Goal: Task Accomplishment & Management: Manage account settings

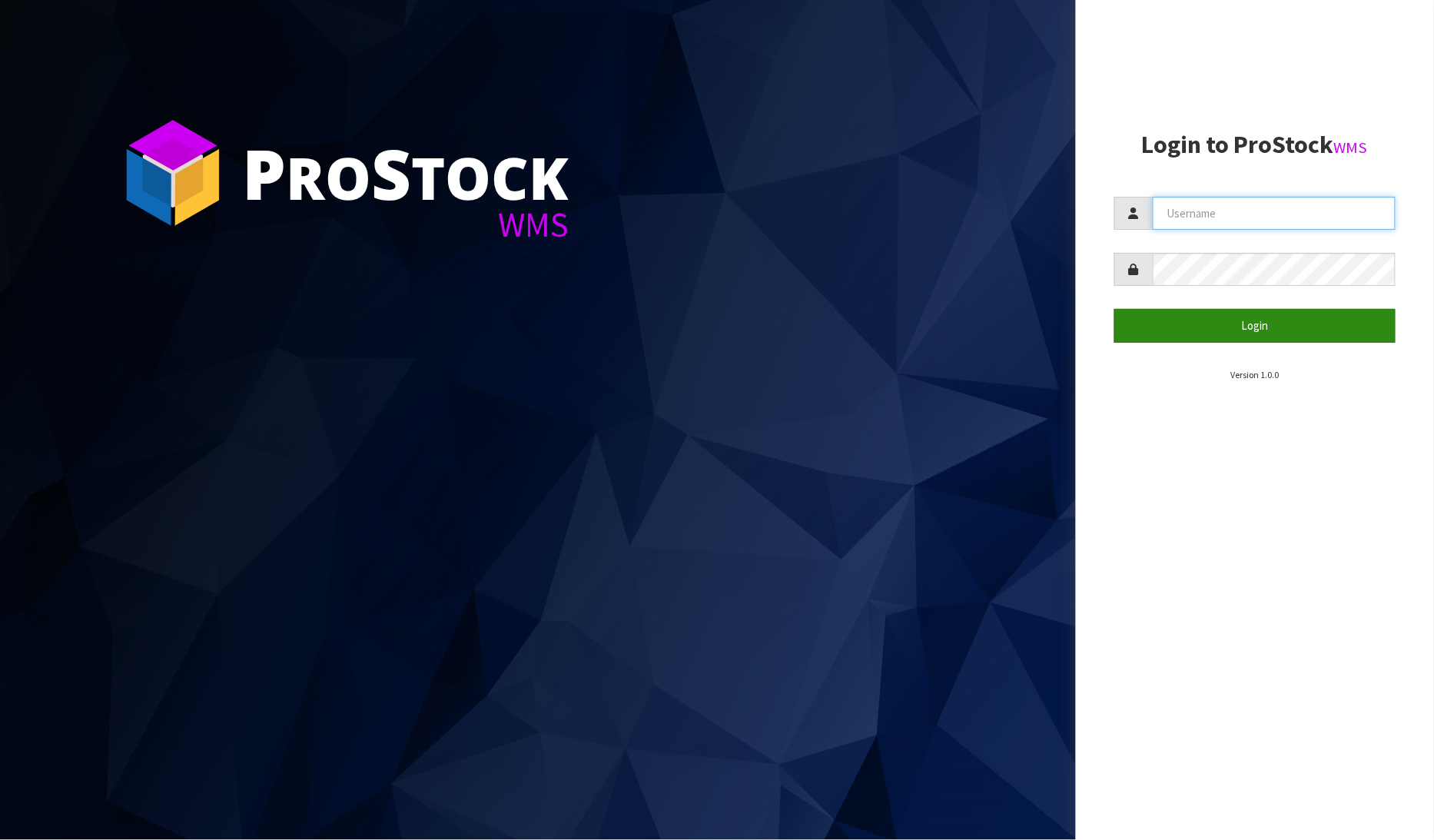
type input "[PERSON_NAME]"
click at [1197, 319] on button "Login" at bounding box center [1254, 326] width 282 height 33
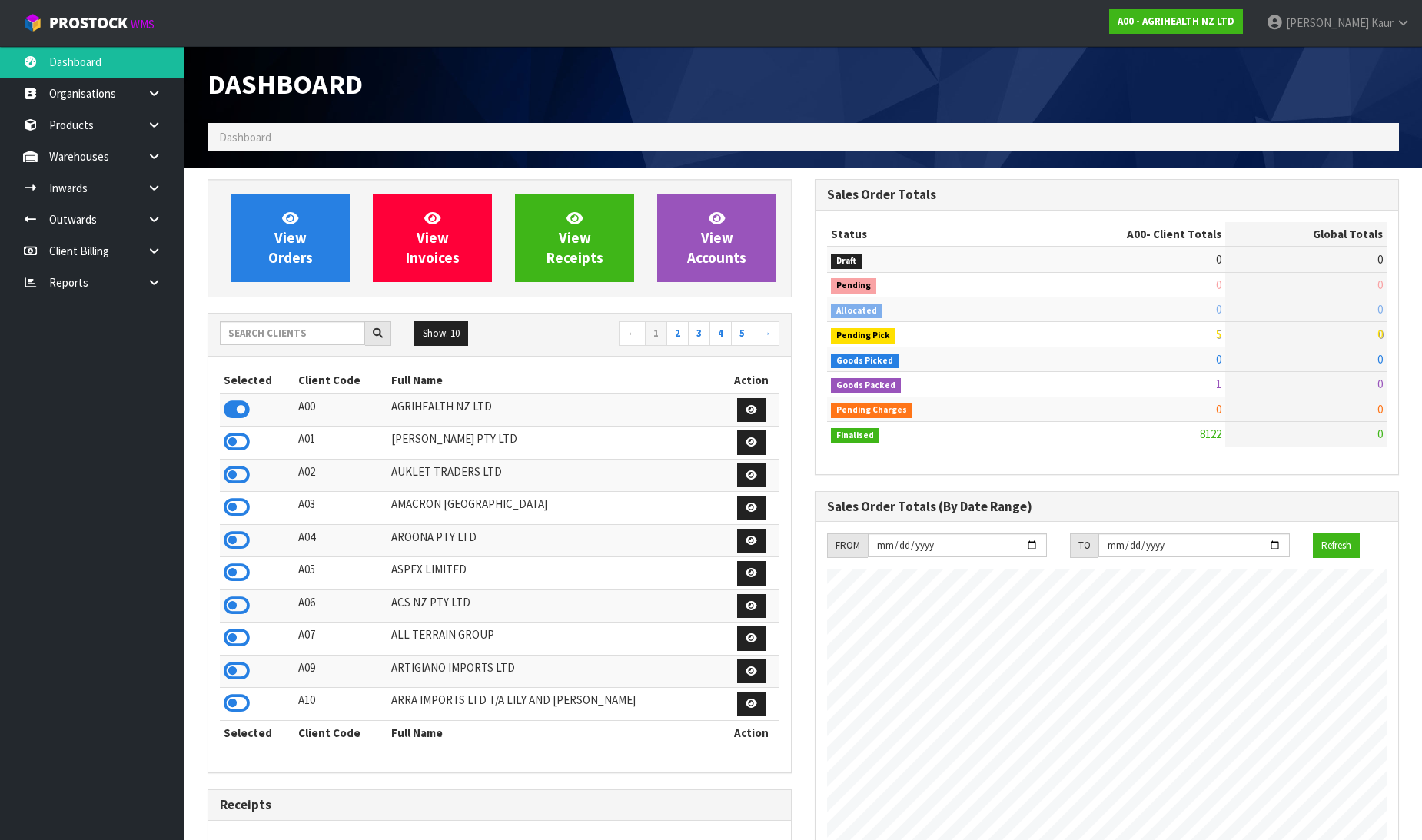
scroll to position [1164, 607]
click at [964, 74] on div "Dashboard" at bounding box center [803, 84] width 1214 height 77
click at [158, 290] on link at bounding box center [159, 282] width 49 height 32
click at [118, 351] on link "CWL" at bounding box center [92, 346] width 185 height 32
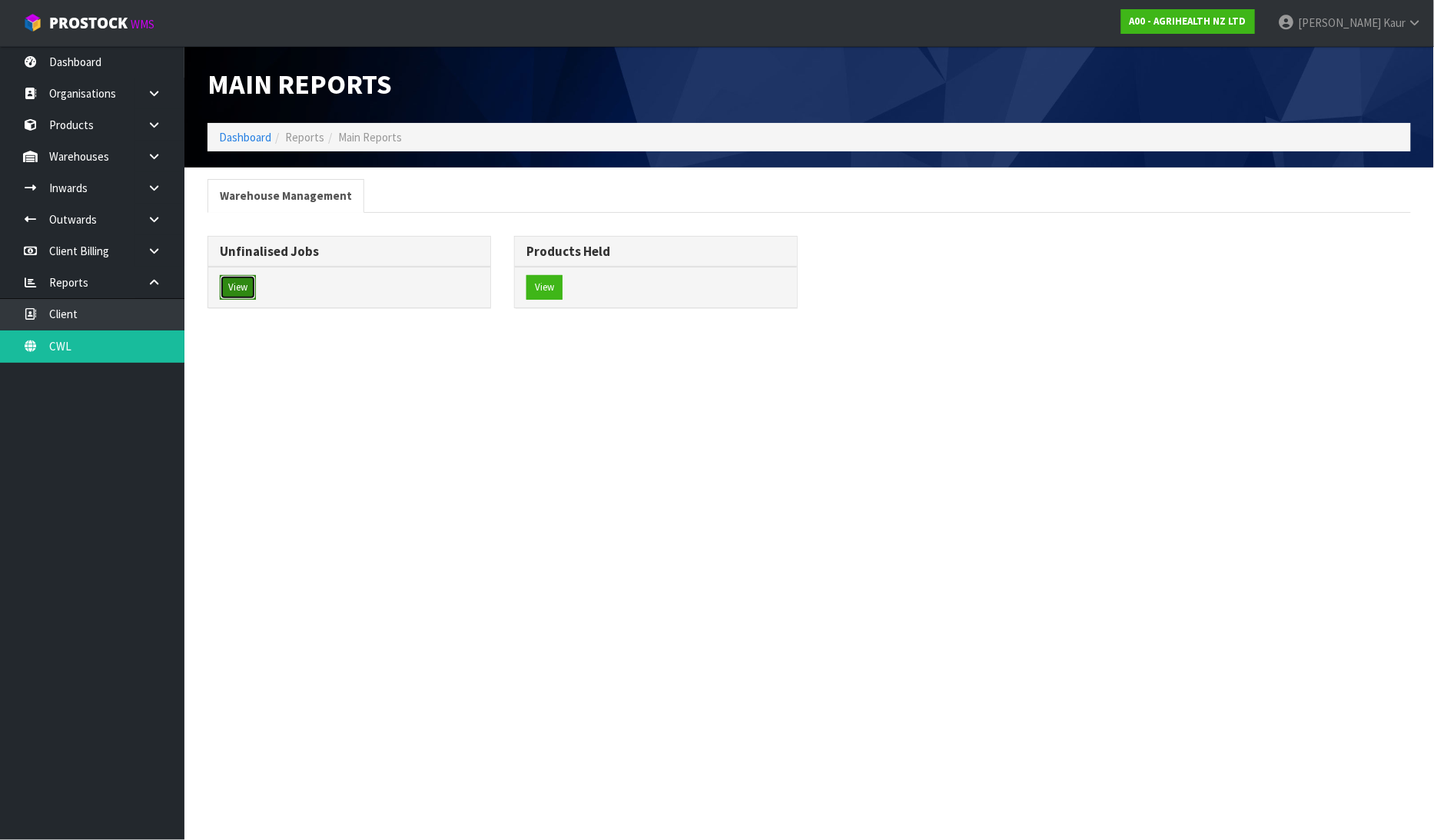
click at [246, 285] on button "View" at bounding box center [238, 287] width 36 height 24
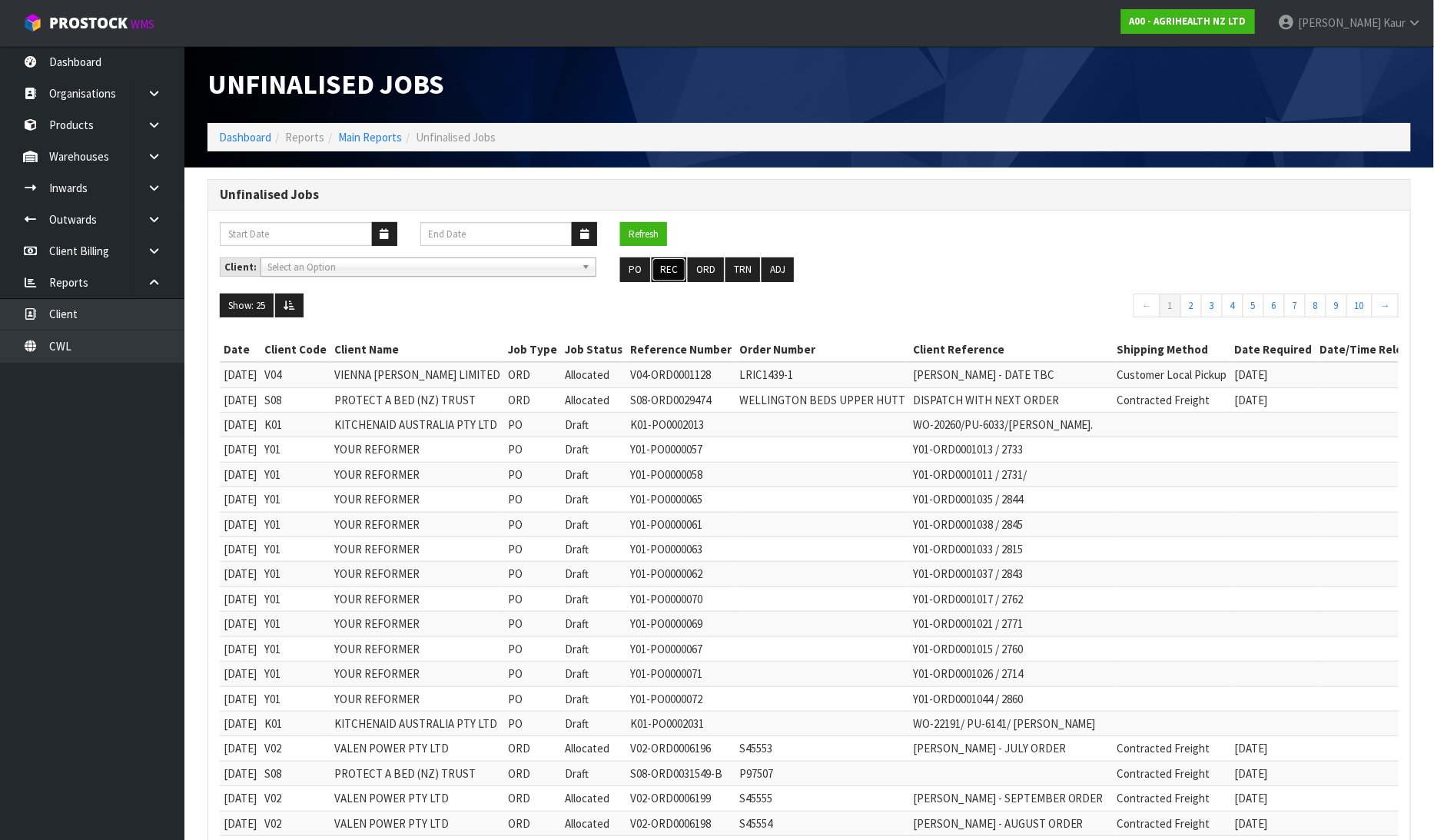
click at [666, 264] on button "REC" at bounding box center [669, 269] width 35 height 24
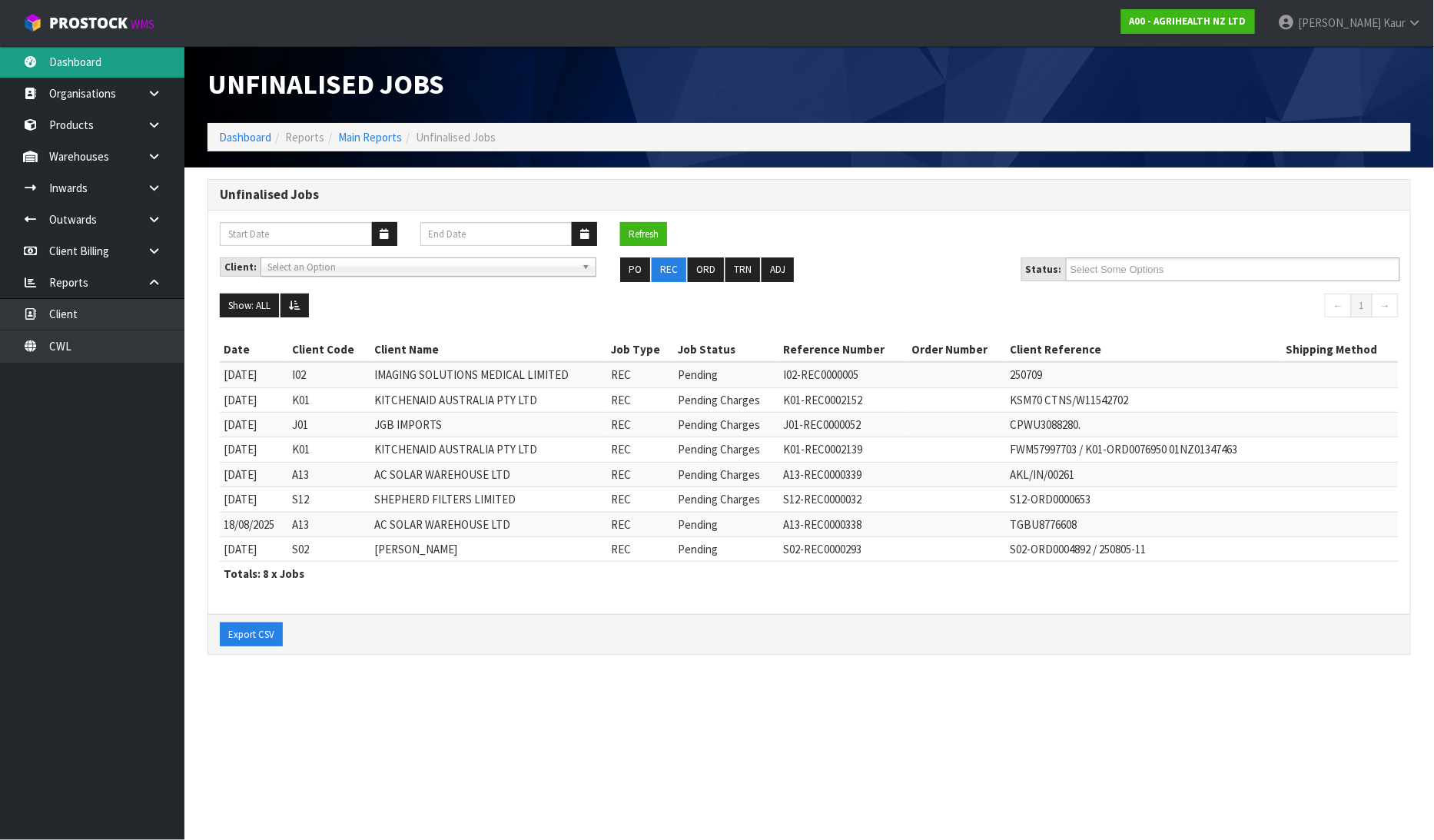
click at [86, 50] on link "Dashboard" at bounding box center [92, 62] width 185 height 32
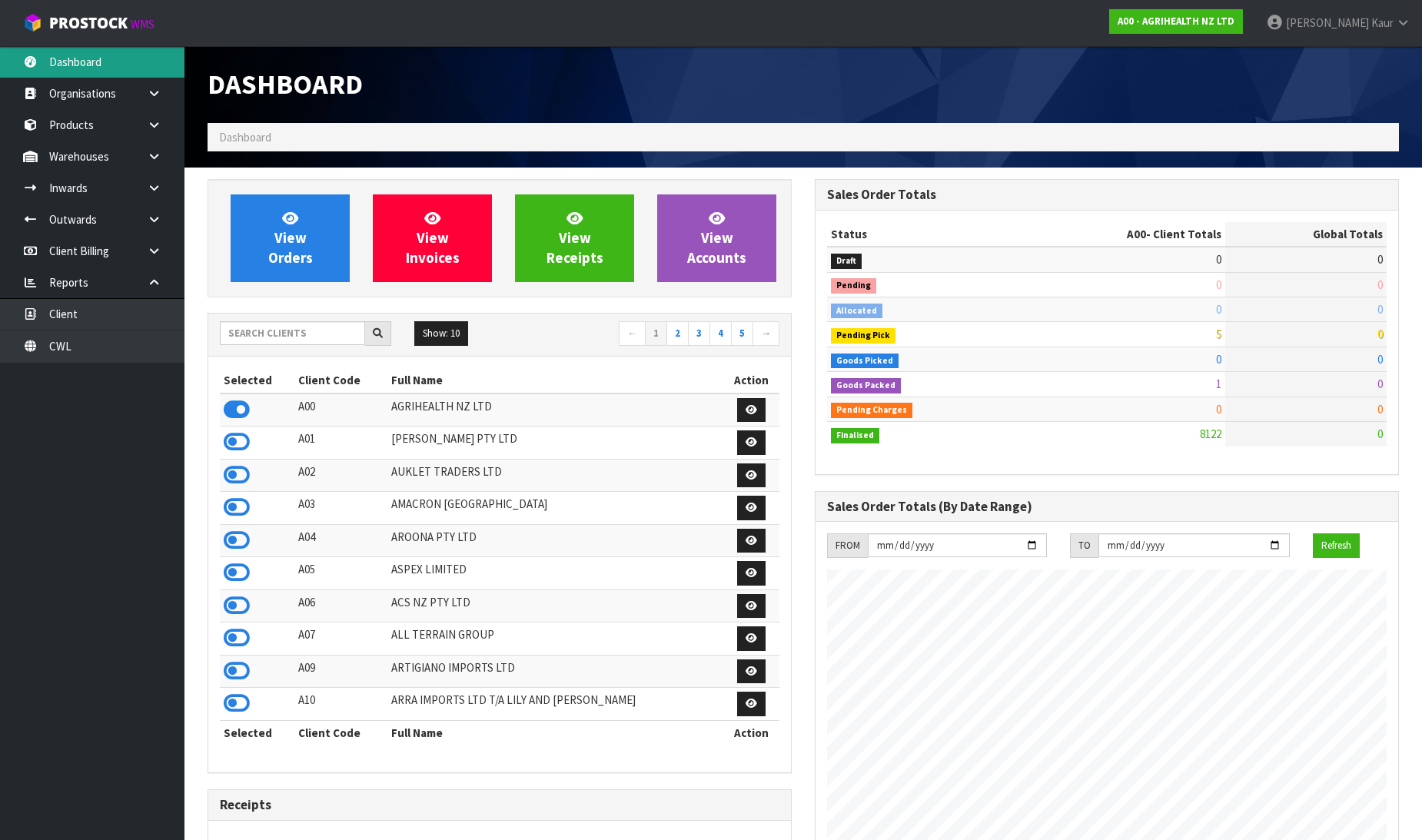
scroll to position [1164, 607]
click at [264, 323] on input "text" at bounding box center [293, 333] width 145 height 24
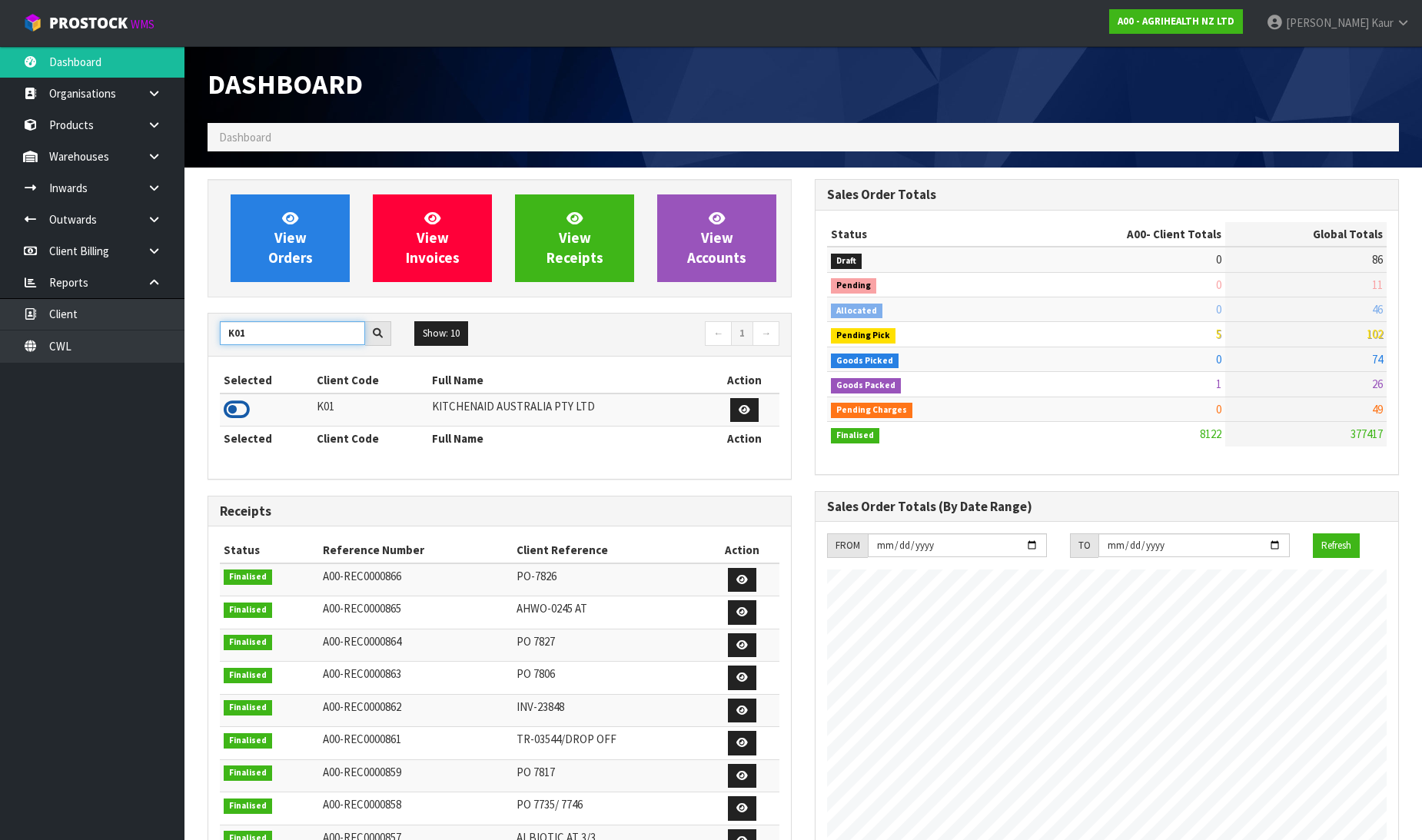
type input "K01"
click at [232, 403] on icon at bounding box center [236, 409] width 26 height 23
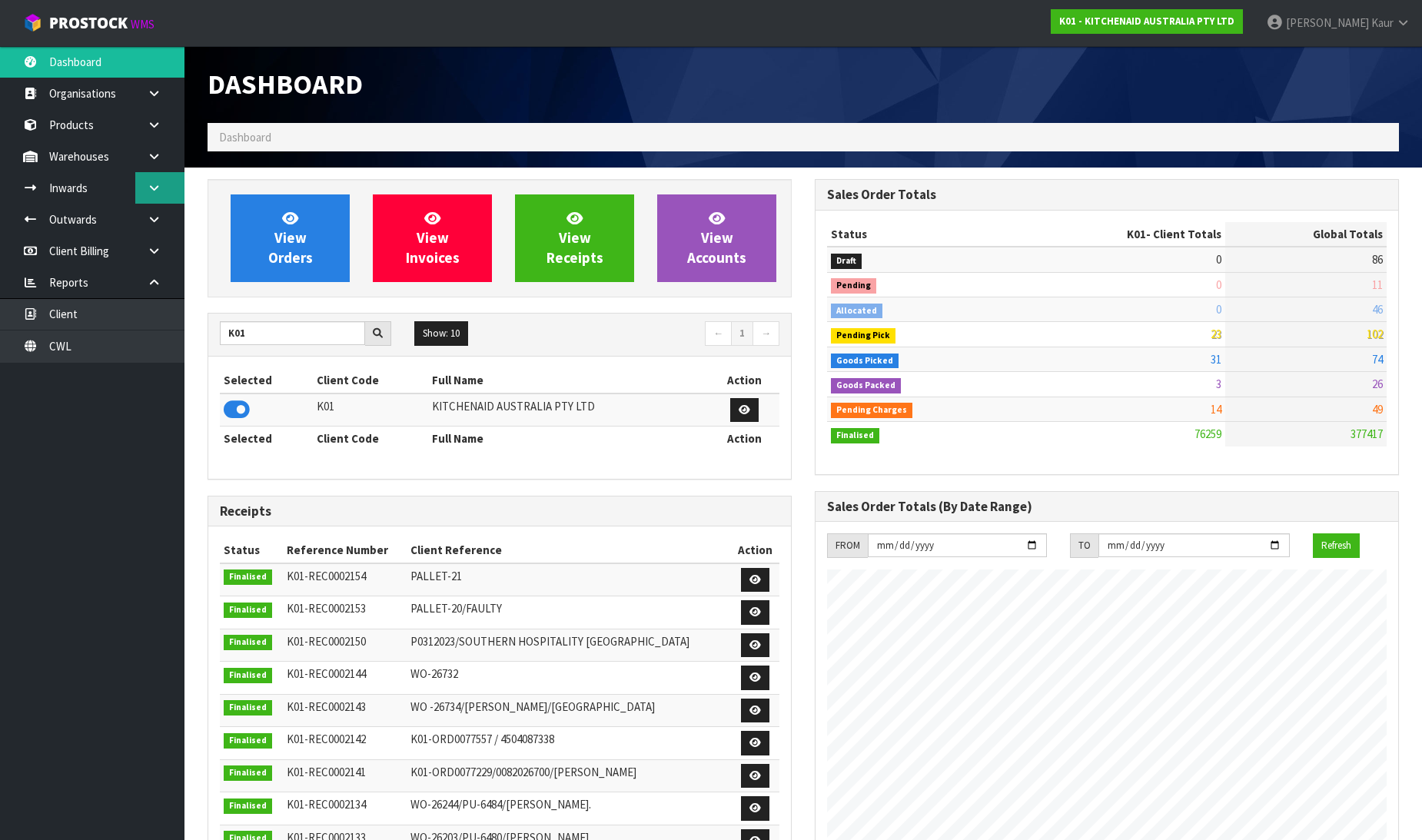
click at [163, 187] on link at bounding box center [159, 188] width 49 height 32
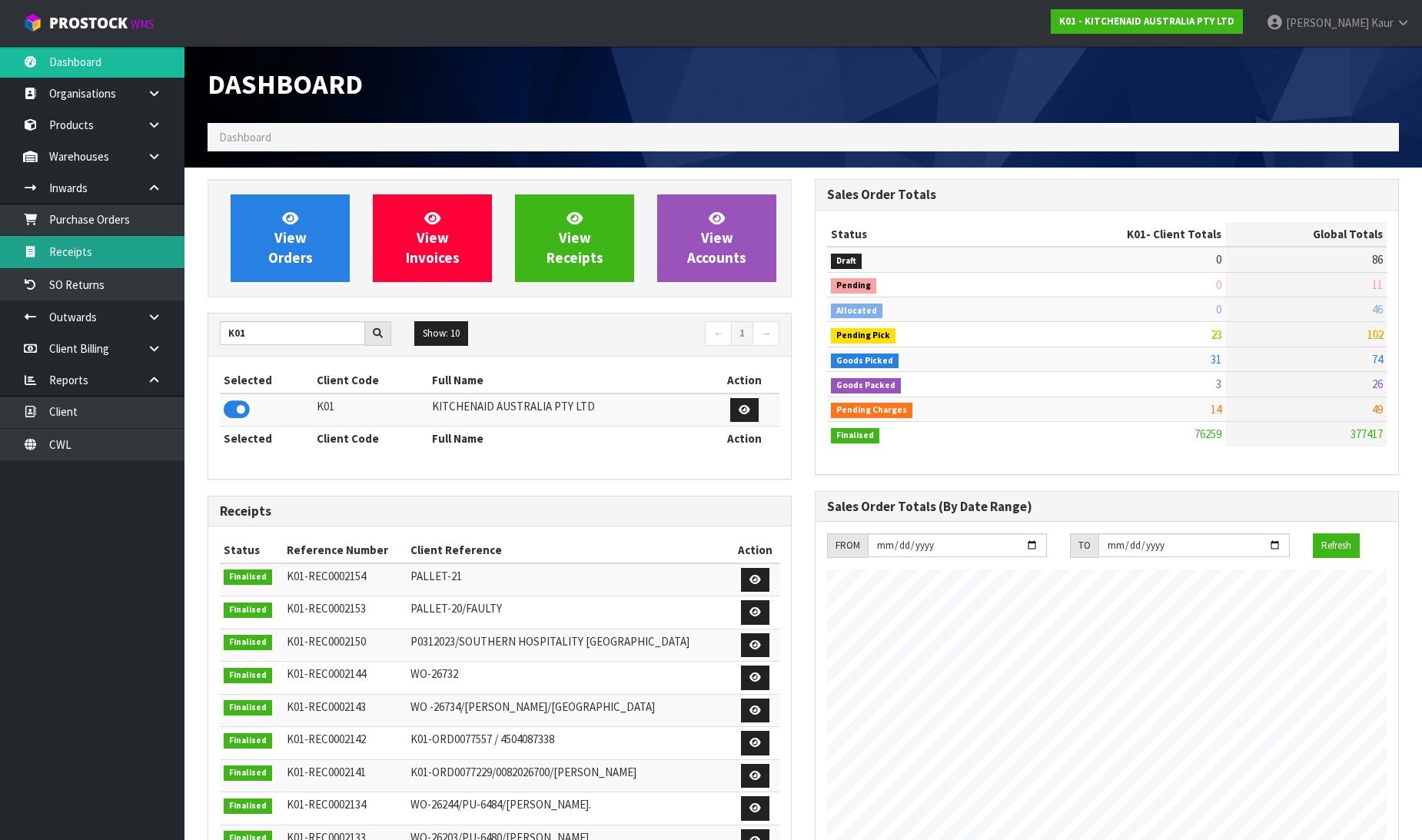
click at [72, 242] on link "Receipts" at bounding box center [92, 252] width 185 height 32
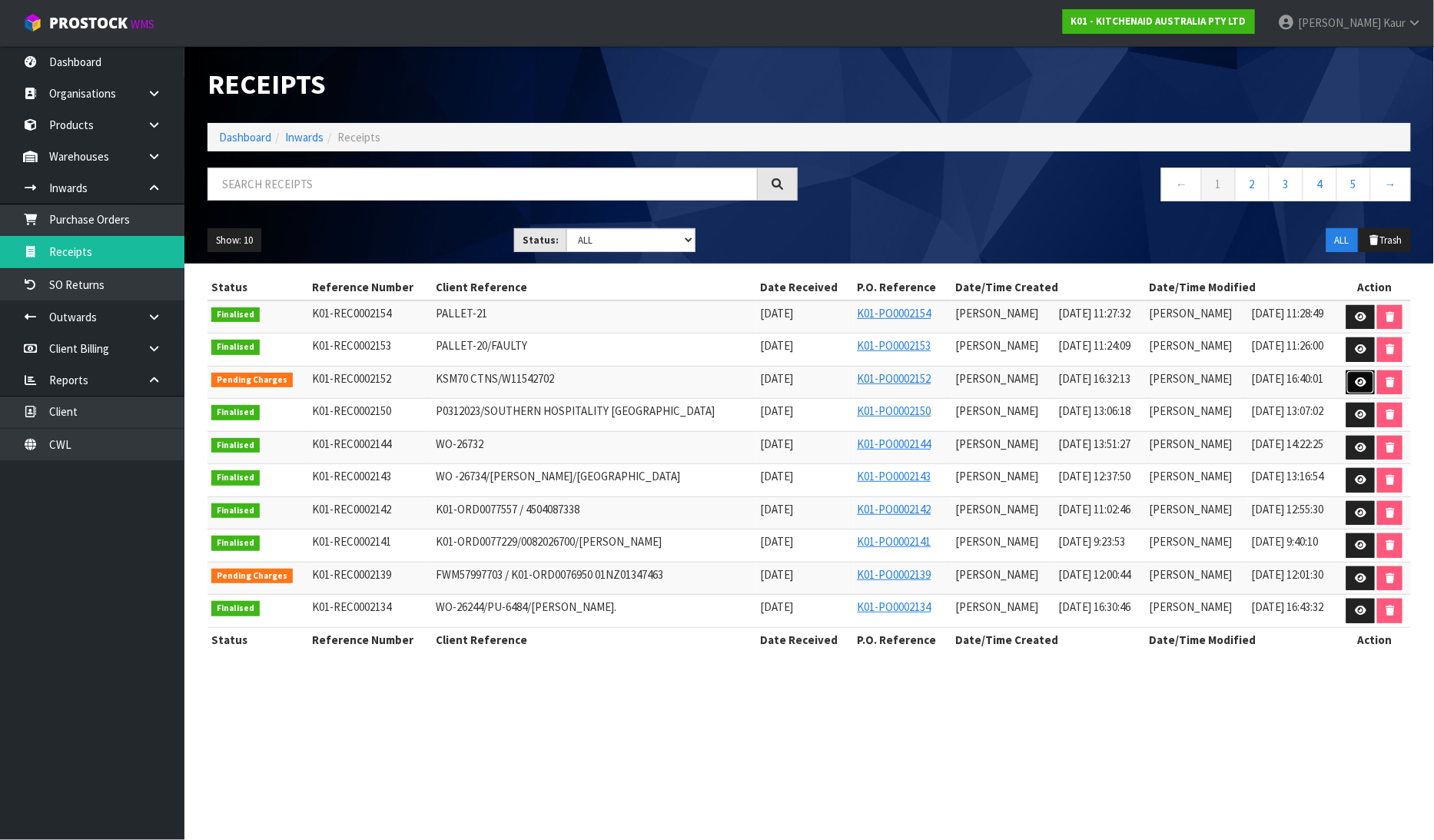
click at [1354, 382] on icon at bounding box center [1360, 382] width 12 height 10
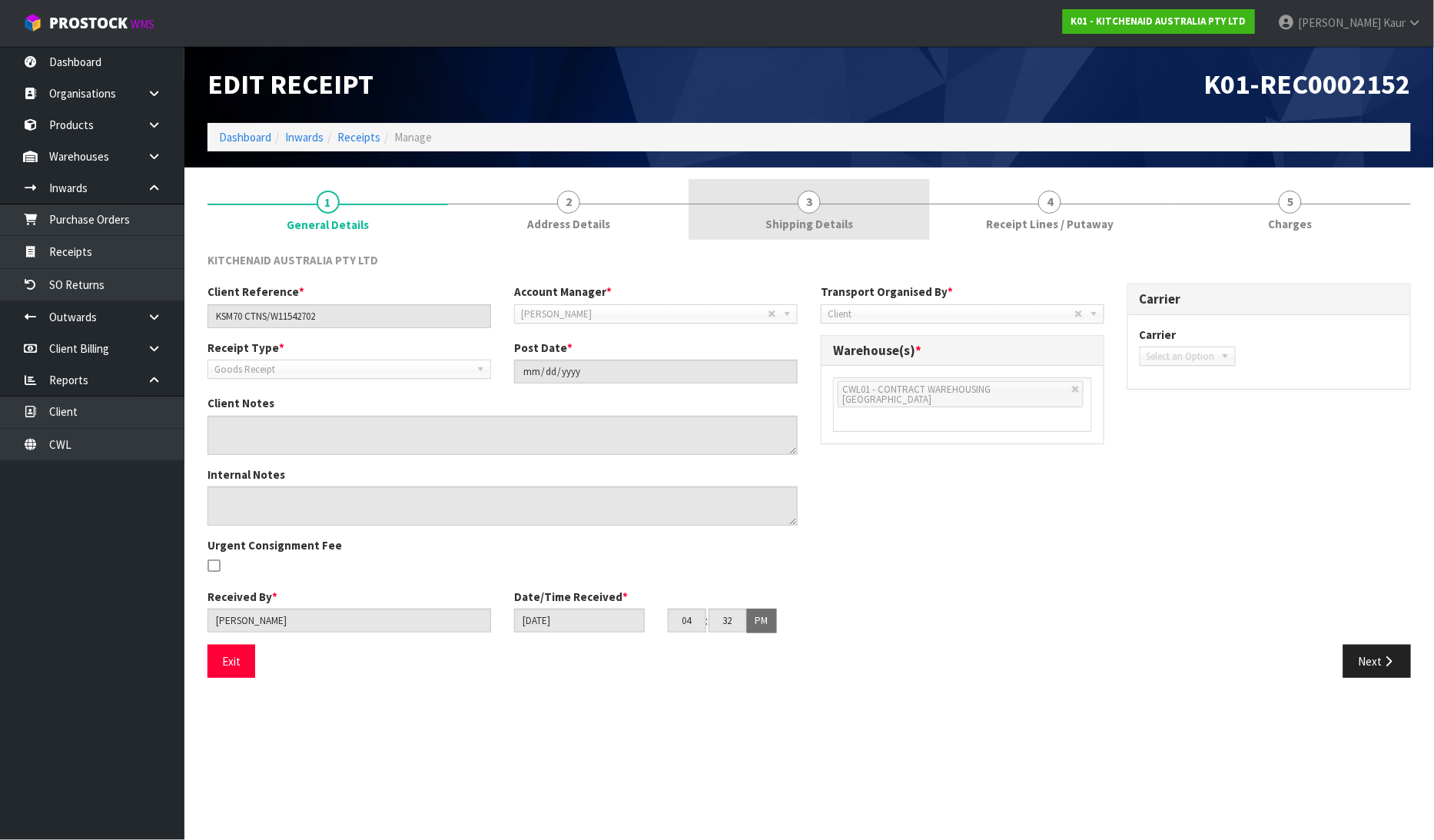
click at [795, 231] on span "Shipping Details" at bounding box center [808, 224] width 88 height 16
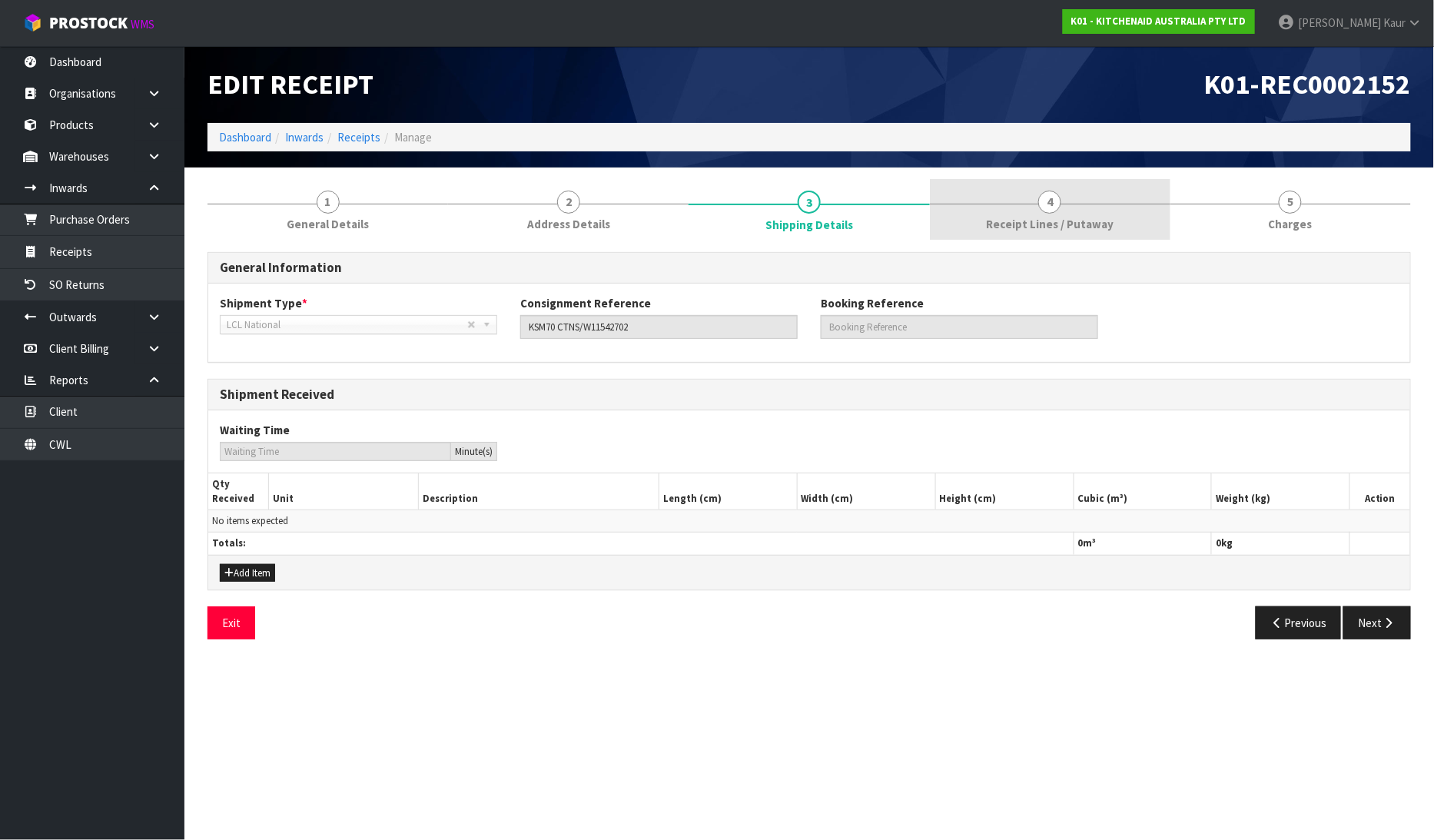
click at [1002, 216] on span "Receipt Lines / Putaway" at bounding box center [1050, 224] width 128 height 16
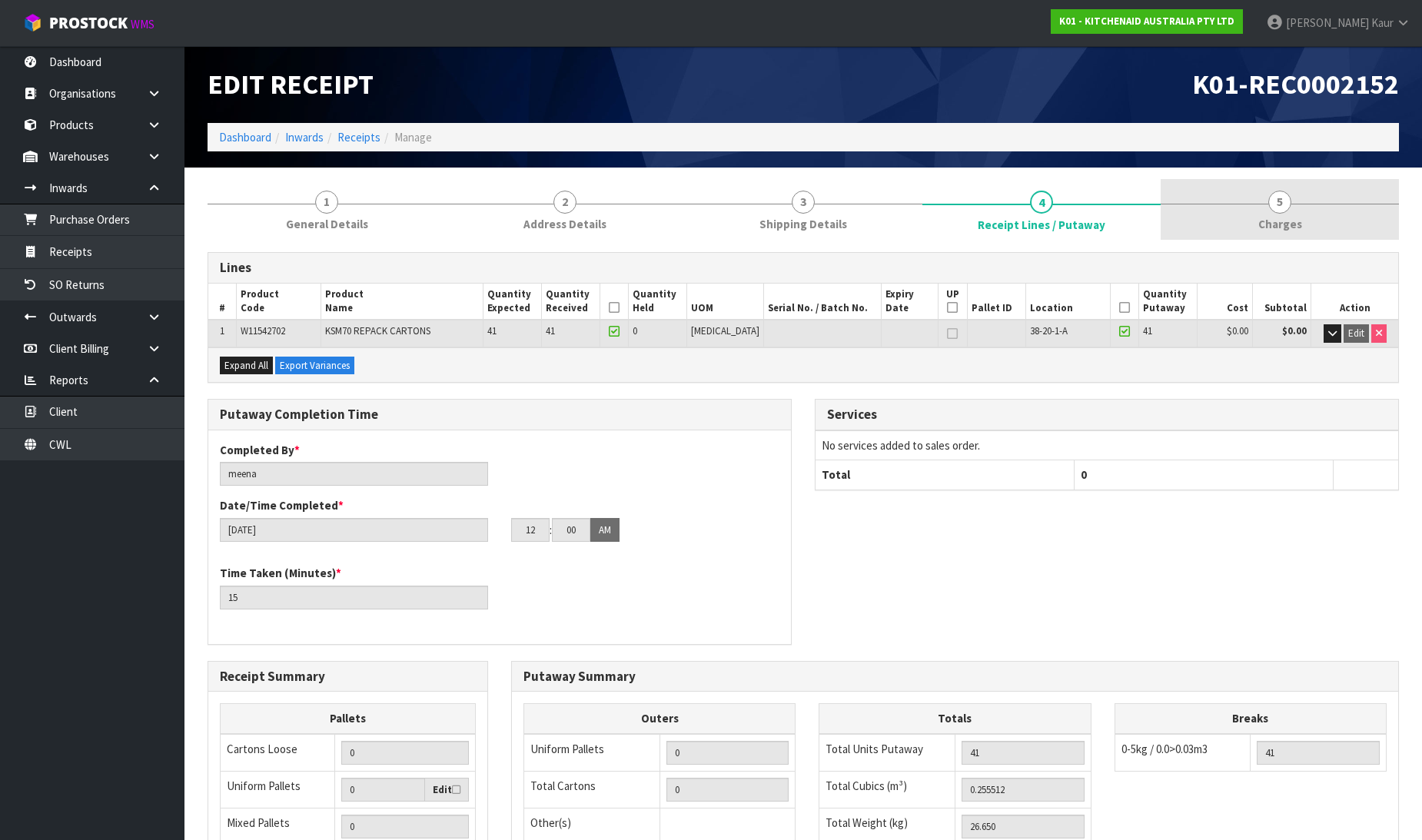
click at [1261, 222] on span "Charges" at bounding box center [1281, 224] width 44 height 16
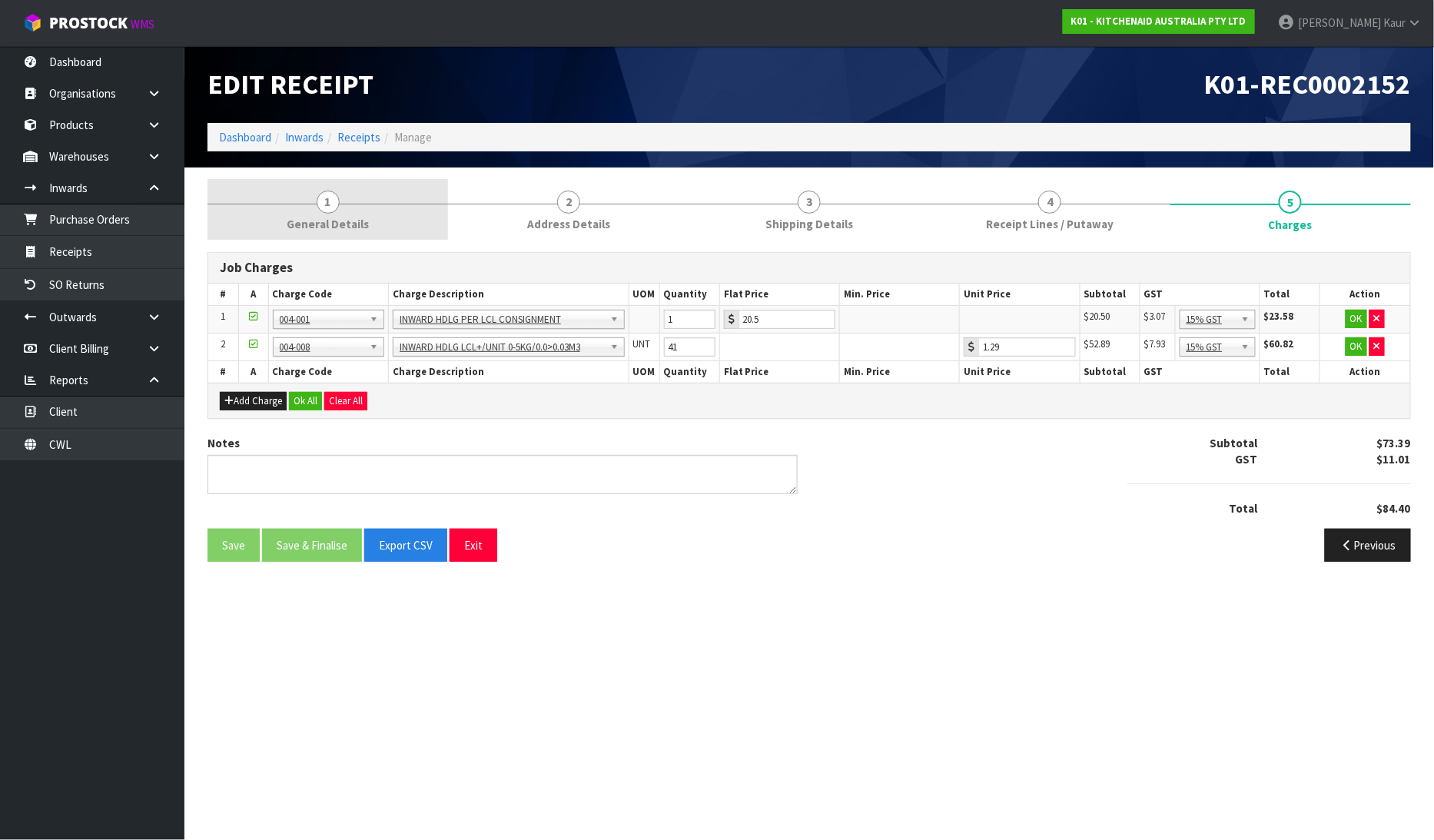
click at [297, 216] on span "General Details" at bounding box center [327, 224] width 82 height 16
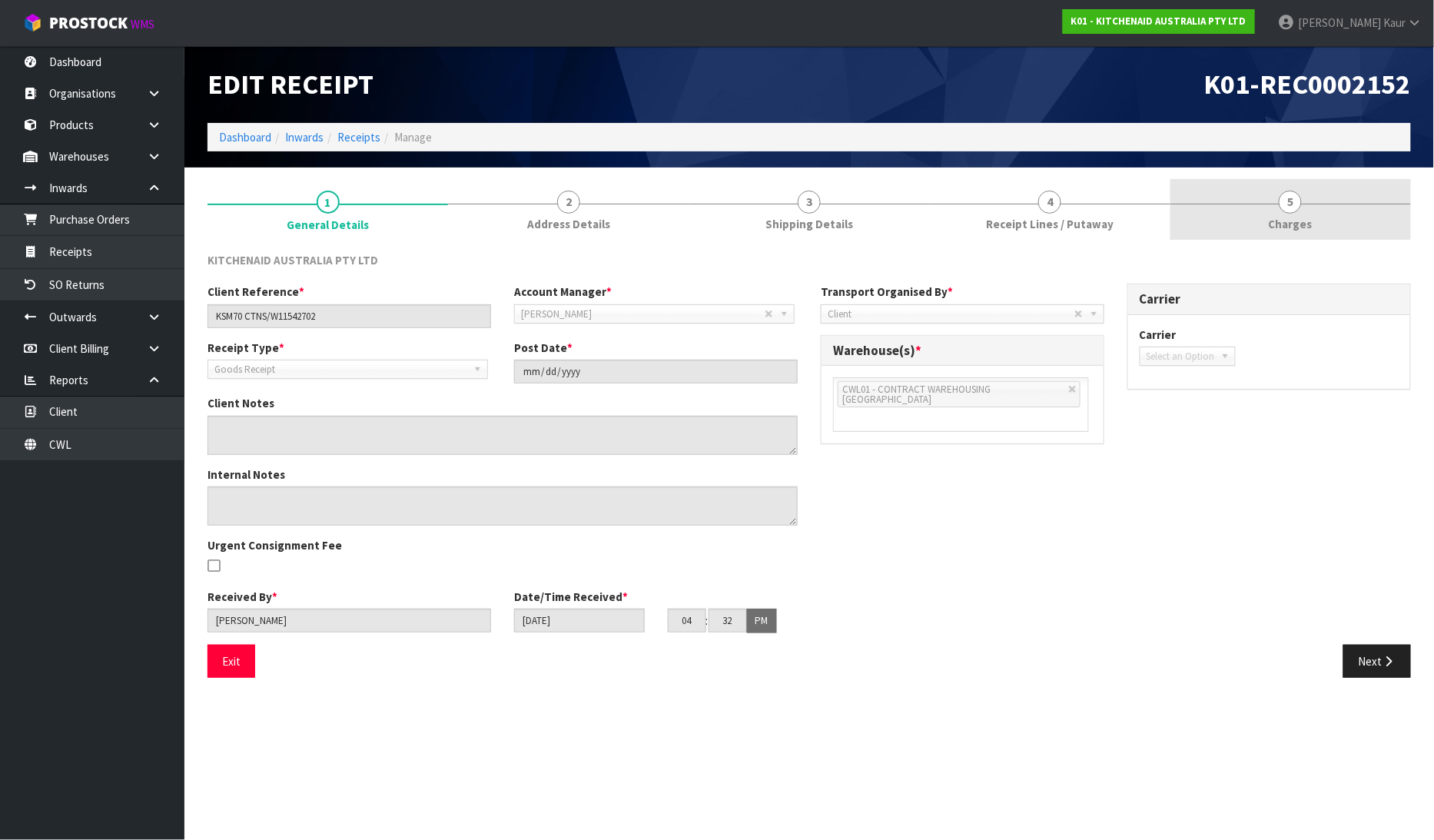
click at [1283, 207] on span "5" at bounding box center [1290, 202] width 23 height 23
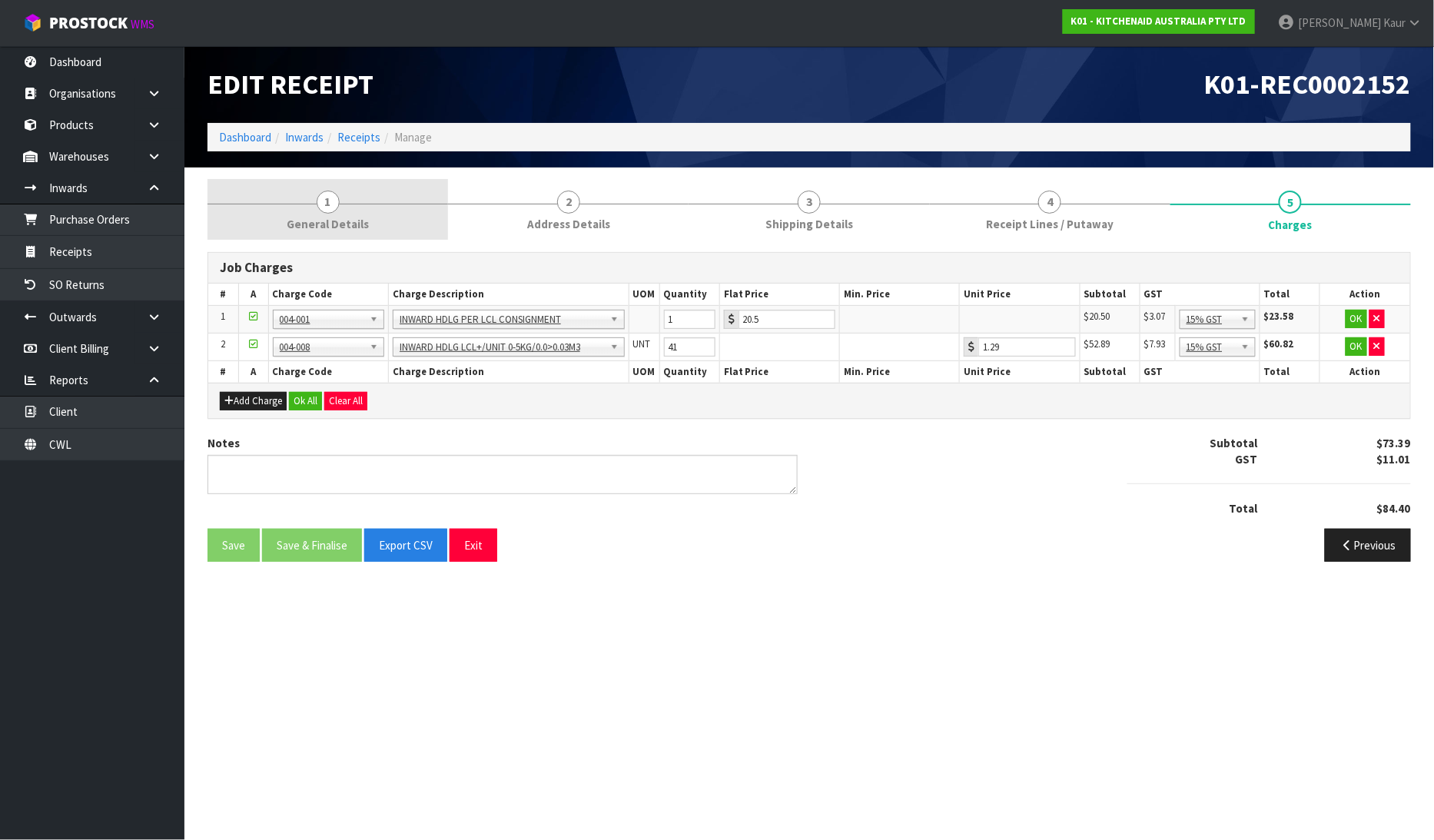
click at [341, 201] on link "1 General Details" at bounding box center [327, 209] width 241 height 61
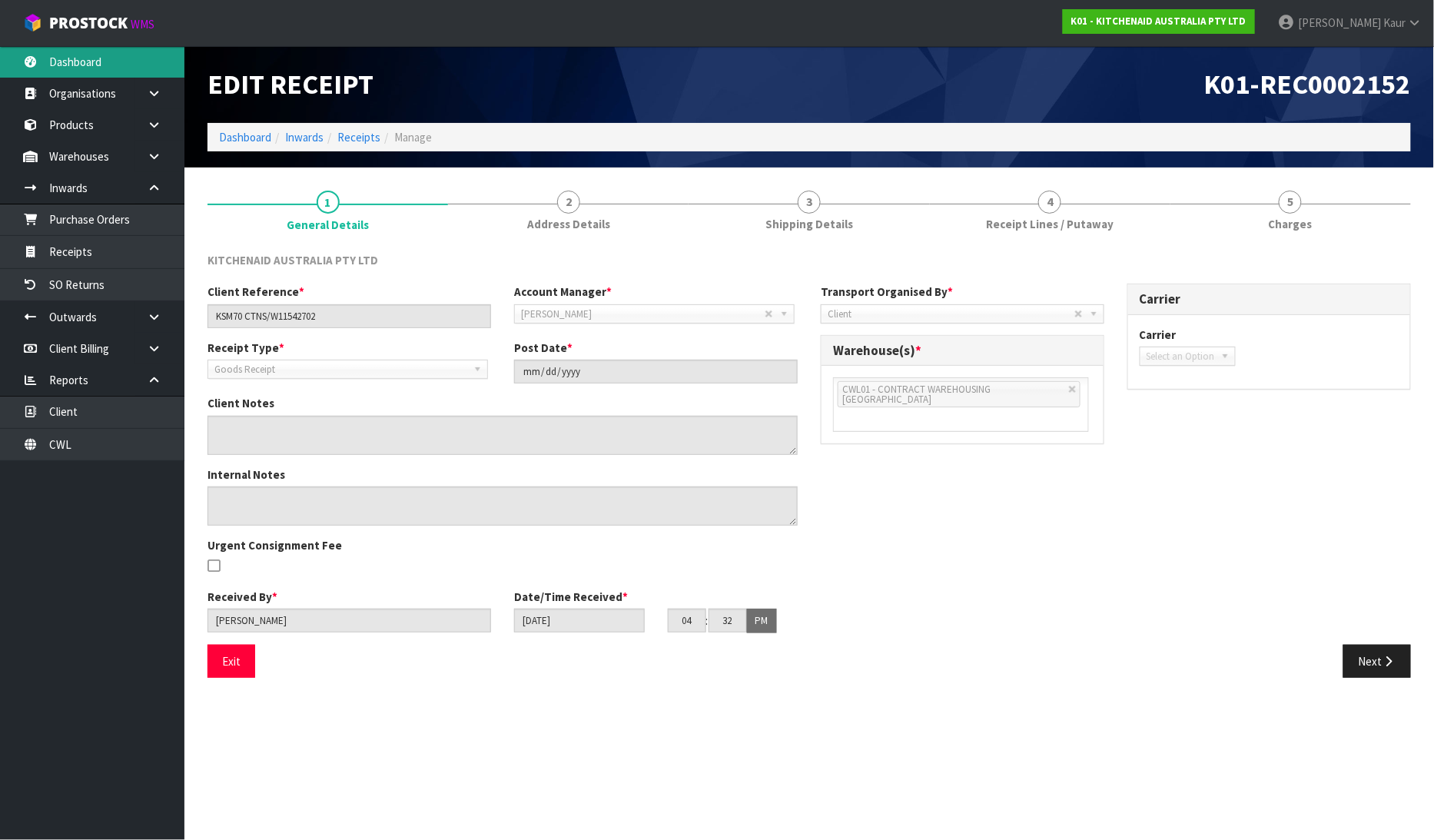
click at [124, 66] on link "Dashboard" at bounding box center [92, 62] width 185 height 32
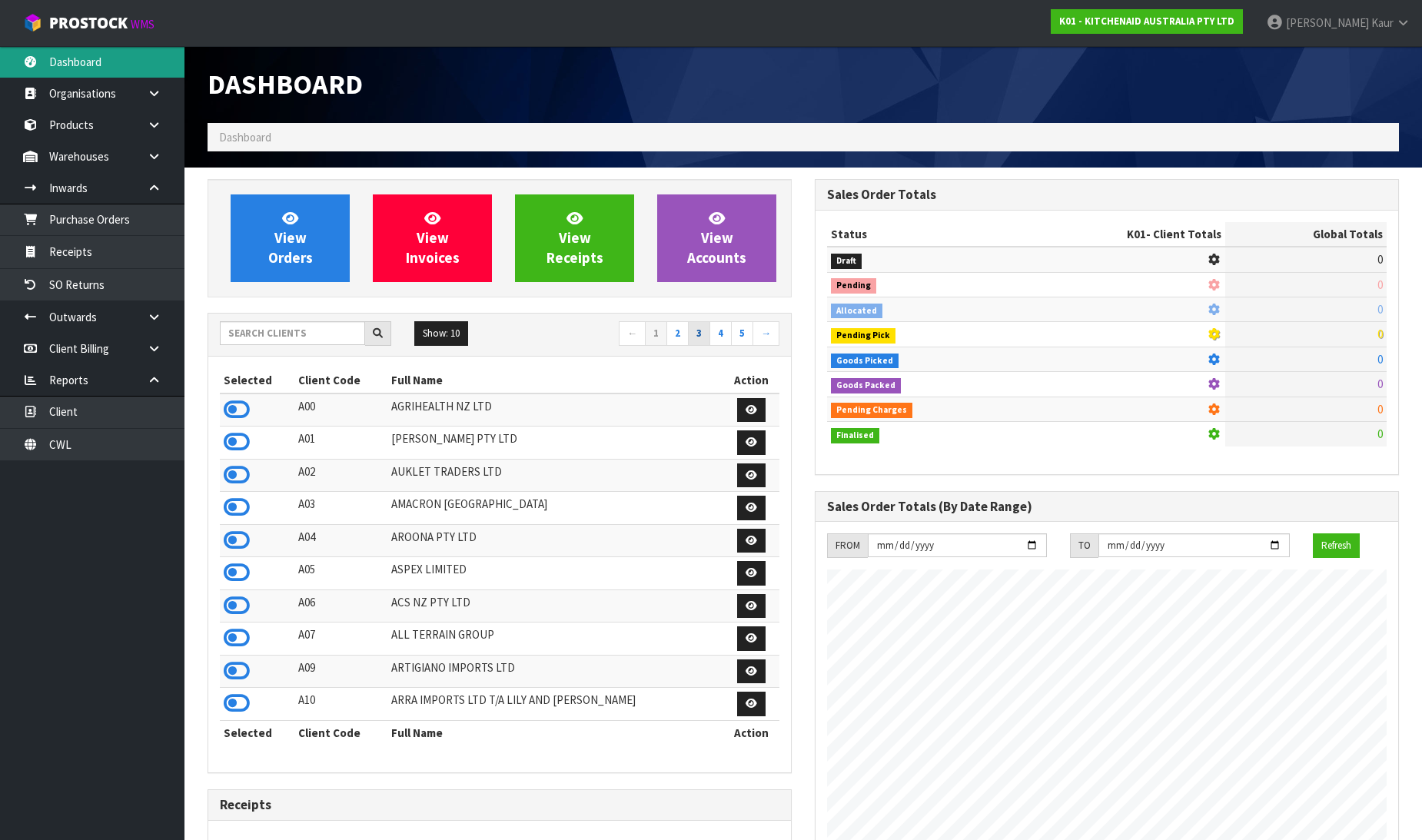
scroll to position [1164, 607]
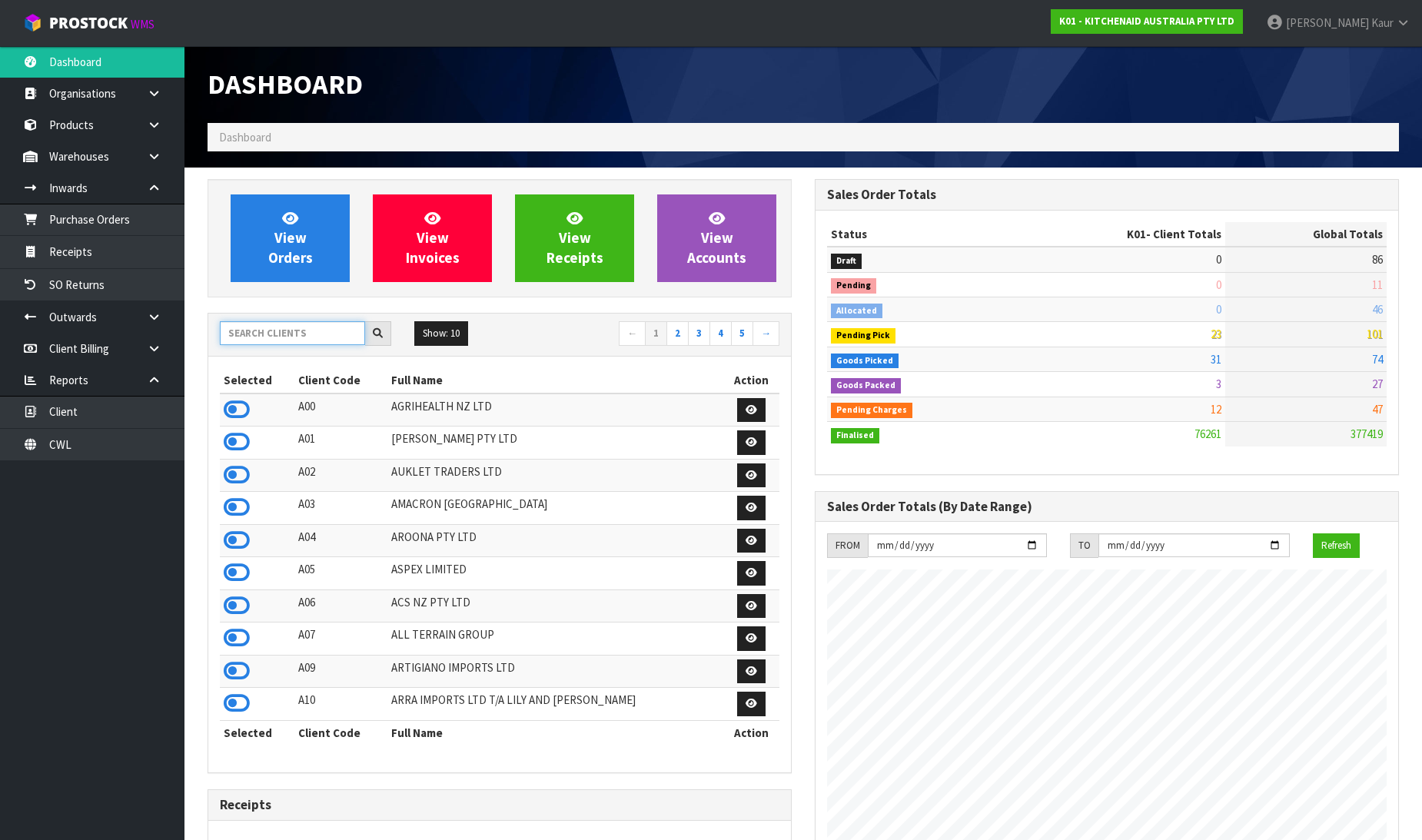
click at [236, 339] on input "text" at bounding box center [293, 333] width 145 height 24
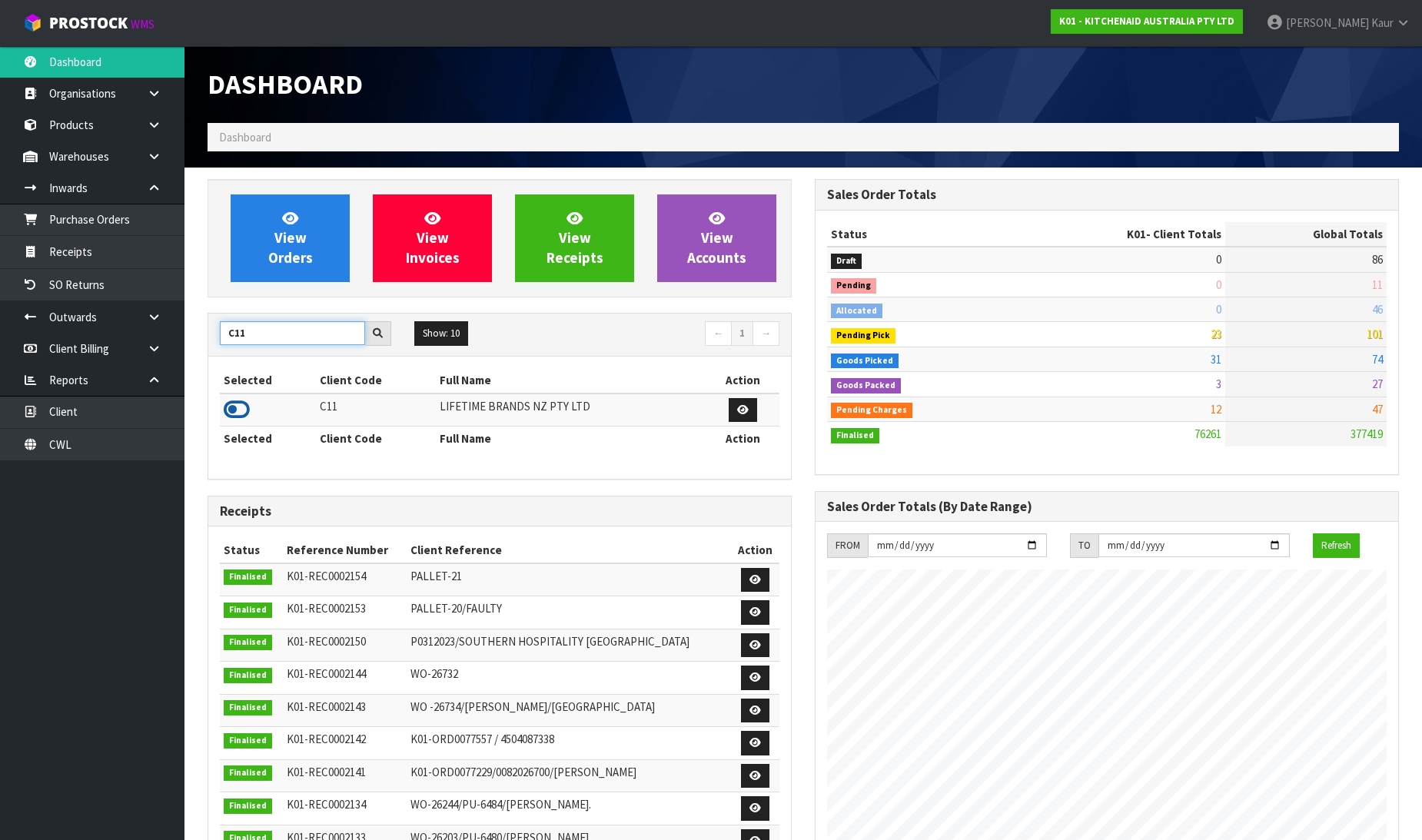
type input "C11"
click at [236, 410] on icon at bounding box center [236, 409] width 26 height 23
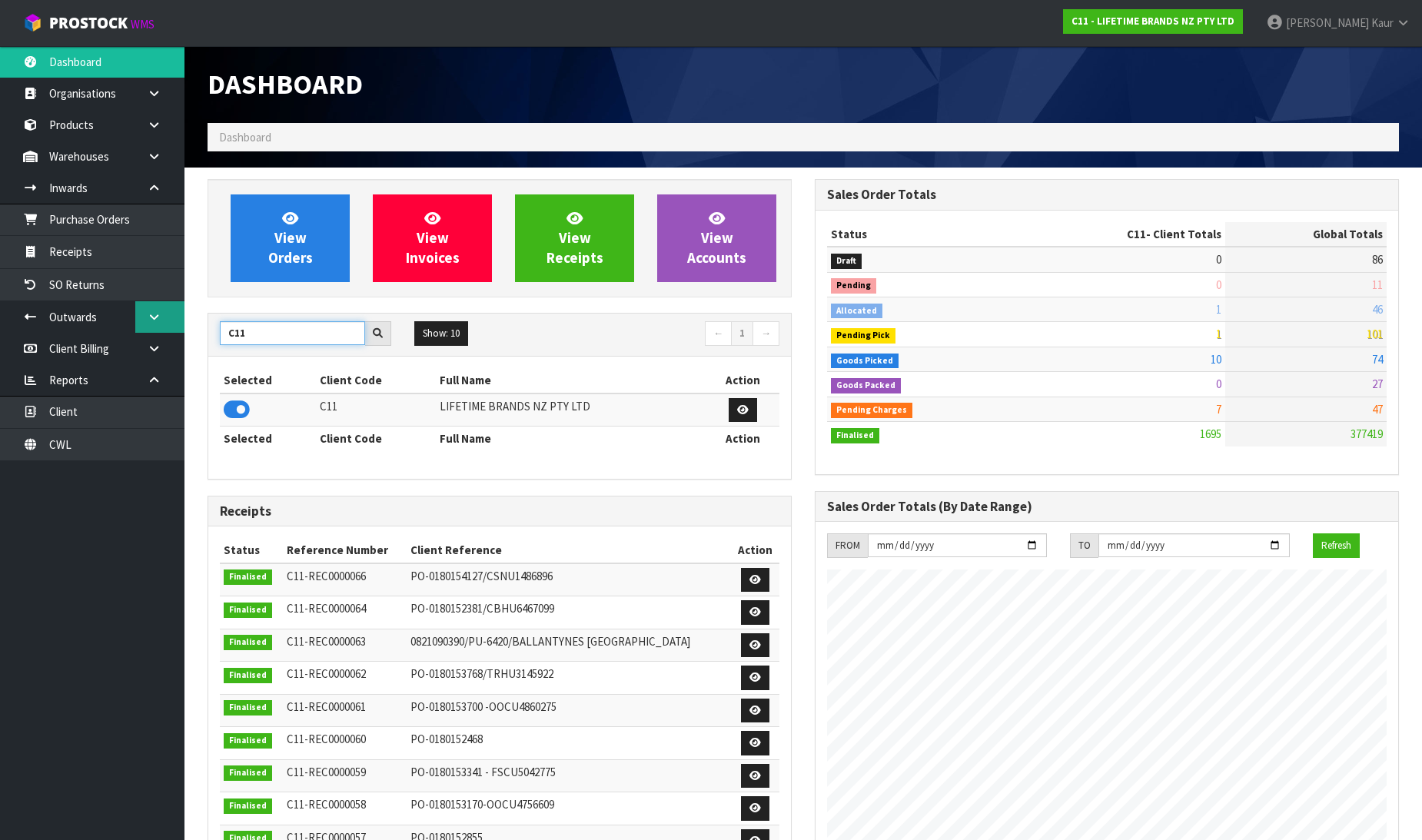
drag, startPoint x: 251, startPoint y: 332, endPoint x: 178, endPoint y: 332, distance: 73.0
click at [178, 332] on body "Toggle navigation ProStock WMS C11 - LIFETIME BRANDS NZ PTY LTD Prabhneet Kaur …" at bounding box center [711, 420] width 1422 height 840
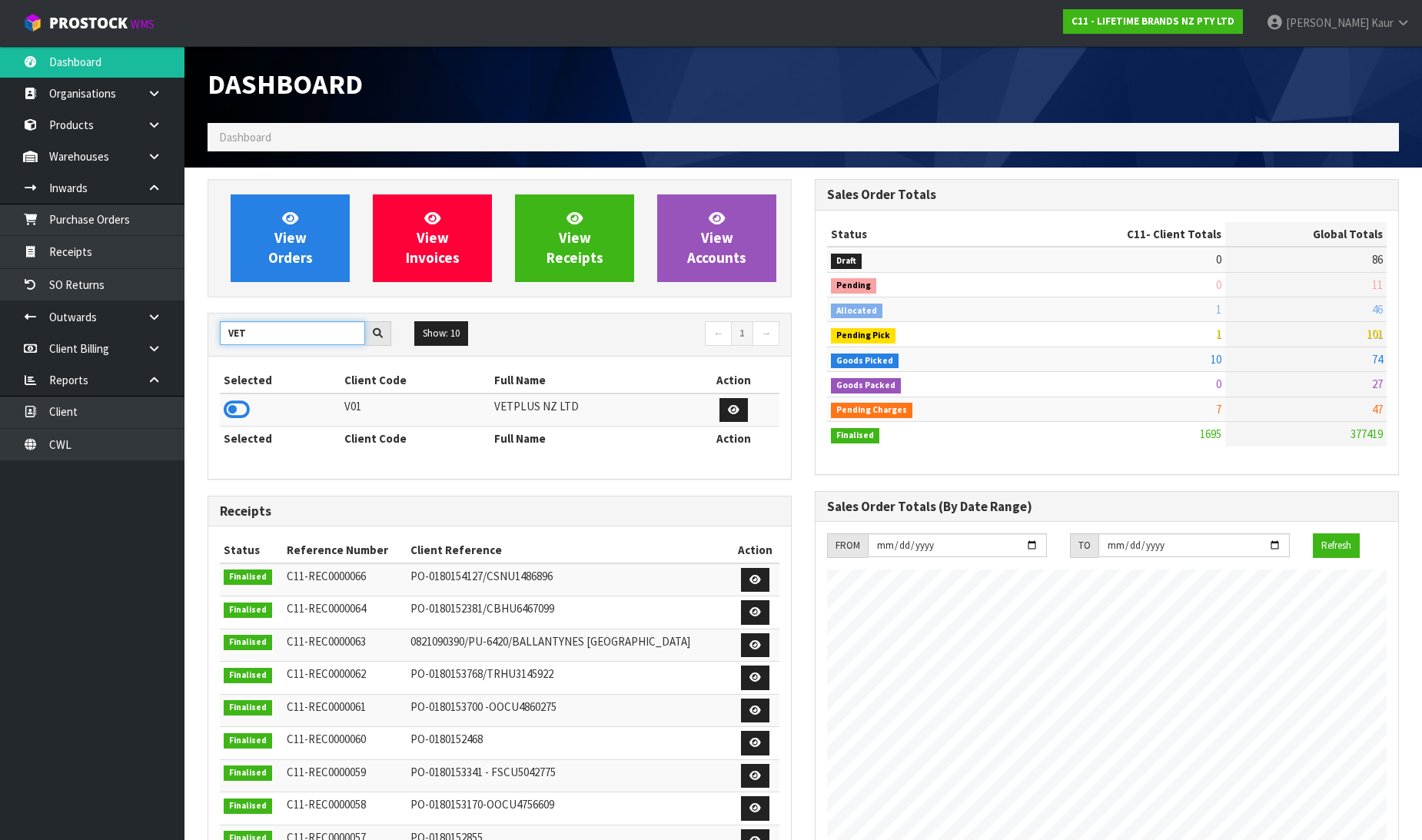
type input "VET"
click at [223, 413] on td at bounding box center [280, 410] width 121 height 33
click at [241, 409] on icon at bounding box center [236, 409] width 26 height 23
drag, startPoint x: 286, startPoint y: 334, endPoint x: 212, endPoint y: 337, distance: 74.1
click at [212, 337] on div "VET" at bounding box center [305, 333] width 194 height 24
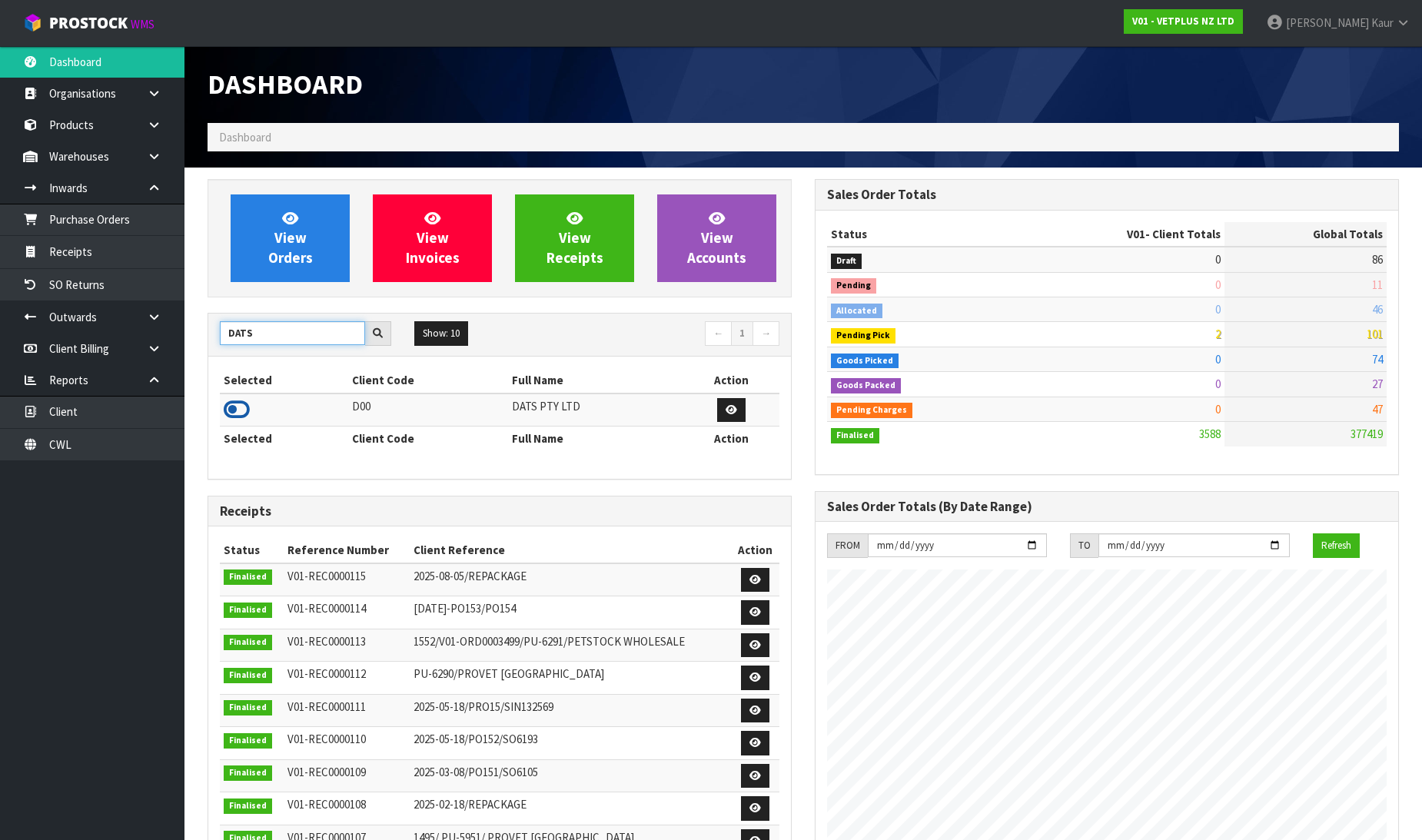
type input "DATS"
click at [233, 408] on icon at bounding box center [236, 409] width 26 height 23
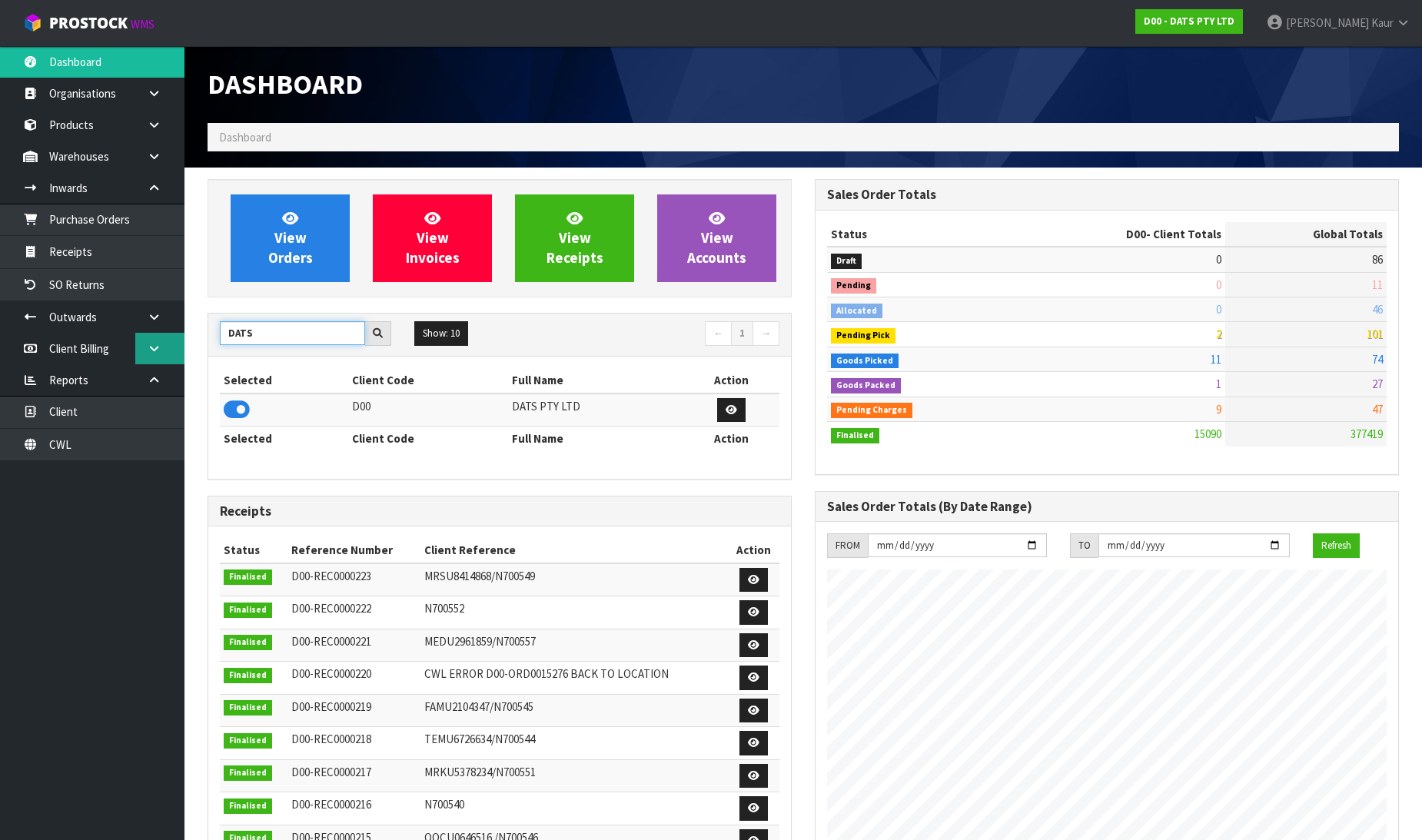
drag, startPoint x: 264, startPoint y: 336, endPoint x: 181, endPoint y: 336, distance: 83.0
click at [181, 336] on body "Toggle navigation ProStock WMS D00 - DATS PTY LTD Prabhneet Kaur Logout Dashboa…" at bounding box center [711, 420] width 1422 height 840
type input "SFA"
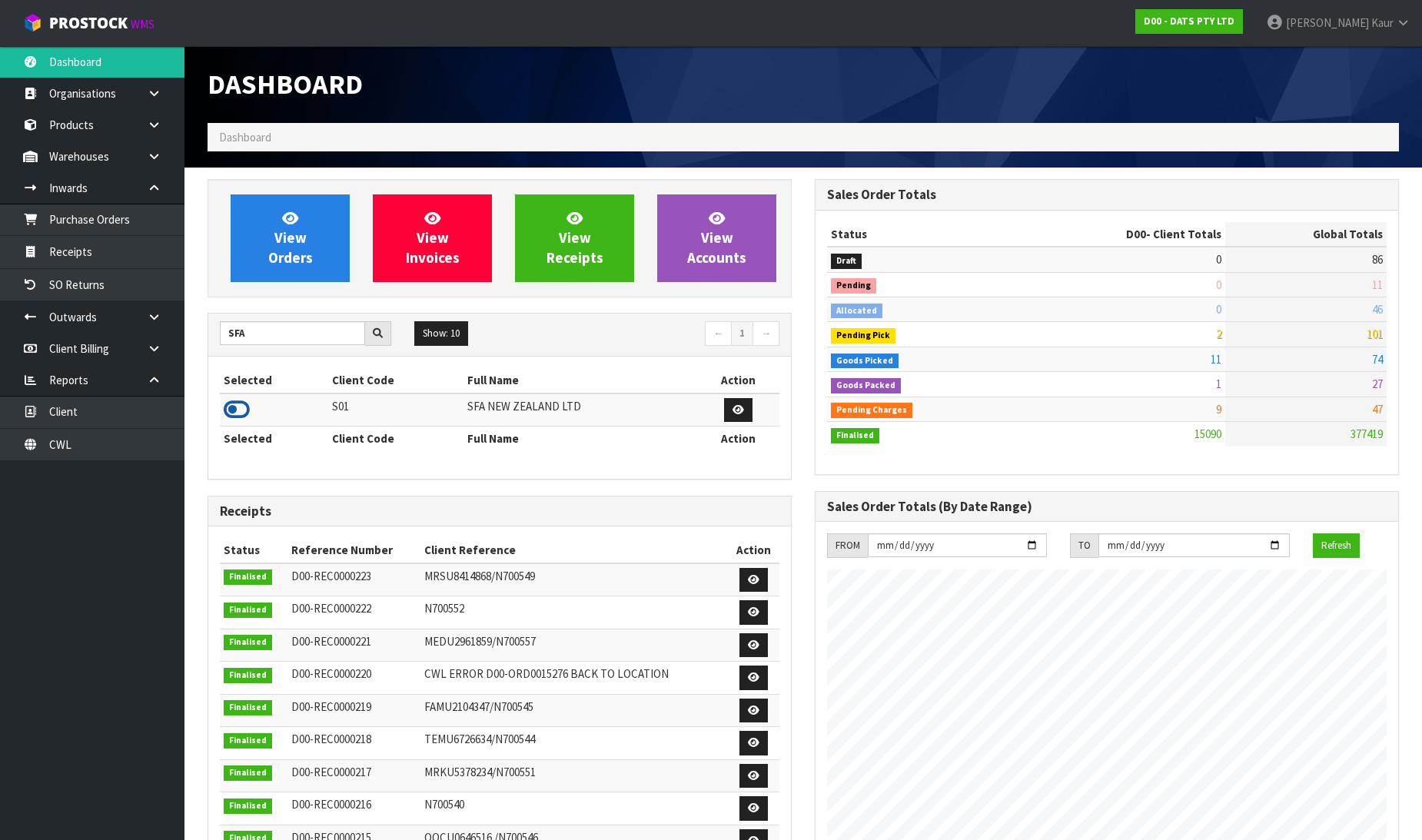
click at [239, 407] on icon at bounding box center [236, 409] width 26 height 23
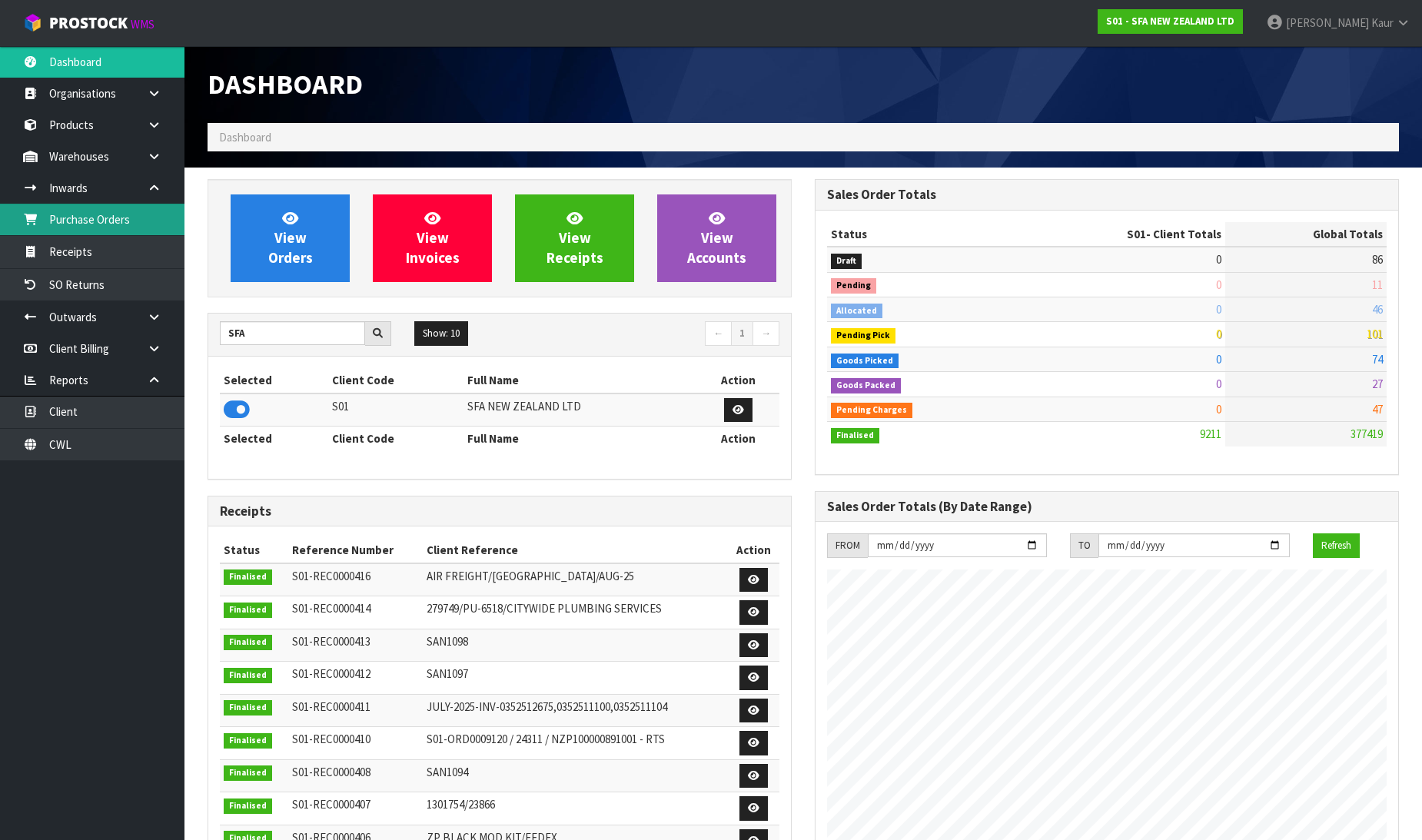
click at [124, 226] on link "Purchase Orders" at bounding box center [92, 219] width 185 height 32
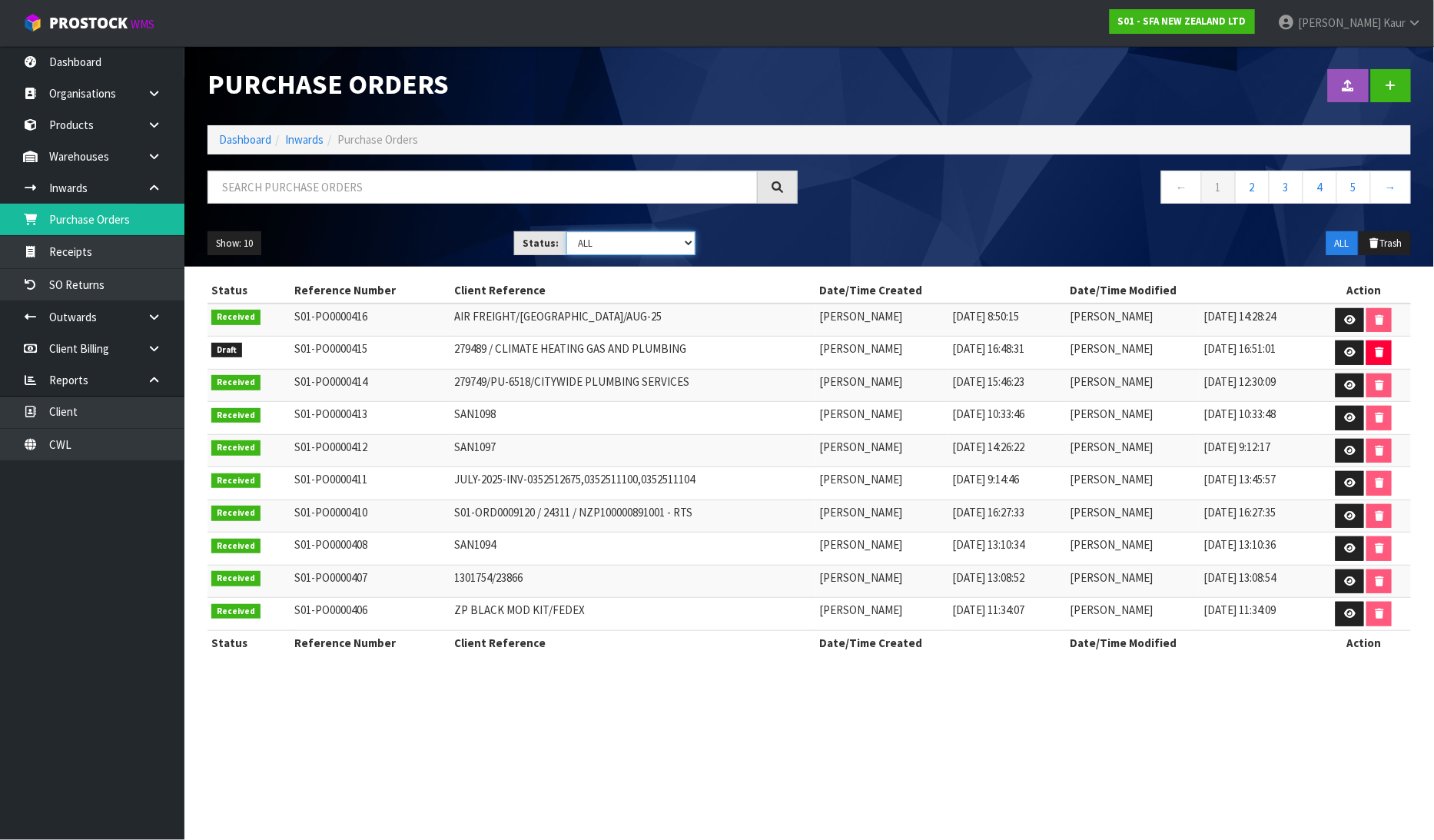
click at [692, 242] on select "Draft Pending Received Cancelled ALL" at bounding box center [631, 243] width 129 height 24
select select "string:0"
click at [566, 231] on select "Draft Pending Received Cancelled ALL" at bounding box center [631, 243] width 129 height 24
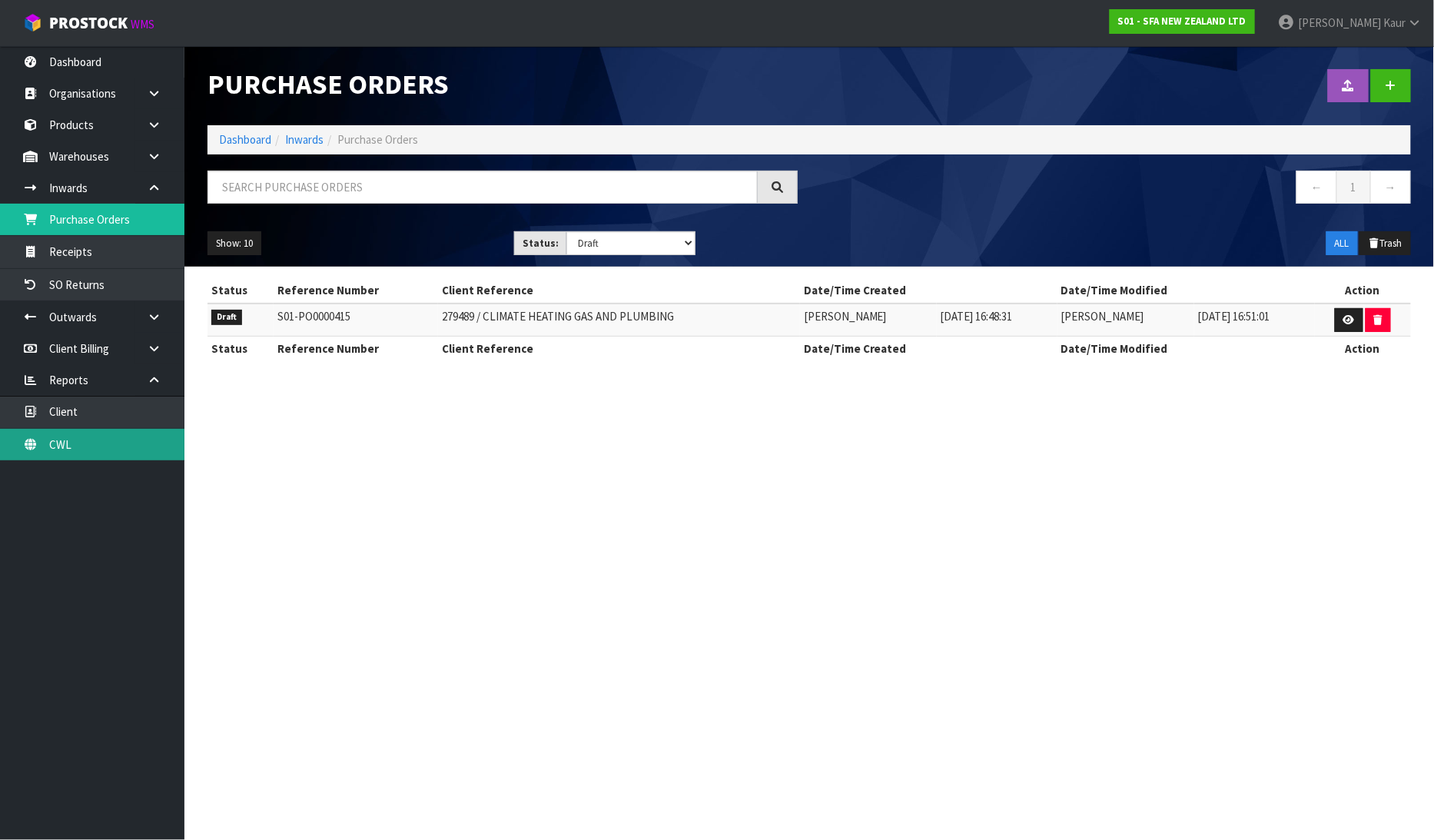
click at [121, 444] on link "CWL" at bounding box center [92, 445] width 185 height 32
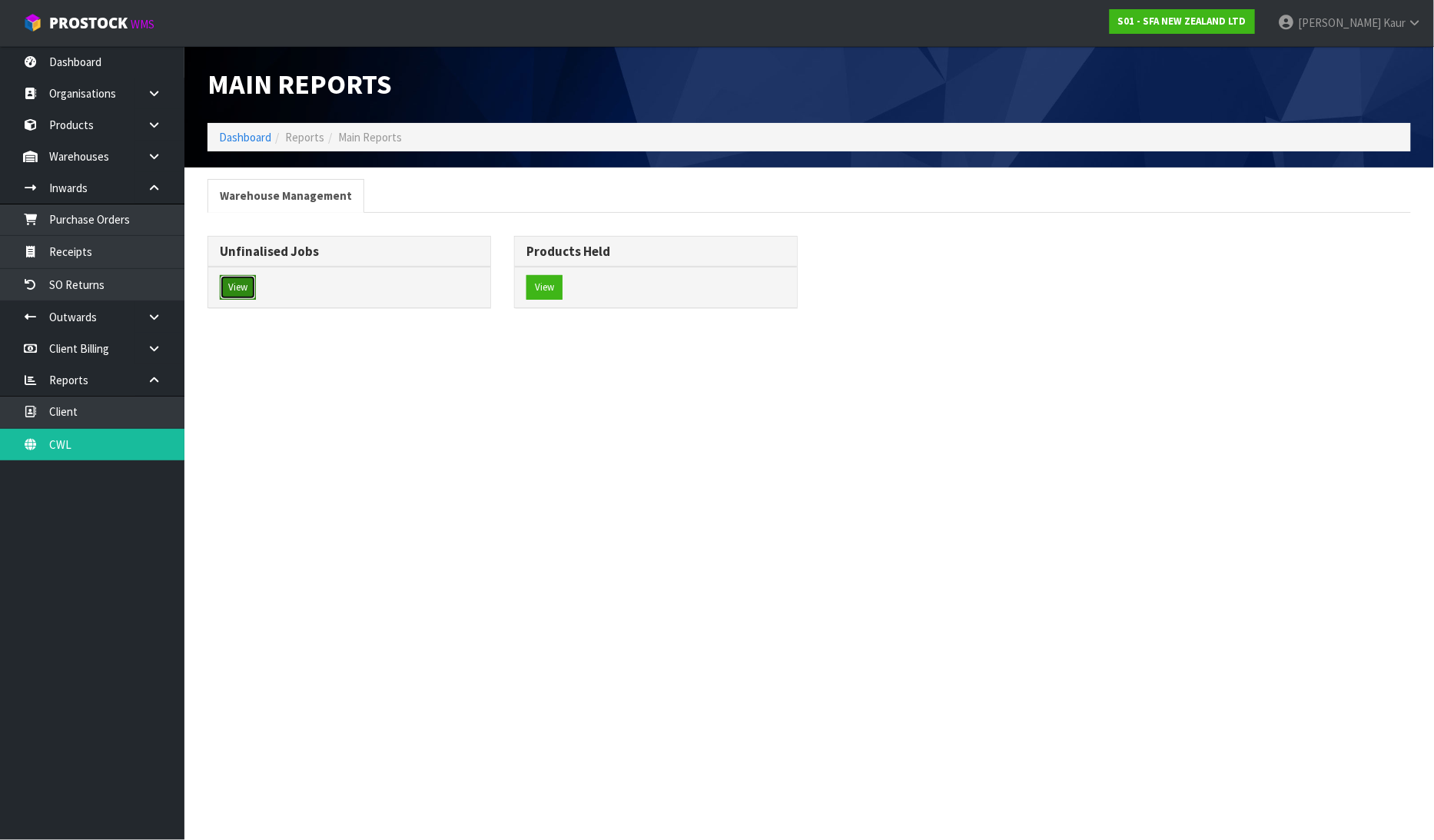
click at [239, 298] on button "View" at bounding box center [238, 287] width 36 height 24
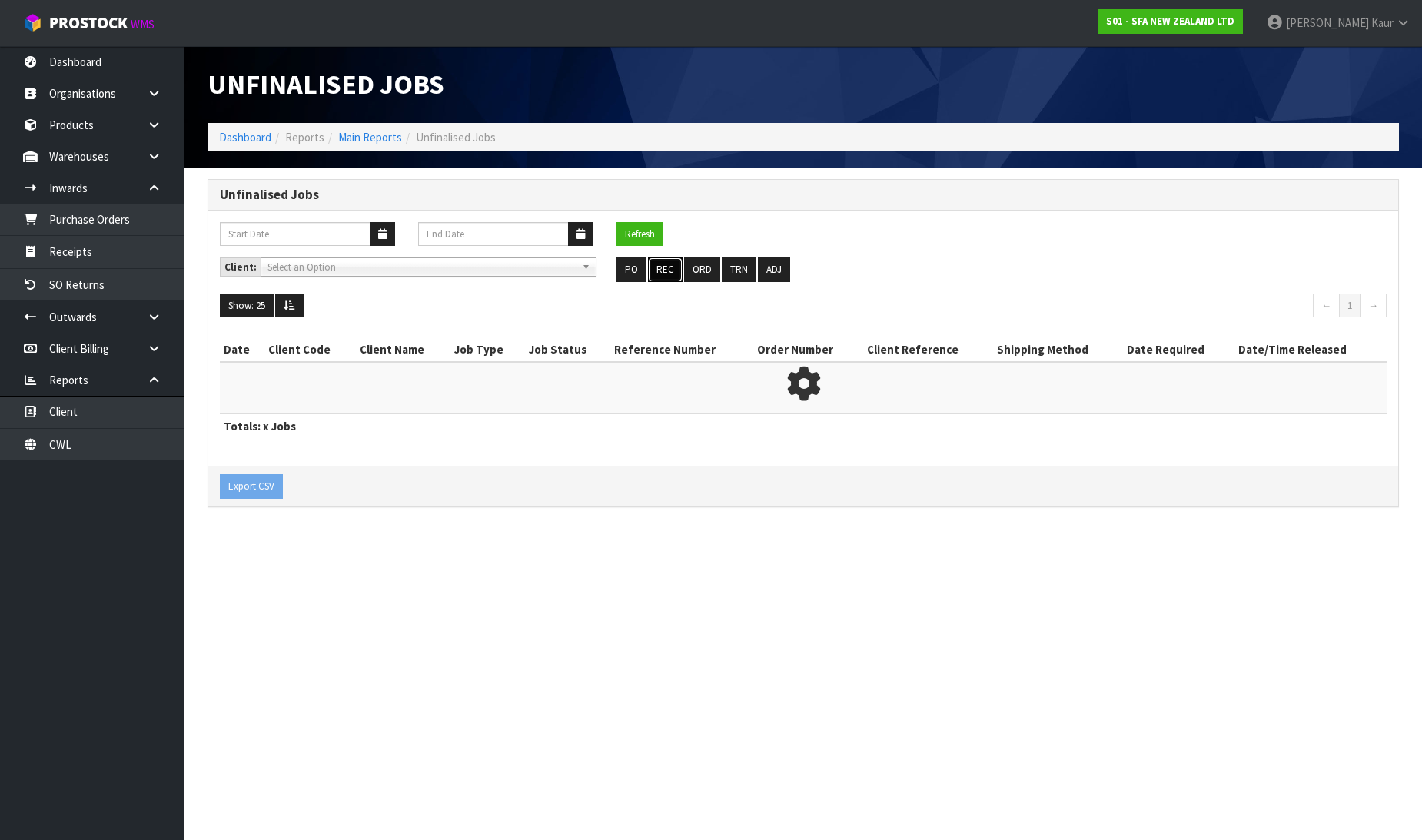
click at [681, 275] on ul "PO REC ORD TRN ADJ" at bounding box center [803, 269] width 373 height 24
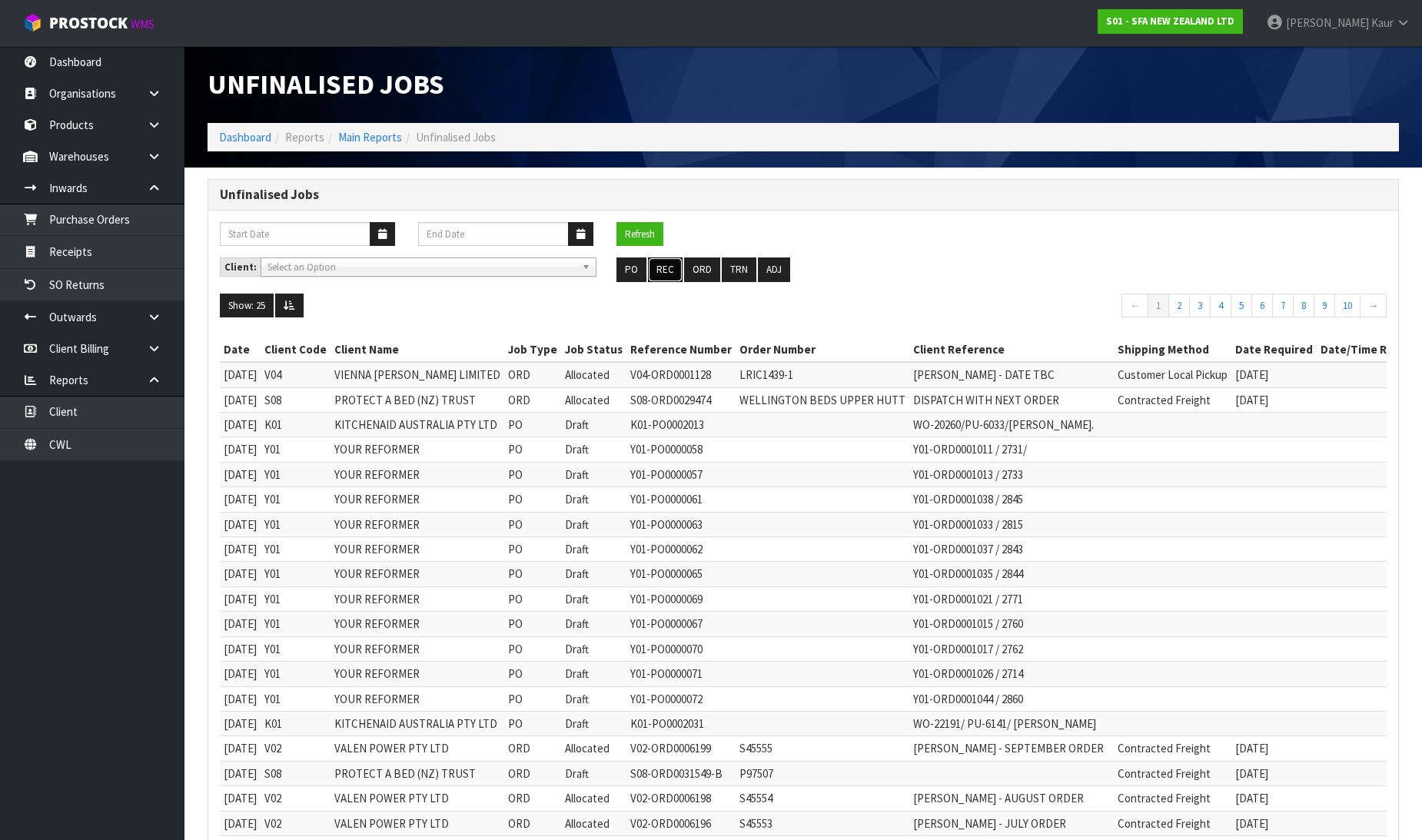
click at [665, 278] on button "REC" at bounding box center [665, 269] width 35 height 24
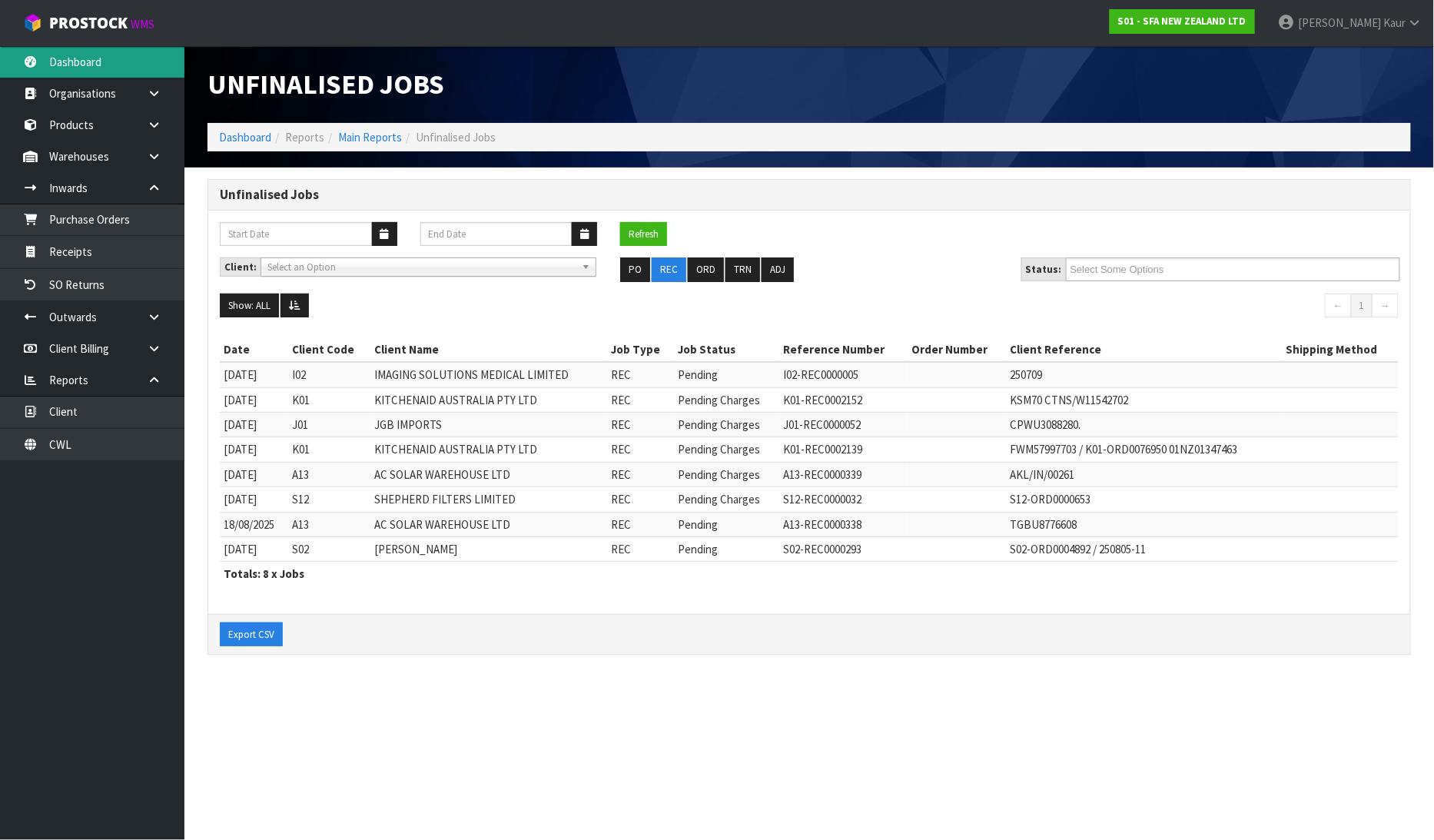
click at [87, 58] on link "Dashboard" at bounding box center [92, 62] width 185 height 32
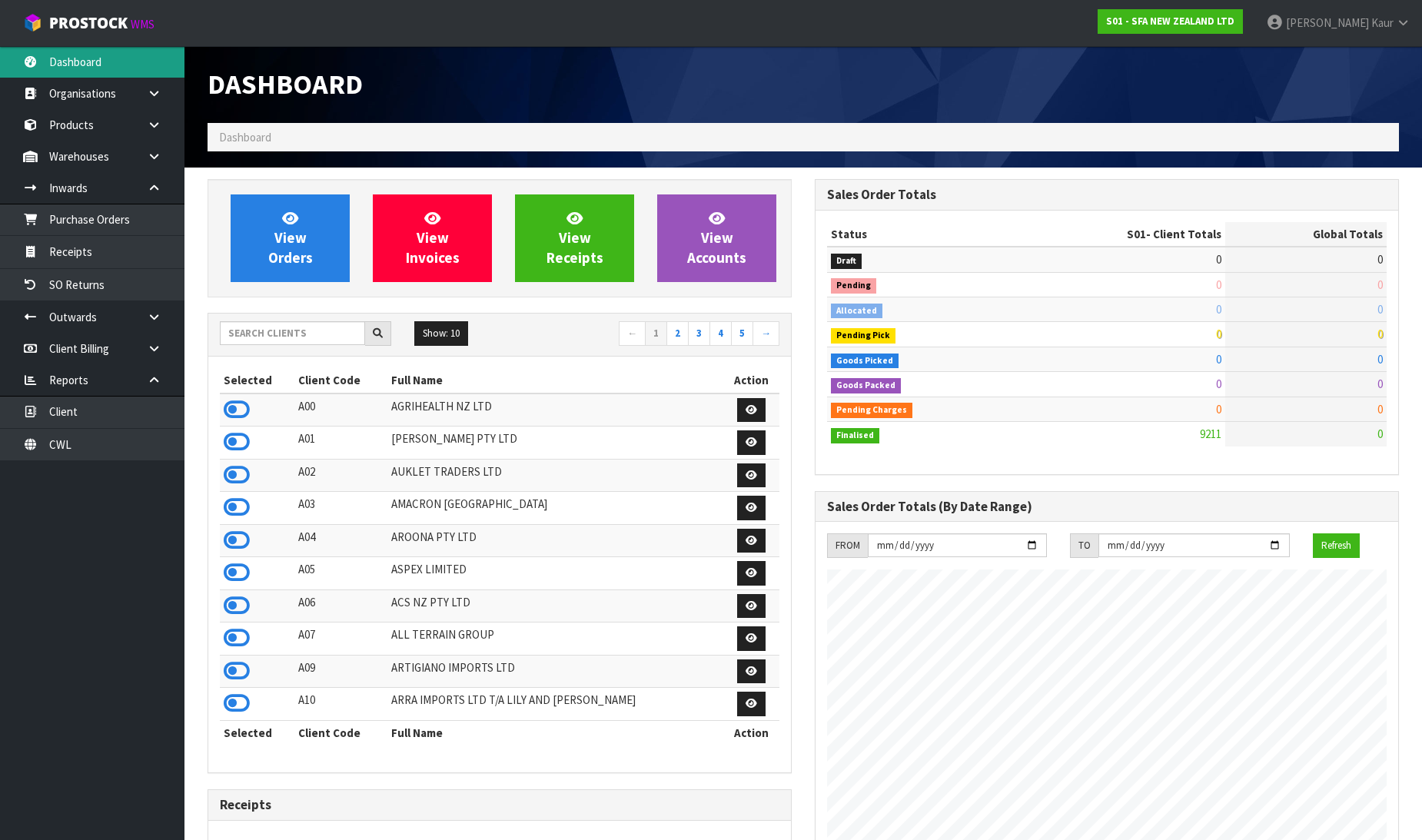
scroll to position [1164, 607]
click at [306, 329] on input "text" at bounding box center [293, 333] width 145 height 24
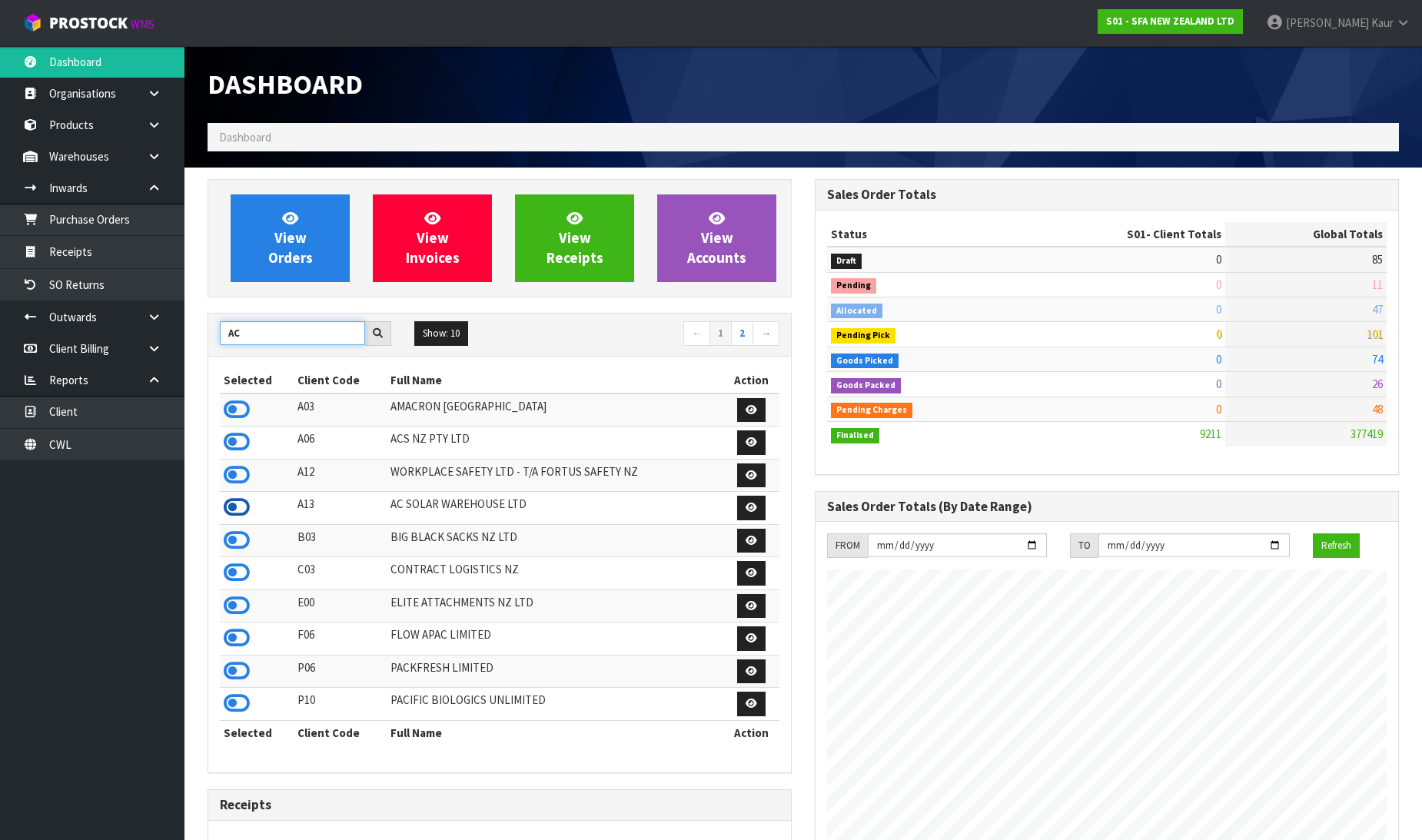
type input "AC"
click at [245, 508] on icon at bounding box center [236, 506] width 26 height 23
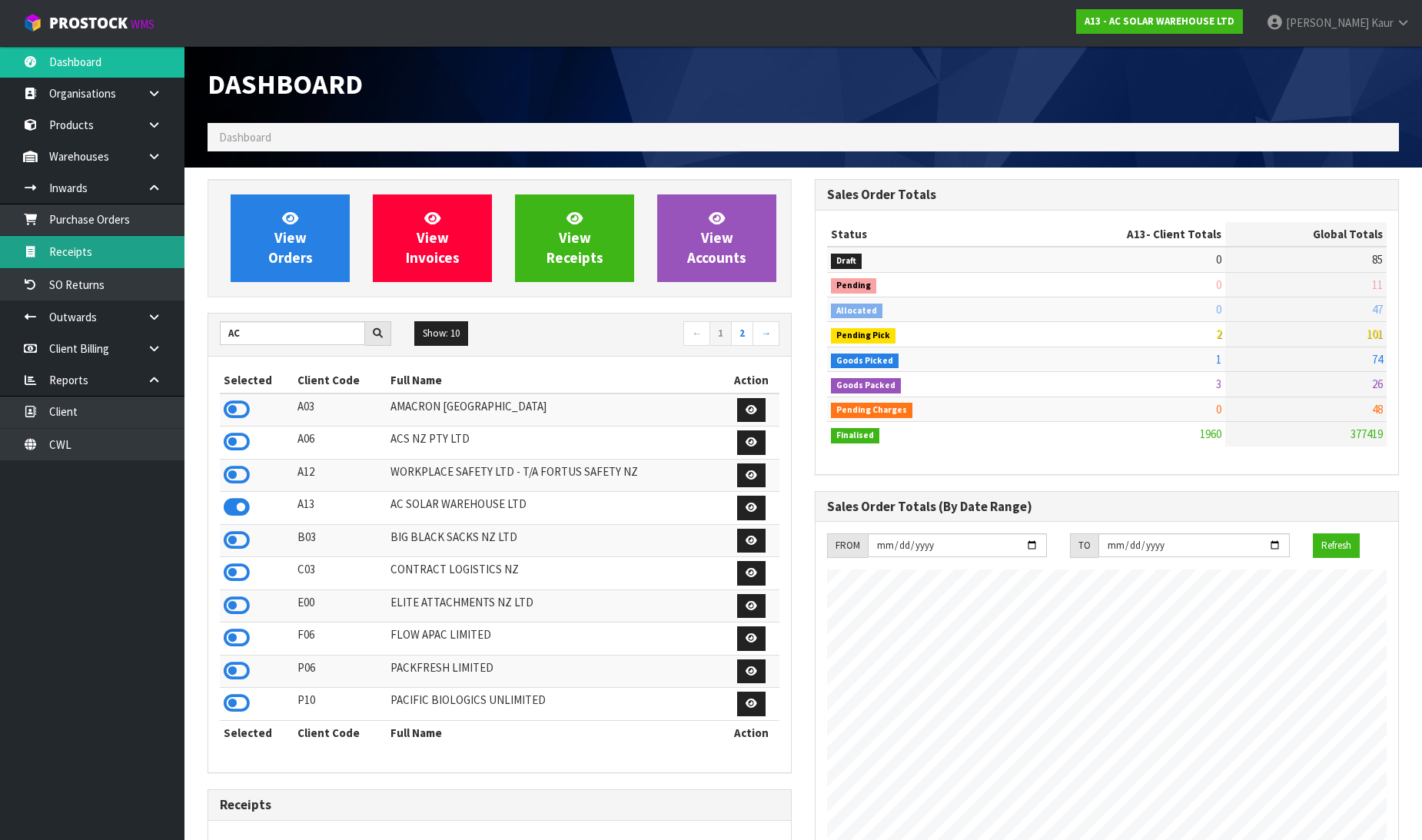
scroll to position [1247, 607]
click at [111, 264] on link "Receipts" at bounding box center [92, 252] width 185 height 32
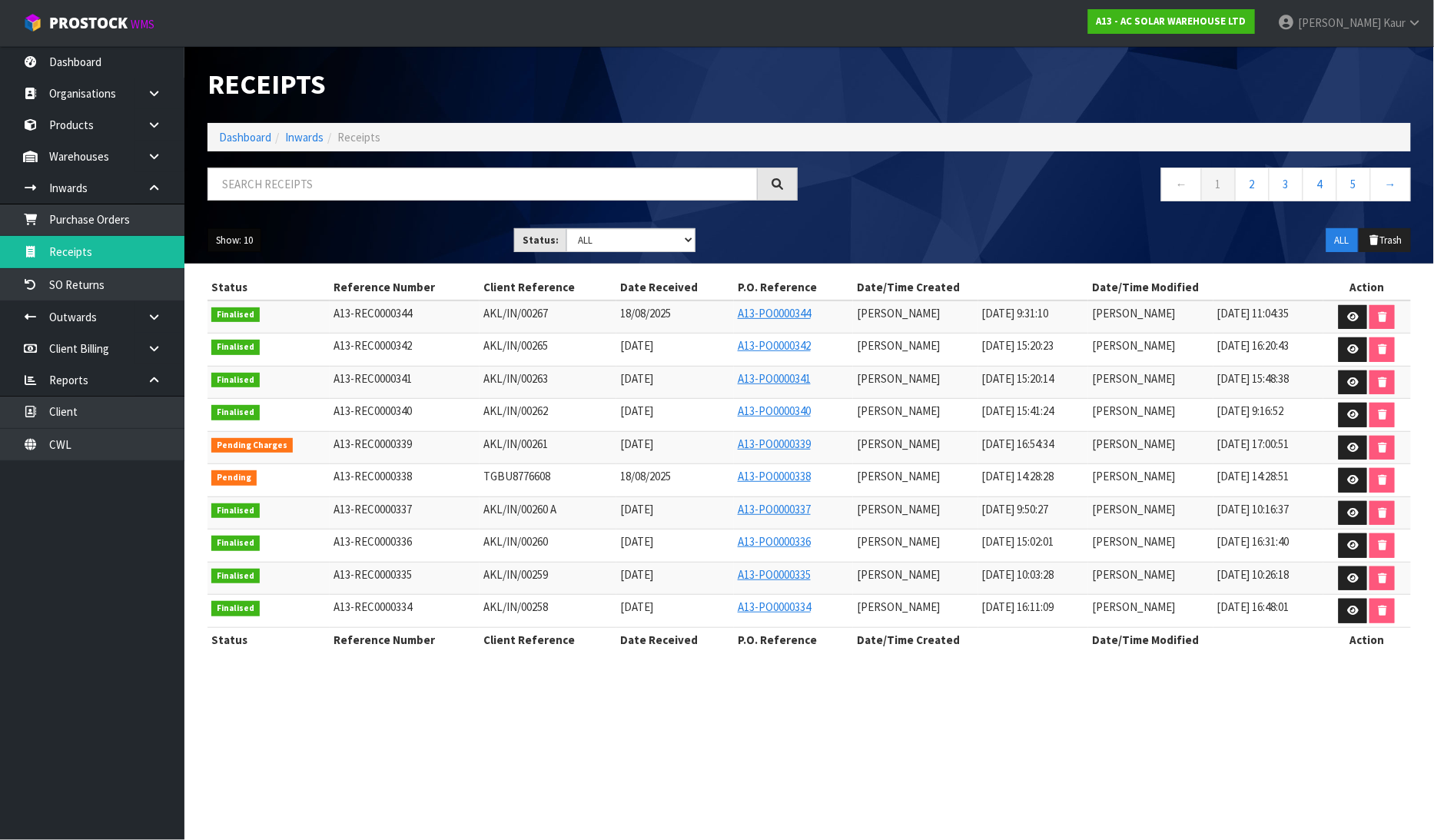
click at [240, 232] on button "Show: 10" at bounding box center [234, 240] width 54 height 24
click at [256, 319] on link "25" at bounding box center [269, 311] width 121 height 21
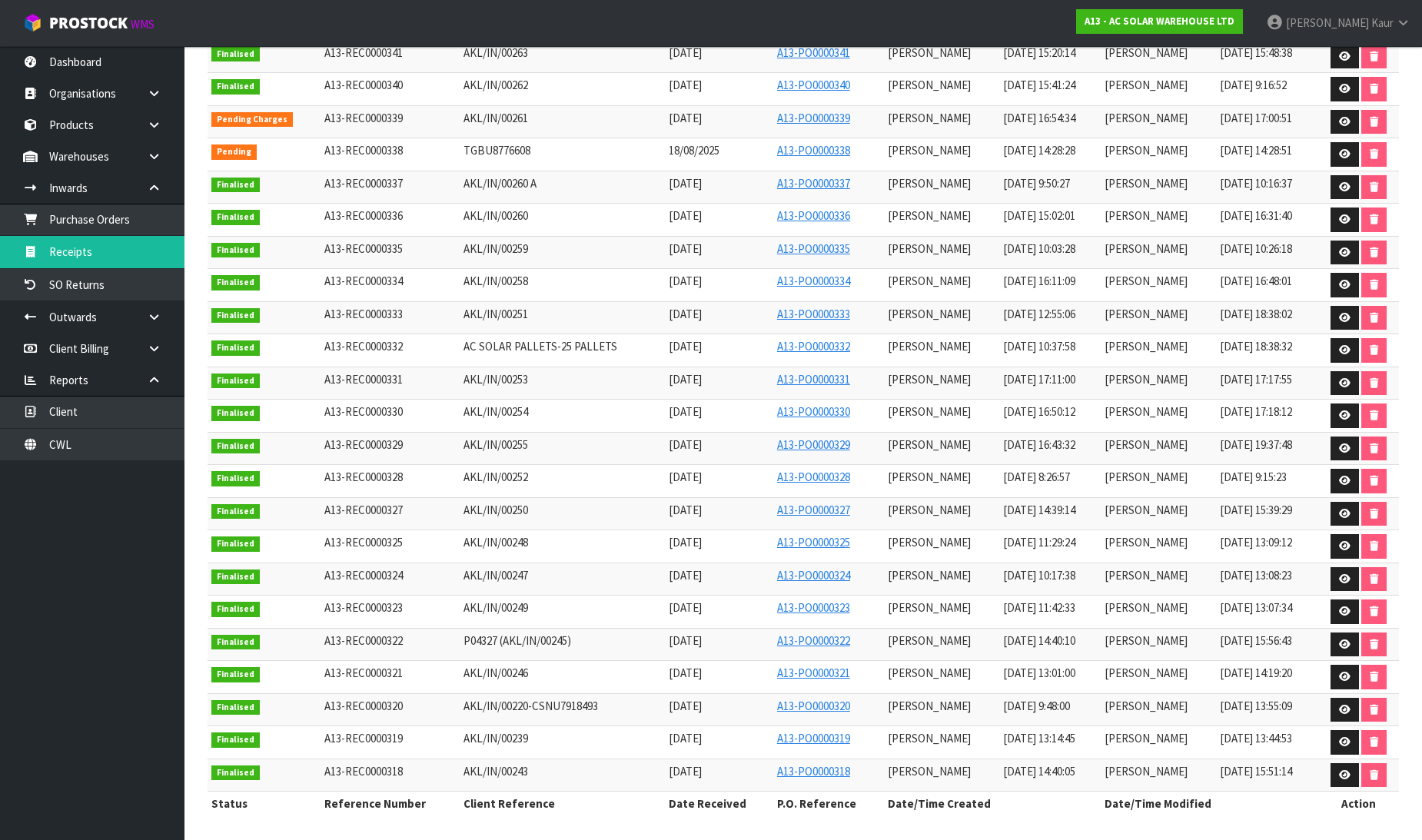
scroll to position [335, 0]
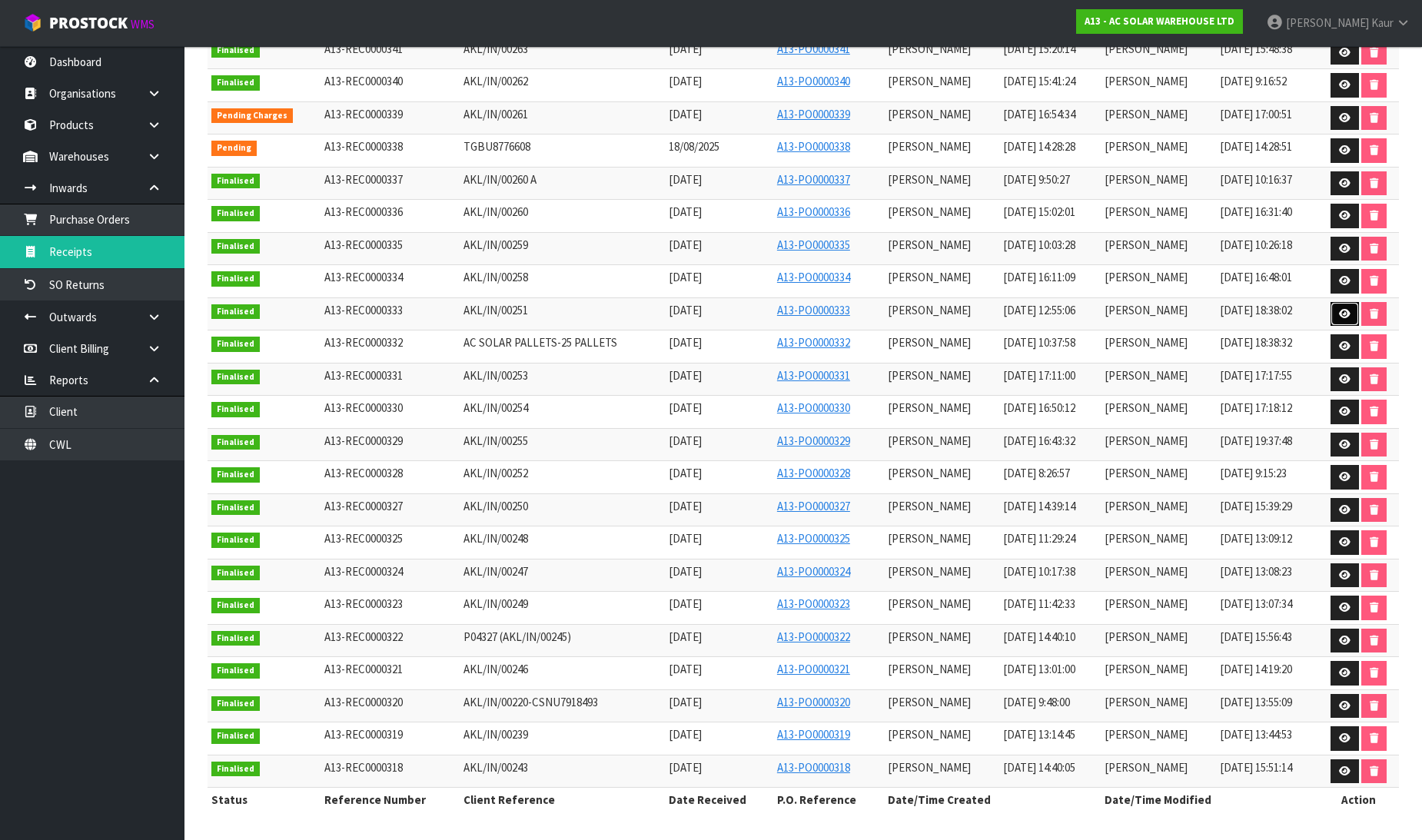
click at [1336, 311] on link at bounding box center [1345, 314] width 28 height 24
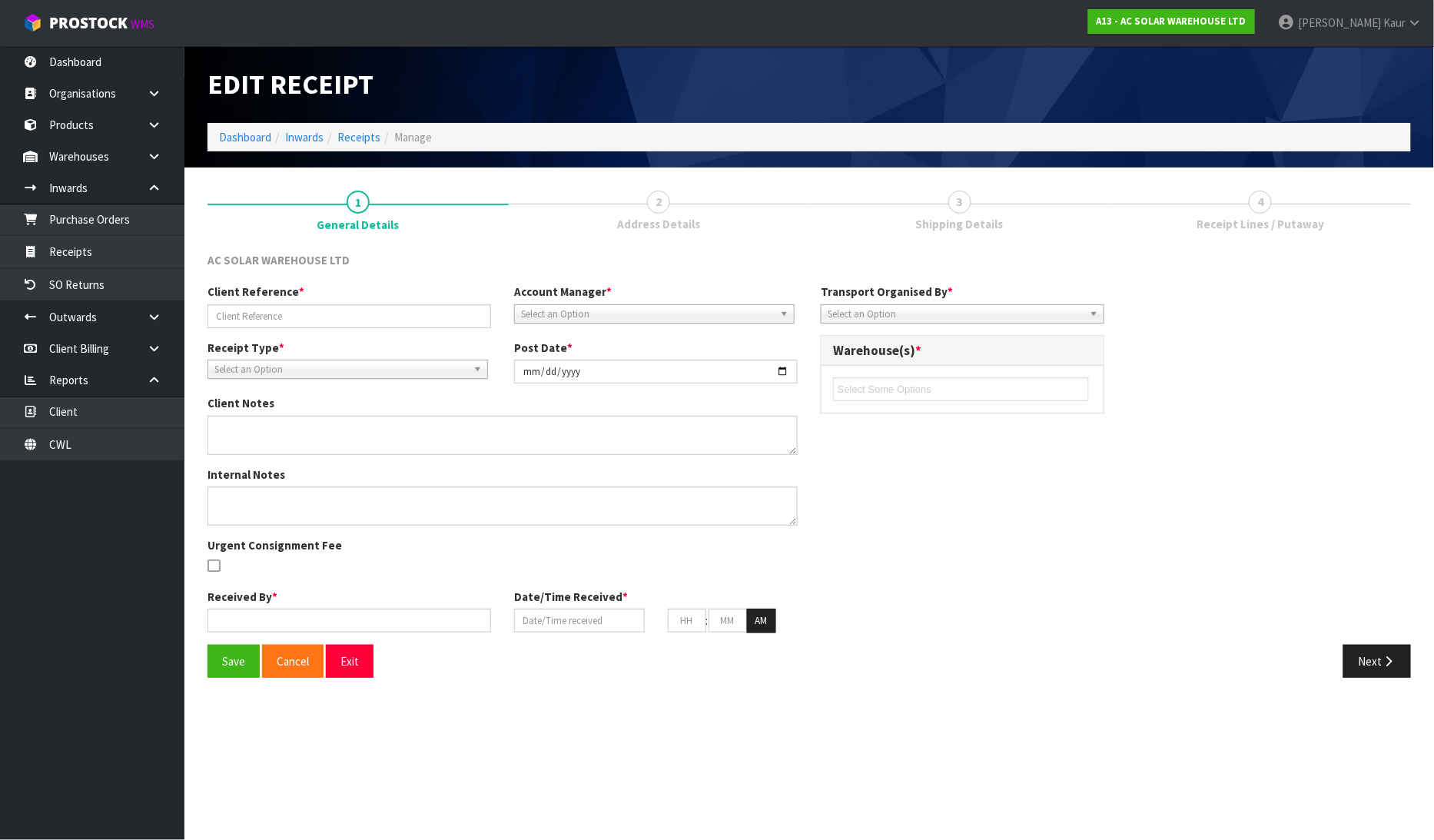
type input "AKL/IN/00251"
type input "2025-07-16"
type input "[PERSON_NAME]"
type input "16/07/2025"
type input "12"
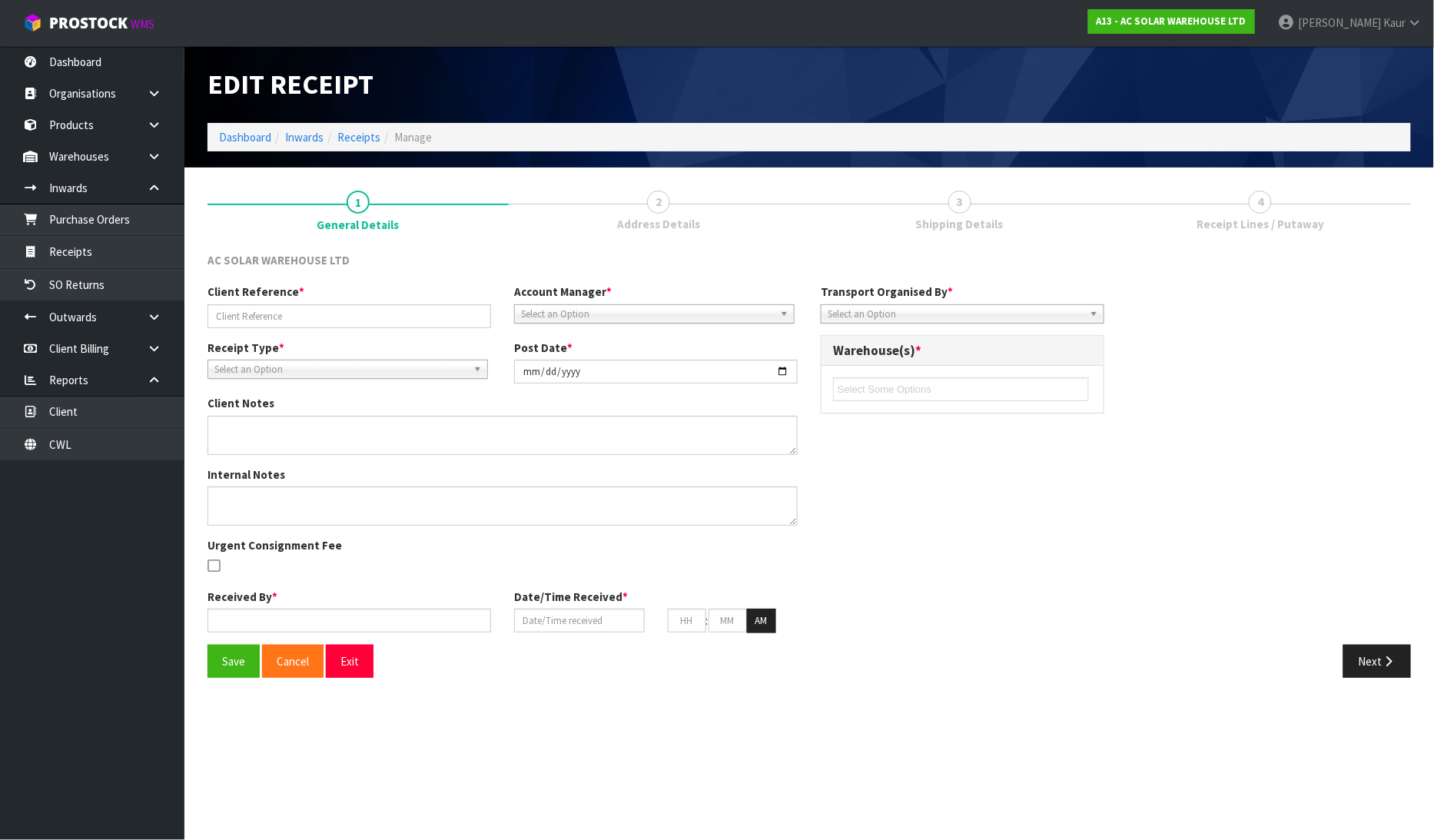
type input "55"
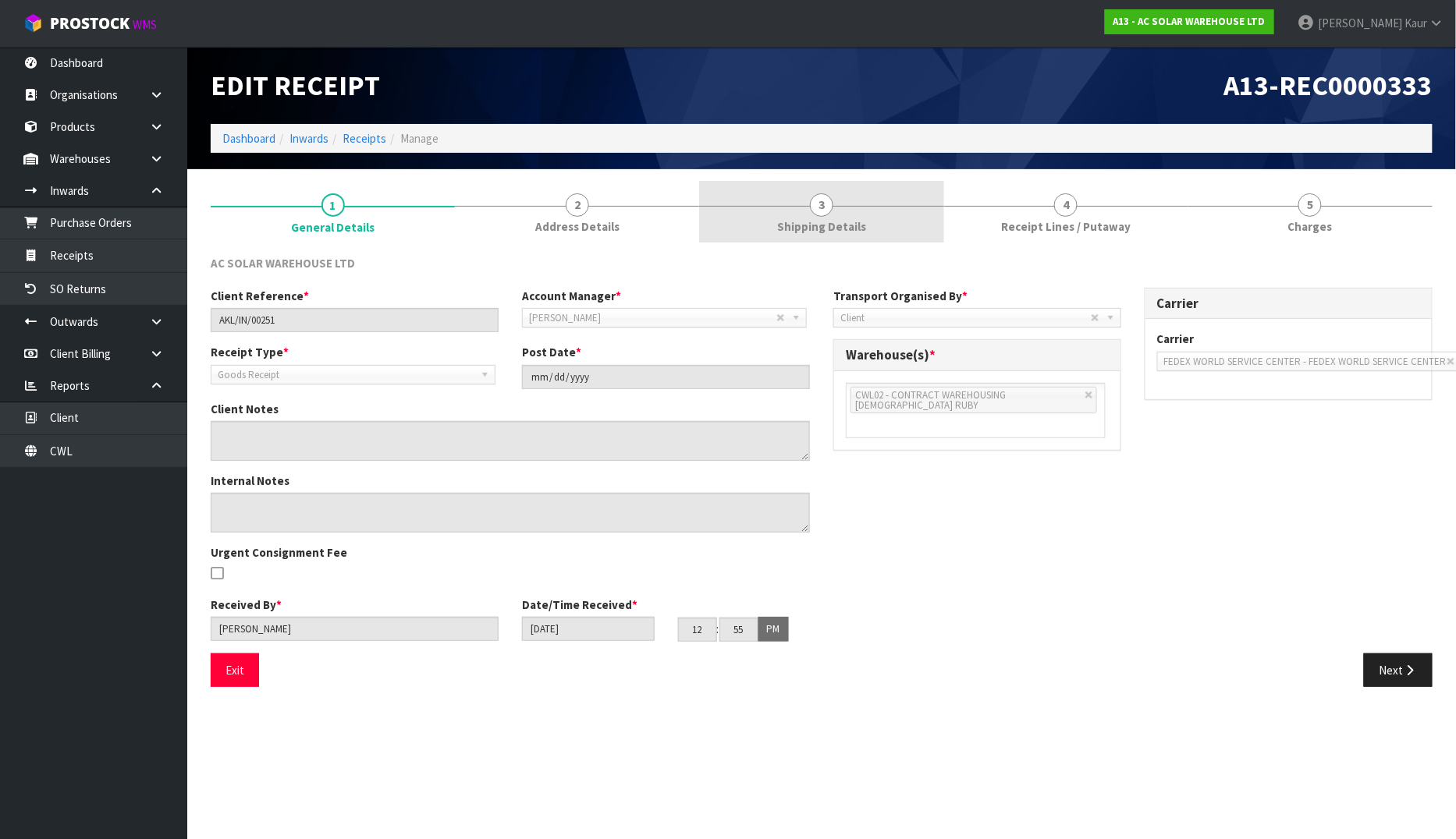
click at [819, 211] on span "3" at bounding box center [821, 205] width 23 height 23
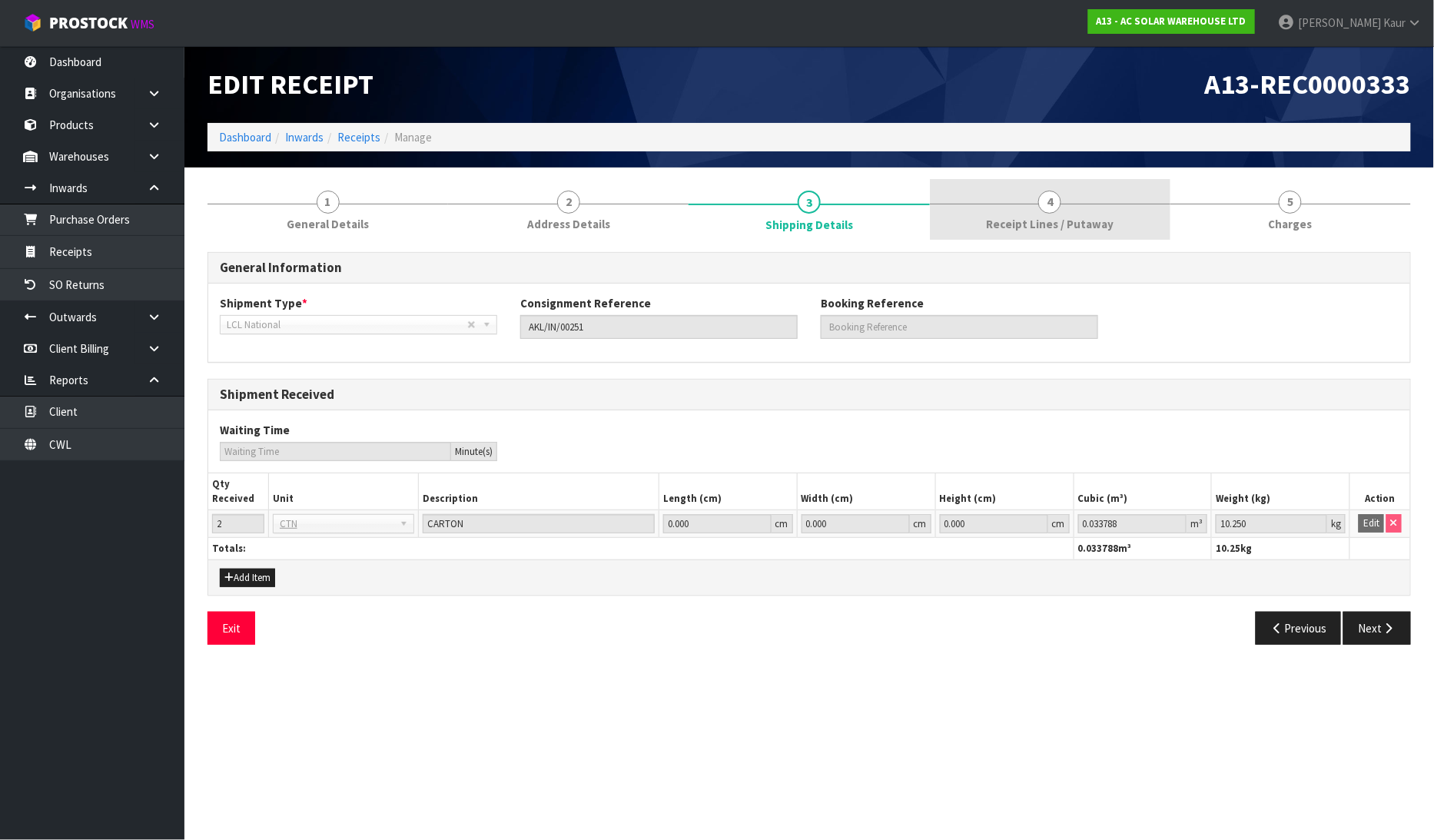
click at [1081, 224] on span "Receipt Lines / Putaway" at bounding box center [1050, 224] width 128 height 16
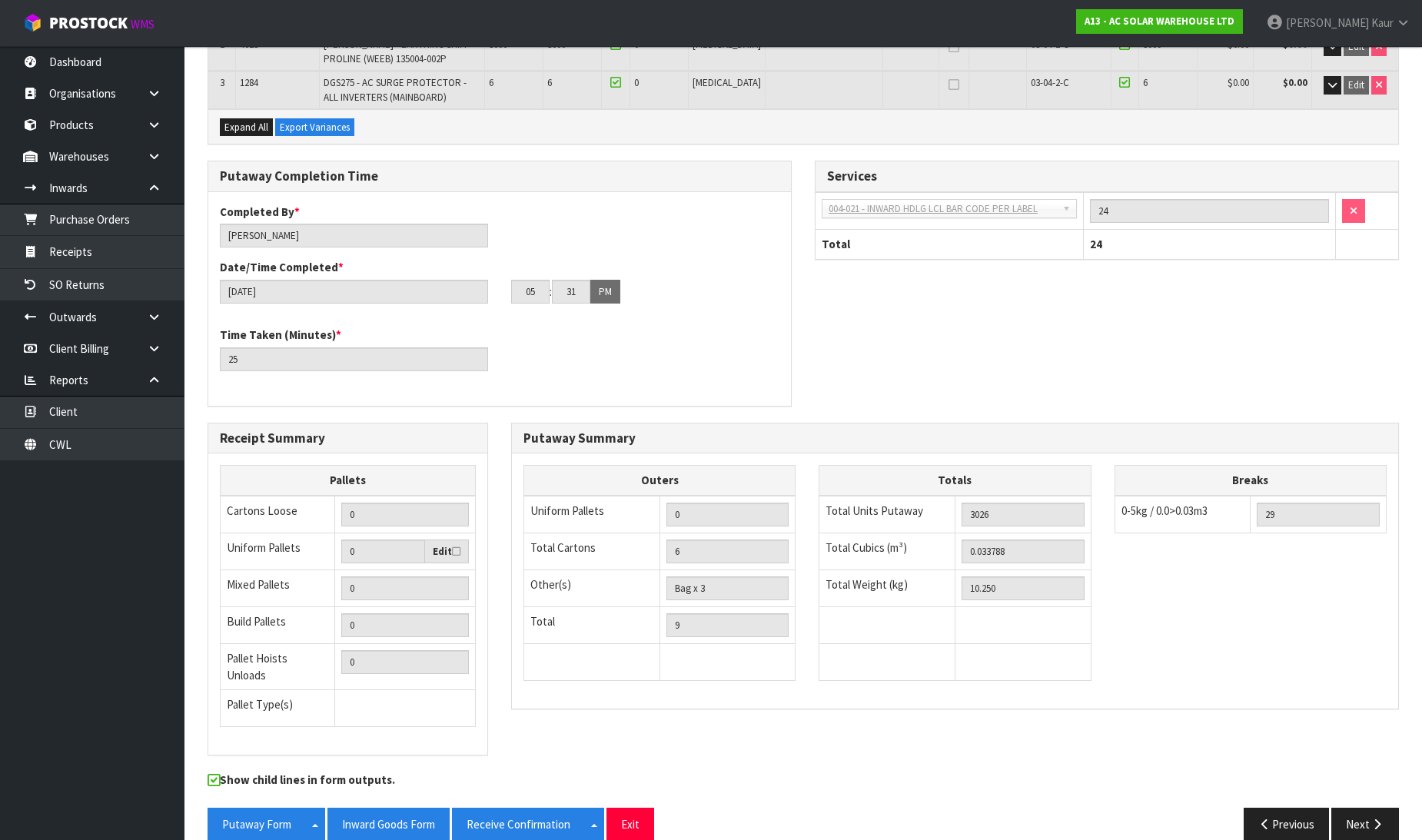
scroll to position [337, 0]
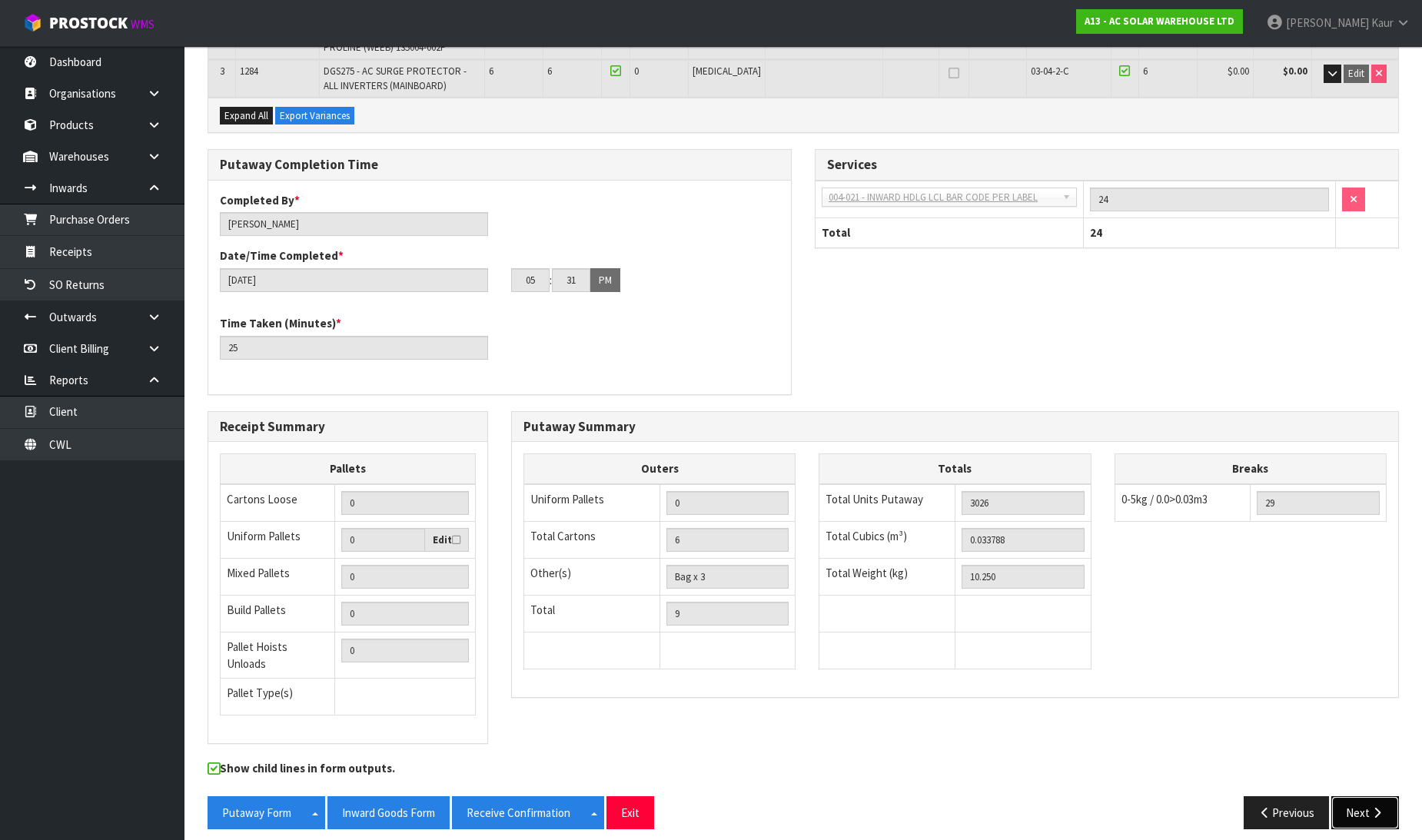
click at [1376, 807] on icon "button" at bounding box center [1377, 812] width 15 height 12
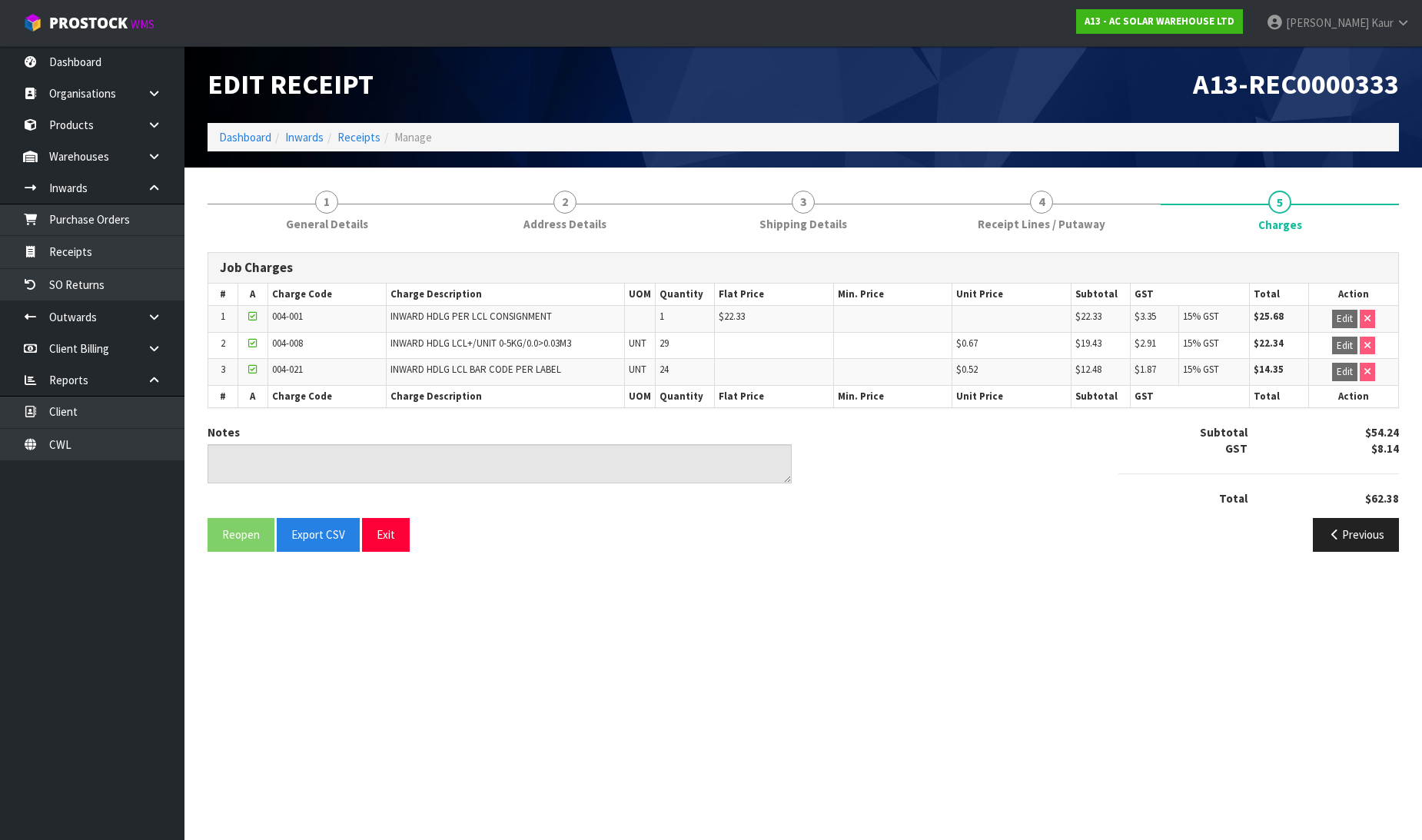
scroll to position [0, 0]
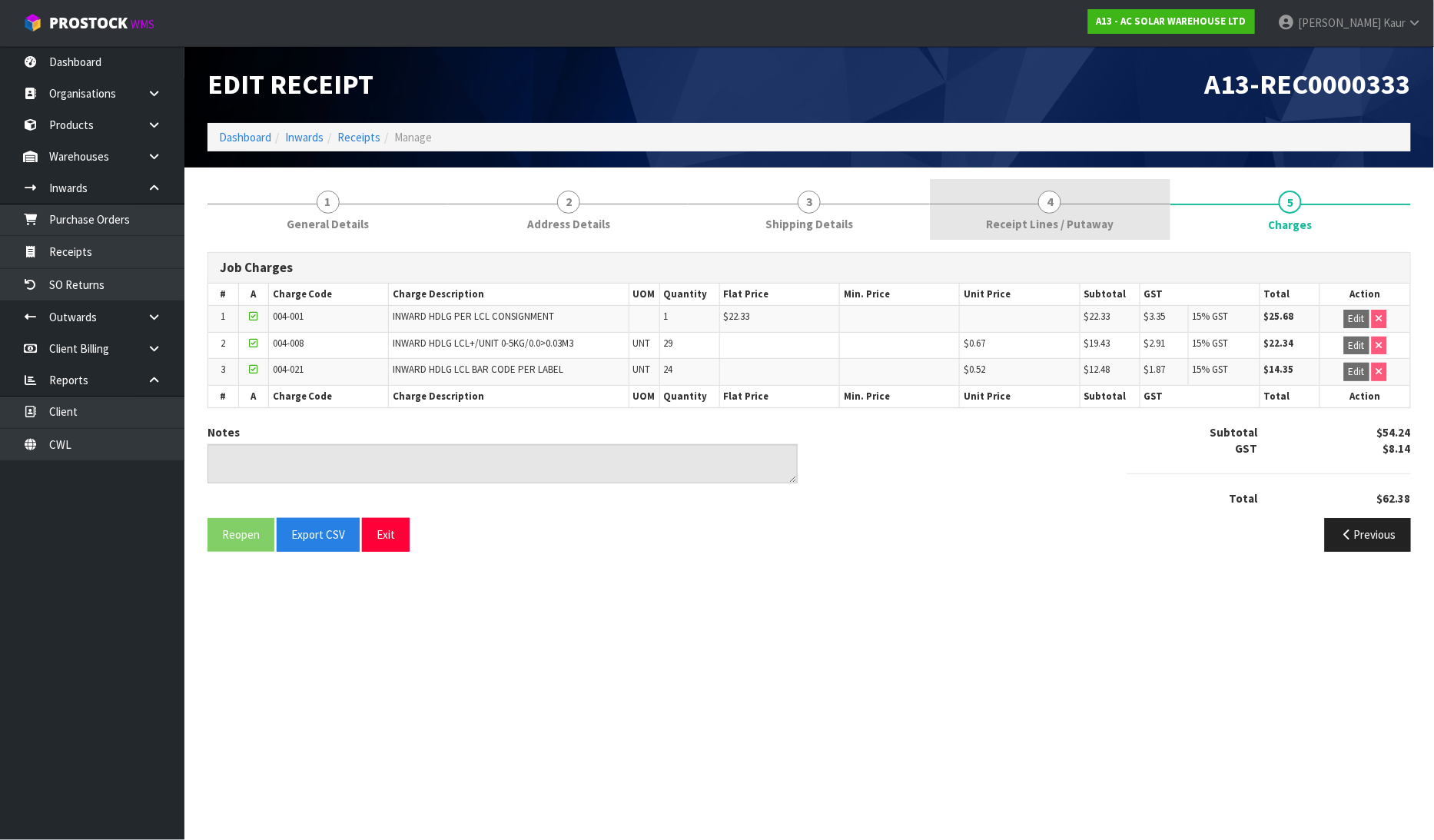
click at [1038, 216] on span "Receipt Lines / Putaway" at bounding box center [1050, 224] width 128 height 16
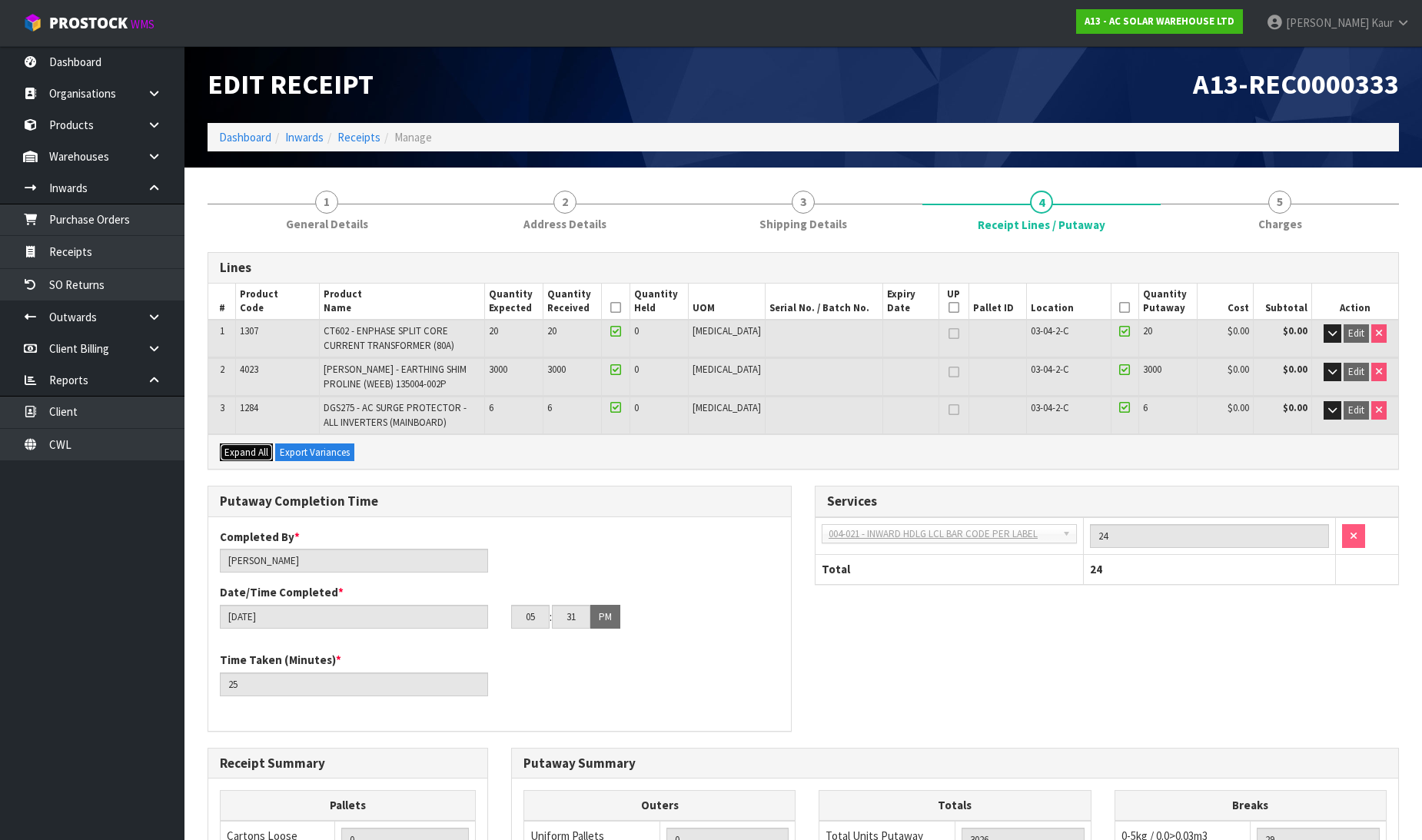
click at [246, 452] on span "Expand All" at bounding box center [246, 452] width 44 height 13
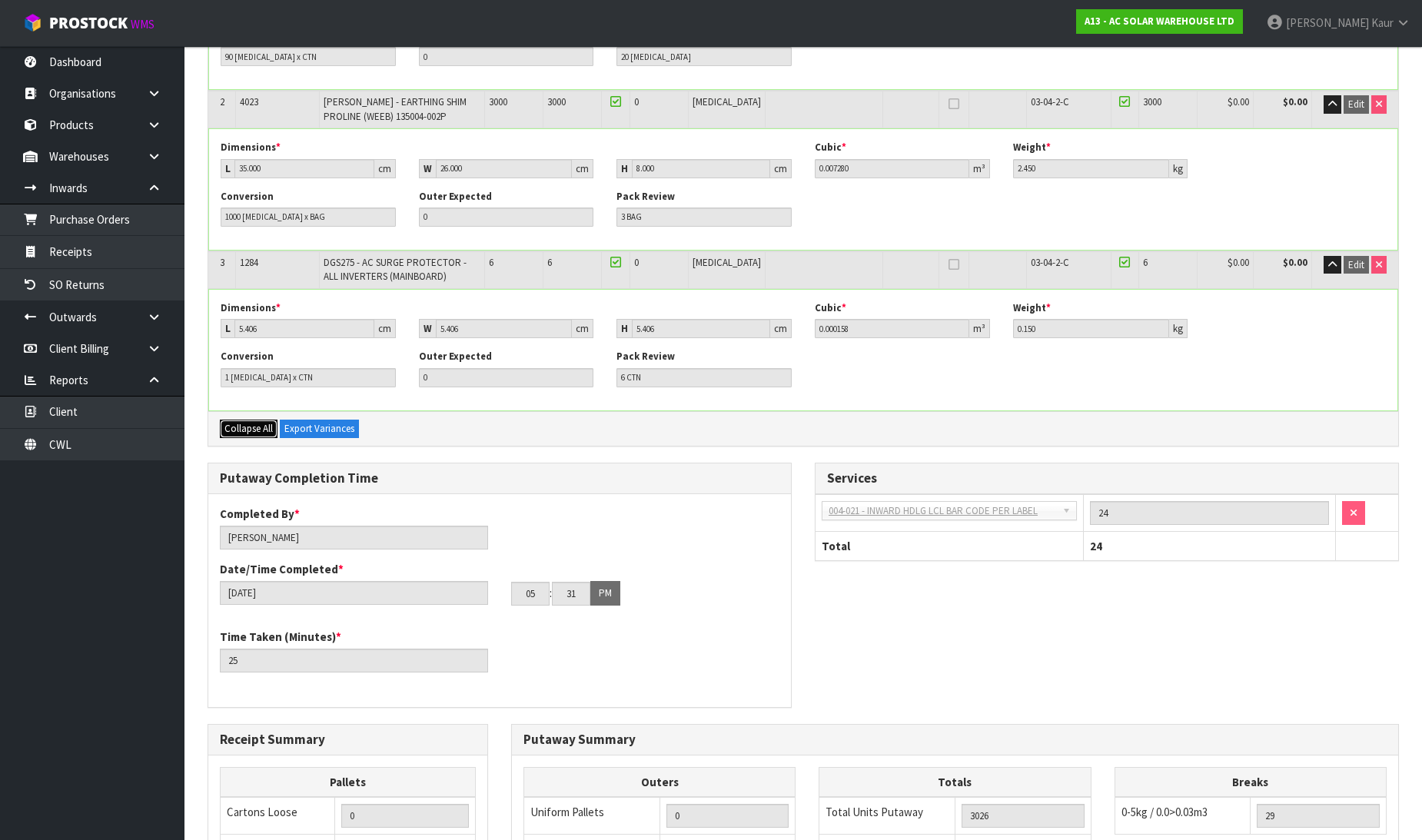
scroll to position [427, 0]
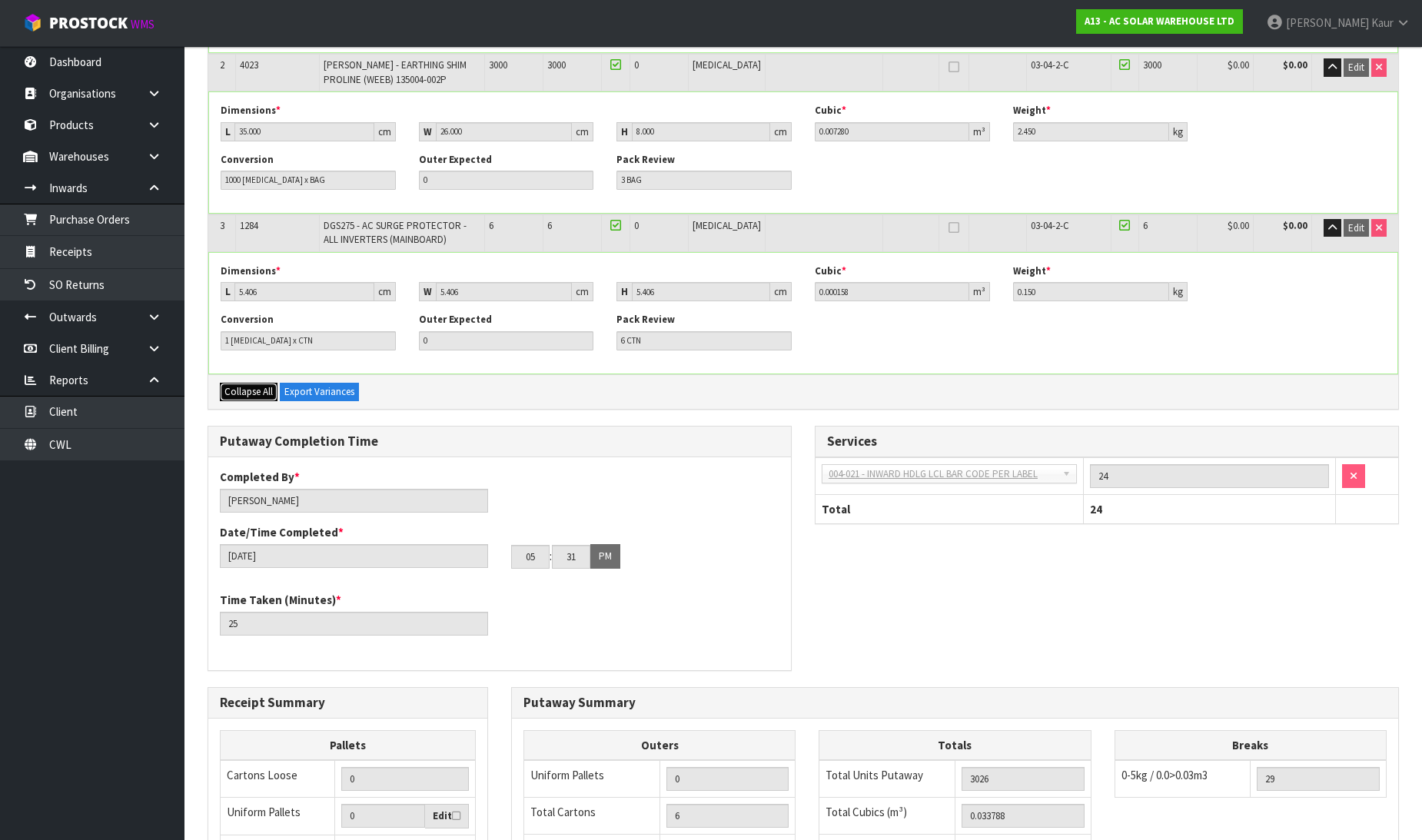
click at [249, 390] on span "Collapse All" at bounding box center [248, 391] width 48 height 13
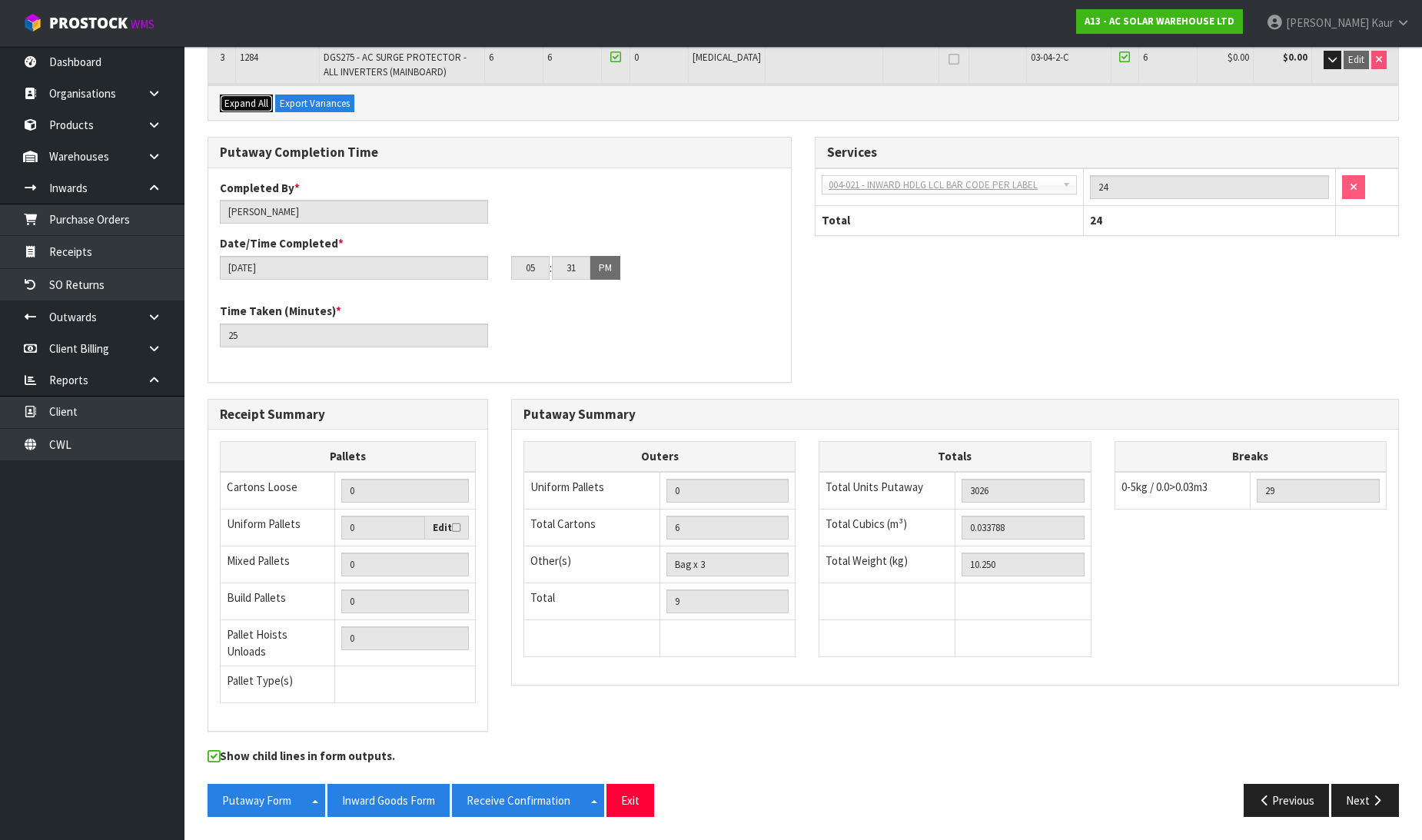
scroll to position [337, 0]
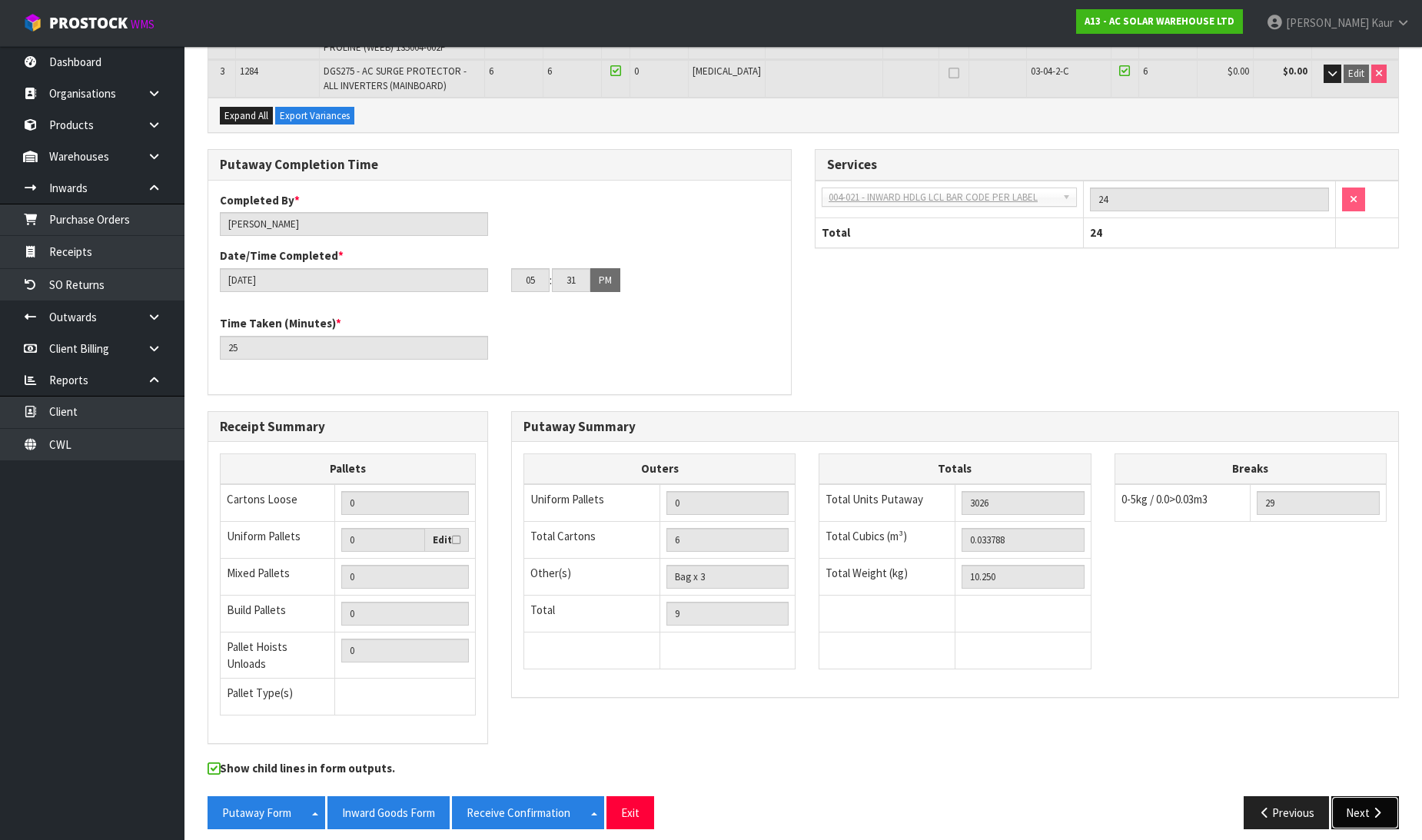
click at [1358, 796] on button "Next" at bounding box center [1365, 812] width 68 height 33
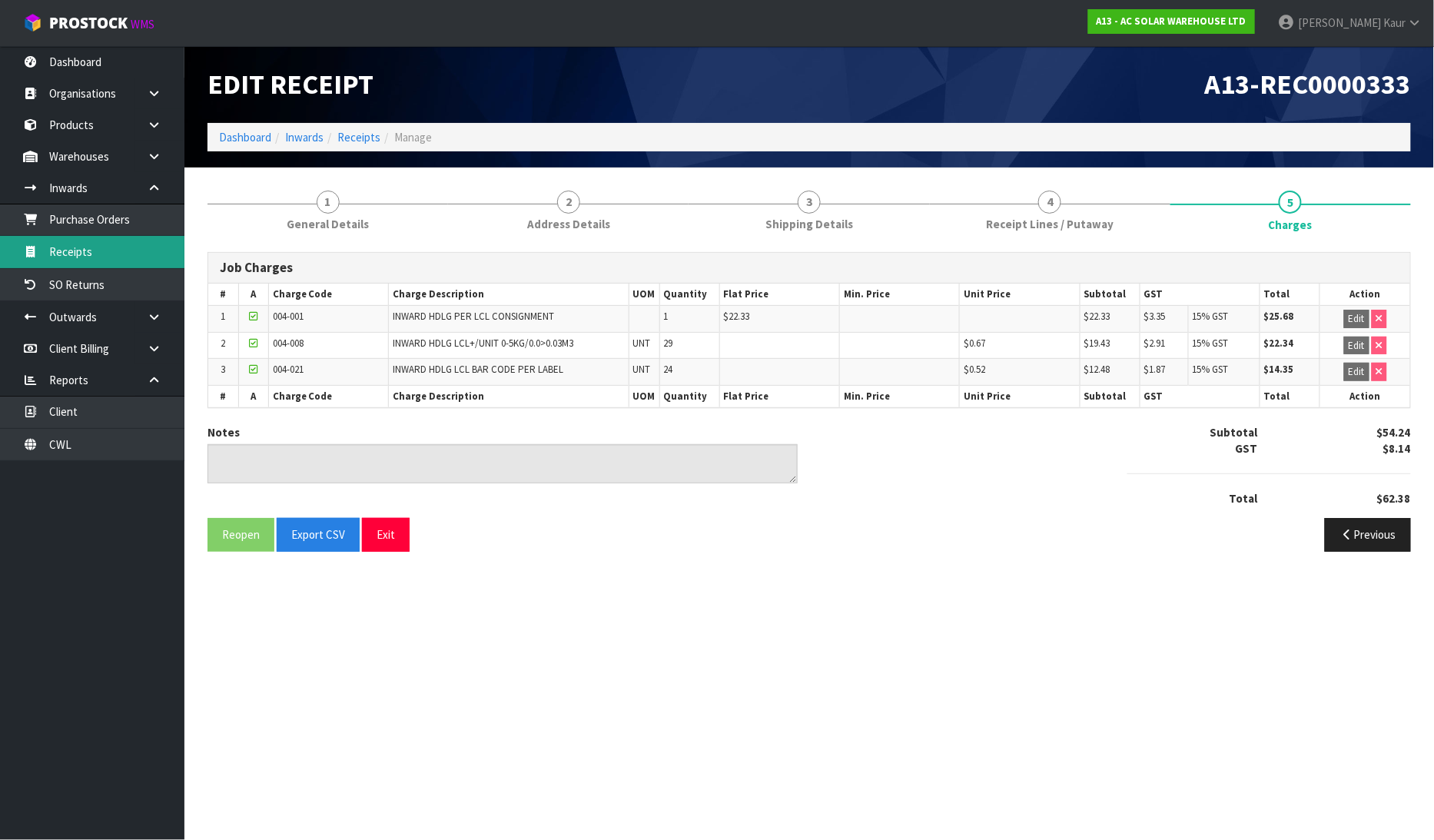
click at [90, 257] on link "Receipts" at bounding box center [92, 252] width 185 height 32
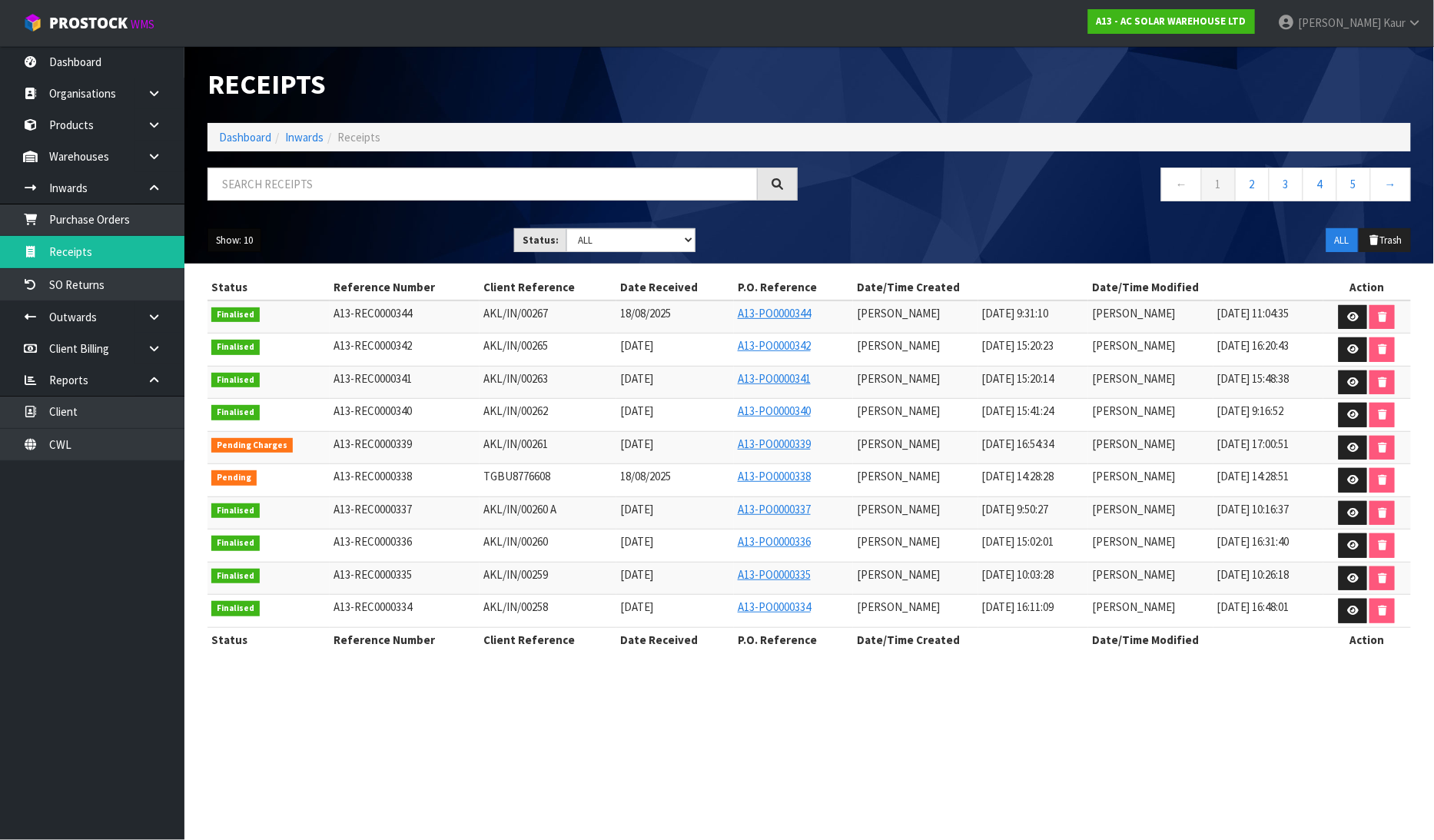
click at [225, 234] on button "Show: 10" at bounding box center [234, 240] width 54 height 24
click at [281, 312] on link "25" at bounding box center [269, 311] width 121 height 21
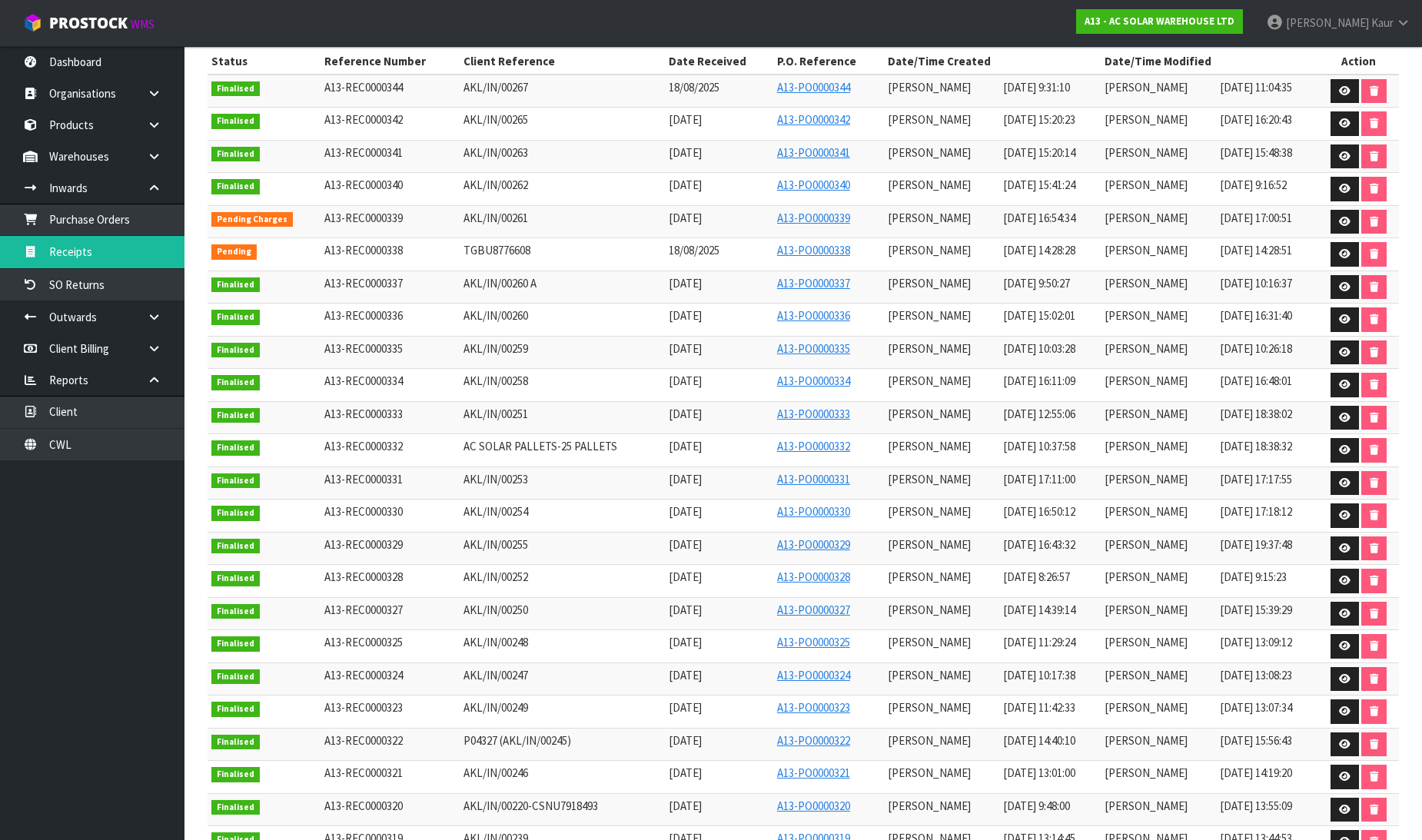
scroll to position [256, 0]
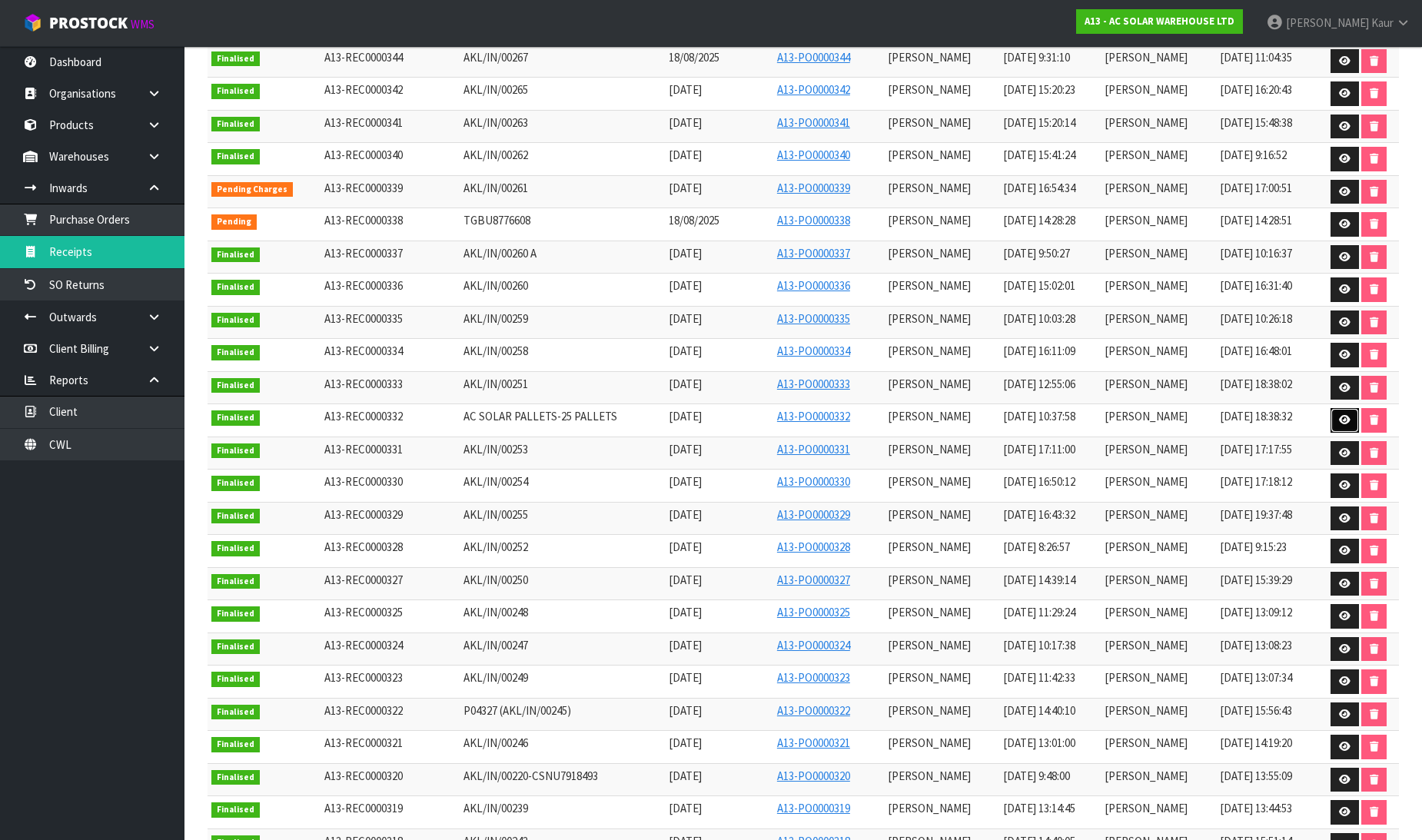
click at [1344, 416] on link at bounding box center [1345, 420] width 28 height 24
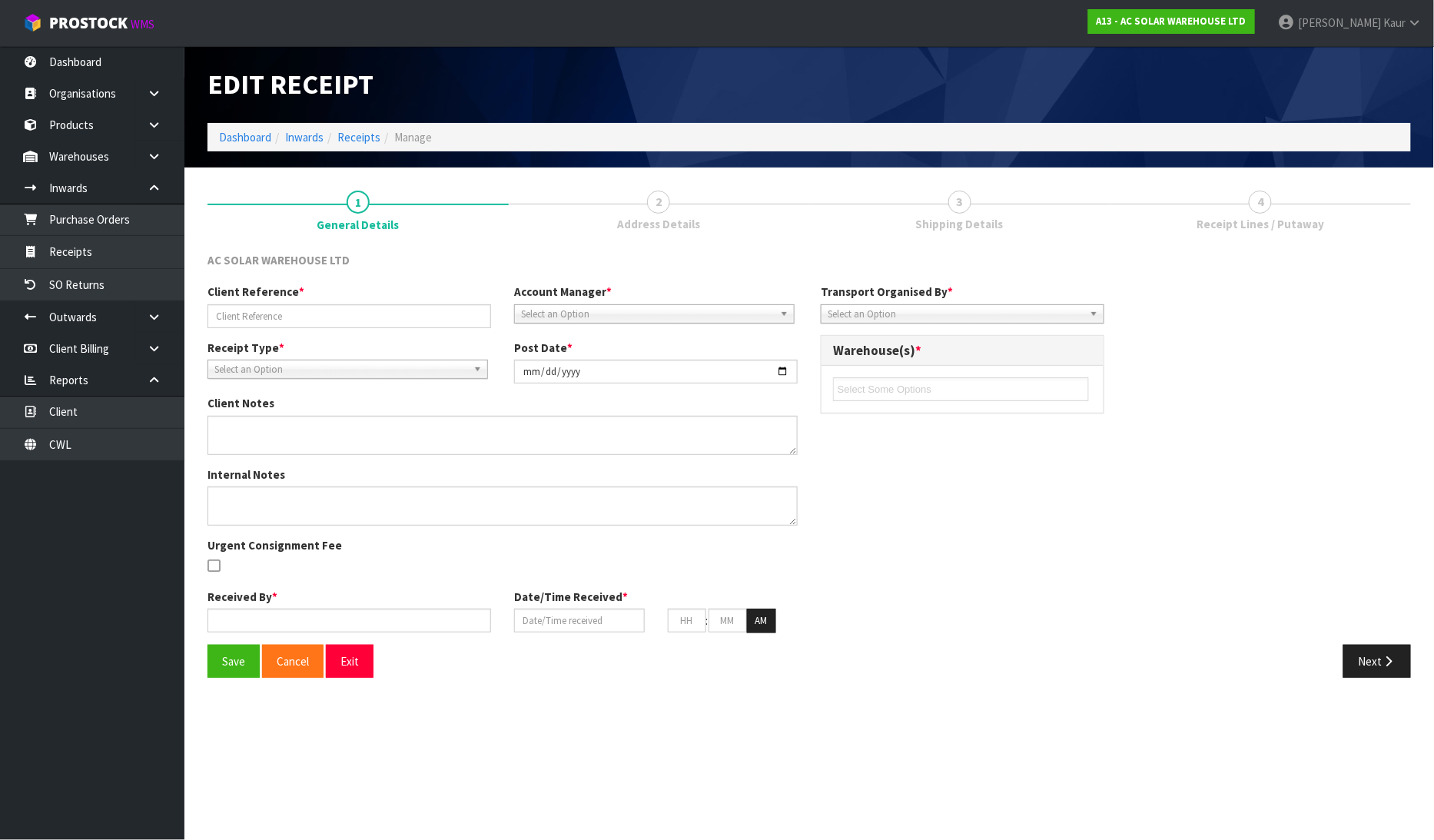
type input "AC SOLAR PALLETS-25 PALLETS"
type input "2025-07-15"
type input "[PERSON_NAME]"
type input "15/07/2025"
type input "10"
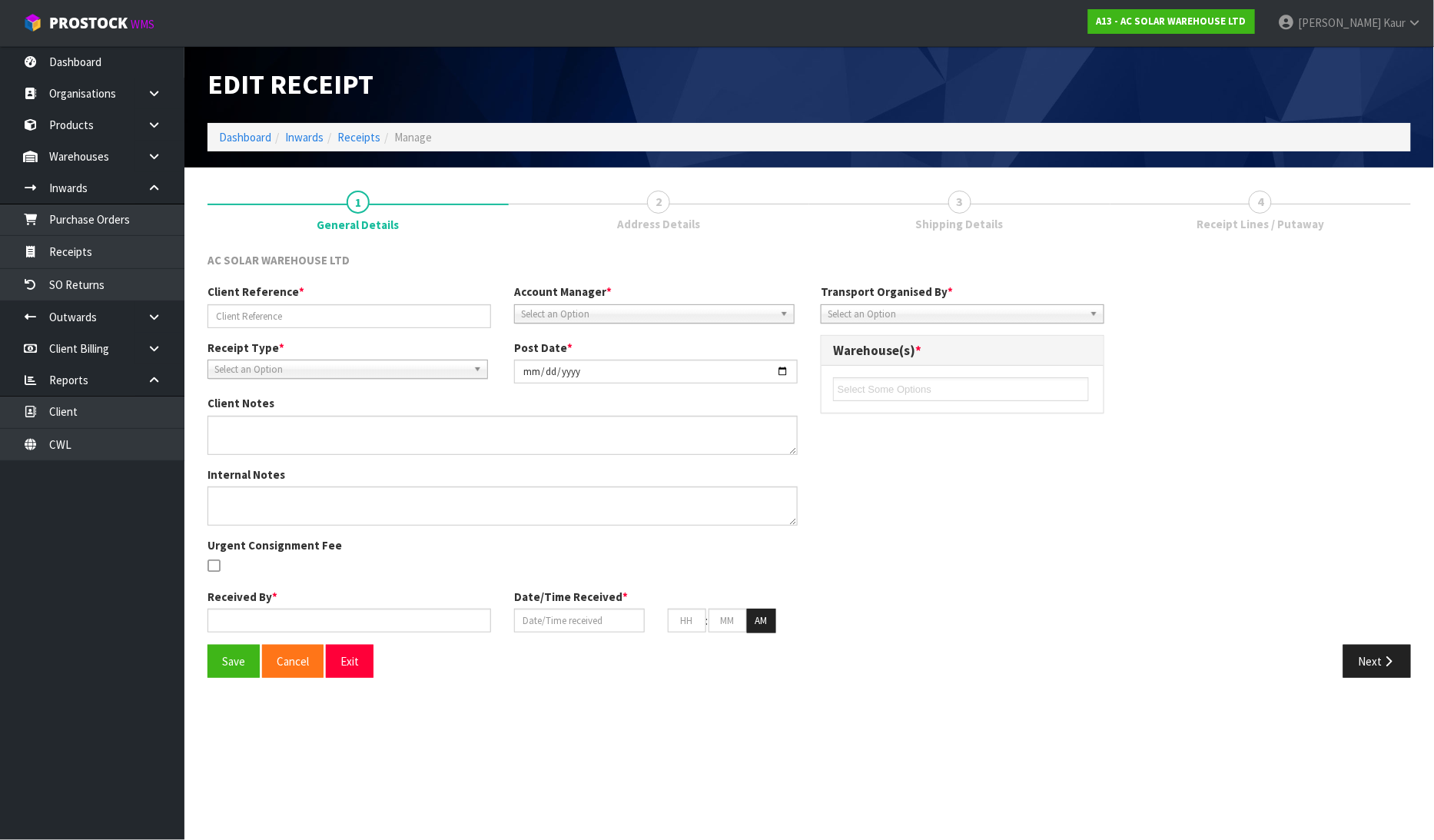
type input "37"
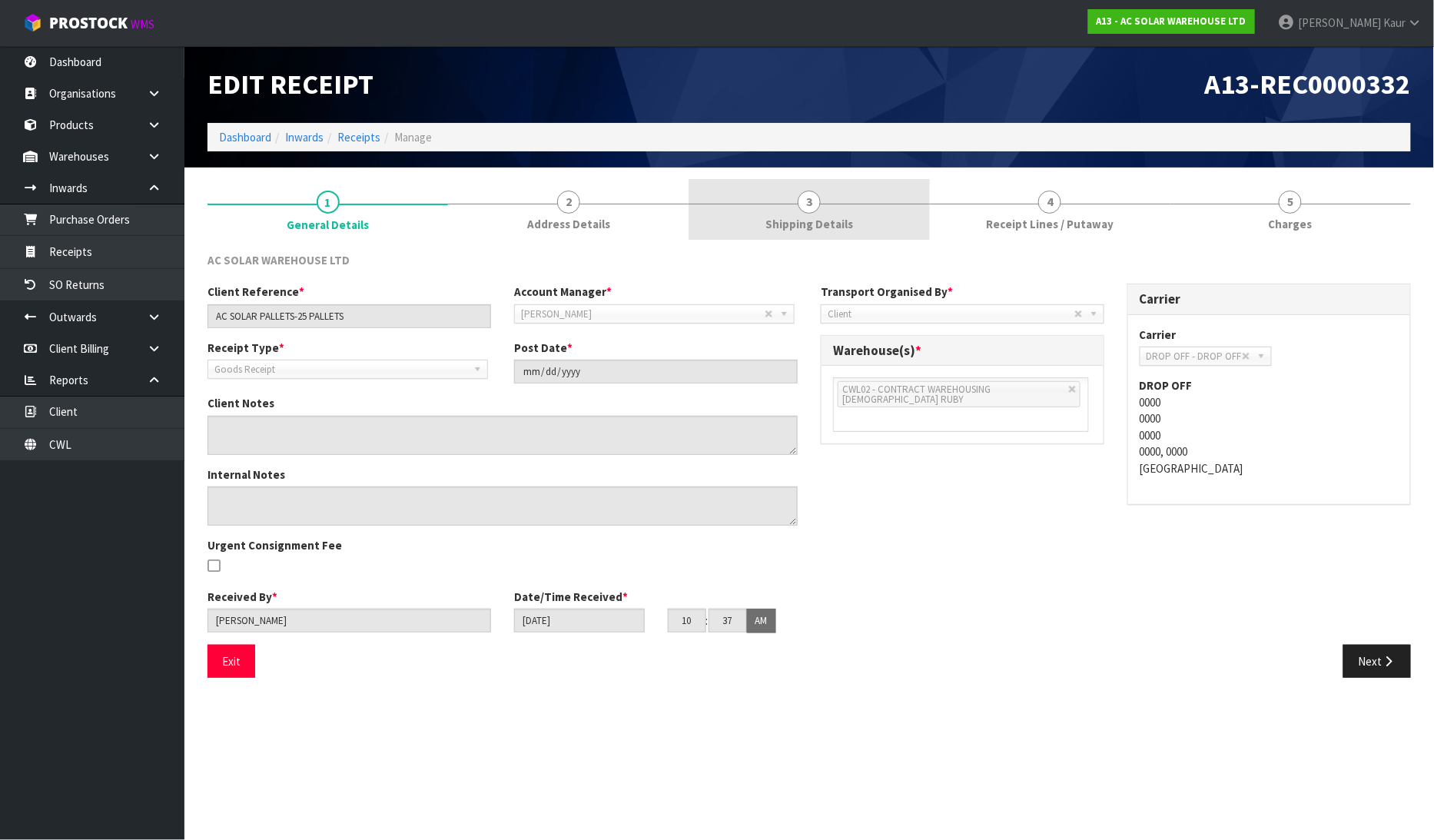
click at [811, 220] on span "Shipping Details" at bounding box center [808, 224] width 88 height 16
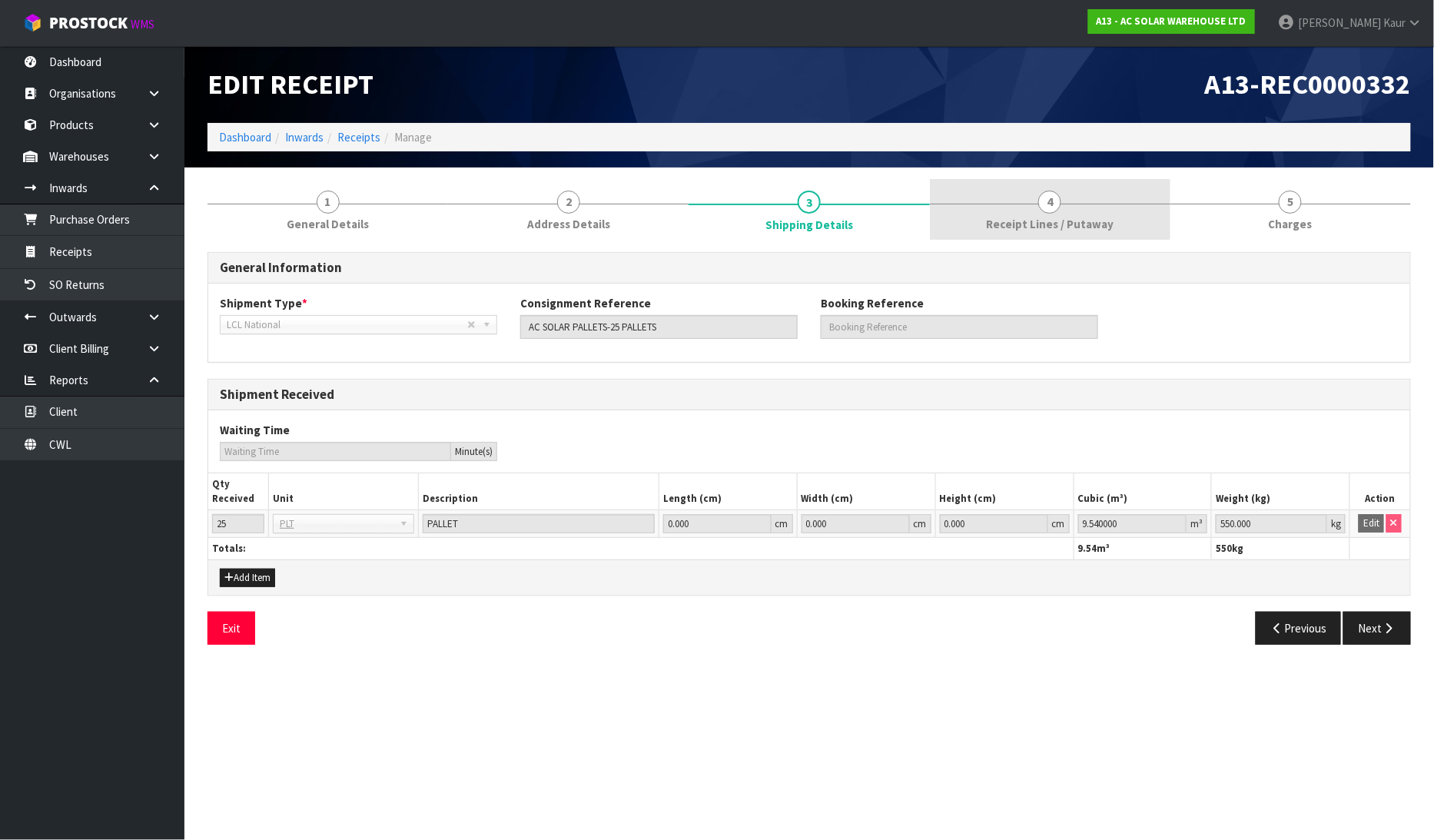
click at [1010, 207] on link "4 Receipt Lines / Putaway" at bounding box center [1050, 209] width 241 height 61
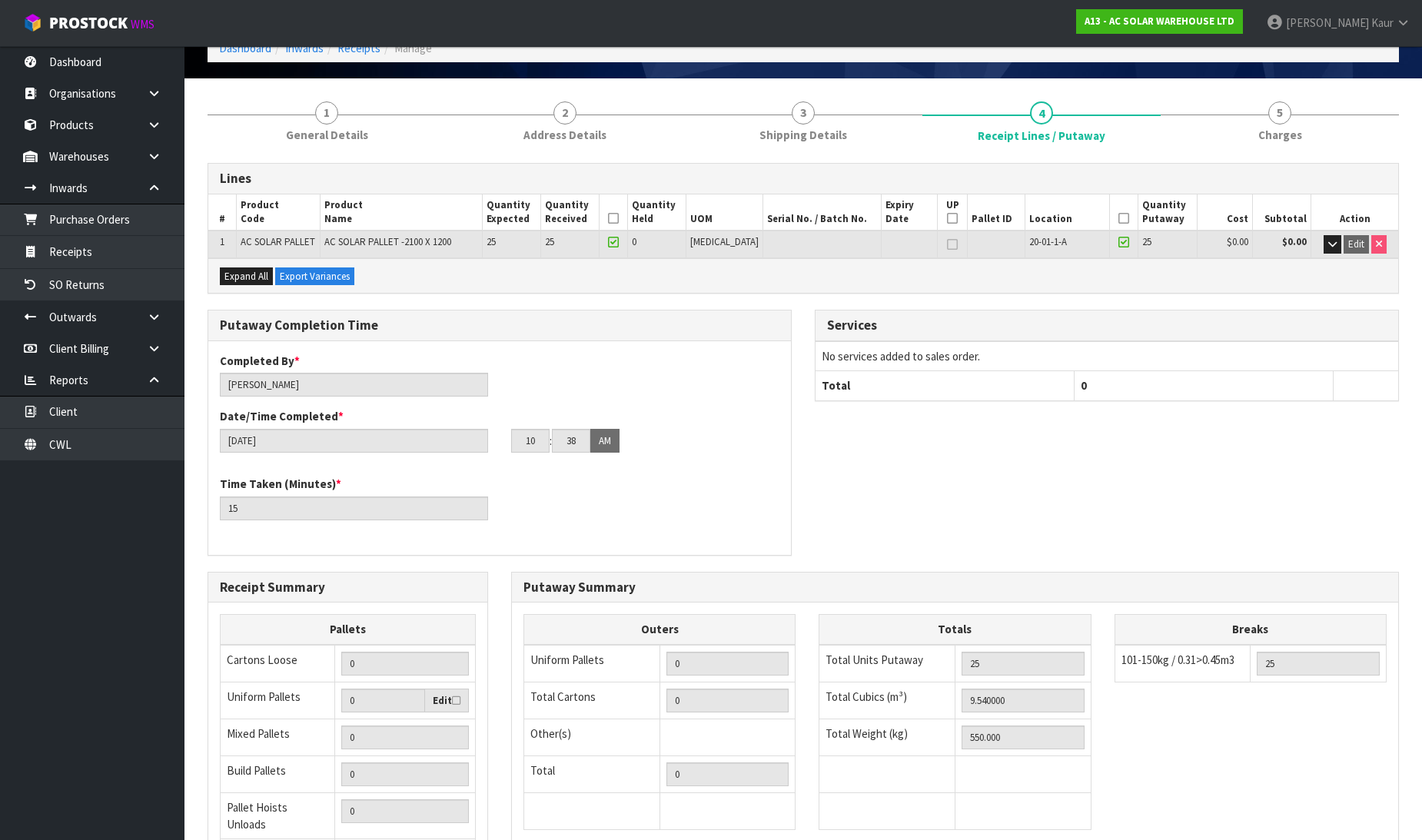
scroll to position [252, 0]
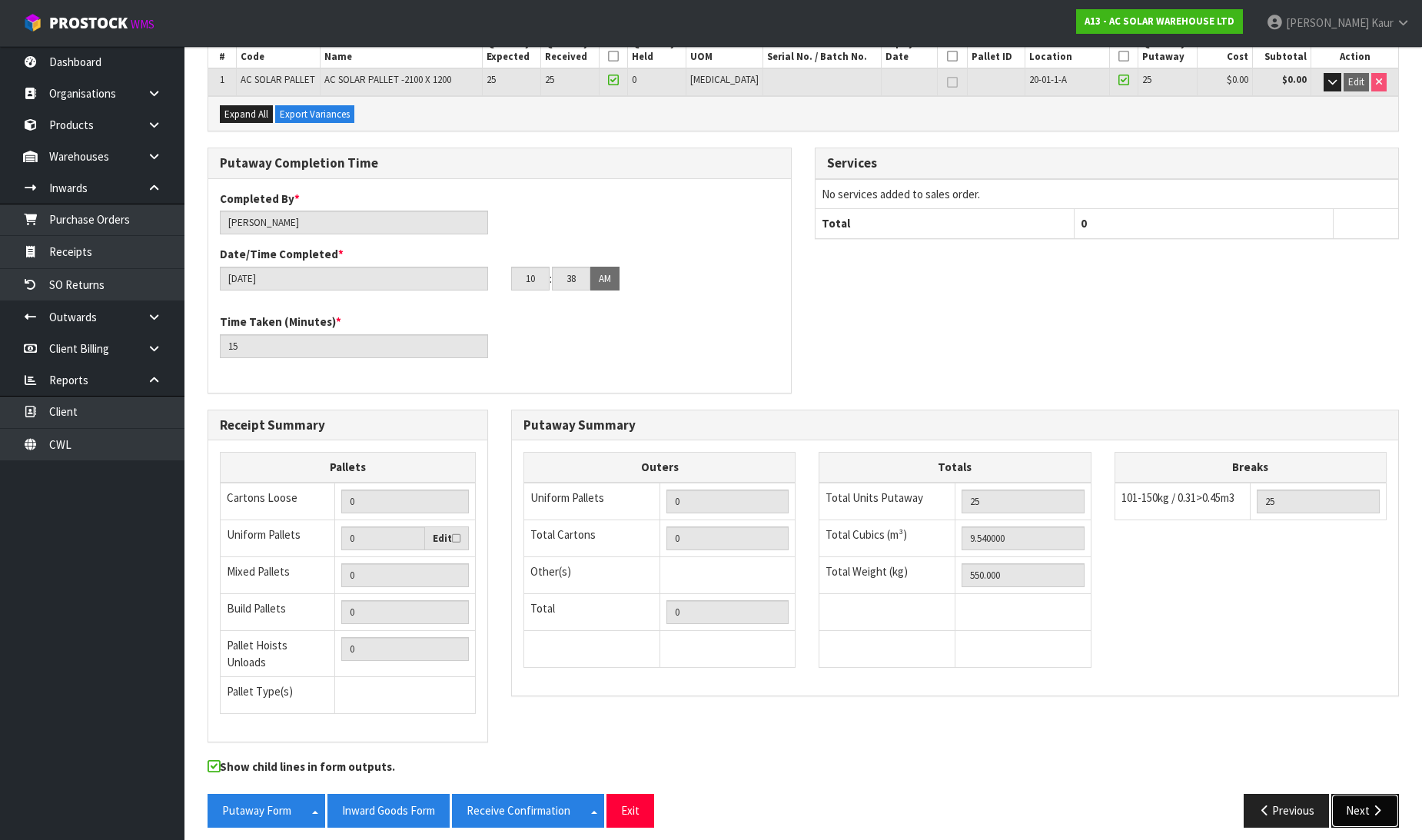
click at [1367, 805] on button "Next" at bounding box center [1365, 810] width 68 height 33
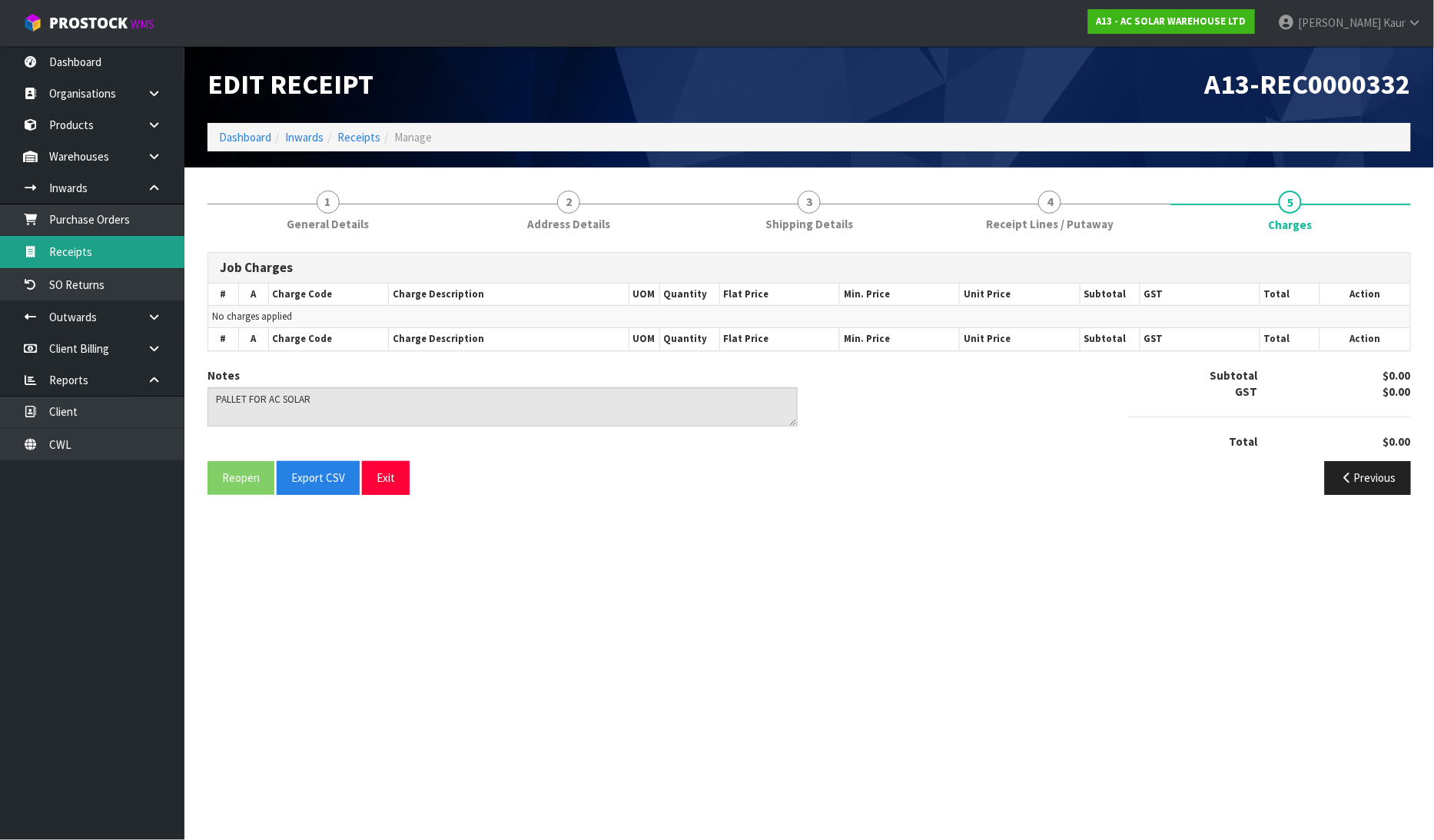
click at [142, 261] on link "Receipts" at bounding box center [92, 252] width 185 height 32
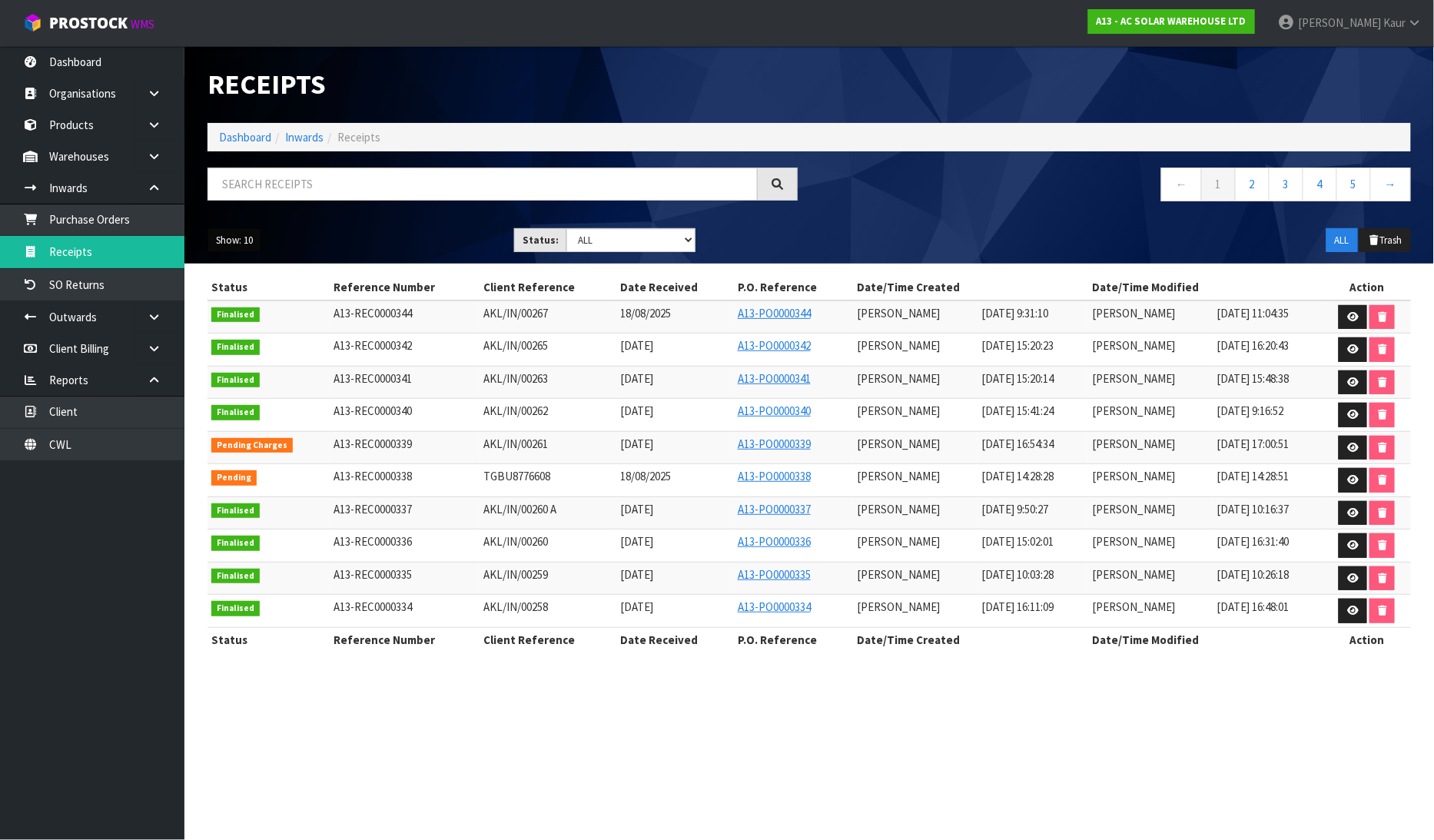
click at [250, 241] on button "Show: 10" at bounding box center [234, 240] width 54 height 24
click at [261, 312] on link "25" at bounding box center [269, 311] width 121 height 21
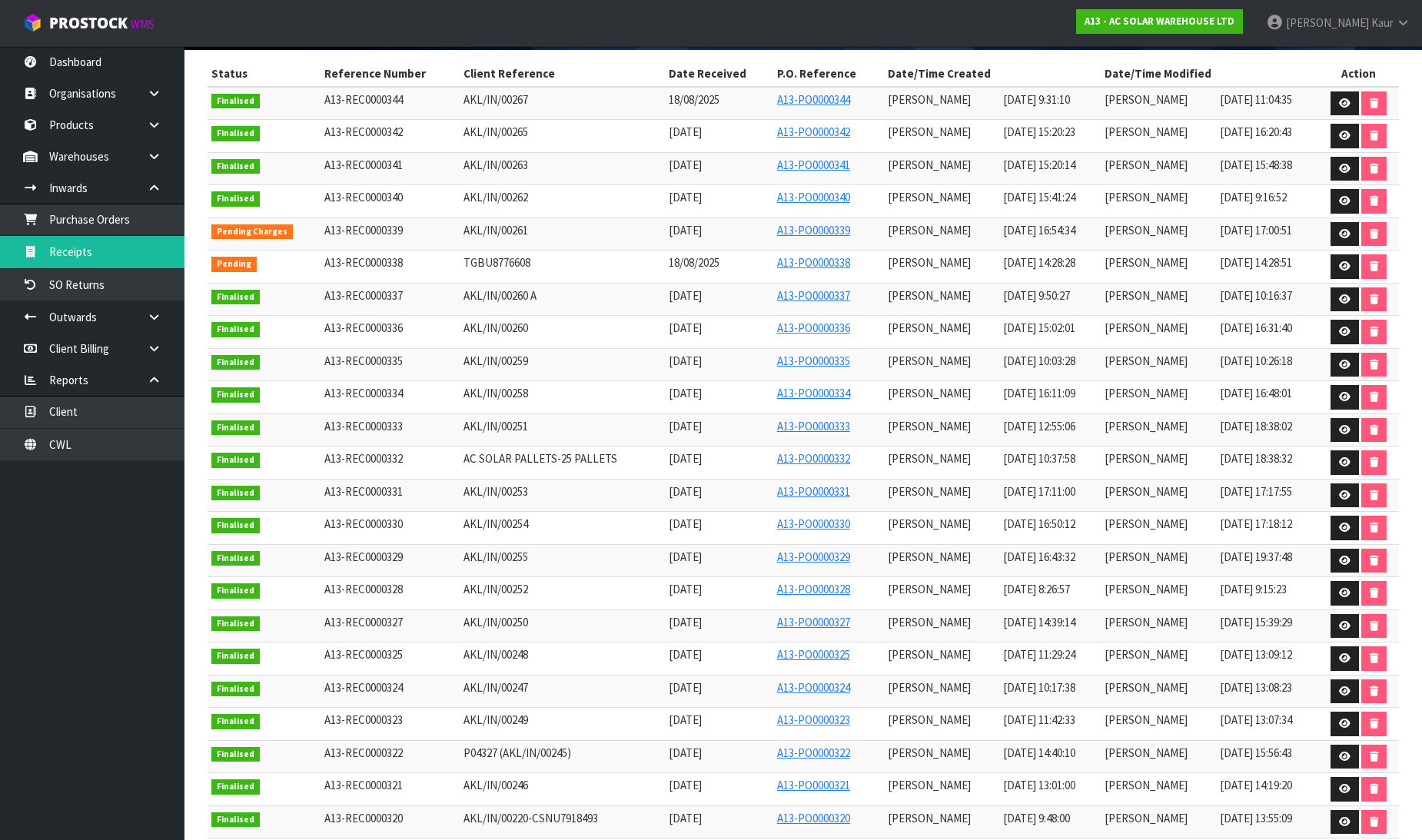
scroll to position [256, 0]
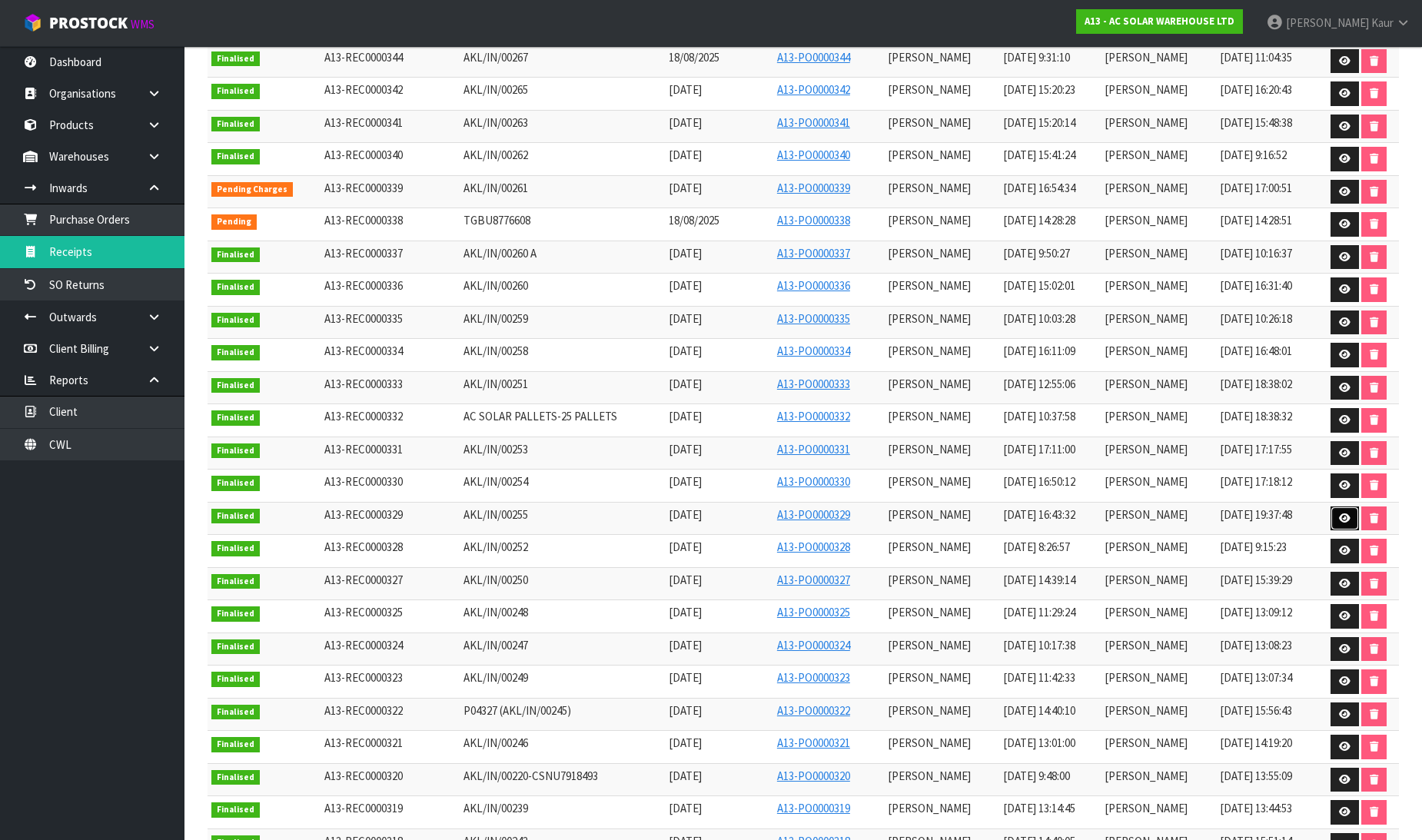
click at [1347, 516] on link at bounding box center [1345, 518] width 28 height 24
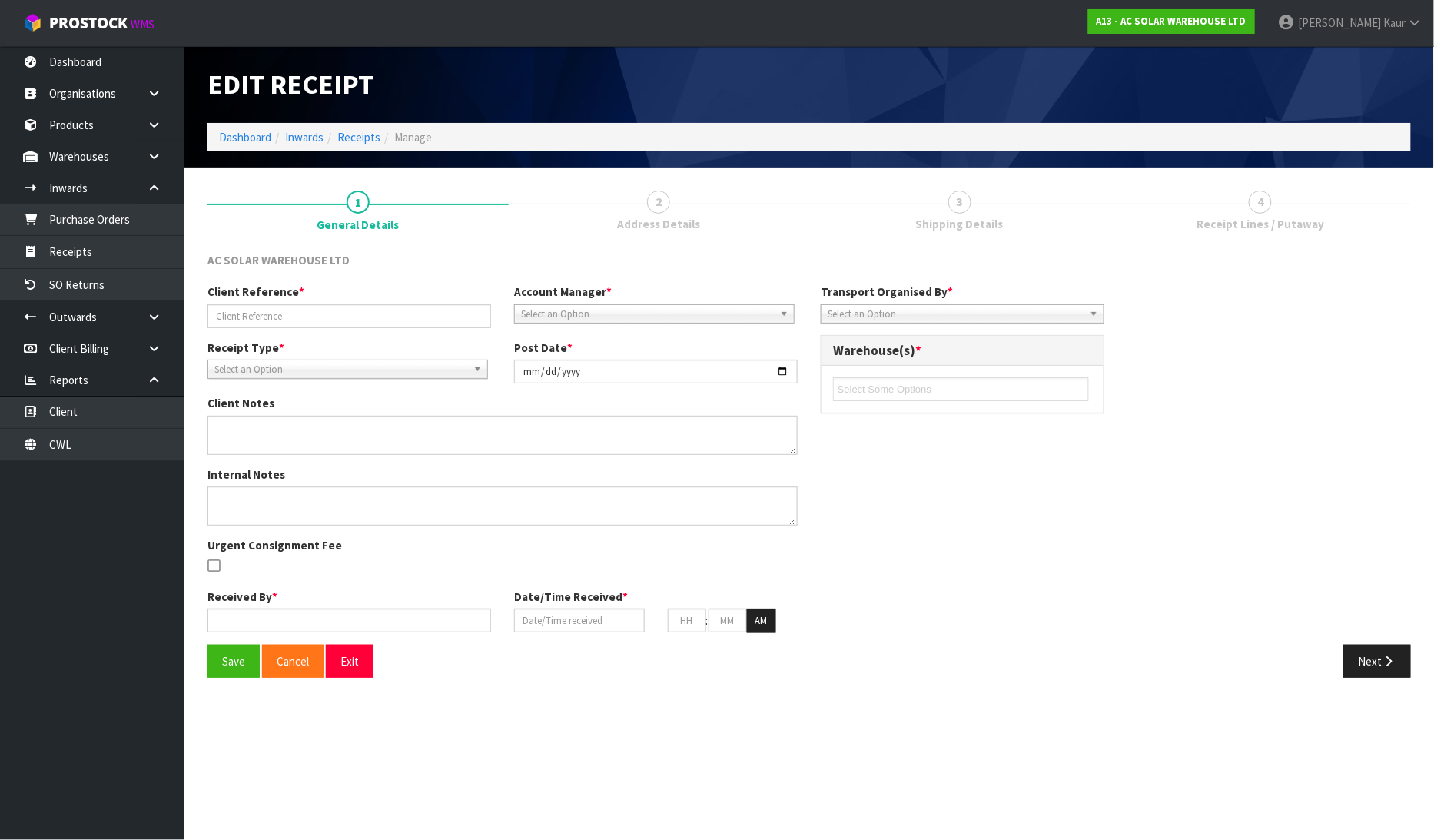
type input "AKL/IN/00255"
type input "2025-07-16"
type input "[PERSON_NAME]"
type input "16/07/2025"
type input "04"
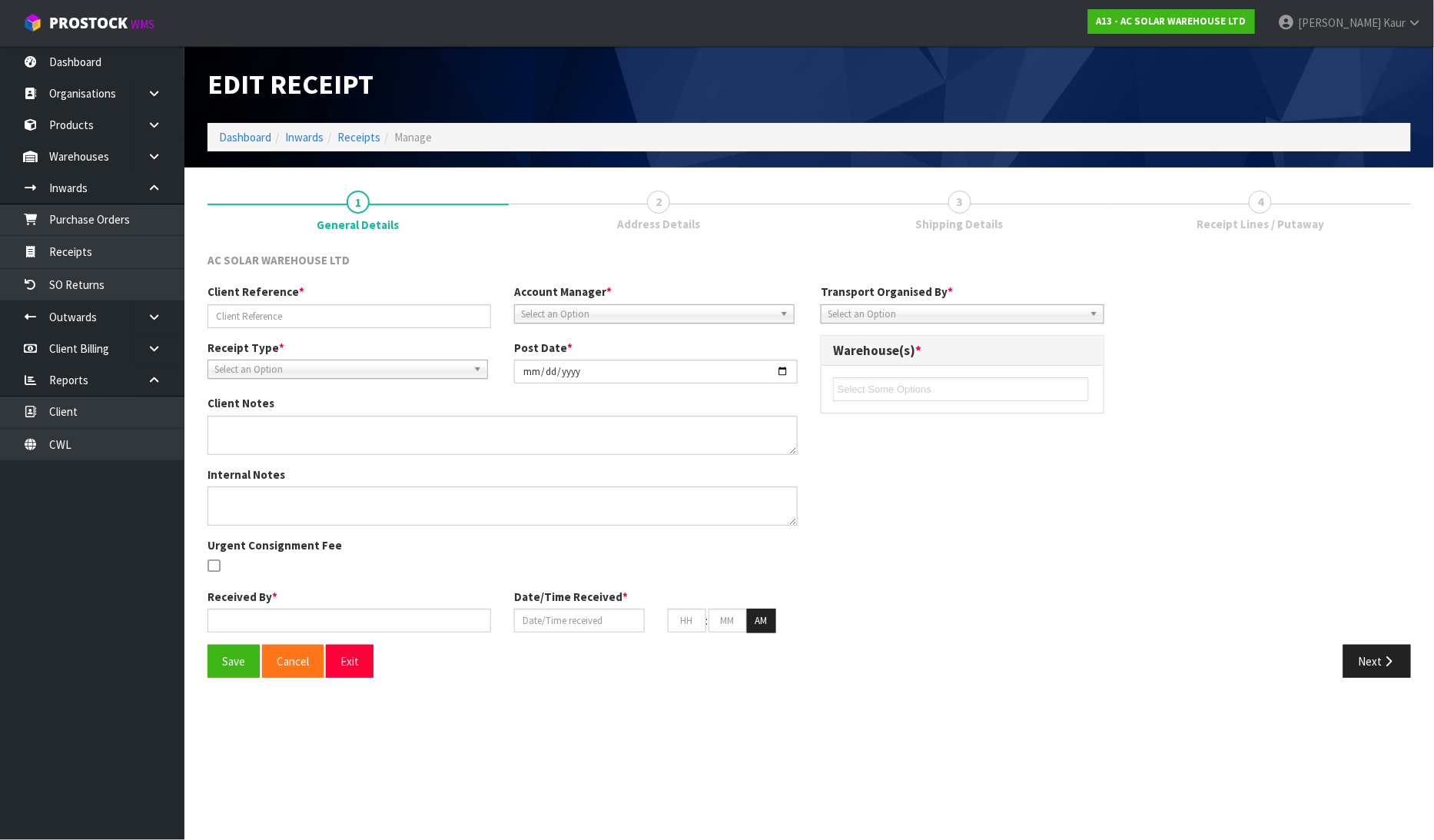
type input "43"
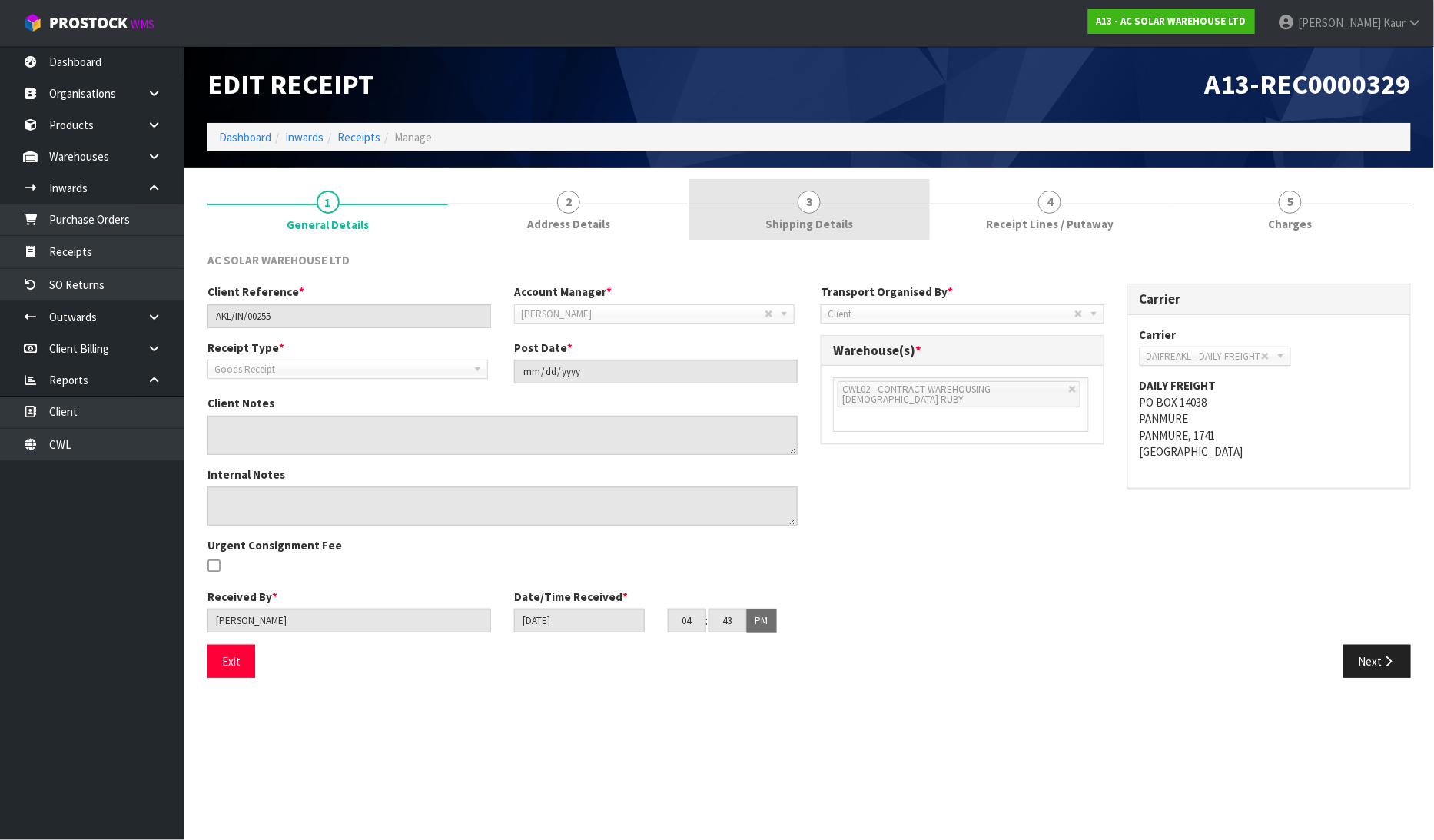
click at [840, 218] on span "Shipping Details" at bounding box center [808, 224] width 88 height 16
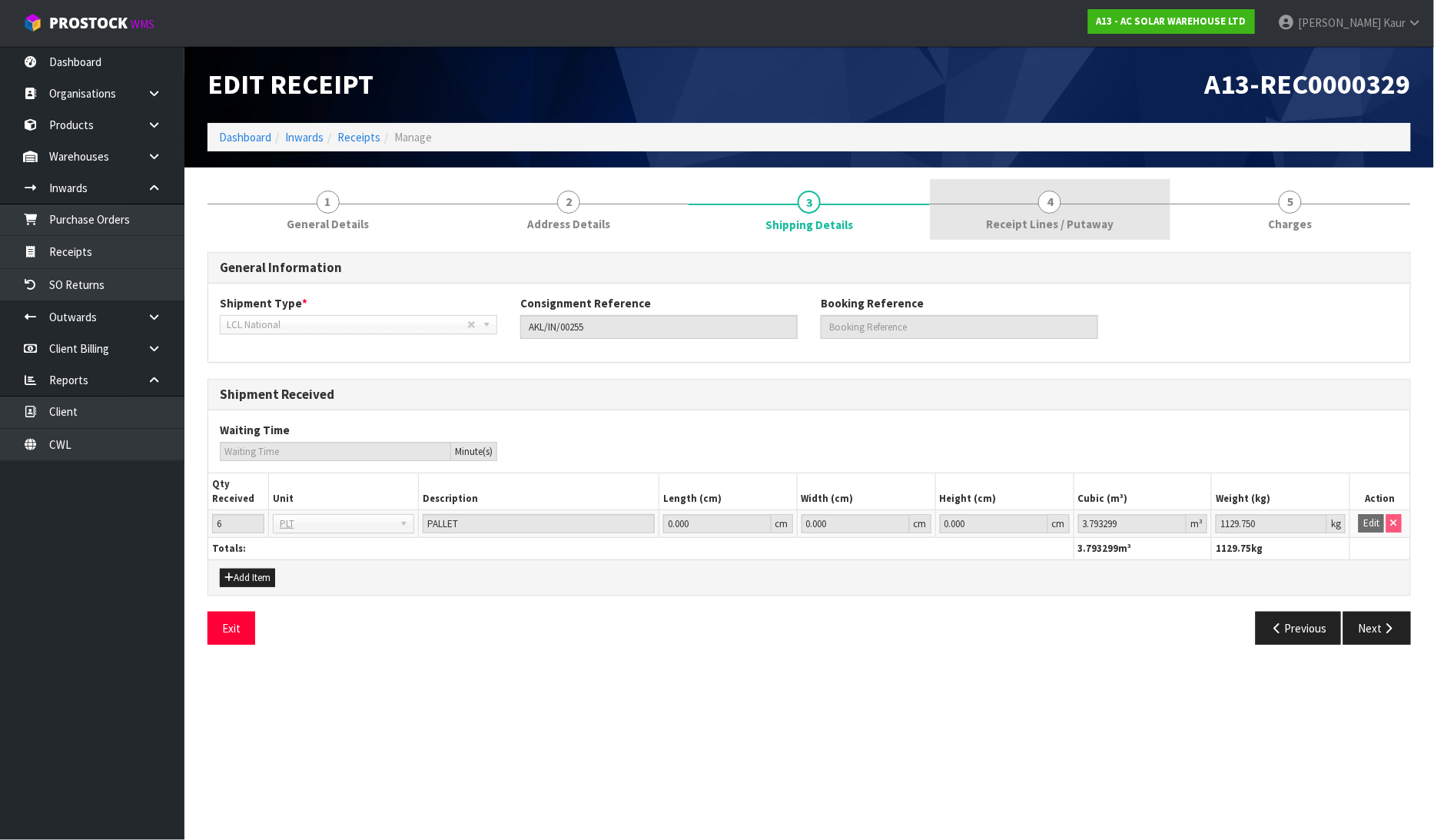
click at [982, 215] on link "4 Receipt Lines / Putaway" at bounding box center [1050, 209] width 241 height 61
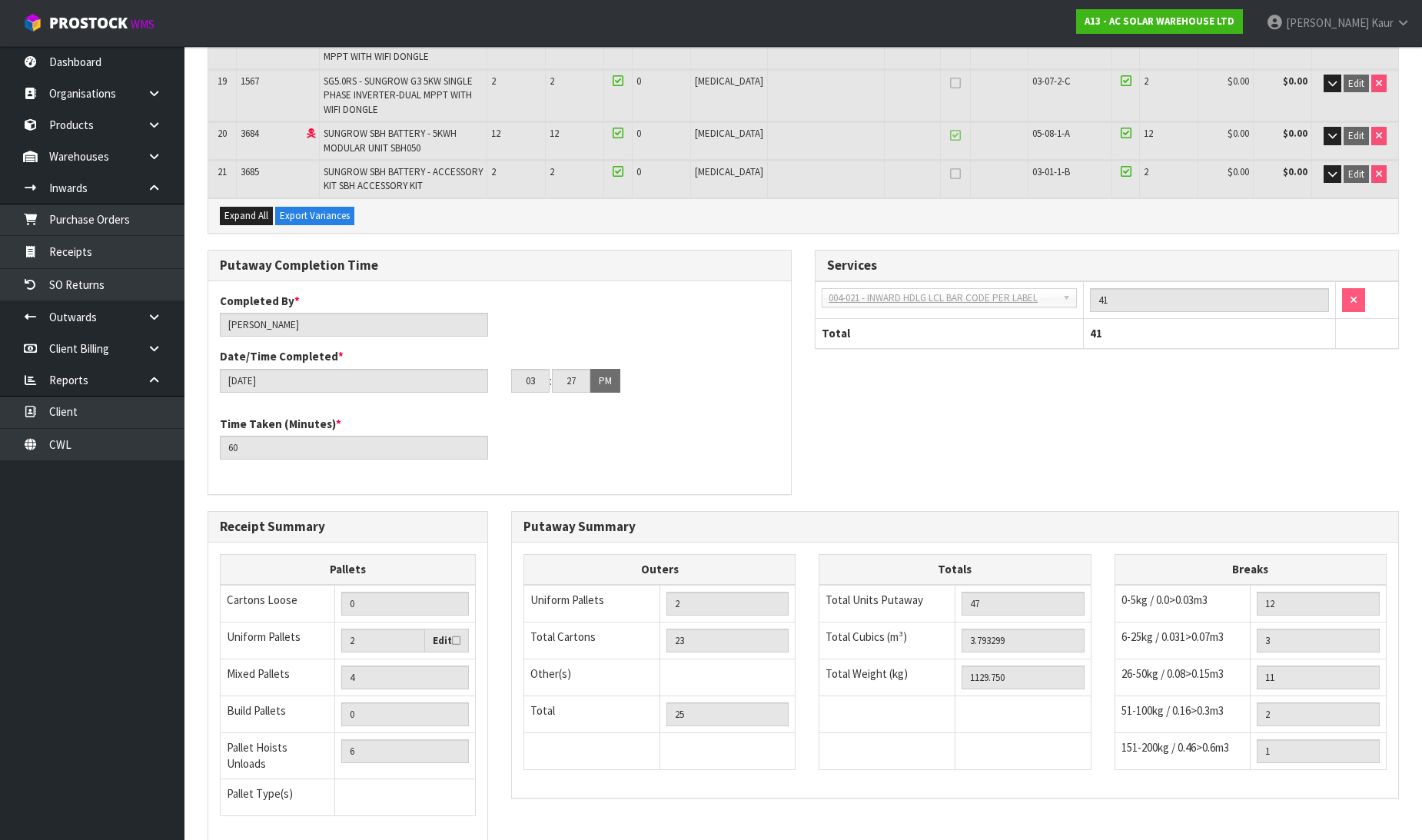
scroll to position [1175, 0]
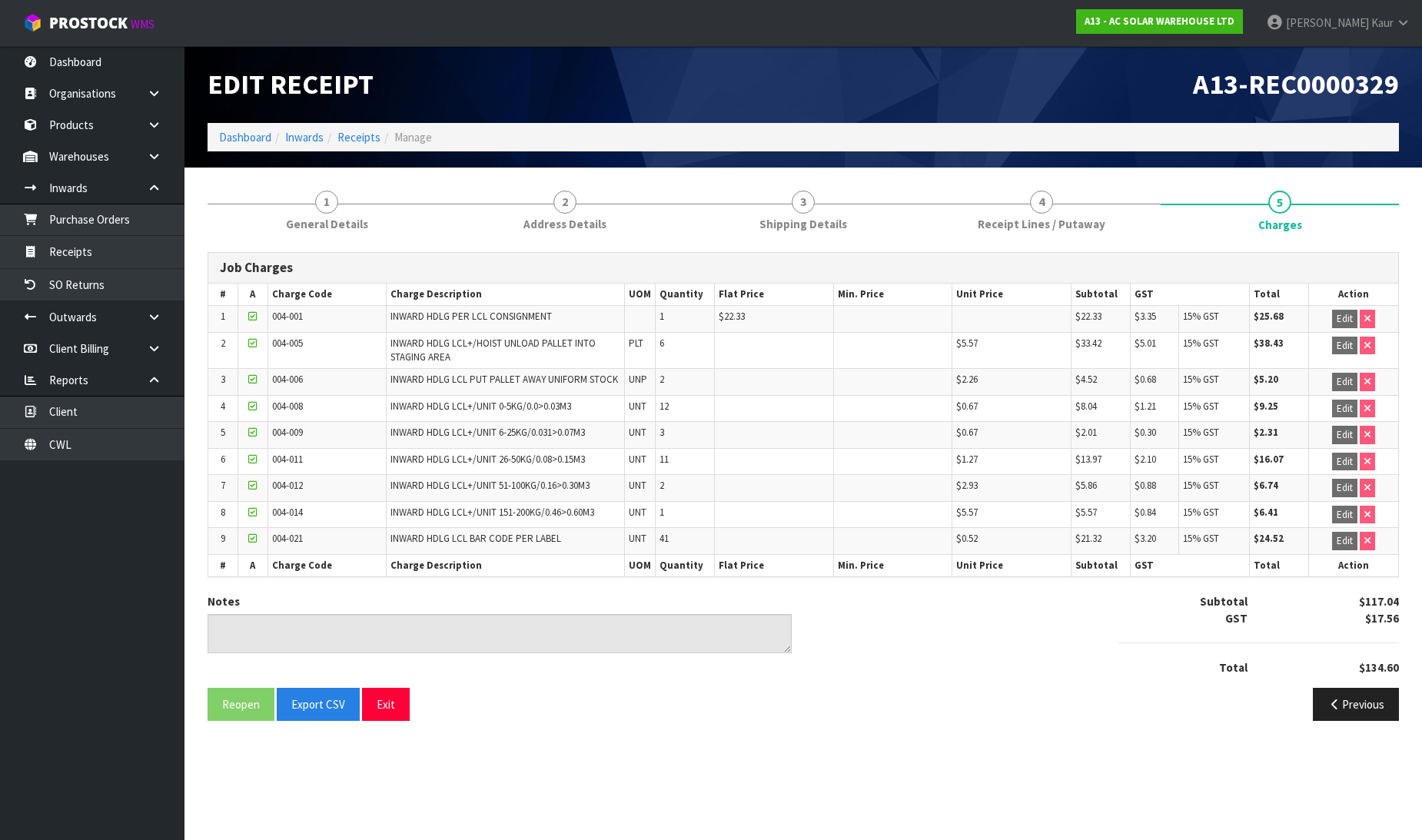
scroll to position [0, 0]
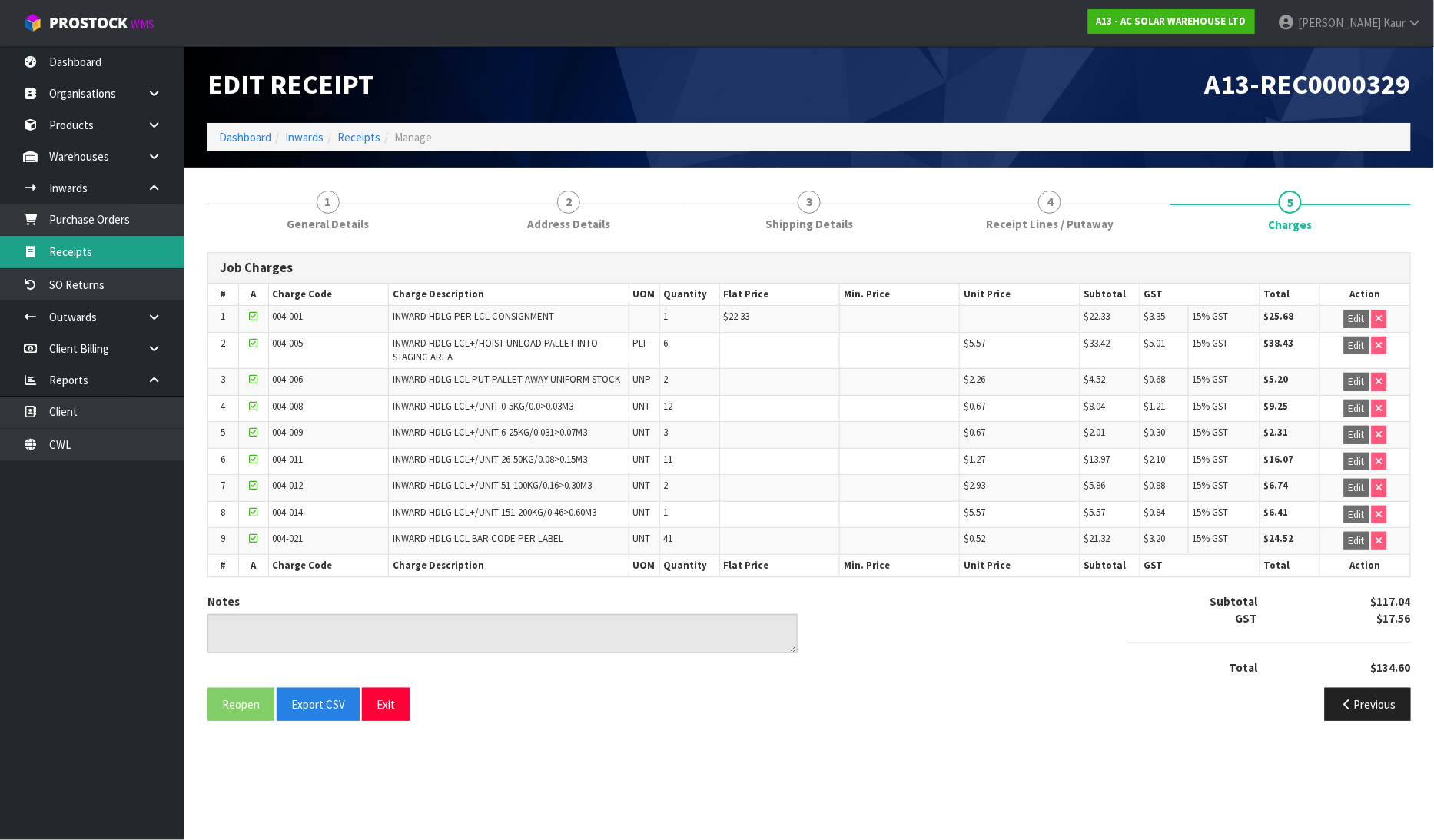
click at [59, 250] on link "Receipts" at bounding box center [92, 252] width 185 height 32
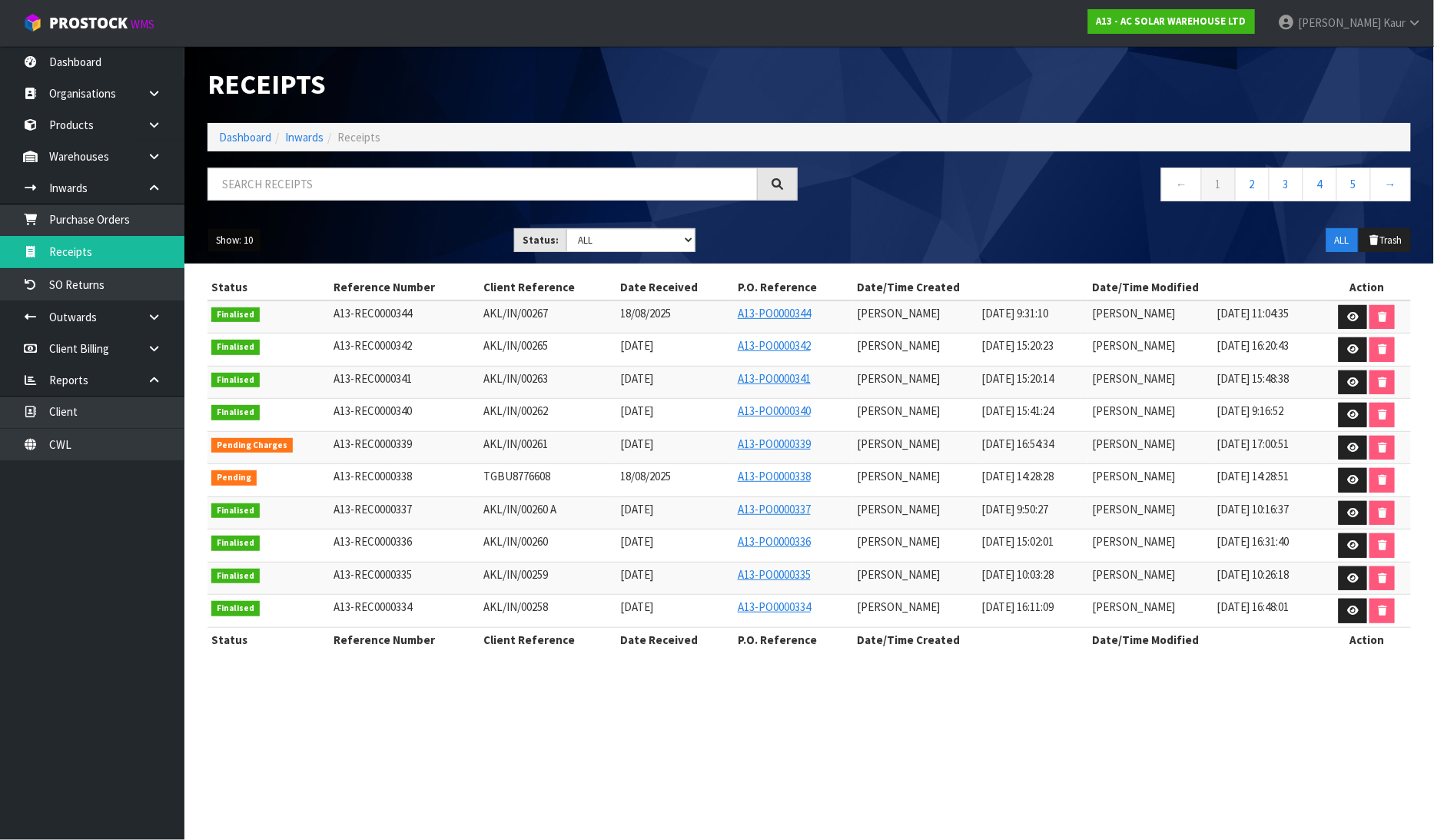
click at [253, 241] on button "Show: 10" at bounding box center [234, 240] width 54 height 24
click at [252, 315] on link "25" at bounding box center [269, 311] width 121 height 21
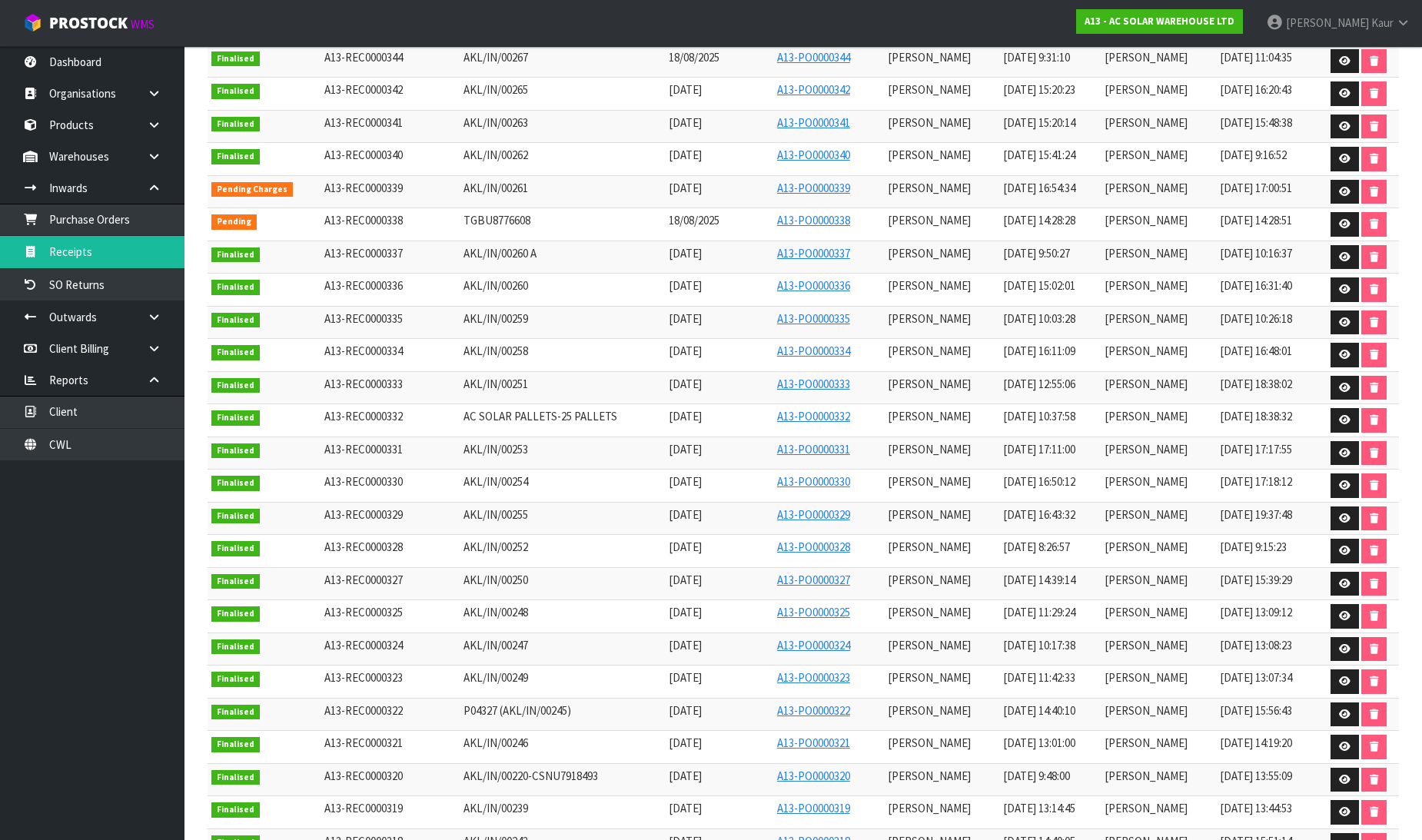
scroll to position [335, 0]
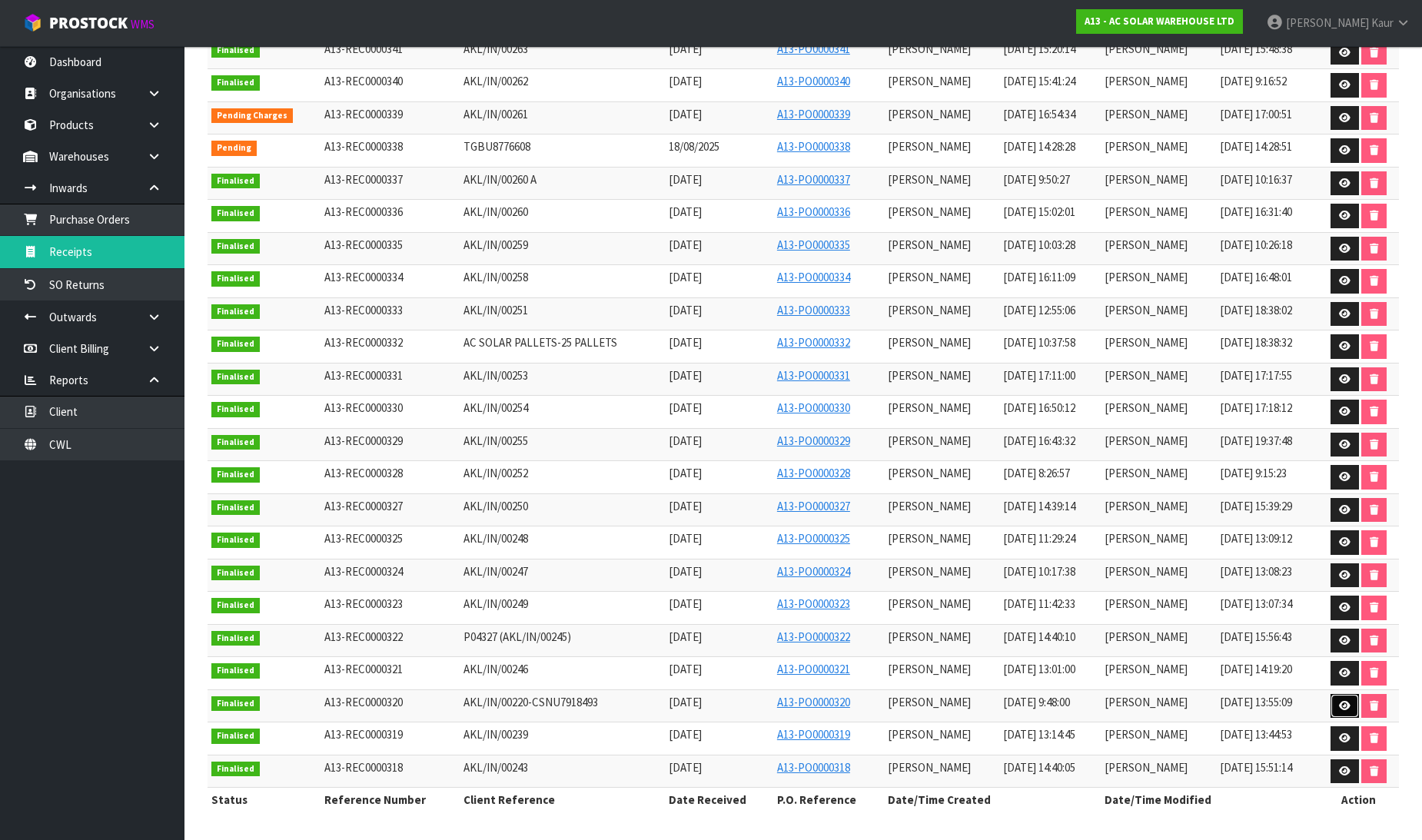
click at [1347, 700] on icon at bounding box center [1345, 705] width 12 height 10
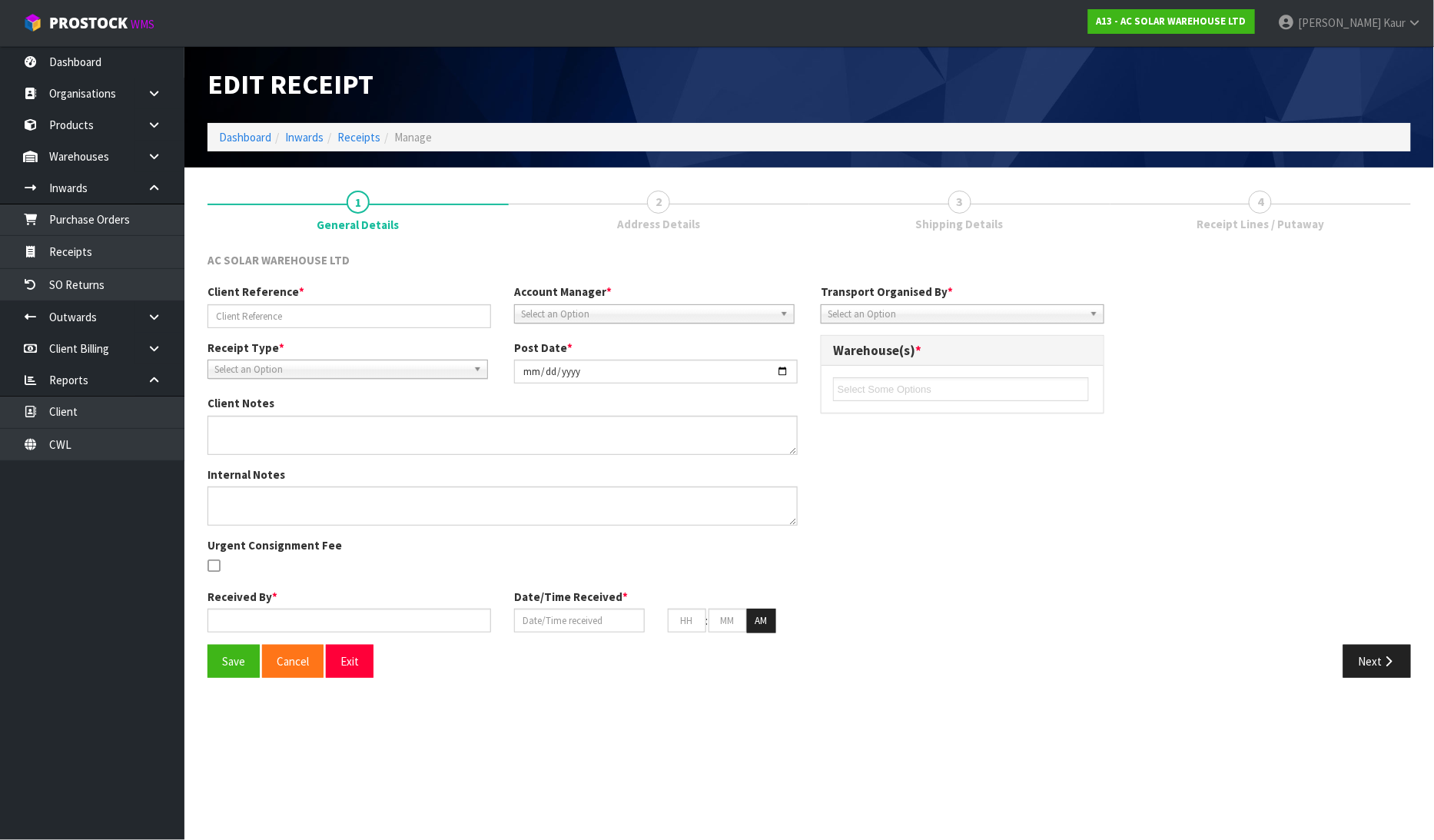
type input "AKL/IN/00220-CSNU7918493"
type input "2025-06-26"
type textarea "BOOKED IN YARD LOCATION 22-03-1-A"
type input "[PERSON_NAME]"
type input "24/06/2025"
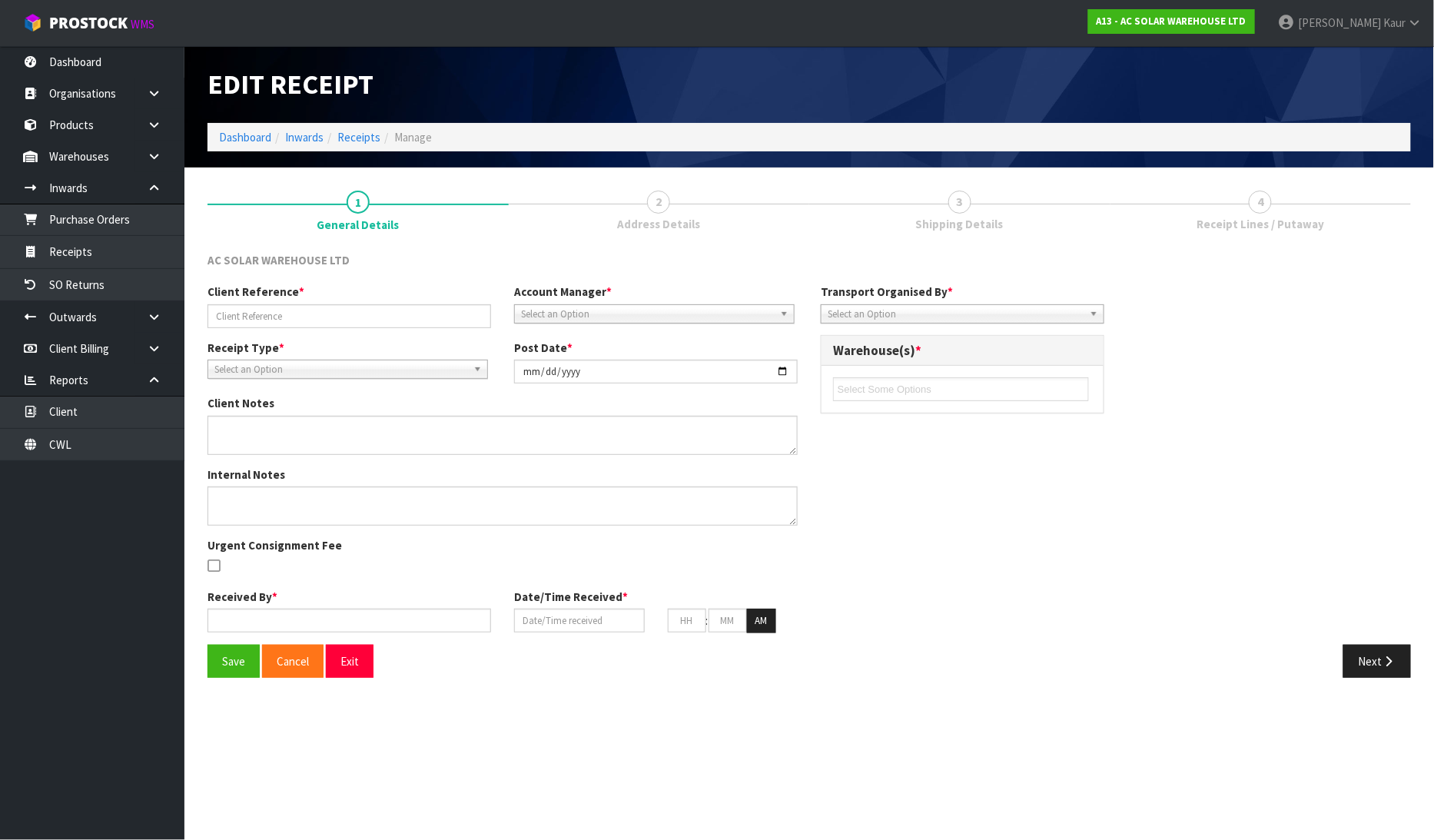
type input "09"
type input "48"
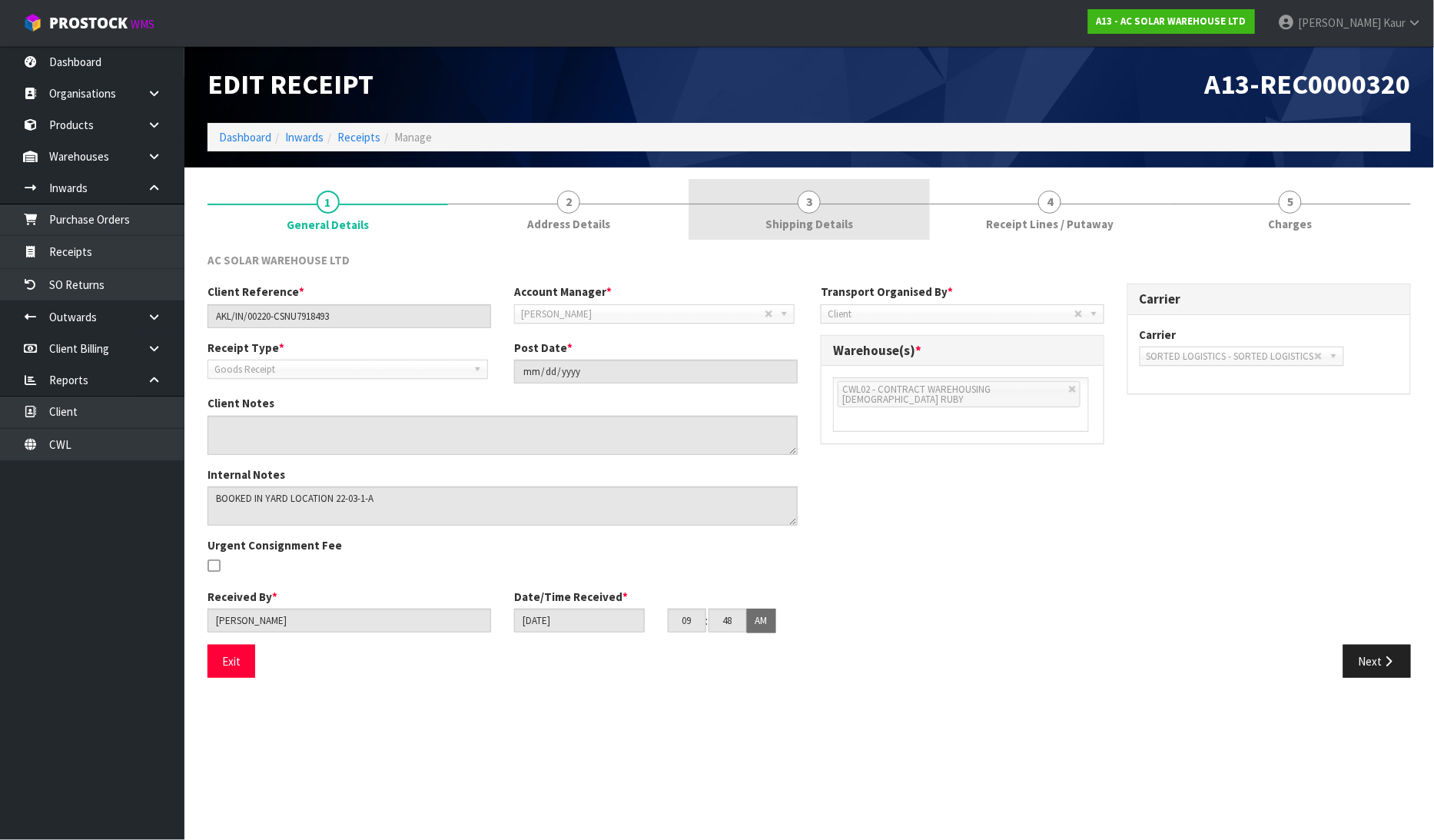
click at [830, 228] on span "Shipping Details" at bounding box center [808, 224] width 88 height 16
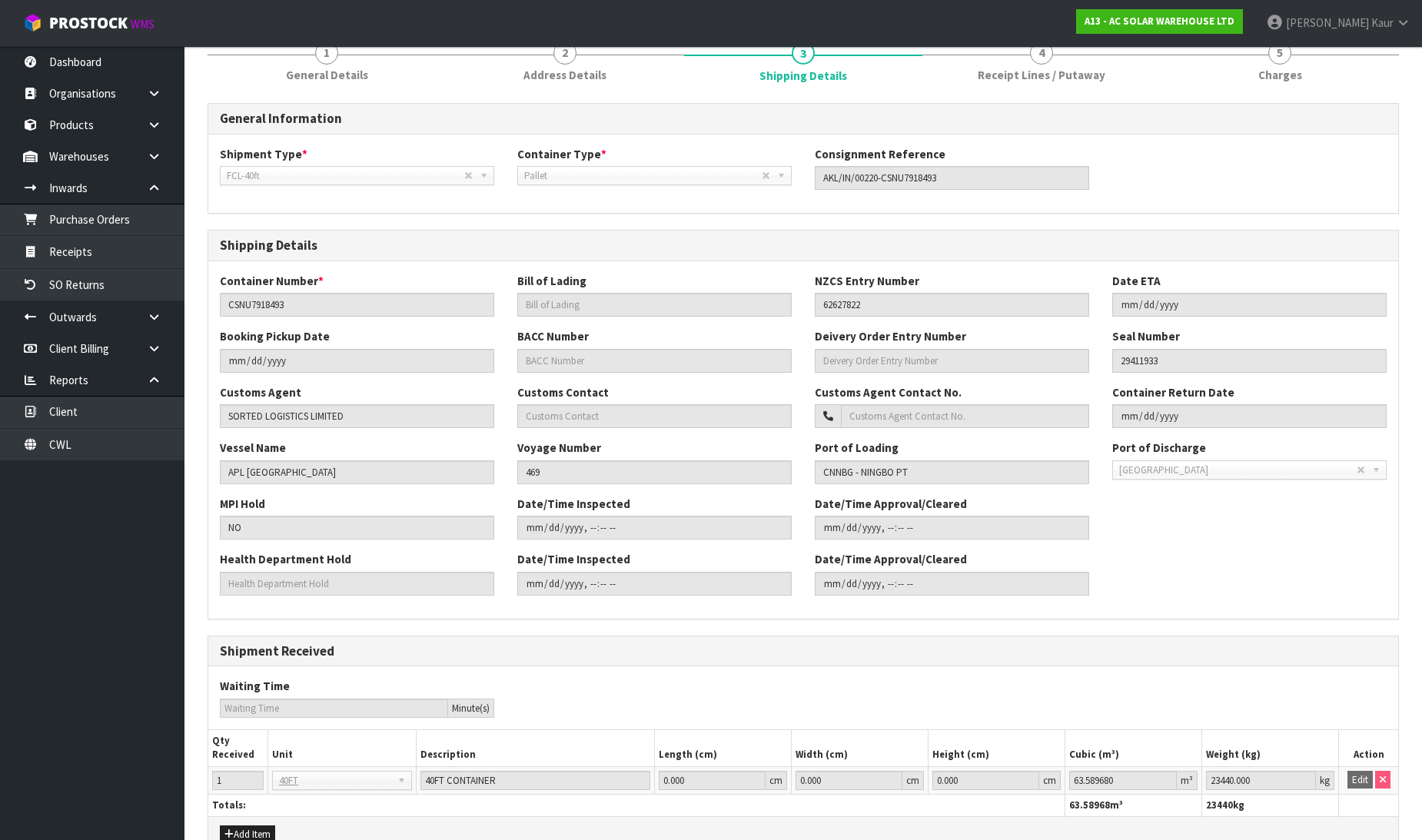
scroll to position [233, 0]
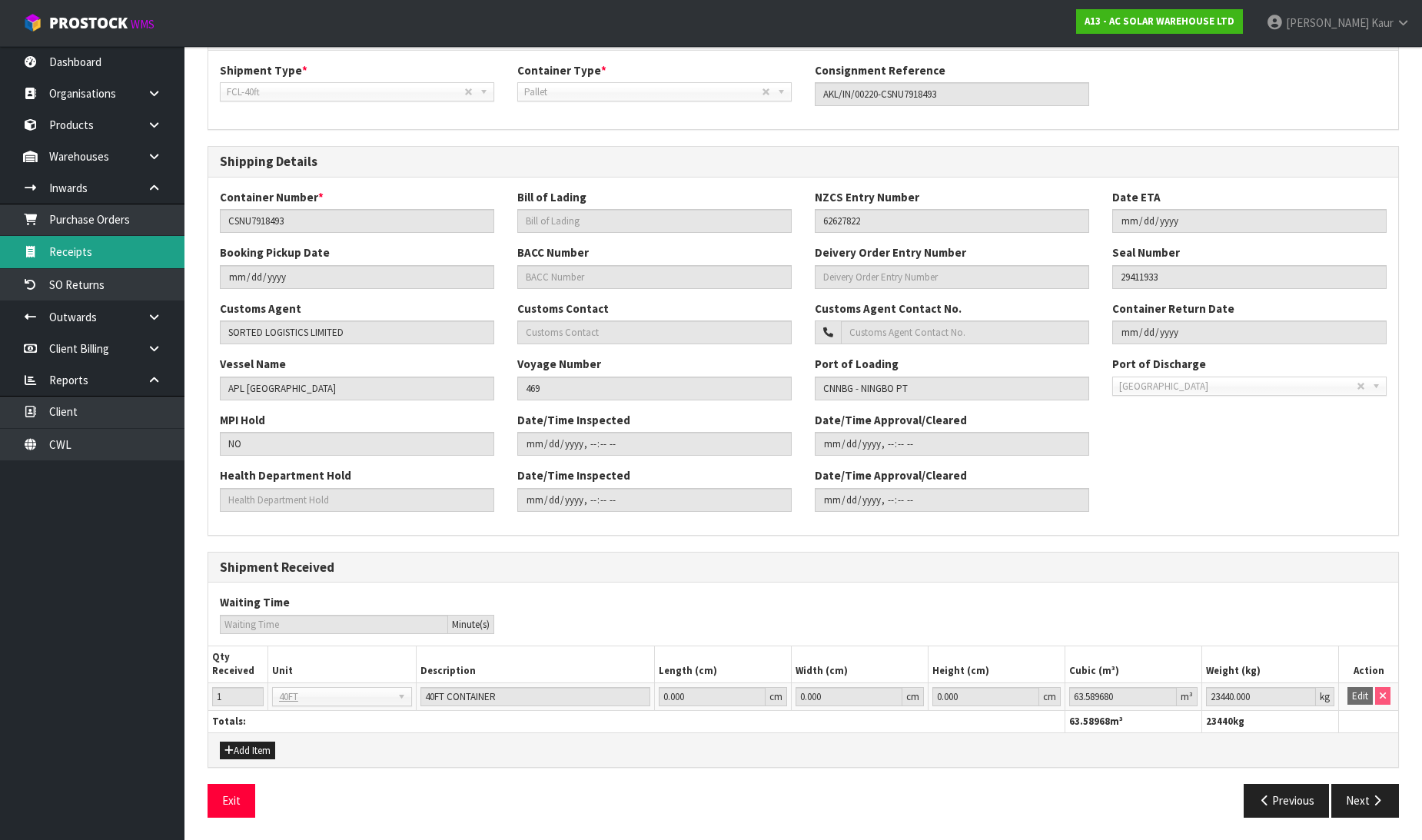
click at [119, 245] on link "Receipts" at bounding box center [92, 252] width 185 height 32
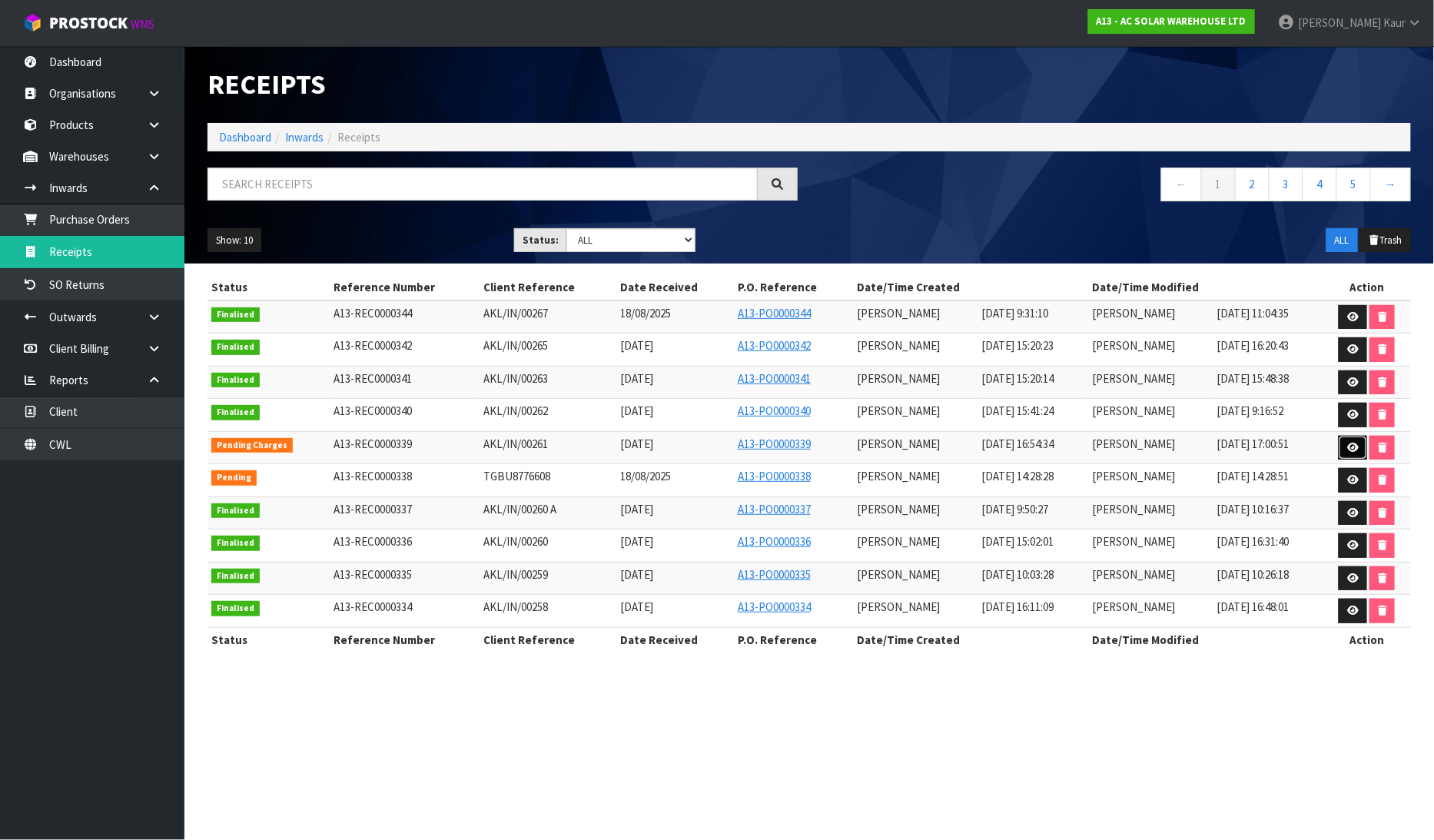
click at [1357, 441] on link at bounding box center [1353, 447] width 28 height 24
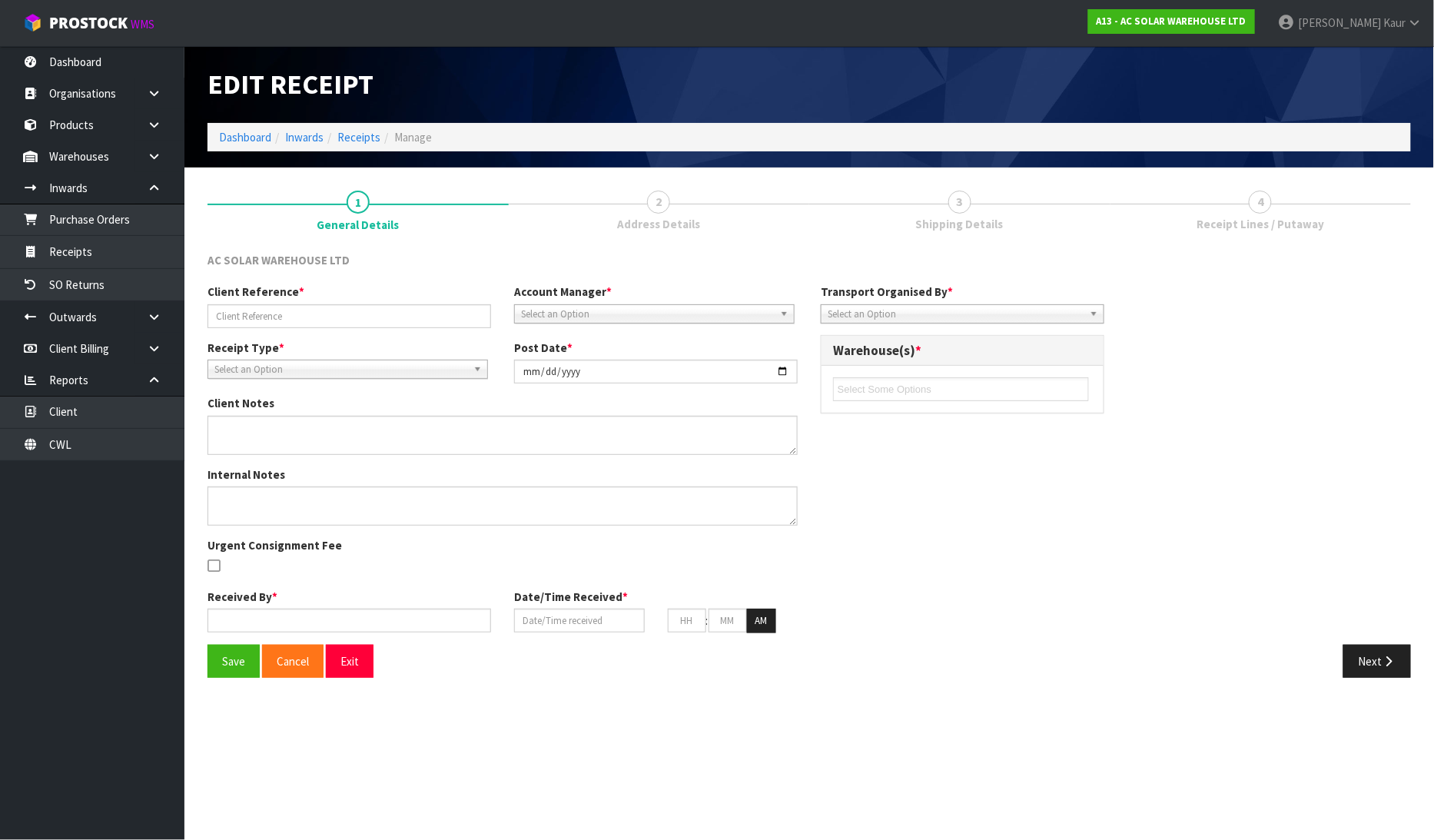
type input "AKL/IN/00261"
type input "2025-08-13"
type input "[PERSON_NAME]"
type input "13/08/2025"
type input "04"
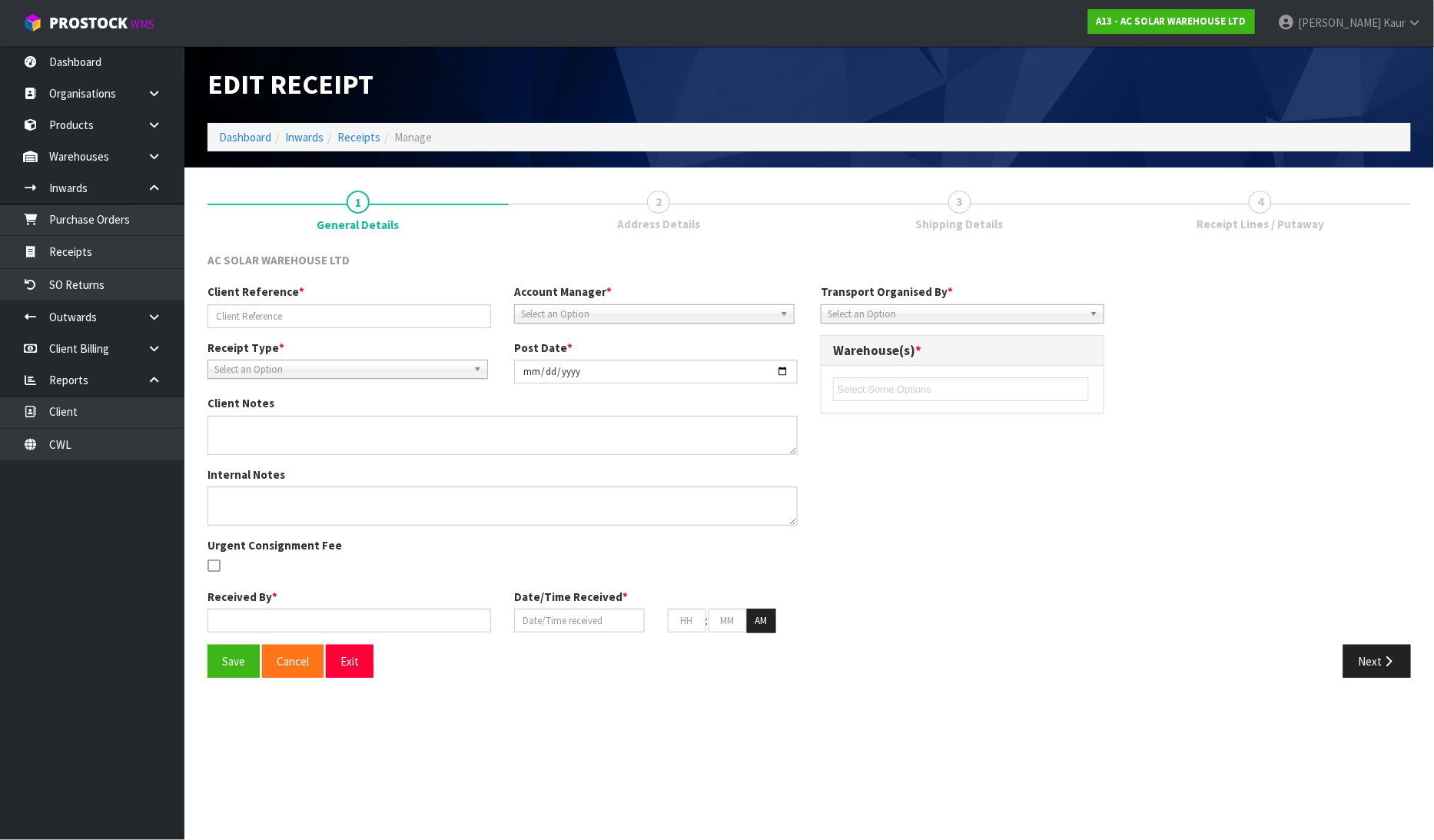
type input "54"
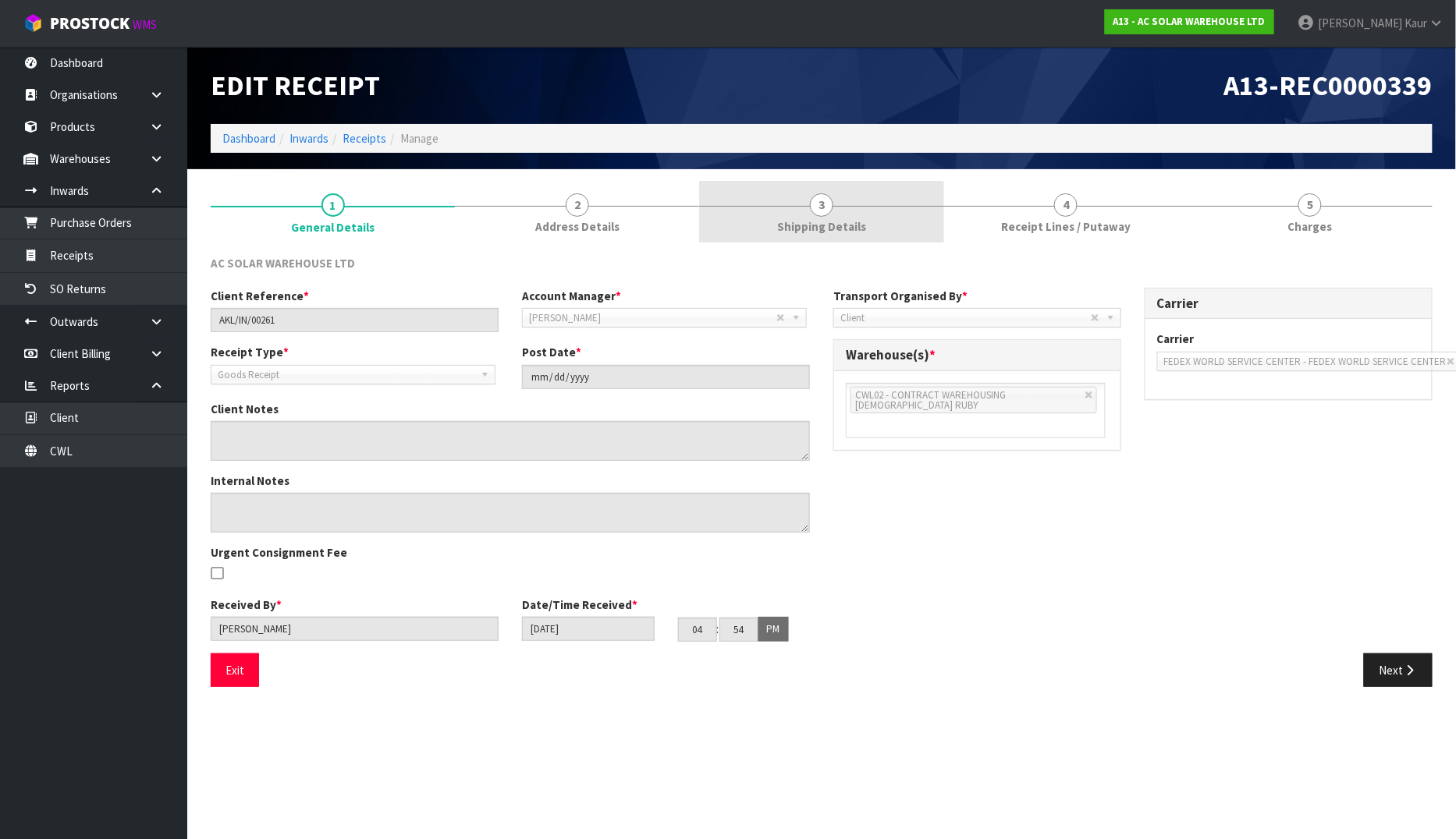
click at [844, 206] on div at bounding box center [821, 206] width 244 height 1
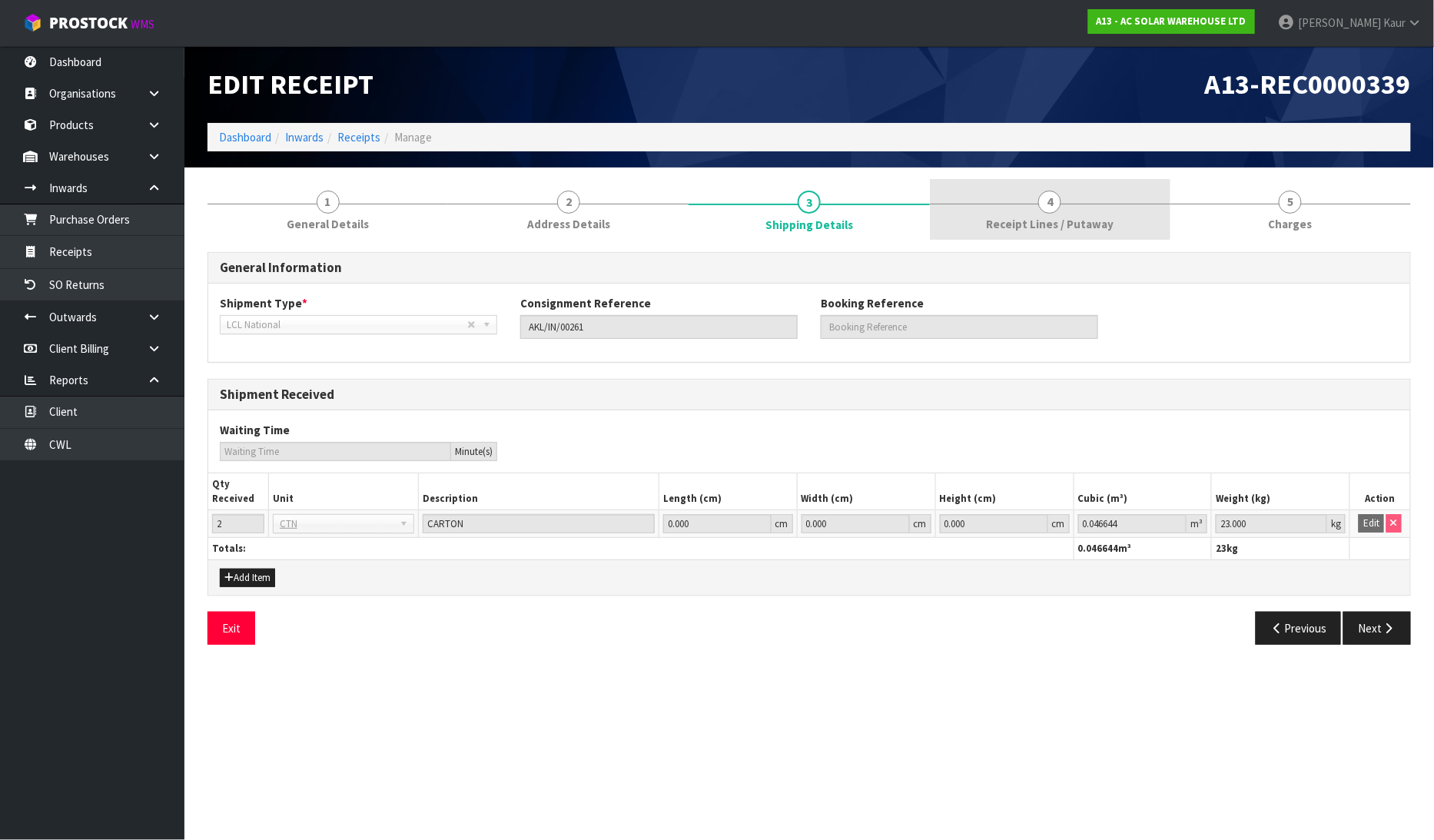
click at [1040, 220] on span "Receipt Lines / Putaway" at bounding box center [1050, 224] width 128 height 16
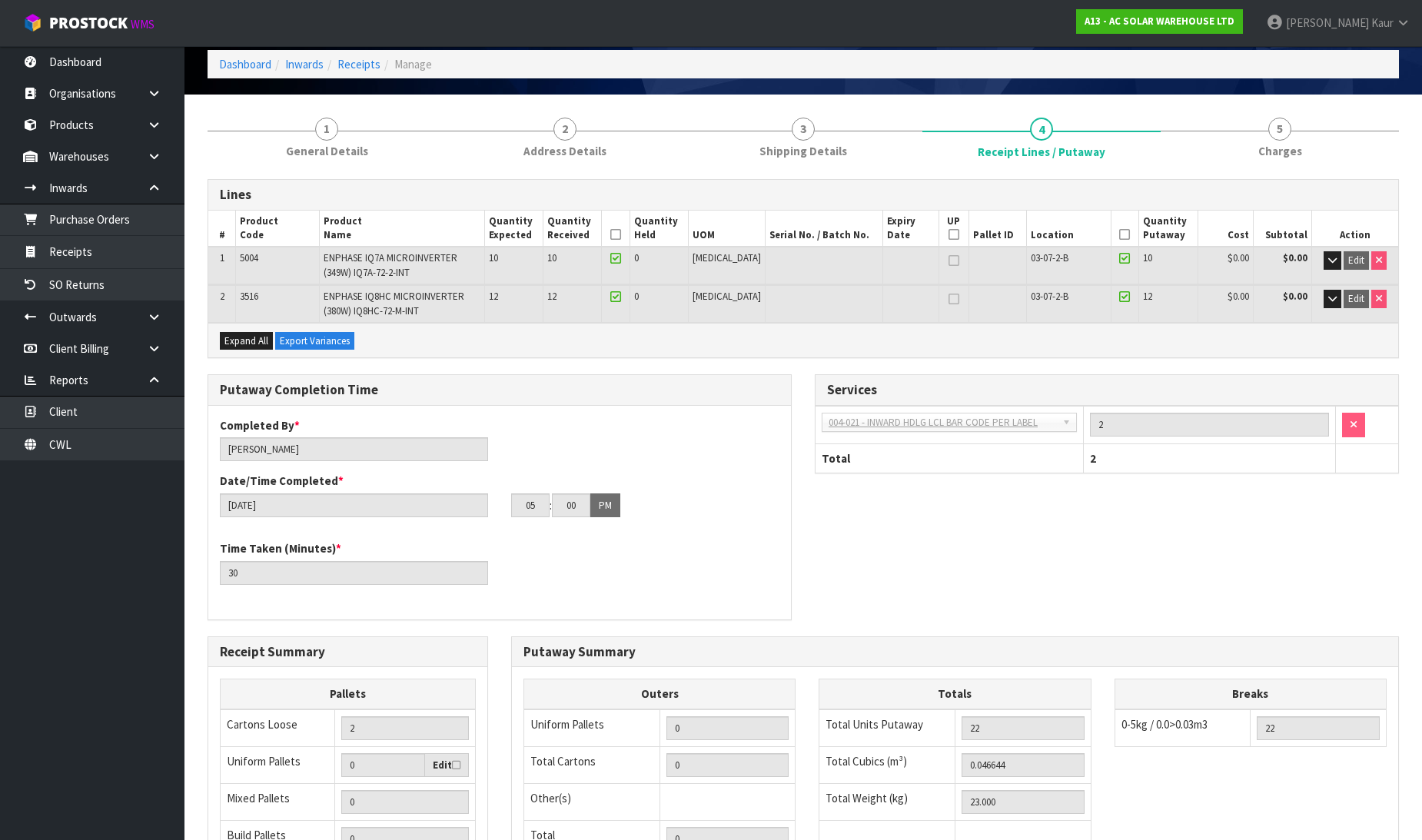
scroll to position [43, 0]
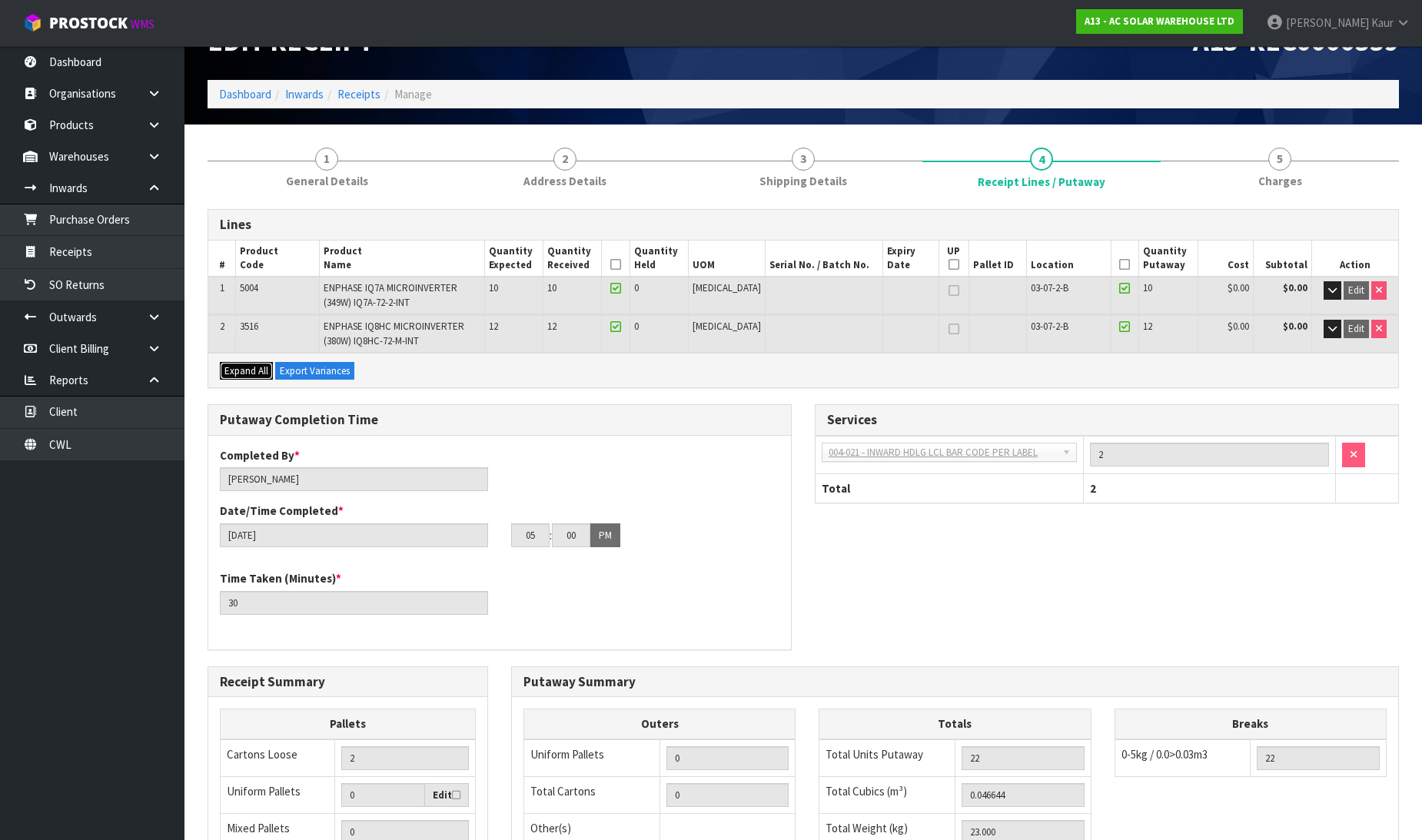
click at [234, 371] on span "Expand All" at bounding box center [246, 371] width 44 height 13
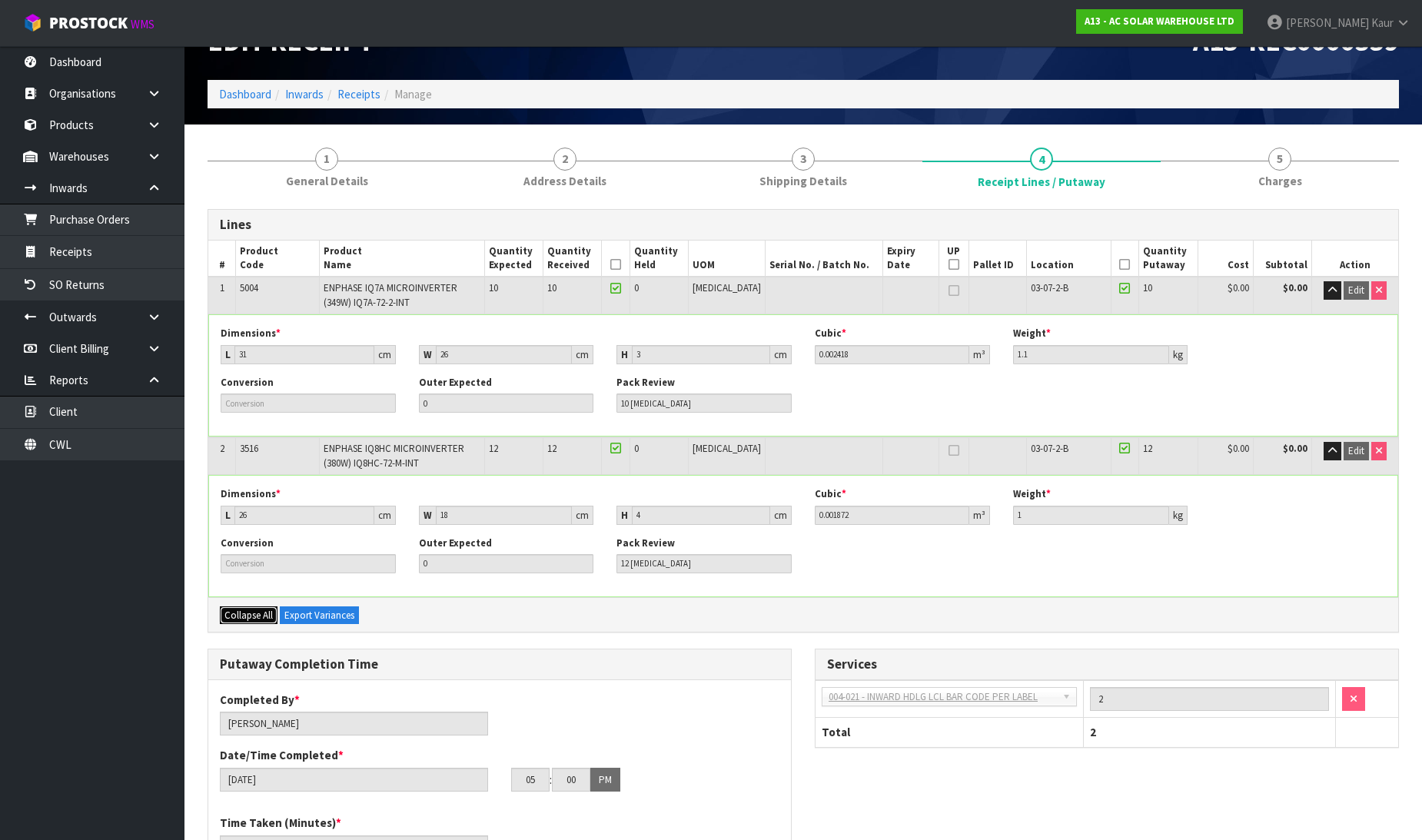
drag, startPoint x: 234, startPoint y: 611, endPoint x: 272, endPoint y: 590, distance: 43.4
click at [240, 608] on span "Collapse All" at bounding box center [248, 614] width 48 height 13
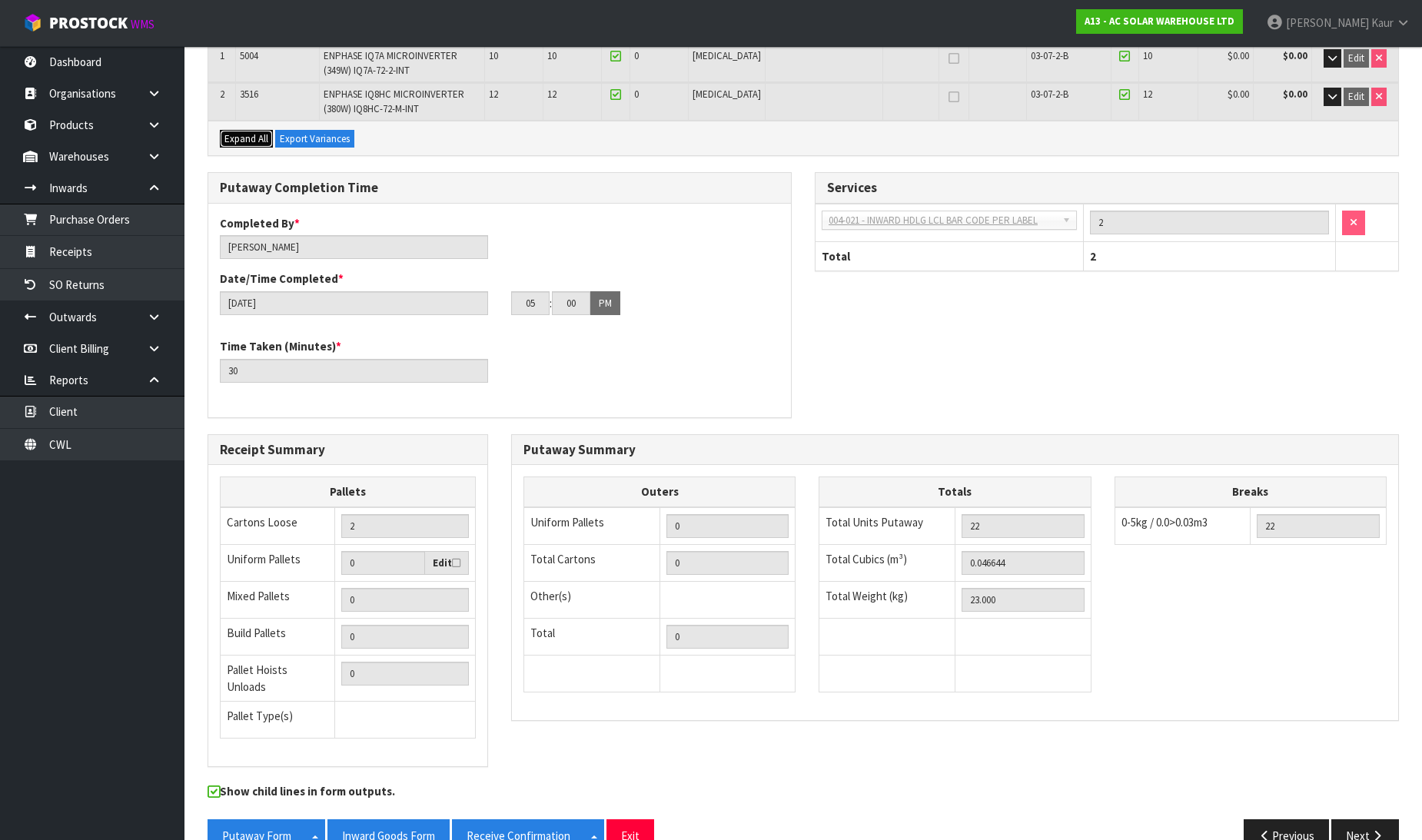
scroll to position [300, 0]
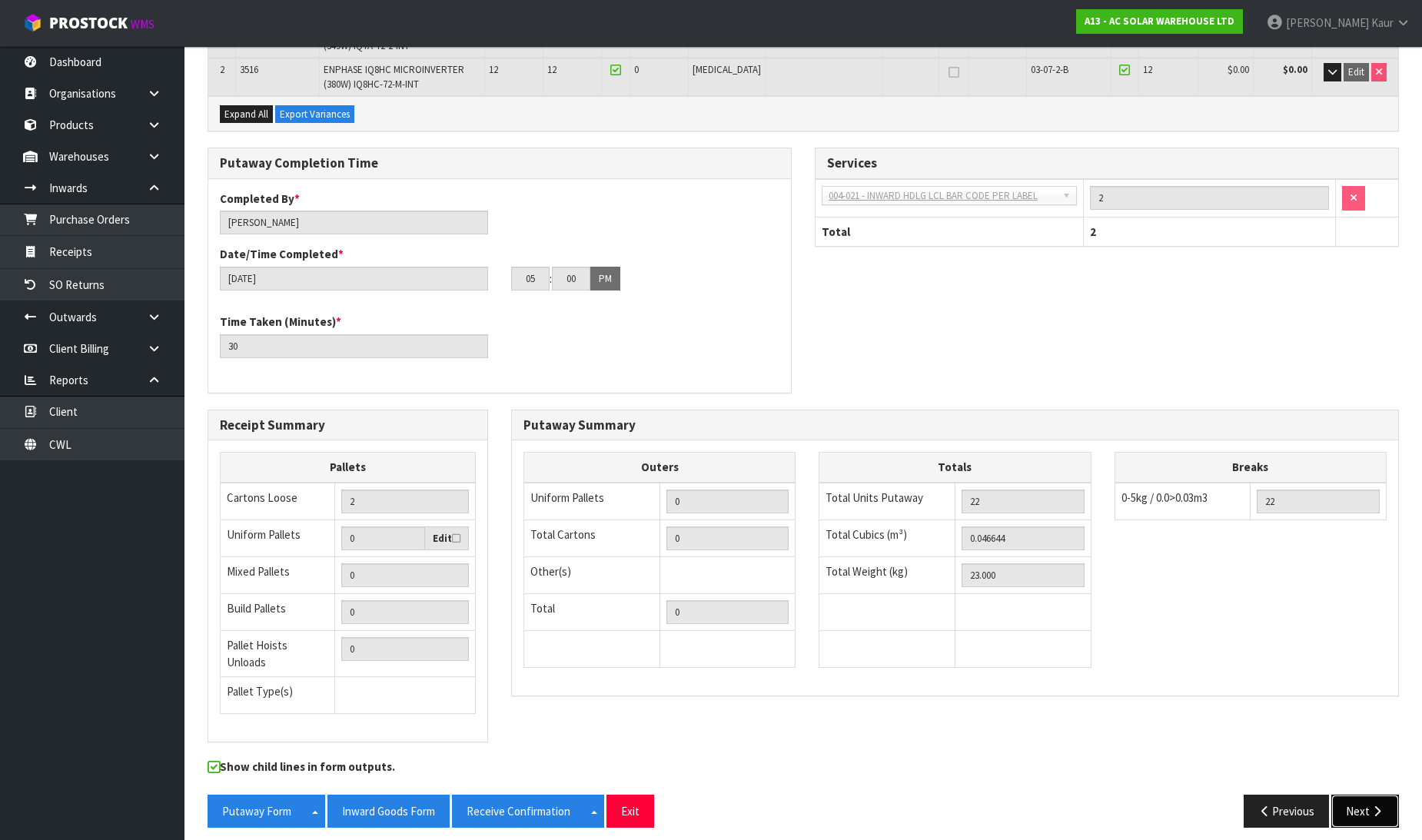
click at [1357, 800] on button "Next" at bounding box center [1365, 811] width 68 height 33
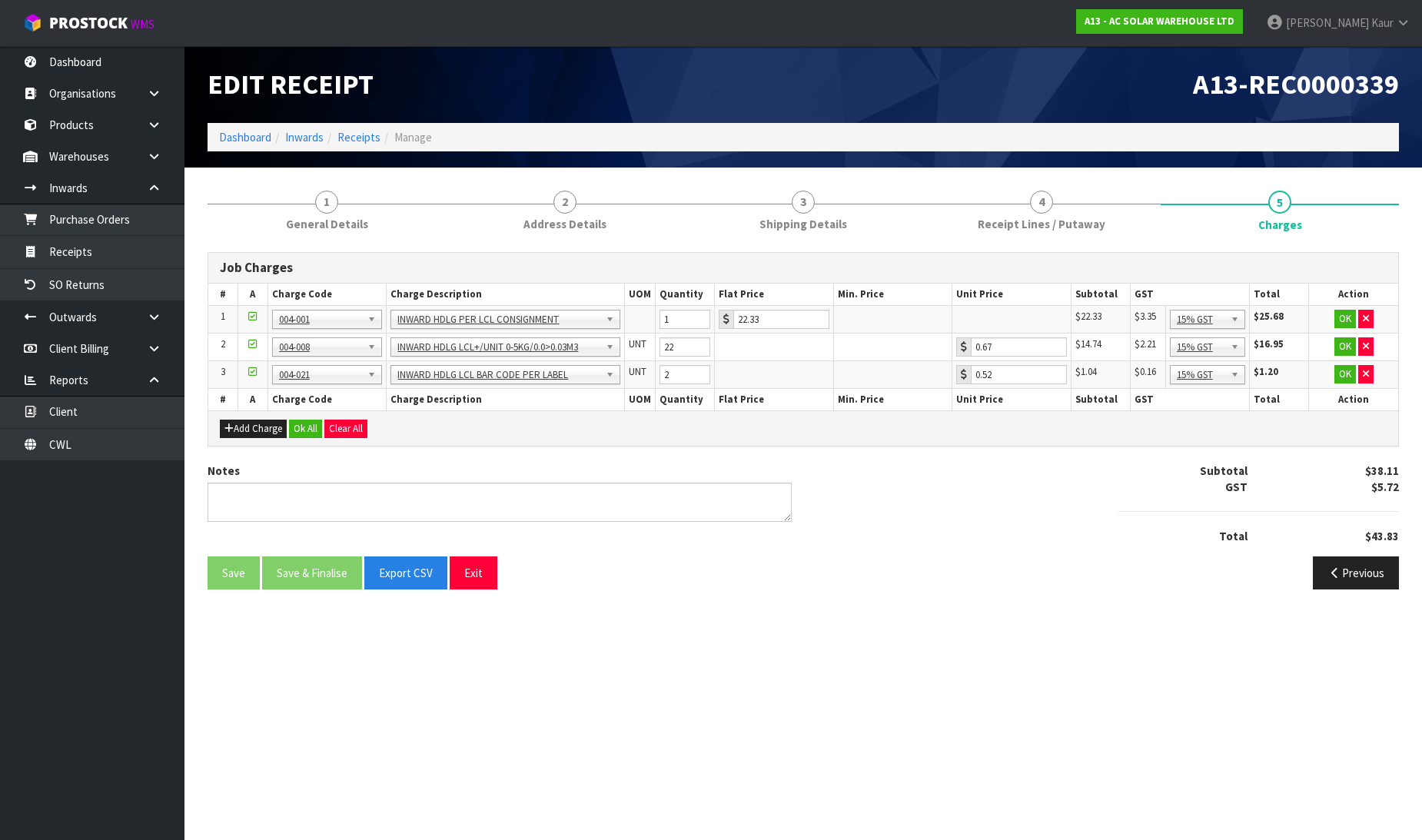
scroll to position [0, 0]
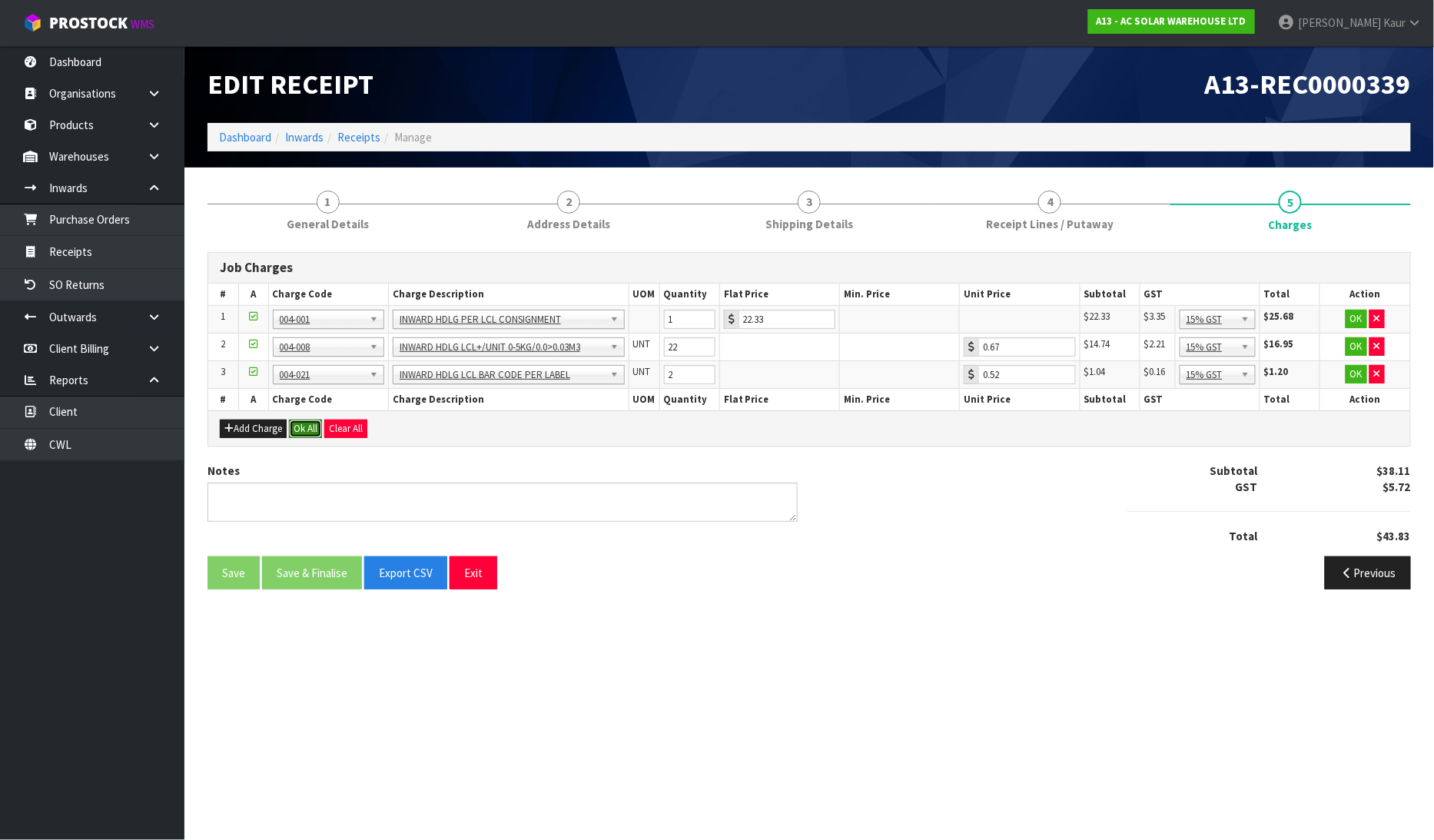
click at [306, 423] on button "Ok All" at bounding box center [305, 428] width 33 height 18
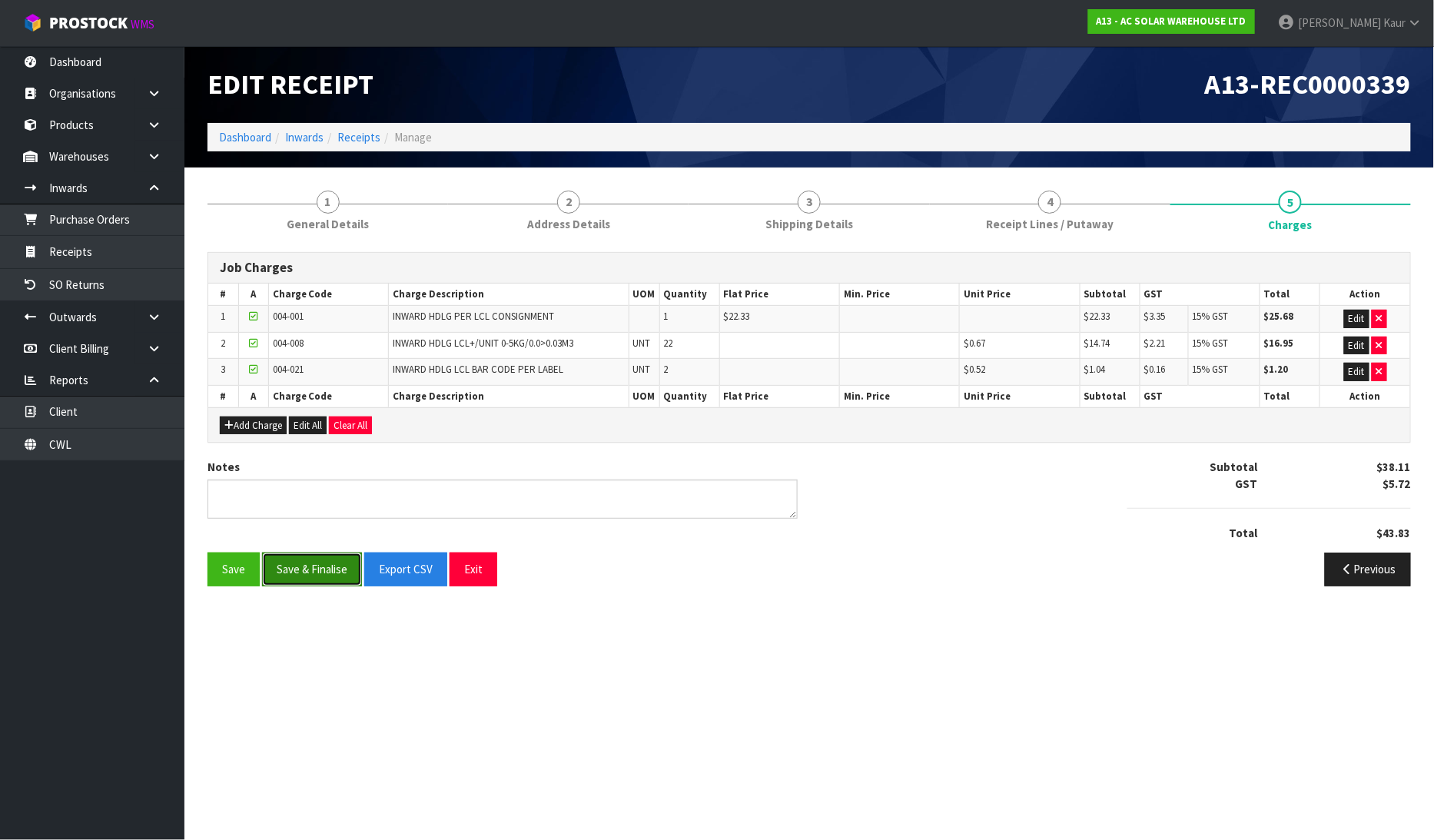
click at [290, 564] on button "Save & Finalise" at bounding box center [312, 569] width 100 height 33
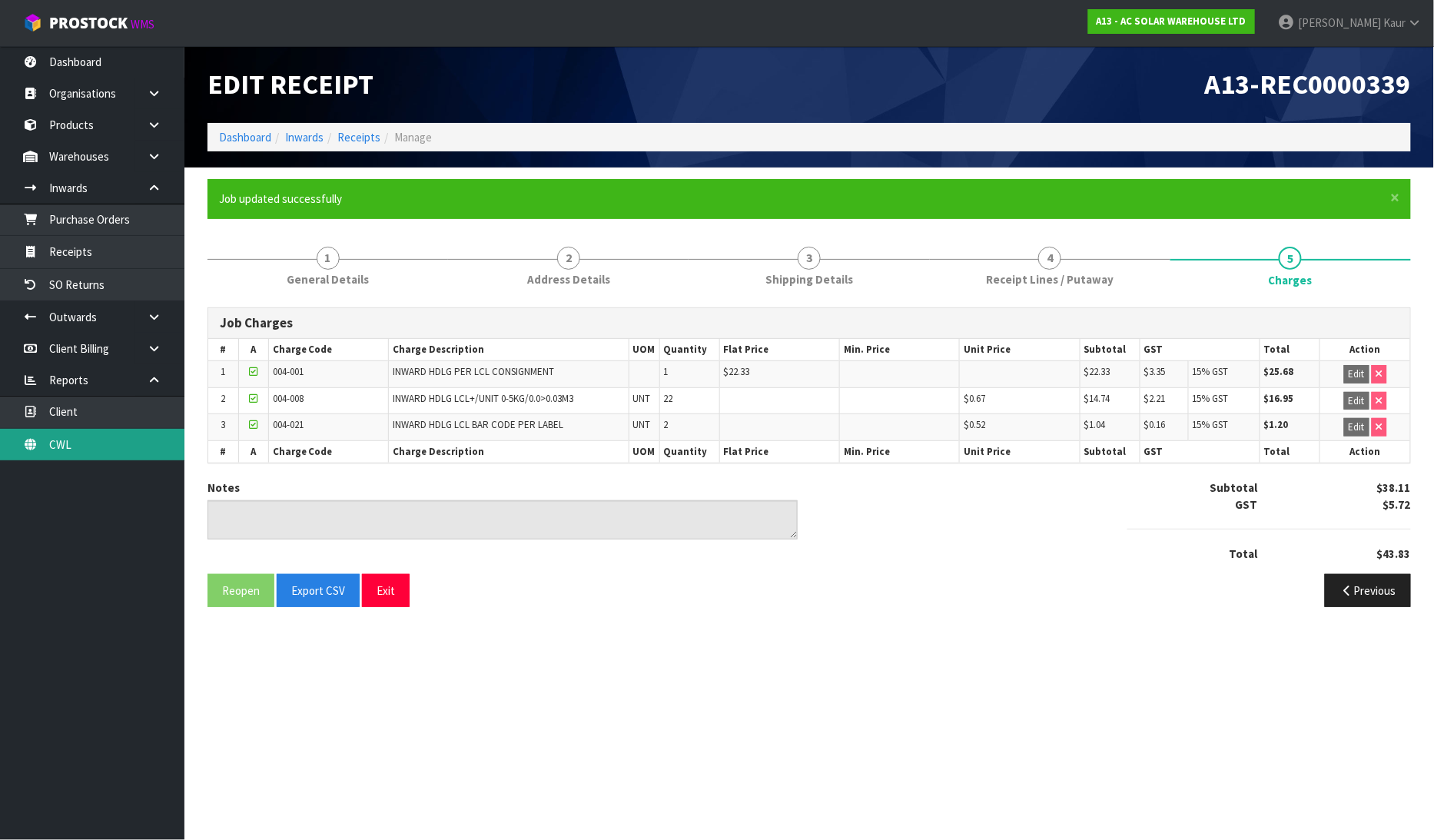
click at [57, 455] on link "CWL" at bounding box center [92, 445] width 185 height 32
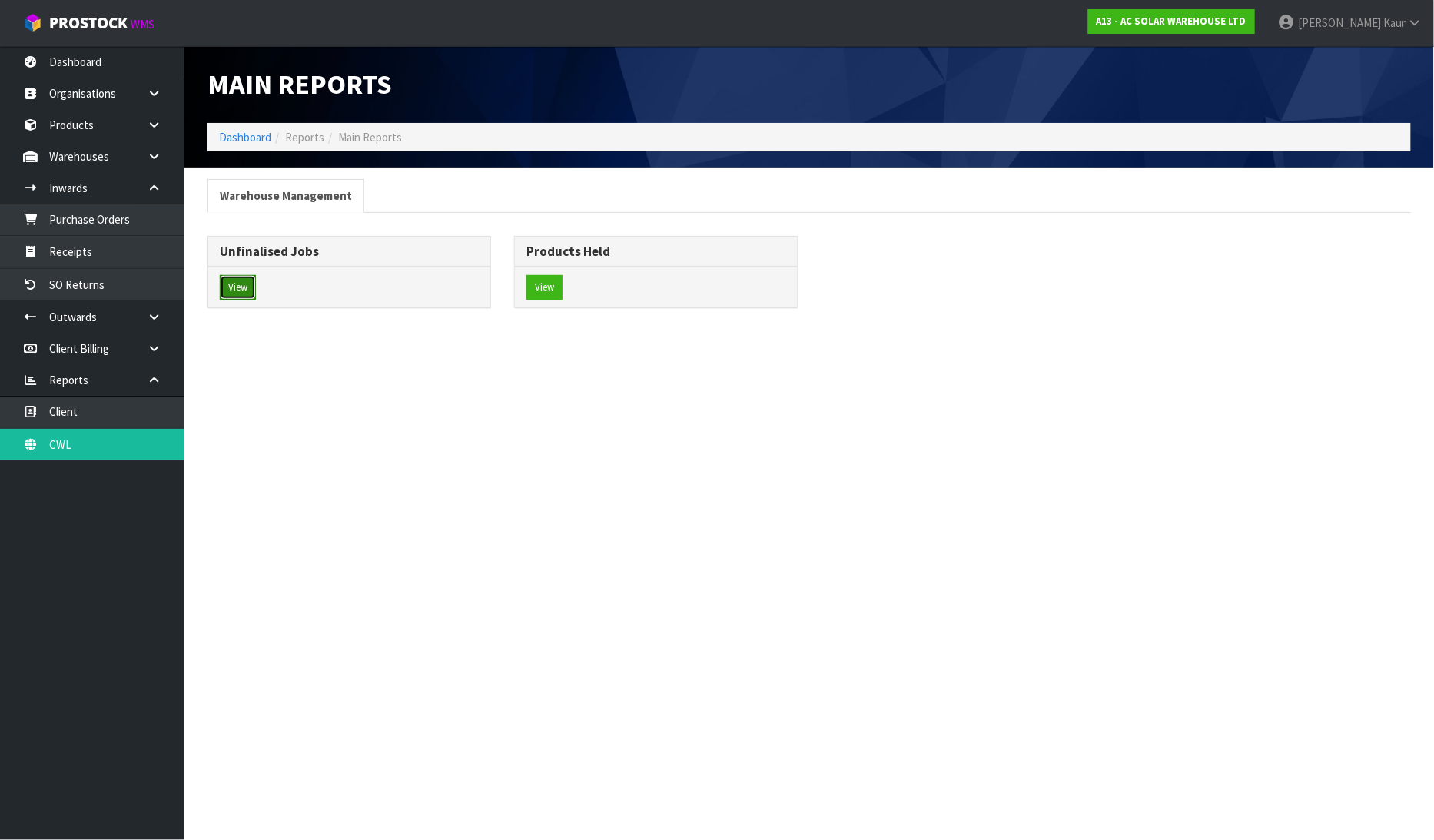
click at [242, 289] on button "View" at bounding box center [238, 287] width 36 height 24
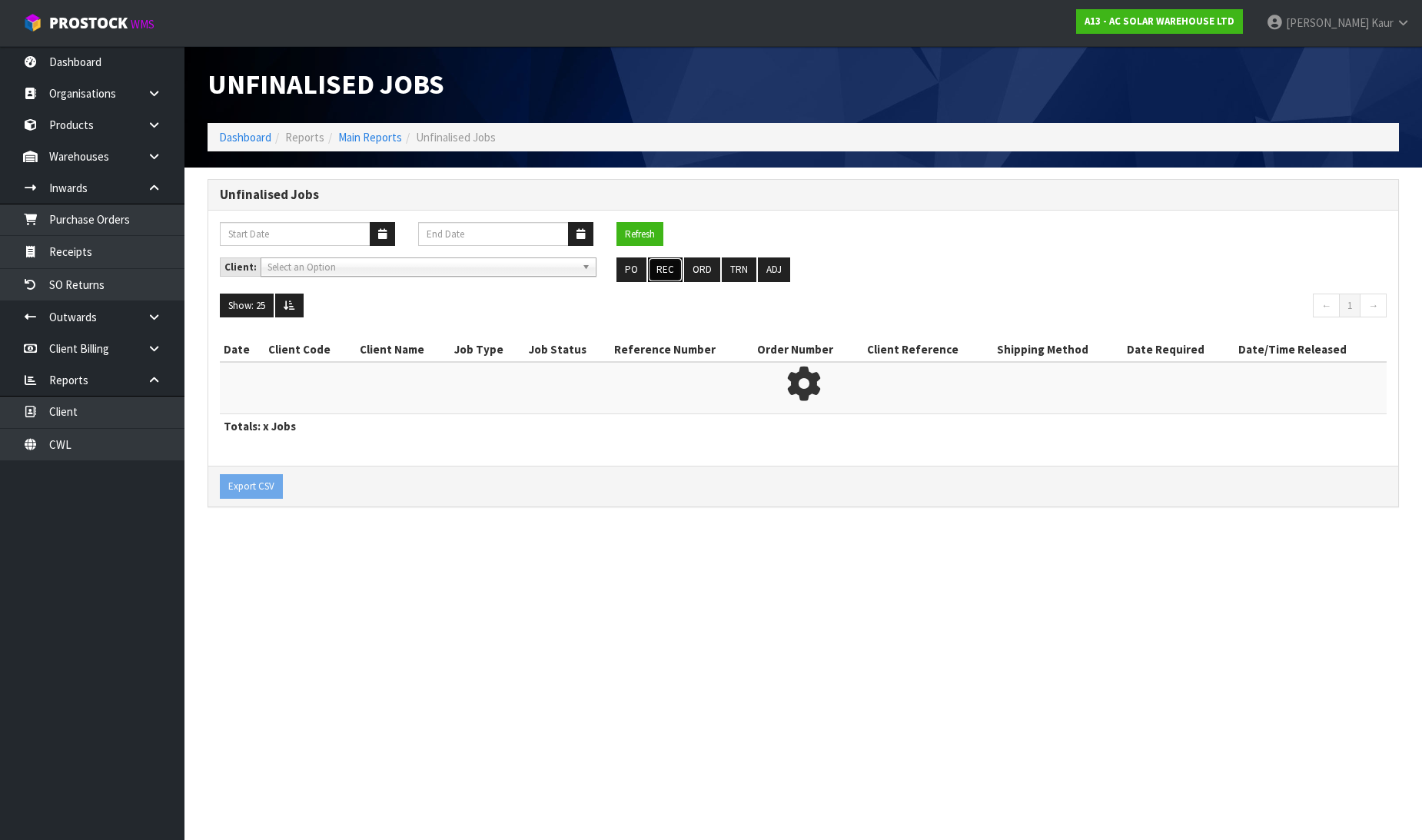
click at [656, 274] on button "REC" at bounding box center [665, 269] width 35 height 24
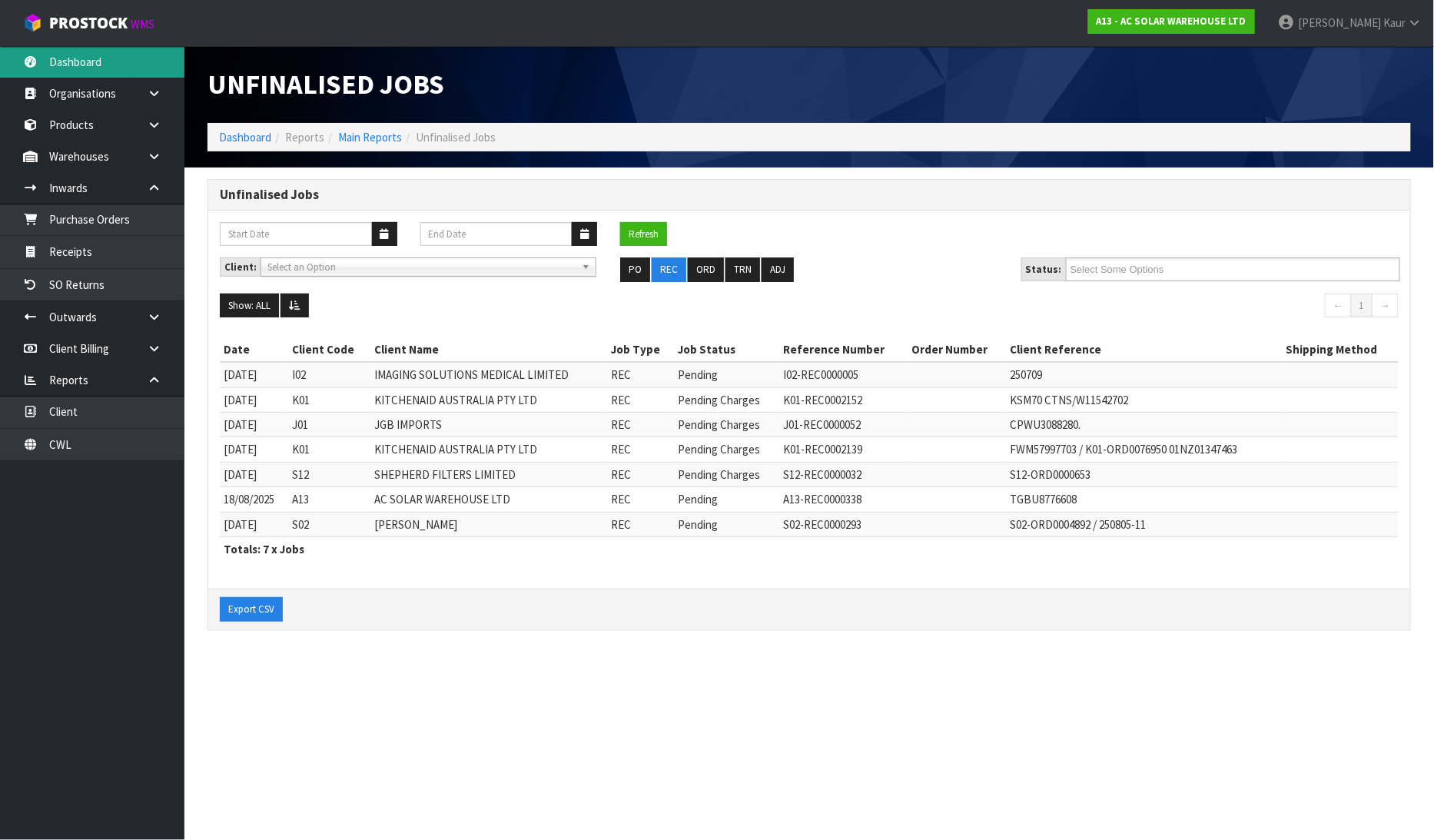
click at [83, 62] on link "Dashboard" at bounding box center [92, 62] width 185 height 32
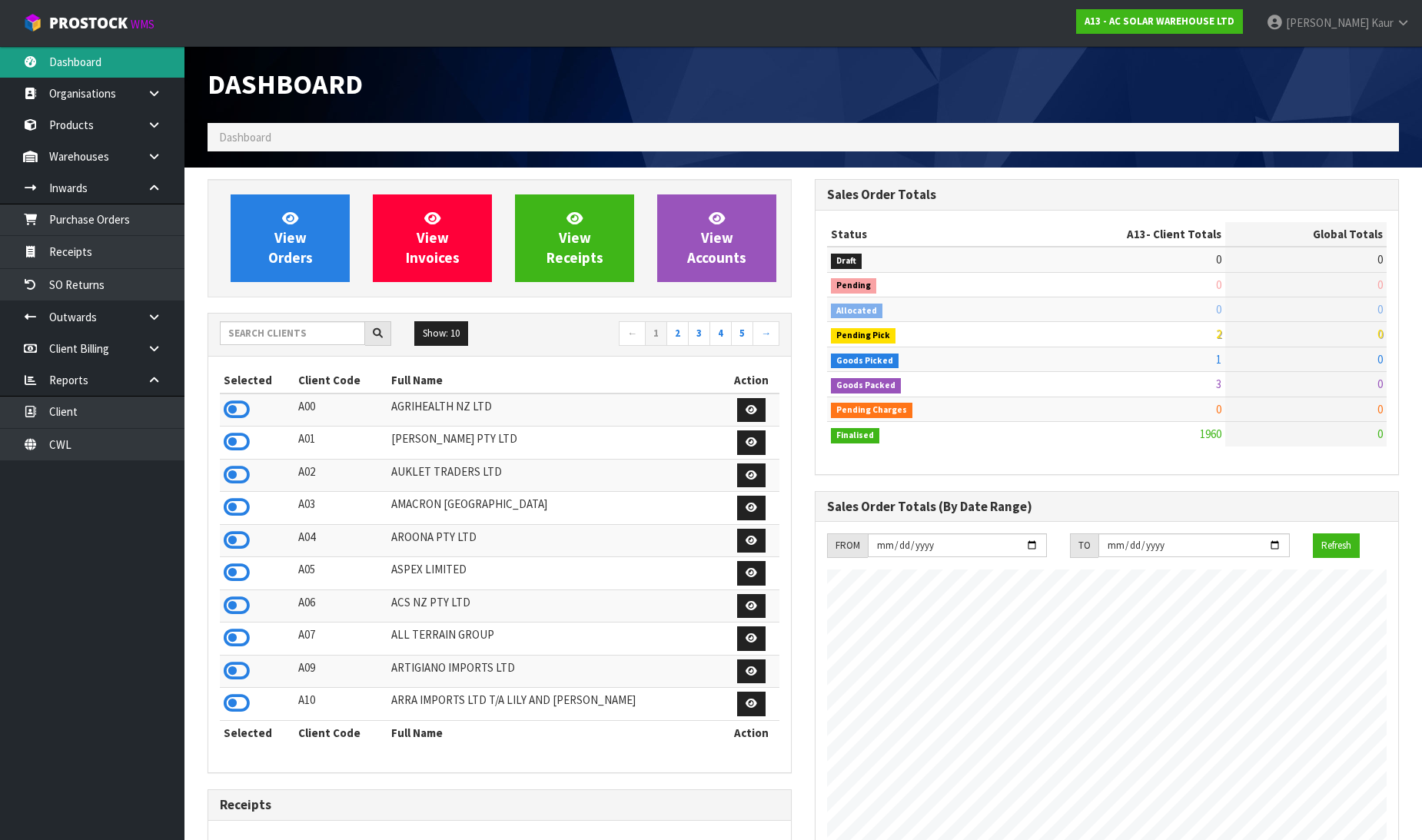
scroll to position [1247, 607]
click at [255, 330] on input "text" at bounding box center [293, 333] width 145 height 24
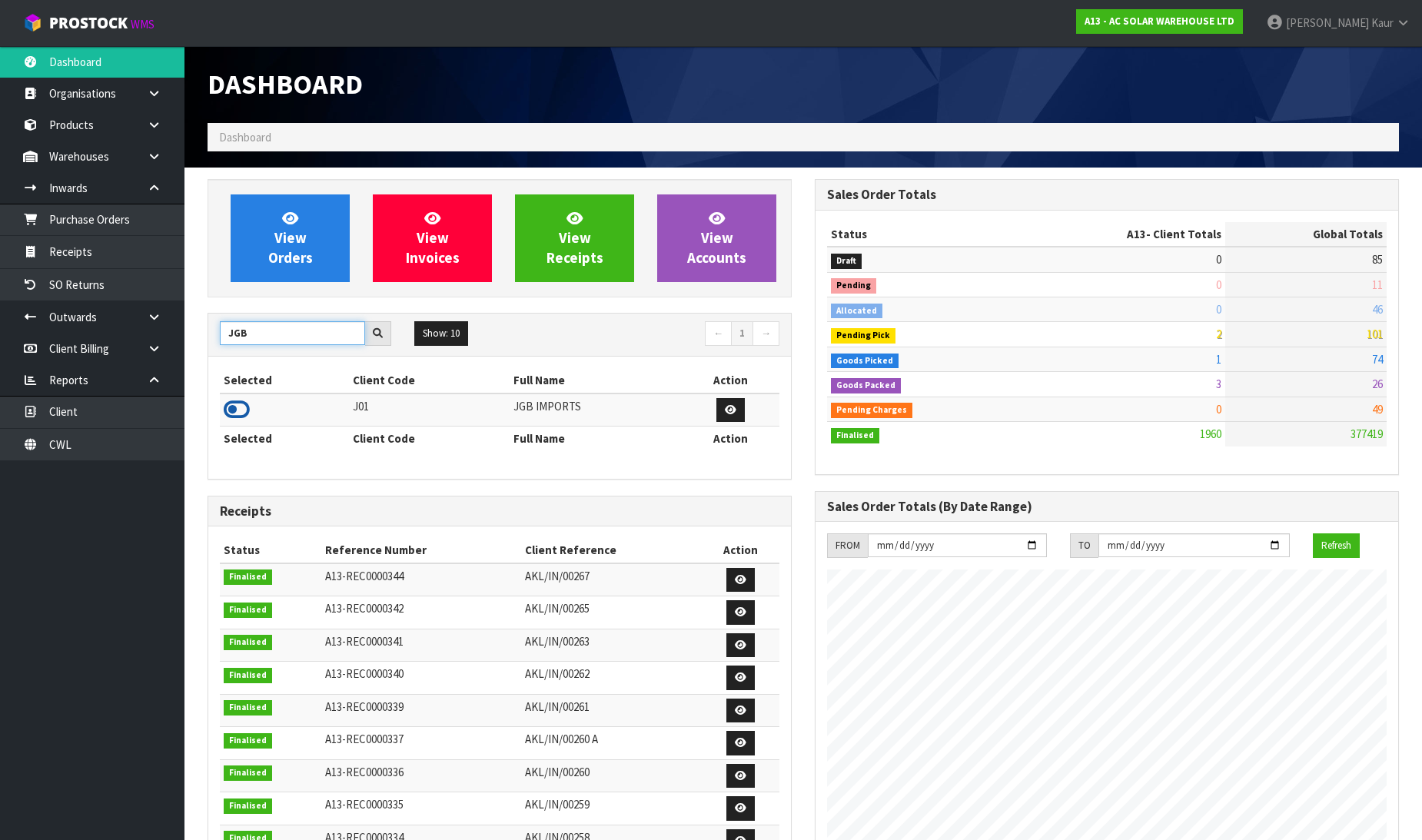
type input "JGB"
click at [239, 405] on icon at bounding box center [236, 409] width 26 height 23
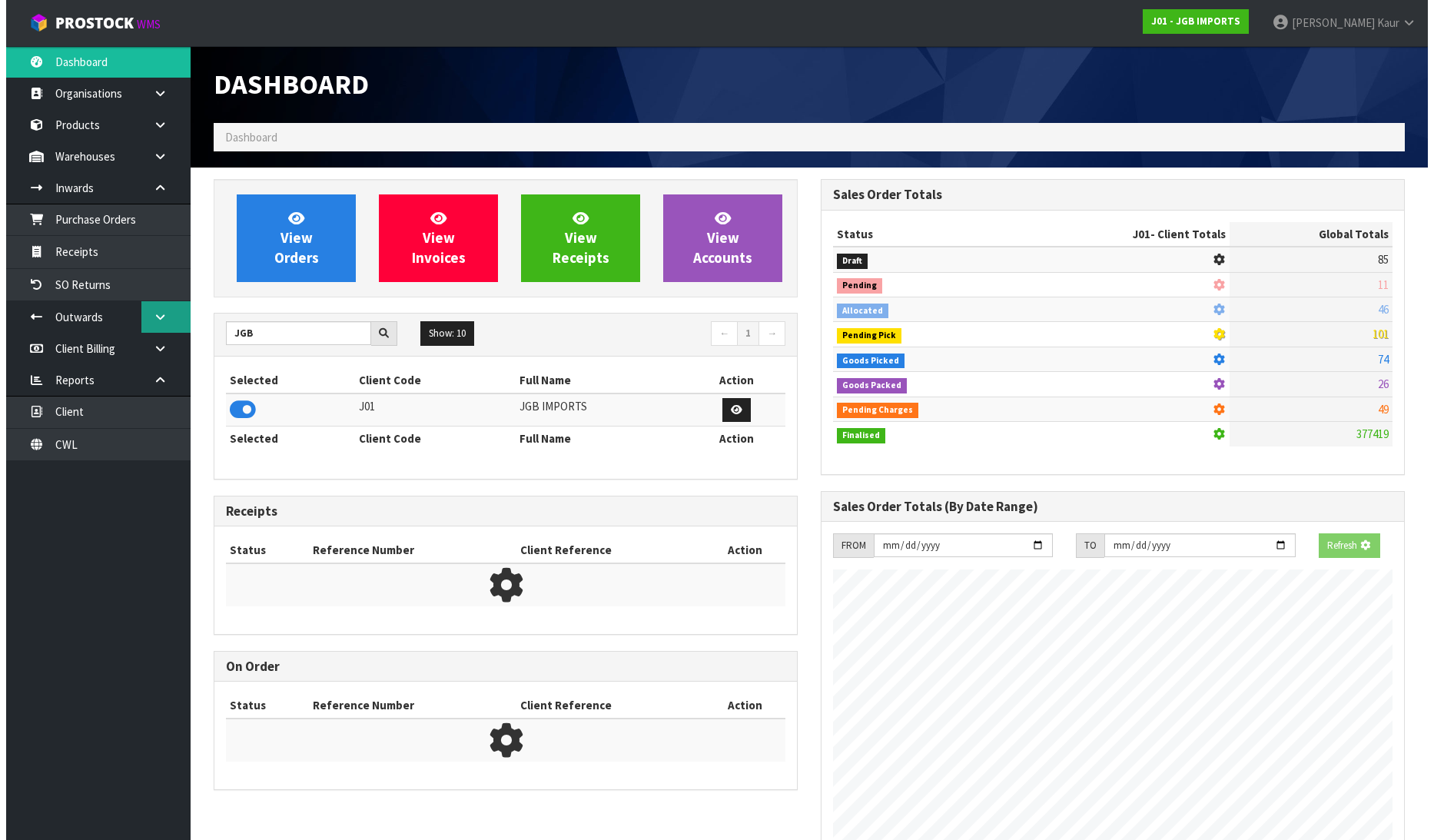
scroll to position [1164, 607]
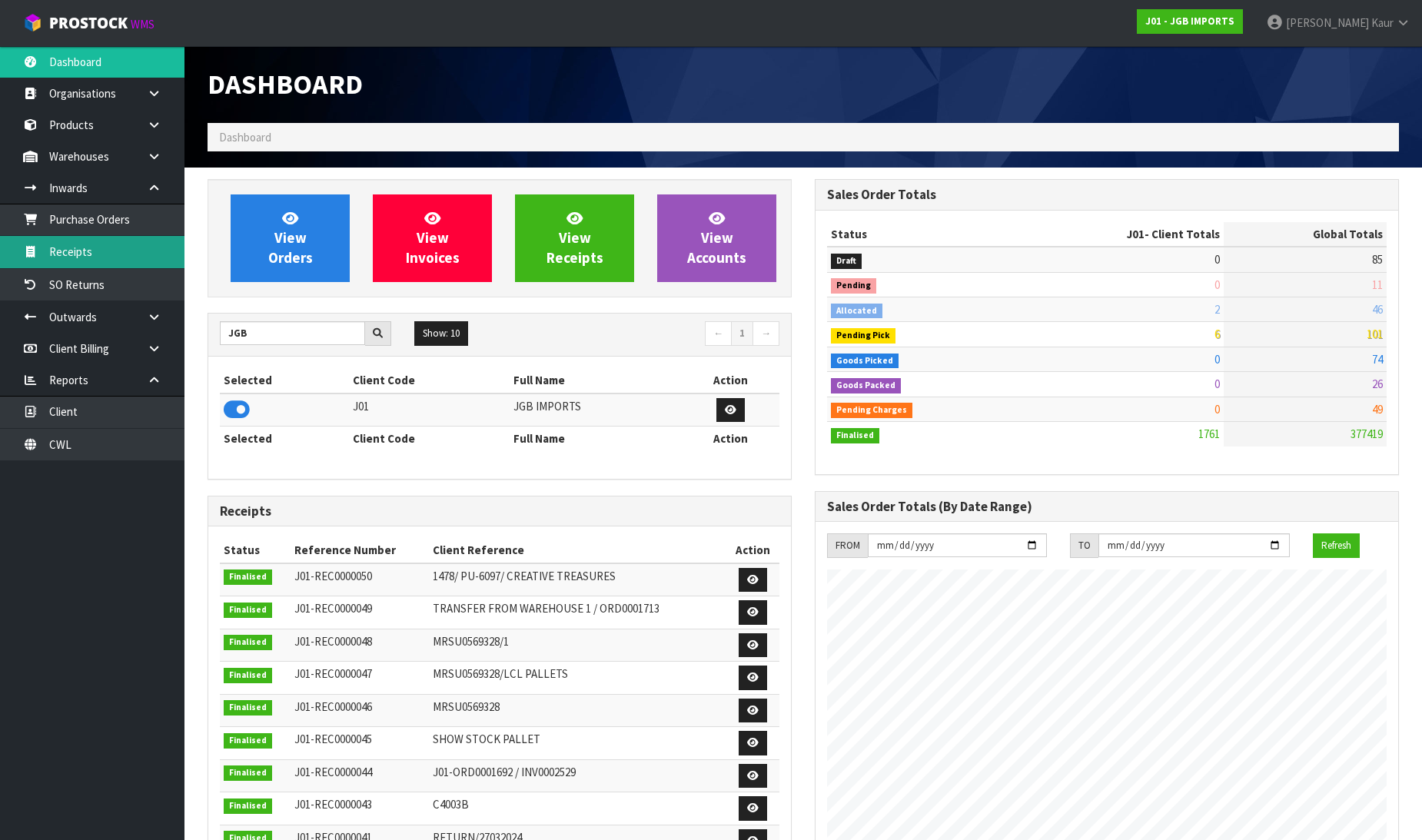
click at [128, 248] on link "Receipts" at bounding box center [92, 252] width 185 height 32
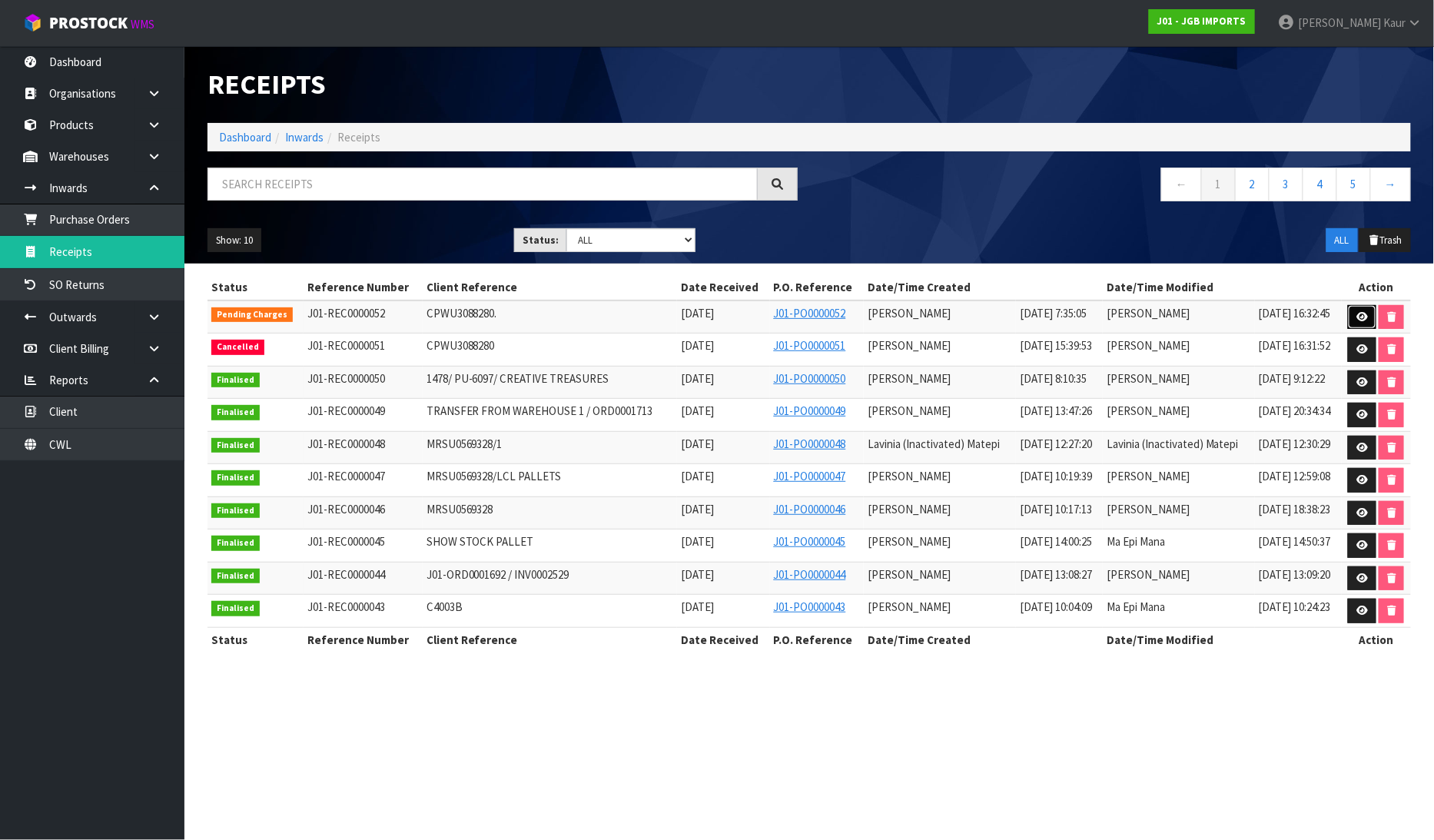
click at [1361, 319] on icon at bounding box center [1361, 316] width 12 height 10
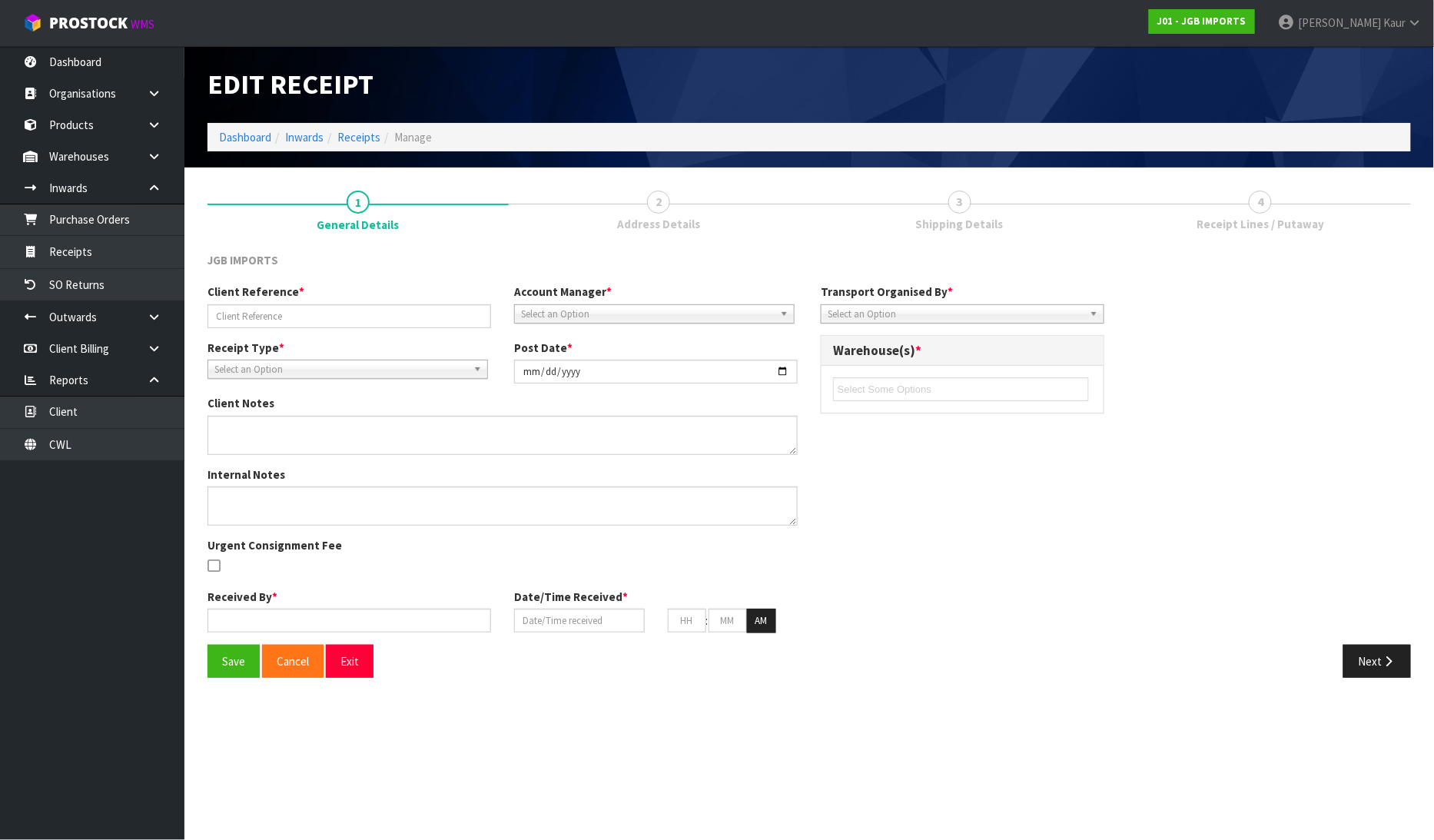
type input "CPWU3088280."
type input "2025-08-07"
type textarea "PLEASE SEE THE BELOW VARIANCES 4601 EXPECTED 12 RECEIVED 10 4602 EXPECTED 12 RE…"
type textarea "2 CARTONS OF 4331 WAS DAMAGED CLIENT SAID IT IS GOING TO DISPOSE ORDER PLEASE S…"
type input "[PERSON_NAME]"
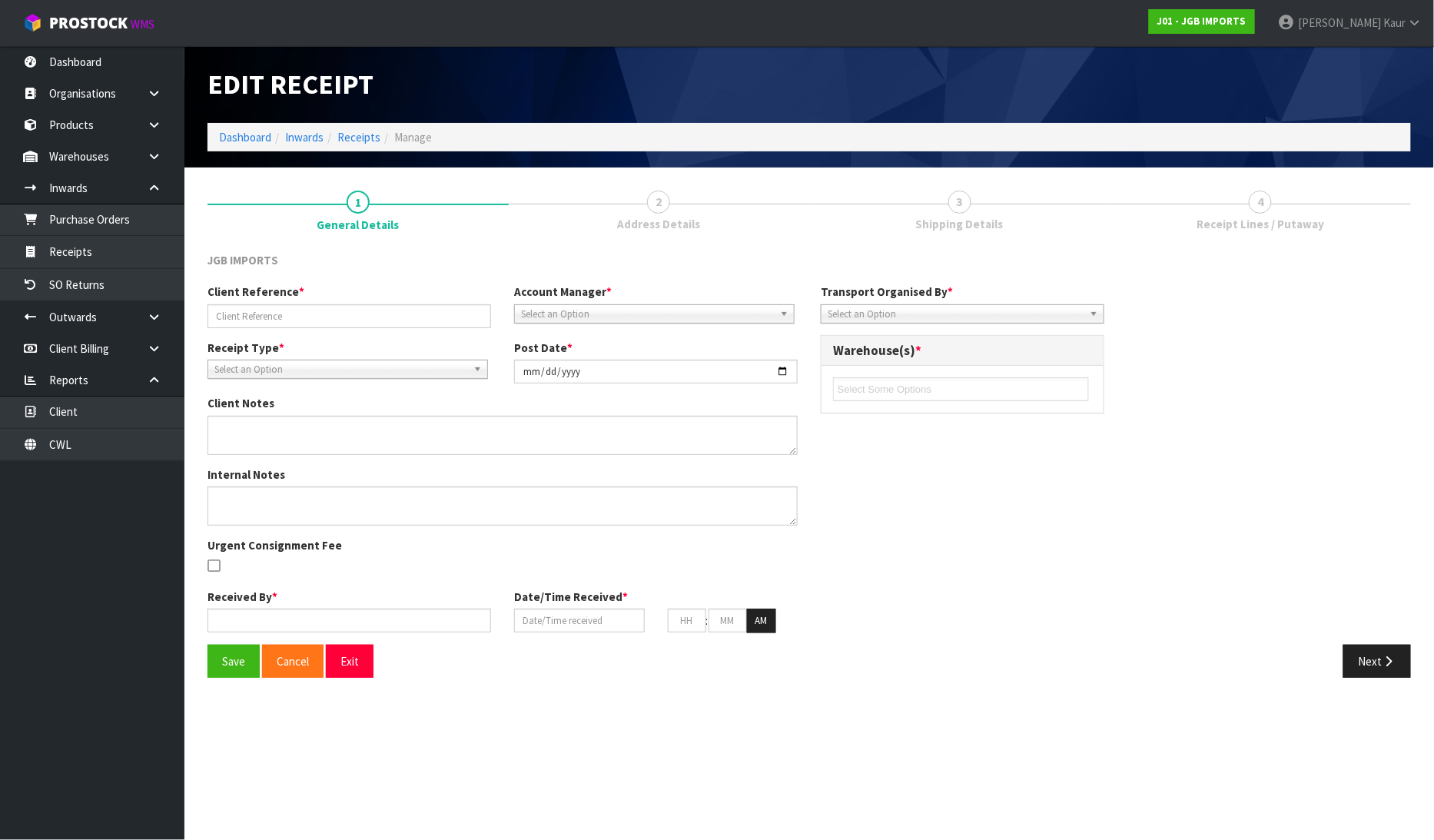
type input "07/08/2025"
type input "07"
type input "35"
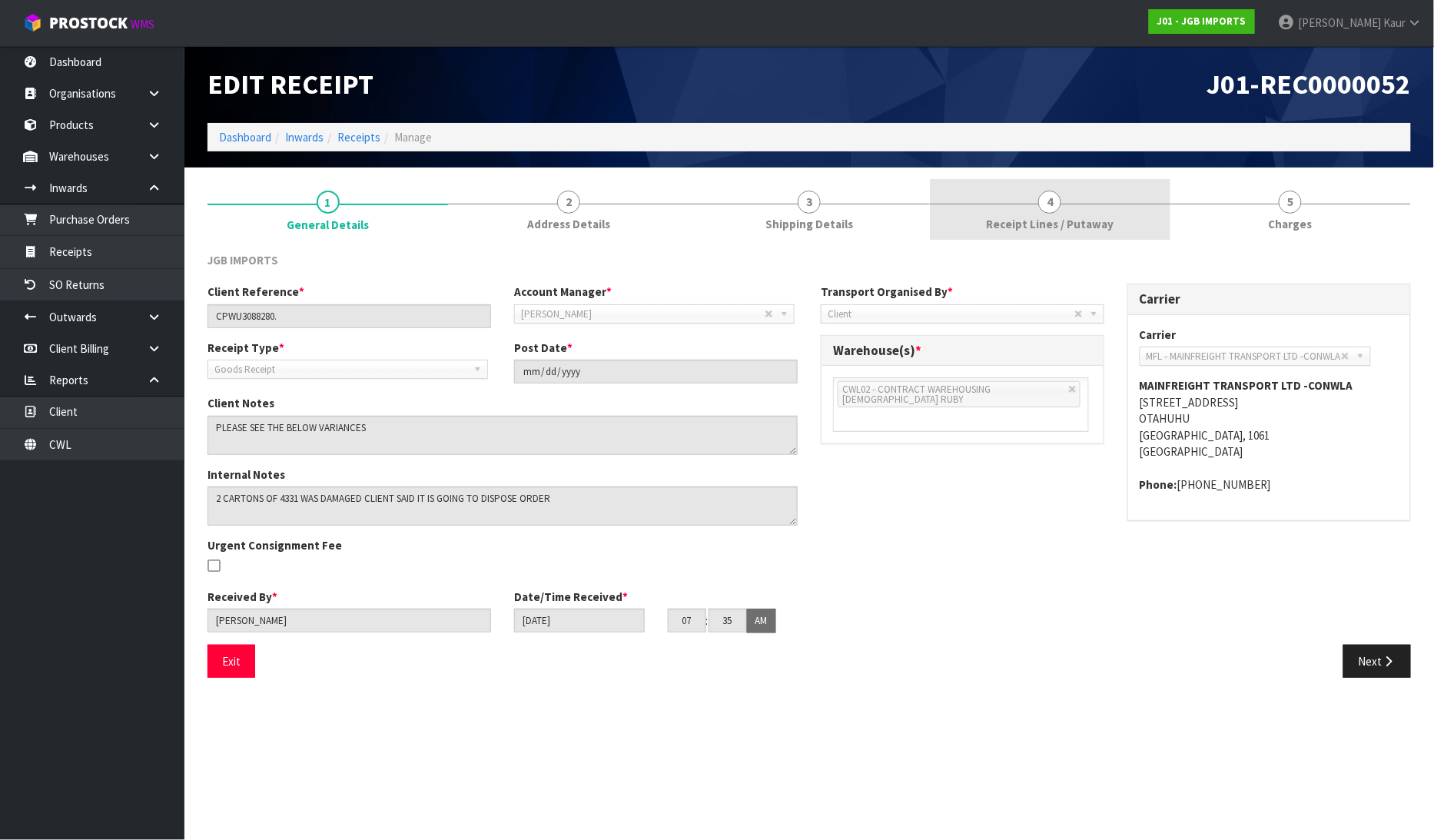
click at [1050, 207] on span "4" at bounding box center [1049, 202] width 23 height 23
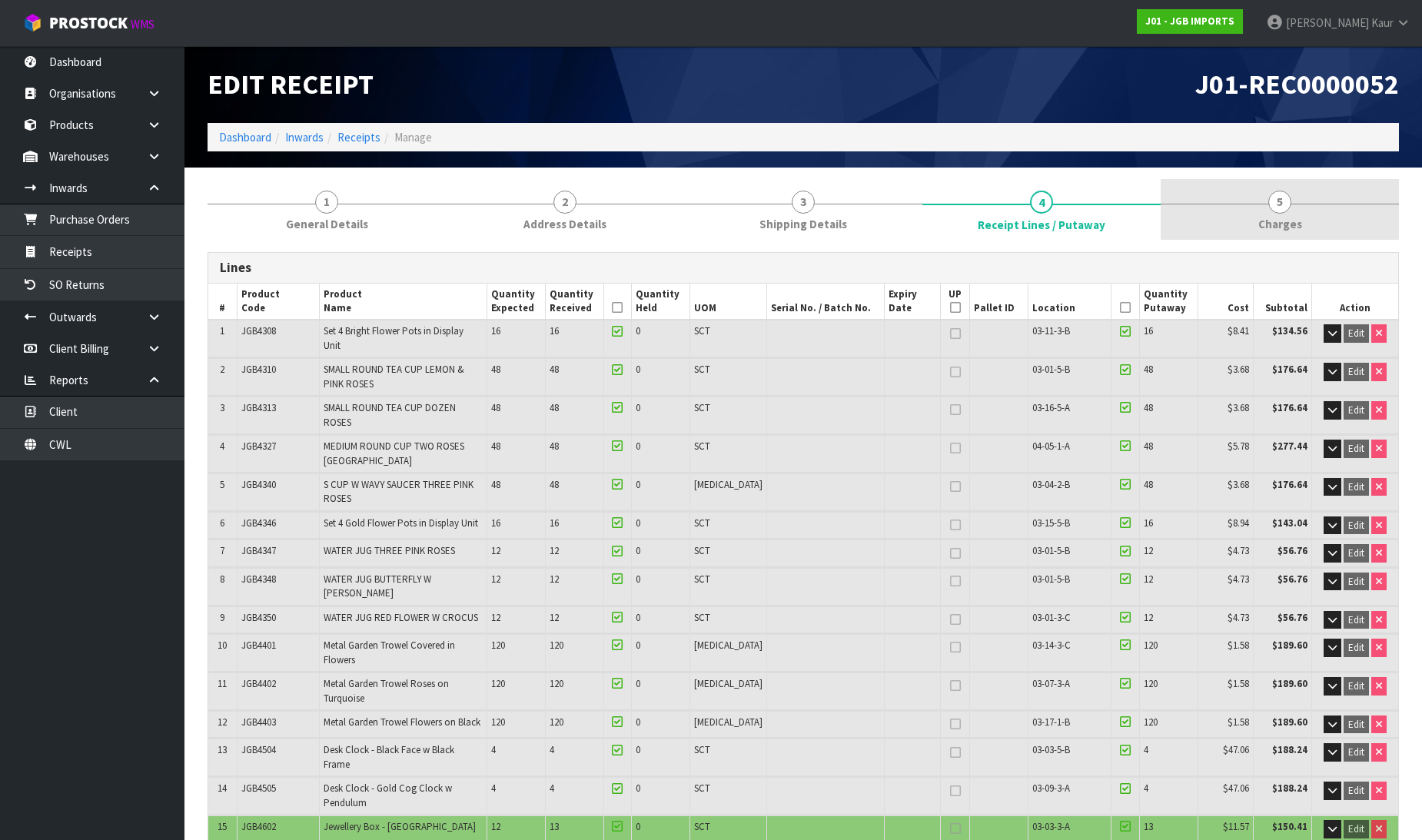
click at [1253, 216] on link "5 Charges" at bounding box center [1280, 209] width 238 height 61
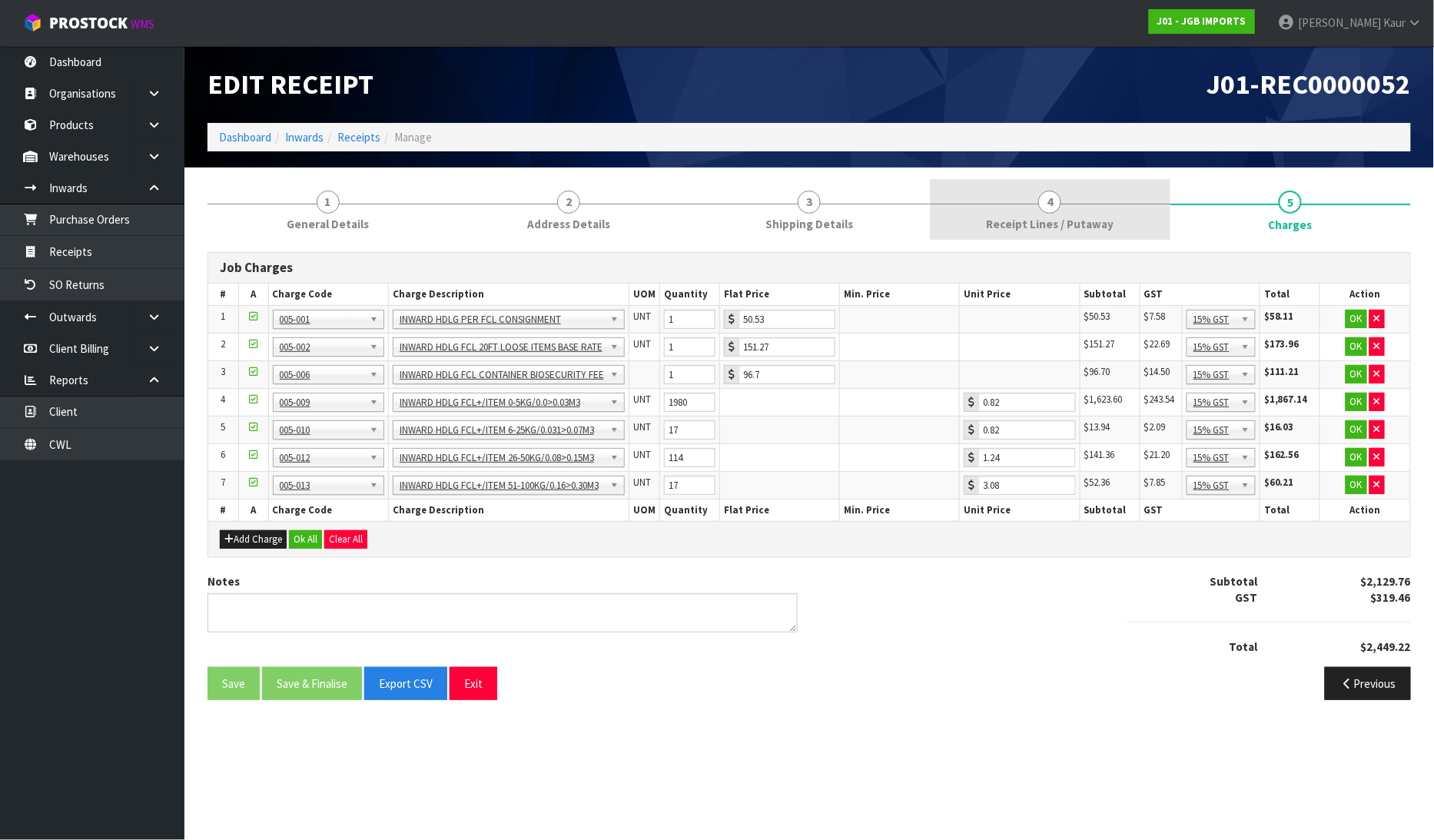
click at [1081, 202] on link "4 Receipt Lines / Putaway" at bounding box center [1050, 209] width 241 height 61
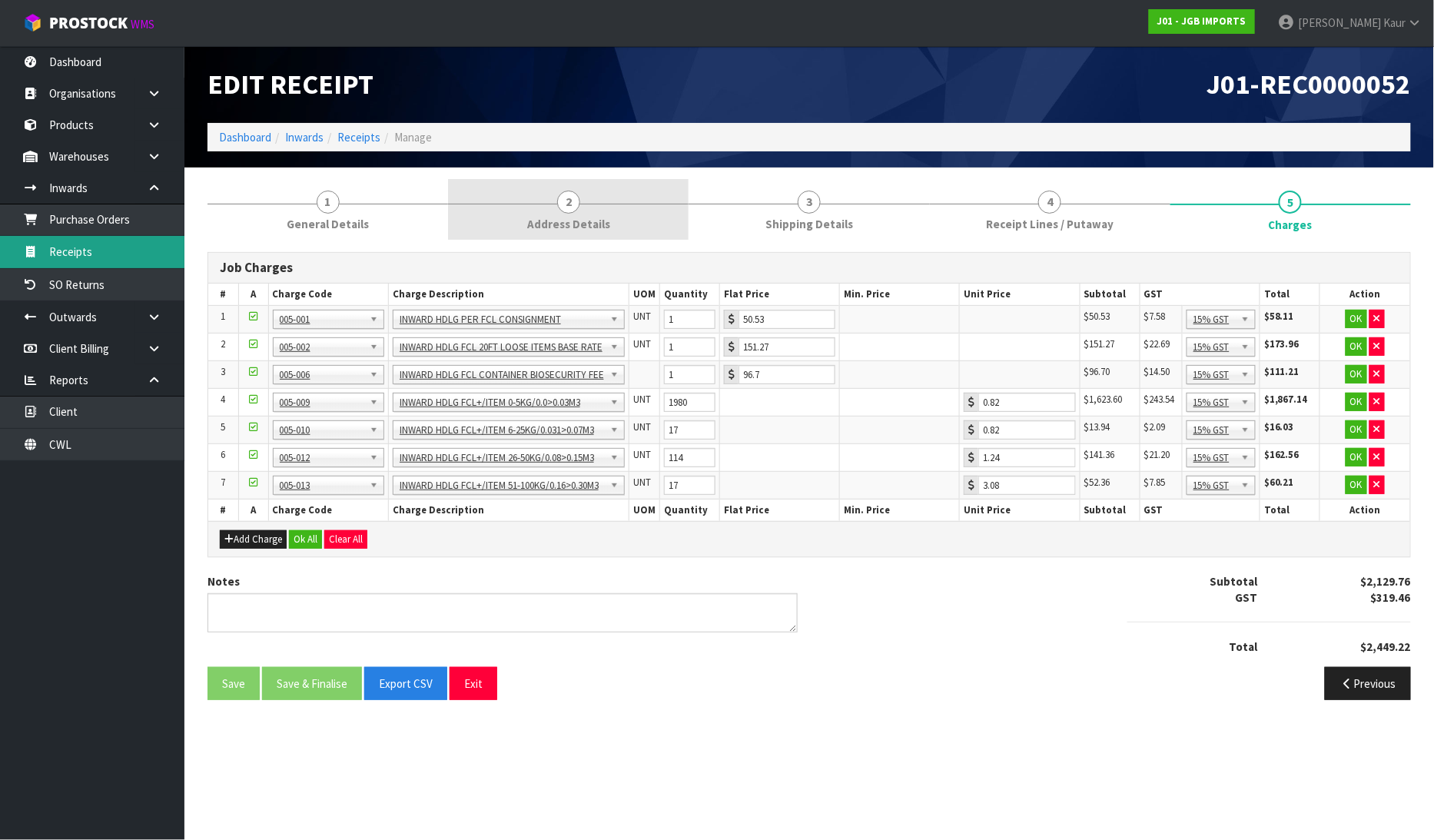
click at [106, 250] on link "Receipts" at bounding box center [92, 252] width 185 height 32
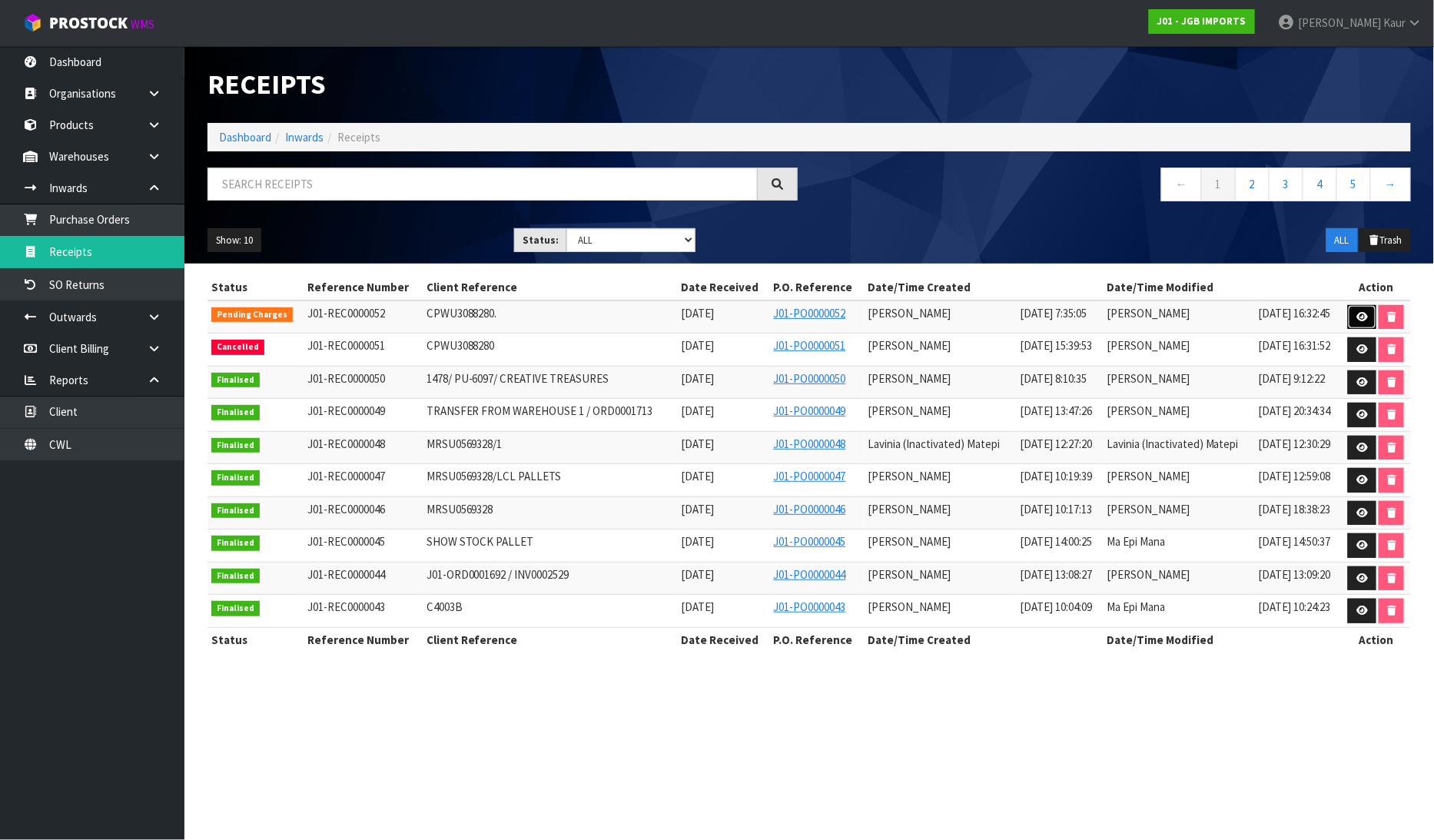
click at [1363, 319] on icon at bounding box center [1361, 316] width 12 height 10
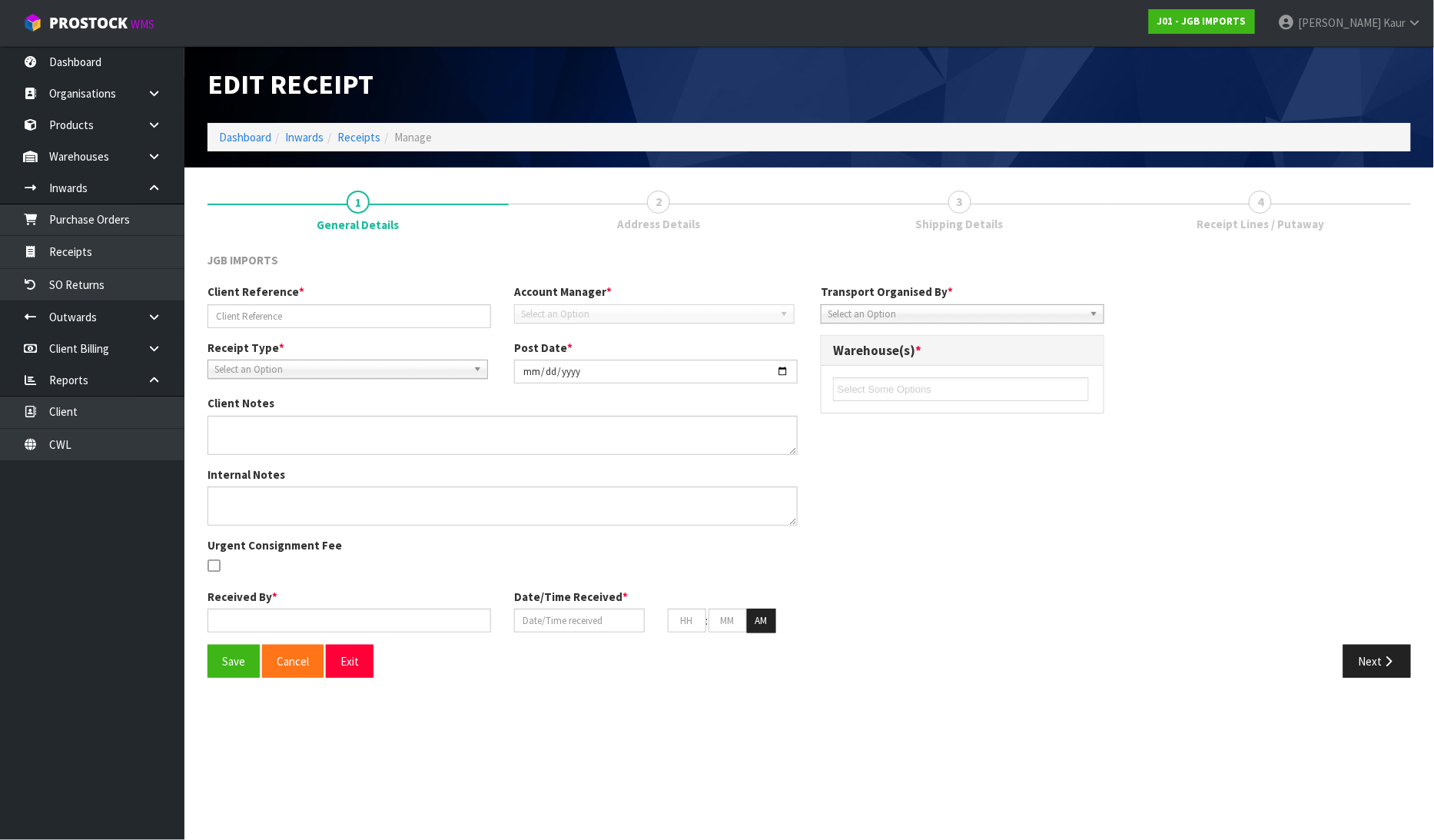
type input "CPWU3088280."
type input "2025-08-07"
type textarea "PLEASE SEE THE BELOW VARIANCES 4601 EXPECTED 12 RECEIVED 10 4602 EXPECTED 12 RE…"
type textarea "2 CARTONS OF 4331 WAS DAMAGED CLIENT SAID IT IS GOING TO DISPOSE ORDER PLEASE S…"
type input "[PERSON_NAME]"
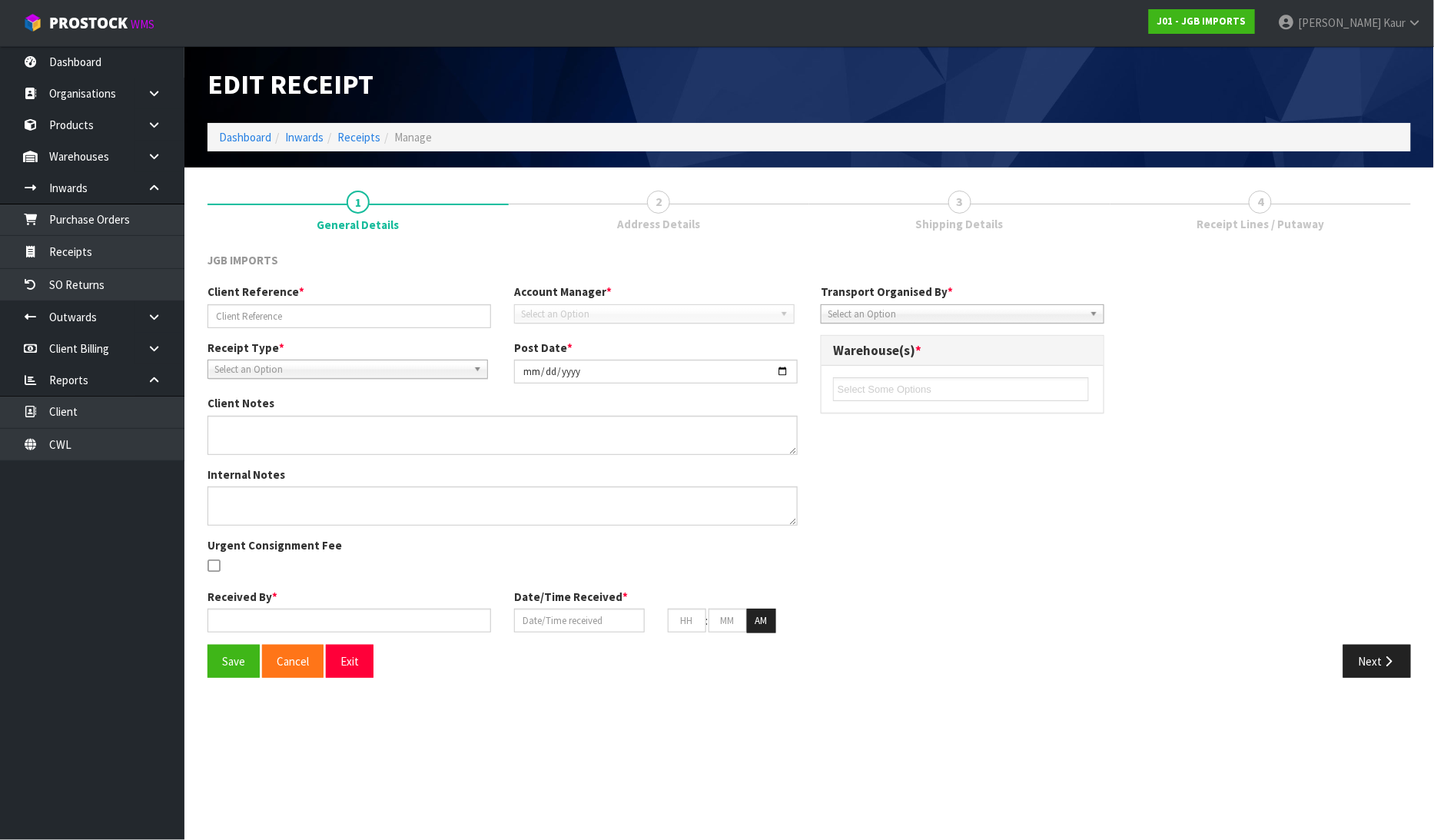
type input "07/08/2025"
type input "07"
type input "35"
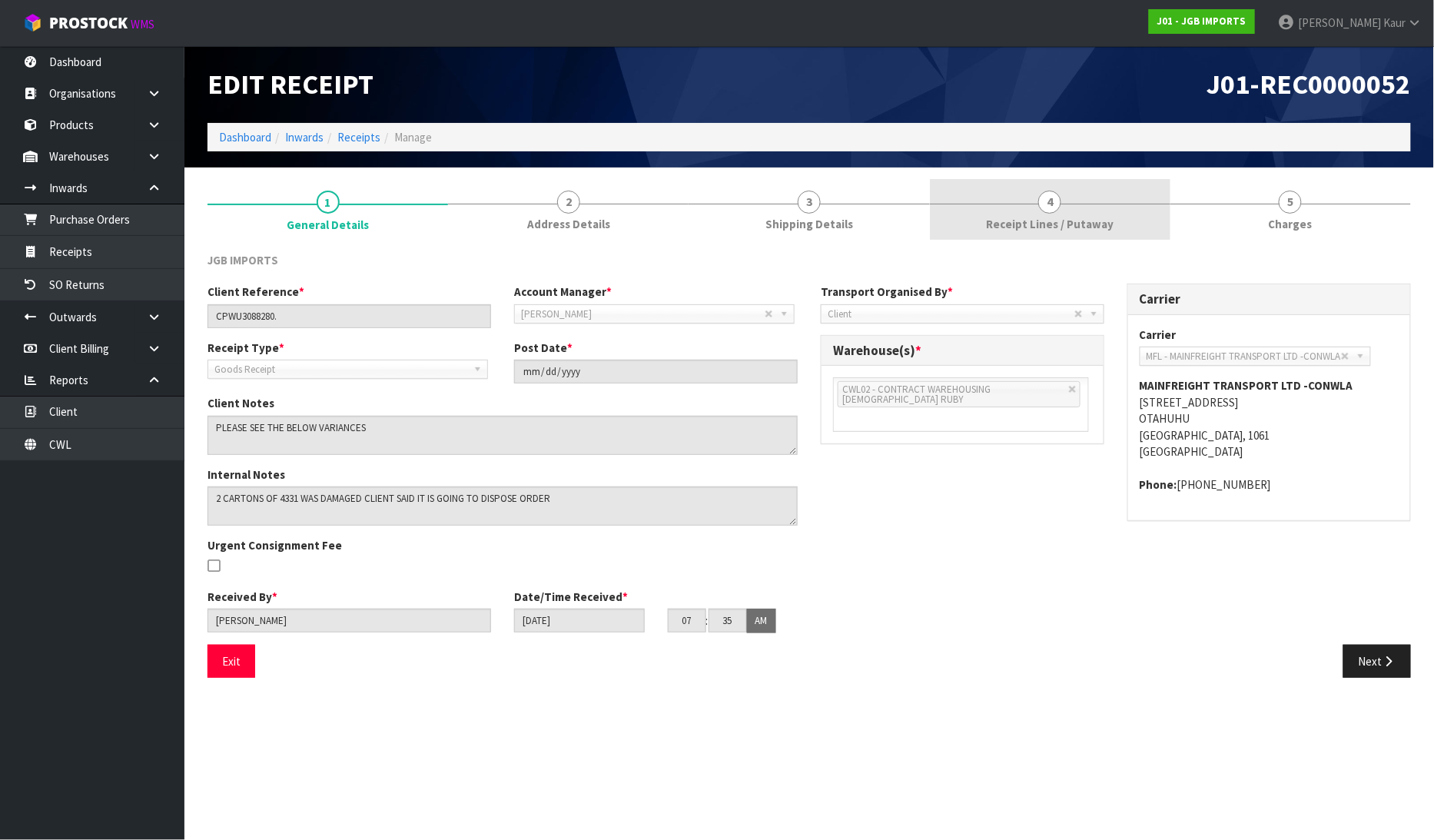
click at [1004, 201] on link "4 Receipt Lines / Putaway" at bounding box center [1050, 209] width 241 height 61
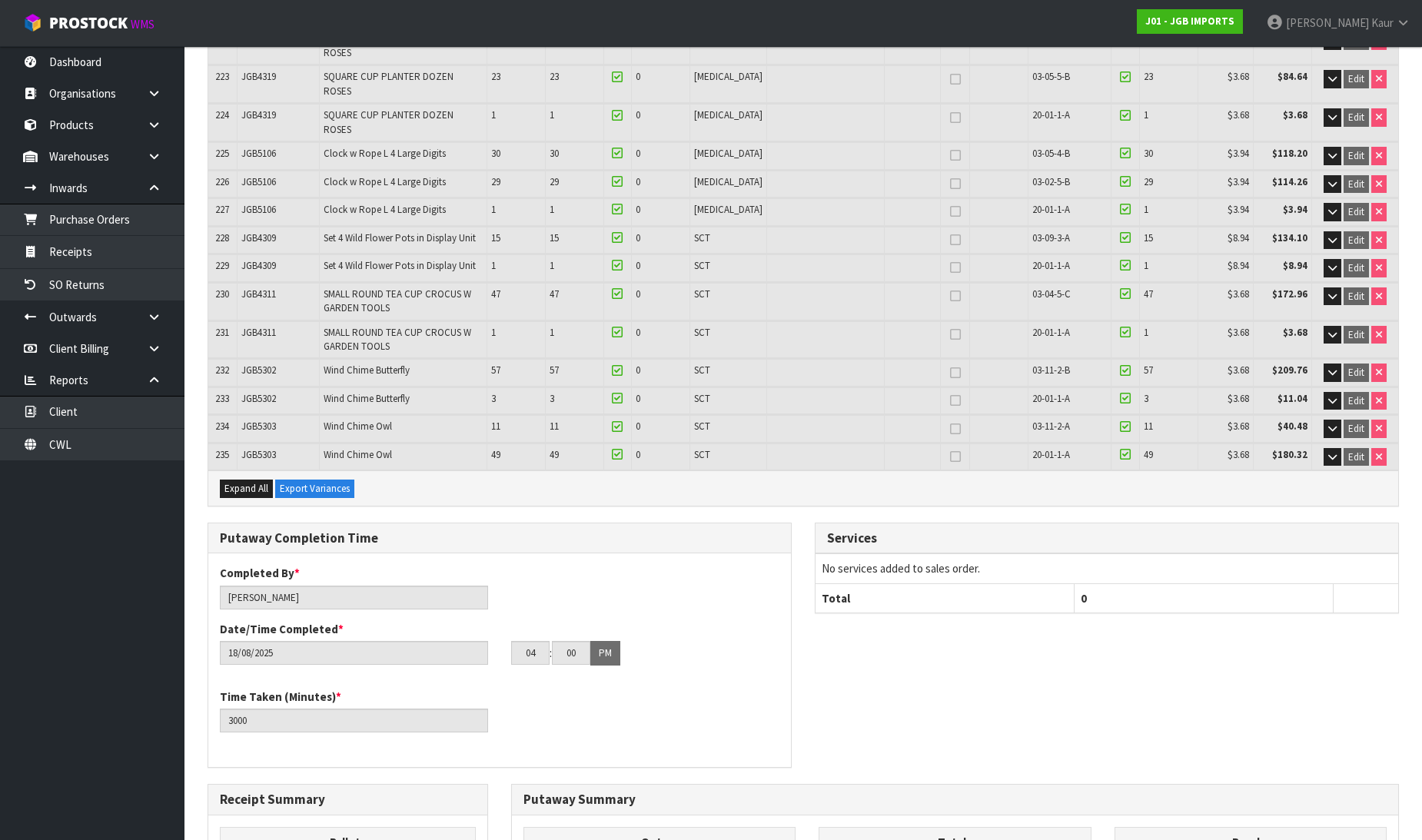
scroll to position [7406, 0]
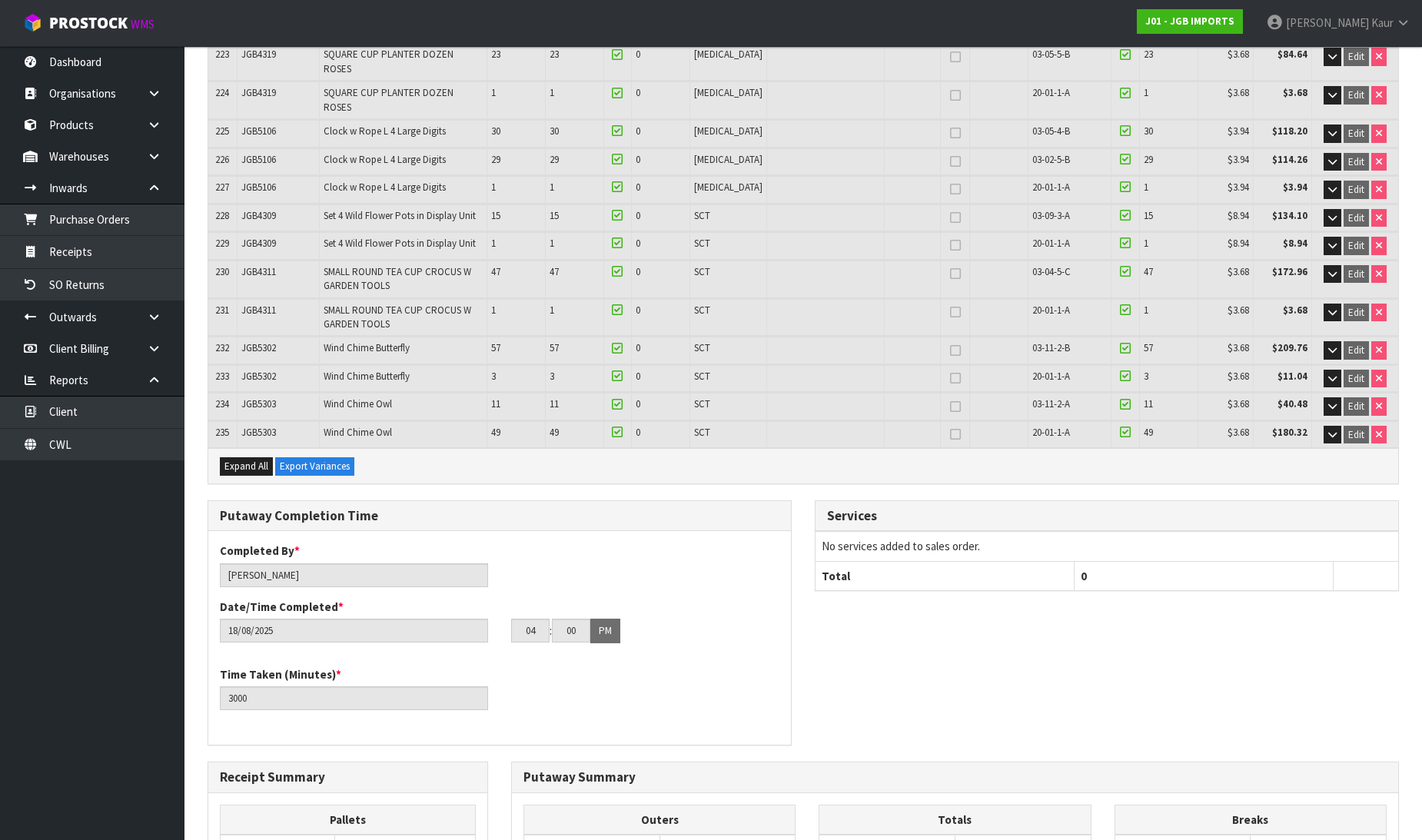
drag, startPoint x: 1353, startPoint y: 796, endPoint x: 1227, endPoint y: 665, distance: 181.8
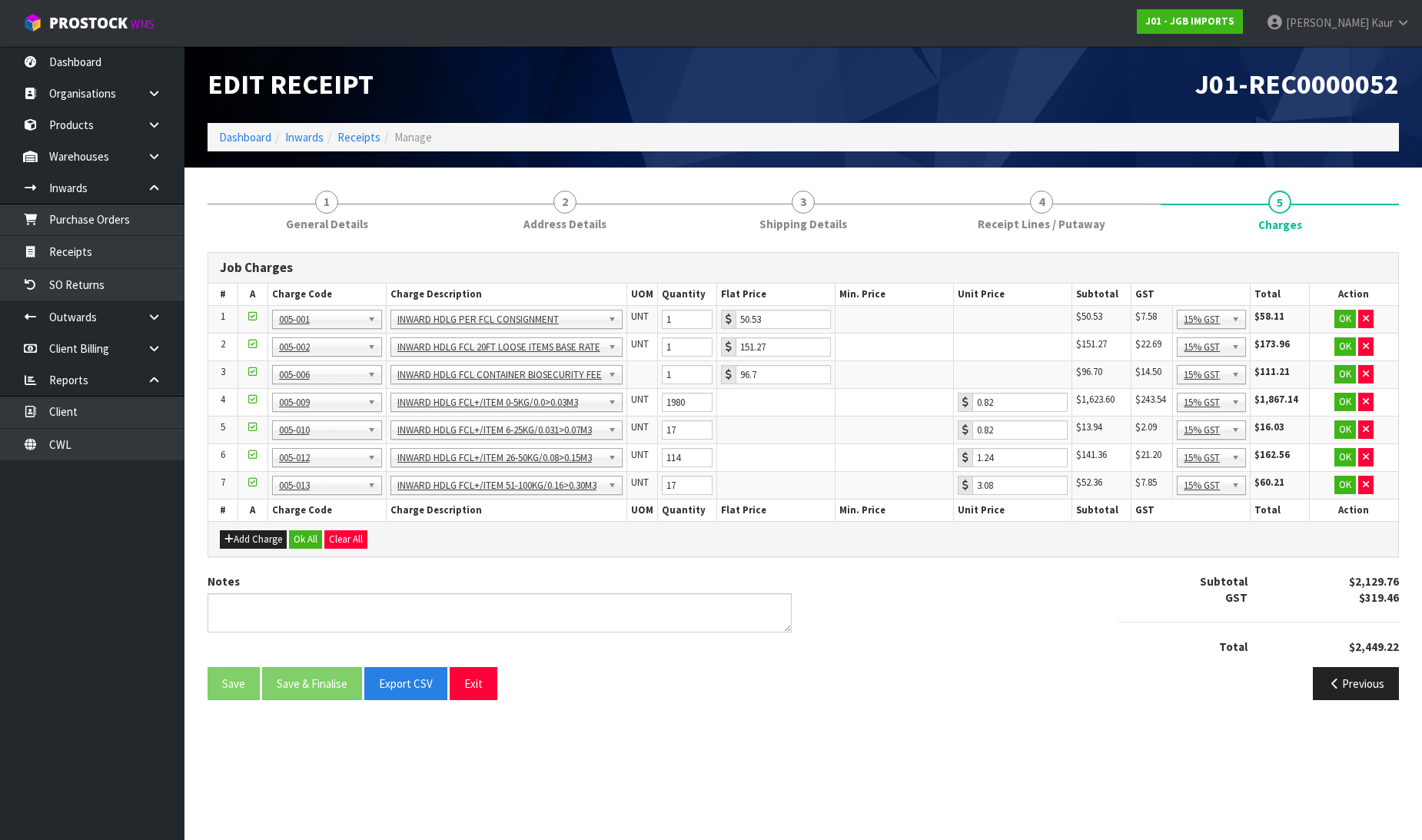
scroll to position [0, 0]
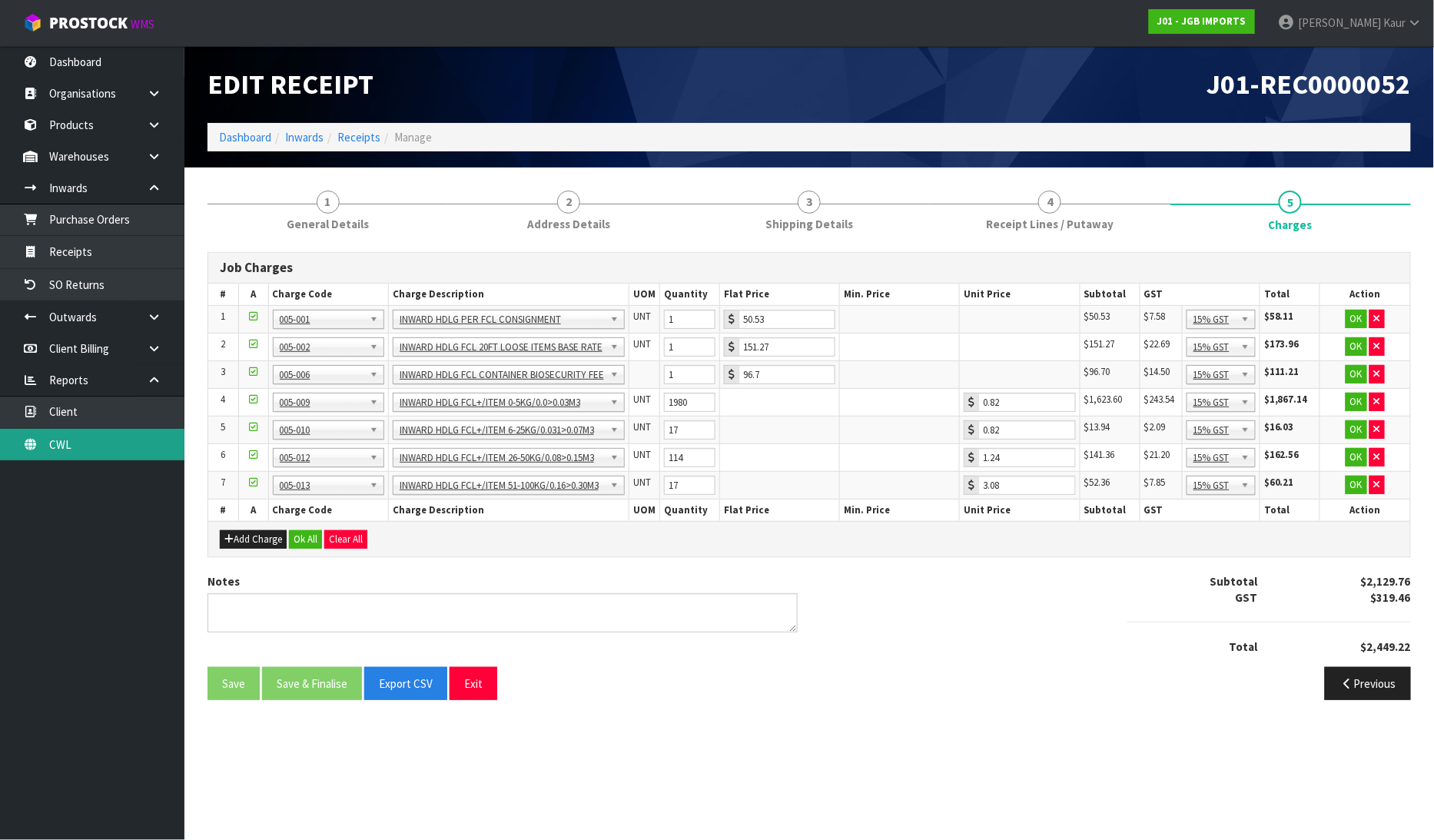
click at [68, 444] on link "CWL" at bounding box center [92, 445] width 185 height 32
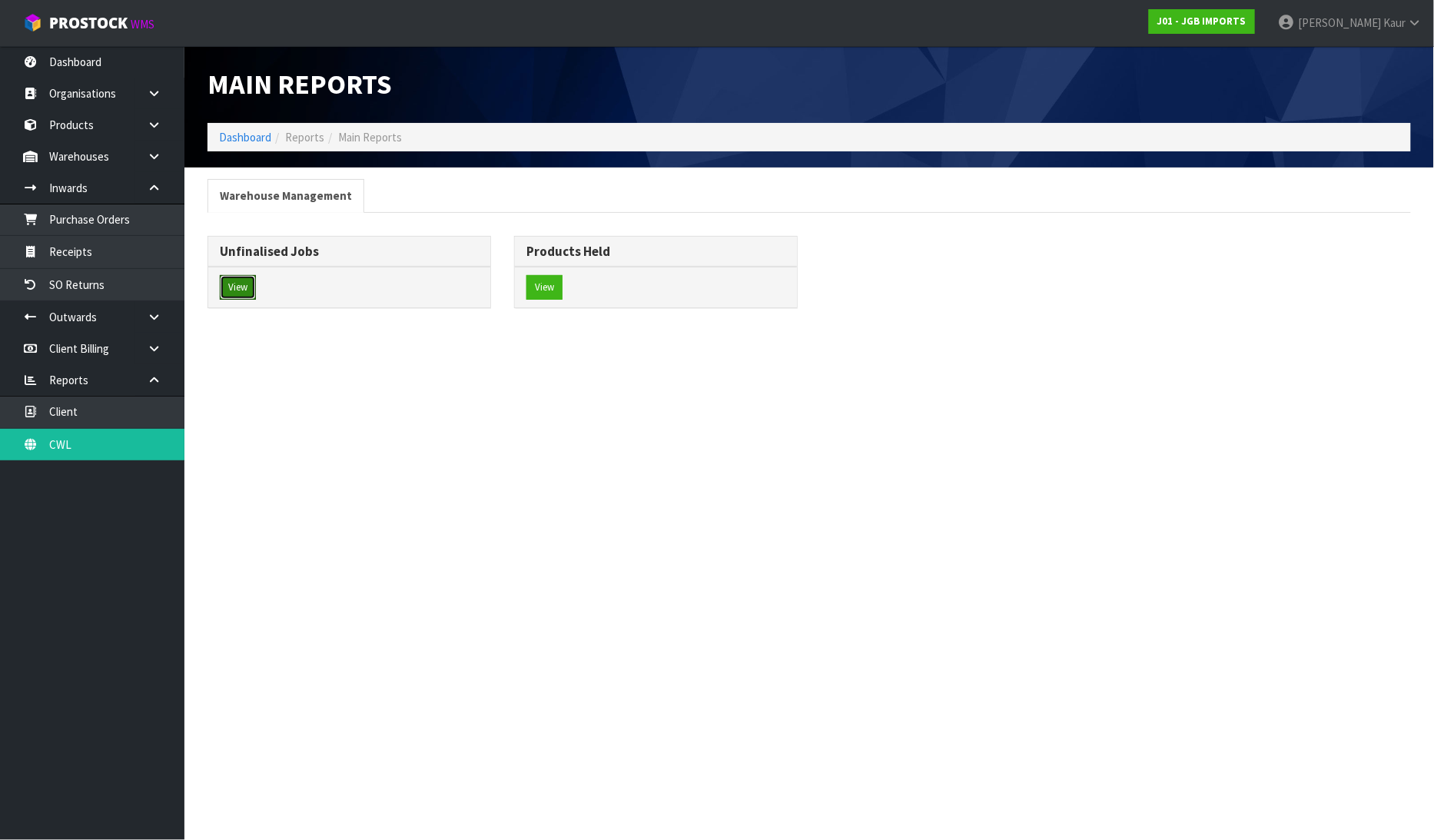
drag, startPoint x: 236, startPoint y: 284, endPoint x: 320, endPoint y: 278, distance: 84.2
click at [236, 285] on button "View" at bounding box center [238, 287] width 36 height 24
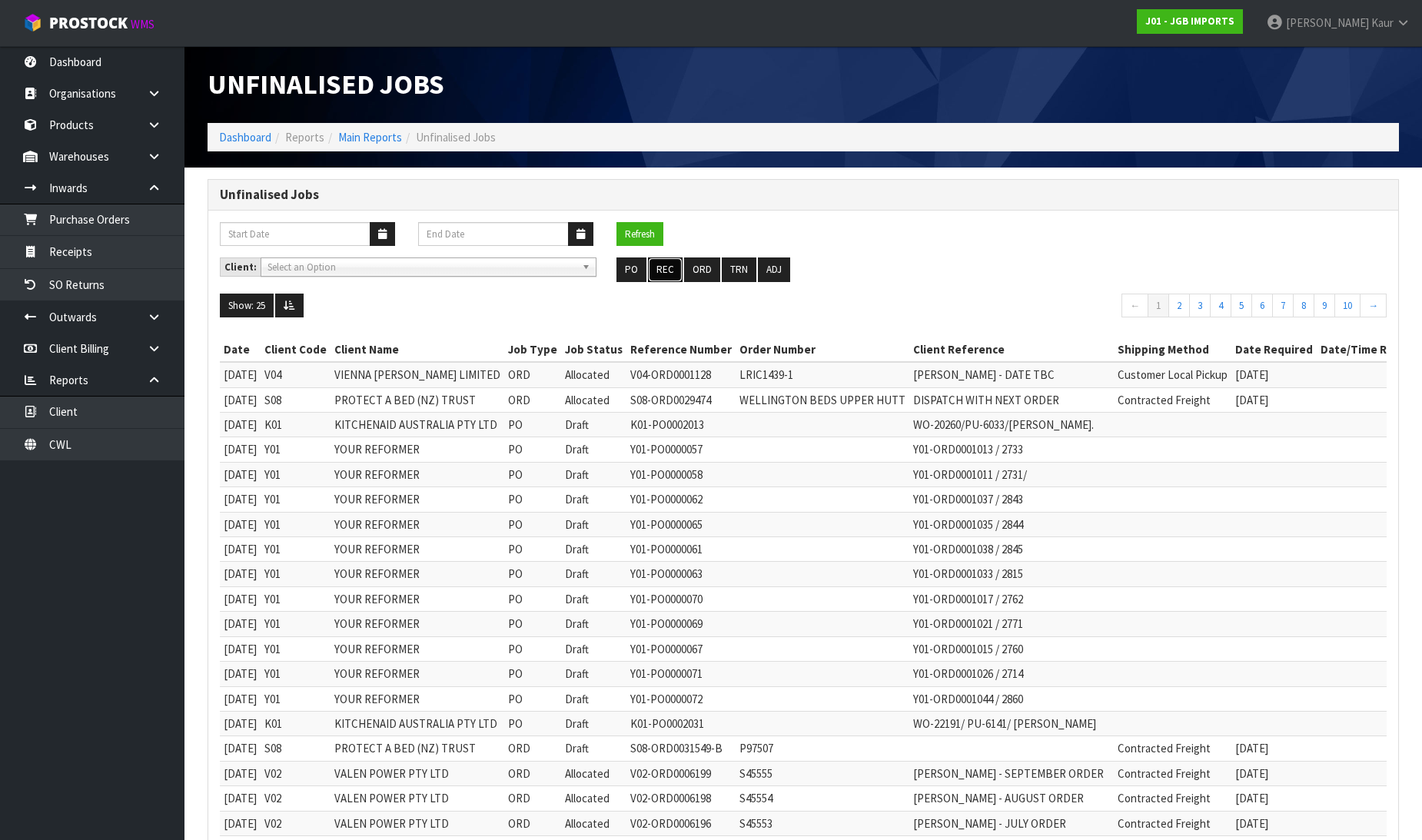
click at [666, 263] on button "REC" at bounding box center [665, 269] width 35 height 24
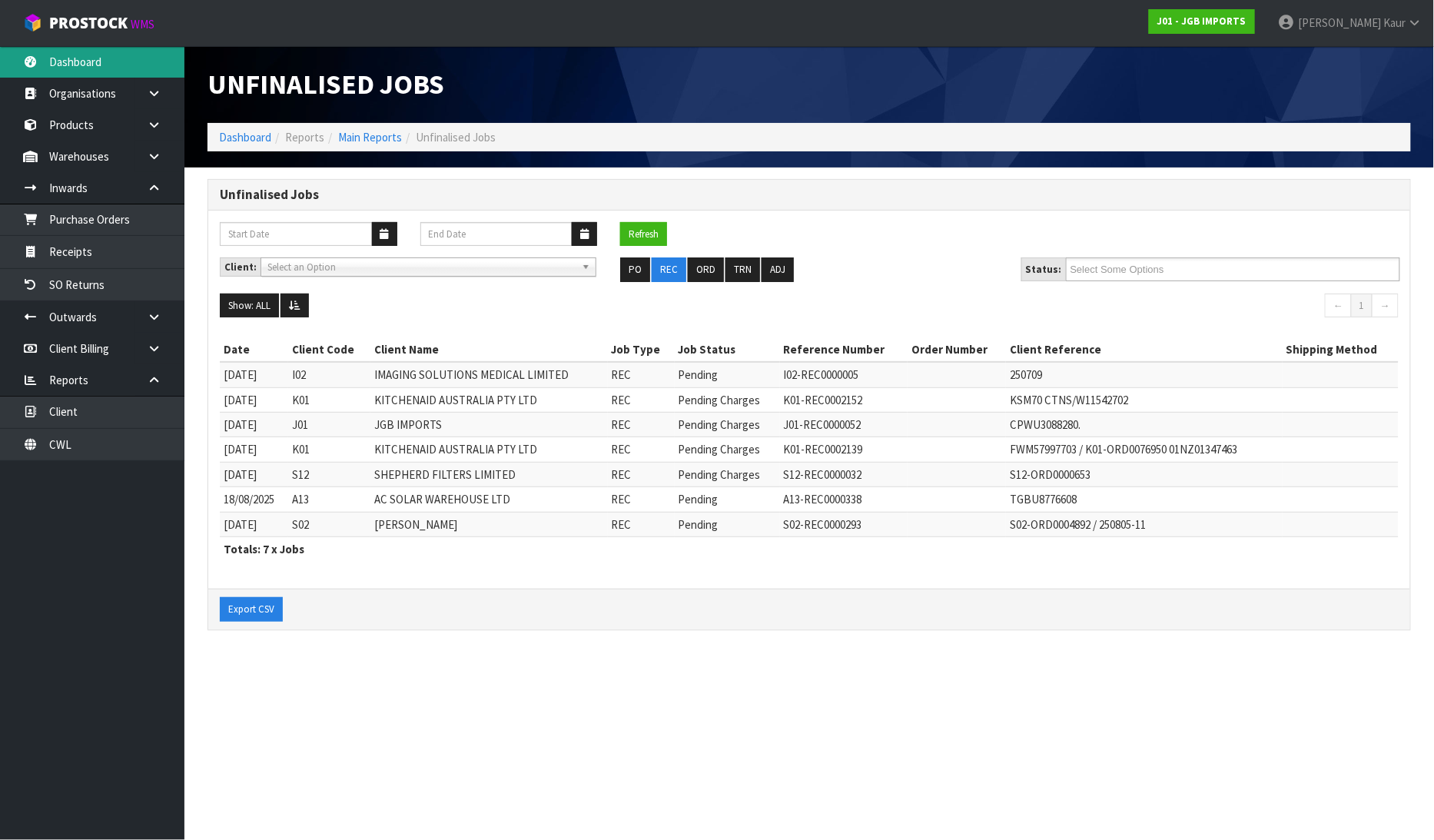
click at [82, 66] on link "Dashboard" at bounding box center [92, 62] width 185 height 32
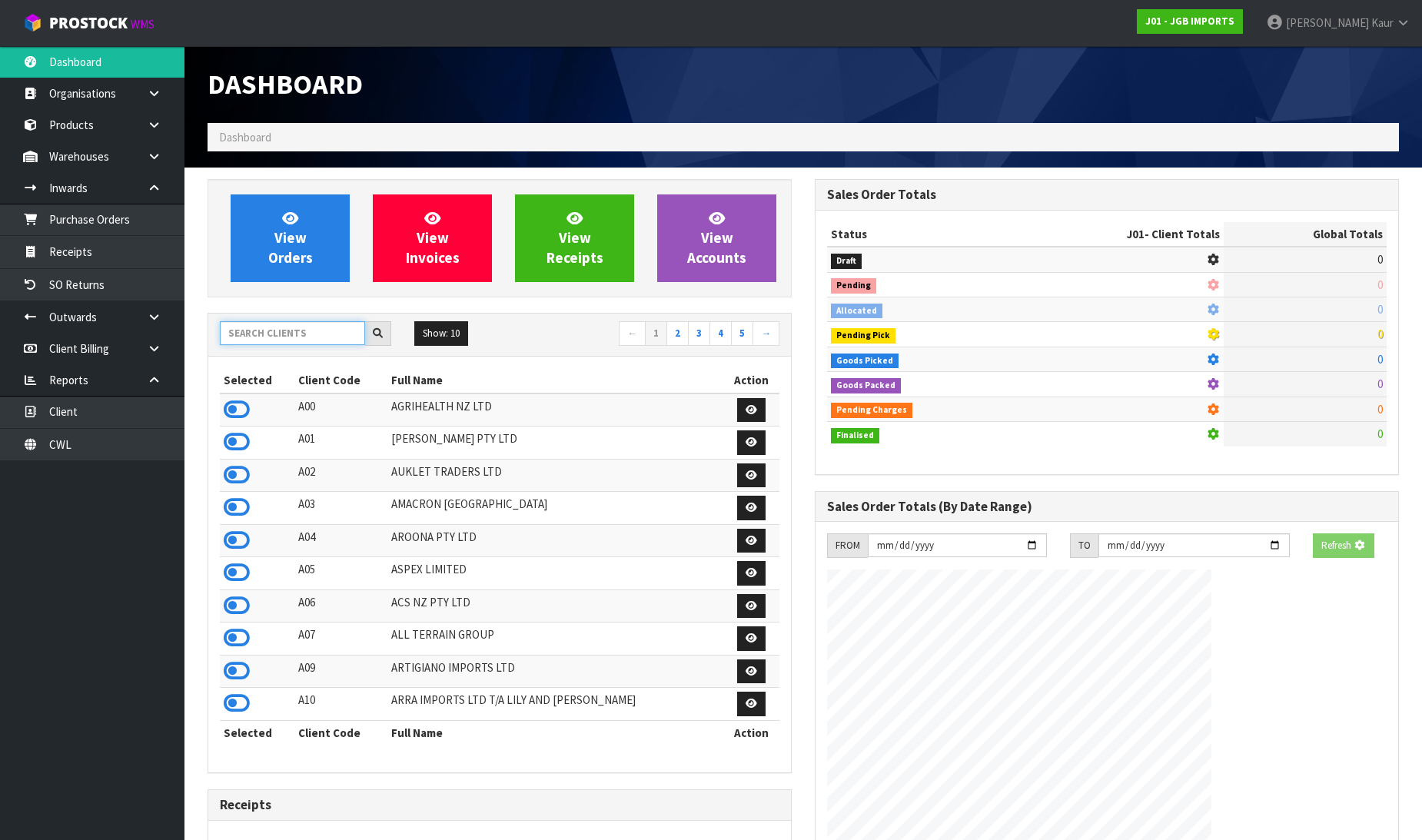
click at [289, 327] on input "text" at bounding box center [293, 333] width 145 height 24
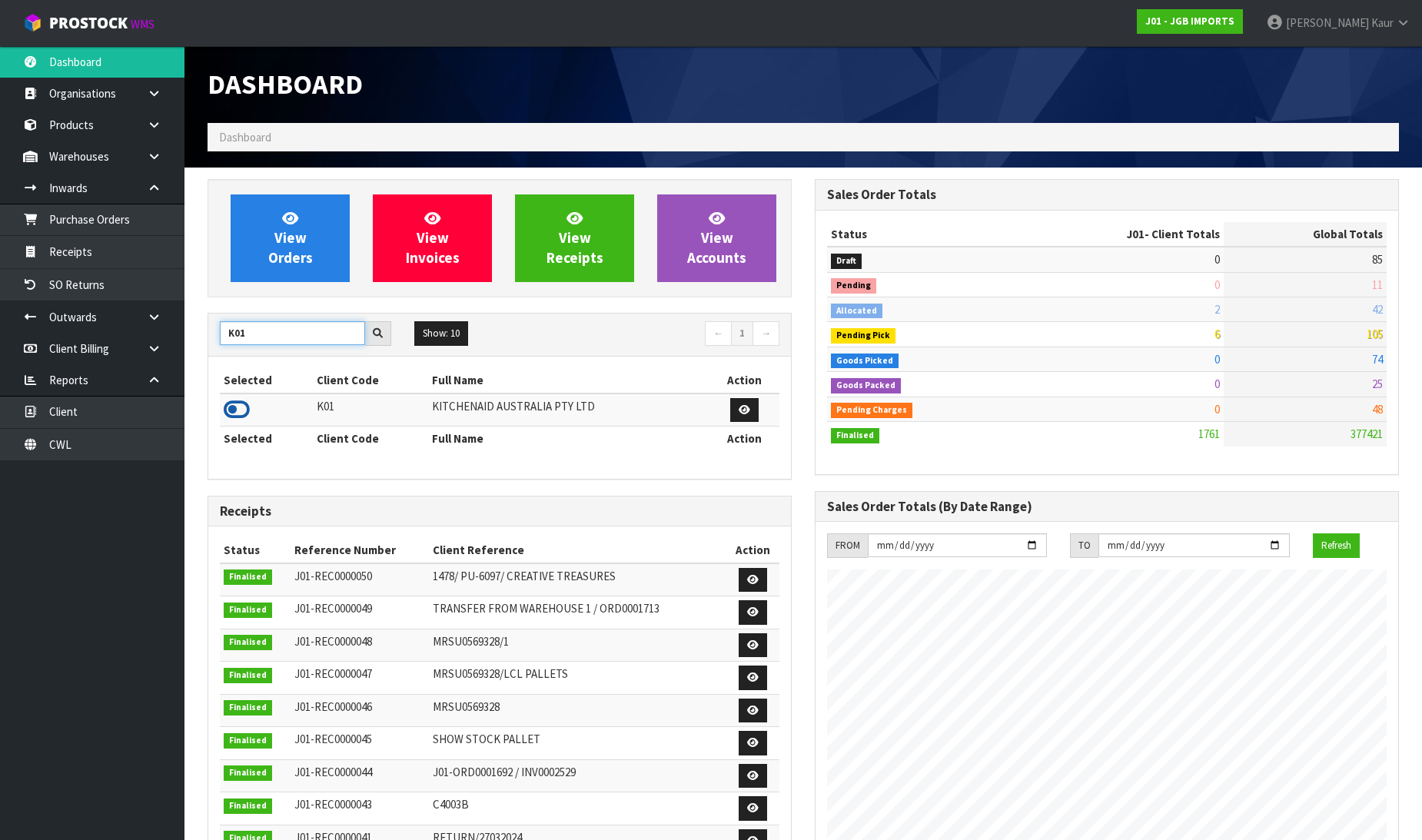
type input "K01"
click at [244, 408] on icon at bounding box center [236, 409] width 26 height 23
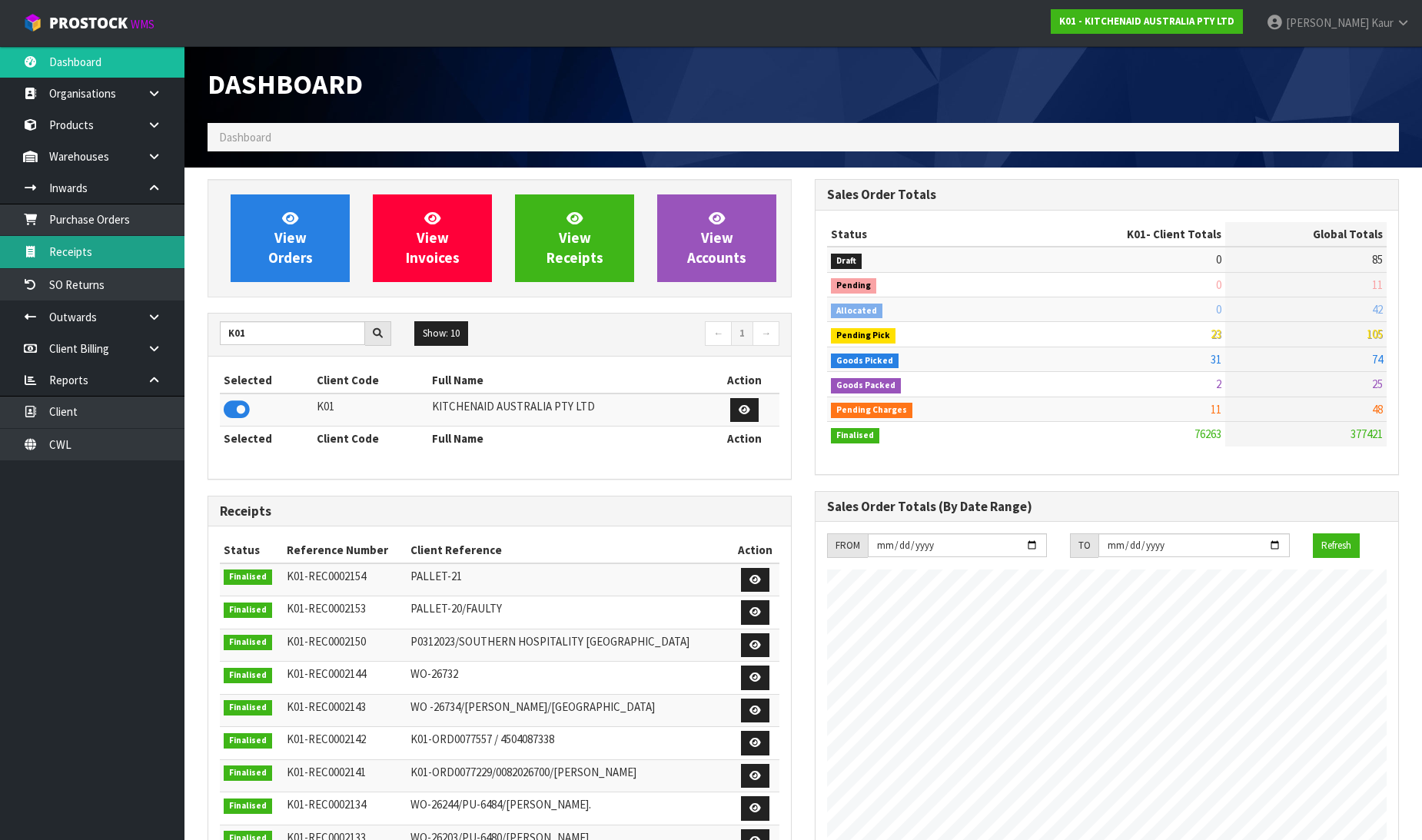
click at [101, 241] on link "Receipts" at bounding box center [92, 252] width 185 height 32
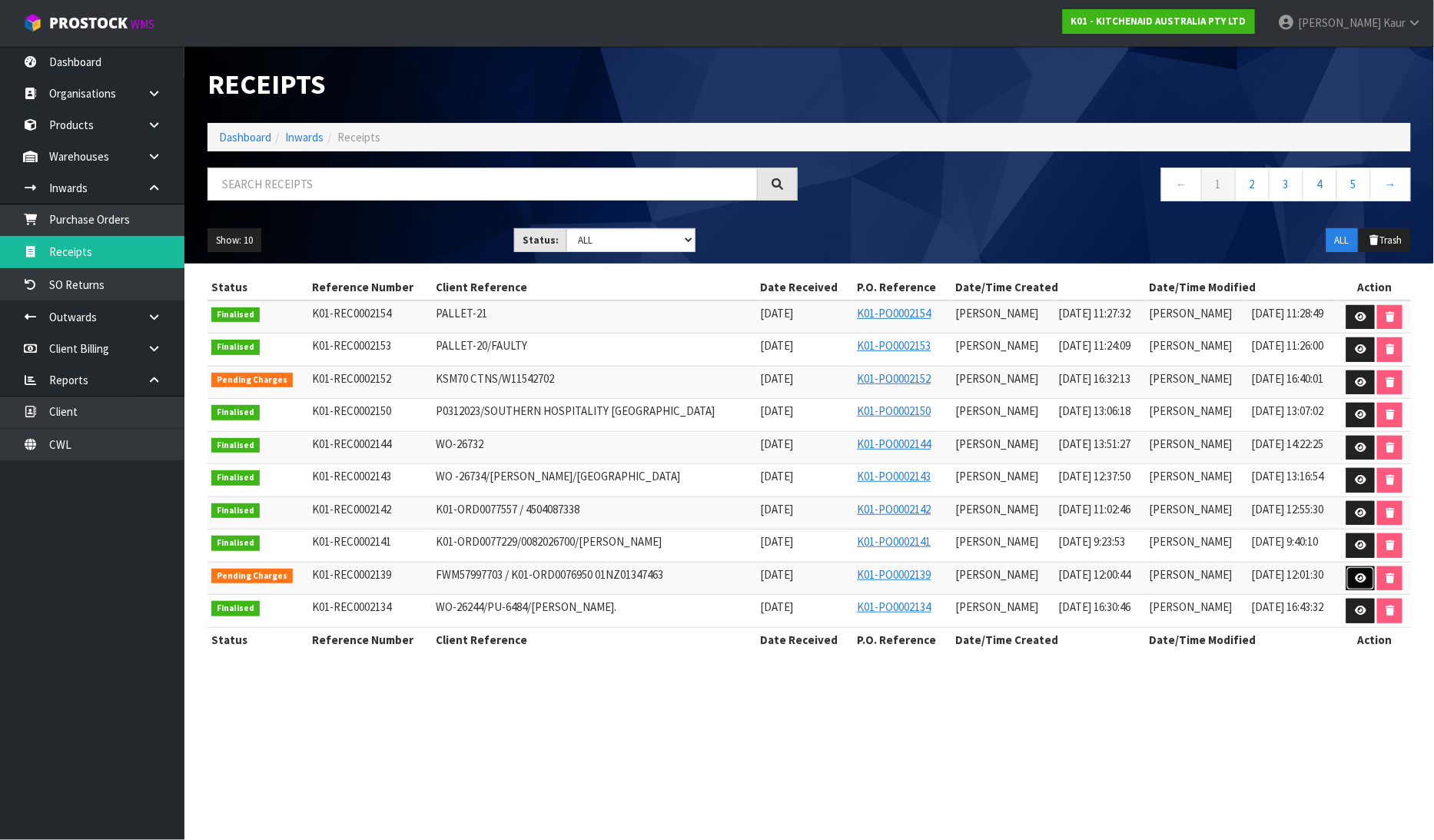
click at [1365, 581] on icon at bounding box center [1360, 578] width 12 height 10
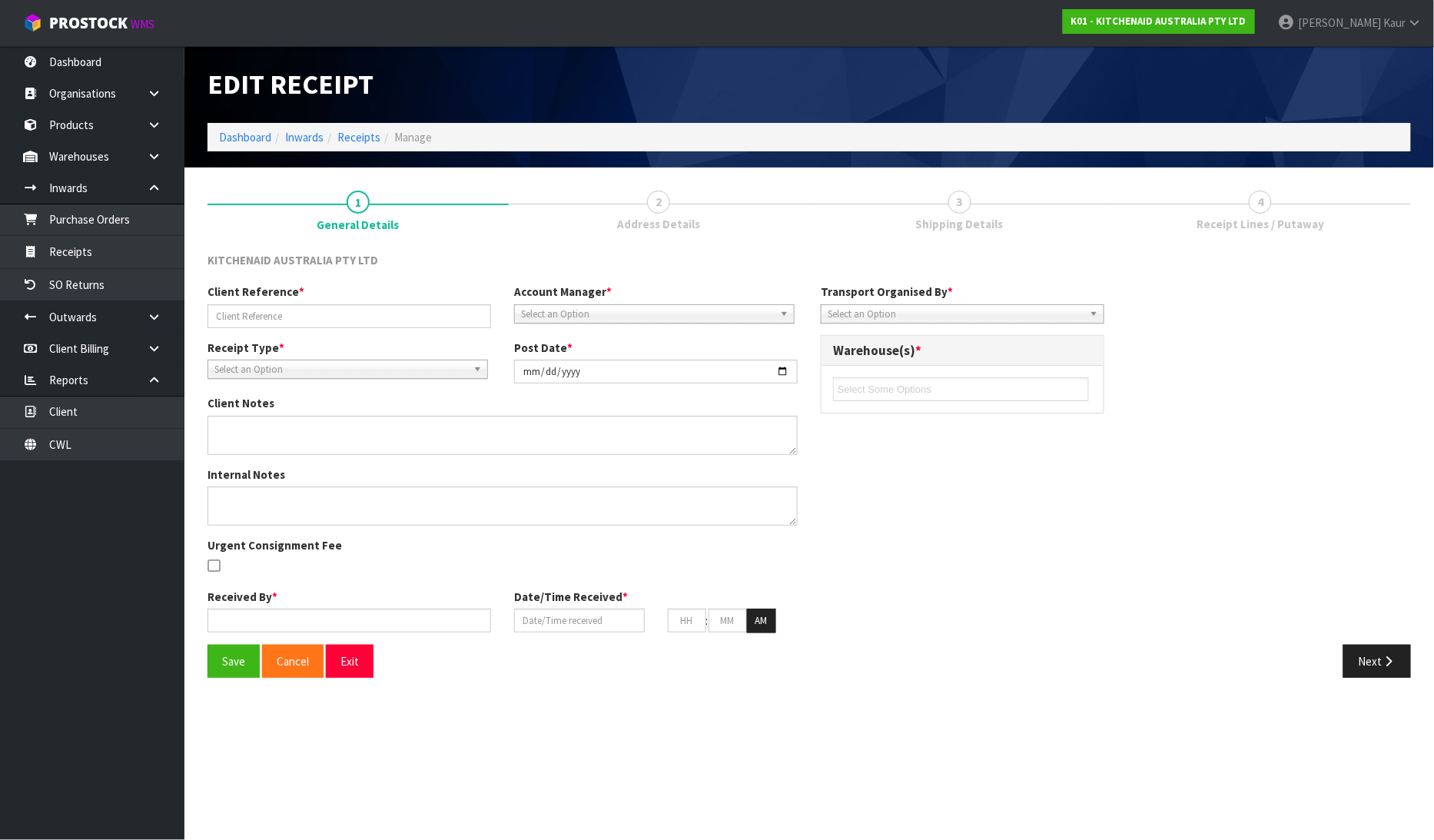
type input "FWM57997703 / K01-ORD0076950 01NZ01347463"
type input "2025-08-19"
type textarea "5KSMSIA PLEASE REMOVE FROM OUTER CARTON AND RETURN TO STOCK FOR RESALE 5KSM195P…"
type textarea "STORE ACCEPT 5 CARTONS OUT OF 9 CARTONS. NOT SURE WHAT IS RETURNING"
type input "[PERSON_NAME]"
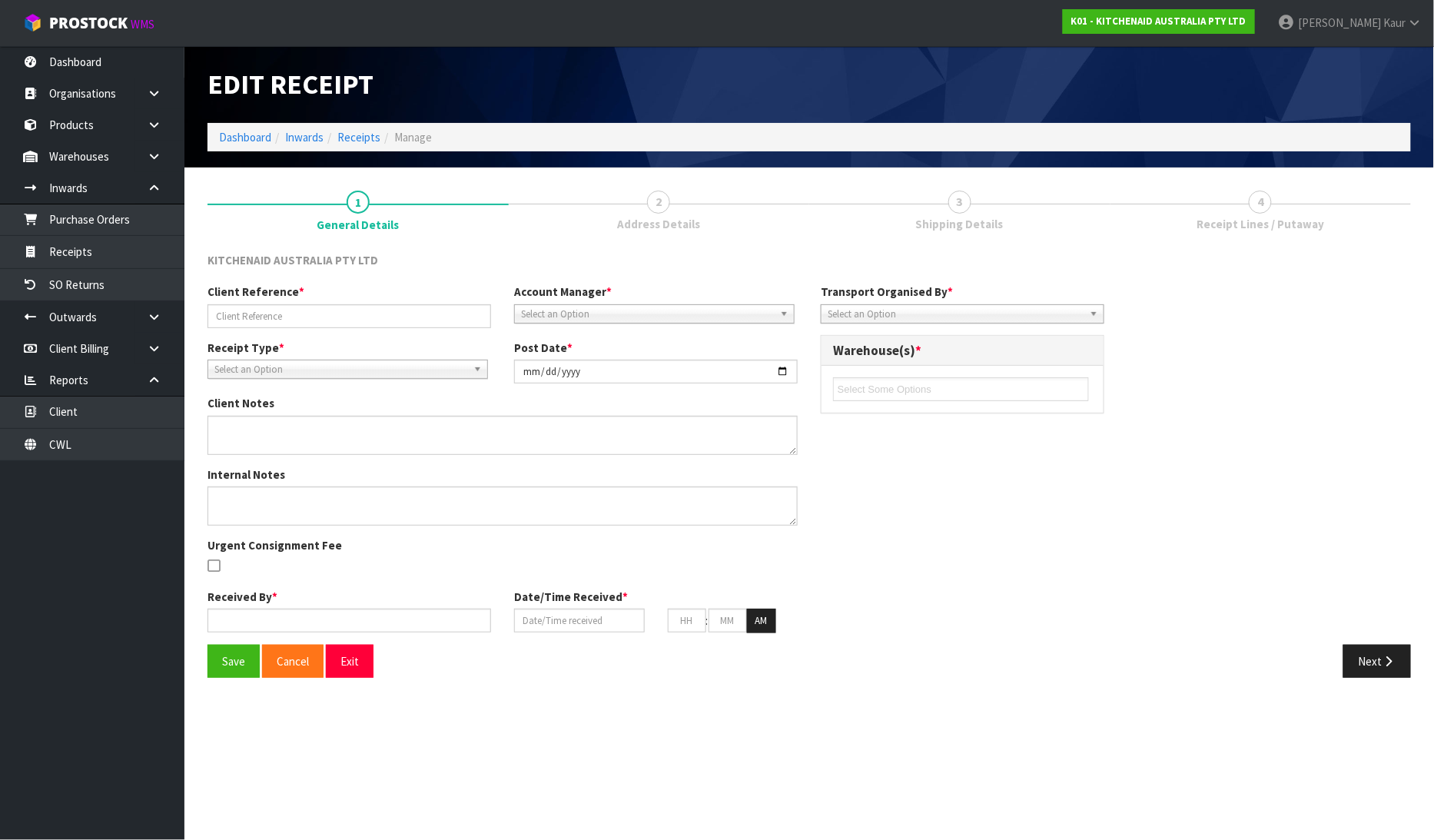
type input "11/08/2025"
type input "12"
type input "00"
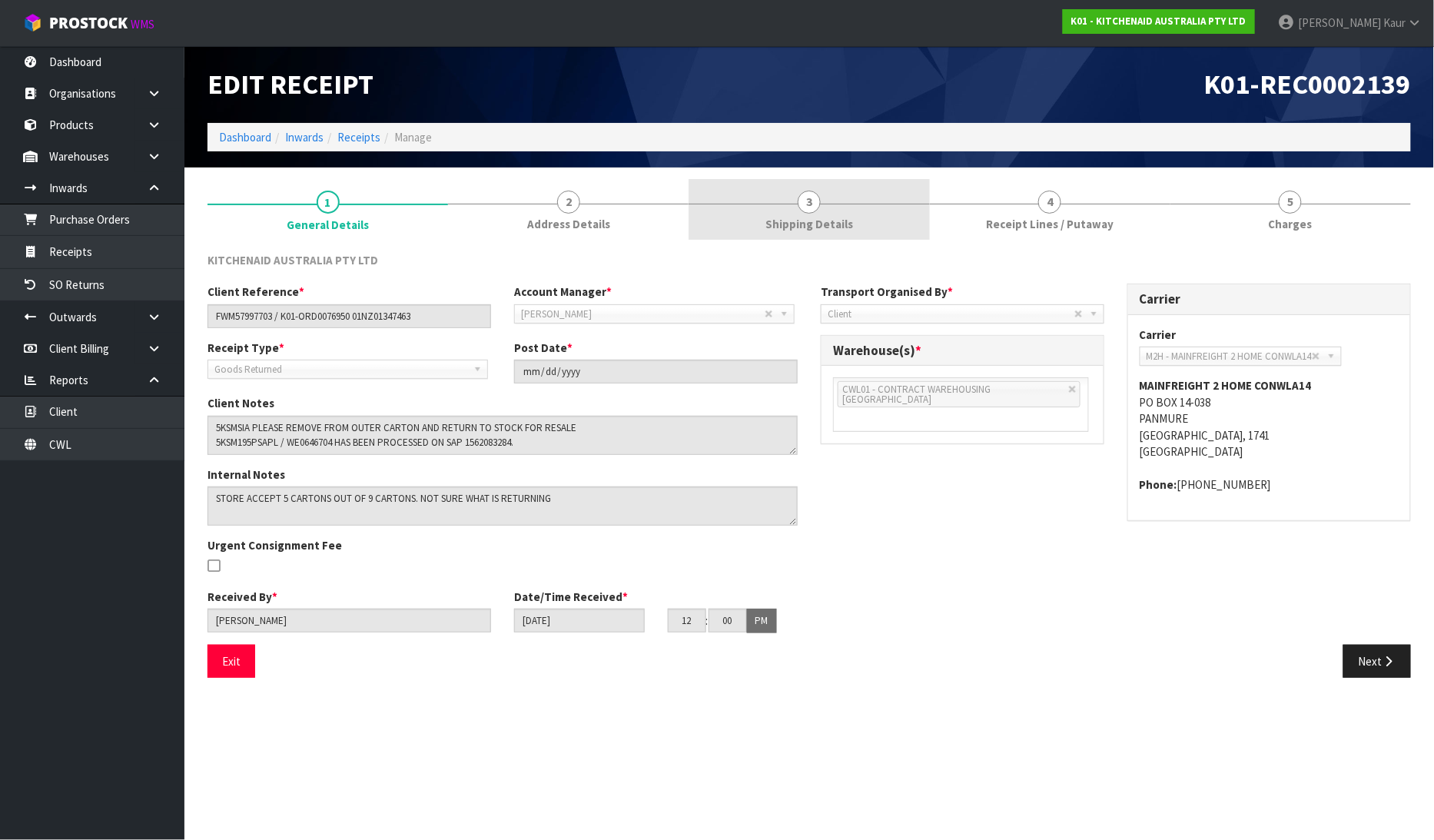
click at [788, 203] on div at bounding box center [808, 203] width 241 height 1
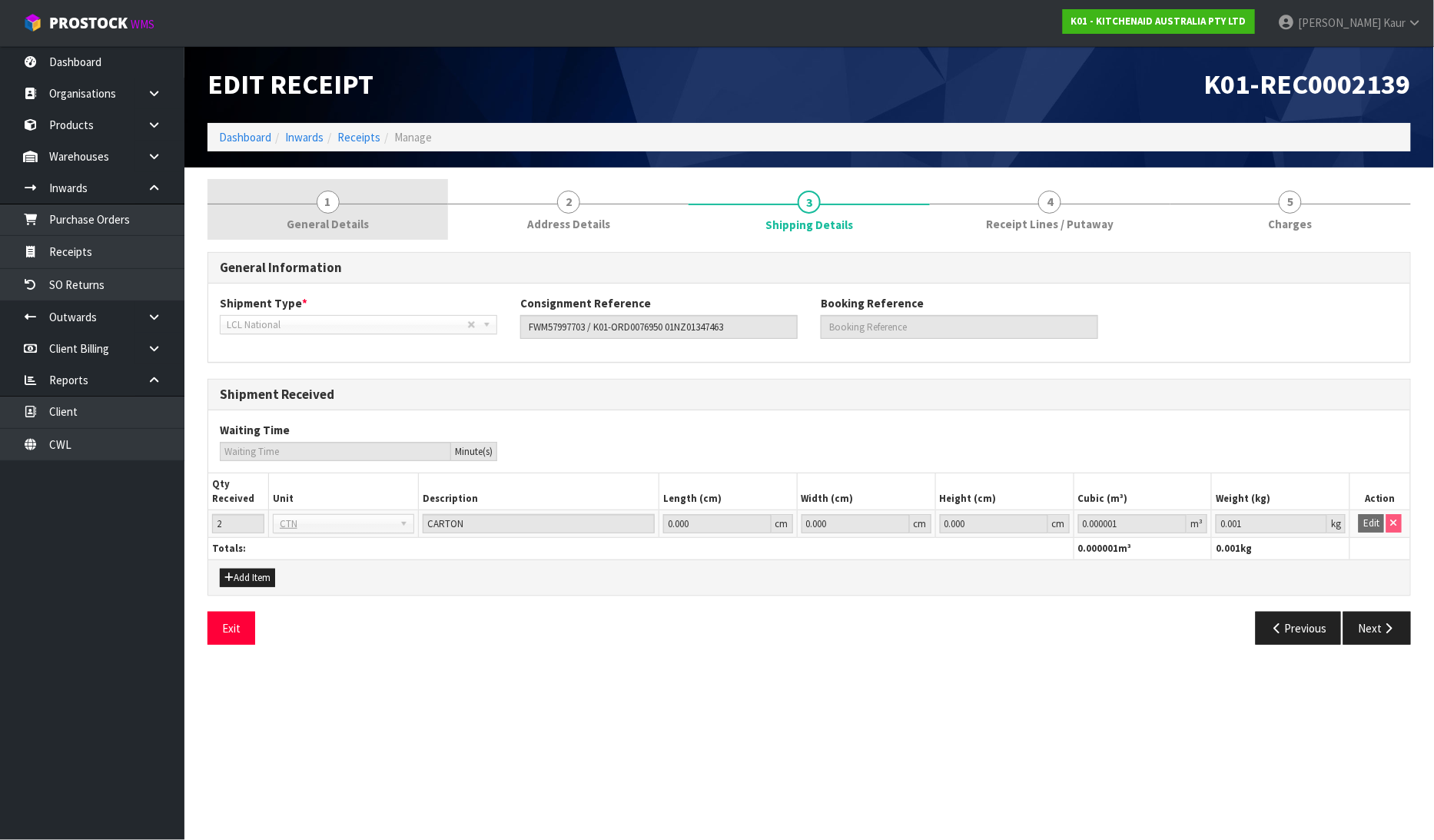
click at [331, 202] on span "1" at bounding box center [327, 202] width 23 height 23
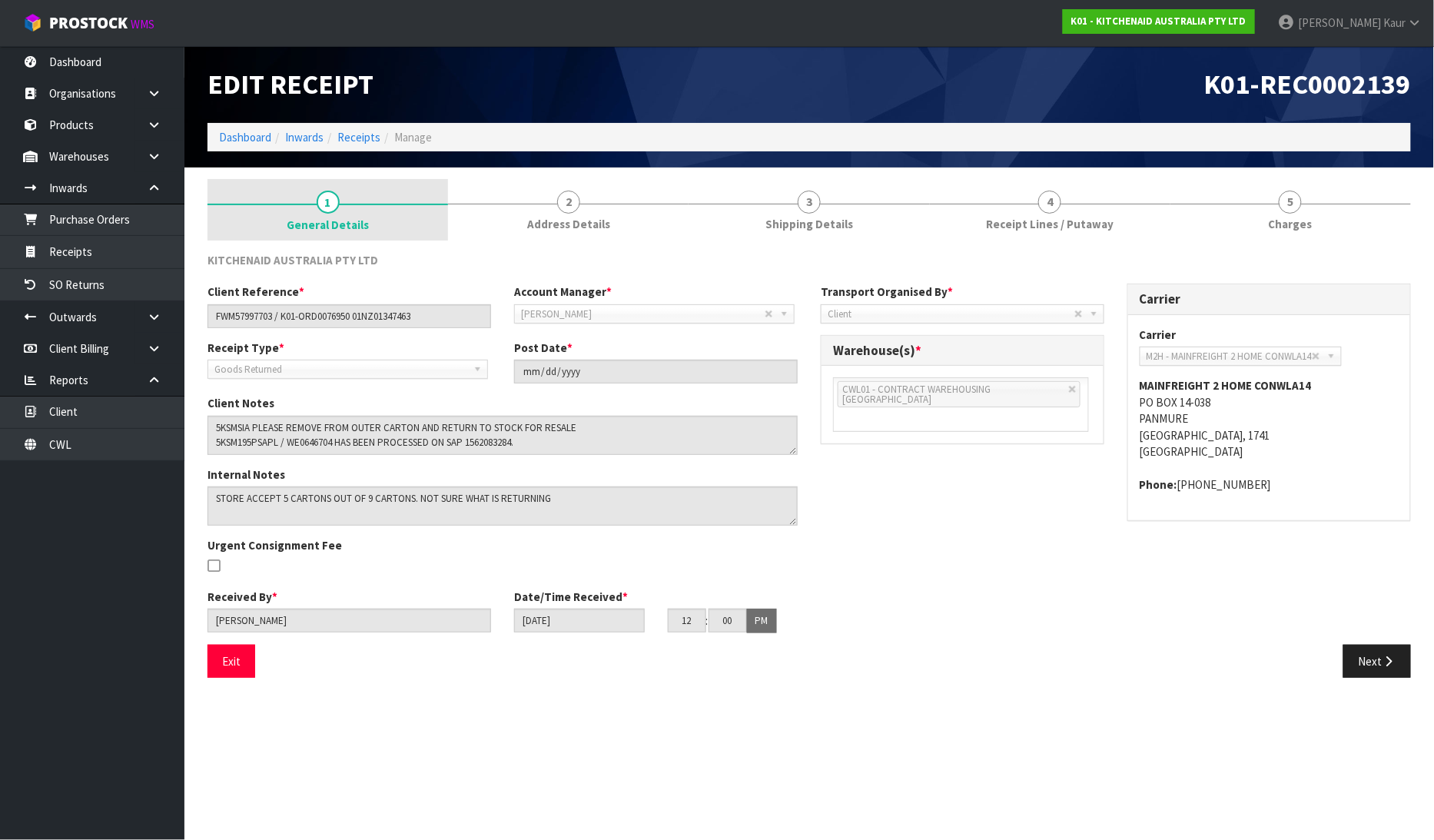
click at [331, 203] on span "1" at bounding box center [327, 202] width 23 height 23
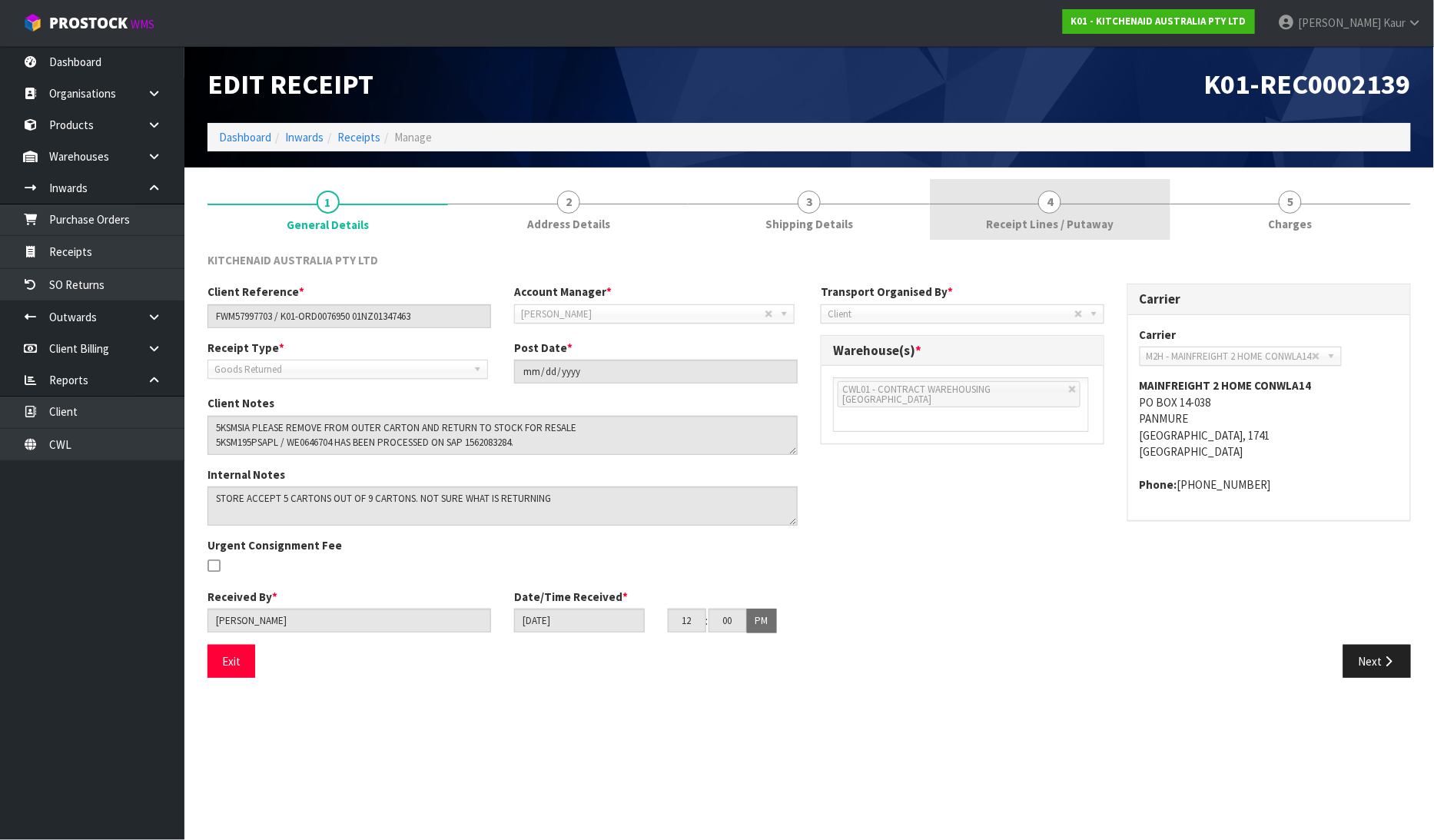
click at [989, 225] on span "Receipt Lines / Putaway" at bounding box center [1050, 224] width 128 height 16
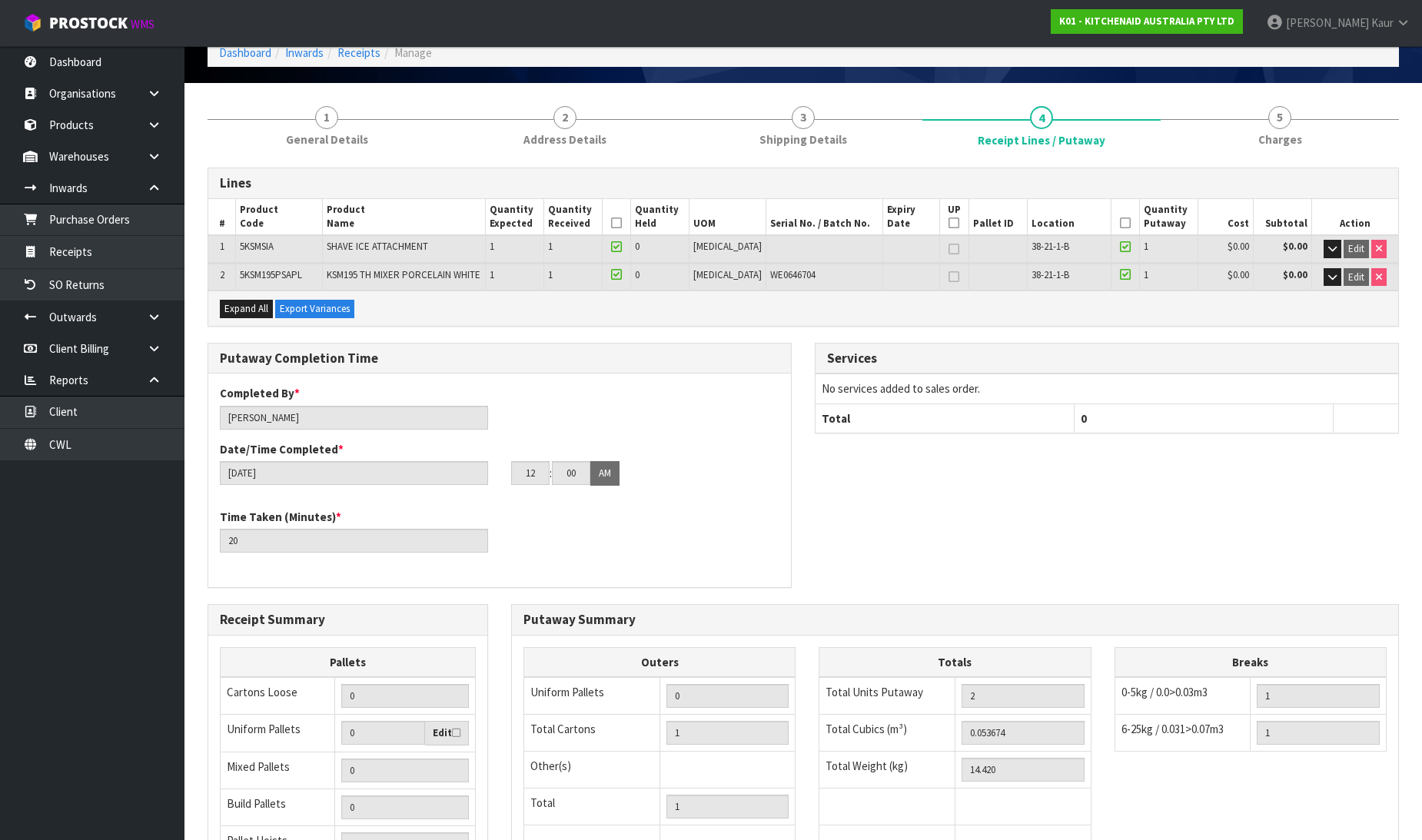
scroll to position [280, 0]
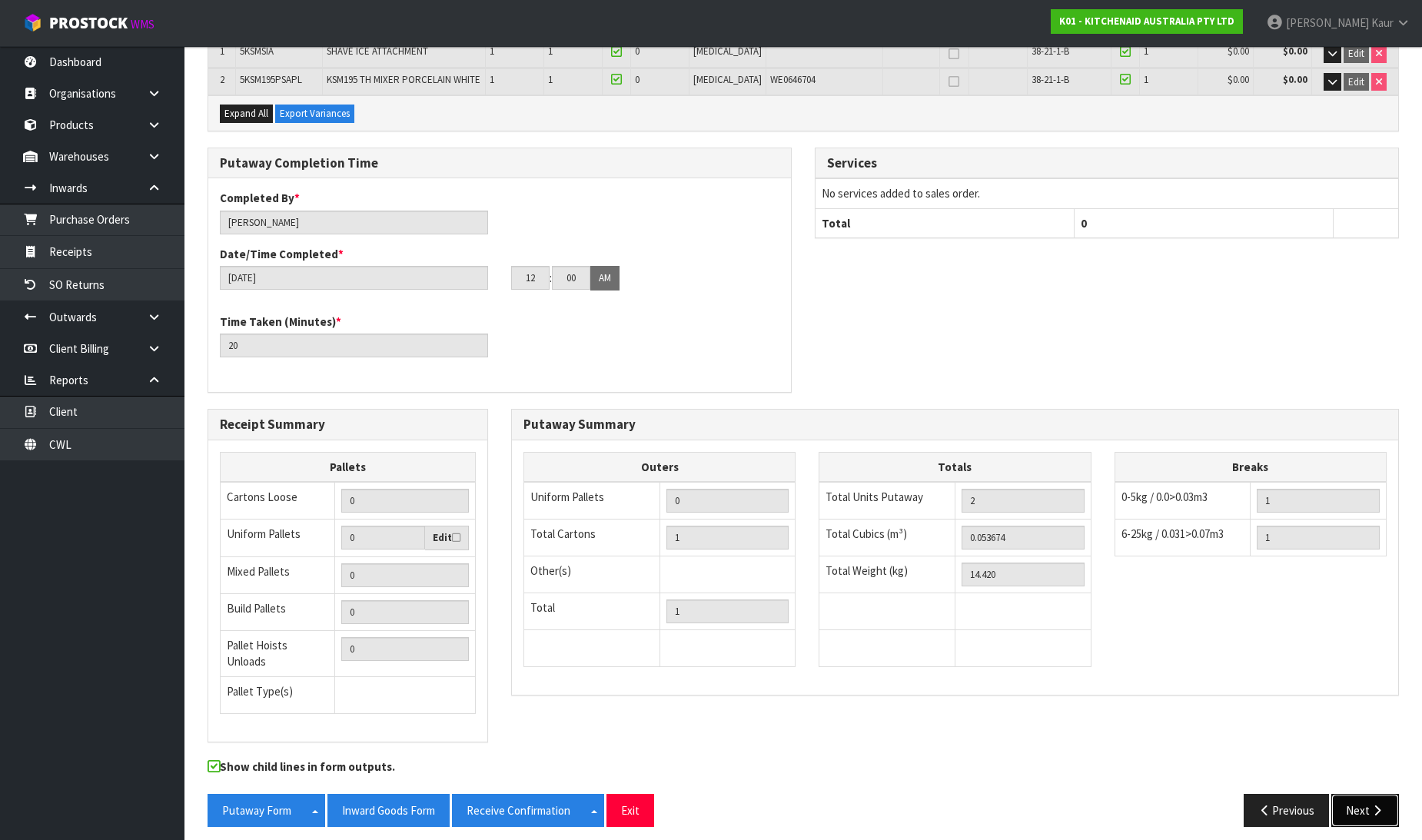
click at [1360, 793] on button "Next" at bounding box center [1365, 810] width 68 height 33
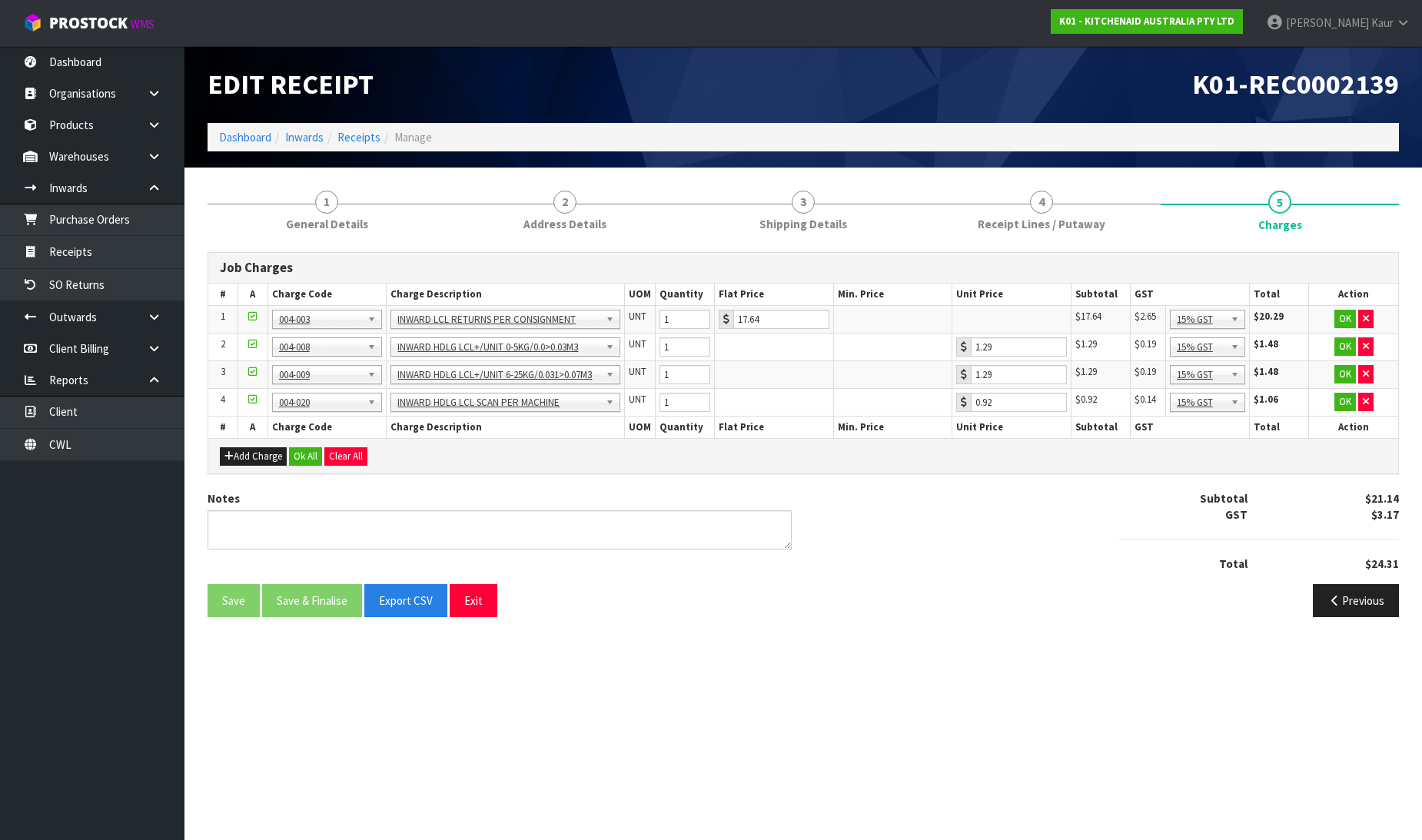
scroll to position [0, 0]
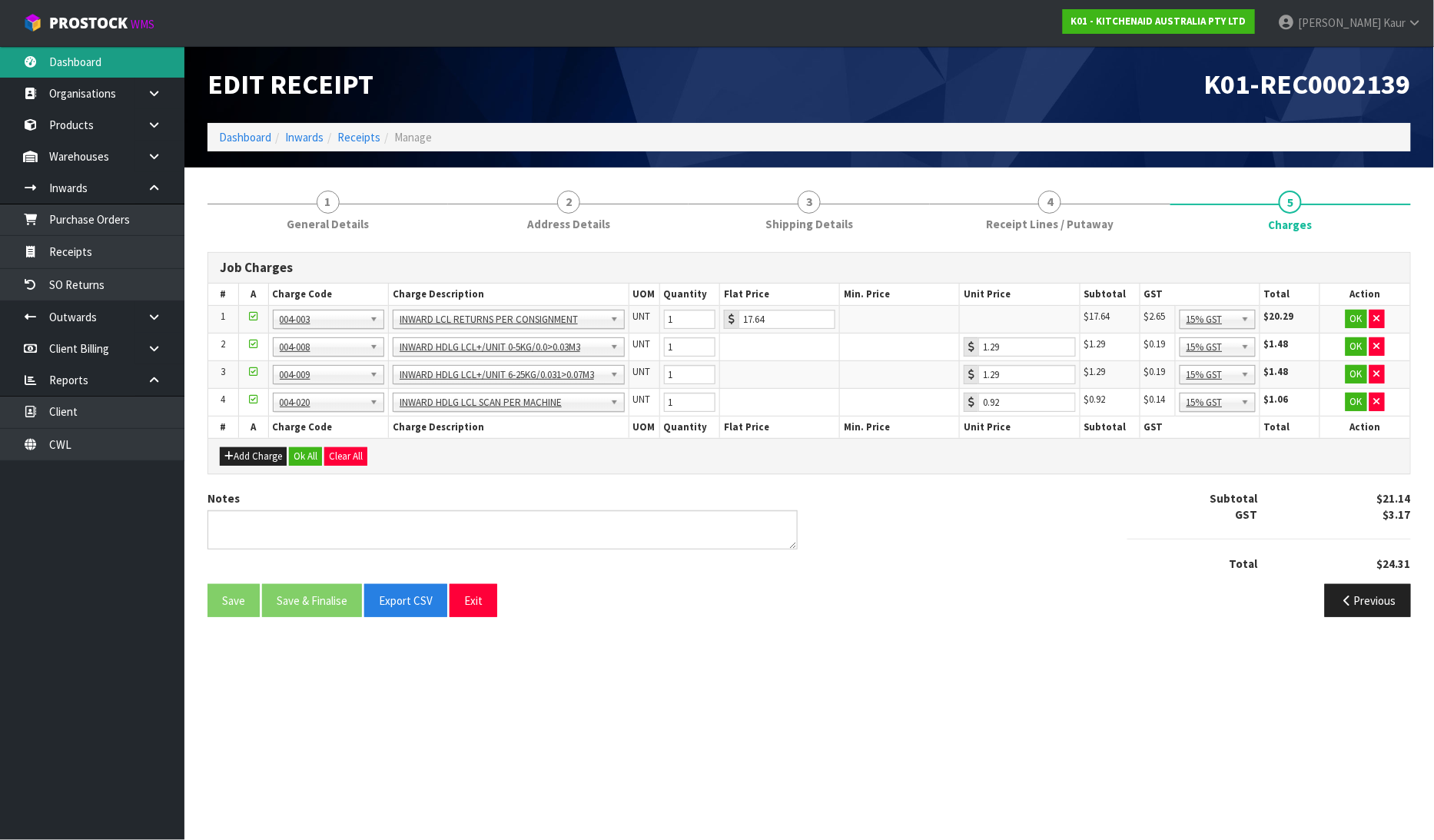
click at [81, 66] on link "Dashboard" at bounding box center [92, 62] width 185 height 32
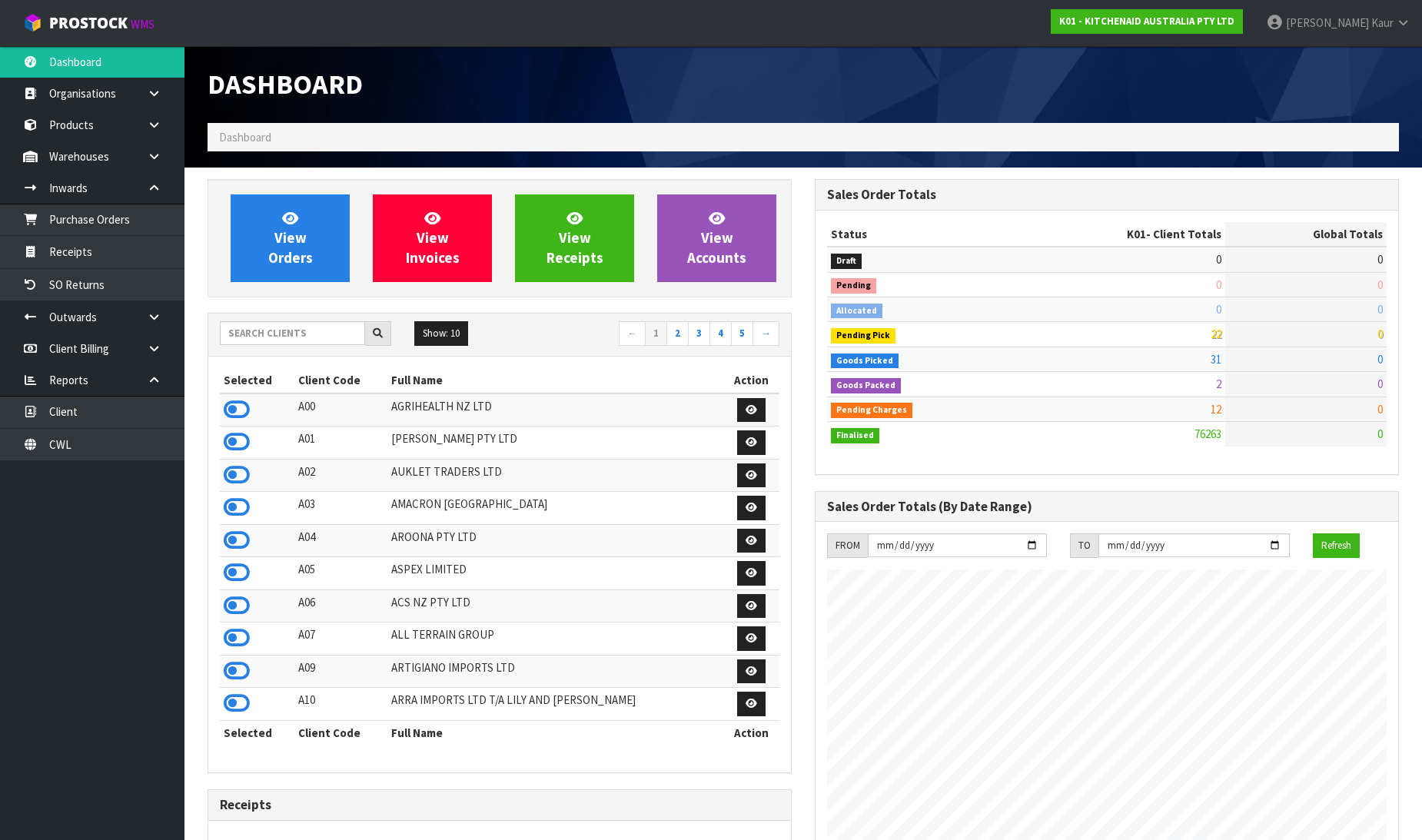
scroll to position [1164, 607]
click at [249, 337] on input "text" at bounding box center [293, 333] width 145 height 24
click at [58, 446] on link "CWL" at bounding box center [92, 445] width 185 height 32
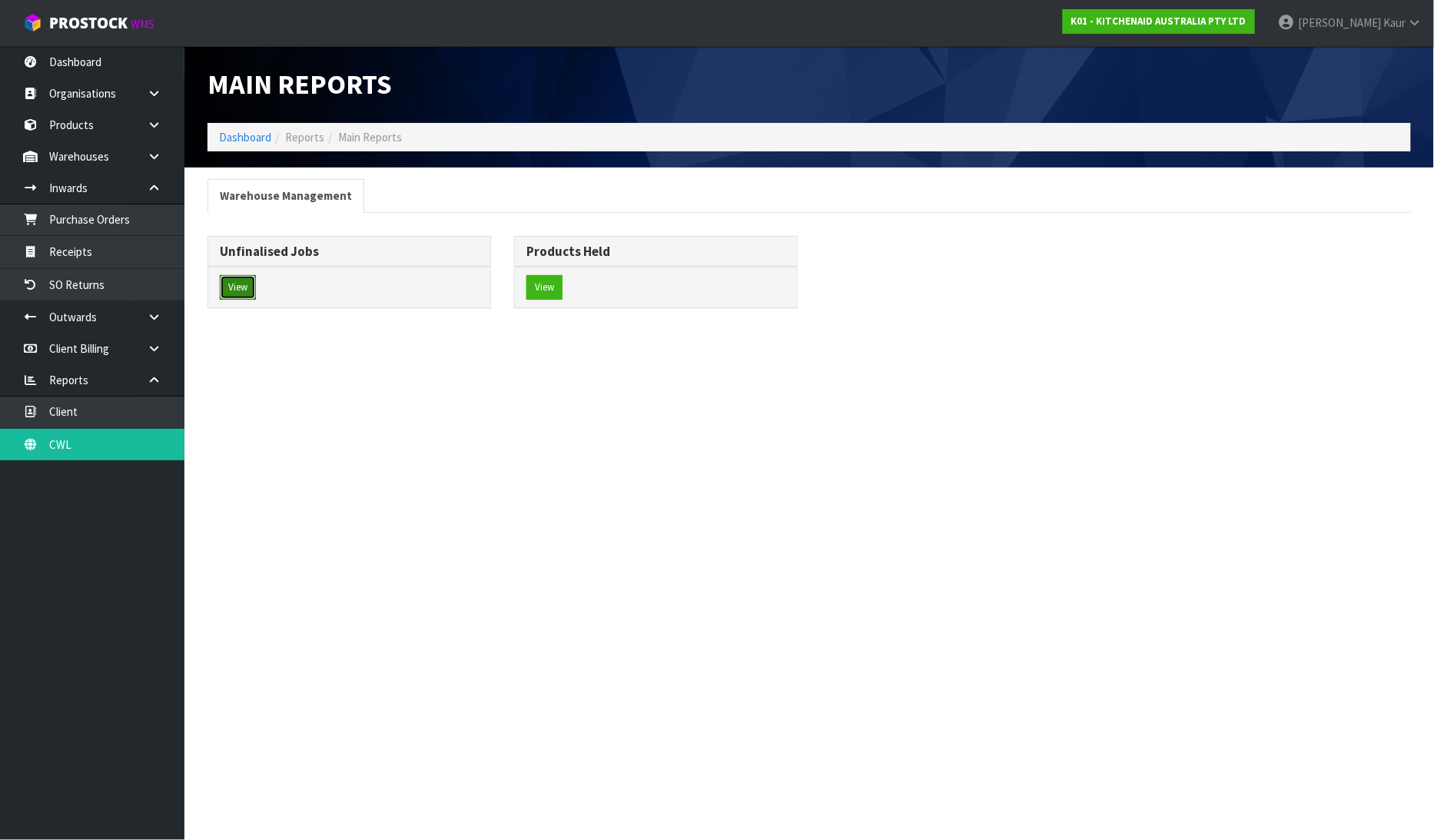
click at [238, 290] on button "View" at bounding box center [238, 287] width 36 height 24
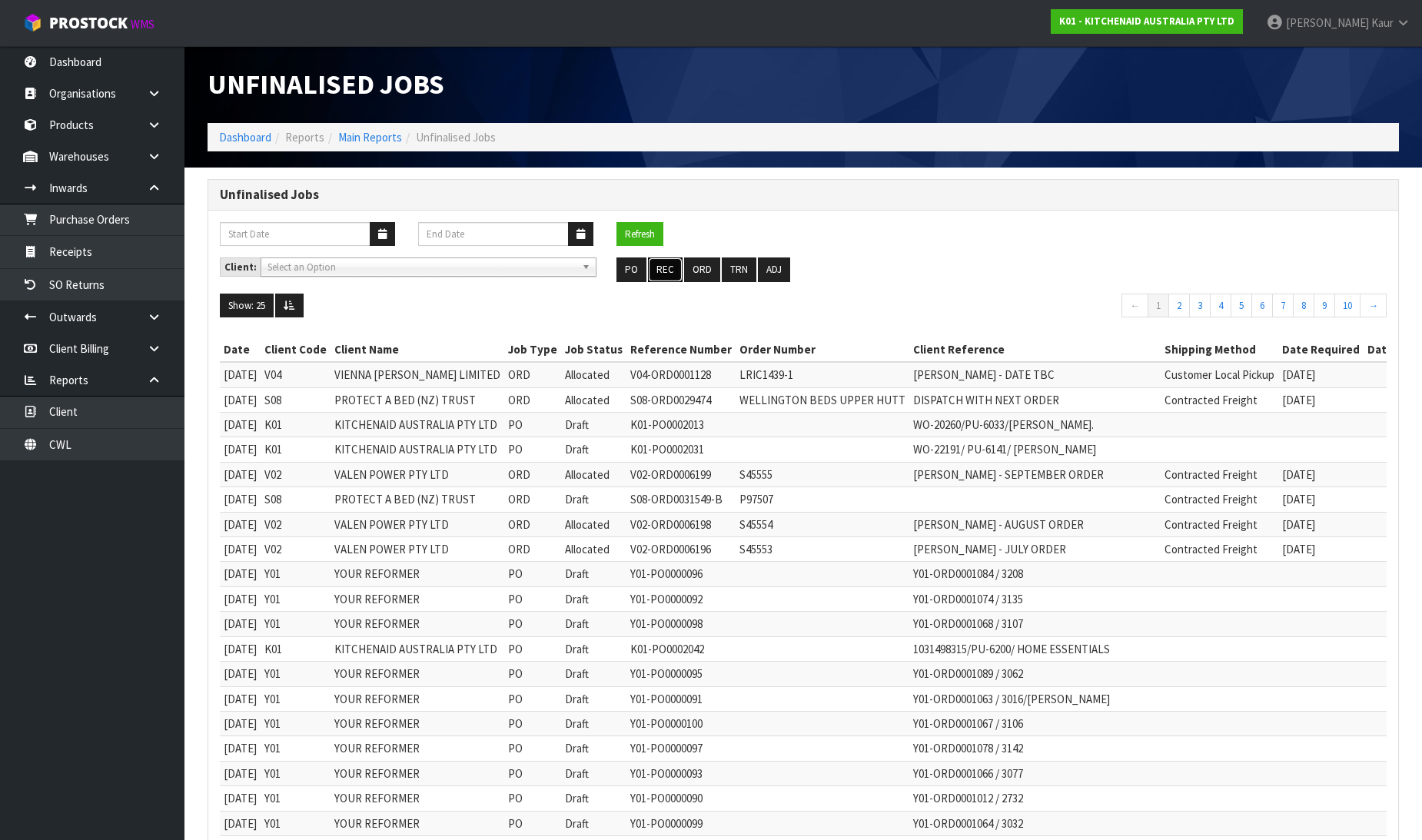
click at [664, 274] on button "REC" at bounding box center [665, 269] width 35 height 24
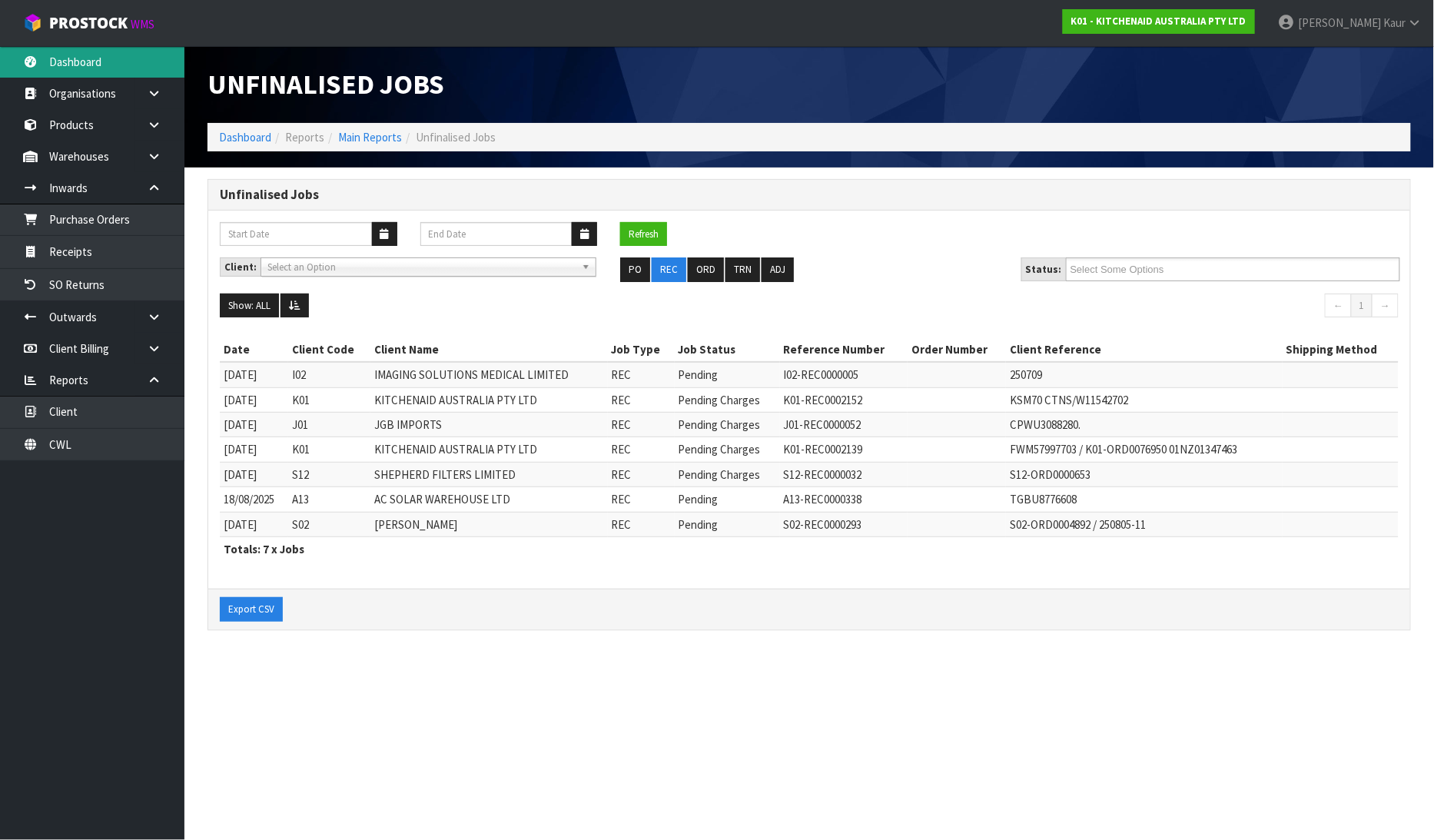
click at [90, 72] on link "Dashboard" at bounding box center [92, 62] width 185 height 32
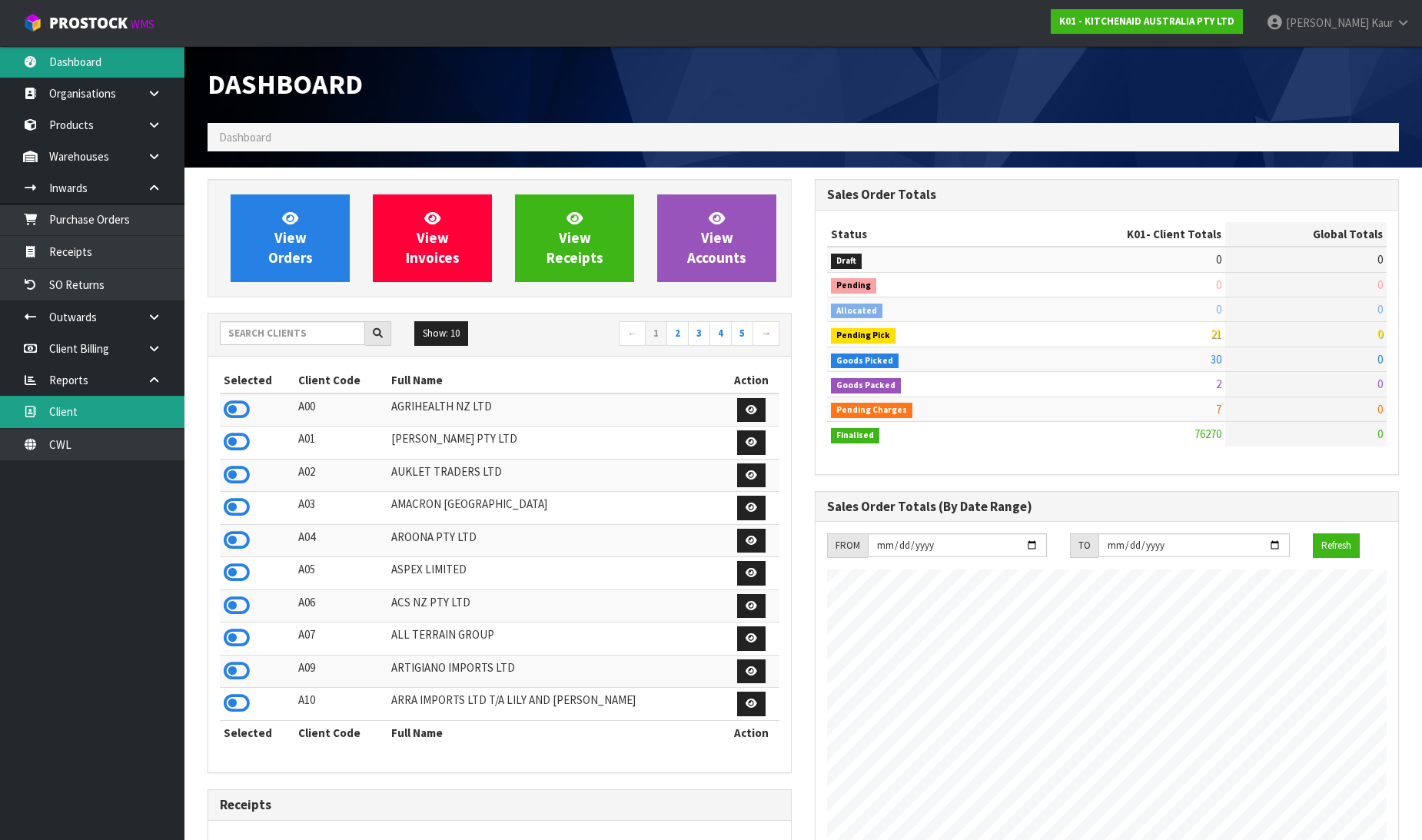
scroll to position [1164, 607]
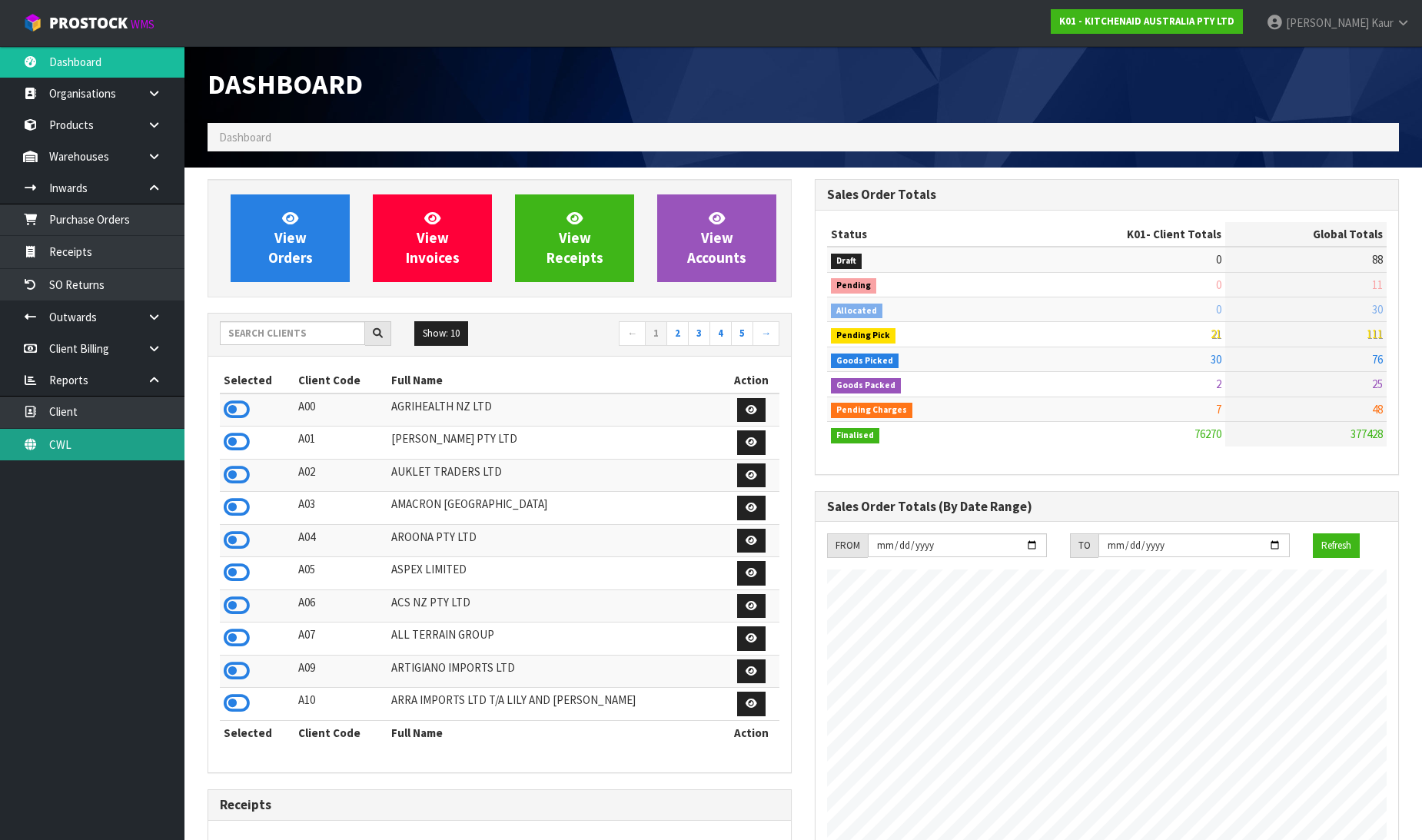
click at [103, 442] on link "CWL" at bounding box center [92, 445] width 185 height 32
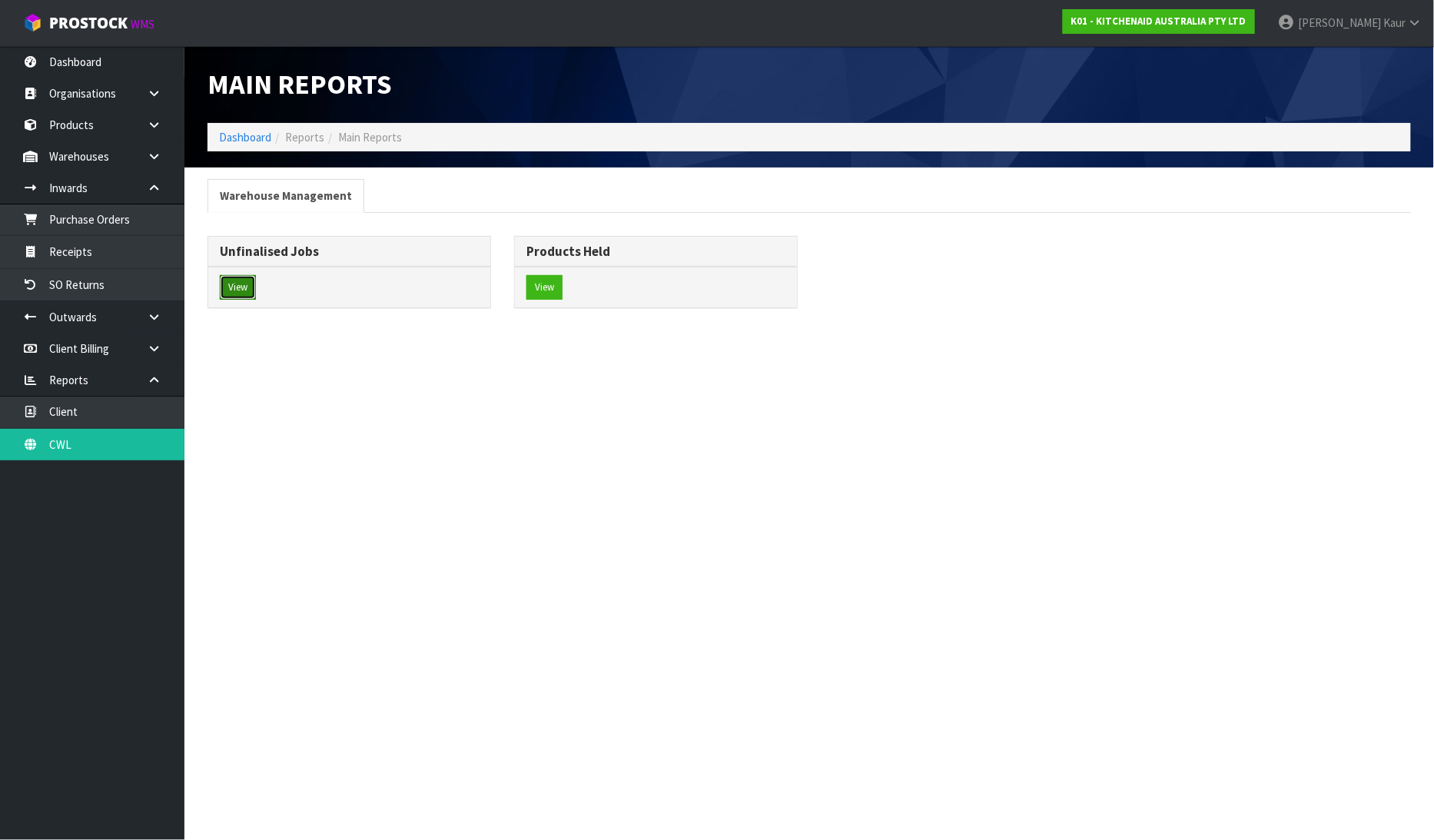
click at [226, 290] on button "View" at bounding box center [238, 287] width 36 height 24
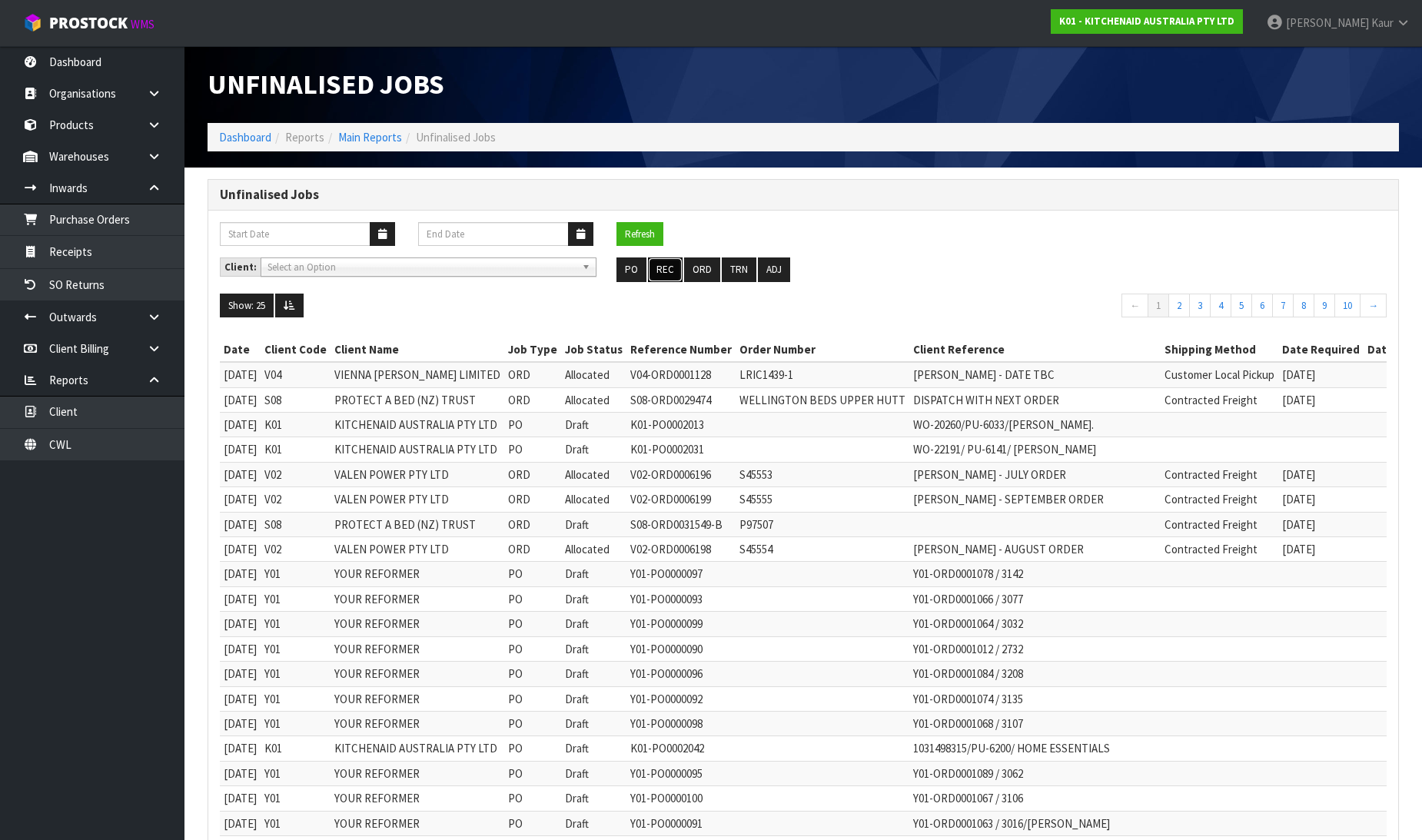
click at [671, 271] on button "REC" at bounding box center [665, 269] width 35 height 24
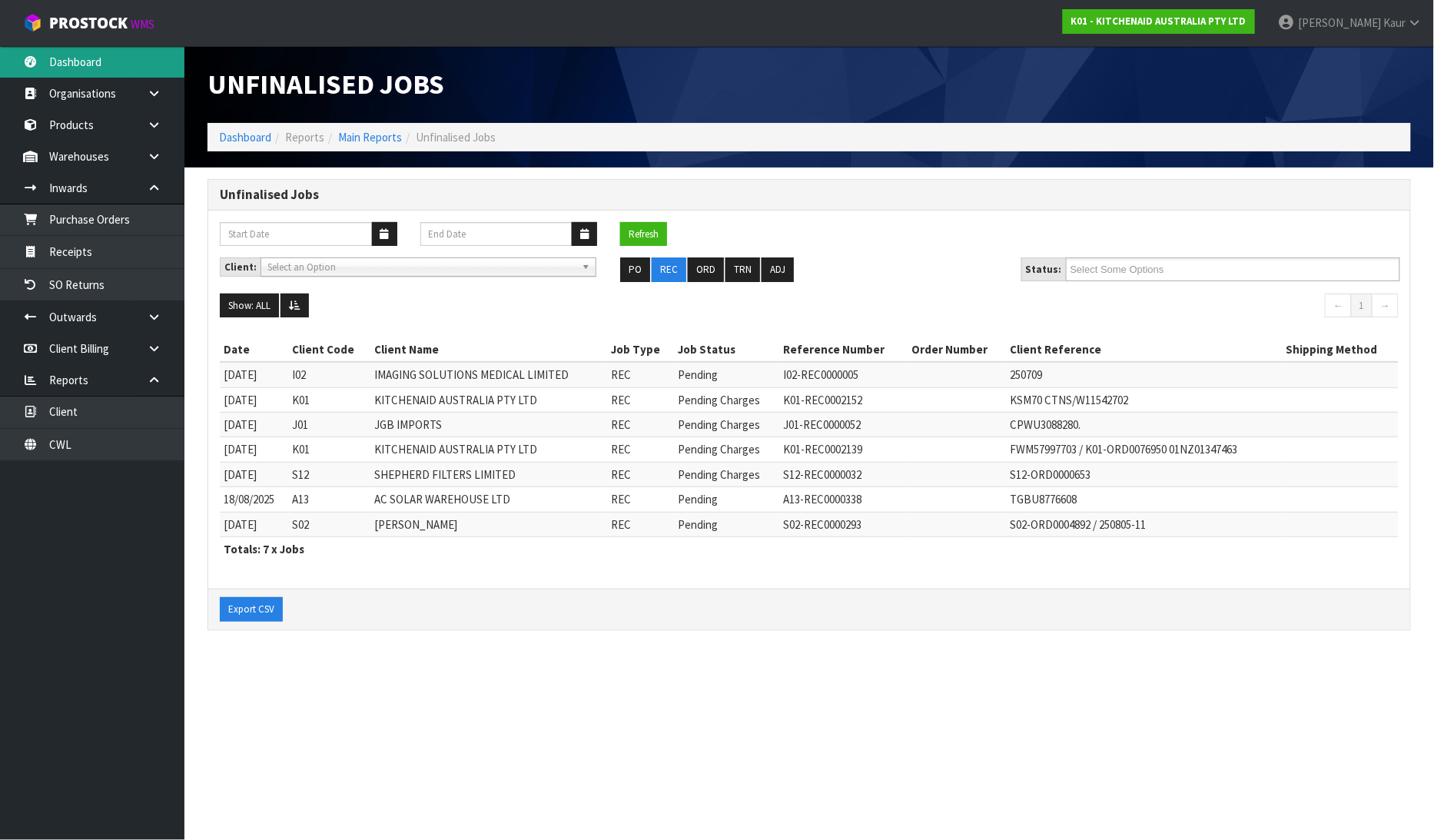
click at [79, 67] on link "Dashboard" at bounding box center [92, 62] width 185 height 32
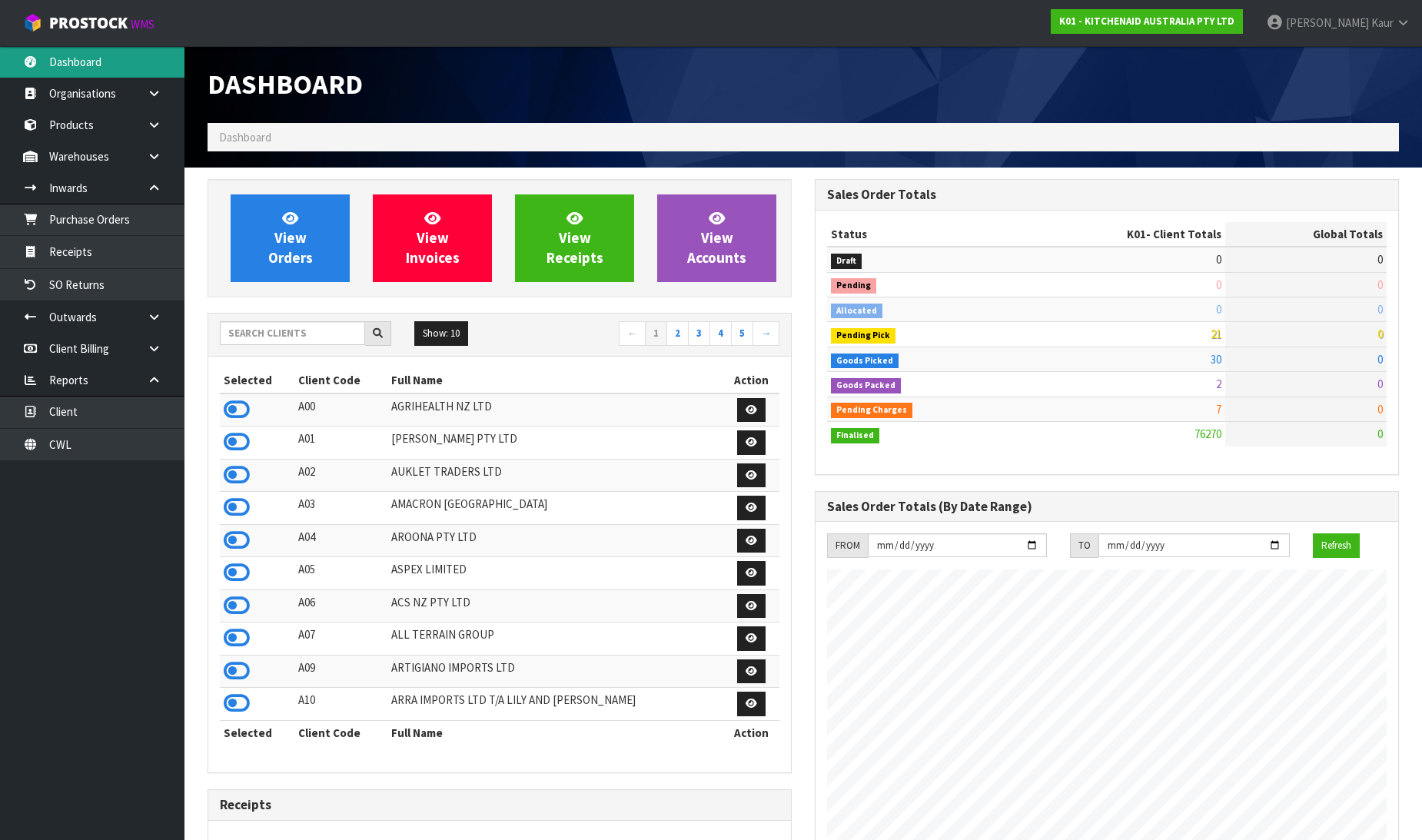
scroll to position [1164, 607]
click at [272, 331] on input "text" at bounding box center [293, 333] width 145 height 24
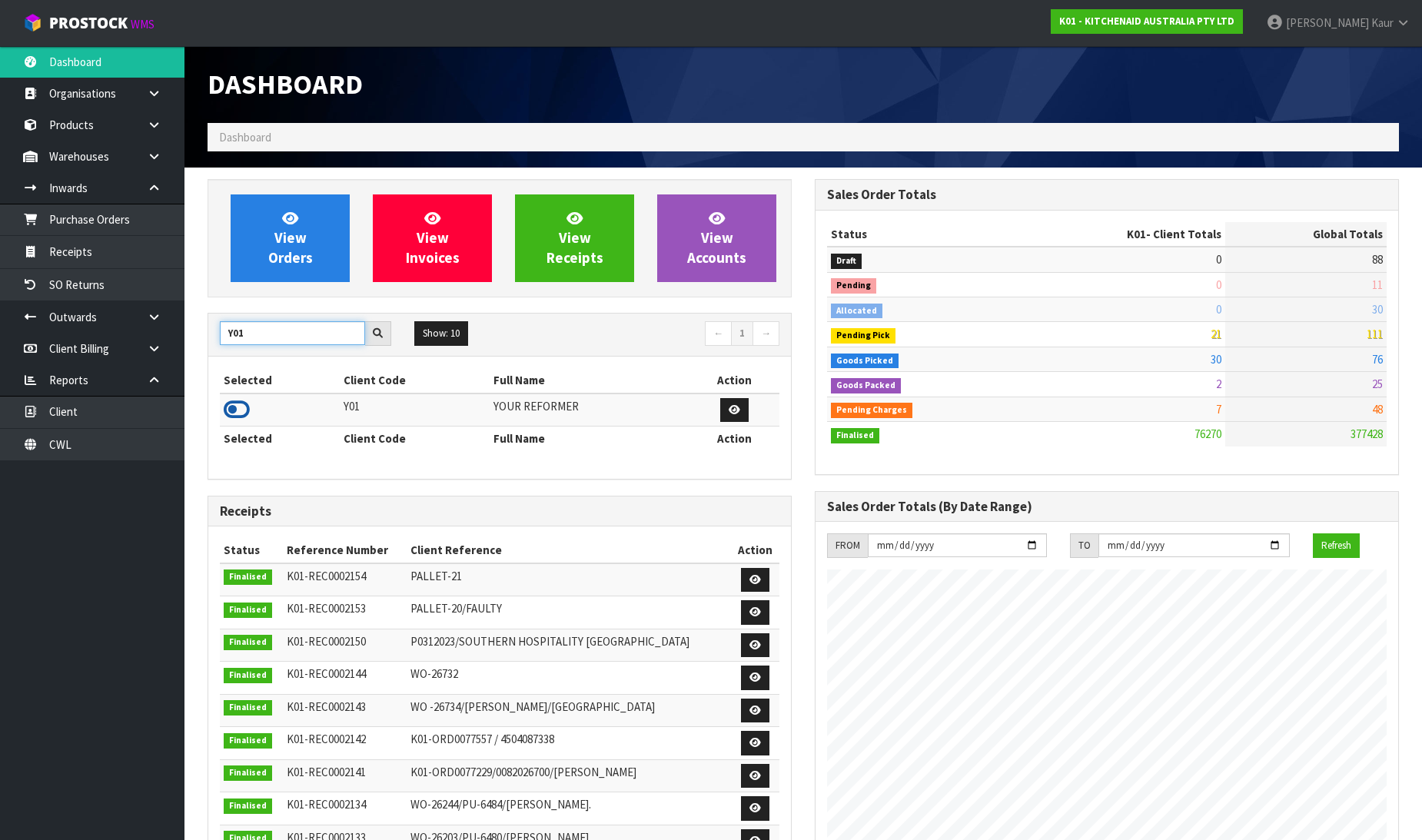
type input "Y01"
click at [237, 403] on icon at bounding box center [236, 409] width 26 height 23
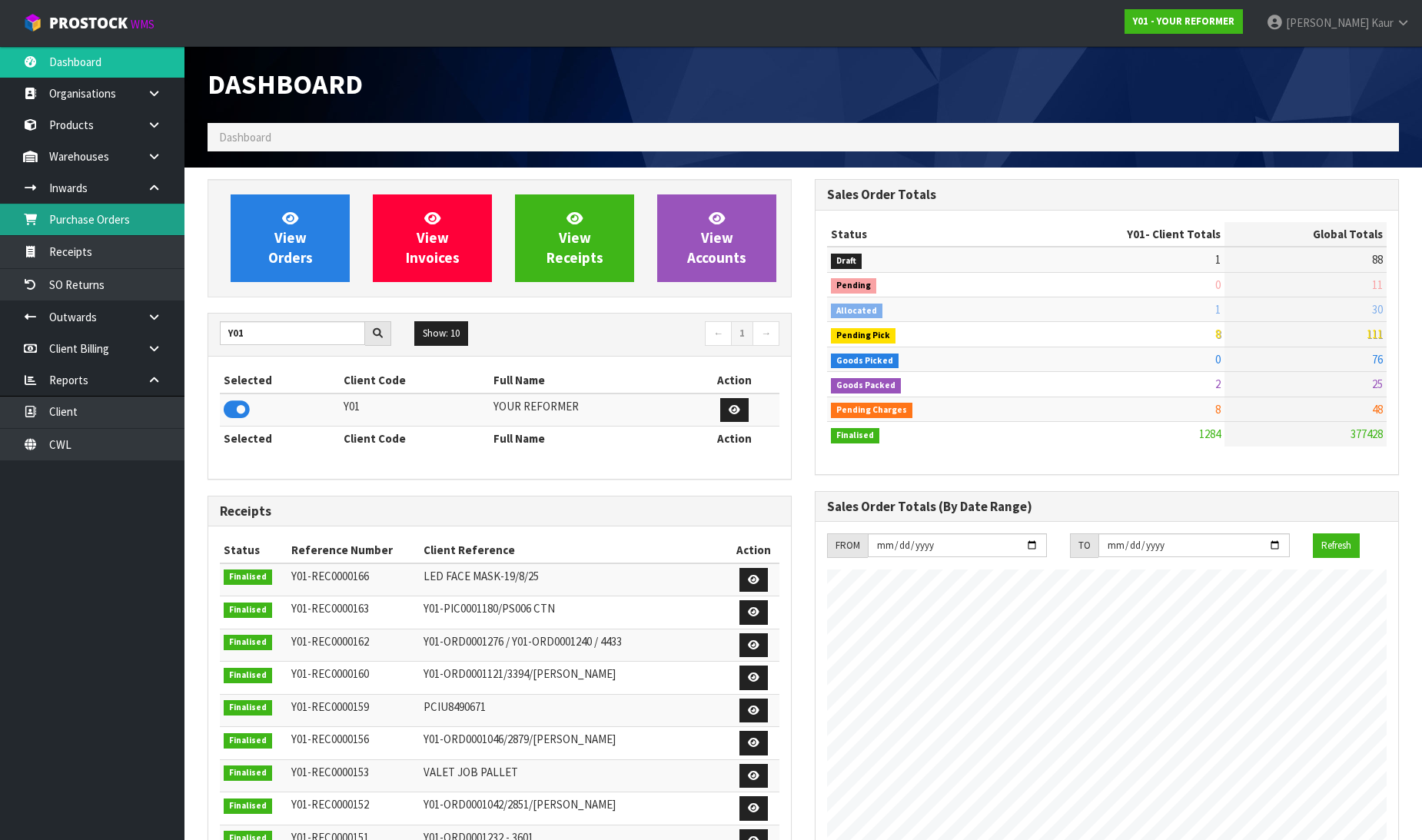
click at [88, 209] on link "Purchase Orders" at bounding box center [92, 219] width 185 height 32
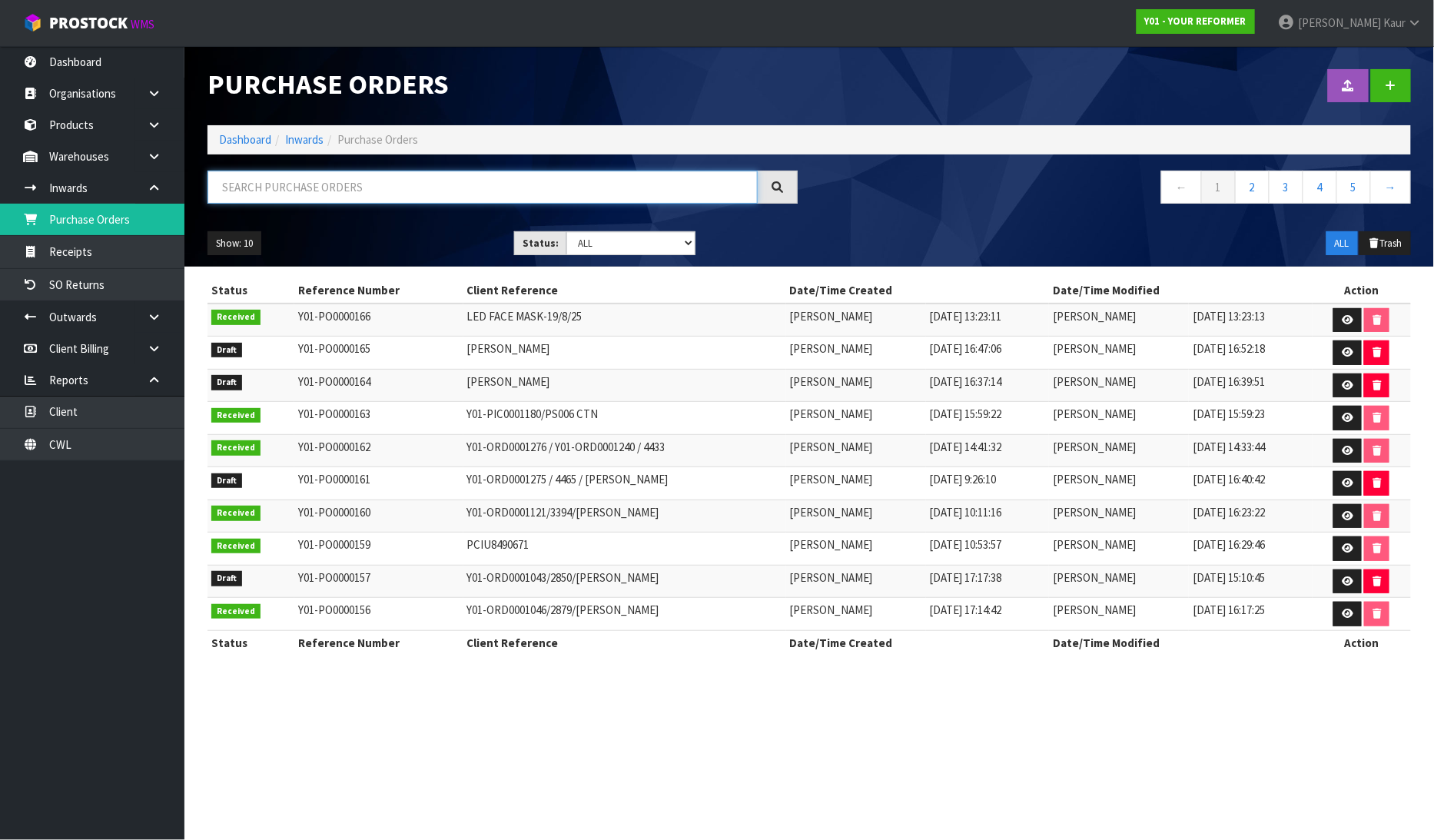
click at [282, 174] on input "text" at bounding box center [482, 187] width 550 height 33
type input "1246"
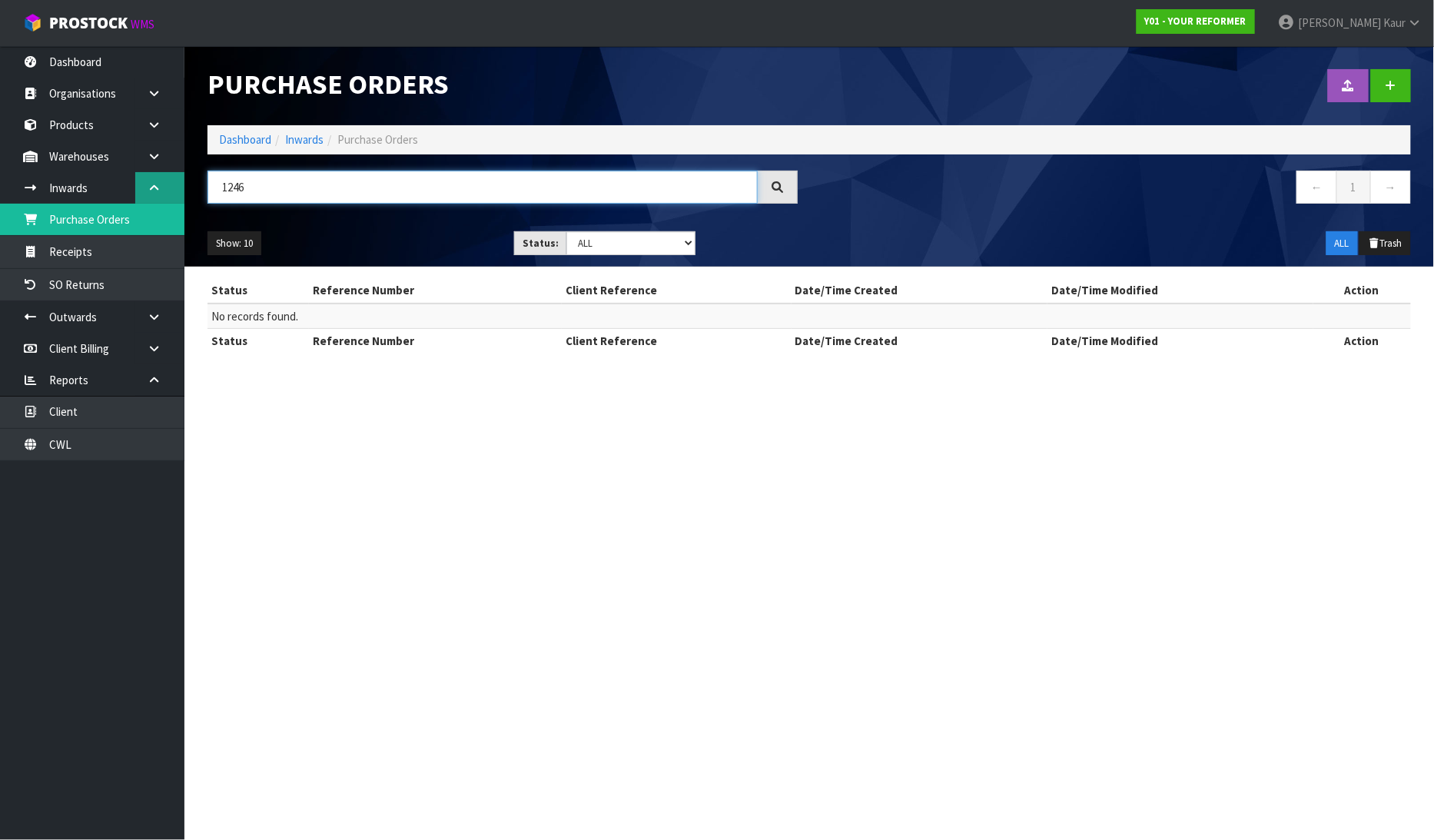
drag, startPoint x: 265, startPoint y: 182, endPoint x: 155, endPoint y: 189, distance: 110.2
click at [155, 189] on body "Toggle navigation ProStock WMS Y01 - YOUR REFORMER Prabhneet Kaur Logout Dashbo…" at bounding box center [717, 420] width 1434 height 840
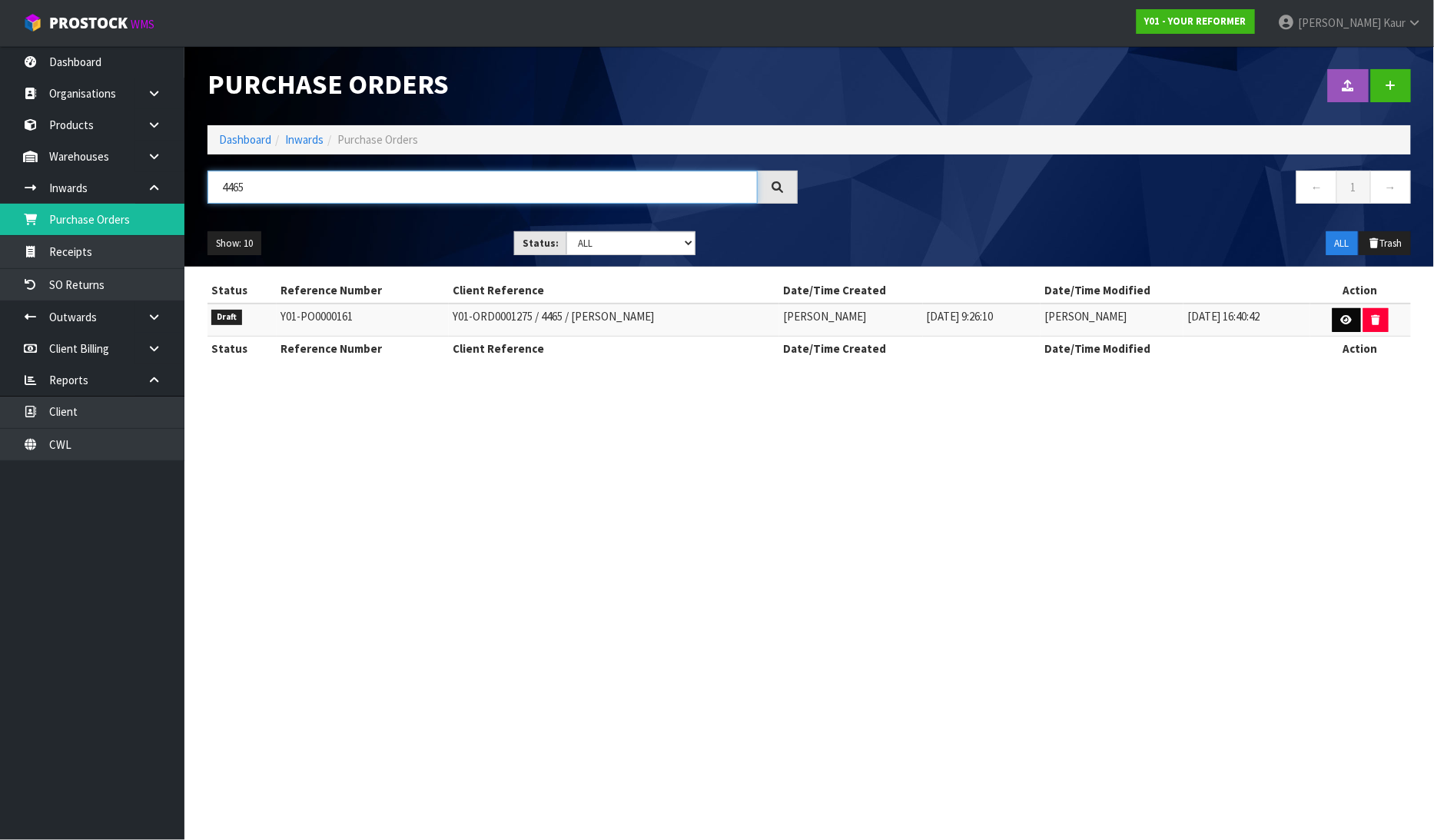
type input "4465"
click at [1345, 319] on icon at bounding box center [1346, 319] width 12 height 10
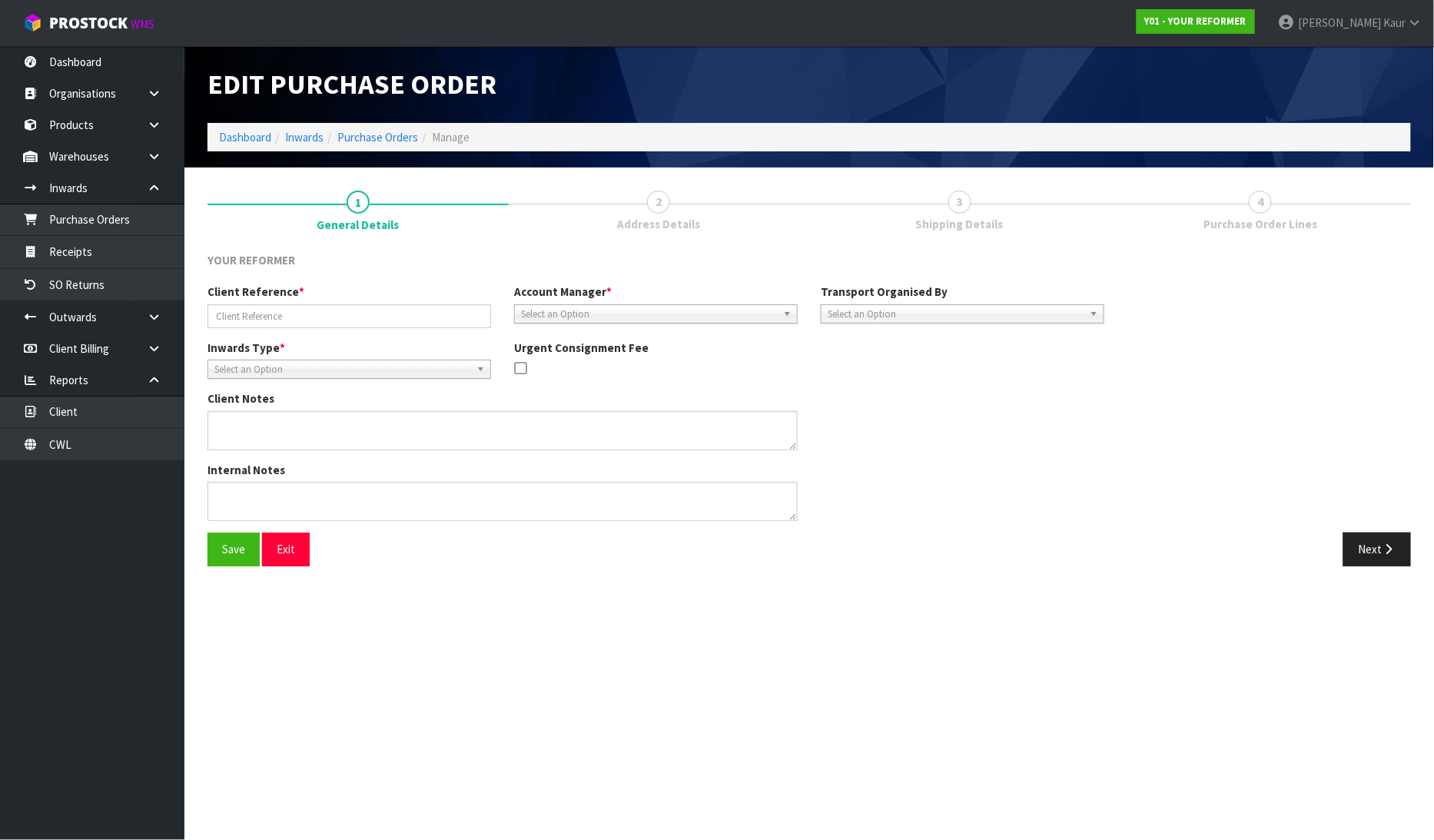
type input "Y01-ORD0001275 / 4465 / REBECCA MCKENZIE"
type textarea "RETURNING ORDER Y01-ORD0001246 - FLD-MCA-01 X 1 AND PB-MCA"
type textarea "PLEASE CONFIRM RETURN FREIGHT CHARGE FROM MF PORTAL."
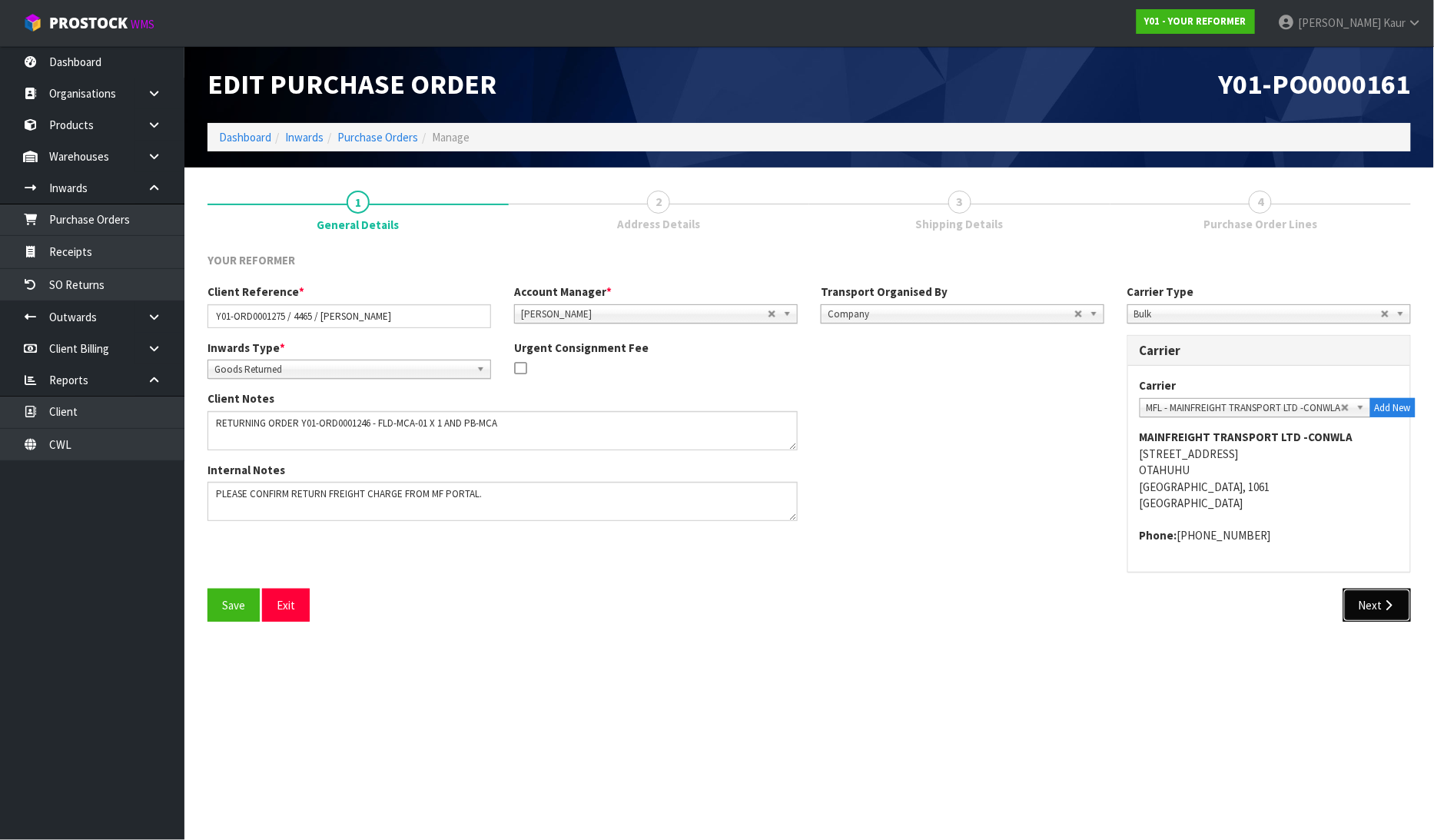
click at [1354, 608] on button "Next" at bounding box center [1377, 605] width 68 height 33
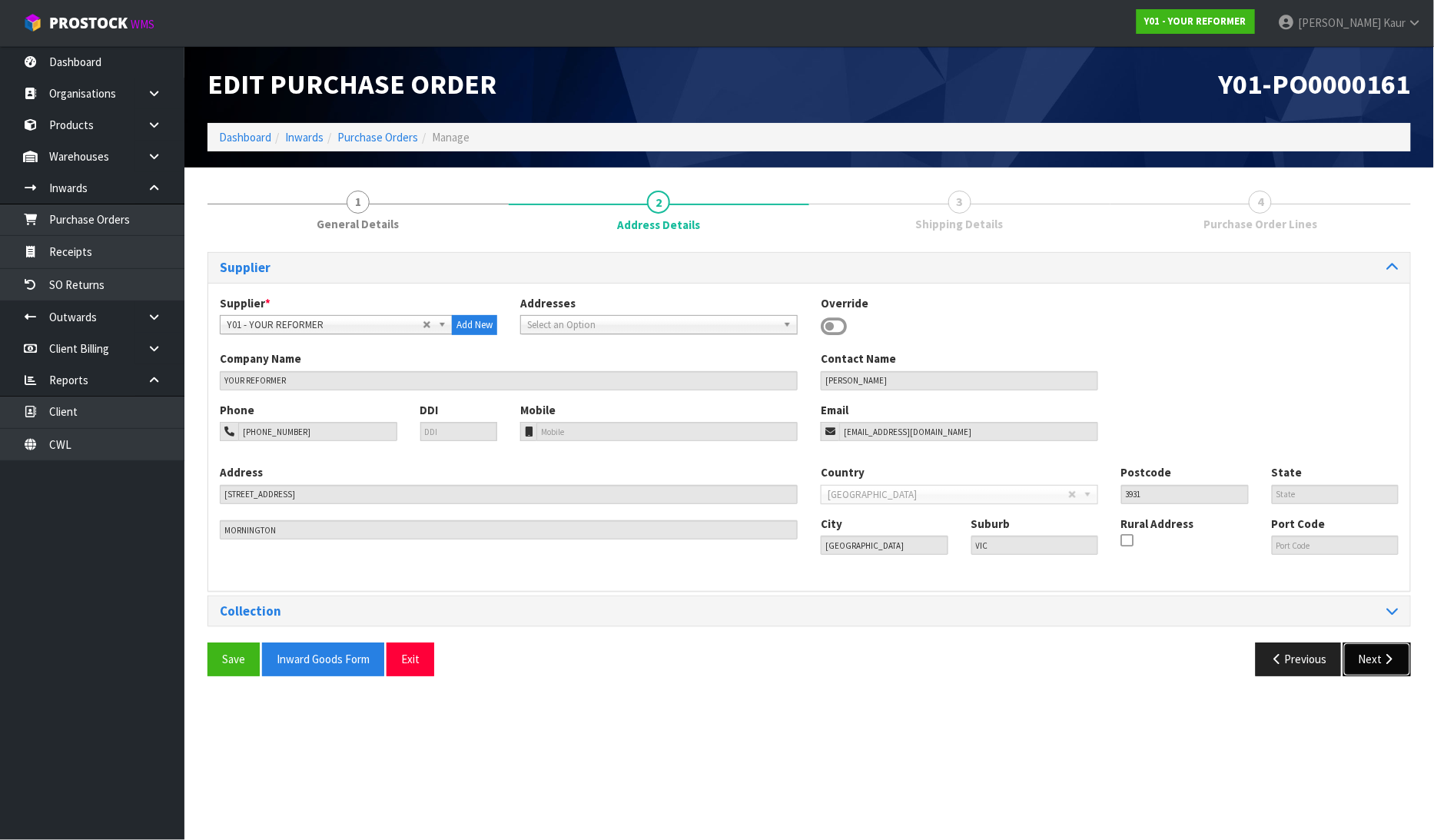
click at [1357, 657] on button "Next" at bounding box center [1377, 659] width 68 height 33
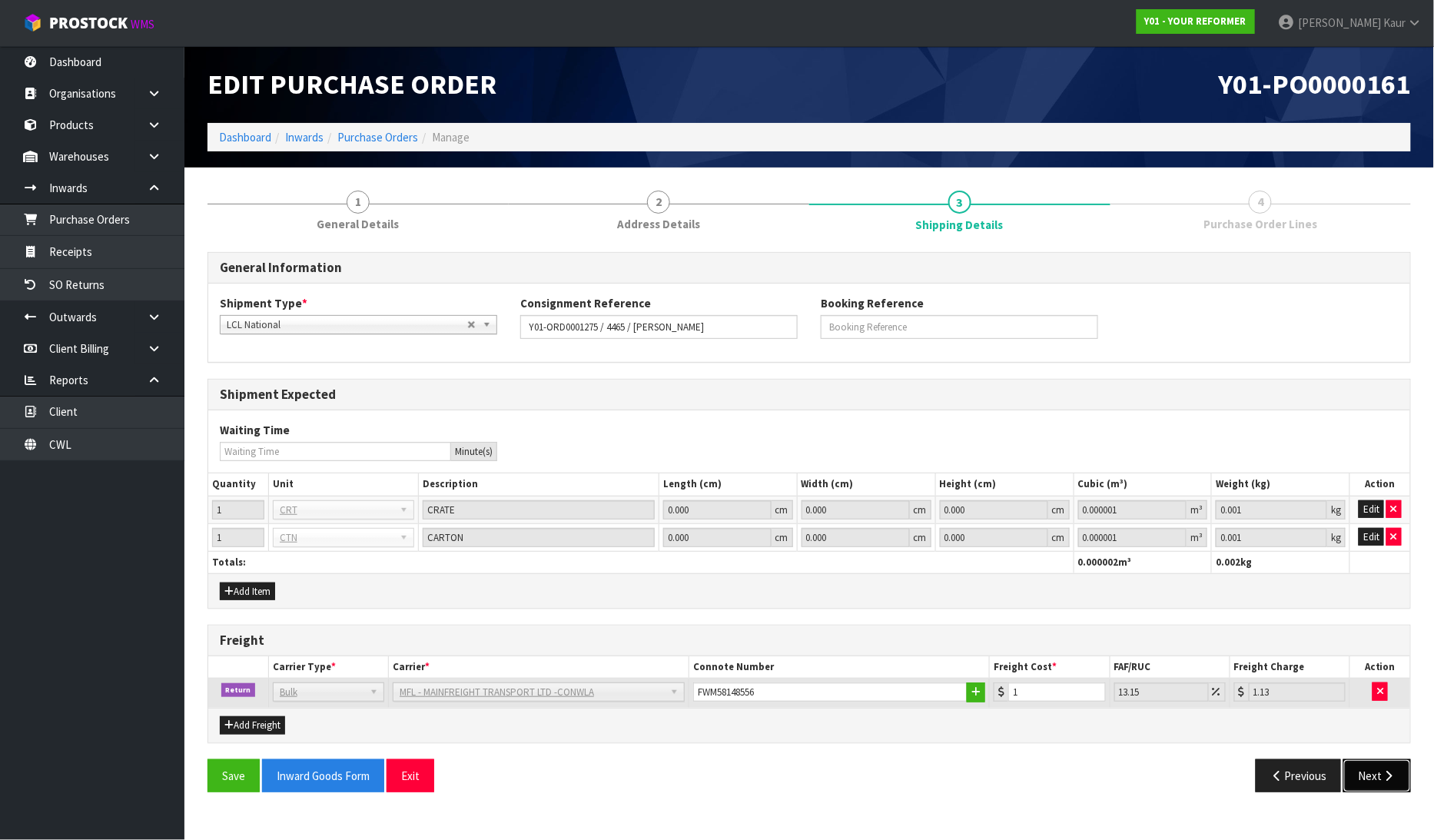
click at [1376, 771] on button "Next" at bounding box center [1377, 775] width 68 height 33
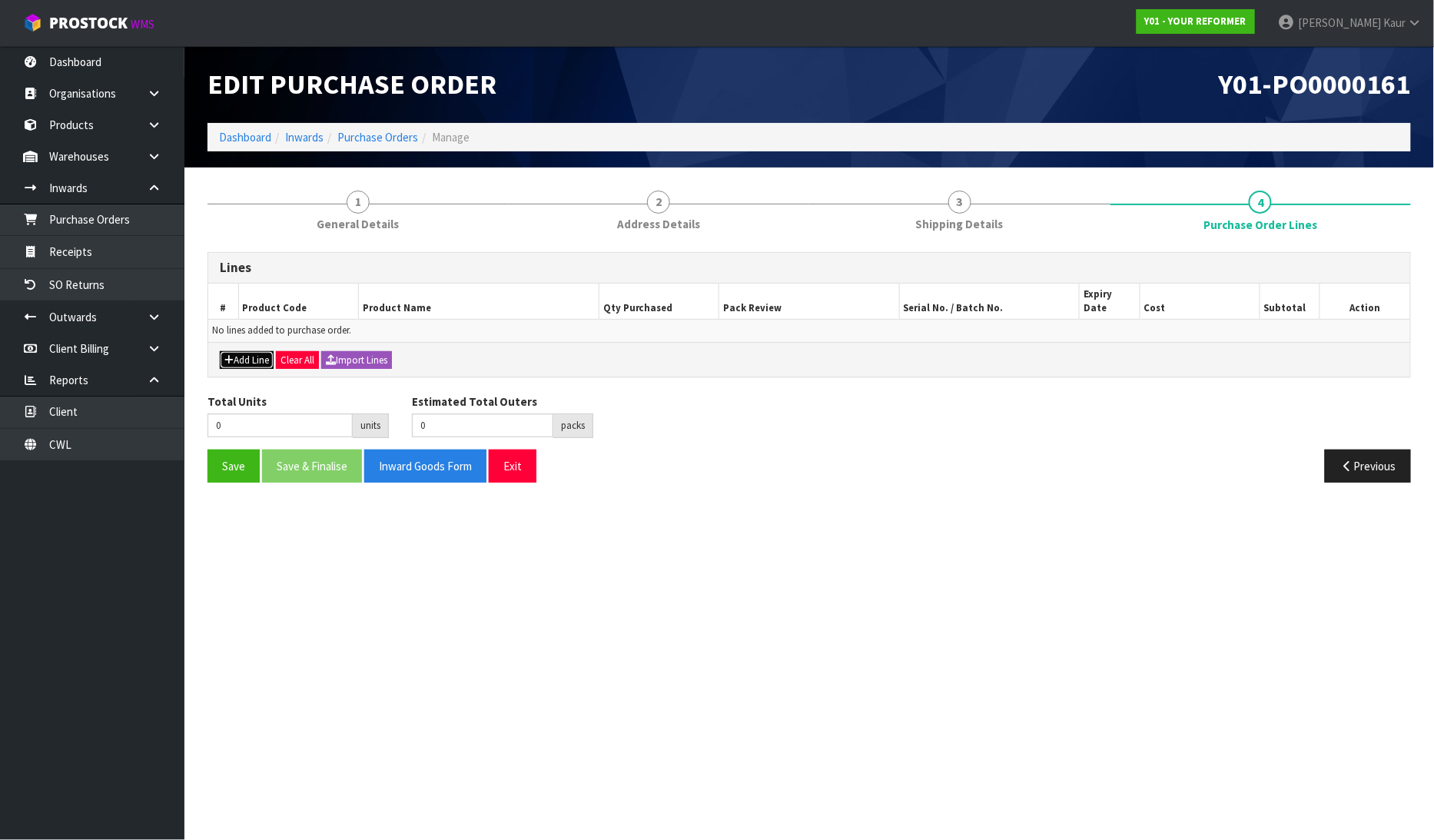
click at [246, 351] on button "Add Line" at bounding box center [247, 360] width 54 height 18
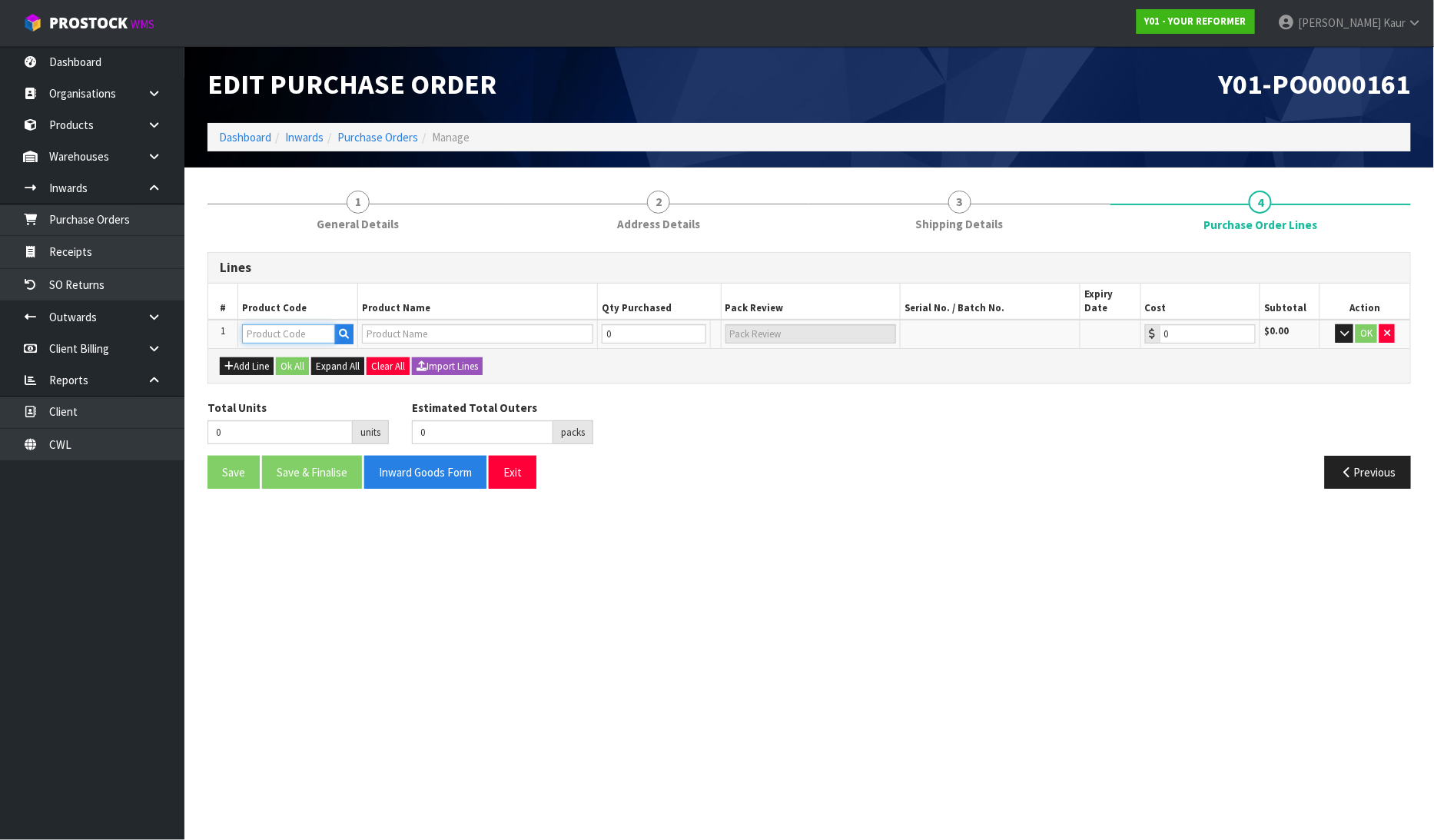
click at [267, 324] on input "text" at bounding box center [289, 334] width 93 height 19
type input "PB-MCA"
type input "PILATES BOX - MOCHA"
type input "0.00"
type input "PB-MCA"
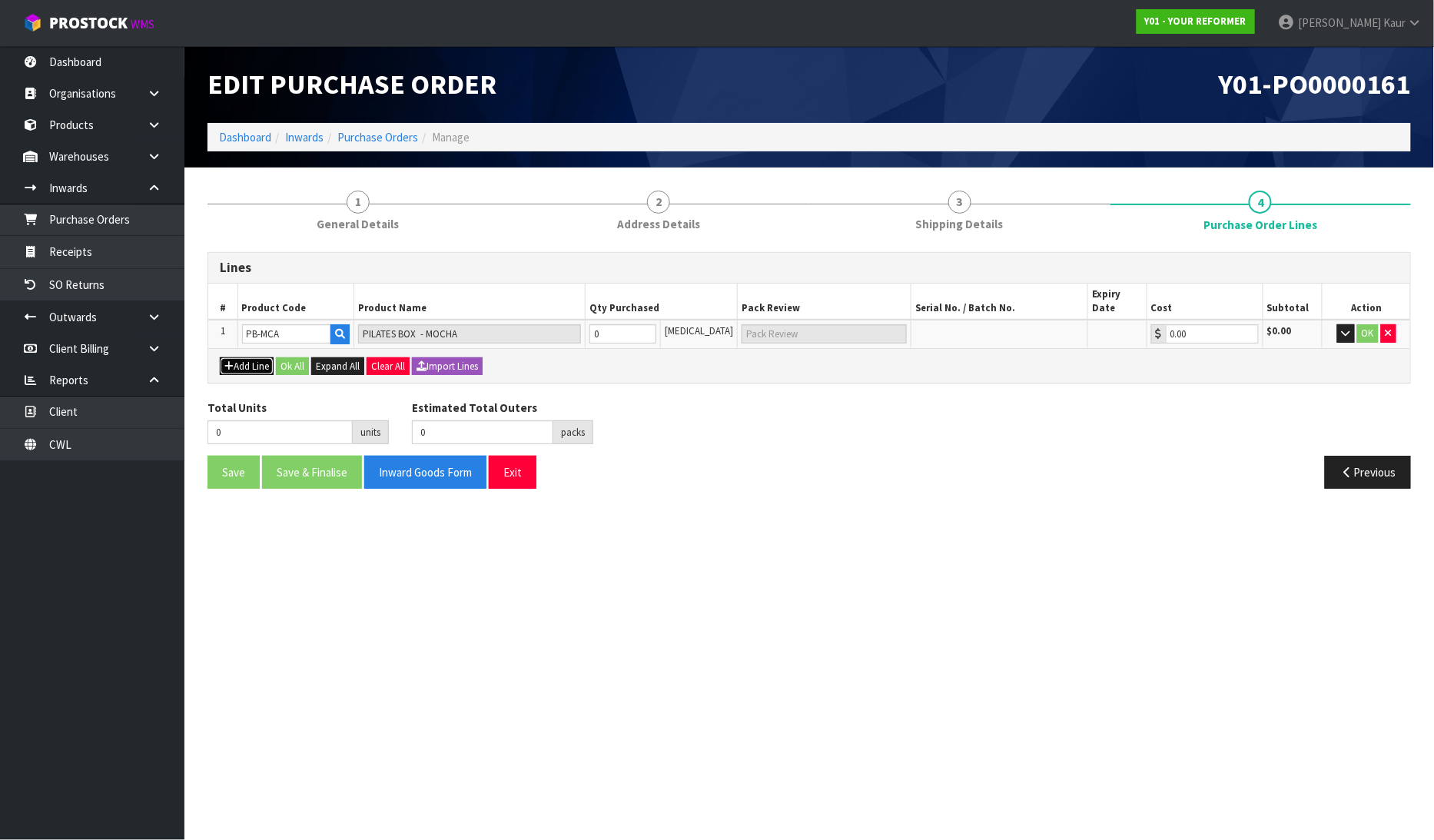
click at [248, 357] on button "Add Line" at bounding box center [247, 366] width 54 height 18
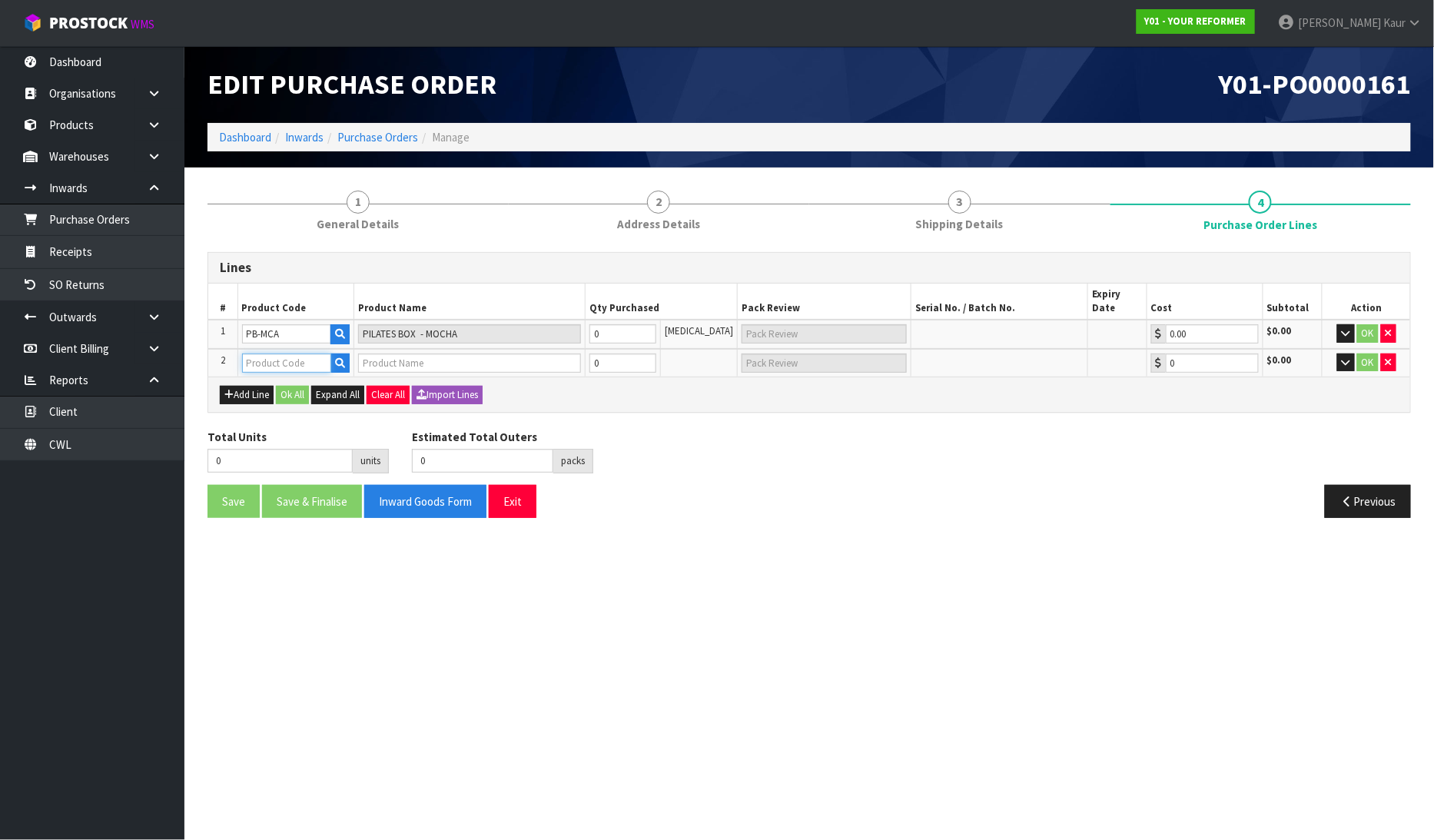
click at [260, 353] on input "text" at bounding box center [287, 363] width 90 height 19
type input "FLD-MCA"
click at [289, 382] on link "FLD-MCA -01" at bounding box center [304, 373] width 121 height 21
type input "FLD-MCA-01"
type input "YR ORIGINAL FOLDING - MOCHA"
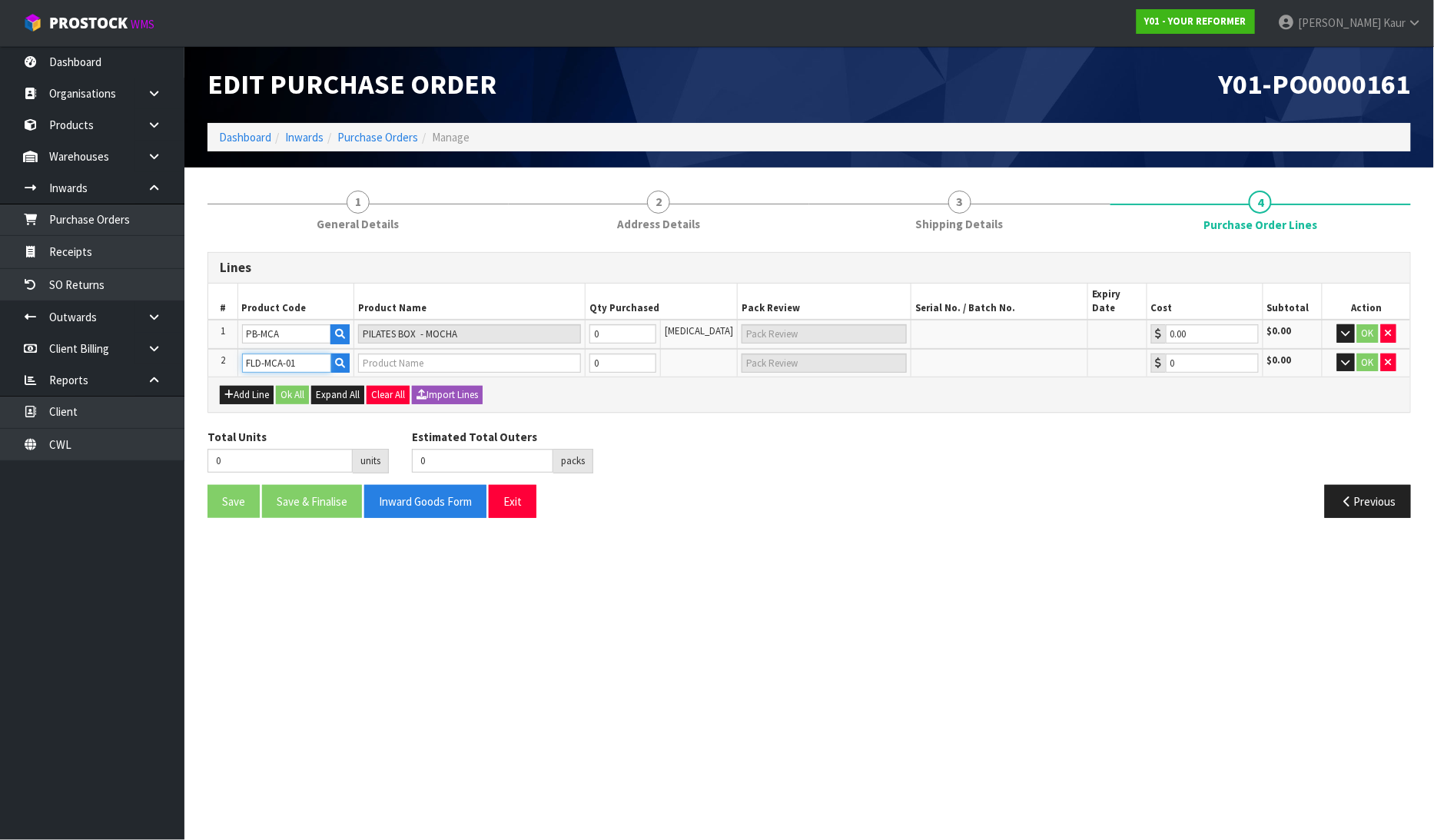
type input "0.00"
click at [624, 324] on input "0" at bounding box center [623, 334] width 68 height 19
type input "1"
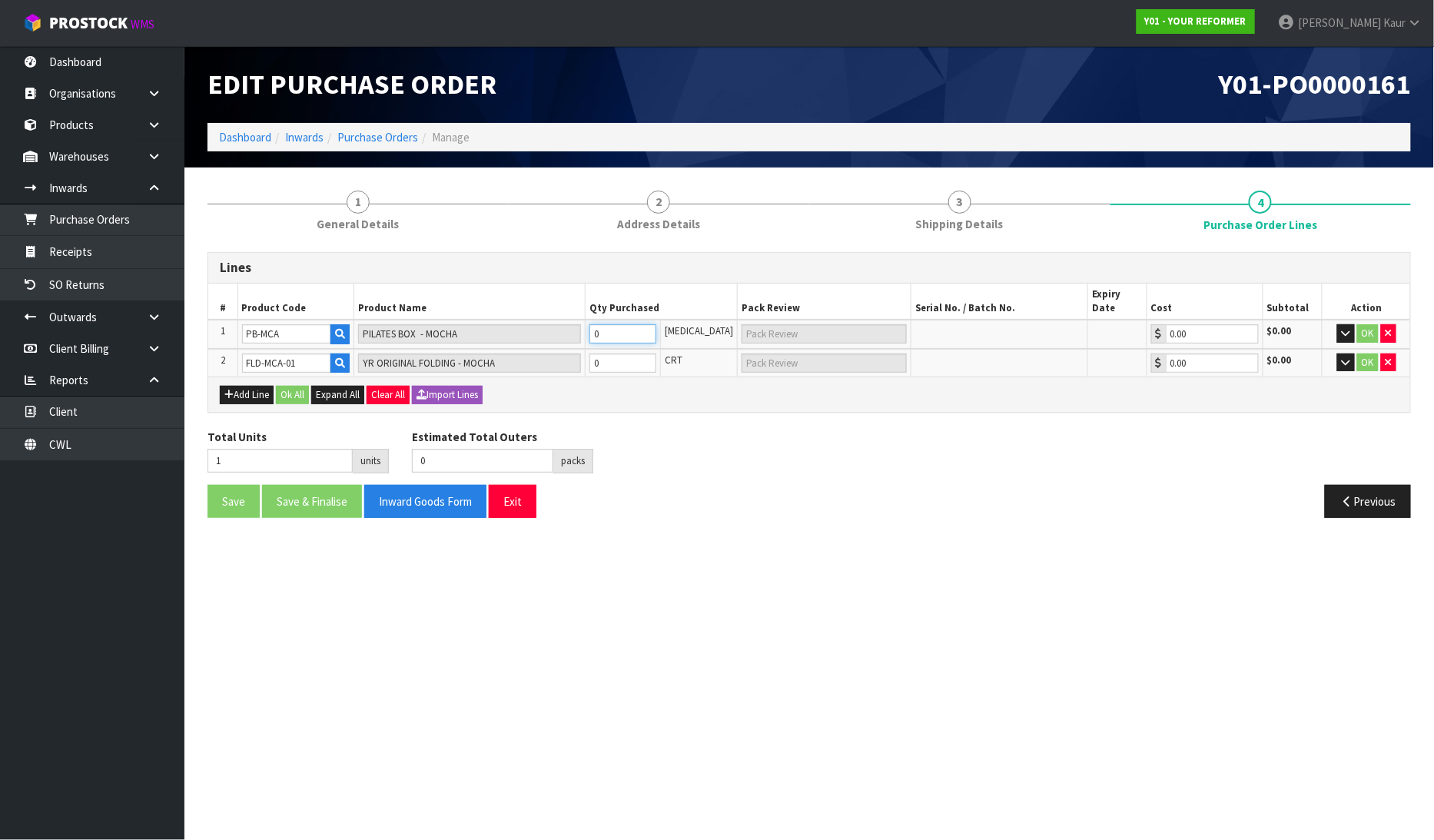
type input "1 CTN"
type input "1"
click at [622, 353] on input "0" at bounding box center [623, 363] width 68 height 19
type input "2"
type input "1"
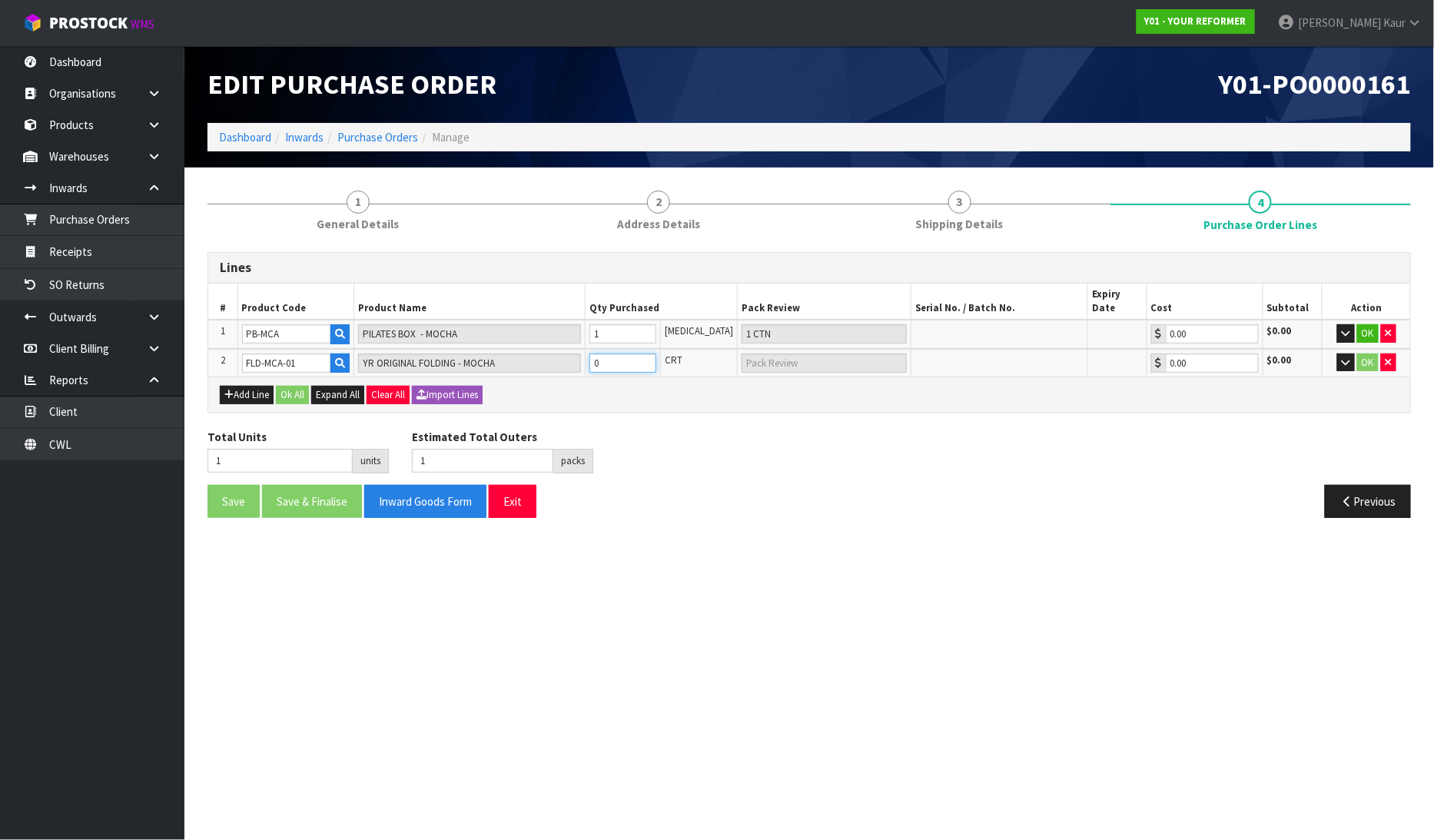
type input "1 PLT"
type input "1"
click at [294, 386] on button "Ok All" at bounding box center [293, 394] width 33 height 18
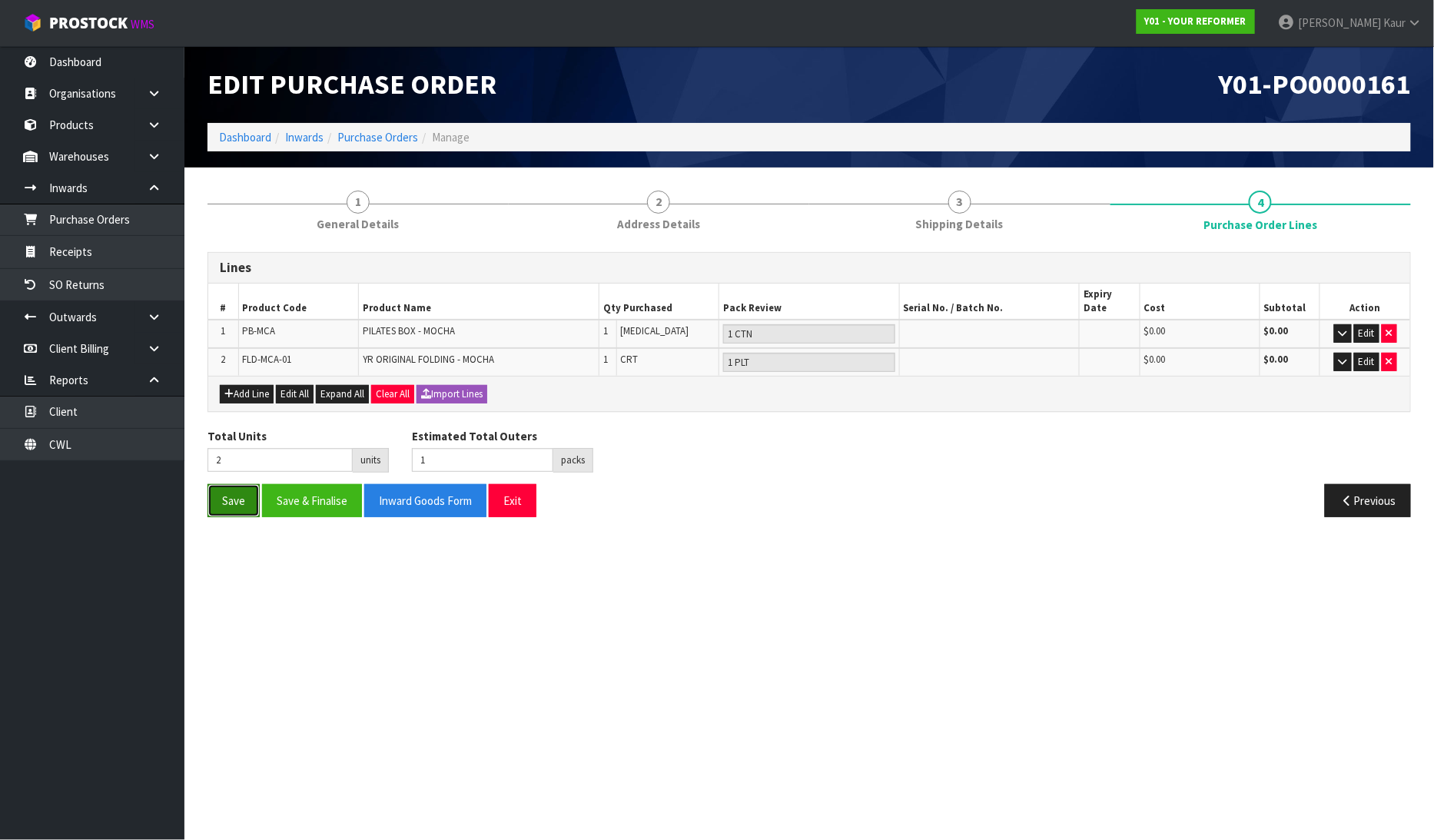
click at [234, 494] on button "Save" at bounding box center [233, 501] width 52 height 33
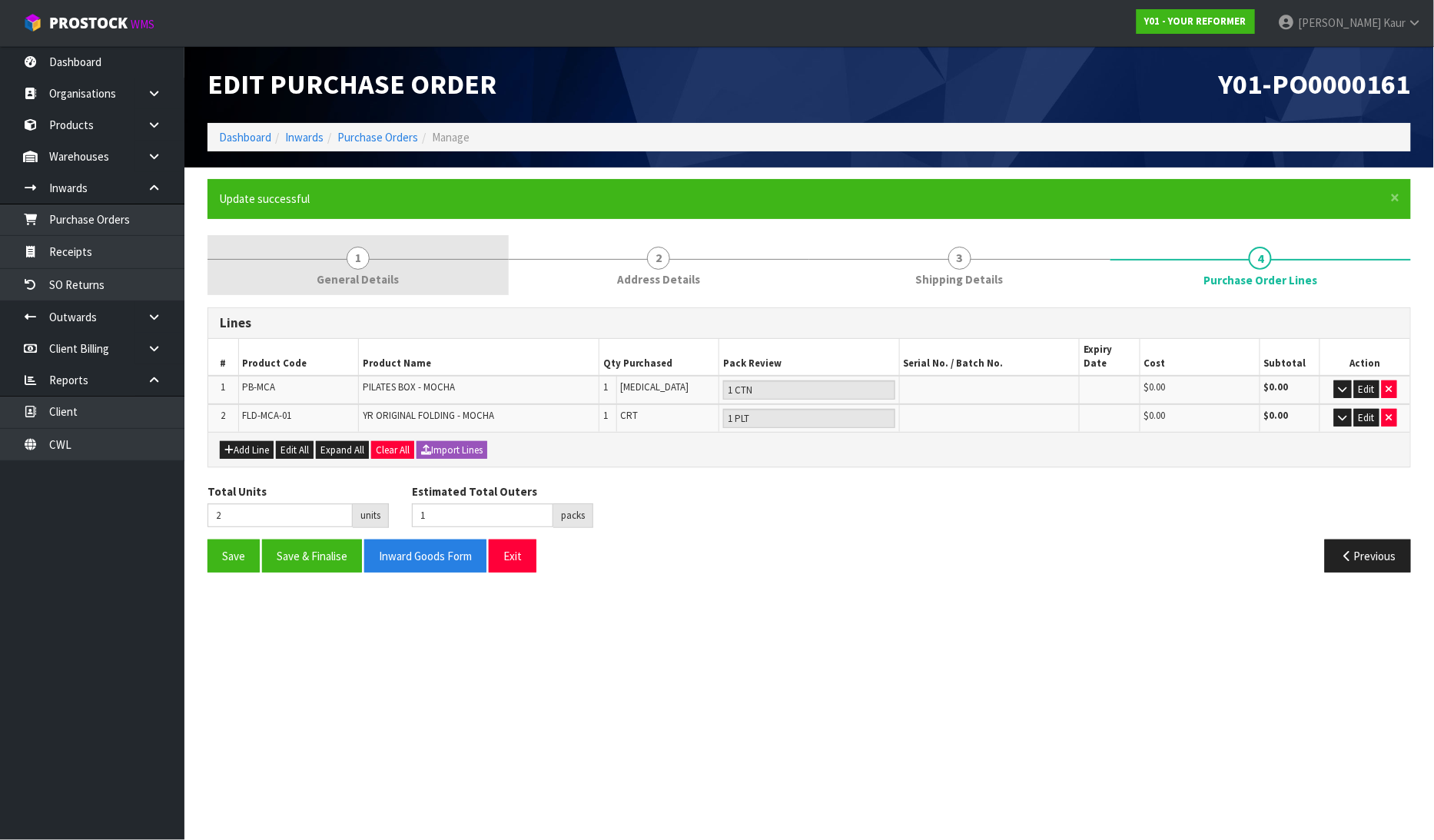
click at [369, 251] on link "1 General Details" at bounding box center [358, 265] width 301 height 61
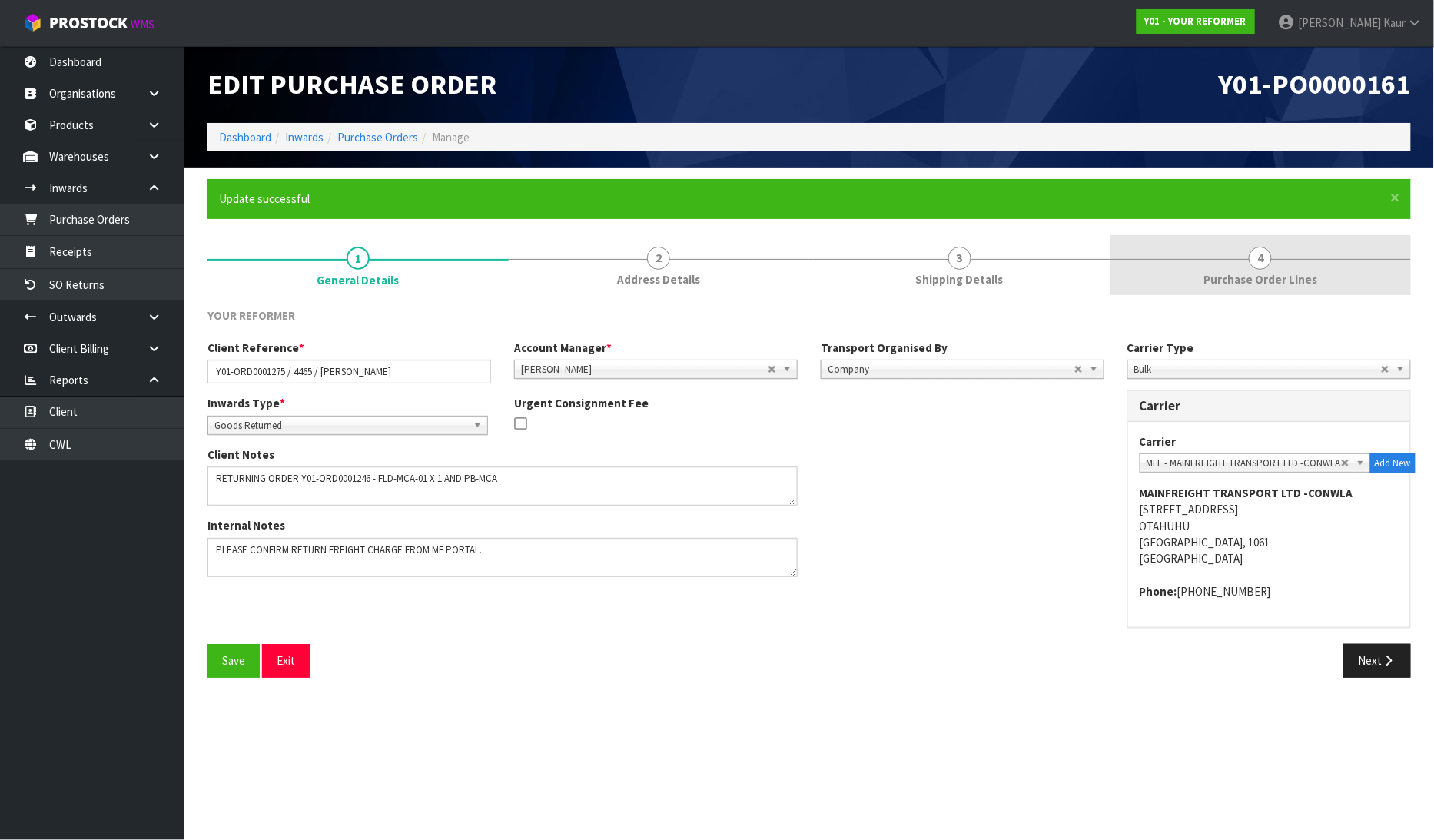
click at [1209, 279] on span "Purchase Order Lines" at bounding box center [1260, 279] width 114 height 16
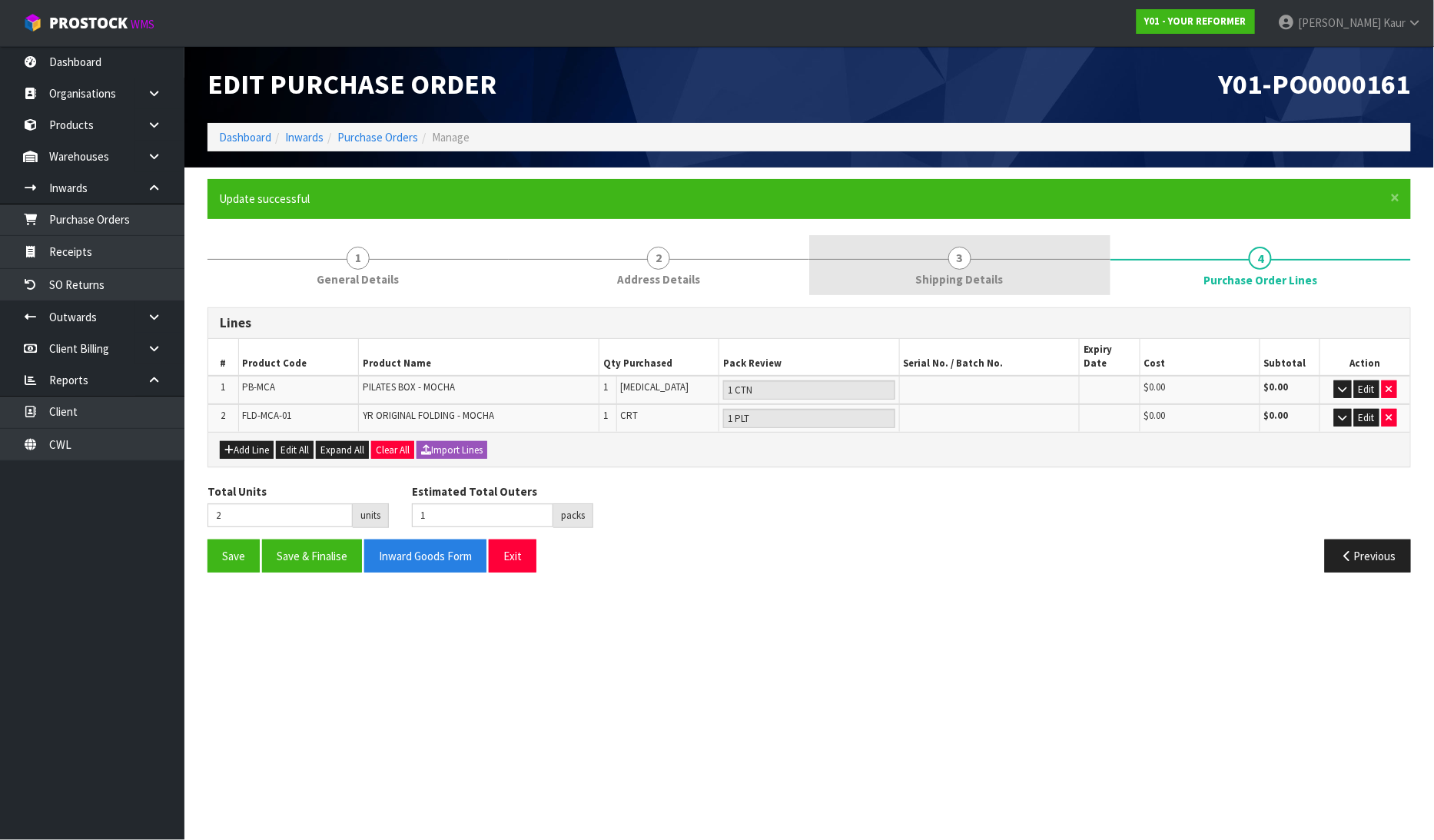
click at [954, 282] on span "Shipping Details" at bounding box center [959, 279] width 88 height 16
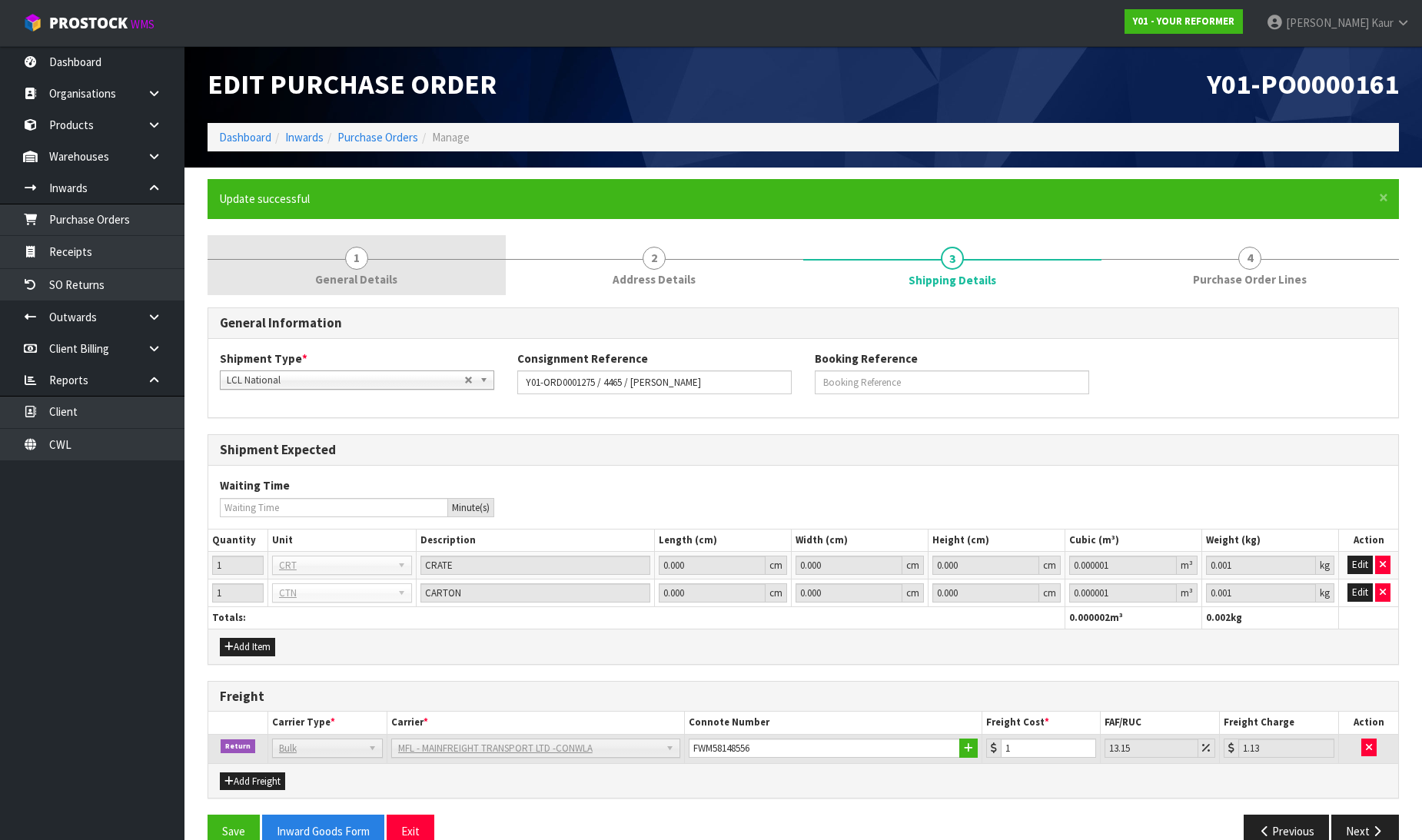
click at [346, 280] on span "General Details" at bounding box center [356, 279] width 82 height 16
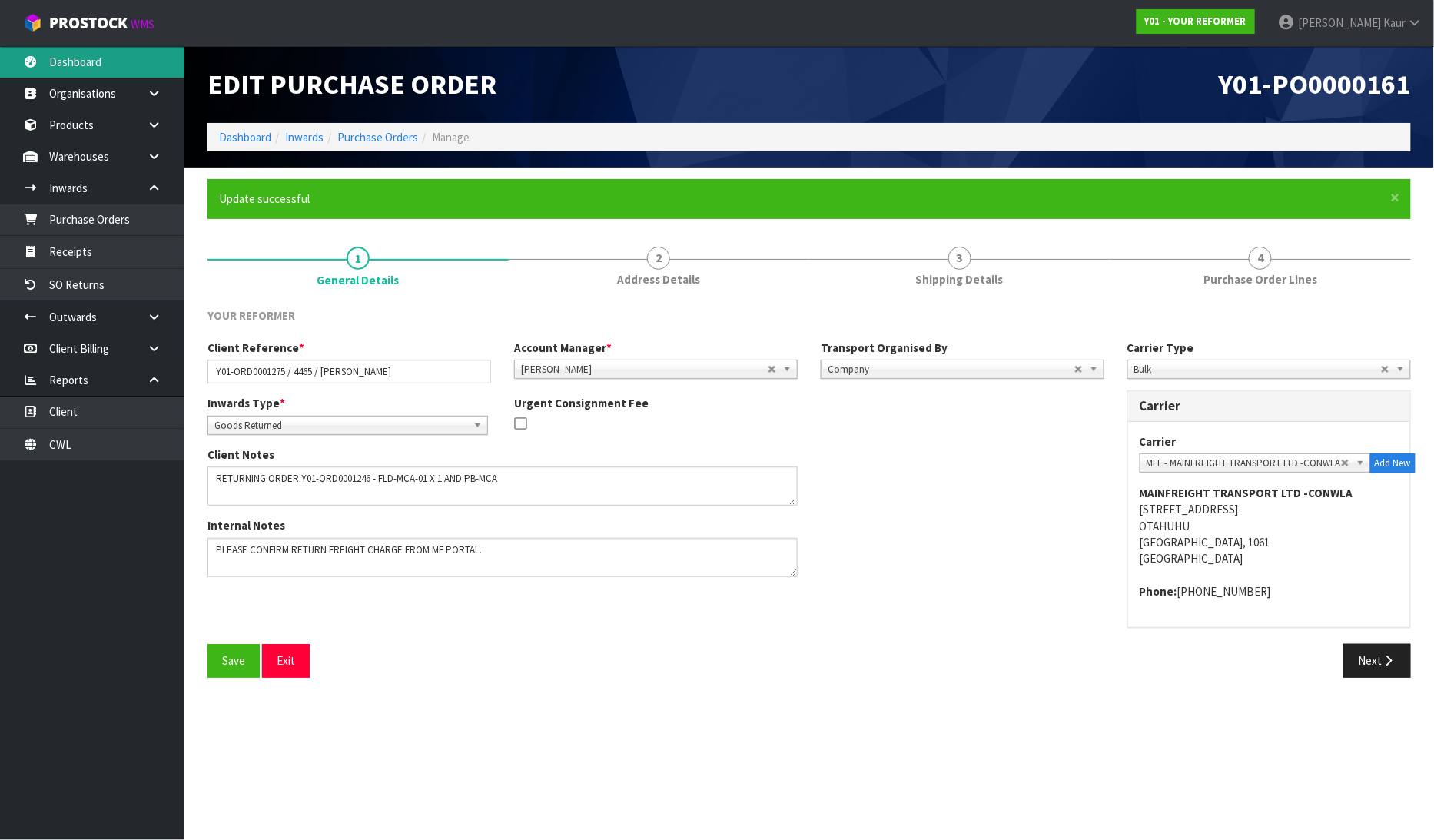
click at [84, 63] on link "Dashboard" at bounding box center [92, 62] width 185 height 32
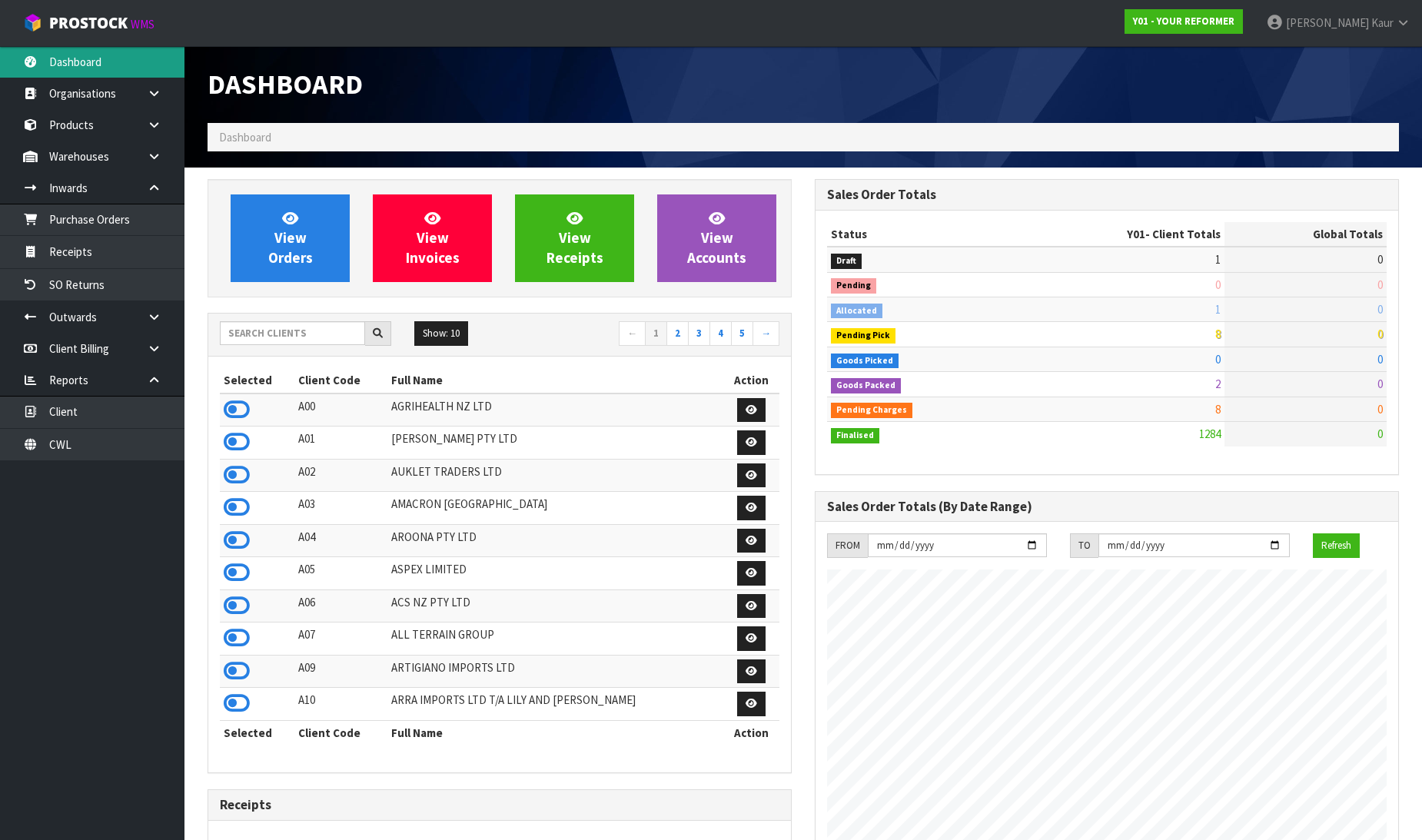
scroll to position [1164, 607]
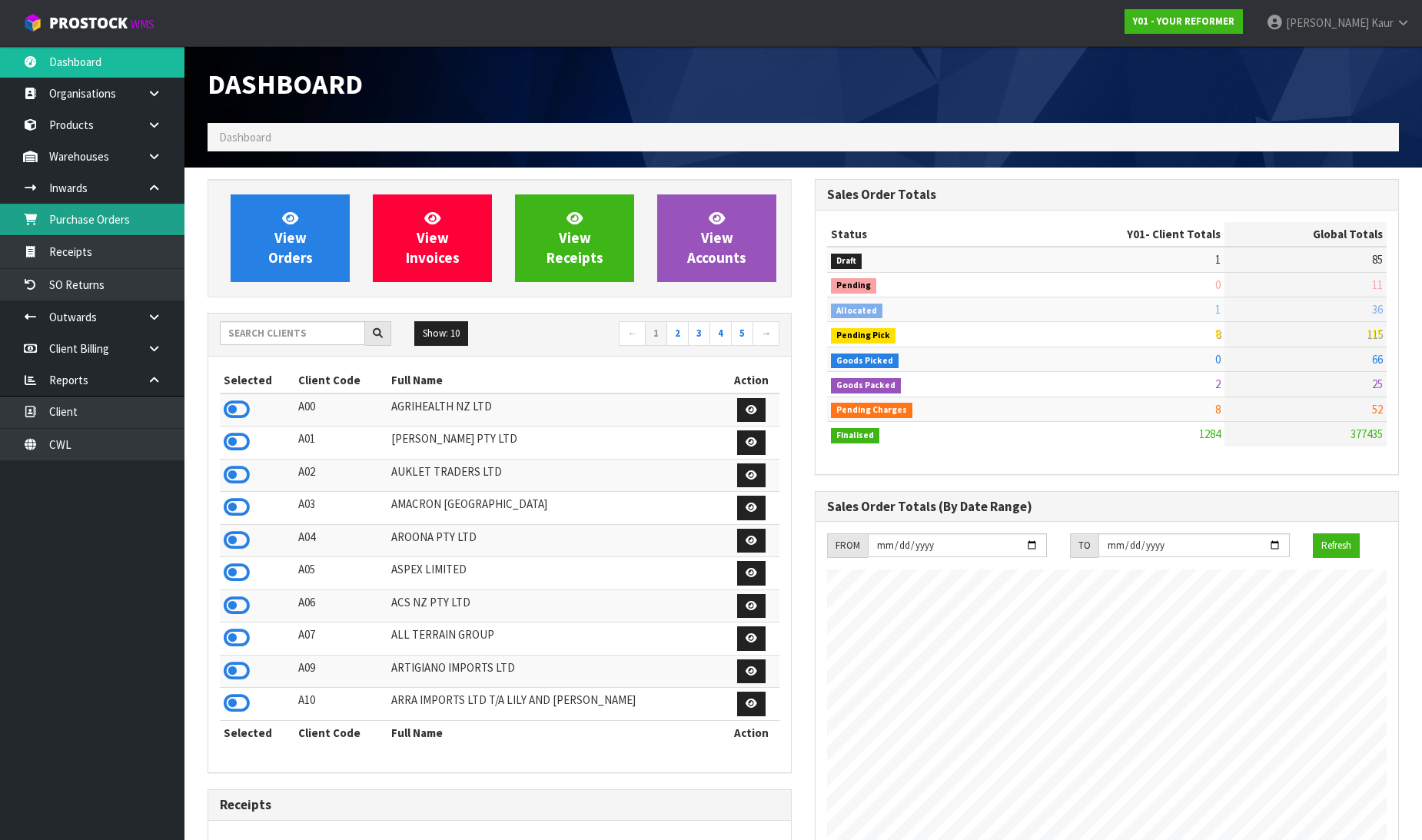
click at [129, 226] on link "Purchase Orders" at bounding box center [92, 219] width 185 height 32
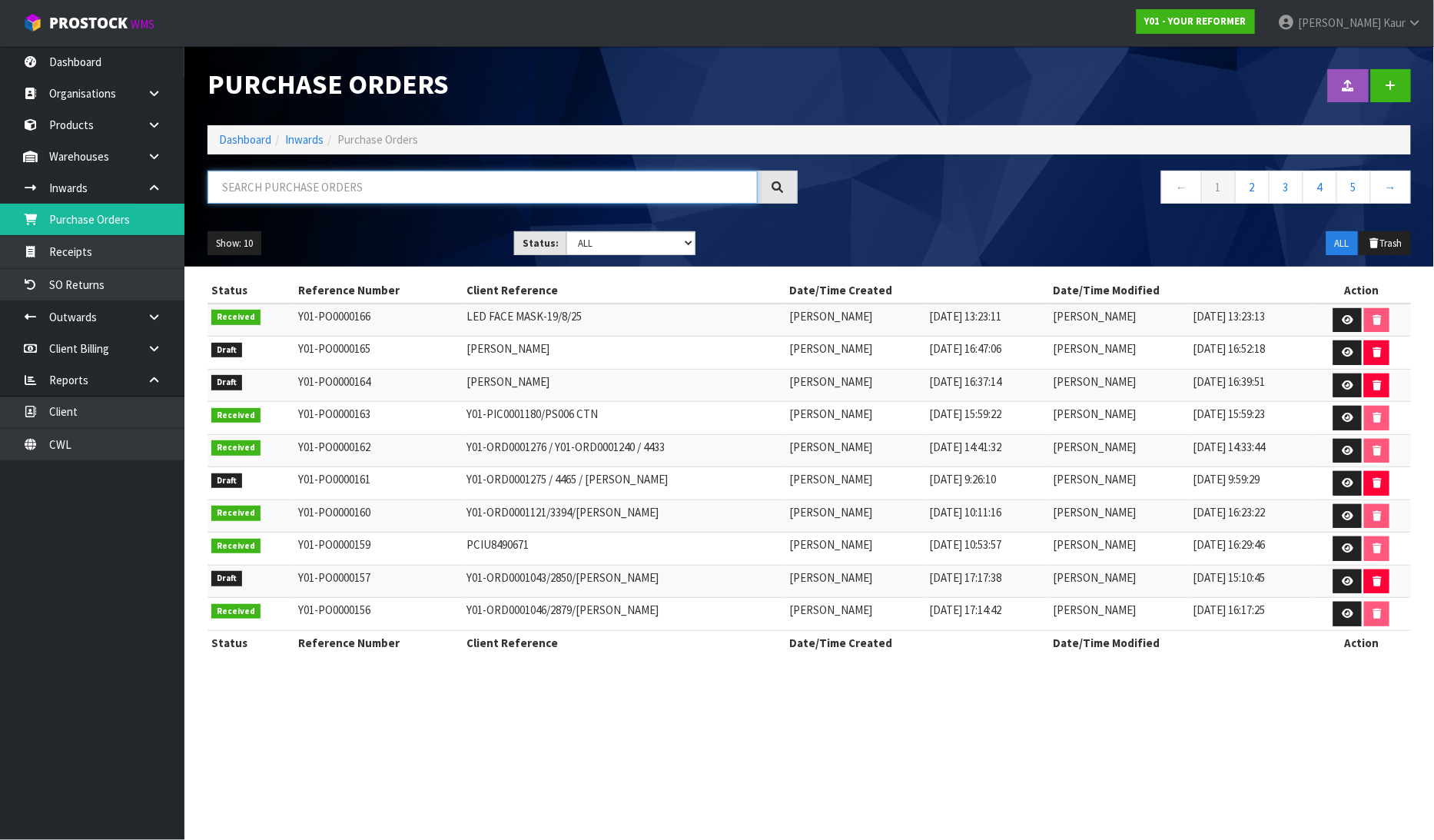
click at [317, 189] on input "text" at bounding box center [482, 187] width 550 height 33
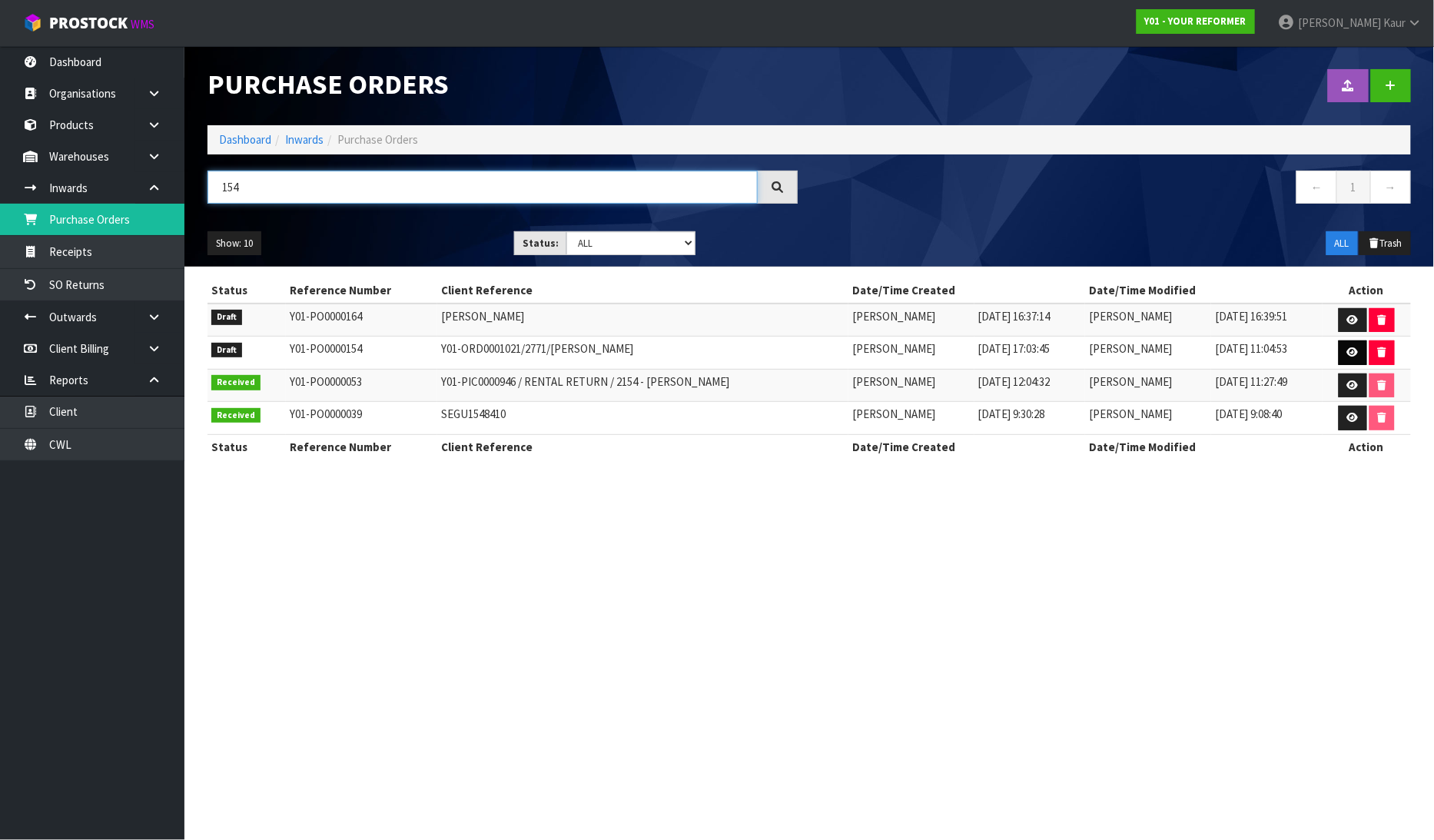
type input "154"
click at [1350, 349] on icon at bounding box center [1352, 352] width 12 height 10
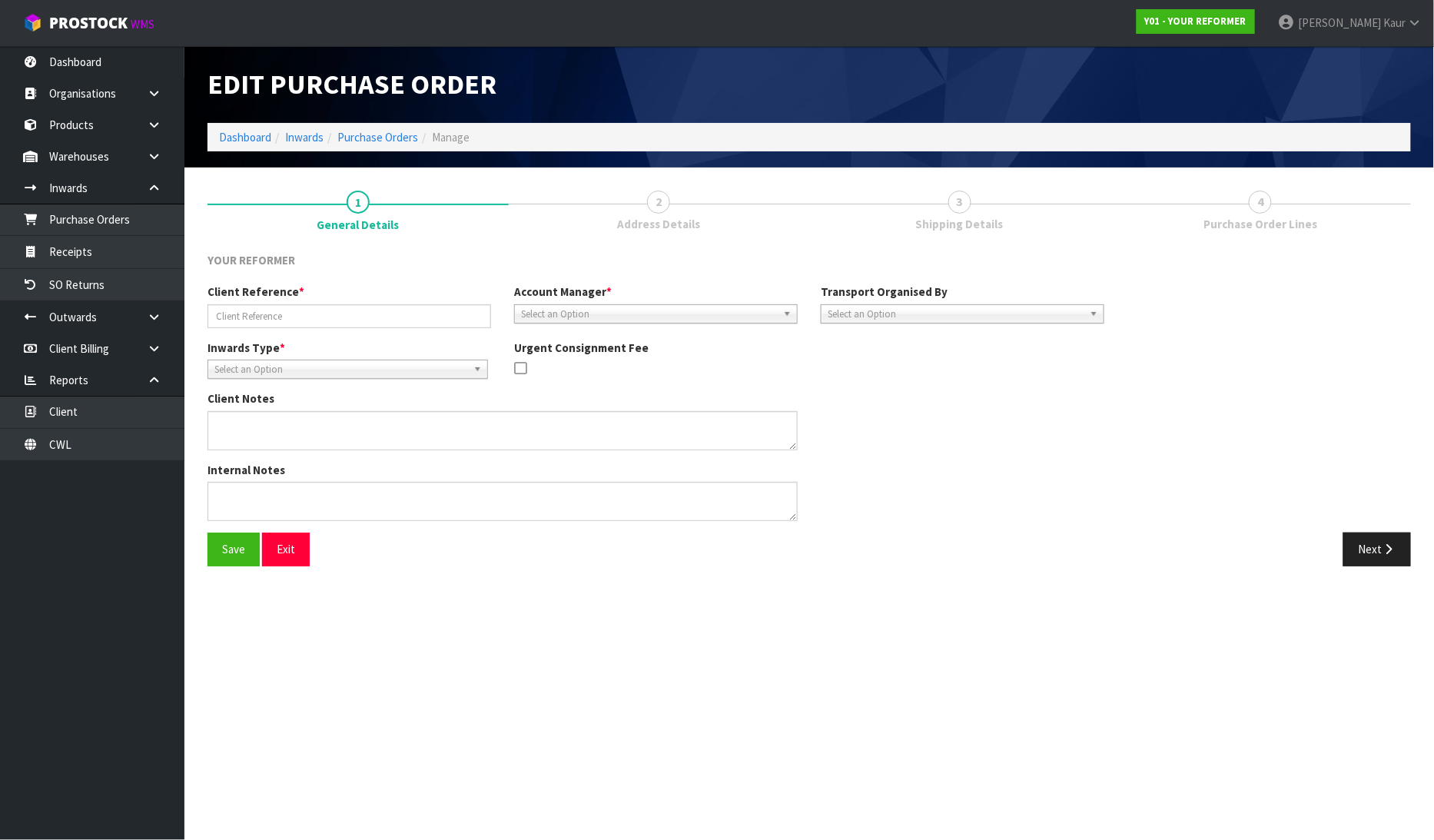
type input "Y01-ORD0001021/2771/SARAH DRUCKER"
type textarea "Y01-ORD00010 SARAH DRUCKER TOBAGO PLACE 12/8 AUK SUNNYNOOK 0620 NEW ZEALAND +64…"
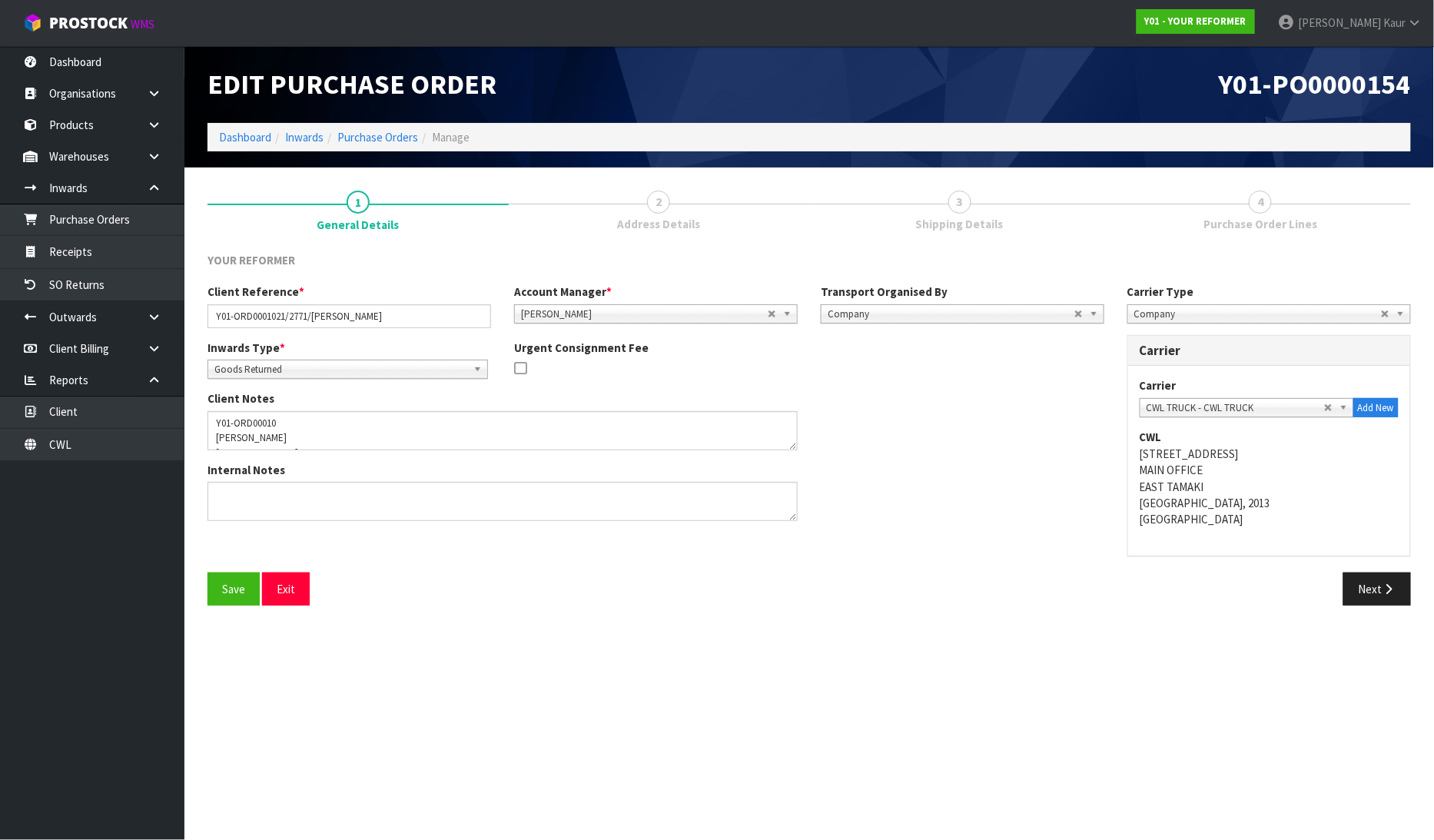
click at [1356, 614] on div "Save Exit Next" at bounding box center [808, 595] width 1227 height 44
click at [1361, 602] on button "Next" at bounding box center [1377, 589] width 68 height 33
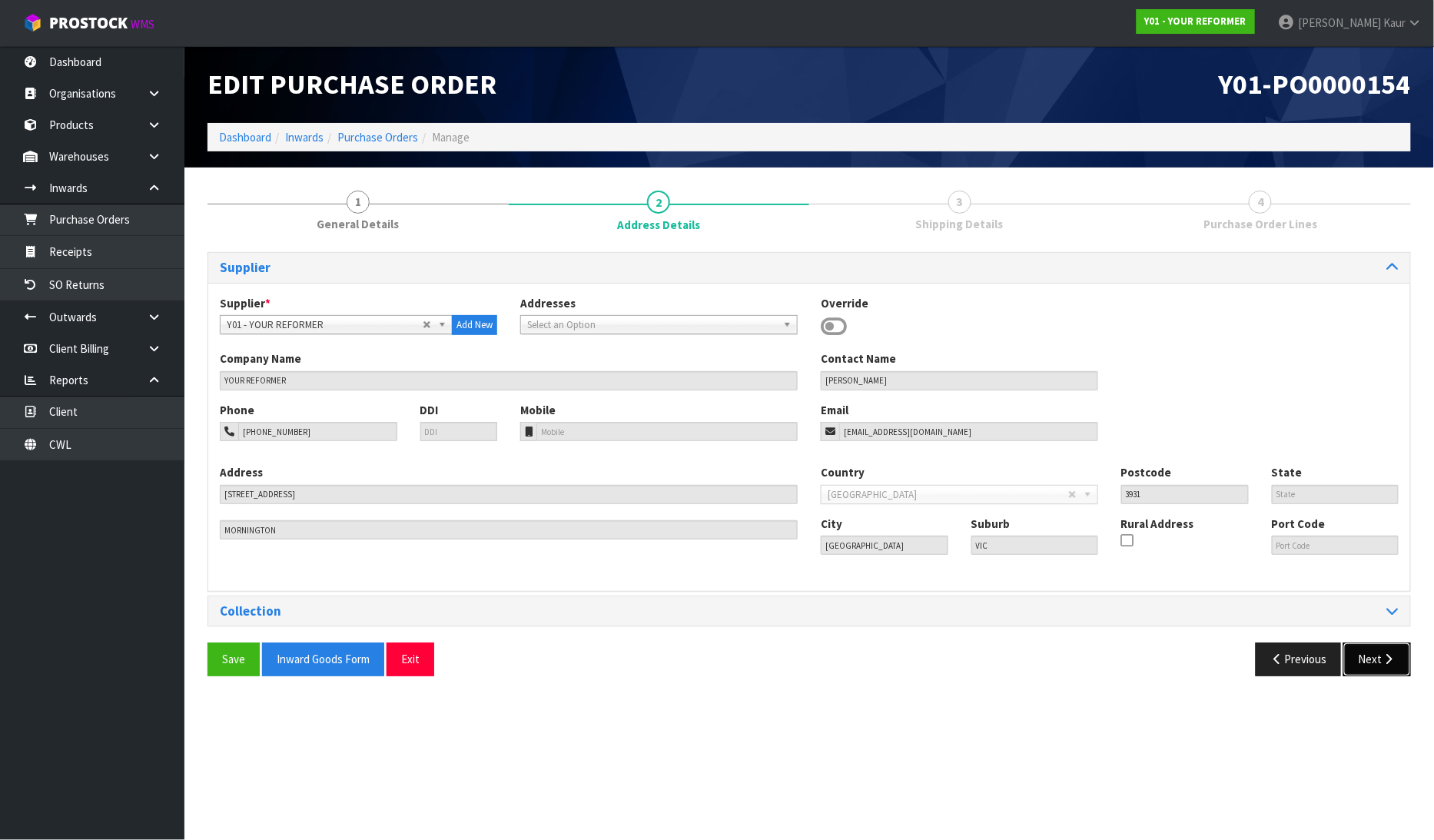
click at [1360, 653] on button "Next" at bounding box center [1377, 659] width 68 height 33
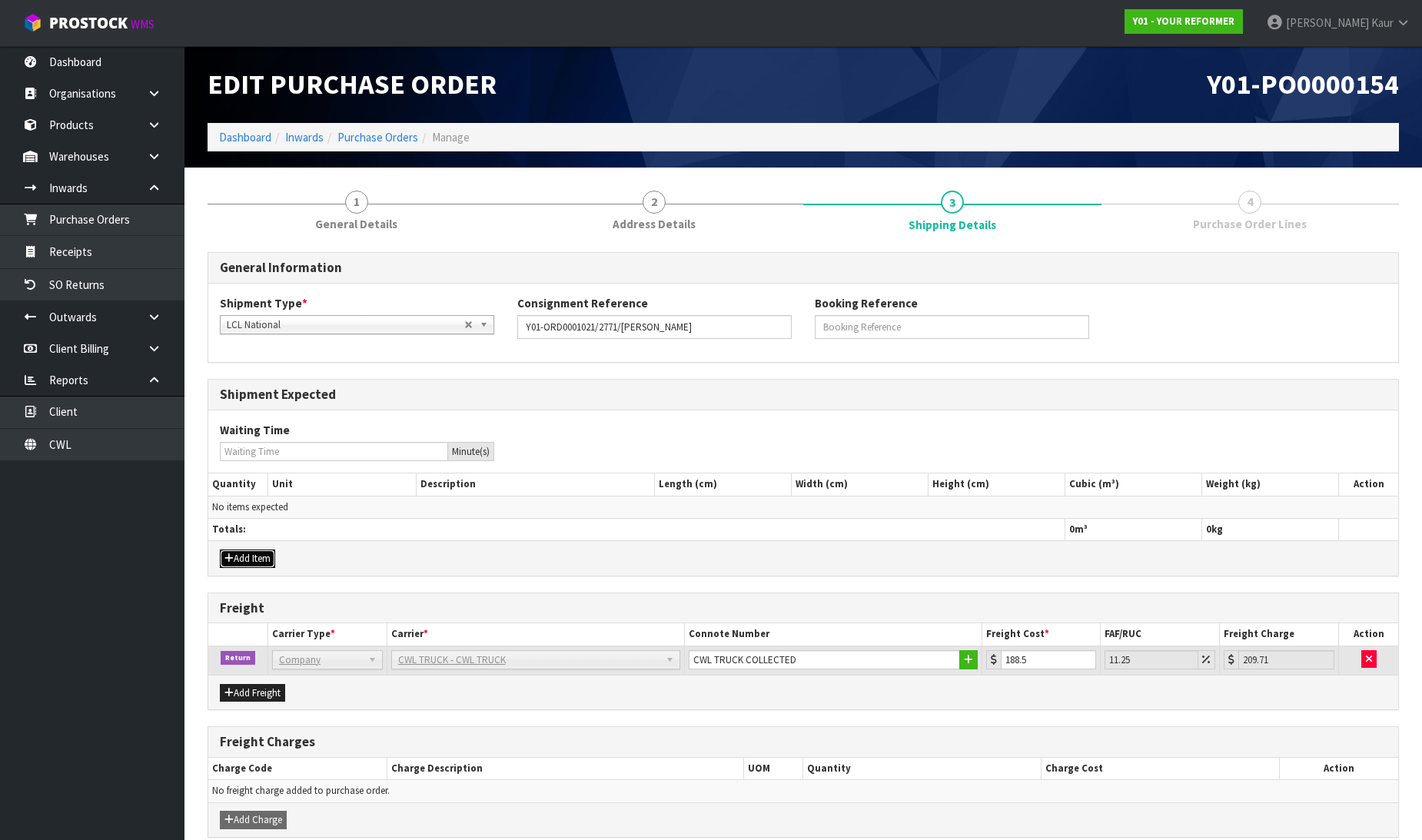
click at [255, 553] on button "Add Item" at bounding box center [248, 558] width 55 height 18
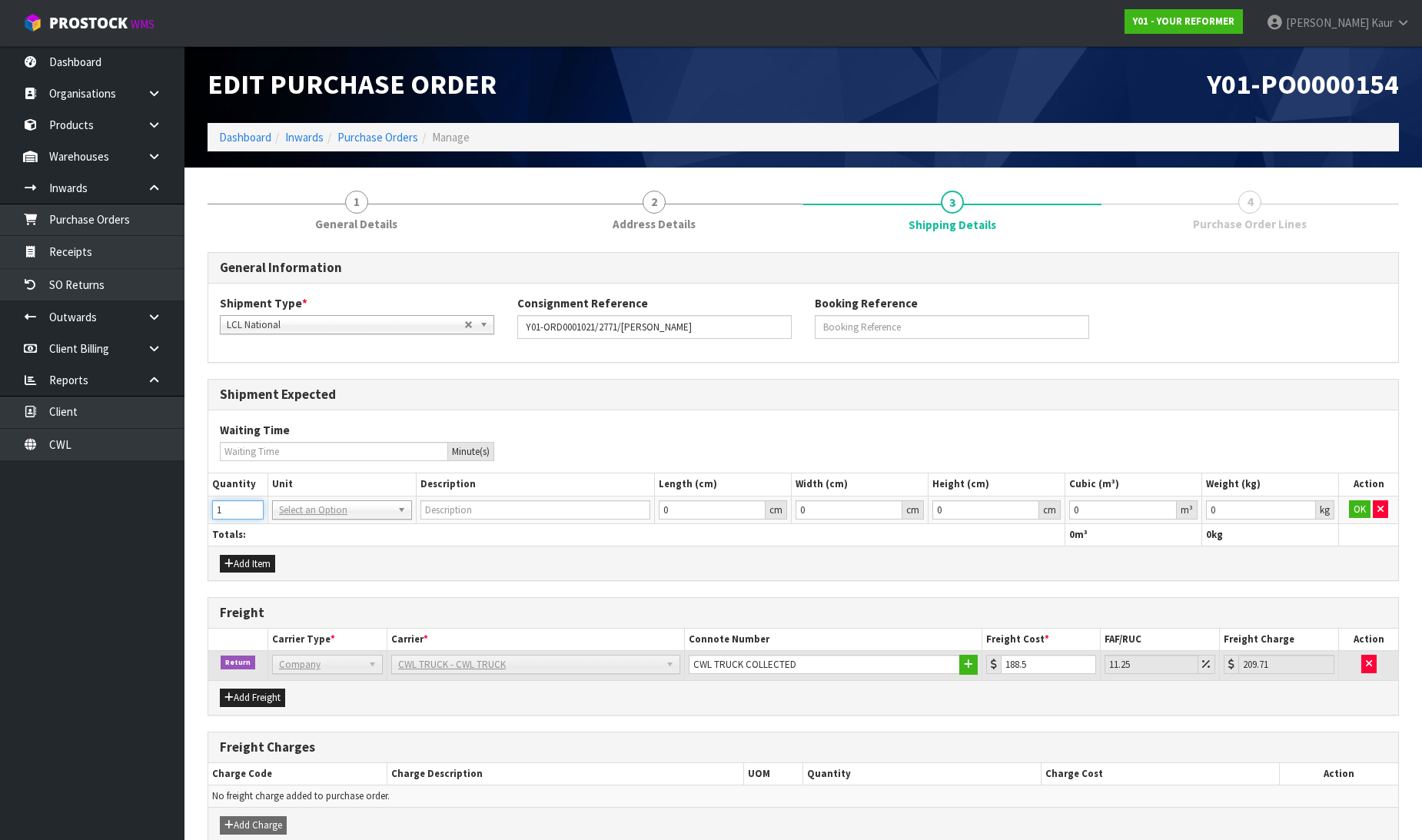
type input "1"
click at [254, 506] on input "1" at bounding box center [238, 510] width 51 height 19
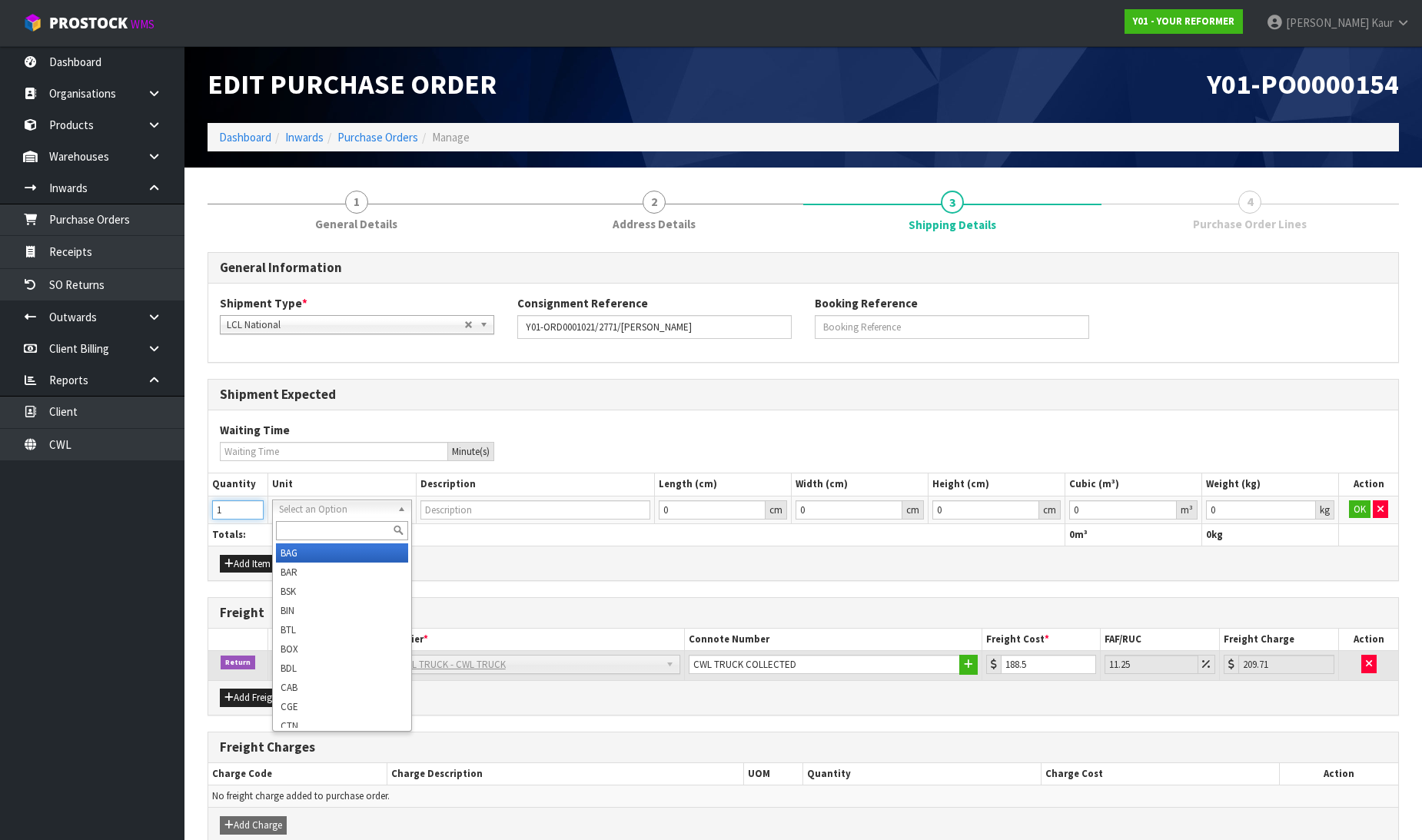
drag, startPoint x: 289, startPoint y: 508, endPoint x: 296, endPoint y: 522, distance: 15.7
click at [304, 534] on input "text" at bounding box center [342, 530] width 133 height 19
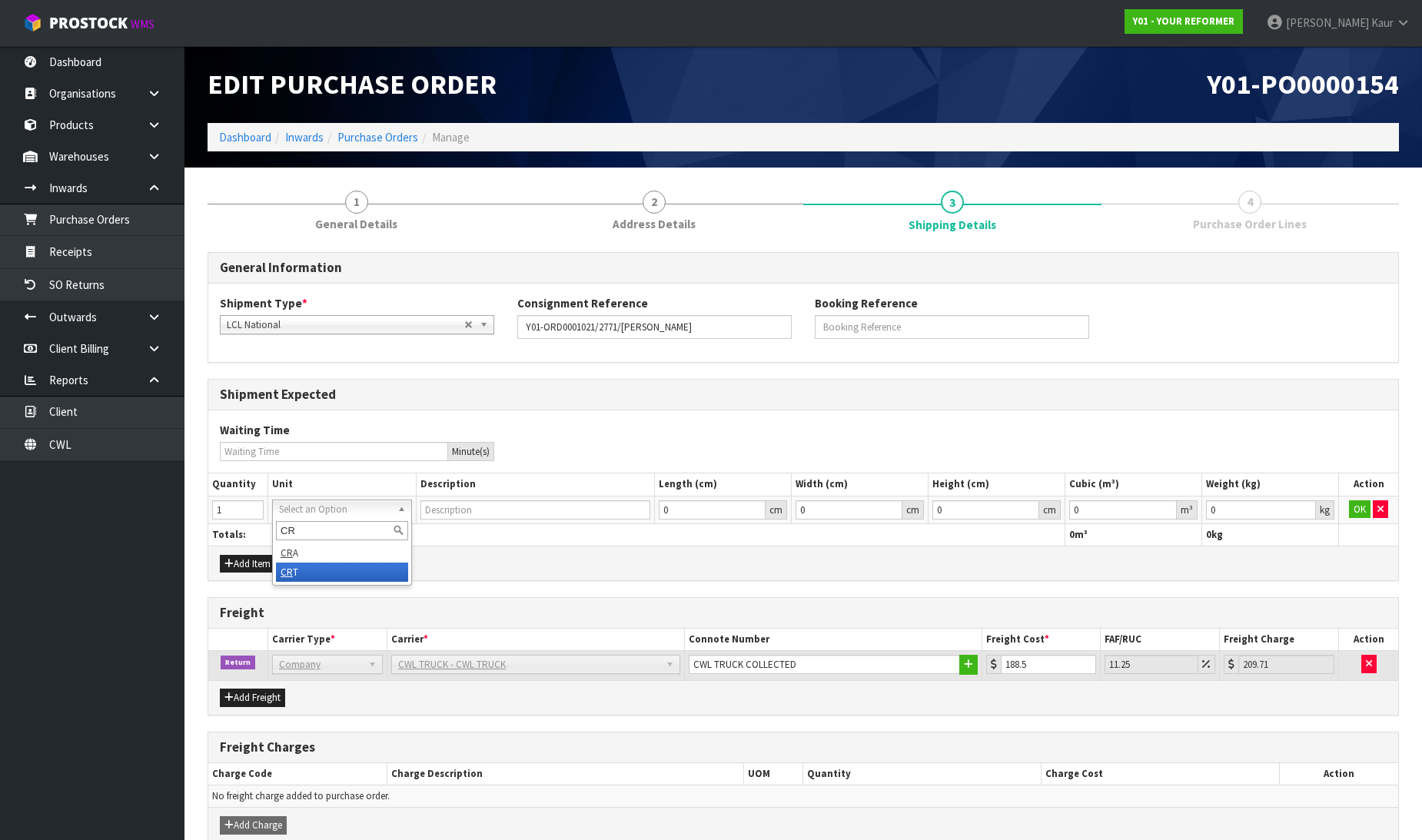
type input "CR"
type input "CRATE"
type input "0.000001"
click at [1165, 508] on input "0.000001" at bounding box center [1123, 510] width 107 height 19
type input "0.001"
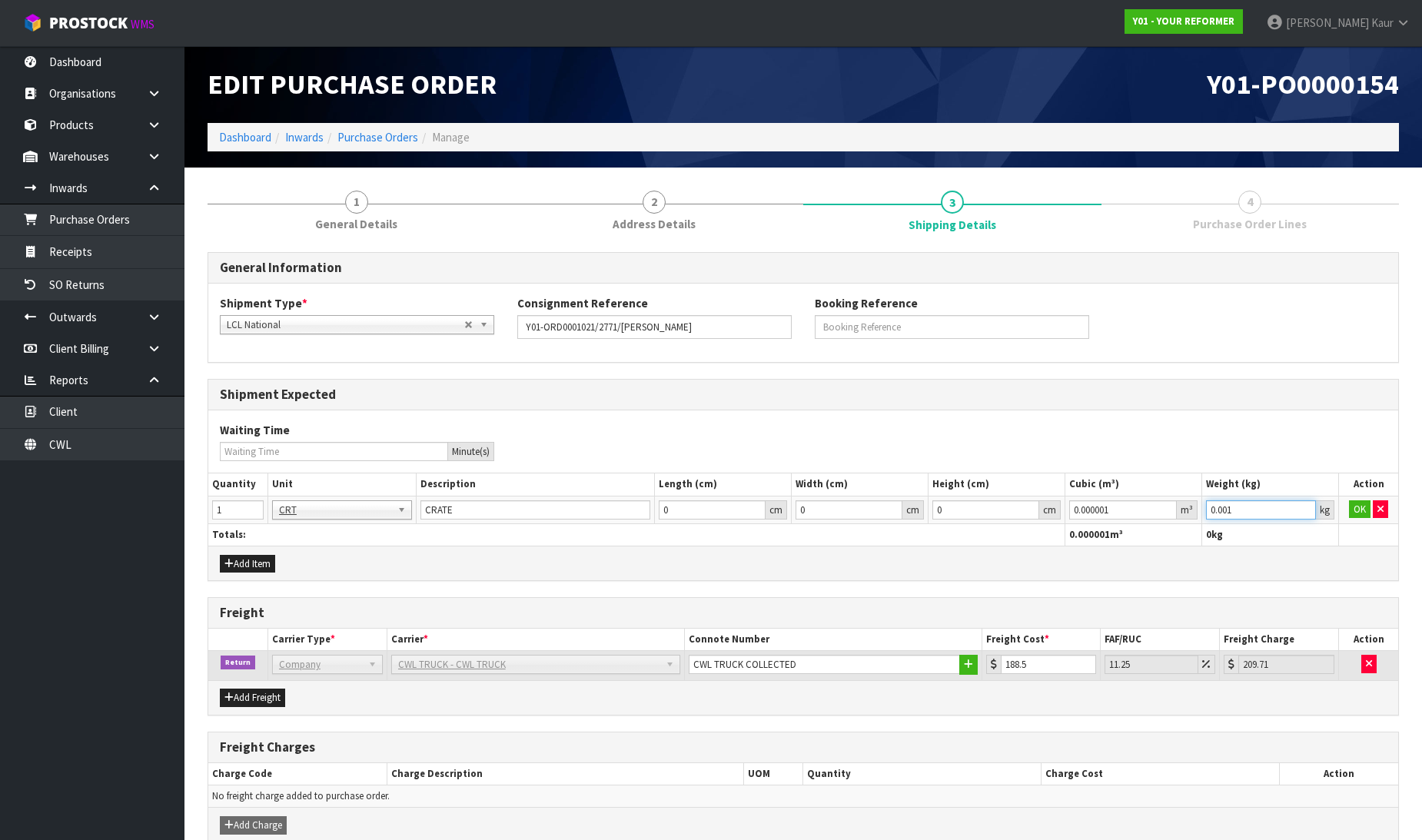
click at [1307, 505] on input "0.001" at bounding box center [1260, 510] width 110 height 19
click at [1363, 513] on button "OK" at bounding box center [1359, 509] width 21 height 18
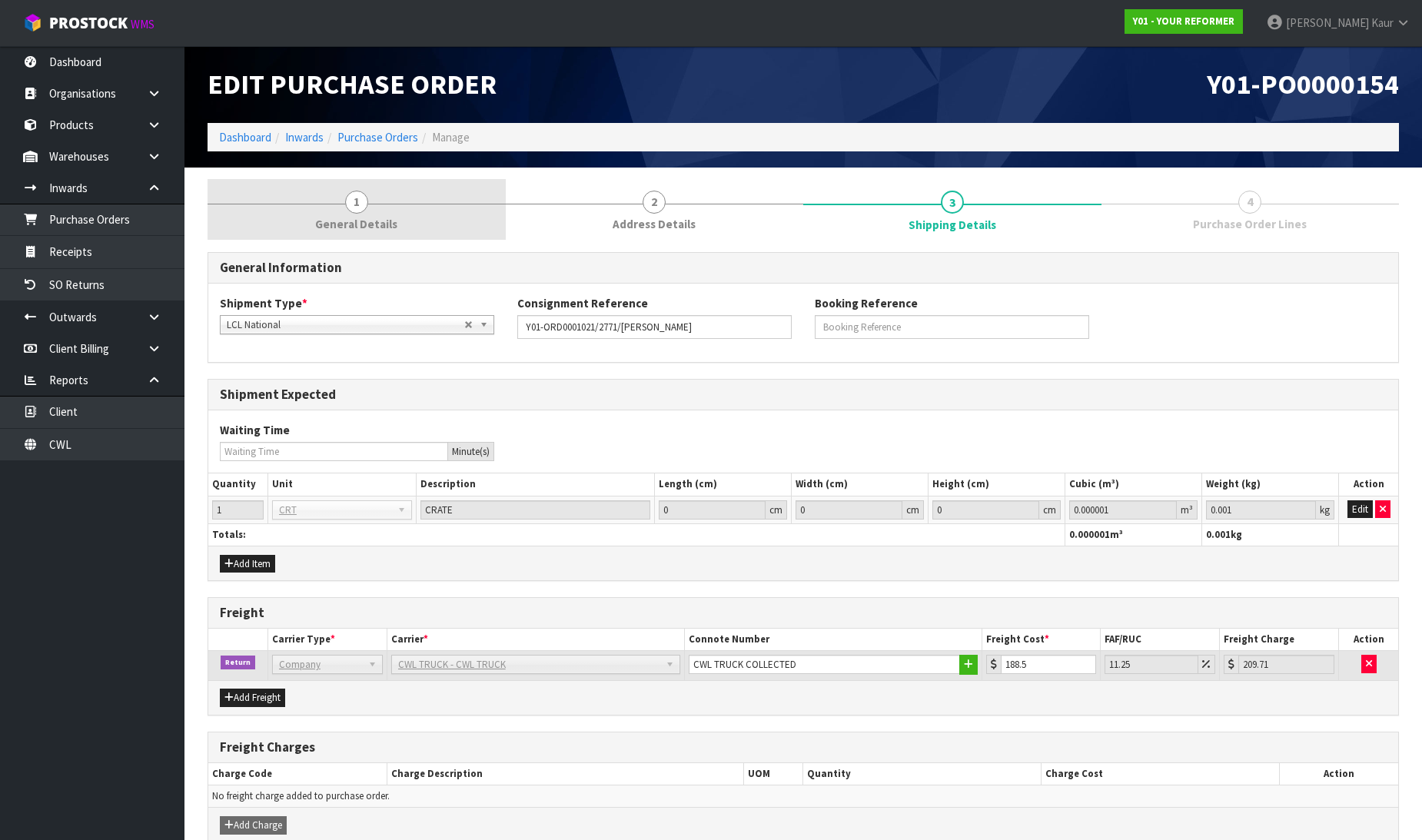
click at [371, 190] on link "1 General Details" at bounding box center [357, 209] width 298 height 61
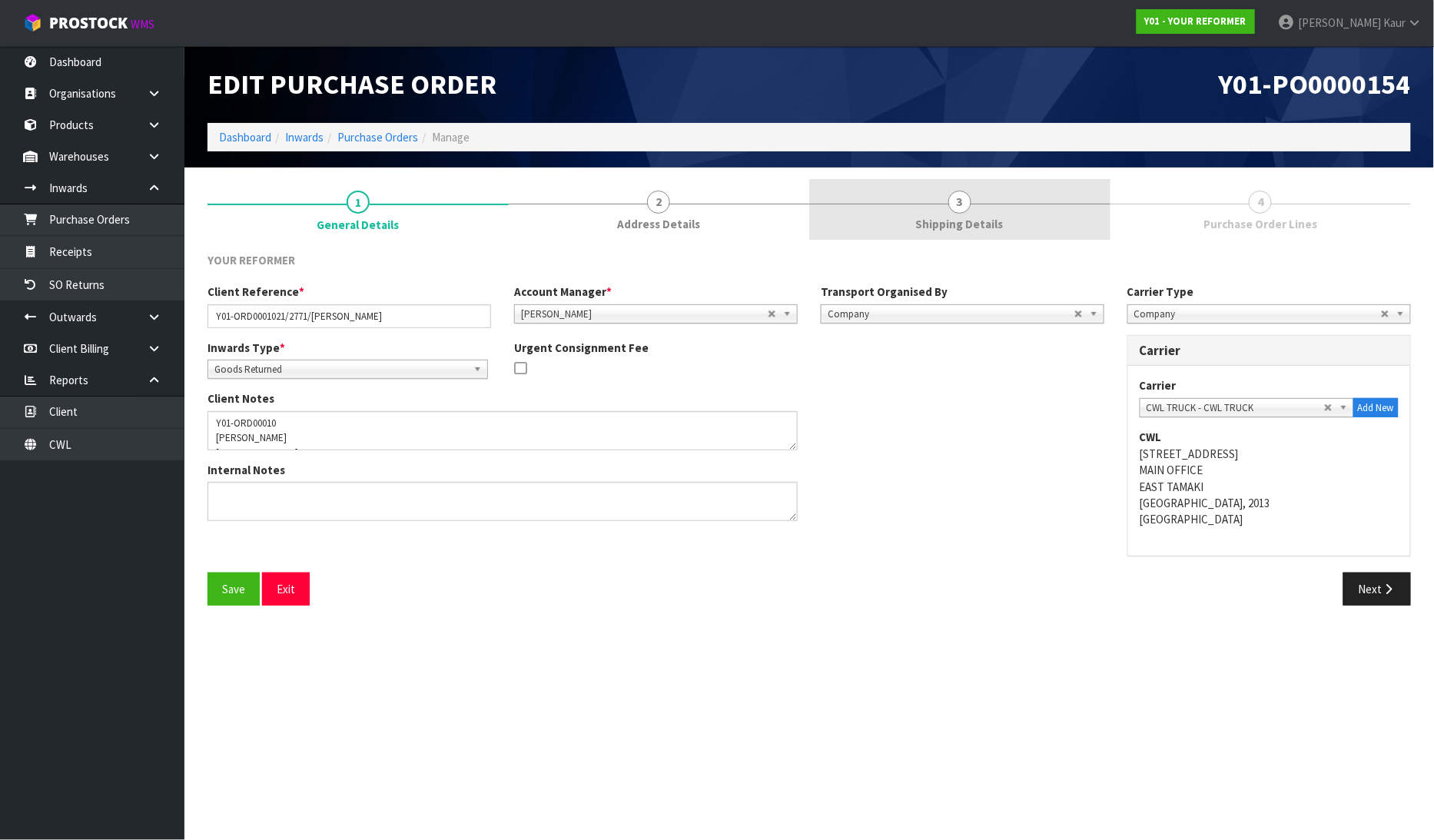
click at [965, 216] on span "Shipping Details" at bounding box center [959, 224] width 88 height 16
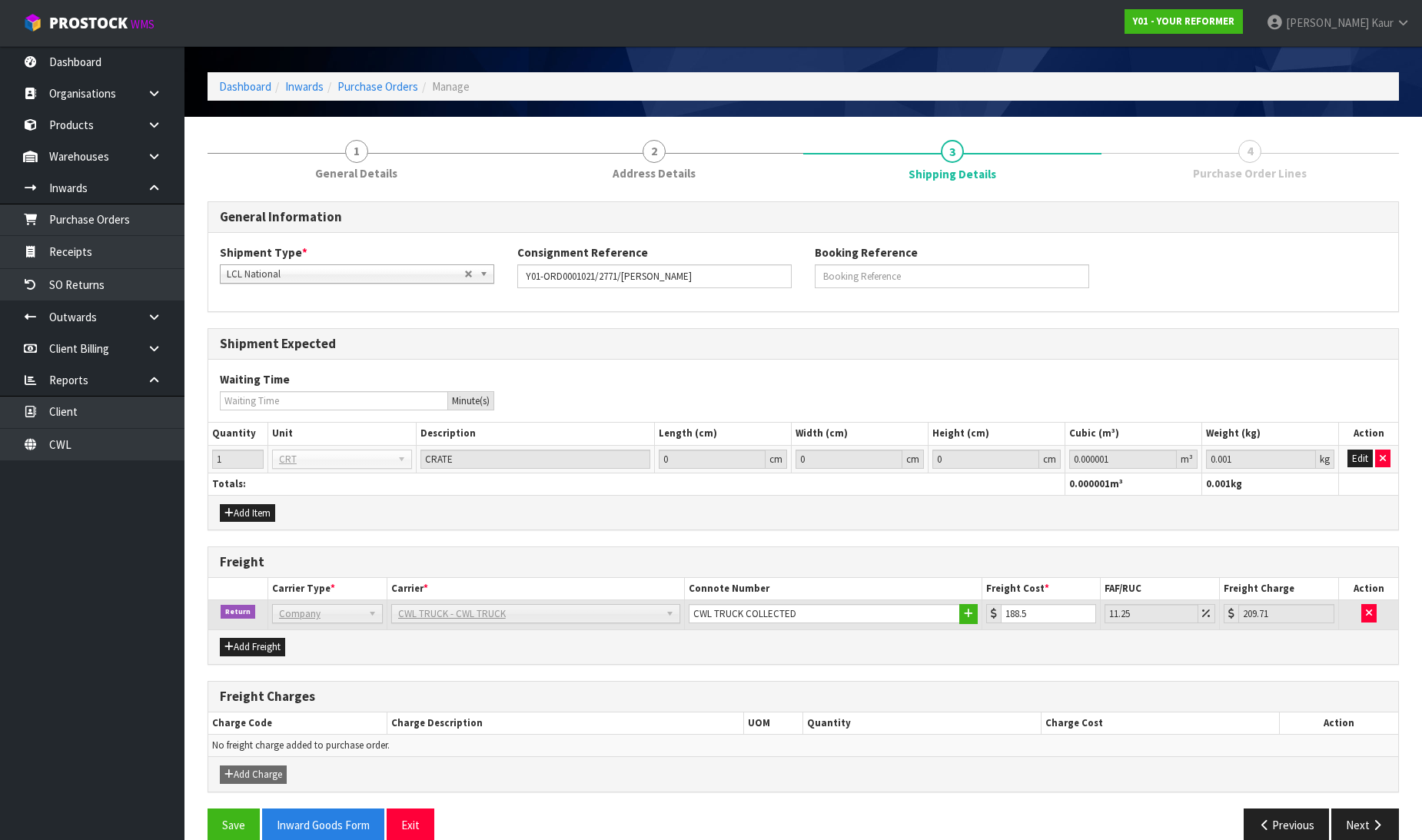
scroll to position [74, 0]
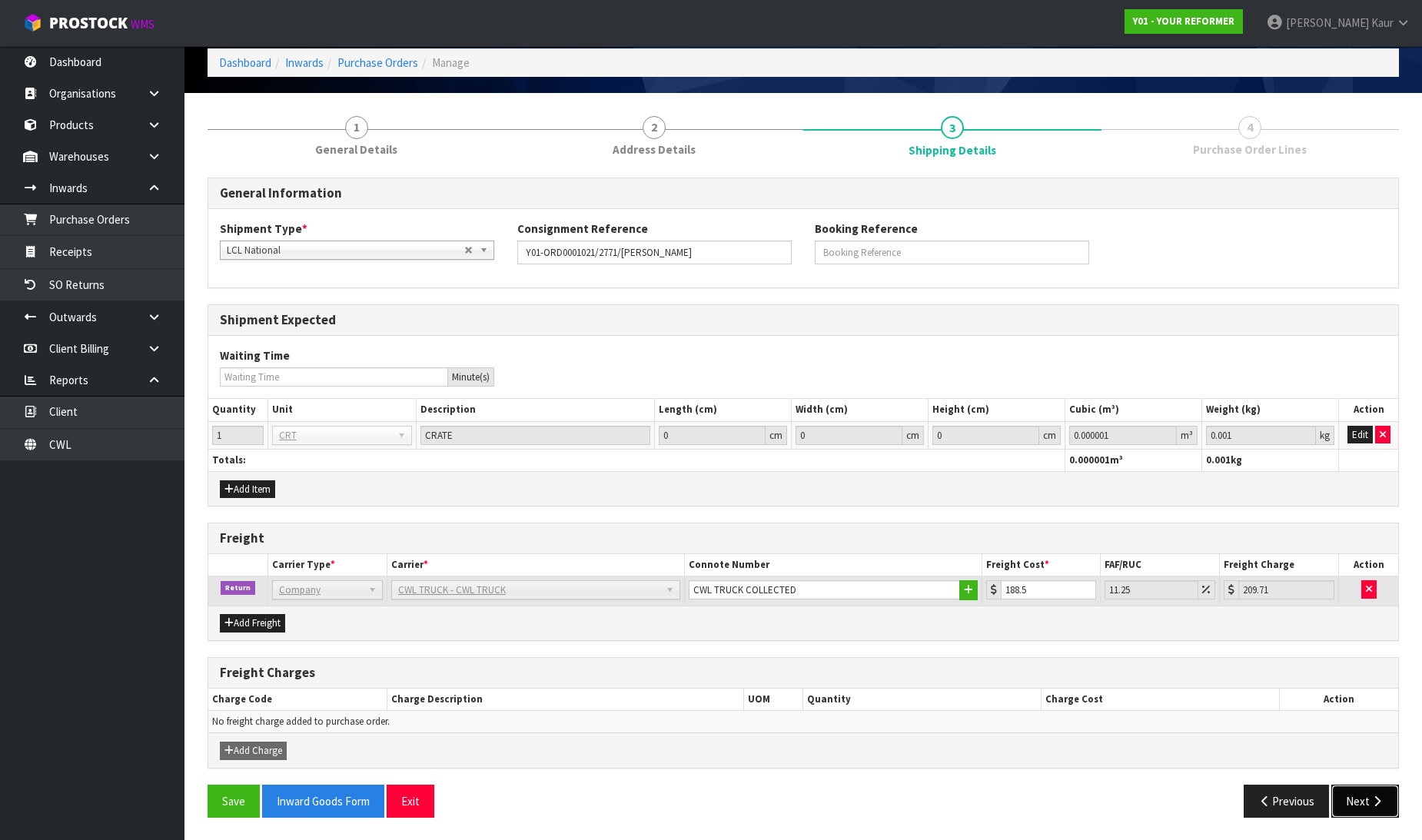
click at [1367, 791] on button "Next" at bounding box center [1365, 801] width 68 height 33
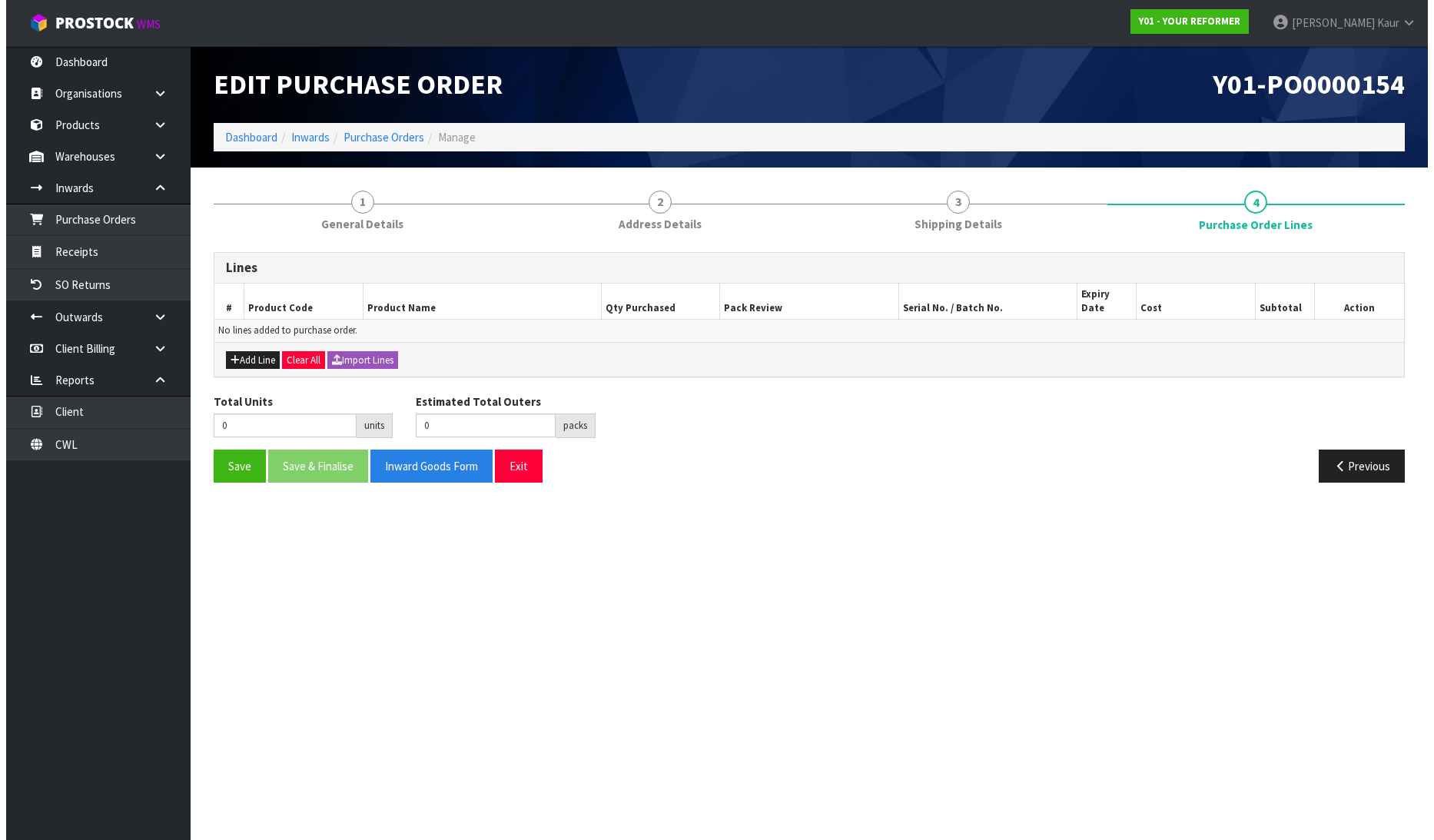
scroll to position [0, 0]
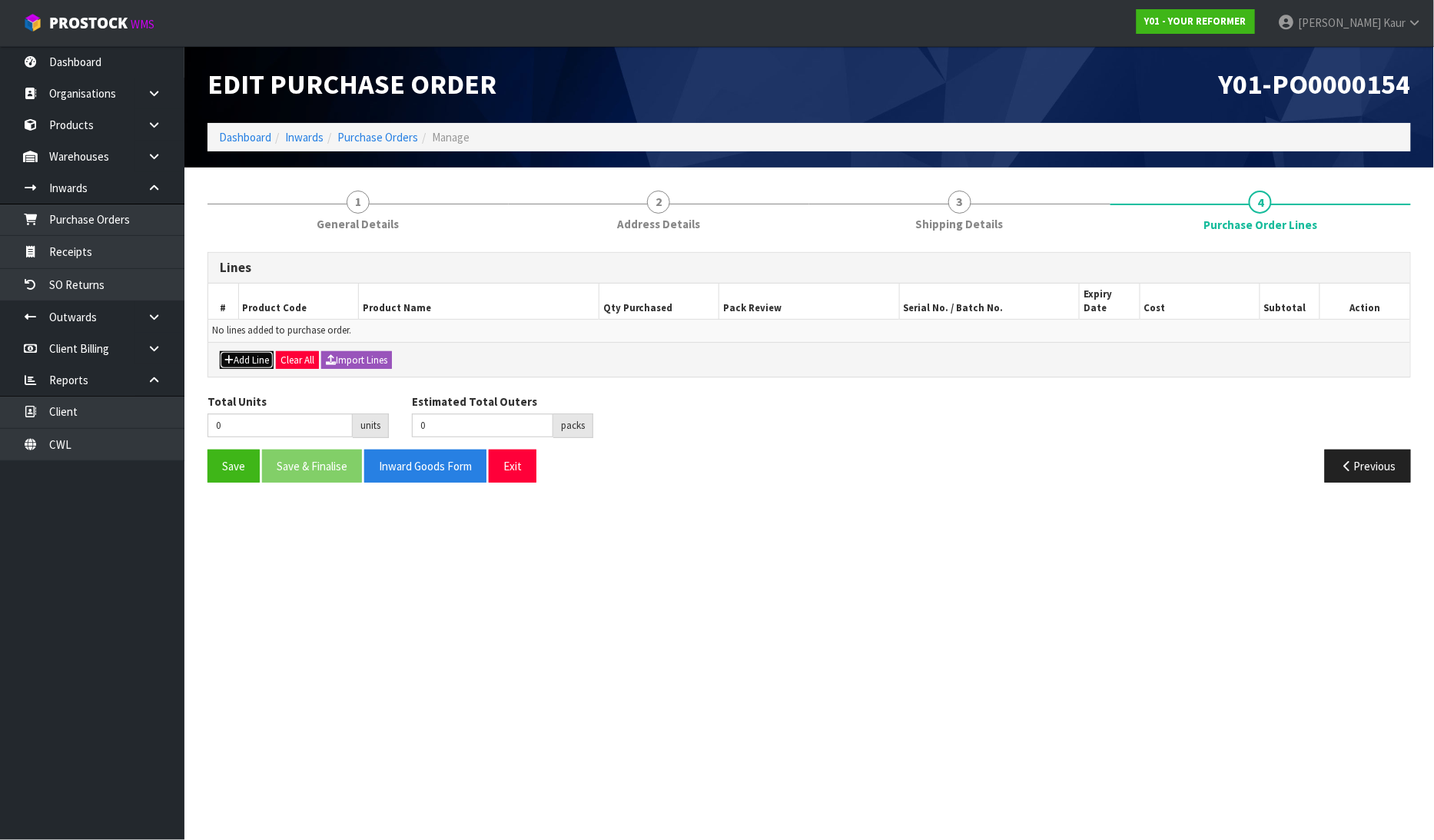
click at [237, 351] on button "Add Line" at bounding box center [247, 360] width 54 height 18
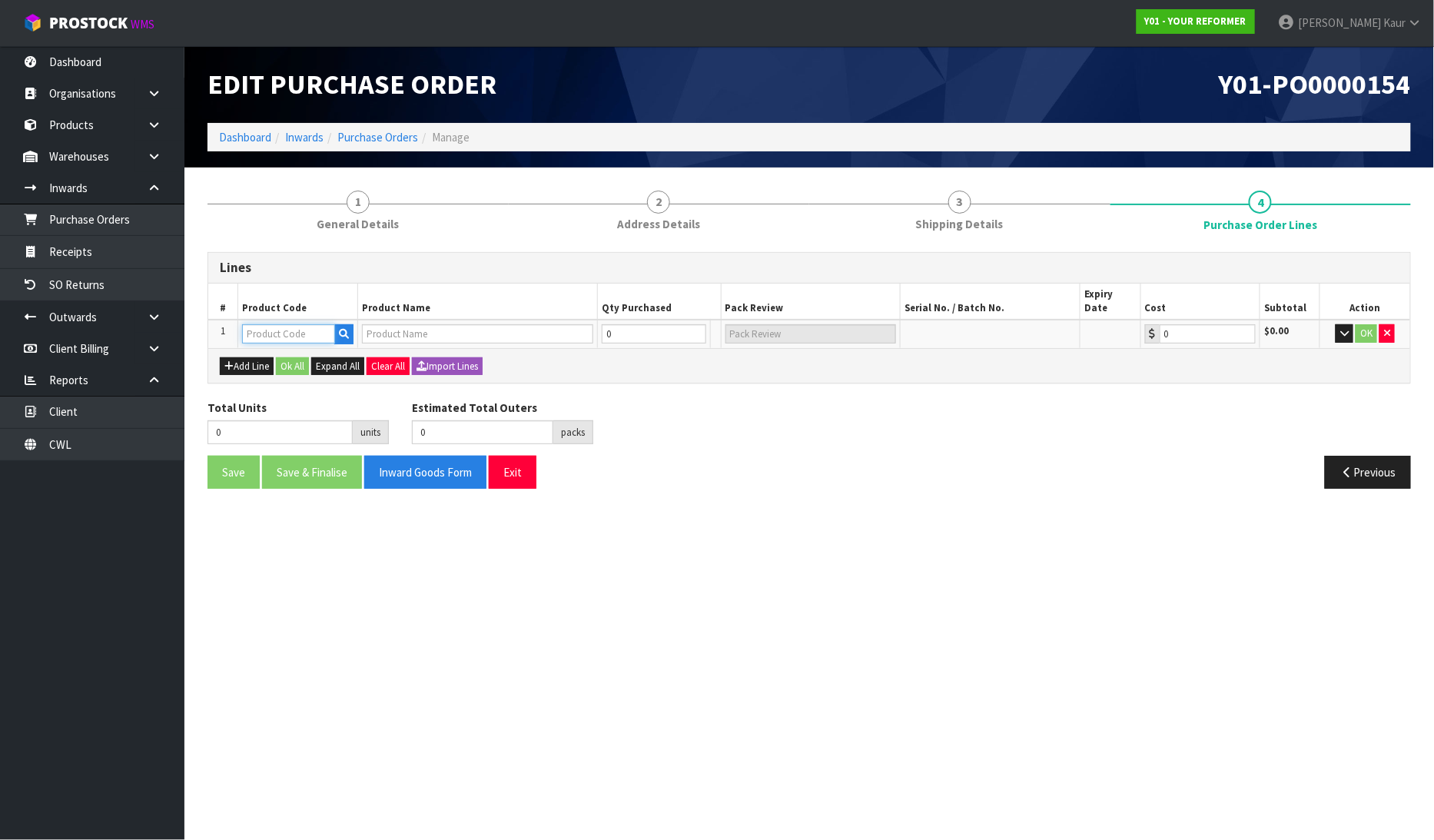
click at [258, 324] on input "text" at bounding box center [289, 334] width 93 height 19
type input "EN"
click at [294, 386] on strong "EN" at bounding box center [301, 386] width 14 height 15
type input "ENVY-RENT-01-ASS"
type input "ENVY RENTAL ASSEMBLED"
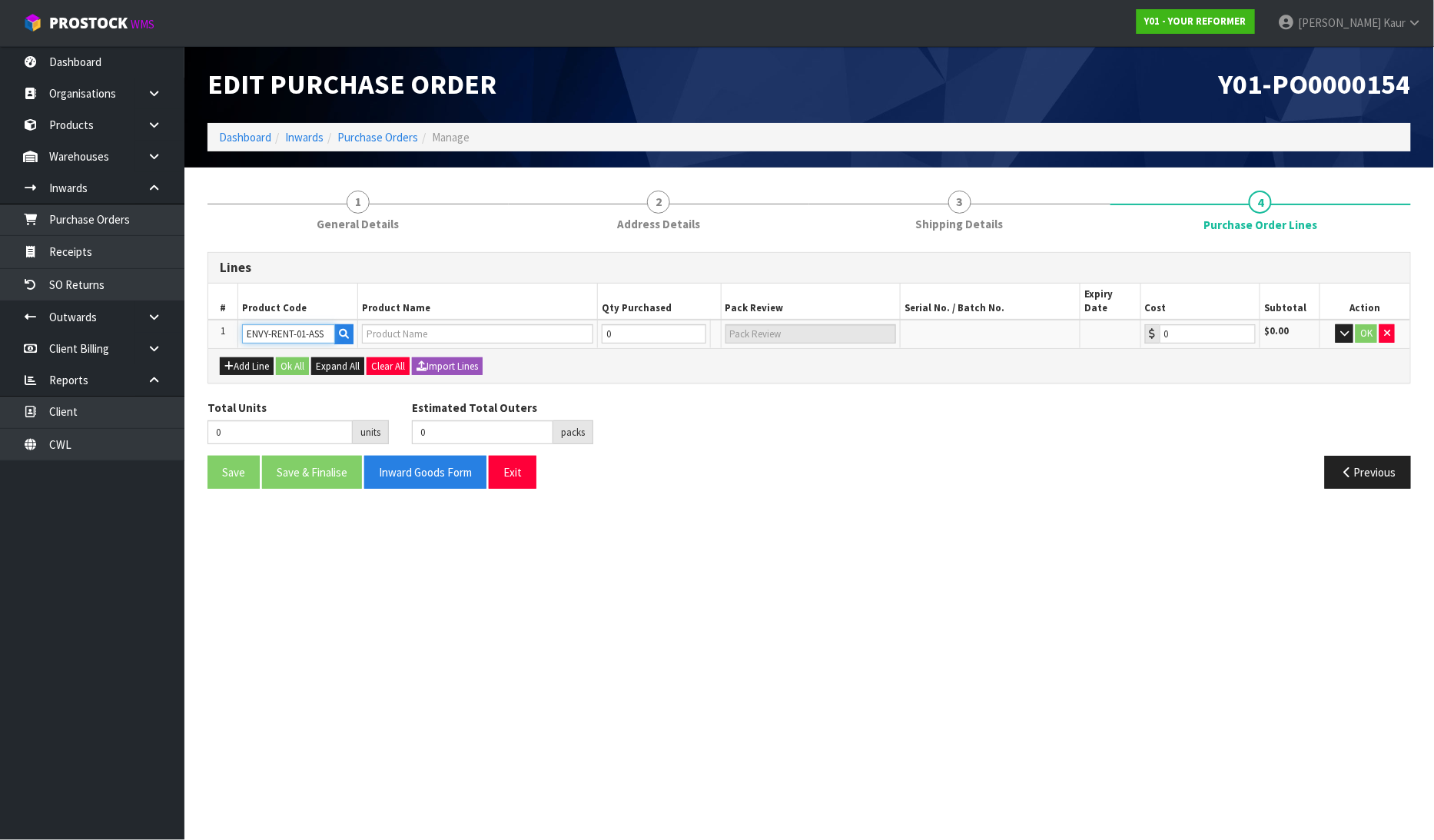
type input "0.00"
click at [654, 324] on input "0" at bounding box center [644, 334] width 92 height 19
type input "1"
type input "1 PLT"
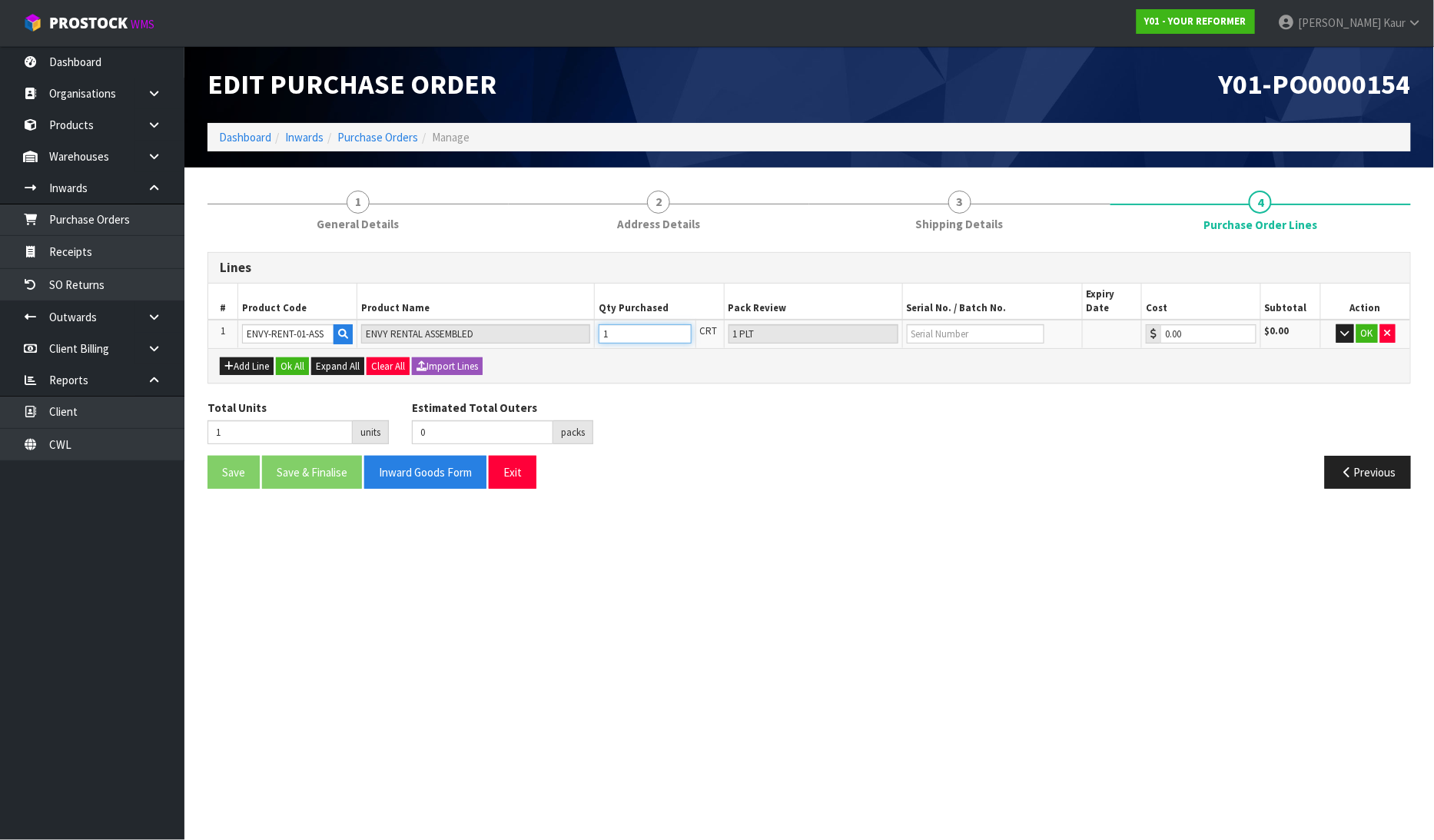
type input "1"
click at [914, 327] on input "text" at bounding box center [975, 334] width 137 height 19
click at [950, 324] on input "YRENV" at bounding box center [975, 334] width 137 height 19
type input "YRENV240012040"
click at [1357, 324] on button "OK" at bounding box center [1366, 333] width 21 height 18
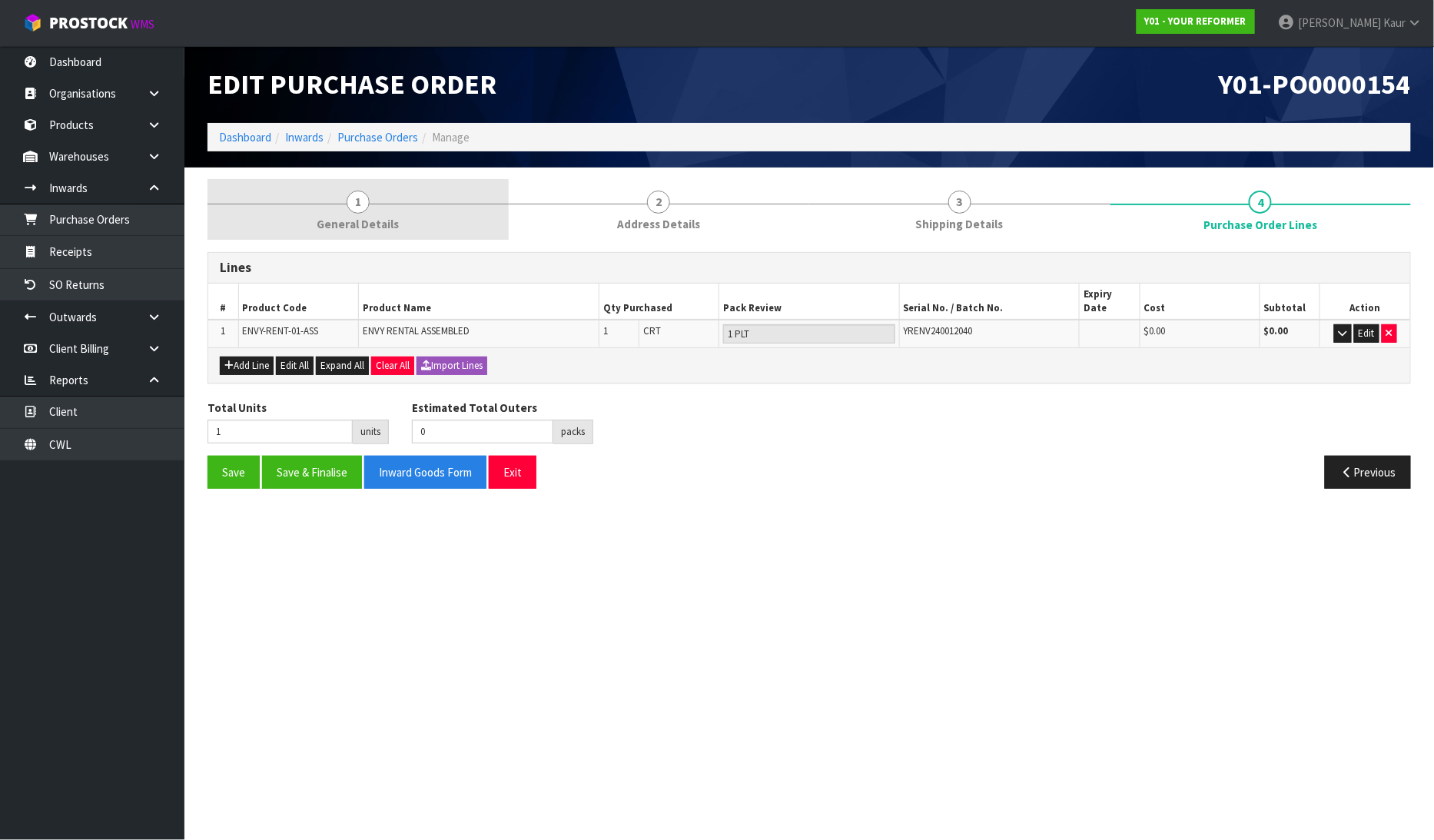
click at [342, 222] on span "General Details" at bounding box center [357, 224] width 82 height 16
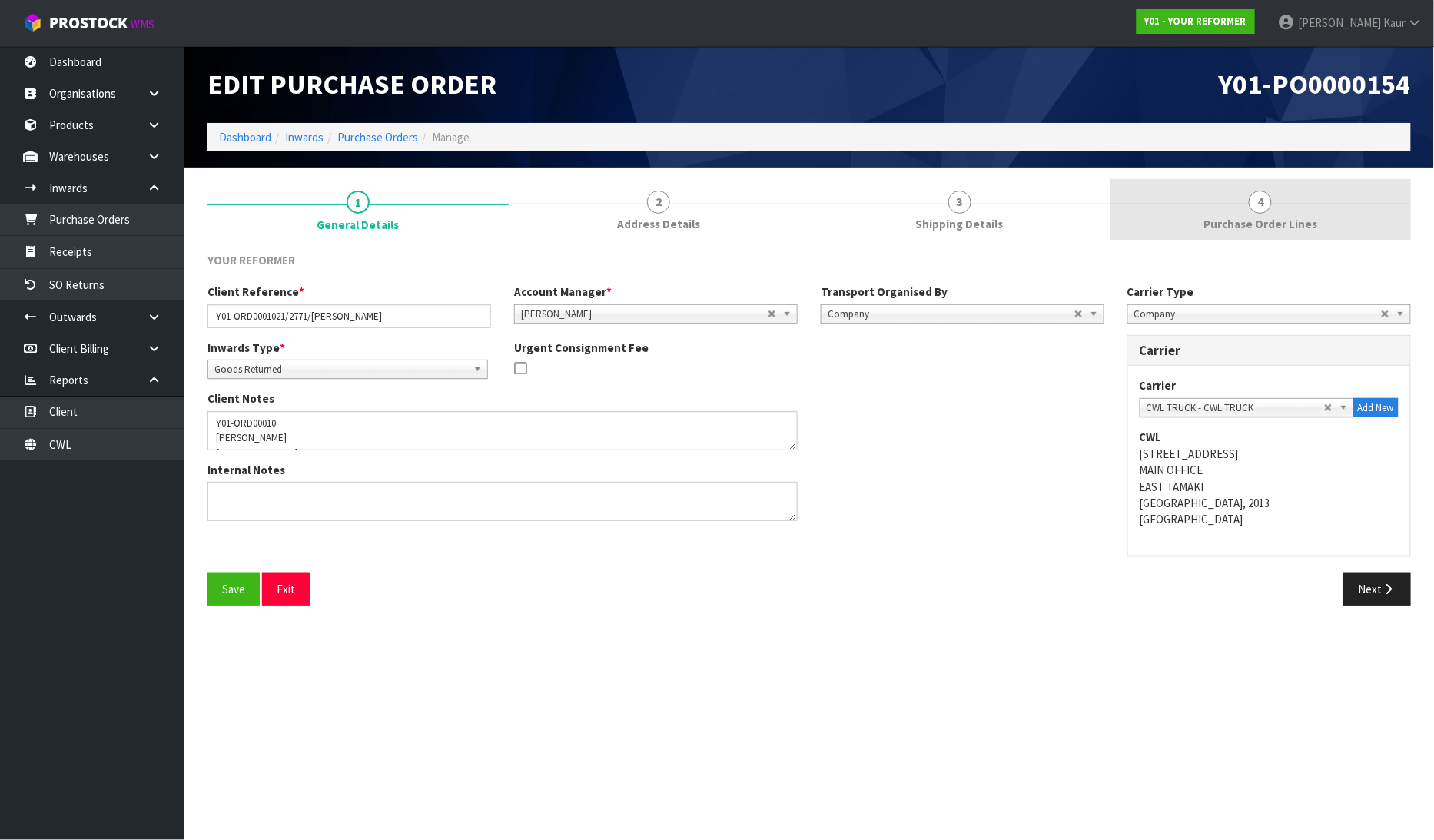
click at [1293, 233] on link "4 Purchase Order Lines" at bounding box center [1260, 209] width 301 height 61
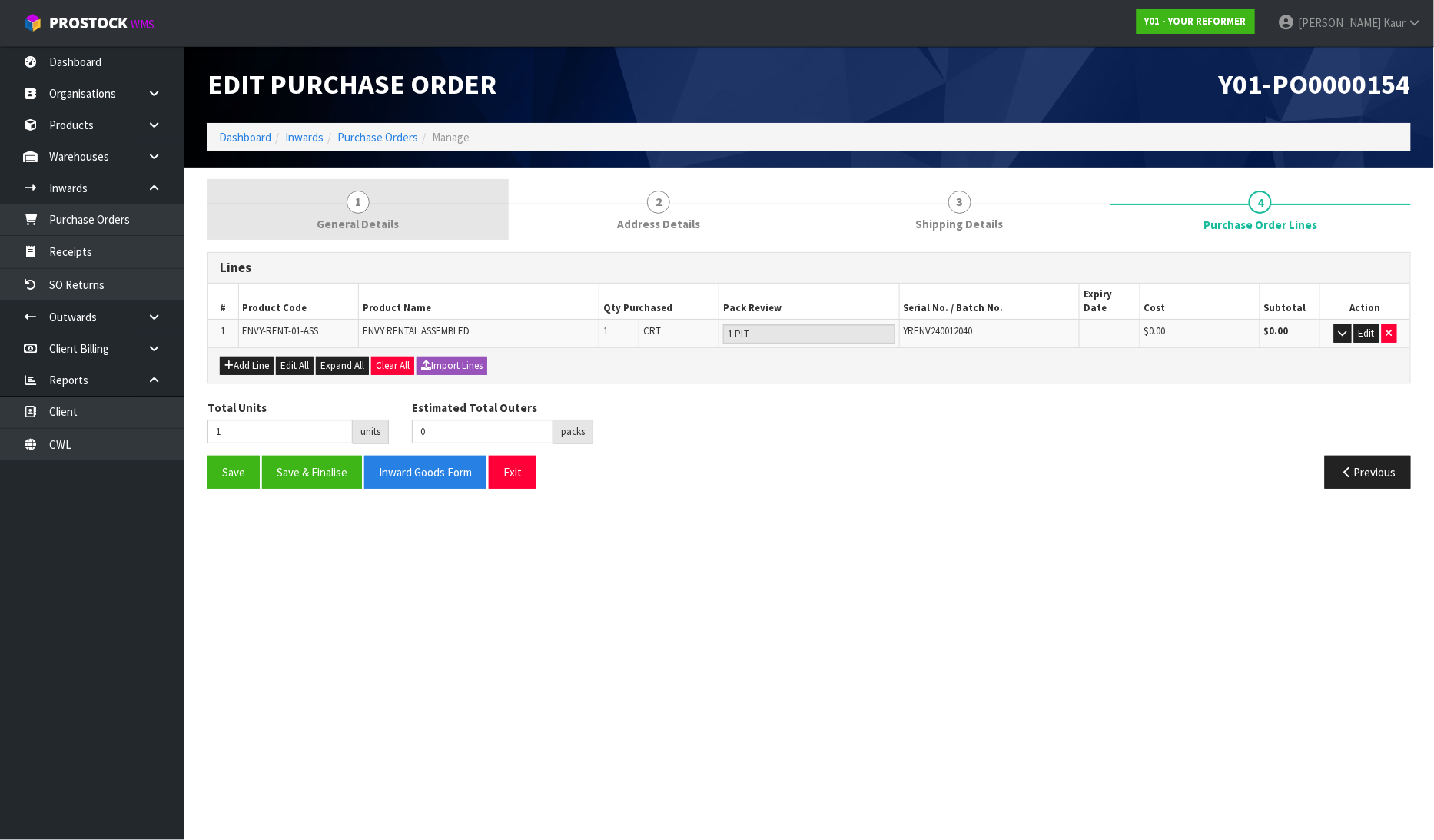
click at [382, 217] on span "General Details" at bounding box center [357, 224] width 82 height 16
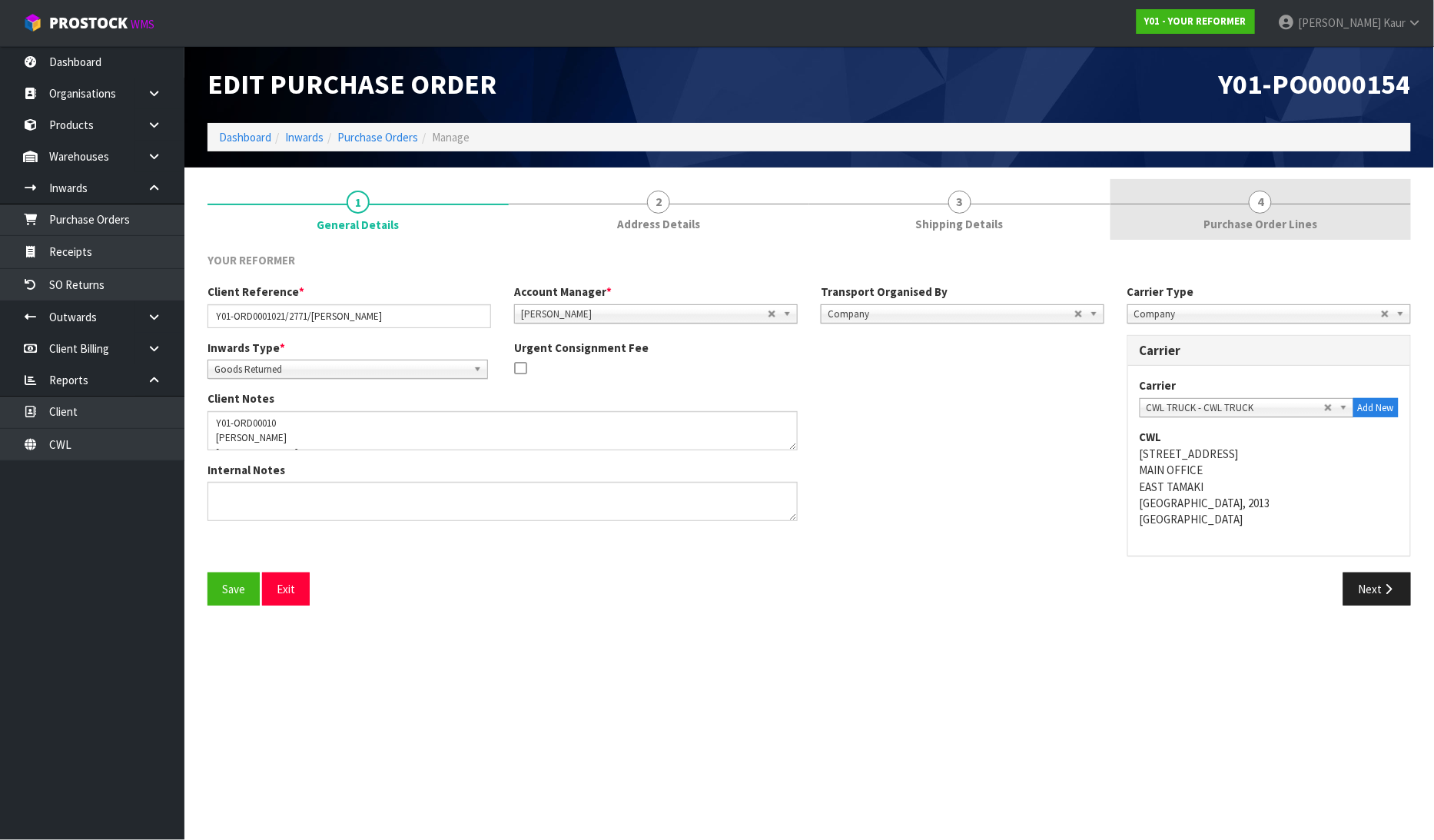
click at [1316, 225] on link "4 Purchase Order Lines" at bounding box center [1260, 209] width 301 height 61
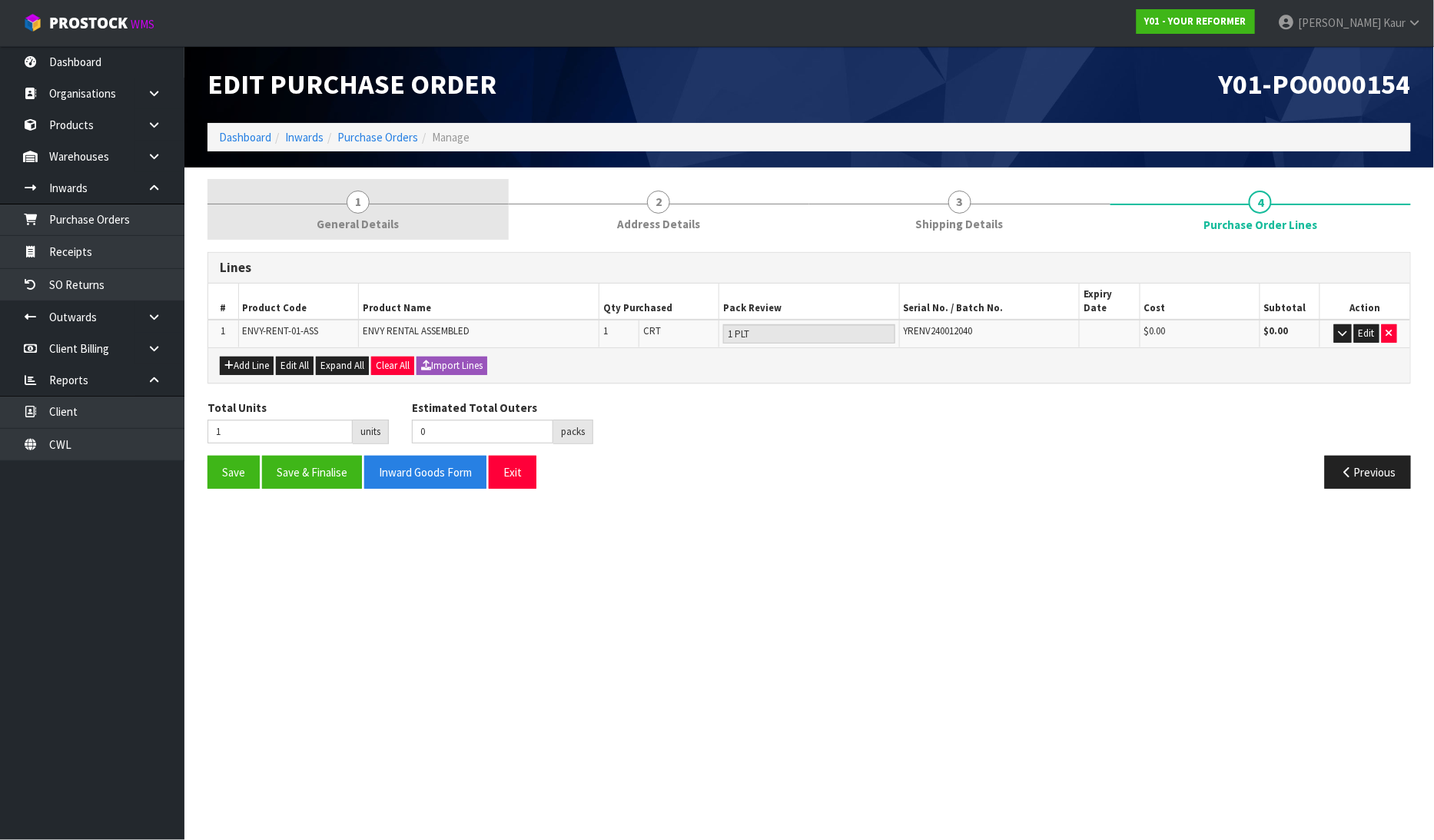
drag, startPoint x: 348, startPoint y: 222, endPoint x: 360, endPoint y: 231, distance: 15.0
click at [349, 222] on span "General Details" at bounding box center [357, 224] width 82 height 16
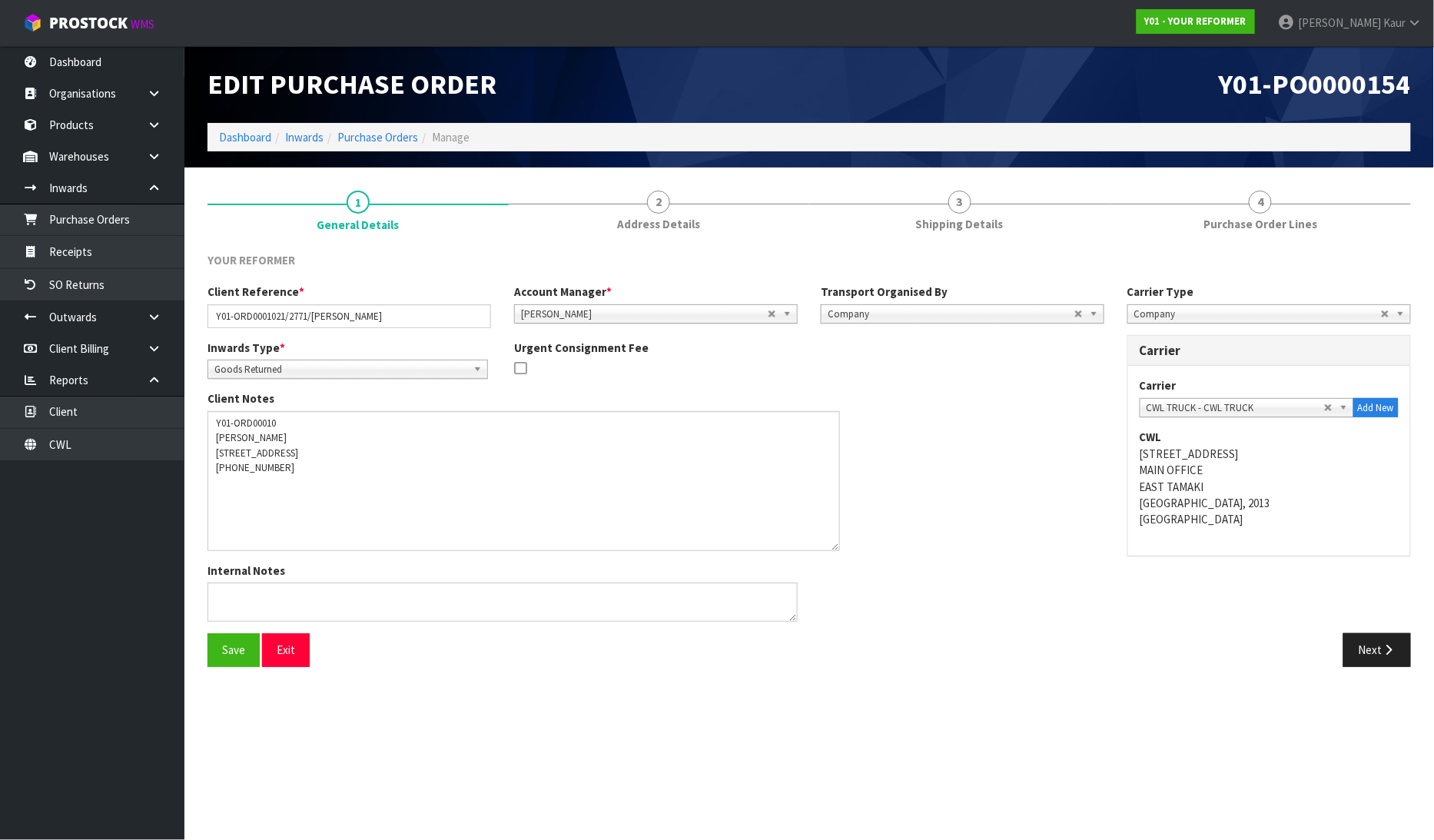
drag, startPoint x: 793, startPoint y: 446, endPoint x: 835, endPoint y: 547, distance: 109.4
click at [835, 547] on textarea at bounding box center [524, 480] width 633 height 140
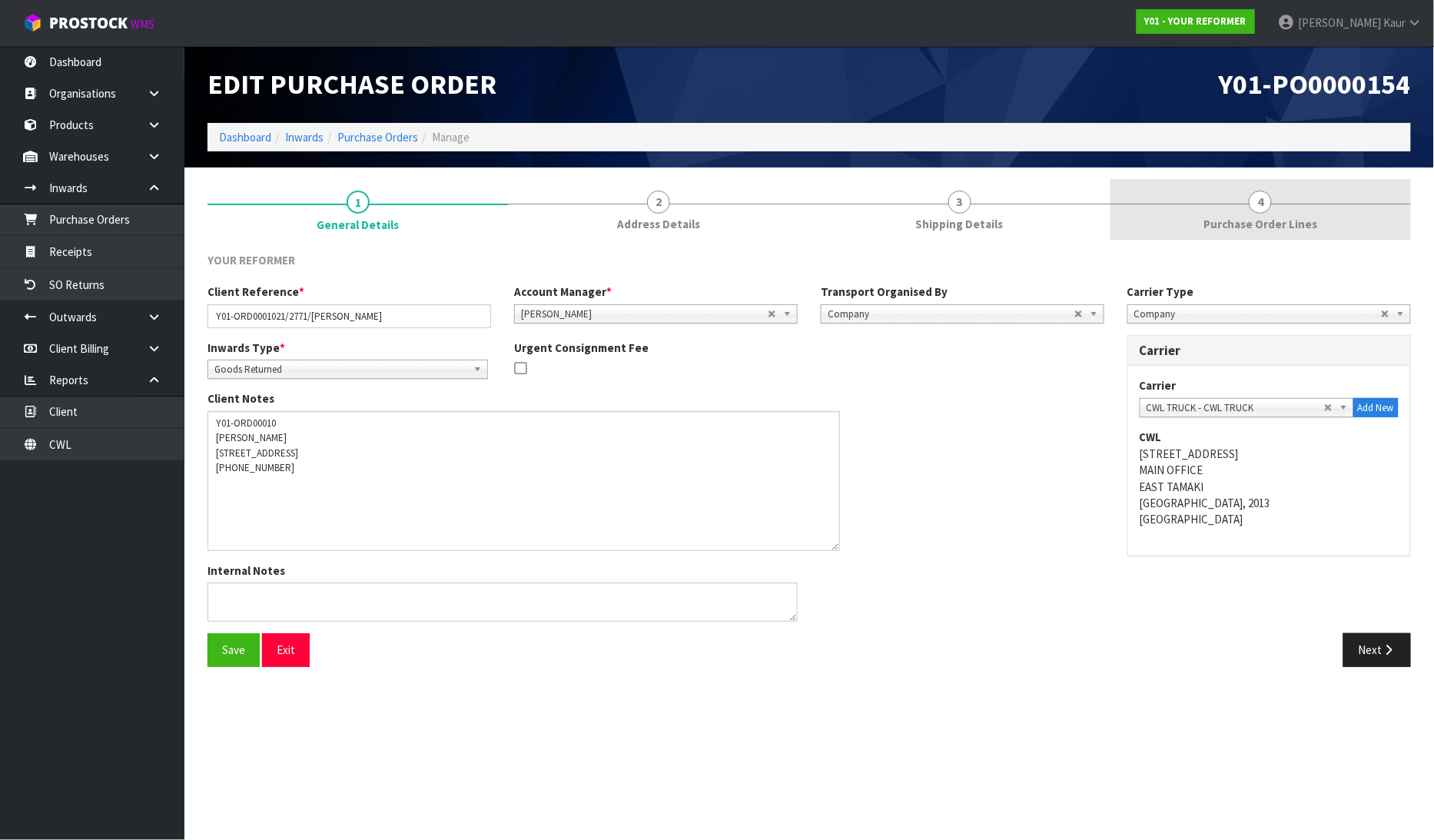
click at [1264, 226] on span "Purchase Order Lines" at bounding box center [1260, 224] width 114 height 16
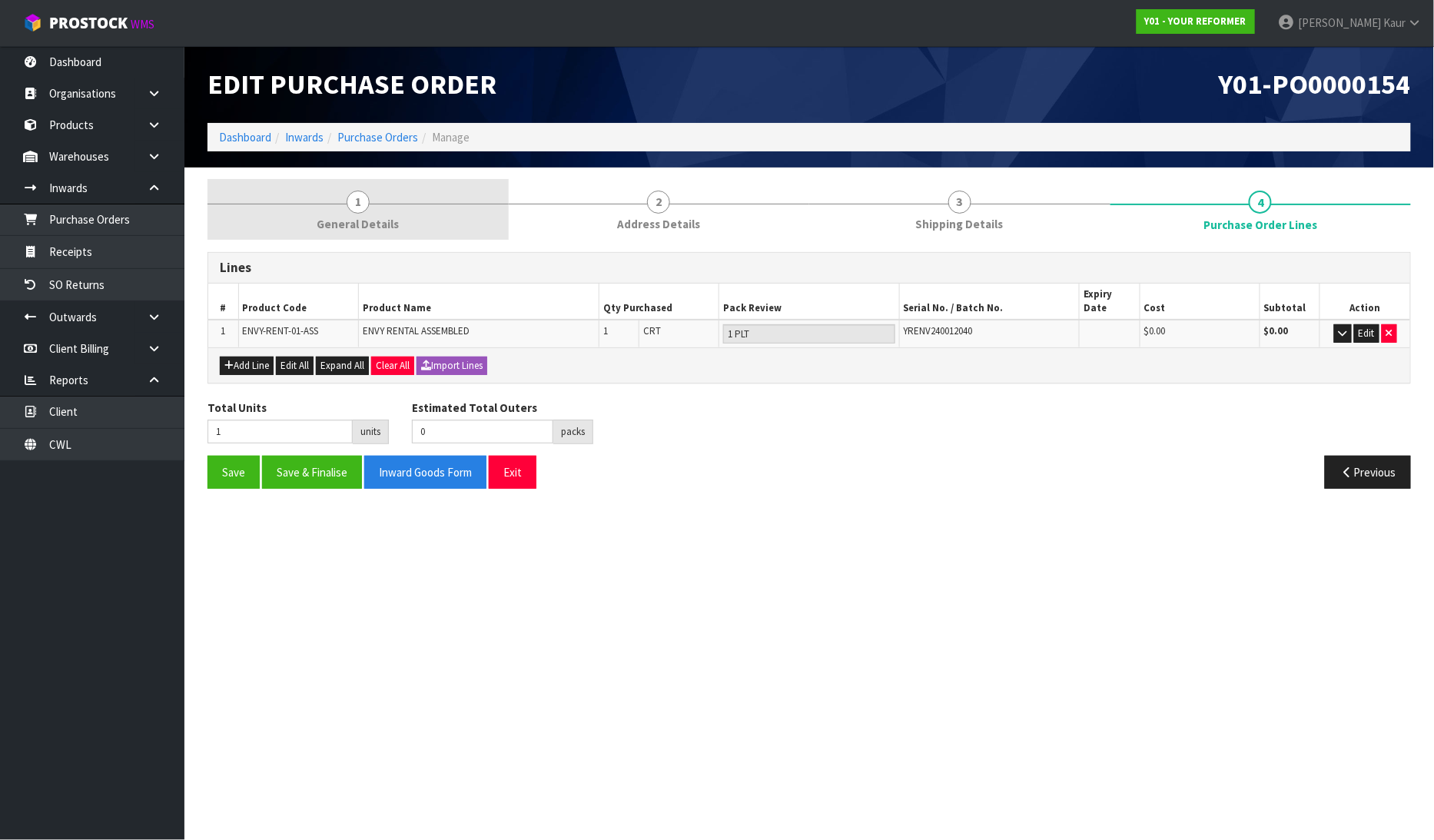
click at [367, 219] on span "General Details" at bounding box center [357, 224] width 82 height 16
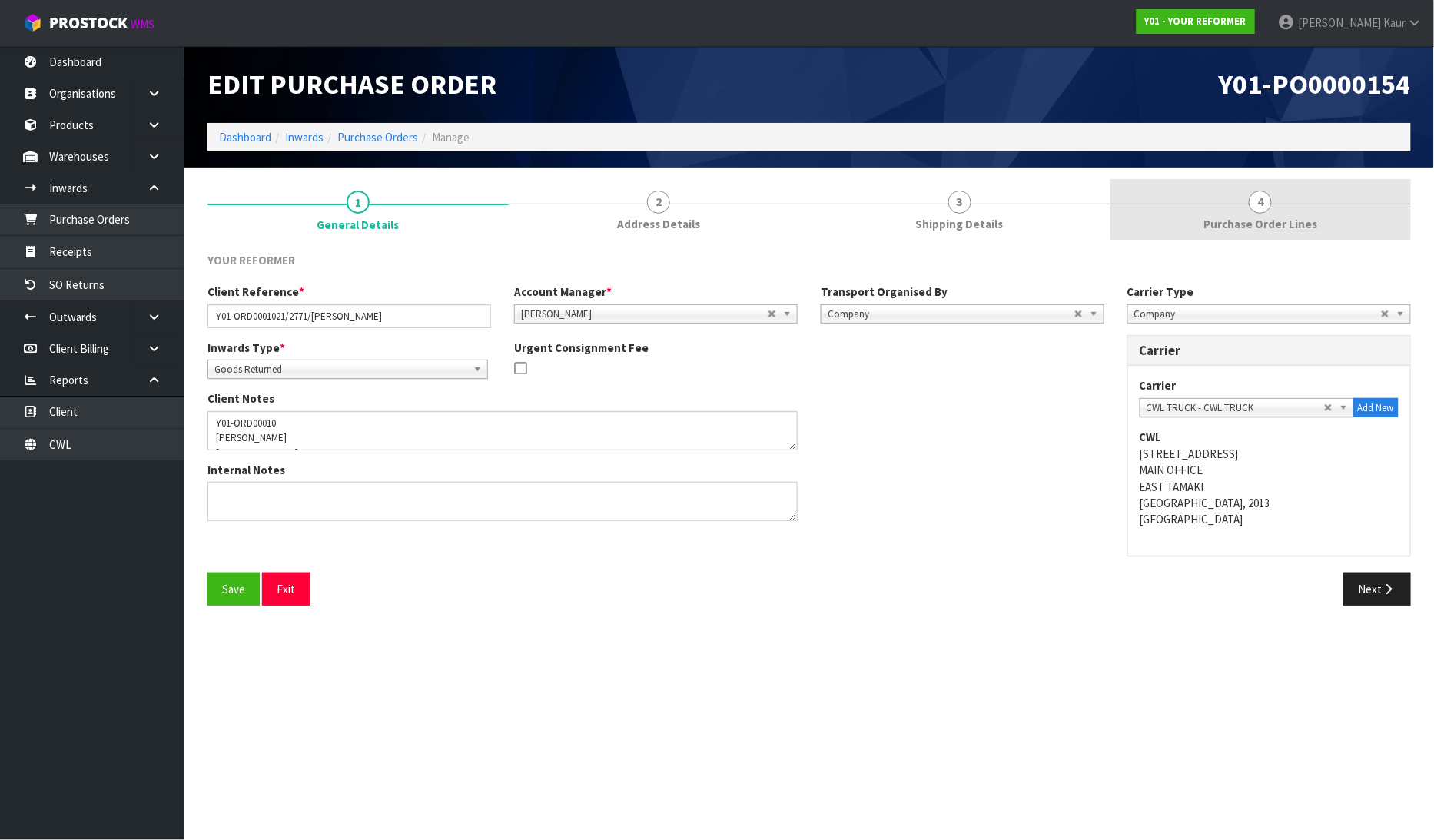
click at [1234, 214] on link "4 Purchase Order Lines" at bounding box center [1260, 209] width 301 height 61
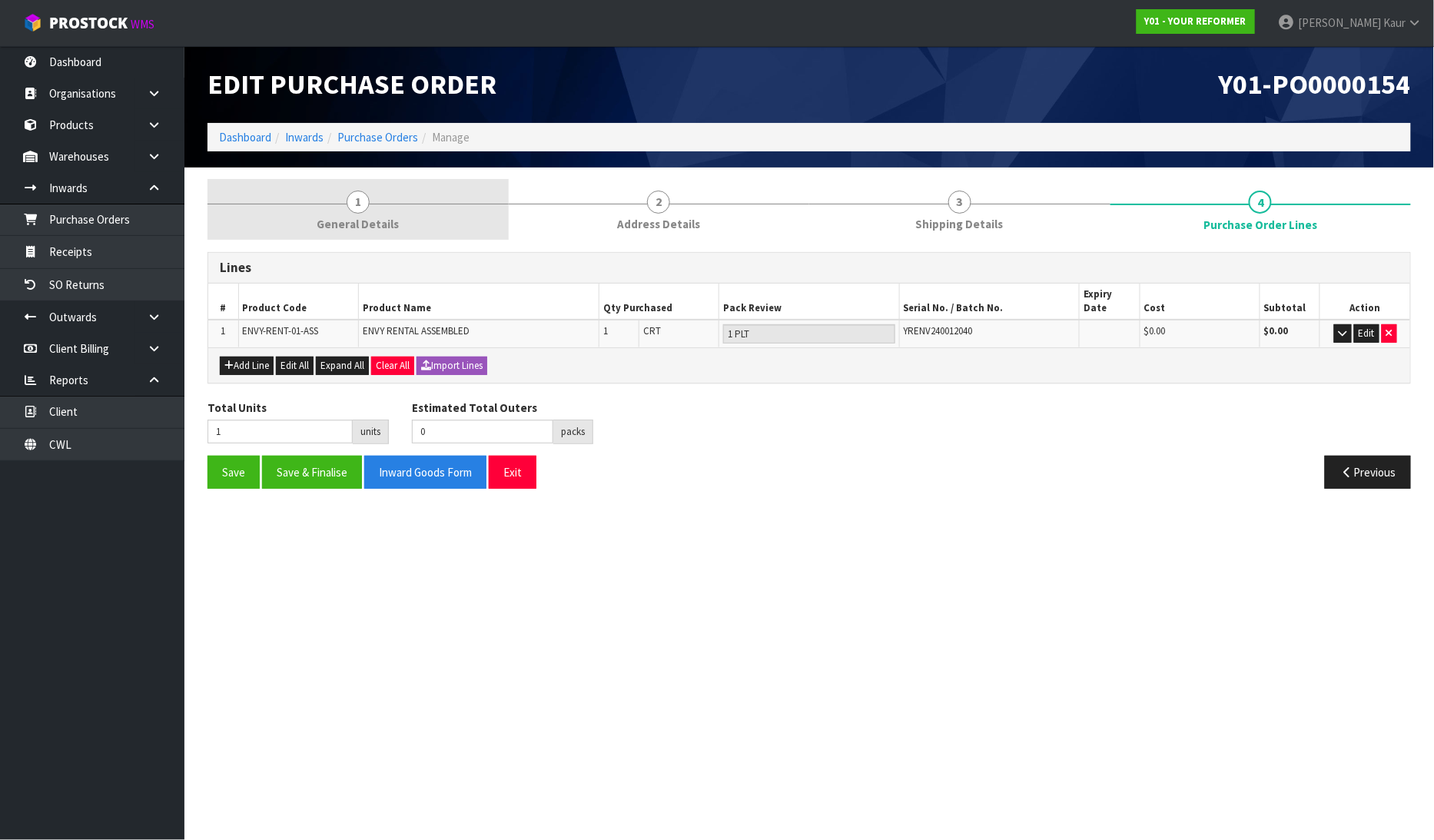
click at [355, 195] on span "1" at bounding box center [357, 202] width 23 height 23
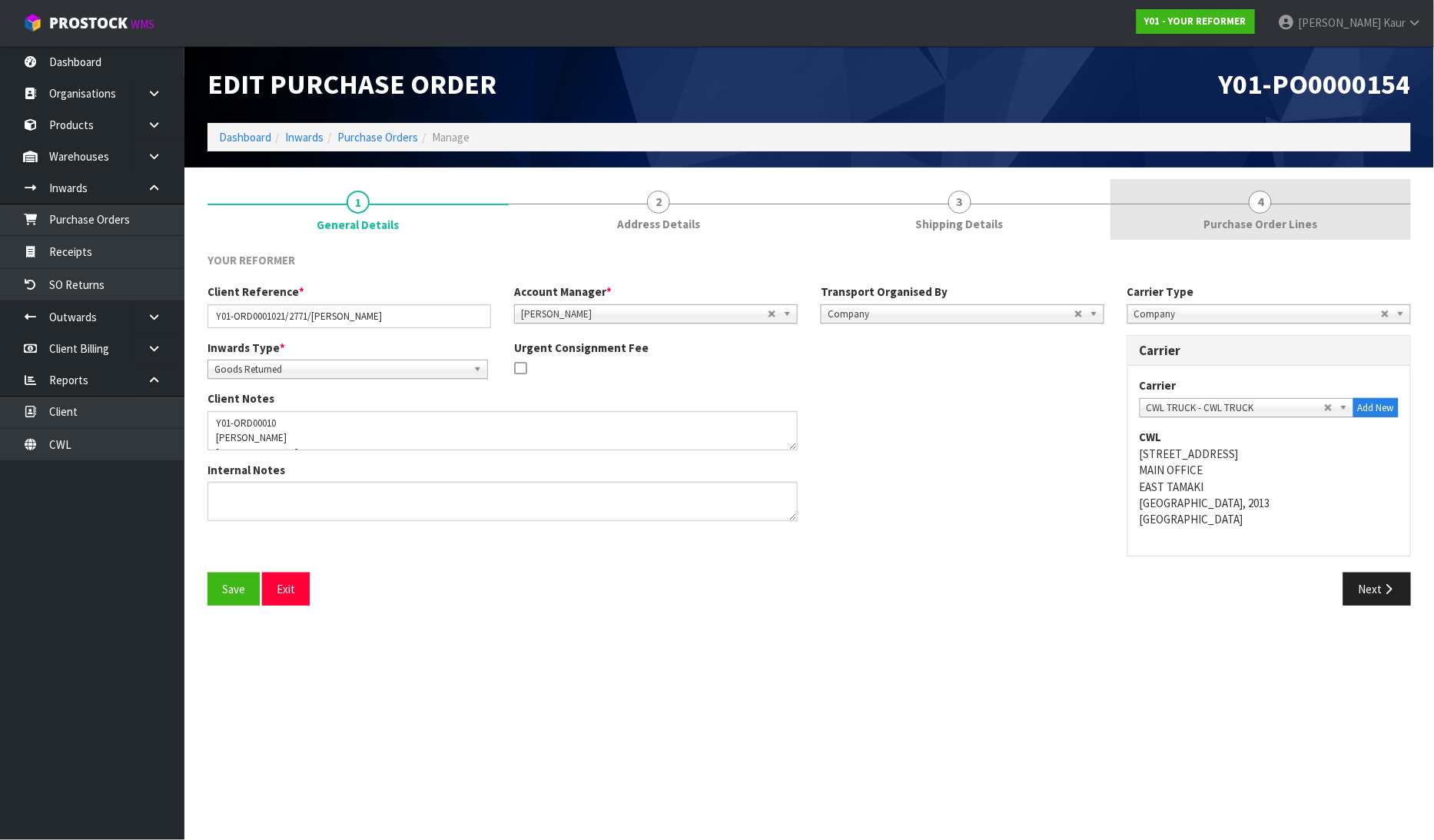
click at [1321, 226] on link "4 Purchase Order Lines" at bounding box center [1260, 209] width 301 height 61
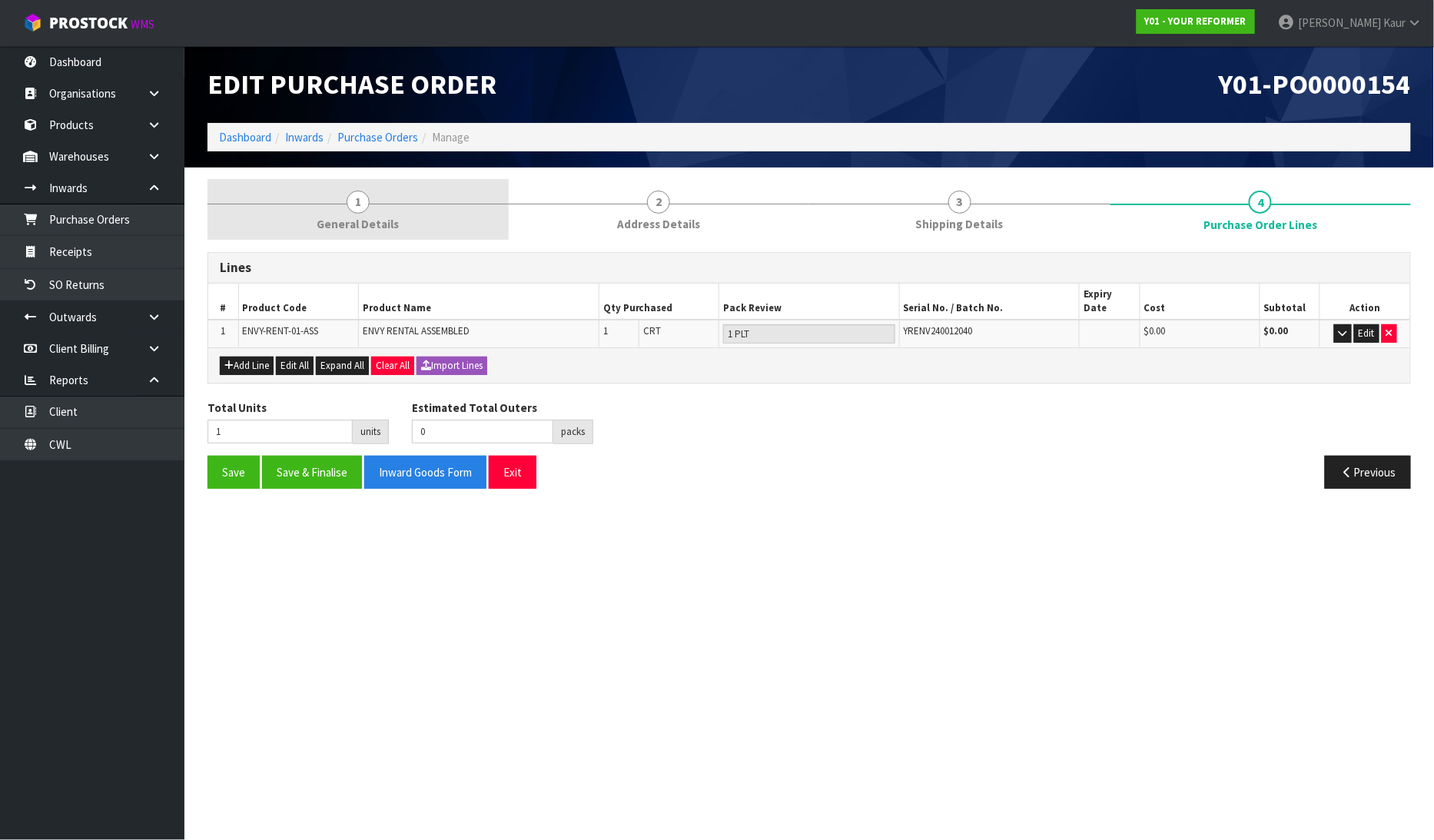
click at [349, 221] on span "General Details" at bounding box center [357, 224] width 82 height 16
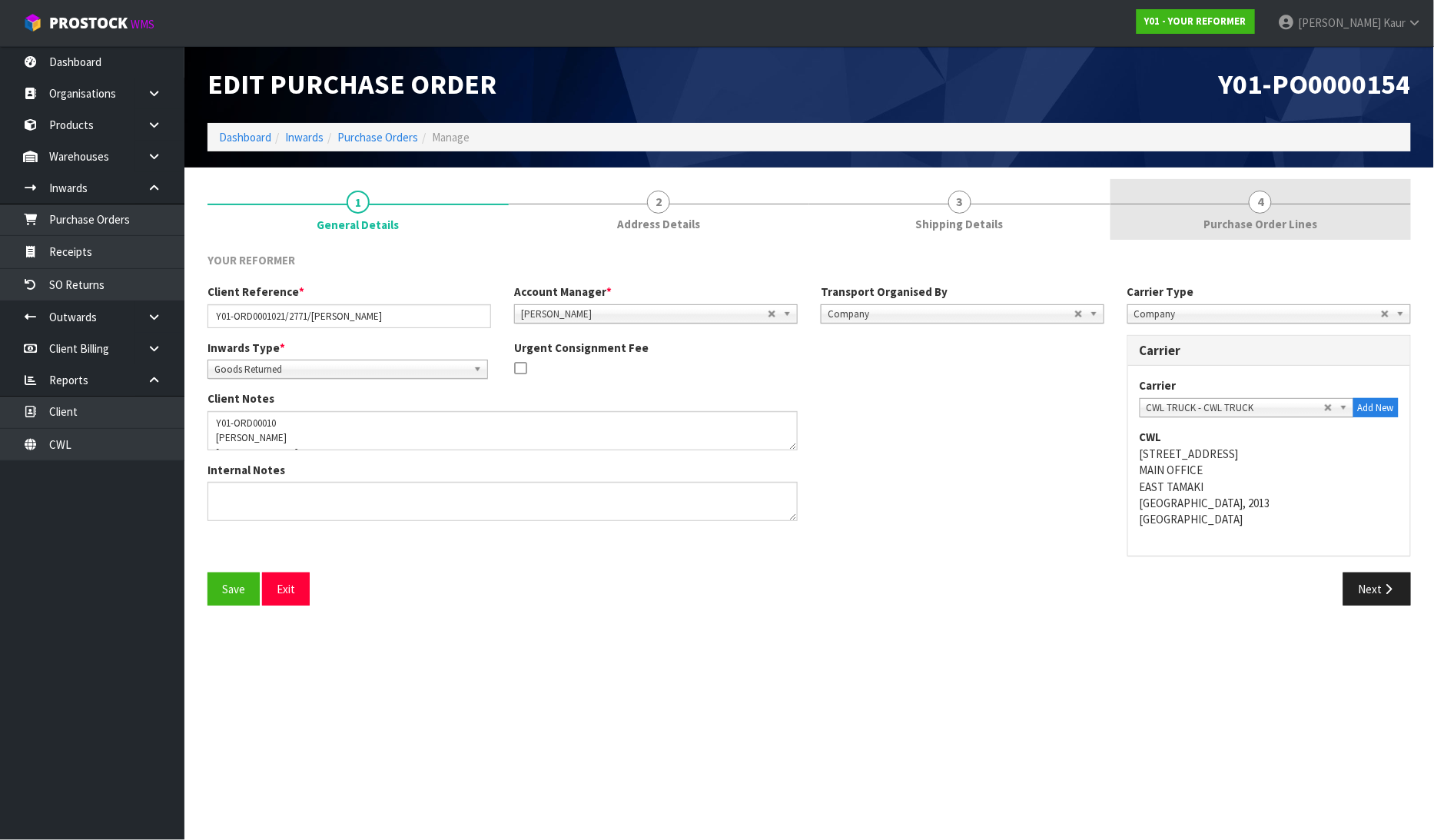
click at [1278, 191] on link "4 Purchase Order Lines" at bounding box center [1260, 209] width 301 height 61
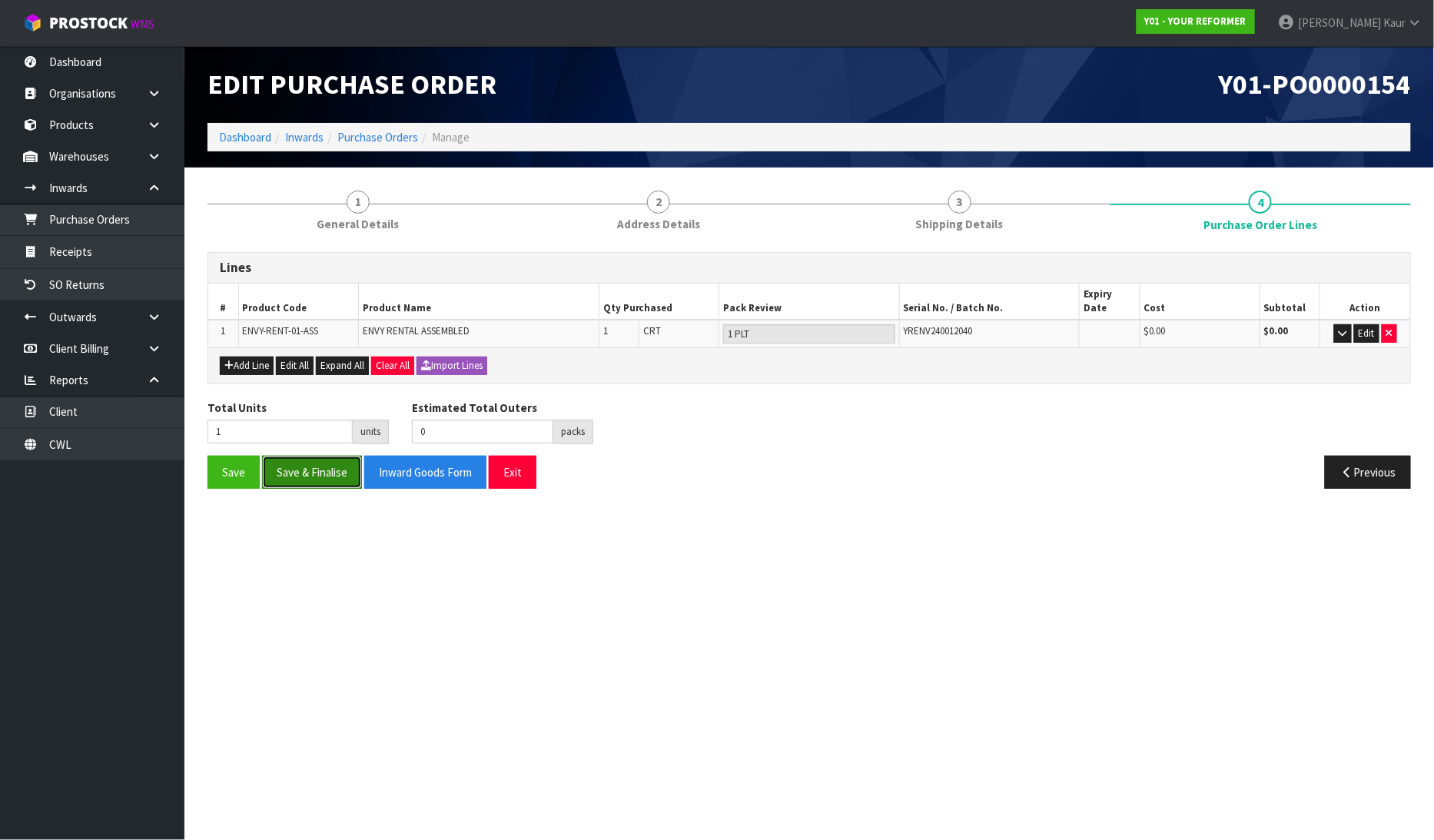
click at [294, 456] on button "Save & Finalise" at bounding box center [312, 472] width 100 height 33
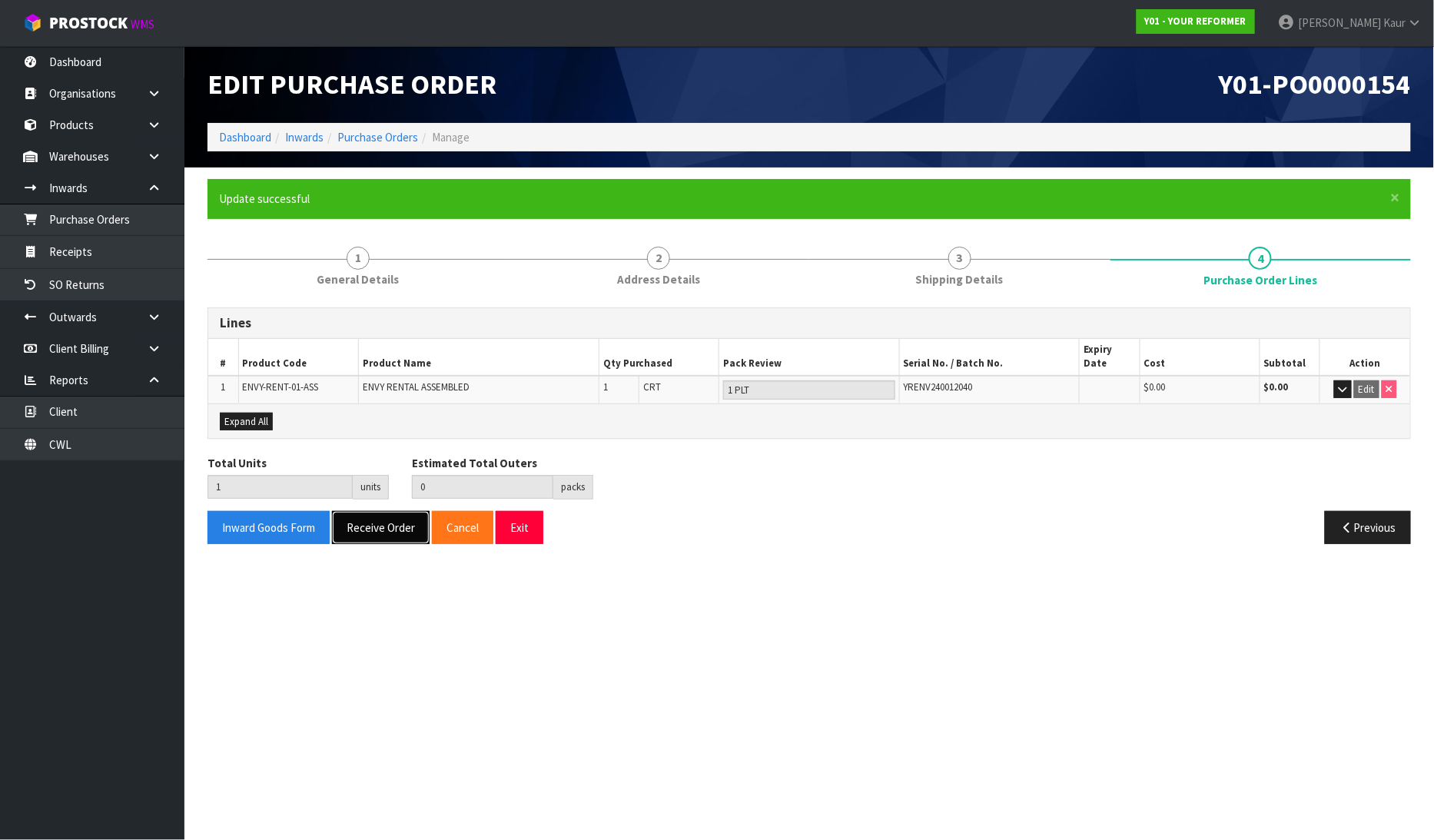
click at [369, 513] on button "Receive Order" at bounding box center [381, 528] width 98 height 33
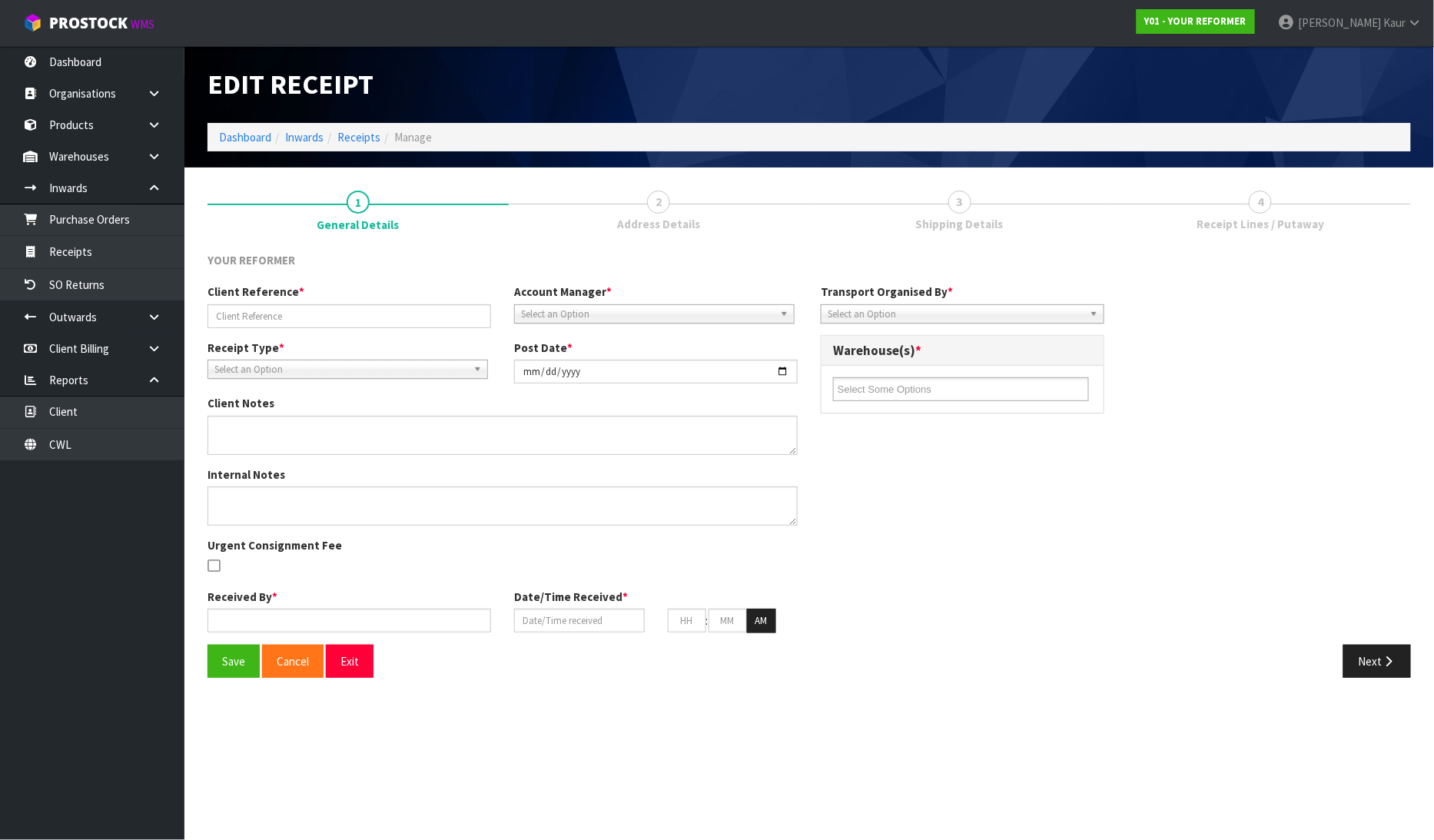
type input "Y01-ORD0001021/2771/SARAH DRUCKER"
type input "[DATE]"
type textarea "Y01-ORD00010 SARAH DRUCKER TOBAGO PLACE 12/8 AUK SUNNYNOOK 0620 NEW ZEALAND +64…"
type input "[PERSON_NAME]"
type input "[DATE]"
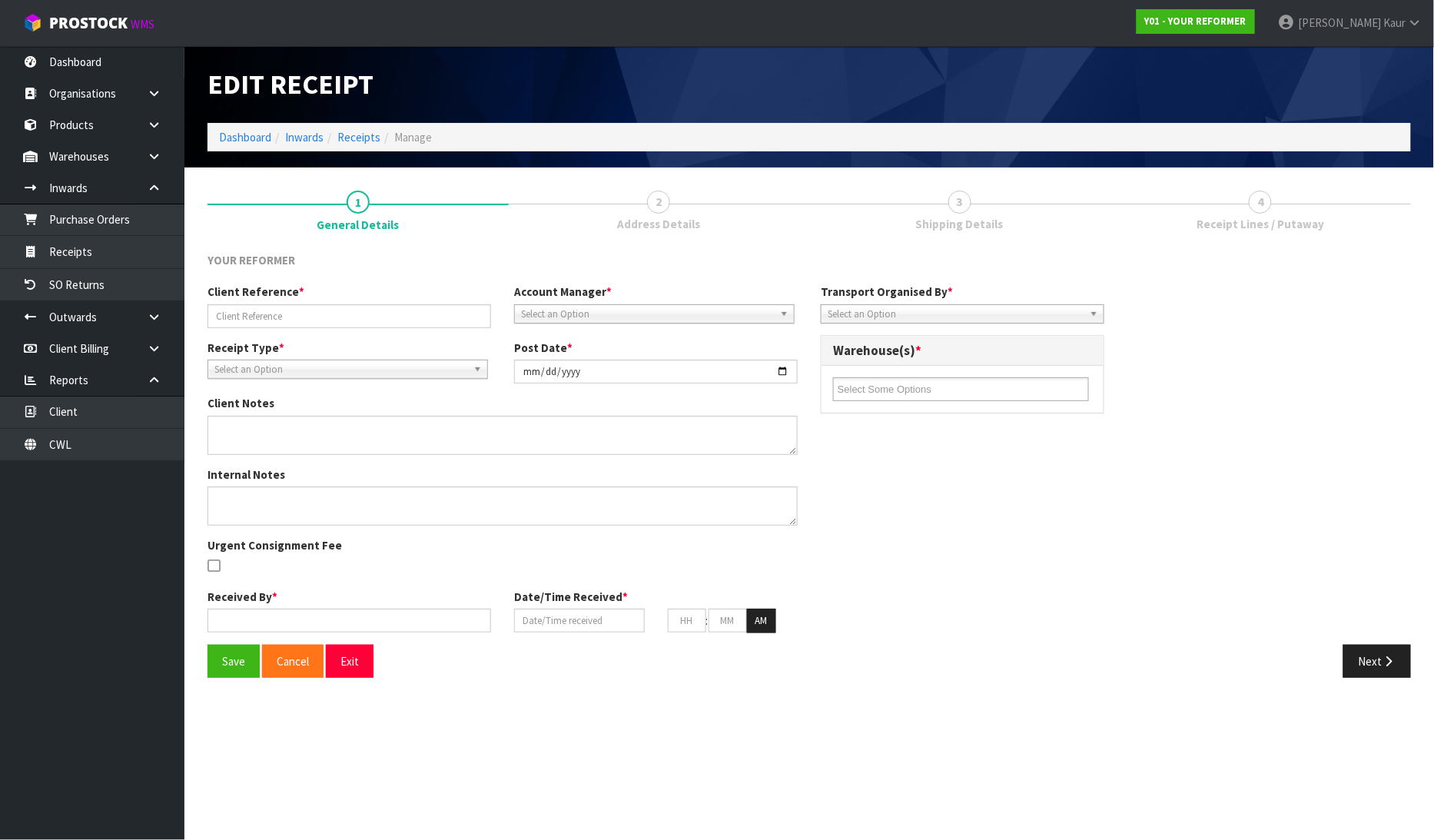
type input "10"
type input "03"
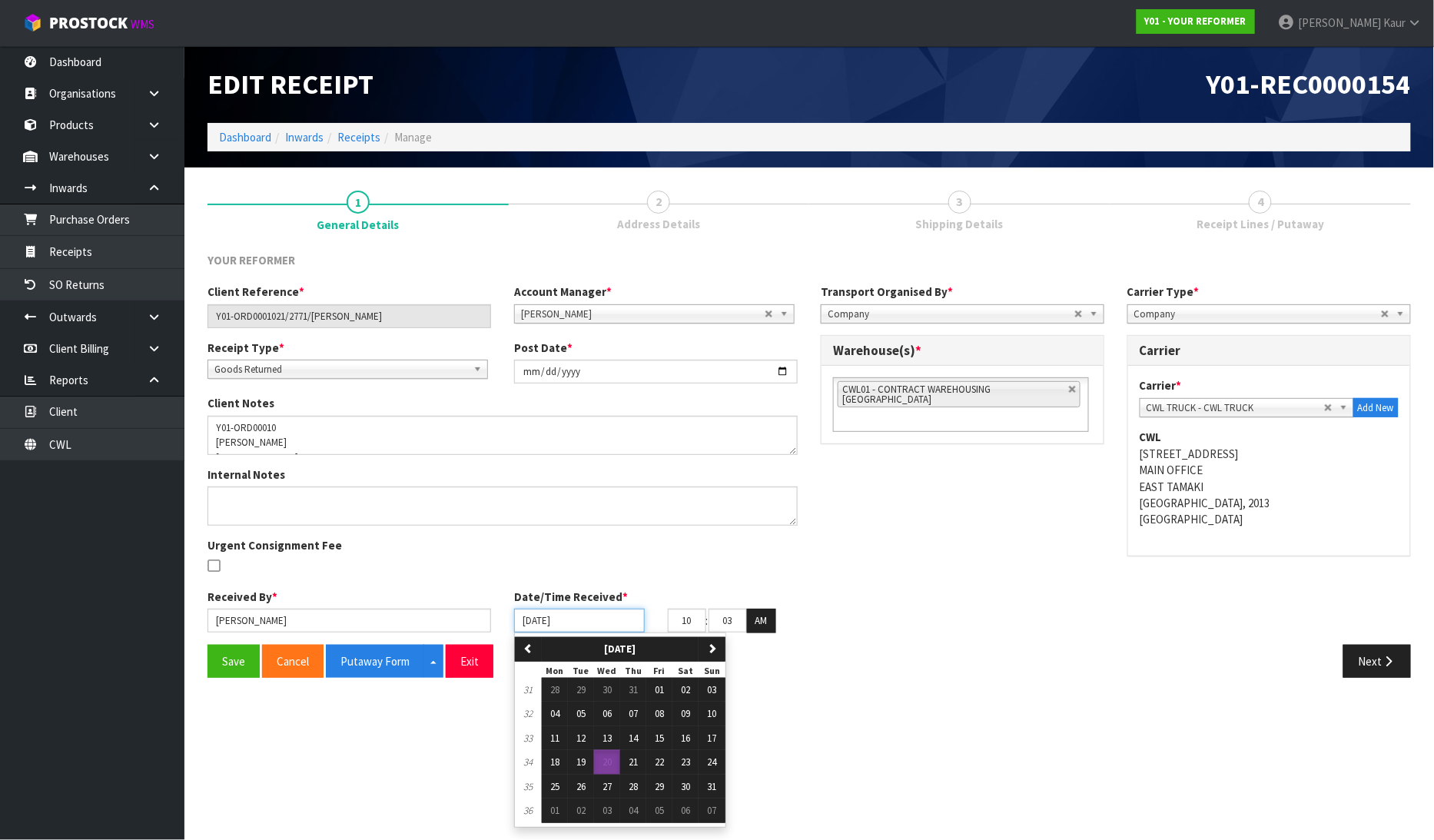
click at [531, 616] on input "[DATE]" at bounding box center [580, 620] width 131 height 24
click at [664, 734] on span "15" at bounding box center [659, 737] width 9 height 13
type input "[DATE]"
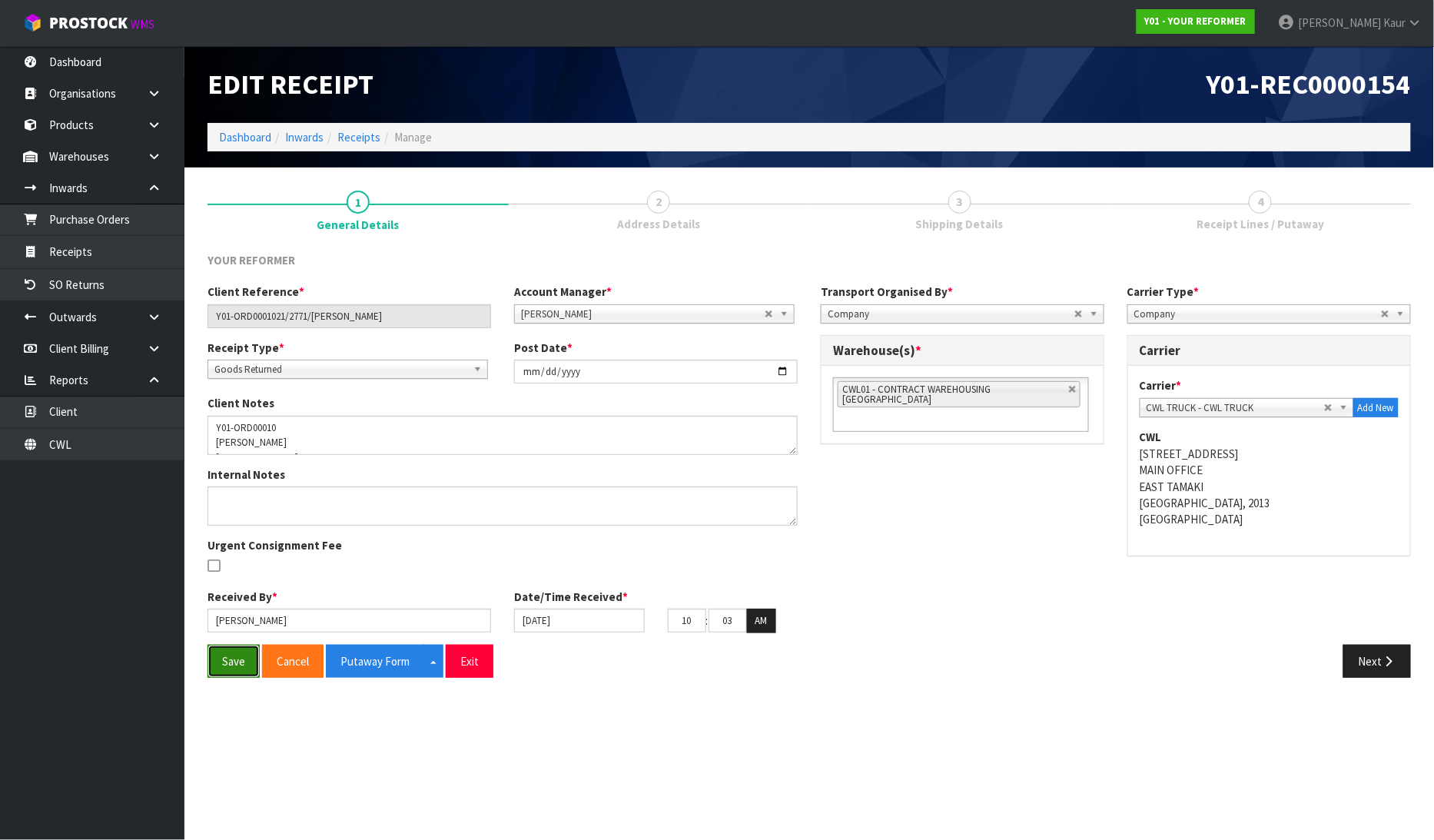
click at [241, 668] on button "Save" at bounding box center [233, 661] width 52 height 33
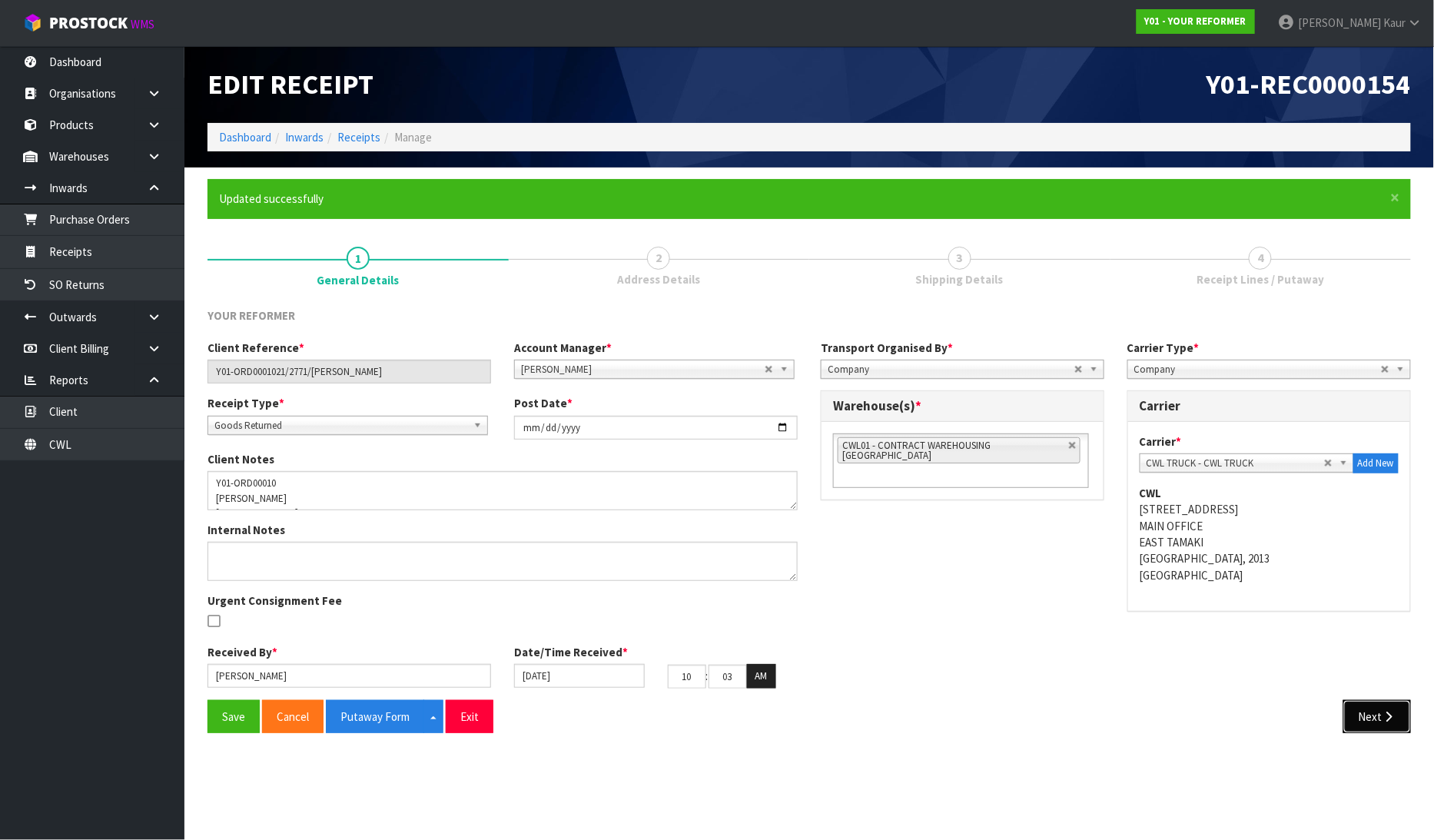
click at [1377, 707] on button "Next" at bounding box center [1377, 716] width 68 height 33
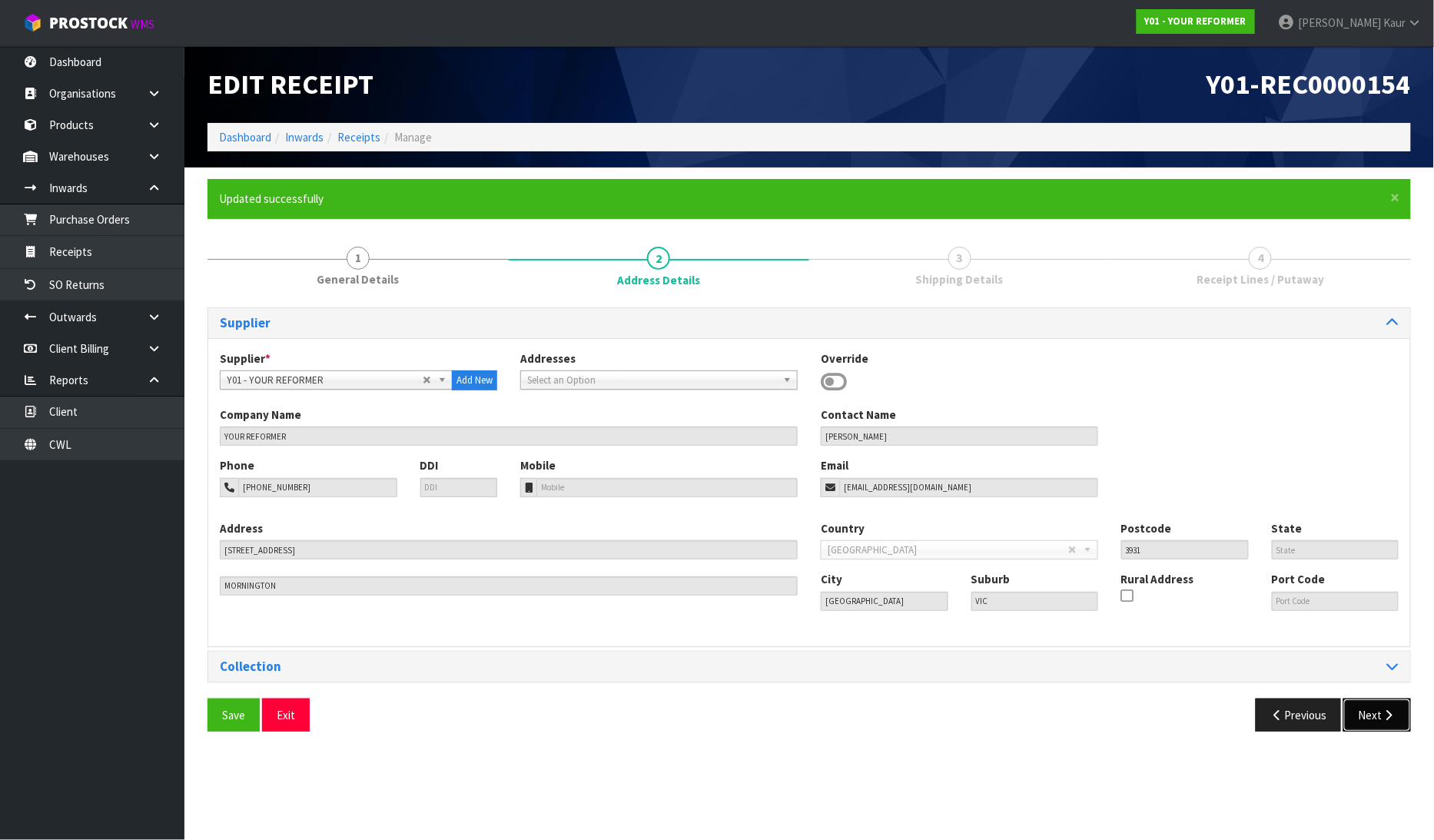
click at [1379, 710] on button "Next" at bounding box center [1377, 715] width 68 height 33
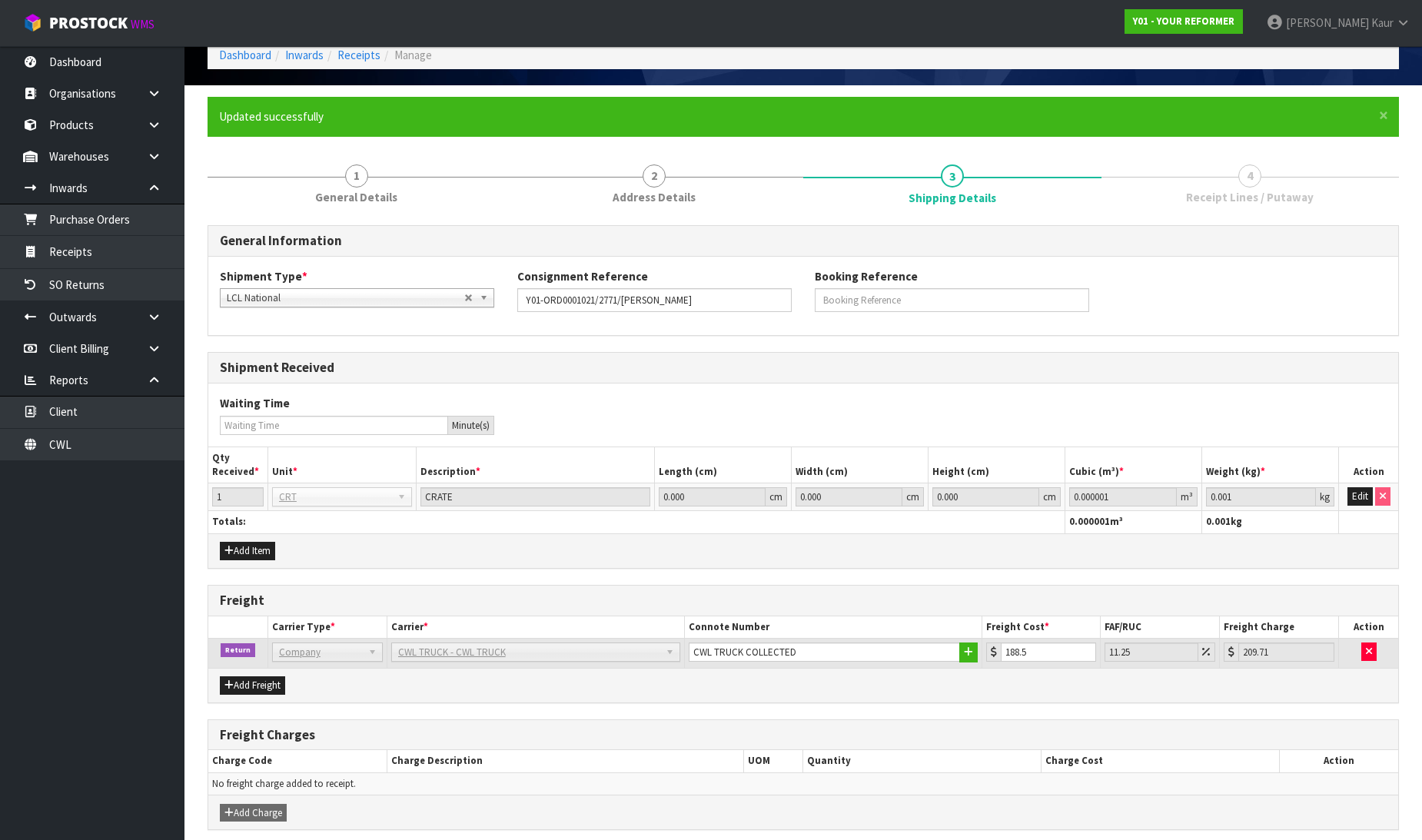
scroll to position [144, 0]
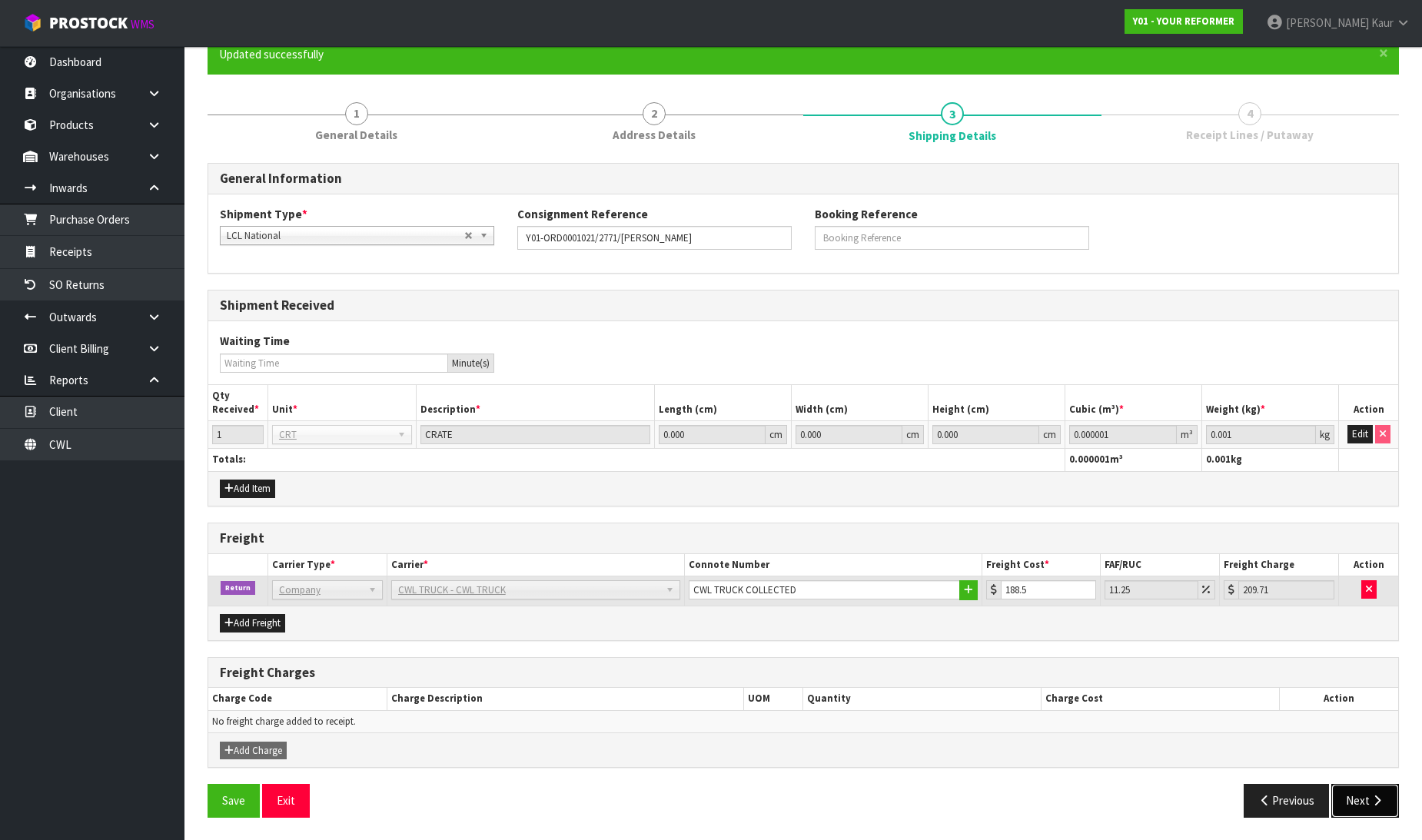
click at [1356, 812] on button "Next" at bounding box center [1365, 801] width 68 height 33
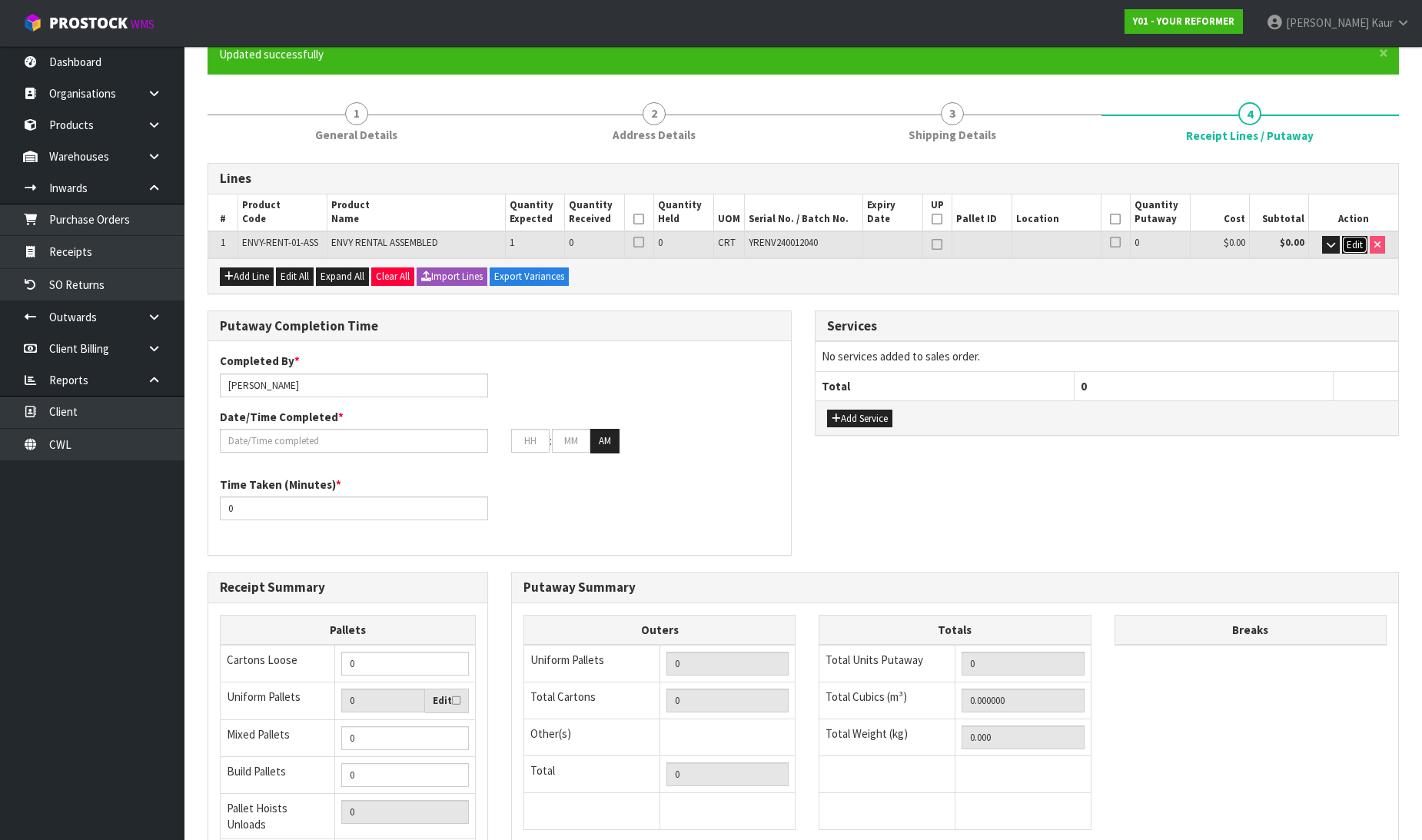
click at [1363, 244] on span "Edit" at bounding box center [1355, 245] width 16 height 13
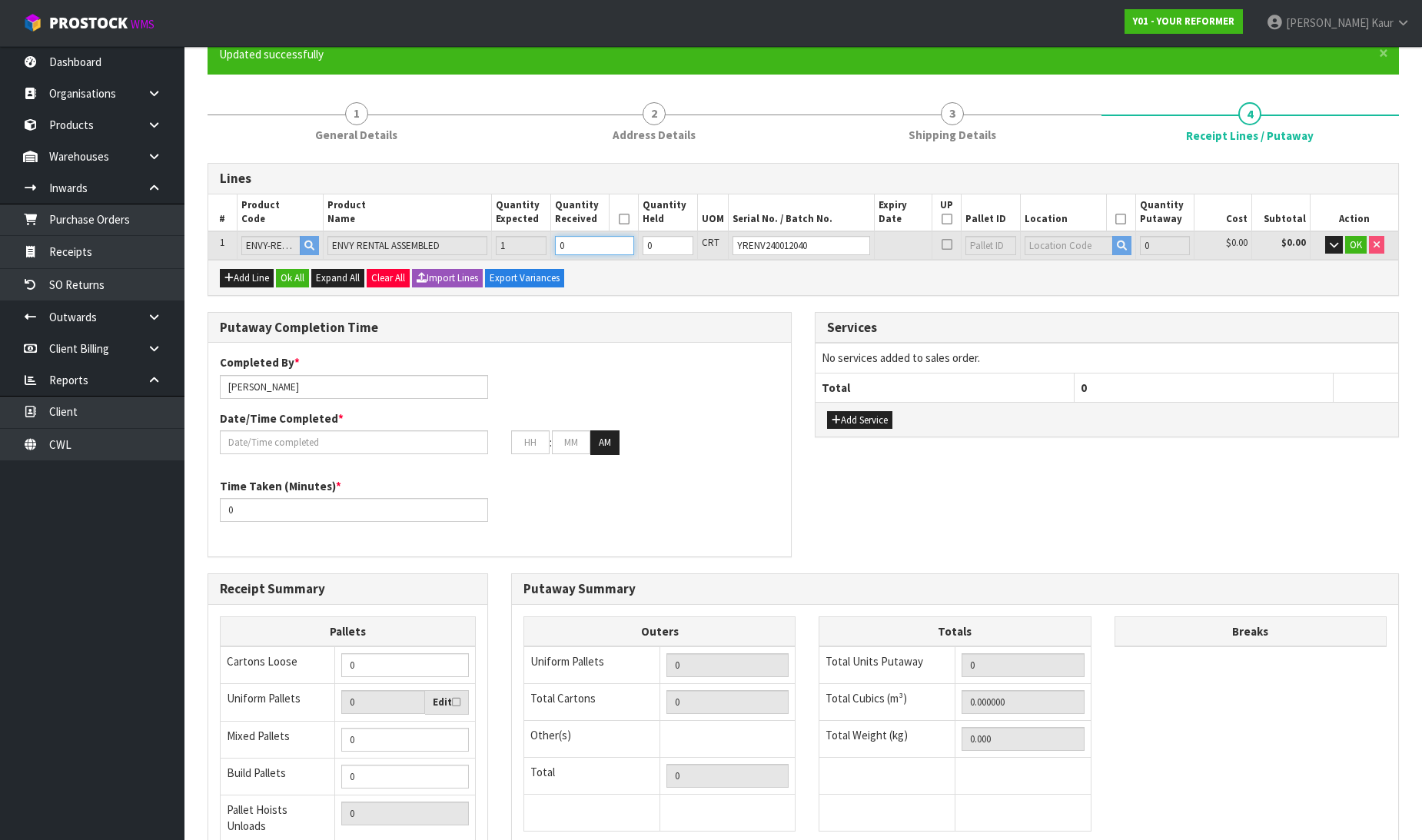
click at [584, 236] on input "0" at bounding box center [594, 245] width 79 height 19
type input "1"
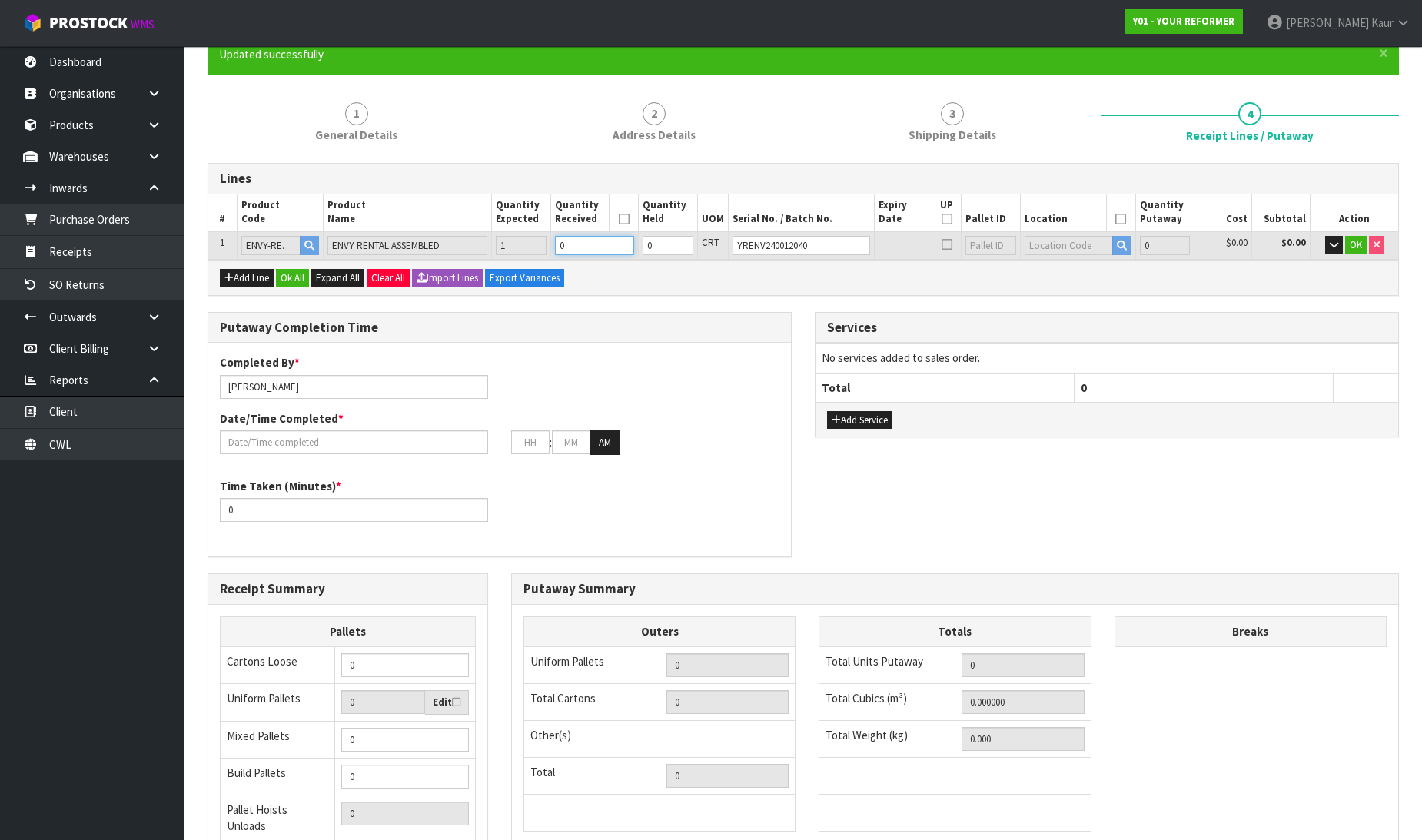
type input "0.825484"
type input "112"
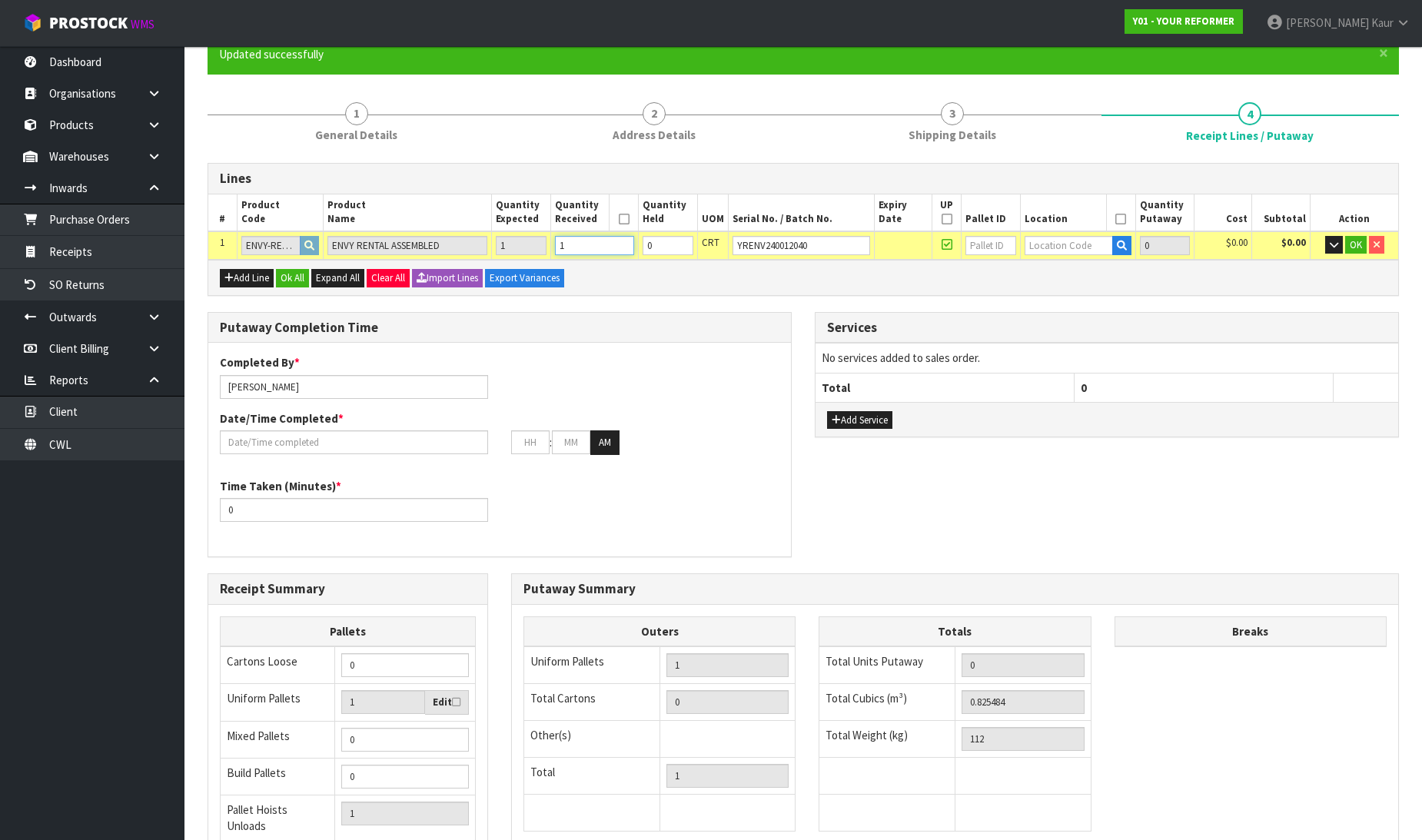
type input "1"
click at [1032, 245] on input "text" at bounding box center [1068, 245] width 88 height 19
type input "54"
click at [1065, 267] on link "54 -01-1-A" at bounding box center [1081, 270] width 122 height 21
type input "1"
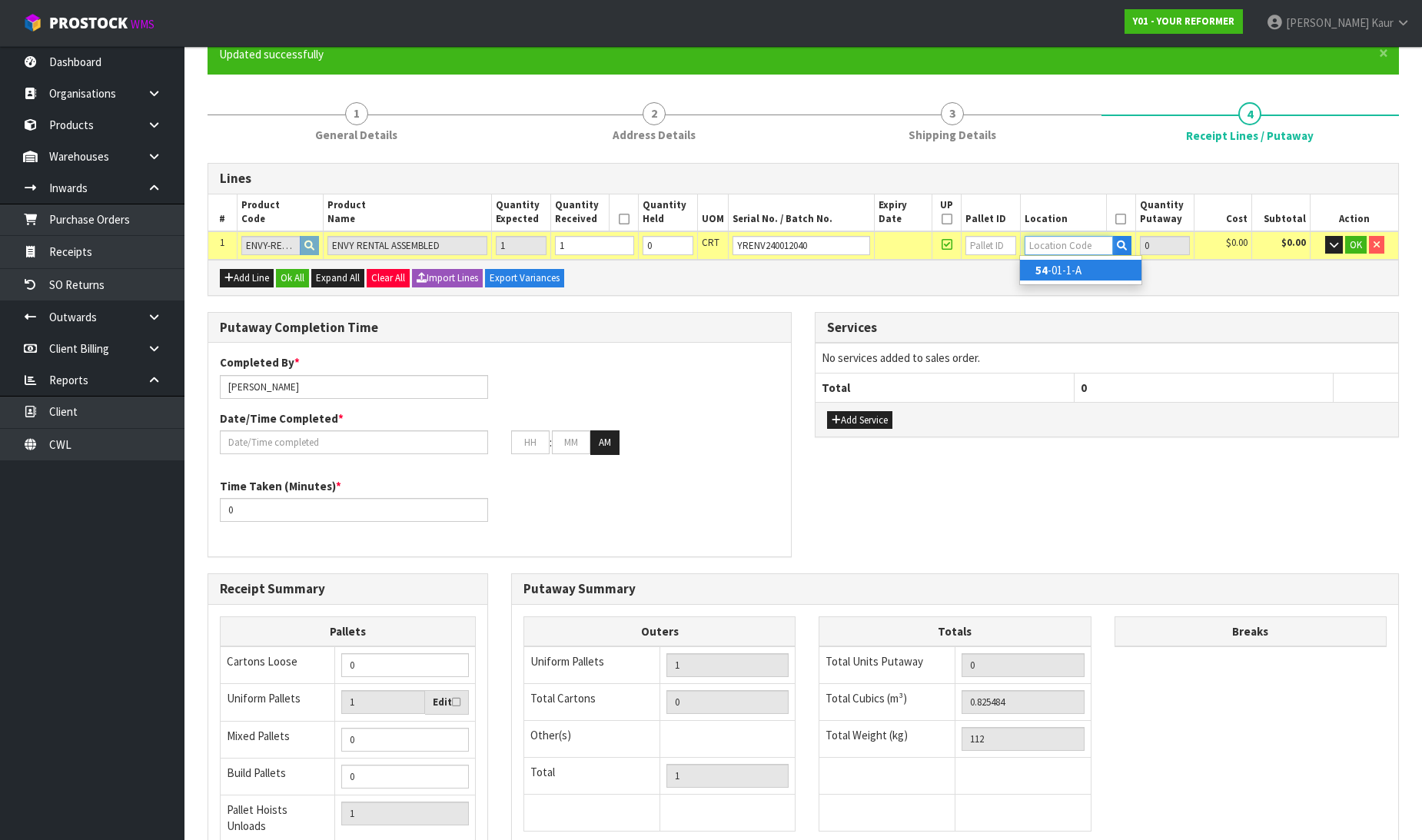
type input "54-01-1-A"
type input "1"
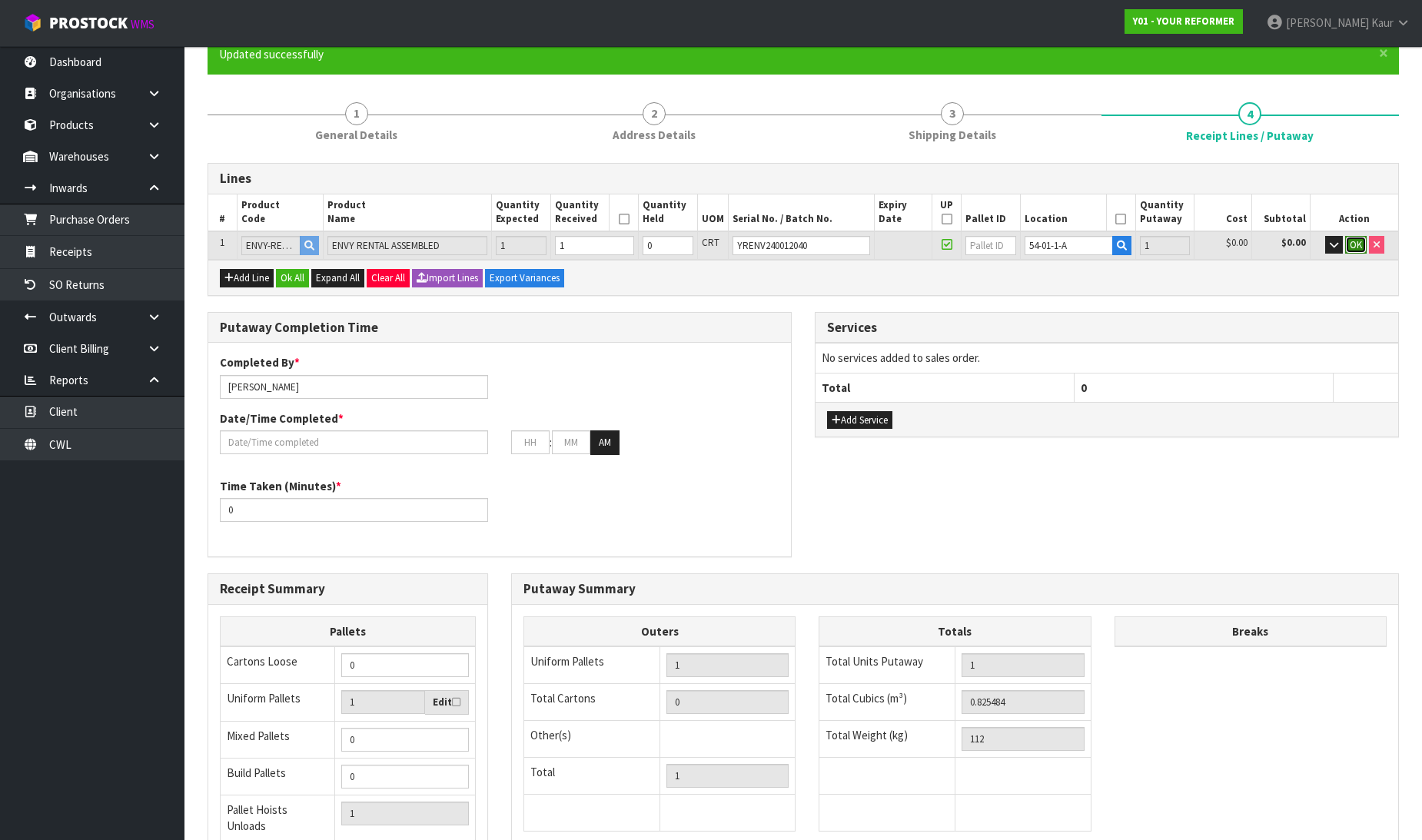
click at [1357, 239] on span "OK" at bounding box center [1356, 245] width 13 height 13
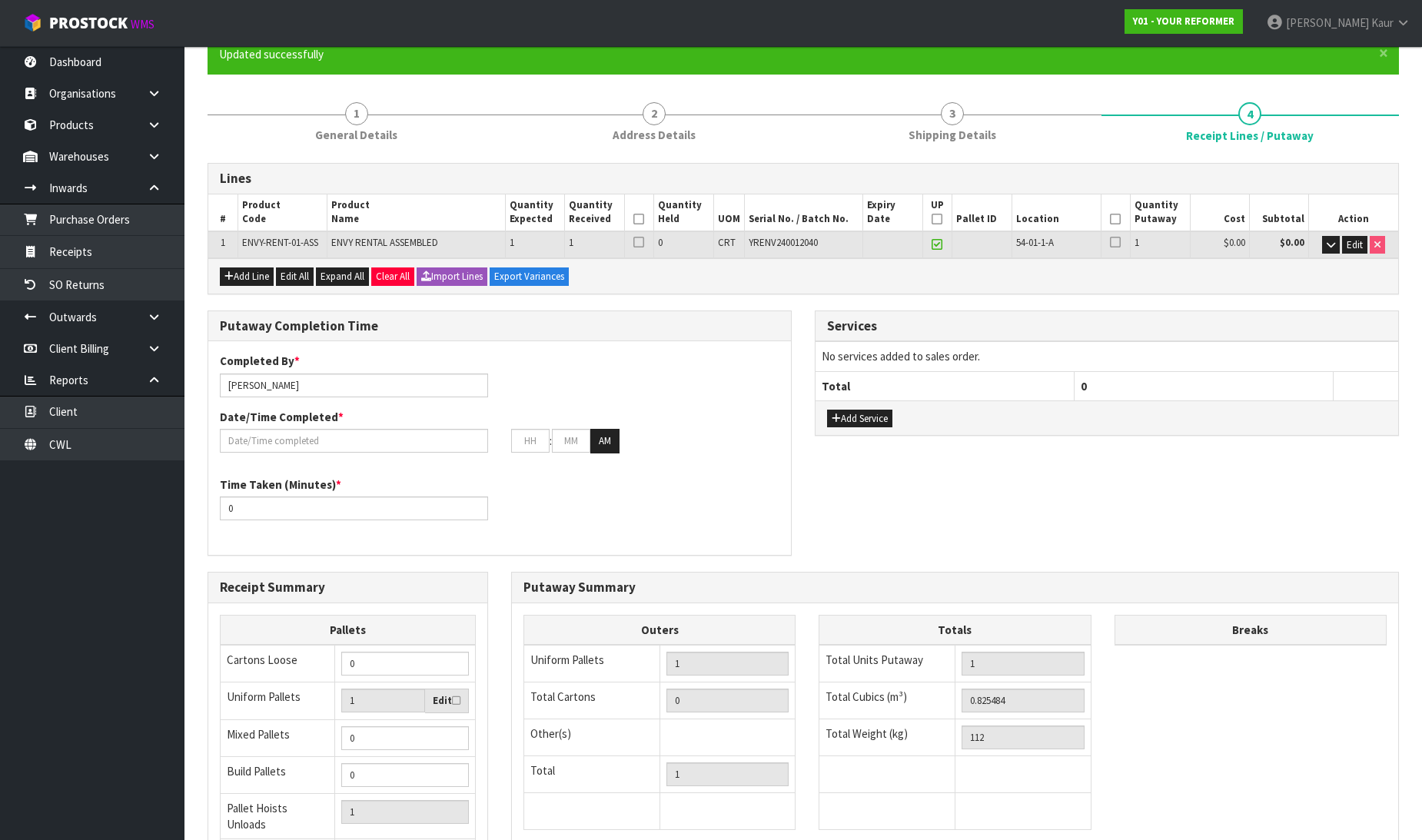
click at [638, 219] on icon at bounding box center [639, 219] width 11 height 1
click at [940, 219] on icon at bounding box center [937, 219] width 11 height 1
click at [1110, 219] on icon at bounding box center [1116, 219] width 11 height 1
click at [317, 385] on input "[PERSON_NAME]" at bounding box center [354, 385] width 268 height 24
drag, startPoint x: 297, startPoint y: 383, endPoint x: 208, endPoint y: 384, distance: 89.0
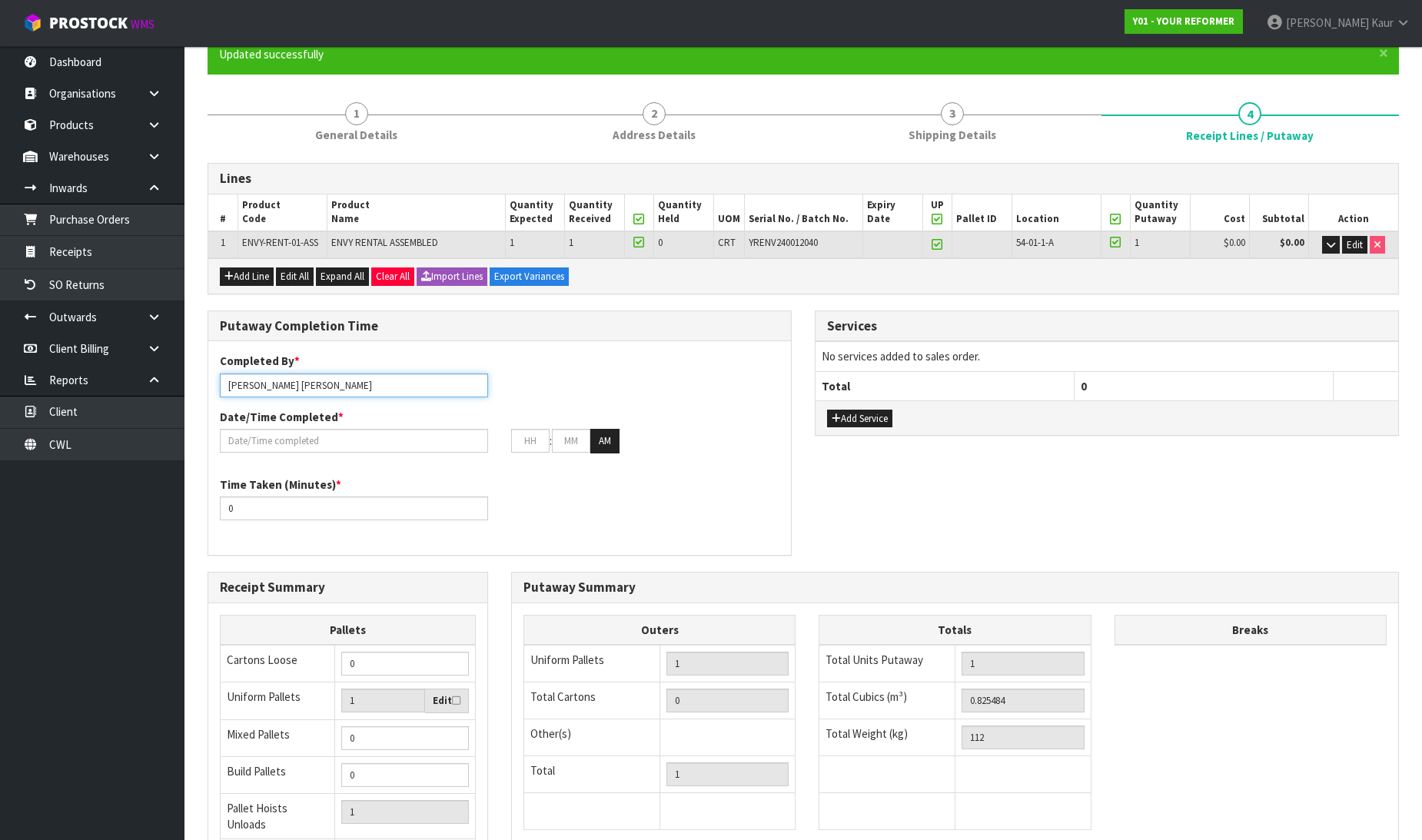
click at [208, 384] on div "Completed By * Prabhneet Kaur ZACH" at bounding box center [354, 375] width 291 height 44
type input "[PERSON_NAME]"
click at [257, 423] on label "Date/Time Completed *" at bounding box center [282, 416] width 124 height 16
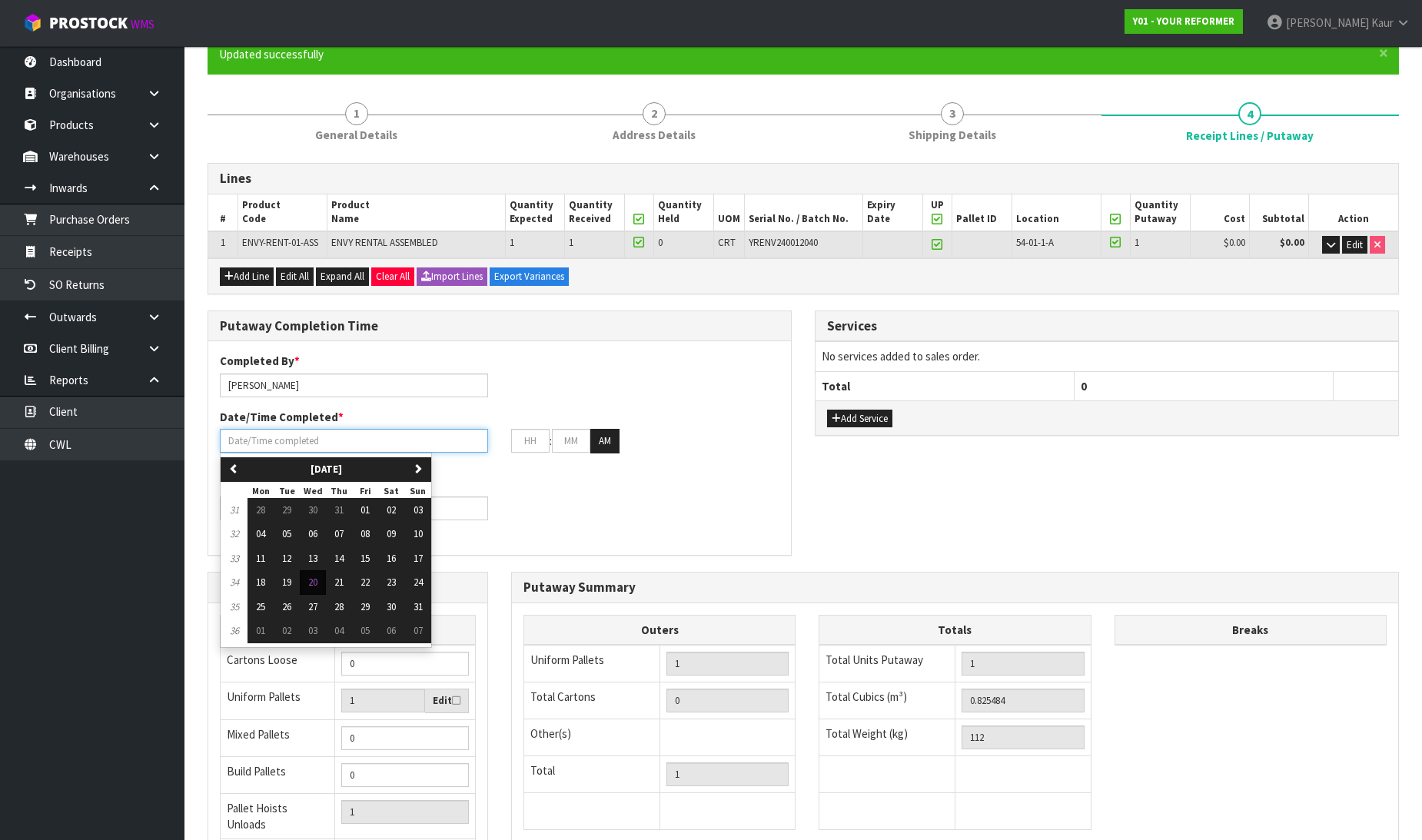
click at [256, 434] on input "text" at bounding box center [354, 441] width 268 height 24
click at [321, 581] on button "20" at bounding box center [312, 582] width 26 height 24
type input "[DATE]"
type input "12"
type input "00"
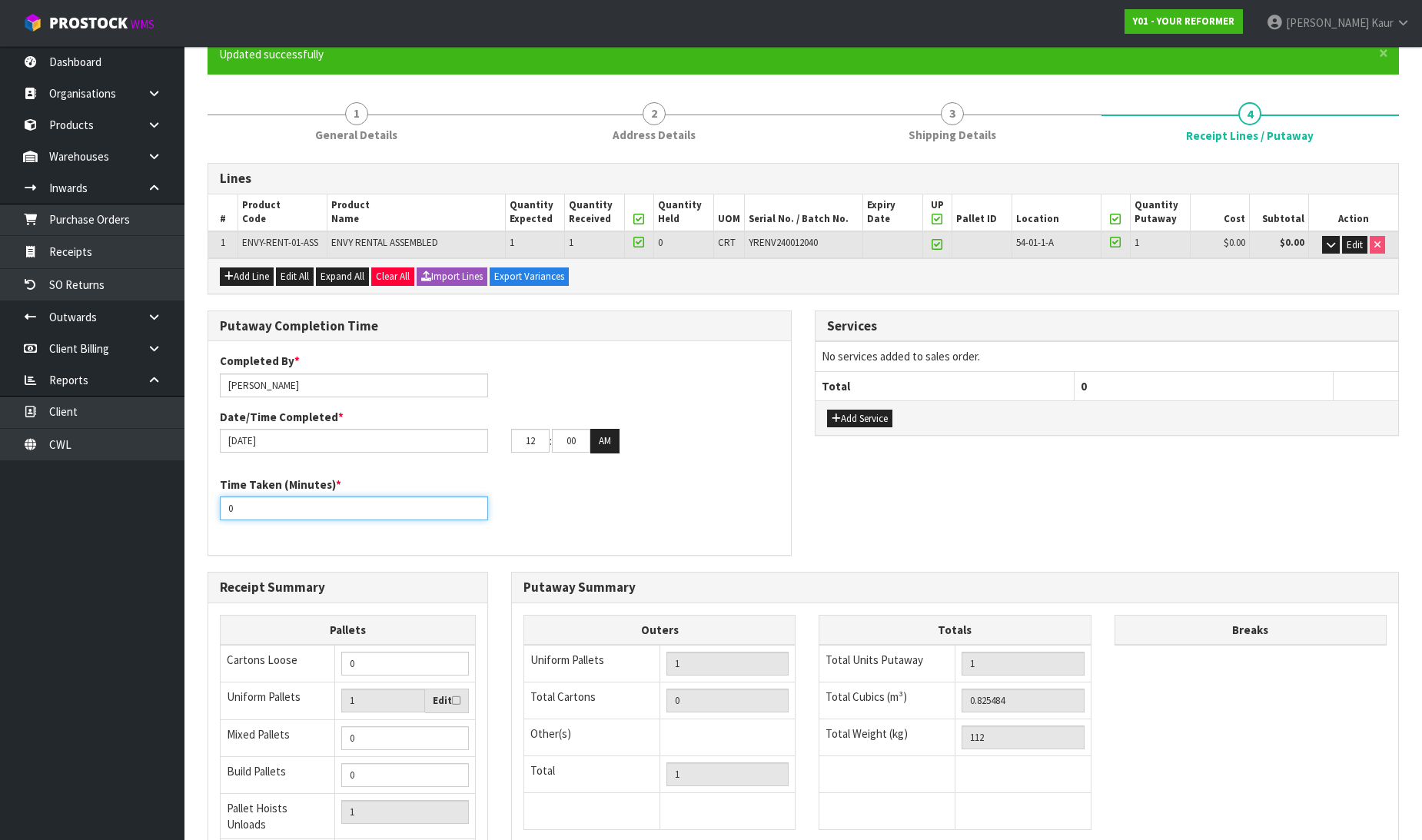
drag, startPoint x: 252, startPoint y: 504, endPoint x: 196, endPoint y: 506, distance: 56.0
click at [196, 506] on div "Putaway Completion Time Completed By * ZACH Date/Time Completed * 20/08/2025 12…" at bounding box center [499, 441] width 607 height 261
type input "1"
type input "20"
drag, startPoint x: 539, startPoint y: 433, endPoint x: 488, endPoint y: 433, distance: 51.0
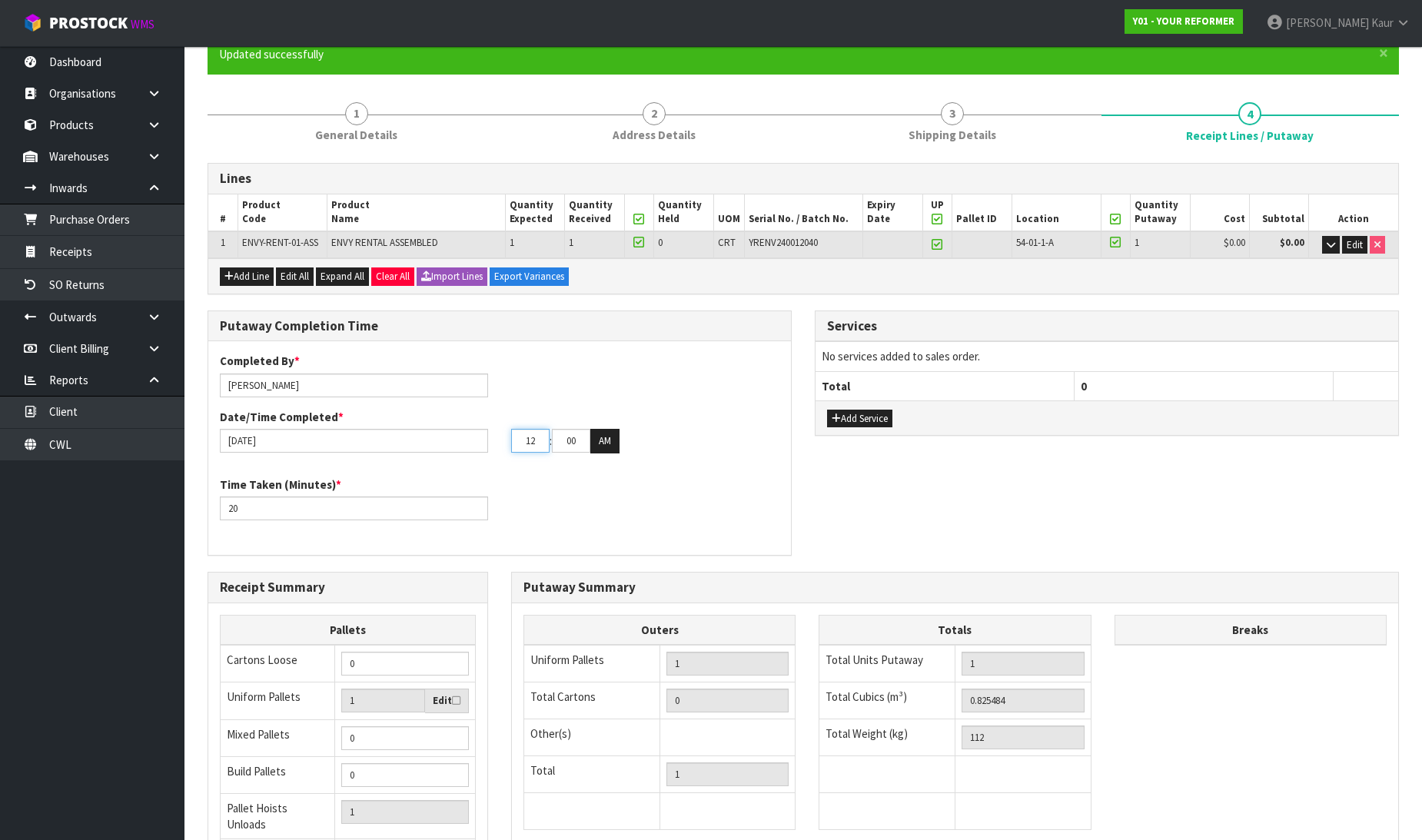
click at [488, 433] on div "20/08/2025 12 : 00 : 00 AM" at bounding box center [500, 441] width 582 height 24
type input "10"
drag, startPoint x: 582, startPoint y: 439, endPoint x: 555, endPoint y: 439, distance: 27.0
click at [555, 439] on input "00" at bounding box center [571, 441] width 39 height 24
type input "05"
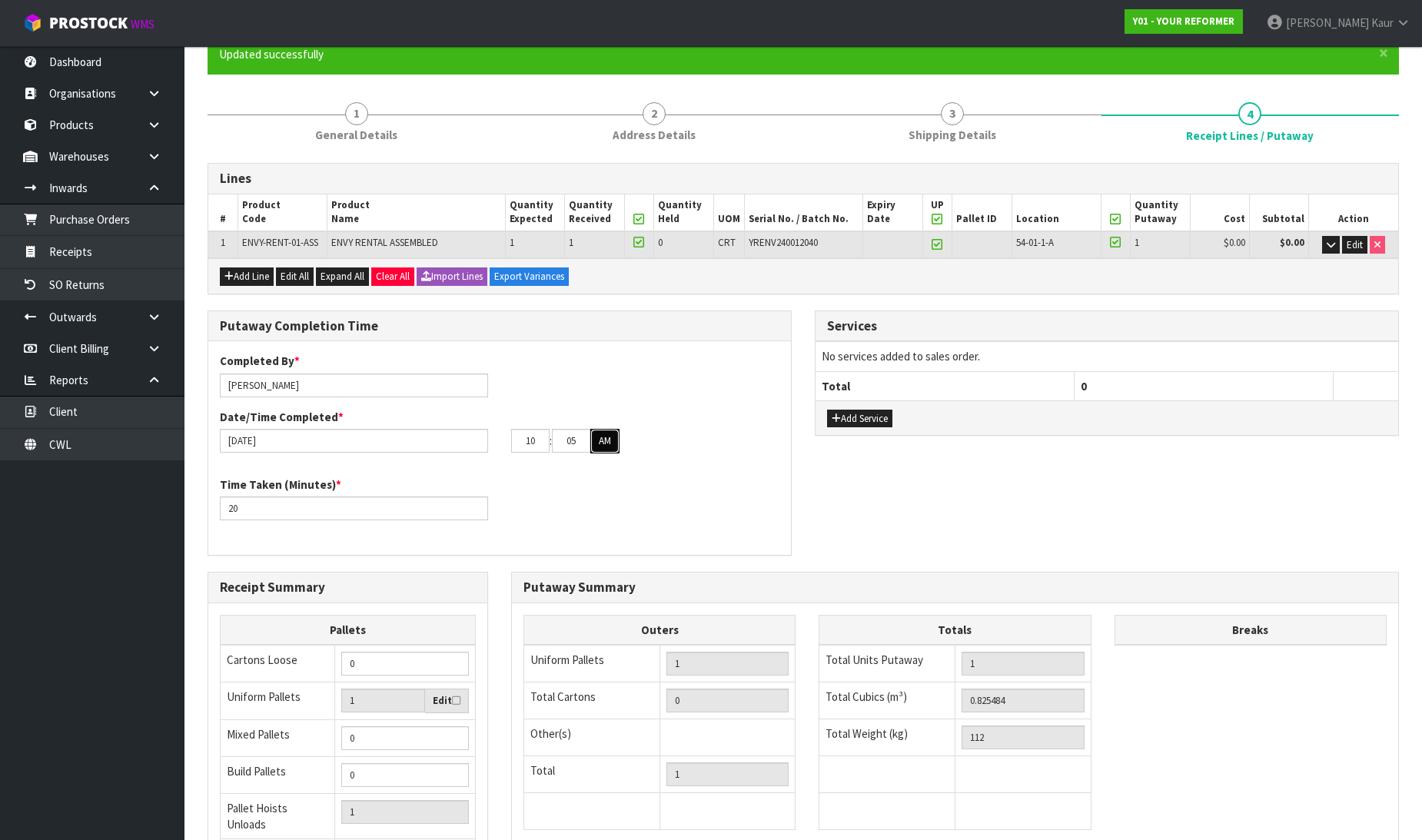
click at [600, 438] on button "AM" at bounding box center [604, 441] width 29 height 24
click at [595, 443] on button "PM" at bounding box center [605, 441] width 30 height 24
click at [362, 147] on link "1 General Details" at bounding box center [357, 121] width 298 height 61
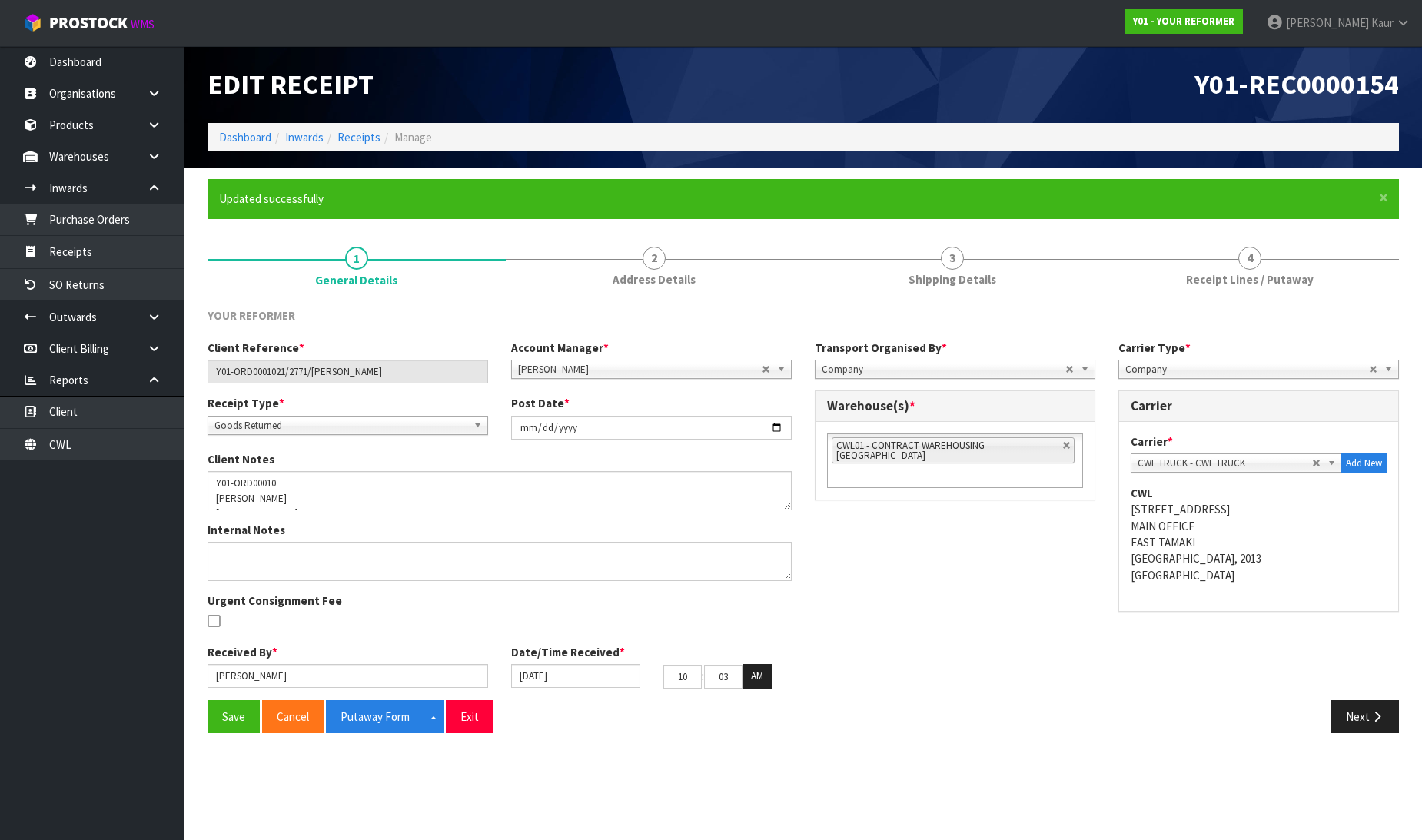
scroll to position [0, 0]
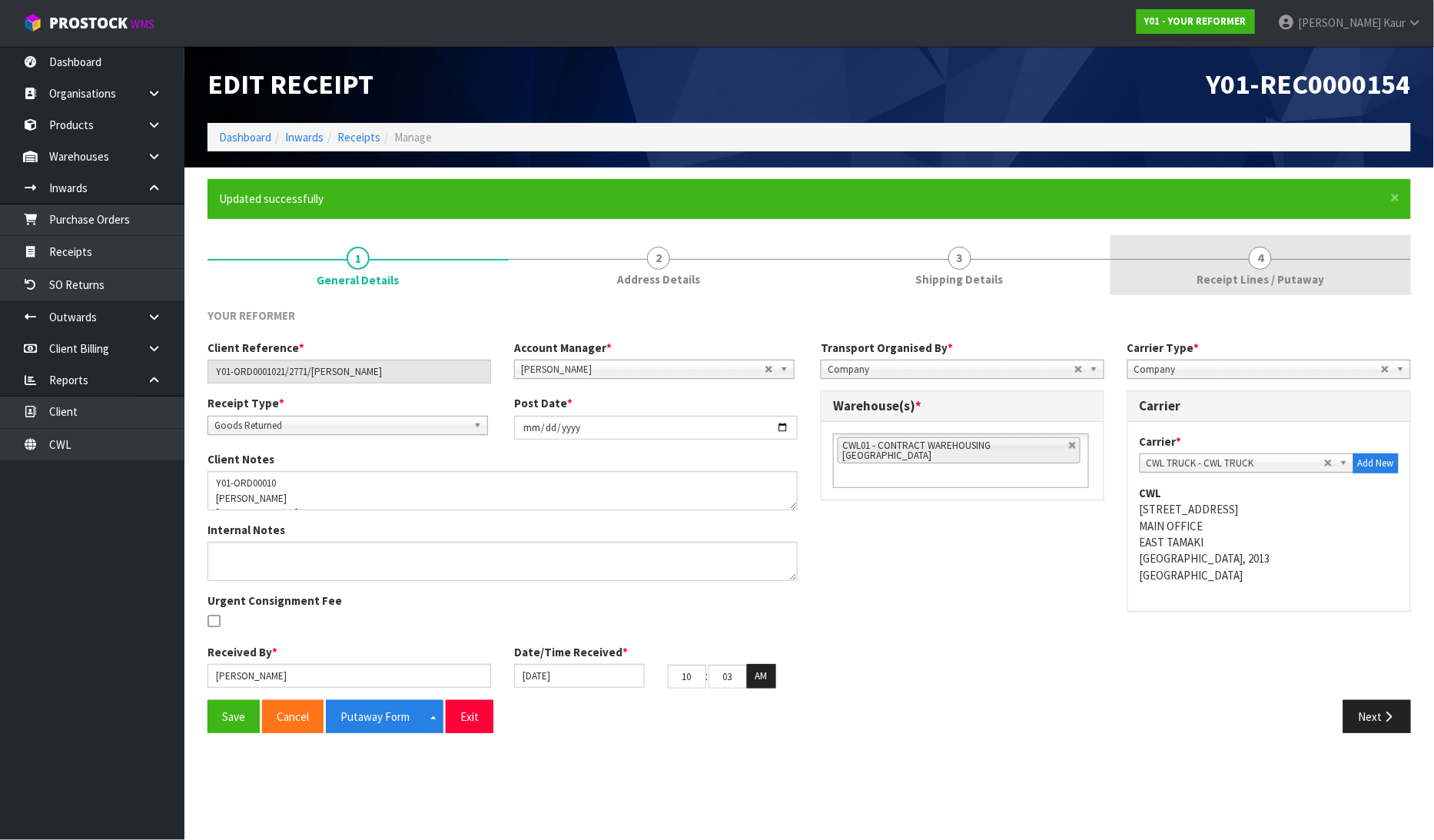
click at [1280, 273] on span "Receipt Lines / Putaway" at bounding box center [1260, 279] width 128 height 16
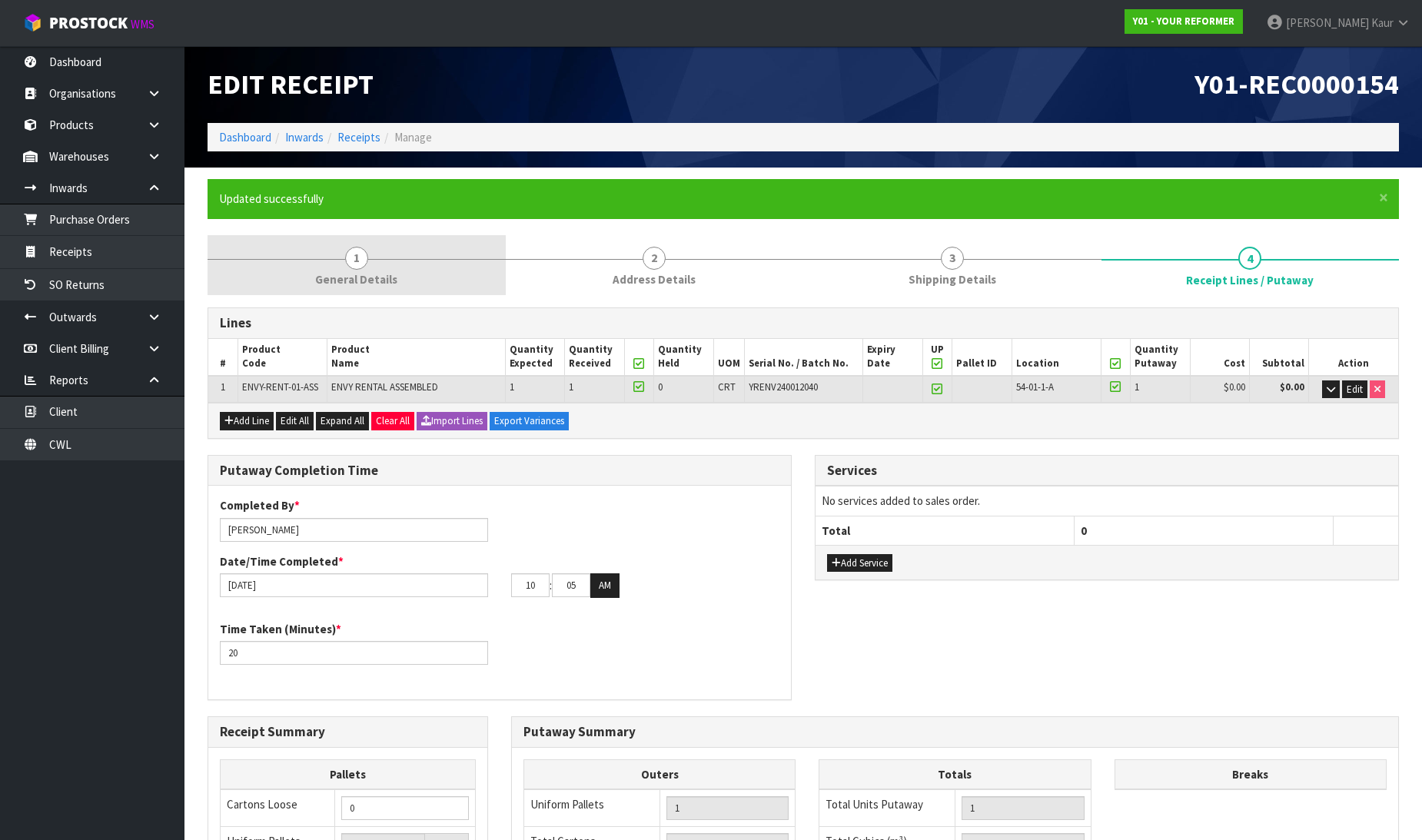
click at [393, 278] on span "General Details" at bounding box center [356, 279] width 82 height 16
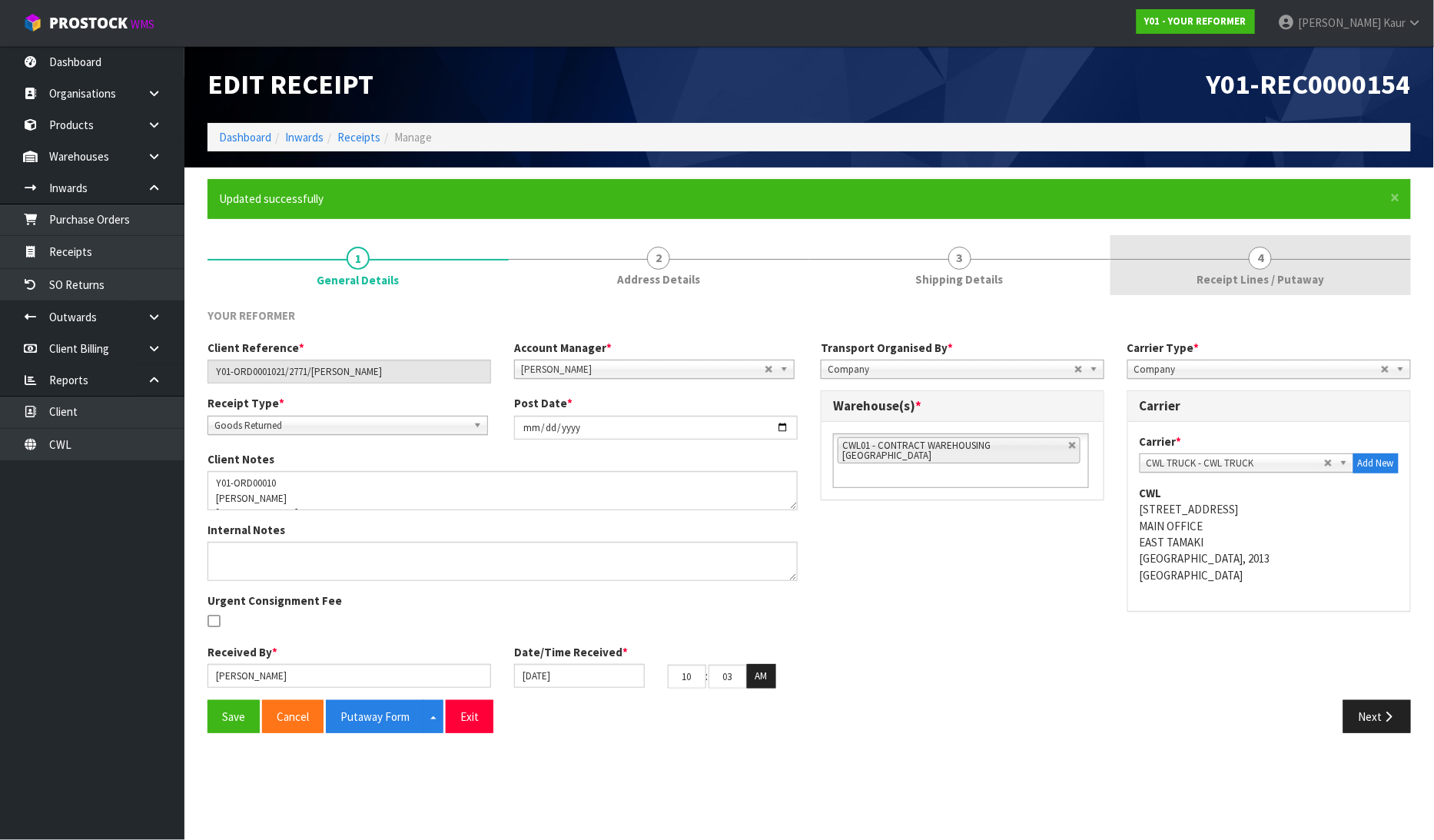
click at [1242, 286] on span "Receipt Lines / Putaway" at bounding box center [1260, 279] width 128 height 16
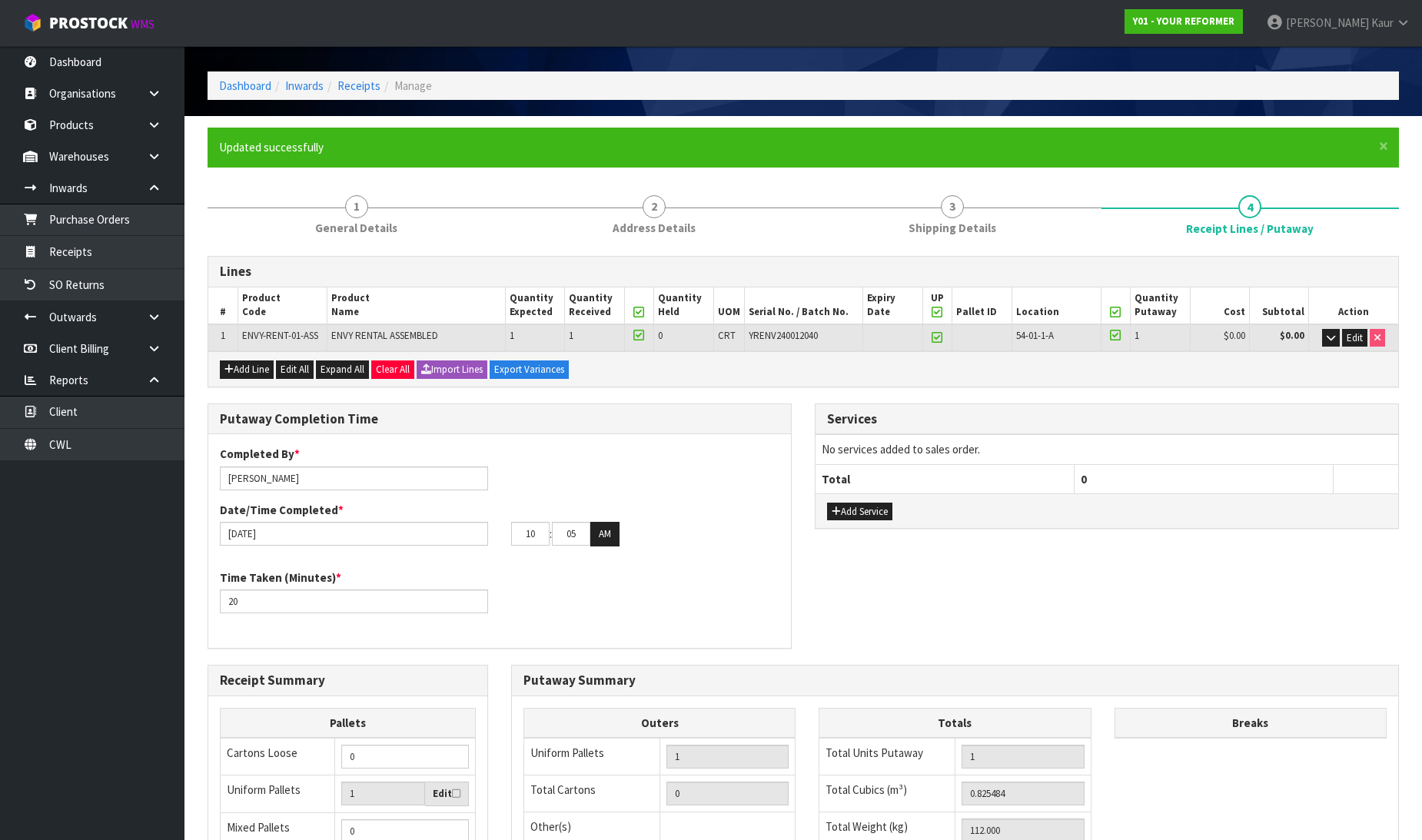
scroll to position [308, 0]
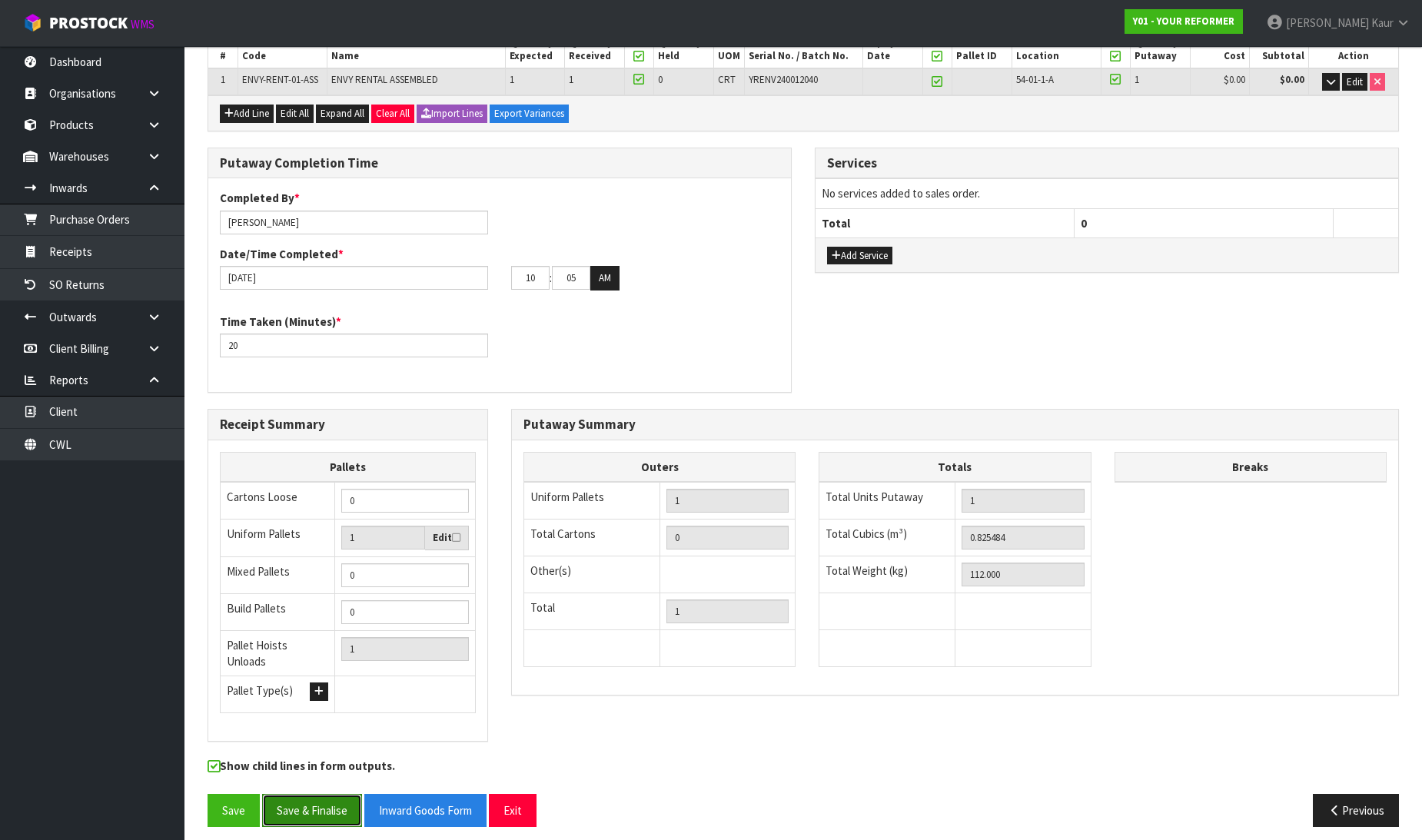
click at [320, 811] on button "Save & Finalise" at bounding box center [312, 810] width 100 height 33
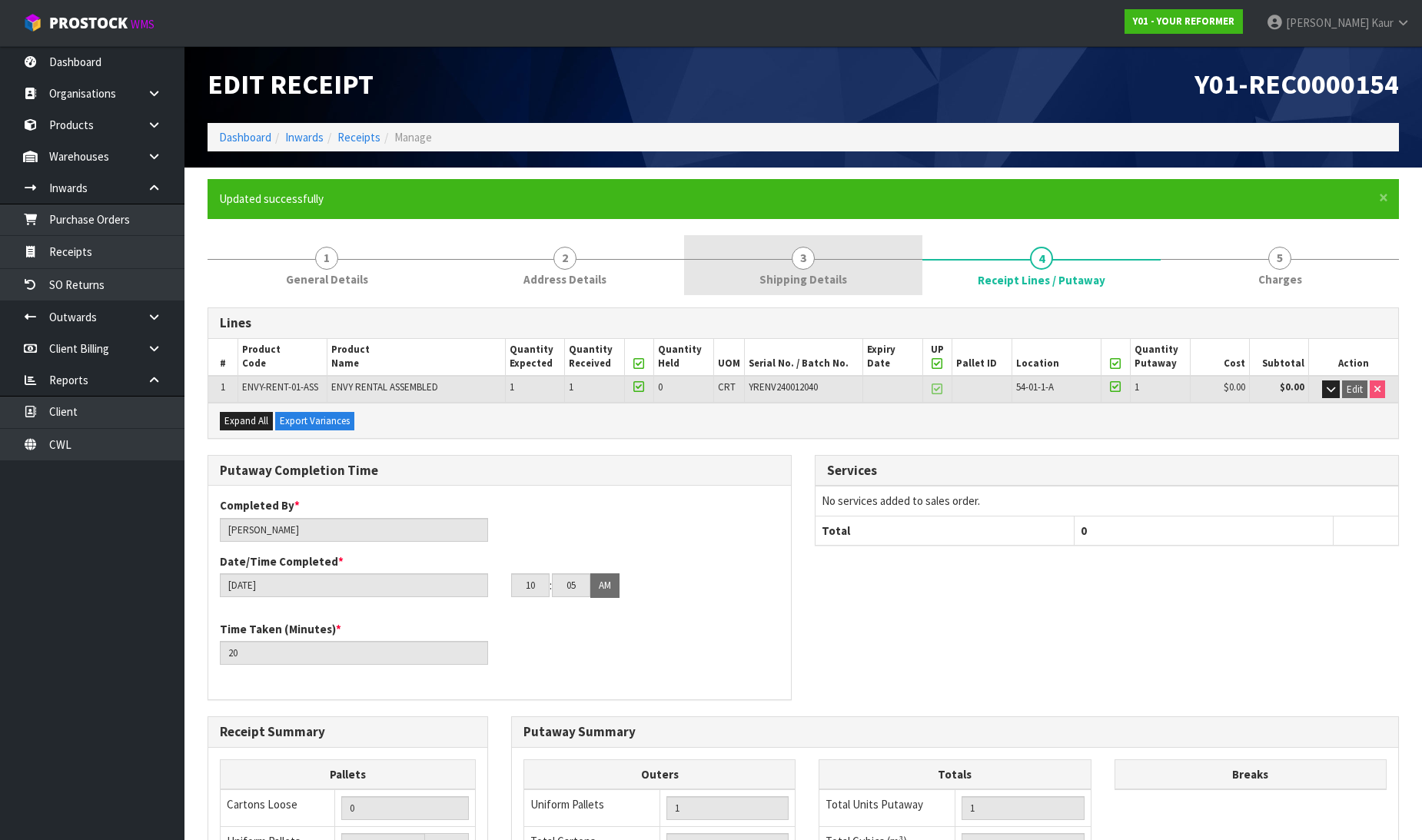
click at [833, 267] on link "3 Shipping Details" at bounding box center [803, 265] width 238 height 61
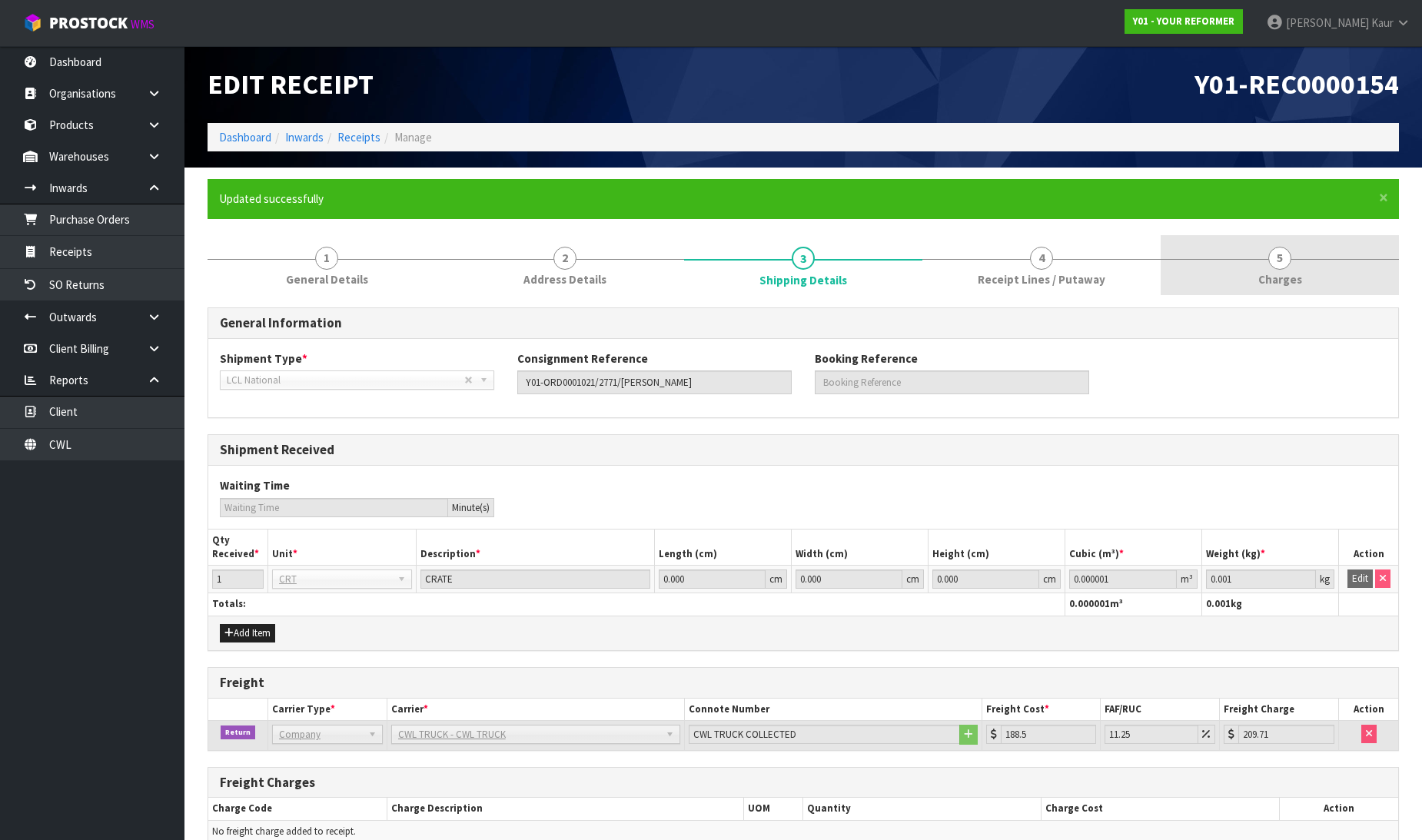
click at [1278, 254] on span "5" at bounding box center [1279, 258] width 23 height 23
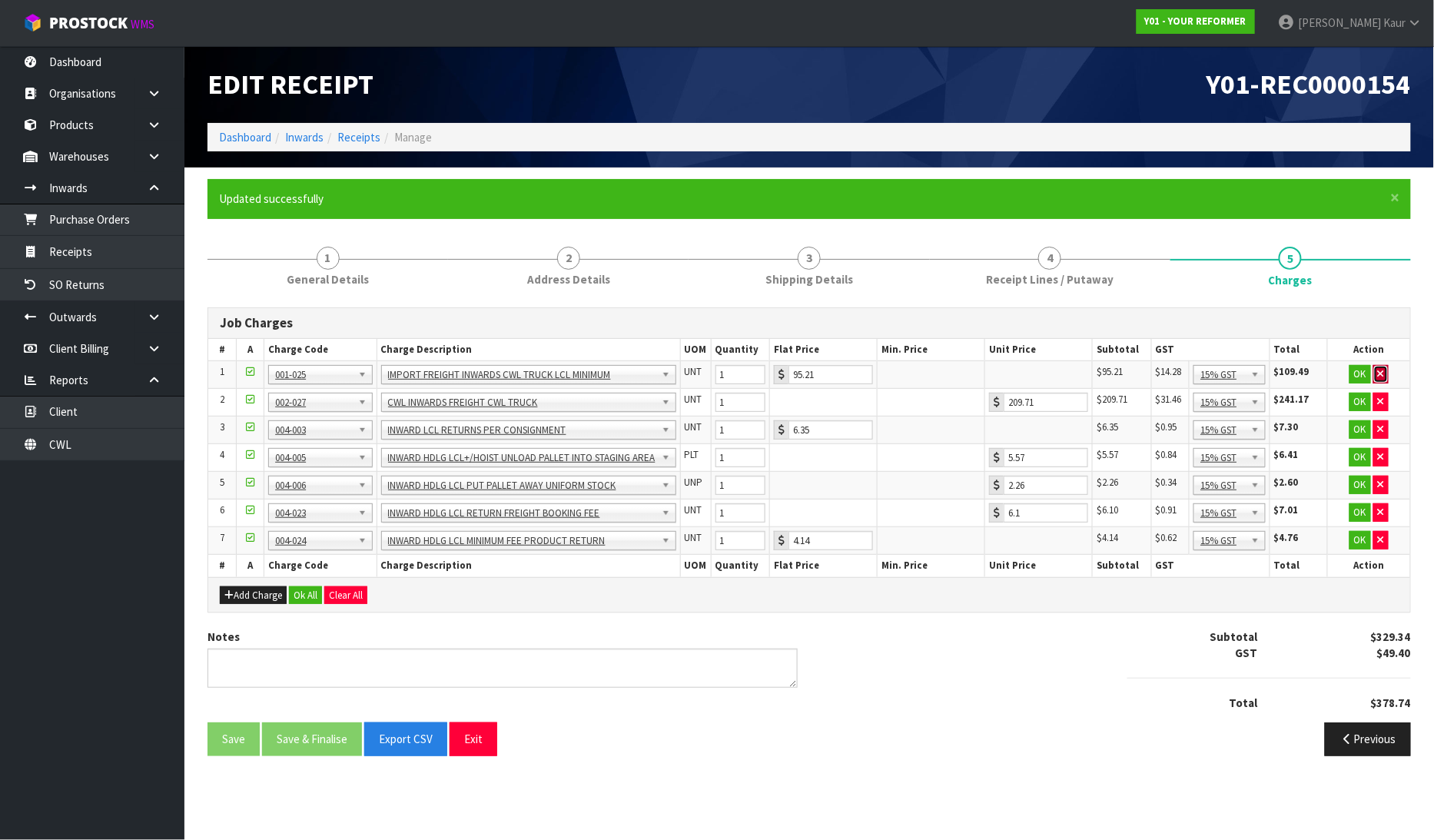
click at [1383, 371] on icon "button" at bounding box center [1380, 374] width 6 height 10
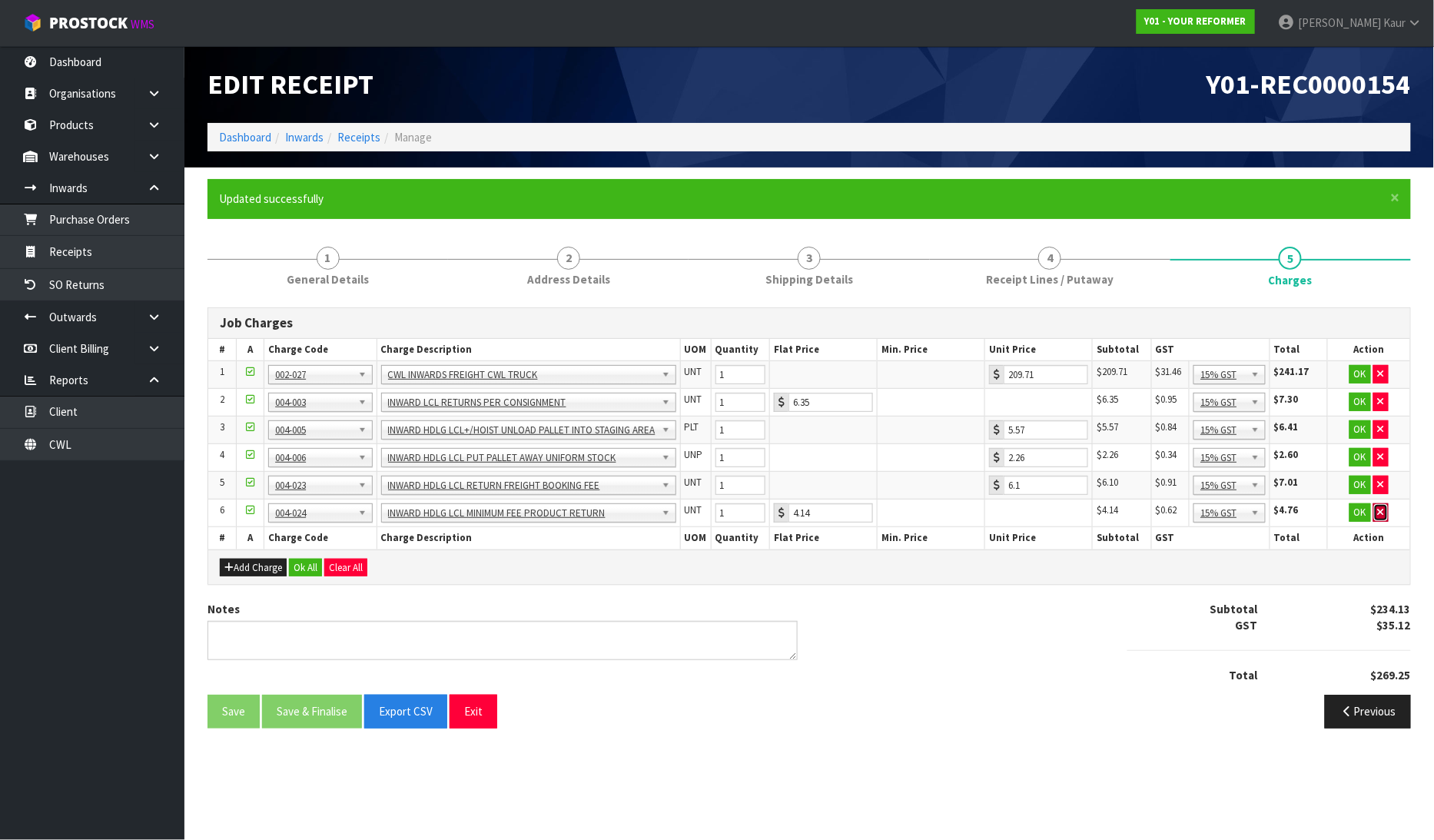
click at [1376, 511] on button "button" at bounding box center [1380, 512] width 15 height 18
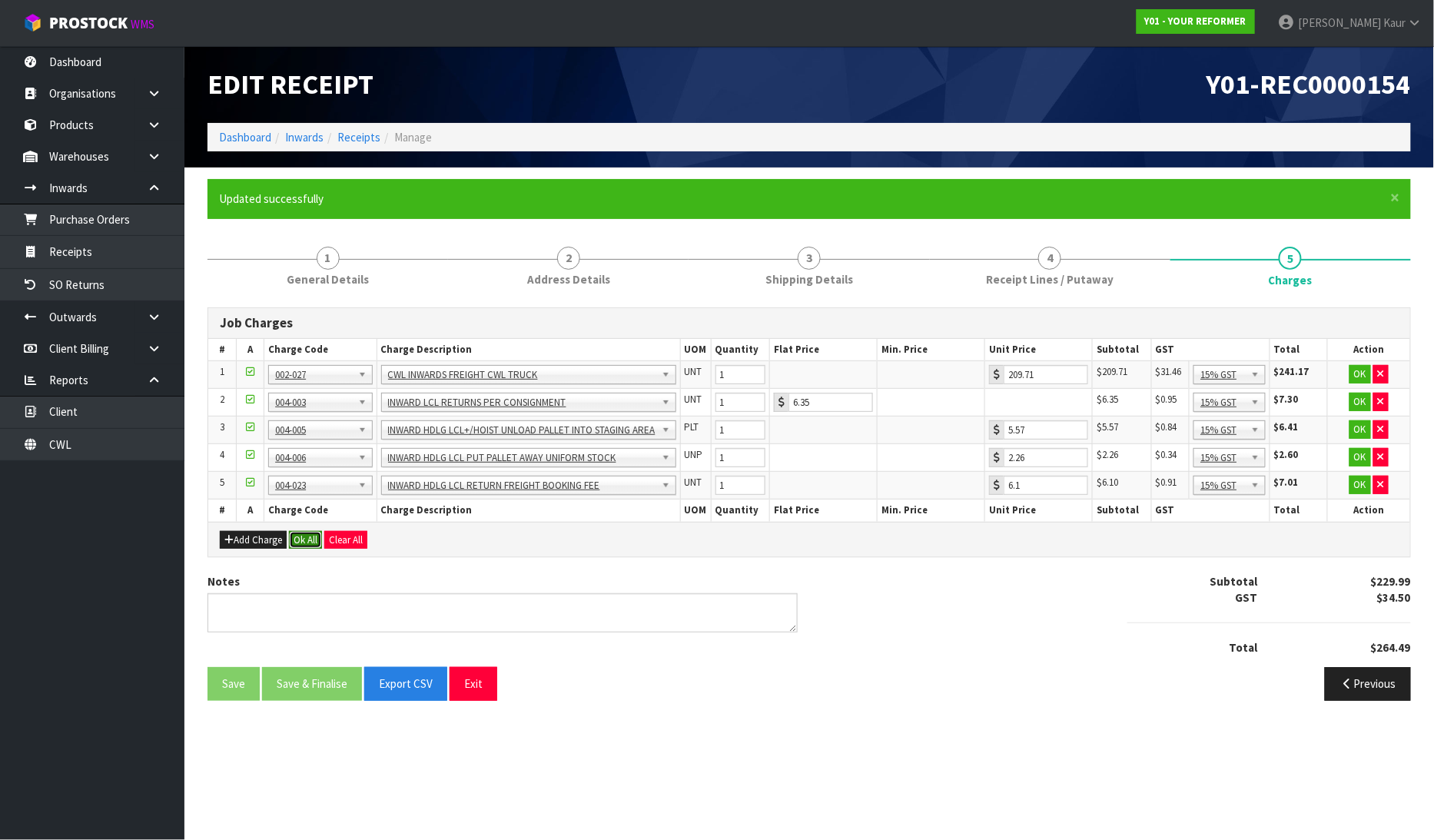
click at [300, 547] on button "Ok All" at bounding box center [305, 539] width 33 height 18
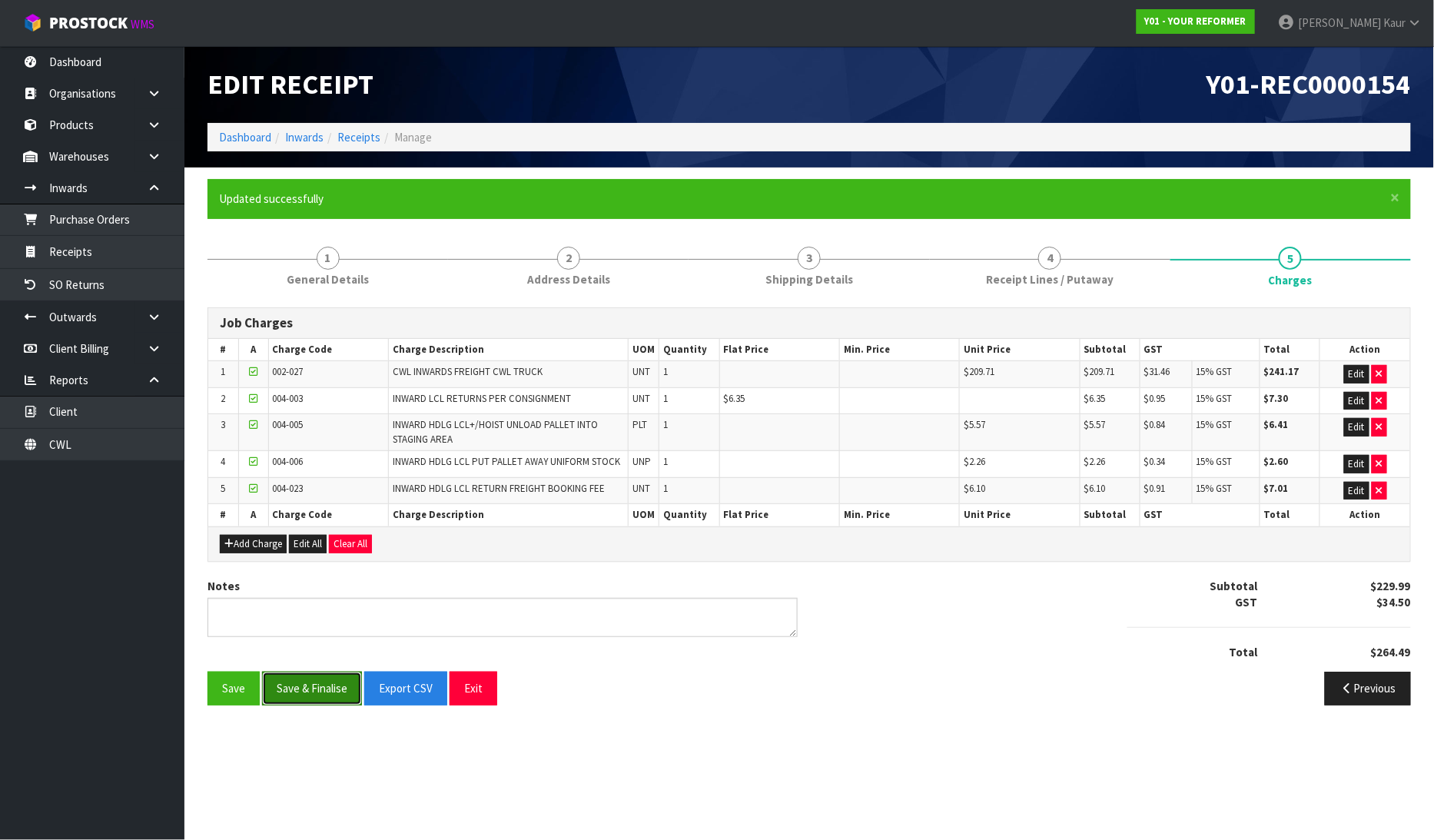
click at [289, 685] on button "Save & Finalise" at bounding box center [312, 688] width 100 height 33
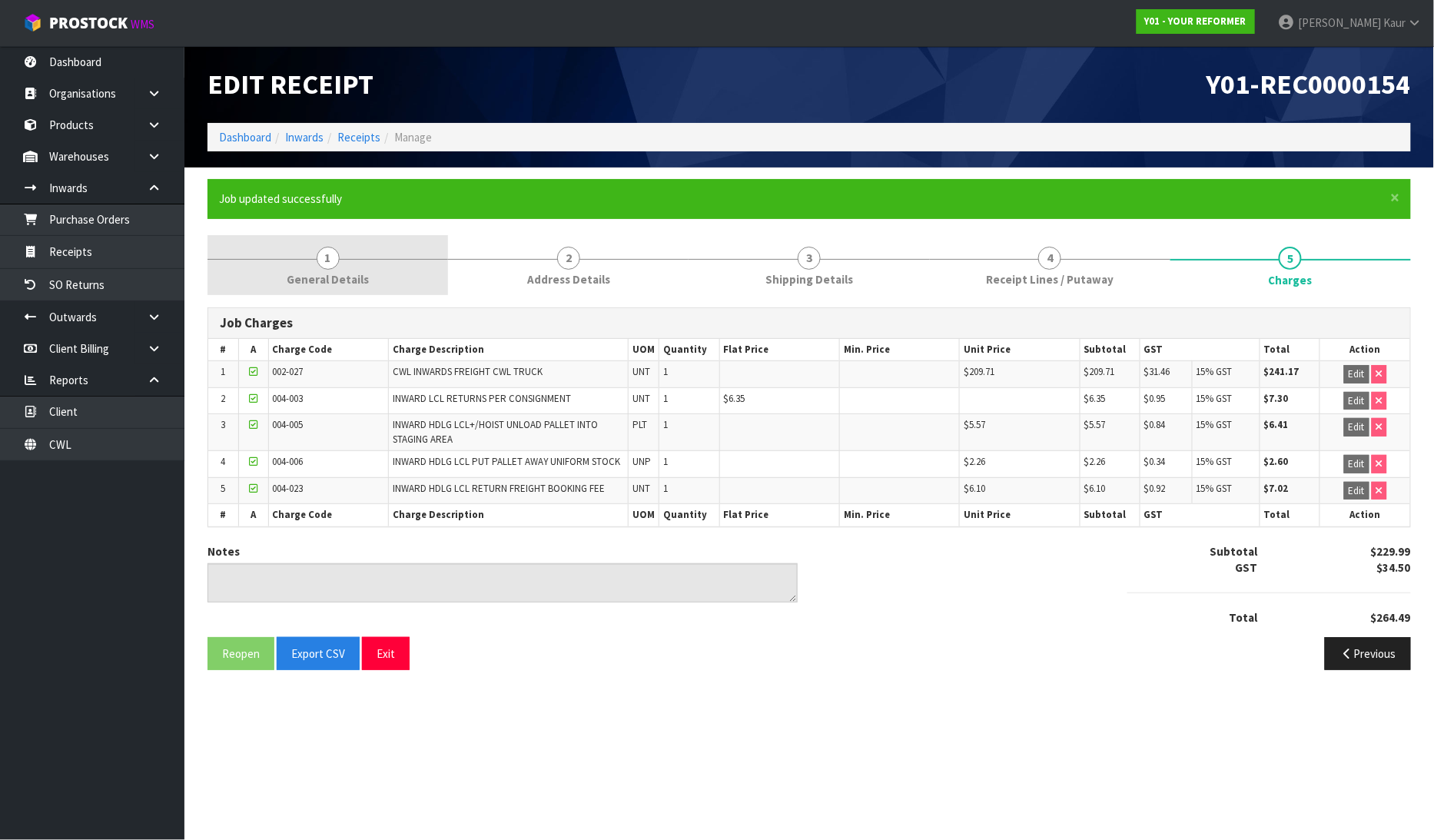
drag, startPoint x: 313, startPoint y: 262, endPoint x: 324, endPoint y: 293, distance: 32.9
click at [313, 262] on link "1 General Details" at bounding box center [327, 265] width 241 height 61
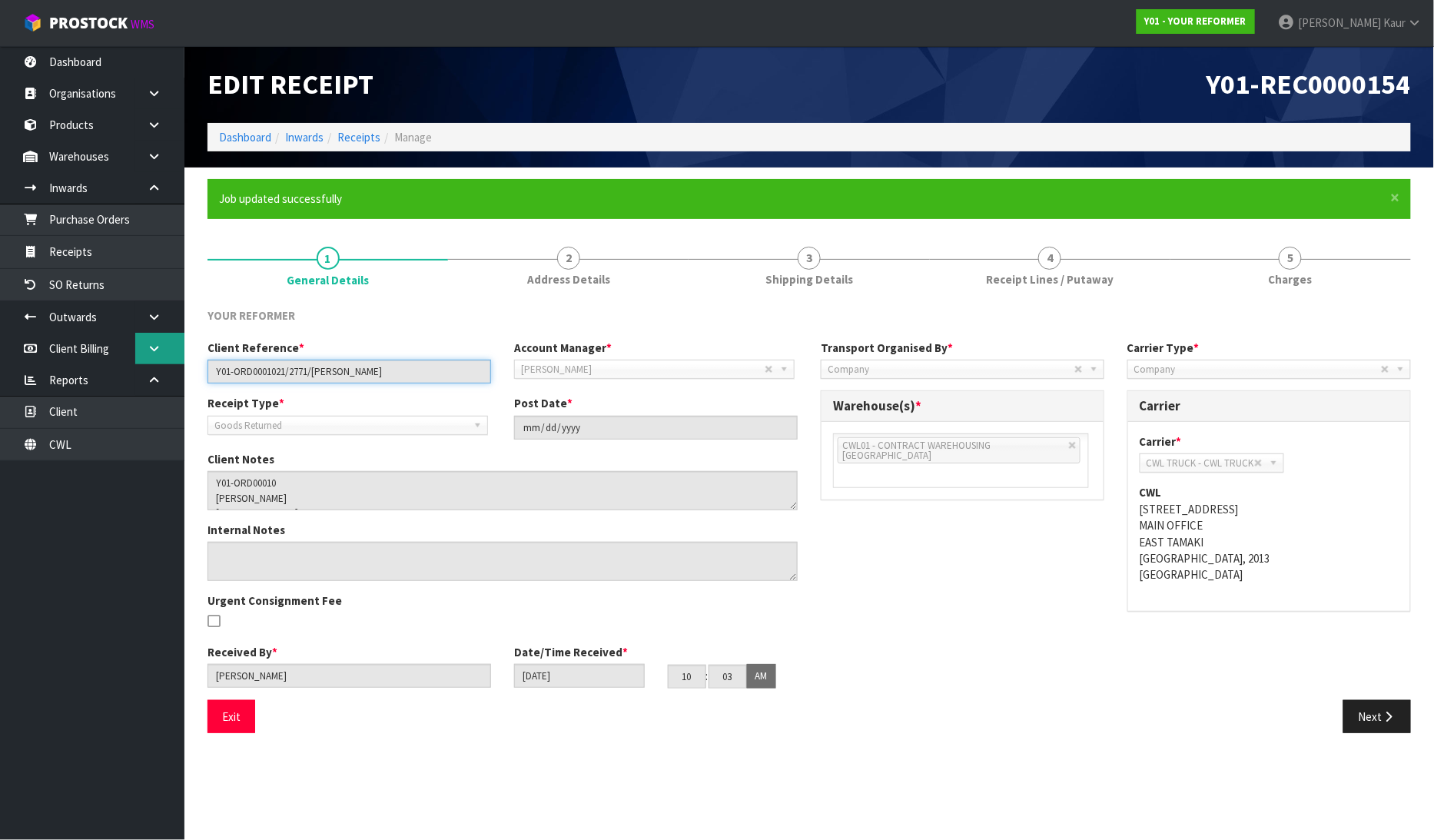
drag, startPoint x: 416, startPoint y: 375, endPoint x: 182, endPoint y: 363, distance: 234.3
click at [182, 363] on body "Toggle navigation ProStock WMS Y01 - YOUR REFORMER Prabhneet Kaur Logout Dashbo…" at bounding box center [717, 420] width 1434 height 840
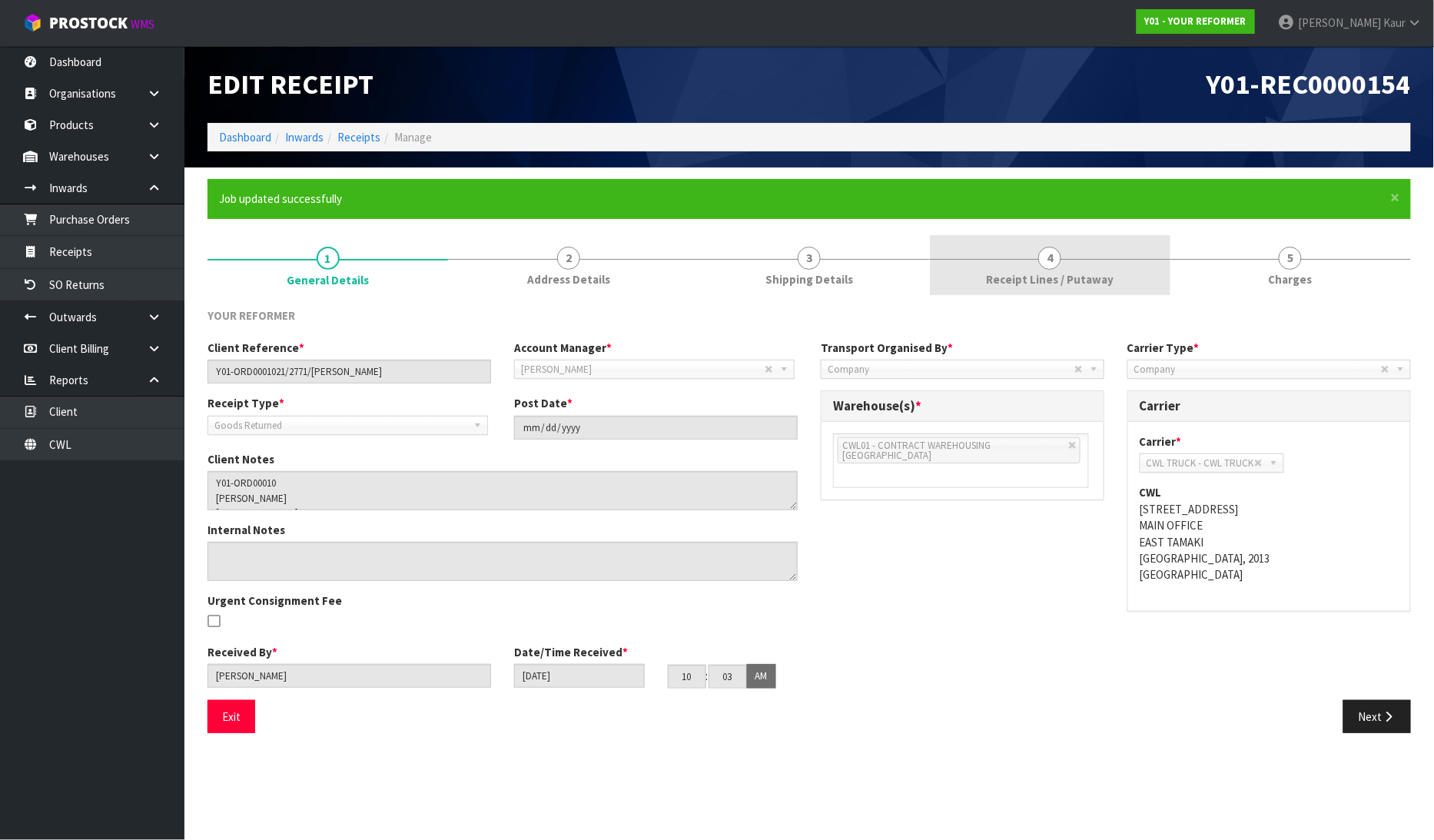
click at [980, 282] on link "4 Receipt Lines / Putaway" at bounding box center [1050, 265] width 241 height 61
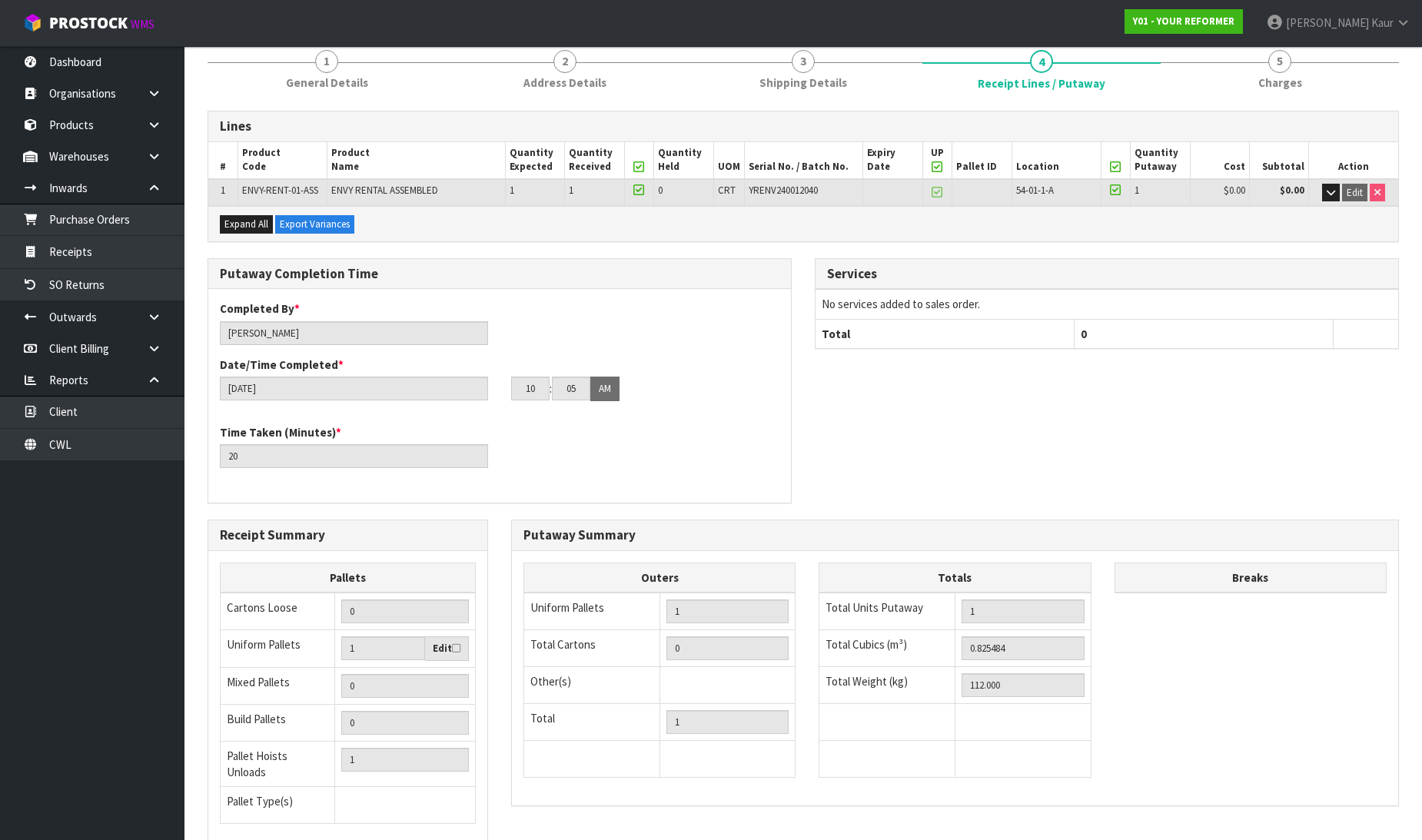
scroll to position [308, 0]
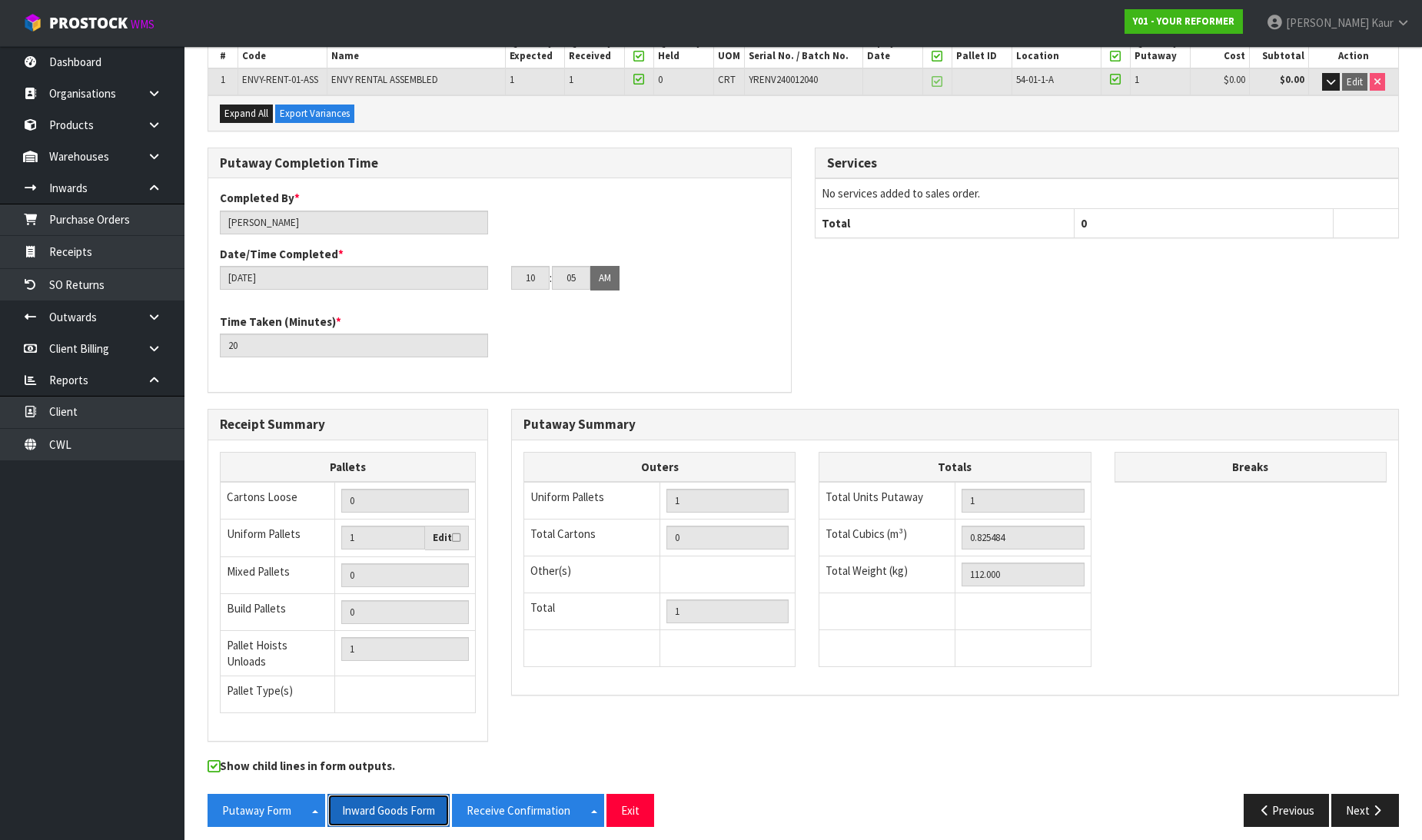
click at [383, 799] on button "Inward Goods Form" at bounding box center [388, 810] width 122 height 33
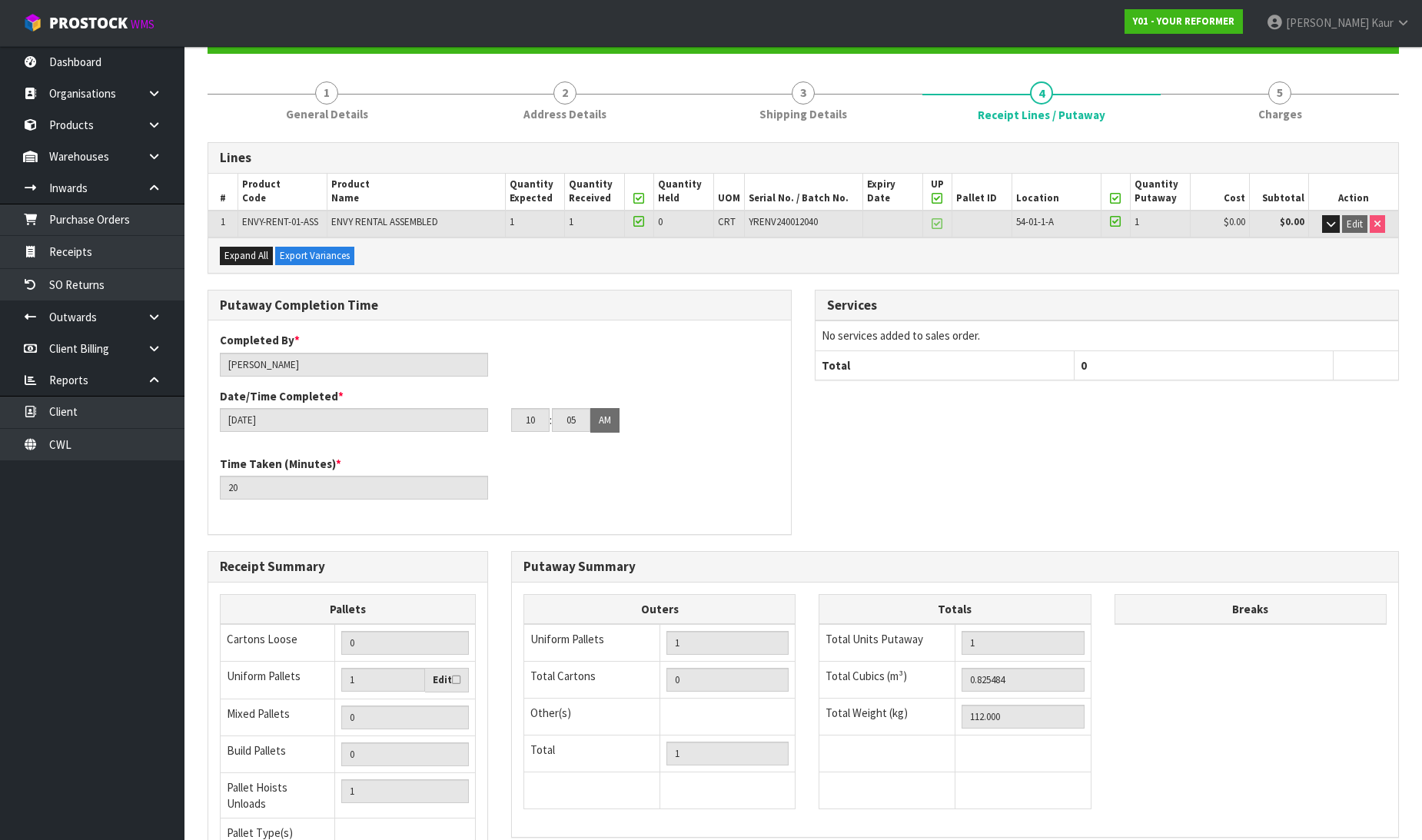
scroll to position [0, 0]
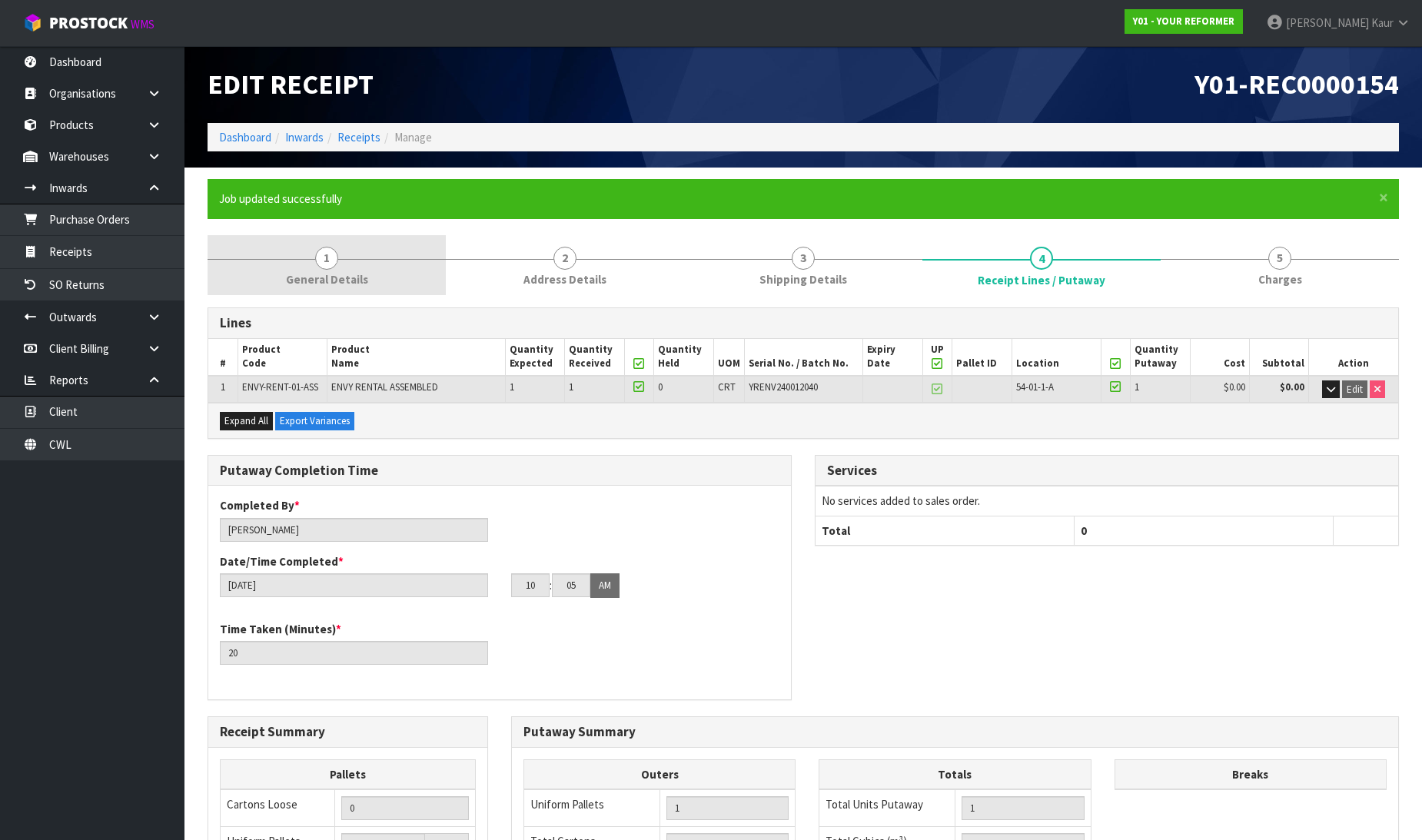
click at [308, 248] on link "1 General Details" at bounding box center [327, 265] width 238 height 61
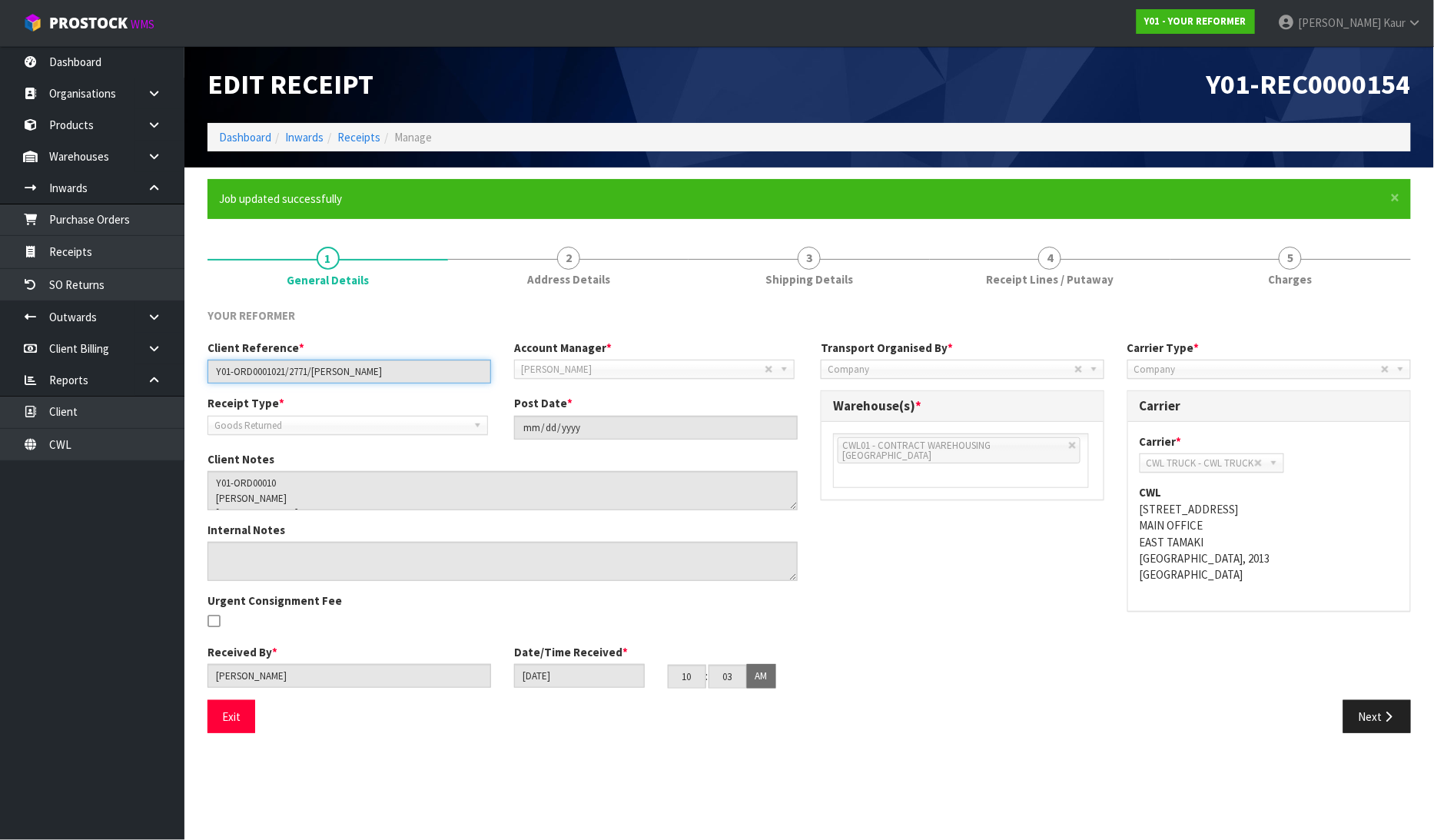
drag, startPoint x: 410, startPoint y: 371, endPoint x: 197, endPoint y: 364, distance: 213.1
click at [197, 364] on div "Client Reference * Y01-ORD0001021/2771/SARAH DRUCKER" at bounding box center [349, 362] width 307 height 44
click at [105, 208] on link "Purchase Orders" at bounding box center [92, 219] width 185 height 32
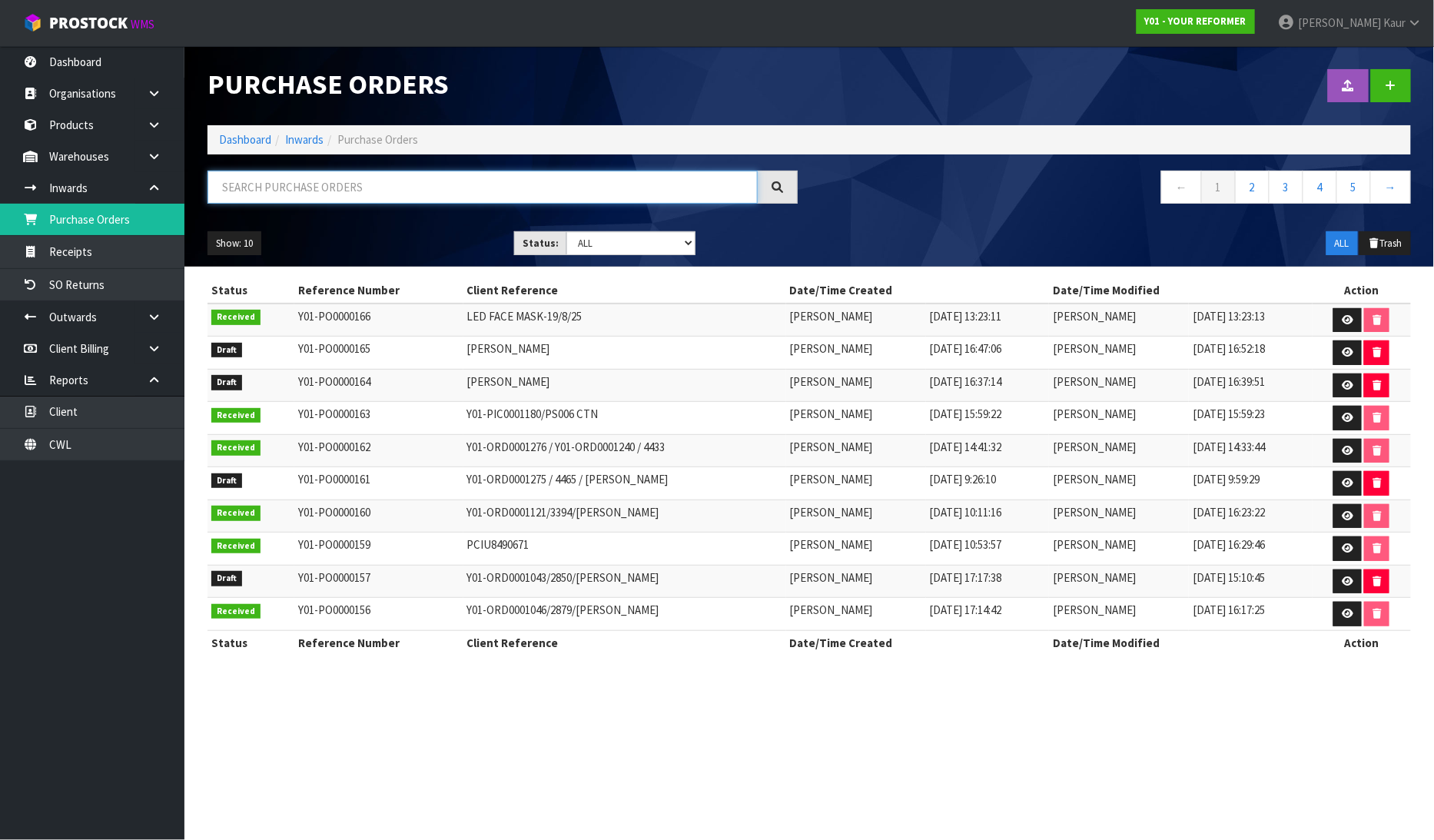
click at [221, 191] on input "text" at bounding box center [482, 187] width 550 height 33
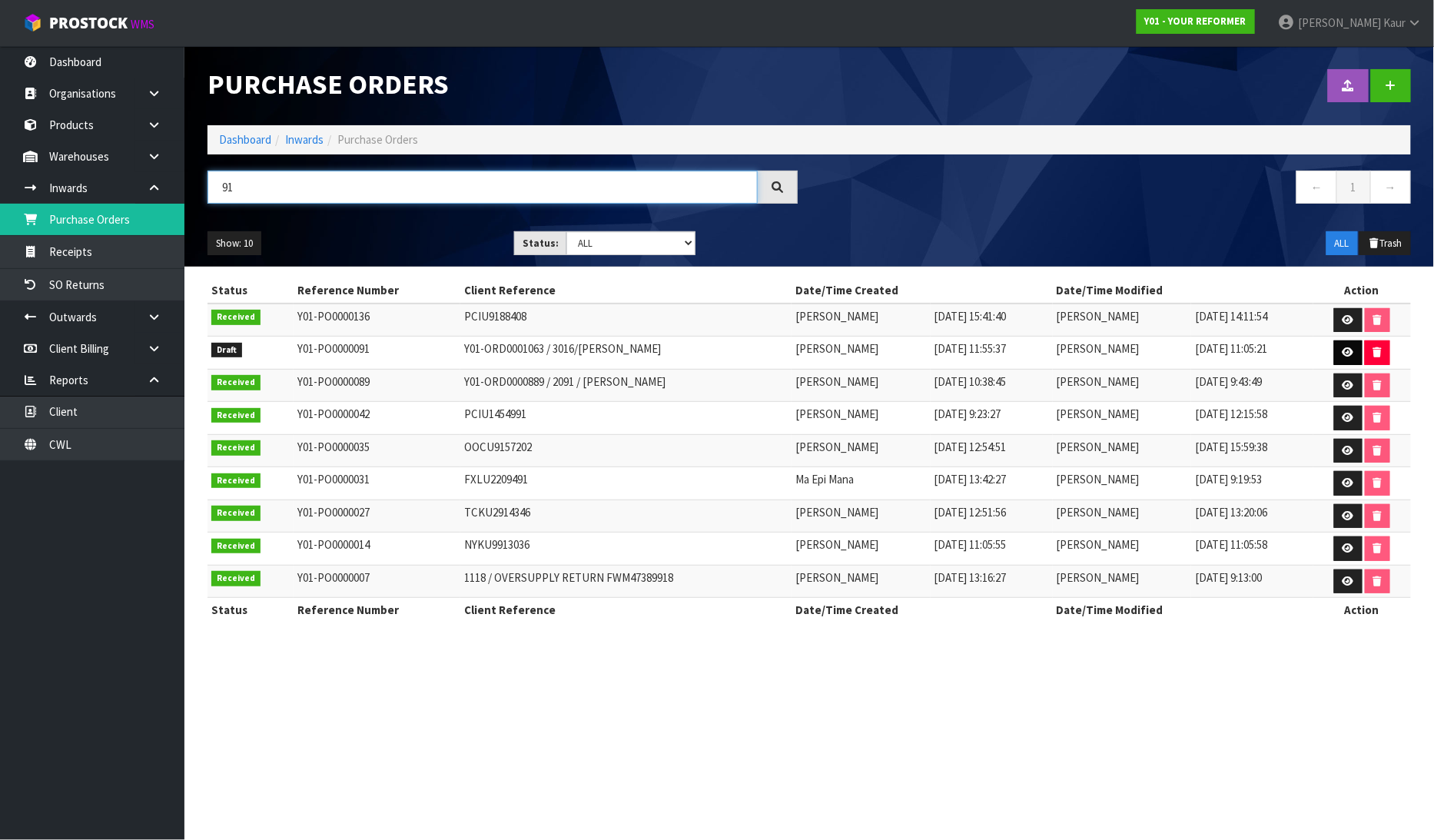
type input "91"
click at [1353, 350] on icon at bounding box center [1348, 352] width 12 height 10
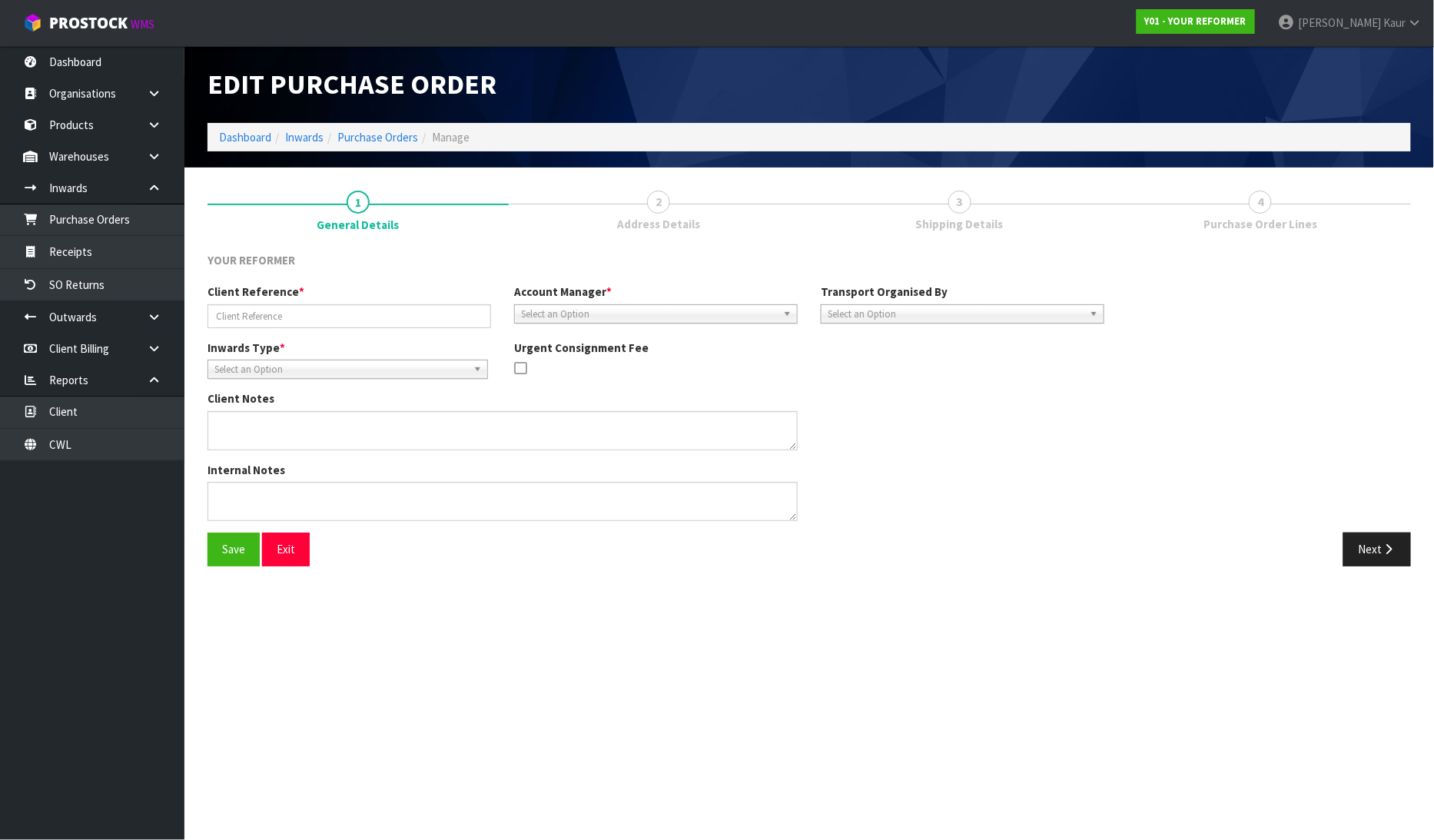
type input "Y01-ORD0001063 / 3016/[PERSON_NAME]"
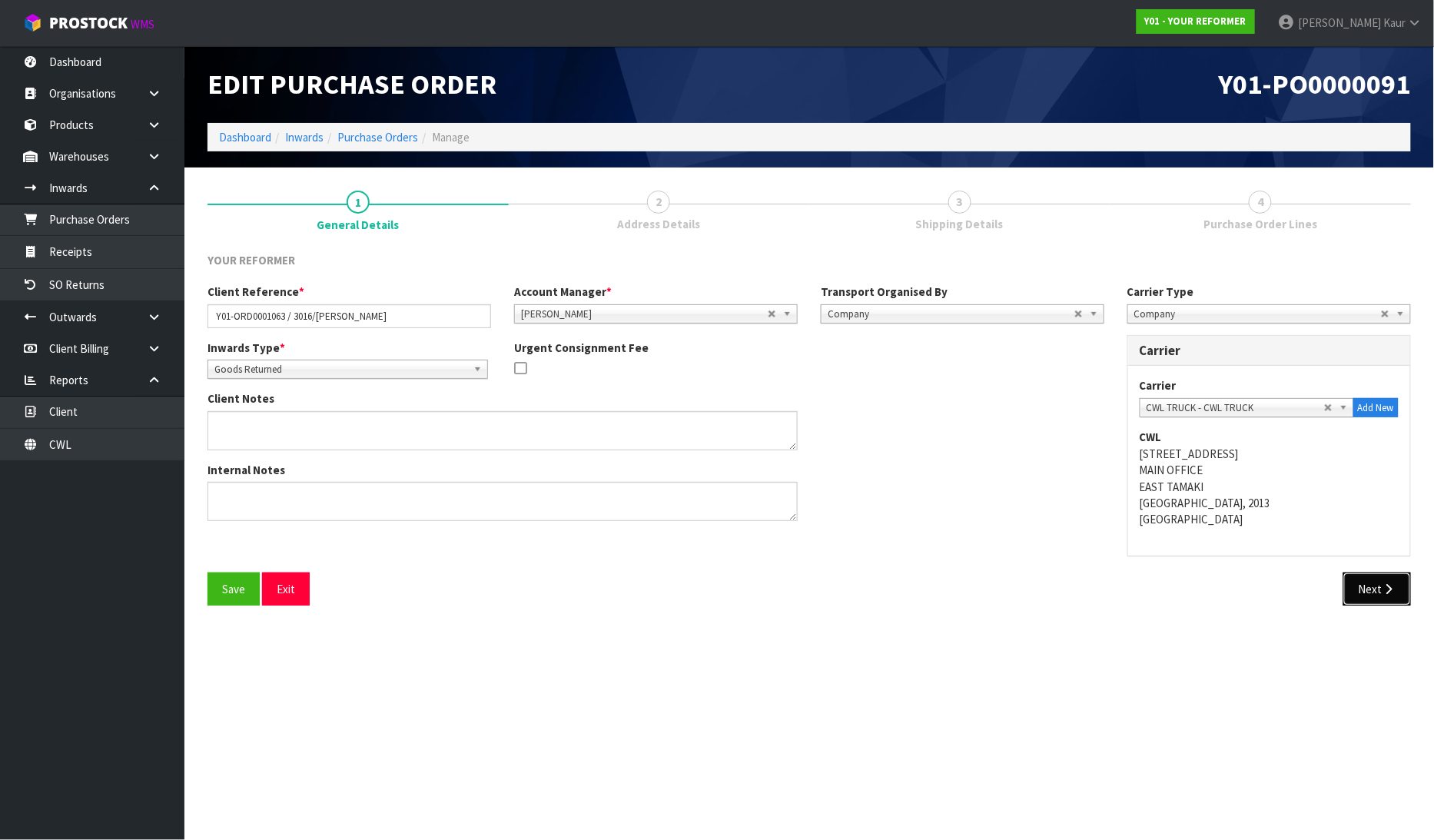
click at [1391, 600] on button "Next" at bounding box center [1377, 589] width 68 height 33
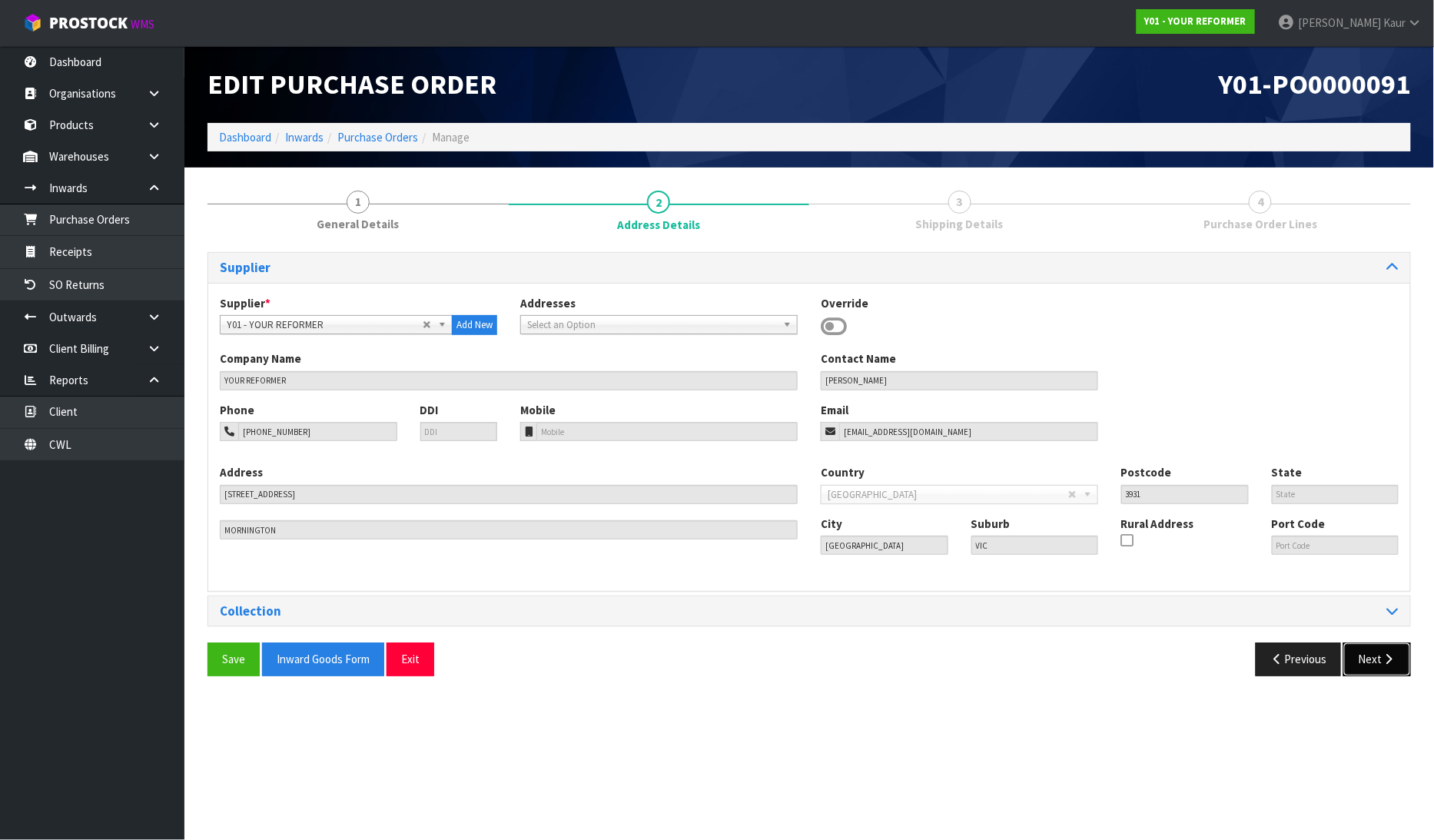
click at [1373, 654] on button "Next" at bounding box center [1377, 659] width 68 height 33
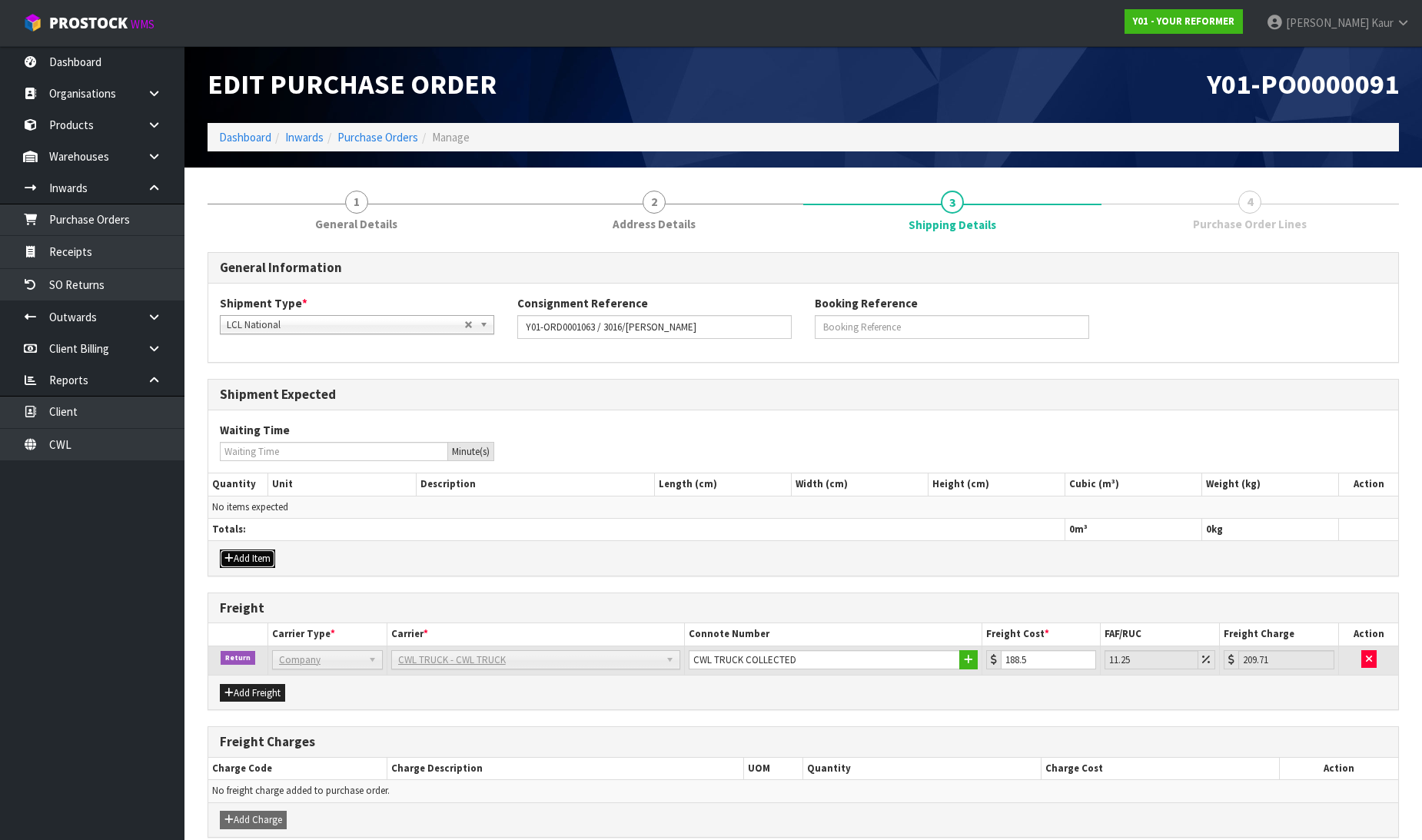
click at [246, 550] on button "Add Item" at bounding box center [248, 558] width 55 height 18
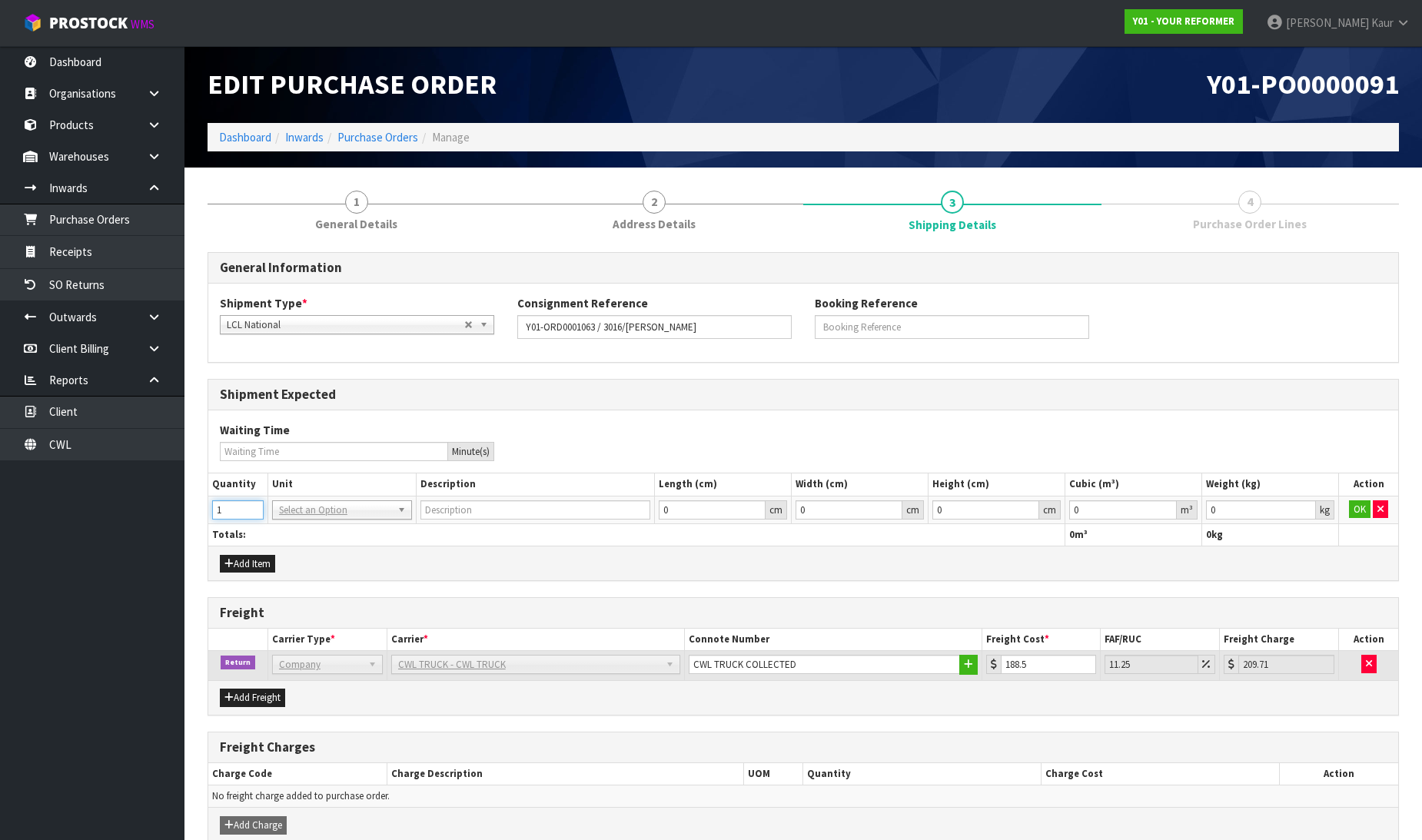
type input "1"
click at [256, 505] on input "1" at bounding box center [238, 510] width 51 height 19
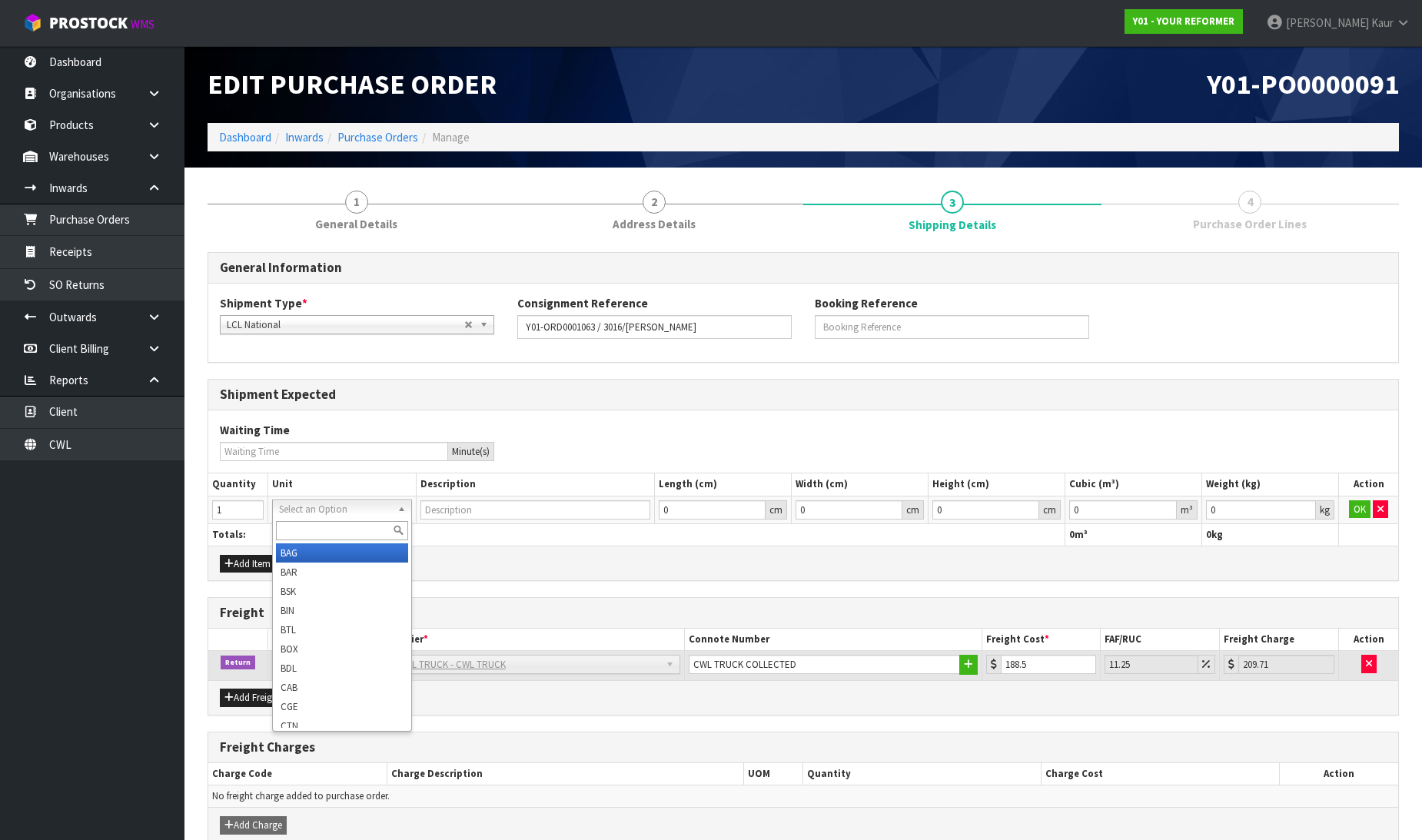
click at [303, 527] on input "text" at bounding box center [342, 530] width 133 height 19
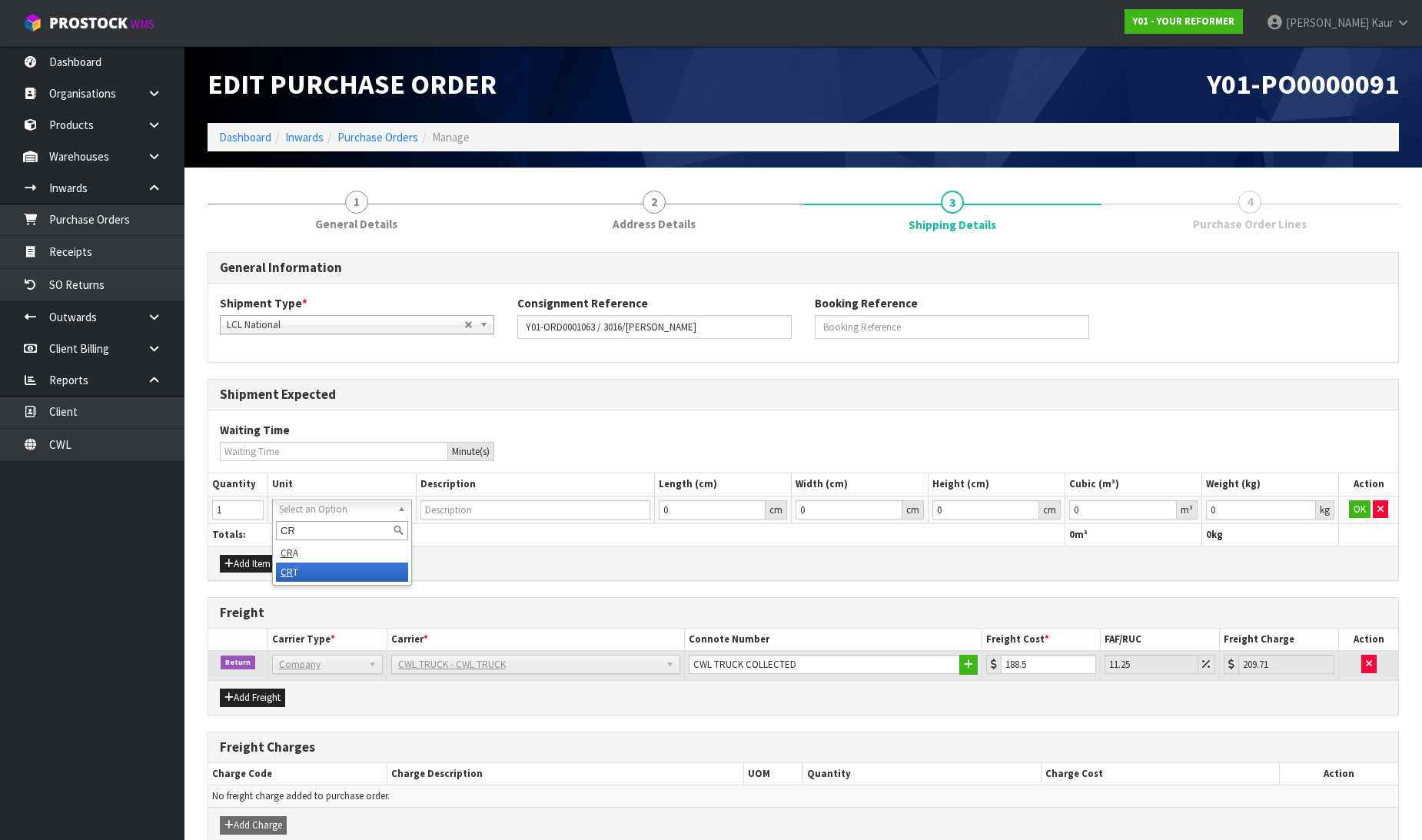
type input "CR"
drag, startPoint x: 305, startPoint y: 562, endPoint x: 464, endPoint y: 570, distance: 159.2
type input "CRATE"
type input "0.000001"
click at [1166, 502] on input "0.000001" at bounding box center [1123, 510] width 107 height 19
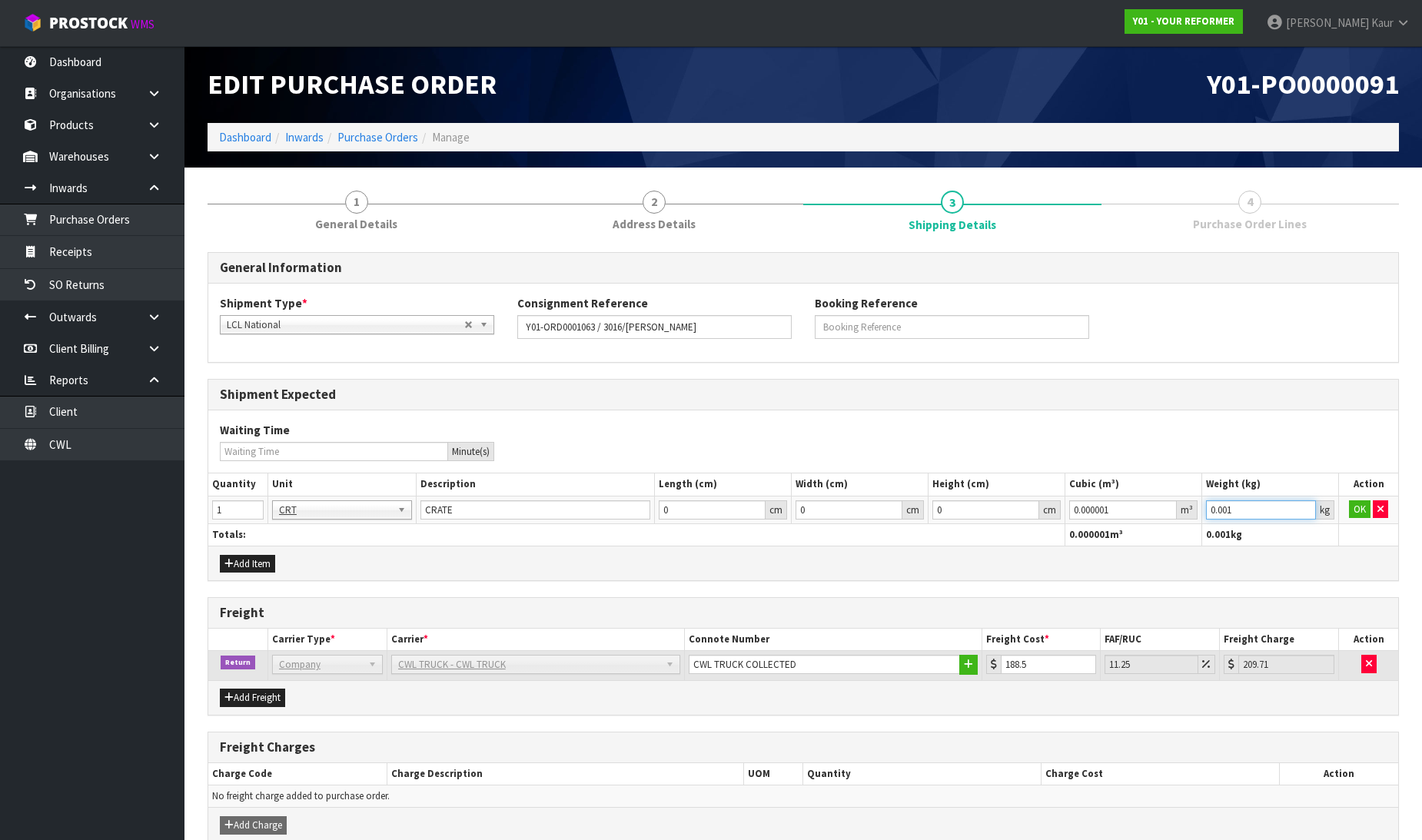
type input "0.001"
click at [1308, 508] on input "0.001" at bounding box center [1260, 510] width 110 height 19
click at [1365, 518] on td "OK" at bounding box center [1368, 509] width 59 height 28
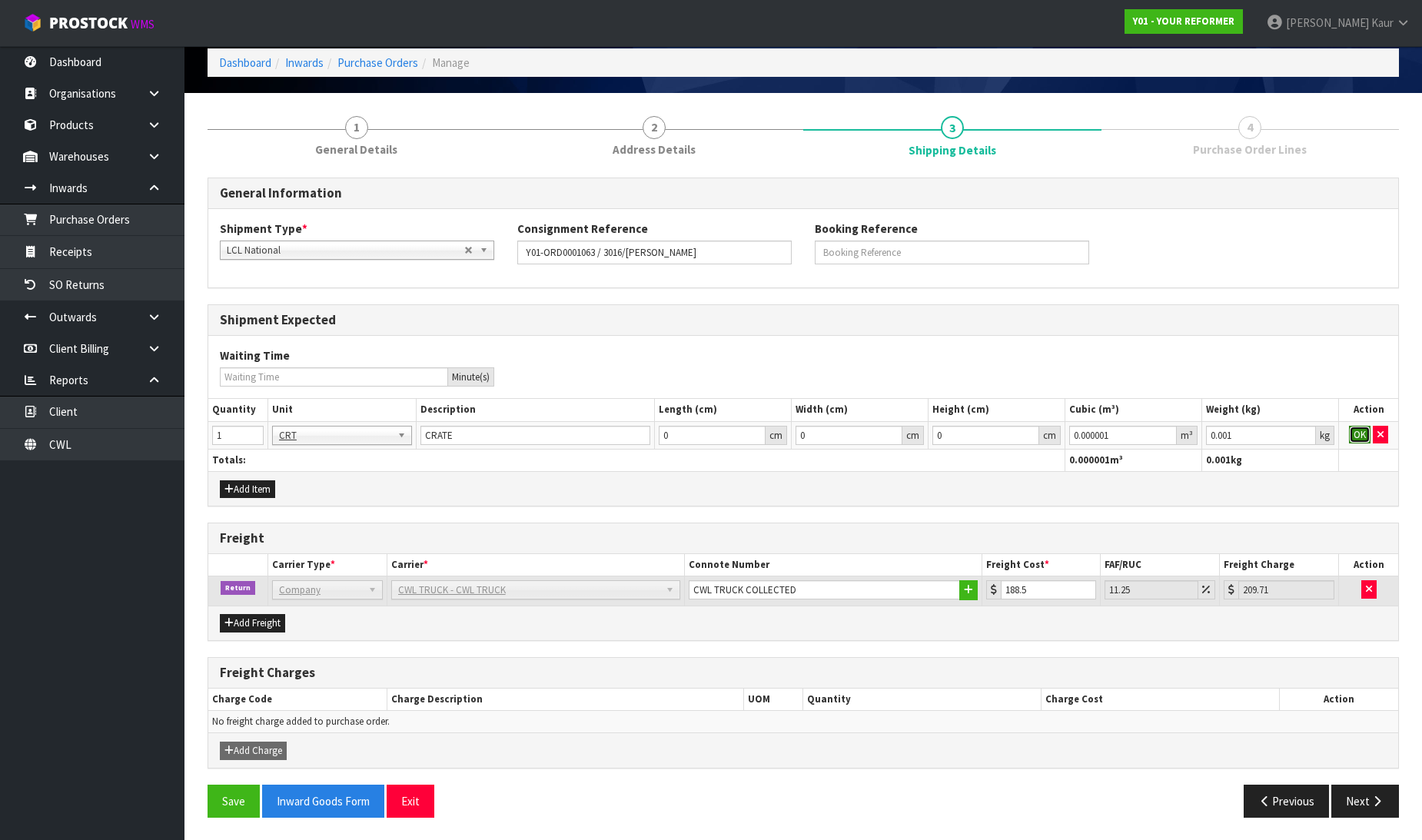
click at [1363, 433] on button "OK" at bounding box center [1359, 435] width 21 height 18
click at [1356, 814] on button "Next" at bounding box center [1365, 801] width 68 height 33
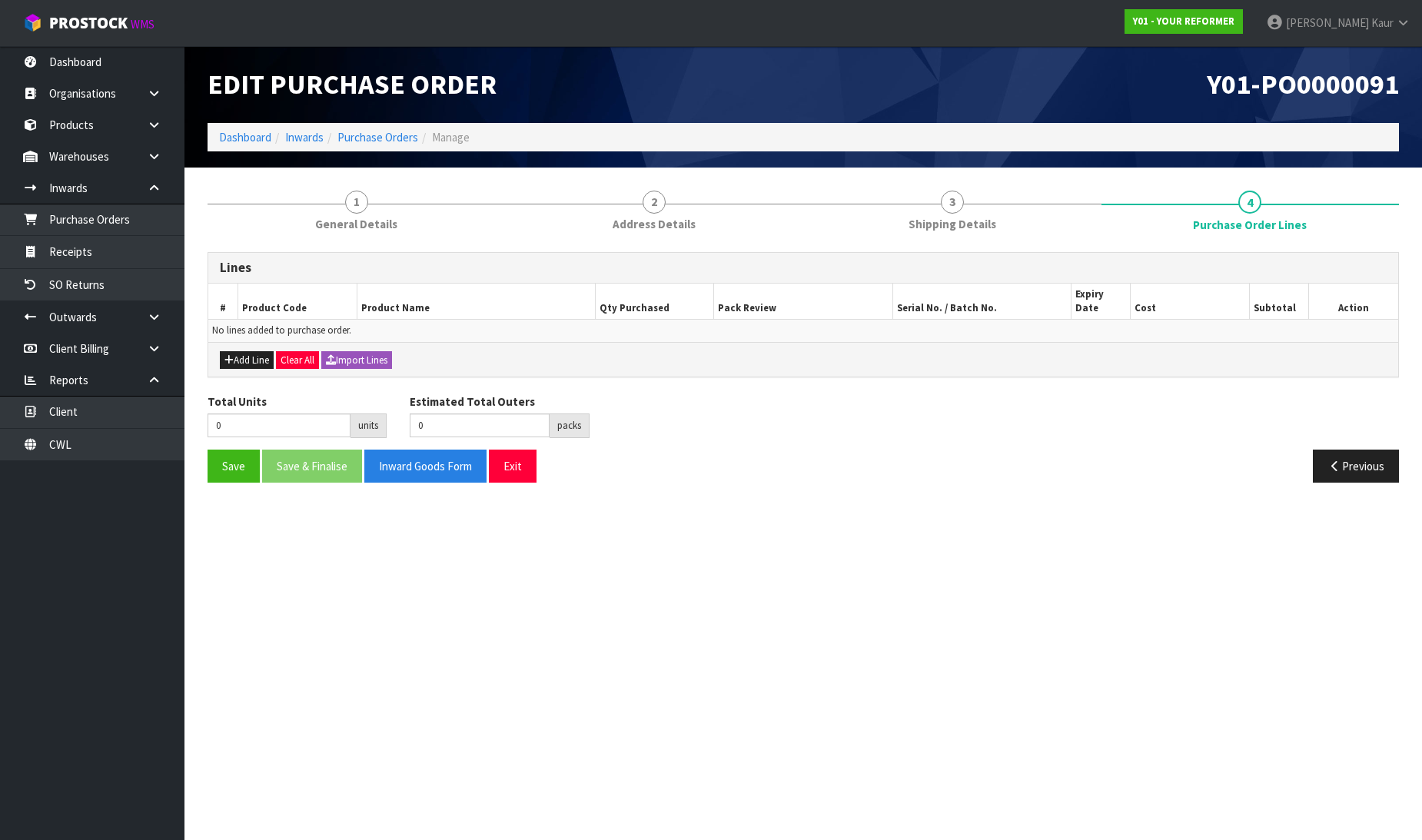
scroll to position [0, 0]
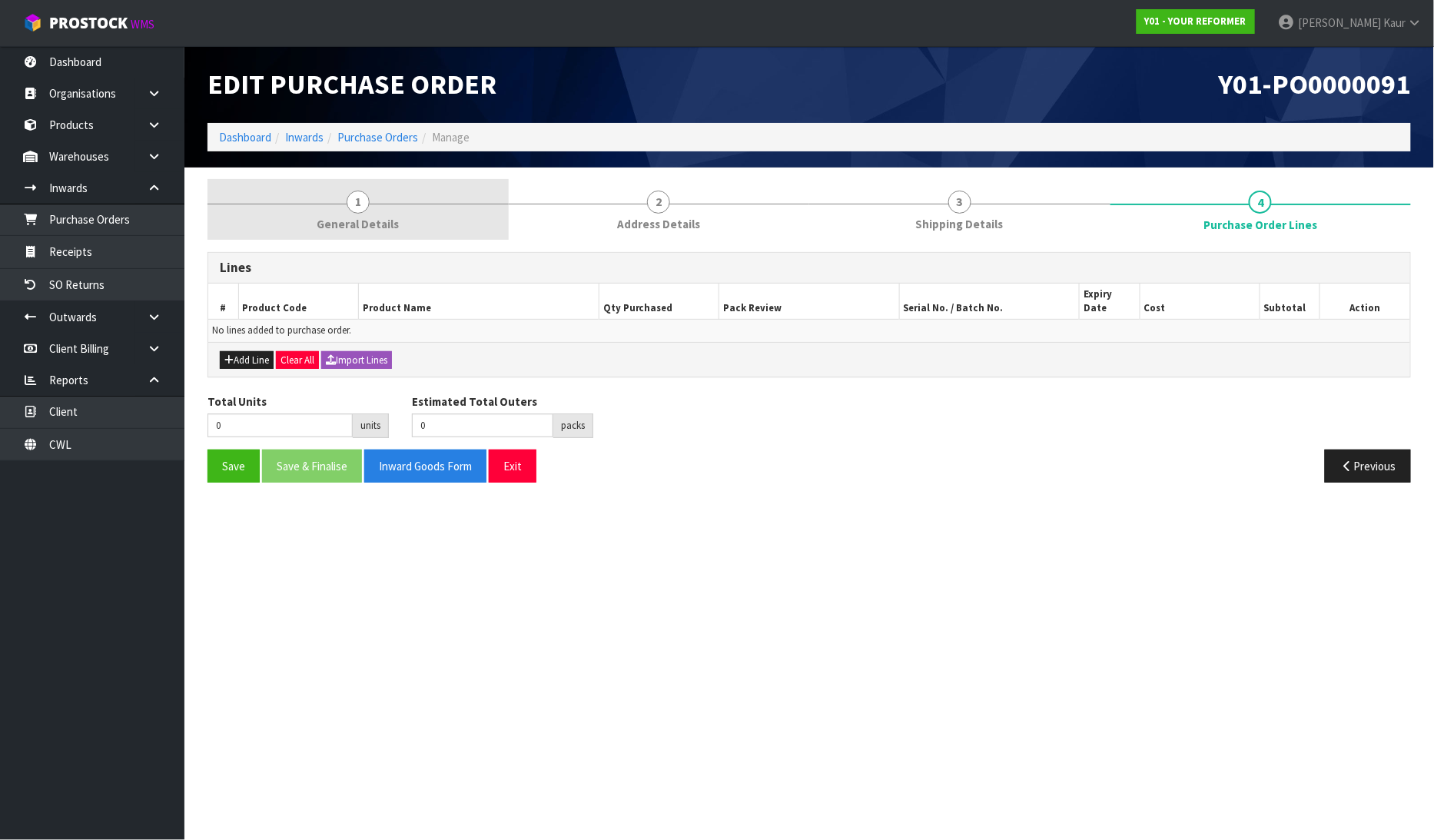
click at [385, 222] on span "General Details" at bounding box center [357, 224] width 82 height 16
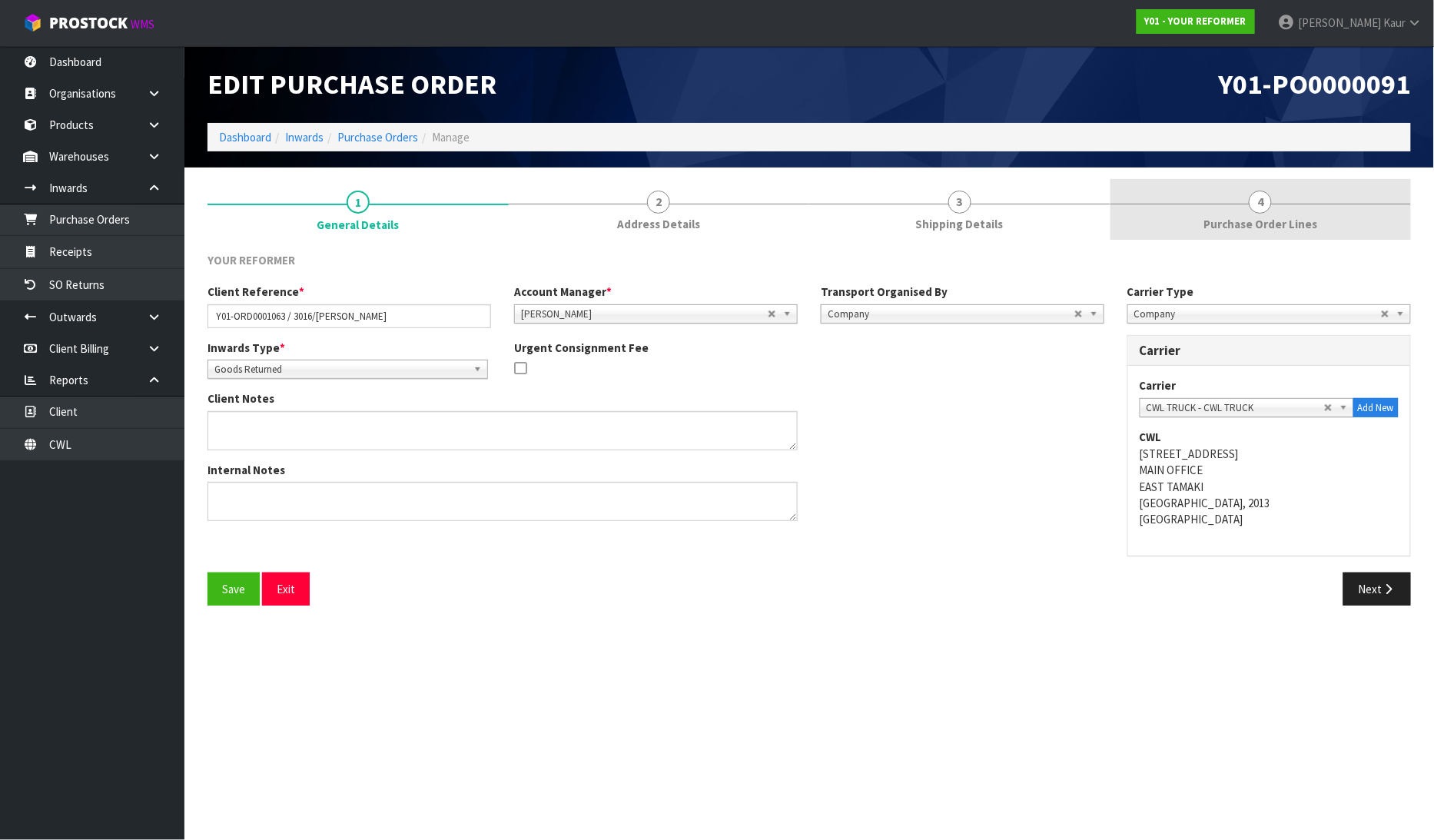
click at [1175, 218] on link "4 Purchase Order Lines" at bounding box center [1260, 209] width 301 height 61
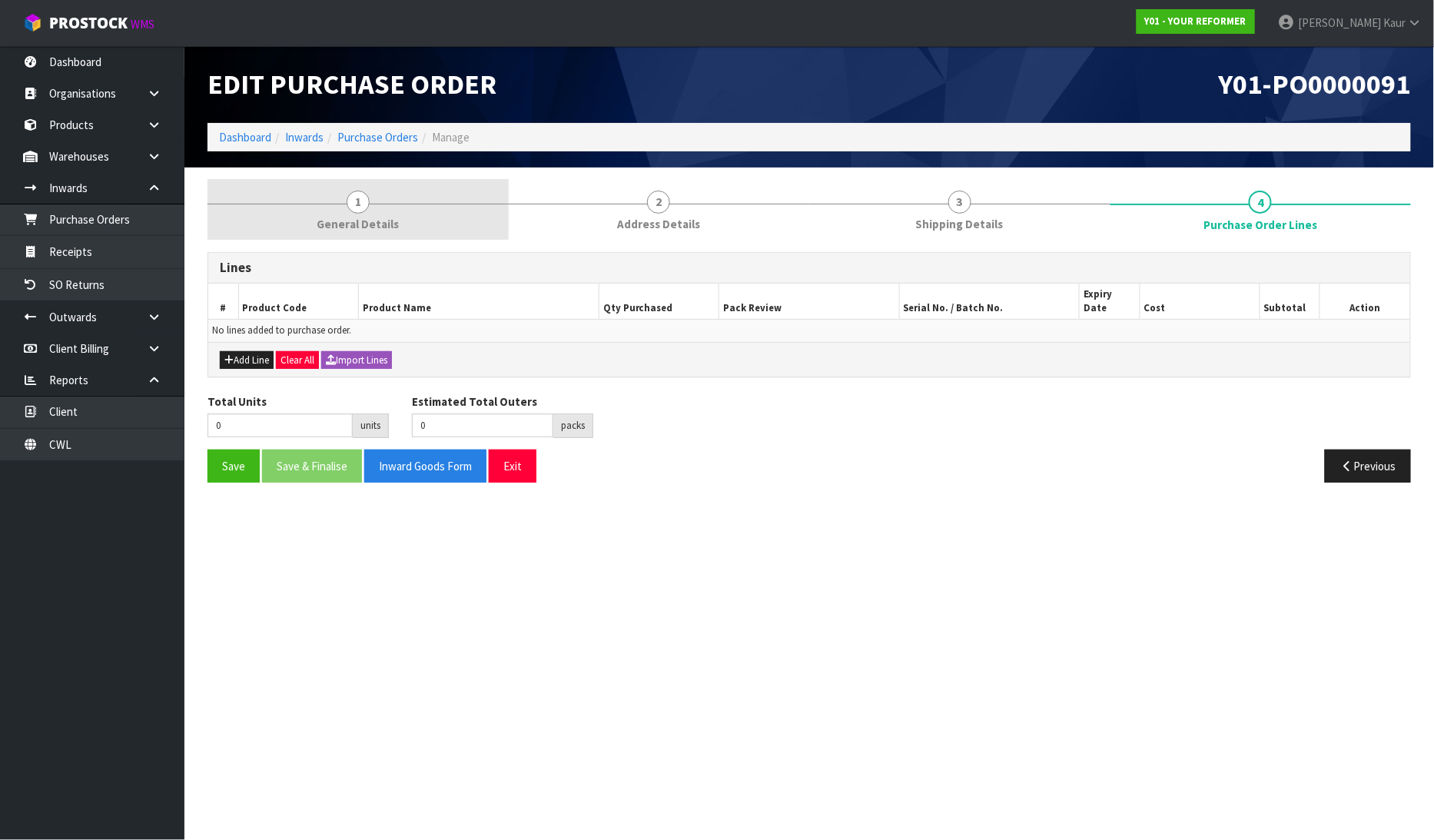
click at [333, 232] on link "1 General Details" at bounding box center [358, 209] width 301 height 61
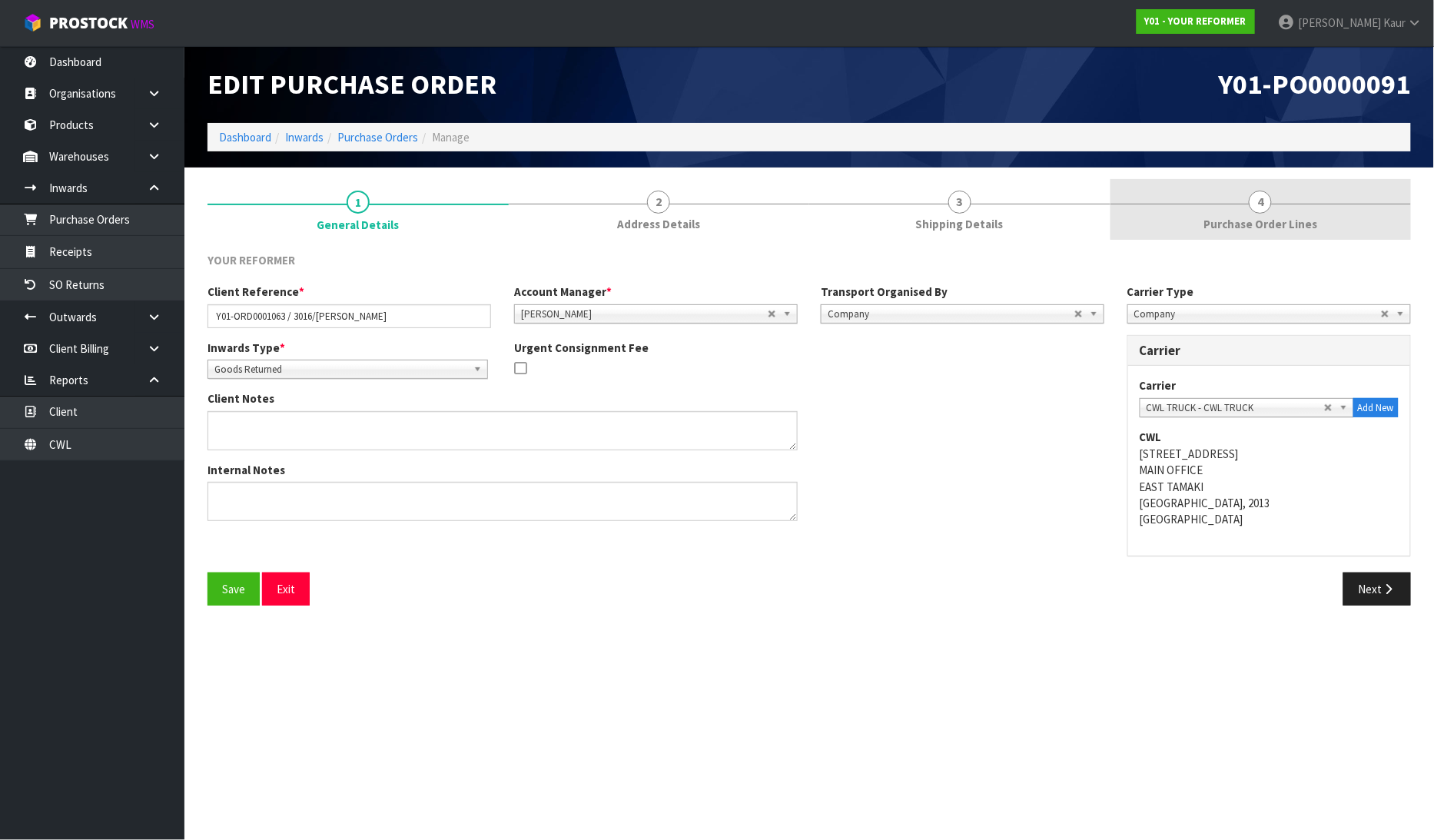
click at [1291, 238] on link "4 Purchase Order Lines" at bounding box center [1260, 209] width 301 height 61
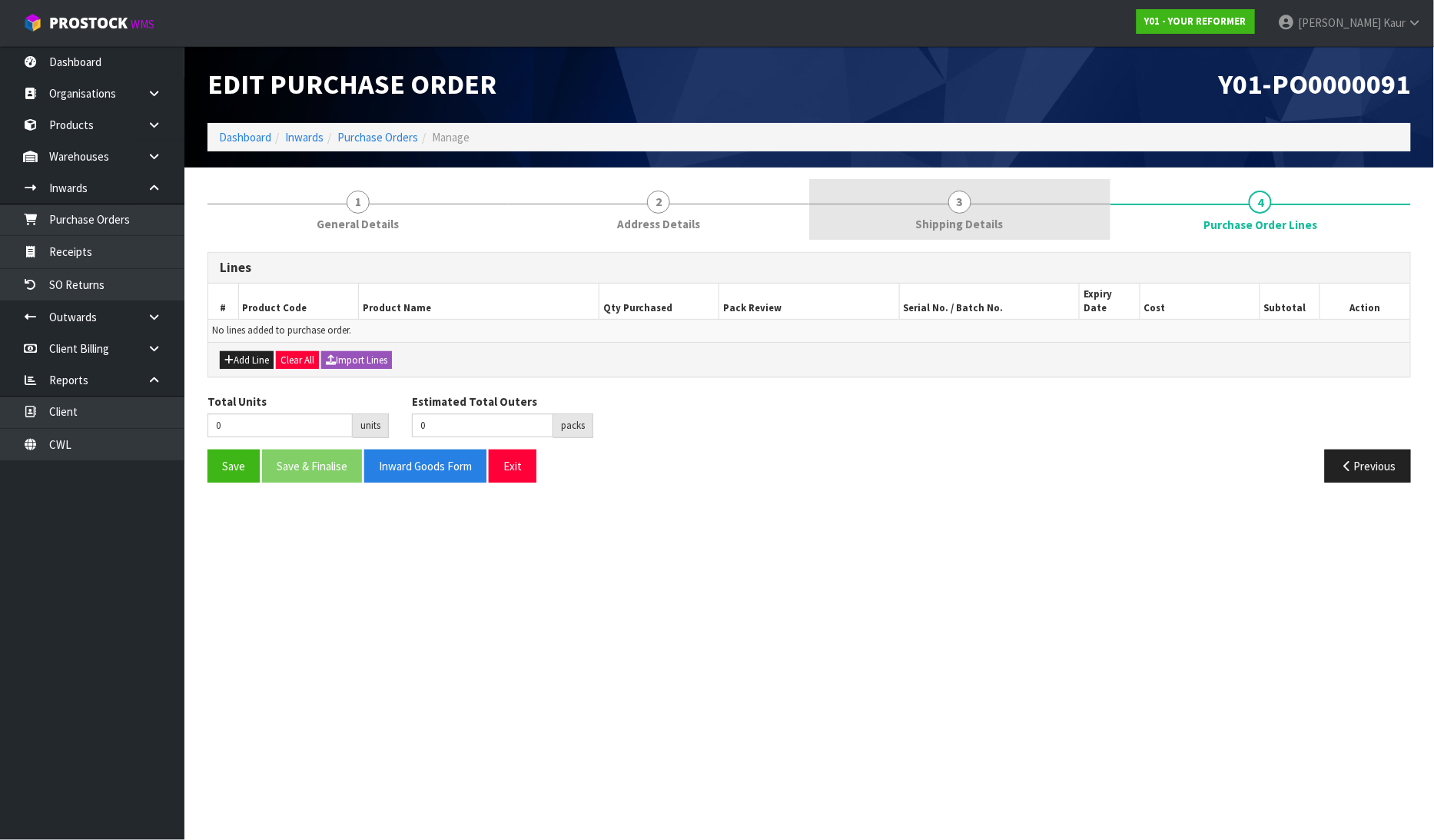
click at [981, 221] on span "Shipping Details" at bounding box center [959, 224] width 88 height 16
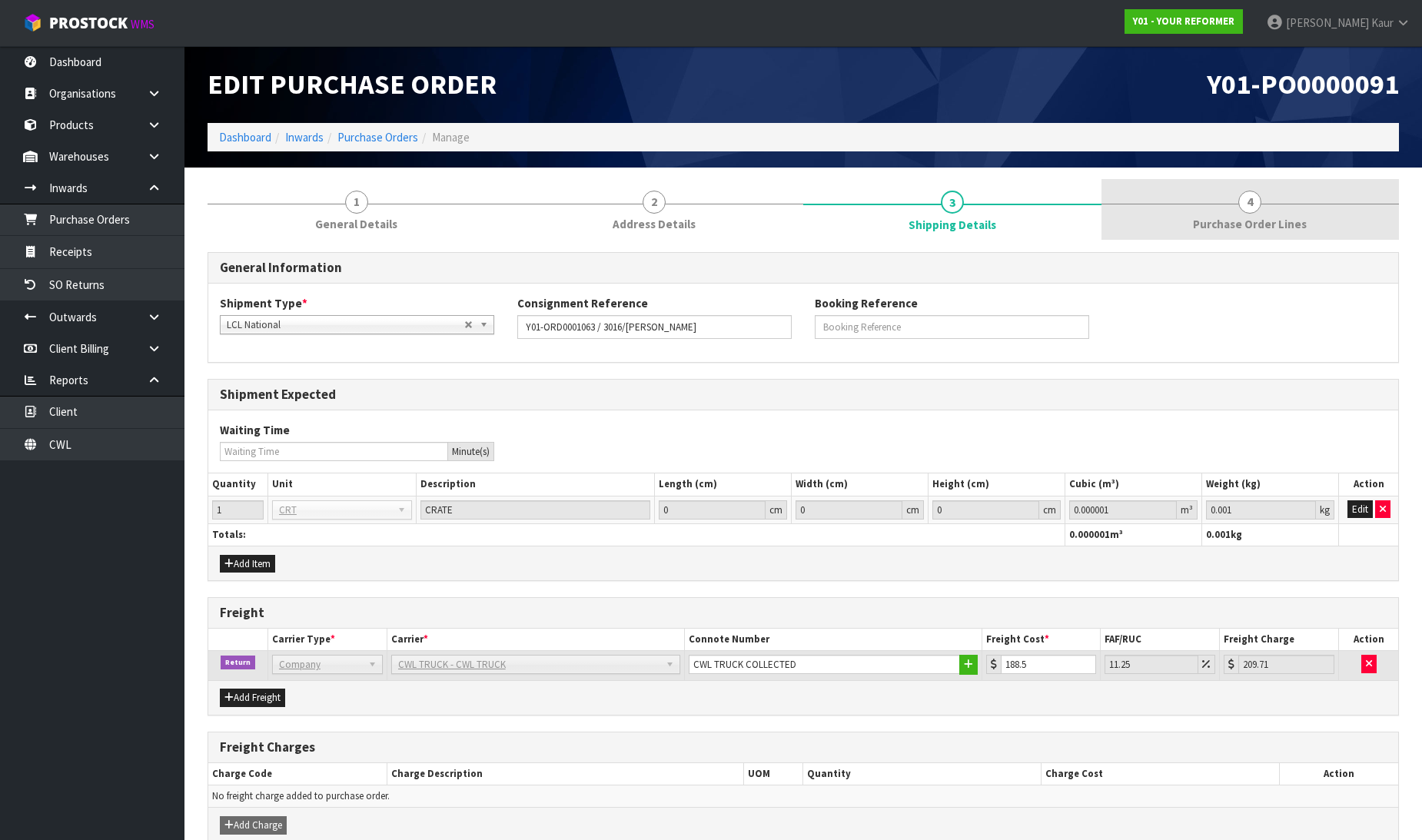
click at [1197, 219] on span "Purchase Order Lines" at bounding box center [1250, 224] width 114 height 16
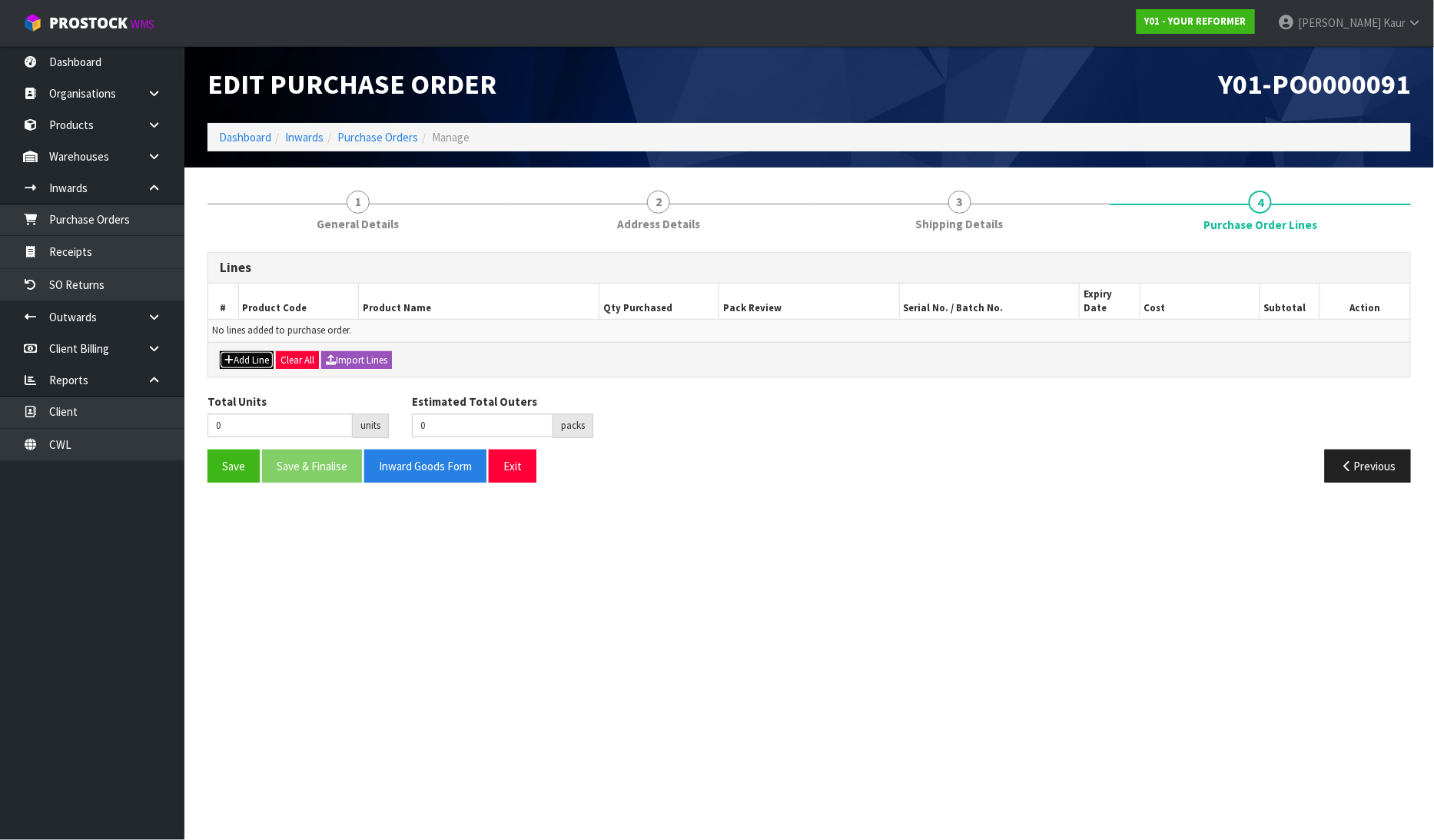
click at [252, 351] on button "Add Line" at bounding box center [247, 360] width 54 height 18
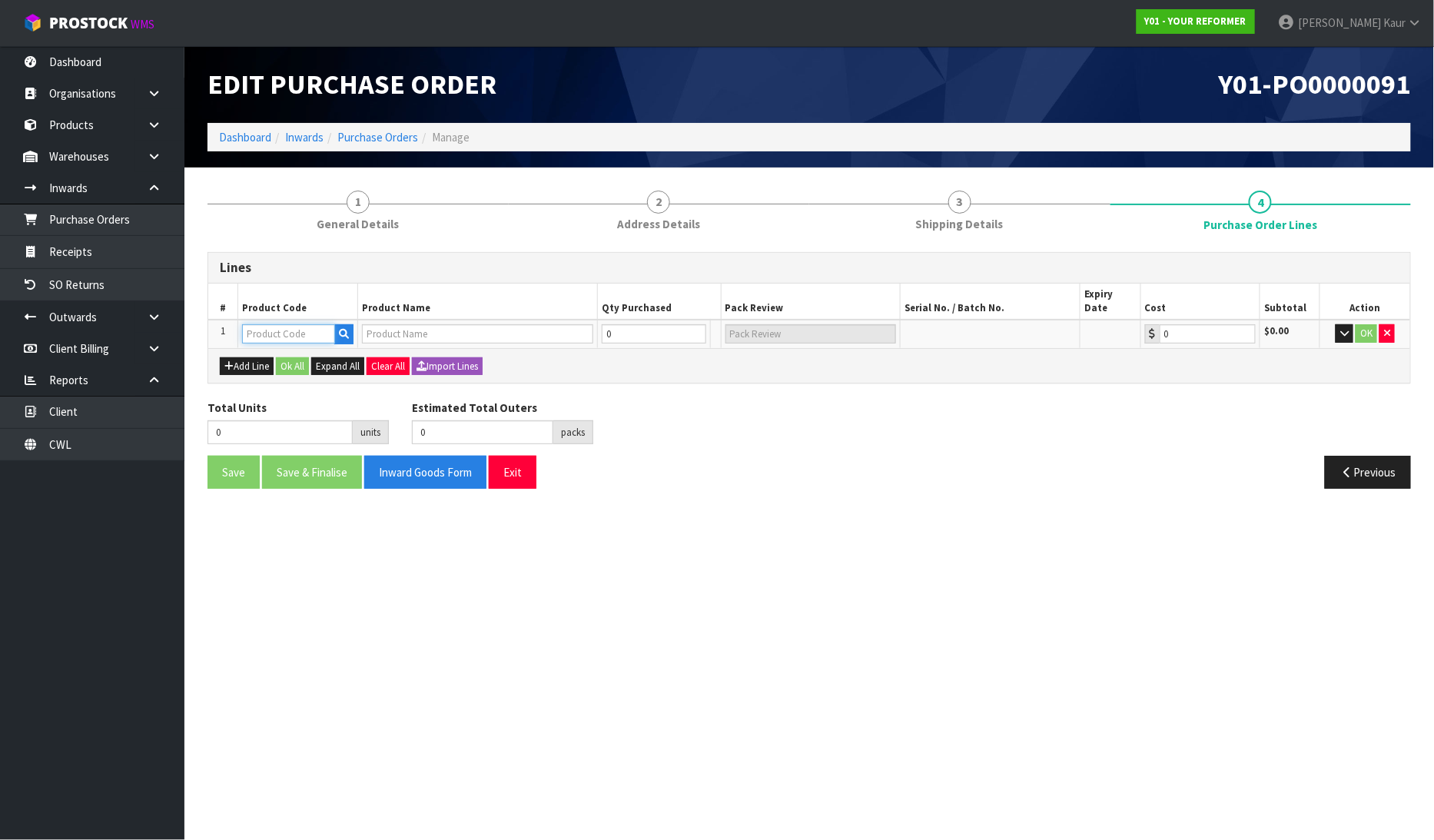
click at [259, 324] on input "text" at bounding box center [289, 334] width 93 height 19
type input "ENV"
click at [277, 379] on strong "ENV" at bounding box center [268, 386] width 20 height 15
type input "ENVY-RENT-01-ASS"
type input "ENVY RENTAL ASSEMBLED"
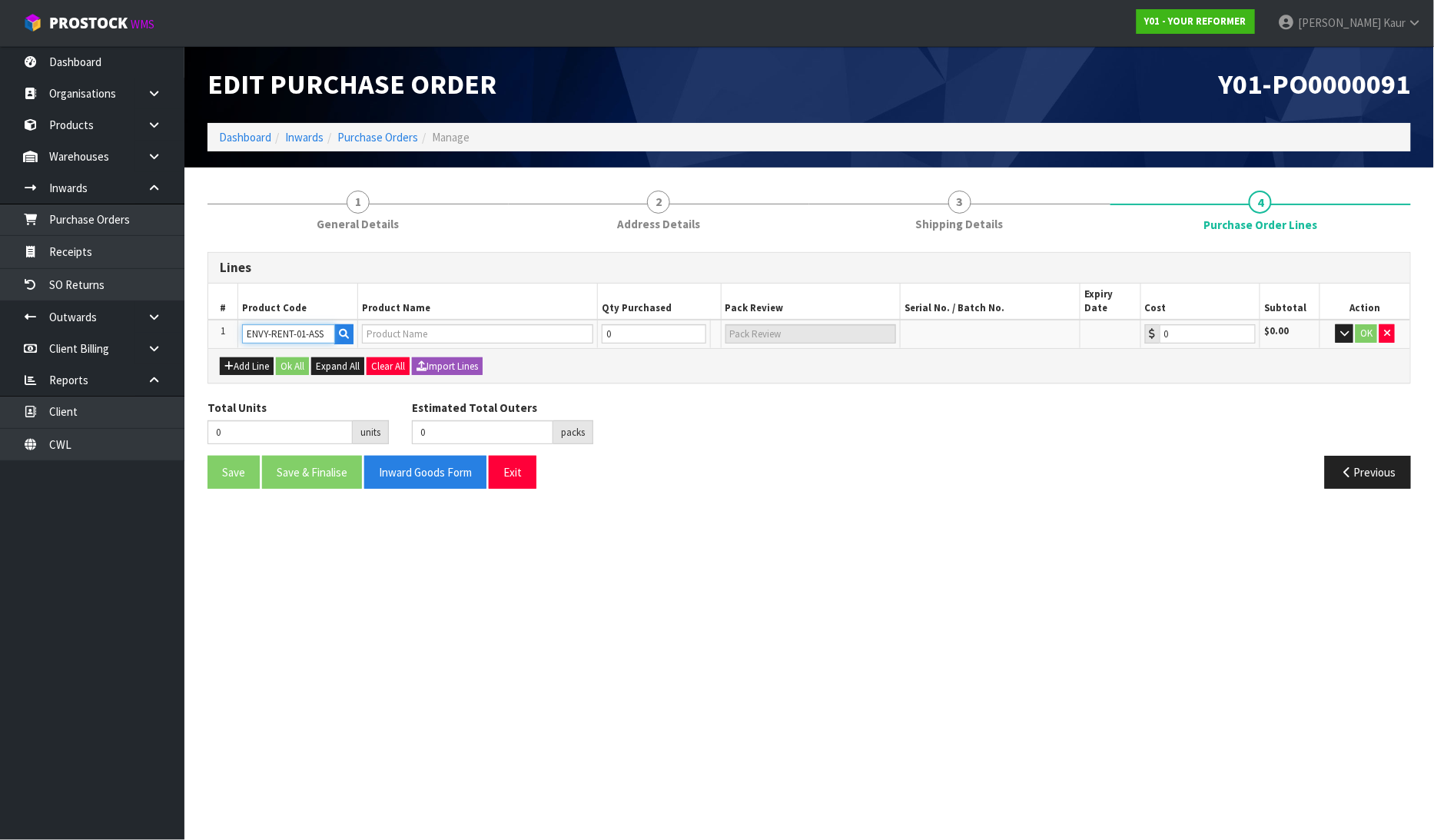
type input "0.00"
click at [670, 324] on input "0" at bounding box center [644, 334] width 92 height 19
type input "1"
type input "1 PLT"
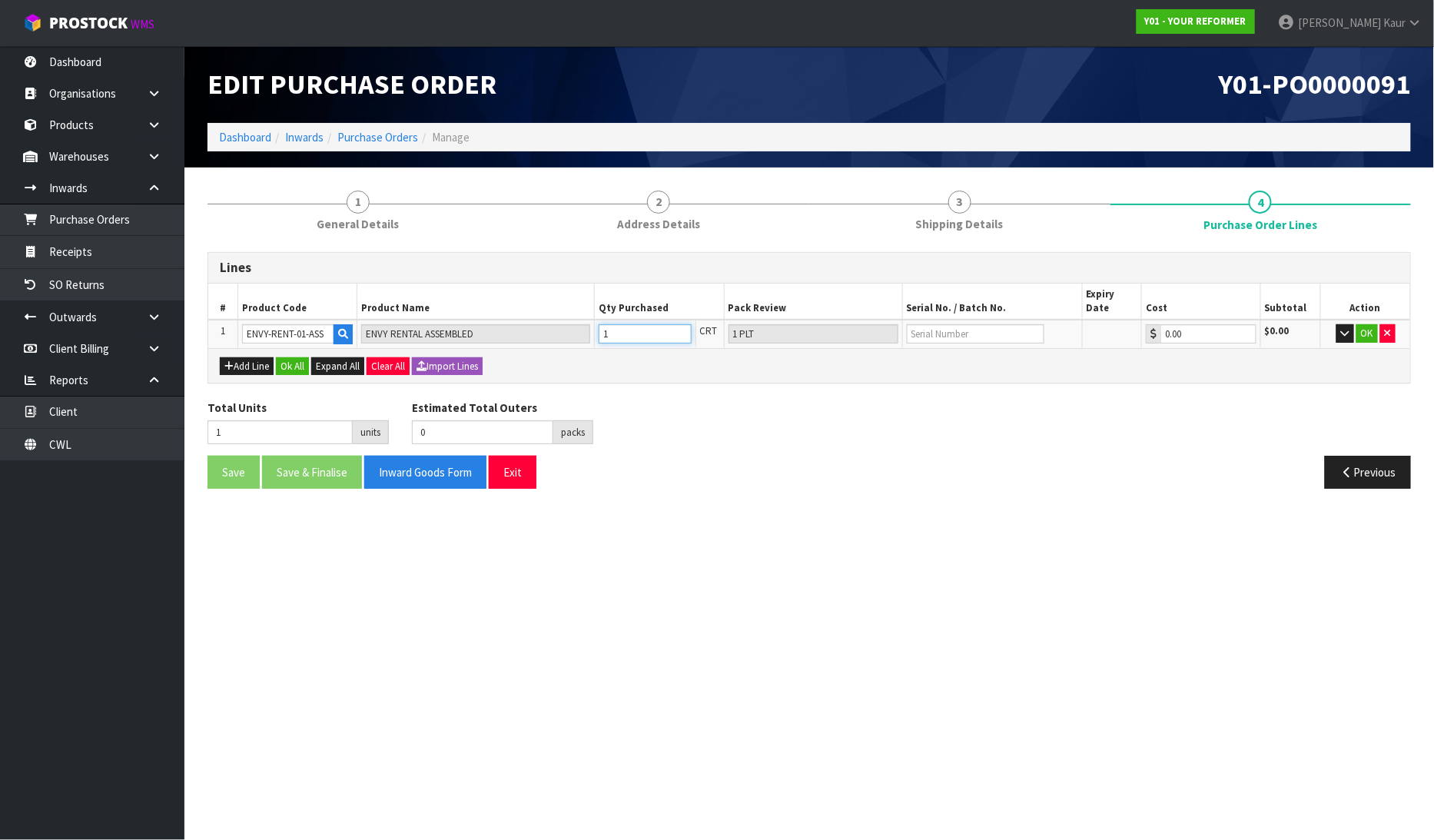
type input "1"
click at [951, 324] on input "text" at bounding box center [975, 334] width 137 height 19
type input "YRENV240011457"
click at [1368, 324] on button "OK" at bounding box center [1366, 333] width 21 height 18
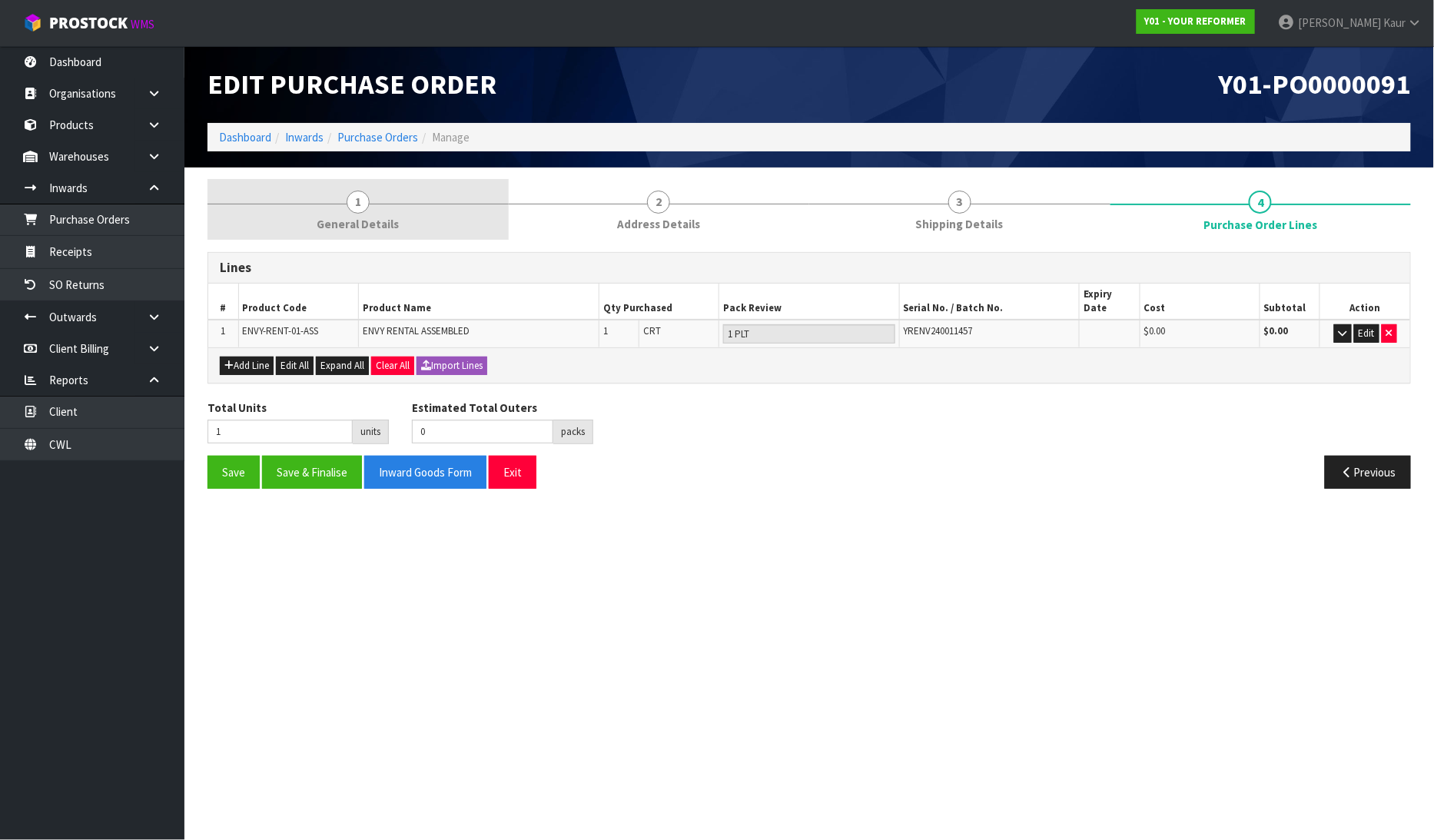
click at [367, 212] on link "1 General Details" at bounding box center [358, 209] width 301 height 61
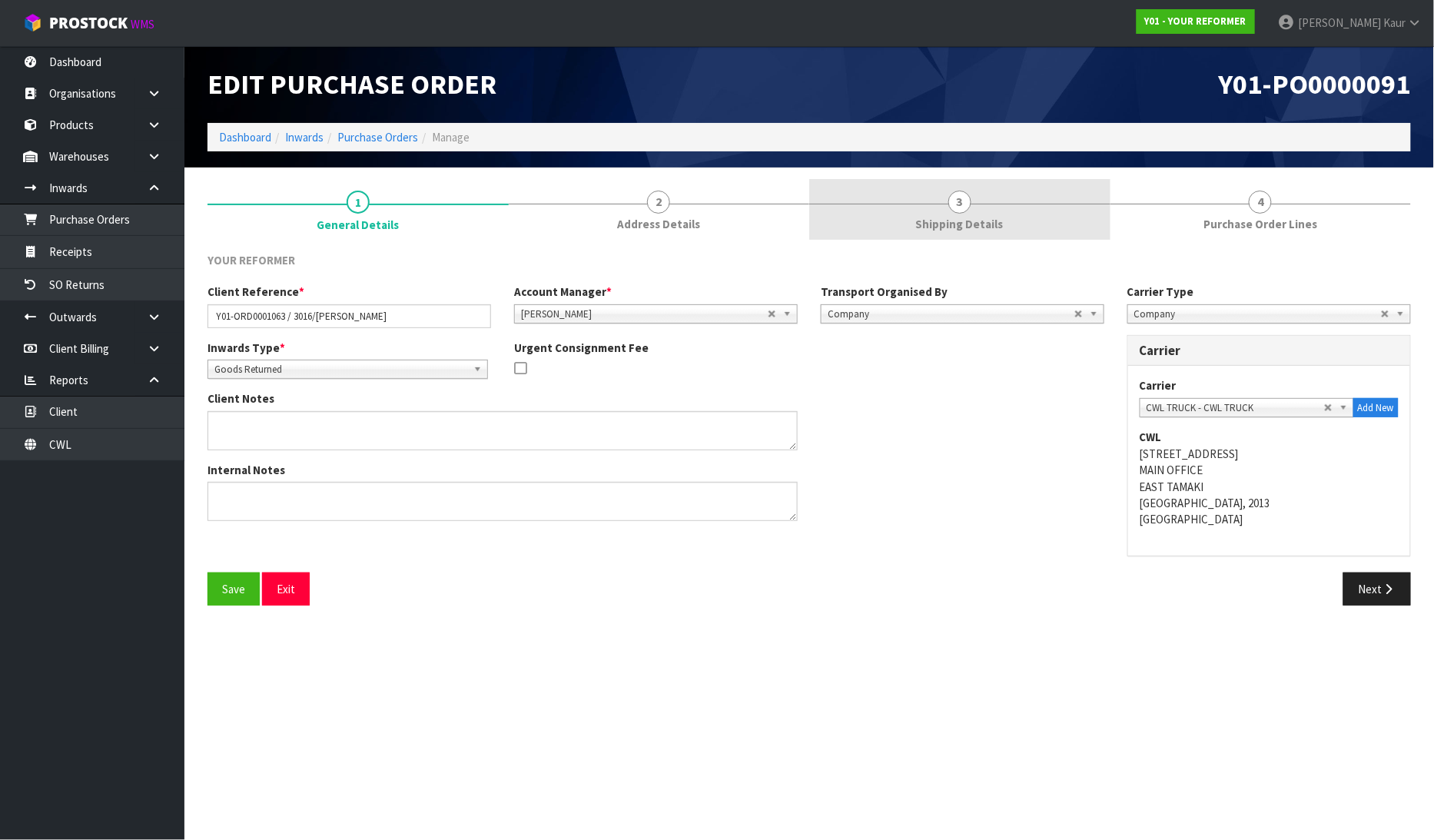
click at [1004, 212] on link "3 Shipping Details" at bounding box center [960, 209] width 301 height 61
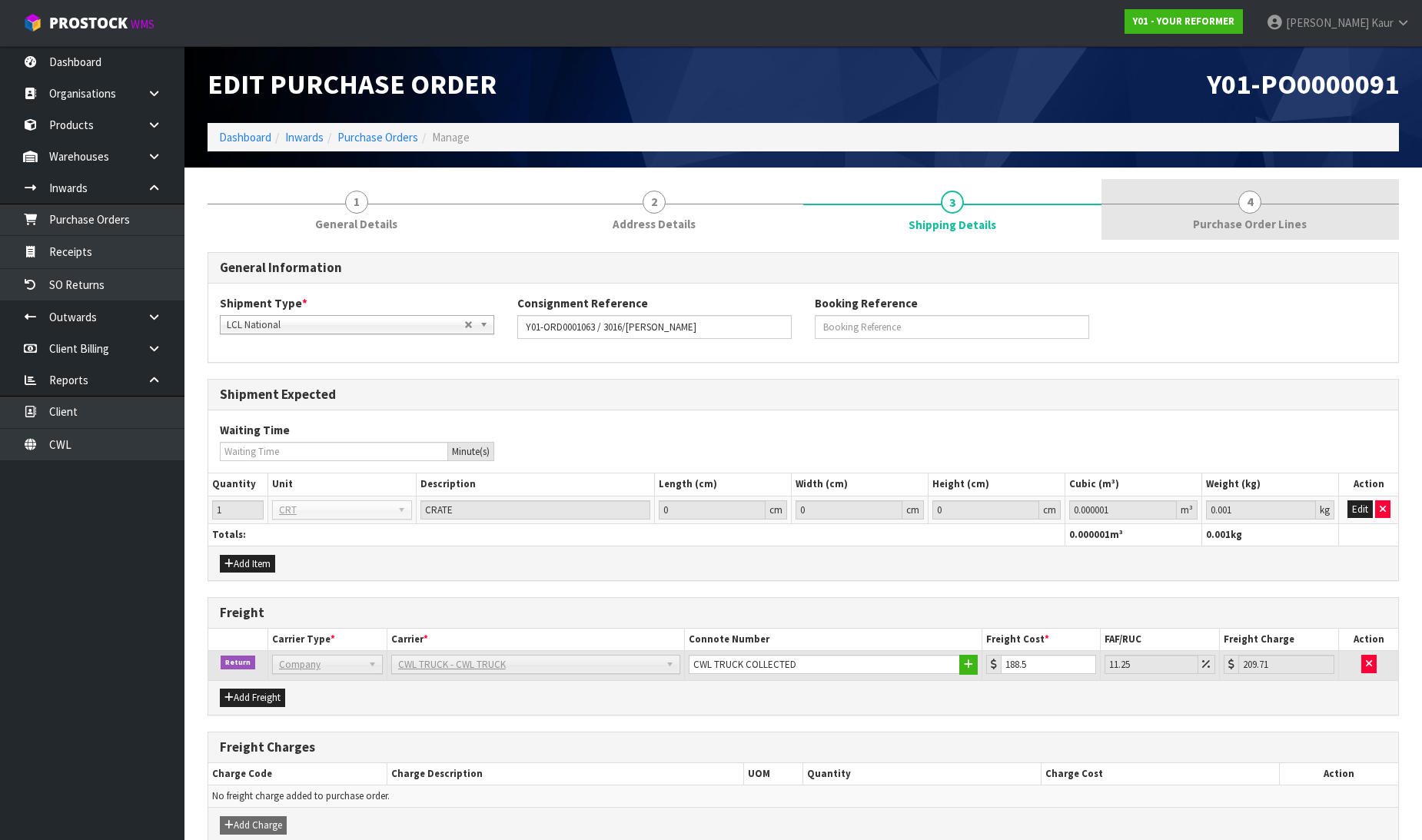
click at [1212, 206] on link "4 Purchase Order Lines" at bounding box center [1251, 209] width 298 height 61
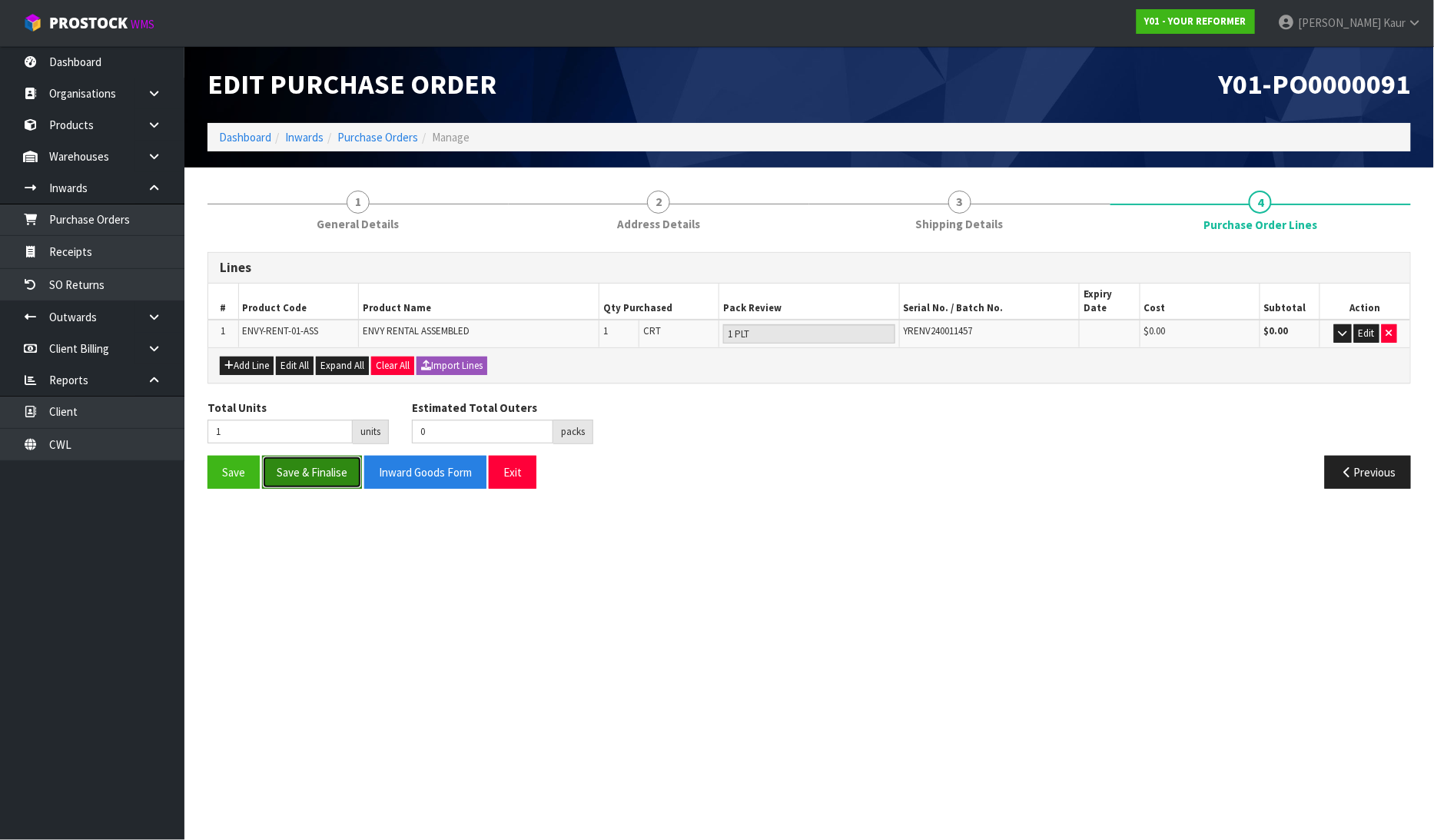
click at [335, 469] on button "Save & Finalise" at bounding box center [312, 472] width 100 height 33
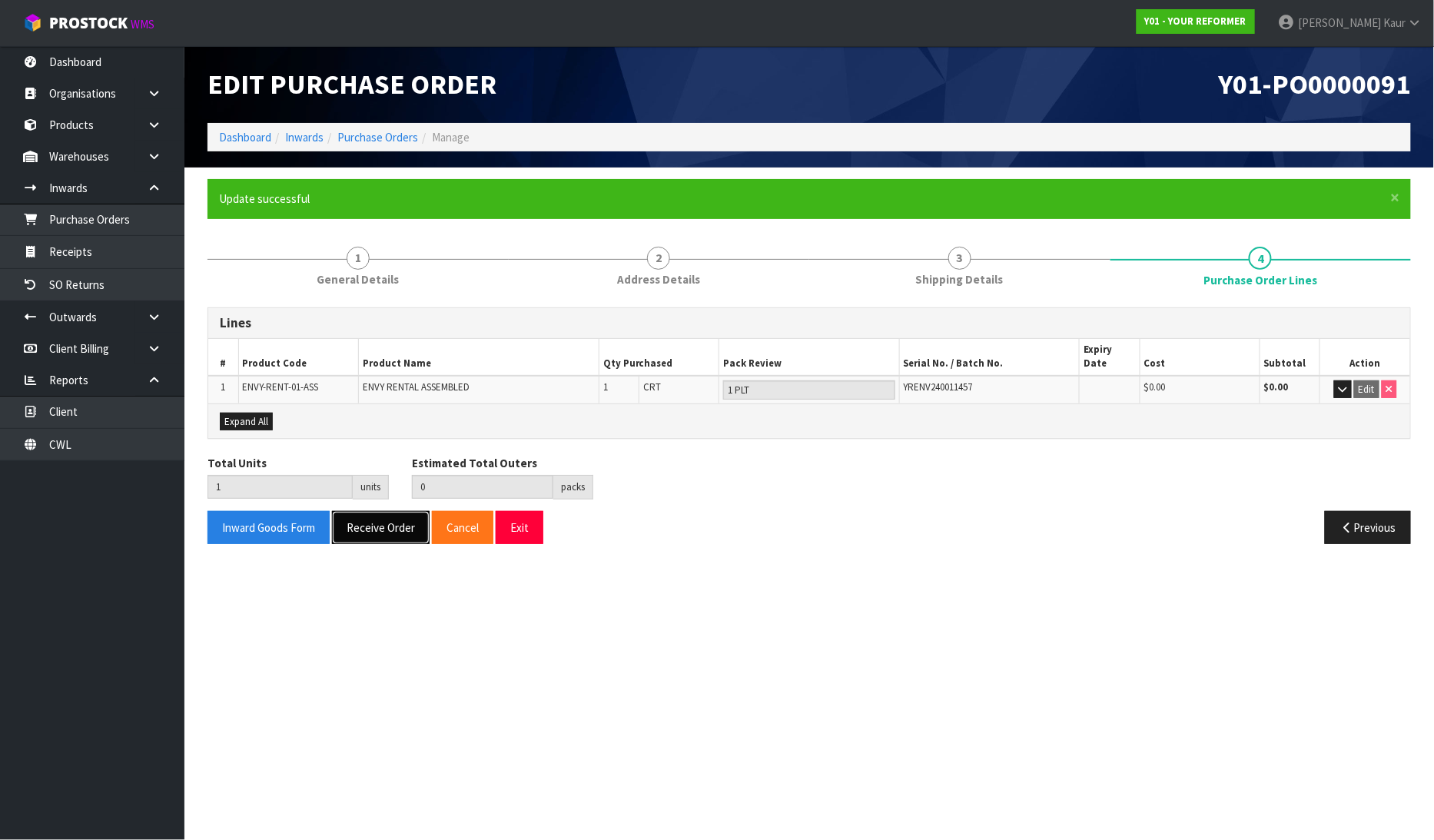
click at [361, 513] on button "Receive Order" at bounding box center [381, 528] width 98 height 33
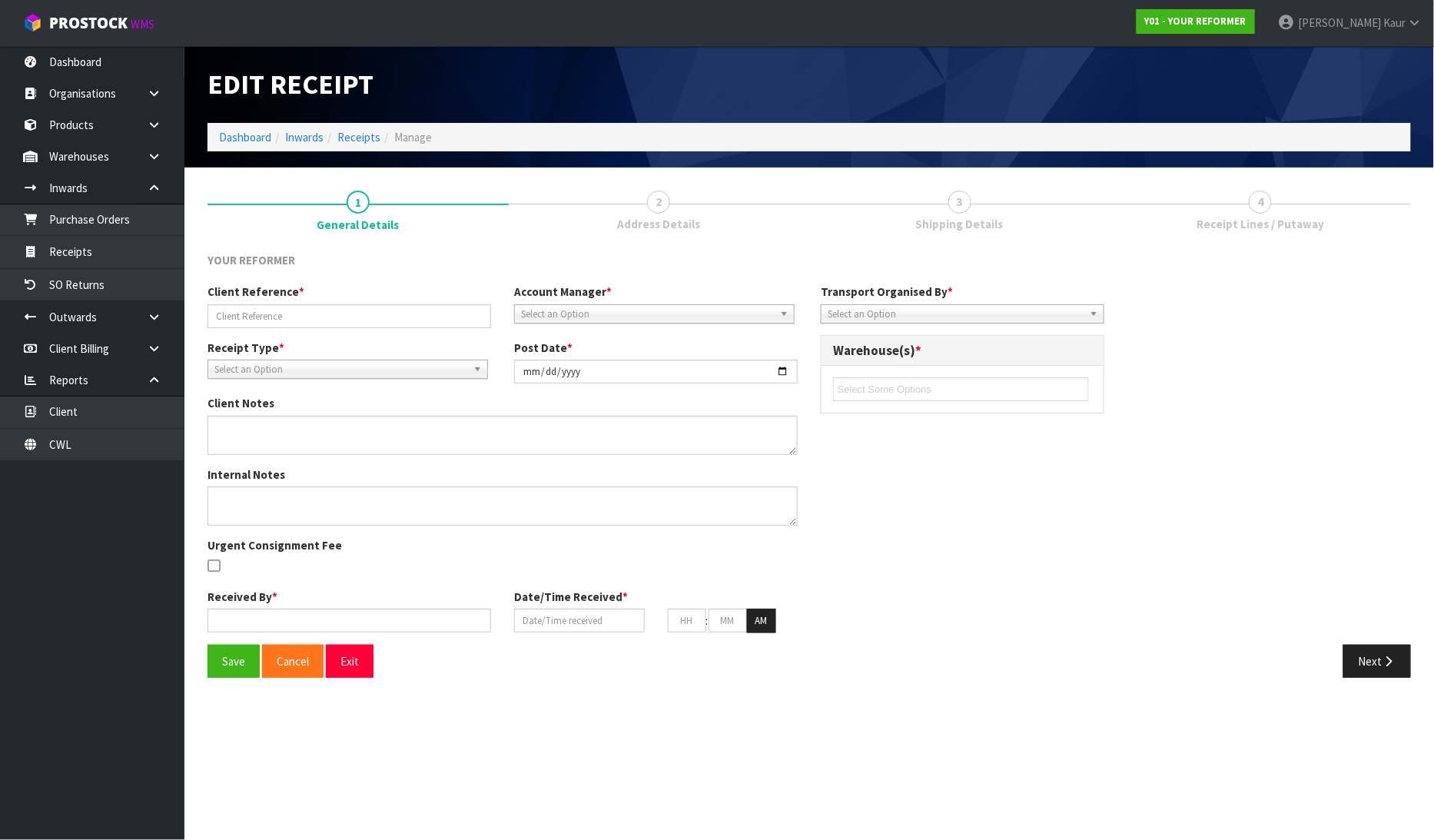
type input "Y01-ORD0001063 / 3016/[PERSON_NAME]"
type input "[DATE]"
type input "[PERSON_NAME]"
type input "[DATE]"
type input "10"
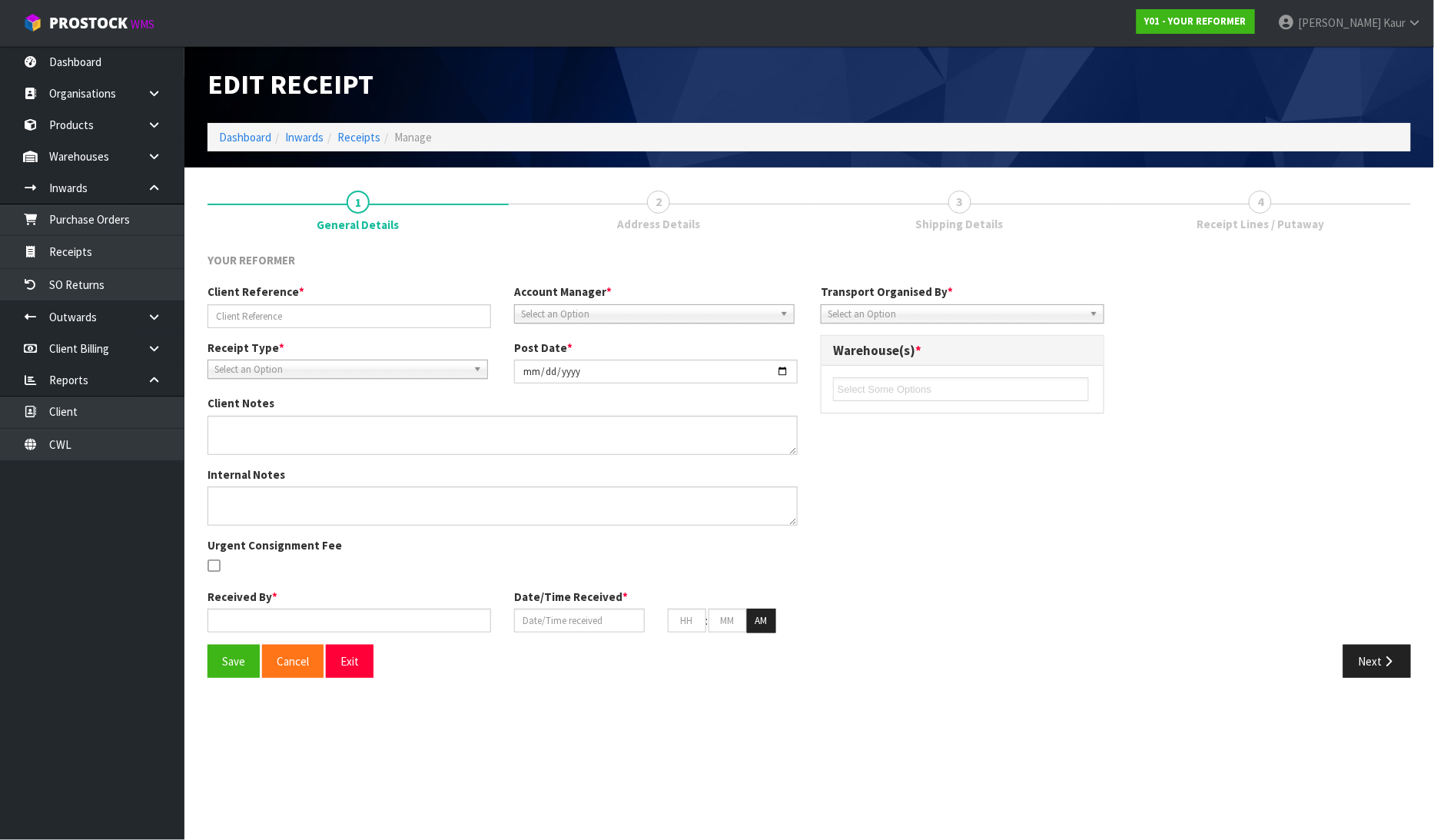
type input "10"
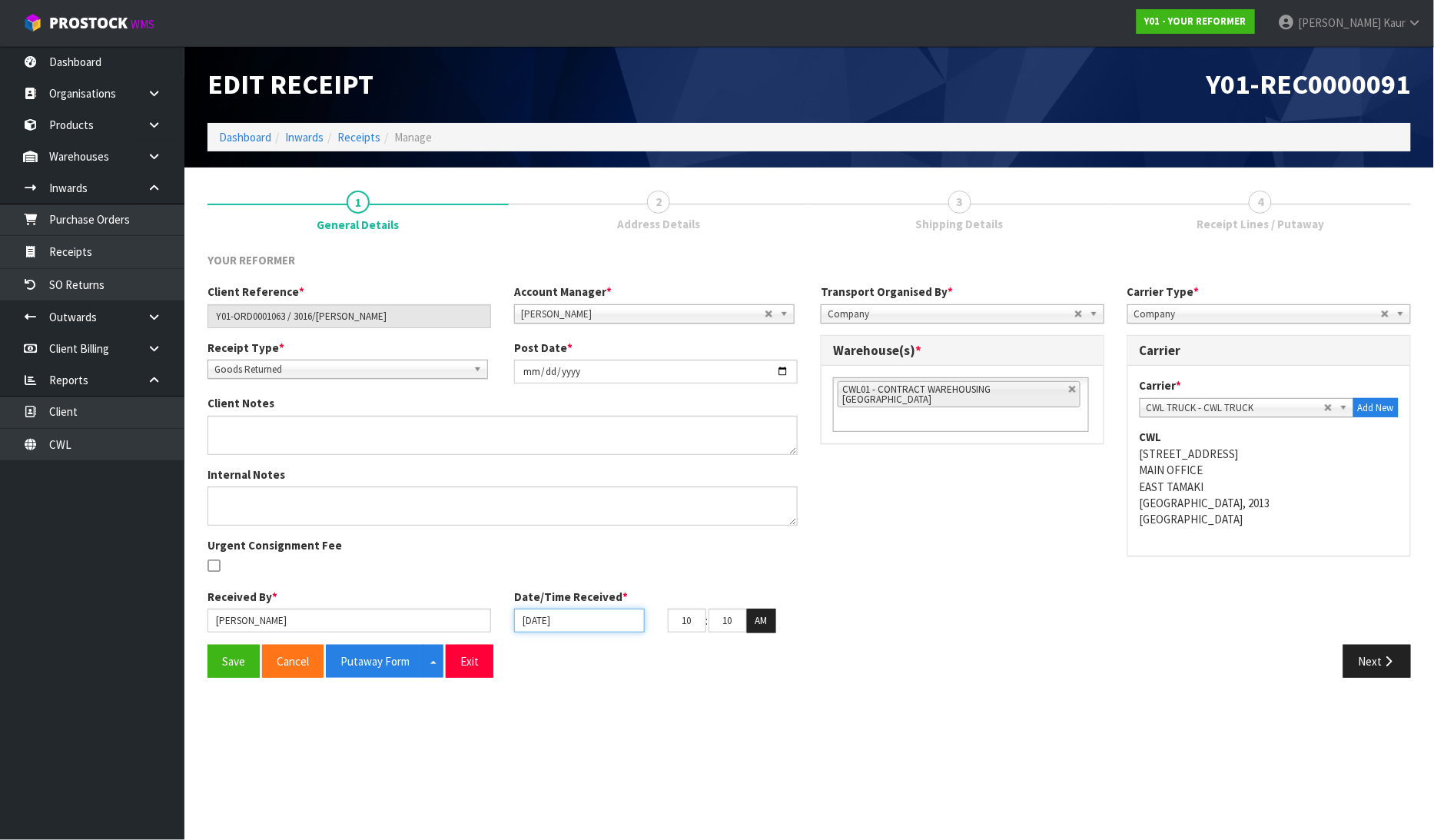
click at [526, 619] on input "[DATE]" at bounding box center [580, 620] width 131 height 24
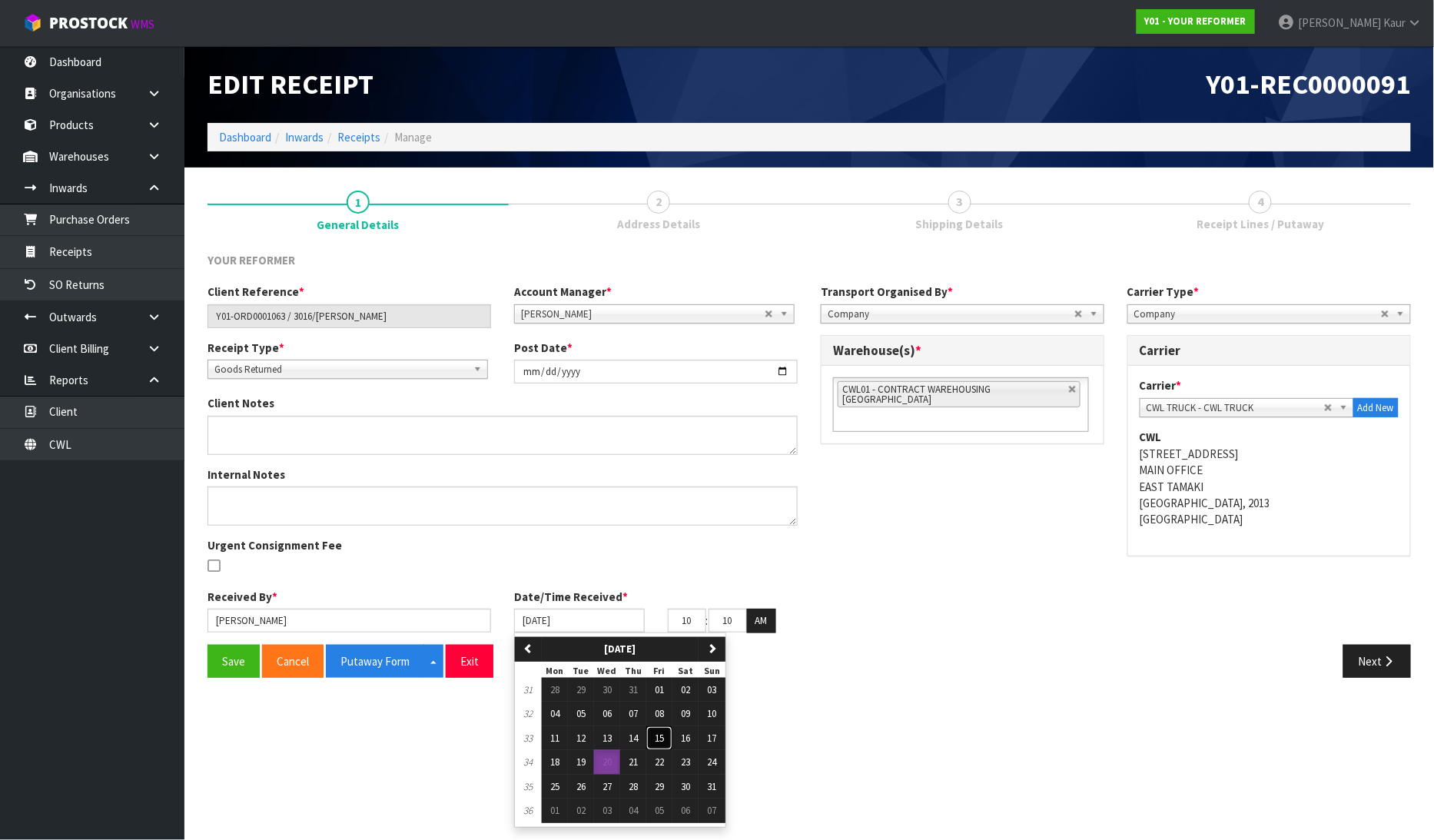
click at [658, 738] on span "15" at bounding box center [659, 737] width 9 height 13
type input "[DATE]"
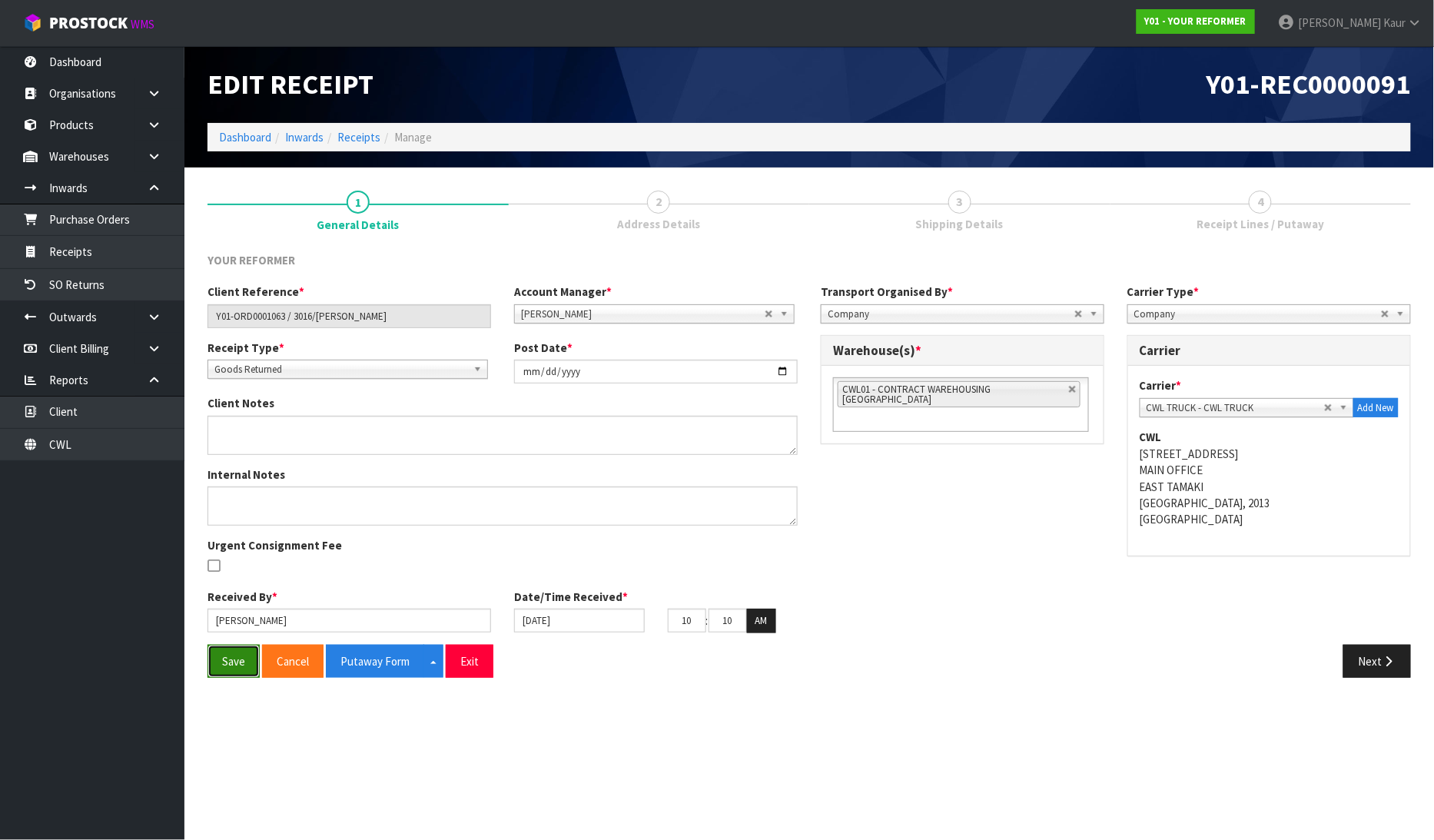
click at [236, 655] on button "Save" at bounding box center [233, 661] width 52 height 33
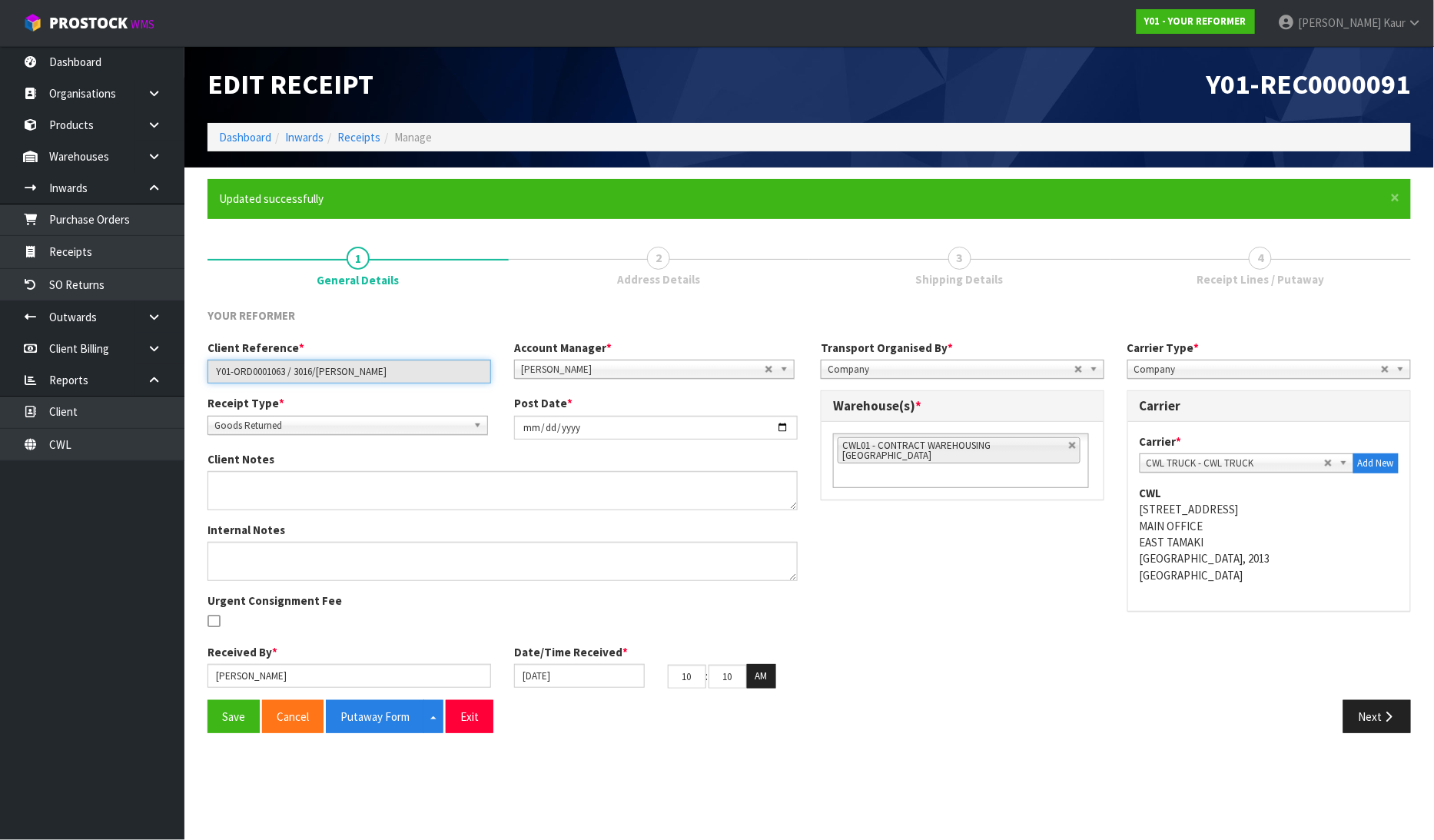
drag, startPoint x: 387, startPoint y: 372, endPoint x: 185, endPoint y: 371, distance: 202.0
click at [185, 371] on section "× Close Updated successfully 1 General Details 2 Address Details 3 Shipping Det…" at bounding box center [809, 461] width 1249 height 588
click at [1360, 719] on button "Next" at bounding box center [1377, 716] width 68 height 33
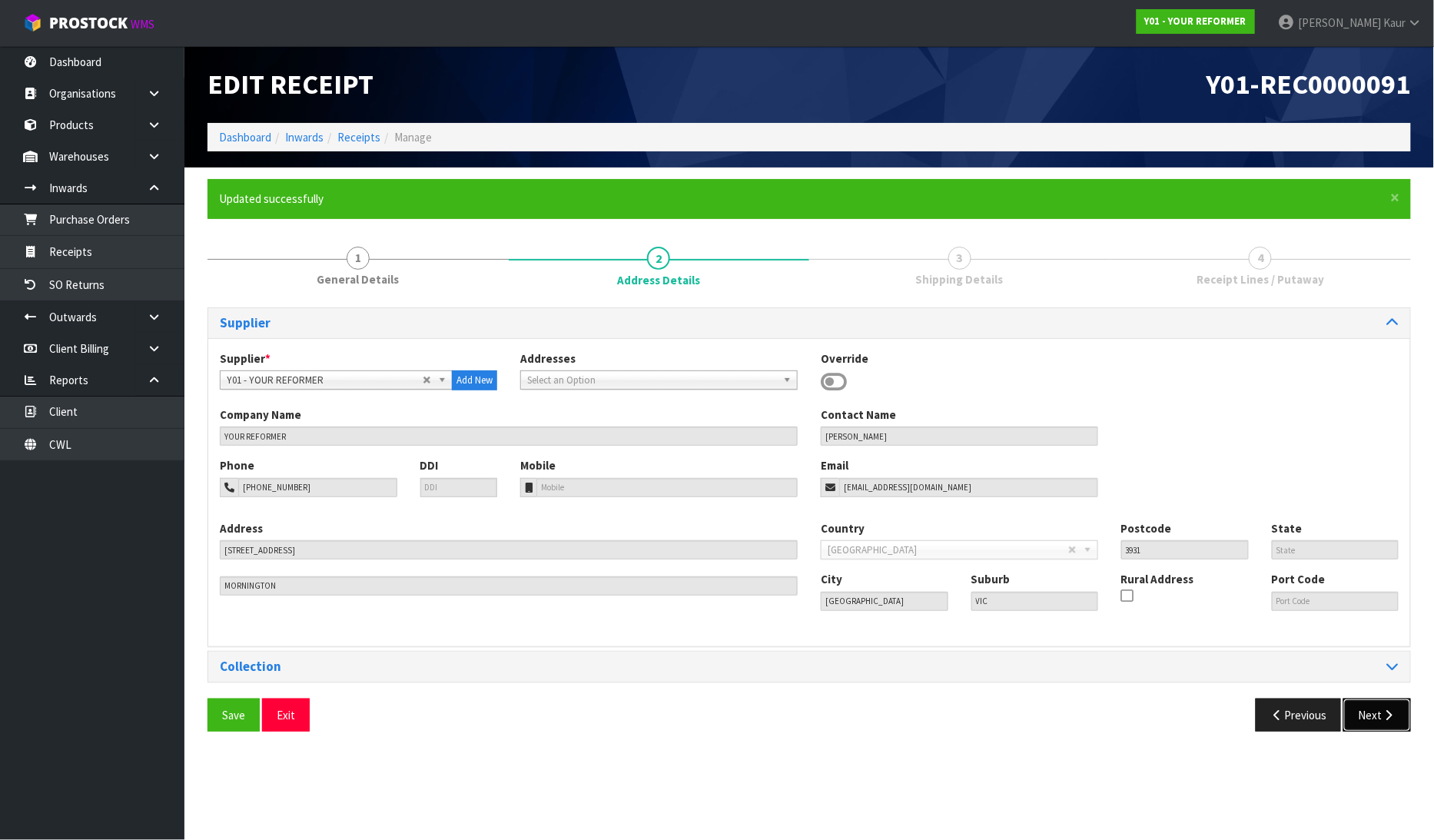
click at [1365, 725] on button "Next" at bounding box center [1377, 715] width 68 height 33
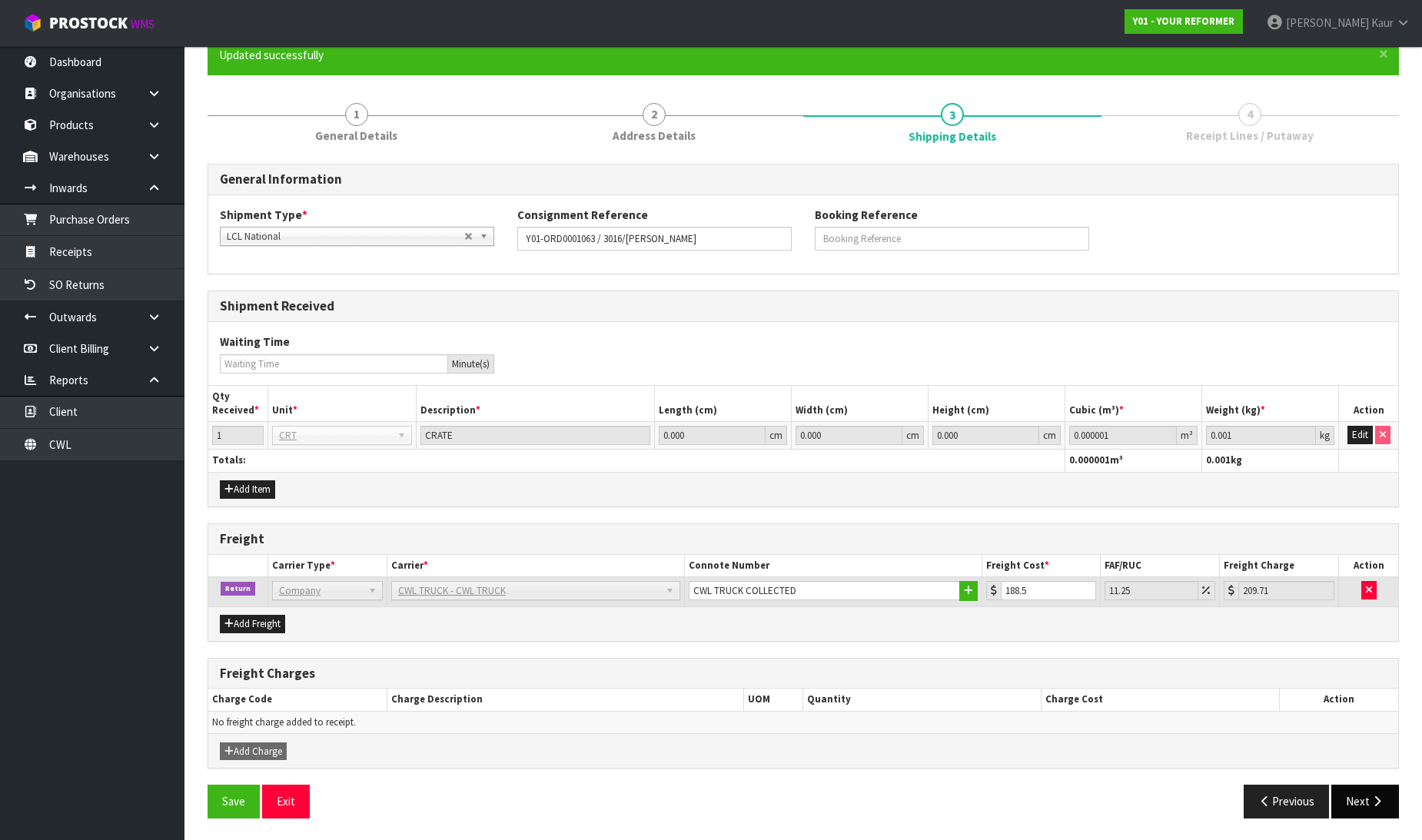
scroll to position [144, 0]
click at [1358, 795] on button "Next" at bounding box center [1365, 801] width 68 height 33
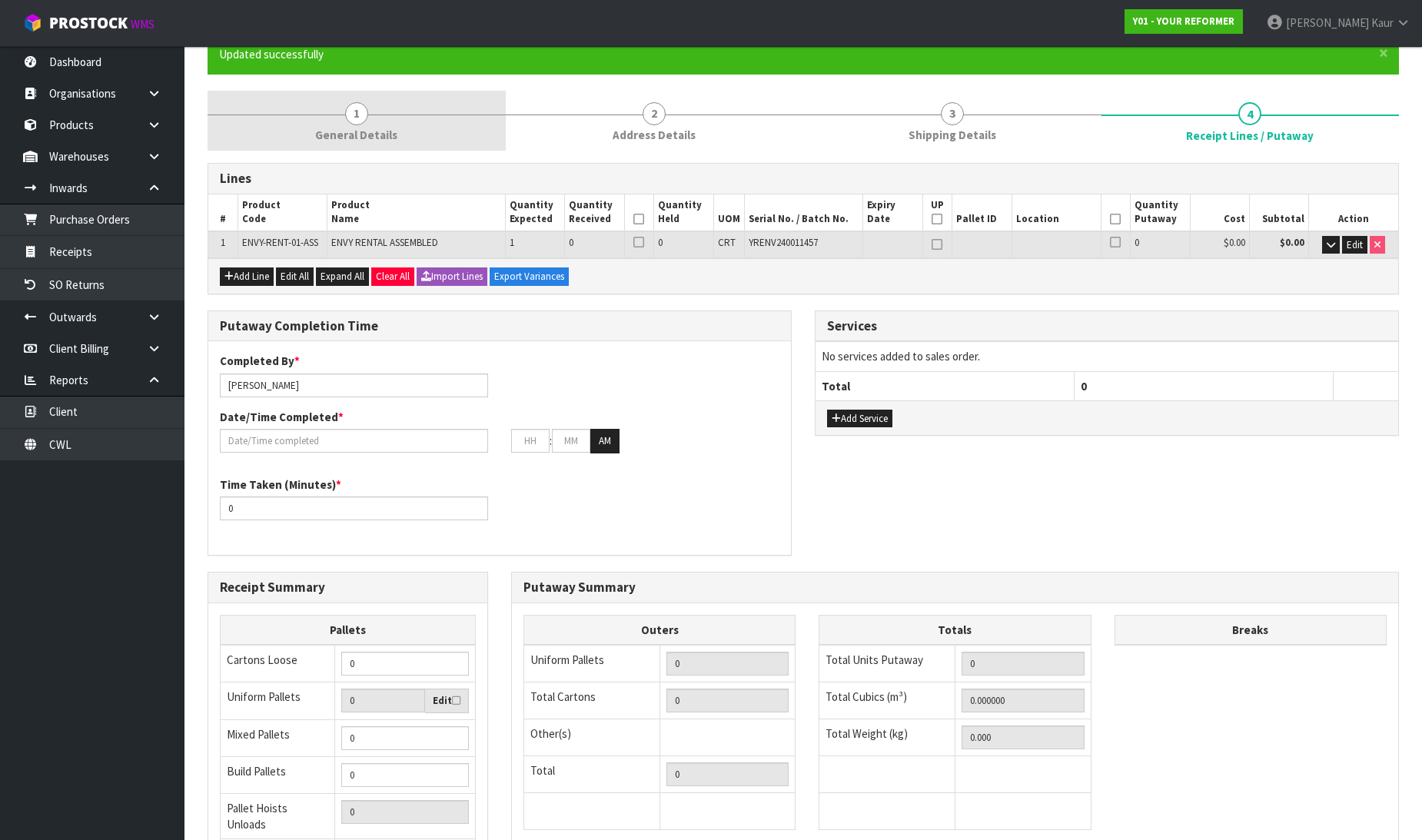
click at [391, 133] on span "General Details" at bounding box center [356, 135] width 82 height 16
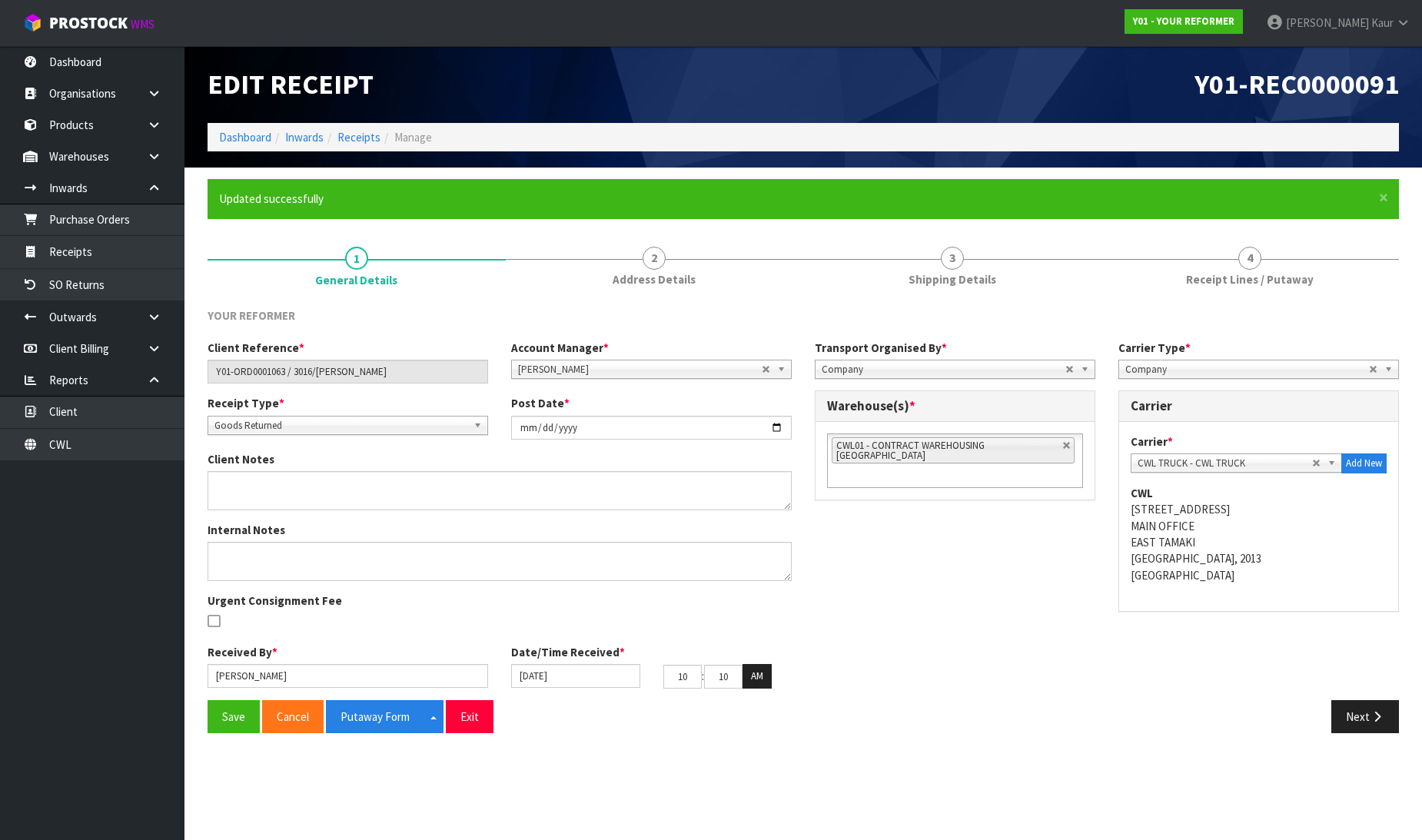
scroll to position [0, 0]
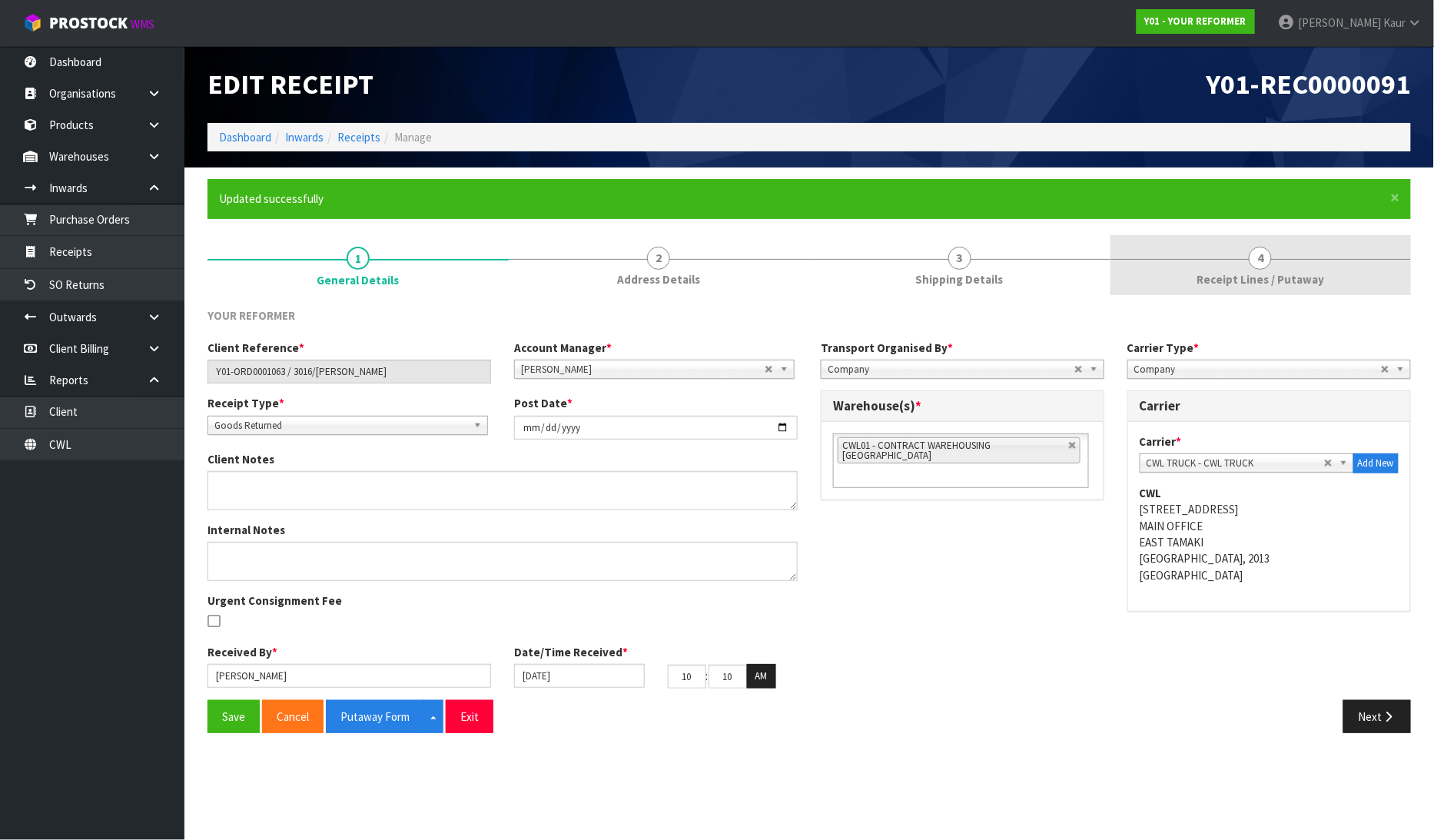
click at [1270, 257] on span "4" at bounding box center [1260, 258] width 23 height 23
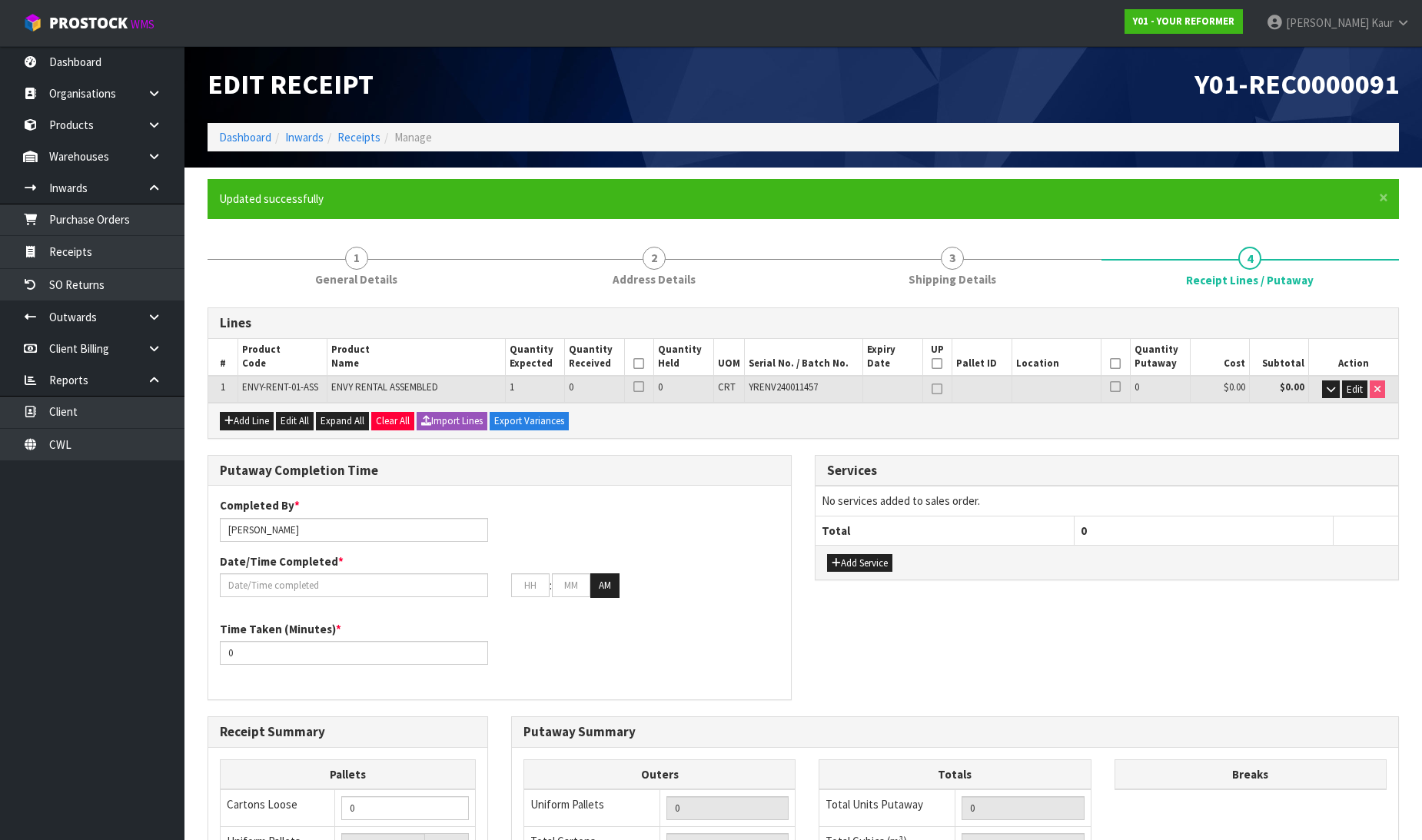
click at [641, 364] on icon at bounding box center [639, 364] width 11 height 1
click at [942, 361] on th "UP" at bounding box center [937, 357] width 30 height 37
click at [1114, 364] on icon at bounding box center [1116, 364] width 11 height 1
click at [936, 364] on icon at bounding box center [937, 364] width 11 height 1
type input "1"
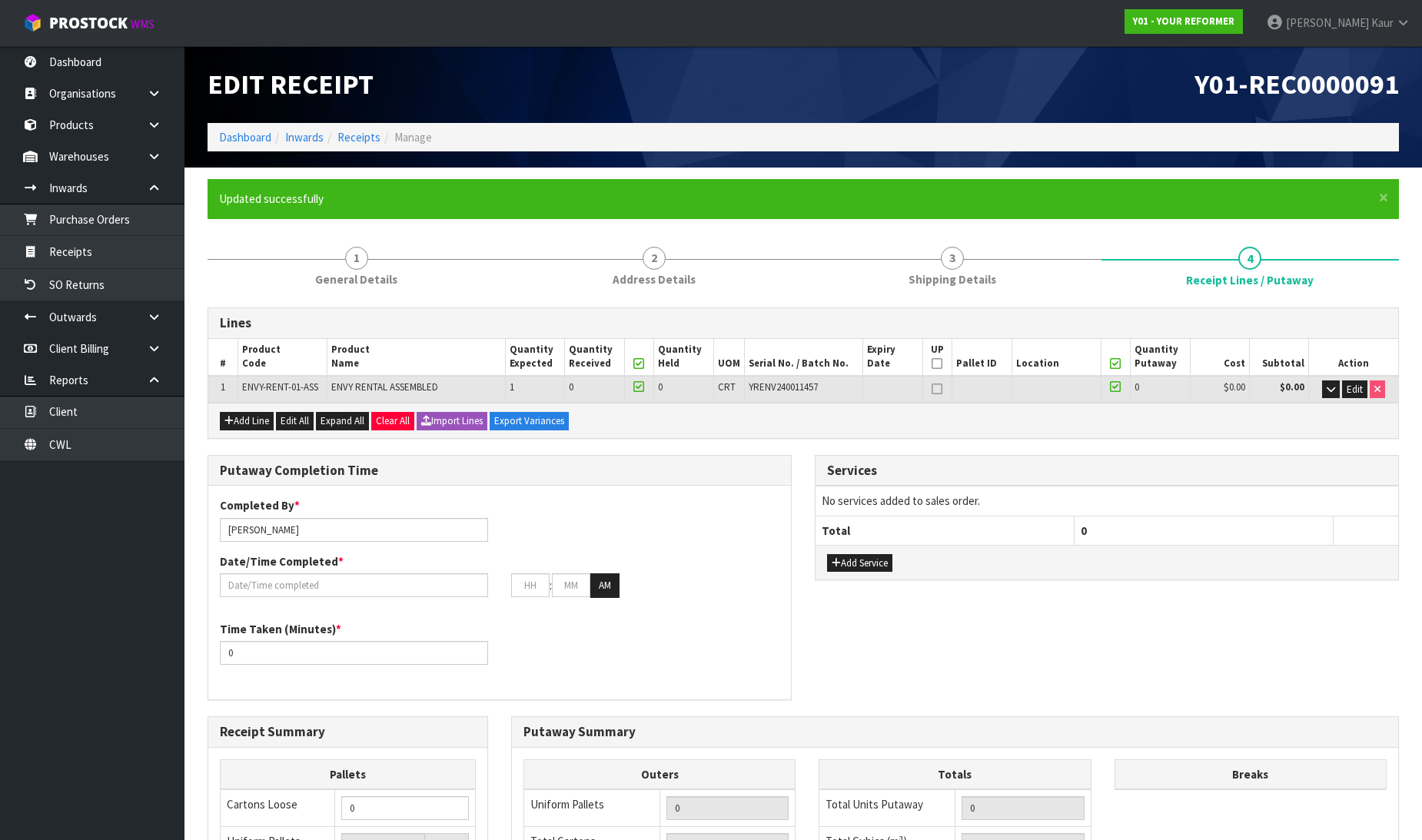
type input "1"
click at [327, 525] on input "[PERSON_NAME]" at bounding box center [354, 530] width 268 height 24
drag, startPoint x: 294, startPoint y: 524, endPoint x: 226, endPoint y: 515, distance: 68.6
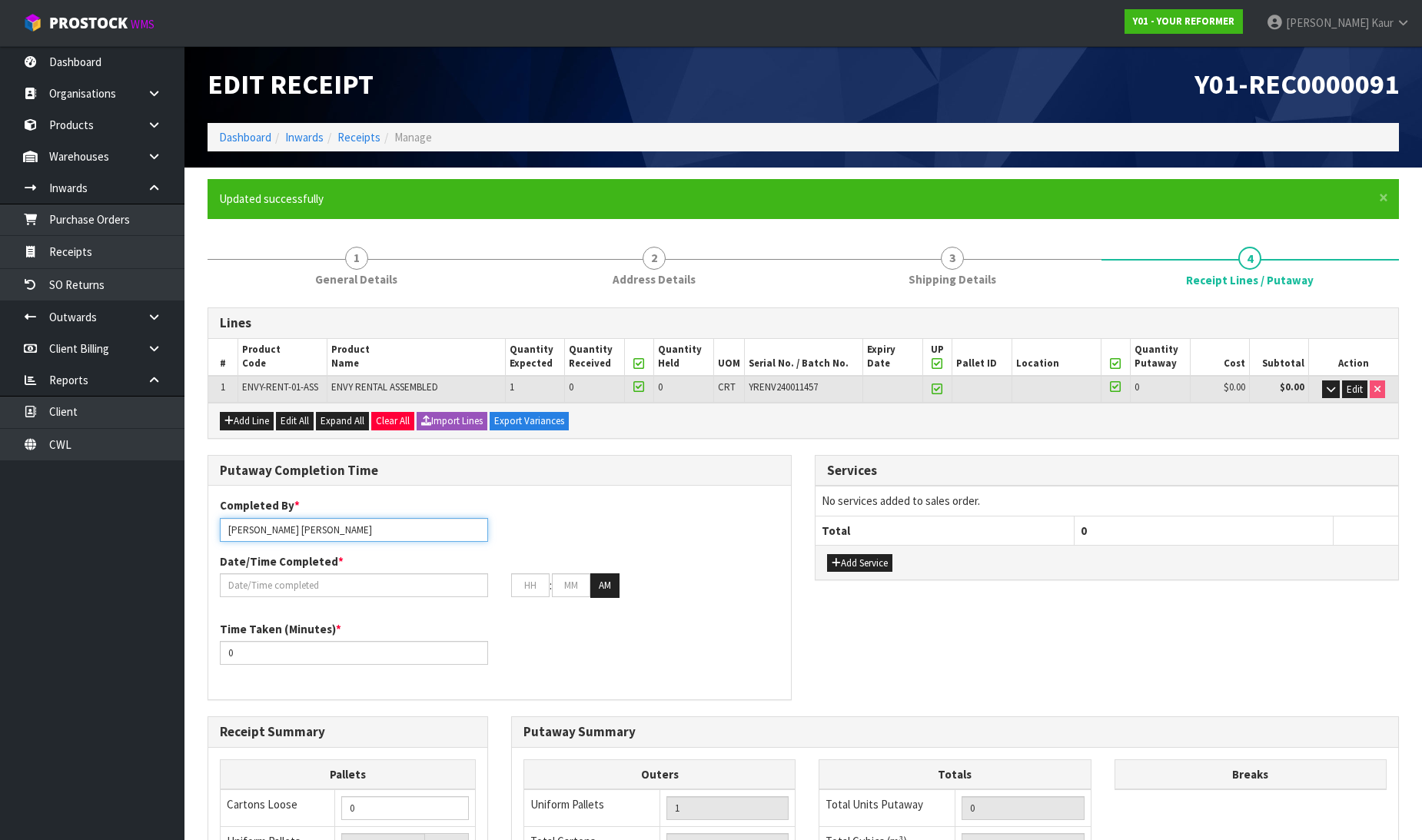
click at [226, 515] on div "Completed By * Prabhneet Kaur ZACH" at bounding box center [354, 519] width 291 height 44
type input "[PERSON_NAME]"
click at [261, 577] on input "text" at bounding box center [354, 585] width 268 height 24
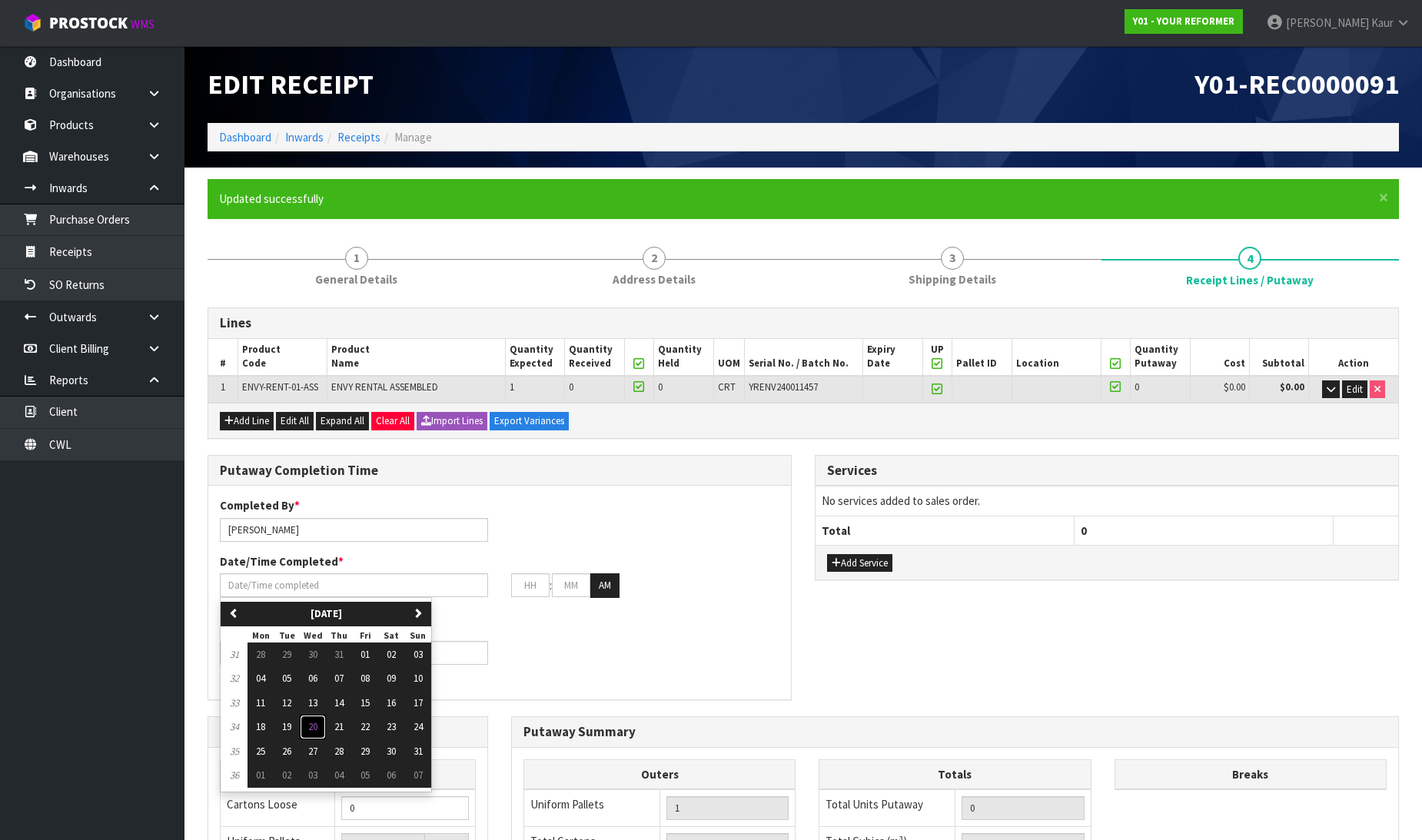
click at [317, 724] on span "20" at bounding box center [313, 726] width 9 height 13
type input "[DATE]"
type input "12"
type input "00"
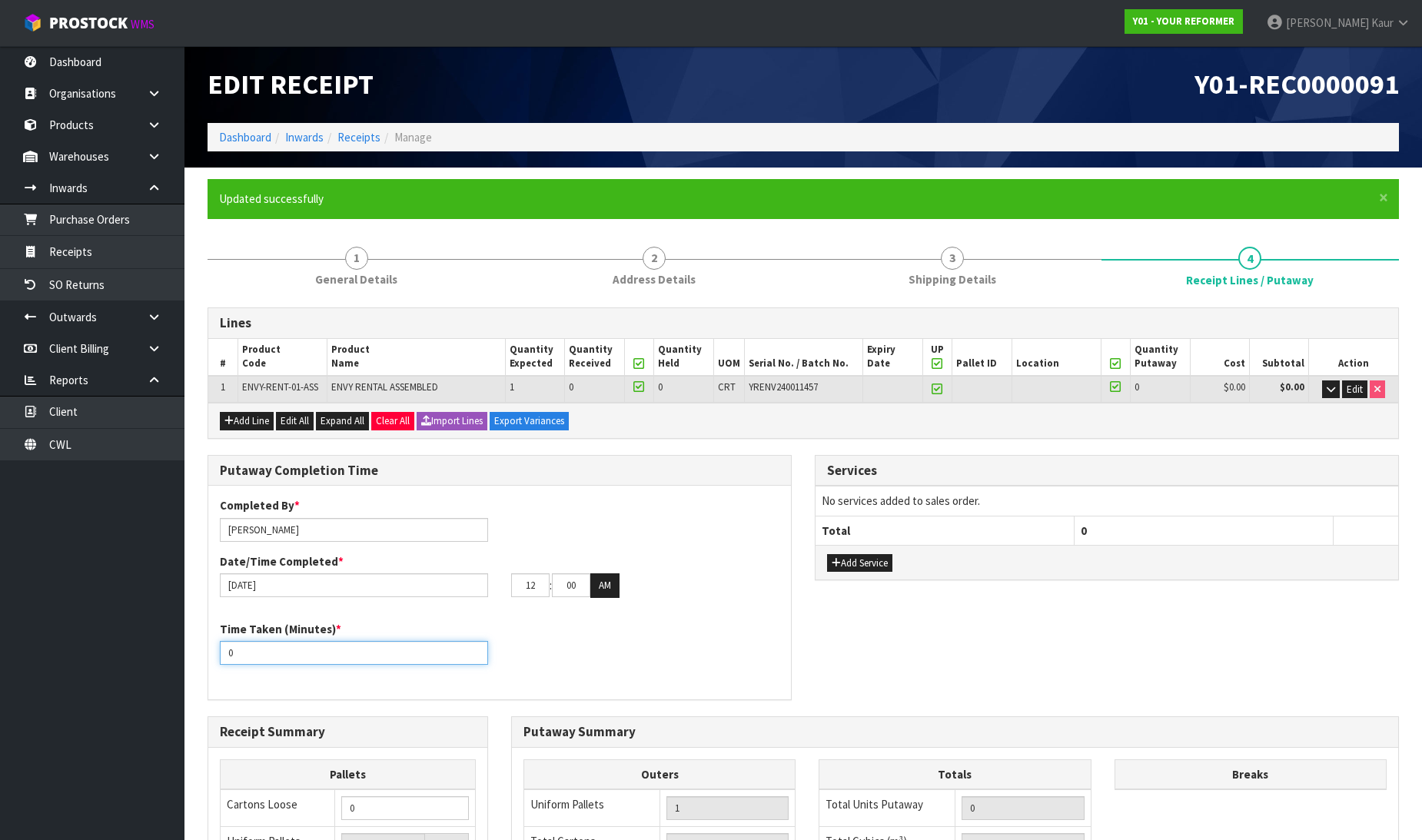
drag, startPoint x: 260, startPoint y: 657, endPoint x: 218, endPoint y: 653, distance: 42.2
click at [218, 653] on div "Time Taken (Minutes) * 0" at bounding box center [354, 643] width 291 height 44
type input "20"
drag, startPoint x: 538, startPoint y: 585, endPoint x: 488, endPoint y: 585, distance: 50.0
click at [488, 585] on div "20/08/2025 12 : 00 : 00 AM" at bounding box center [500, 585] width 582 height 24
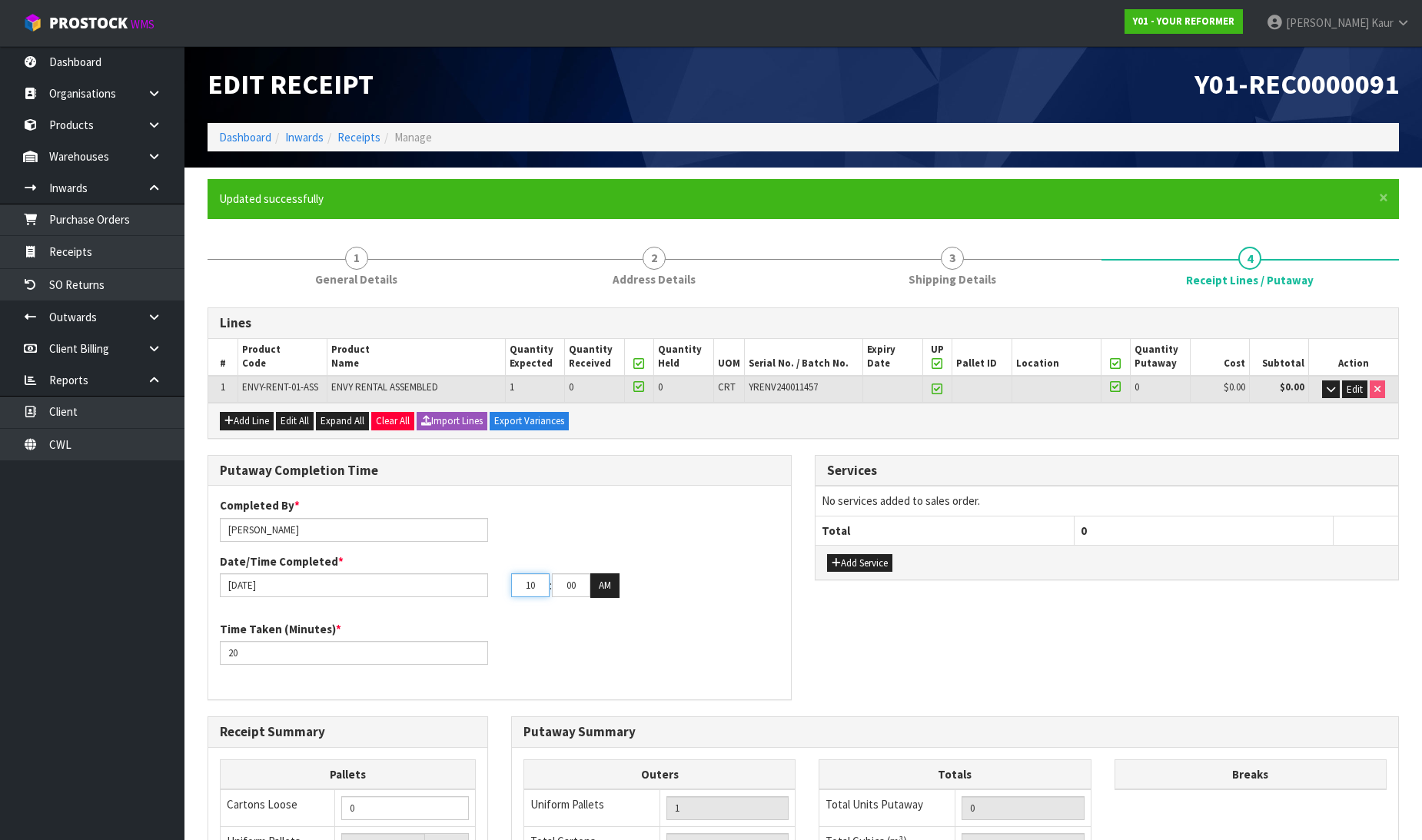
type input "10"
drag, startPoint x: 582, startPoint y: 582, endPoint x: 550, endPoint y: 582, distance: 32.0
click at [550, 582] on tr "10 : 00 : 00 AM" at bounding box center [565, 585] width 108 height 24
type input "14"
click at [604, 624] on div "Time Taken (Minutes) * 20" at bounding box center [500, 648] width 582 height 55
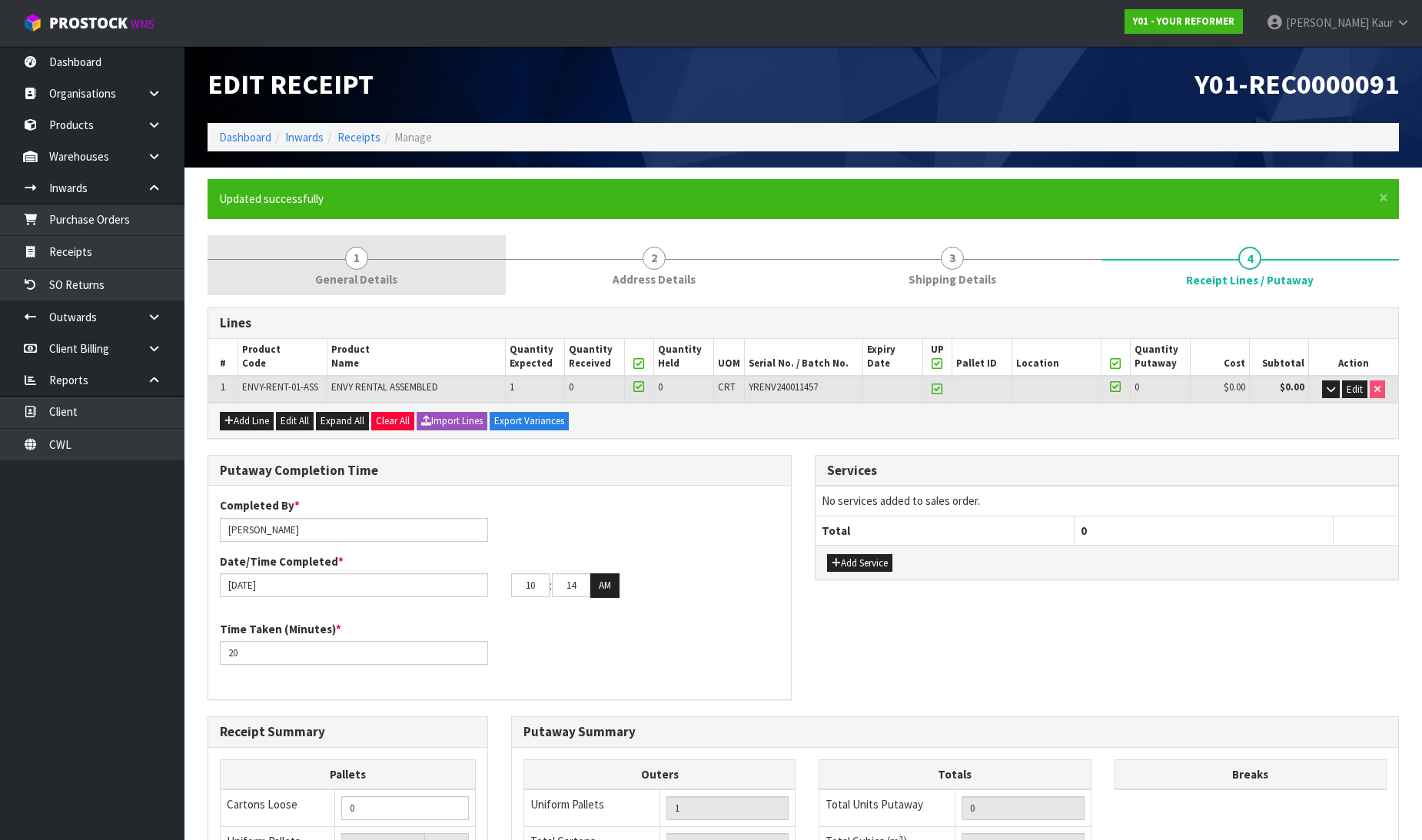
click at [357, 285] on span "General Details" at bounding box center [356, 279] width 82 height 16
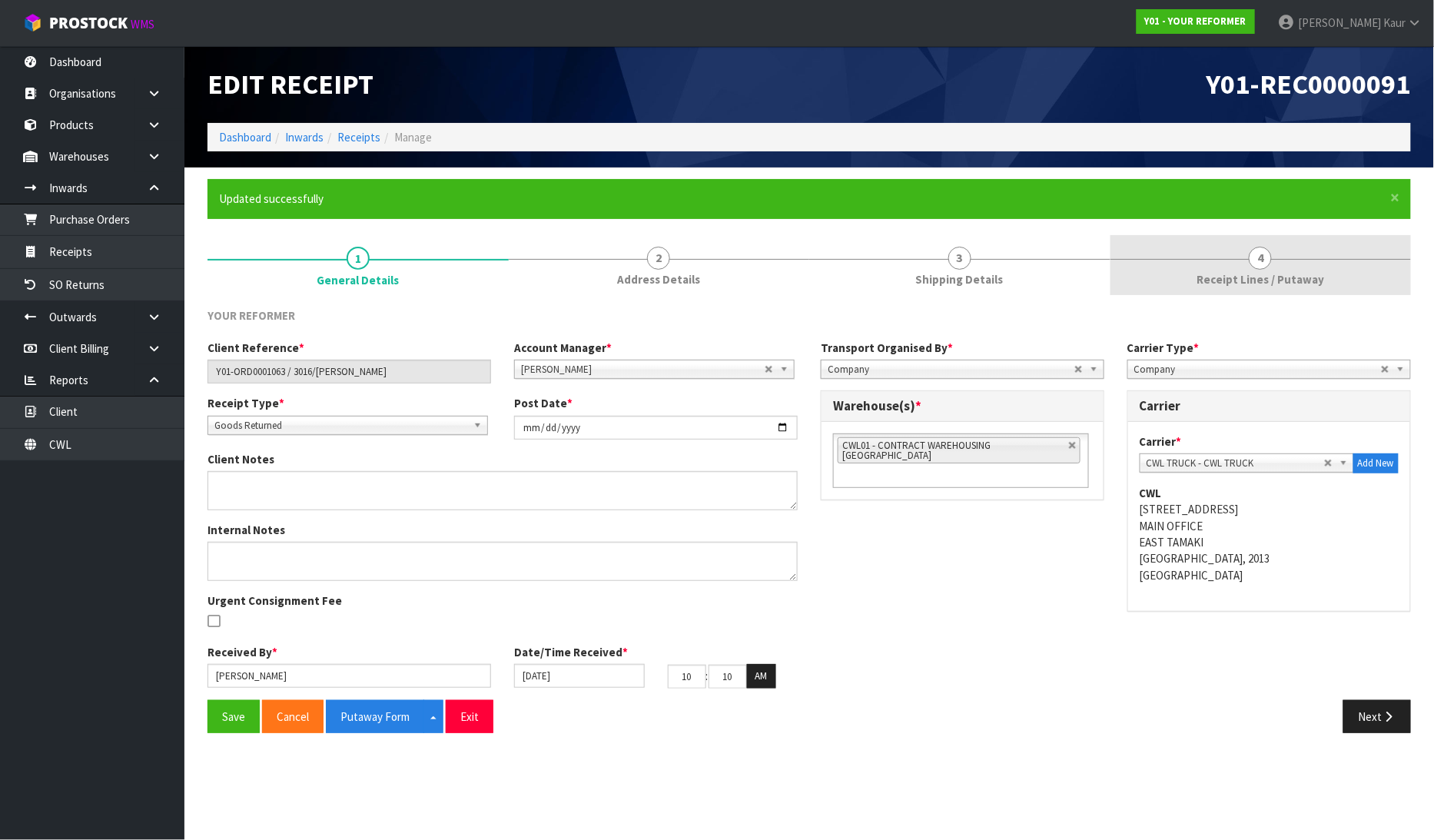
click at [1253, 263] on span "4" at bounding box center [1260, 258] width 23 height 23
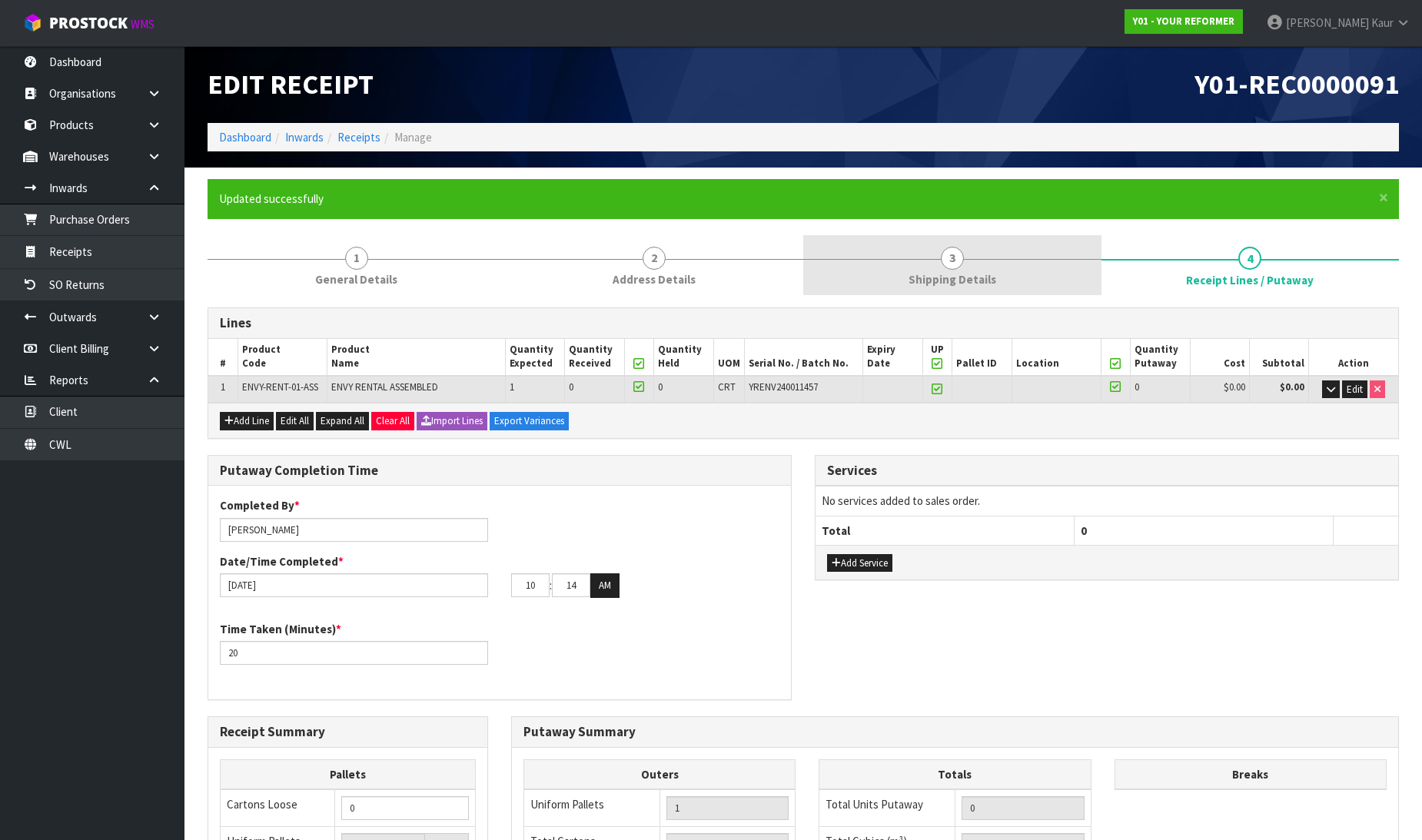
click at [942, 279] on span "Shipping Details" at bounding box center [952, 279] width 88 height 16
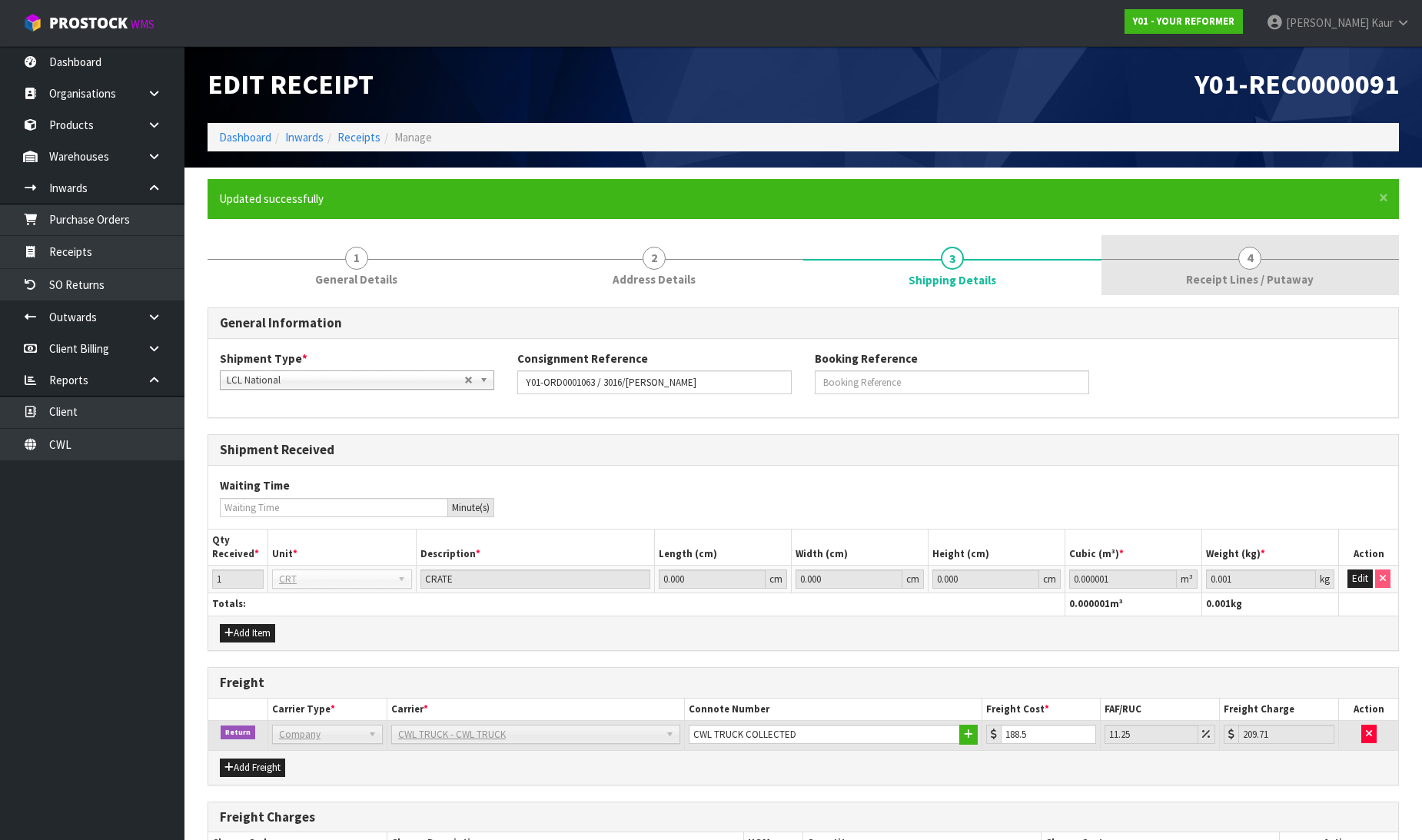
click at [1199, 269] on link "4 Receipt Lines / Putaway" at bounding box center [1251, 265] width 298 height 61
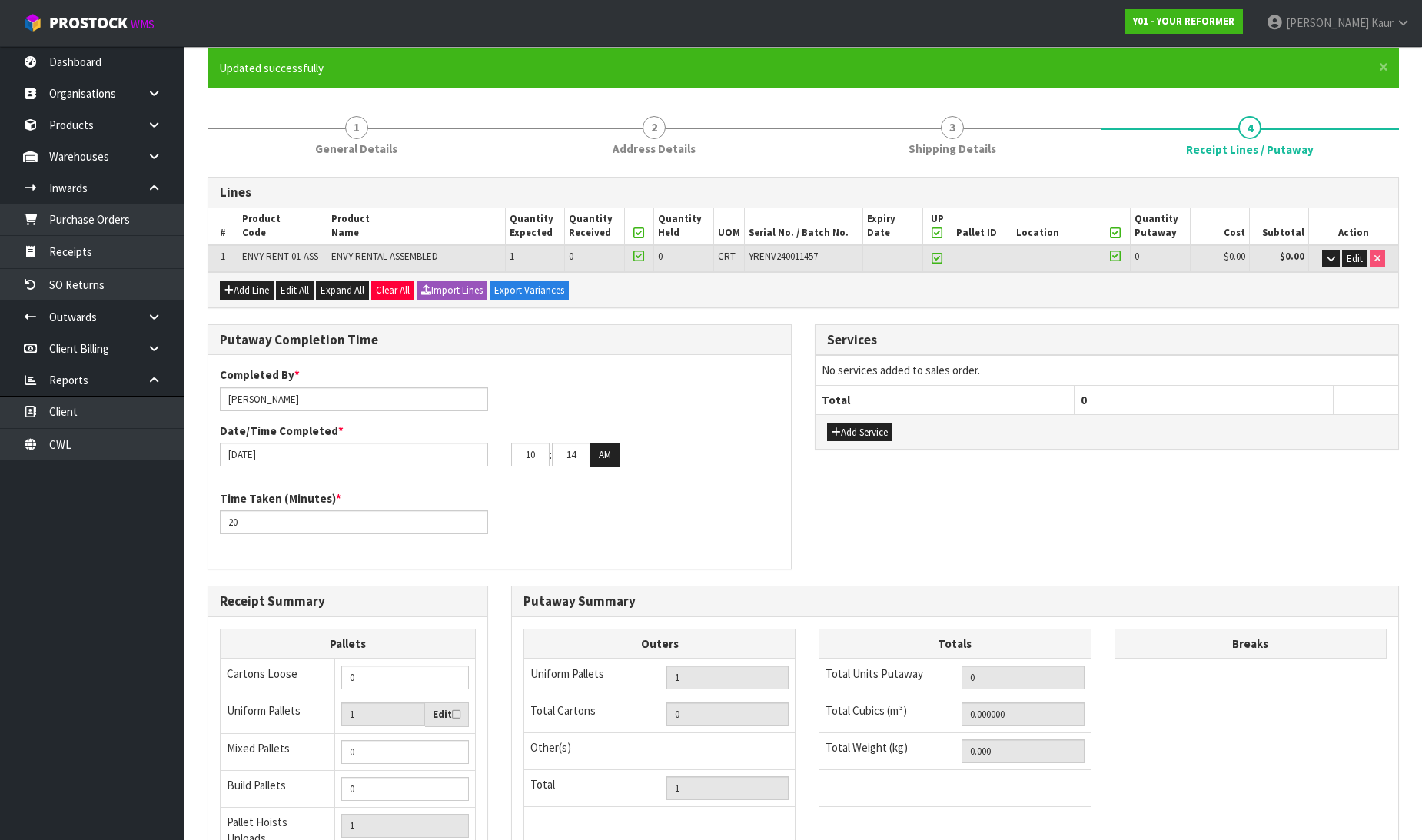
scroll to position [308, 0]
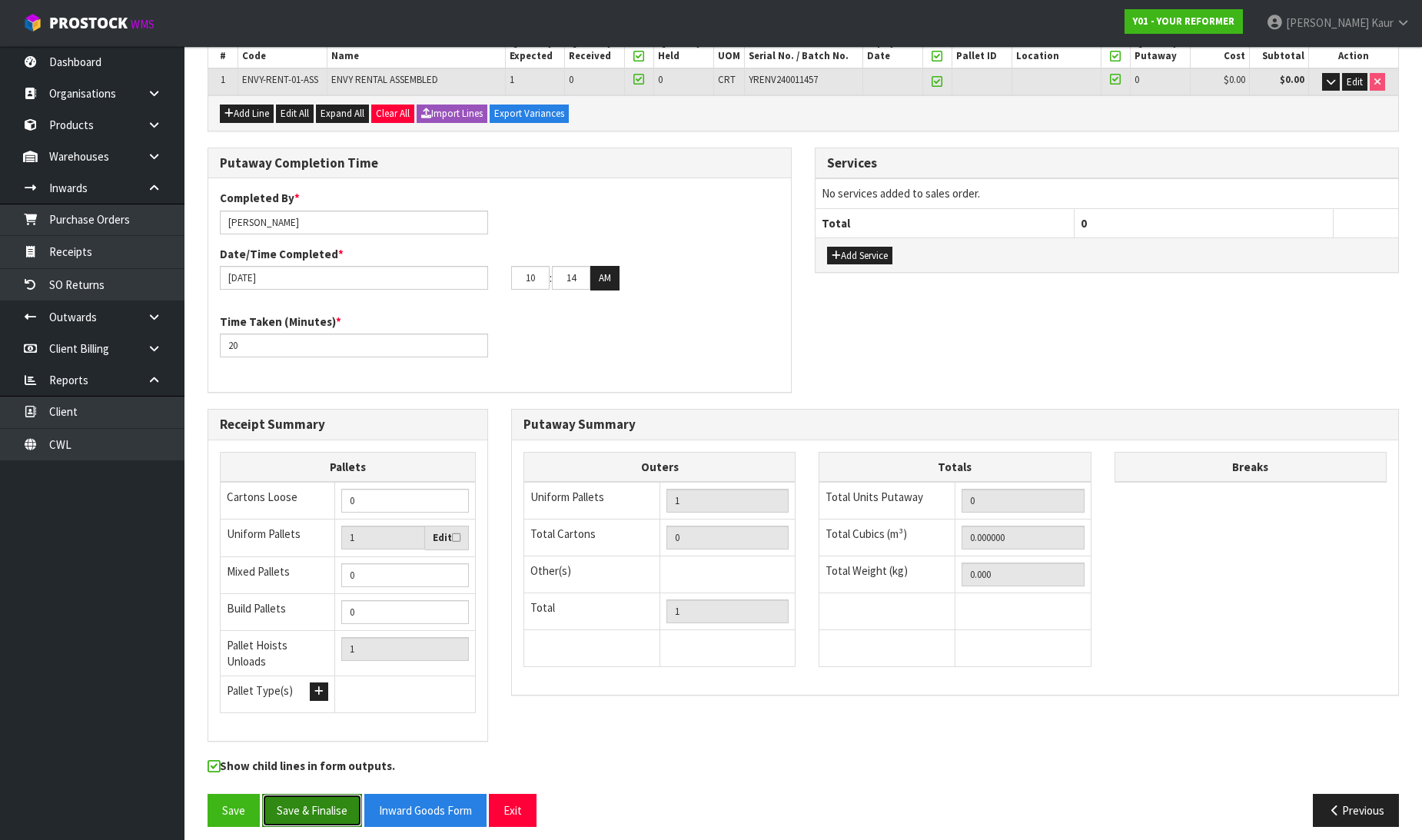
click at [336, 797] on button "Save & Finalise" at bounding box center [312, 810] width 100 height 33
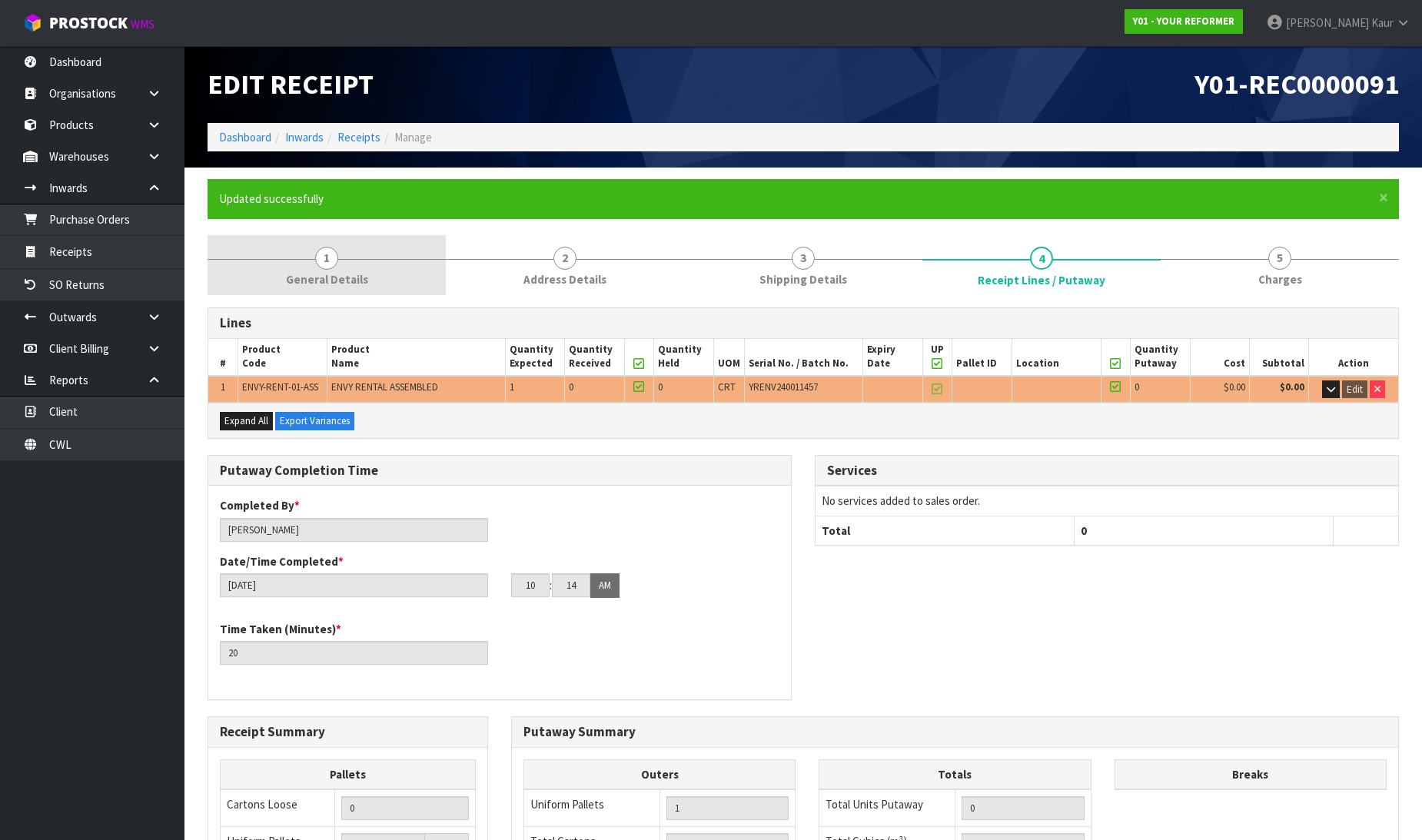
click at [308, 265] on link "1 General Details" at bounding box center [327, 265] width 238 height 61
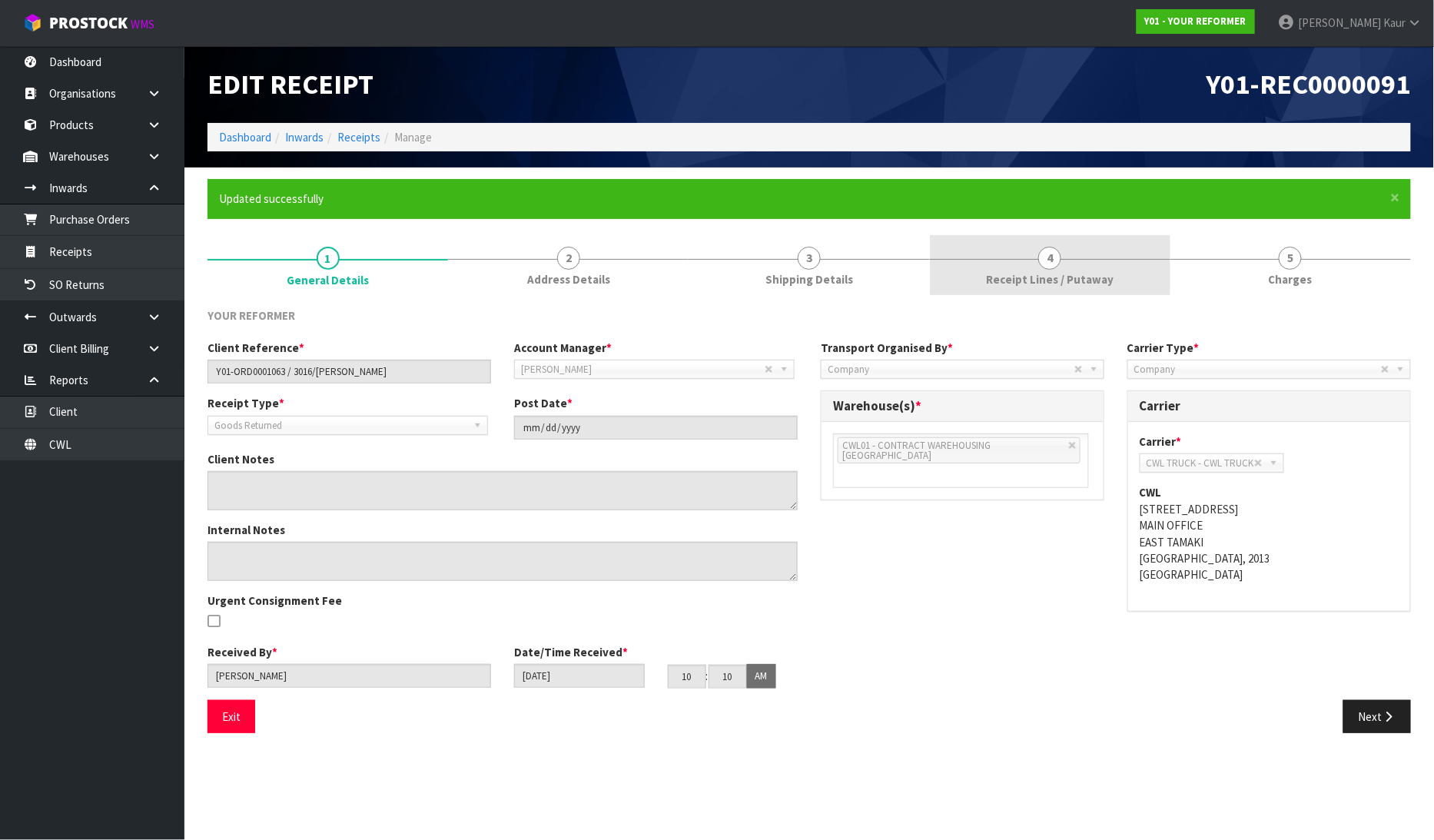
click at [1107, 259] on link "4 Receipt Lines / Putaway" at bounding box center [1050, 265] width 241 height 61
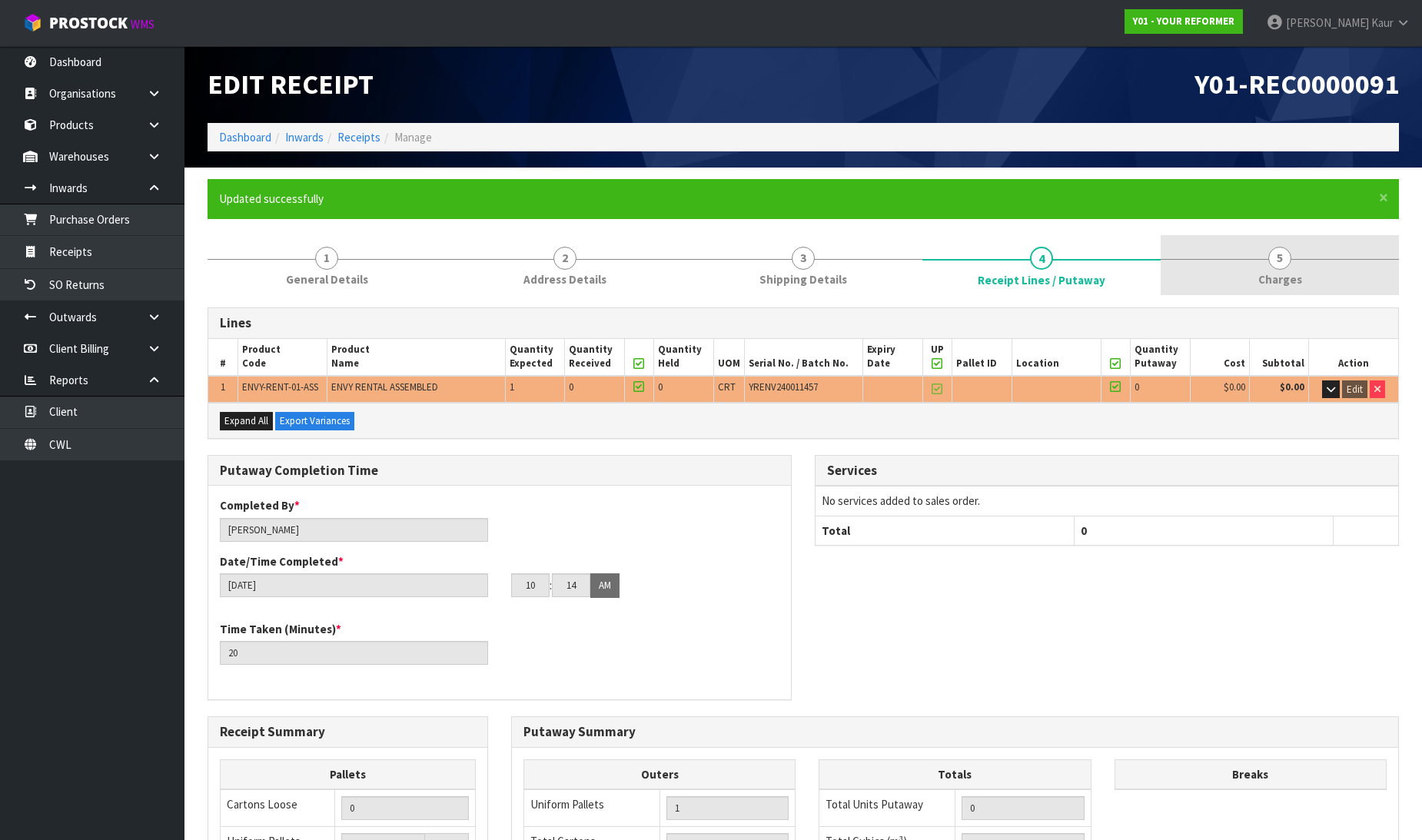
click at [1300, 267] on link "5 Charges" at bounding box center [1280, 265] width 238 height 61
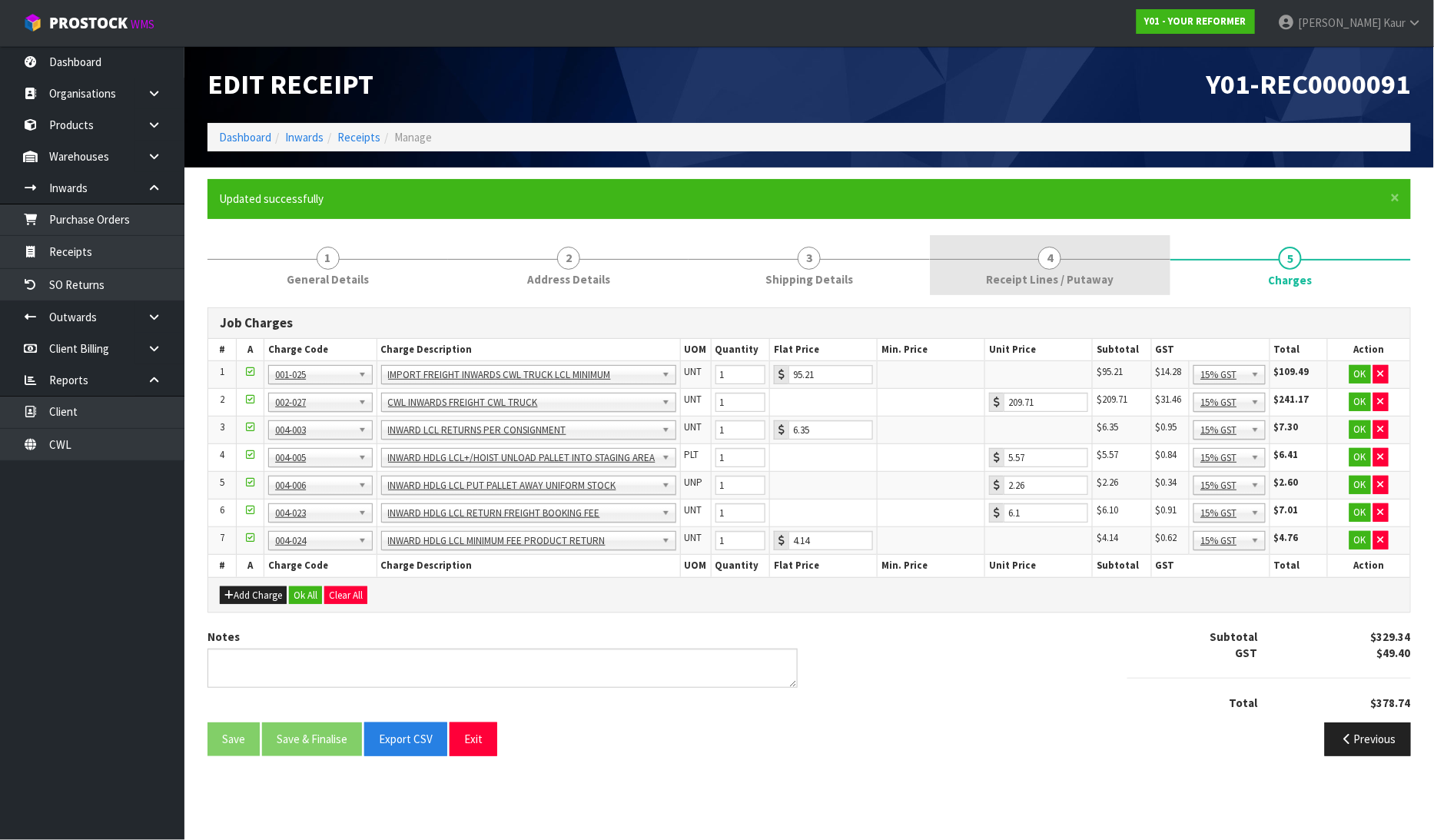
click at [1084, 273] on span "Receipt Lines / Putaway" at bounding box center [1050, 279] width 128 height 16
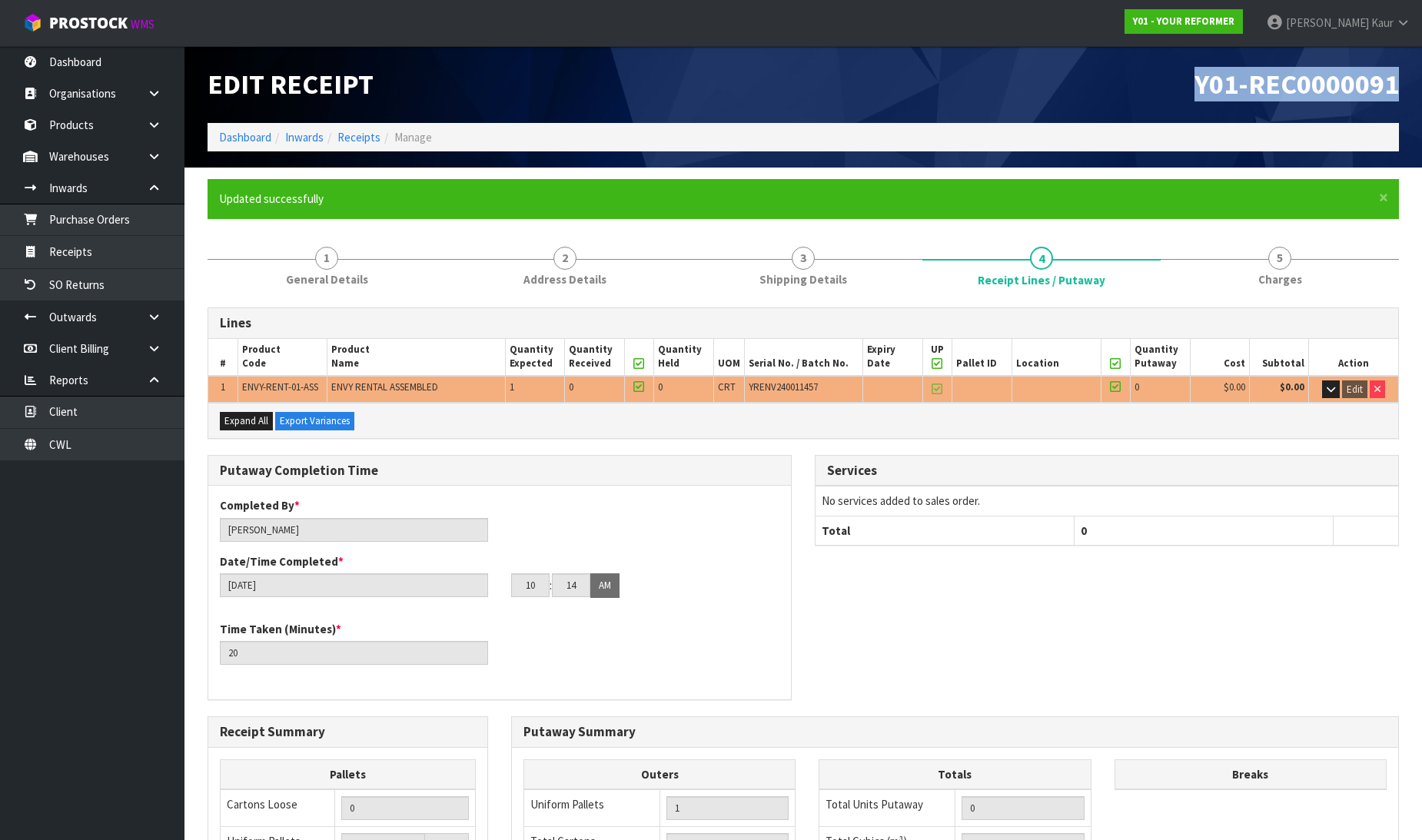
drag, startPoint x: 1180, startPoint y: 80, endPoint x: 1397, endPoint y: 82, distance: 217.0
click at [1397, 82] on h1 "Y01-REC0000091" at bounding box center [1106, 84] width 584 height 31
copy span "Y01-REC0000091"
click at [127, 54] on link "Dashboard" at bounding box center [92, 62] width 185 height 32
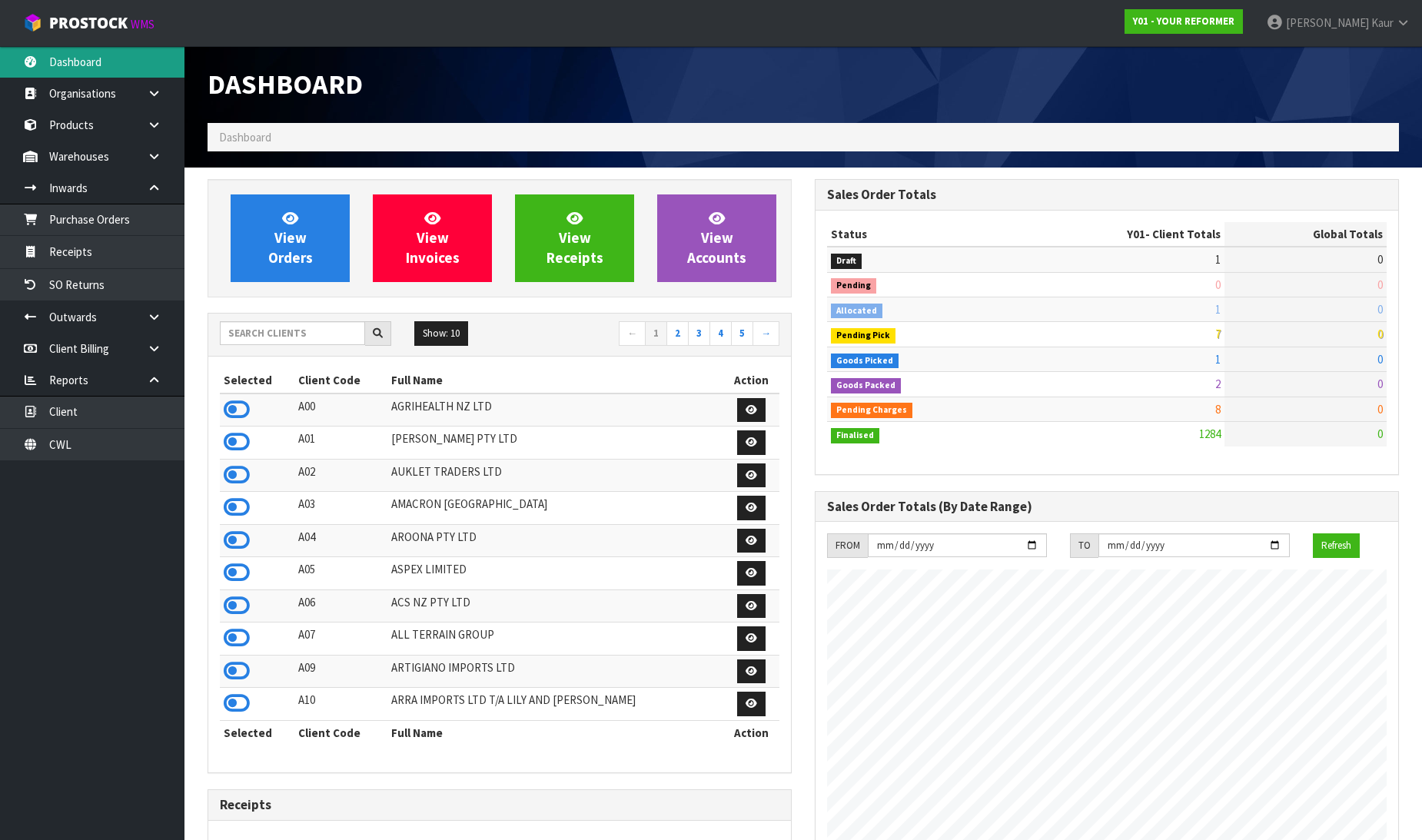
scroll to position [1164, 607]
click at [281, 335] on input "text" at bounding box center [293, 333] width 145 height 24
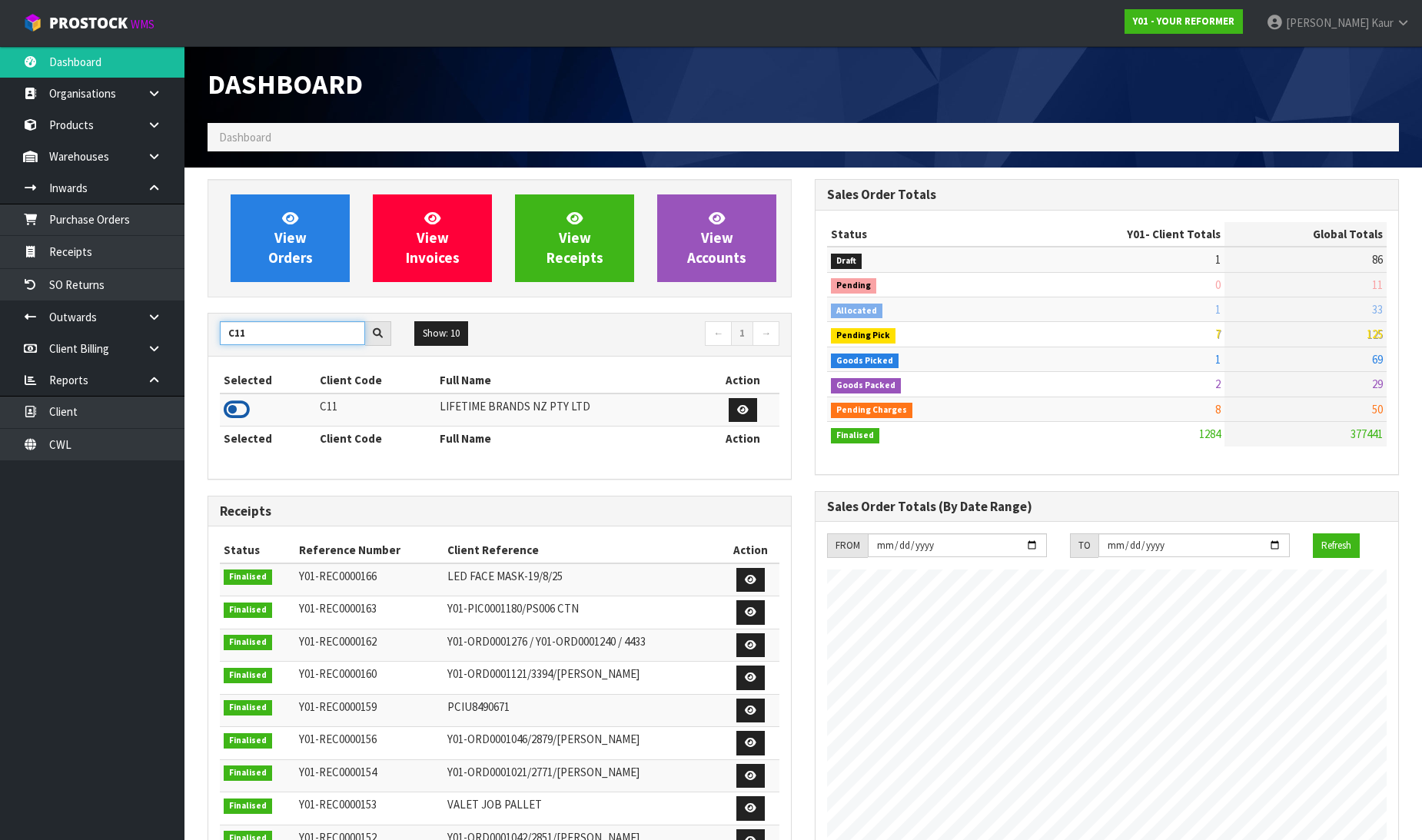
type input "C11"
click at [232, 411] on icon at bounding box center [236, 409] width 26 height 23
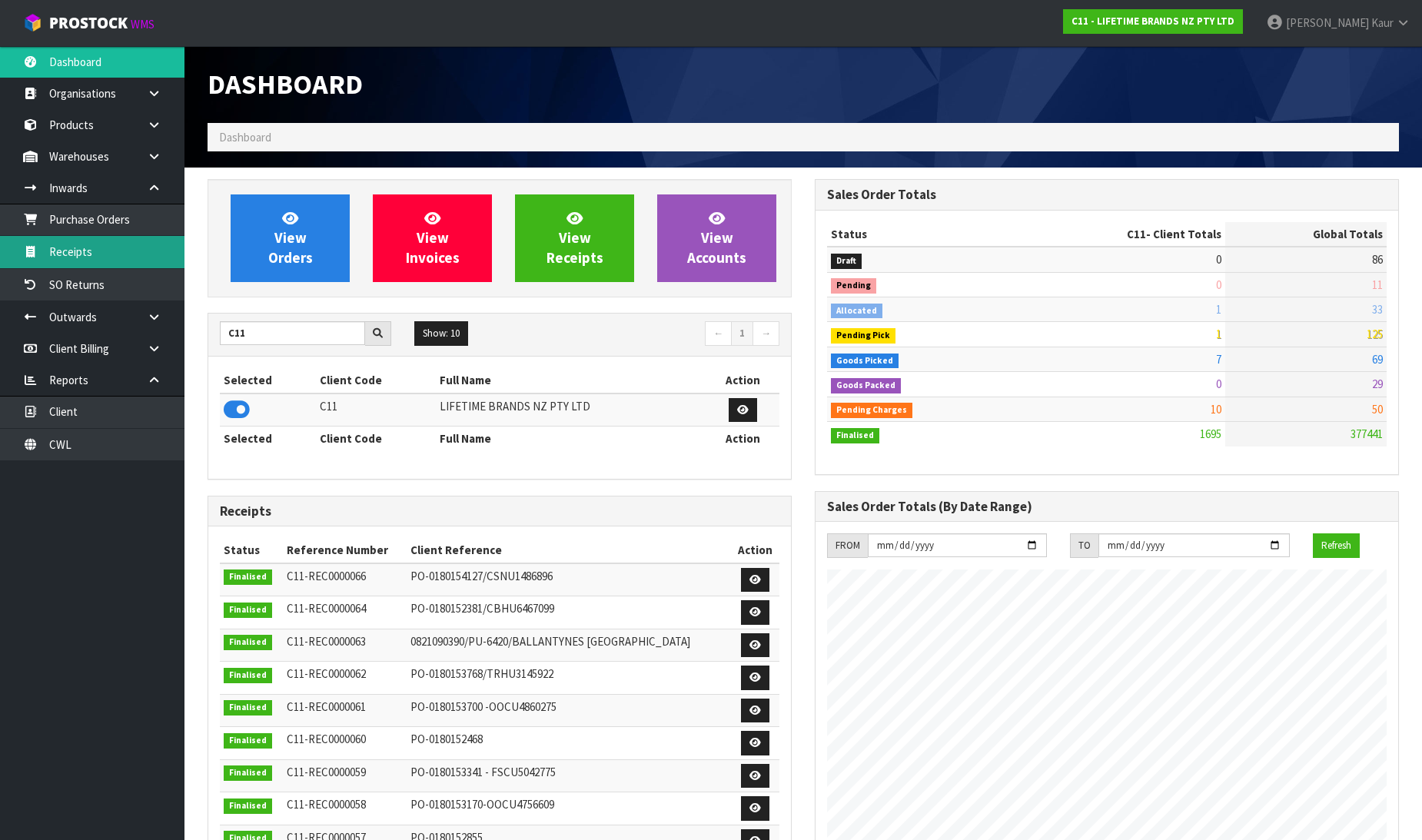
click at [124, 248] on link "Receipts" at bounding box center [92, 252] width 185 height 32
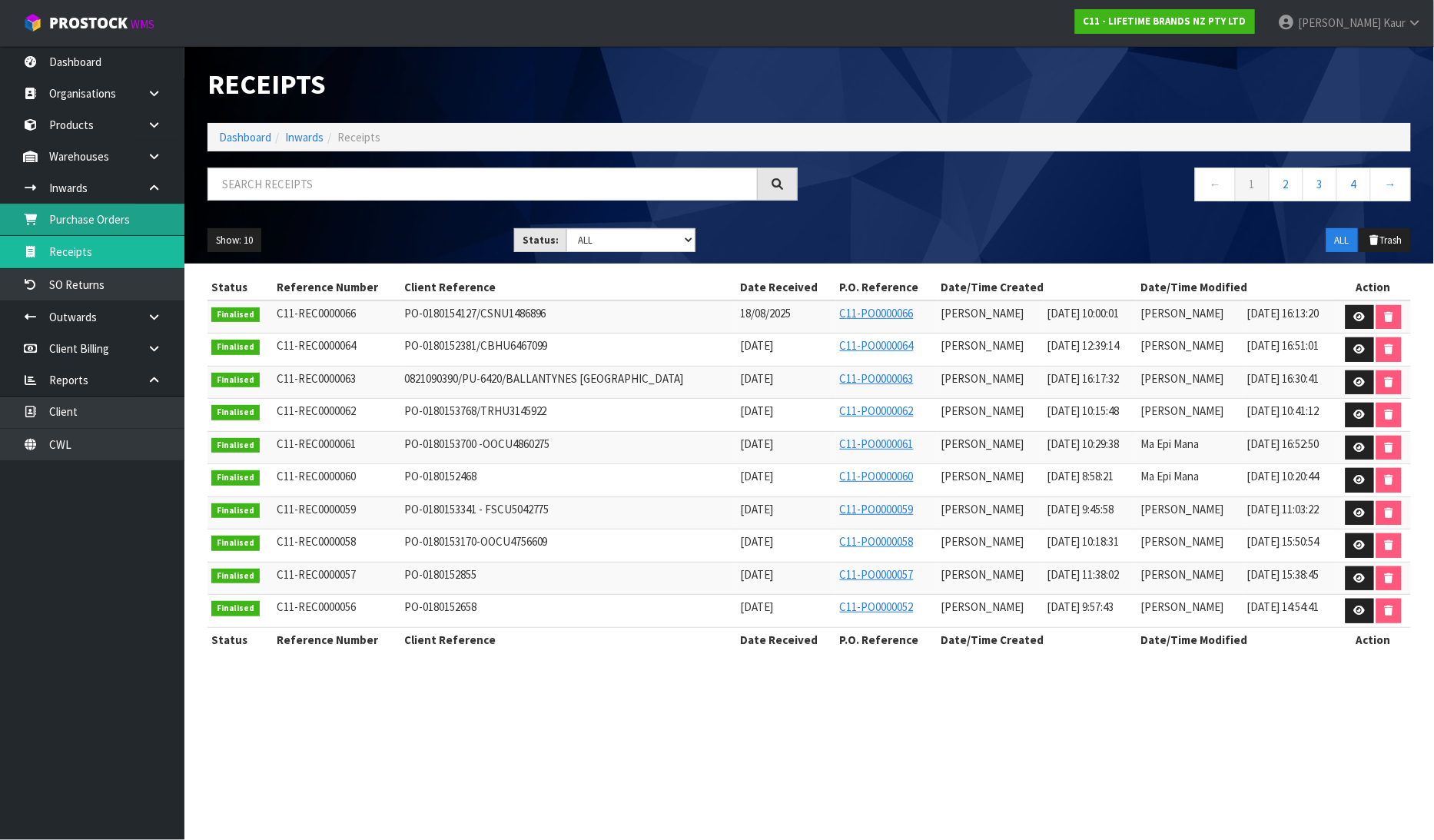
click at [146, 227] on link "Purchase Orders" at bounding box center [92, 219] width 185 height 32
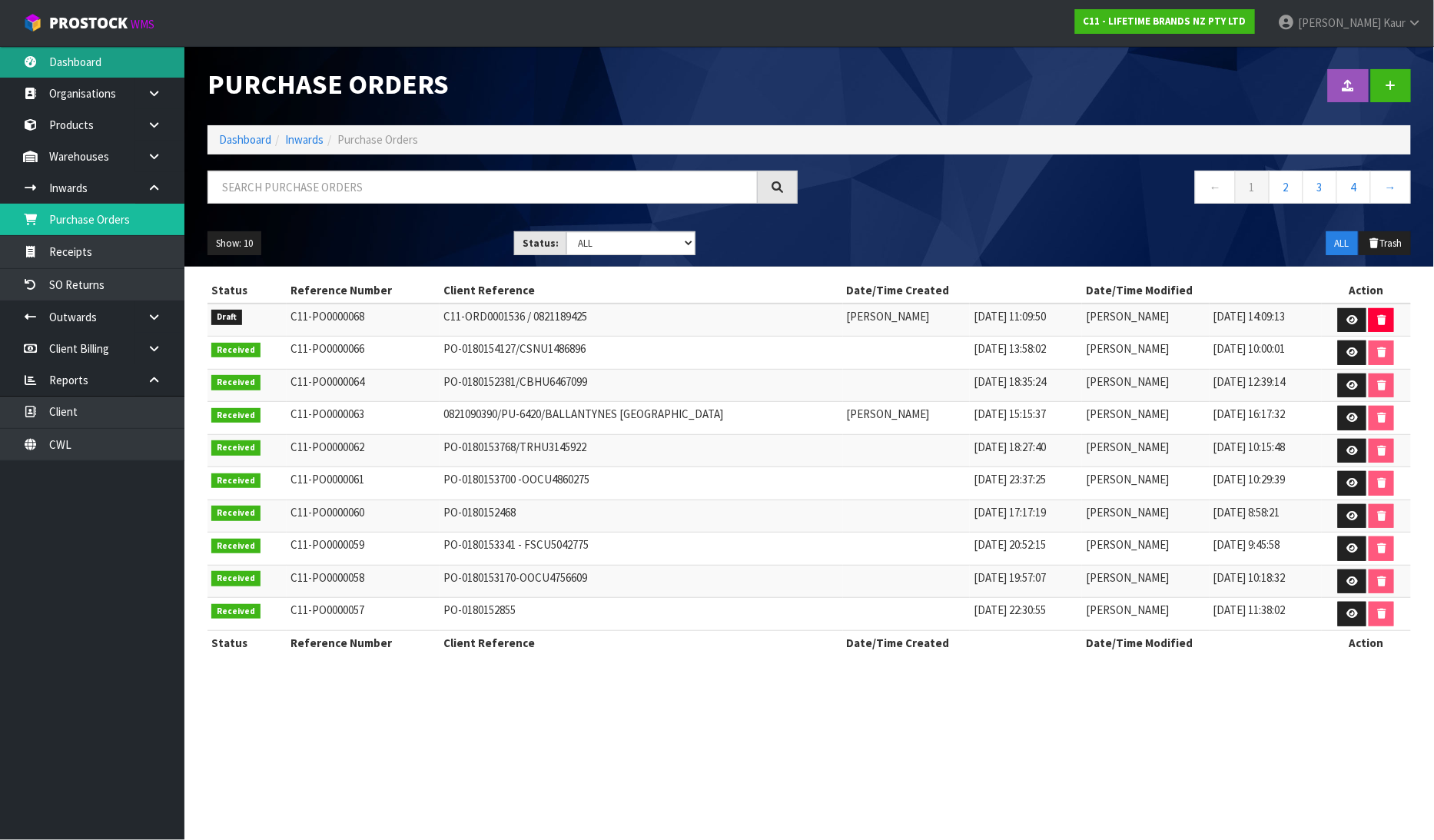
click at [143, 60] on link "Dashboard" at bounding box center [92, 62] width 185 height 32
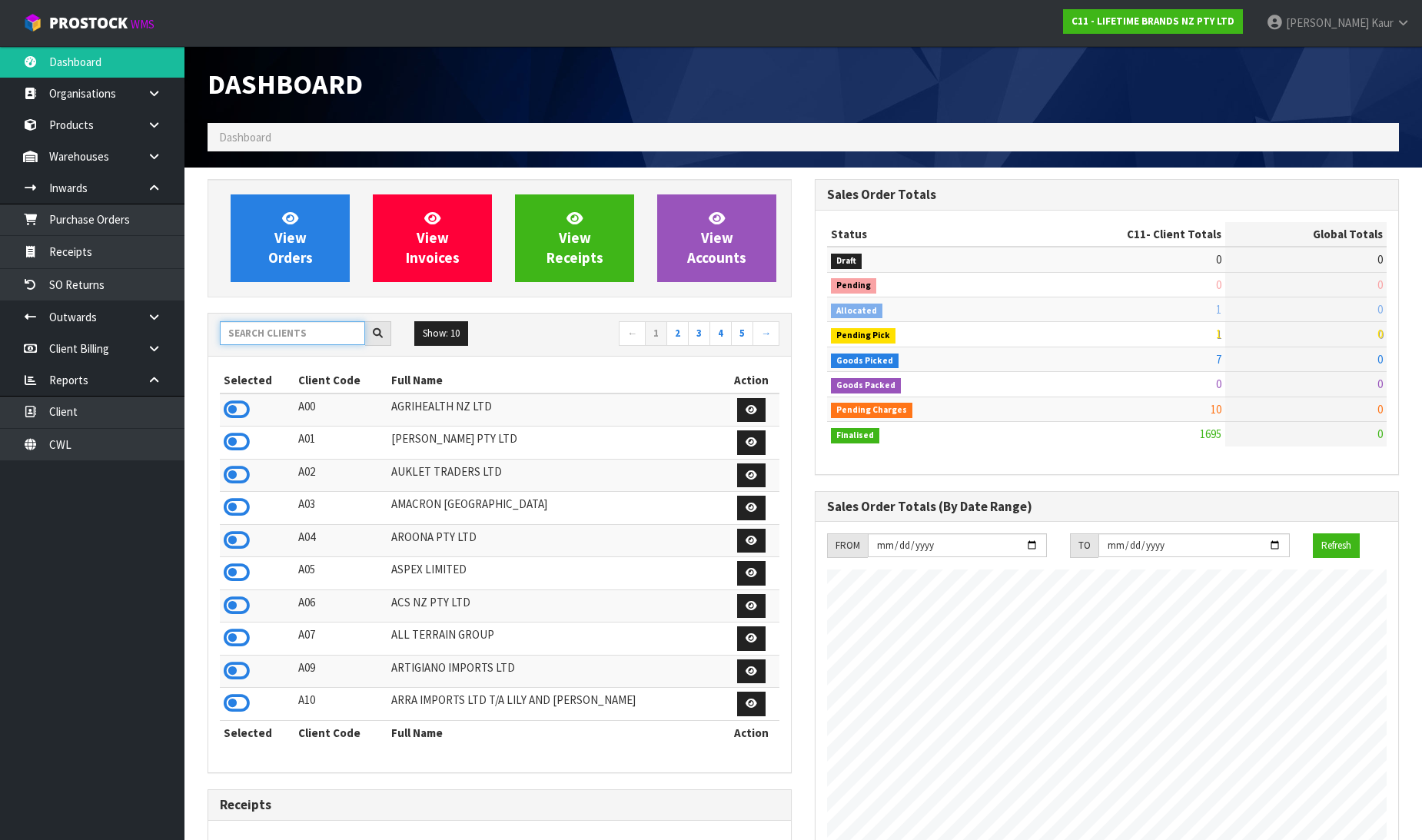
click at [297, 334] on input "text" at bounding box center [293, 333] width 145 height 24
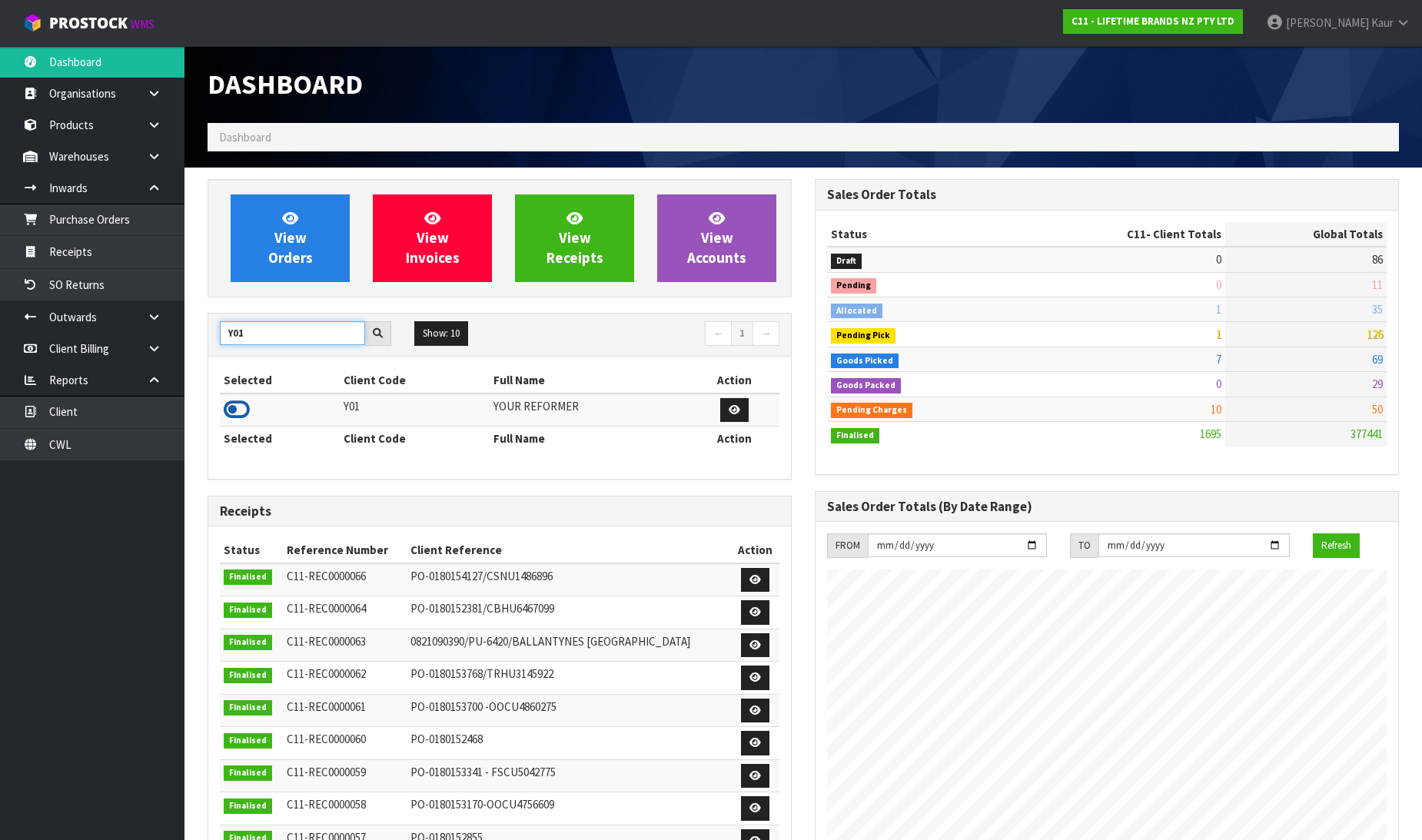
type input "Y01"
click at [241, 403] on icon at bounding box center [236, 409] width 26 height 23
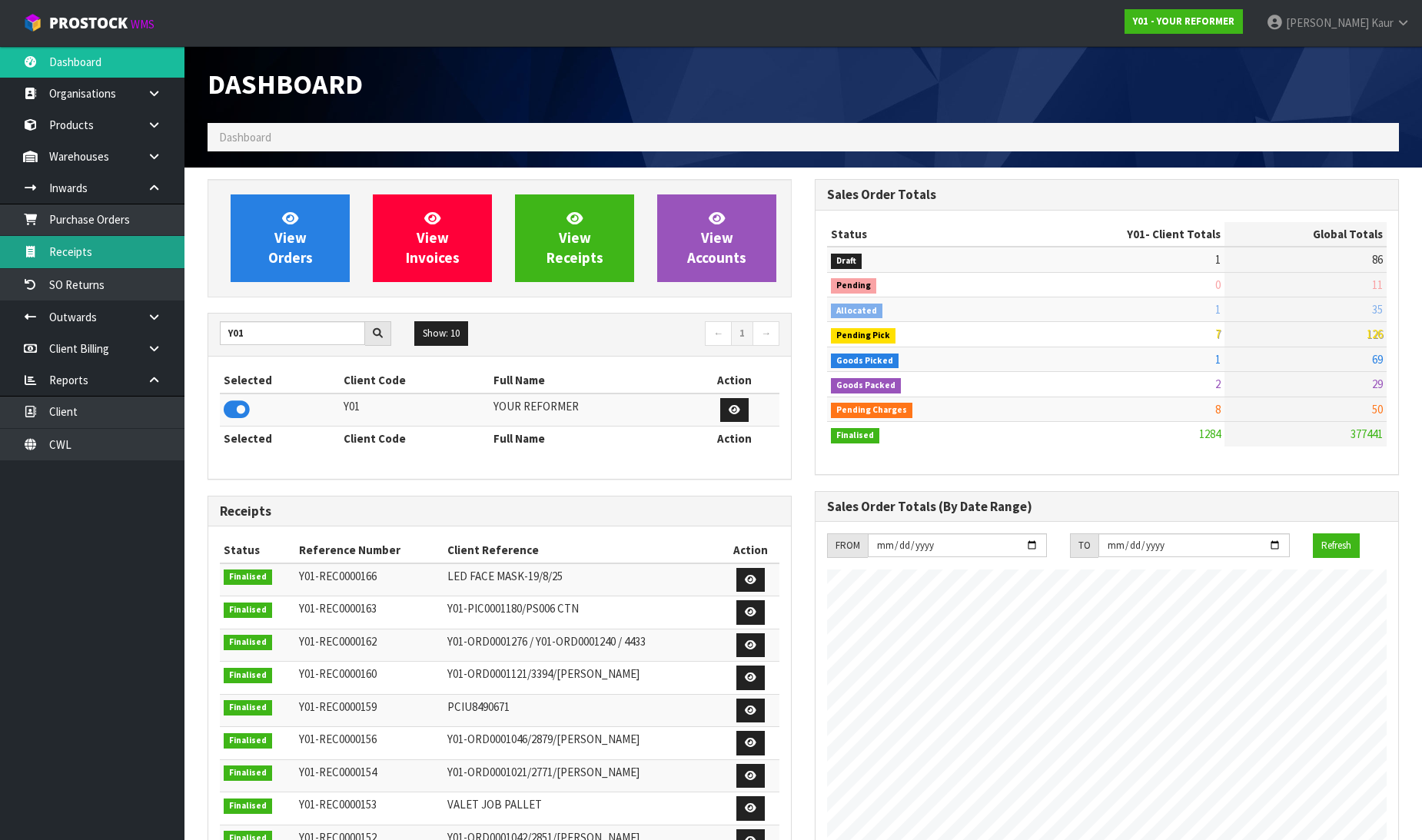
click at [156, 246] on link "Receipts" at bounding box center [92, 252] width 185 height 32
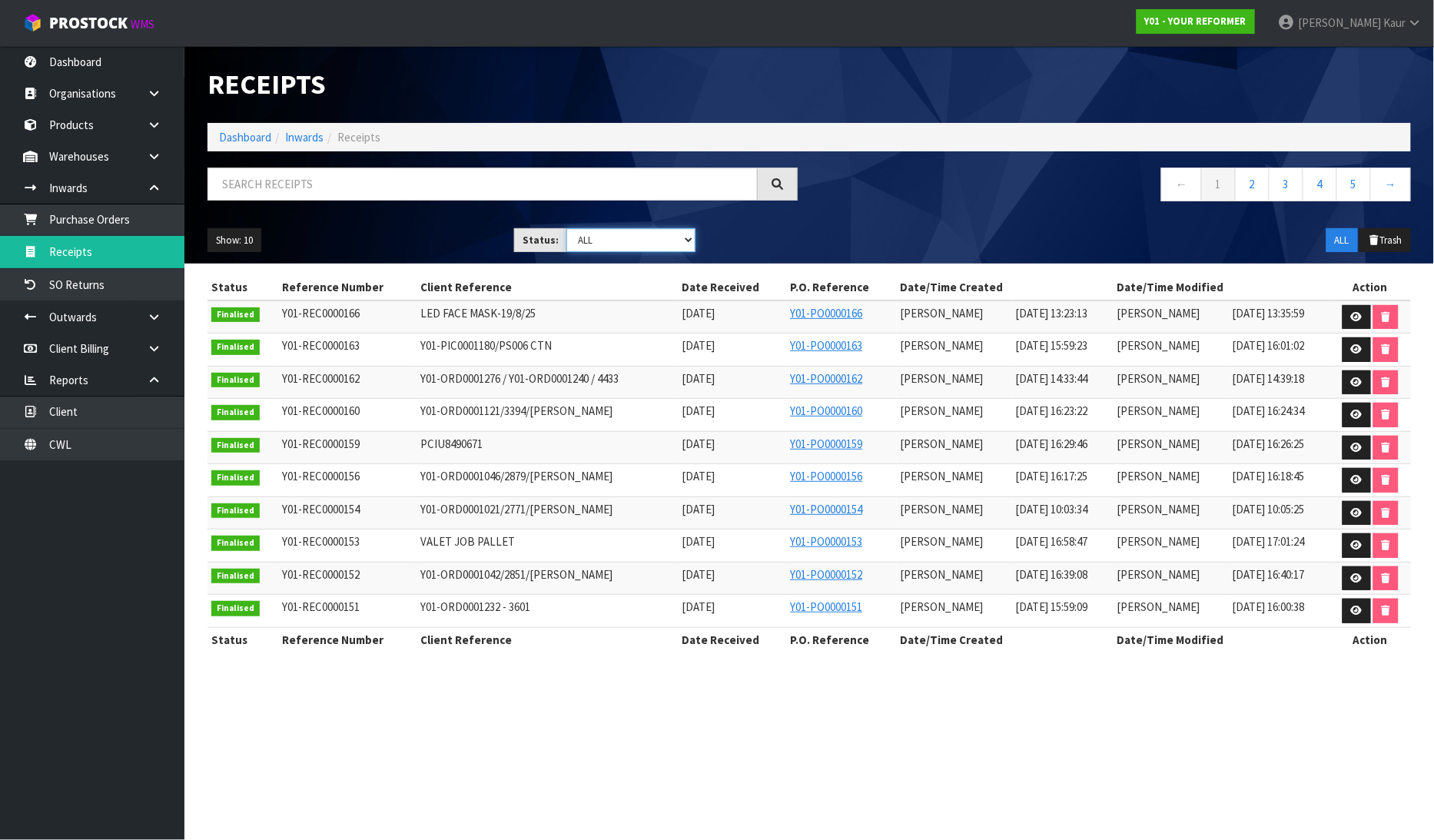
click at [687, 240] on select "Draft Pending Goods Checked Goods Putaway Pending Charges Finalised Cancelled A…" at bounding box center [631, 240] width 129 height 24
click at [566, 228] on select "Draft Pending Goods Checked Goods Putaway Pending Charges Finalised Cancelled A…" at bounding box center [631, 240] width 129 height 24
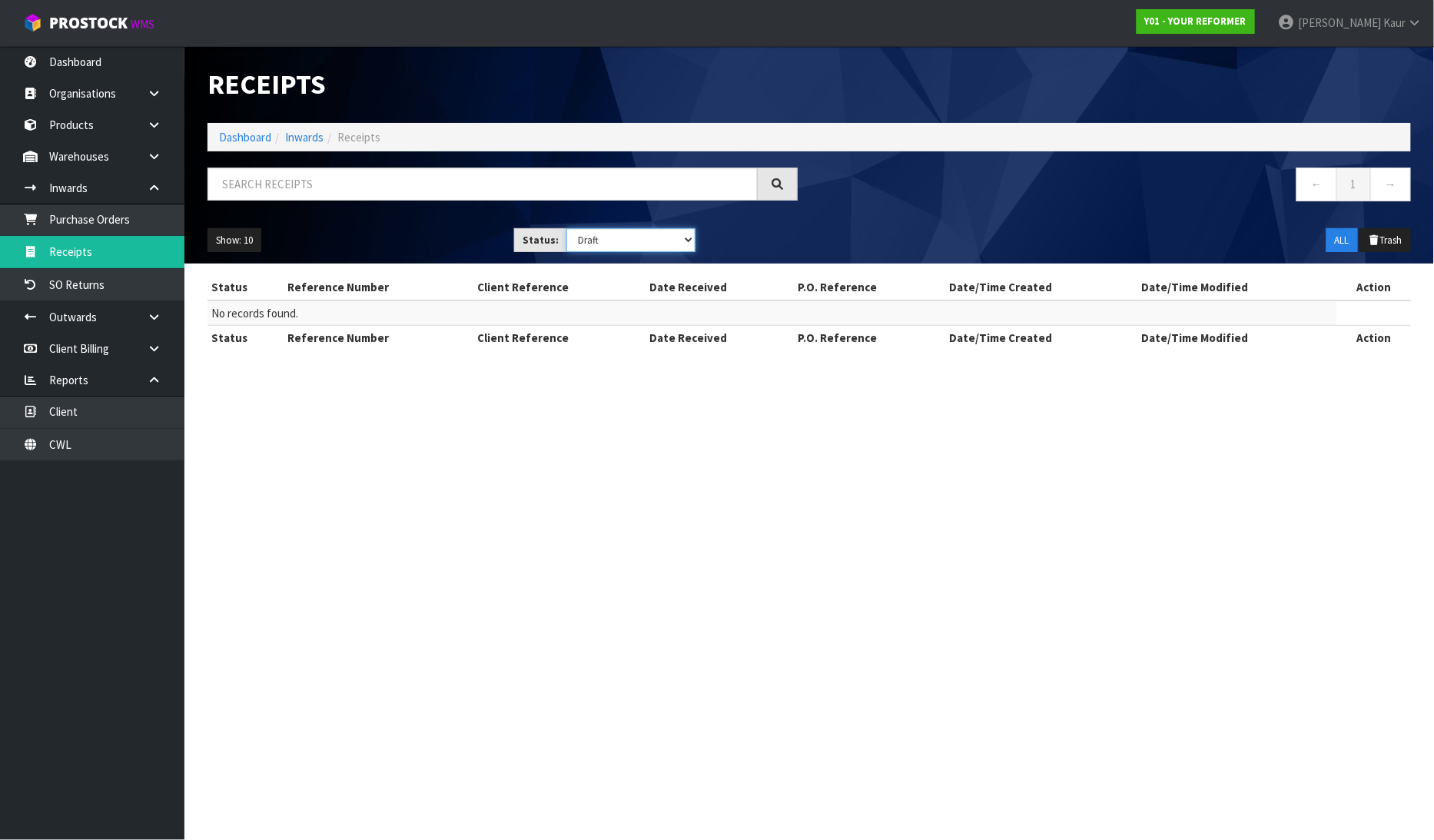
click at [692, 245] on select "Draft Pending Goods Checked Goods Putaway Pending Charges Finalised Cancelled A…" at bounding box center [631, 240] width 129 height 24
click at [566, 228] on select "Draft Pending Goods Checked Goods Putaway Pending Charges Finalised Cancelled A…" at bounding box center [631, 240] width 129 height 24
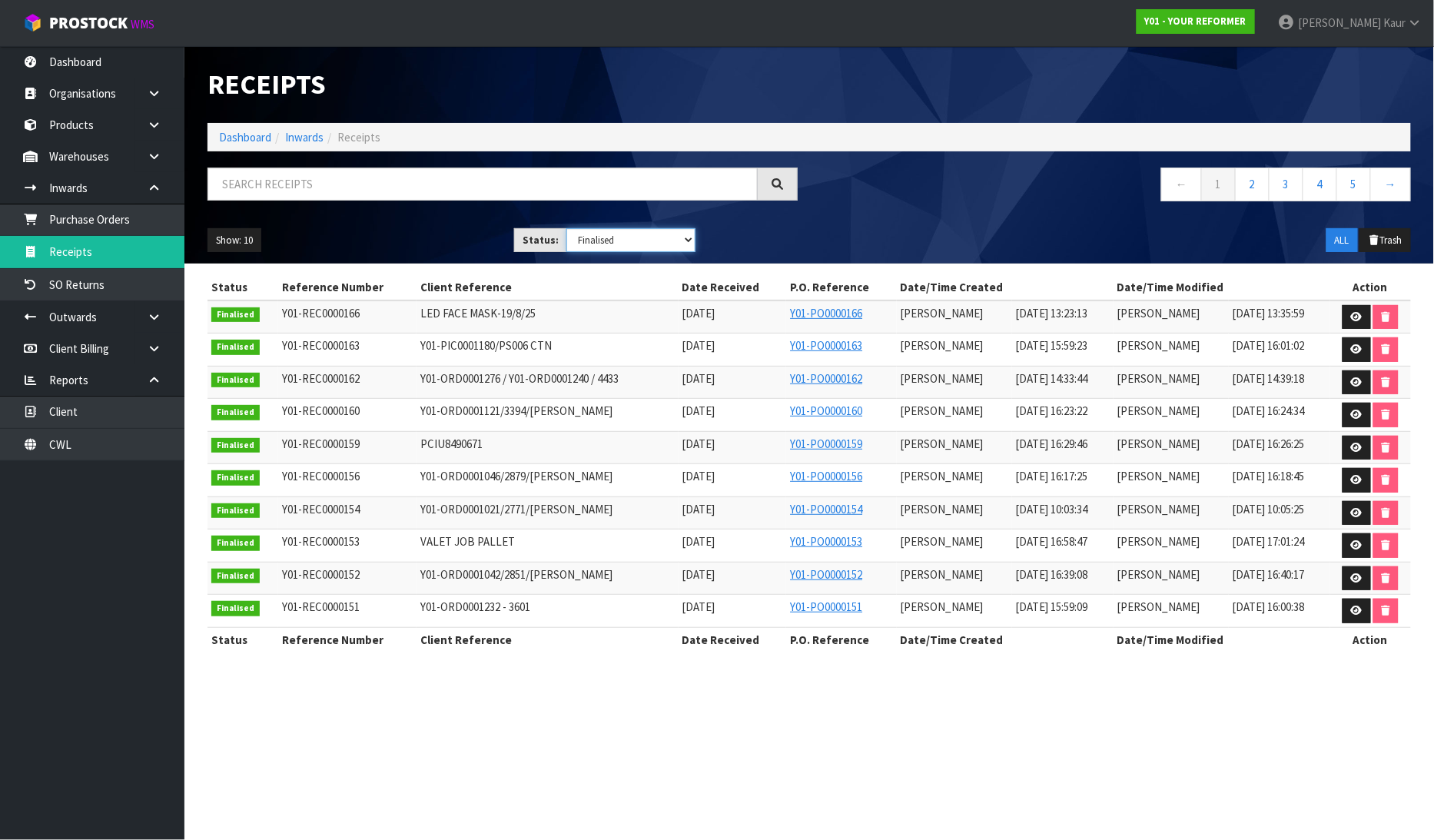
click at [666, 243] on select "Draft Pending Goods Checked Goods Putaway Pending Charges Finalised Cancelled A…" at bounding box center [631, 240] width 129 height 24
select select "string:4"
click at [566, 228] on select "Draft Pending Goods Checked Goods Putaway Pending Charges Finalised Cancelled A…" at bounding box center [631, 240] width 129 height 24
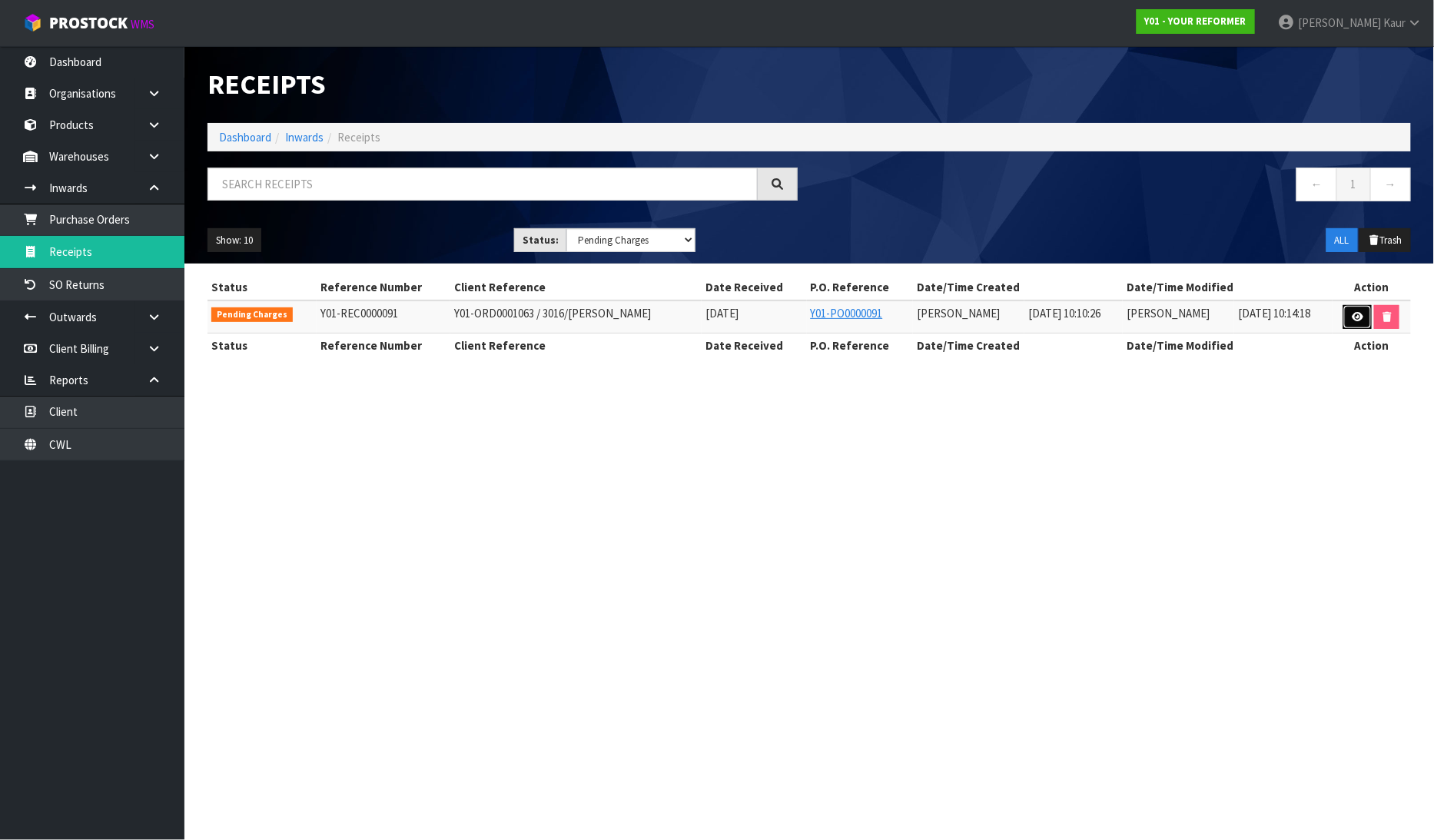
click at [1348, 319] on link at bounding box center [1357, 317] width 28 height 24
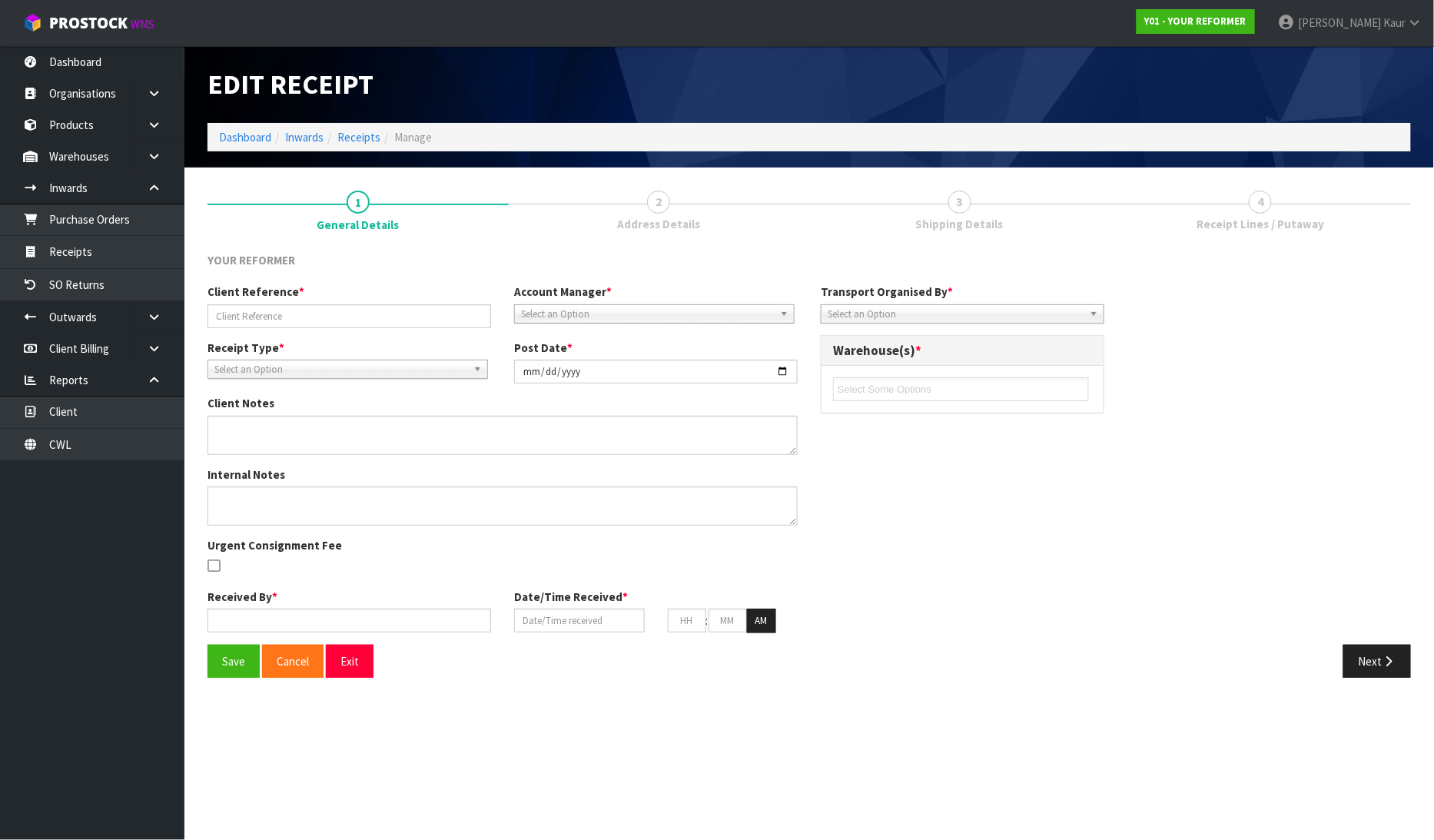
type input "Y01-ORD0001063 / 3016/[PERSON_NAME]"
type input "[DATE]"
type input "[PERSON_NAME]"
type input "[DATE]"
type input "10"
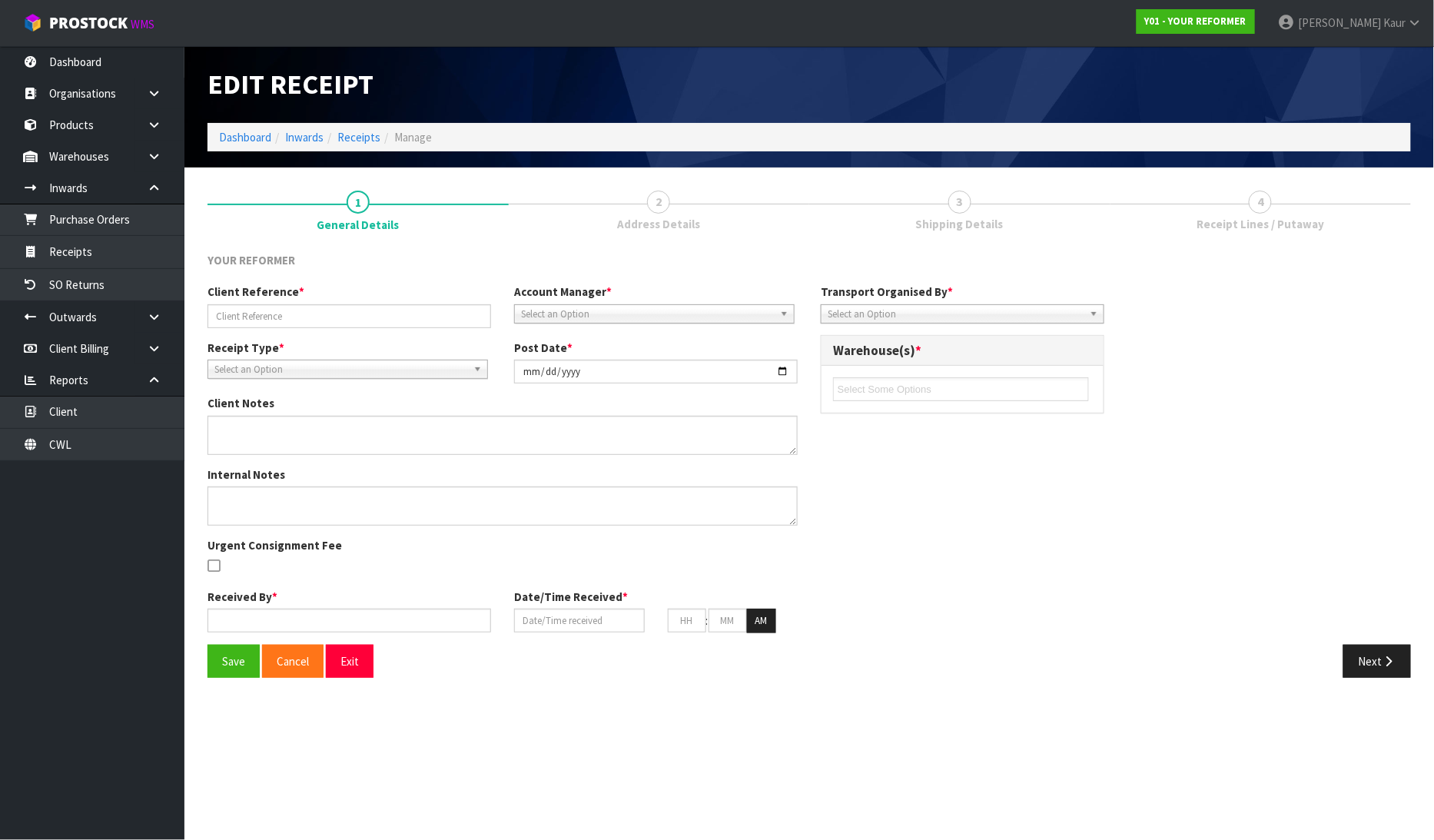
type input "10"
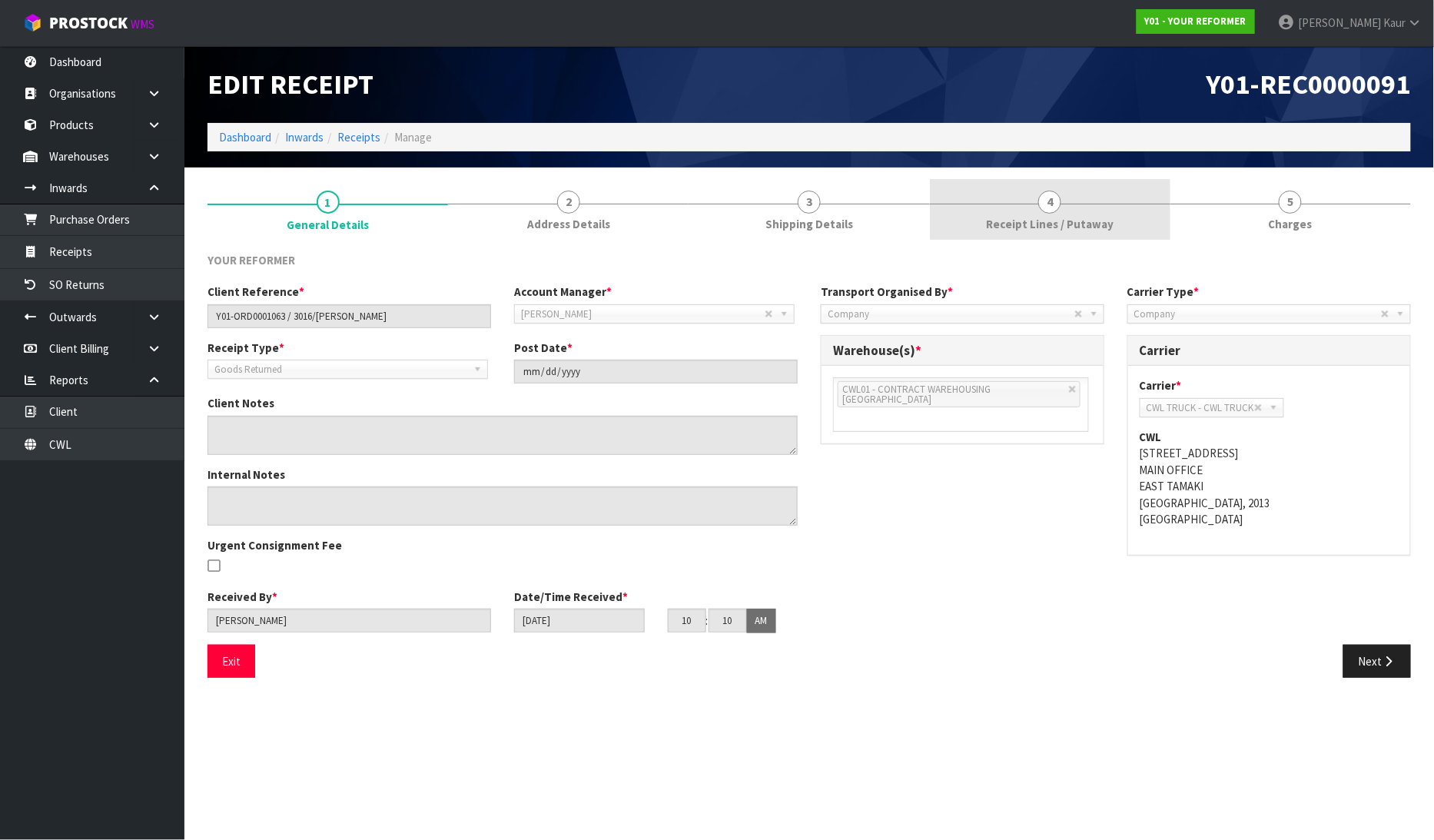
click at [1009, 207] on link "4 Receipt Lines / Putaway" at bounding box center [1050, 209] width 241 height 61
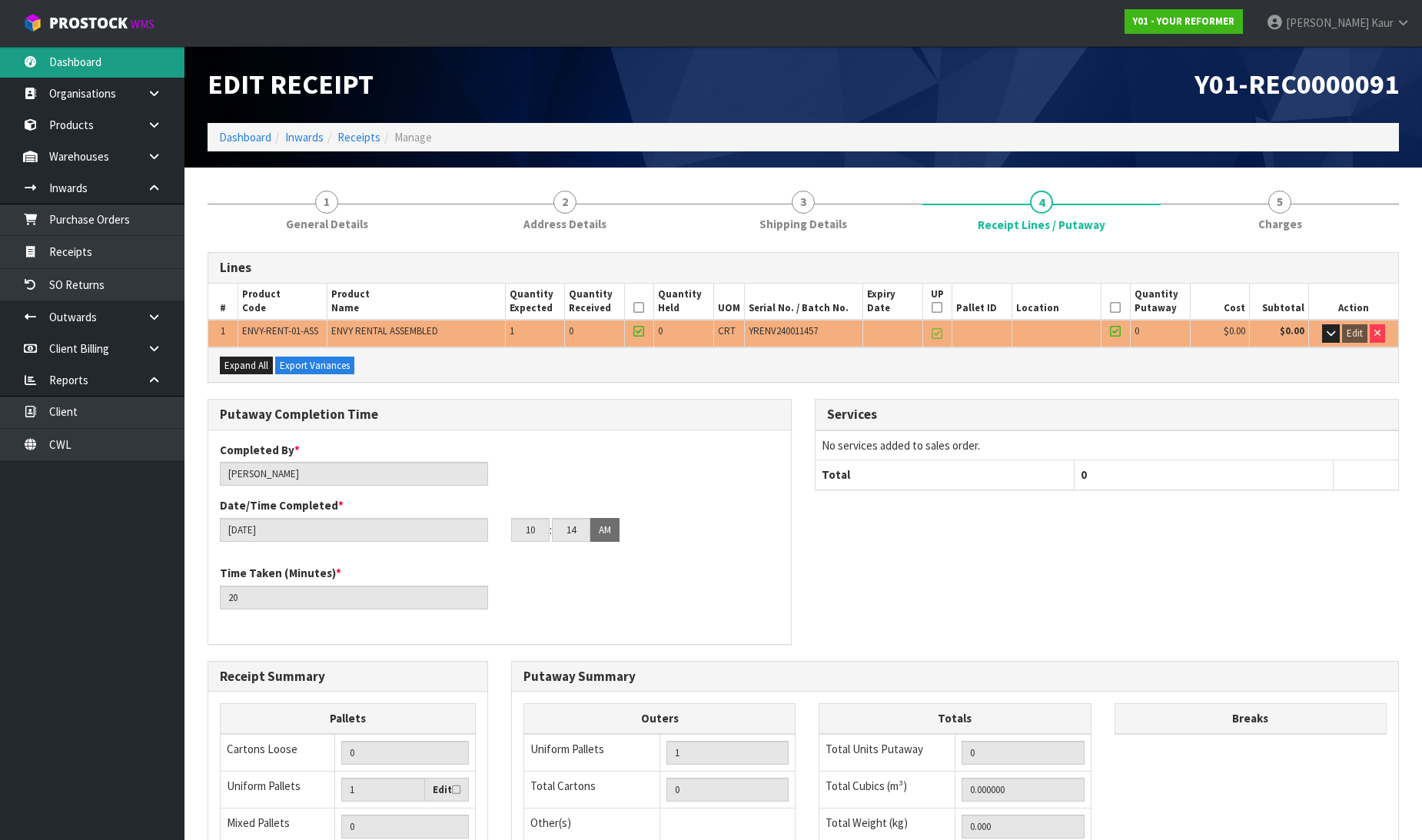
click at [95, 75] on link "Dashboard" at bounding box center [92, 62] width 185 height 32
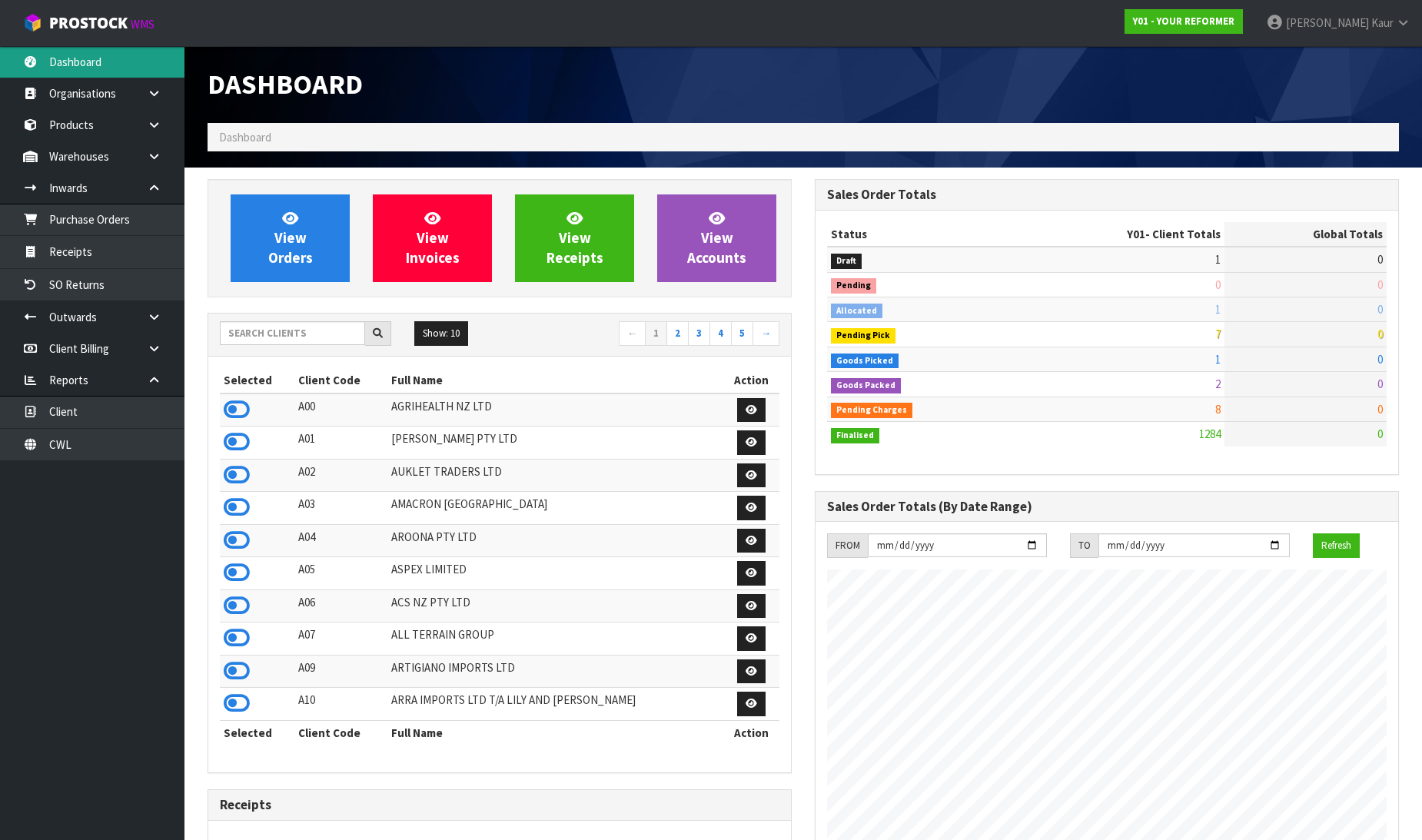
scroll to position [1164, 607]
click at [342, 327] on input "text" at bounding box center [293, 333] width 145 height 24
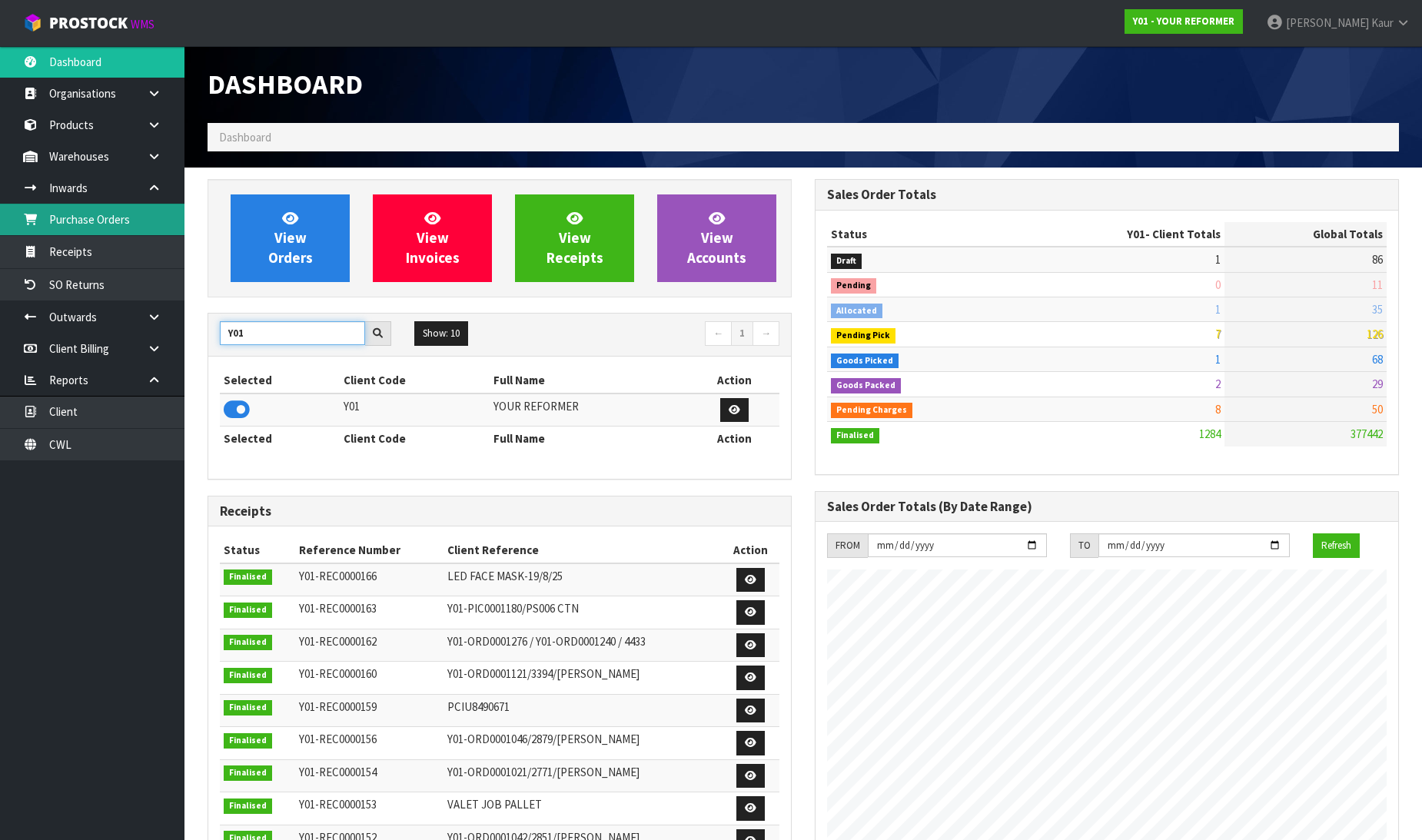
type input "Y01"
click at [149, 228] on link "Purchase Orders" at bounding box center [92, 219] width 185 height 32
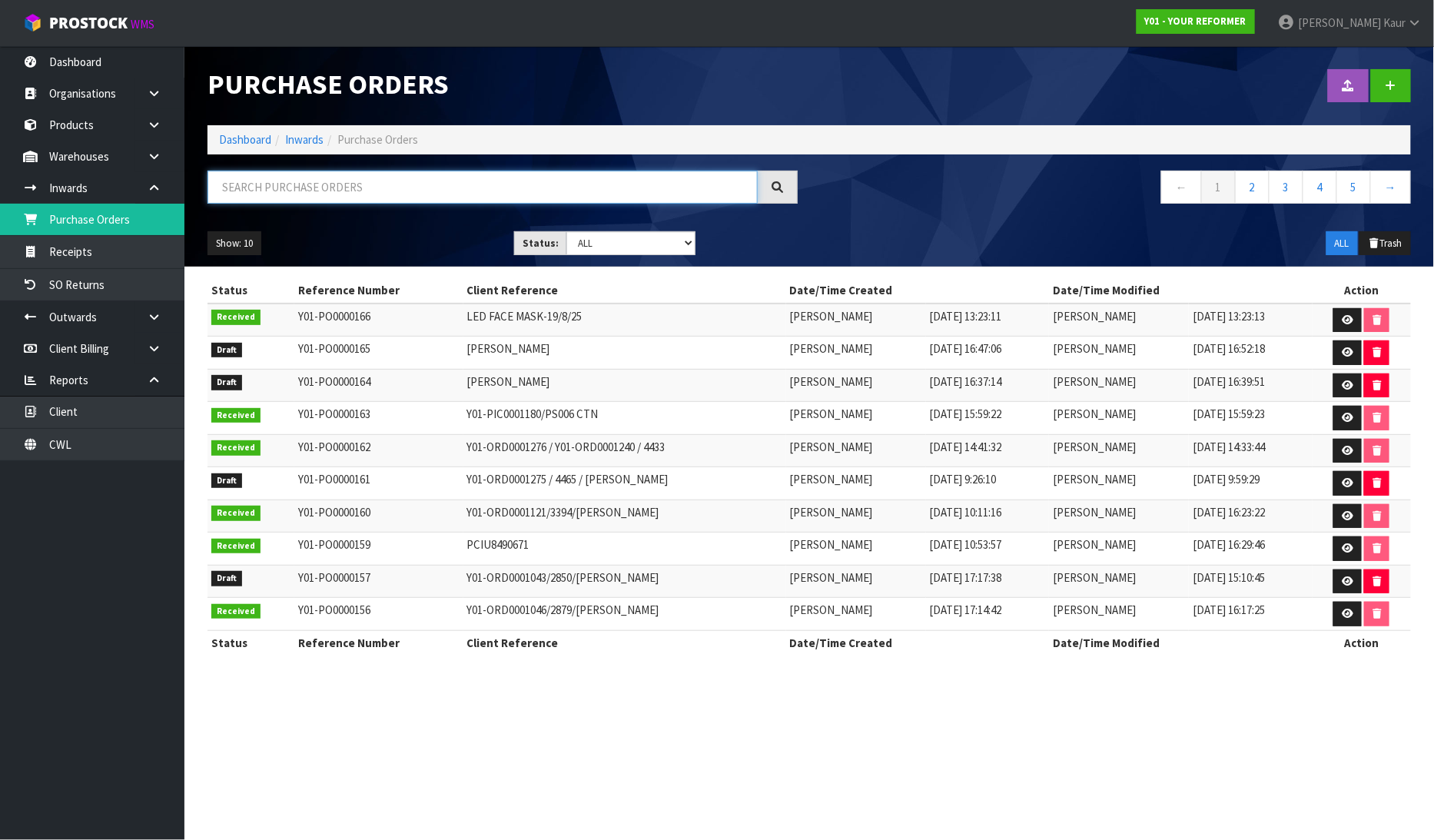
click at [358, 194] on input "text" at bounding box center [482, 187] width 550 height 33
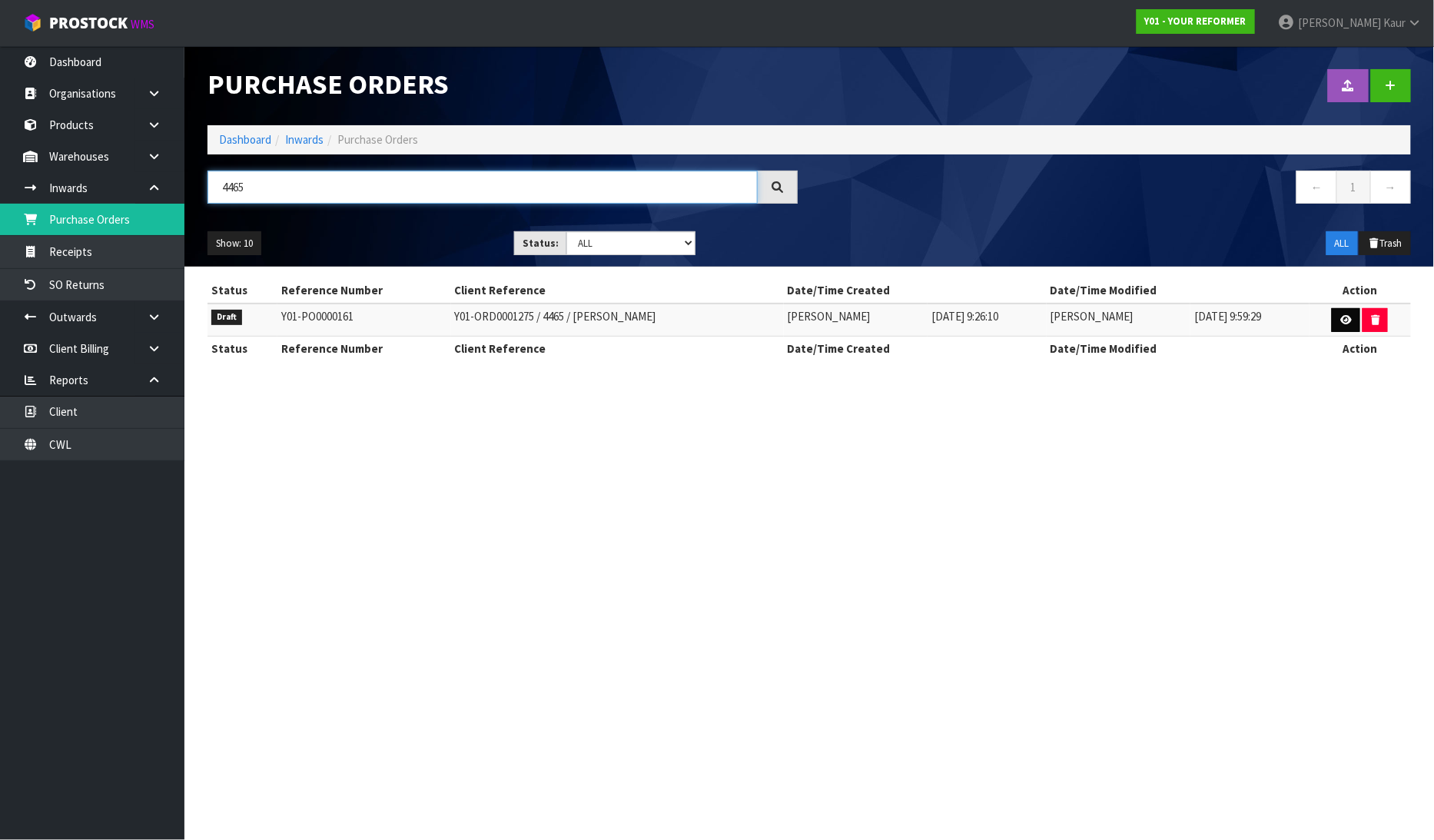
type input "4465"
click at [1339, 320] on link at bounding box center [1346, 320] width 28 height 24
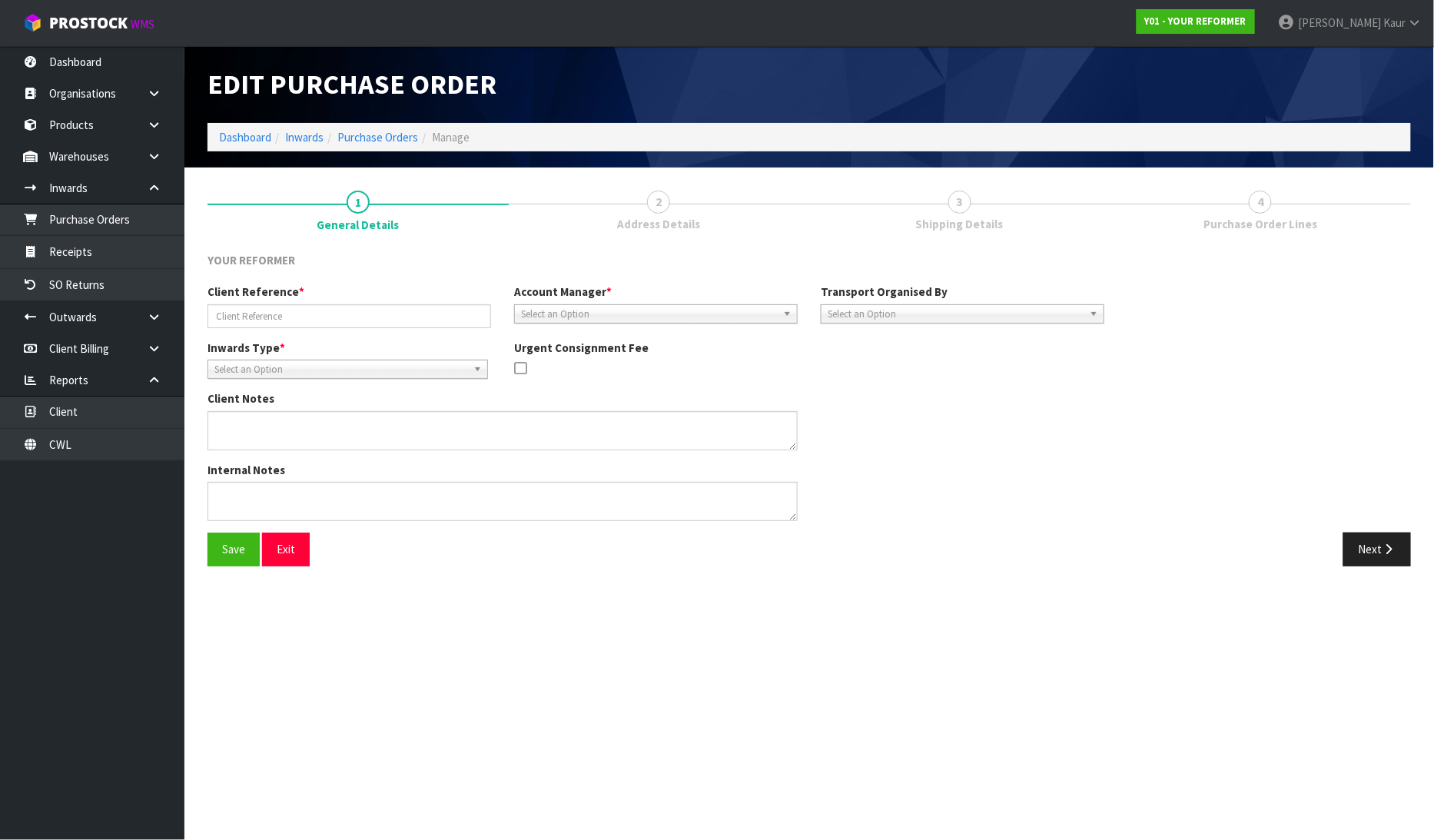
type input "Y01-ORD0001275 / 4465 / REBECCA MCKENZIE"
type textarea "RETURNING ORDER Y01-ORD0001246 - FLD-MCA-01 X 1 AND PB-MCA"
type textarea "PLEASE CONFIRM RETURN FREIGHT CHARGE FROM MF PORTAL."
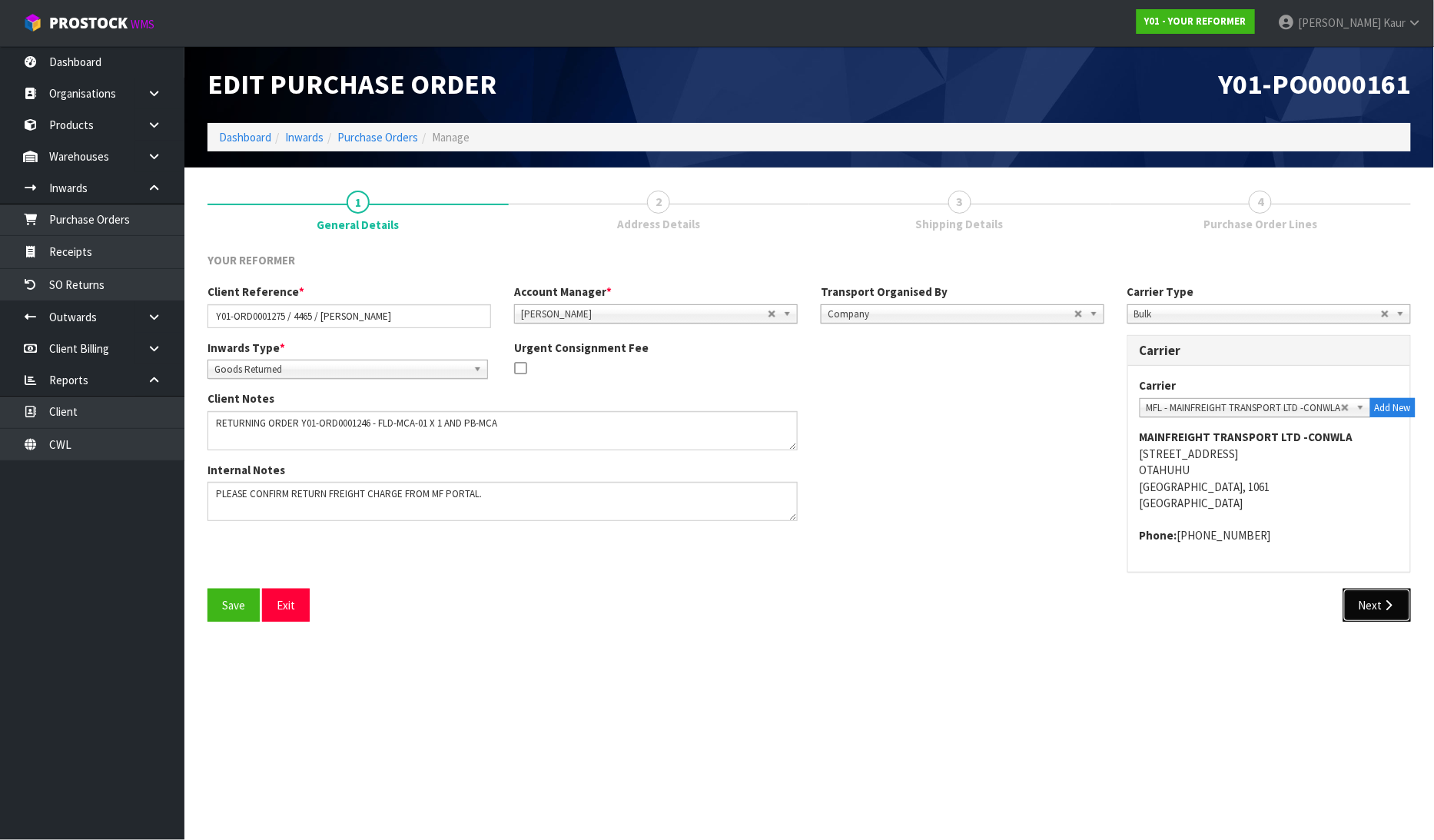
click at [1386, 599] on icon "button" at bounding box center [1388, 605] width 15 height 12
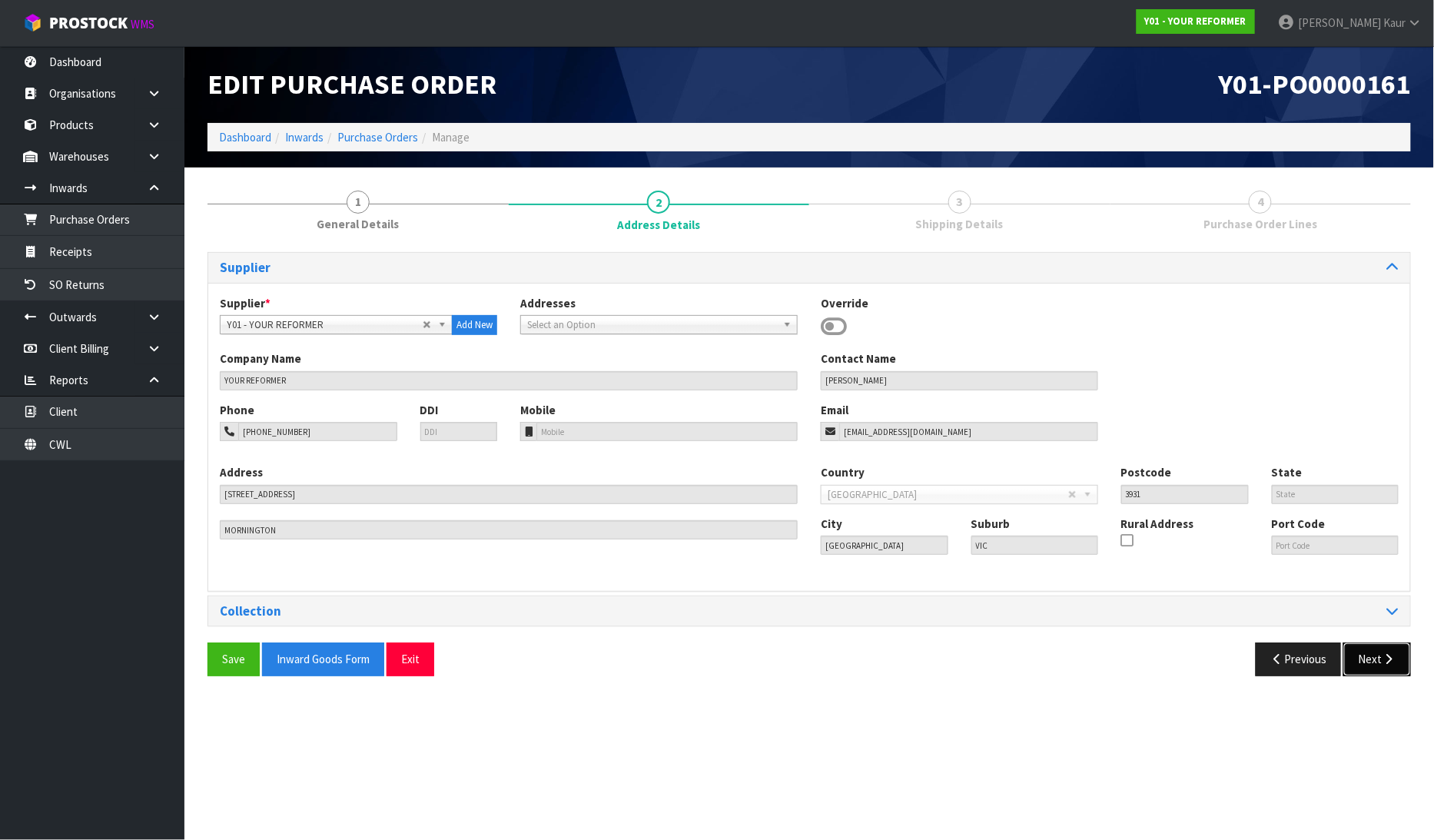
click at [1362, 661] on button "Next" at bounding box center [1377, 659] width 68 height 33
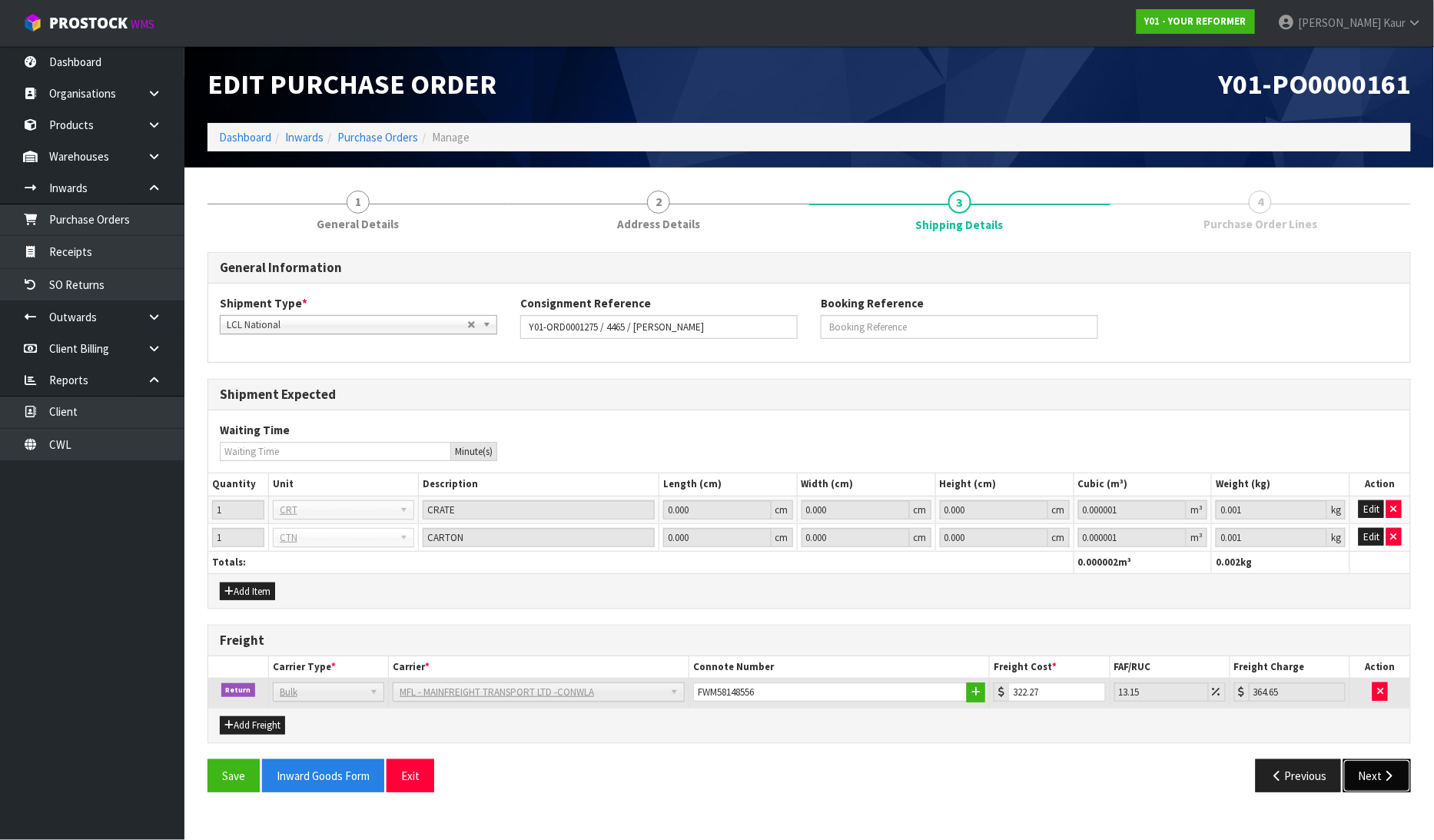
click at [1361, 769] on button "Next" at bounding box center [1377, 775] width 68 height 33
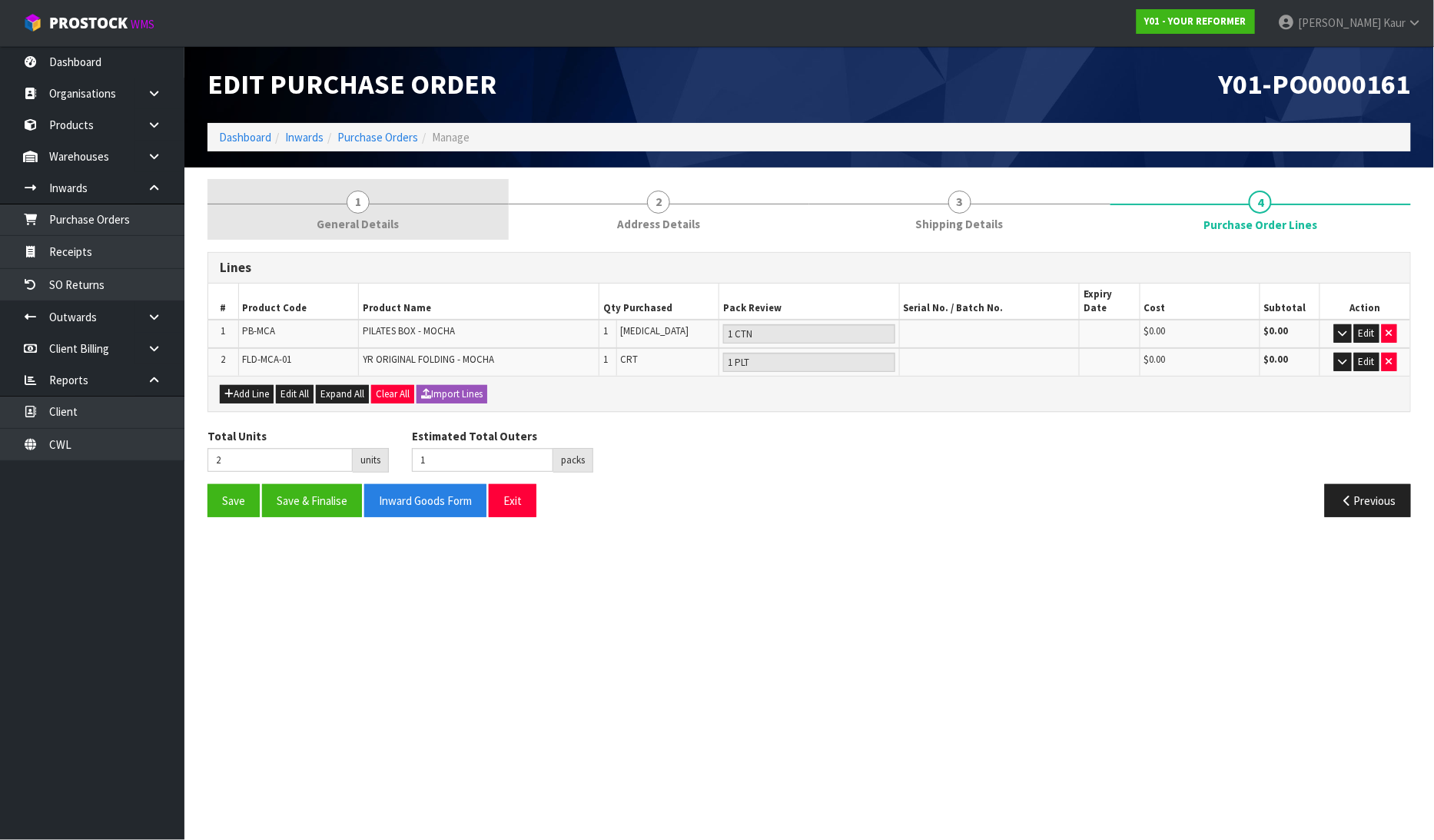
click at [375, 214] on link "1 General Details" at bounding box center [358, 209] width 301 height 61
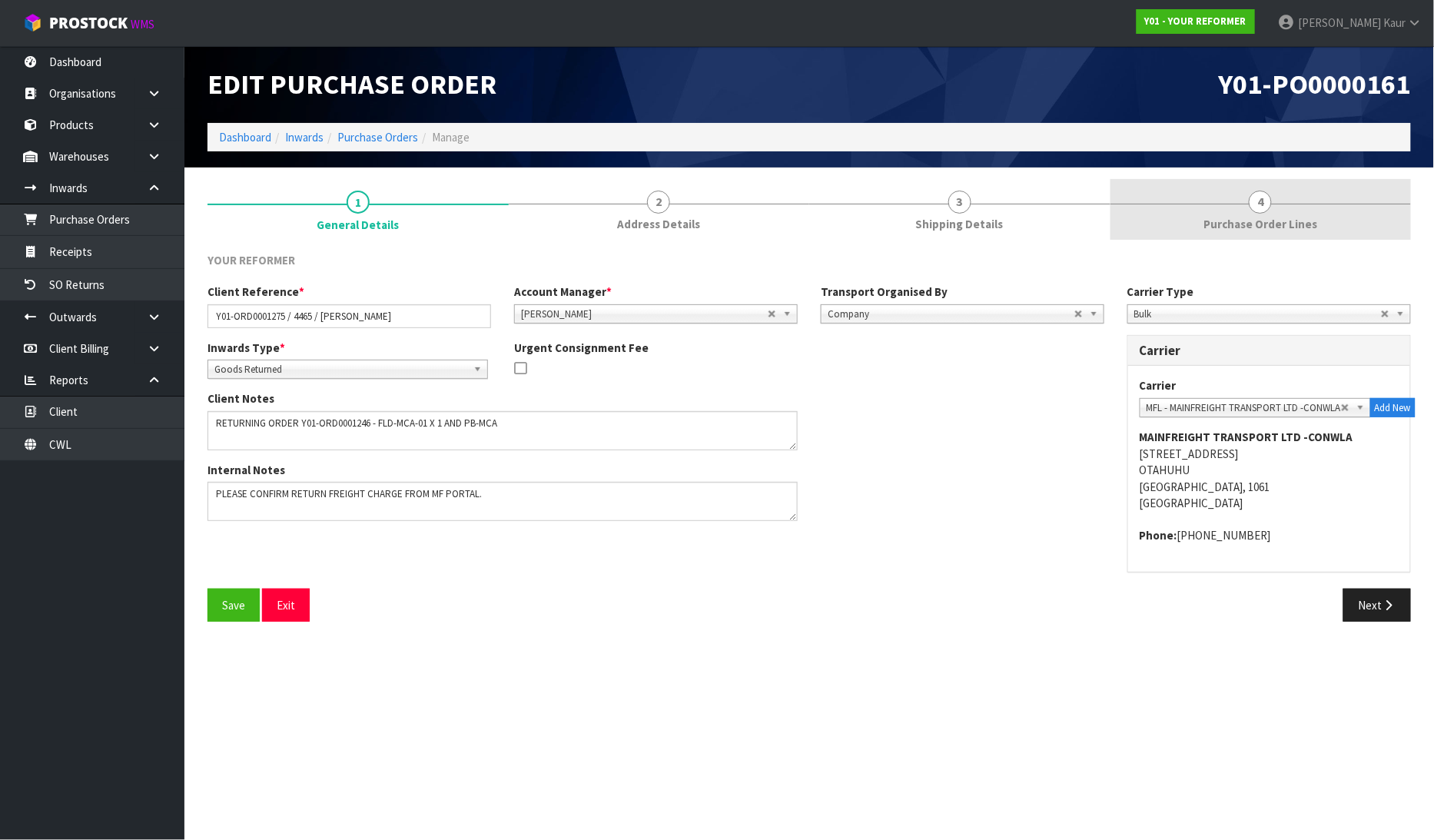
click at [1293, 220] on span "Purchase Order Lines" at bounding box center [1260, 224] width 114 height 16
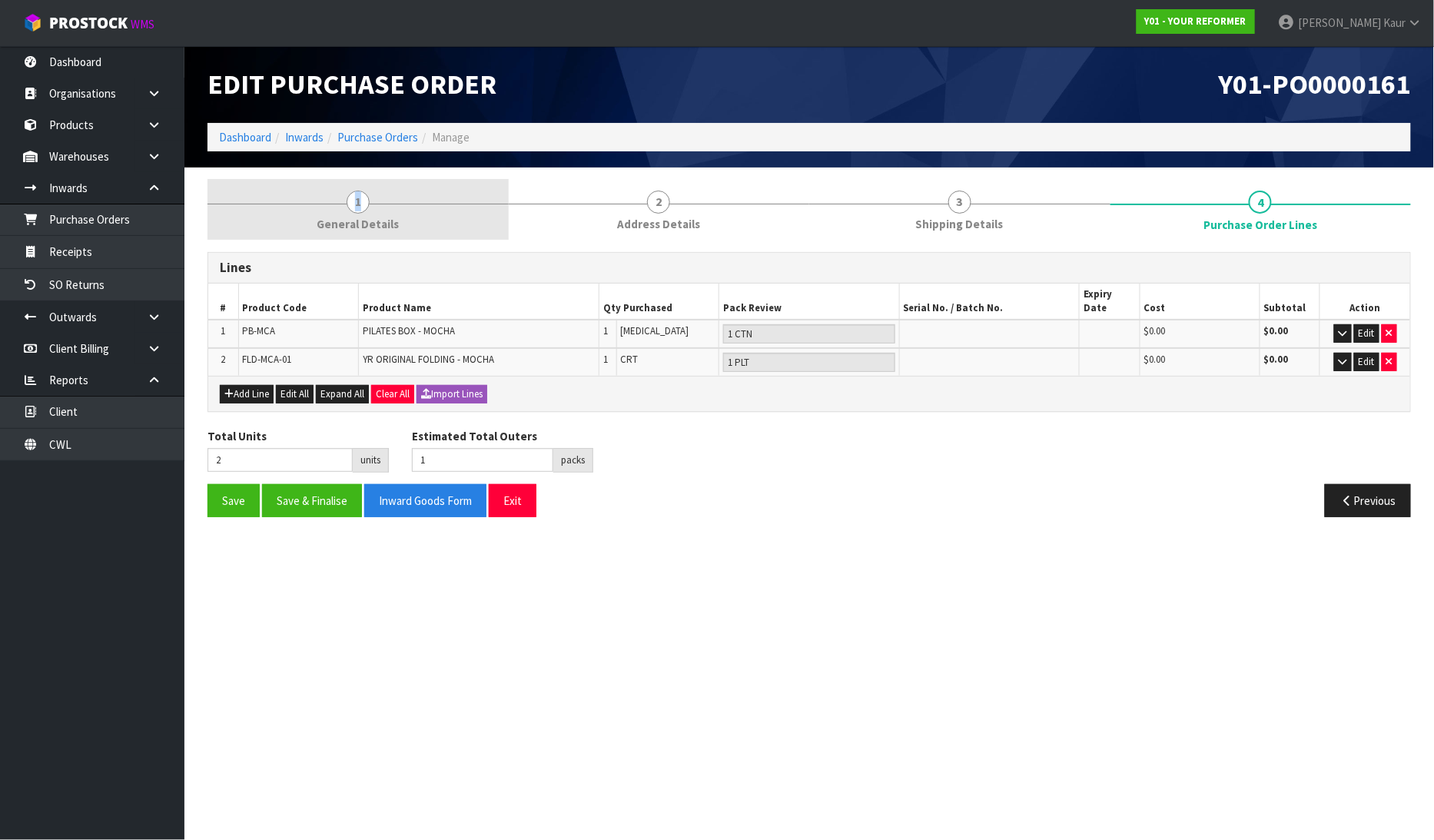
click at [359, 194] on span "1" at bounding box center [357, 202] width 23 height 23
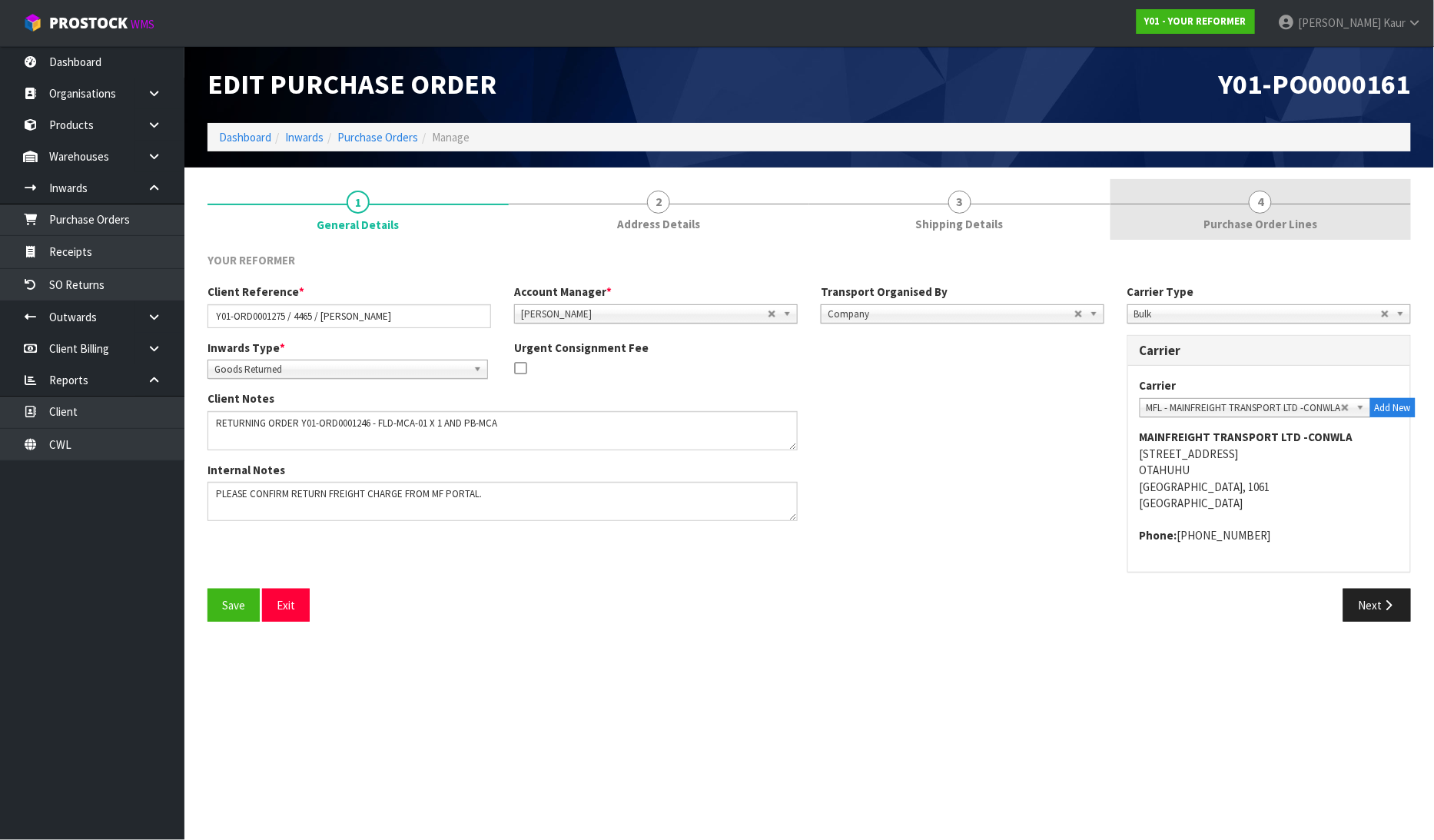
click at [1273, 211] on link "4 Purchase Order Lines" at bounding box center [1260, 209] width 301 height 61
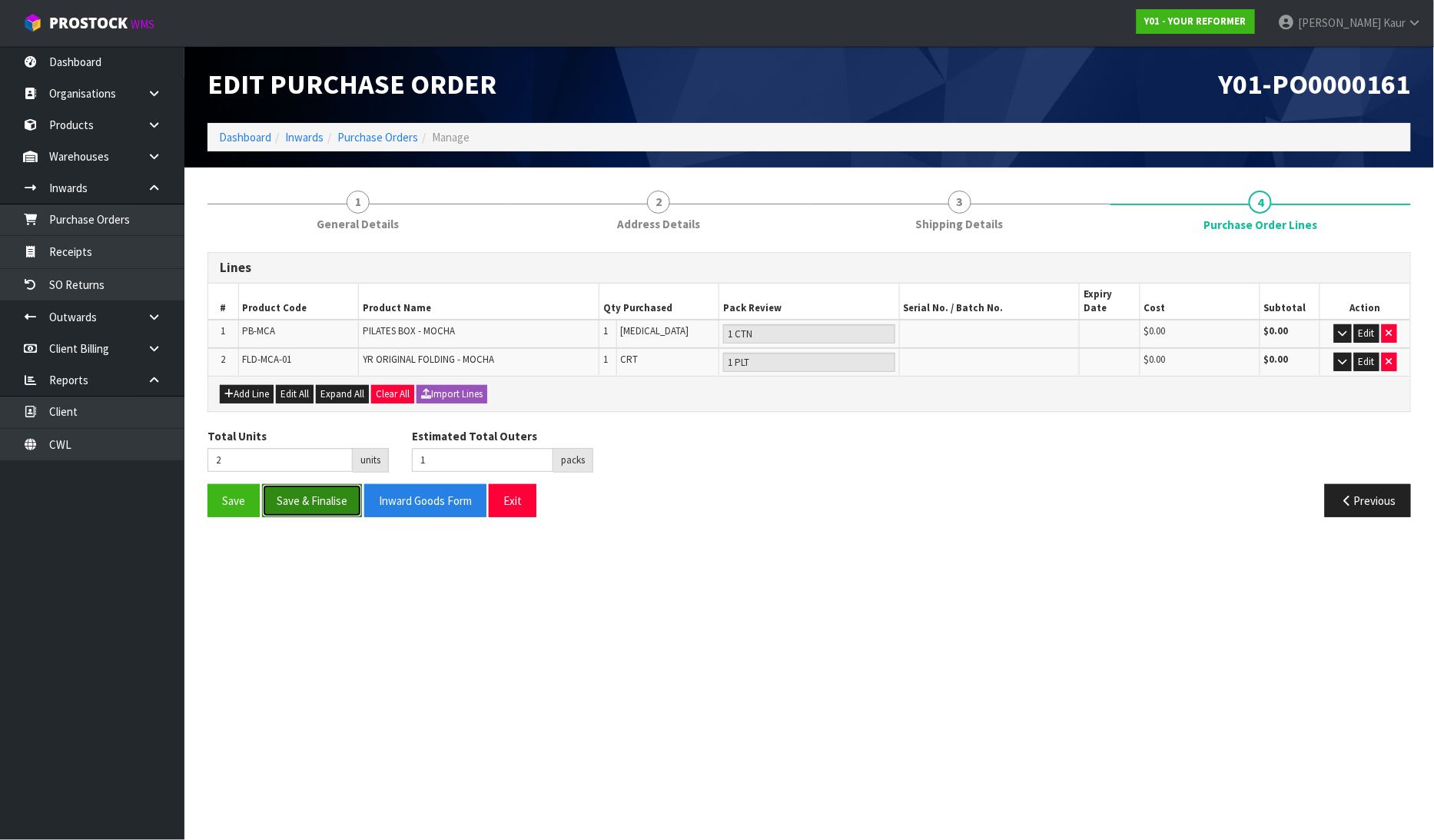
click at [323, 484] on button "Save & Finalise" at bounding box center [312, 501] width 100 height 33
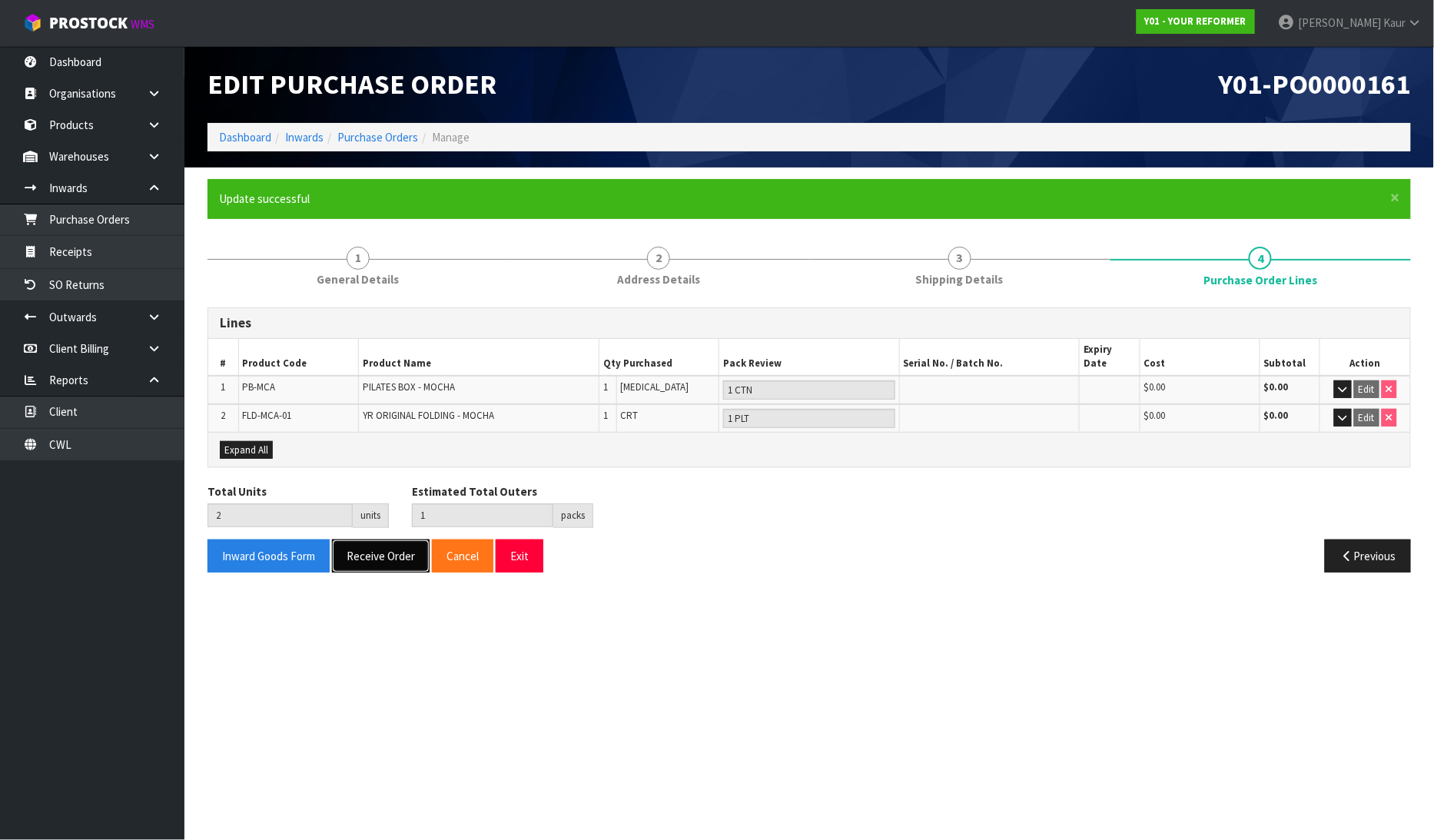
click at [368, 547] on button "Receive Order" at bounding box center [381, 556] width 98 height 33
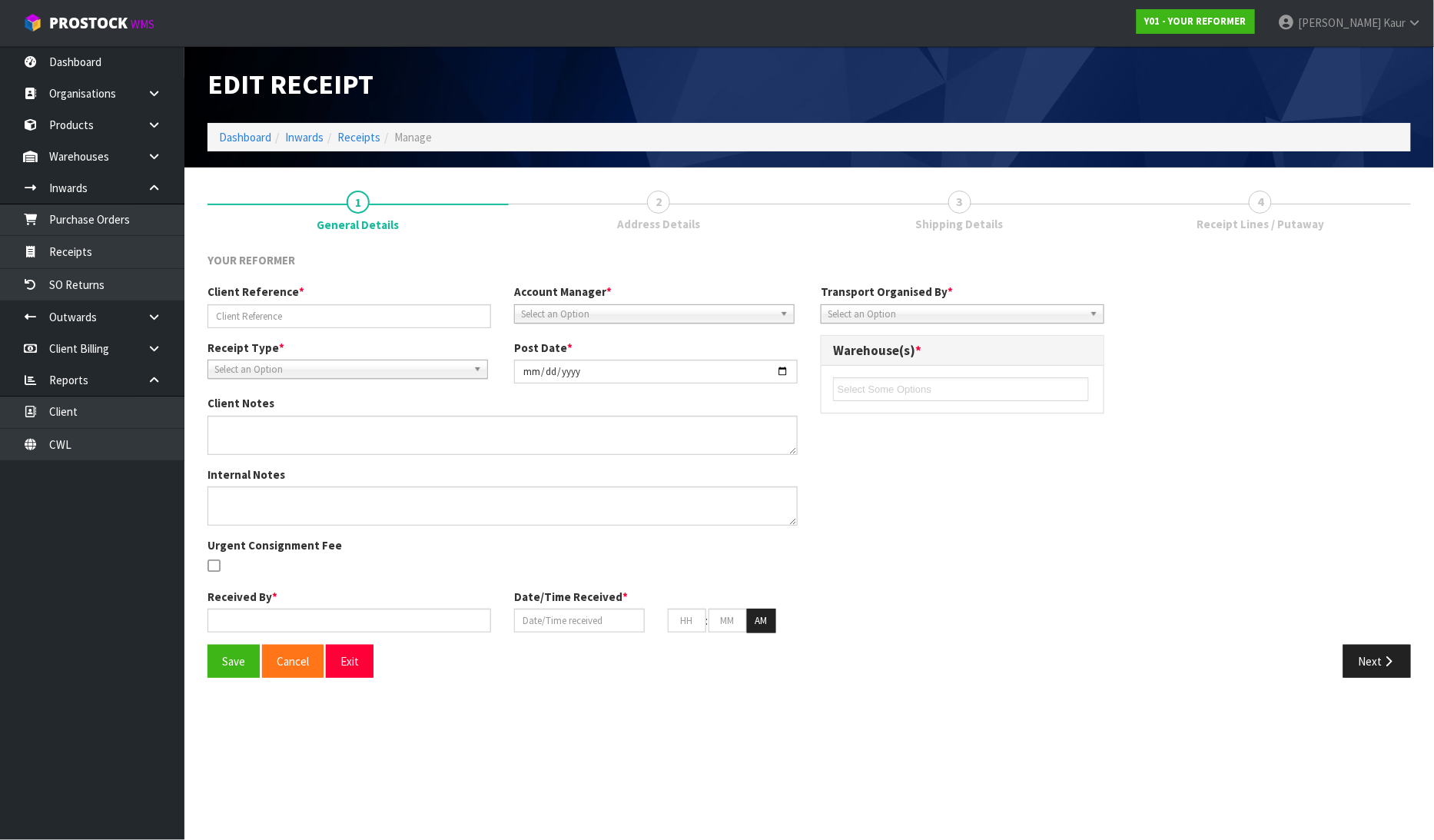
type input "Y01-ORD0001275 / 4465 / REBECCA MCKENZIE"
type input "[DATE]"
type textarea "RETURNING ORDER Y01-ORD0001246 - FLD-MCA-01 X 1 AND PB-MCA"
type textarea "PLEASE CONFIRM RETURN FREIGHT CHARGE FROM MF PORTAL."
type input "[PERSON_NAME]"
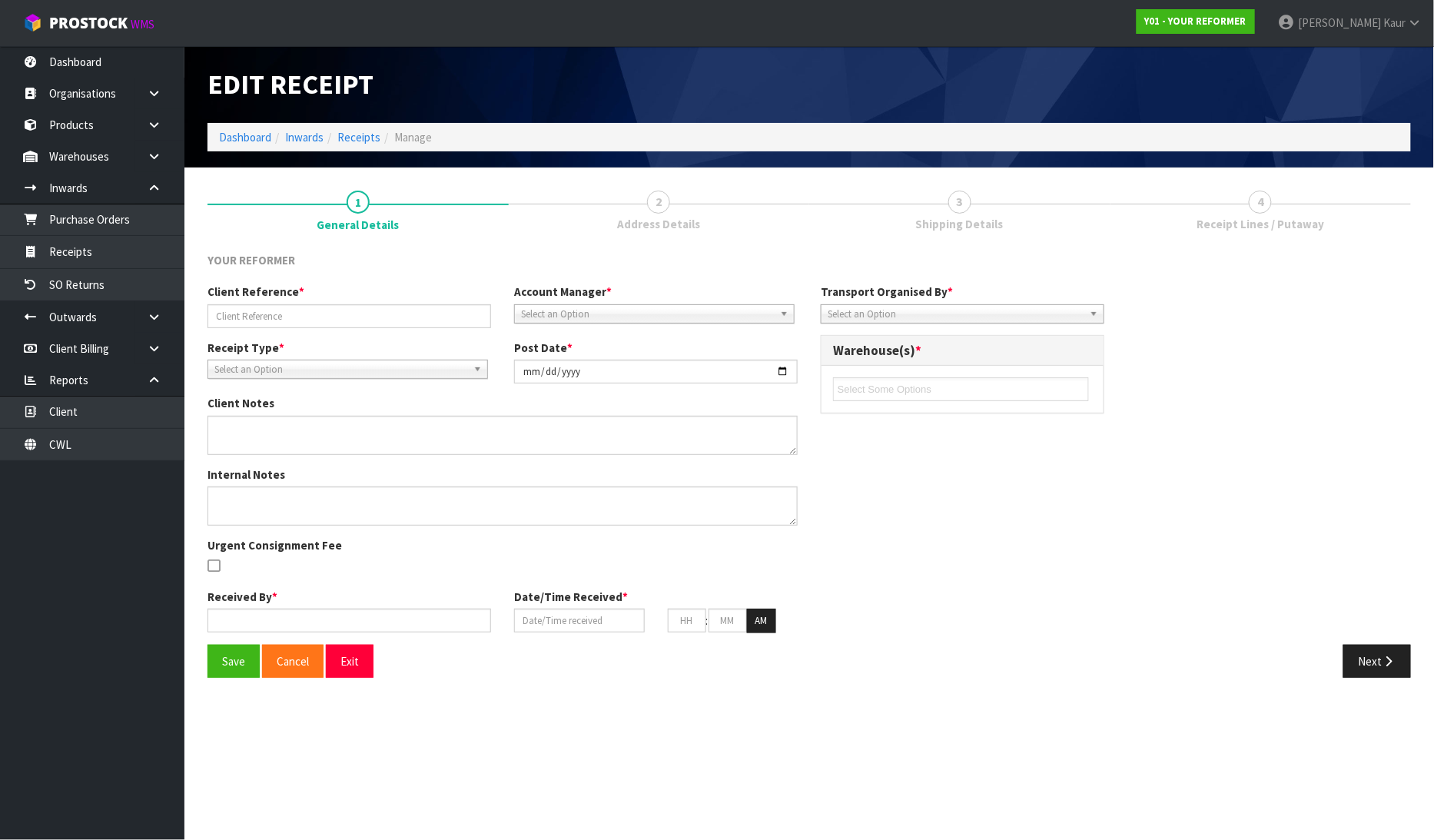
type input "[DATE]"
type input "10"
type input "22"
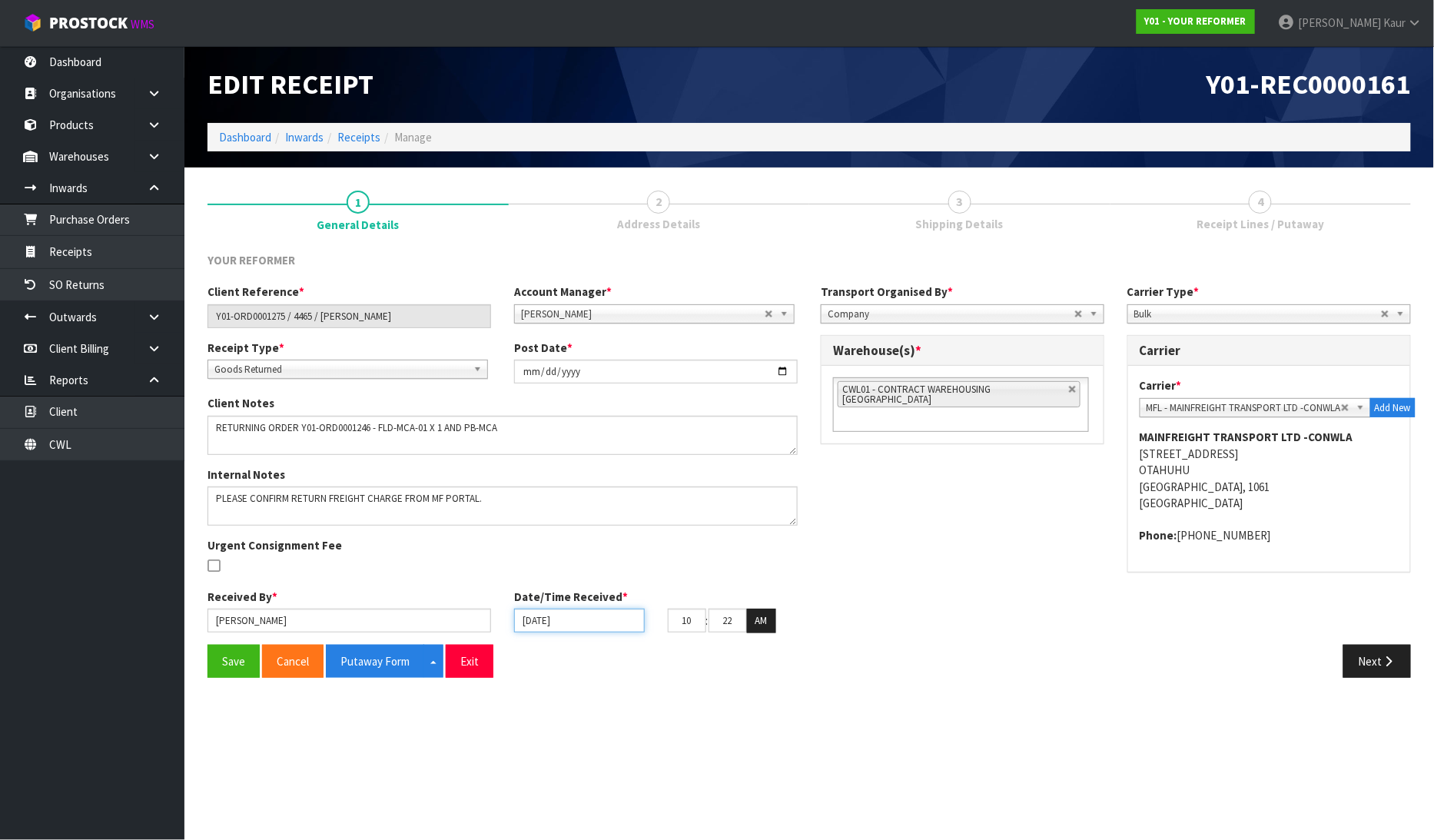
click at [532, 622] on input "[DATE]" at bounding box center [580, 620] width 131 height 24
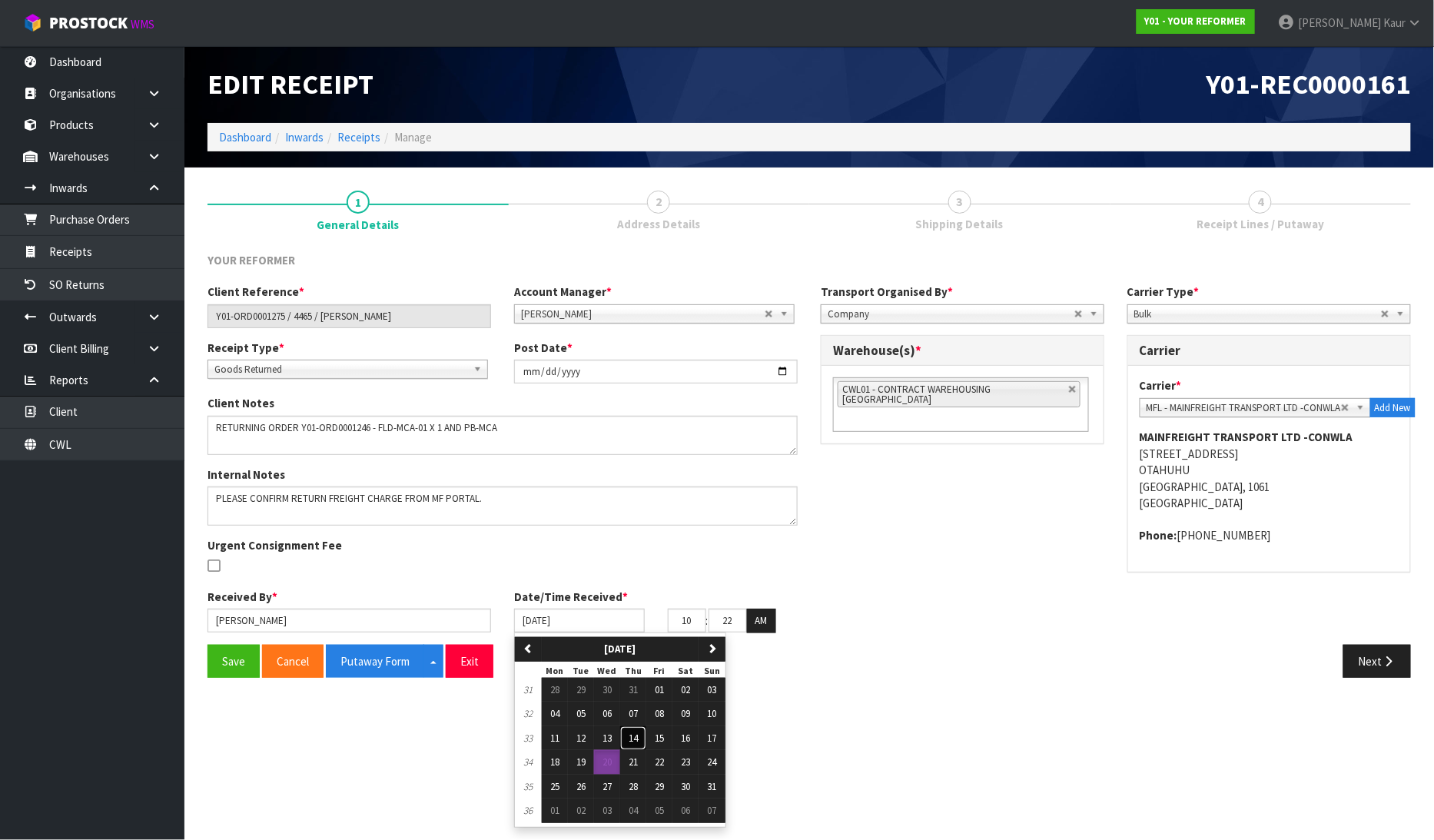
drag, startPoint x: 633, startPoint y: 737, endPoint x: 621, endPoint y: 735, distance: 12.2
click at [633, 735] on span "14" at bounding box center [633, 737] width 9 height 13
type input "14/08/2025"
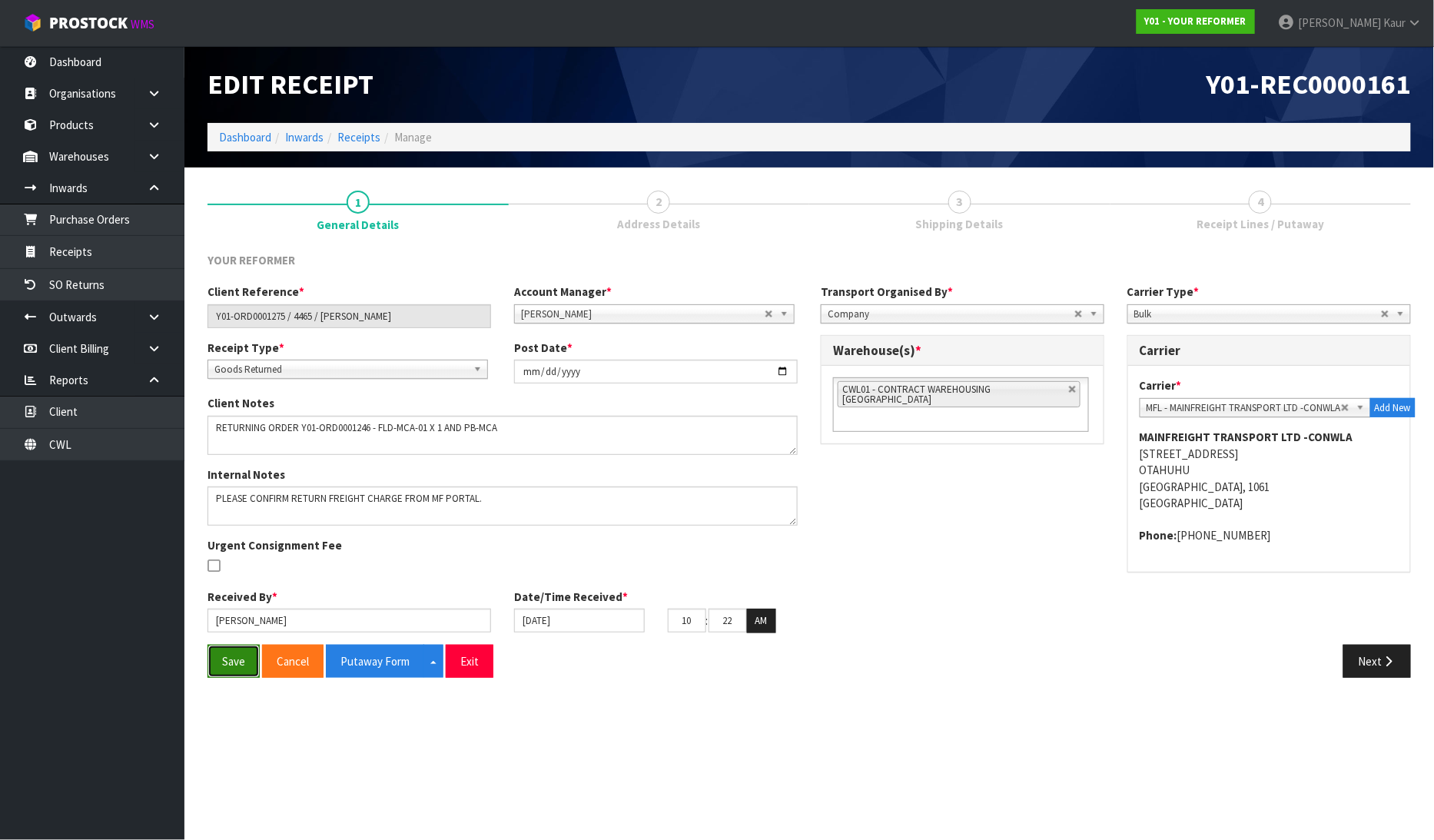
click at [249, 651] on button "Save" at bounding box center [233, 661] width 52 height 33
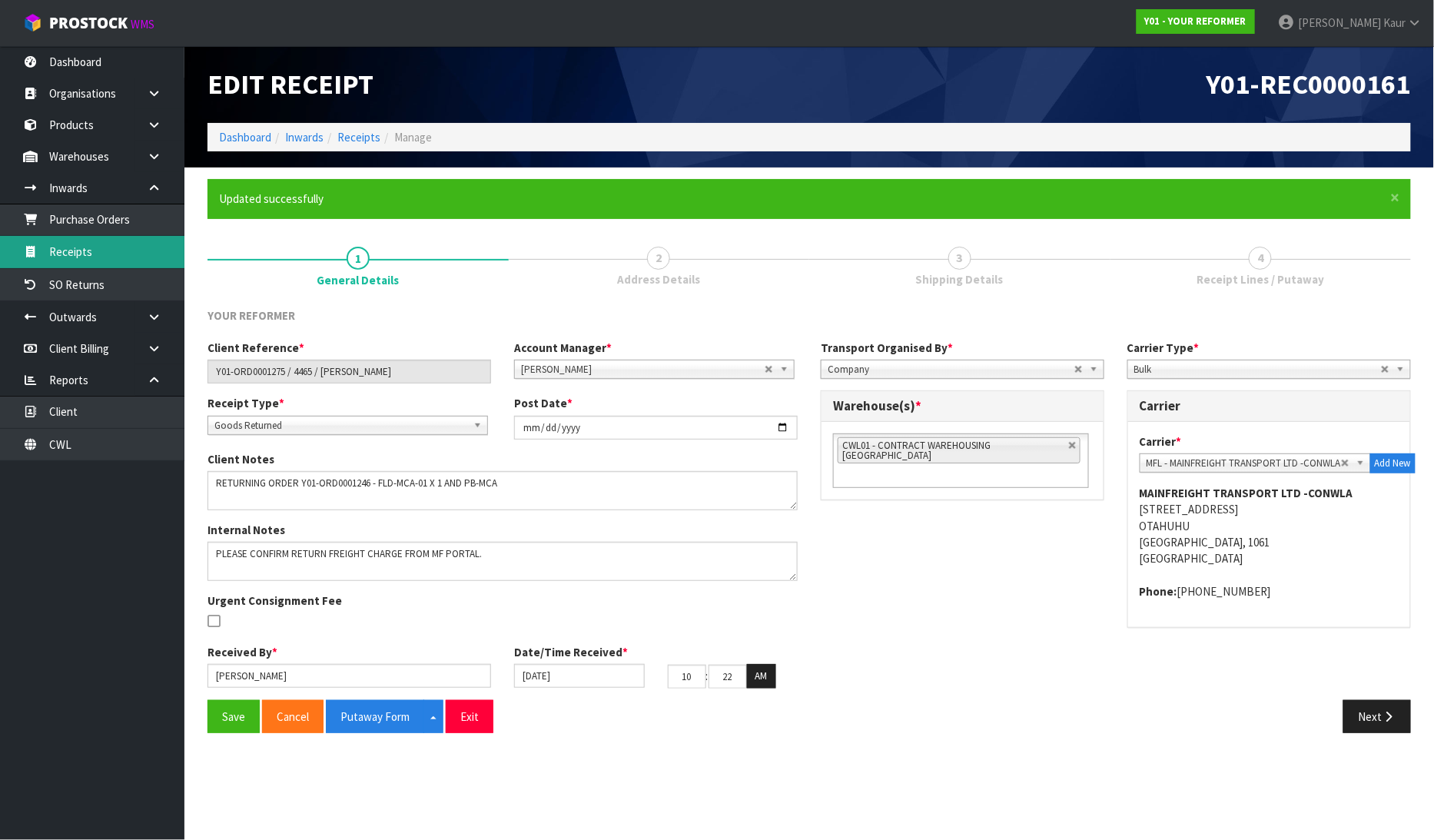
click at [108, 254] on link "Receipts" at bounding box center [92, 252] width 185 height 32
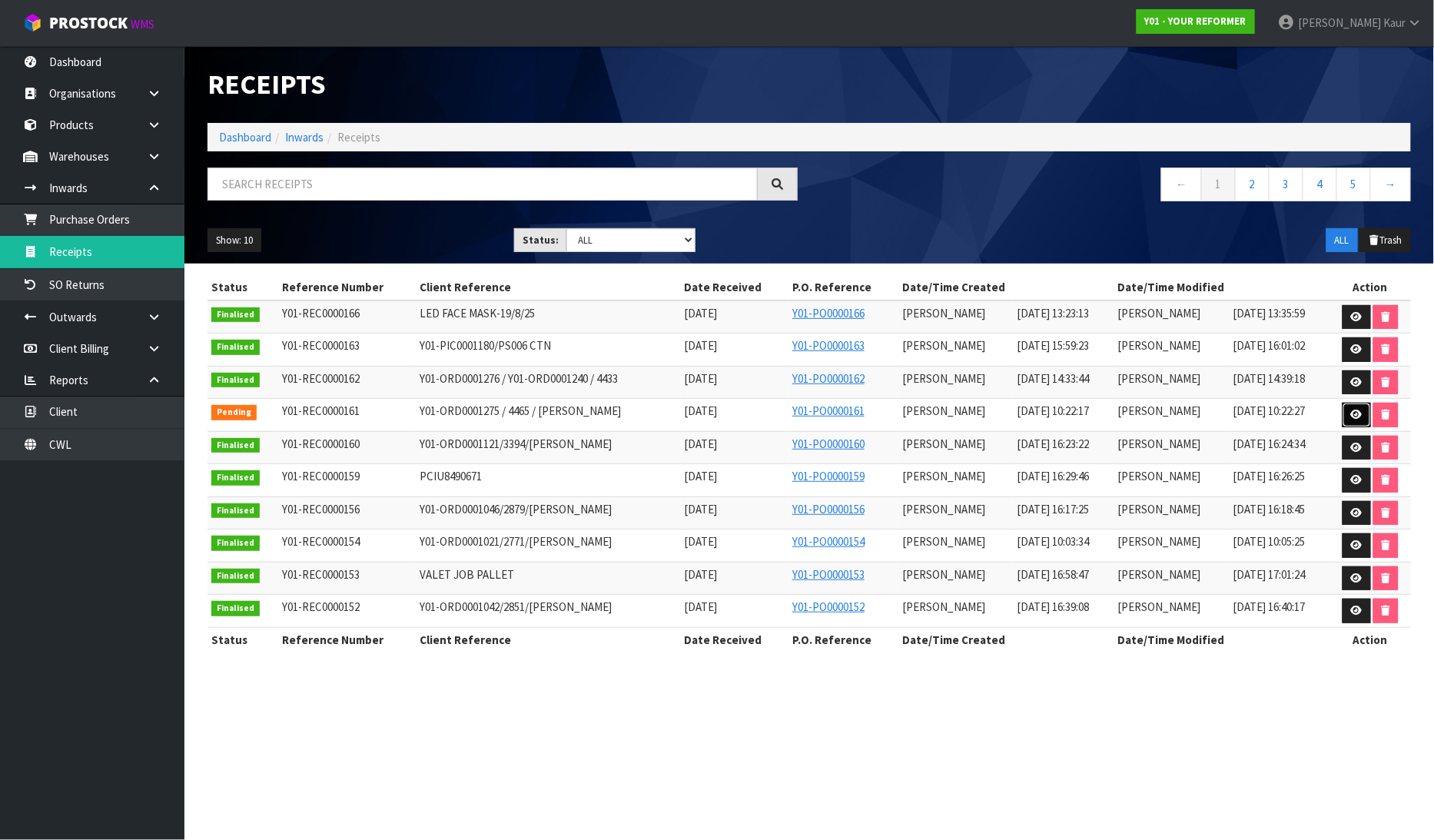
click at [1355, 419] on icon at bounding box center [1356, 414] width 12 height 10
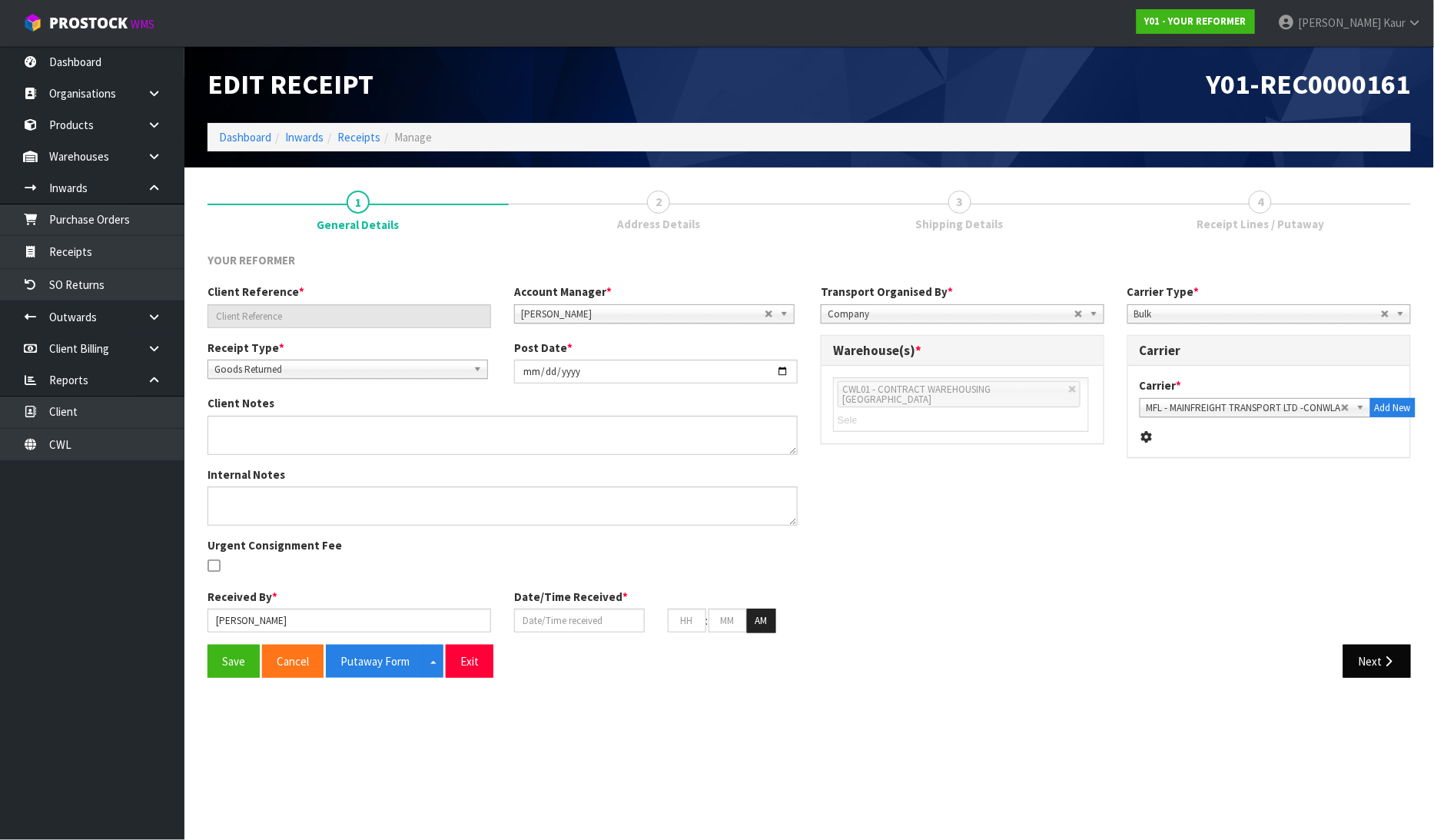
type input "Y01-ORD0001275 / 4465 / REBECCA MCKENZIE"
type input "[DATE]"
type textarea "RETURNING ORDER Y01-ORD0001246 - FLD-MCA-01 X 1 AND PB-MCA"
type textarea "PLEASE CONFIRM RETURN FREIGHT CHARGE FROM MF PORTAL."
type input "[PERSON_NAME]"
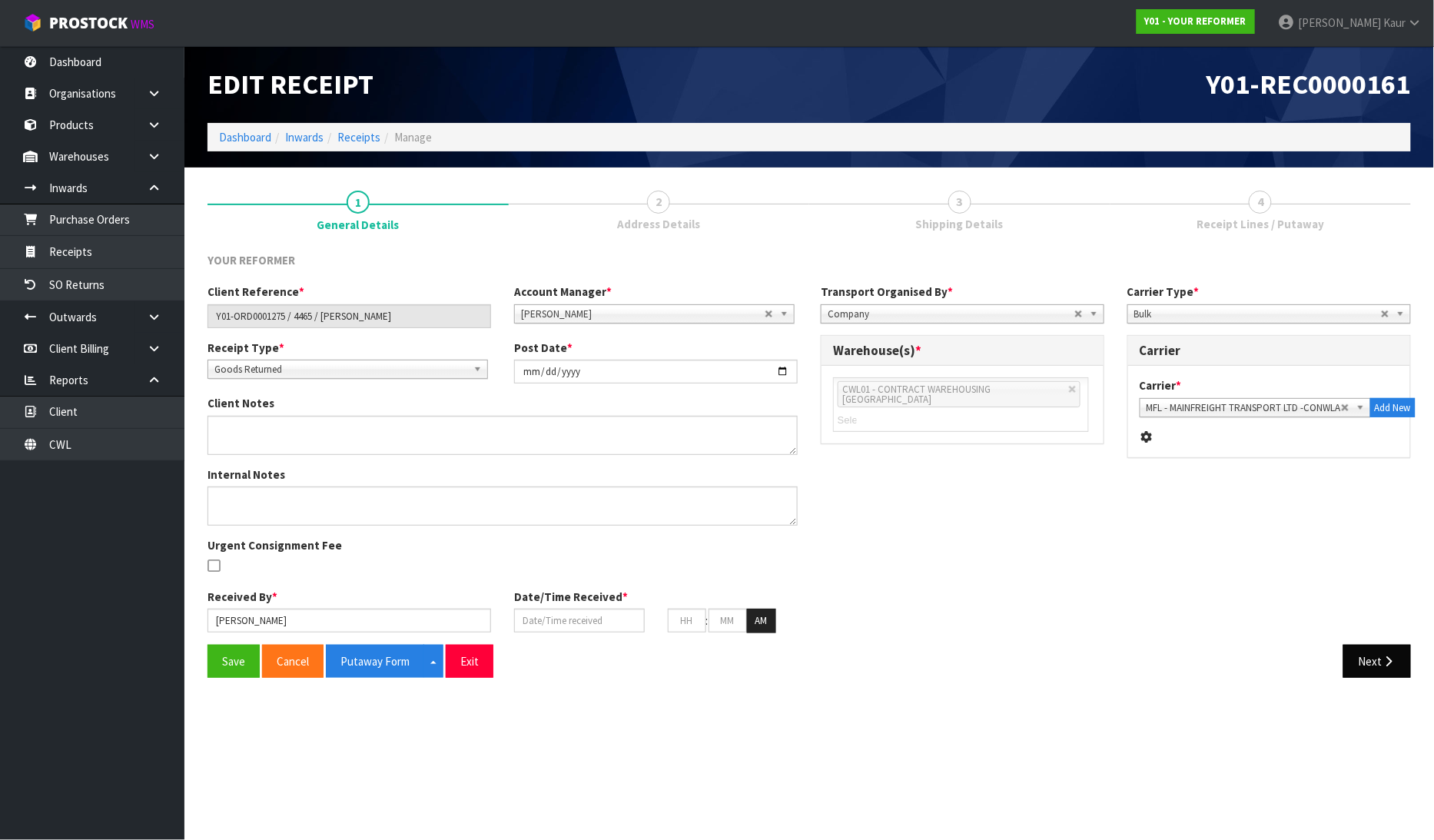
type input "14/08/2025"
type input "10"
type input "22"
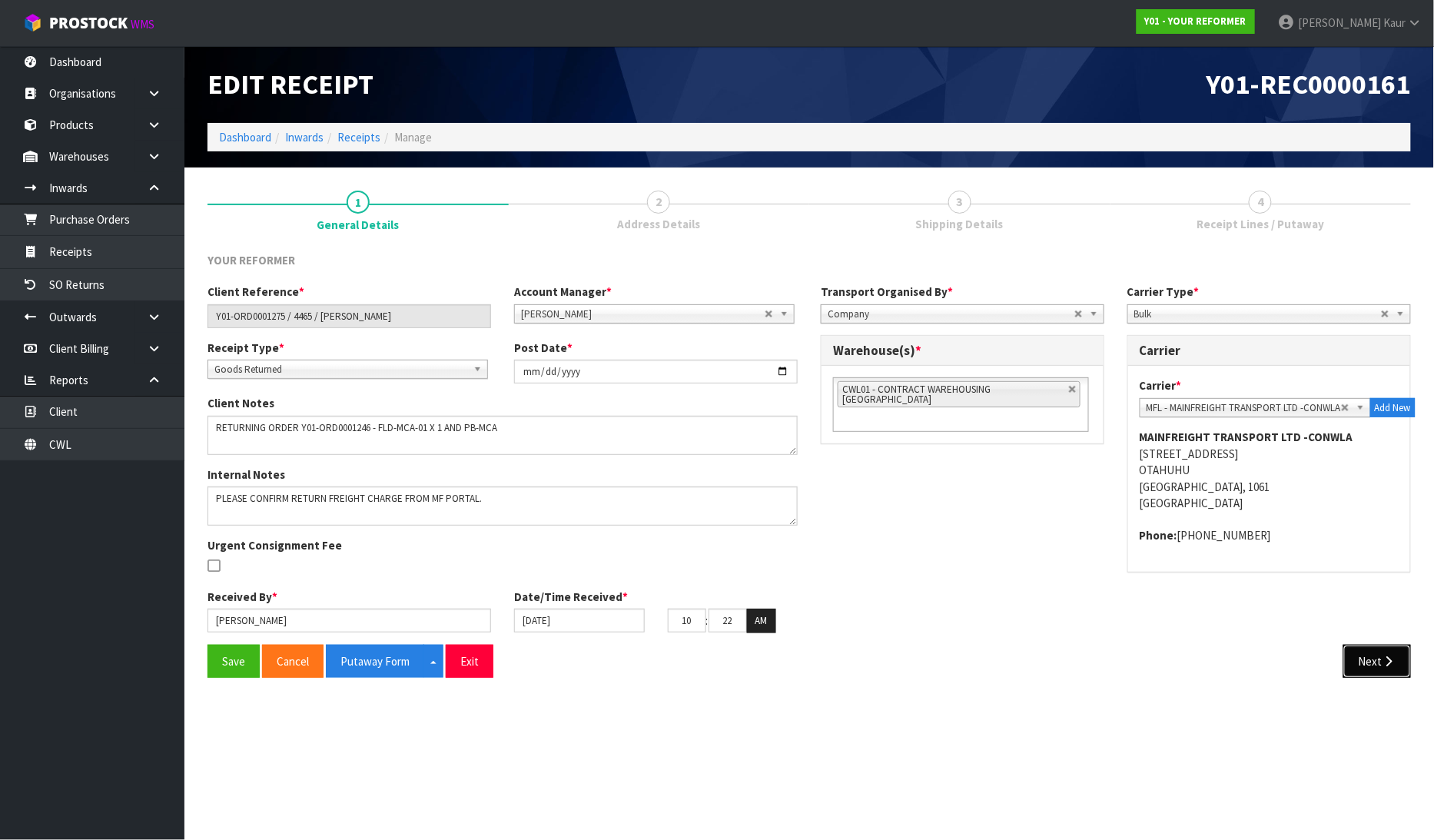
click at [1373, 663] on button "Next" at bounding box center [1377, 661] width 68 height 33
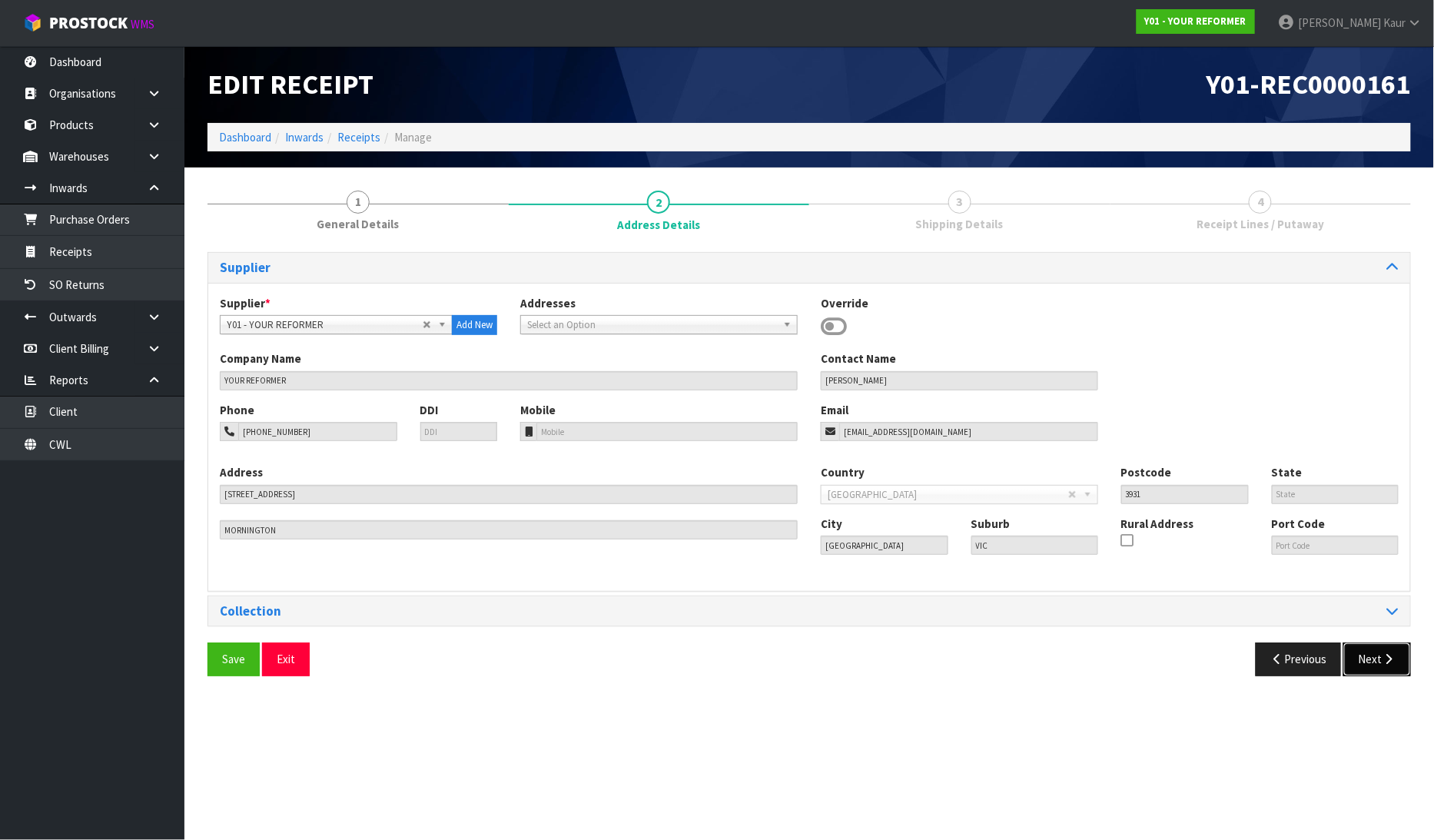
click at [1381, 655] on icon "button" at bounding box center [1388, 659] width 15 height 12
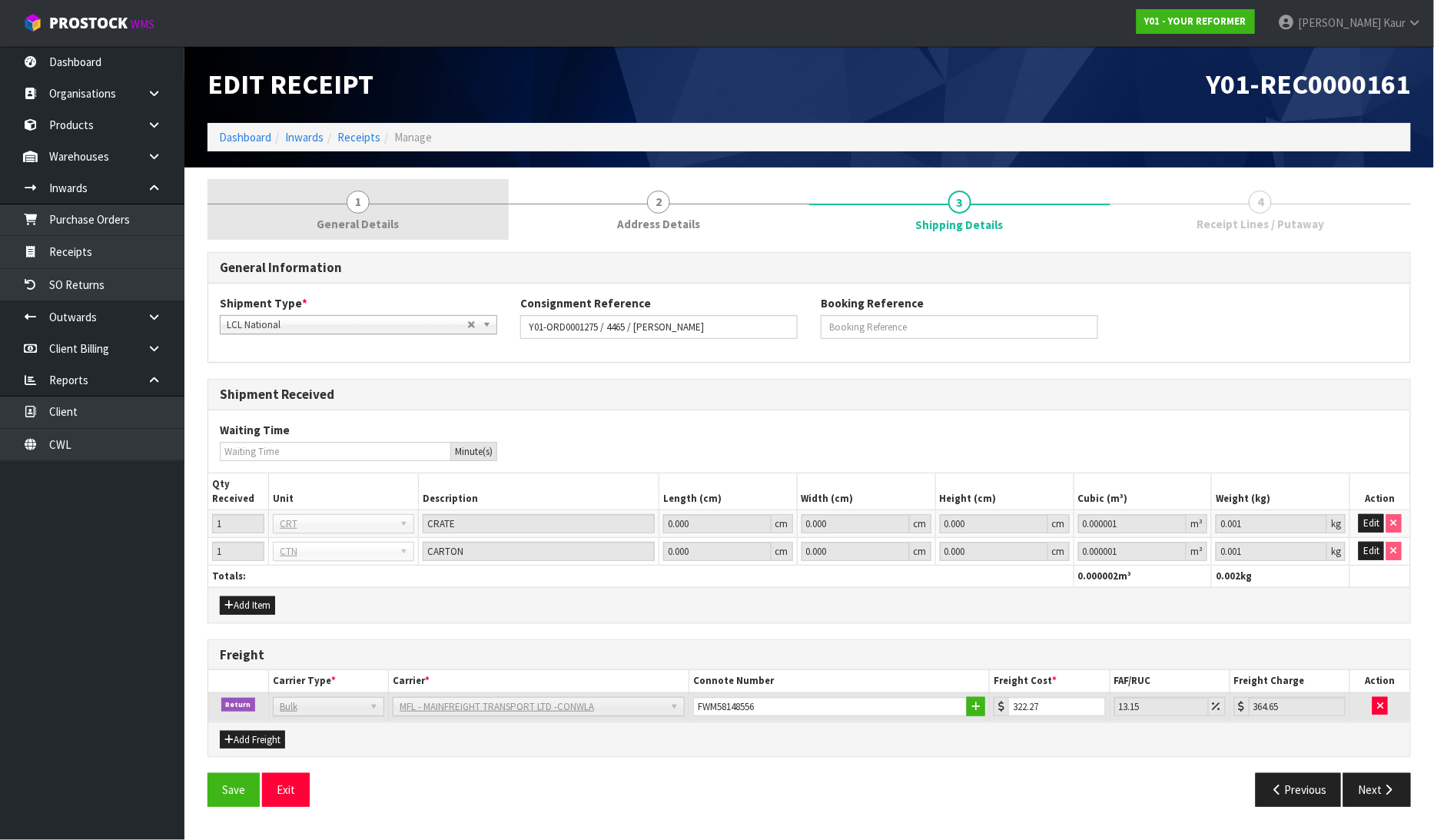
click at [357, 206] on span "1" at bounding box center [357, 202] width 23 height 23
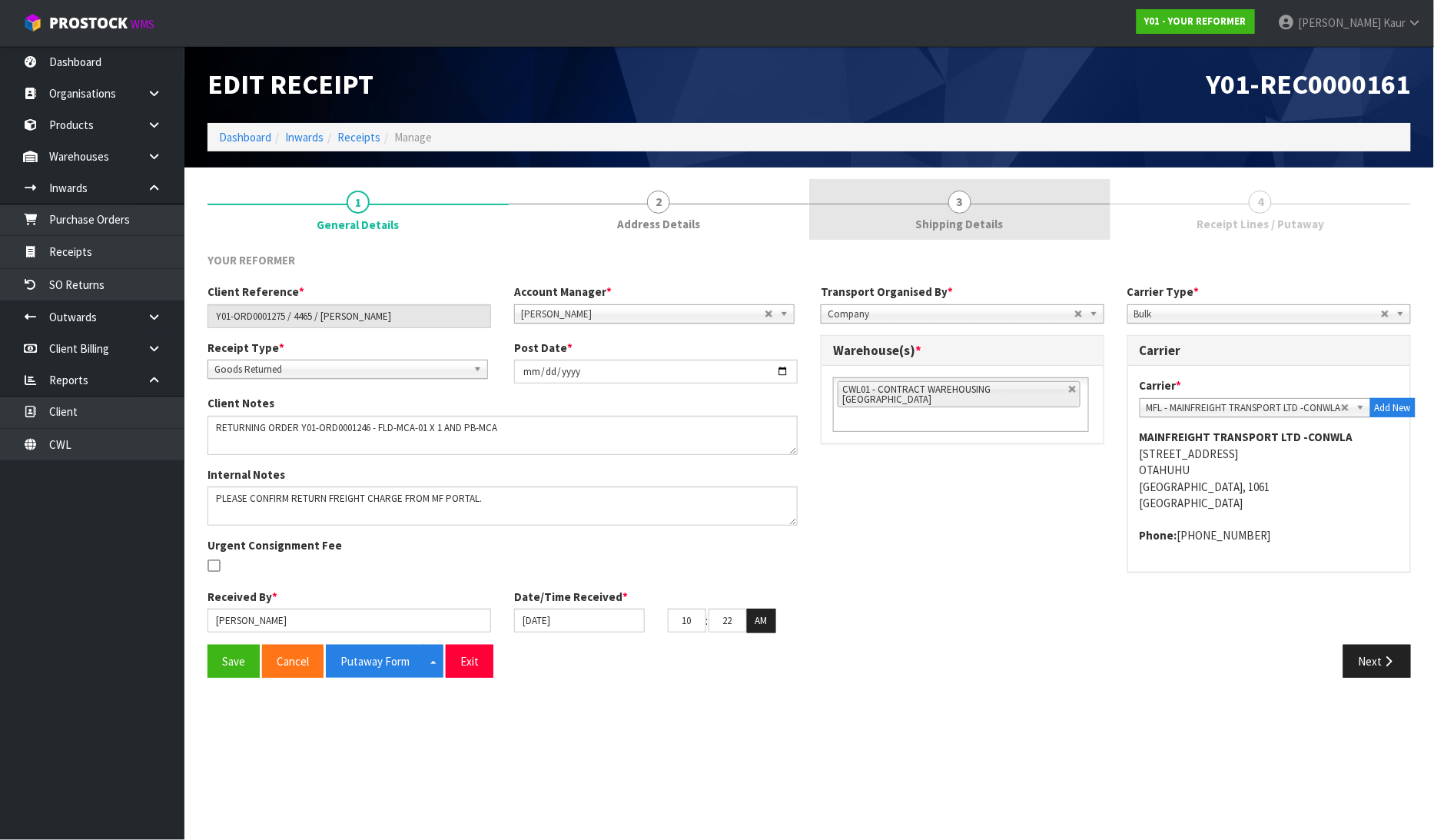
click at [955, 198] on span "3" at bounding box center [959, 202] width 23 height 23
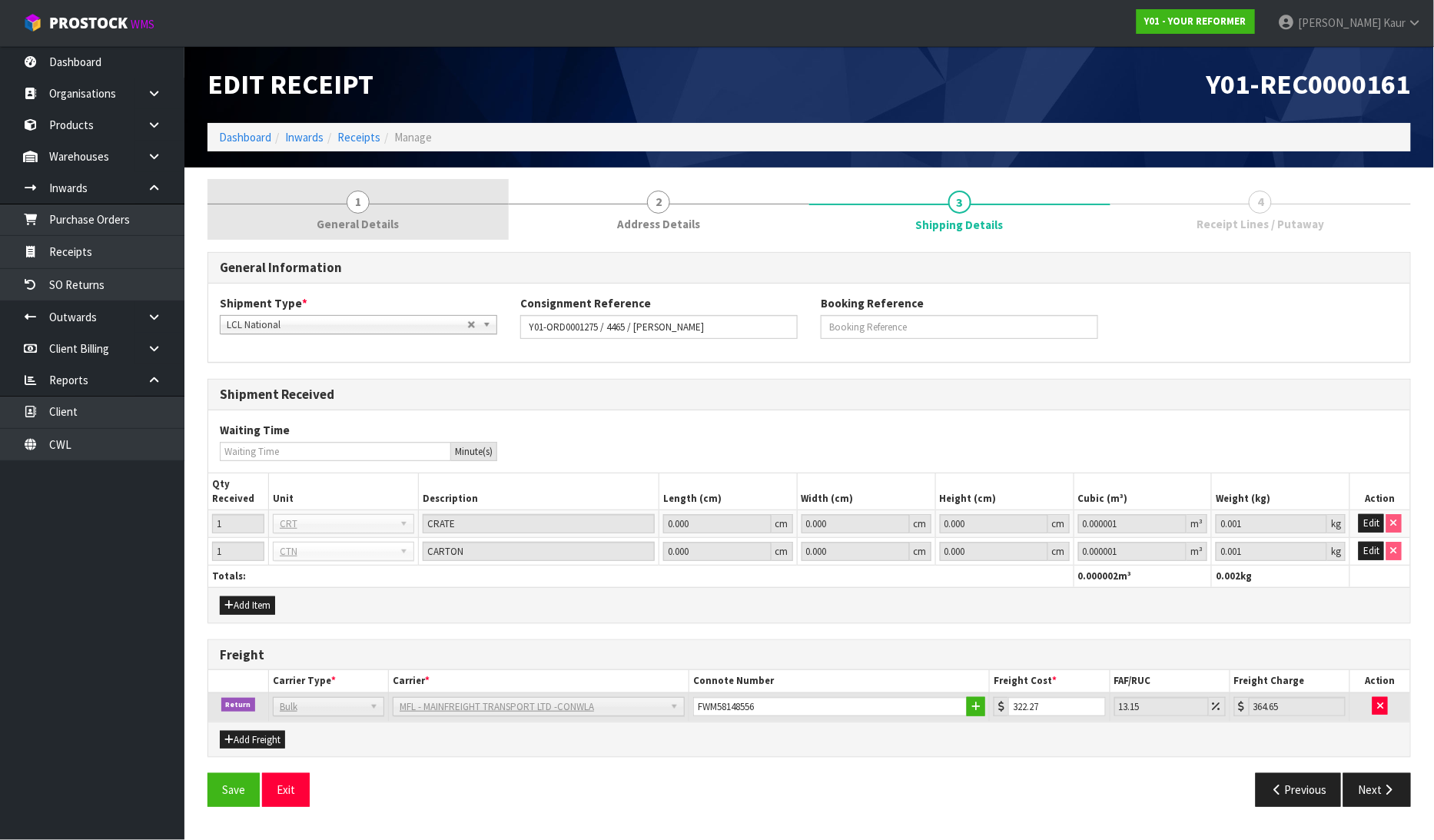
click at [346, 226] on span "General Details" at bounding box center [357, 224] width 82 height 16
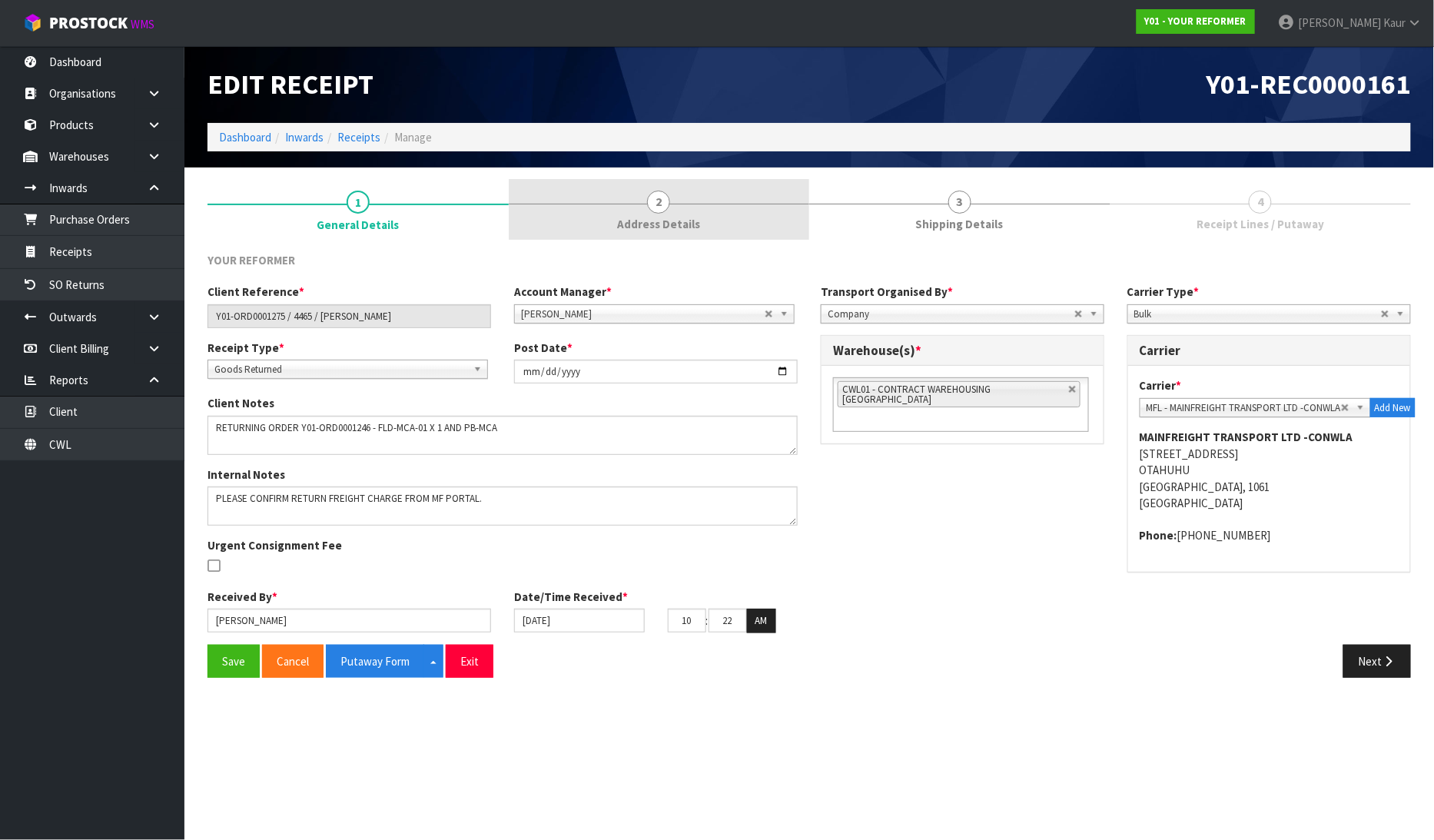
click at [618, 207] on link "2 Address Details" at bounding box center [659, 209] width 301 height 61
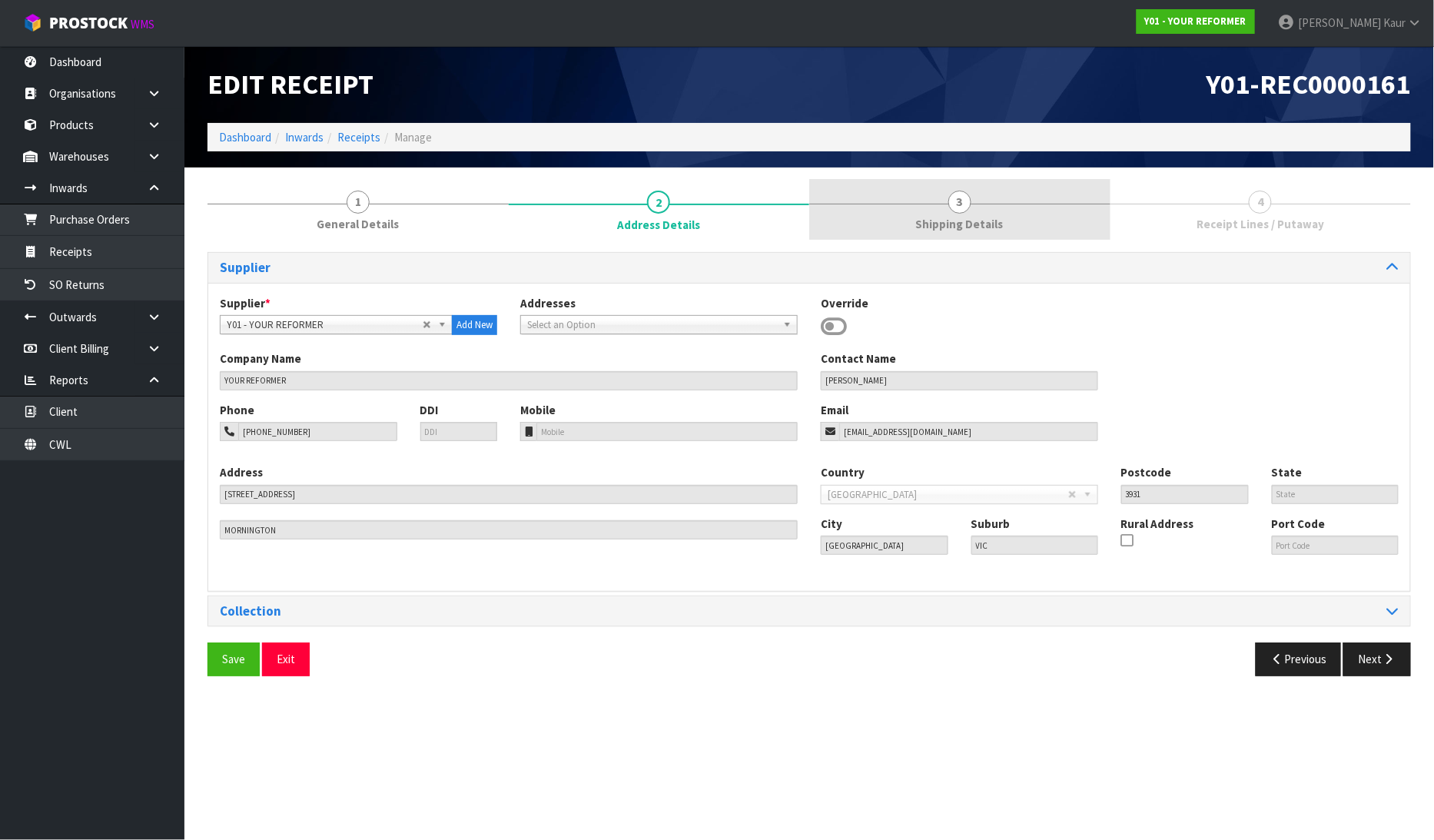
click at [950, 216] on span "Shipping Details" at bounding box center [959, 224] width 88 height 16
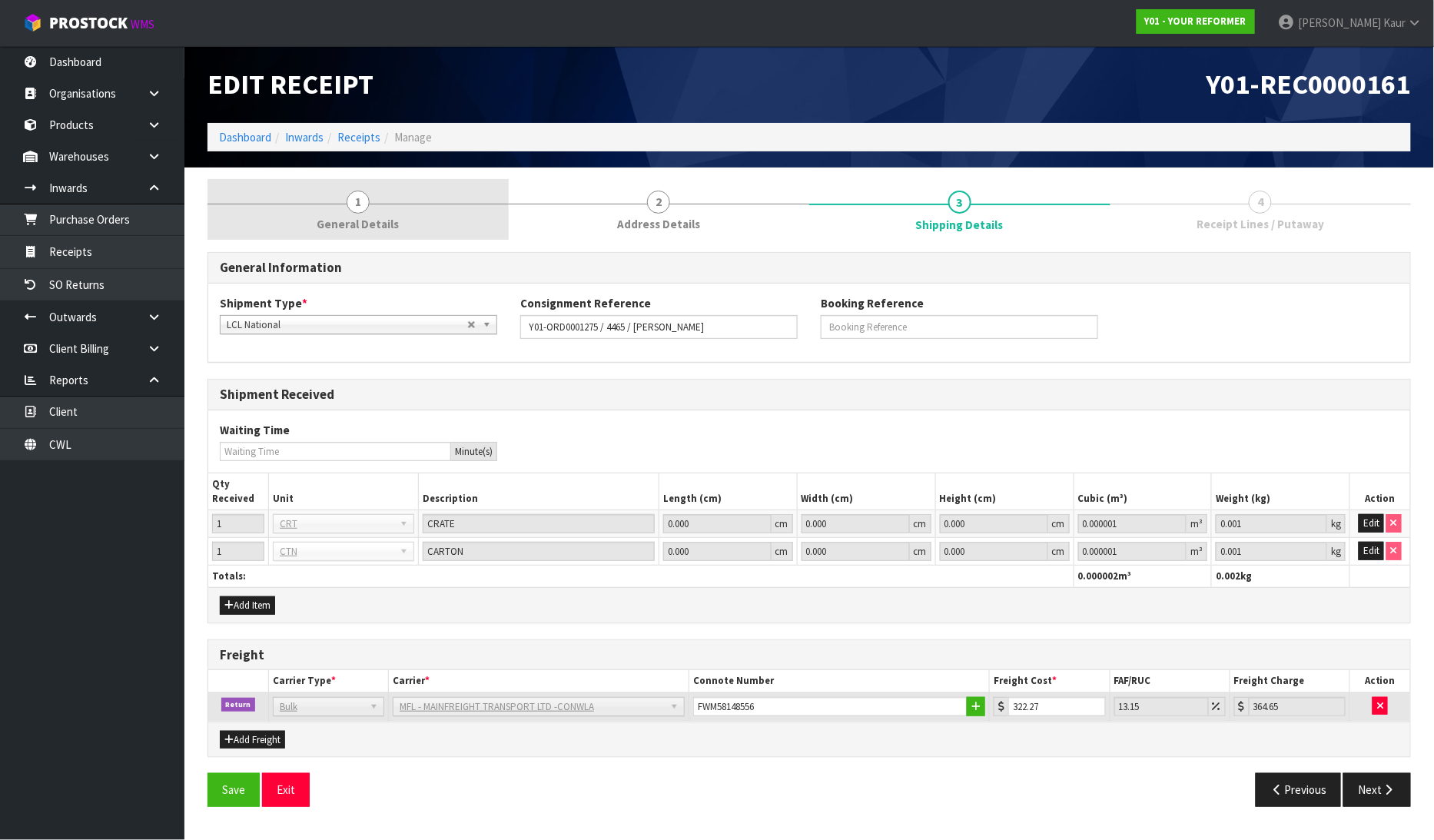
click at [381, 197] on link "1 General Details" at bounding box center [358, 209] width 301 height 61
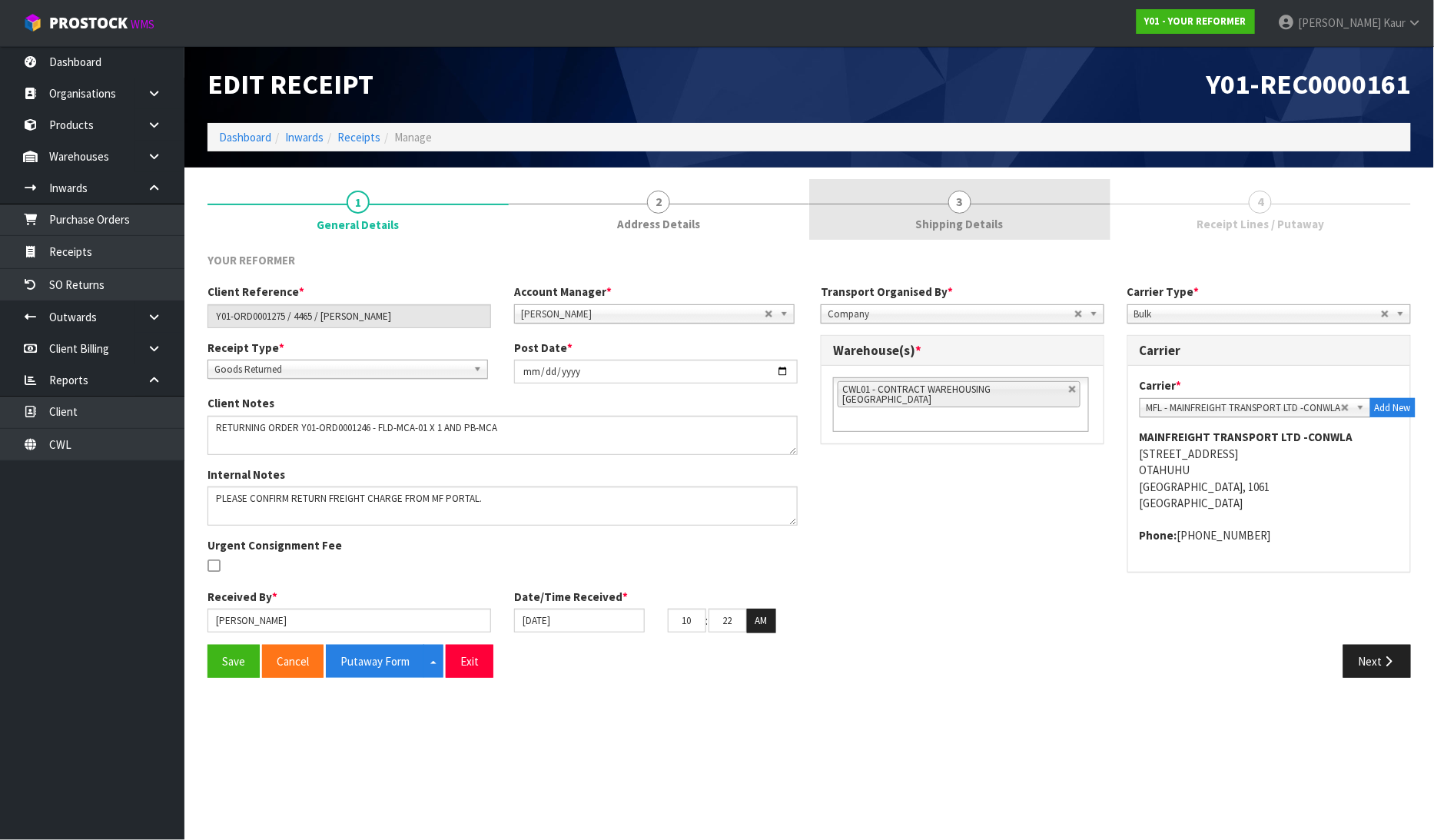
click at [969, 198] on span "3" at bounding box center [959, 202] width 23 height 23
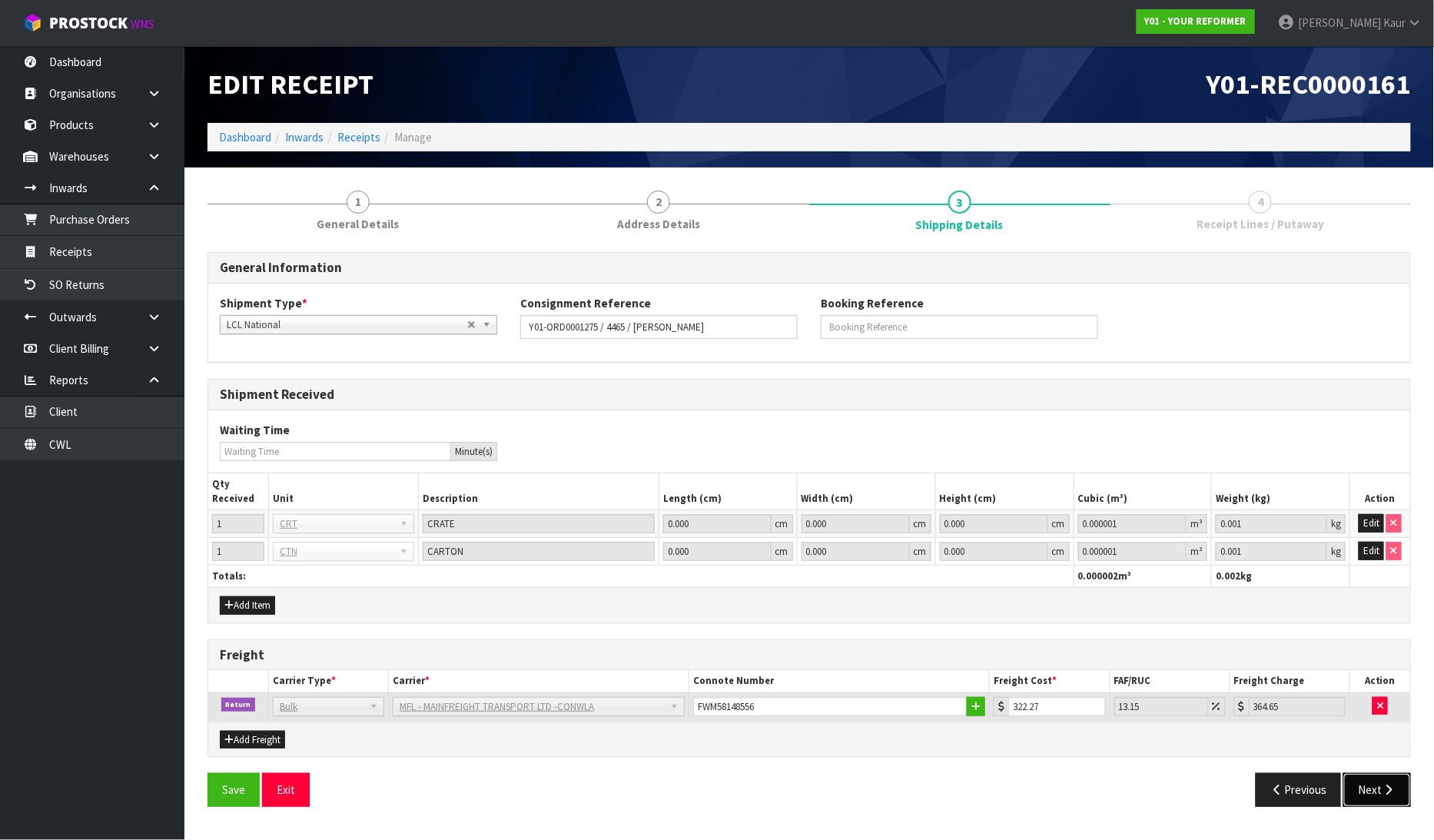
click at [1368, 792] on button "Next" at bounding box center [1377, 790] width 68 height 33
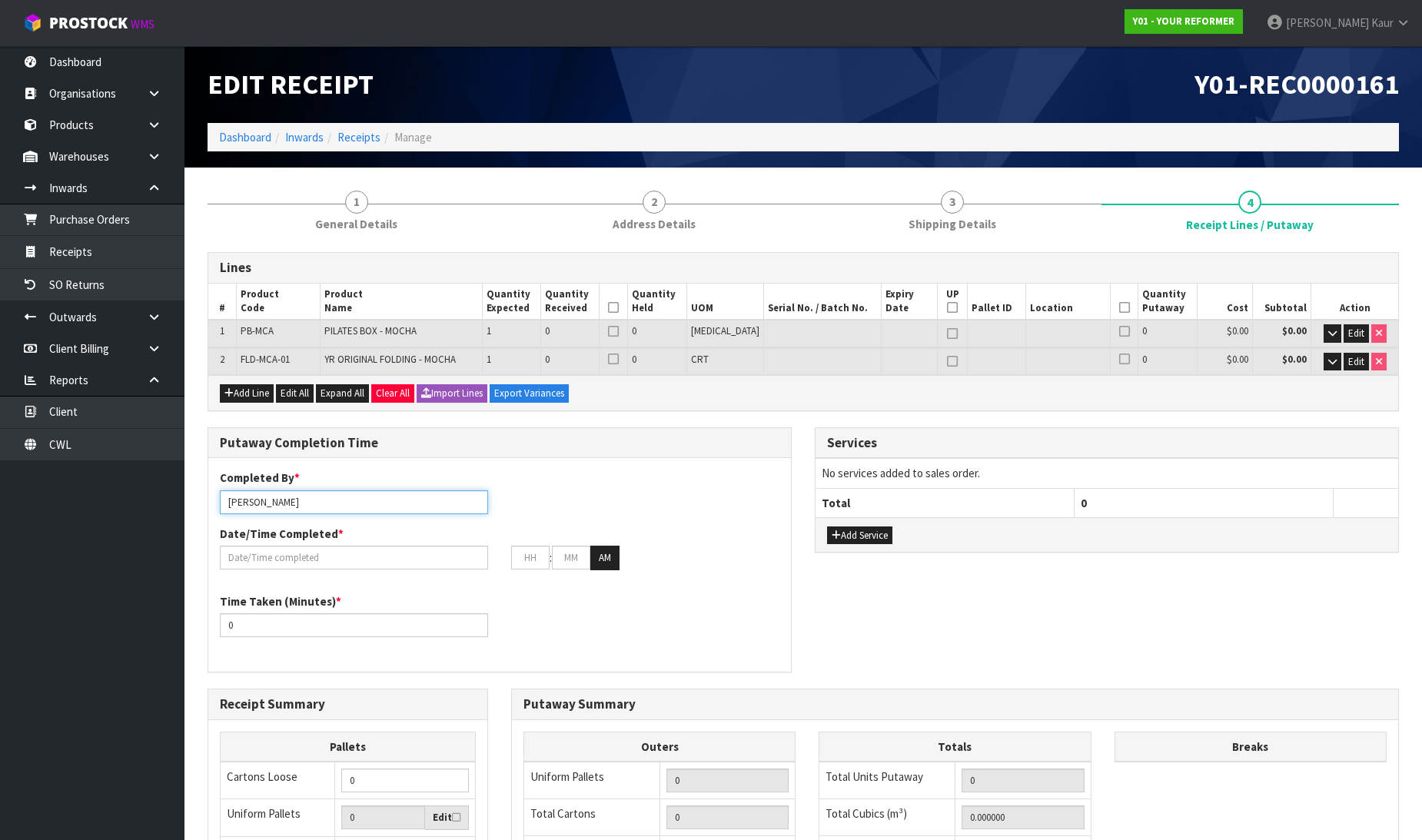
click at [304, 496] on input "[PERSON_NAME]" at bounding box center [354, 502] width 268 height 24
drag, startPoint x: 293, startPoint y: 502, endPoint x: 204, endPoint y: 485, distance: 90.6
click at [204, 485] on div "Putaway Completion Time Completed By * Prabhneet Kaur zach Date/Time Completed …" at bounding box center [499, 558] width 607 height 261
type input "[PERSON_NAME]"
click at [298, 386] on button "Edit All" at bounding box center [295, 393] width 38 height 18
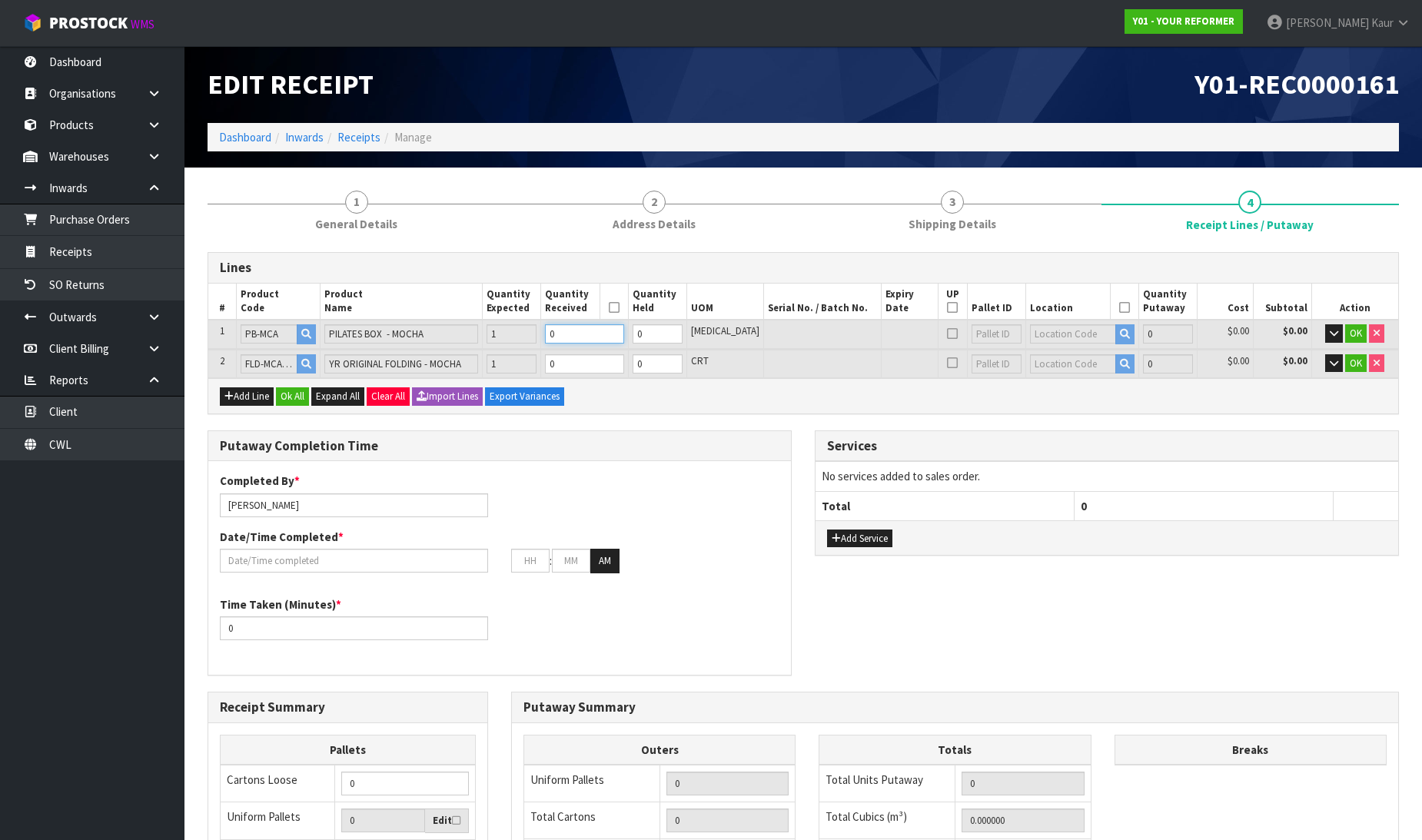
click at [586, 334] on input "0" at bounding box center [584, 334] width 78 height 19
type input "1"
type input "0.10512"
type input "8"
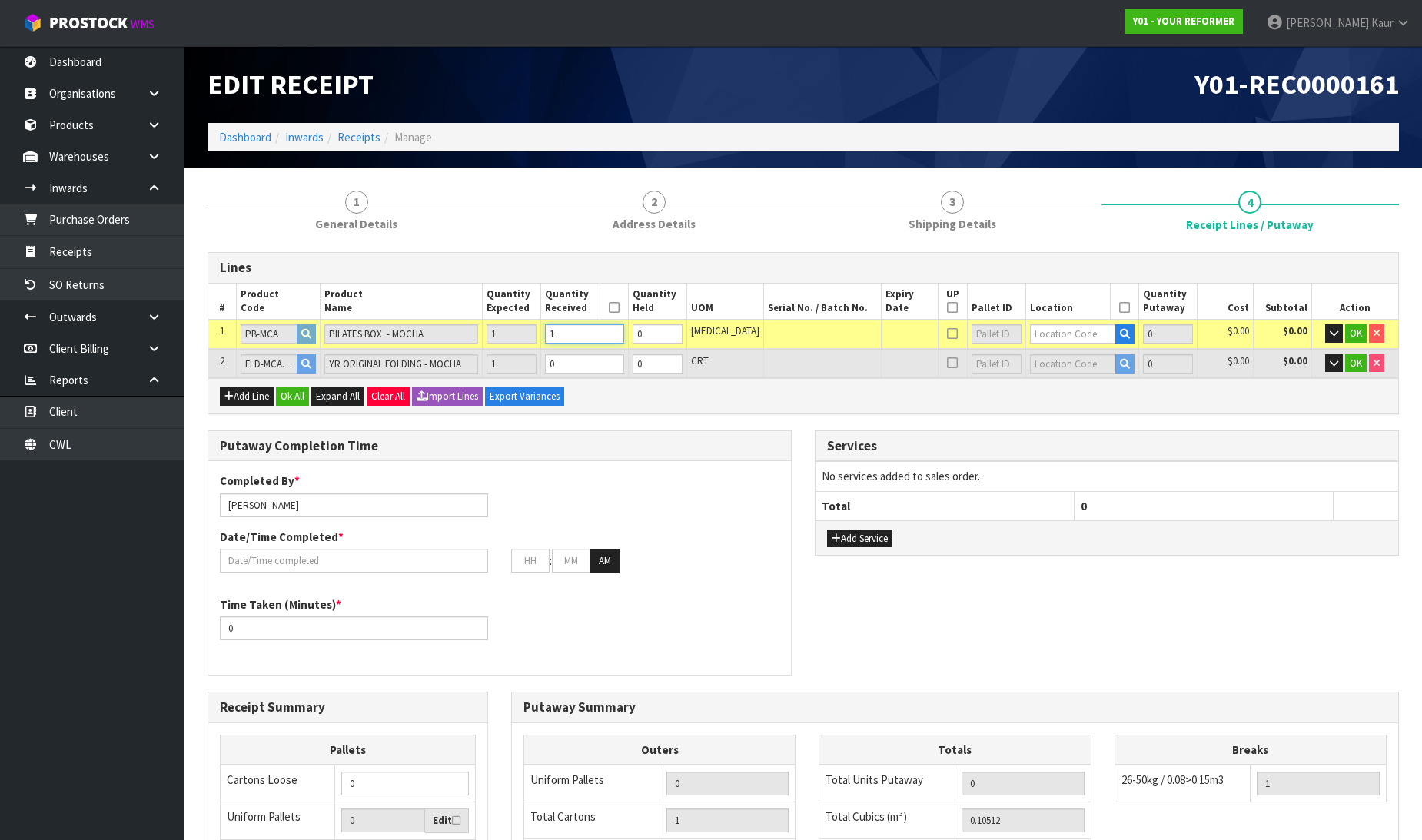
type input "1"
click at [598, 363] on input "0" at bounding box center [584, 364] width 78 height 19
type input "1"
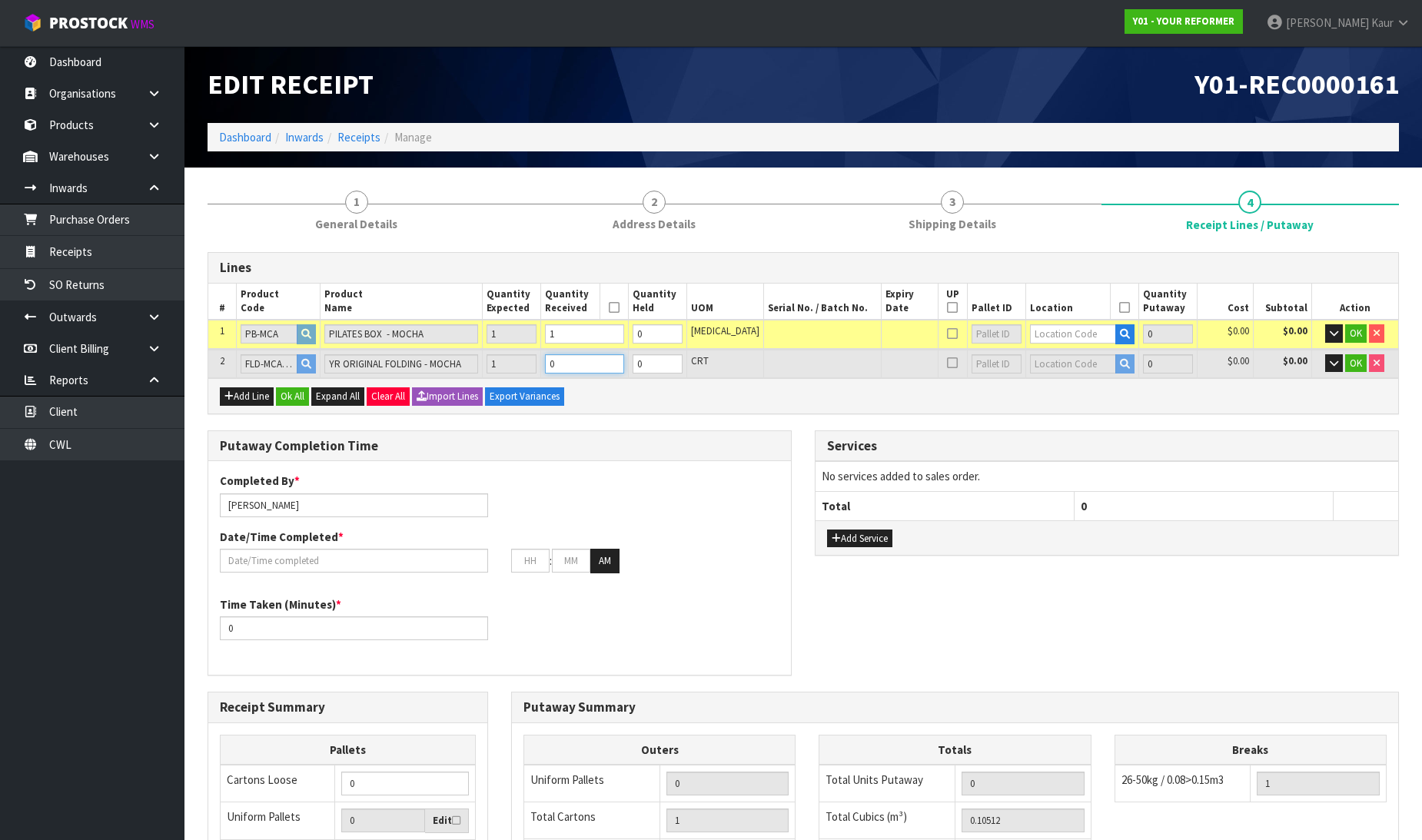
type input "2"
type input "0.693646"
type input "107"
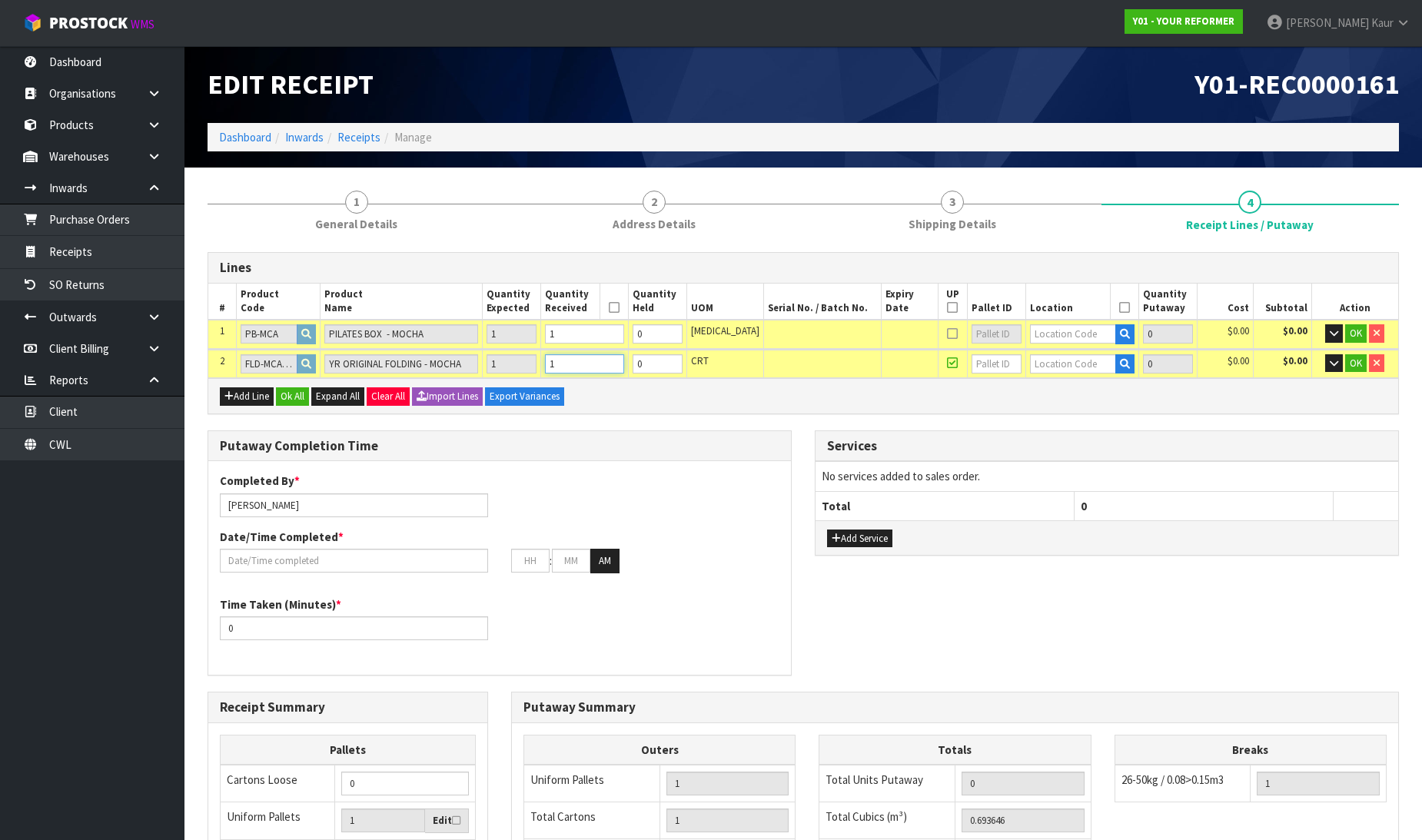
type input "1"
click at [1038, 330] on input "text" at bounding box center [1072, 334] width 86 height 19
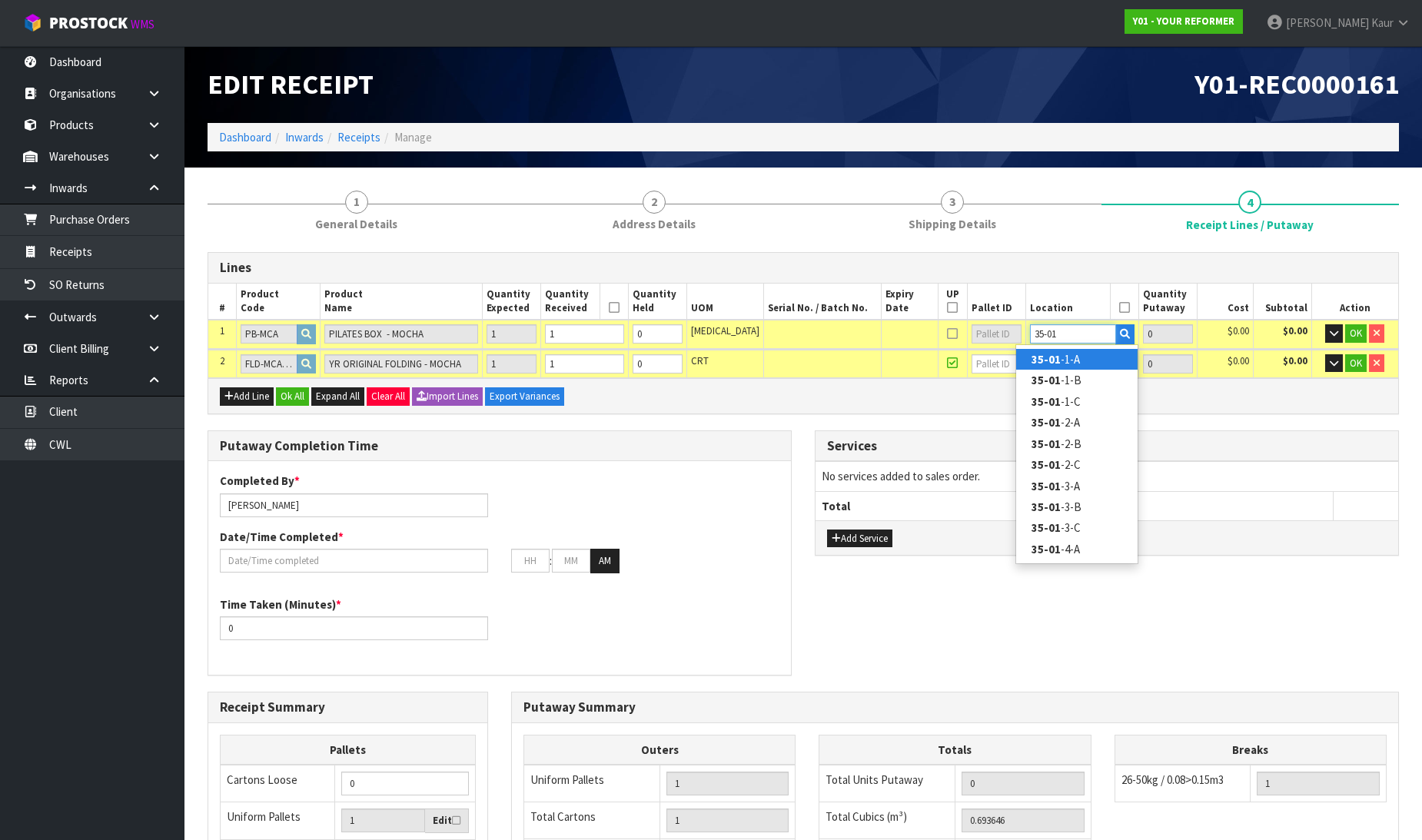
type input "35-01"
click at [1046, 356] on strong "35-01" at bounding box center [1046, 359] width 29 height 15
type input "1"
type input "35-01-1-A"
type input "1"
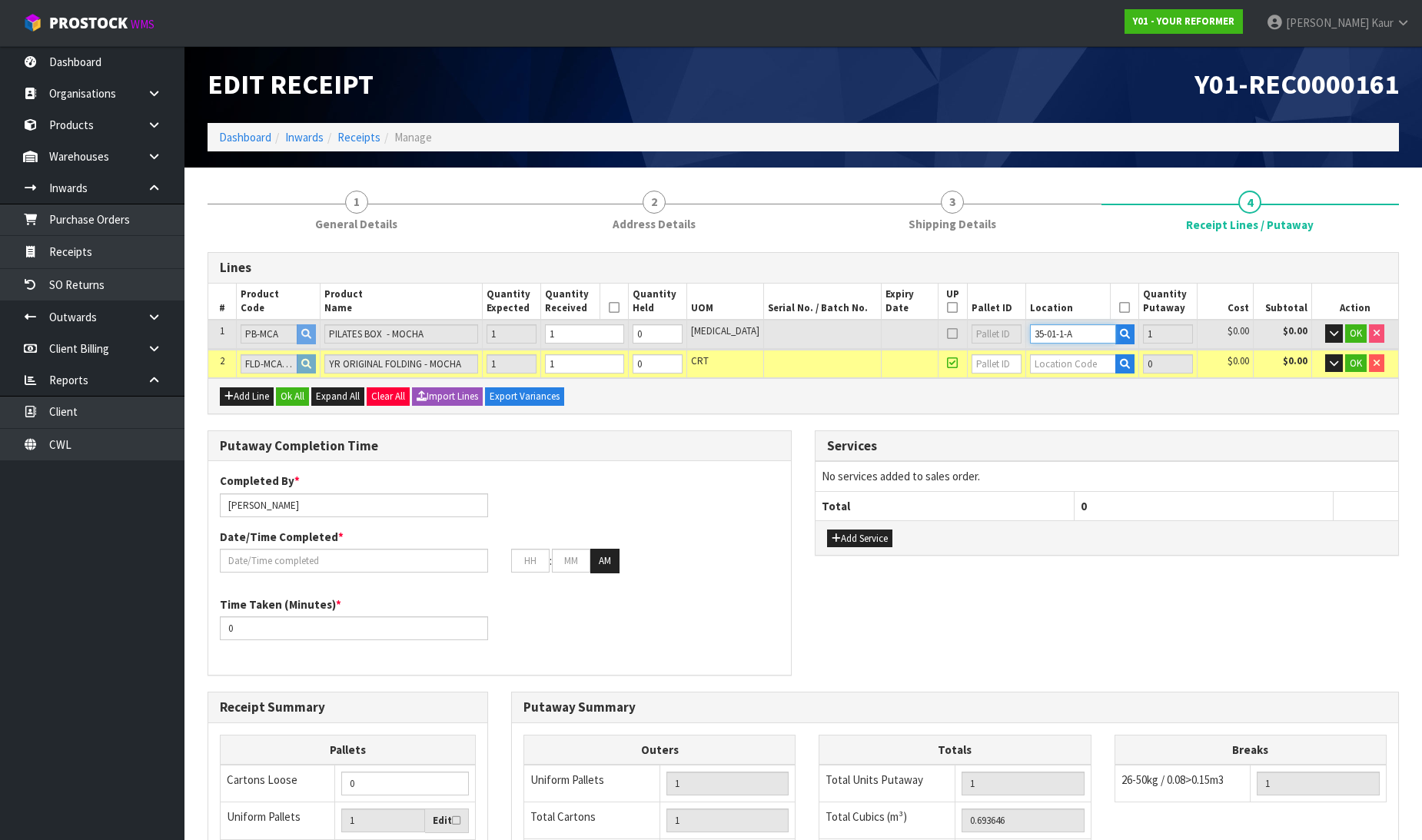
click at [1001, 337] on tr "1 PB-MCA PILATES BOX - MOCHA 1 1 0 PCE 35-01-1-A 1 $0.00 $0.00 OK" at bounding box center [803, 334] width 1190 height 28
click at [1030, 360] on input "text" at bounding box center [1072, 364] width 86 height 19
paste input "35-01-1-A"
type input "35-01-1-A"
type input "2"
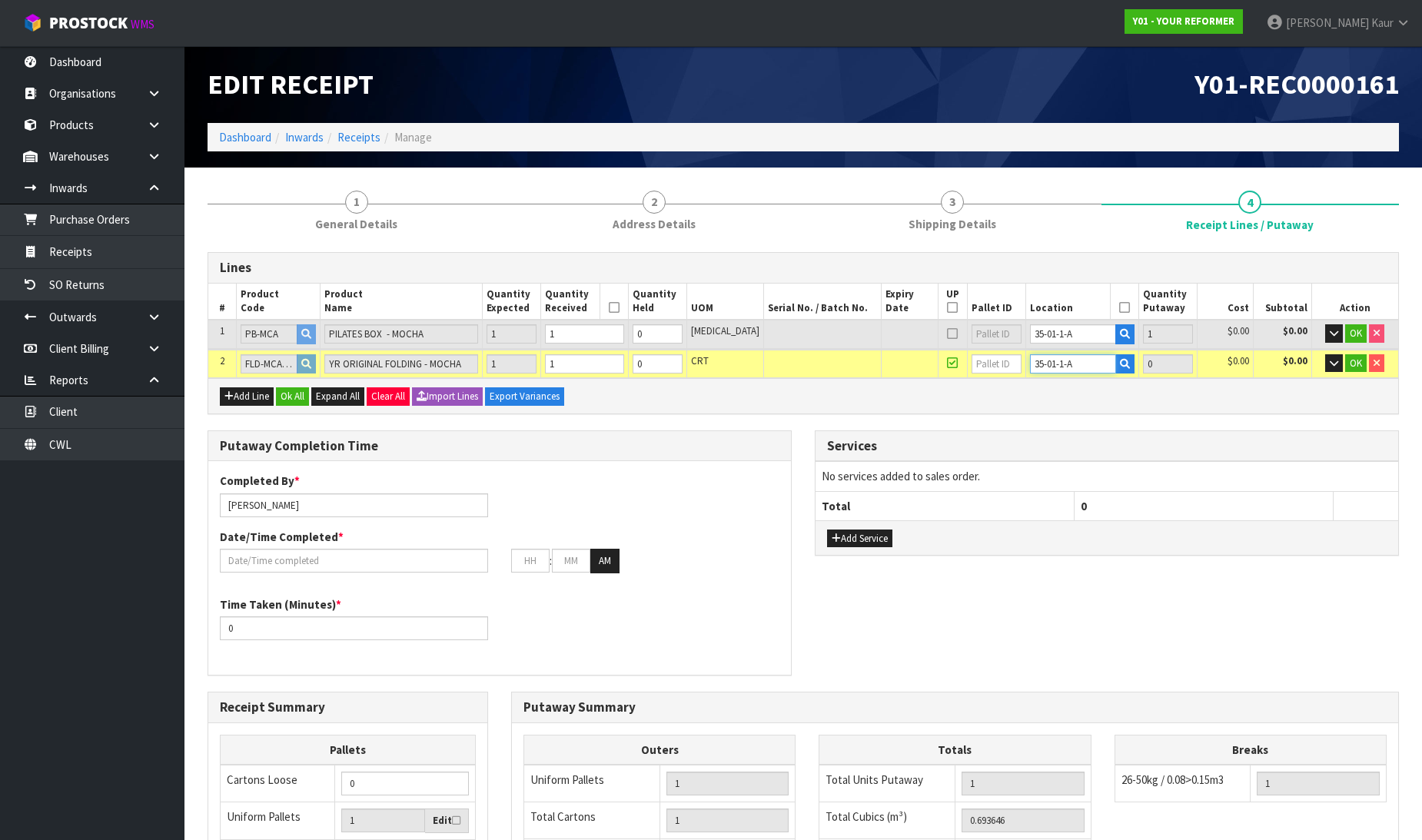
type input "1"
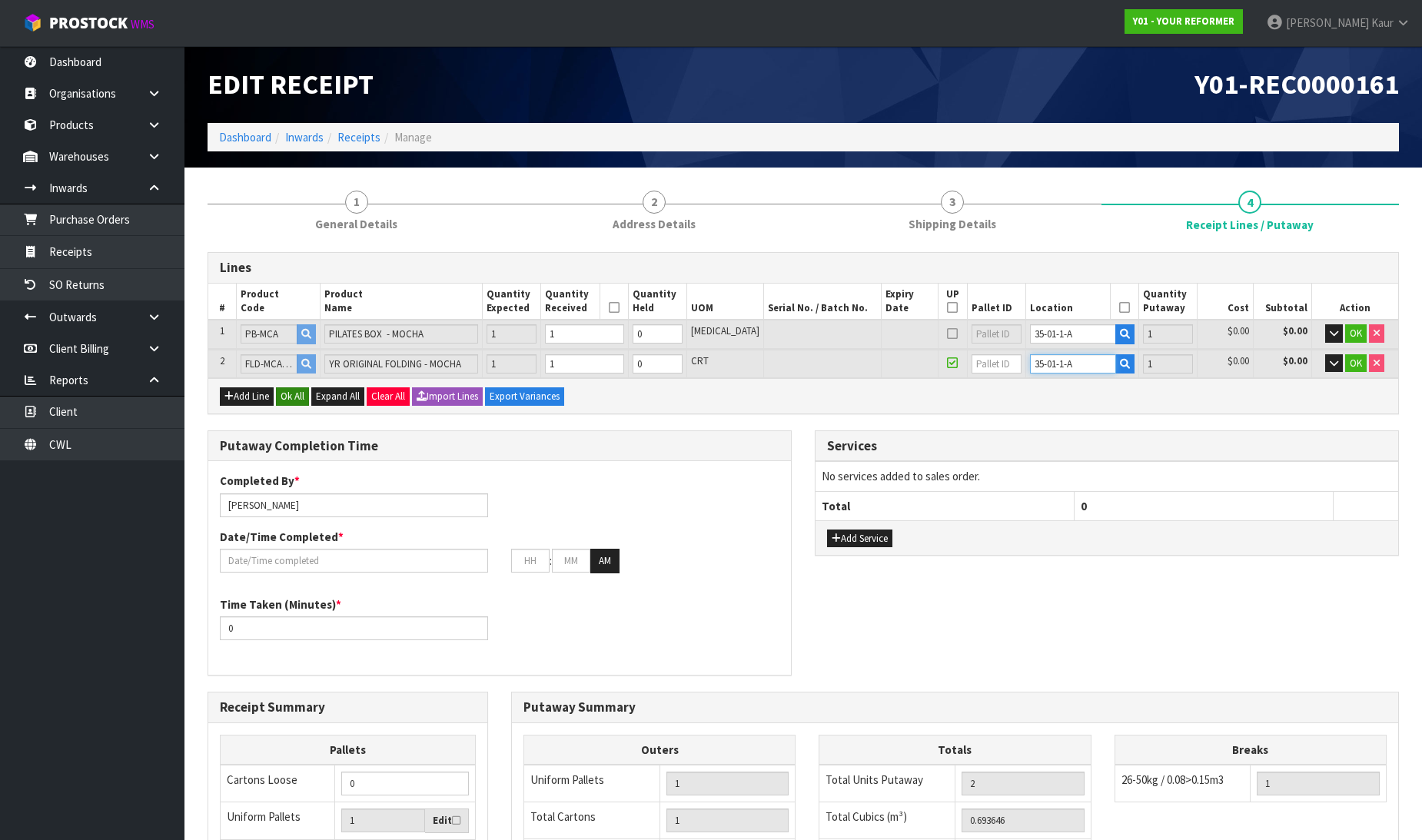
type input "35-01-1-A"
click at [295, 396] on button "Ok All" at bounding box center [293, 396] width 33 height 18
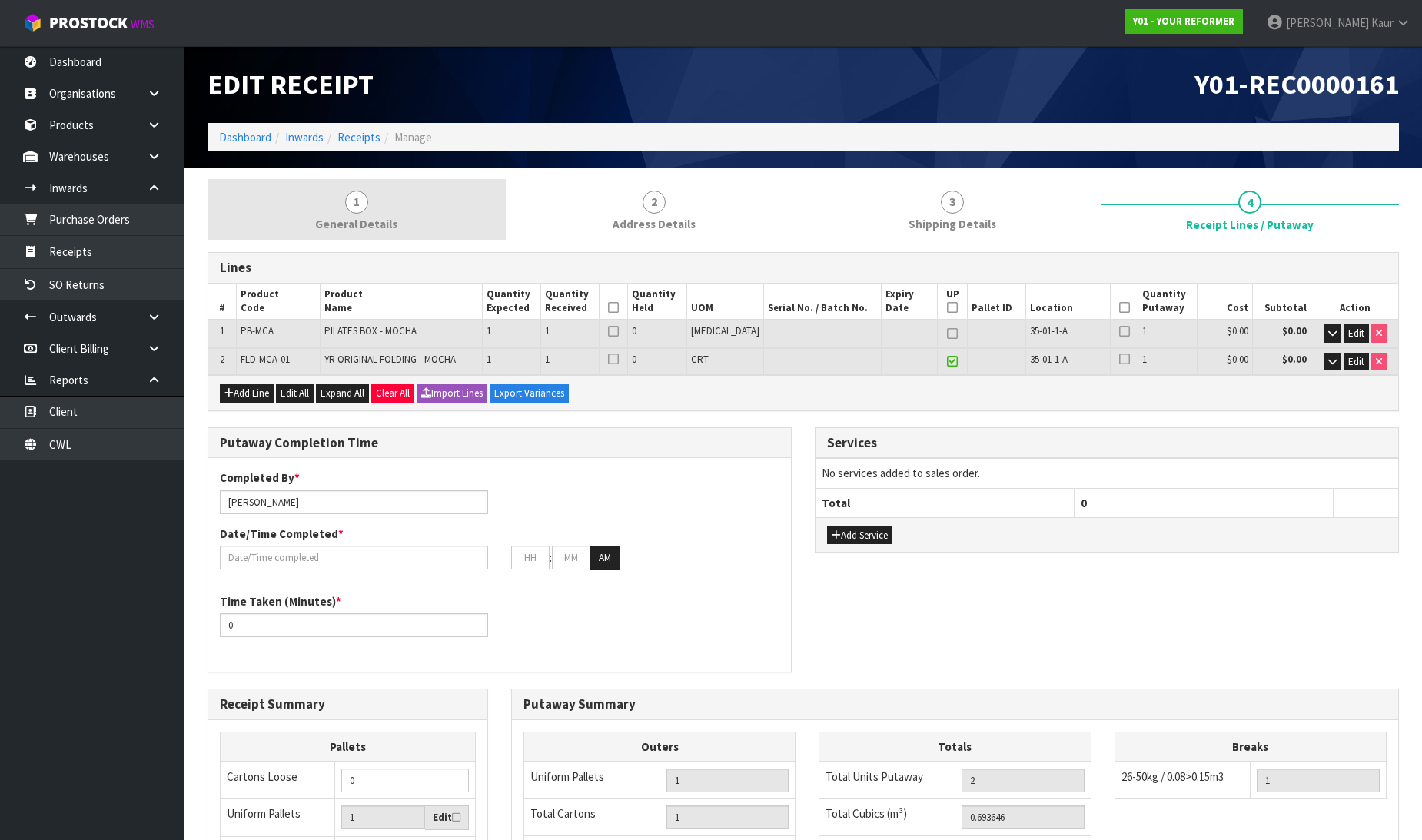
click at [357, 233] on link "1 General Details" at bounding box center [357, 209] width 298 height 61
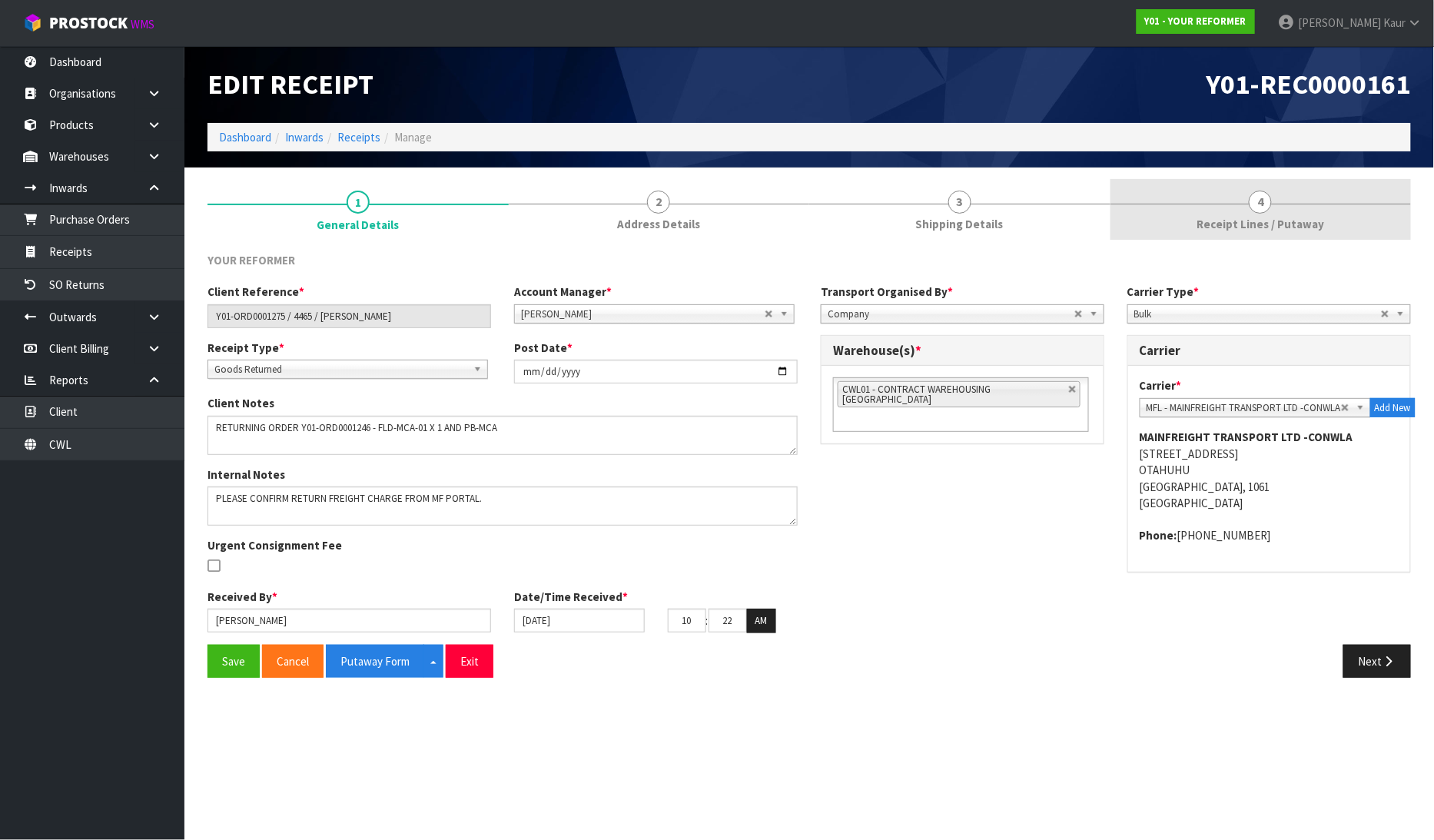
click at [1268, 209] on span "4" at bounding box center [1260, 202] width 23 height 23
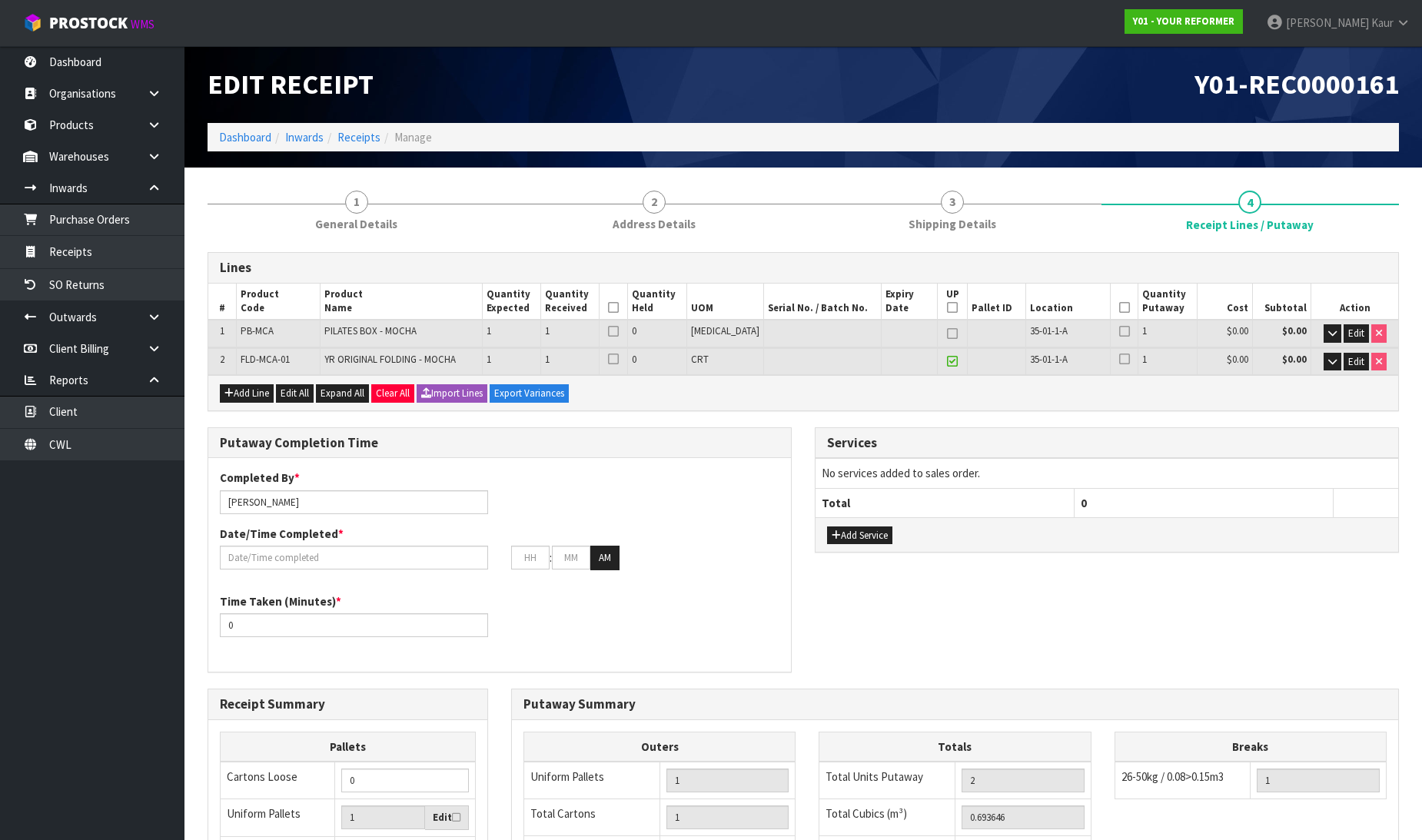
click at [619, 308] on icon at bounding box center [613, 308] width 11 height 1
click at [1119, 308] on icon at bounding box center [1125, 308] width 11 height 1
click at [309, 550] on input "text" at bounding box center [354, 558] width 268 height 24
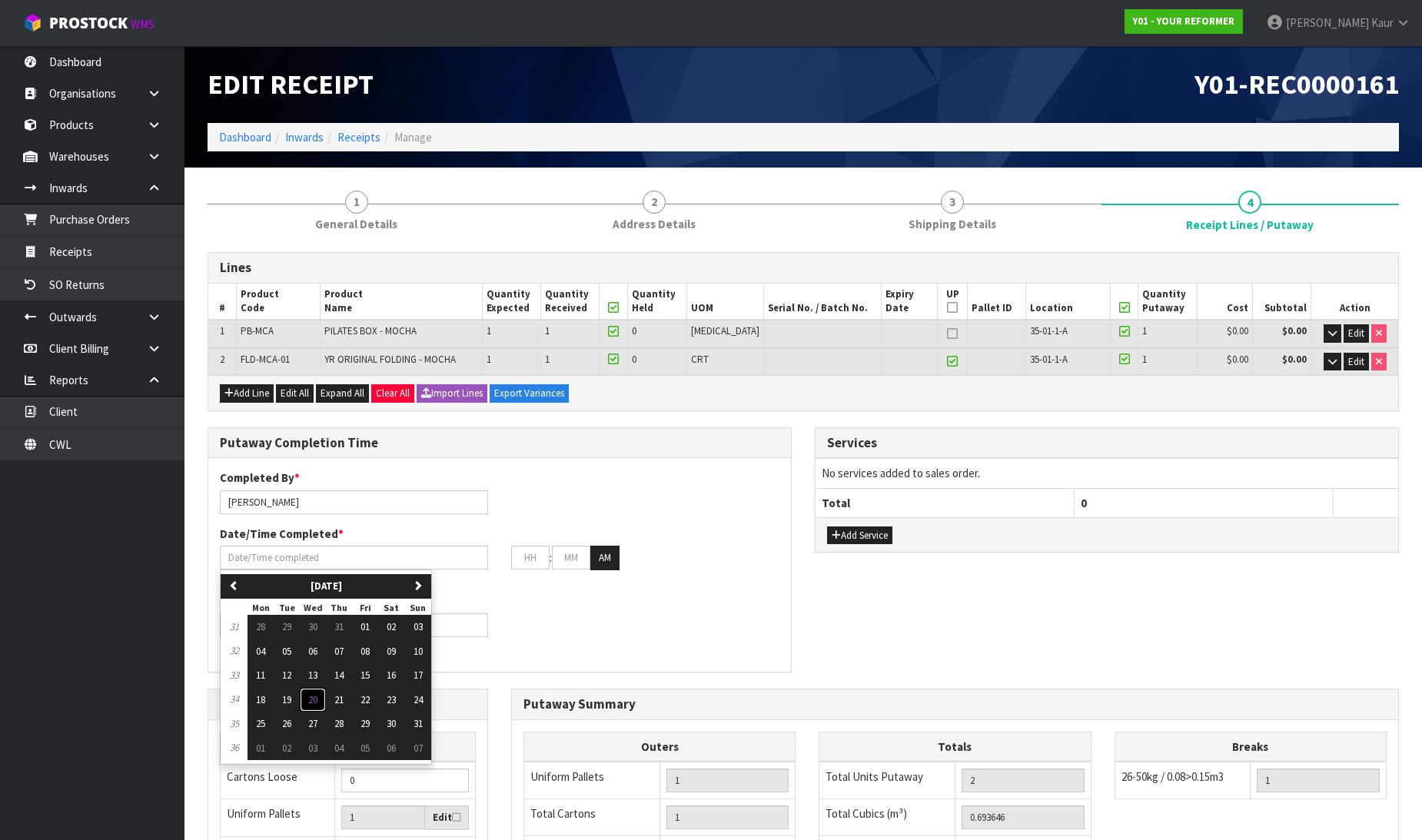
click at [317, 696] on span "20" at bounding box center [313, 700] width 9 height 13
type input "[DATE]"
type input "12"
type input "00"
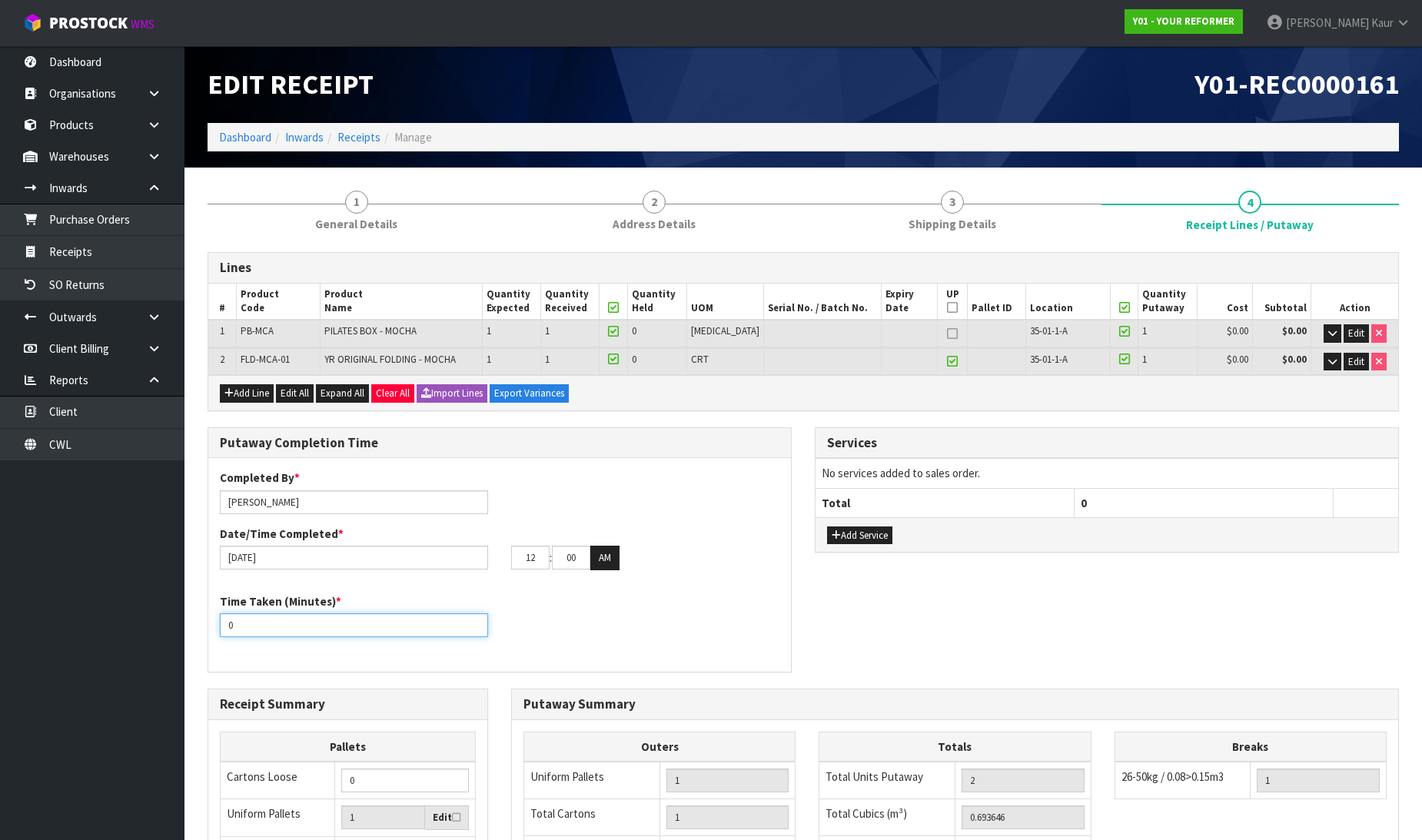
drag, startPoint x: 238, startPoint y: 623, endPoint x: 211, endPoint y: 620, distance: 27.2
click at [211, 620] on div "Time Taken (Minutes) * 0" at bounding box center [354, 615] width 291 height 44
type input "20"
drag, startPoint x: 538, startPoint y: 559, endPoint x: 511, endPoint y: 550, distance: 28.5
click at [511, 551] on input "12" at bounding box center [530, 558] width 39 height 24
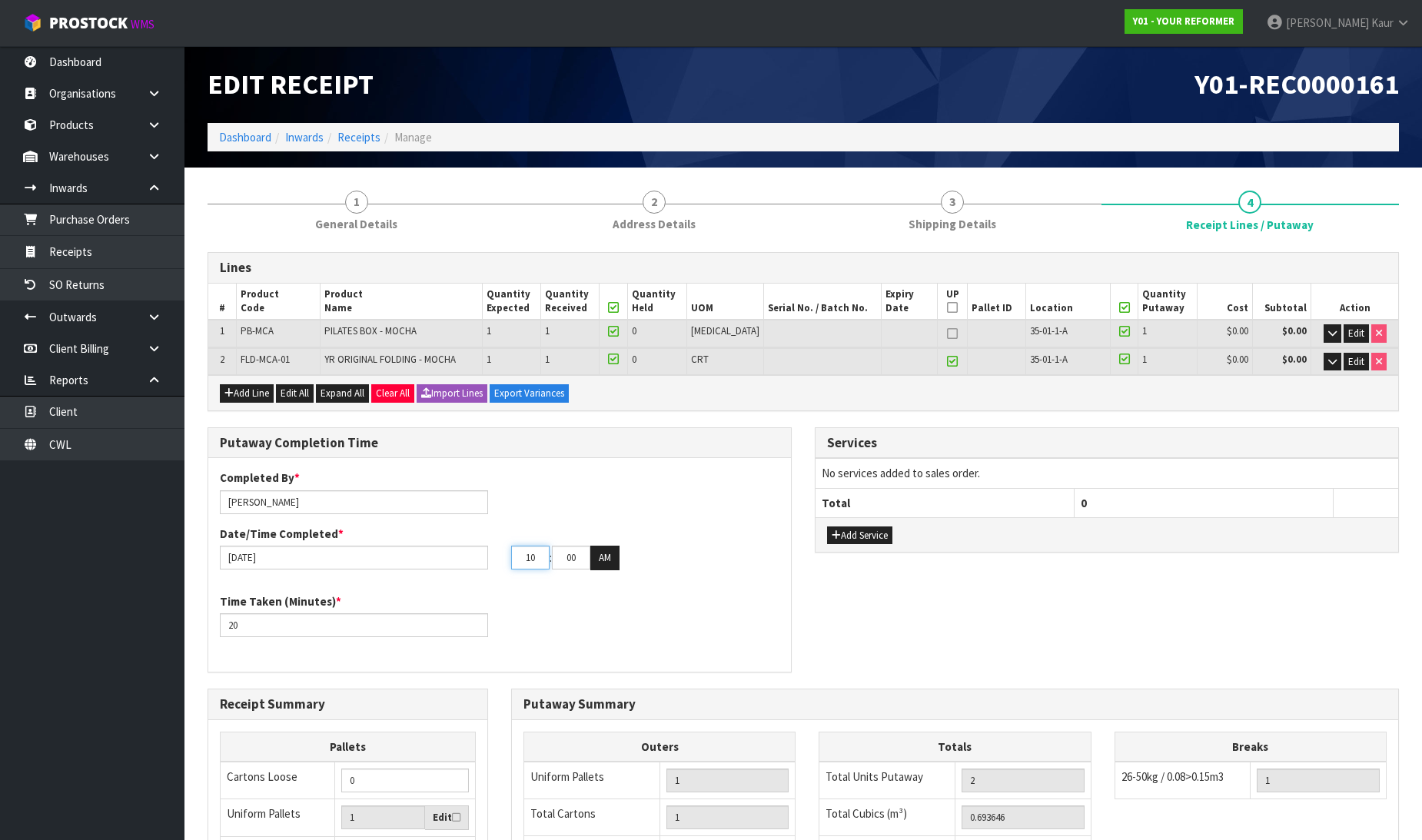
type input "10"
drag, startPoint x: 582, startPoint y: 558, endPoint x: 548, endPoint y: 558, distance: 34.0
click at [548, 558] on tr "10 : 00 : 00 AM" at bounding box center [565, 558] width 108 height 24
type input "24"
click at [601, 561] on button "AM" at bounding box center [604, 558] width 29 height 24
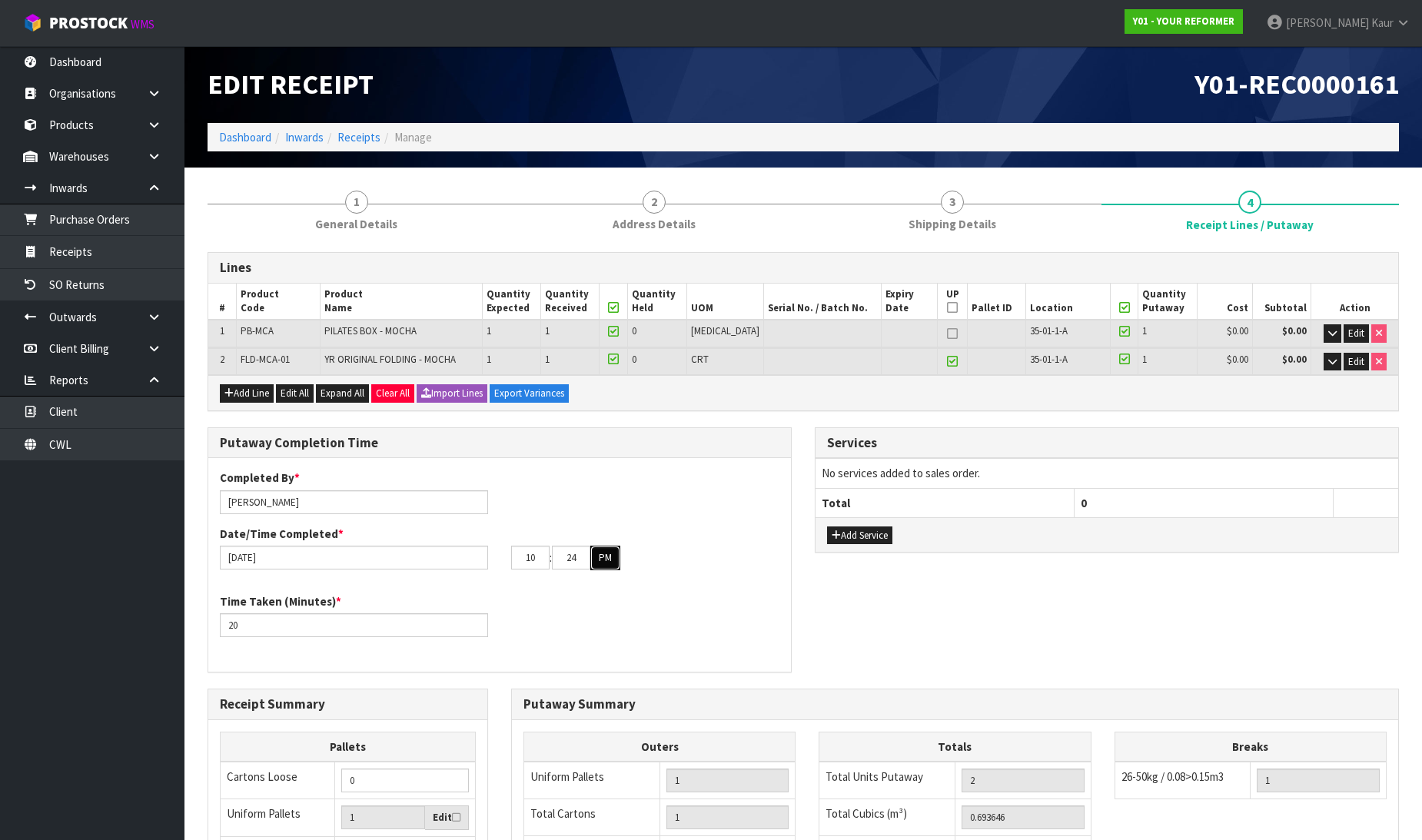
click at [608, 561] on button "PM" at bounding box center [605, 558] width 30 height 24
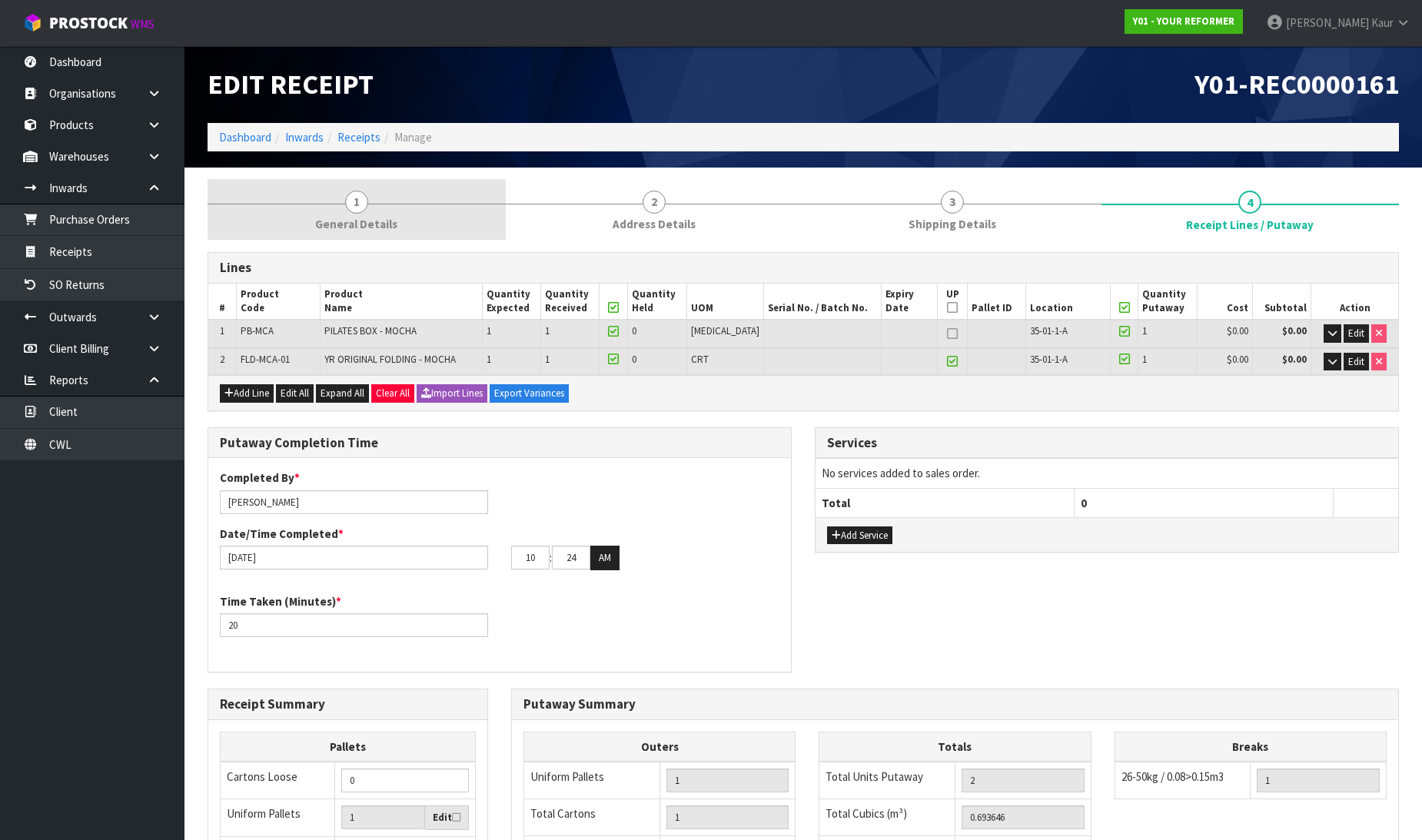
click at [385, 219] on span "General Details" at bounding box center [356, 224] width 82 height 16
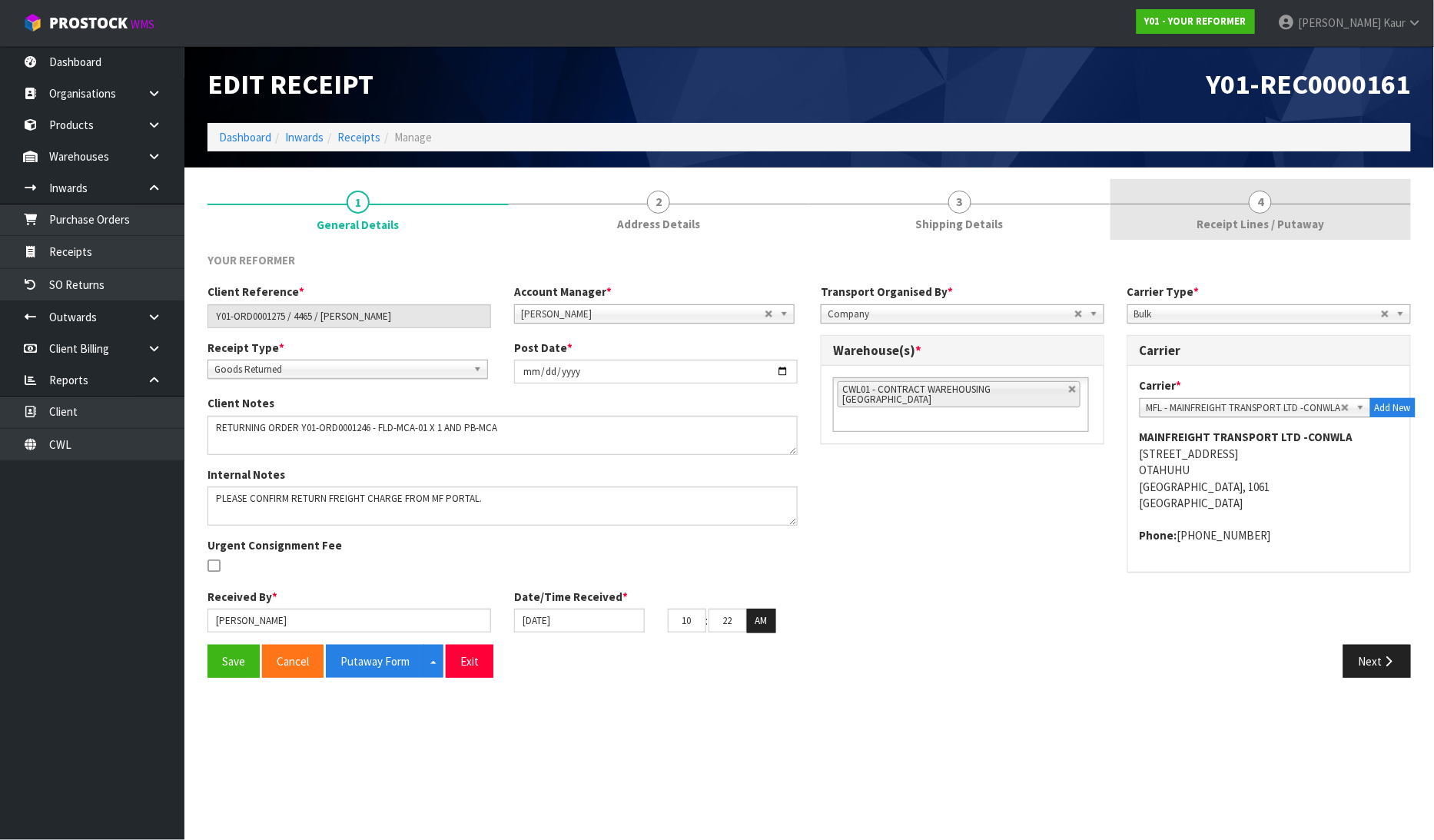
click at [1286, 224] on span "Receipt Lines / Putaway" at bounding box center [1260, 224] width 128 height 16
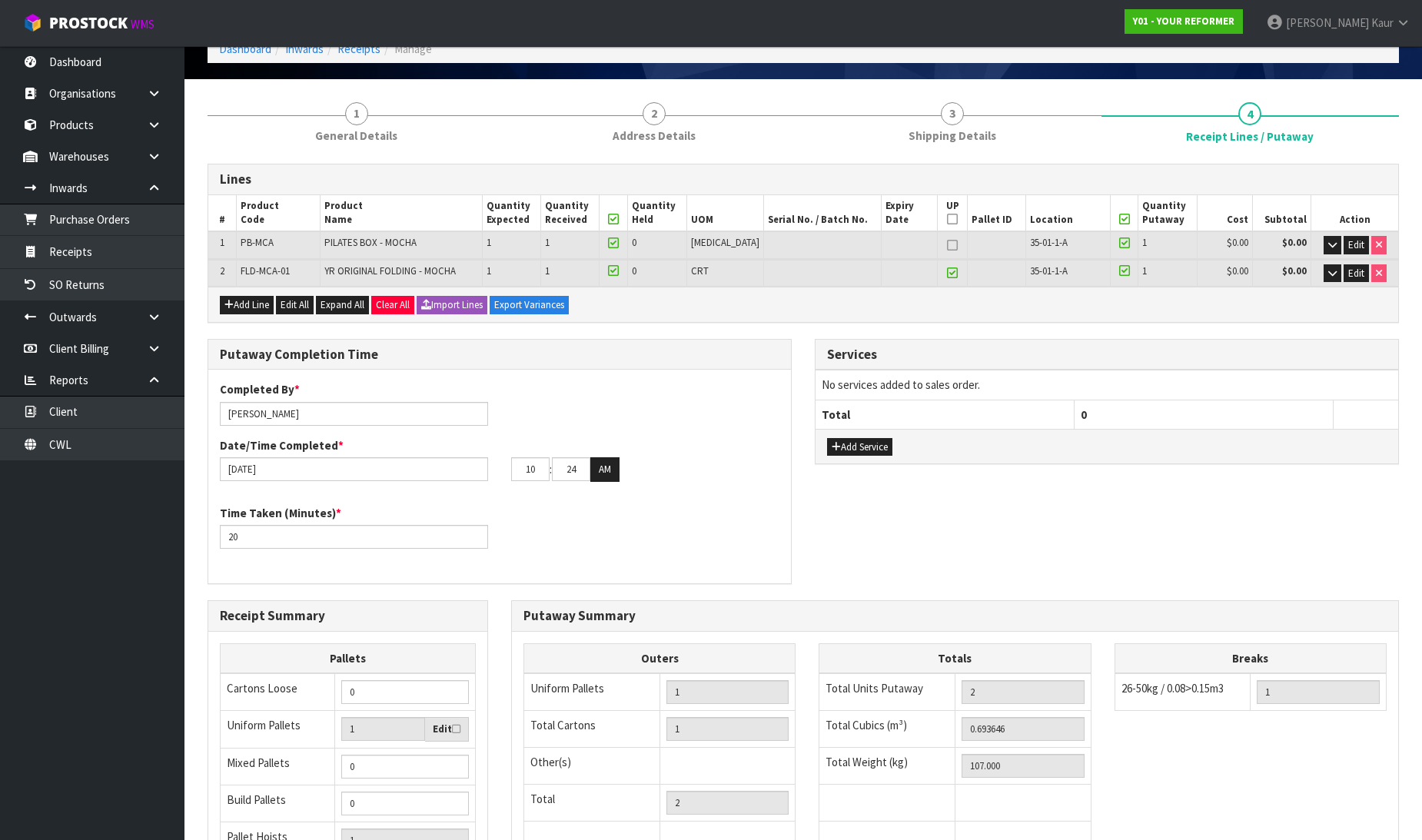
scroll to position [280, 0]
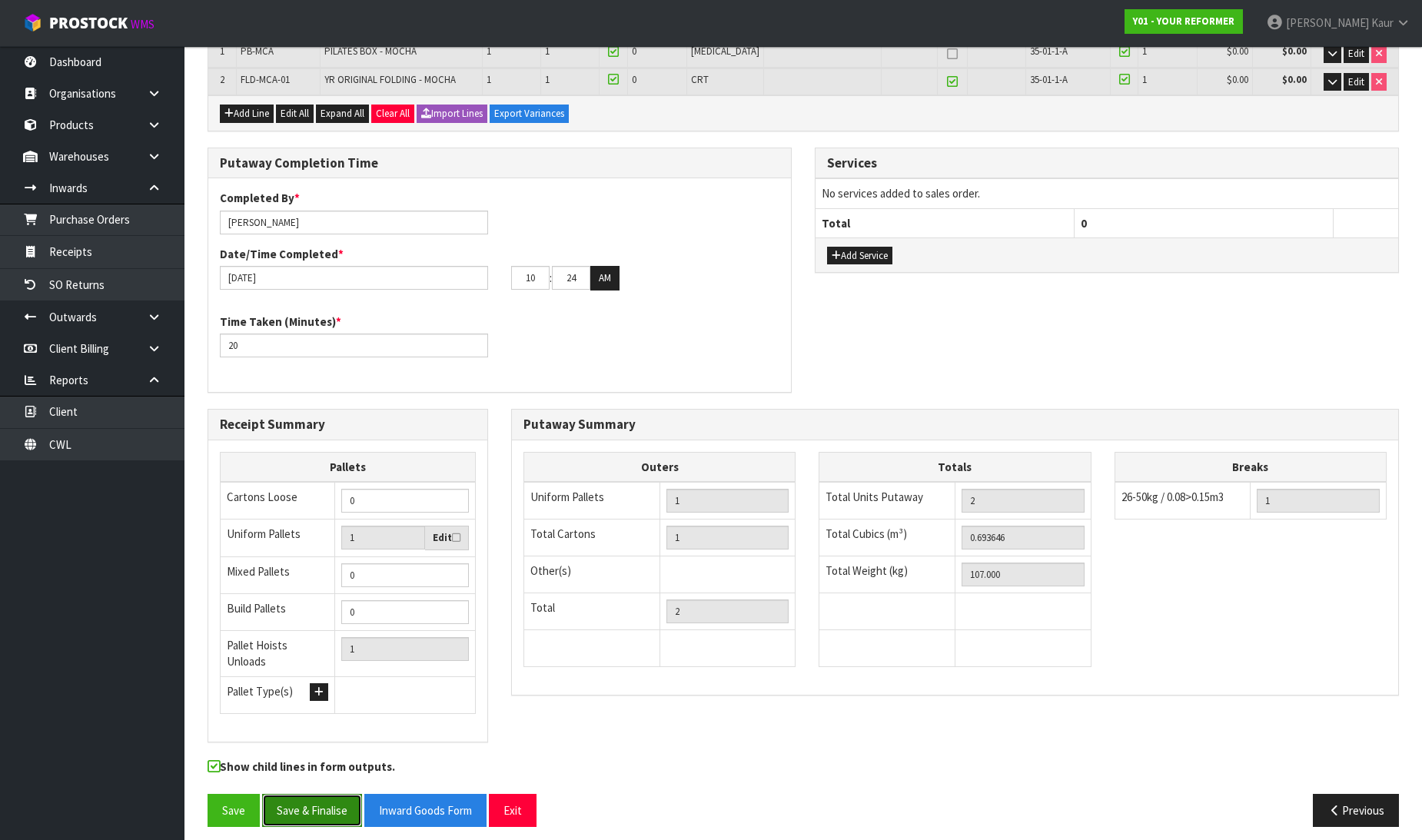
click at [316, 797] on button "Save & Finalise" at bounding box center [312, 810] width 100 height 33
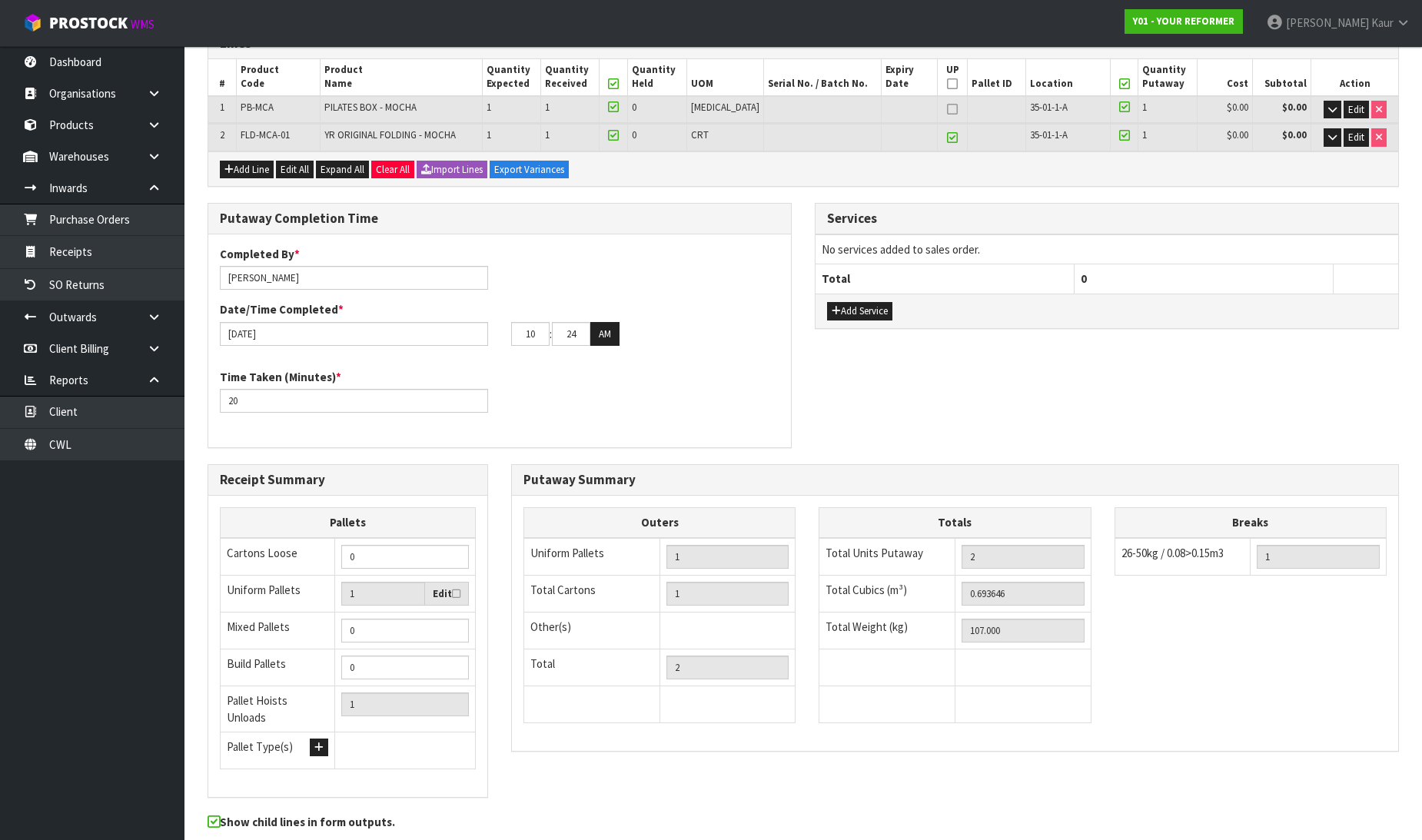
scroll to position [0, 0]
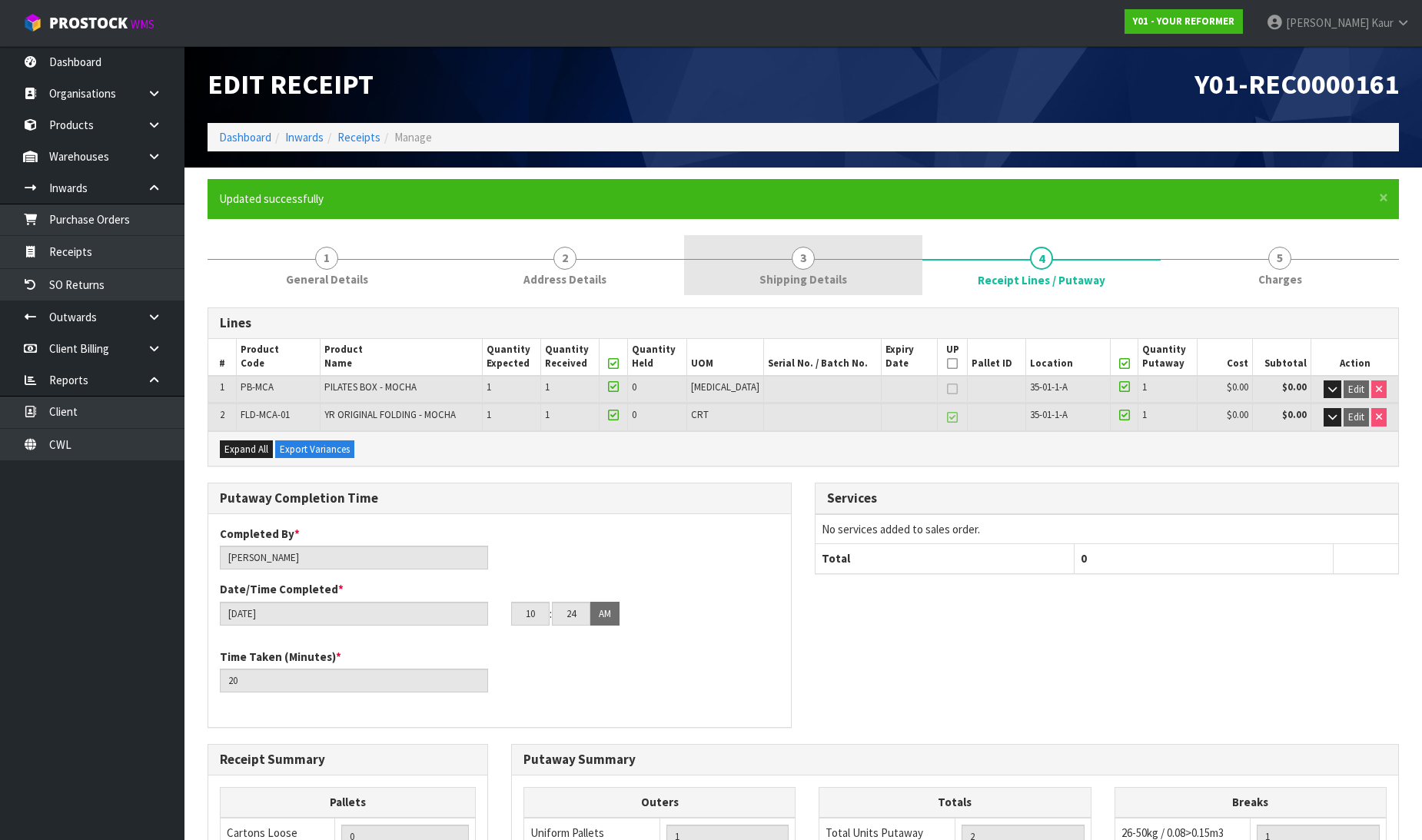
drag, startPoint x: 800, startPoint y: 267, endPoint x: 841, endPoint y: 266, distance: 41.0
click at [800, 267] on span "3" at bounding box center [803, 258] width 23 height 23
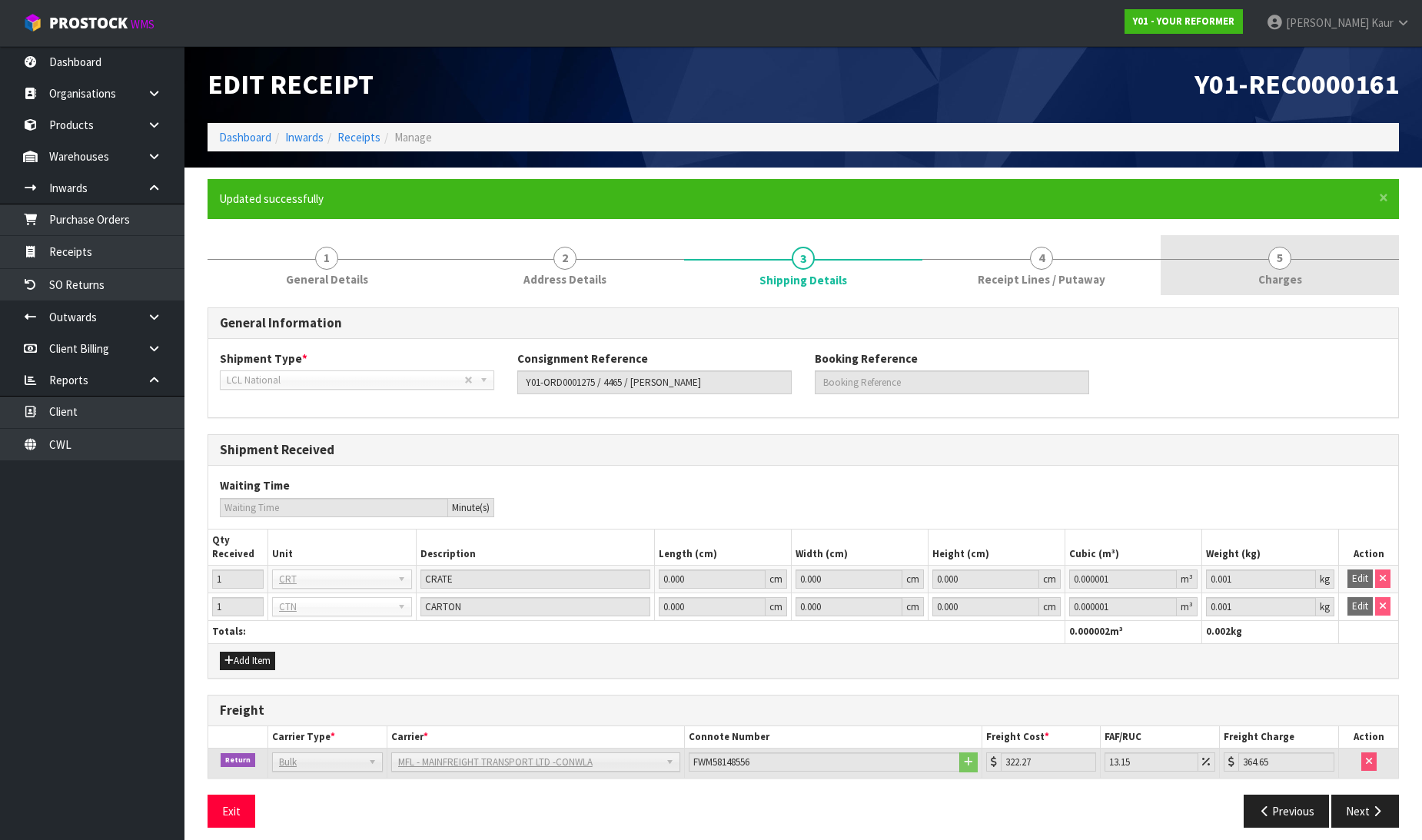
click at [1265, 273] on span "Charges" at bounding box center [1281, 279] width 44 height 16
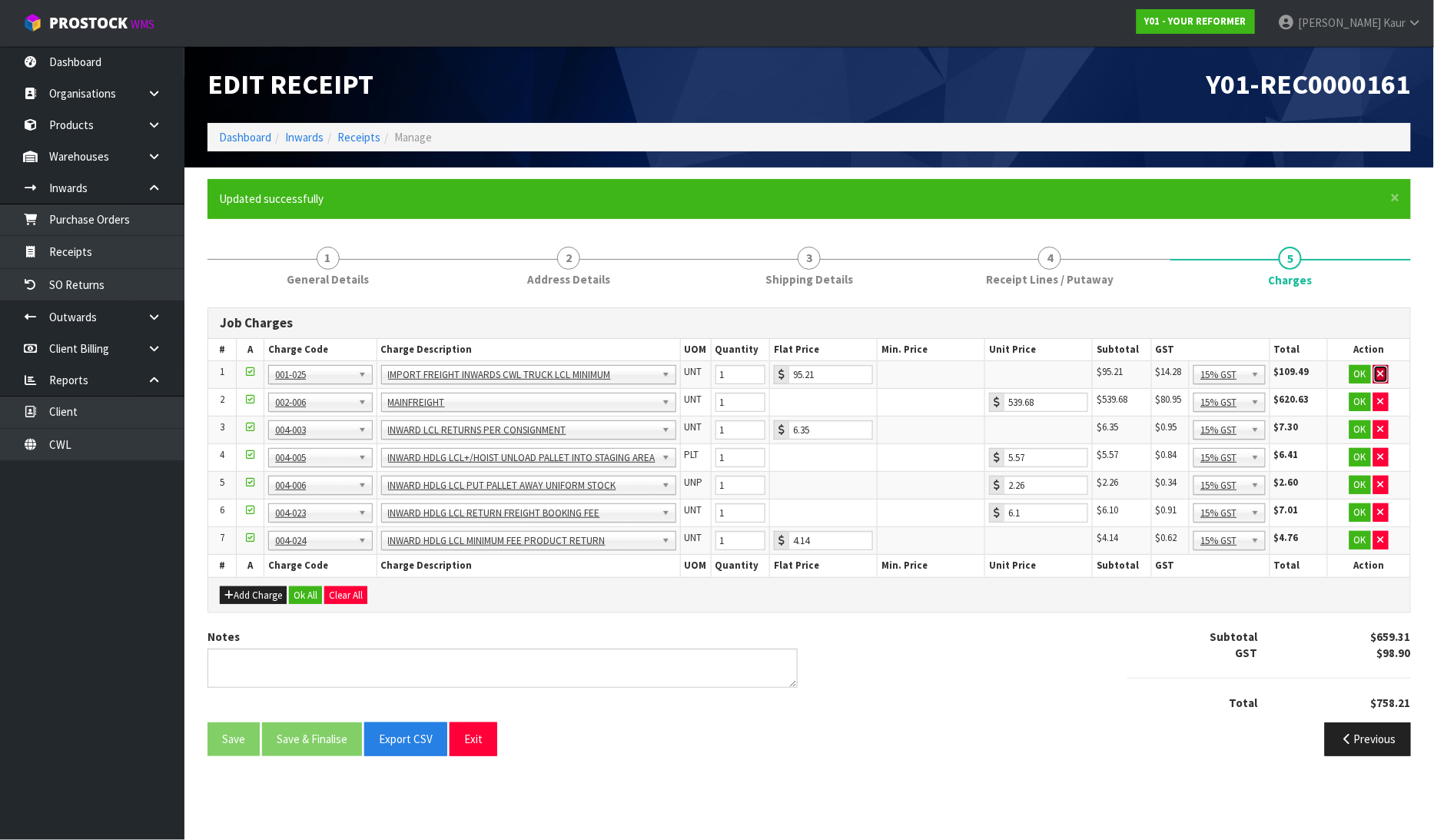
click at [1383, 369] on icon "button" at bounding box center [1380, 374] width 6 height 10
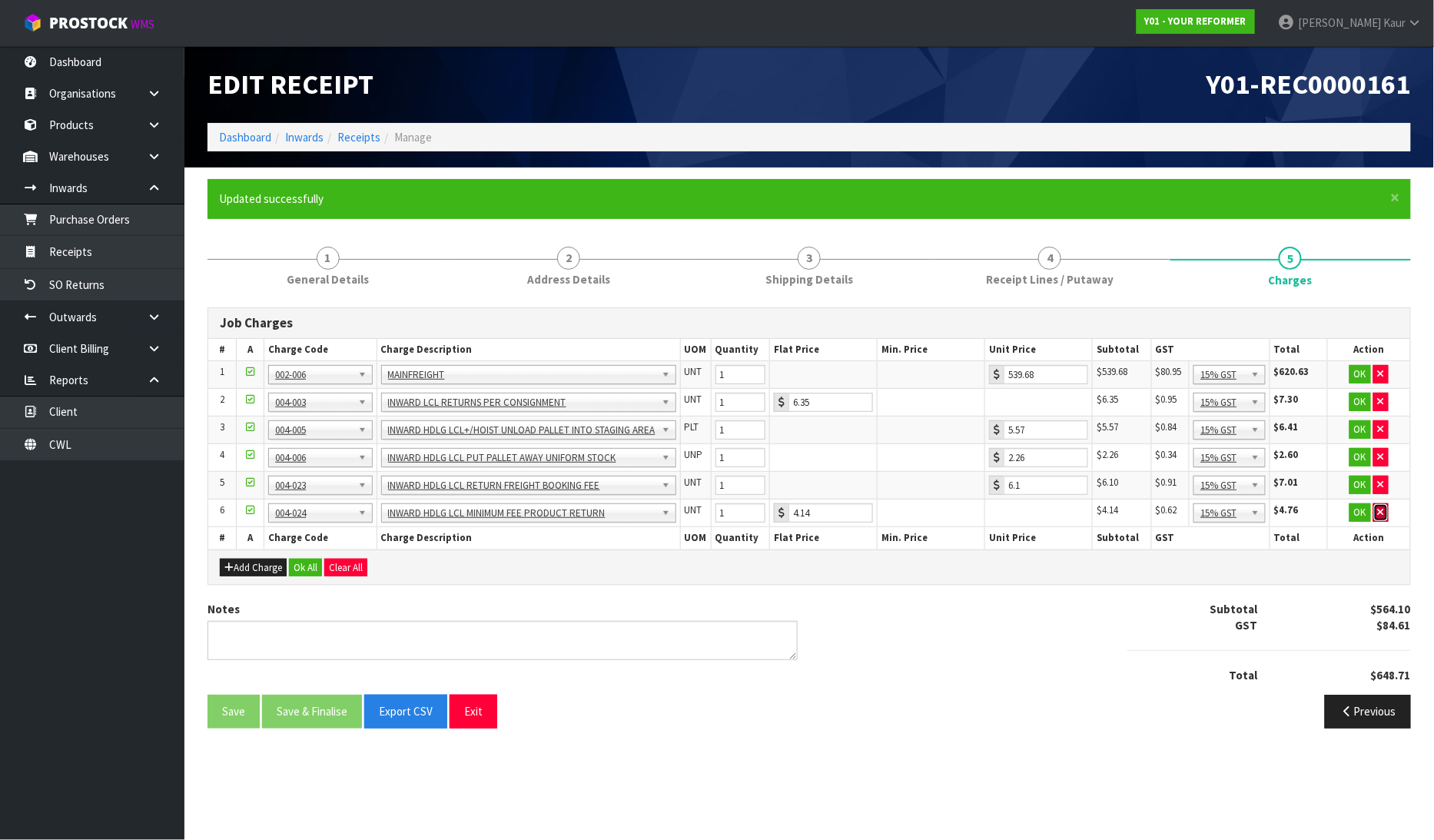
click at [1376, 508] on button "button" at bounding box center [1380, 512] width 15 height 18
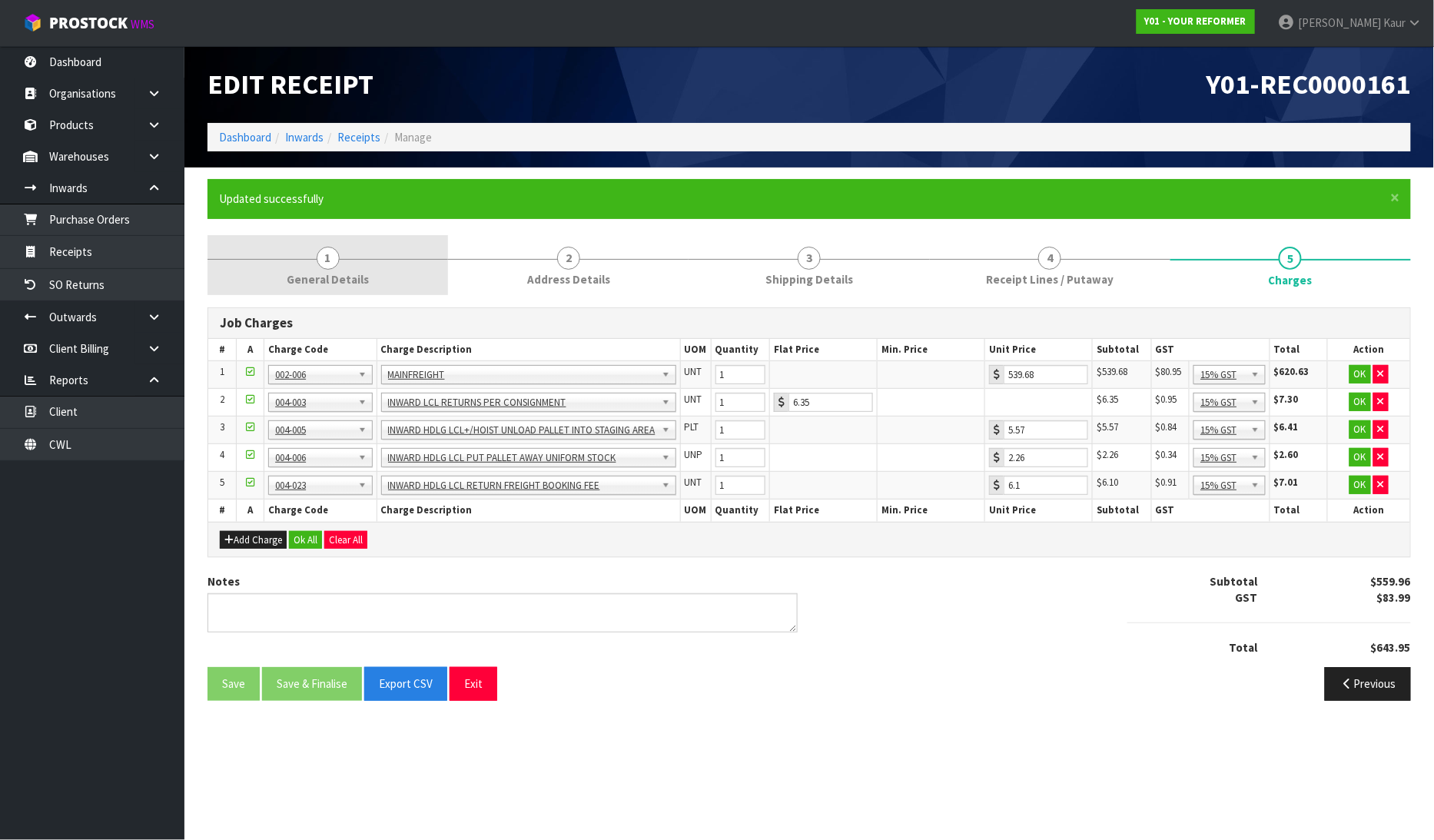
click at [327, 248] on span "1" at bounding box center [327, 258] width 23 height 23
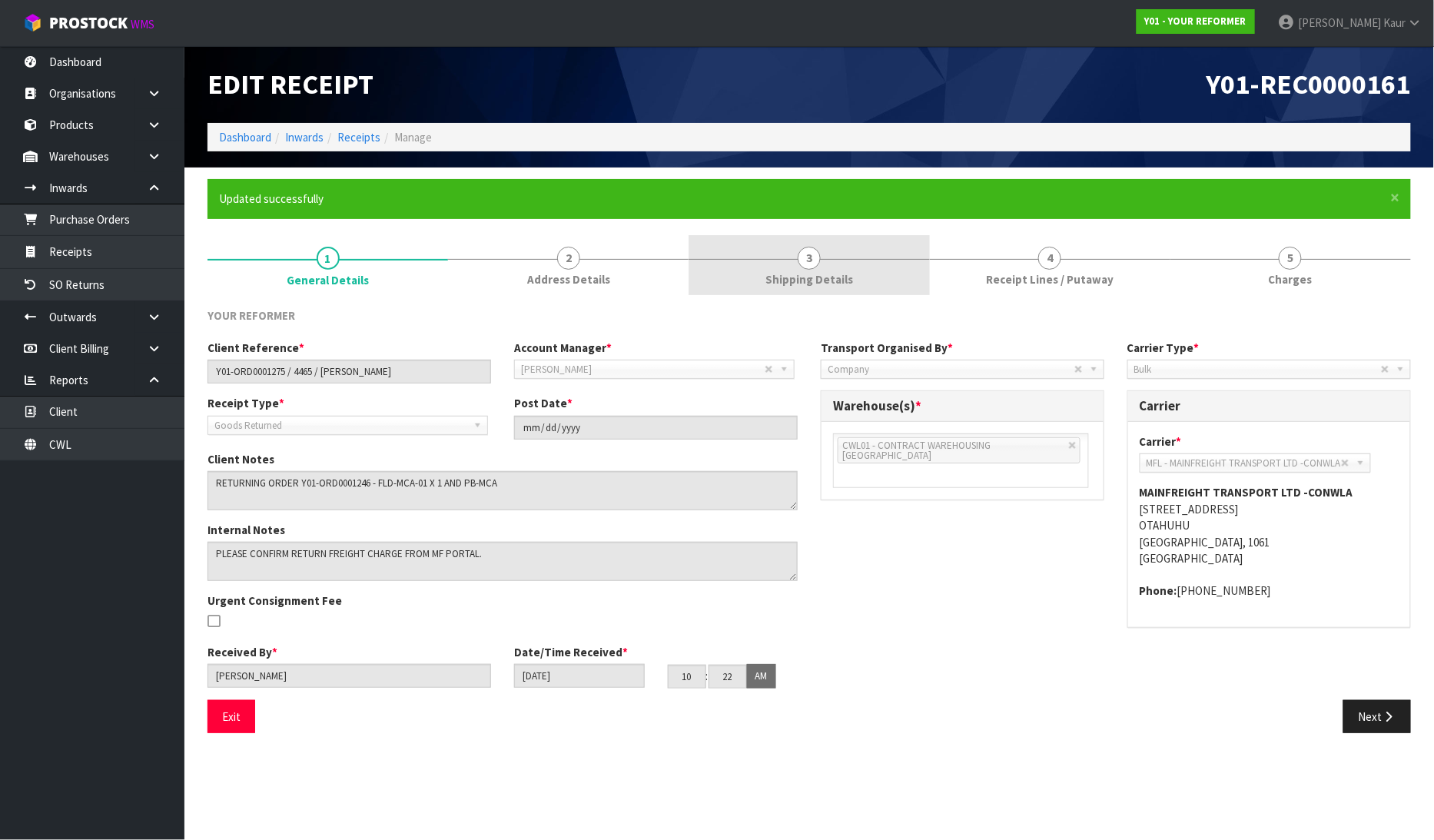
click at [843, 274] on span "Shipping Details" at bounding box center [808, 279] width 88 height 16
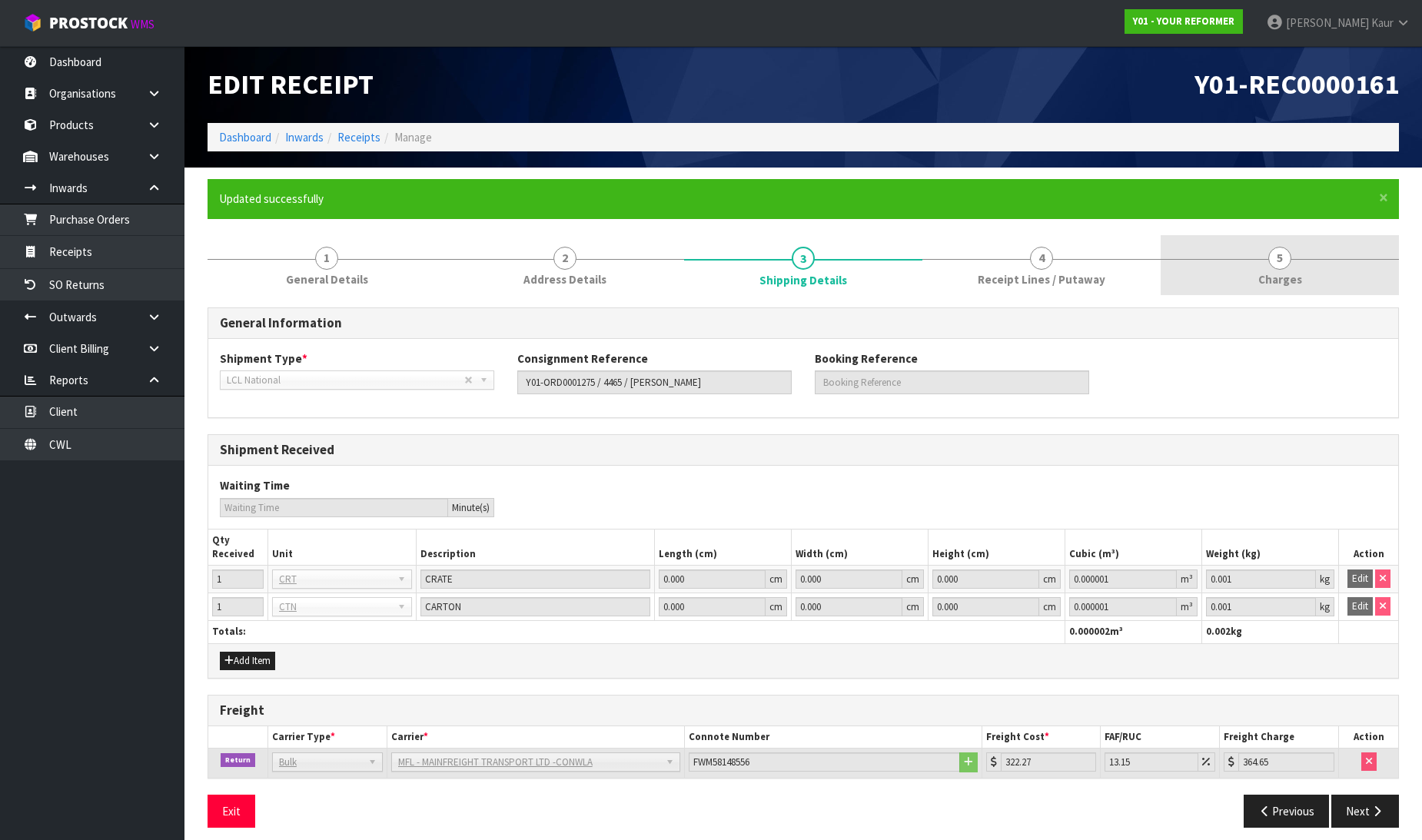
click at [1278, 270] on link "5 Charges" at bounding box center [1280, 265] width 238 height 61
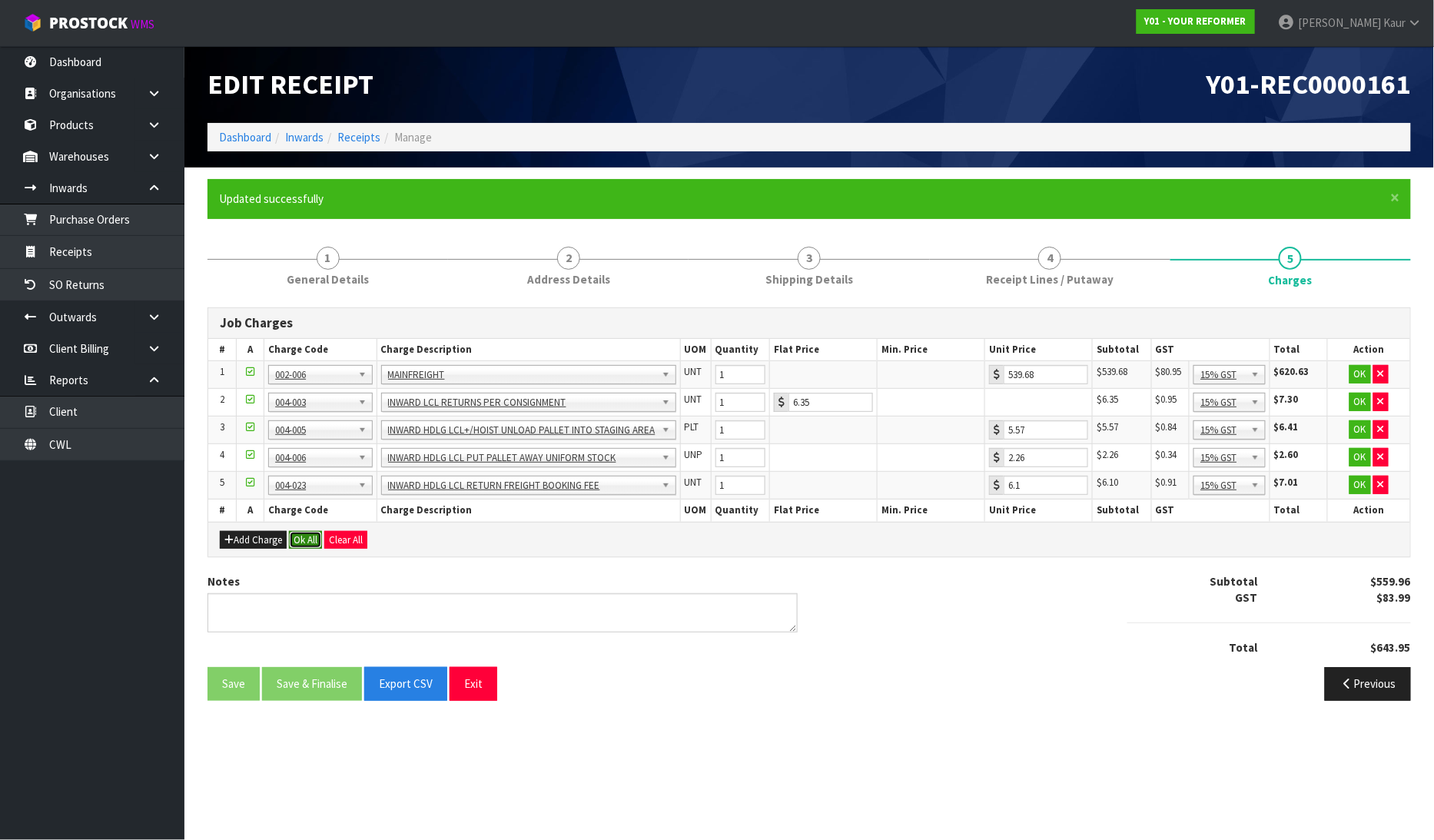
click at [306, 538] on button "Ok All" at bounding box center [305, 539] width 33 height 18
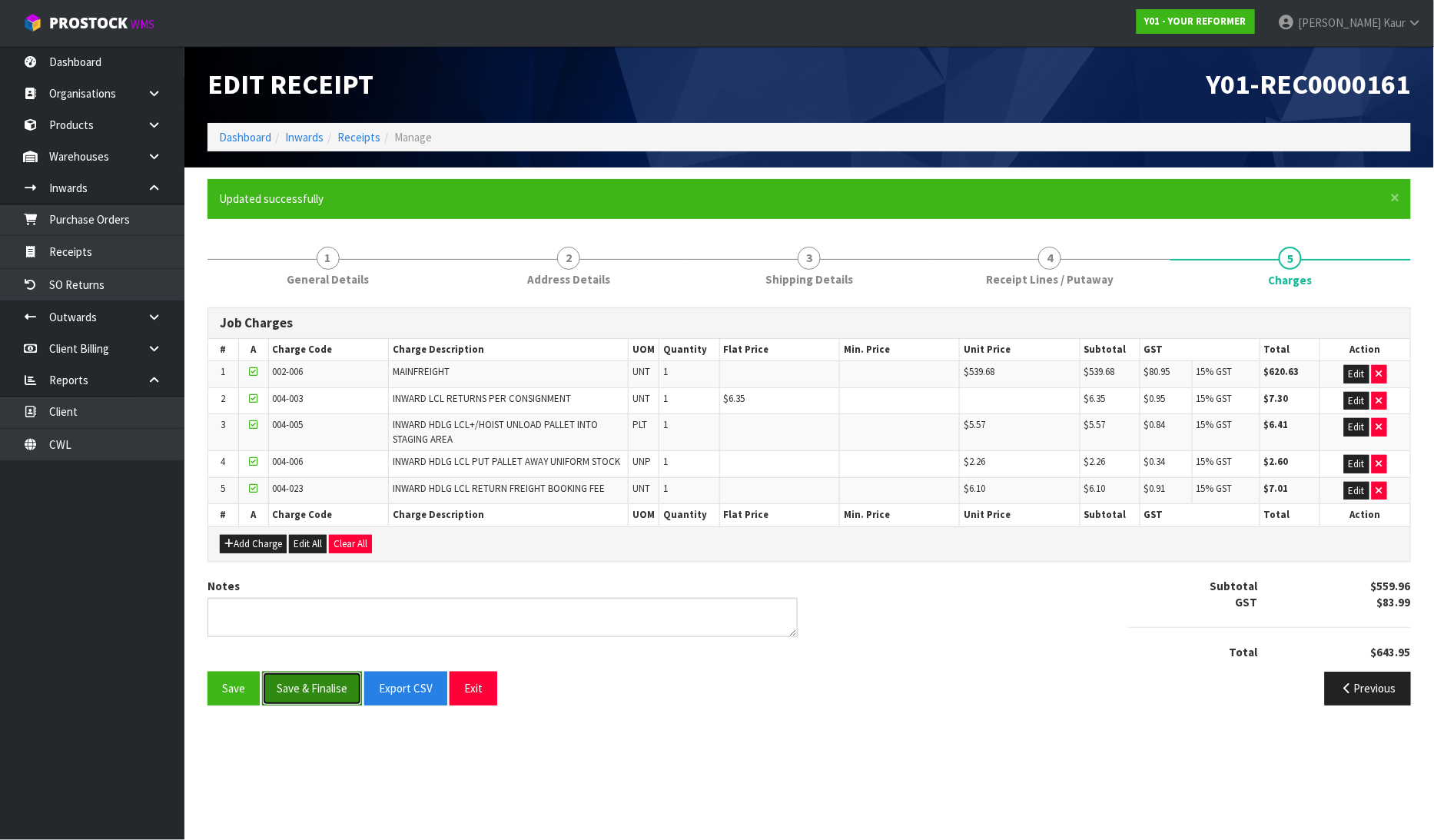
click at [301, 678] on button "Save & Finalise" at bounding box center [312, 688] width 100 height 33
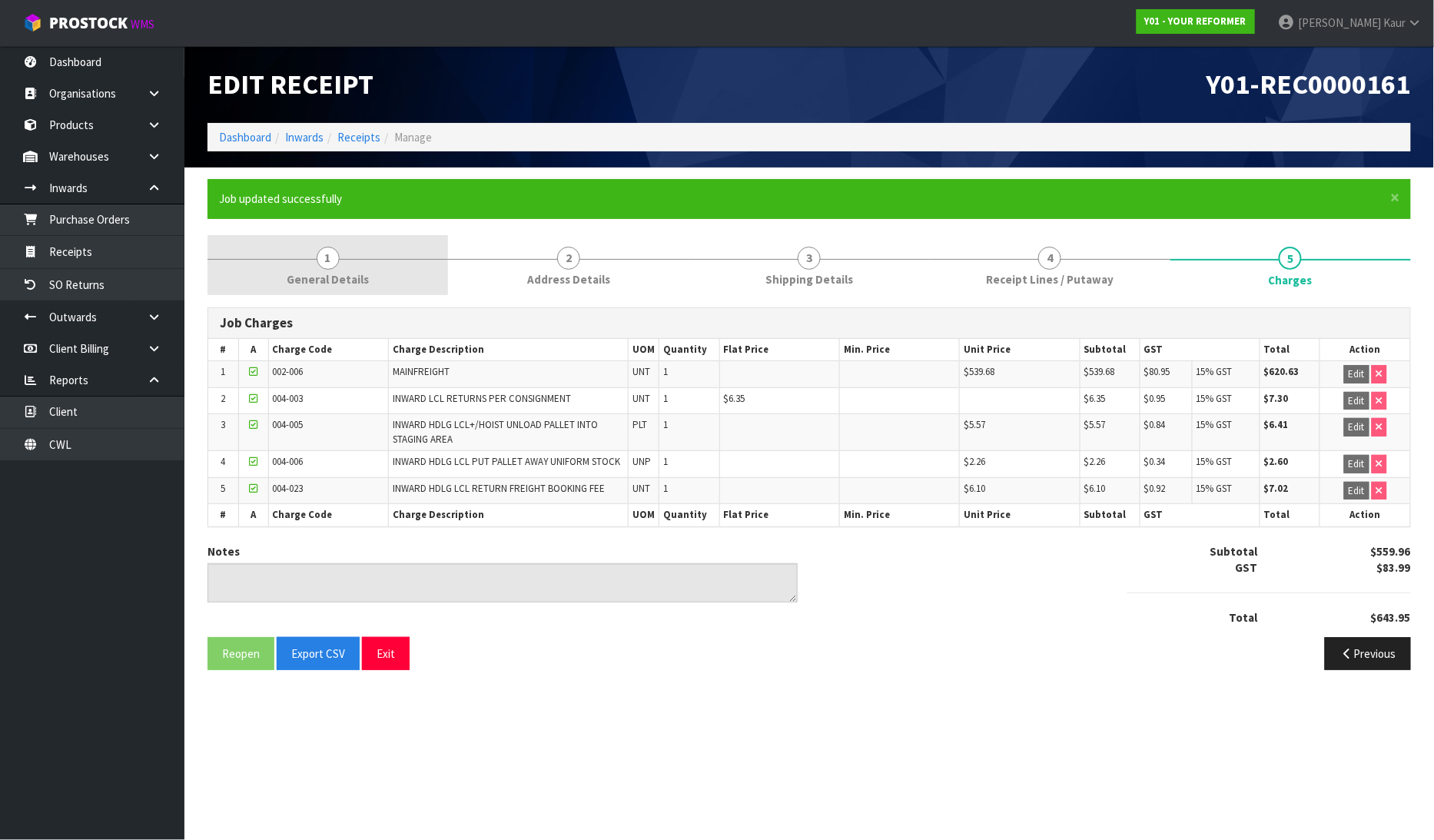
drag, startPoint x: 332, startPoint y: 274, endPoint x: 357, endPoint y: 289, distance: 29.2
click at [332, 274] on span "General Details" at bounding box center [327, 279] width 82 height 16
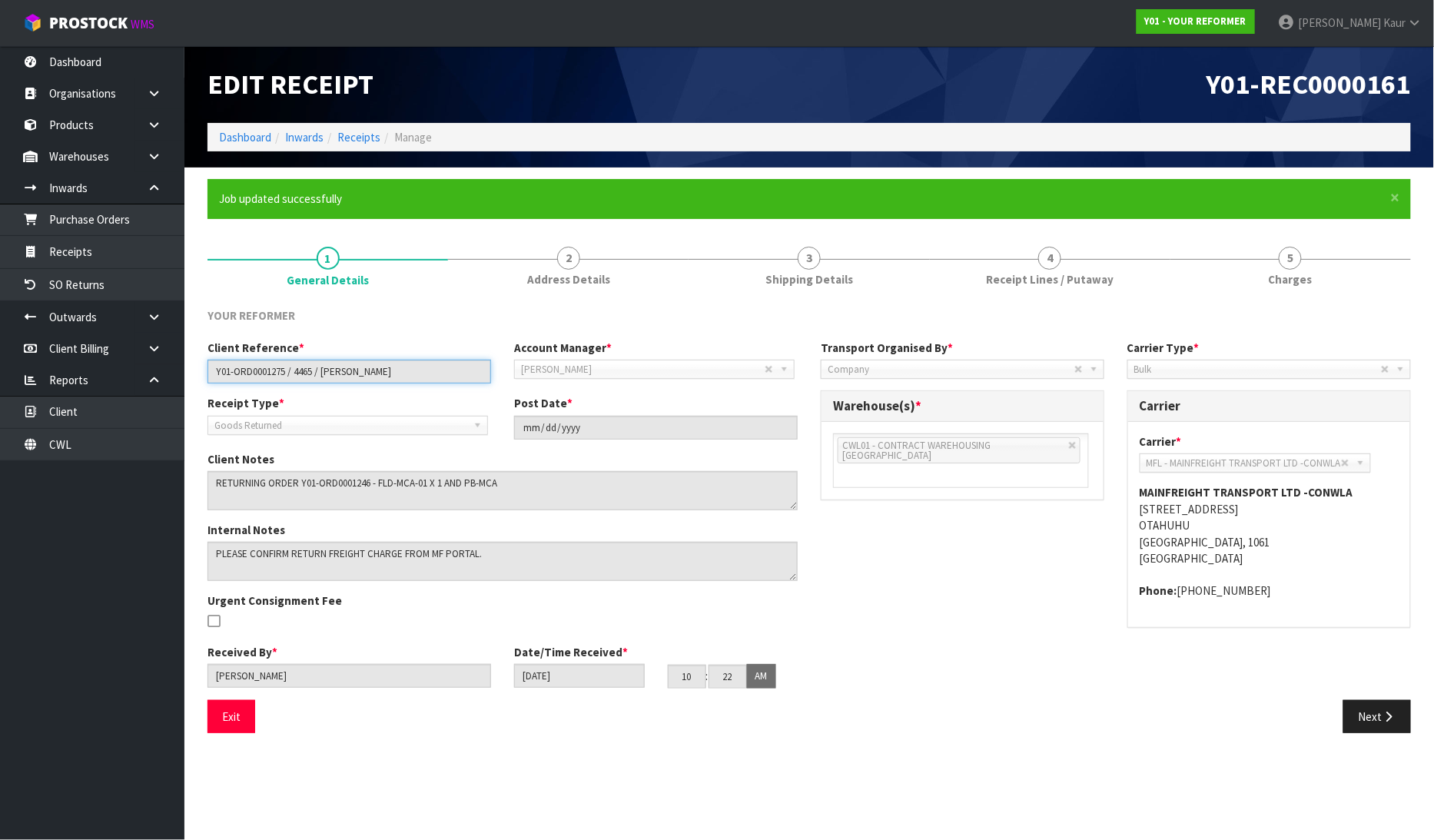
drag, startPoint x: 439, startPoint y: 373, endPoint x: 202, endPoint y: 382, distance: 237.2
click at [202, 382] on div "Client Reference * Y01-ORD0001275 / 4465 / REBECCA MCKENZIE" at bounding box center [349, 362] width 307 height 44
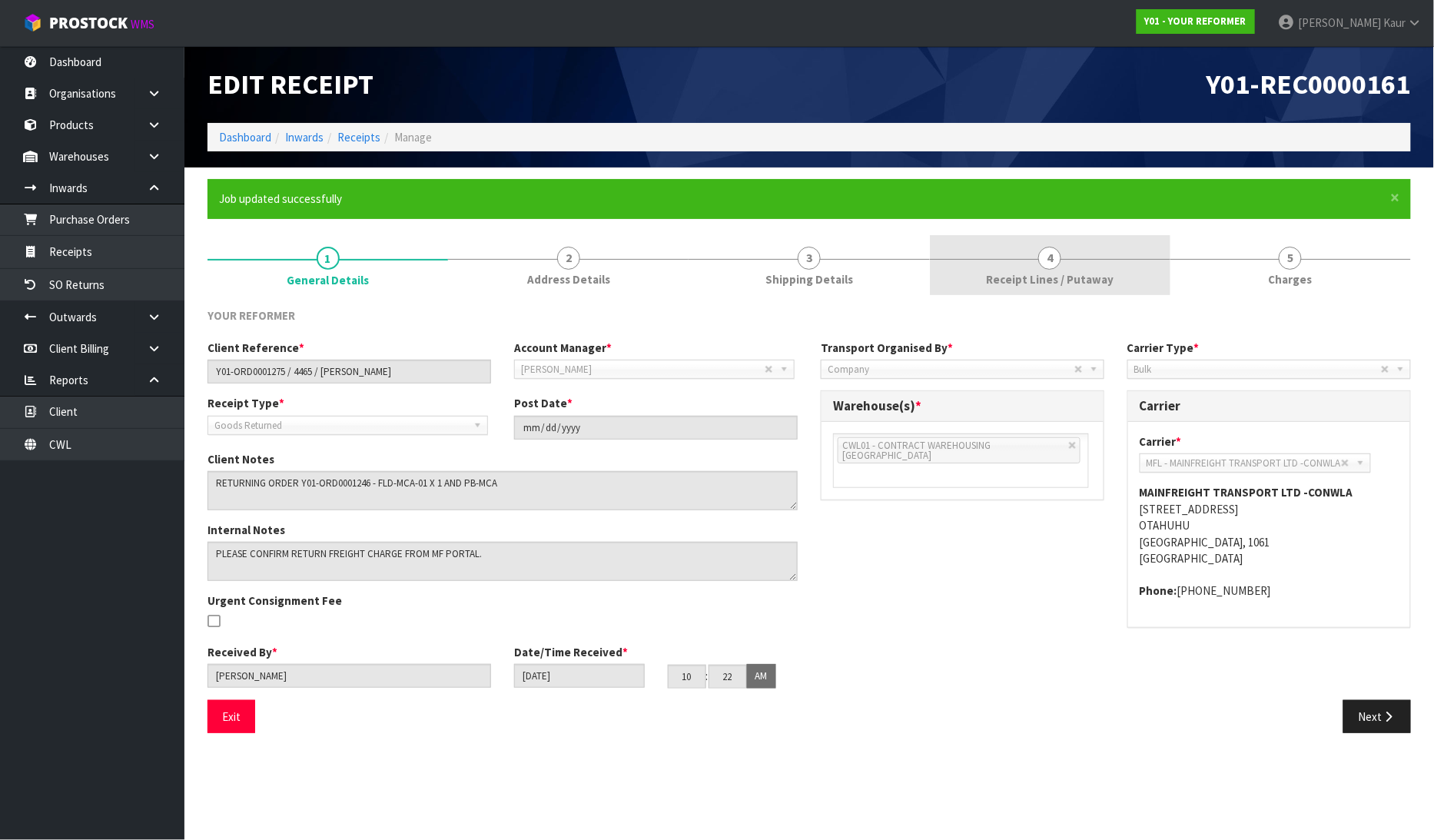
click at [984, 277] on link "4 Receipt Lines / Putaway" at bounding box center [1050, 265] width 241 height 61
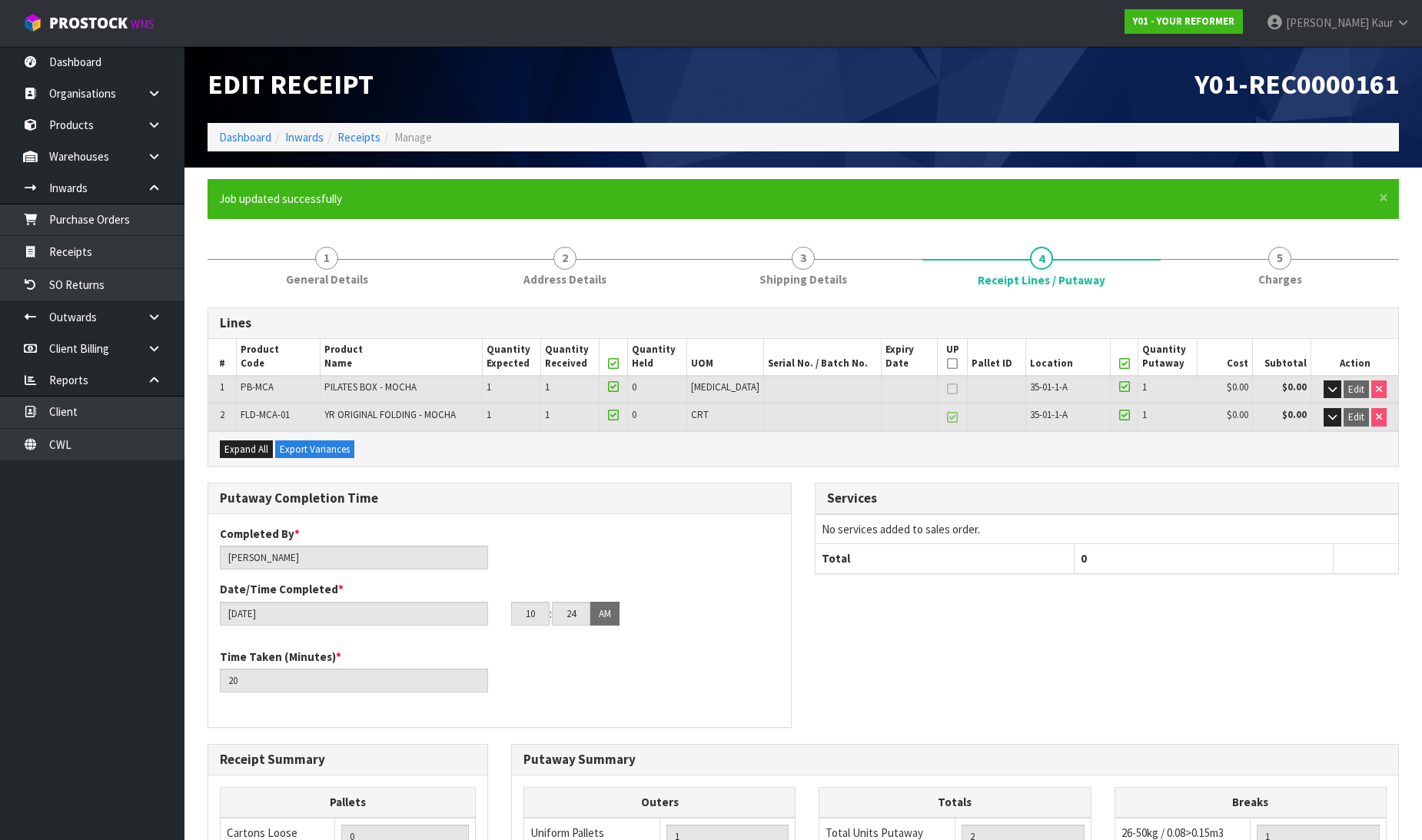
scroll to position [335, 0]
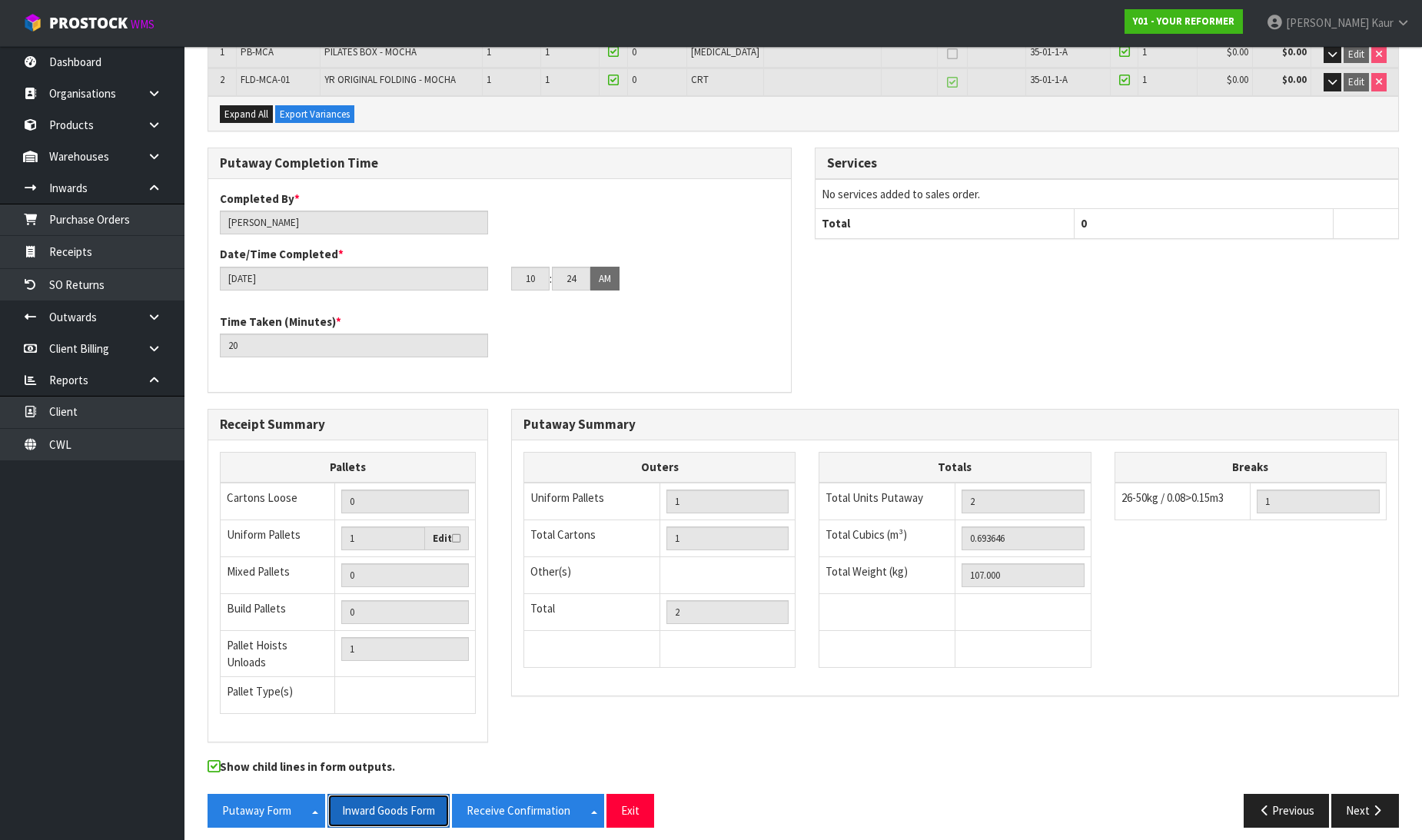
click at [376, 807] on button "Inward Goods Form" at bounding box center [388, 810] width 122 height 33
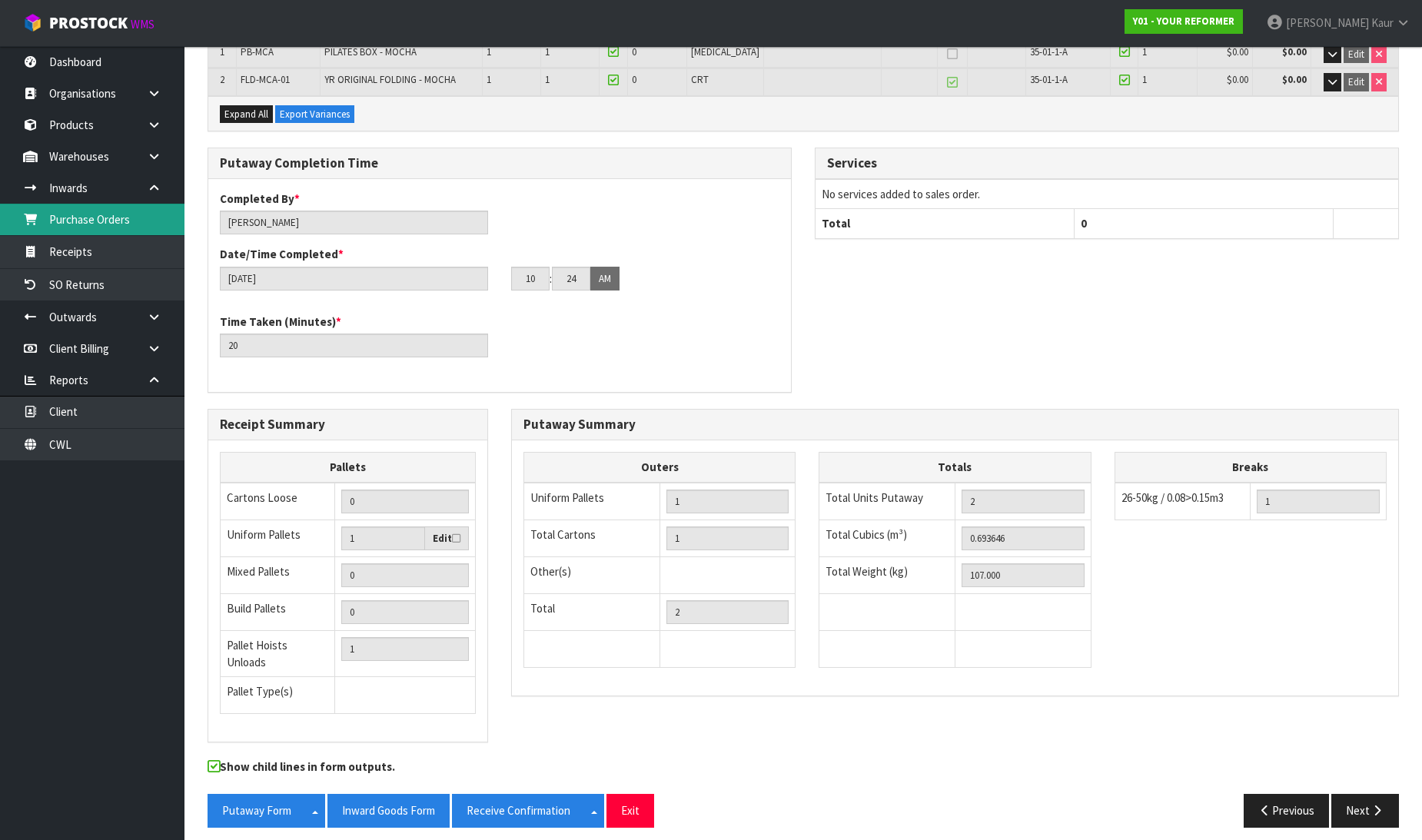
click at [146, 231] on link "Purchase Orders" at bounding box center [92, 219] width 185 height 32
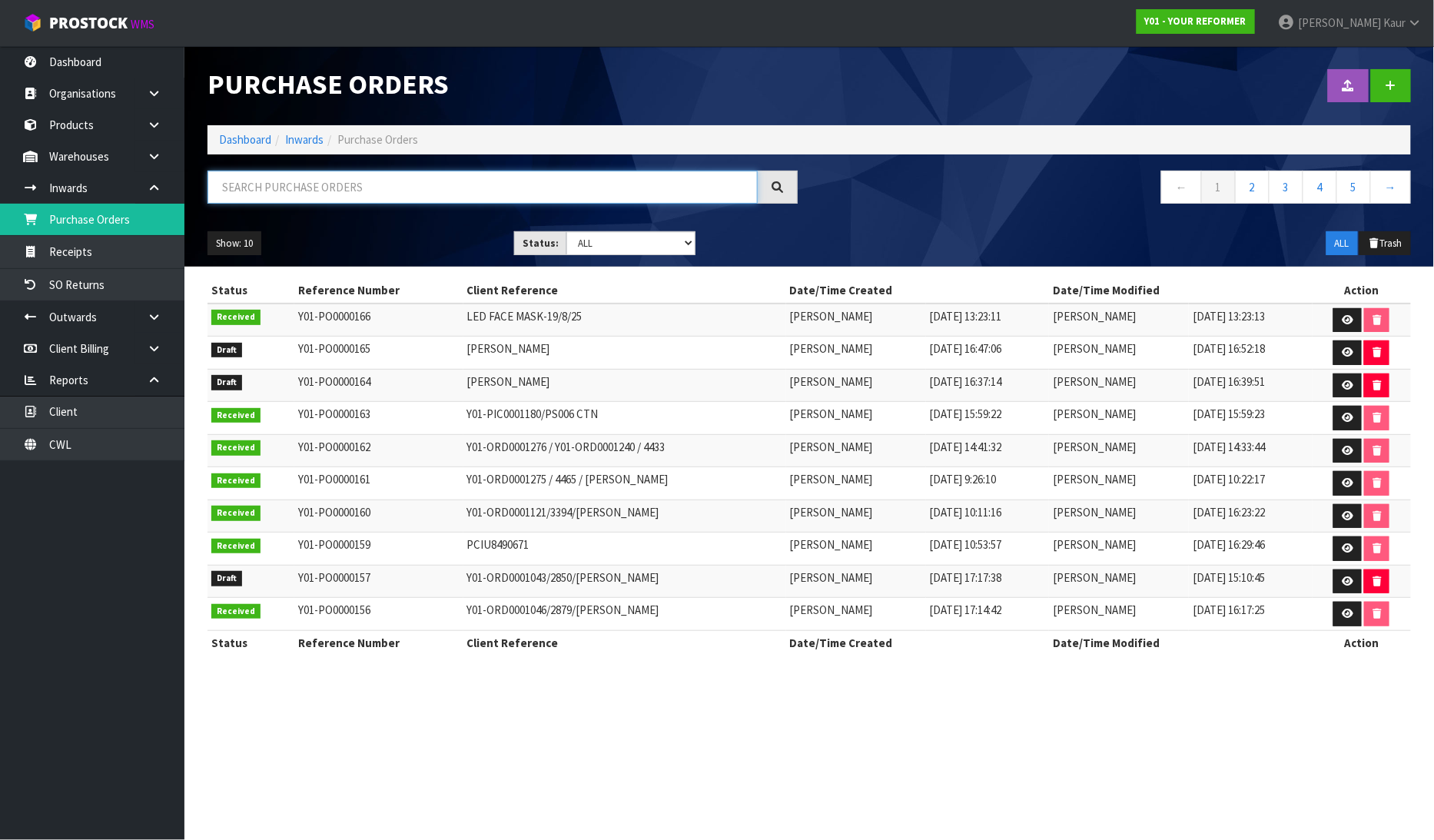
click at [236, 181] on input "text" at bounding box center [482, 187] width 550 height 33
type input "72"
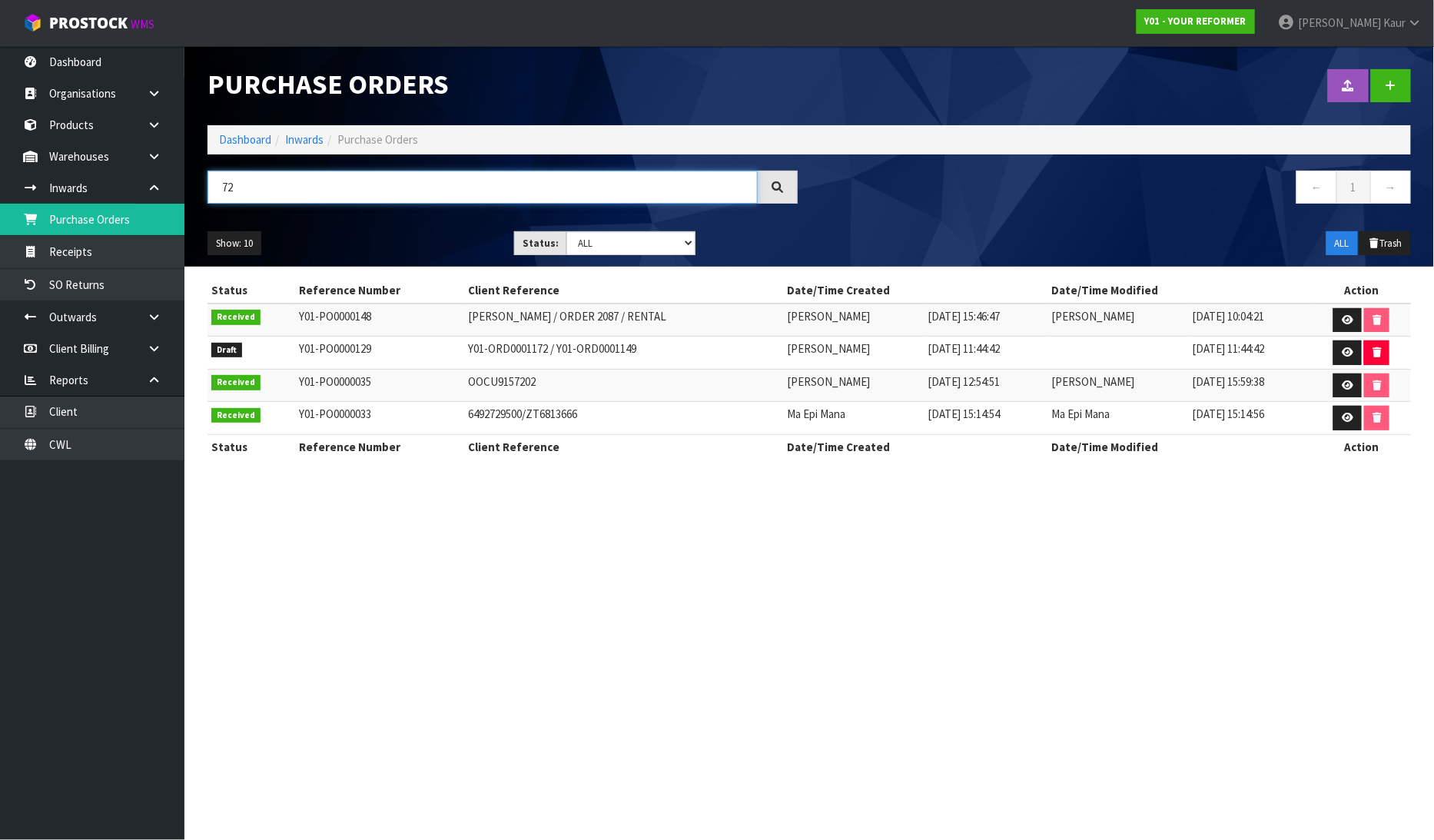
drag, startPoint x: 248, startPoint y: 194, endPoint x: 191, endPoint y: 187, distance: 57.4
click at [191, 187] on header "Purchase Orders Import Purchase Orders Drop file here to import csv template Da…" at bounding box center [809, 156] width 1249 height 221
type input "91"
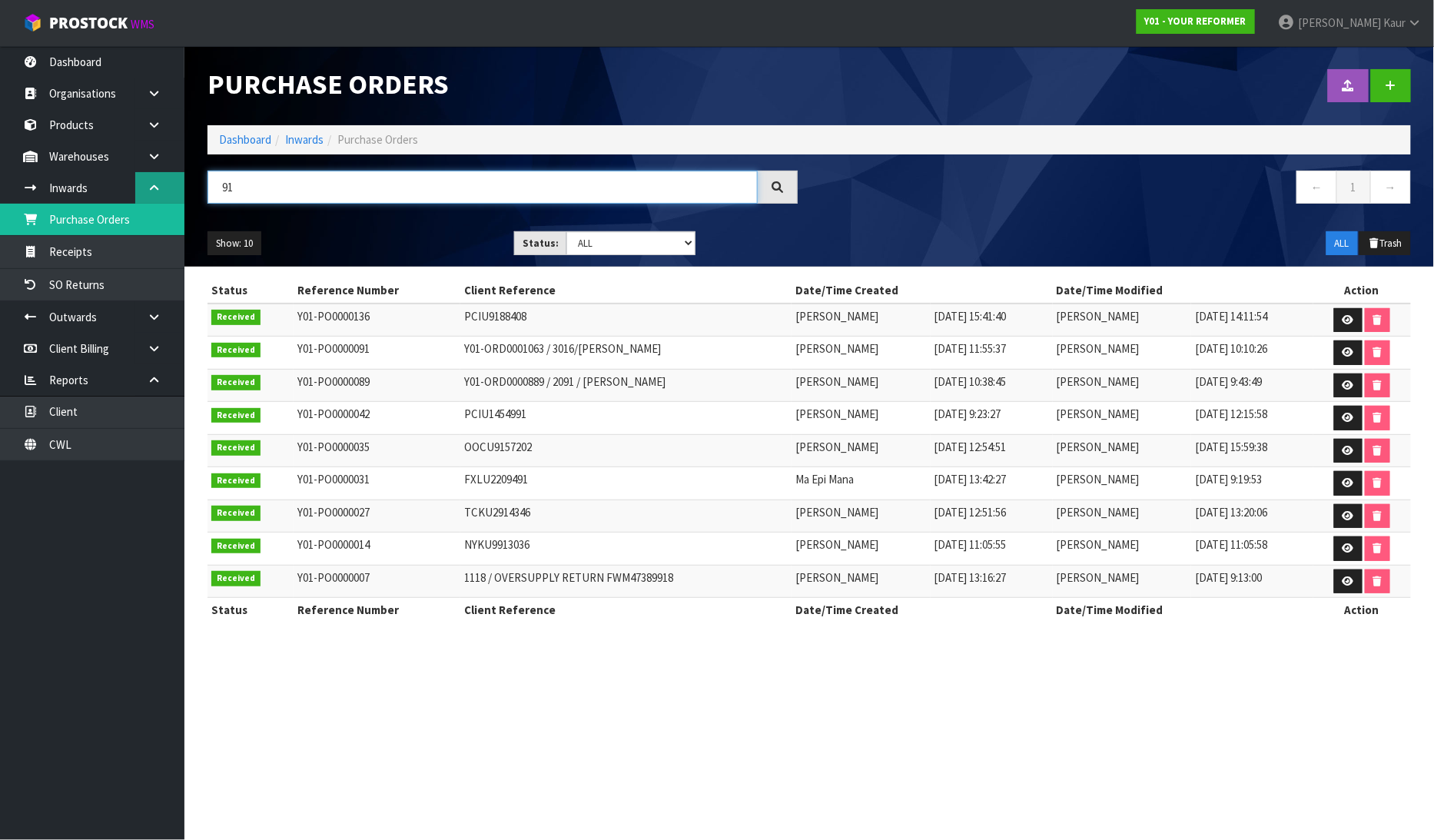
drag, startPoint x: 238, startPoint y: 188, endPoint x: 166, endPoint y: 188, distance: 72.0
click at [166, 188] on body "Toggle navigation ProStock WMS Y01 - YOUR REFORMER Prabhneet Kaur Logout Dashbo…" at bounding box center [717, 420] width 1434 height 840
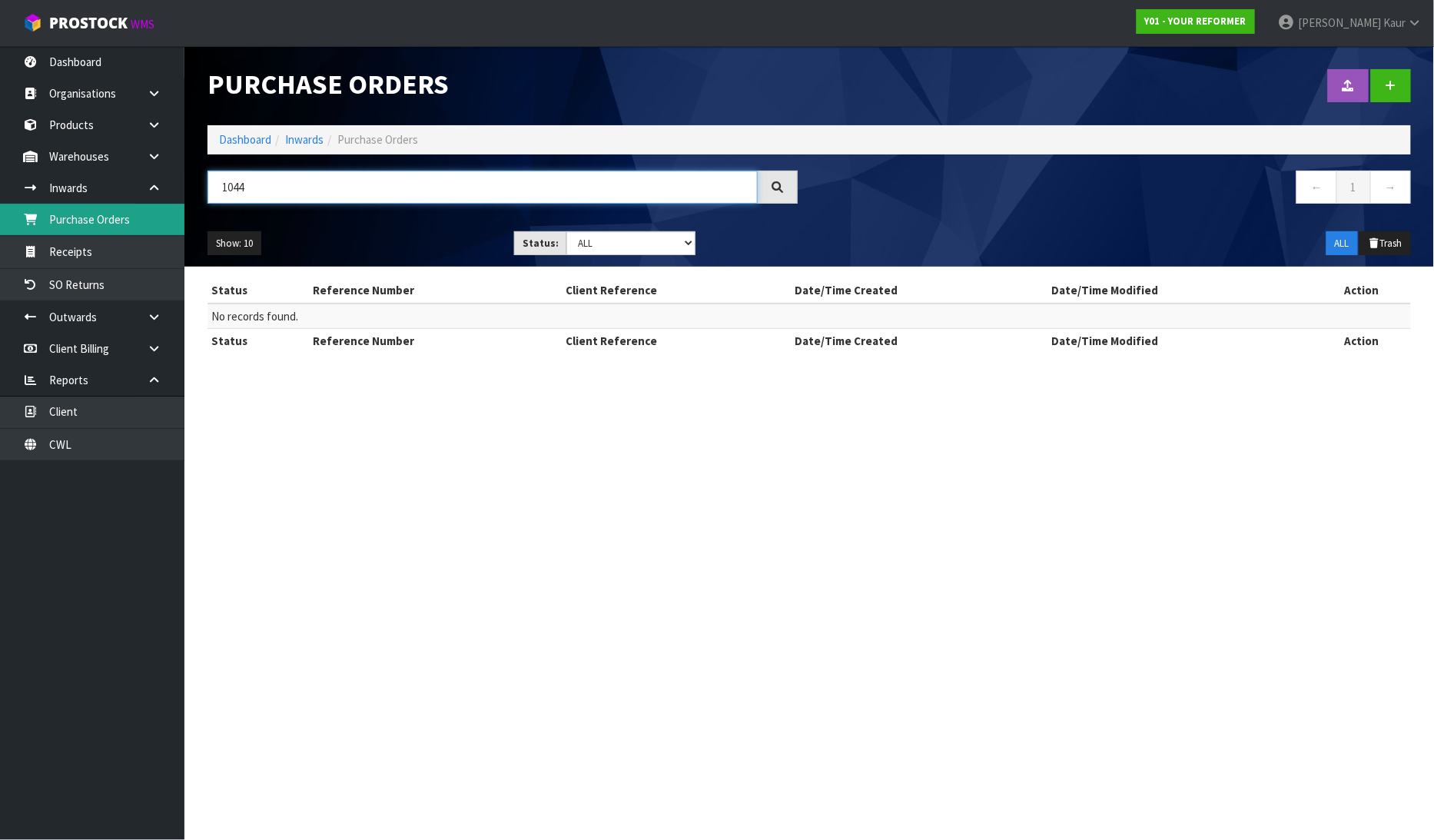
type input "1044"
click at [131, 226] on link "Purchase Orders" at bounding box center [92, 219] width 185 height 32
drag, startPoint x: 254, startPoint y: 185, endPoint x: 216, endPoint y: 181, distance: 38.2
click at [216, 181] on input "1044" at bounding box center [482, 187] width 550 height 33
type input "72"
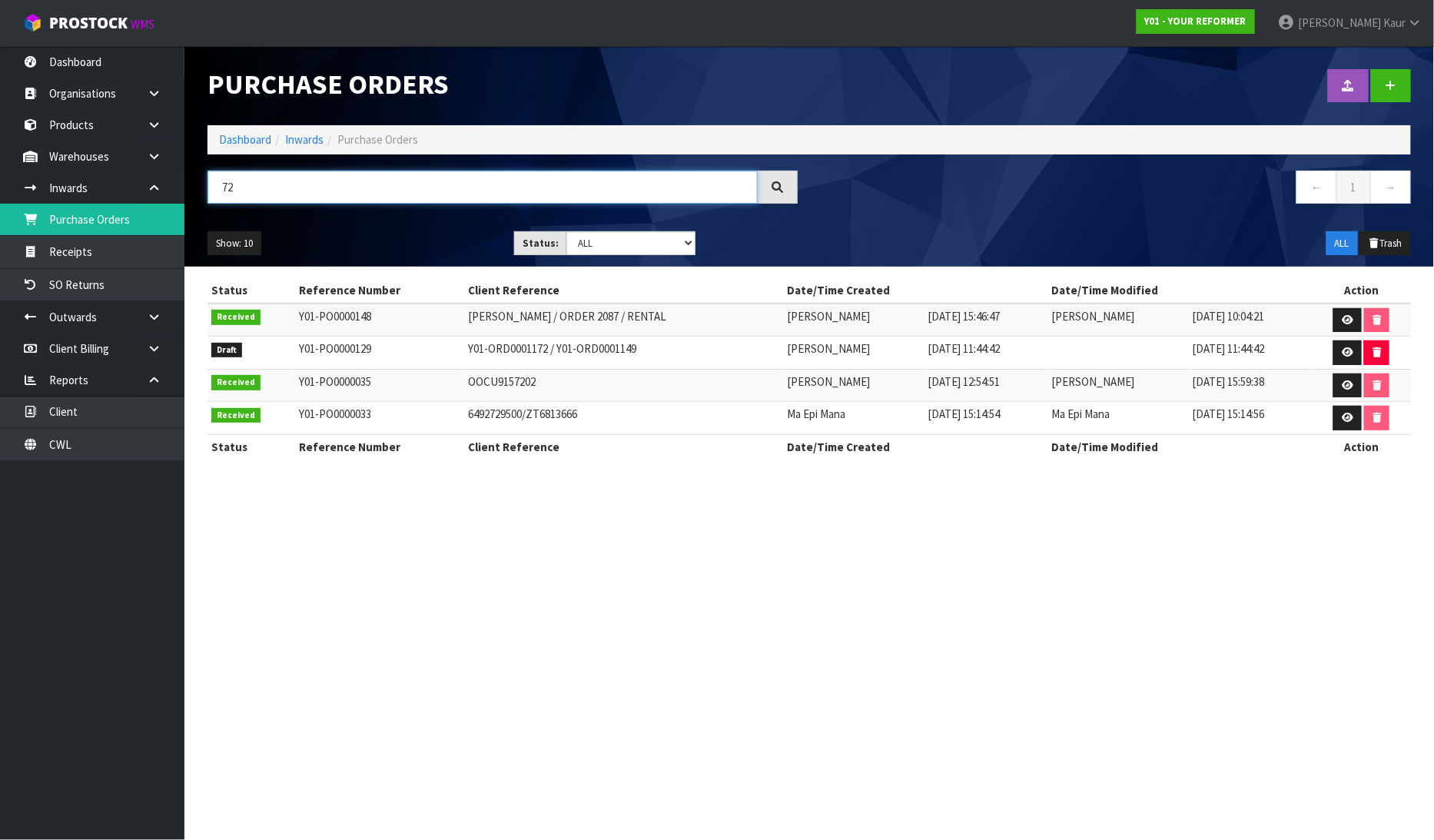
drag, startPoint x: 233, startPoint y: 185, endPoint x: 211, endPoint y: 185, distance: 22.0
click at [211, 185] on input "72" at bounding box center [482, 187] width 550 height 33
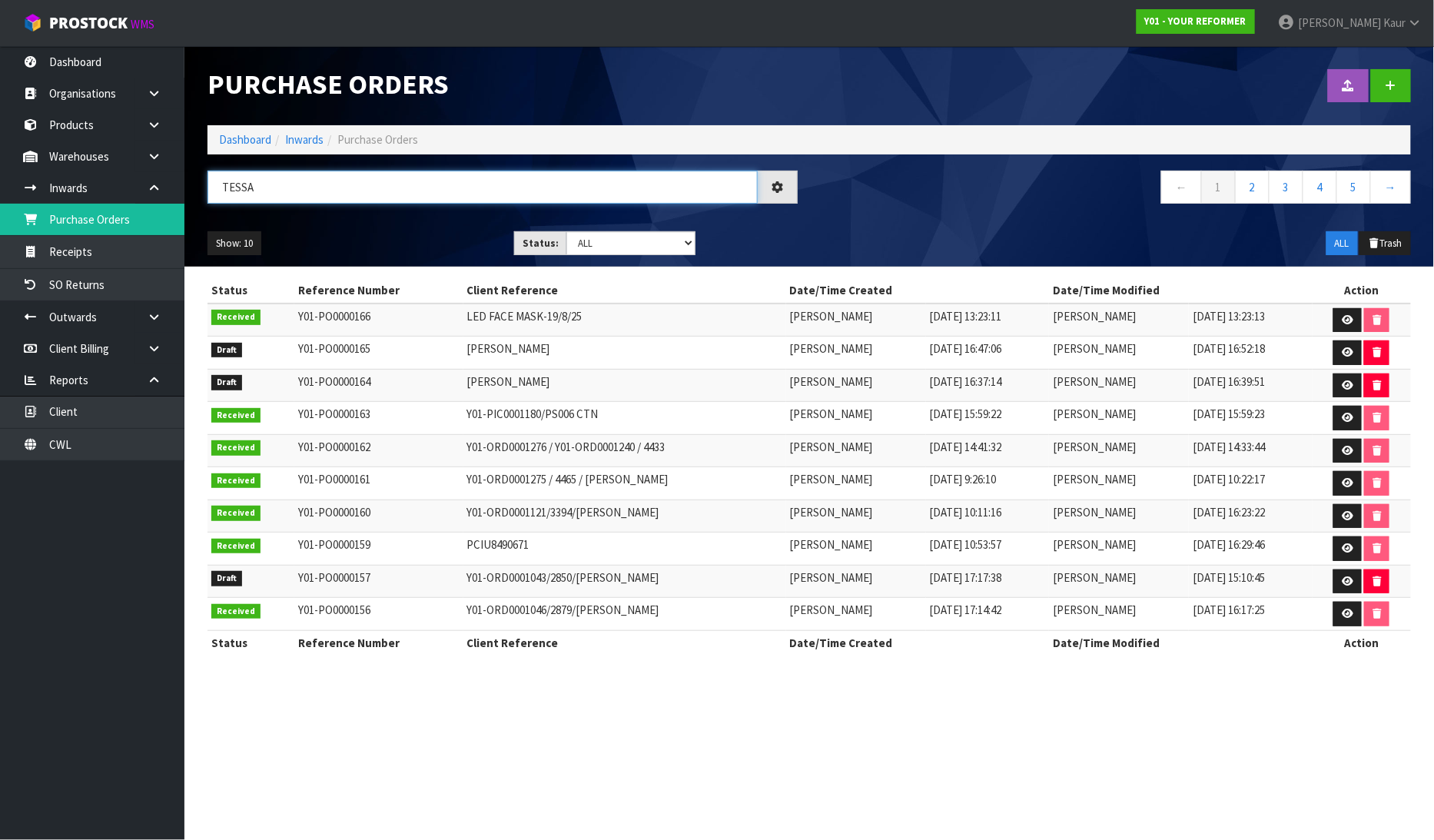
type input "TESSA"
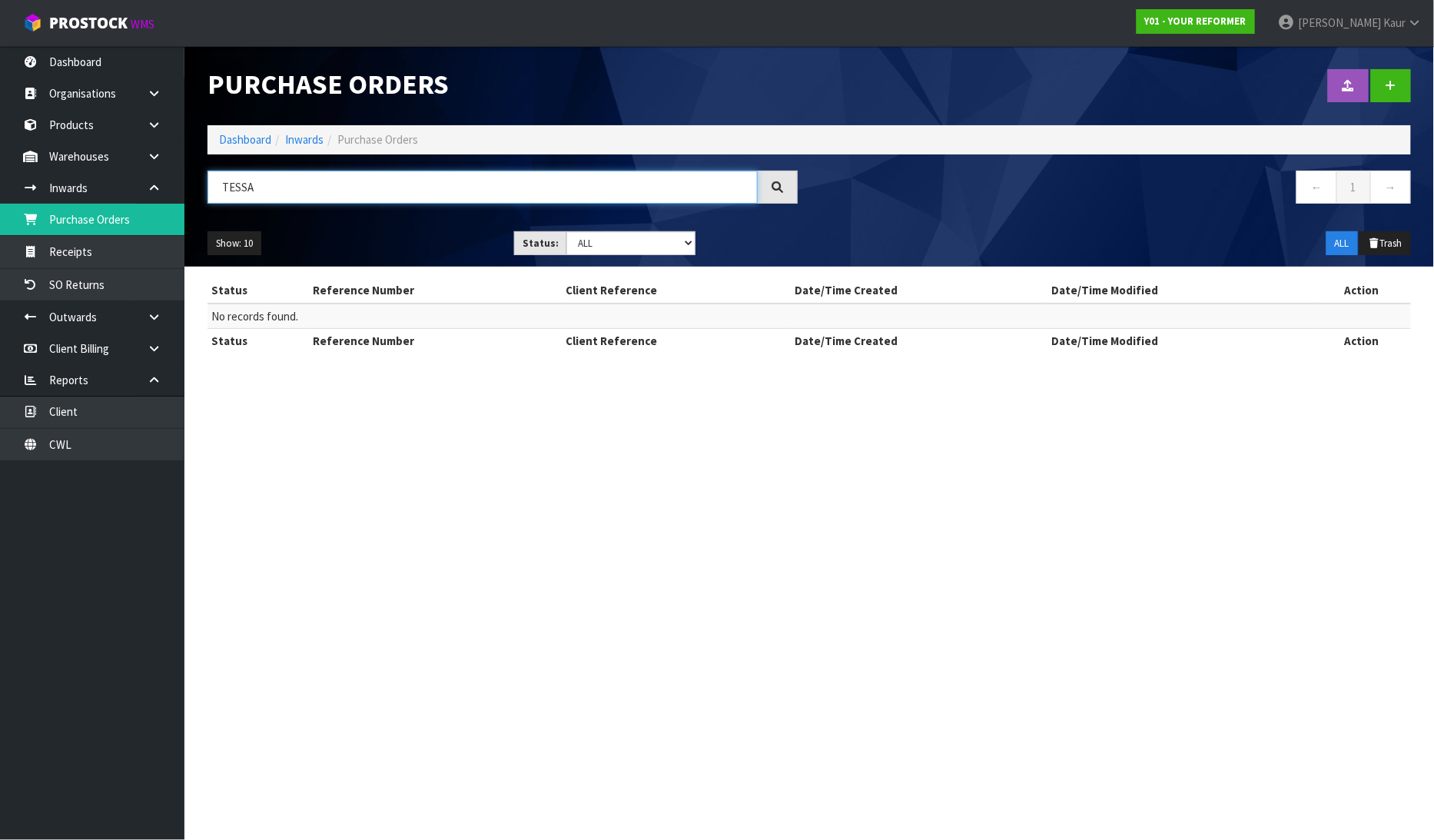
drag, startPoint x: 274, startPoint y: 191, endPoint x: 205, endPoint y: 180, distance: 69.9
click at [205, 180] on div "TESSA" at bounding box center [502, 192] width 613 height 44
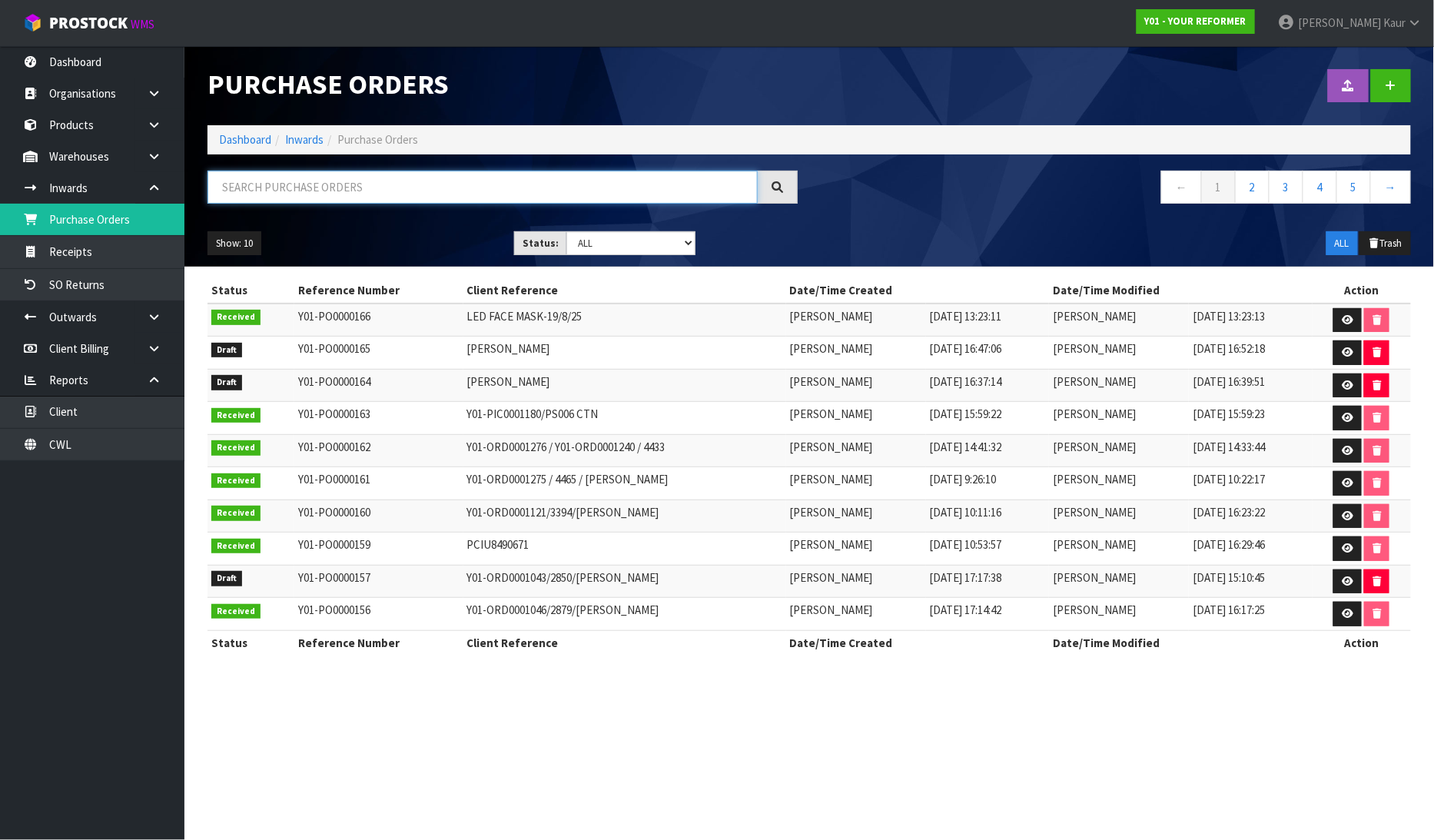
click at [256, 179] on input "text" at bounding box center [482, 187] width 550 height 33
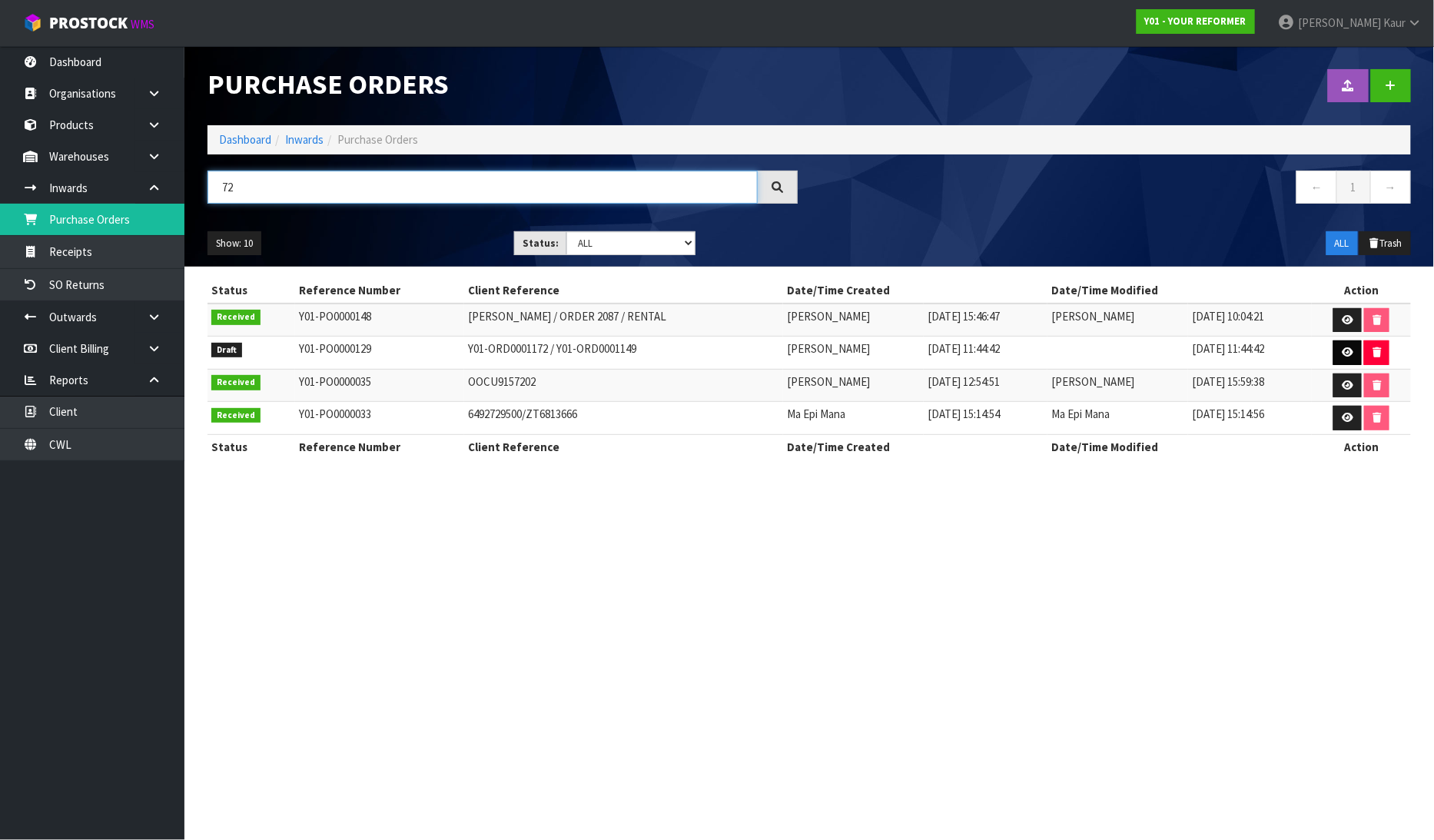
type input "72"
click at [1350, 348] on icon at bounding box center [1347, 352] width 12 height 10
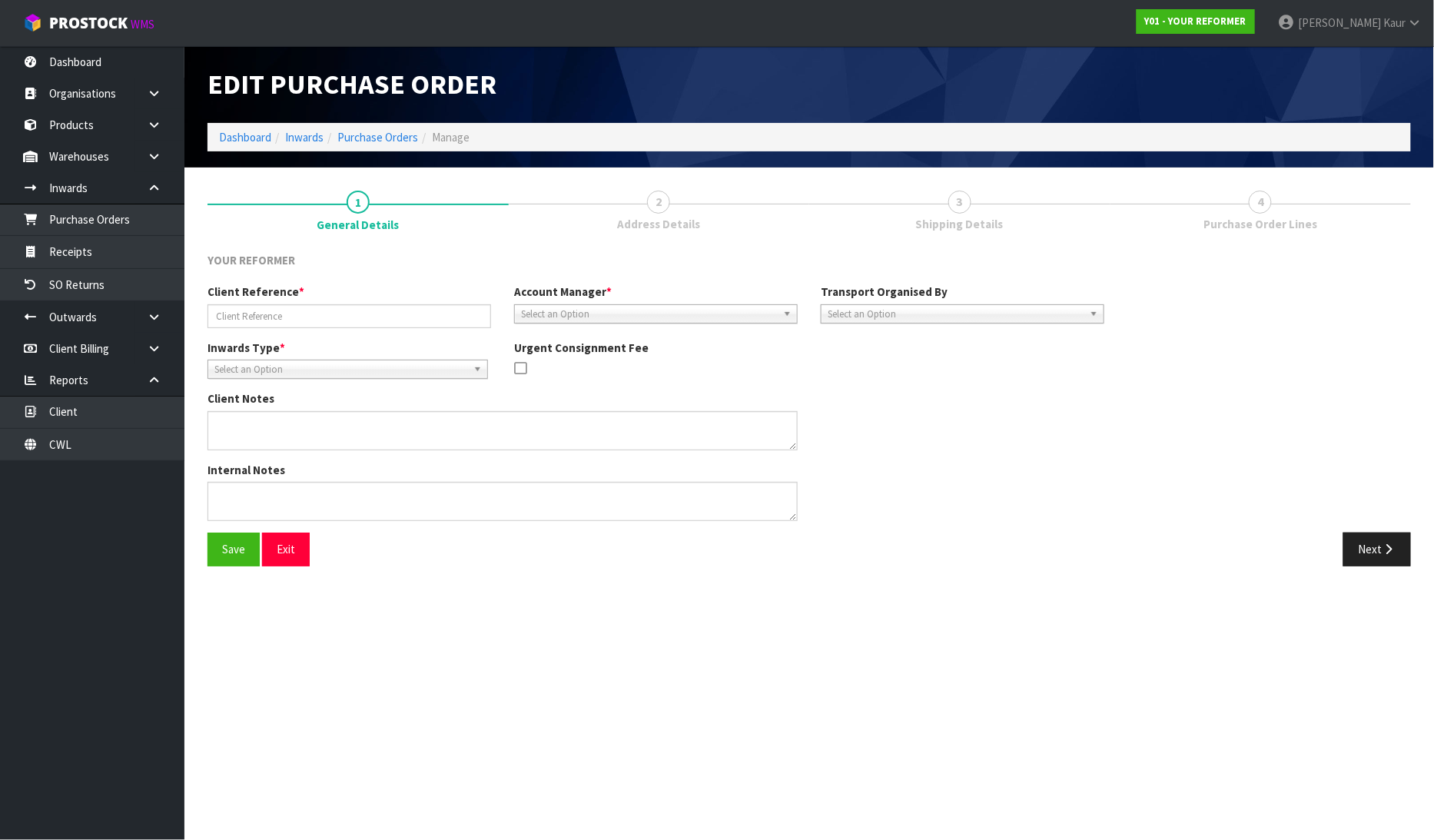
type input "Y01-ORD0001172 / Y01-ORD0001149"
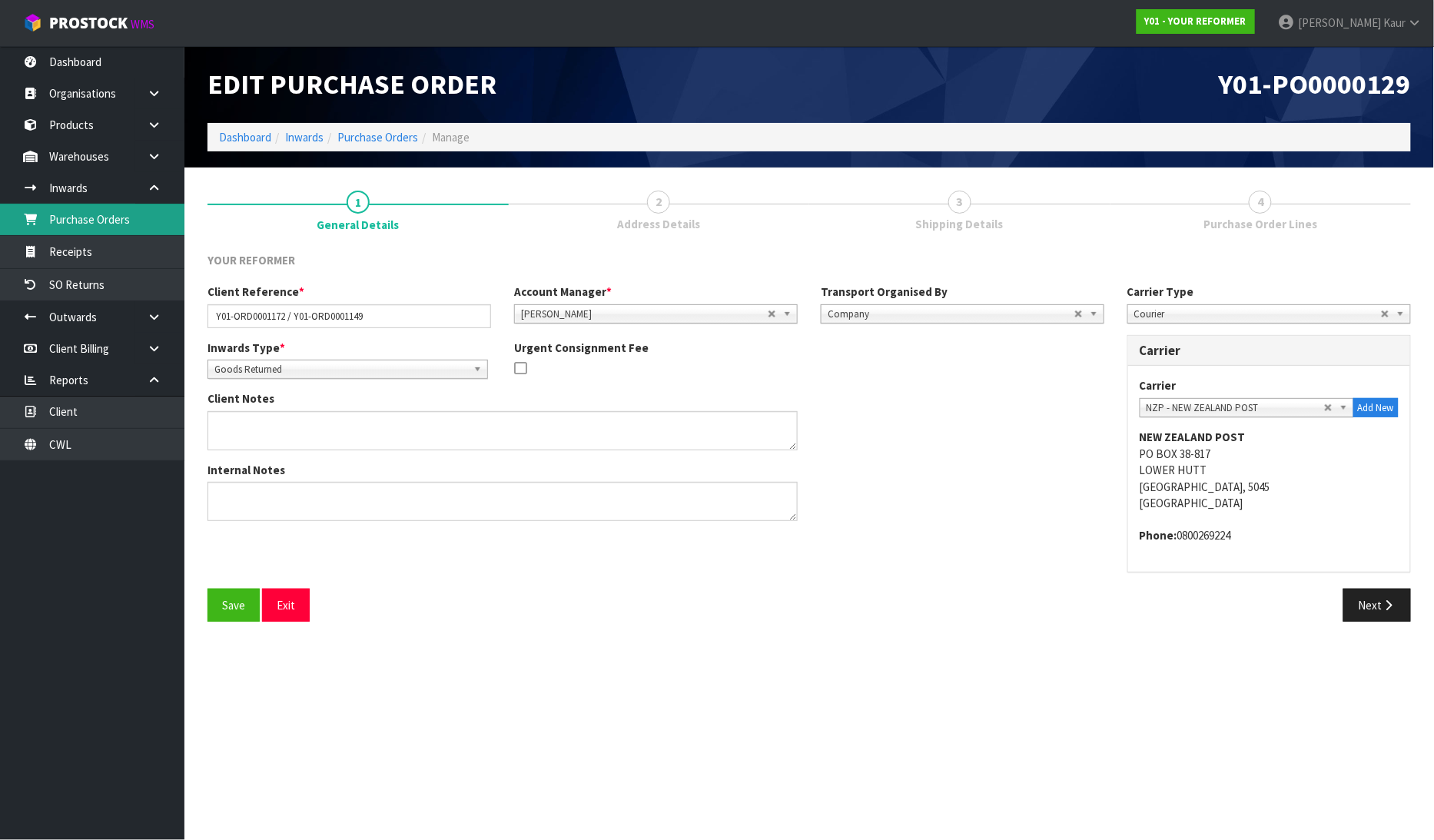
click at [99, 217] on link "Purchase Orders" at bounding box center [92, 219] width 185 height 32
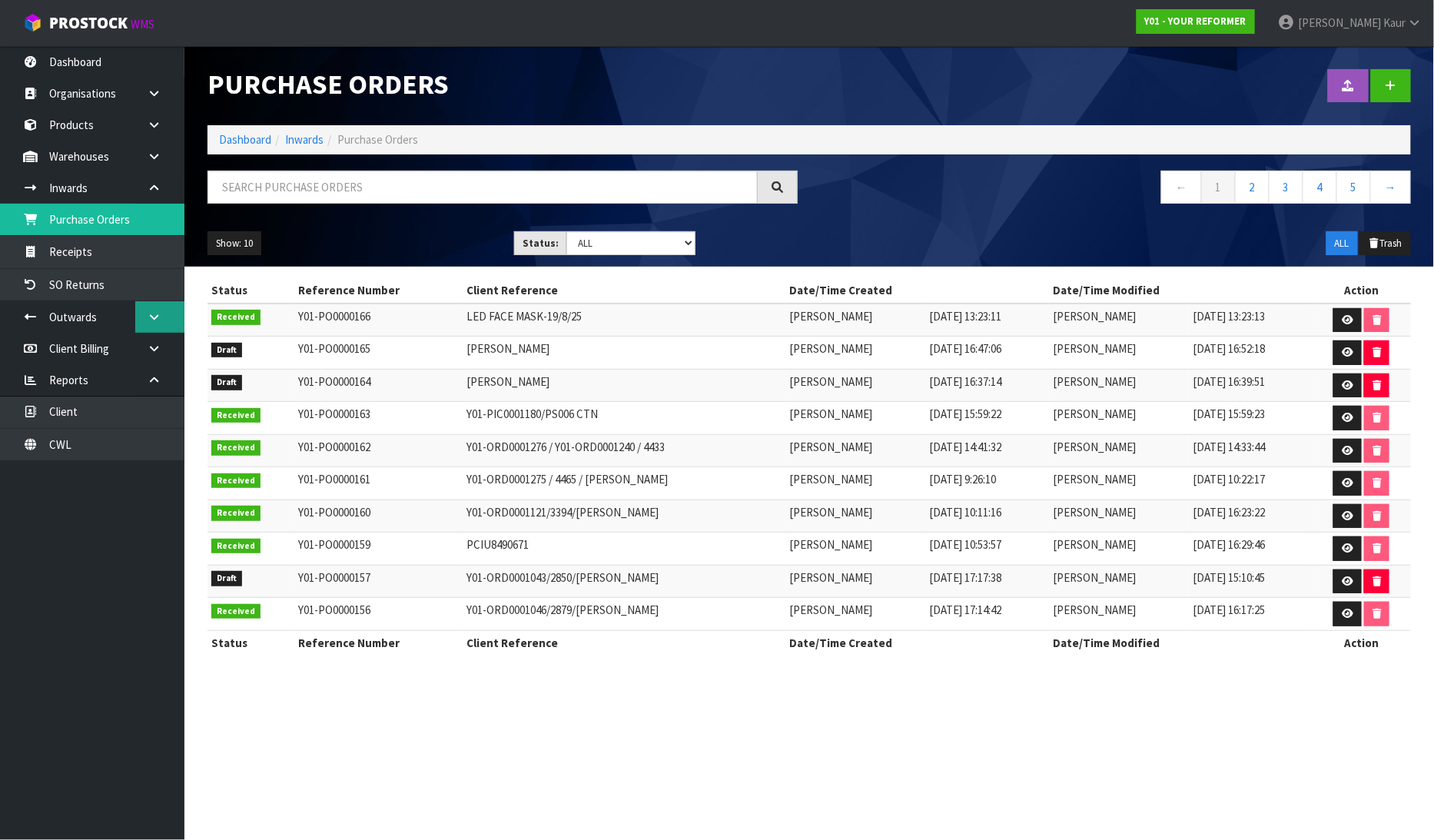
click at [169, 323] on link at bounding box center [159, 317] width 49 height 32
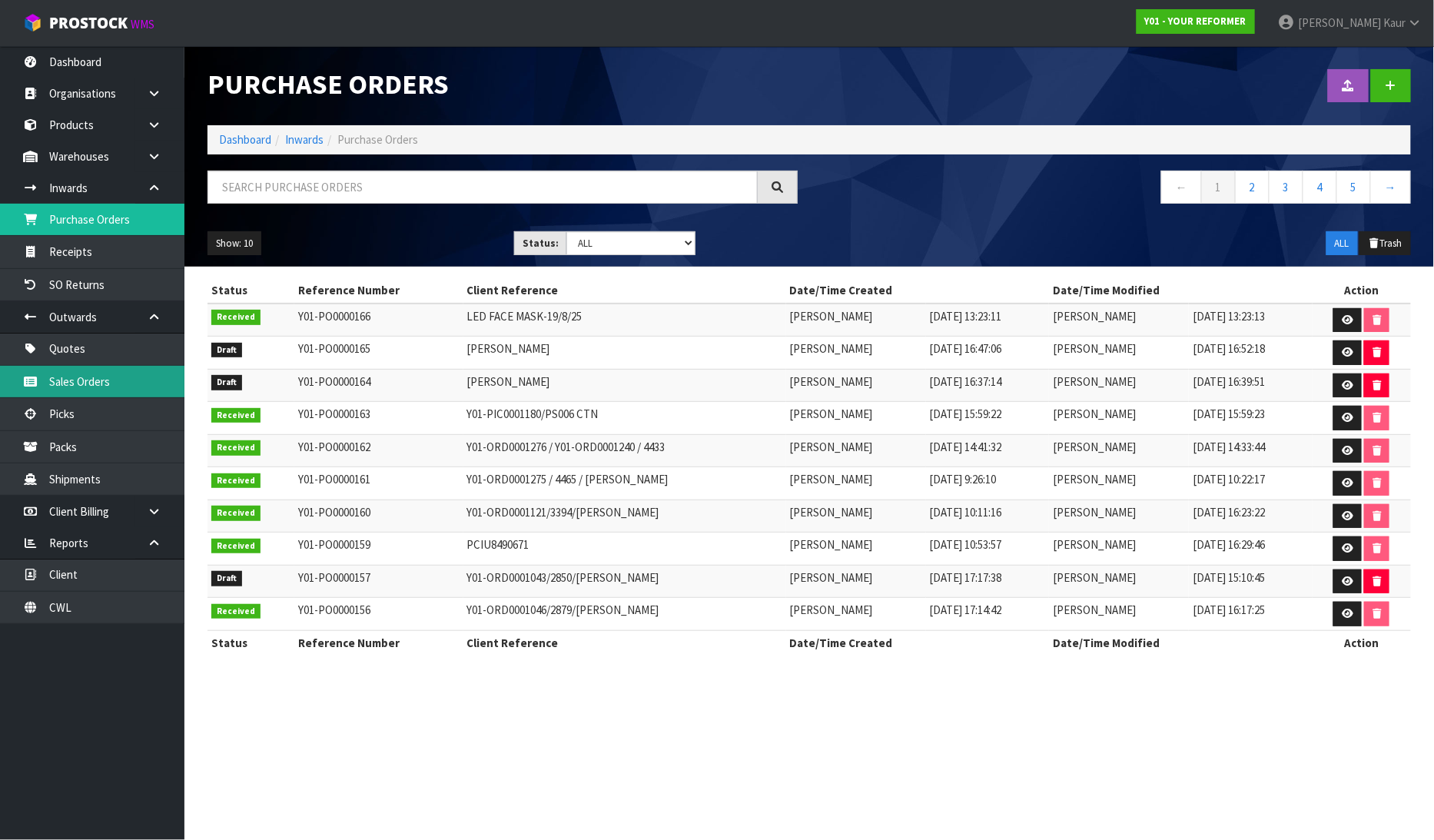
click at [119, 383] on link "Sales Orders" at bounding box center [92, 382] width 185 height 32
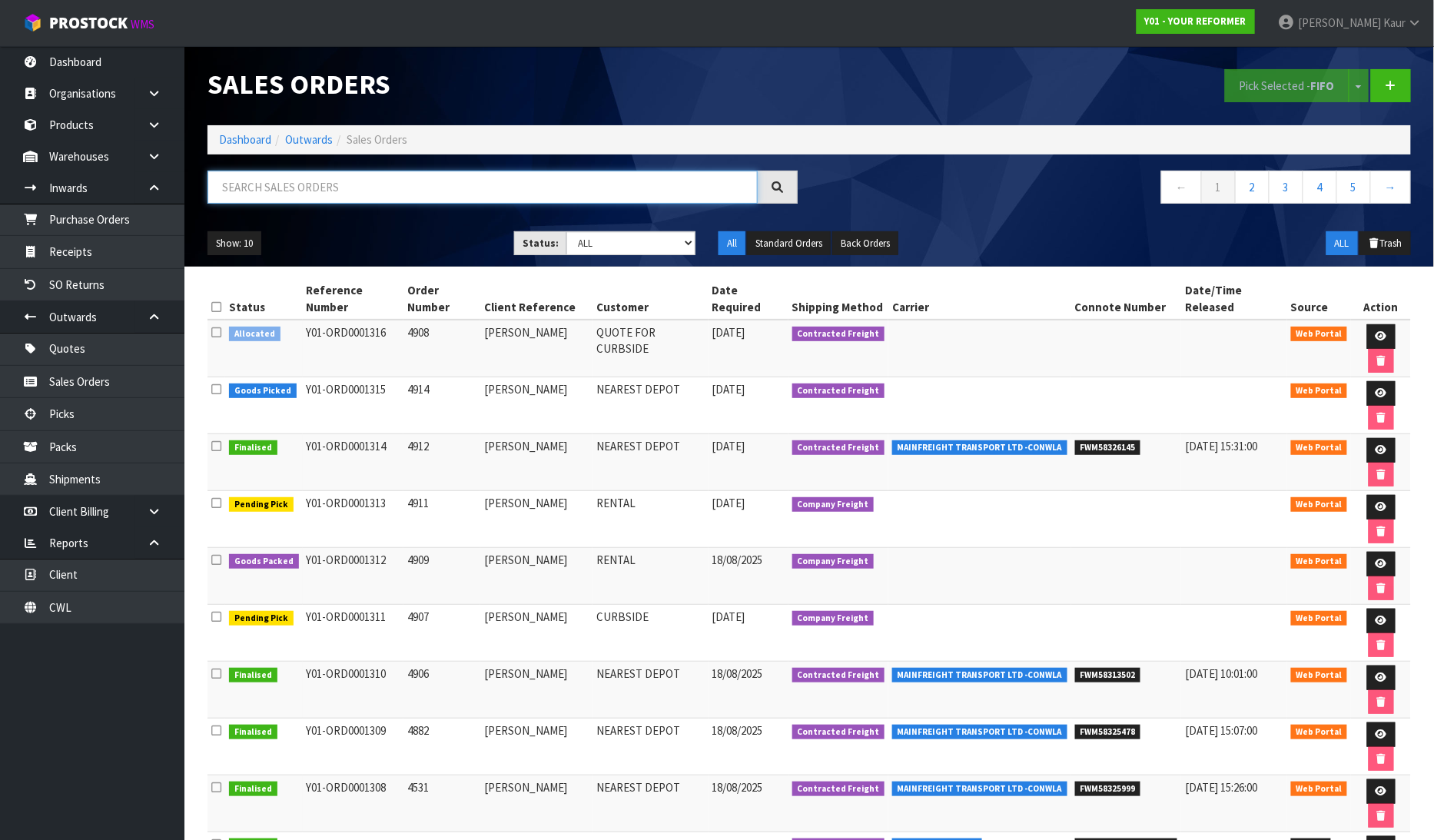
click at [319, 189] on input "text" at bounding box center [482, 187] width 550 height 33
type input "72"
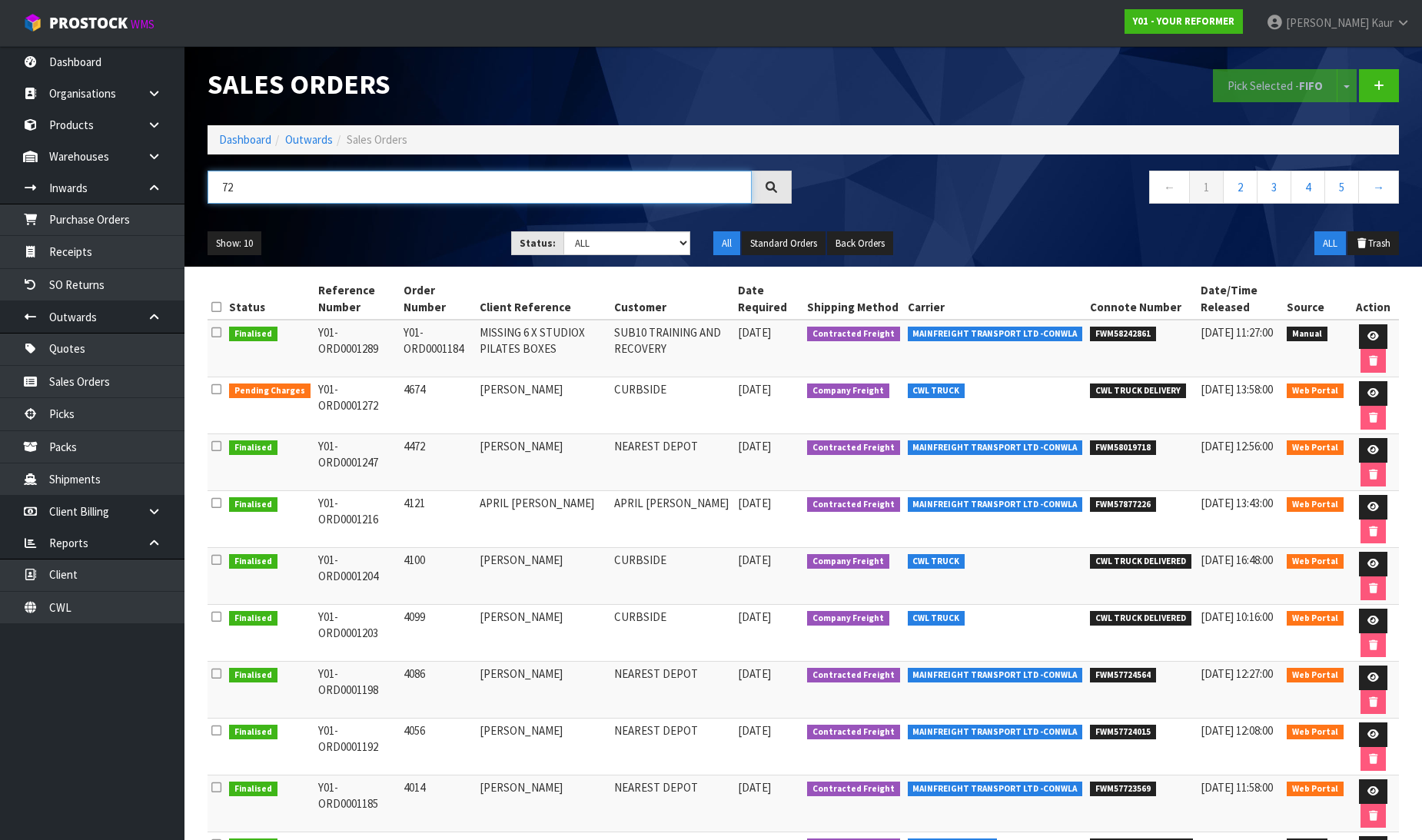
drag, startPoint x: 238, startPoint y: 189, endPoint x: 200, endPoint y: 189, distance: 38.0
click at [200, 189] on div "72" at bounding box center [499, 192] width 607 height 44
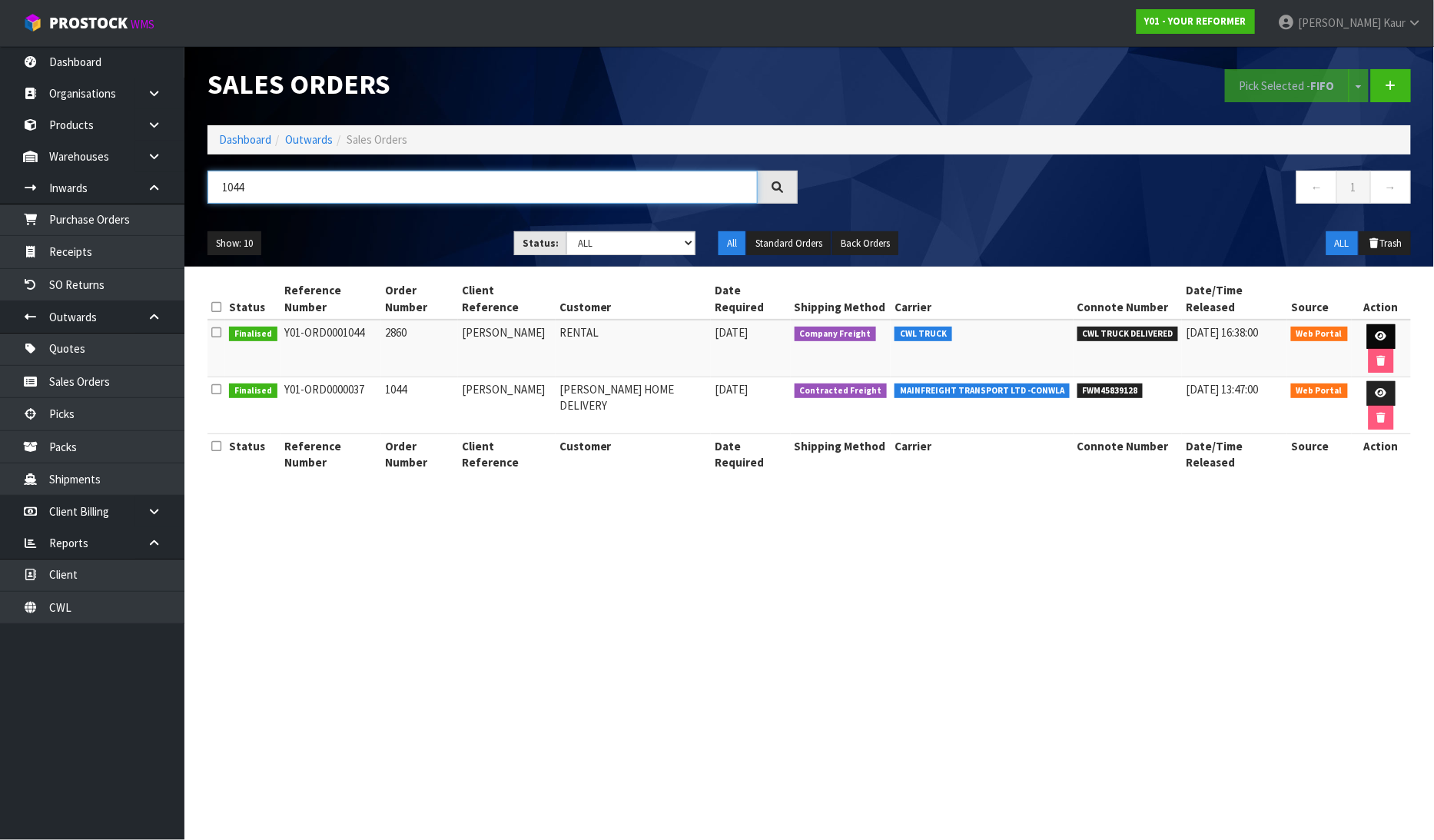
type input "1044"
click at [1380, 333] on icon at bounding box center [1381, 336] width 12 height 10
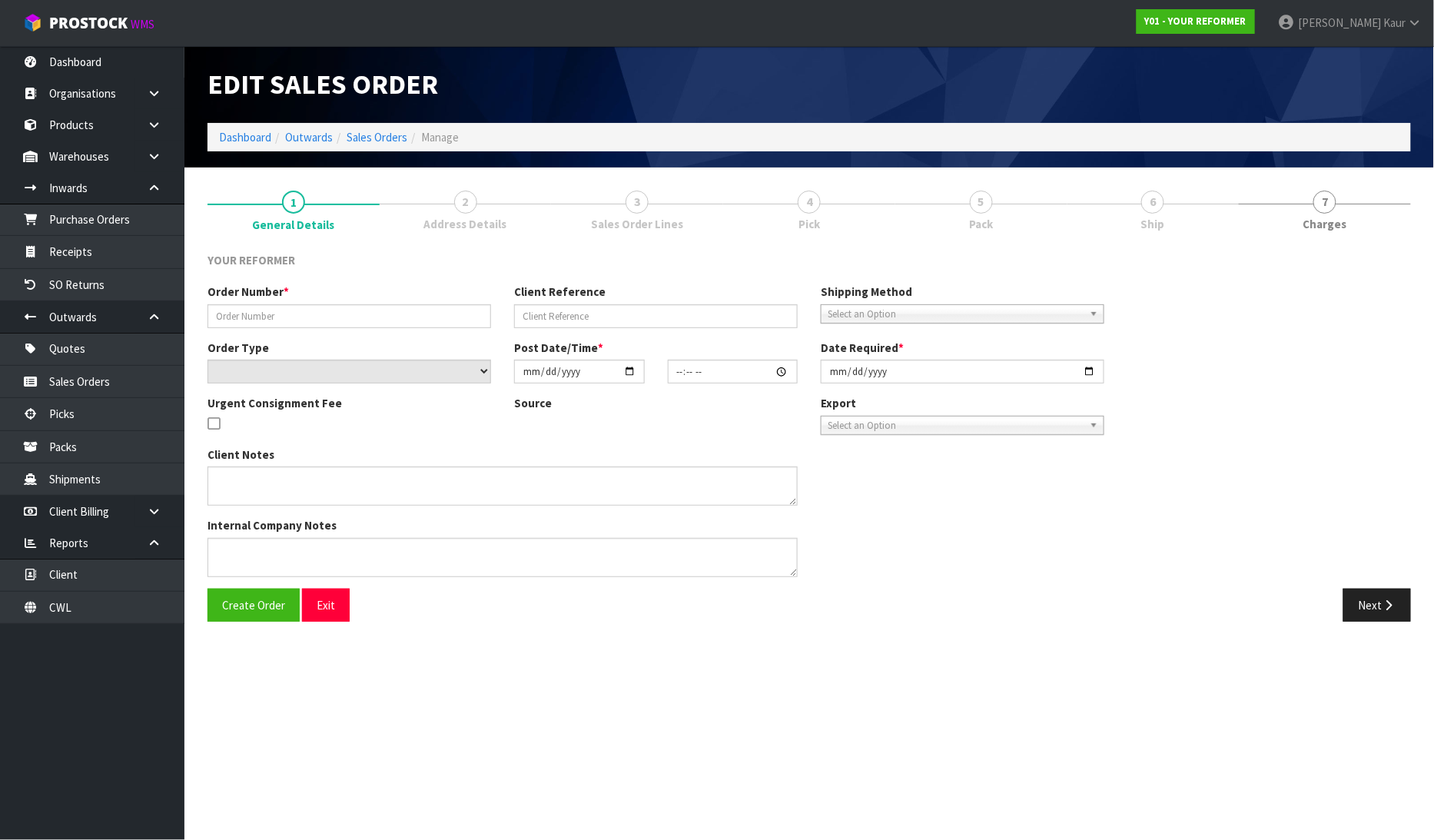
type input "2860"
type input "TESSA MILINA"
select select "number:0"
type input "2025-04-03"
type input "14:59:00.000"
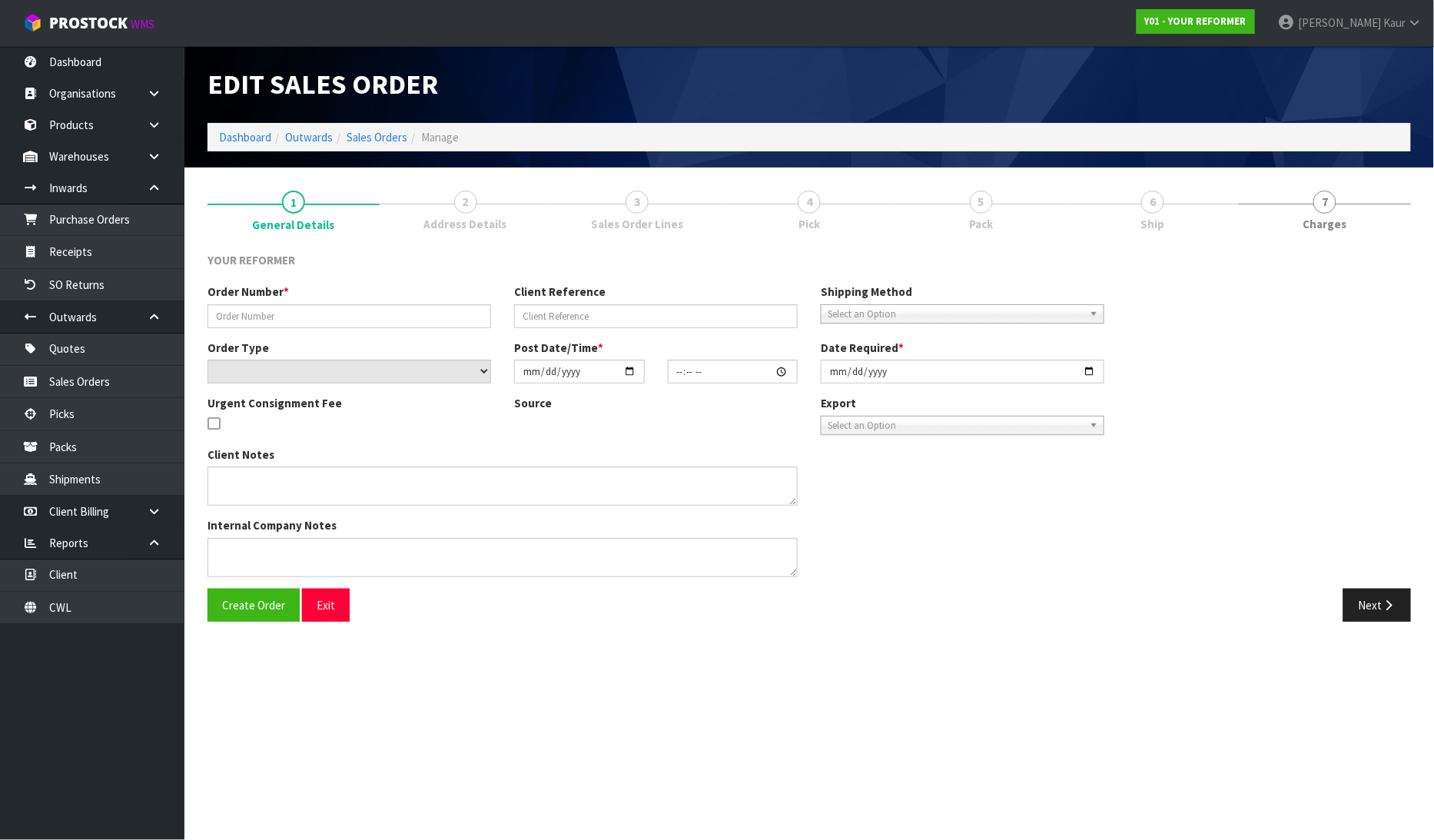
type input "2025-04-04"
type textarea "TESSA MILINA 44 PAMU ROAD AUK AUCKLAND 0618 NEW ZEALAND +64 21 206 1244"
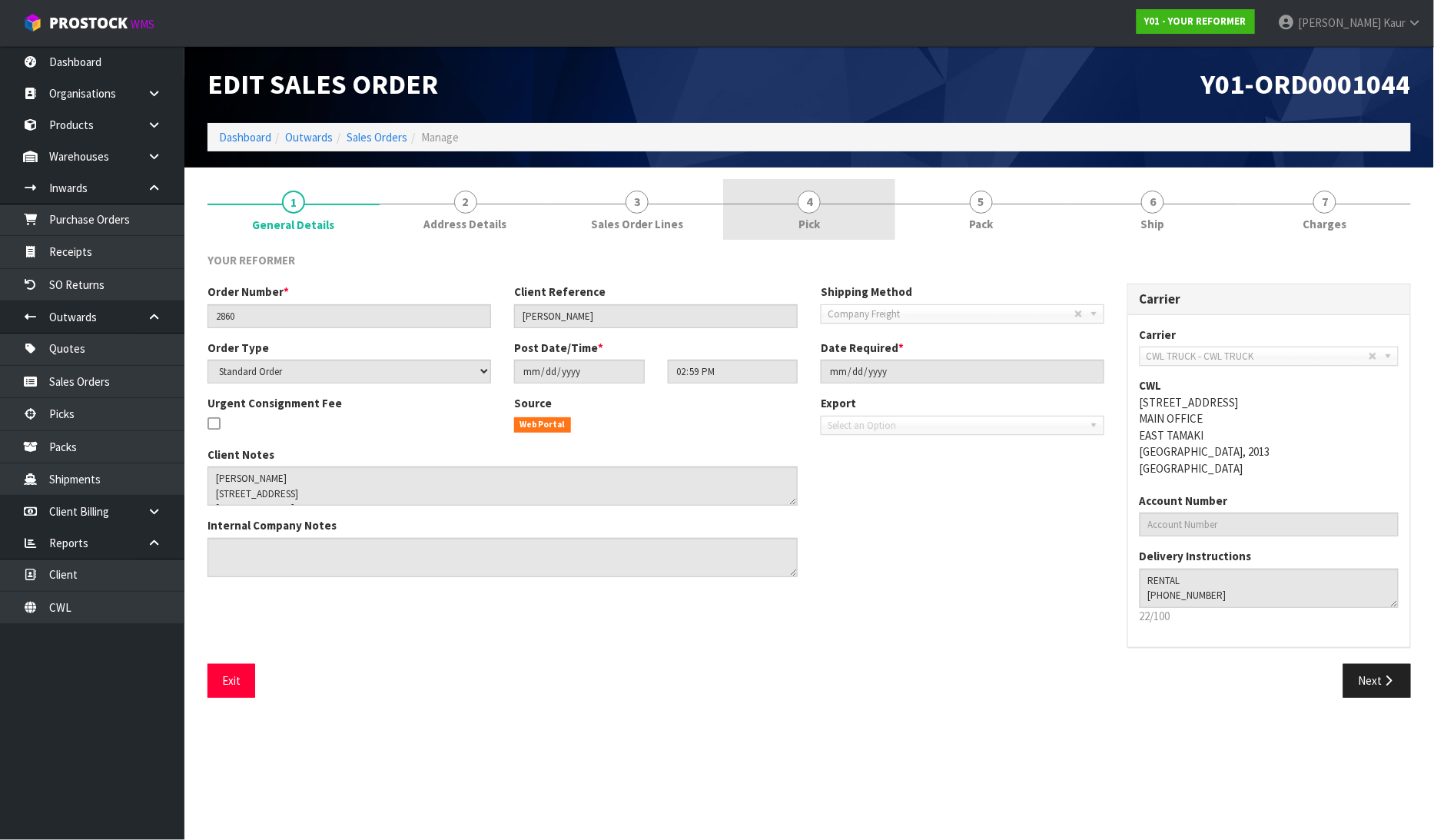
click at [816, 212] on link "4 Pick" at bounding box center [809, 209] width 172 height 61
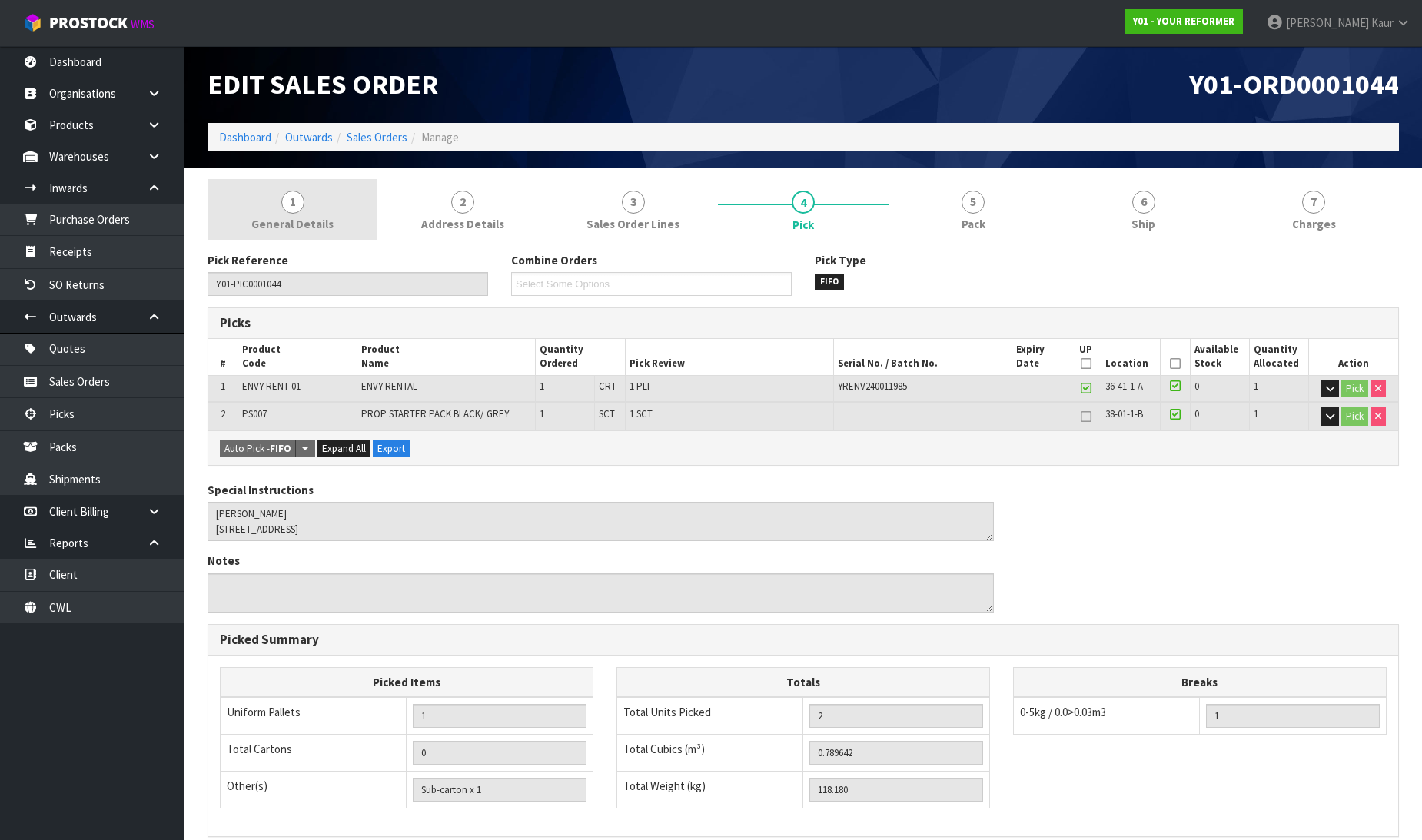
click at [295, 204] on span "1" at bounding box center [292, 202] width 23 height 23
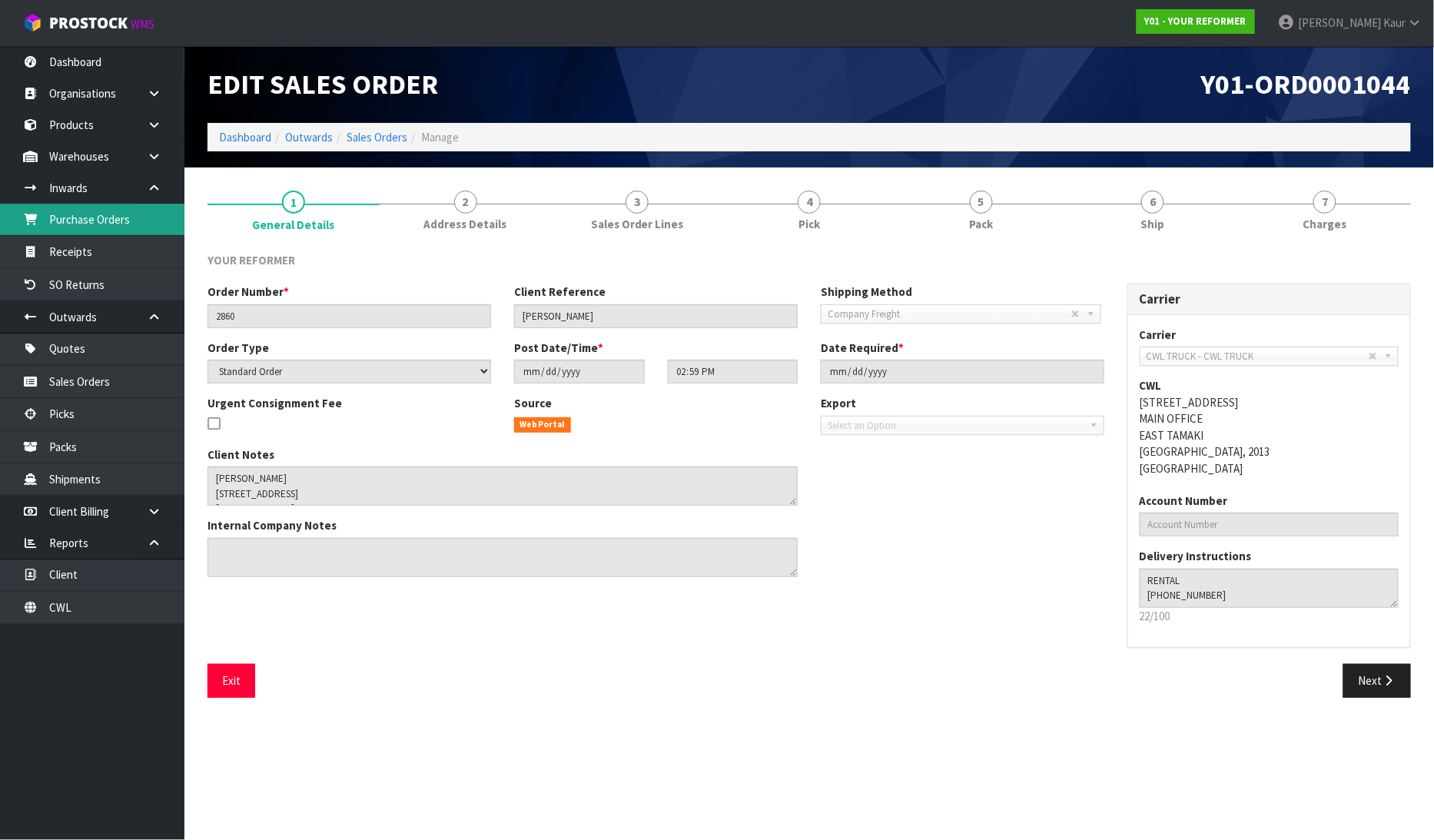
click at [127, 216] on link "Purchase Orders" at bounding box center [92, 219] width 185 height 32
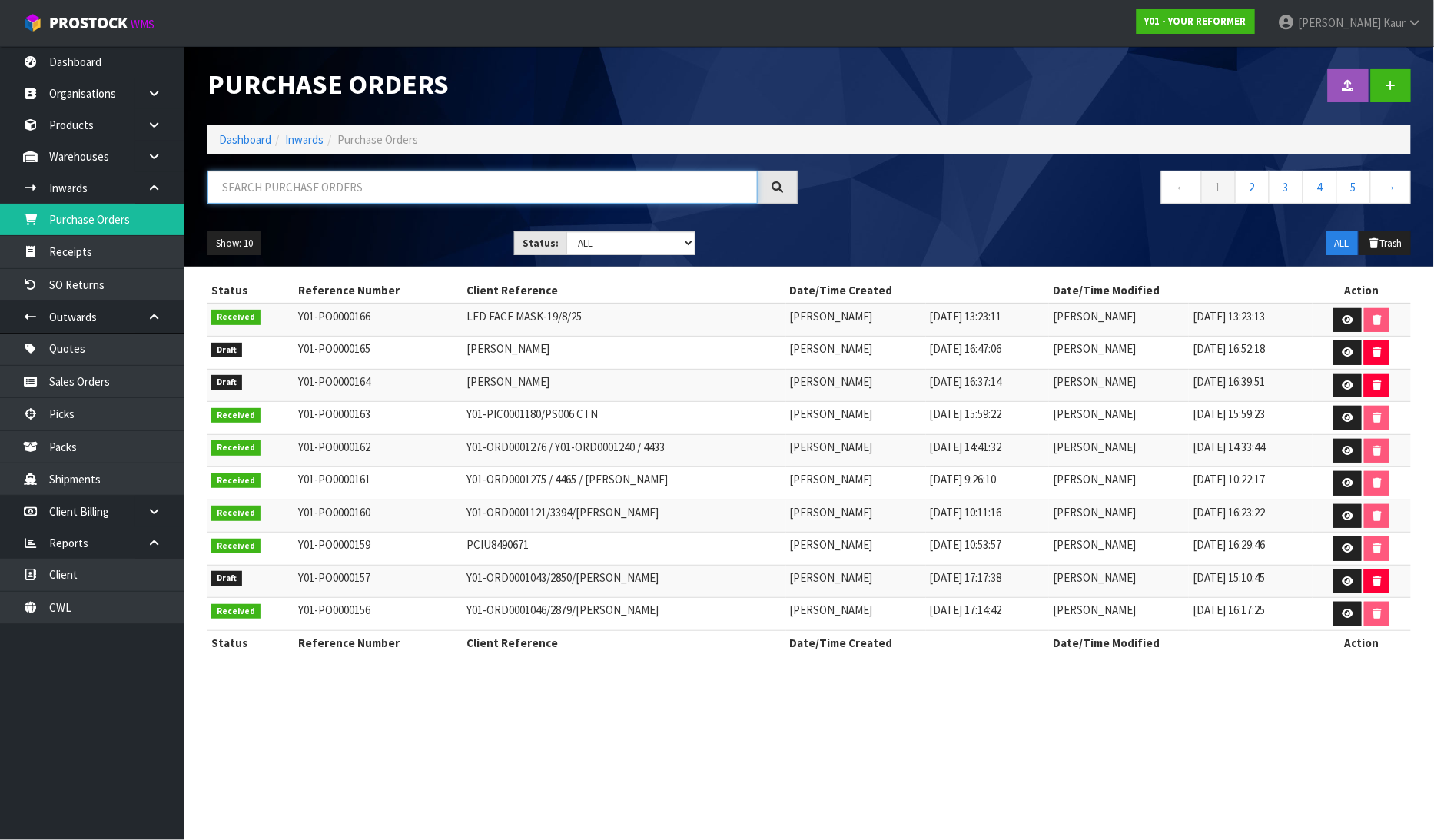
click at [256, 189] on input "text" at bounding box center [482, 187] width 550 height 33
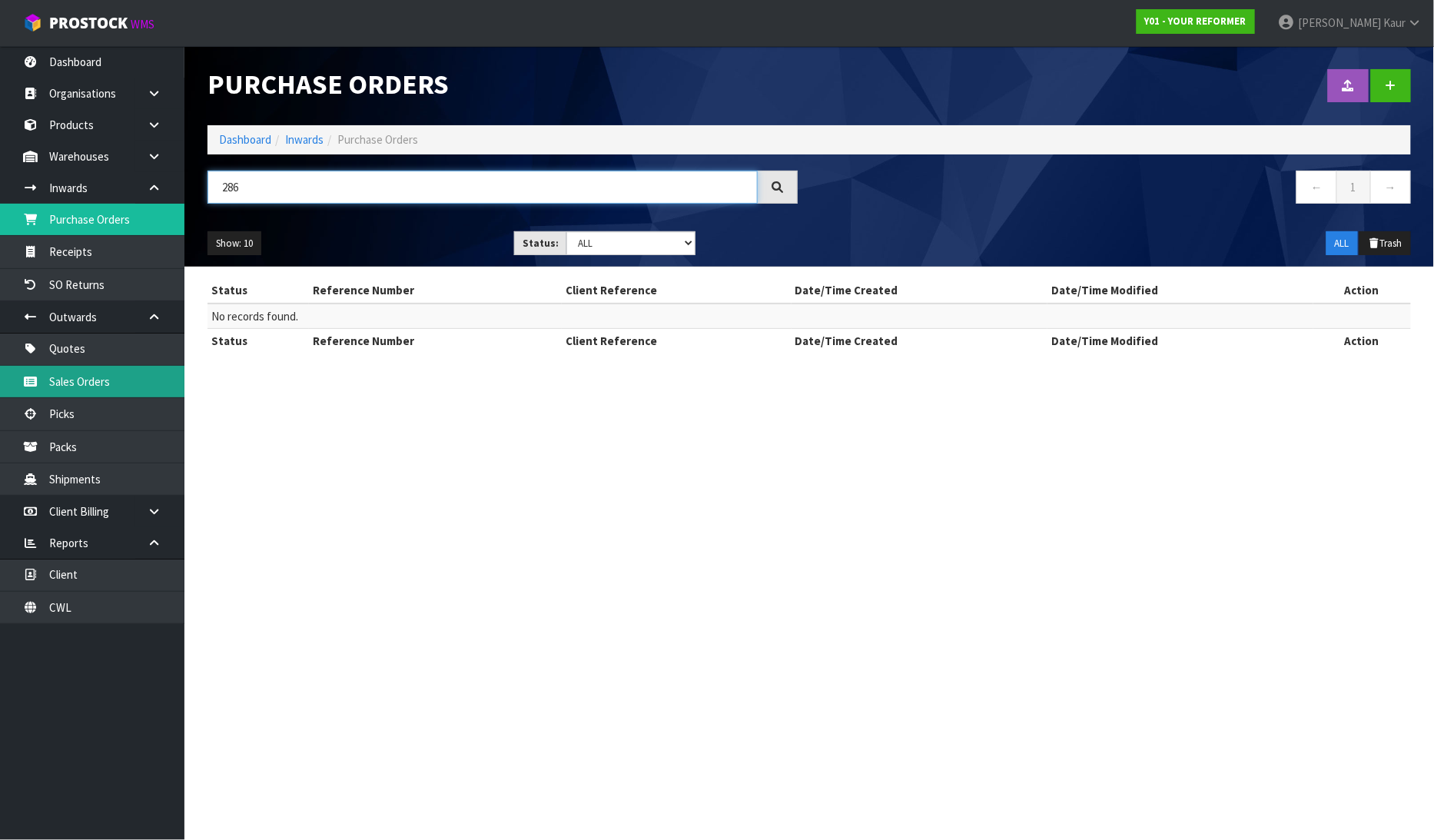
type input "286"
click at [89, 379] on link "Sales Orders" at bounding box center [92, 382] width 185 height 32
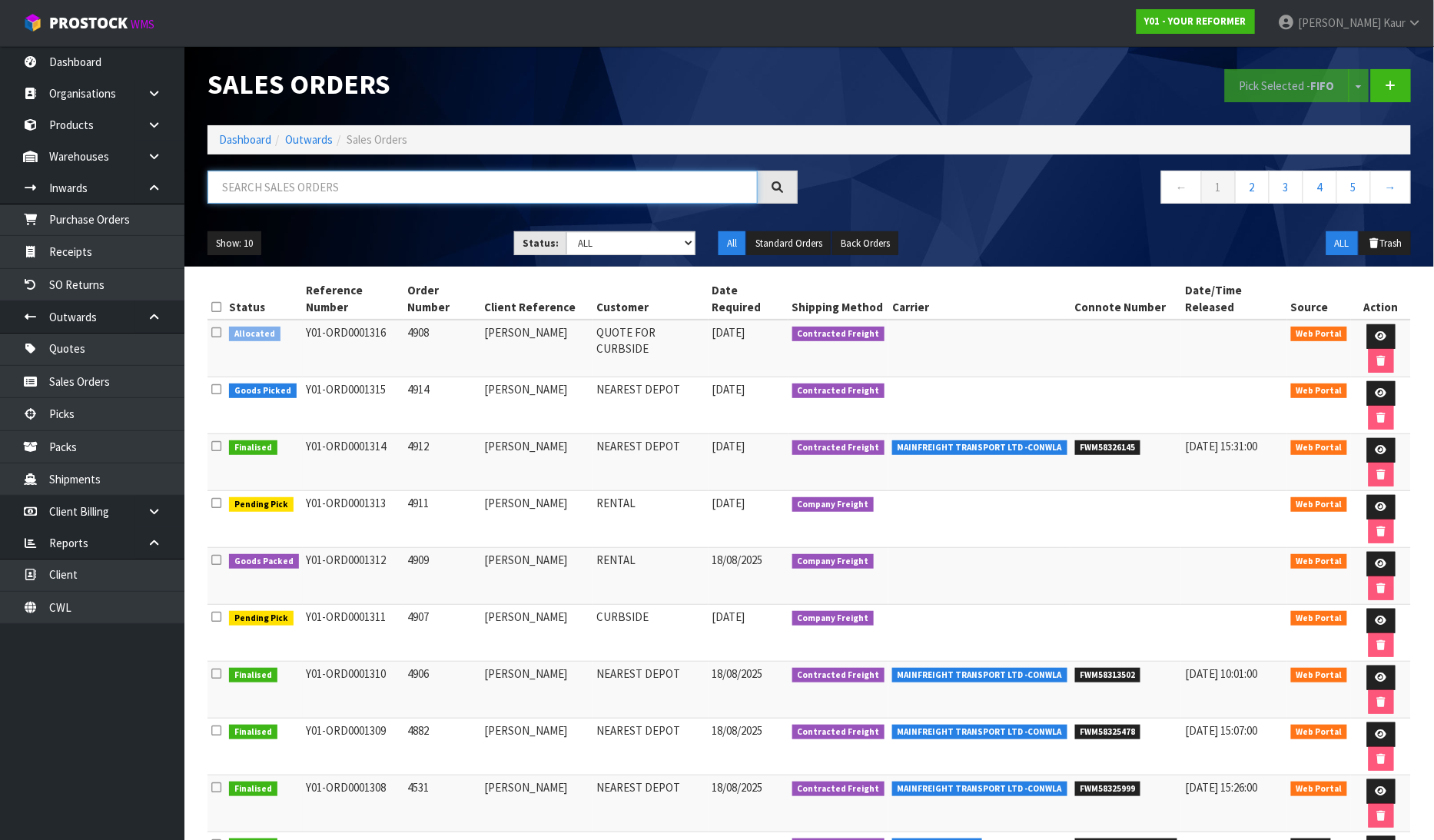
click at [263, 192] on input "text" at bounding box center [482, 187] width 550 height 33
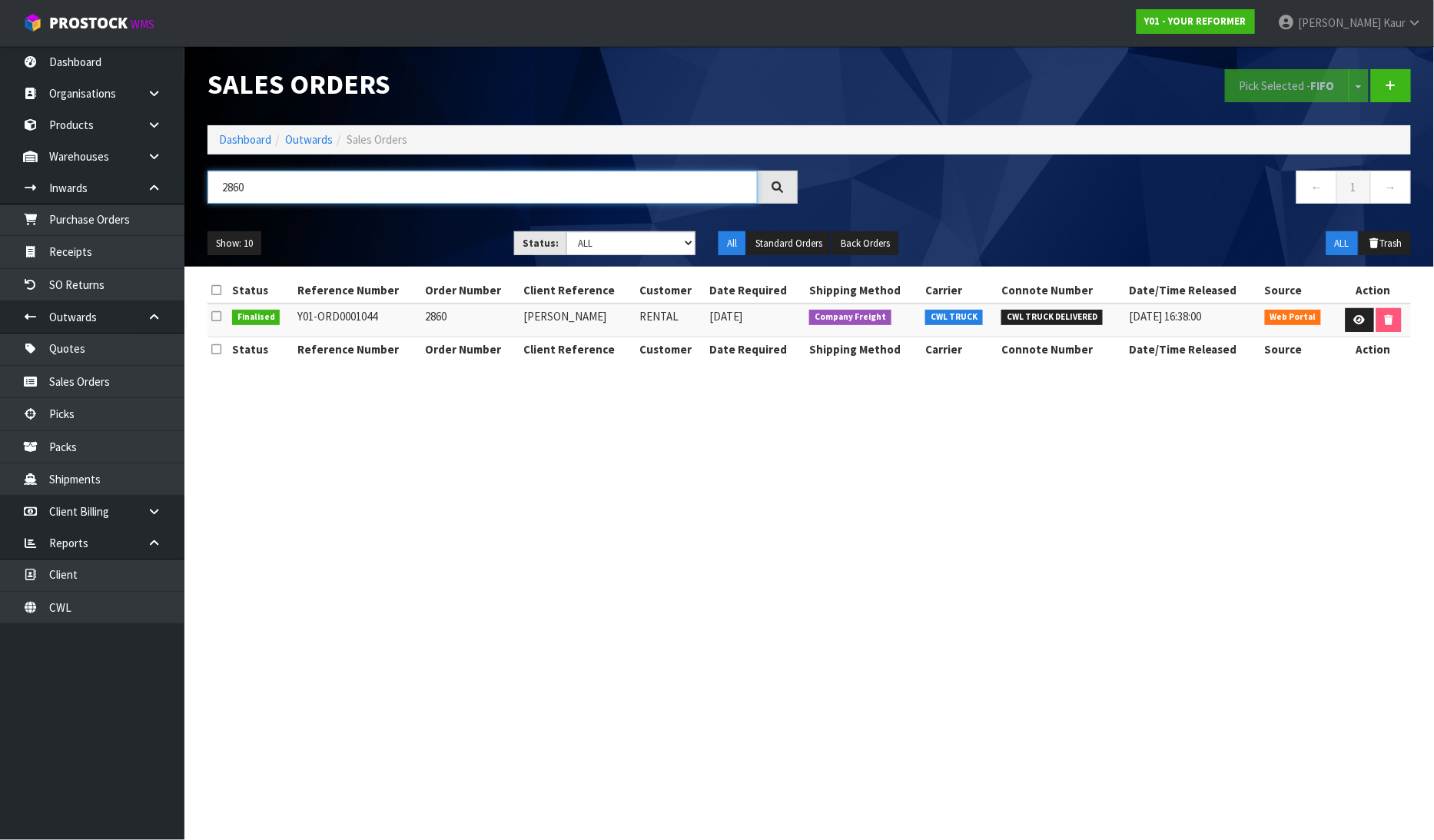
type input "2860"
drag, startPoint x: 383, startPoint y: 316, endPoint x: 293, endPoint y: 323, distance: 90.3
click at [293, 323] on td "Y01-ORD0001044" at bounding box center [357, 320] width 128 height 33
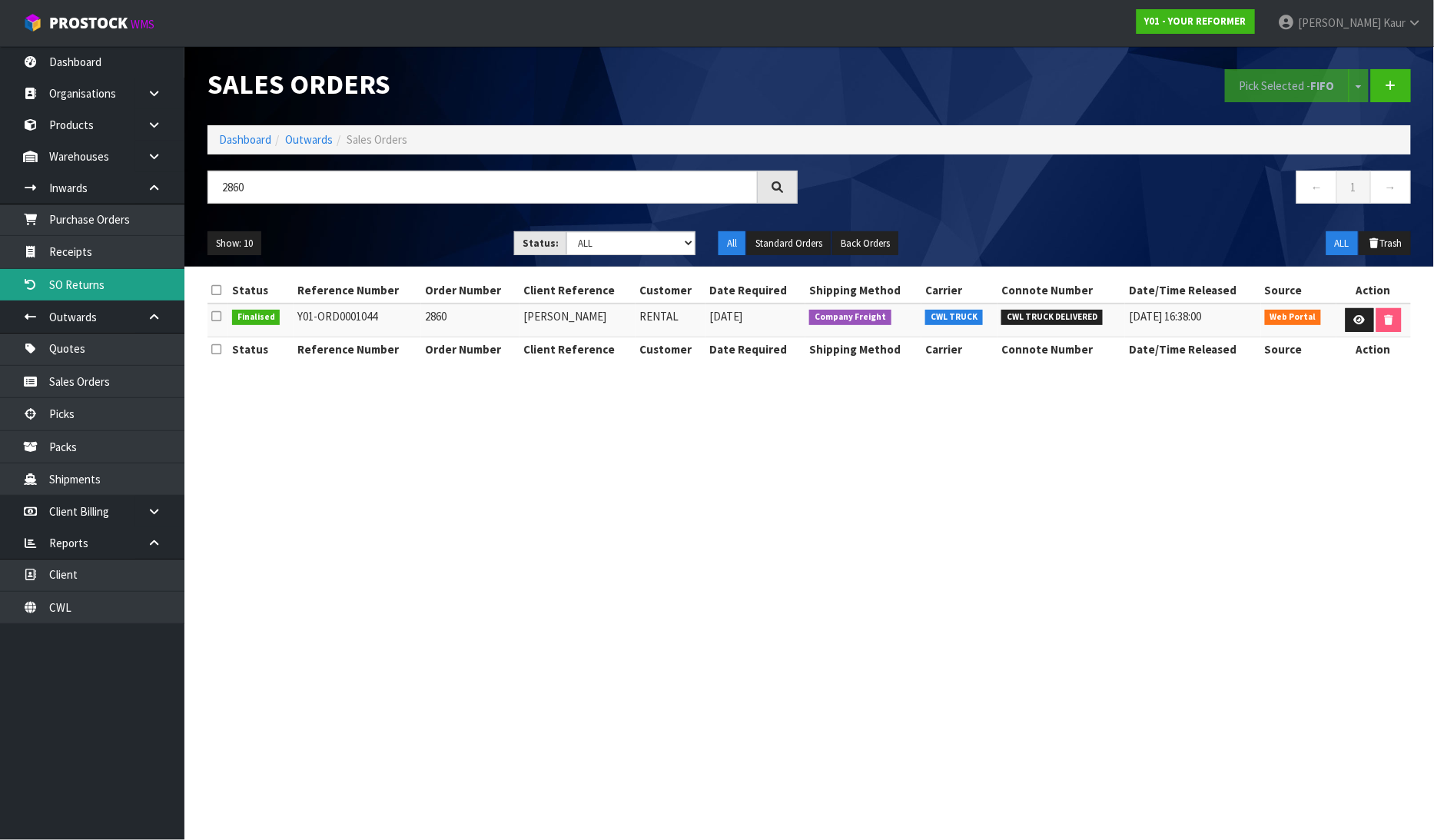
copy td "Y01-ORD0001044"
drag, startPoint x: 595, startPoint y: 315, endPoint x: 524, endPoint y: 319, distance: 71.1
click at [524, 319] on td "TESSA MILINA" at bounding box center [577, 320] width 116 height 33
copy td "TESSA MILINA"
click at [398, 556] on section "Sales Orders Pick Selected - FIFO Split button! FIFO - First In First Out FEFO …" at bounding box center [717, 420] width 1434 height 840
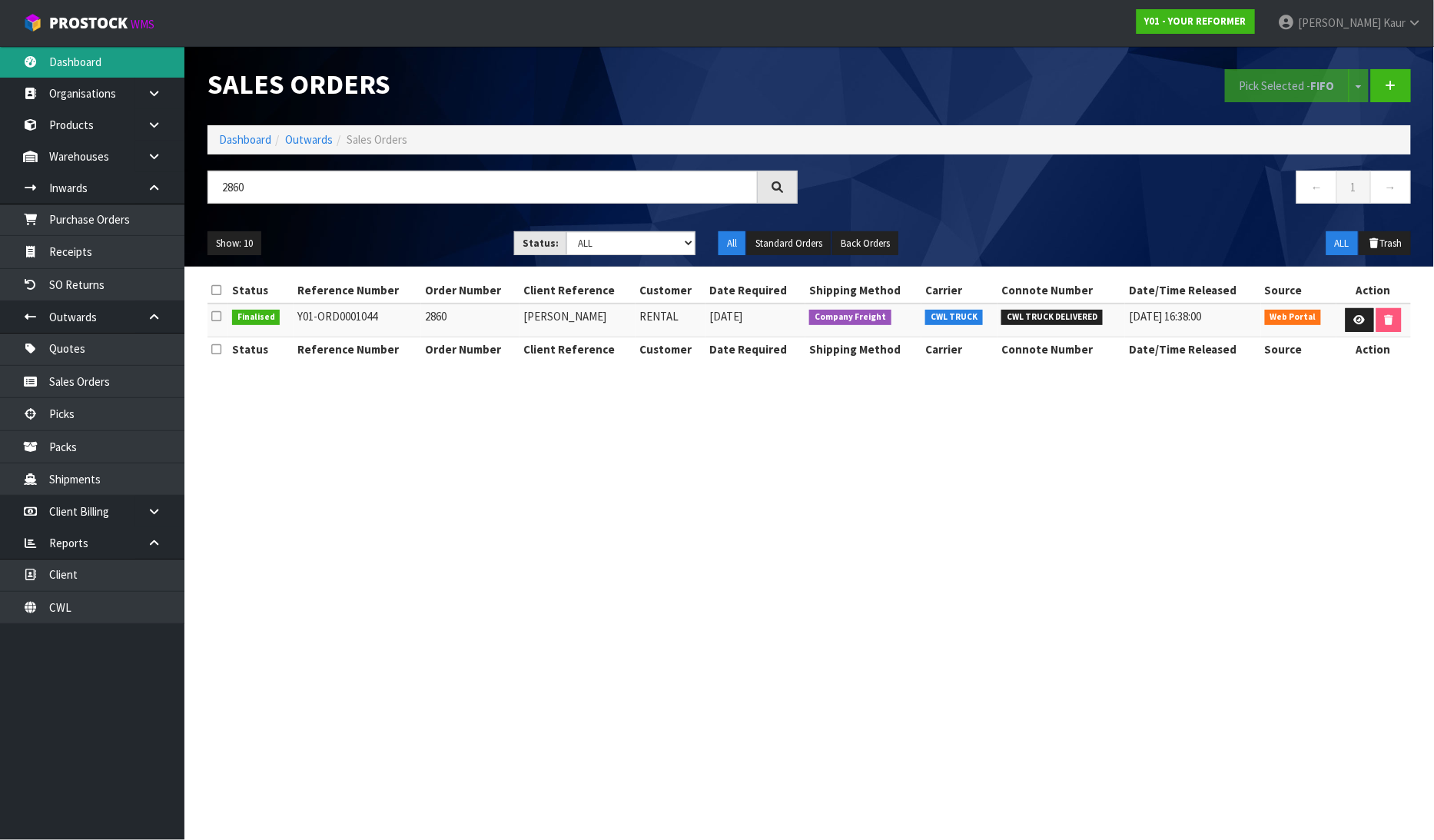
click at [75, 64] on link "Dashboard" at bounding box center [92, 62] width 185 height 32
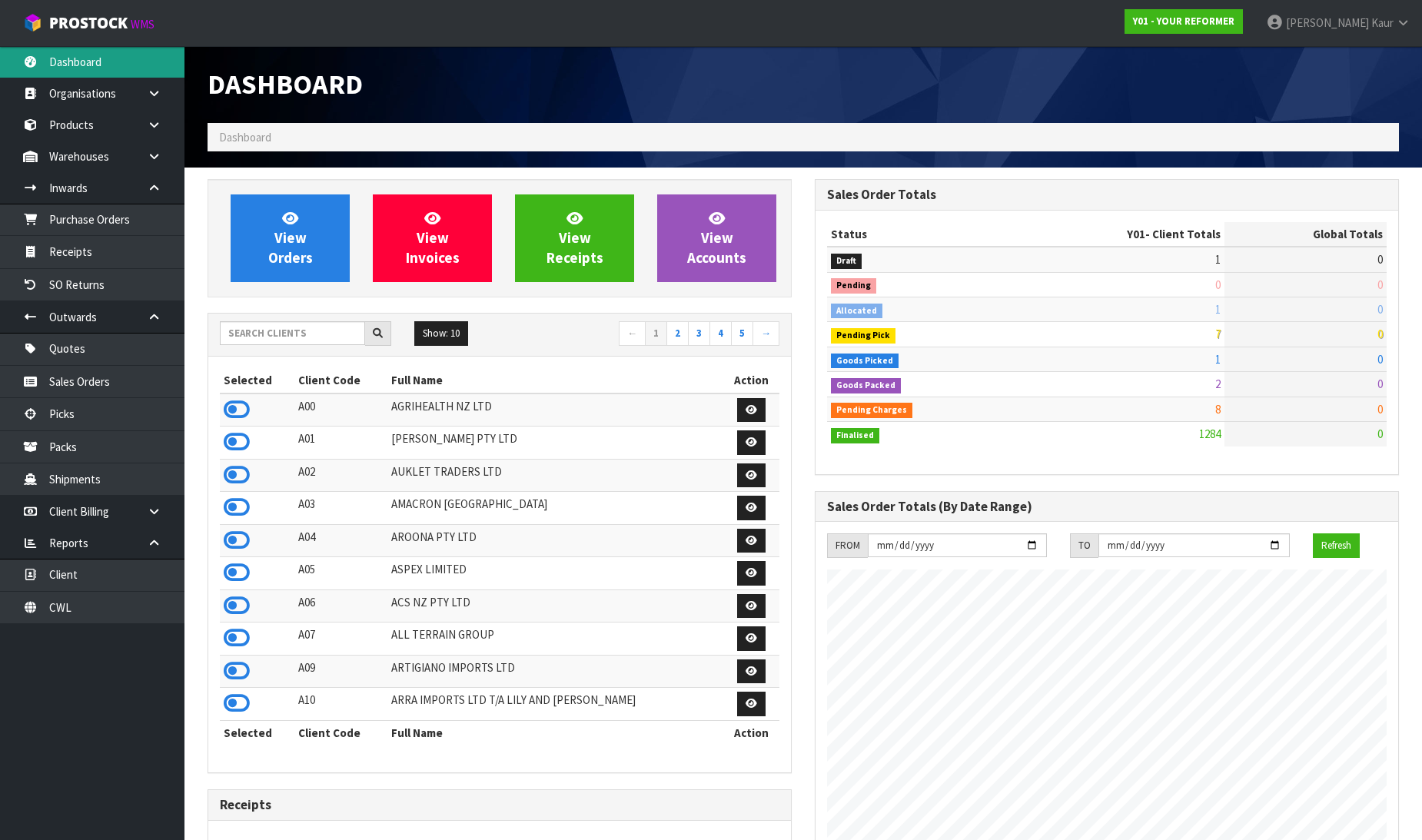
scroll to position [1164, 607]
click at [342, 340] on input "text" at bounding box center [293, 333] width 145 height 24
click at [286, 323] on input "text" at bounding box center [293, 333] width 145 height 24
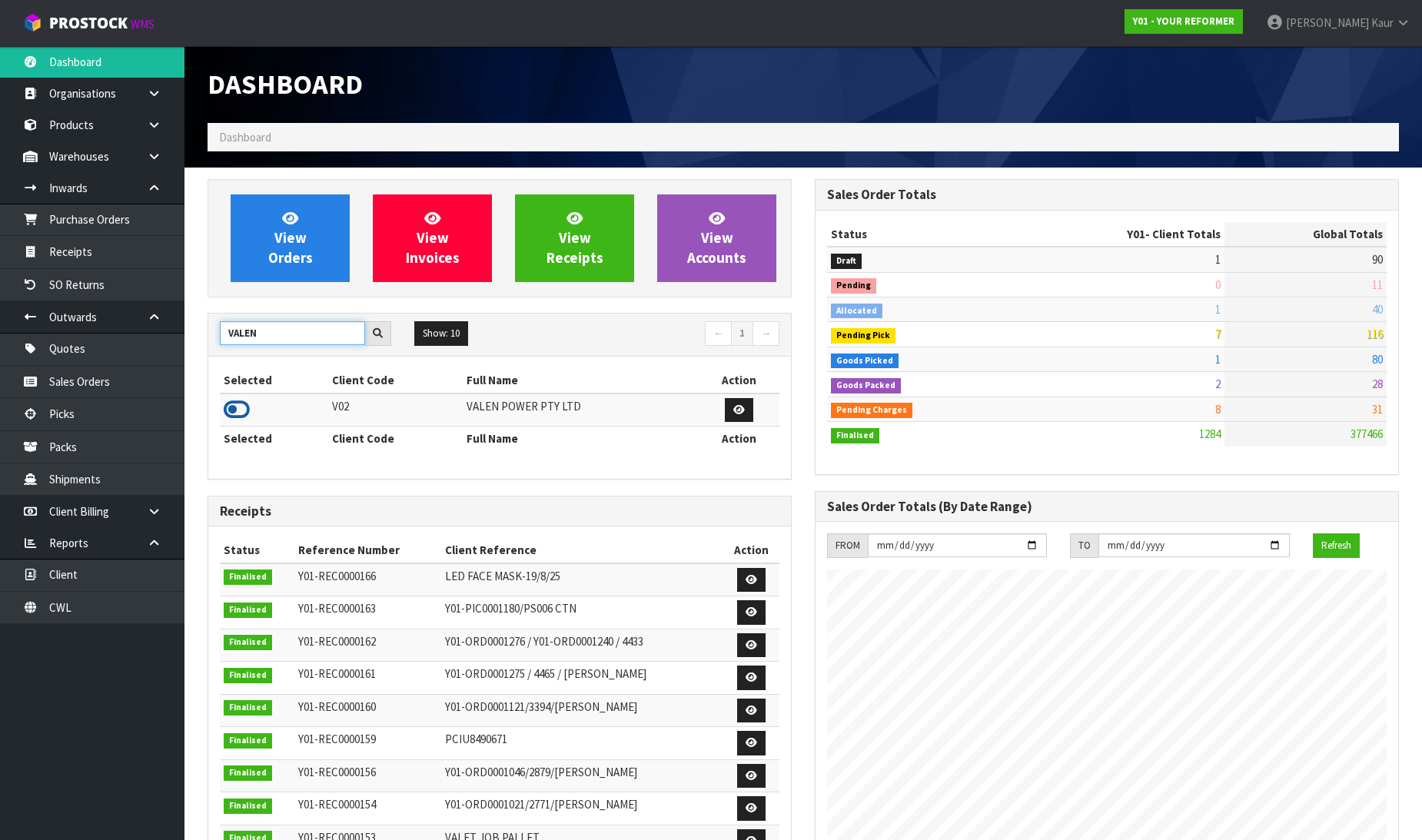
type input "VALEN"
click at [223, 413] on icon at bounding box center [236, 409] width 26 height 23
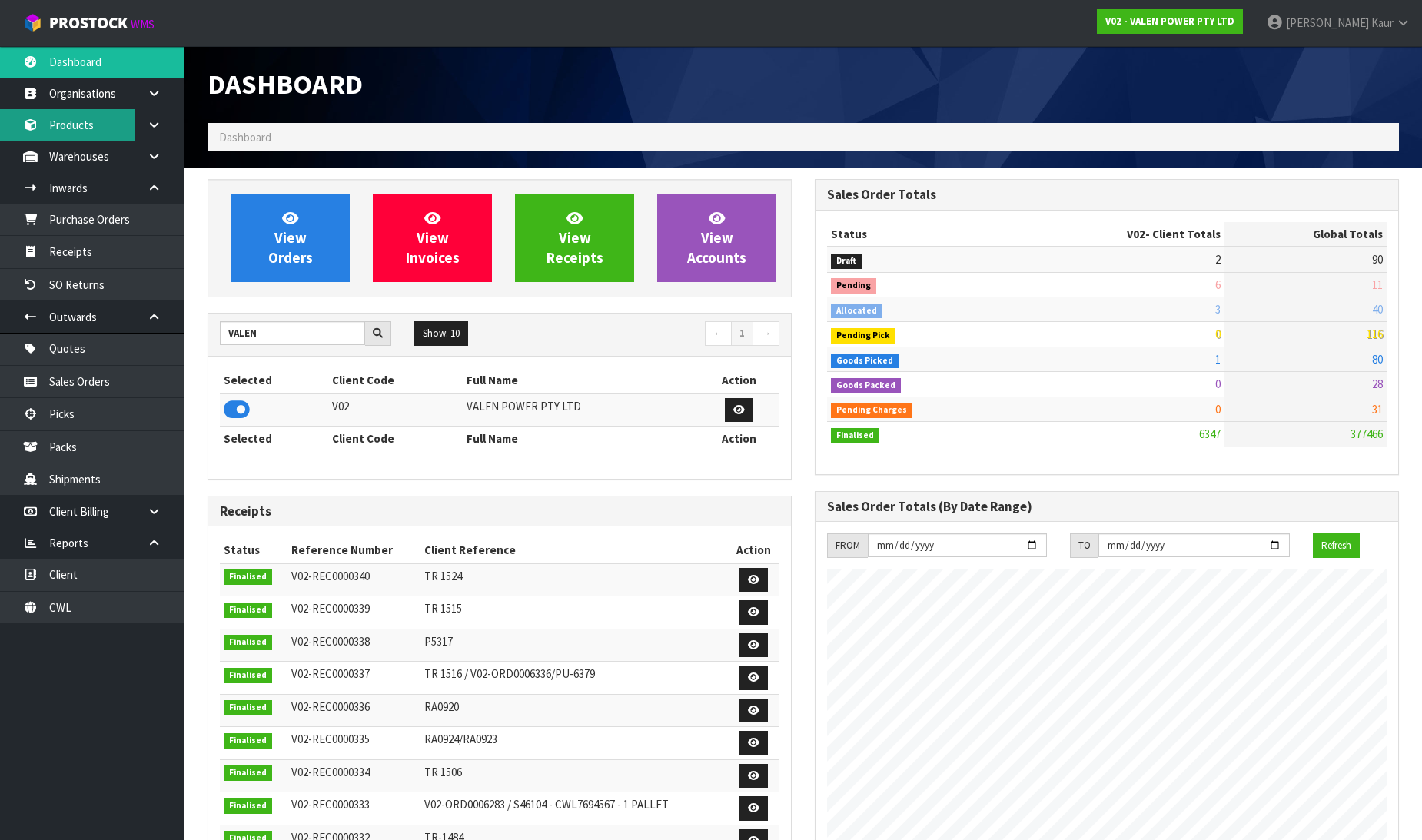
click at [96, 132] on link "Products" at bounding box center [92, 125] width 185 height 32
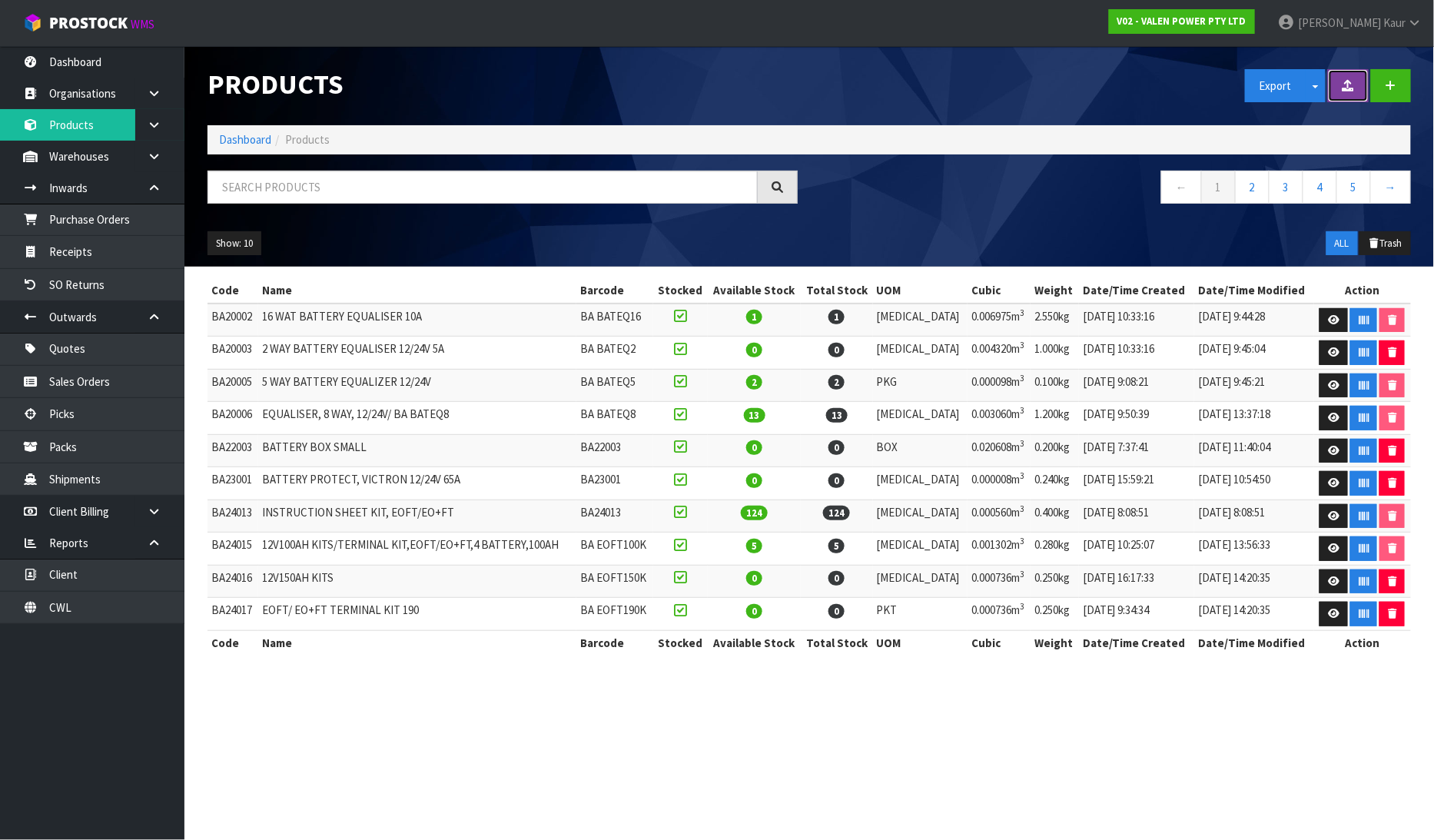
click at [1352, 82] on icon at bounding box center [1348, 85] width 12 height 12
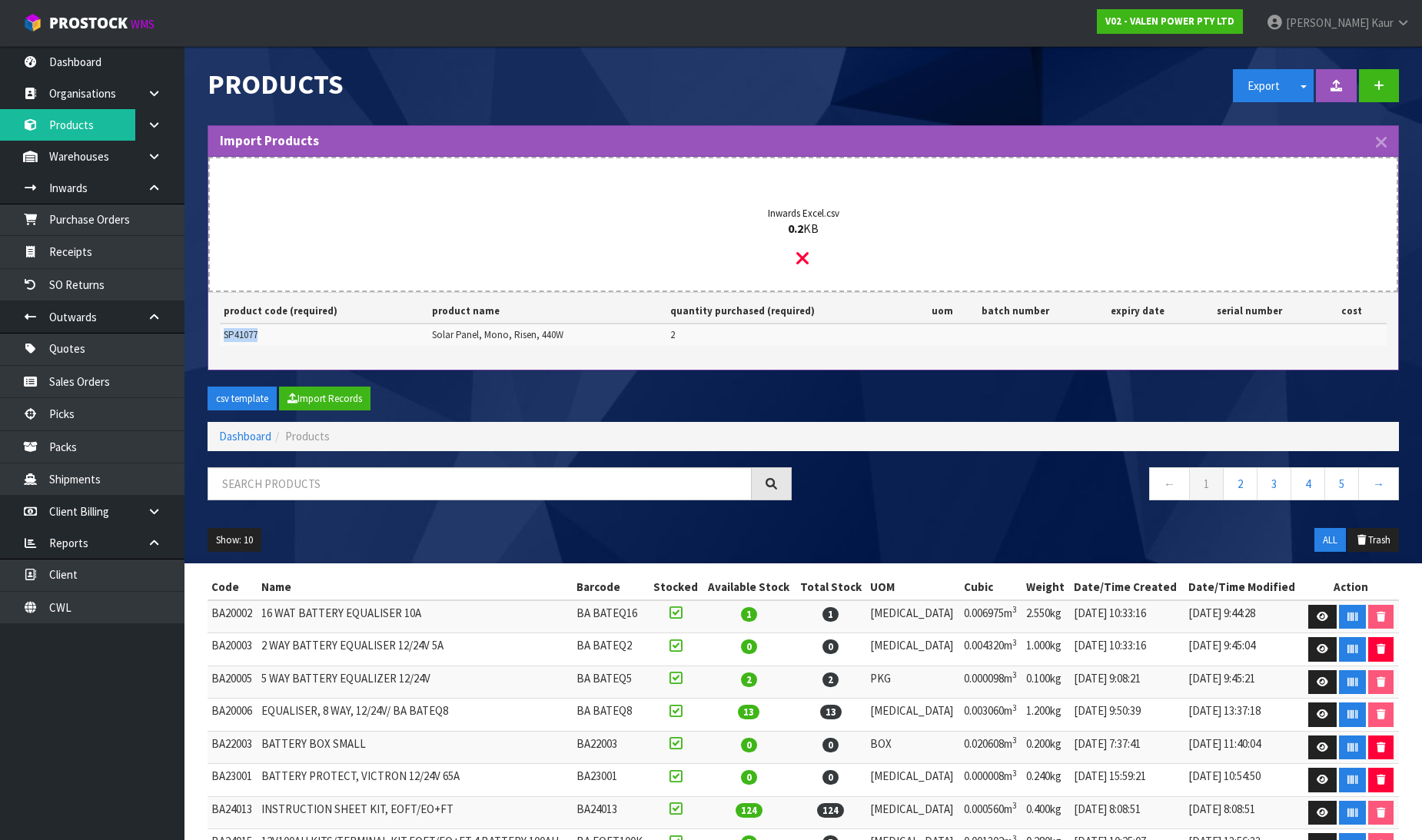
drag, startPoint x: 277, startPoint y: 332, endPoint x: 221, endPoint y: 338, distance: 56.3
click at [221, 338] on td "SP41077" at bounding box center [324, 334] width 208 height 22
copy span "SP41077"
click at [354, 396] on button "Import Records" at bounding box center [325, 398] width 92 height 24
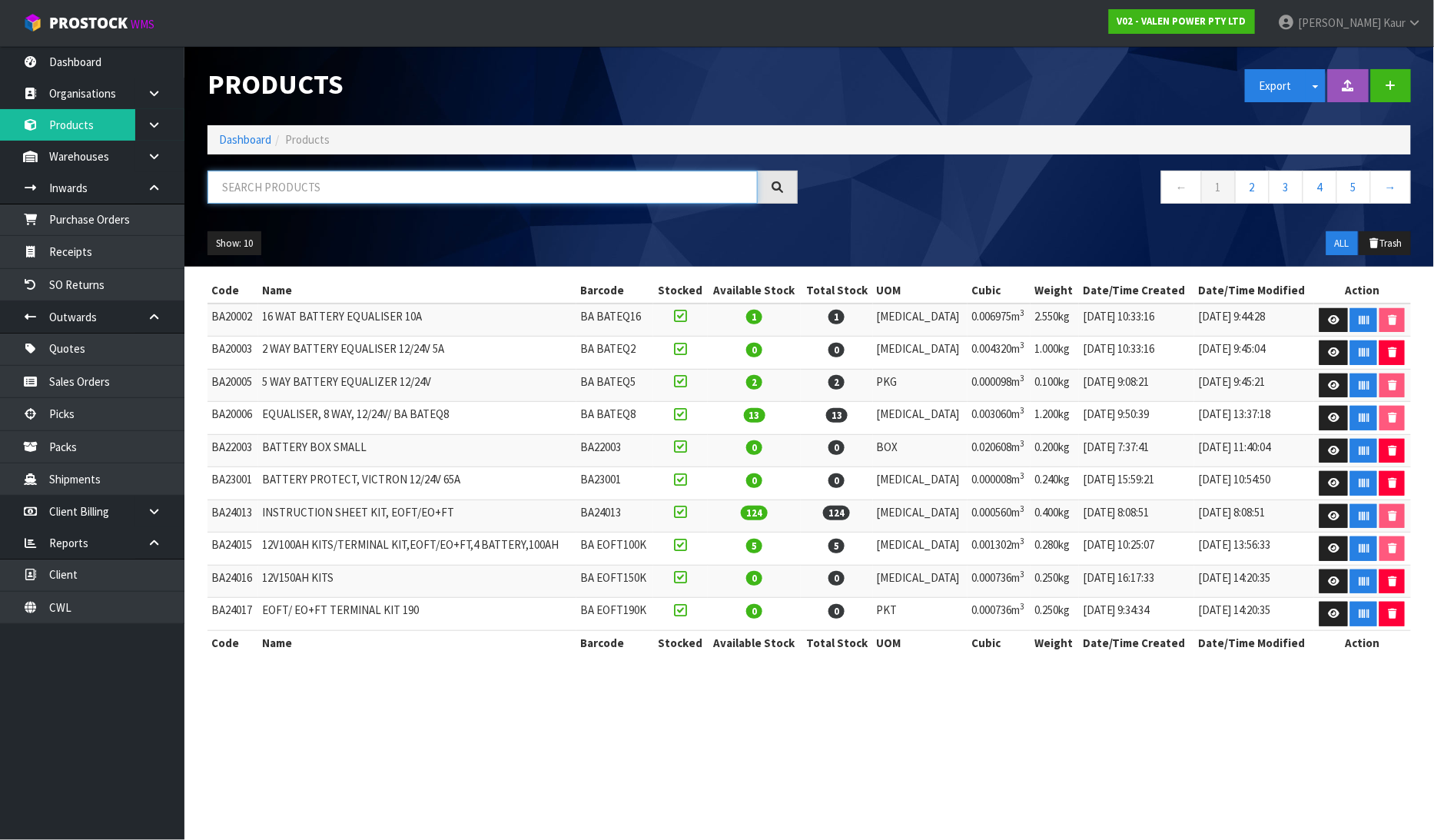
click at [234, 186] on input "text" at bounding box center [482, 187] width 550 height 33
paste input "SP41077"
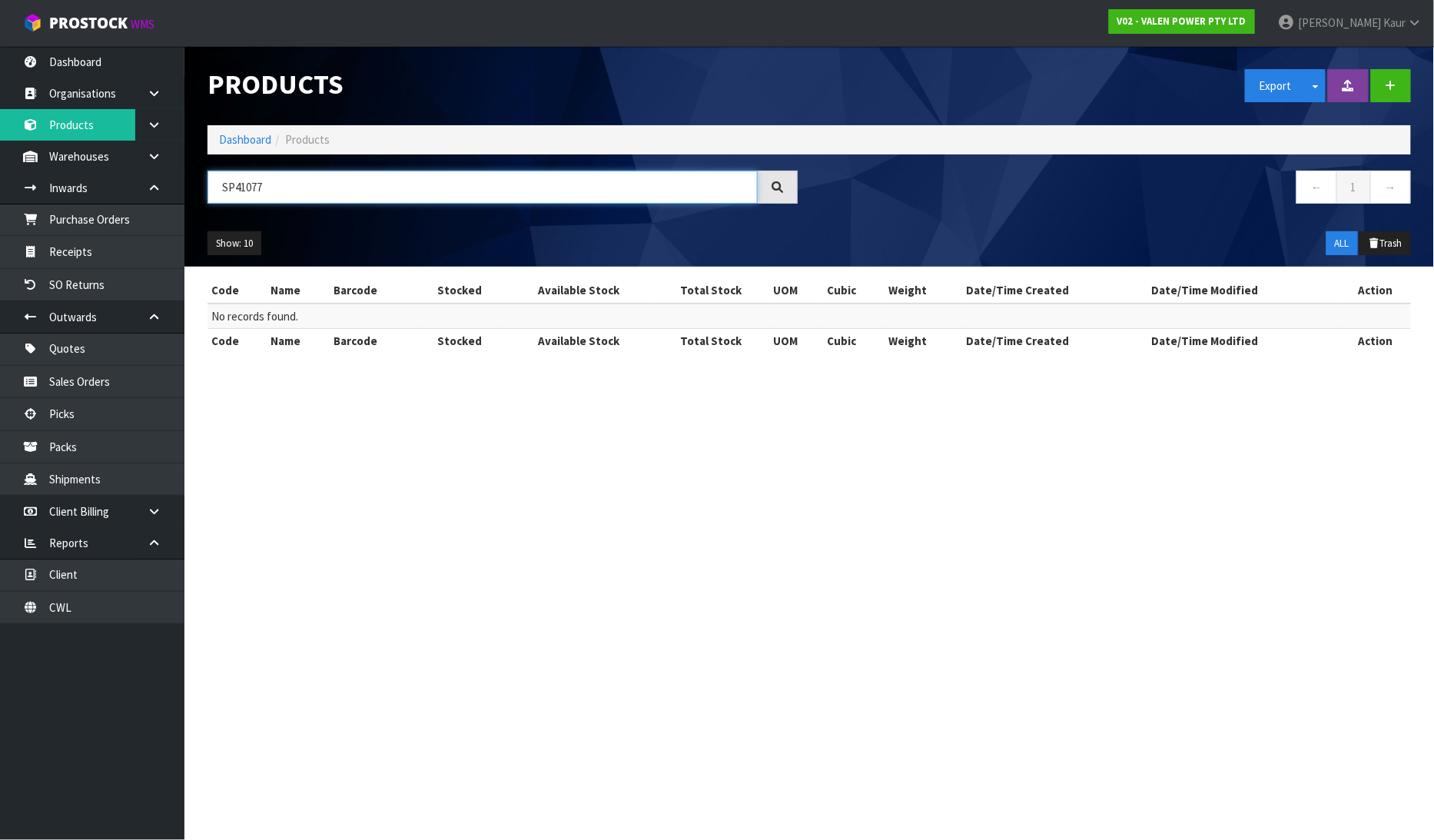
type input "SP41077"
click at [1342, 88] on button at bounding box center [1348, 86] width 41 height 33
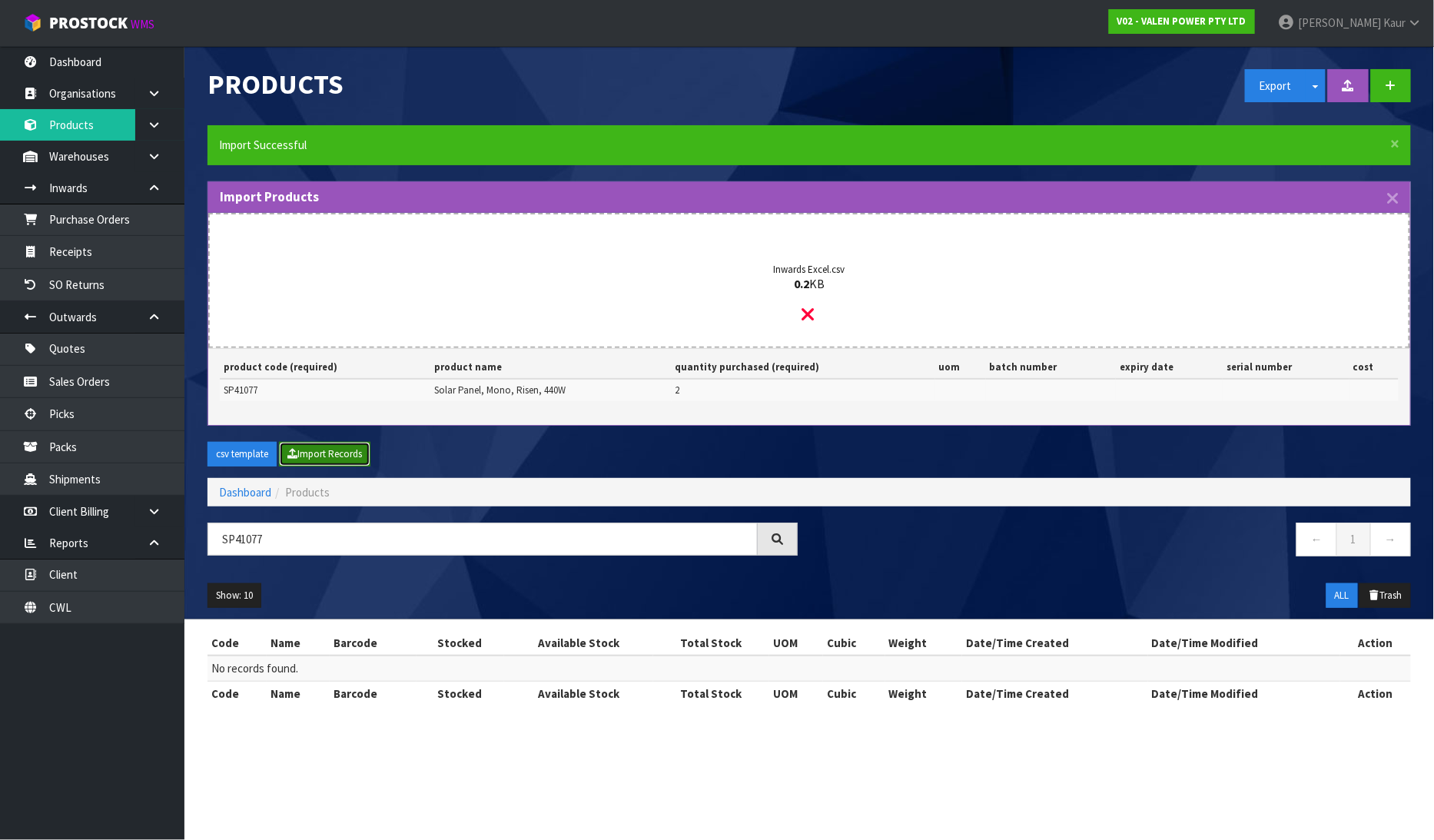
click at [316, 456] on button "Import Records" at bounding box center [325, 454] width 91 height 24
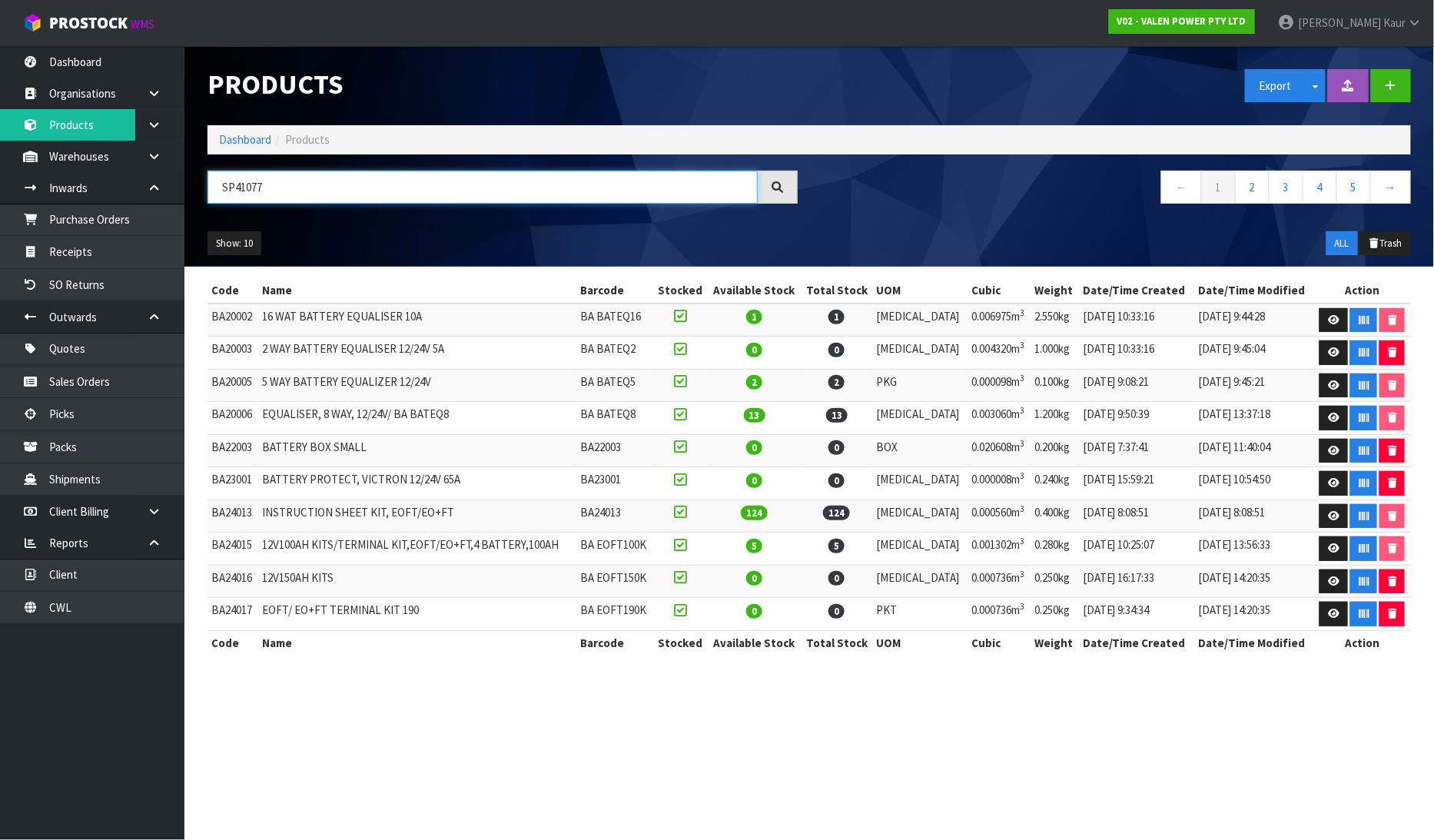
drag, startPoint x: 278, startPoint y: 180, endPoint x: 212, endPoint y: 182, distance: 66.0
click at [212, 182] on input "SP41077" at bounding box center [482, 187] width 550 height 33
paste input "SP41077"
type input "SP41077"
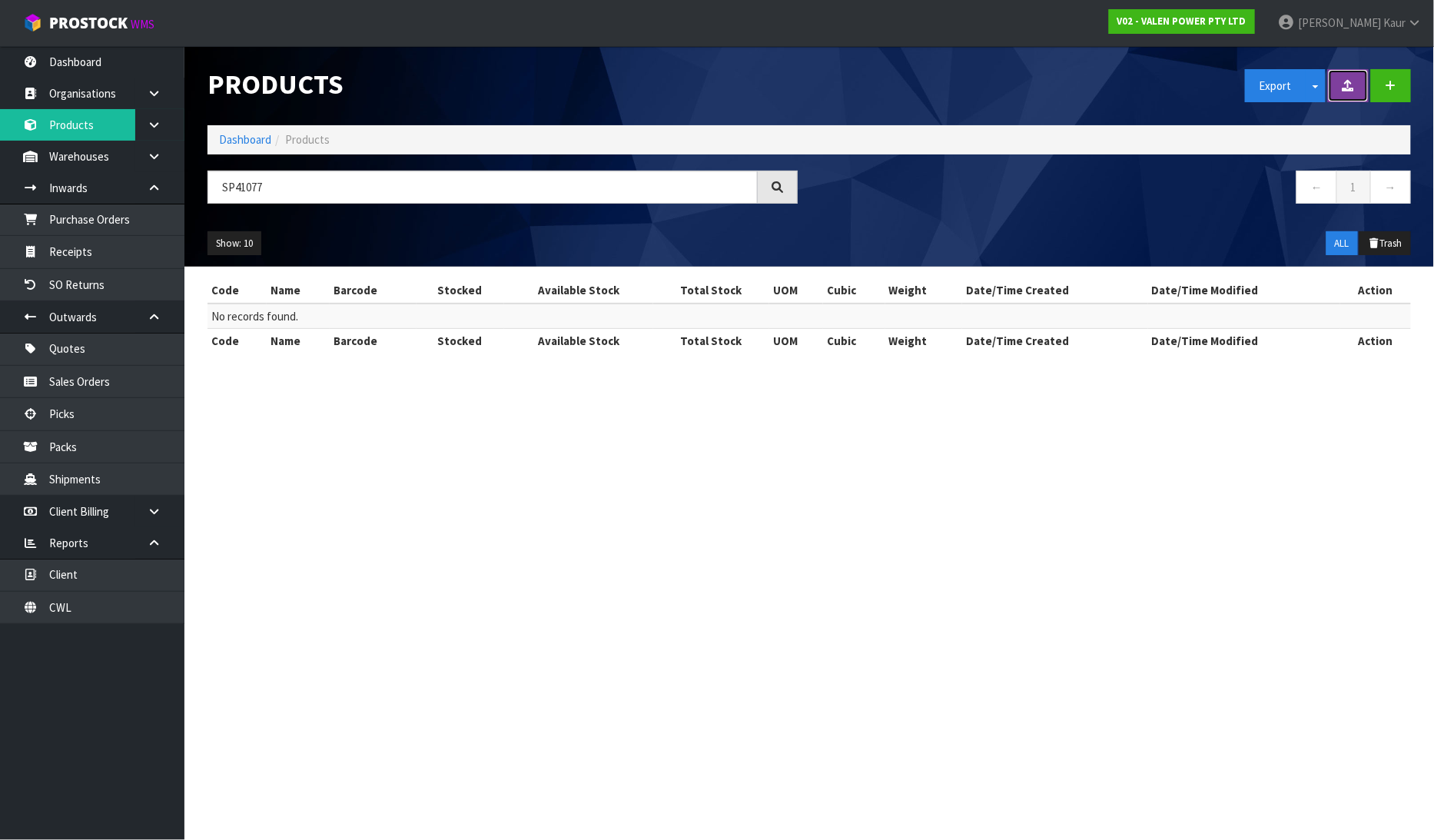
click at [1343, 91] on icon at bounding box center [1348, 85] width 12 height 12
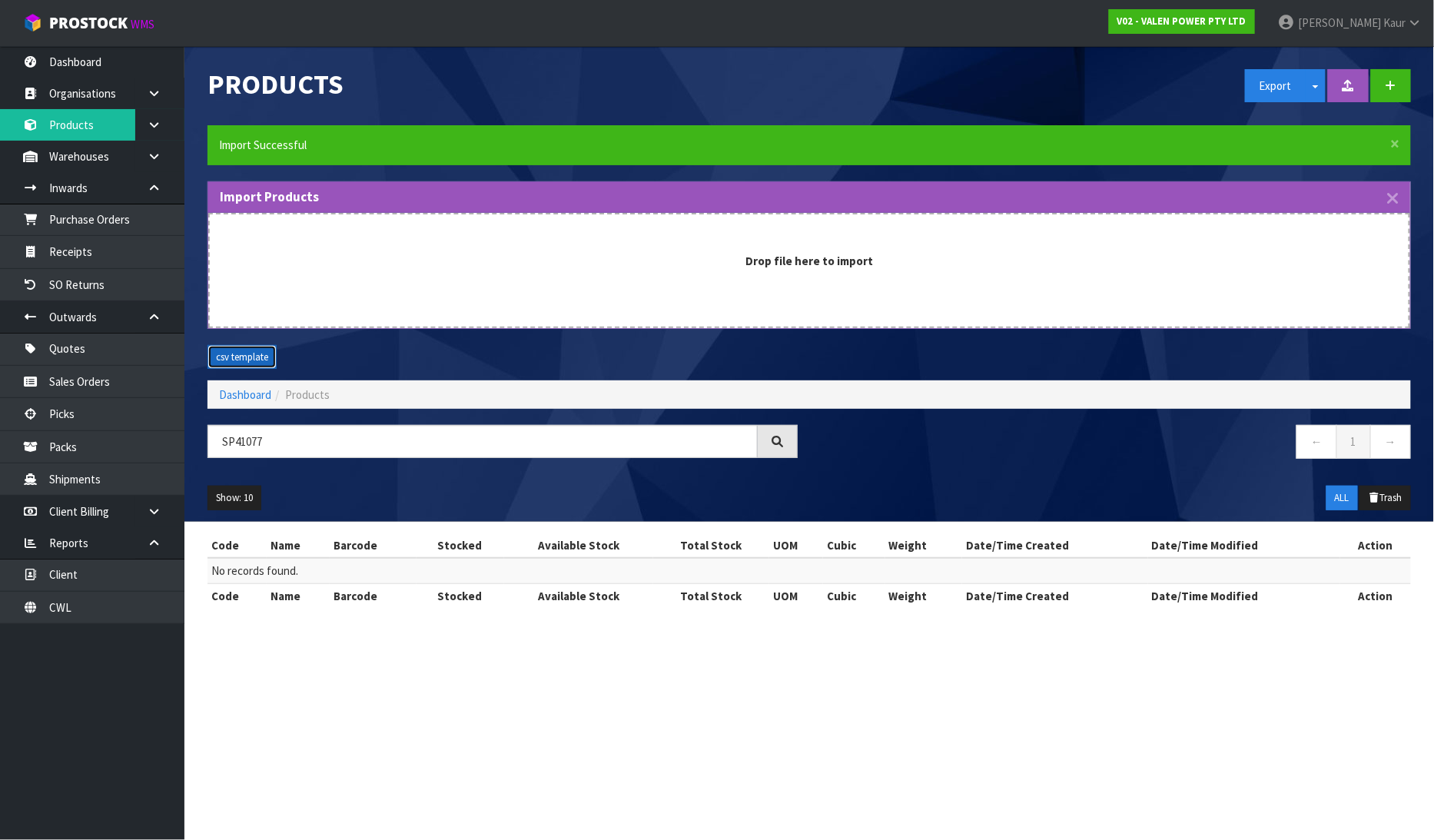
click at [237, 361] on button "csv template" at bounding box center [242, 357] width 69 height 24
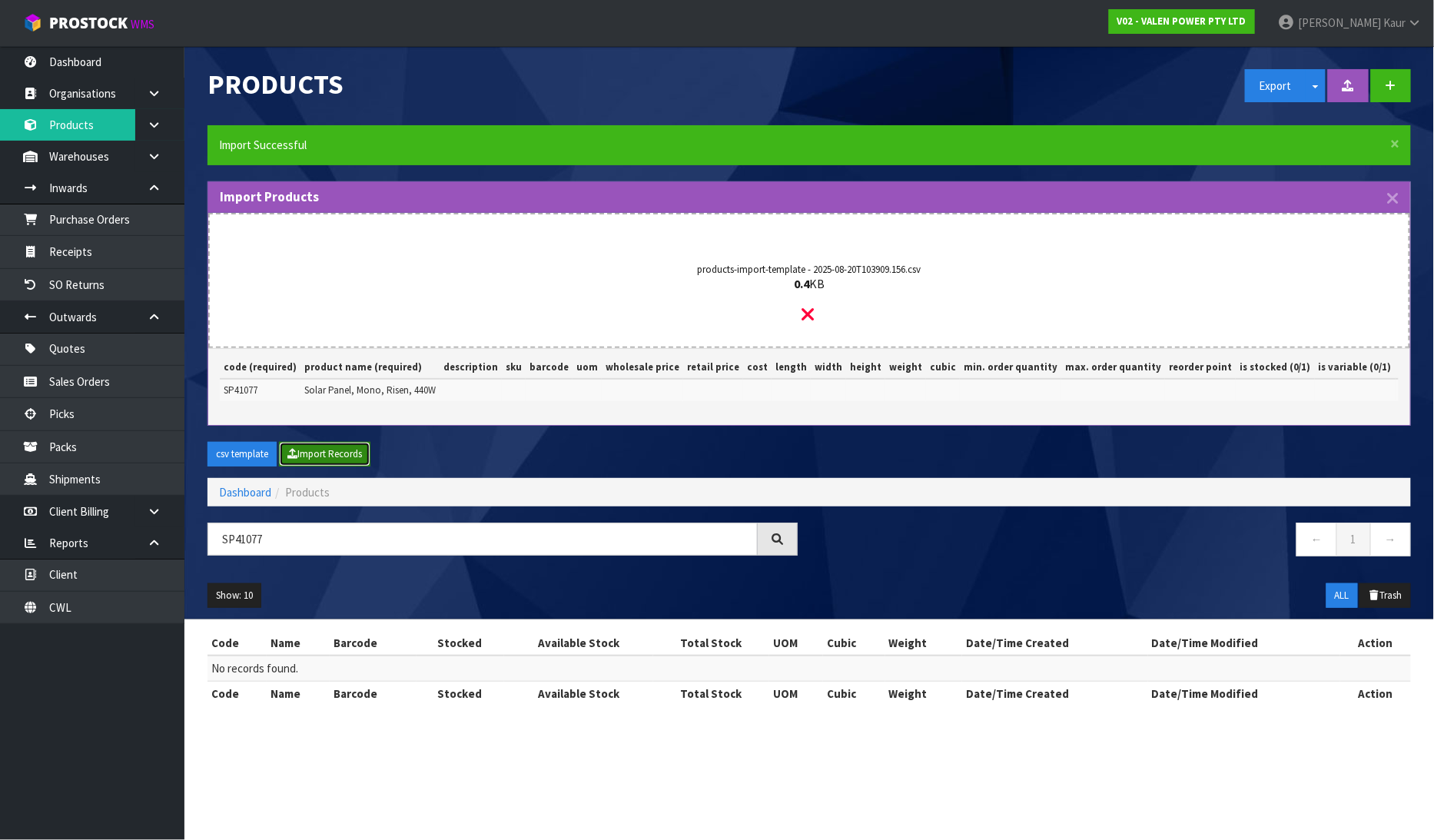
click at [312, 466] on button "Import Records" at bounding box center [325, 454] width 91 height 24
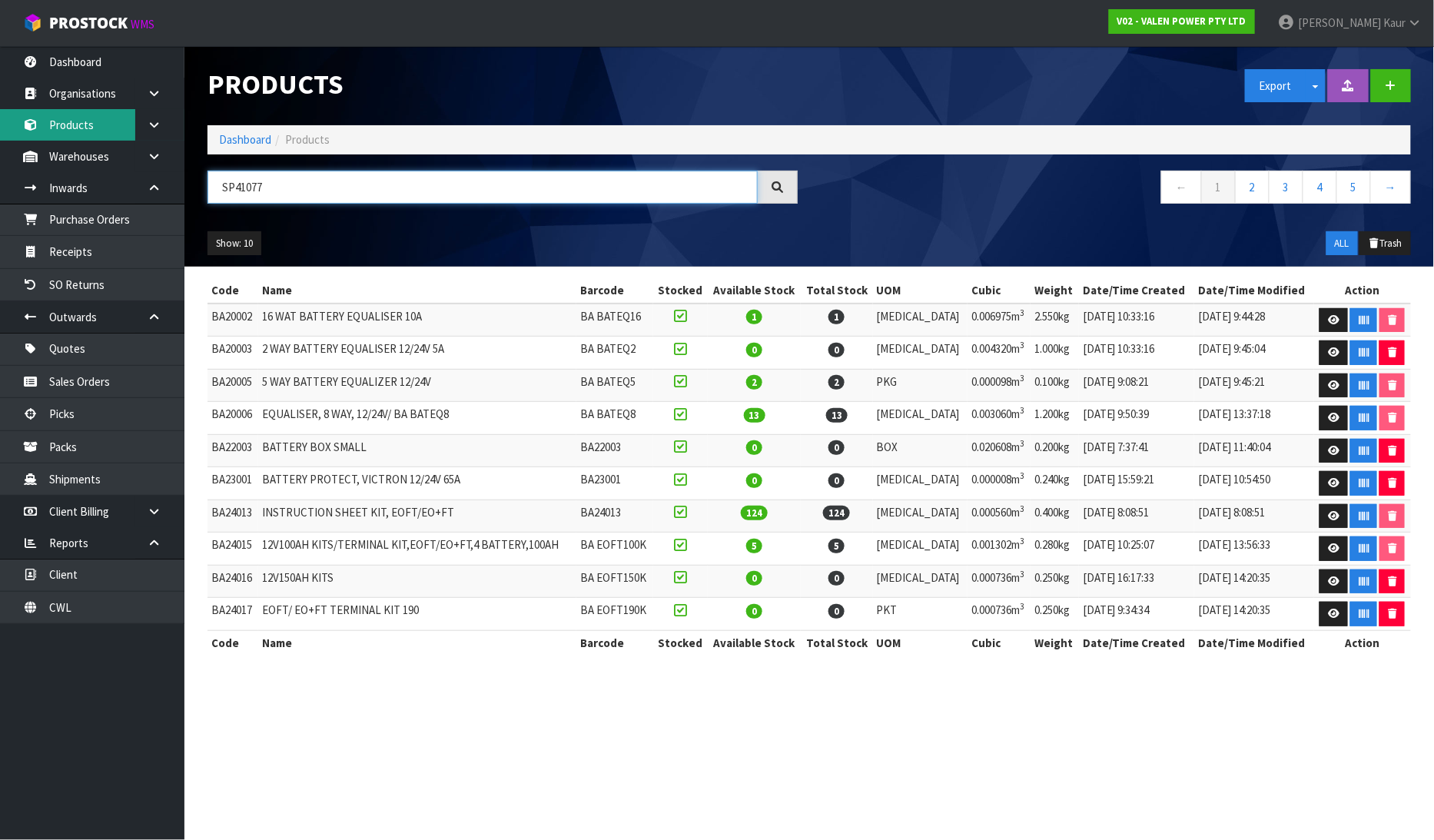
drag, startPoint x: 292, startPoint y: 195, endPoint x: 43, endPoint y: 135, distance: 256.1
click at [43, 135] on body "Toggle navigation ProStock WMS V02 - VALEN POWER PTY LTD Prabhneet Kaur Logout …" at bounding box center [717, 420] width 1434 height 840
click at [230, 183] on input "text" at bounding box center [482, 187] width 550 height 33
click at [227, 185] on input "text" at bounding box center [482, 187] width 550 height 33
click at [265, 189] on input "text" at bounding box center [482, 187] width 550 height 33
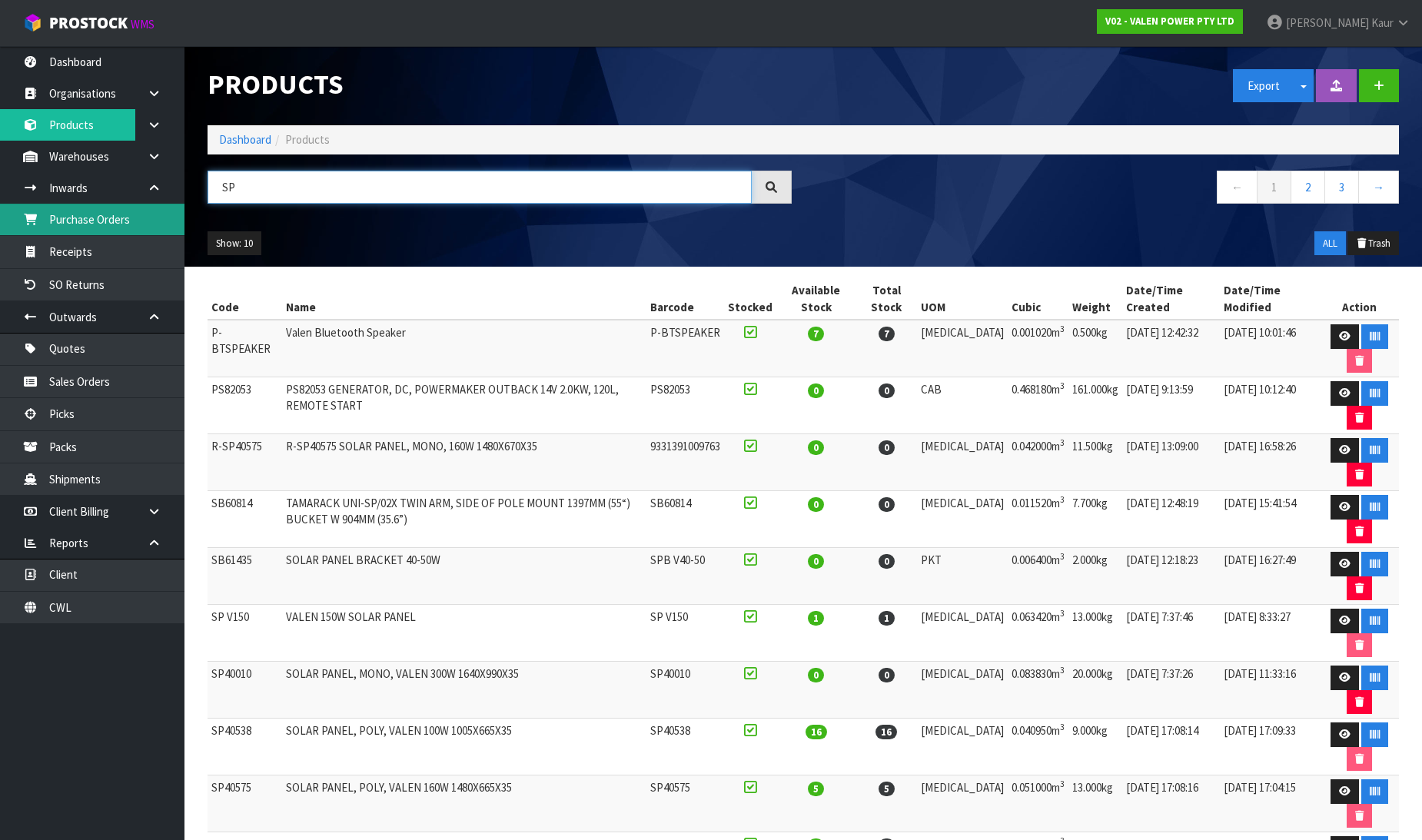
type input "SP"
drag, startPoint x: 274, startPoint y: 181, endPoint x: 202, endPoint y: 188, distance: 72.3
click at [202, 188] on div "SP" at bounding box center [499, 192] width 607 height 44
paste input "SP41077"
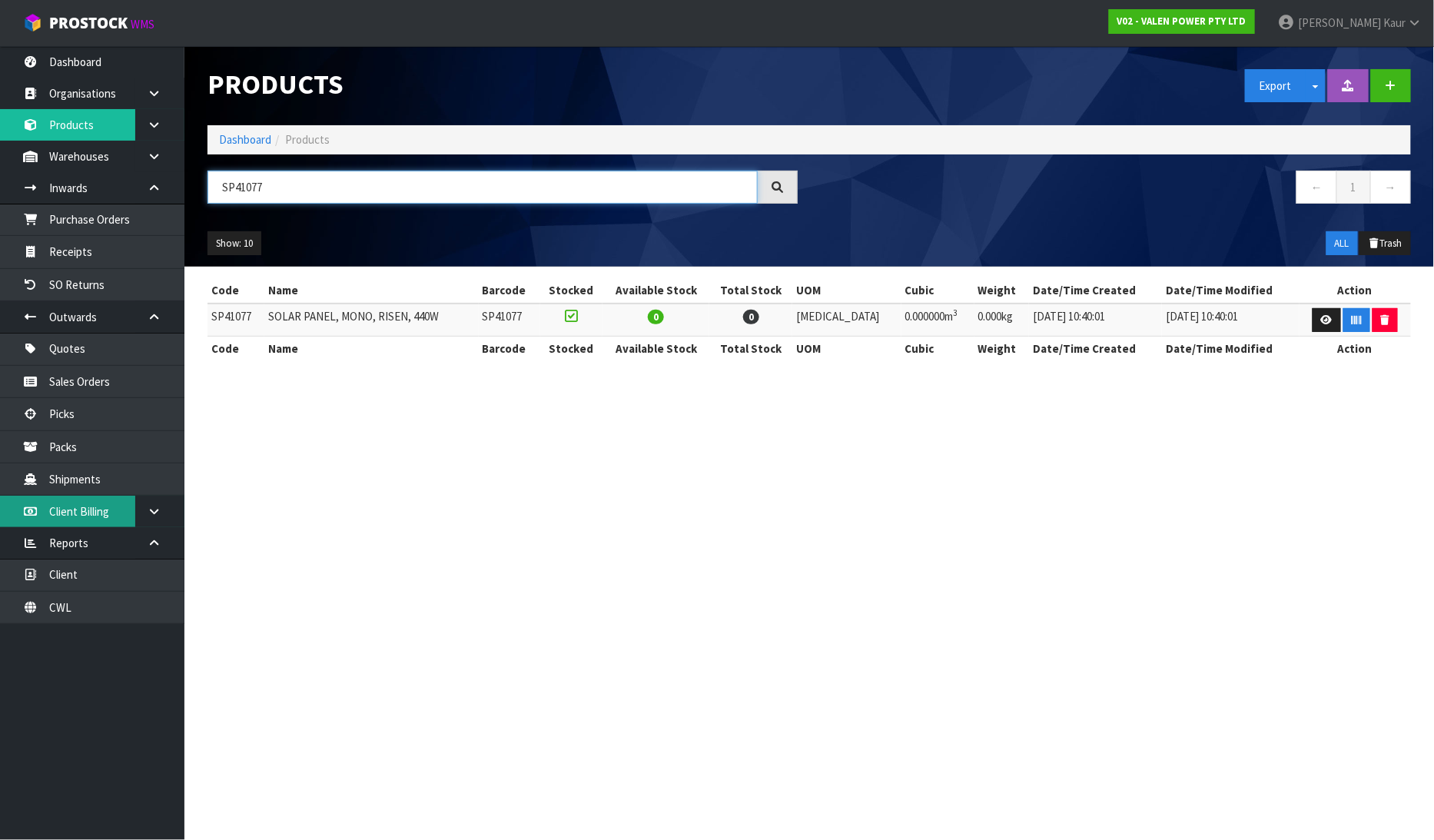
type input "SP41077"
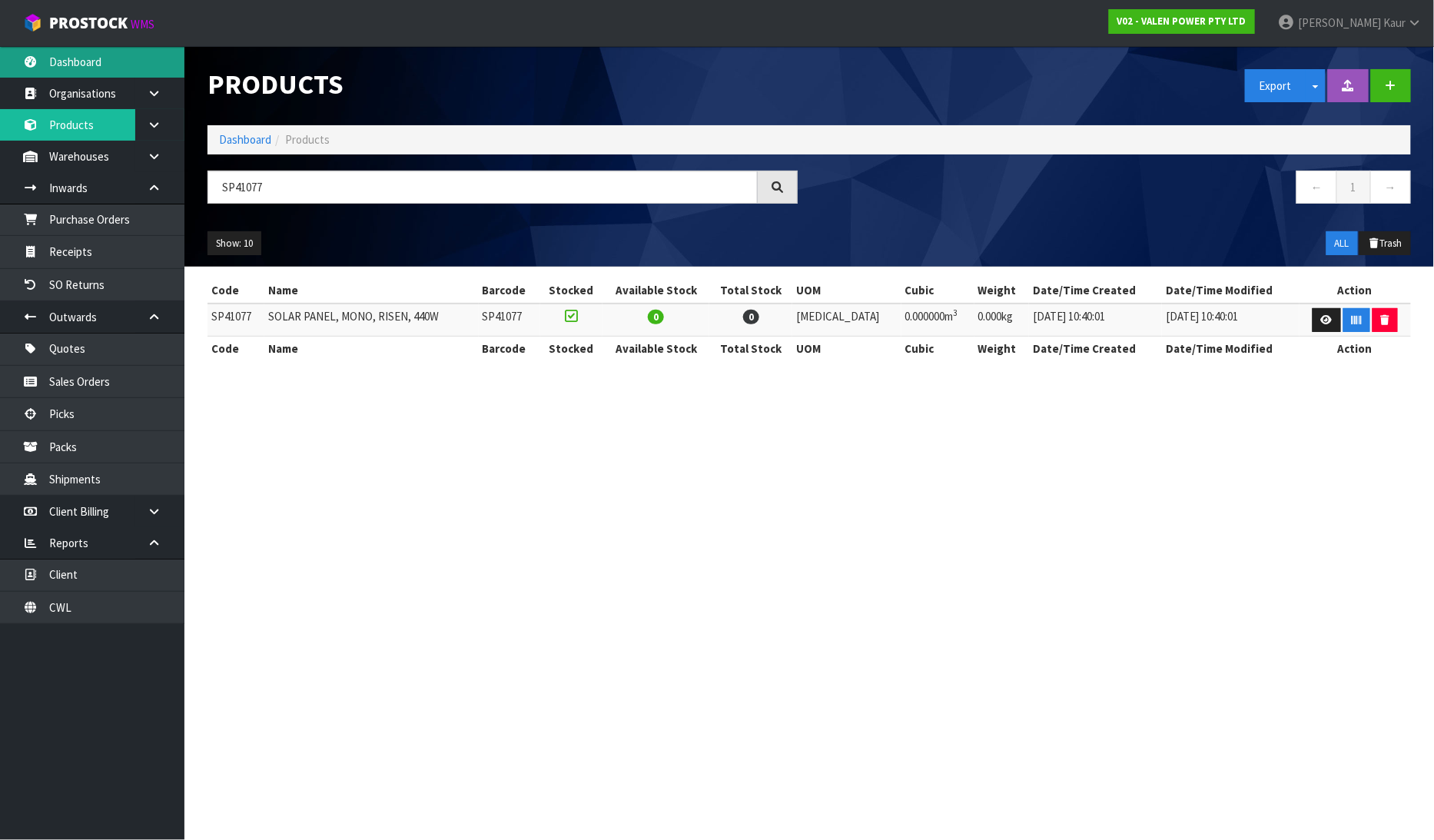
click at [75, 71] on link "Dashboard" at bounding box center [92, 62] width 185 height 32
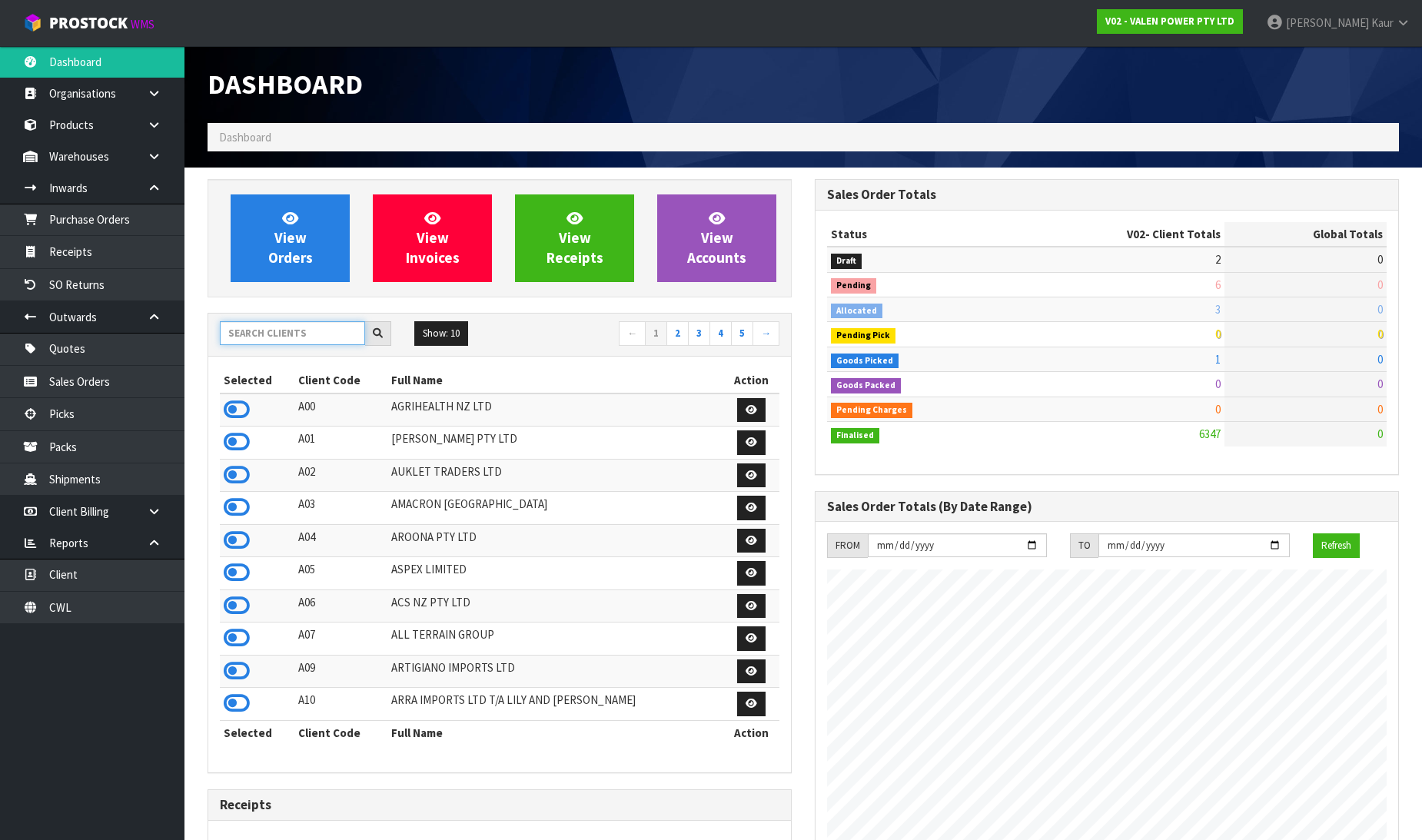
click at [279, 340] on input "text" at bounding box center [293, 333] width 145 height 24
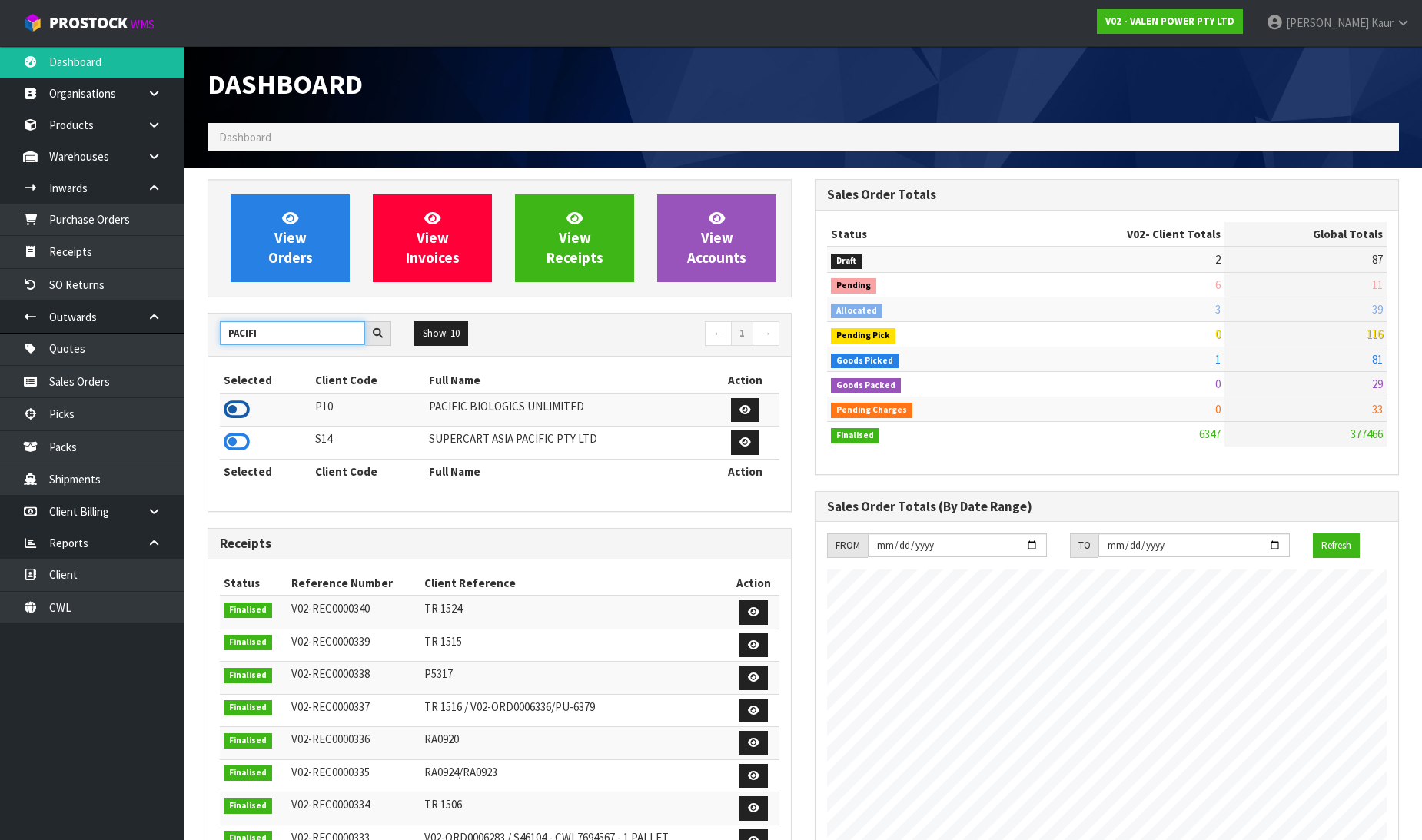
type input "PACIFI"
click at [235, 409] on icon at bounding box center [236, 409] width 26 height 23
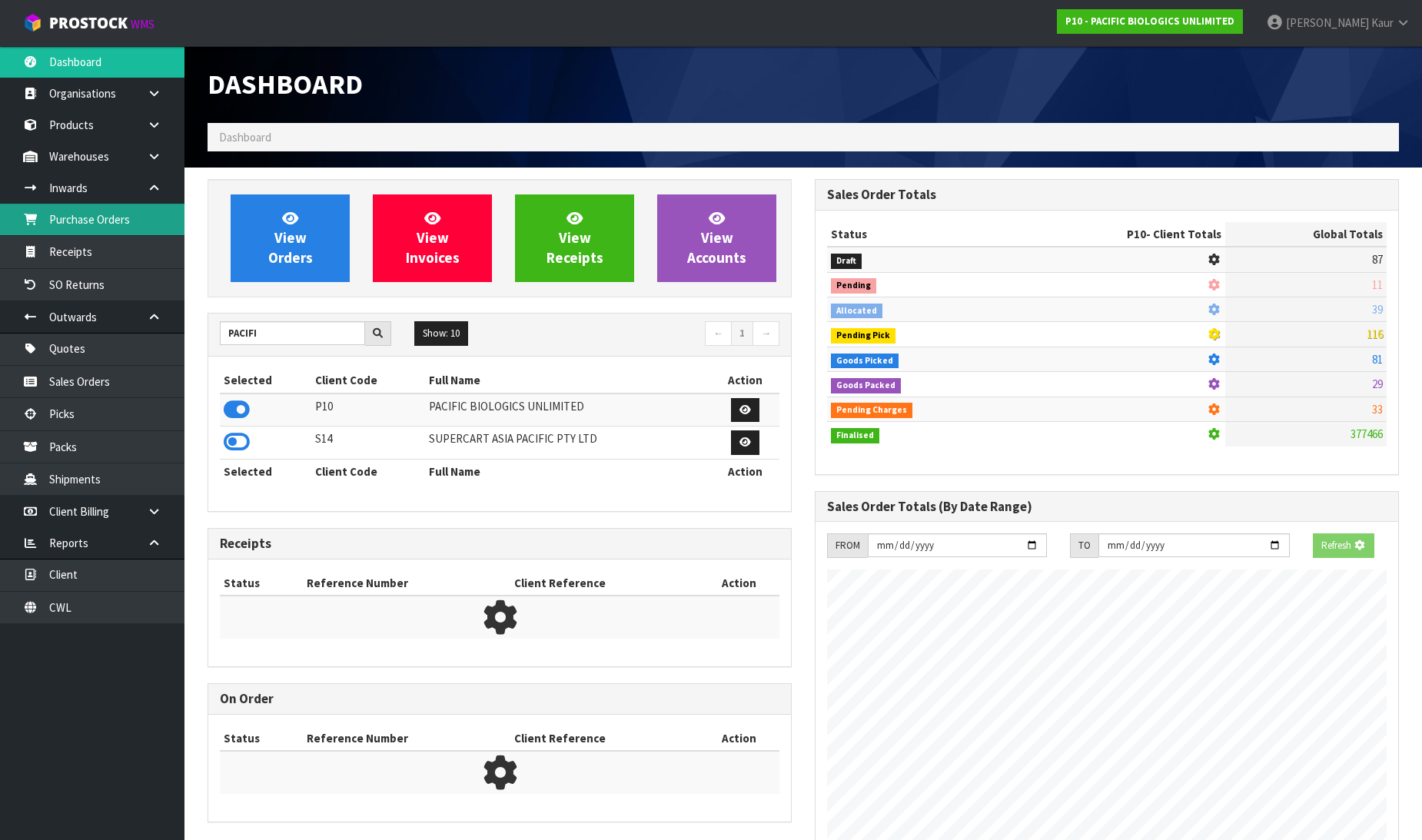
click at [146, 225] on link "Purchase Orders" at bounding box center [92, 219] width 185 height 32
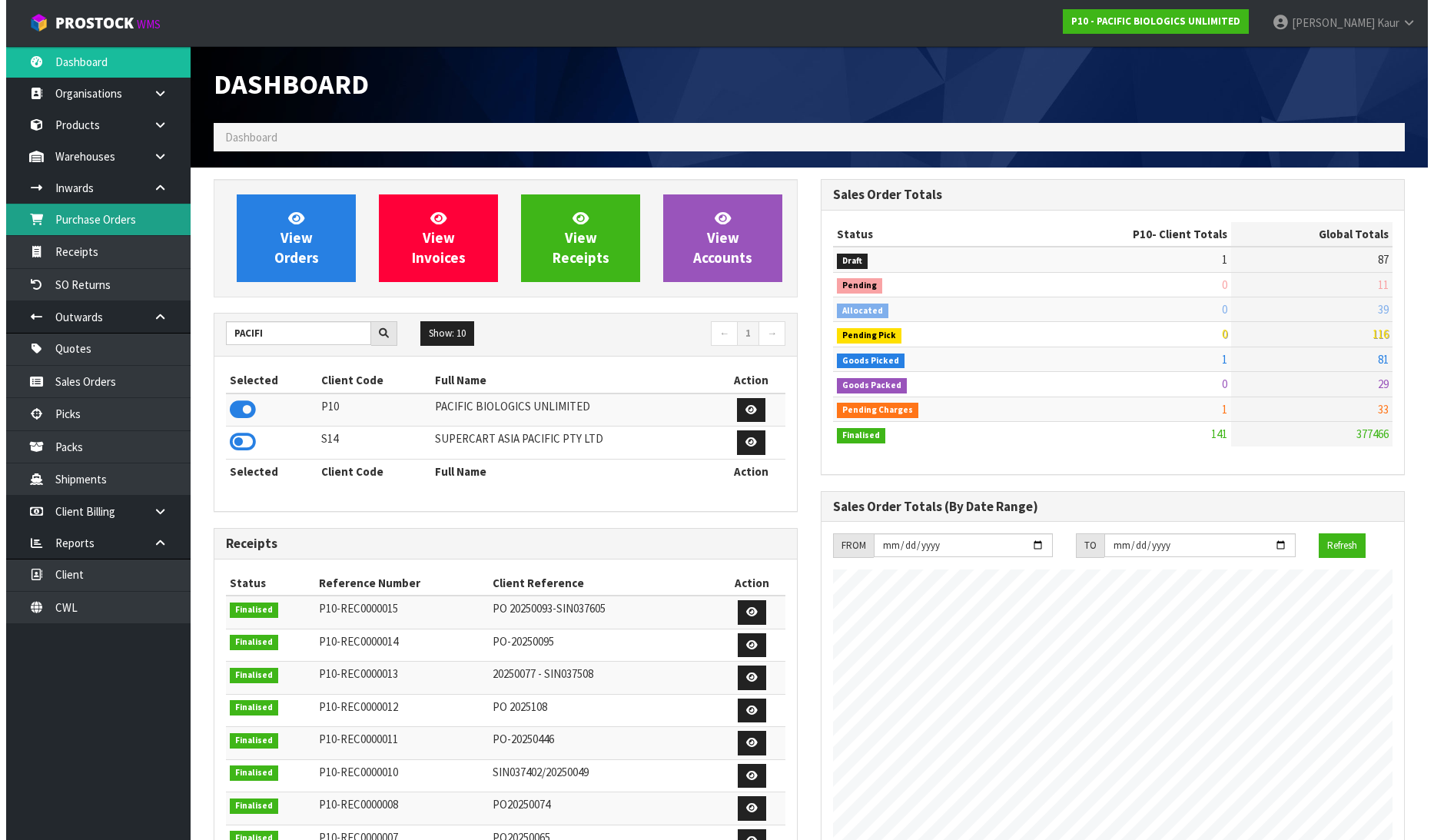
scroll to position [989, 607]
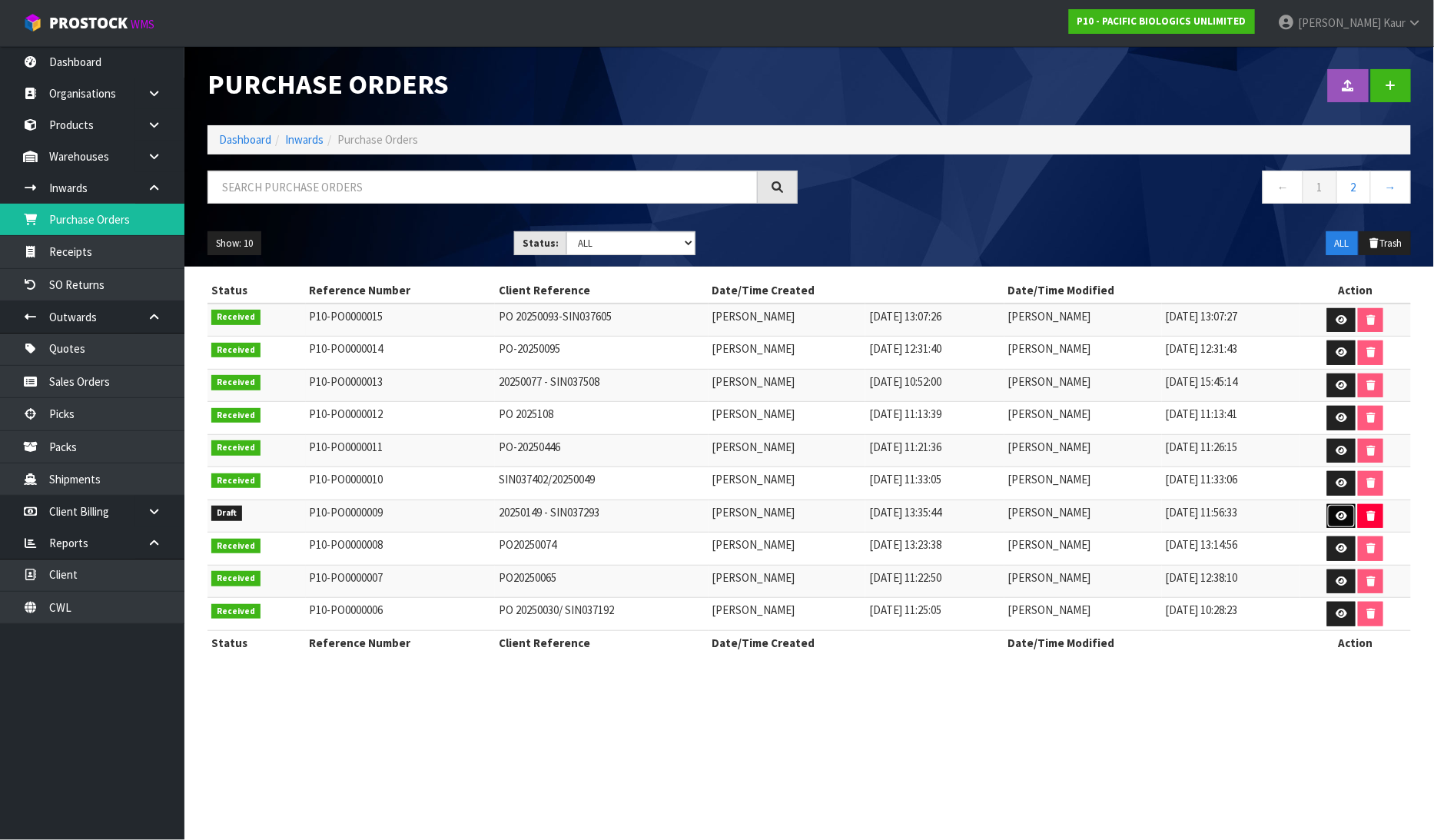
click at [1346, 516] on icon at bounding box center [1341, 516] width 12 height 10
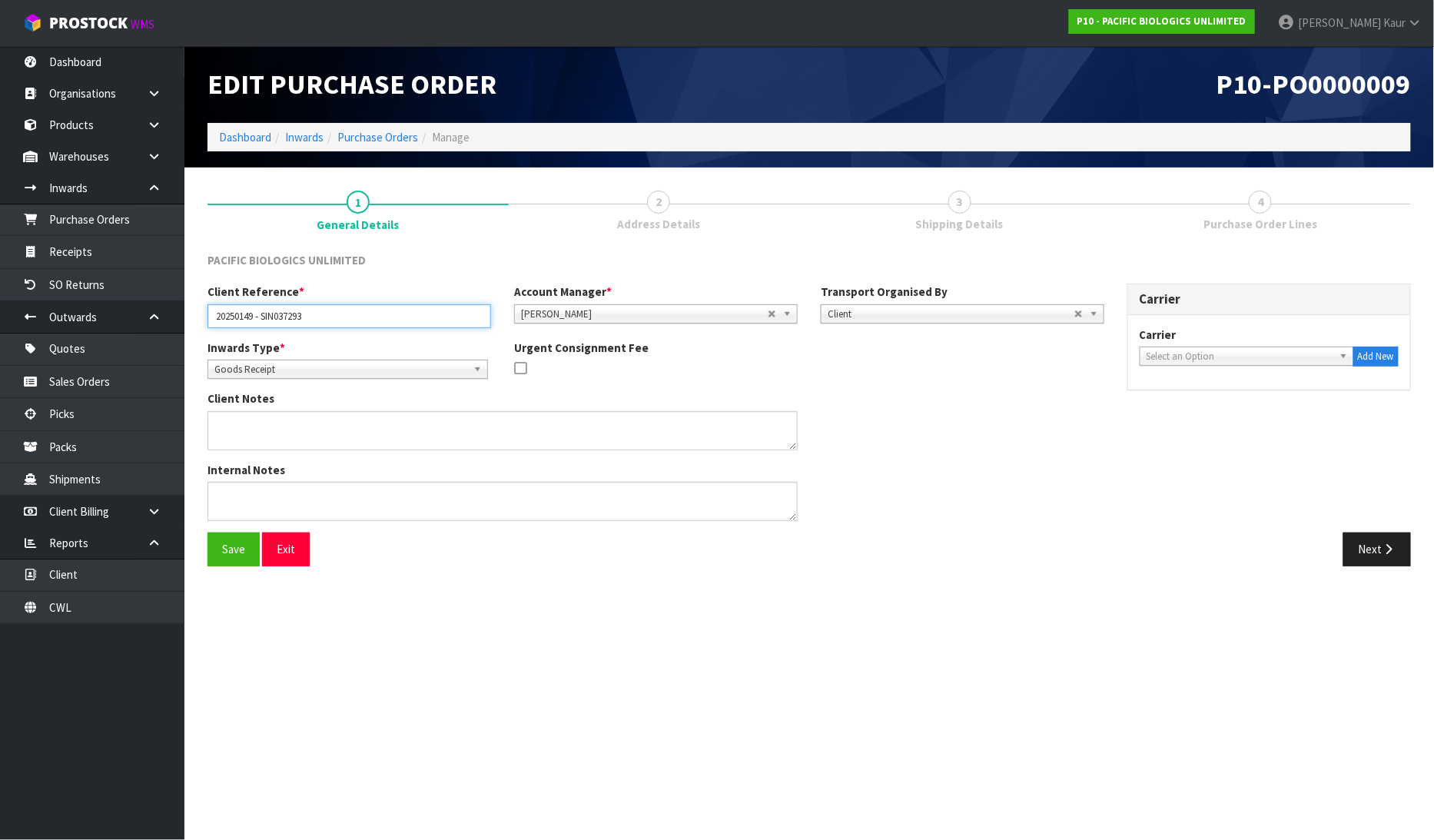
click at [216, 316] on input "20250149 - SIN037293" at bounding box center [349, 316] width 283 height 24
paste input ":MSCU3619443"
click at [211, 317] on input ":MSCU361944320250149 - SIN037293" at bounding box center [349, 316] width 283 height 24
click at [274, 315] on input "MSCU361944320250149 - SIN037293" at bounding box center [349, 316] width 283 height 24
type input "MSCU3619443/20250149 - SIN037293"
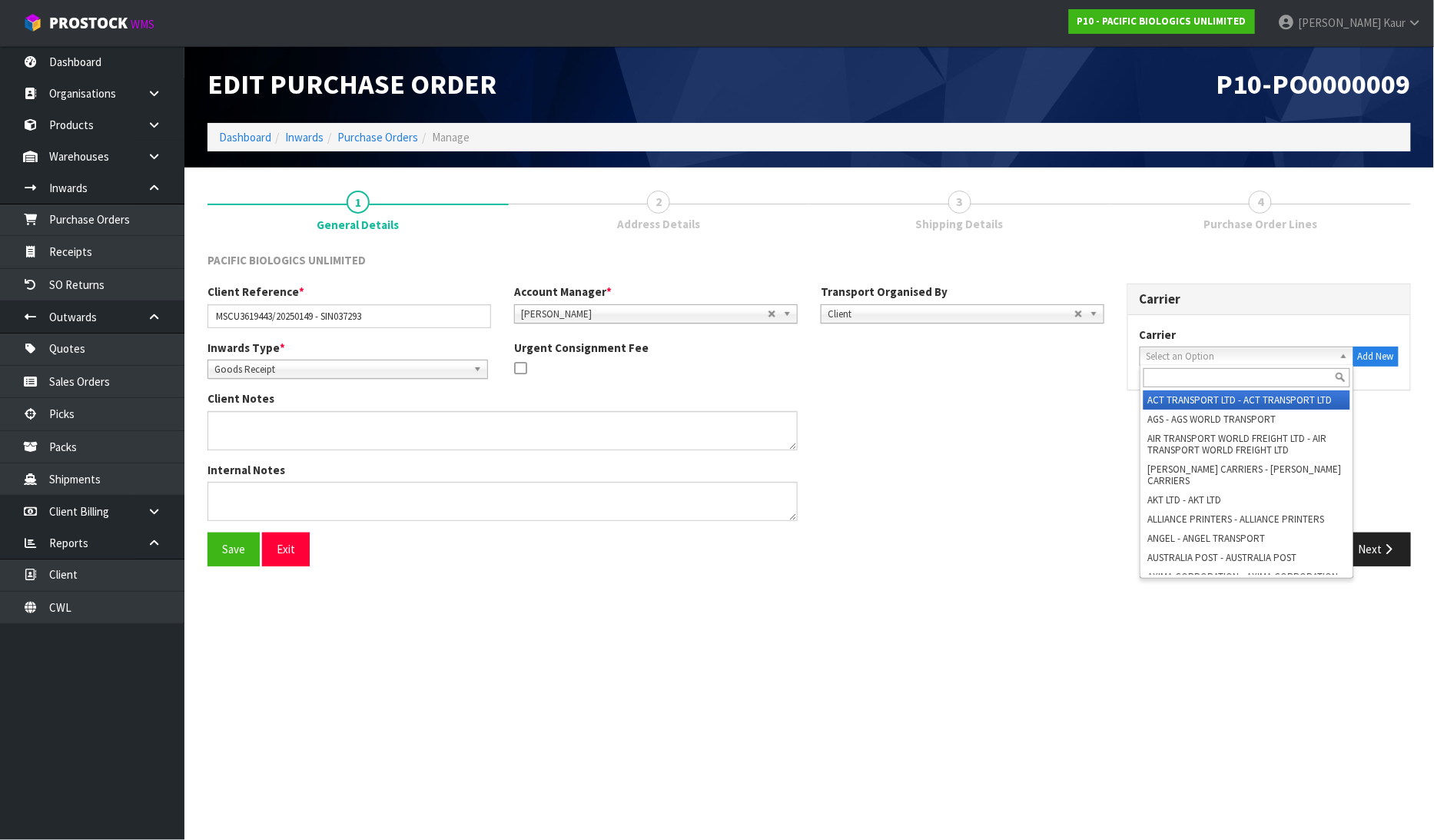
click at [1271, 355] on span "Select an Option" at bounding box center [1239, 356] width 187 height 18
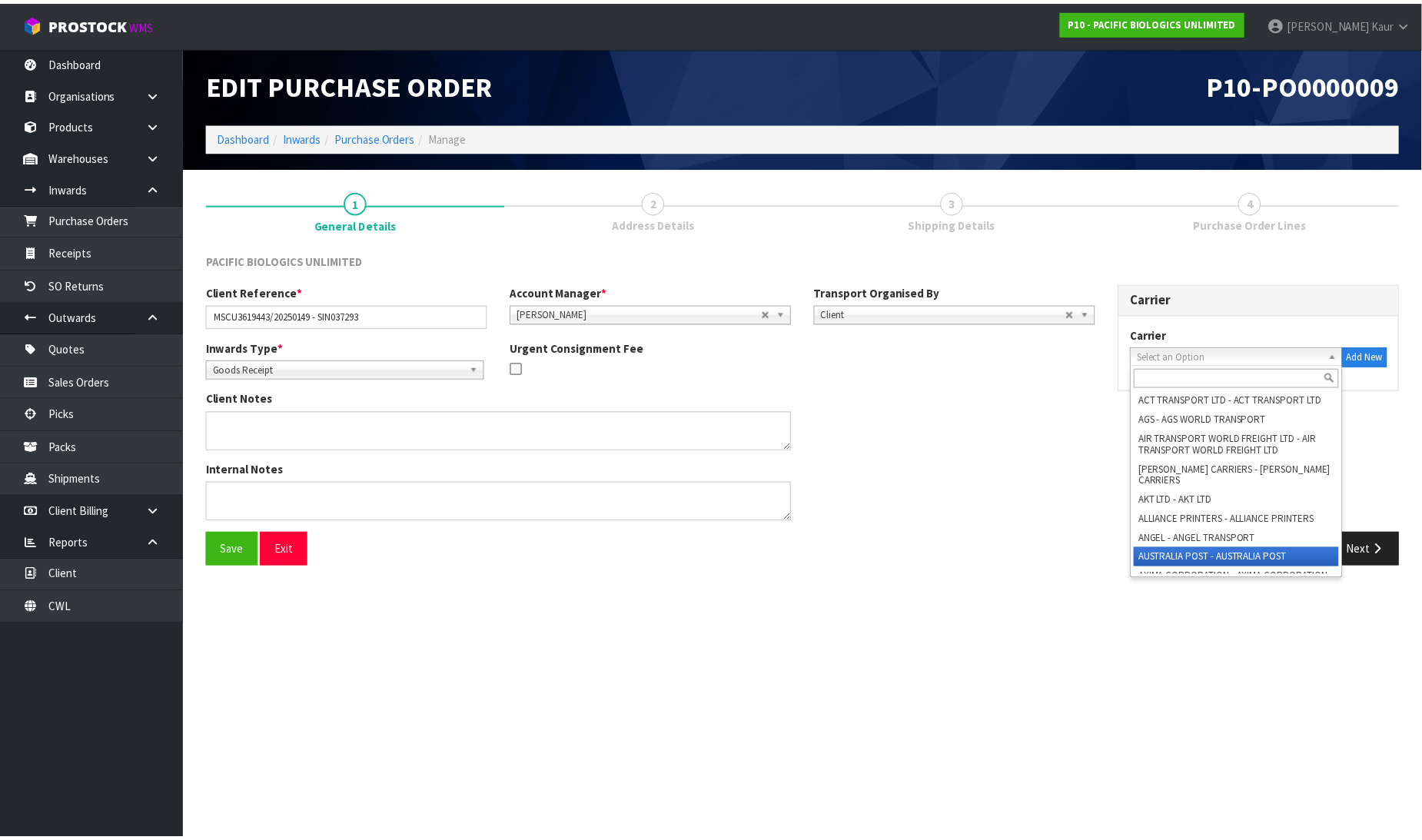
scroll to position [11, 0]
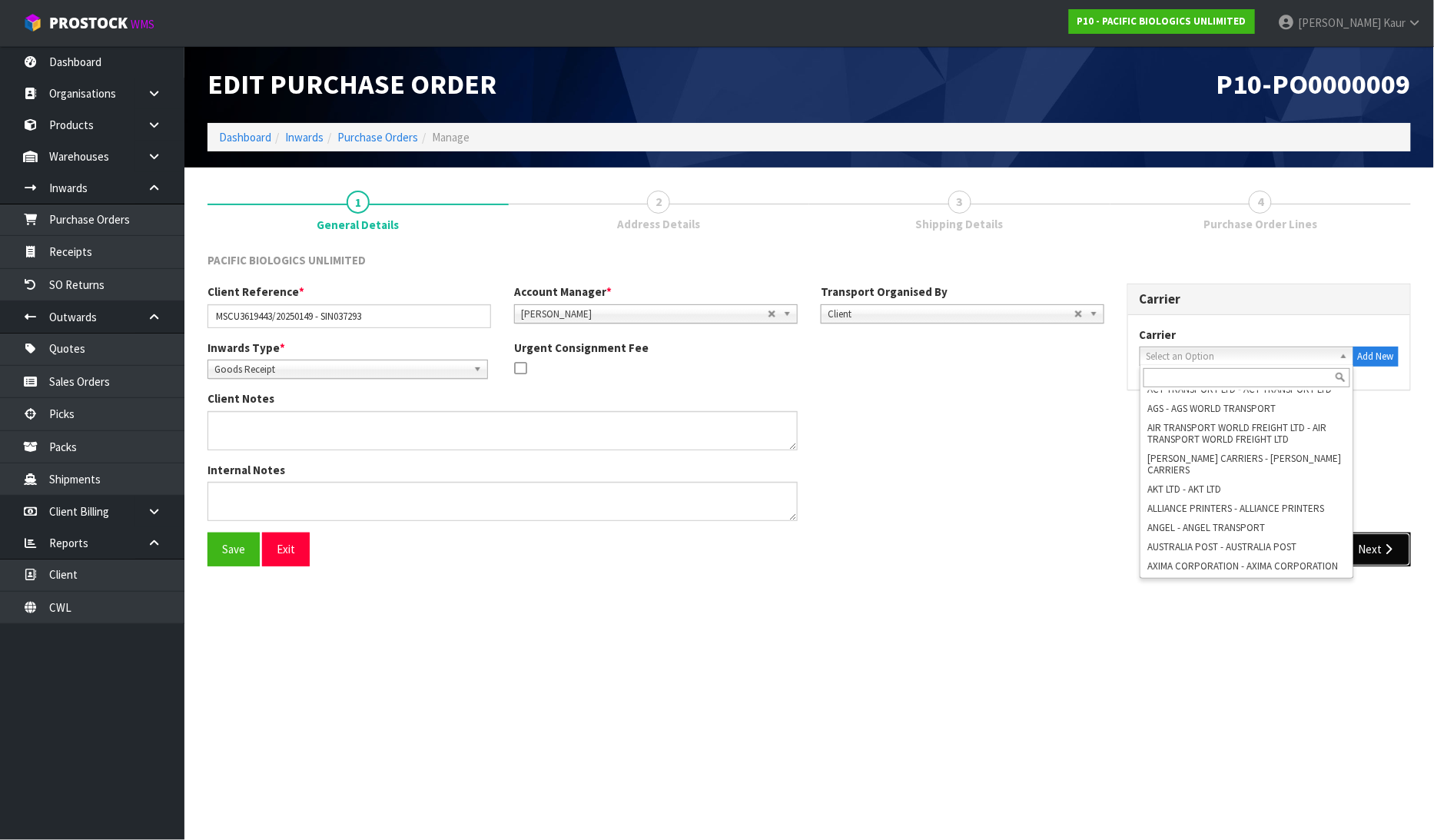
click at [1409, 547] on button "Next" at bounding box center [1377, 549] width 68 height 33
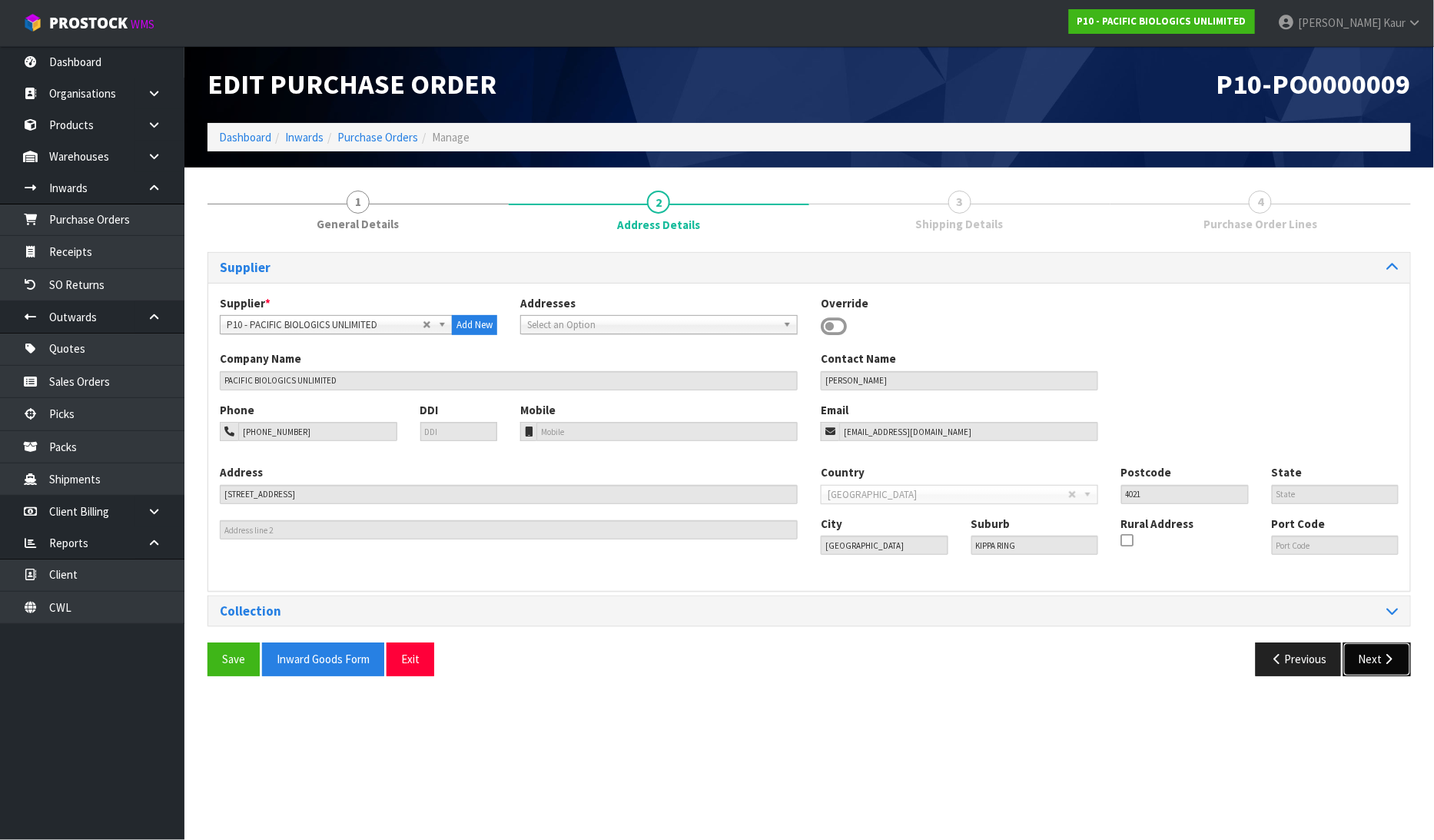
click at [1385, 663] on icon "button" at bounding box center [1388, 659] width 15 height 12
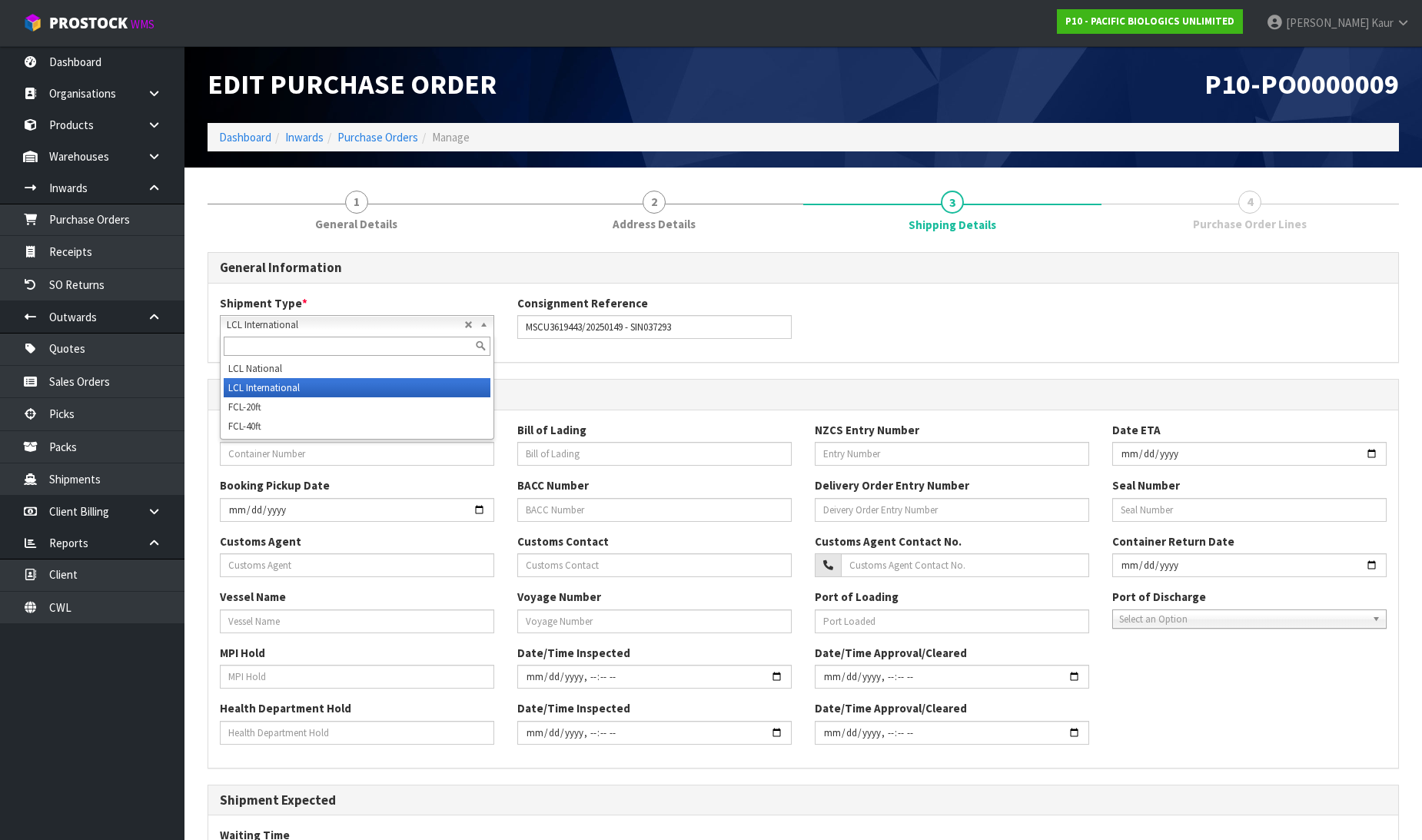
click at [361, 327] on span "LCL International" at bounding box center [345, 324] width 238 height 18
click at [298, 408] on li "FCL-20ft" at bounding box center [357, 407] width 267 height 19
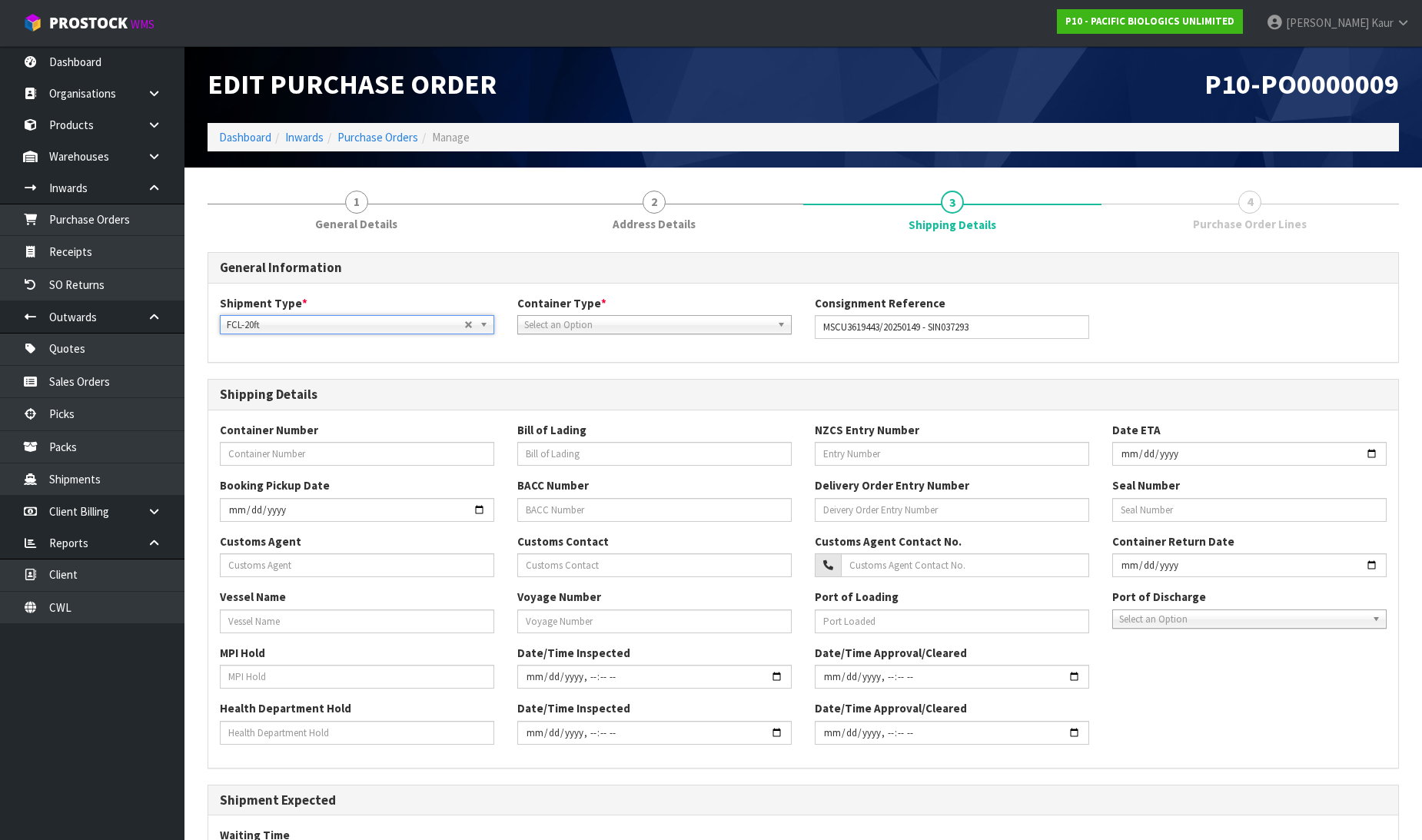
click at [582, 331] on span "Select an Option" at bounding box center [647, 324] width 247 height 18
click at [549, 387] on li "Pallet" at bounding box center [654, 387] width 267 height 19
click at [328, 446] on input "text" at bounding box center [357, 454] width 275 height 24
paste input ":MSCU3619443"
click at [226, 452] on input ":MSCU3619443" at bounding box center [357, 454] width 275 height 24
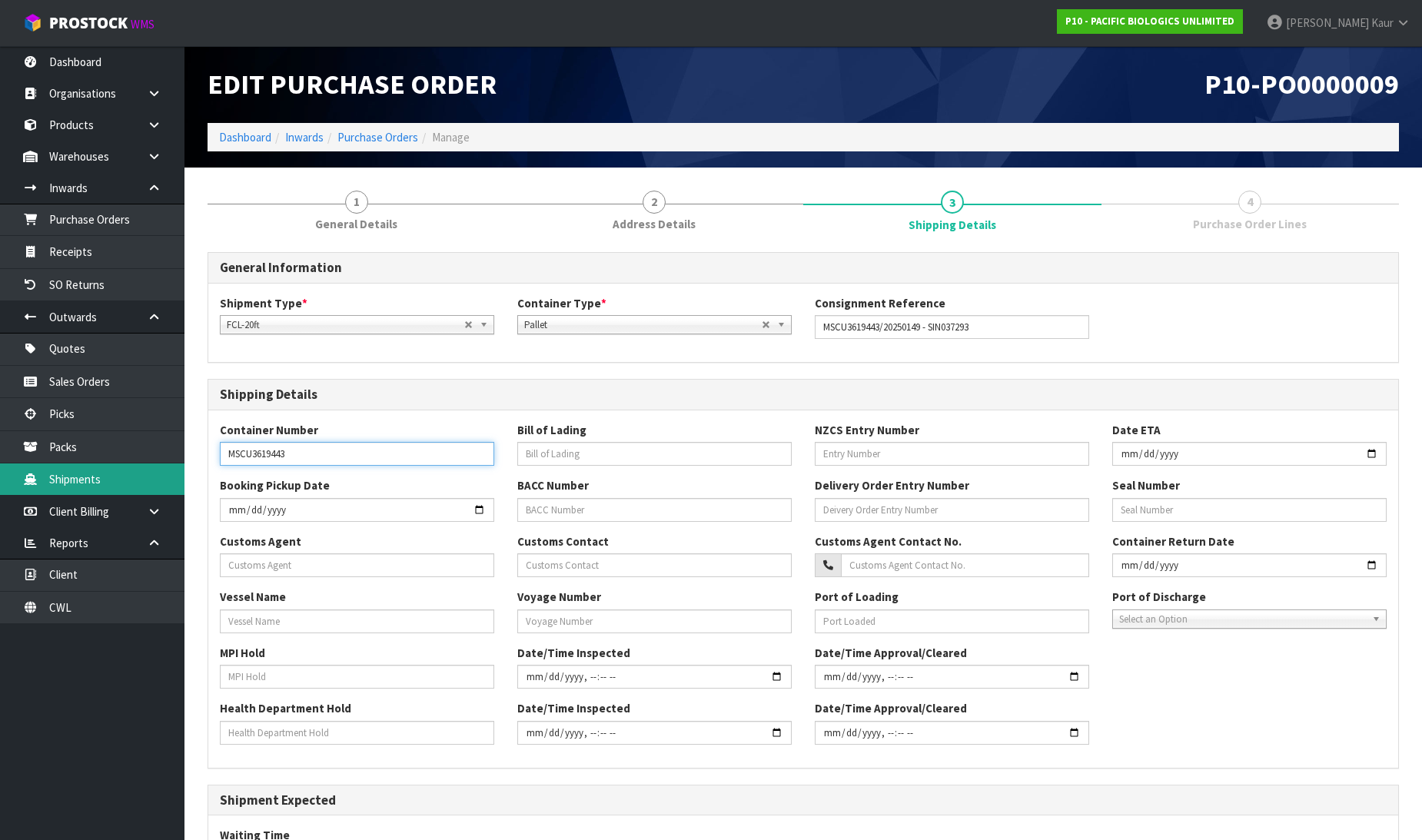
type input "MSCU3619443"
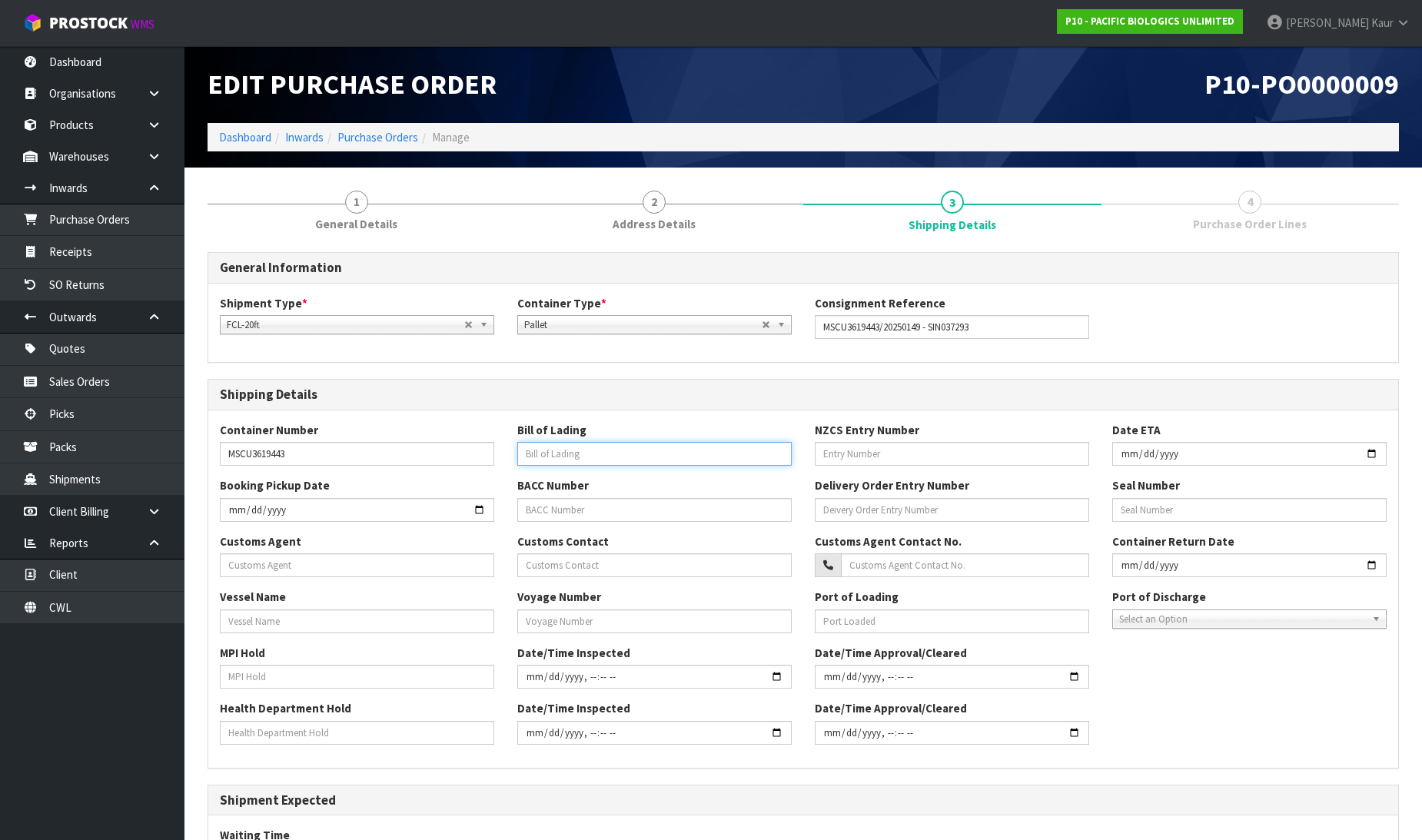
click at [561, 462] on input "text" at bounding box center [655, 454] width 275 height 24
paste input "MEDUFL501014"
type input "MEDUFL501014"
click at [861, 448] on input "text" at bounding box center [952, 454] width 275 height 24
paste input "57868690"
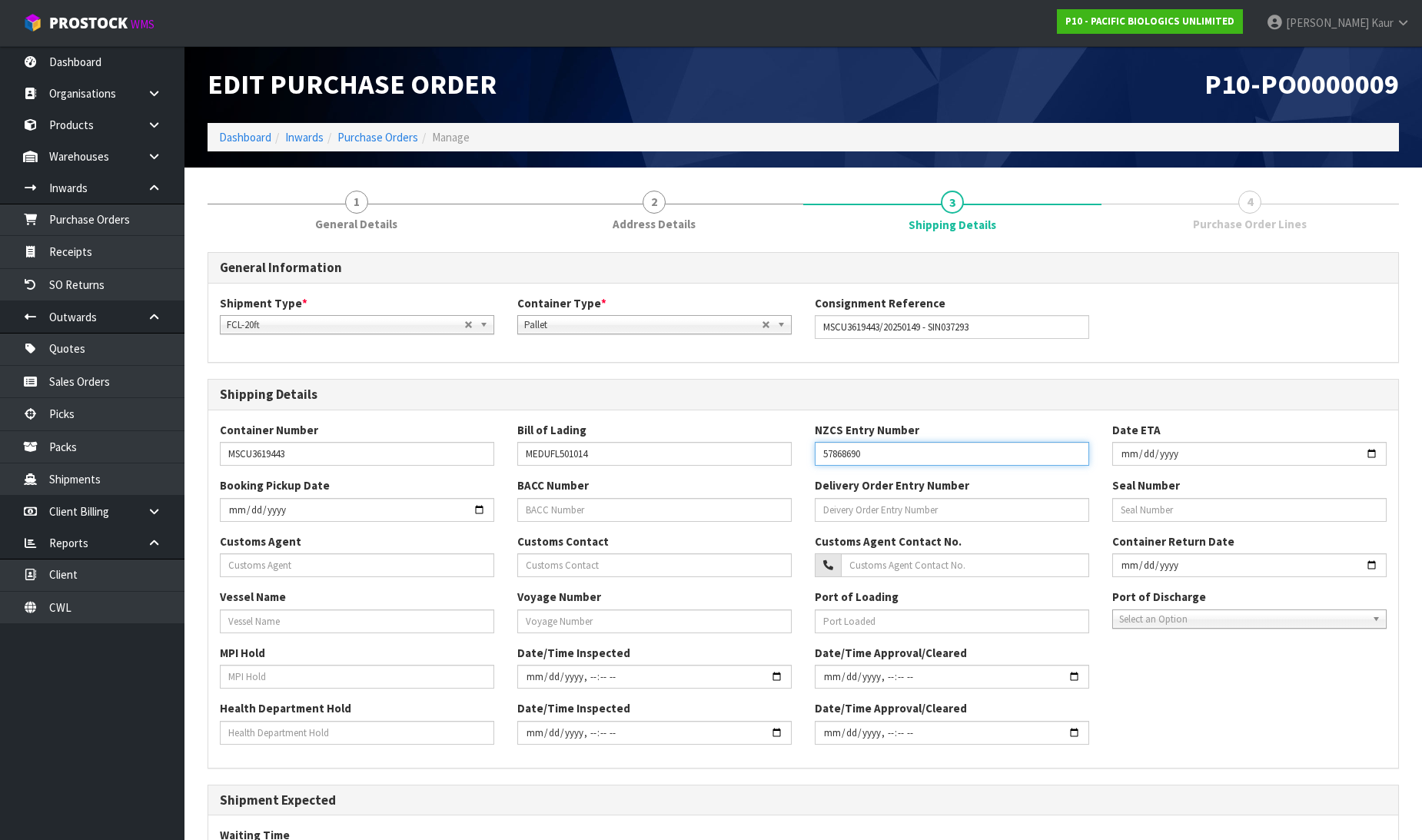
type input "57868690"
click at [1125, 454] on input "date" at bounding box center [1249, 454] width 275 height 24
type input "82025-02-20"
click at [1140, 450] on input "82025-02-20" at bounding box center [1249, 454] width 275 height 24
click at [1161, 451] on input "82025-08-20" at bounding box center [1249, 454] width 275 height 24
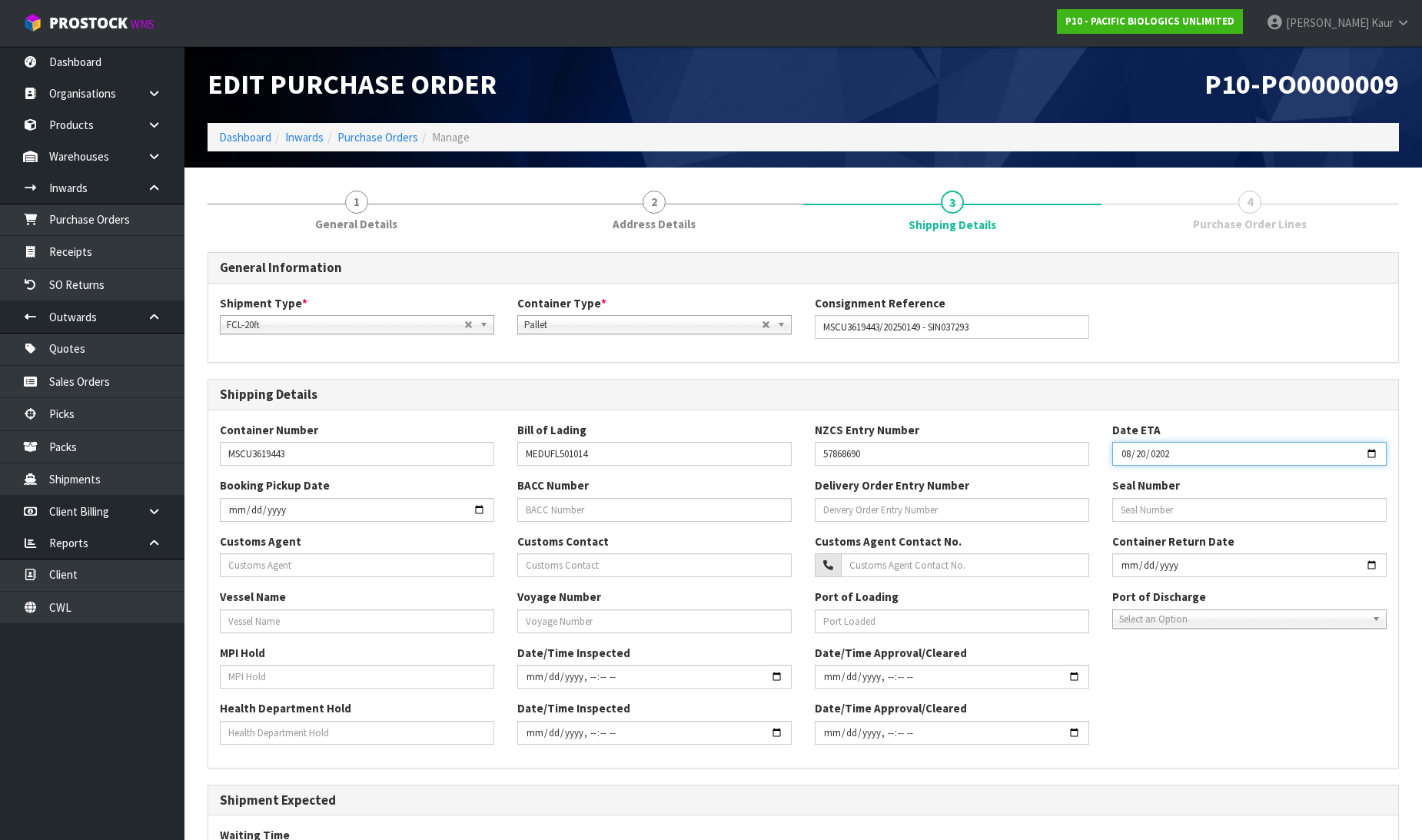
type input "[DATE]"
click at [292, 564] on input "text" at bounding box center [357, 565] width 275 height 24
paste input "COMPLIANT CUSTOMS LIMITED"
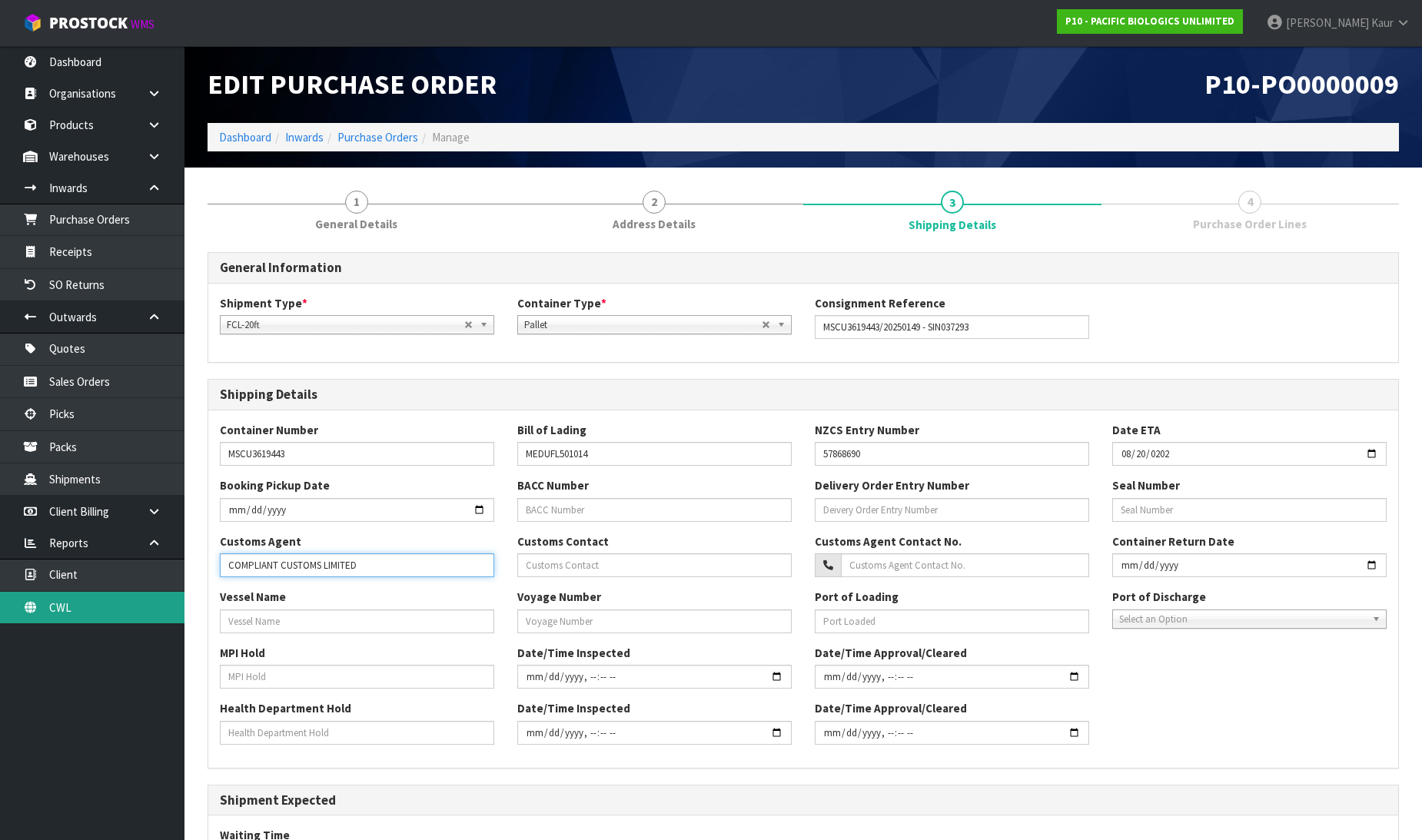
type input "COMPLIANT CUSTOMS LIMITED"
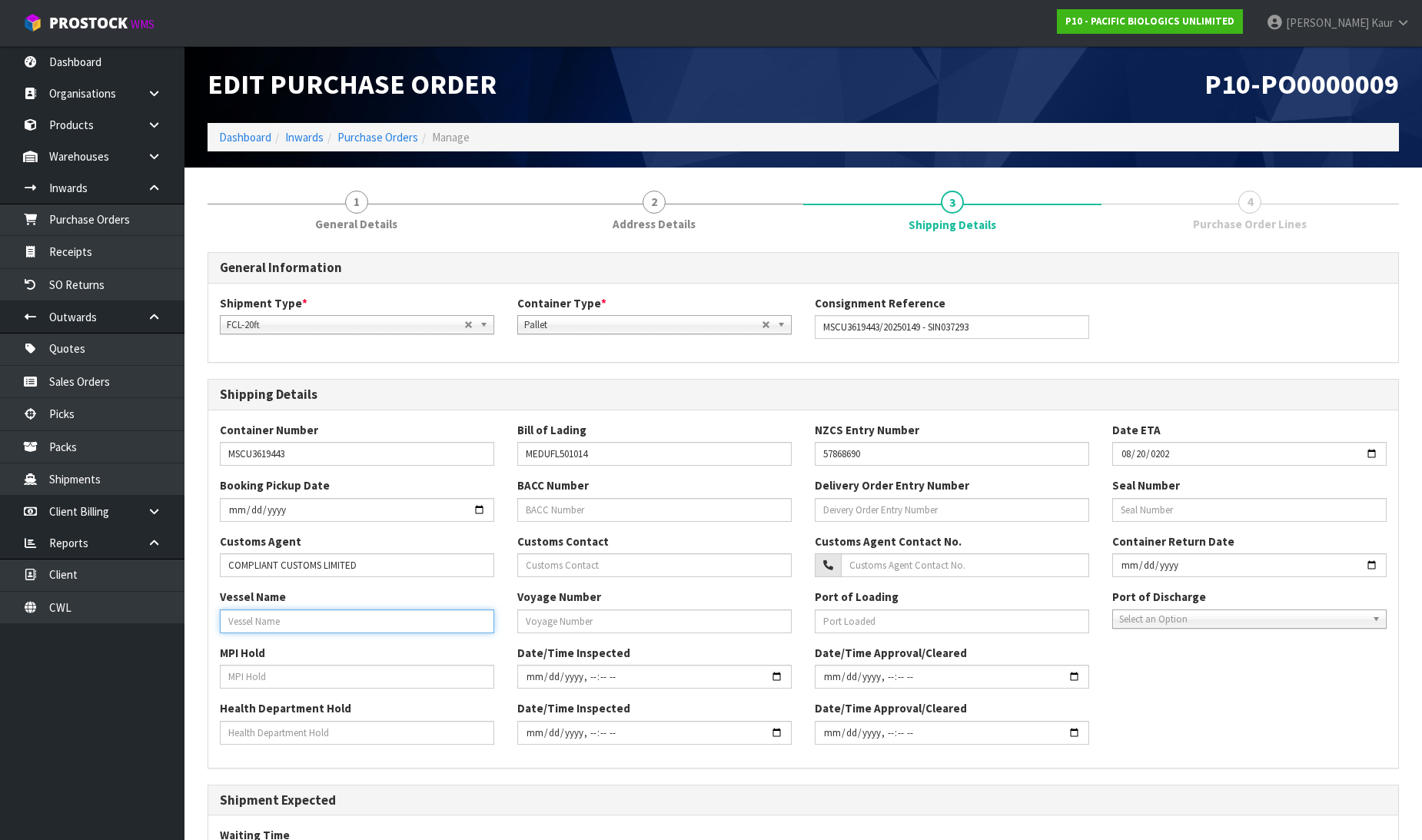
click at [249, 610] on input "text" at bounding box center [357, 621] width 275 height 24
type input "MSC MARITINA"
click at [241, 684] on input "text" at bounding box center [357, 677] width 275 height 24
type input "NO"
click at [255, 727] on input "text" at bounding box center [357, 733] width 275 height 24
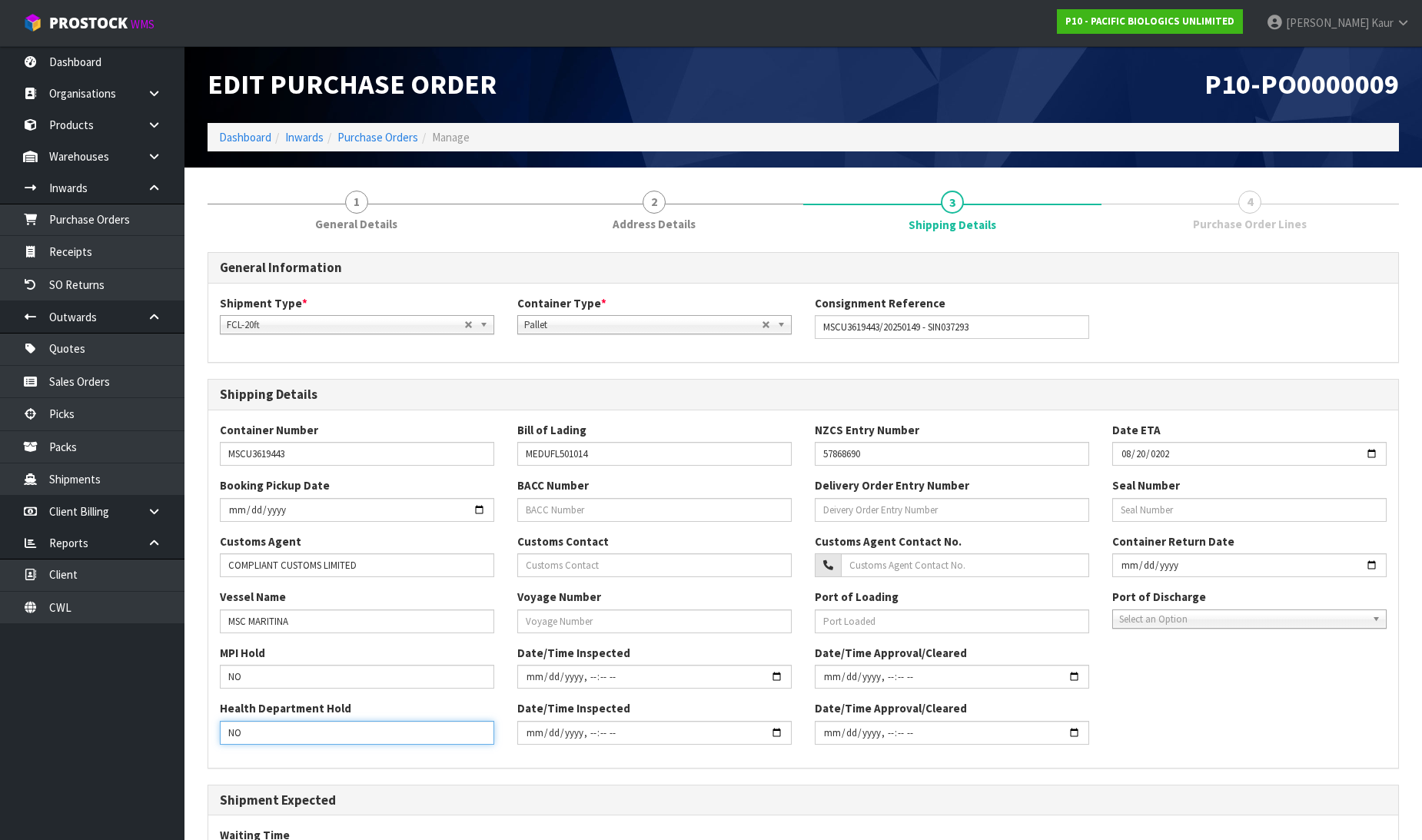
type input "NO"
click at [565, 627] on input "text" at bounding box center [655, 621] width 275 height 24
type input "KN528A"
click at [1158, 618] on span "Select an Option" at bounding box center [1242, 618] width 247 height 18
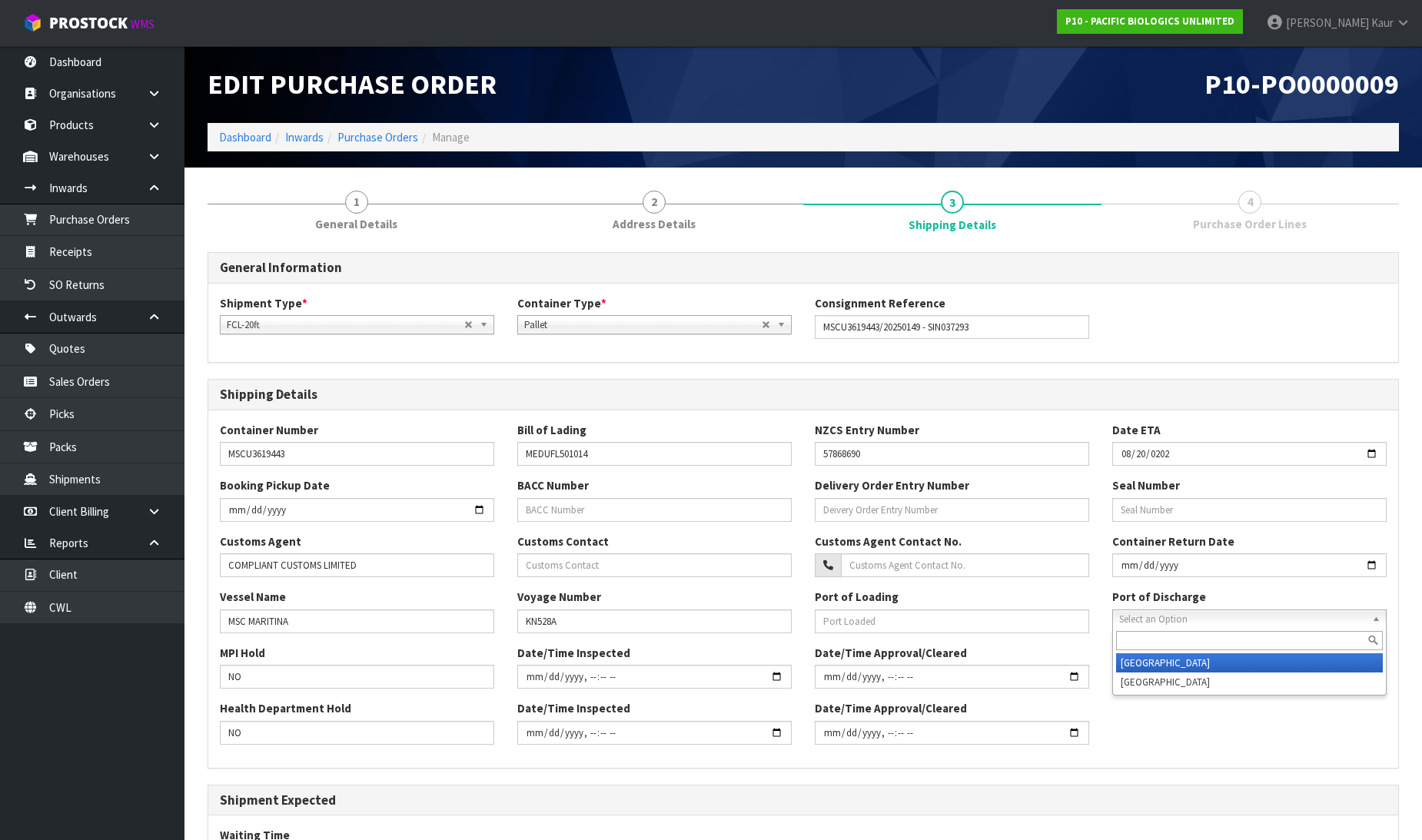
click at [1162, 657] on li "[GEOGRAPHIC_DATA]" at bounding box center [1249, 663] width 267 height 19
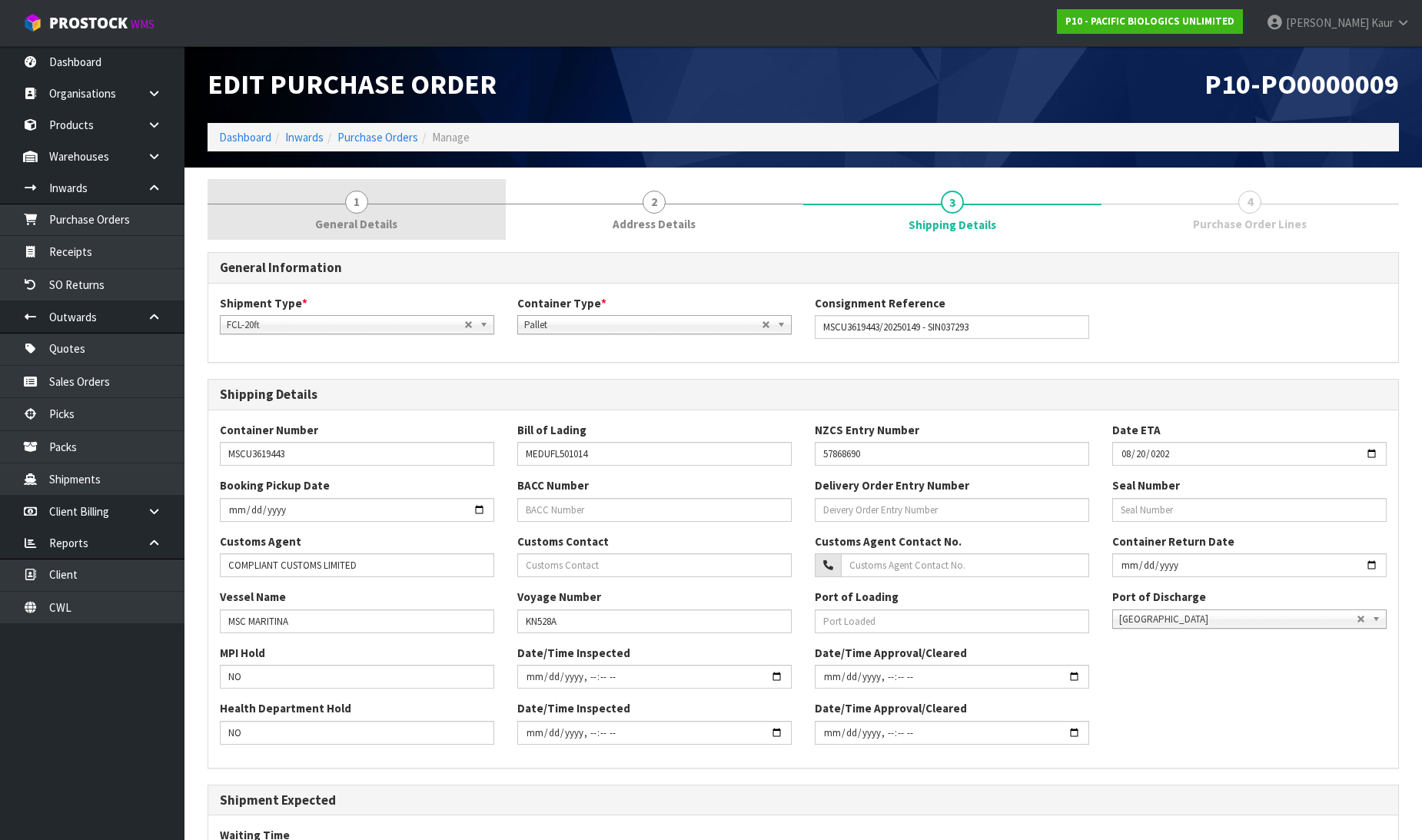
click at [345, 203] on span "1" at bounding box center [356, 202] width 23 height 23
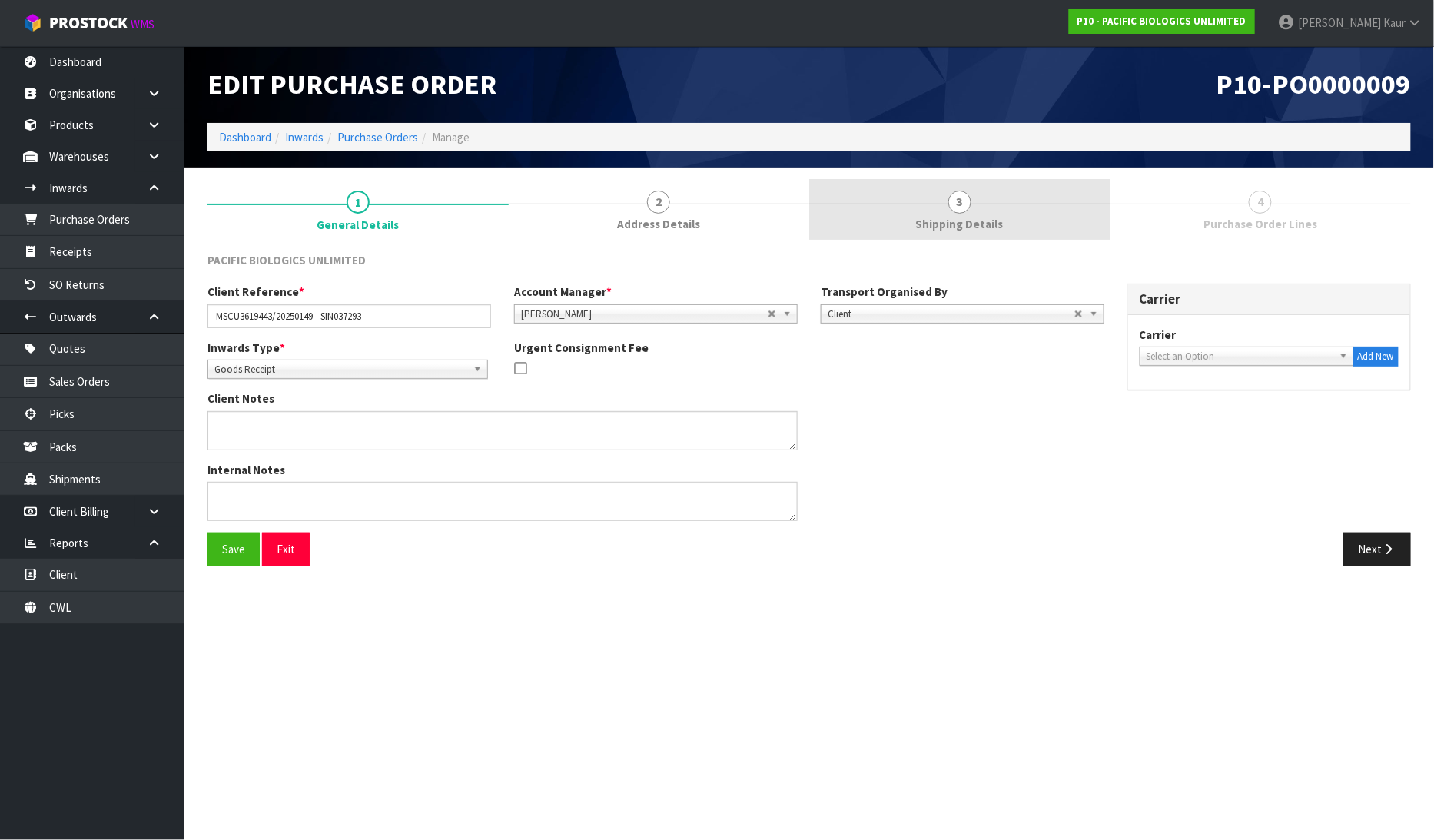
drag, startPoint x: 676, startPoint y: 213, endPoint x: 963, endPoint y: 212, distance: 287.0
click at [674, 212] on link "2 Address Details" at bounding box center [659, 209] width 301 height 61
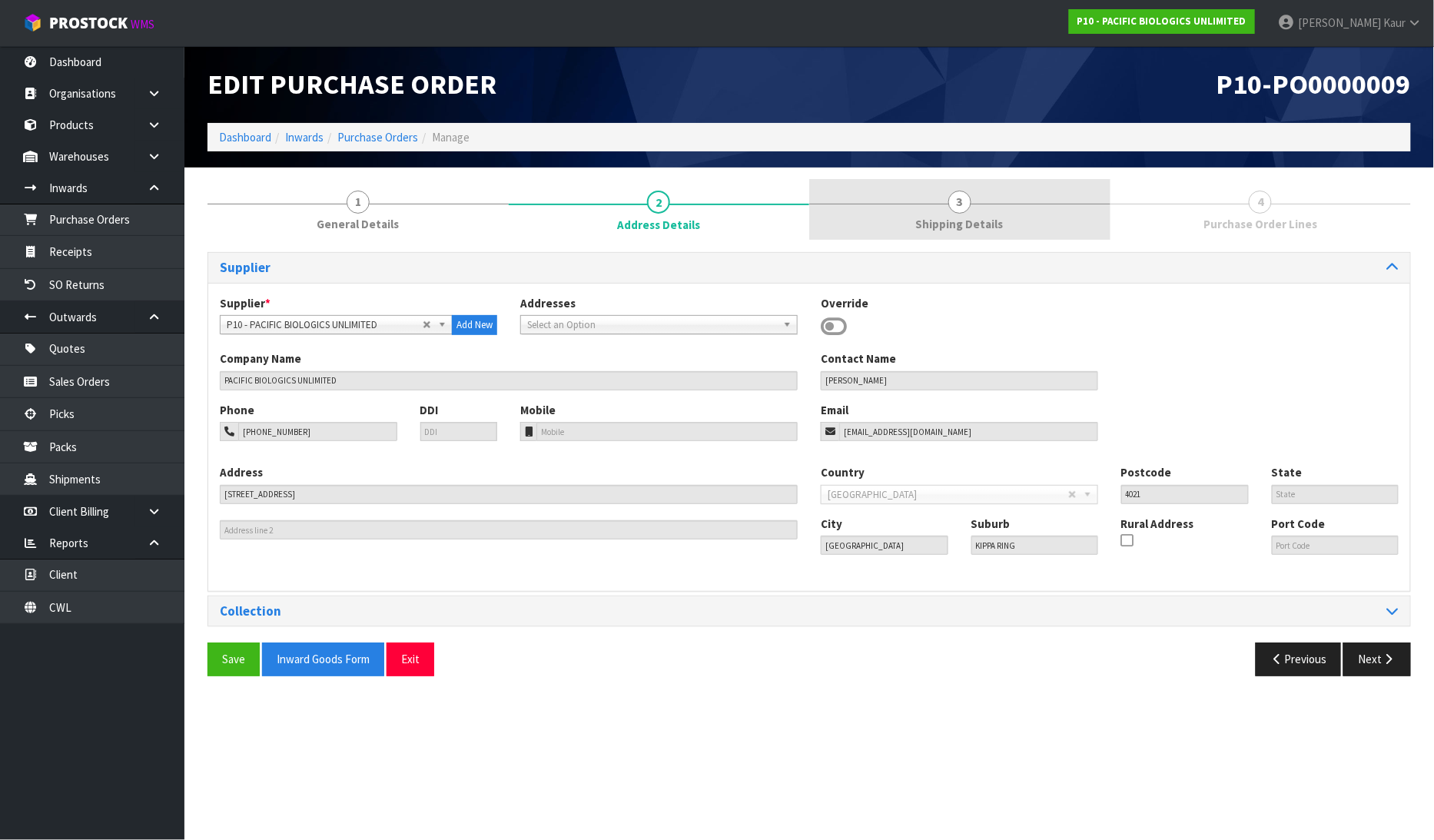
click at [971, 212] on link "3 Shipping Details" at bounding box center [960, 209] width 301 height 61
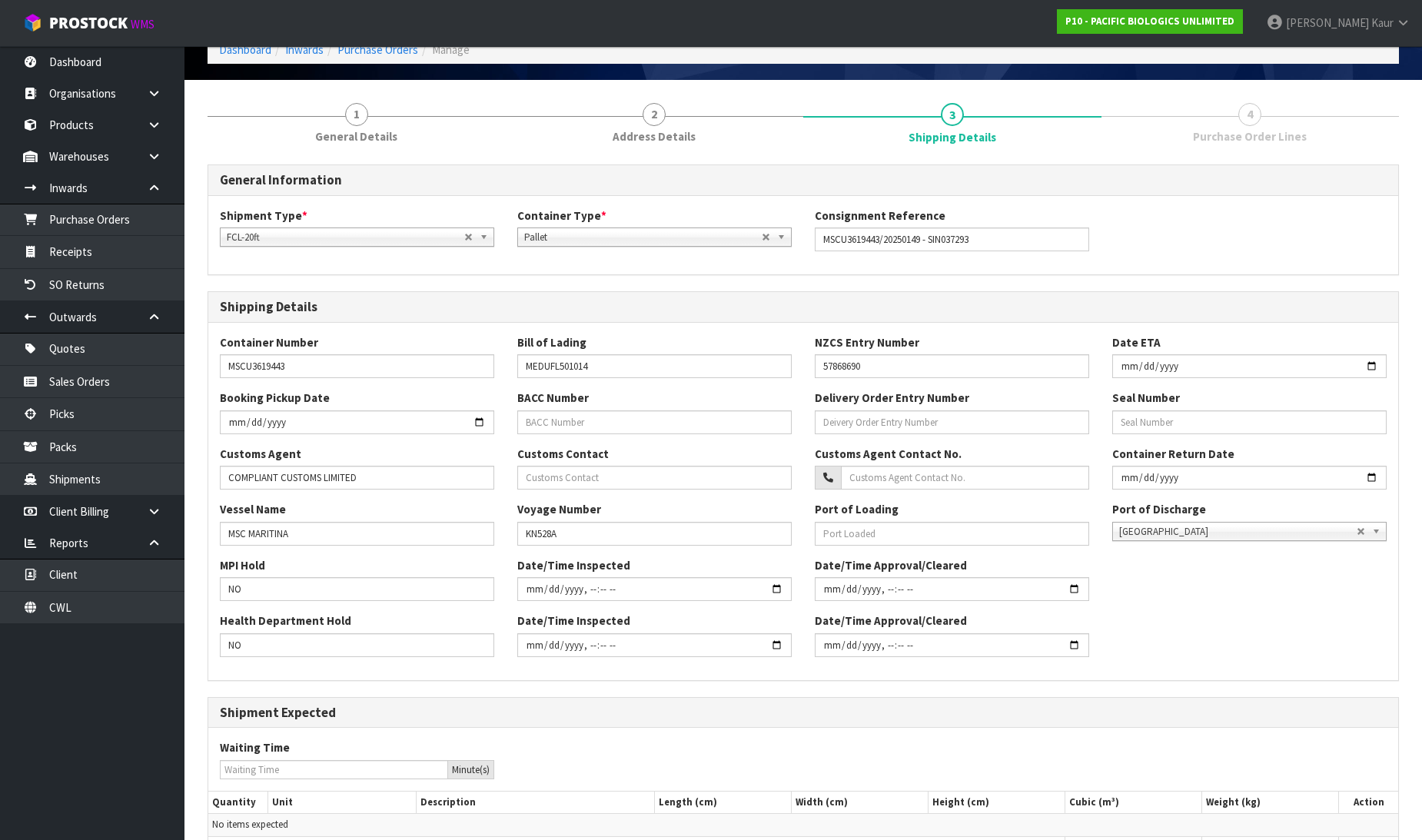
scroll to position [214, 0]
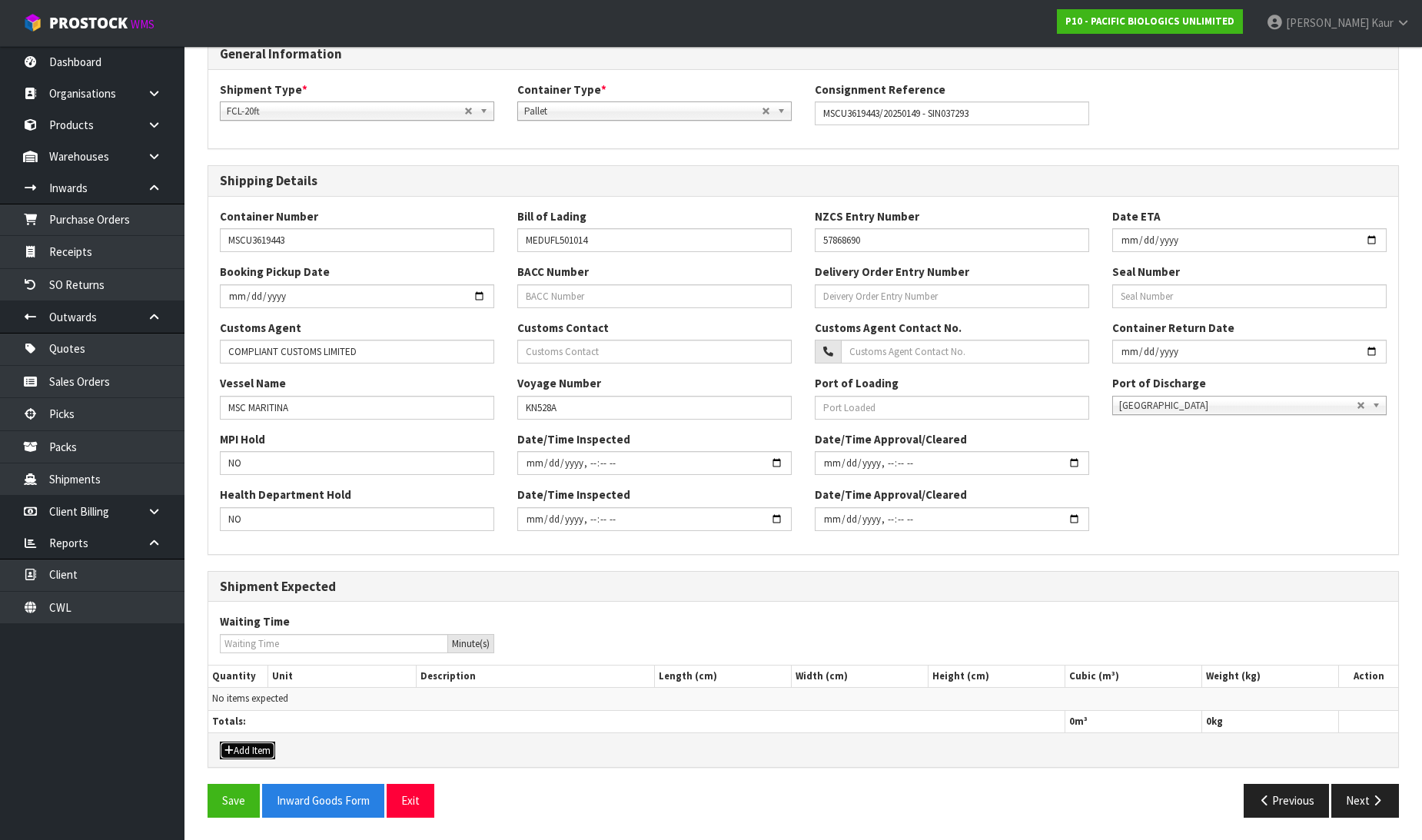
click at [245, 743] on button "Add Item" at bounding box center [248, 750] width 55 height 18
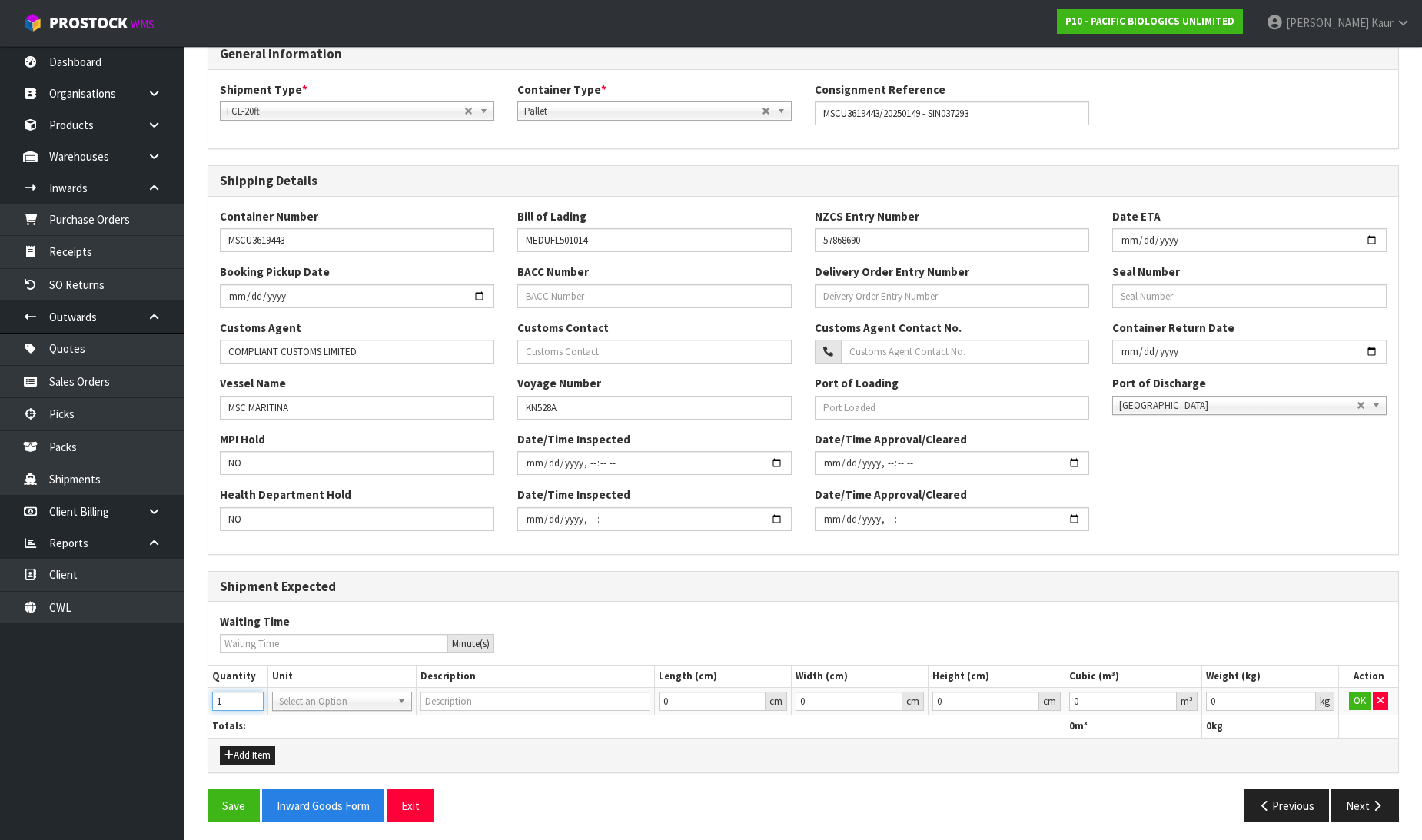
type input "1"
click at [254, 697] on input "1" at bounding box center [238, 701] width 51 height 19
drag, startPoint x: 293, startPoint y: 741, endPoint x: 488, endPoint y: 741, distance: 195.0
type input "20FT CONTAINER"
type input "0.000001"
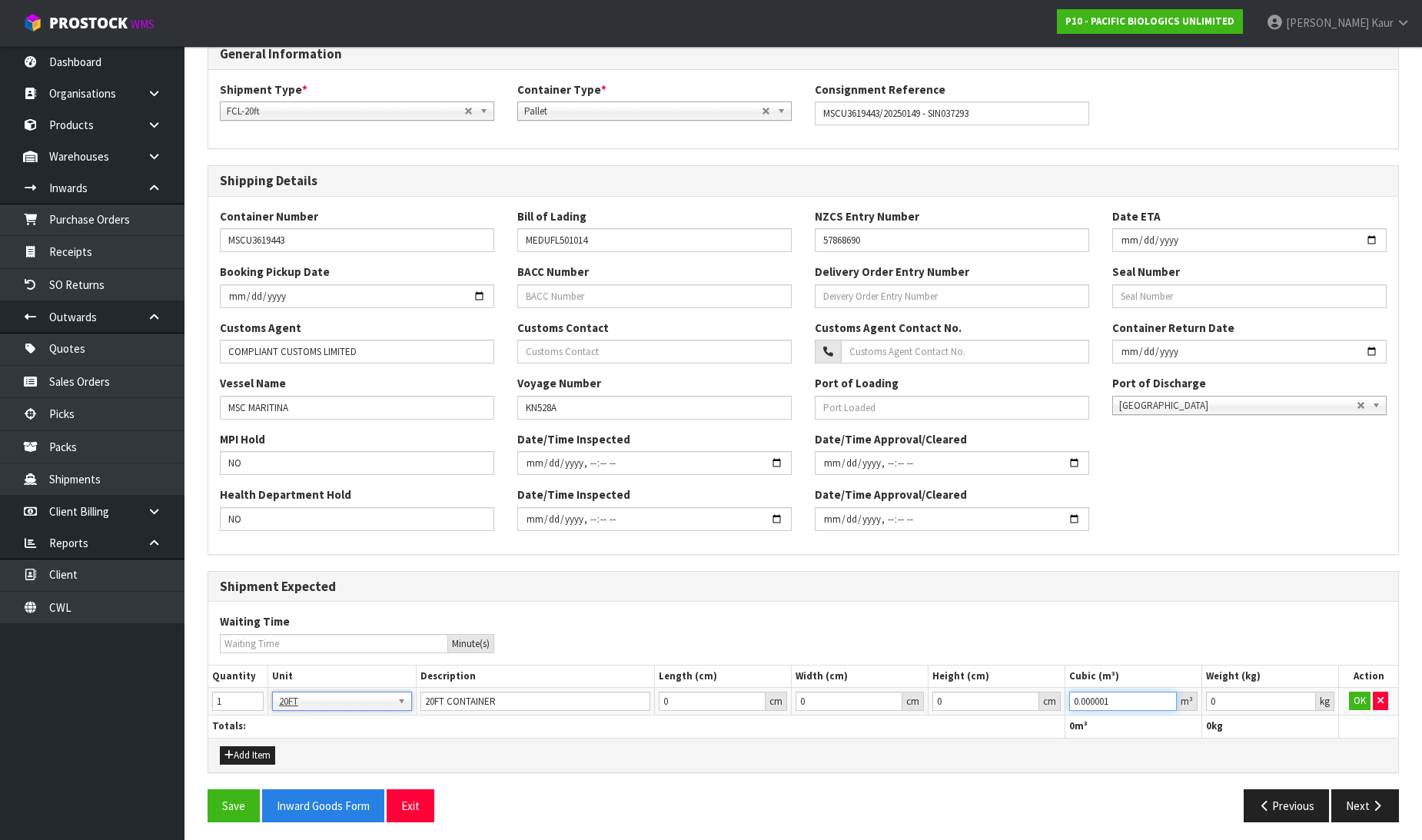
click at [1165, 696] on input "0.000001" at bounding box center [1123, 701] width 107 height 19
type input "0.001"
click at [1305, 699] on input "0.001" at bounding box center [1260, 701] width 110 height 19
click at [1351, 697] on button "OK" at bounding box center [1359, 700] width 21 height 18
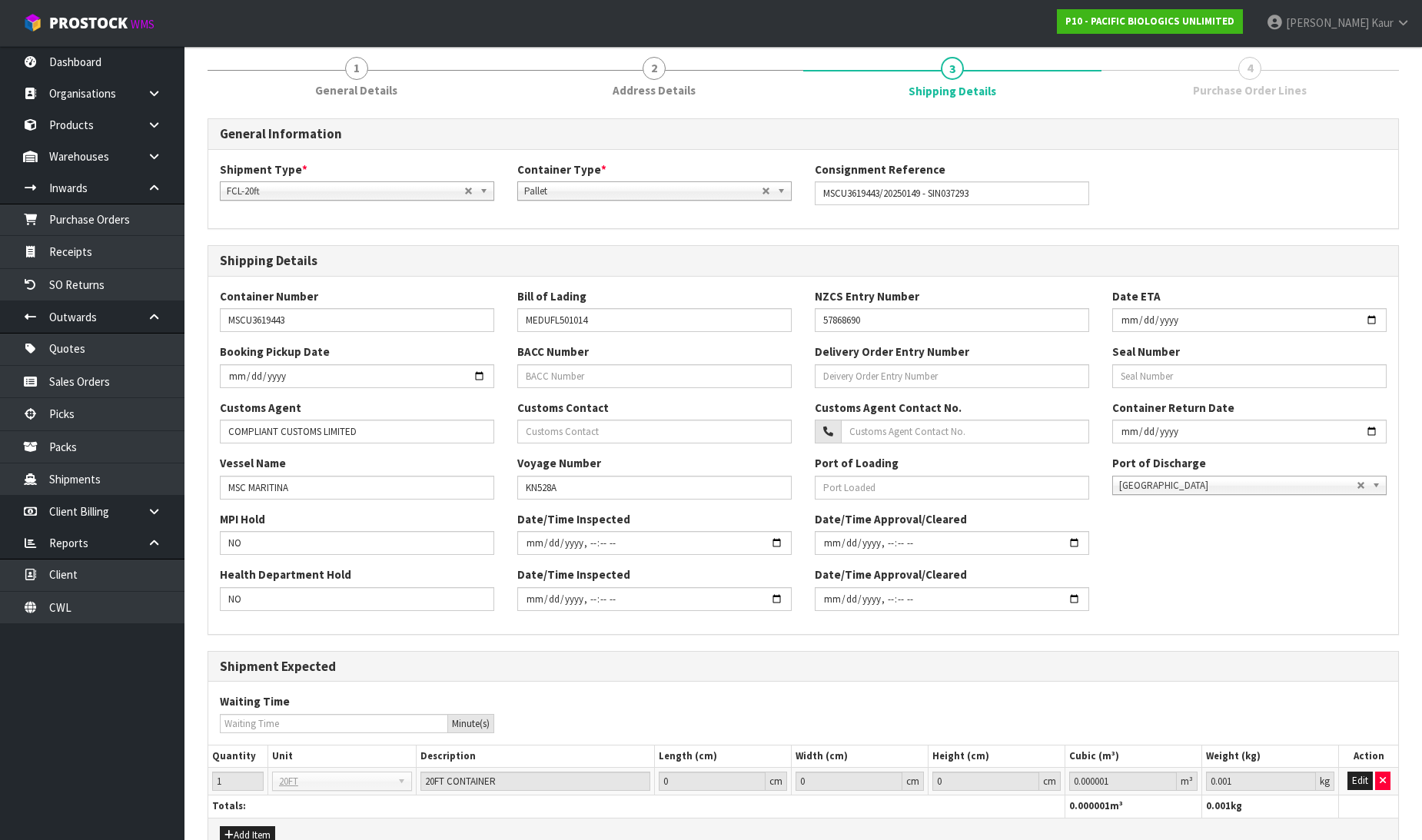
scroll to position [0, 0]
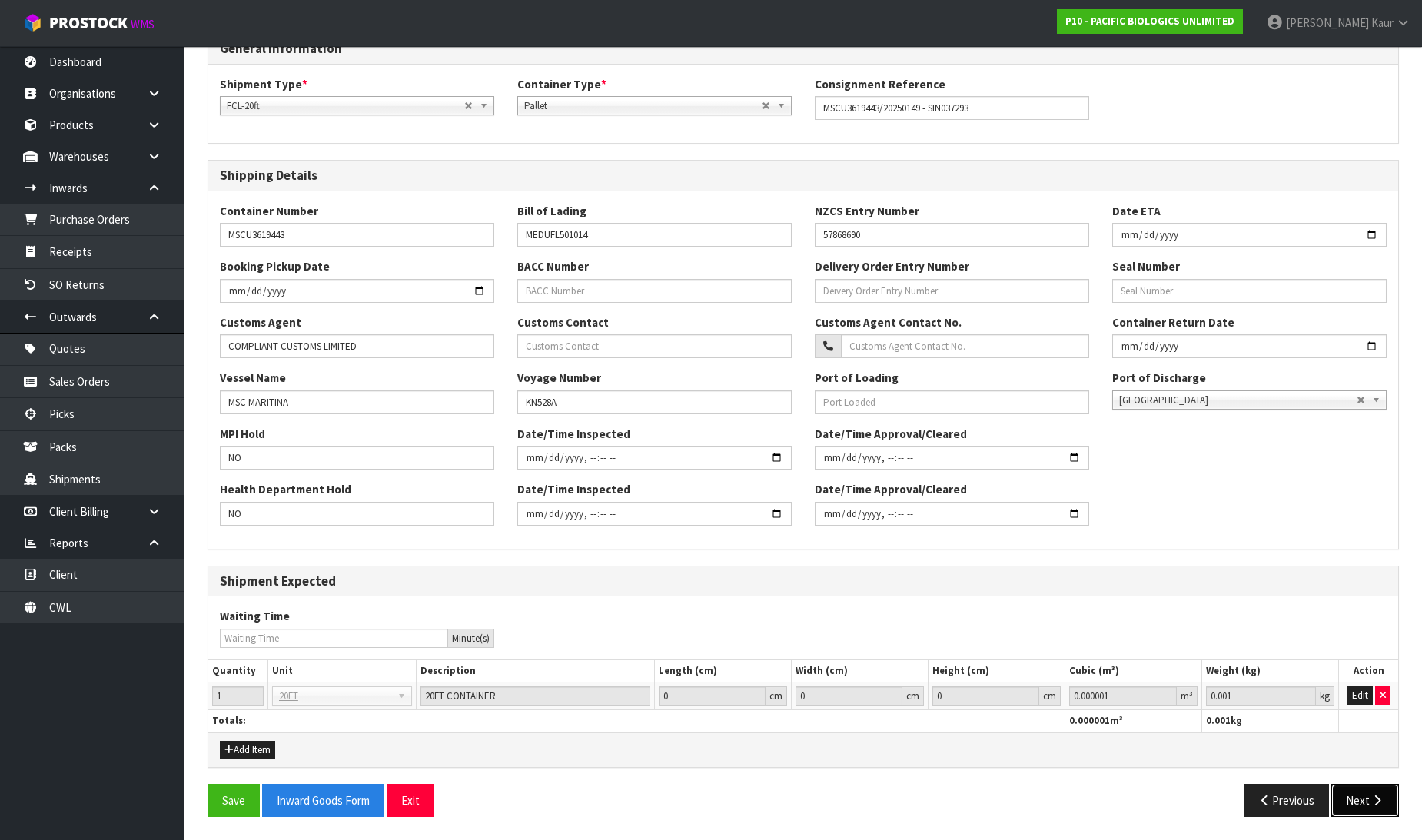
click at [1386, 799] on button "Next" at bounding box center [1365, 801] width 68 height 33
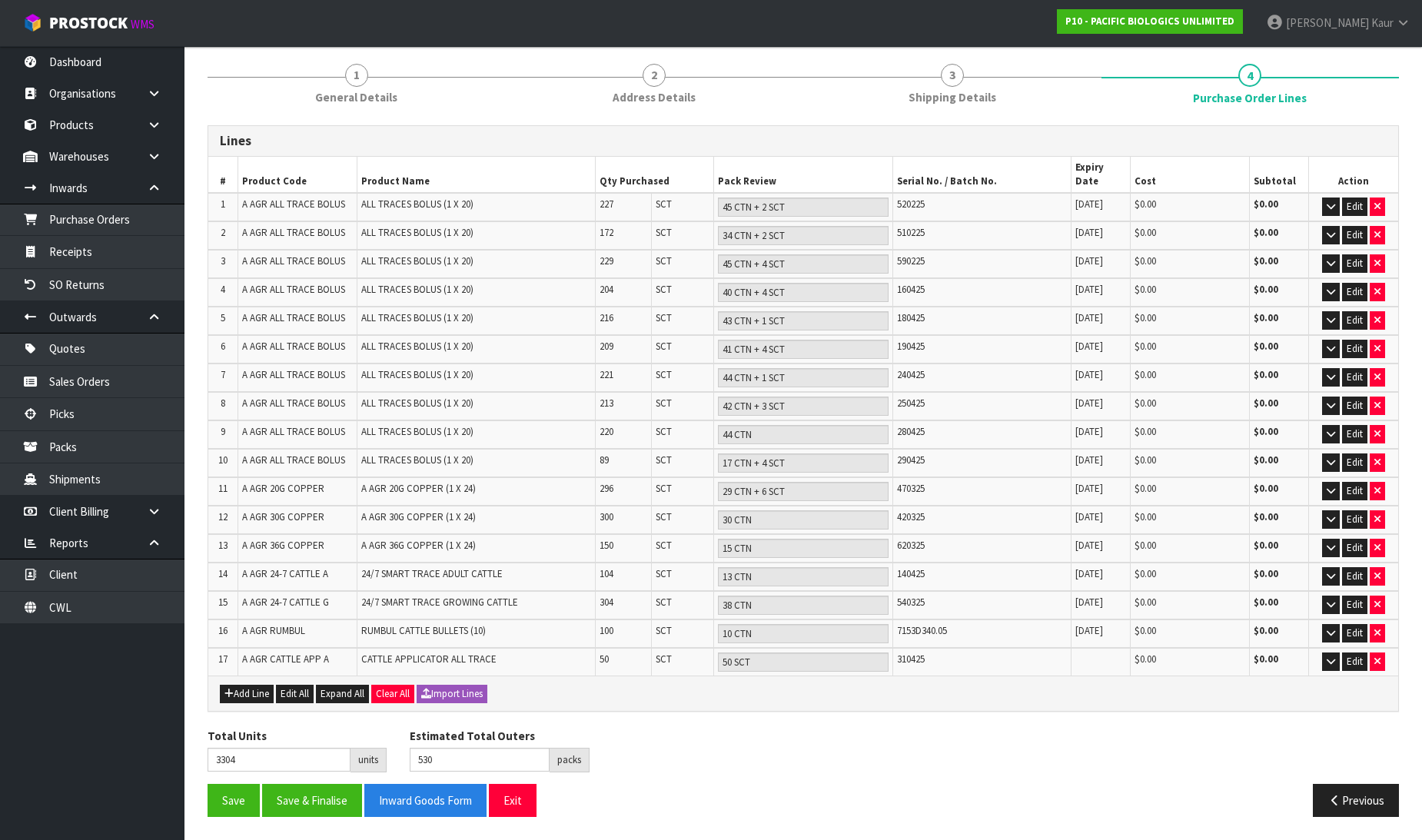
scroll to position [101, 0]
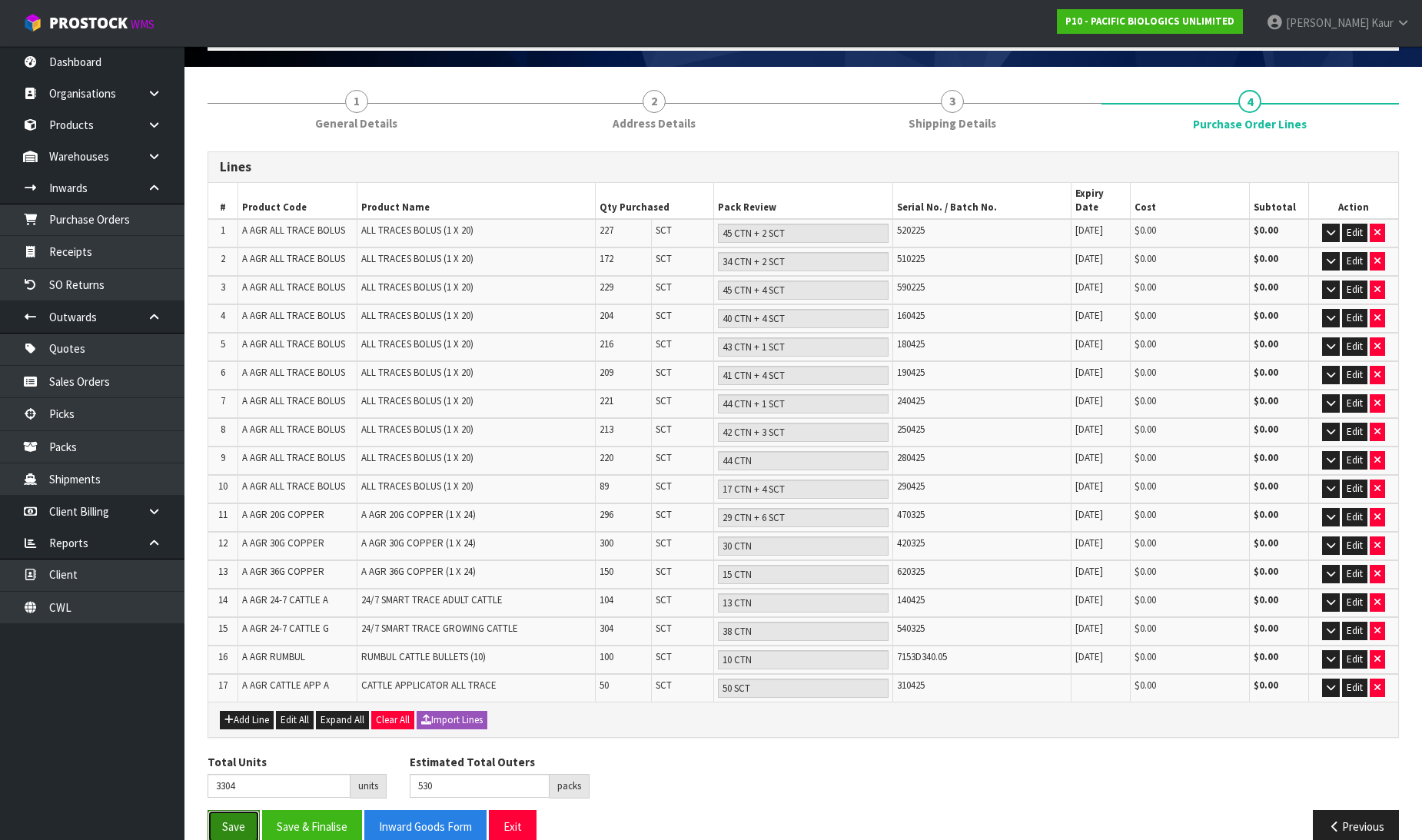
click at [232, 810] on button "Save" at bounding box center [234, 827] width 52 height 33
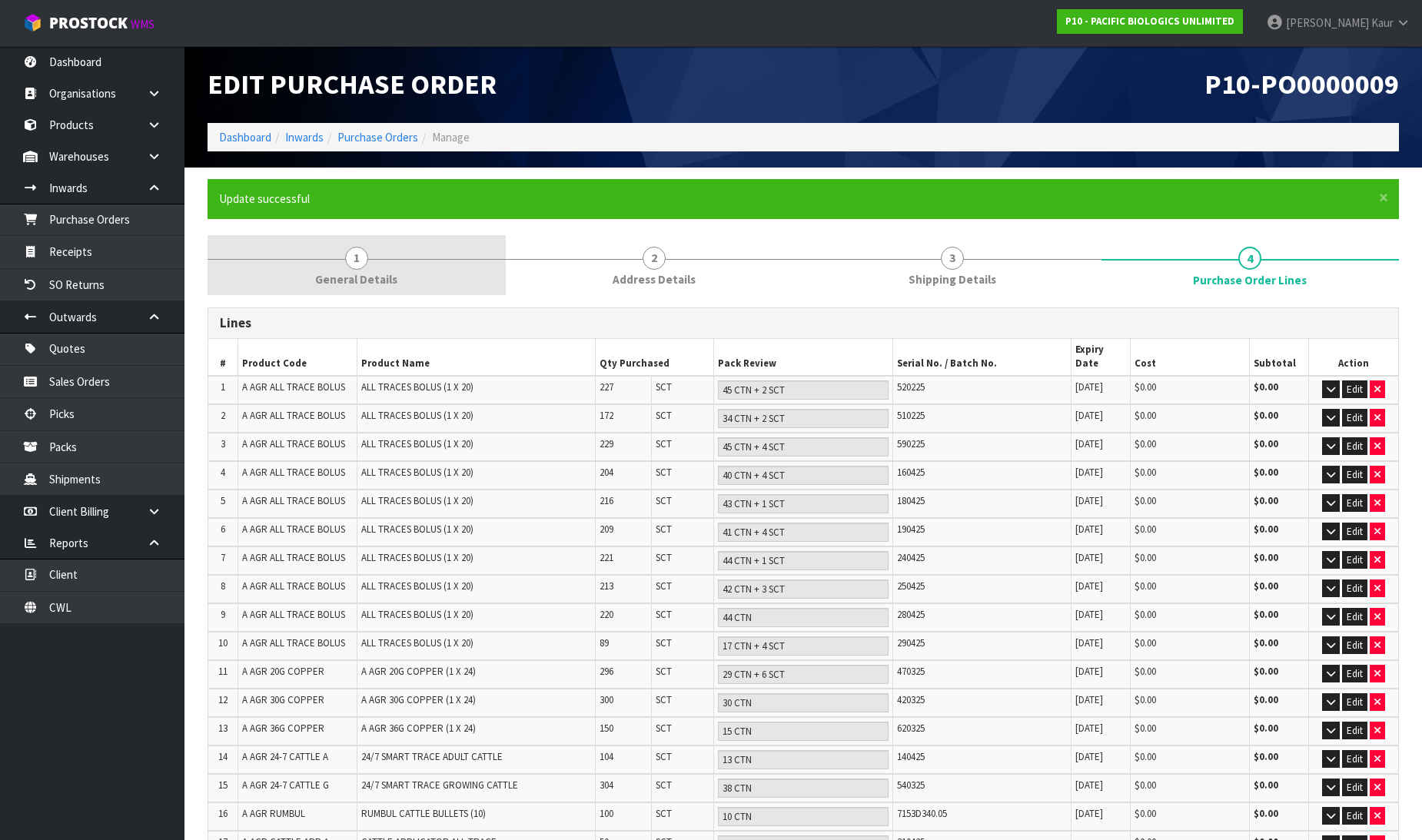
drag, startPoint x: 318, startPoint y: 263, endPoint x: 446, endPoint y: 275, distance: 128.6
click at [318, 263] on link "1 General Details" at bounding box center [357, 265] width 298 height 61
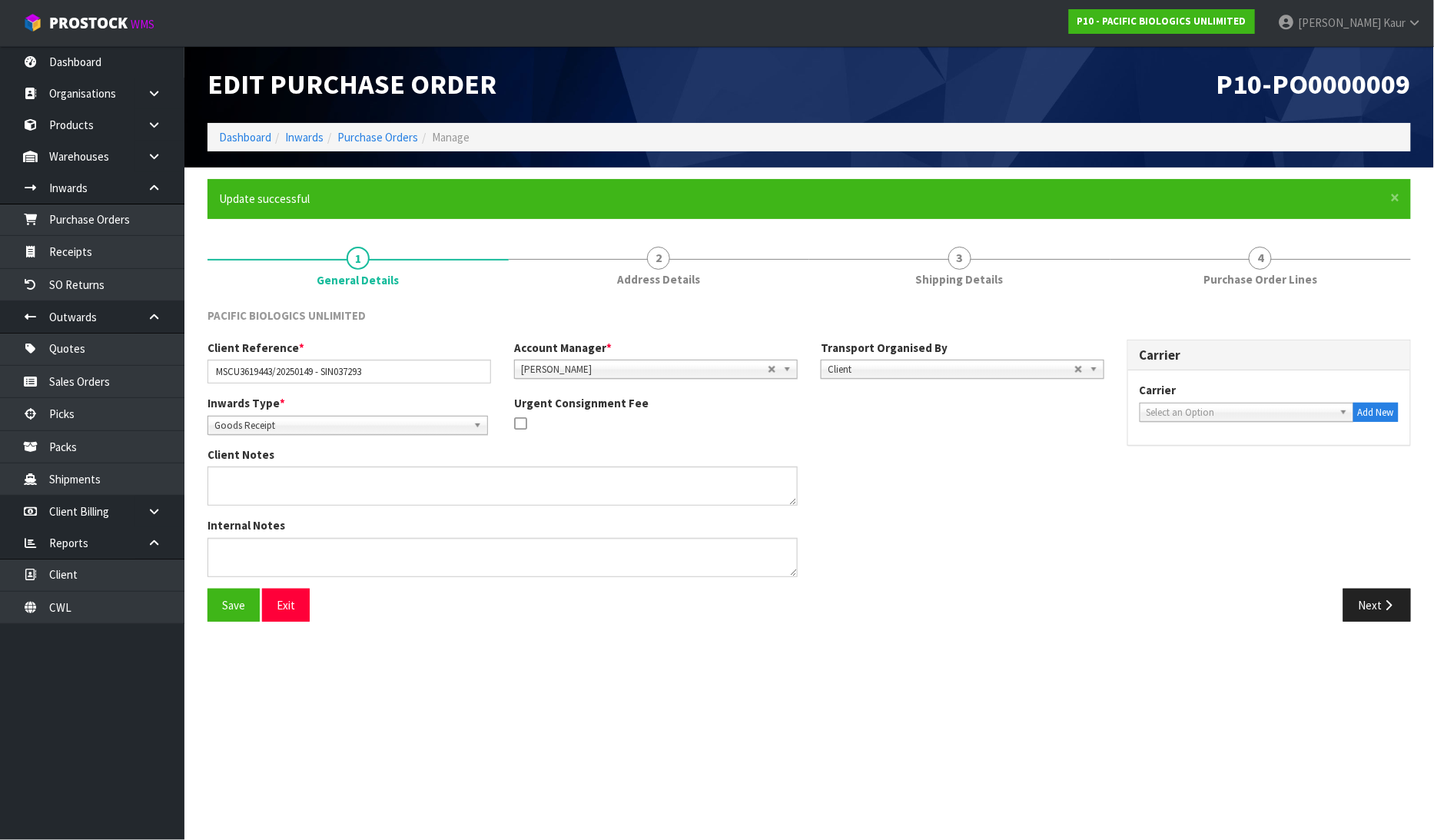
click at [1249, 420] on div "Select an Option" at bounding box center [1247, 412] width 215 height 19
type input "sr"
click at [1207, 457] on li "SR L - SRL CARGO" at bounding box center [1246, 456] width 207 height 19
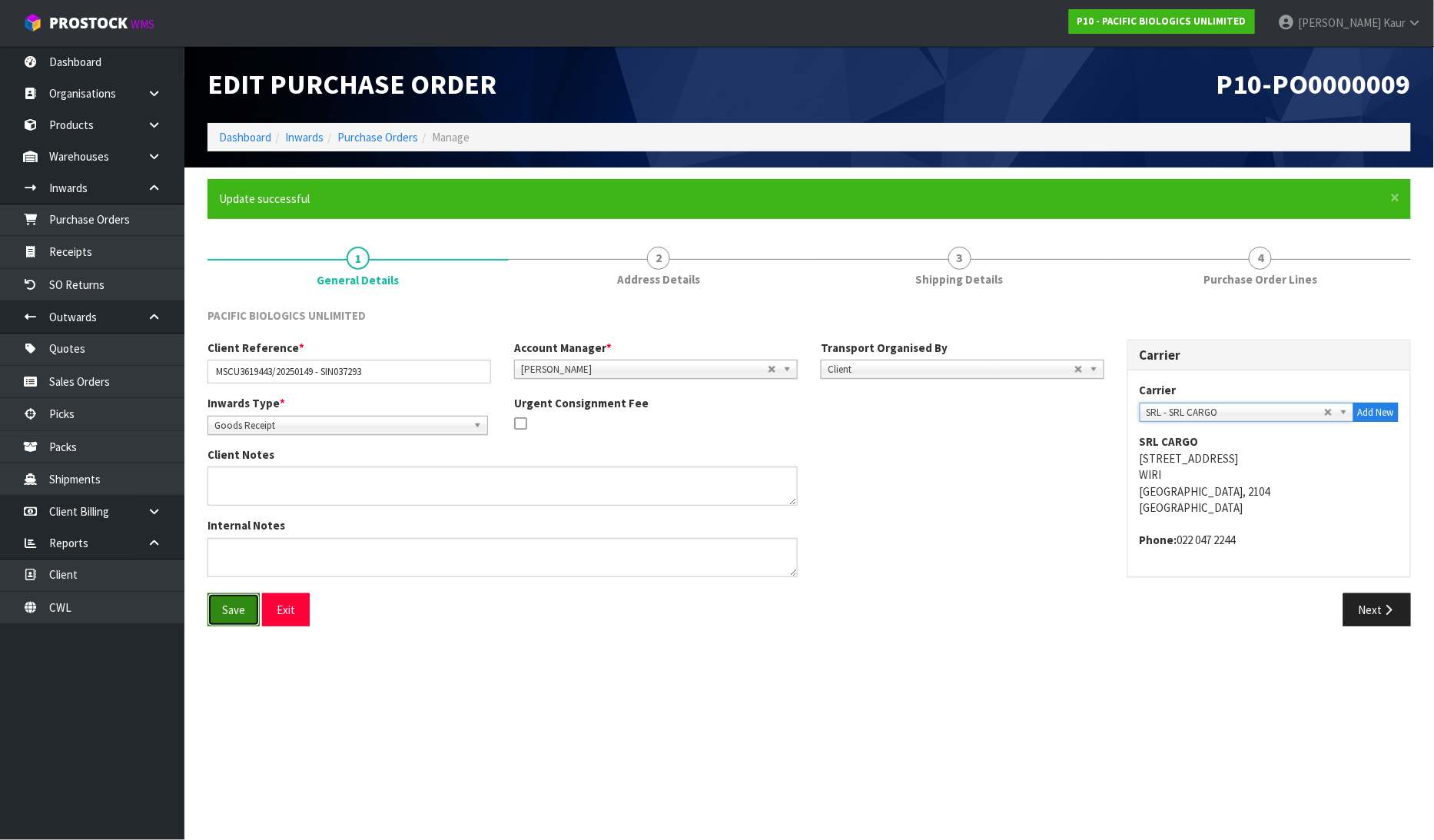
click at [243, 615] on button "Save" at bounding box center [233, 610] width 52 height 33
click at [118, 211] on link "Purchase Orders" at bounding box center [92, 219] width 185 height 32
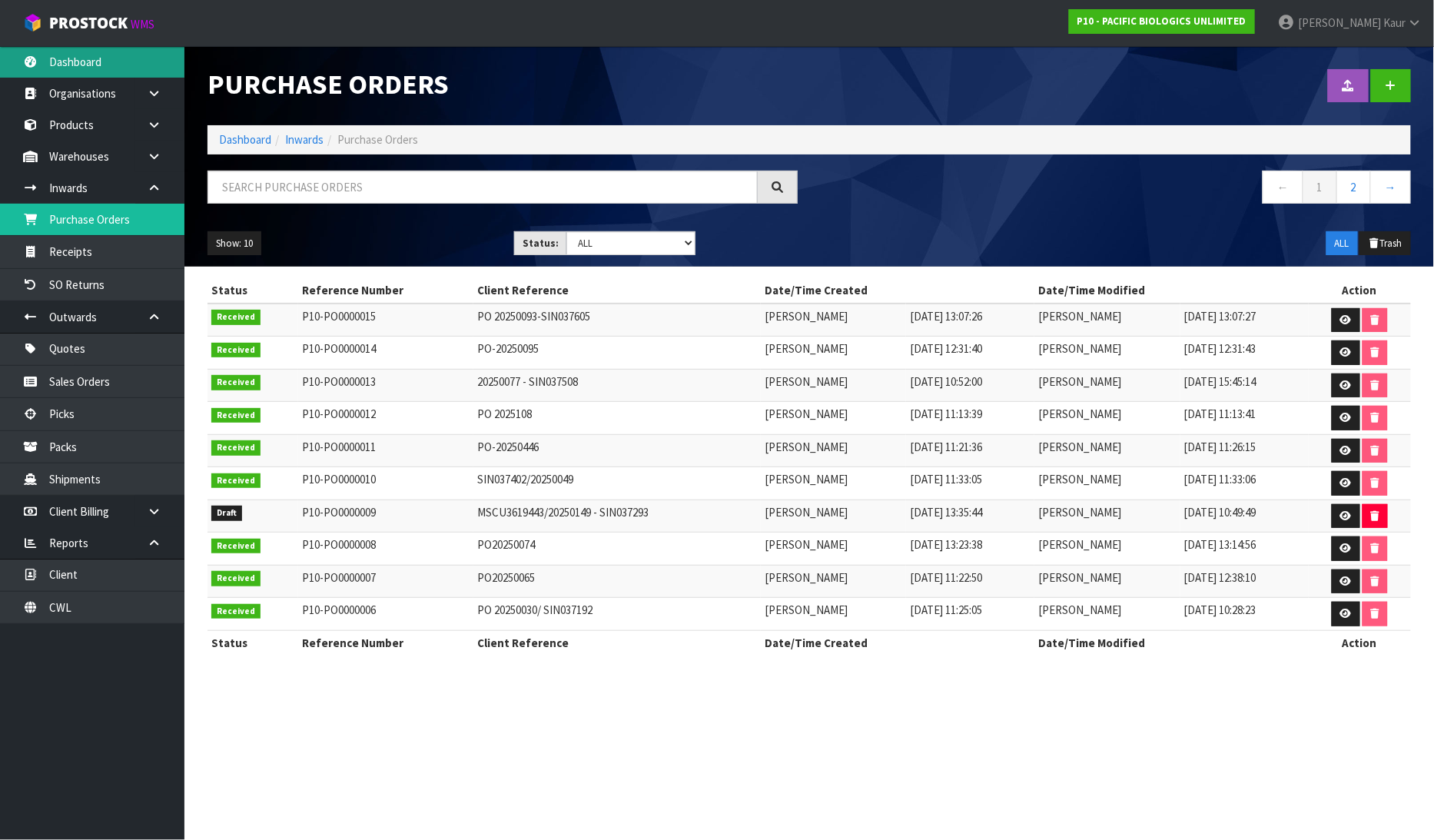
click at [69, 65] on link "Dashboard" at bounding box center [92, 62] width 185 height 32
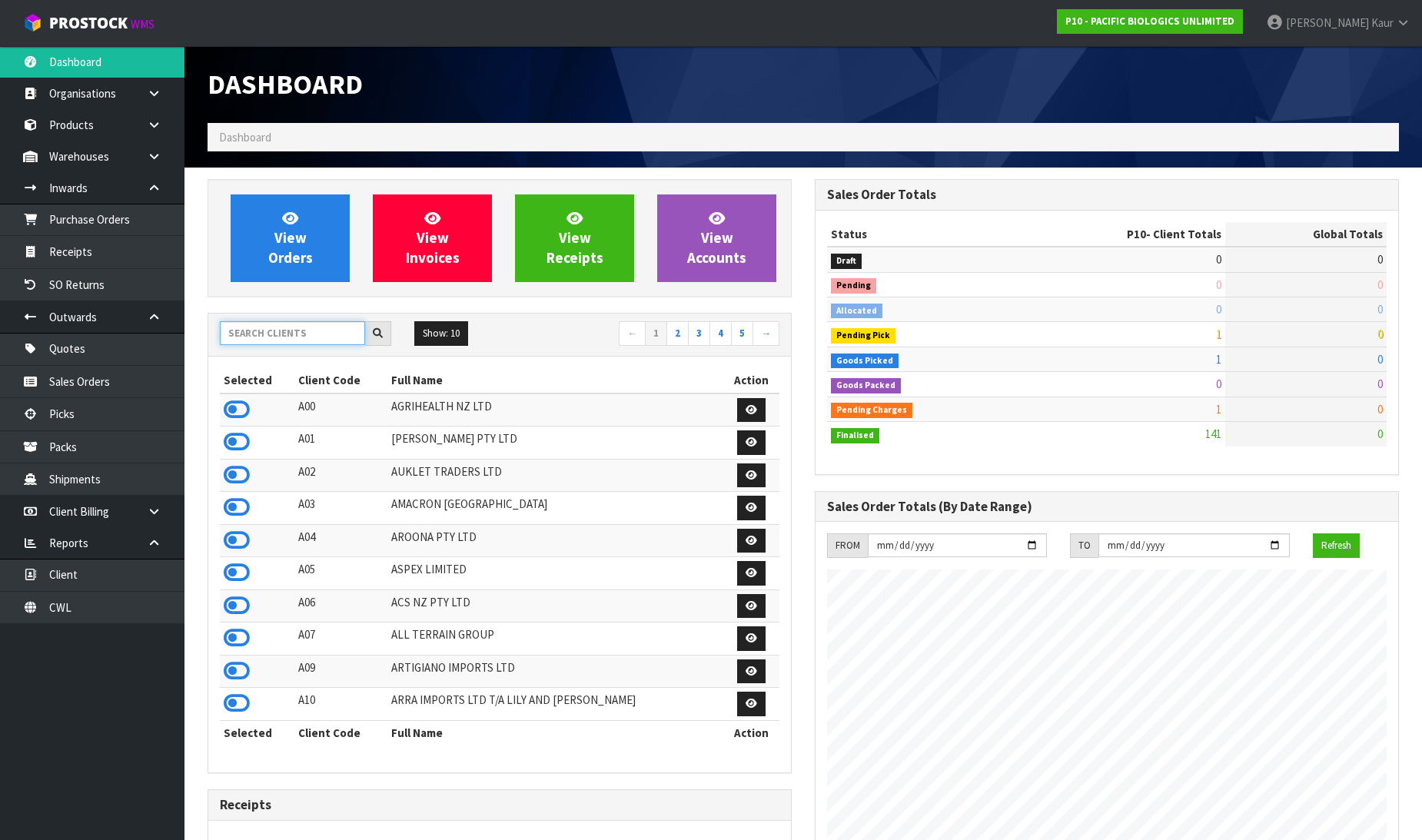
scroll to position [989, 607]
click at [264, 332] on input "text" at bounding box center [293, 333] width 145 height 24
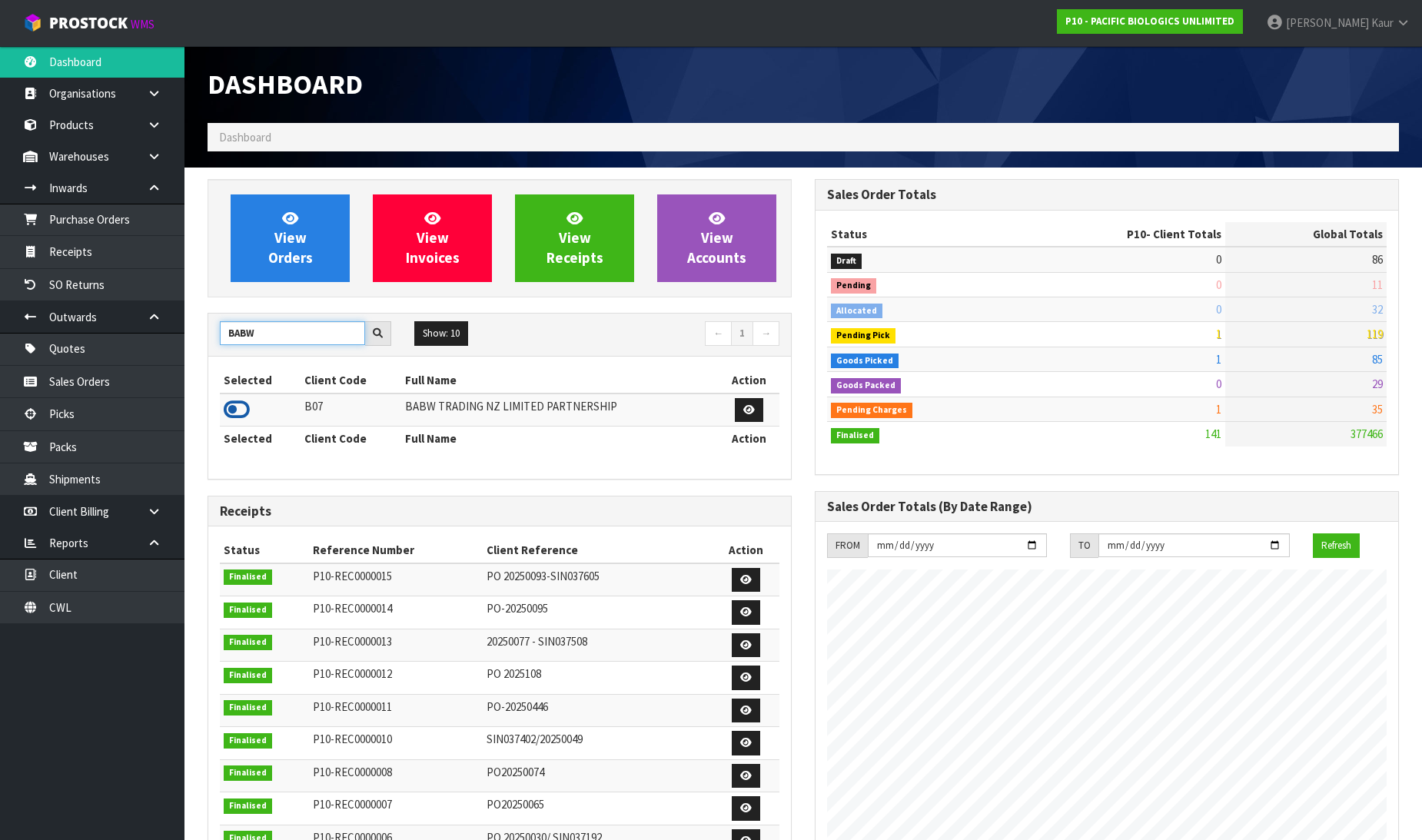
type input "BABW"
click at [237, 405] on icon at bounding box center [236, 409] width 26 height 23
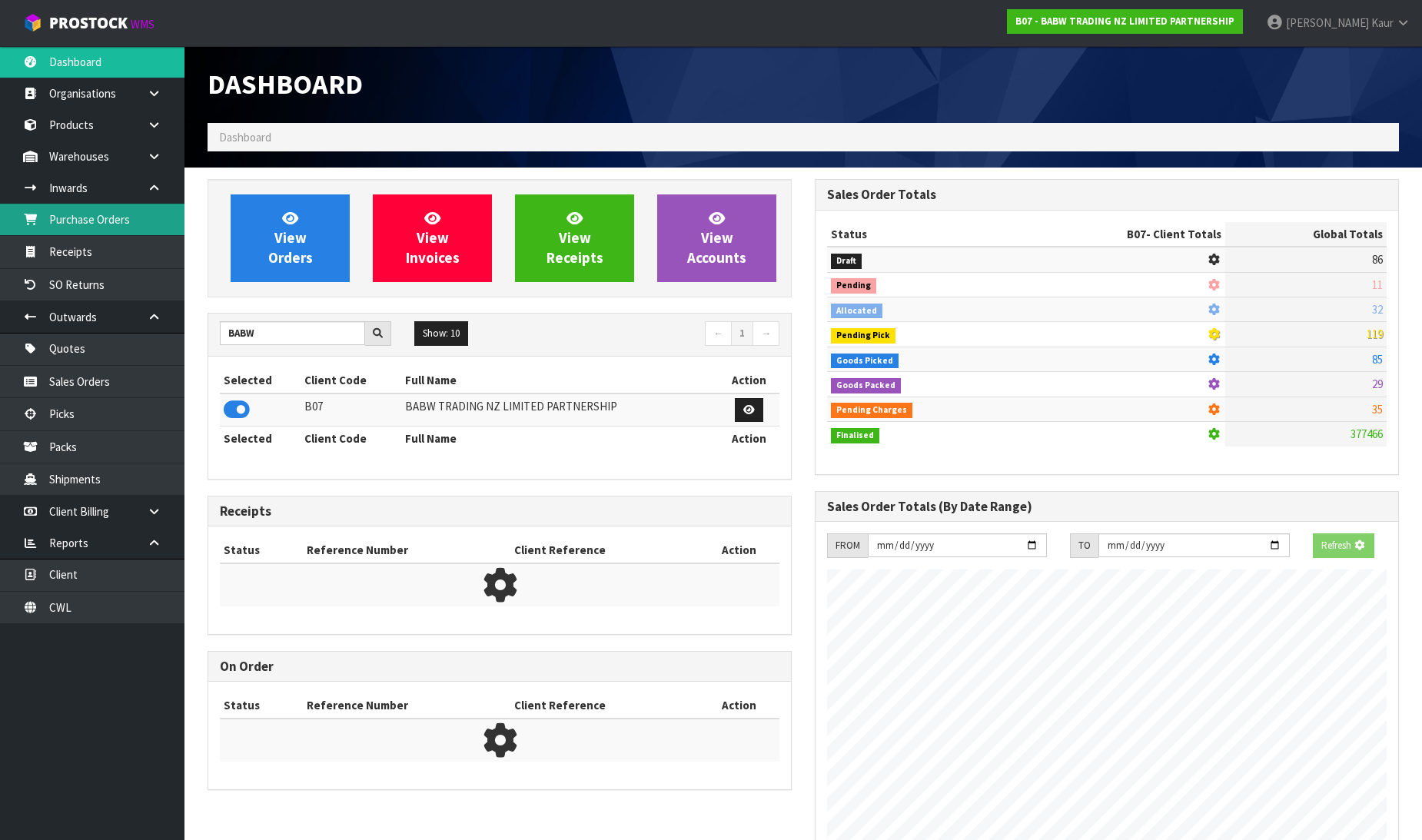
click at [103, 227] on link "Purchase Orders" at bounding box center [92, 219] width 185 height 32
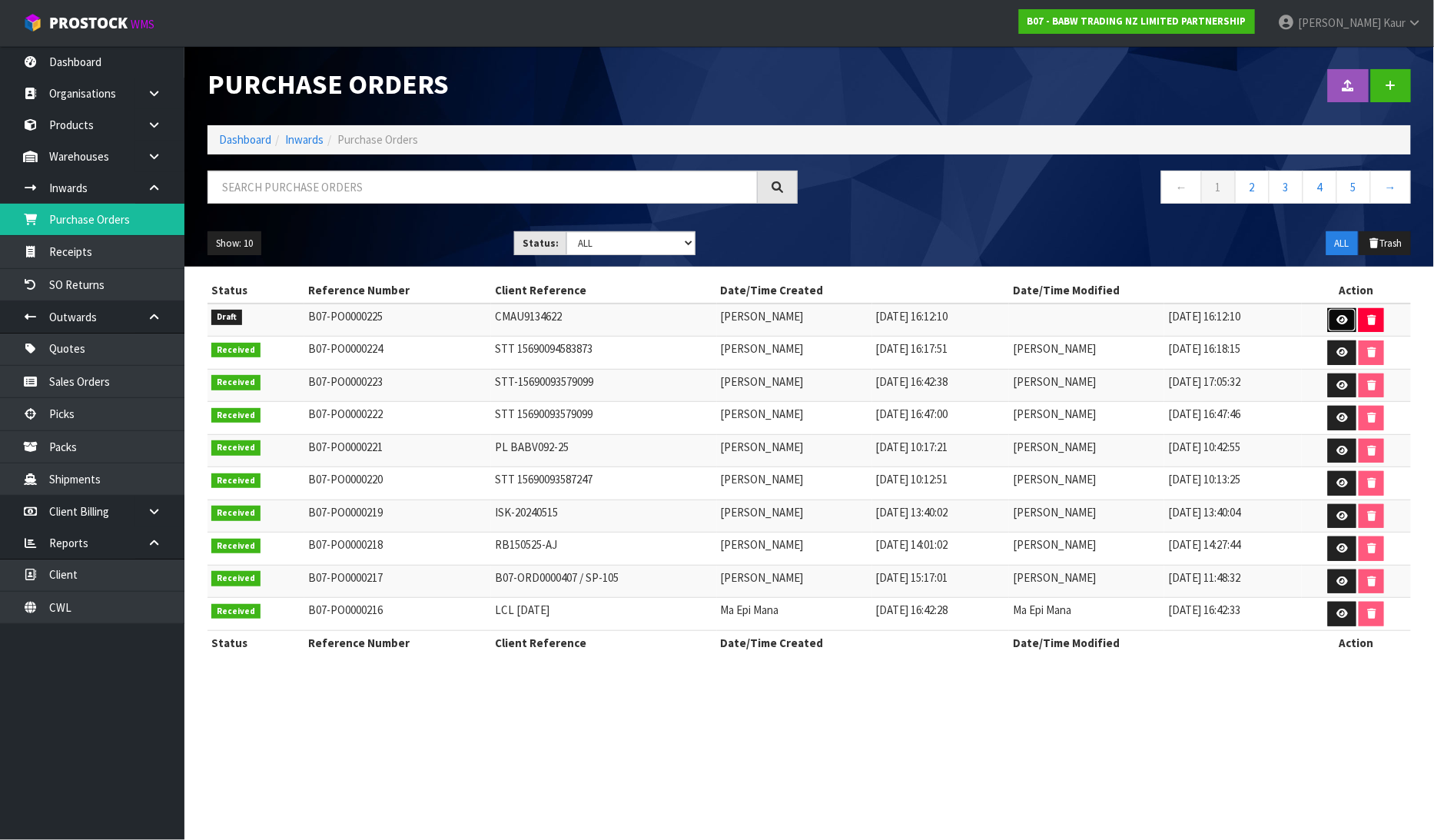
click at [1347, 317] on icon at bounding box center [1342, 319] width 12 height 10
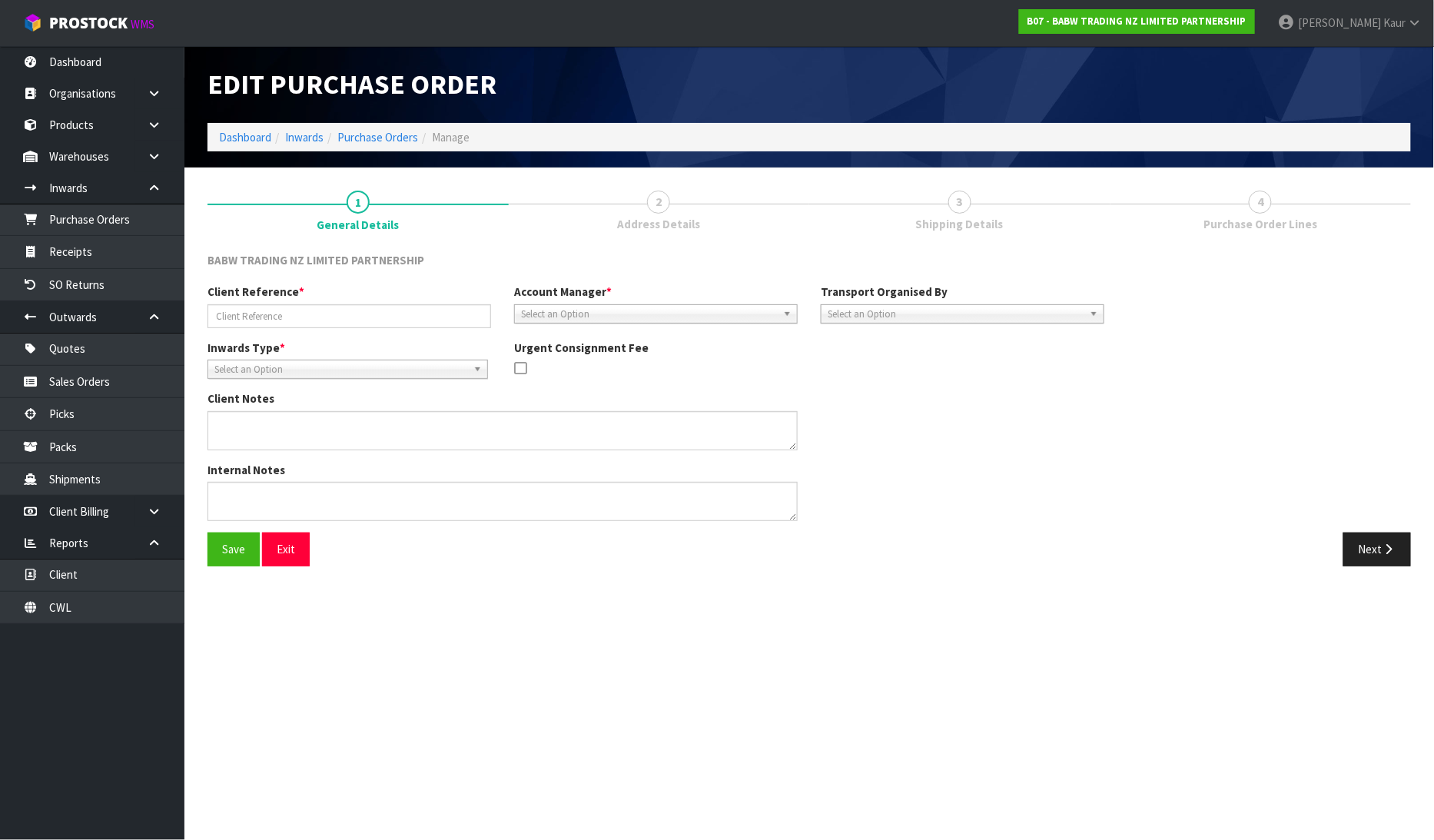
type input "CMAU9134622"
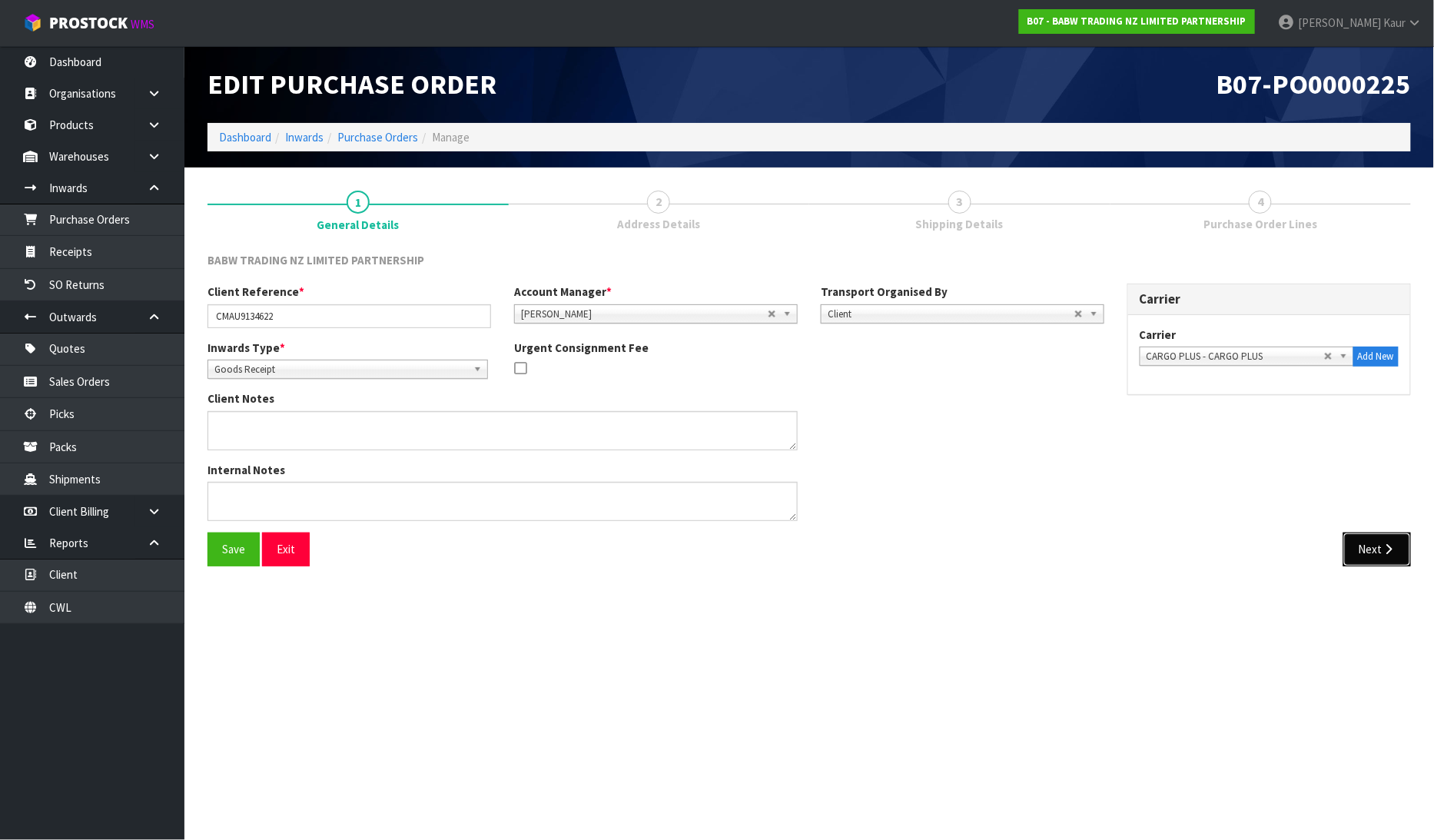
click at [1386, 547] on icon "button" at bounding box center [1388, 549] width 15 height 12
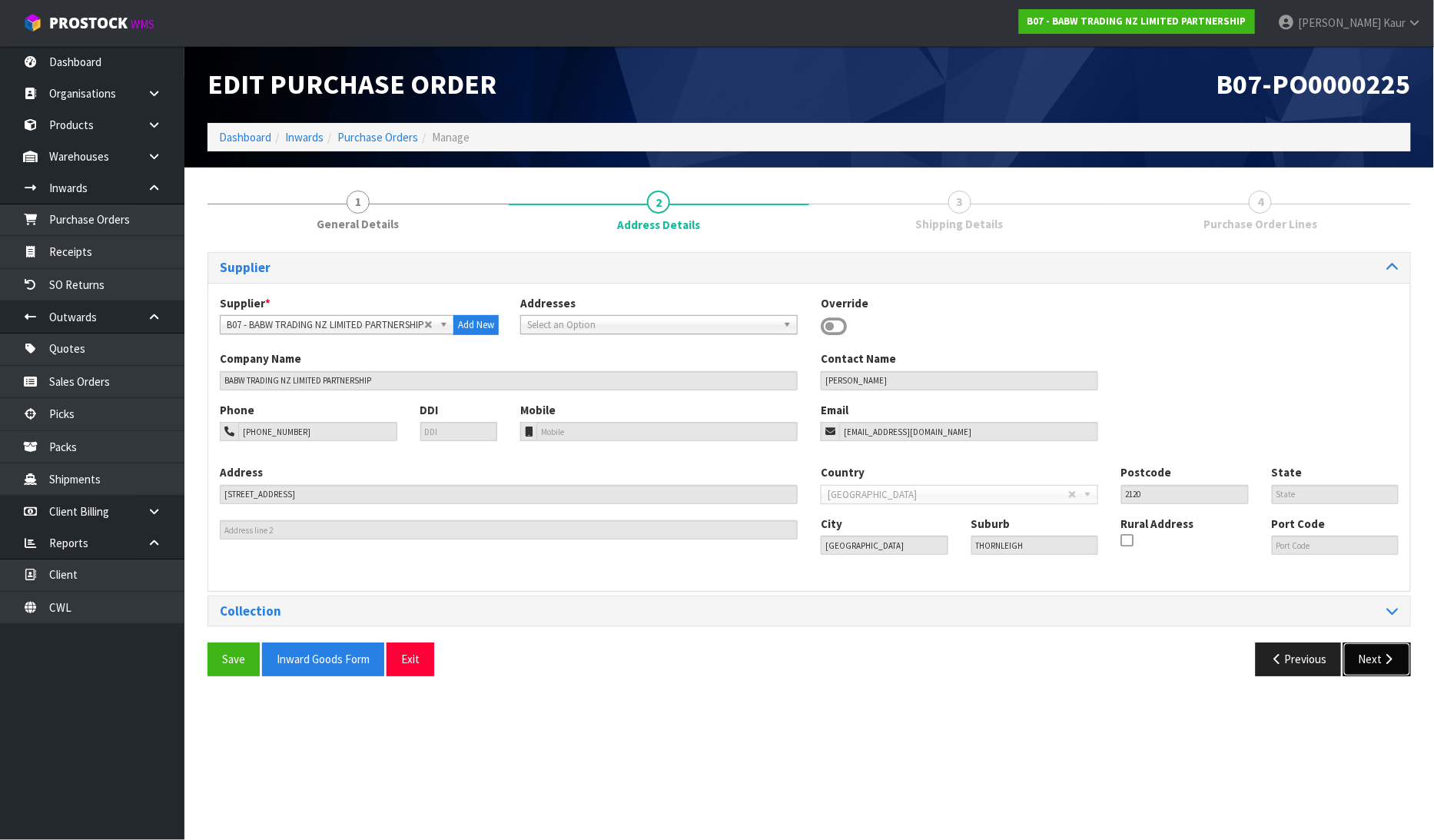
click at [1356, 653] on button "Next" at bounding box center [1377, 659] width 68 height 33
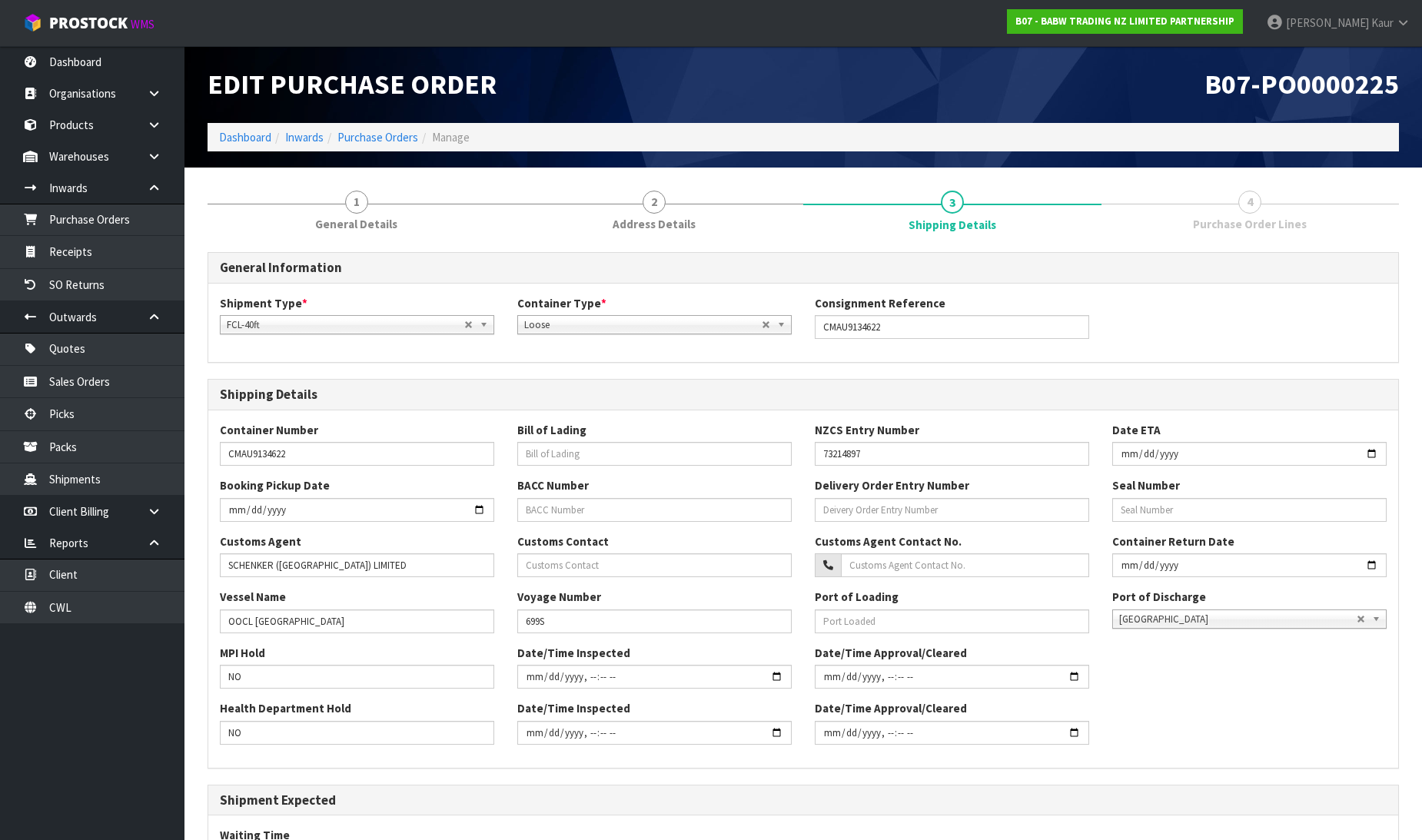
scroll to position [219, 0]
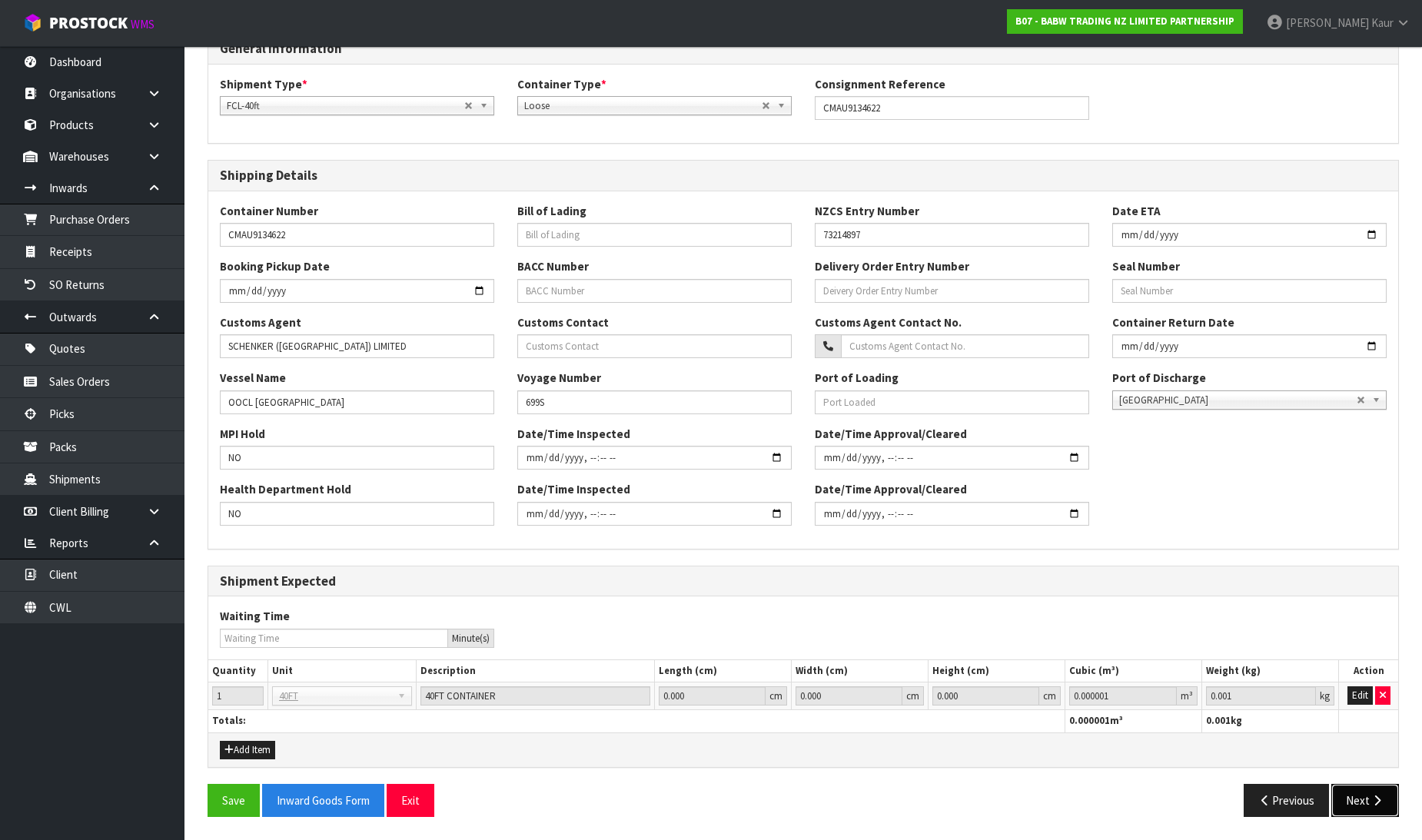
click at [1371, 807] on button "Next" at bounding box center [1365, 801] width 68 height 33
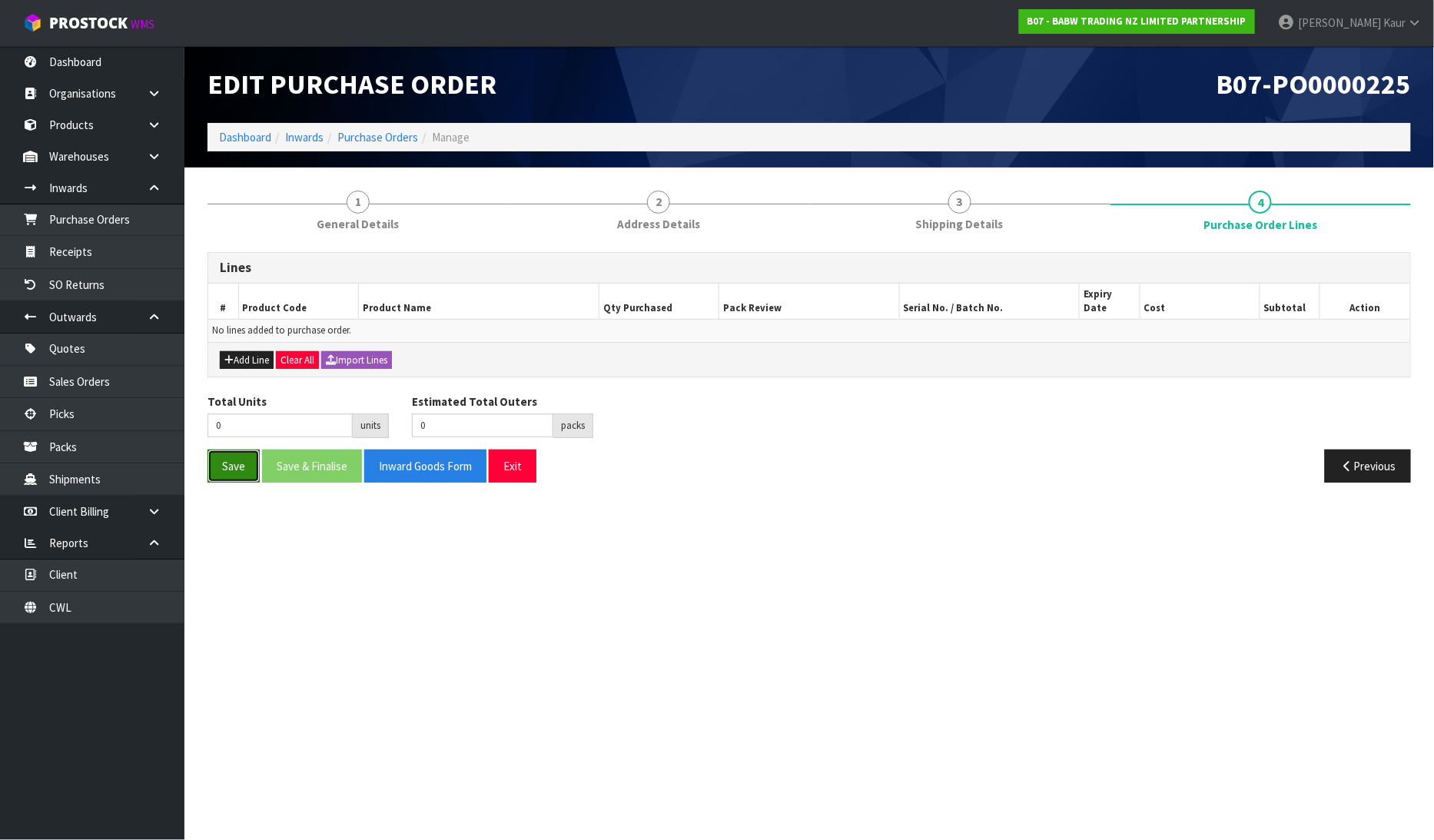
click at [225, 450] on button "Save" at bounding box center [233, 466] width 52 height 33
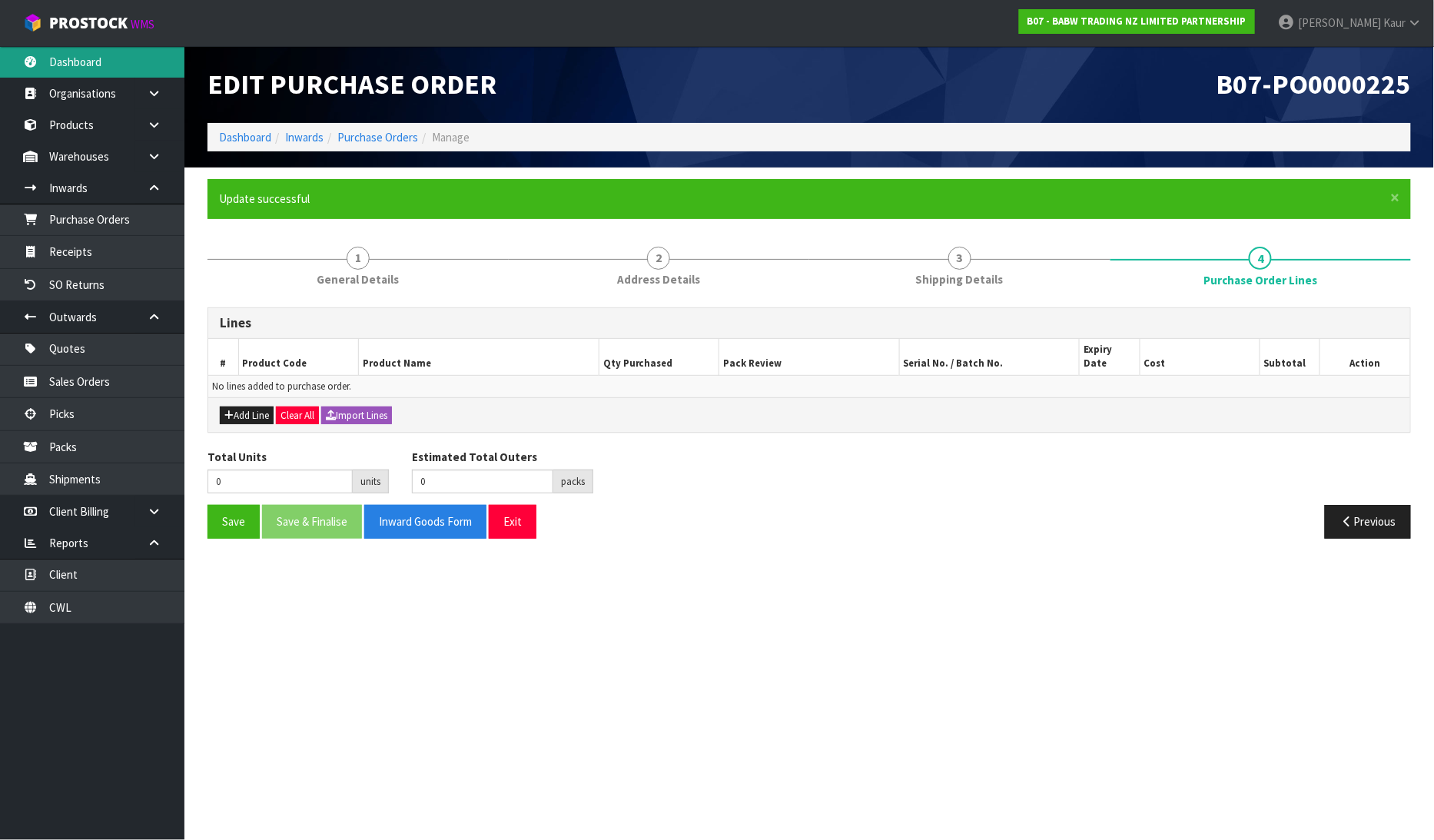
click at [133, 65] on link "Dashboard" at bounding box center [92, 62] width 185 height 32
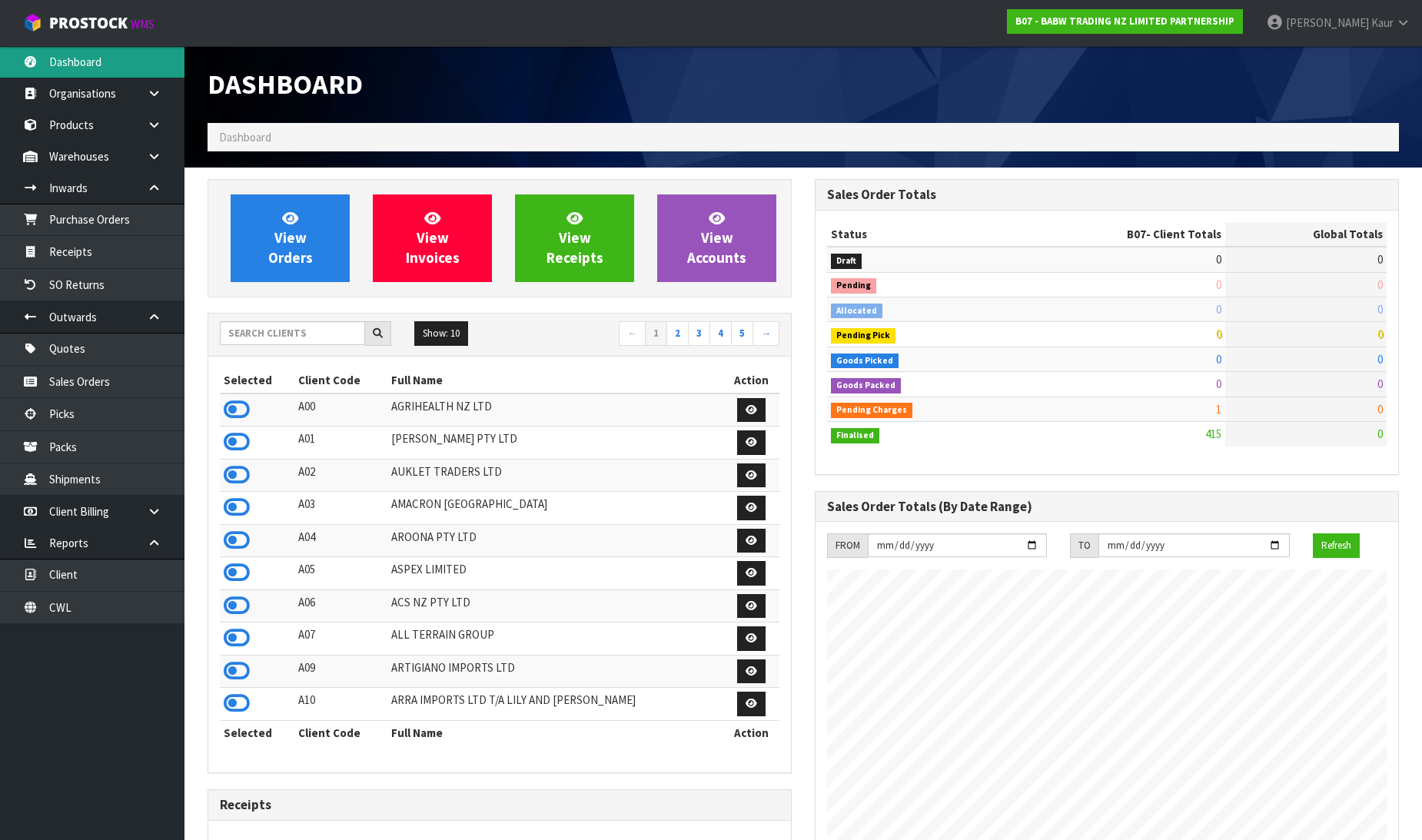
scroll to position [1164, 607]
click at [305, 334] on input "text" at bounding box center [293, 333] width 145 height 24
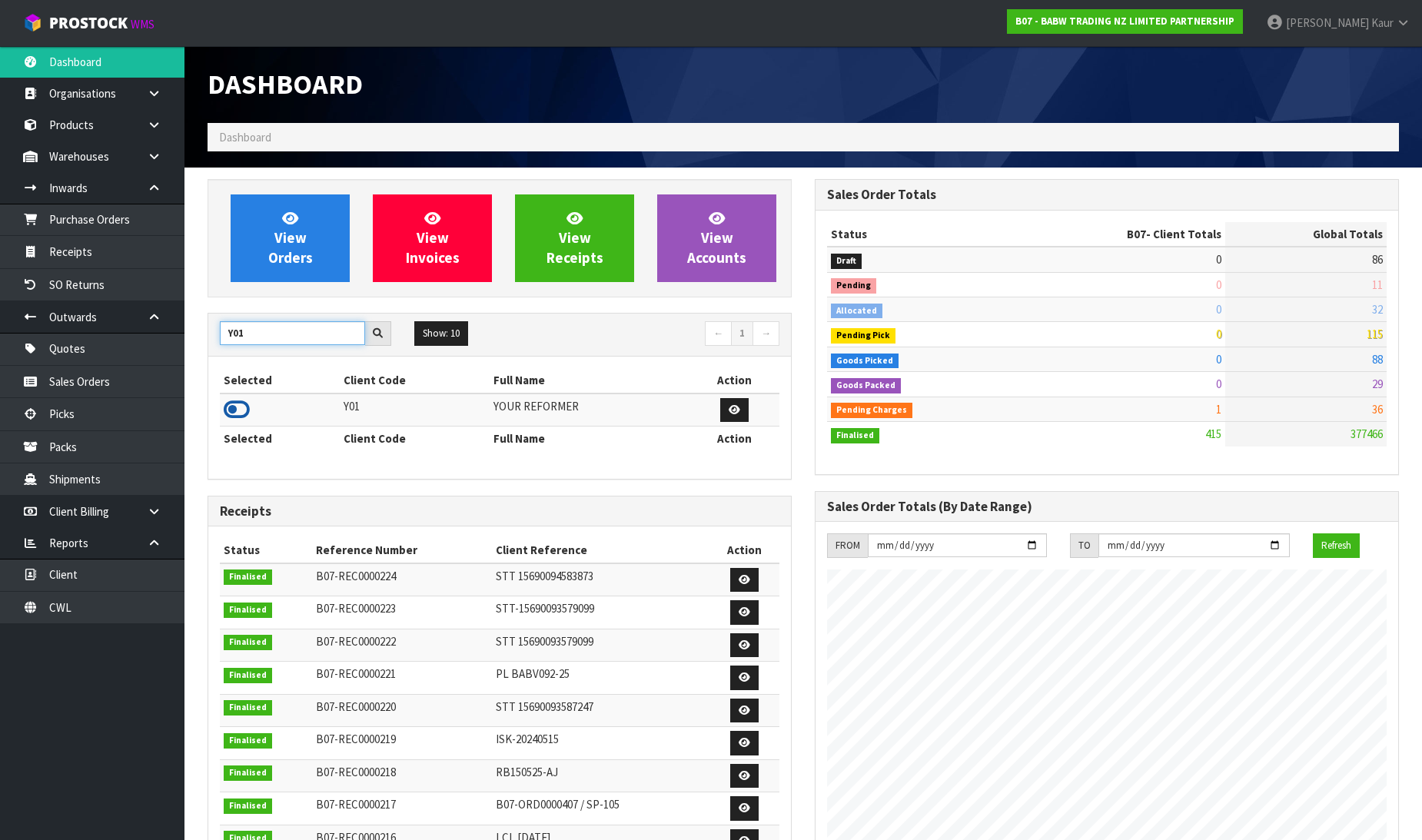
type input "Y01"
click at [233, 405] on icon at bounding box center [236, 409] width 26 height 23
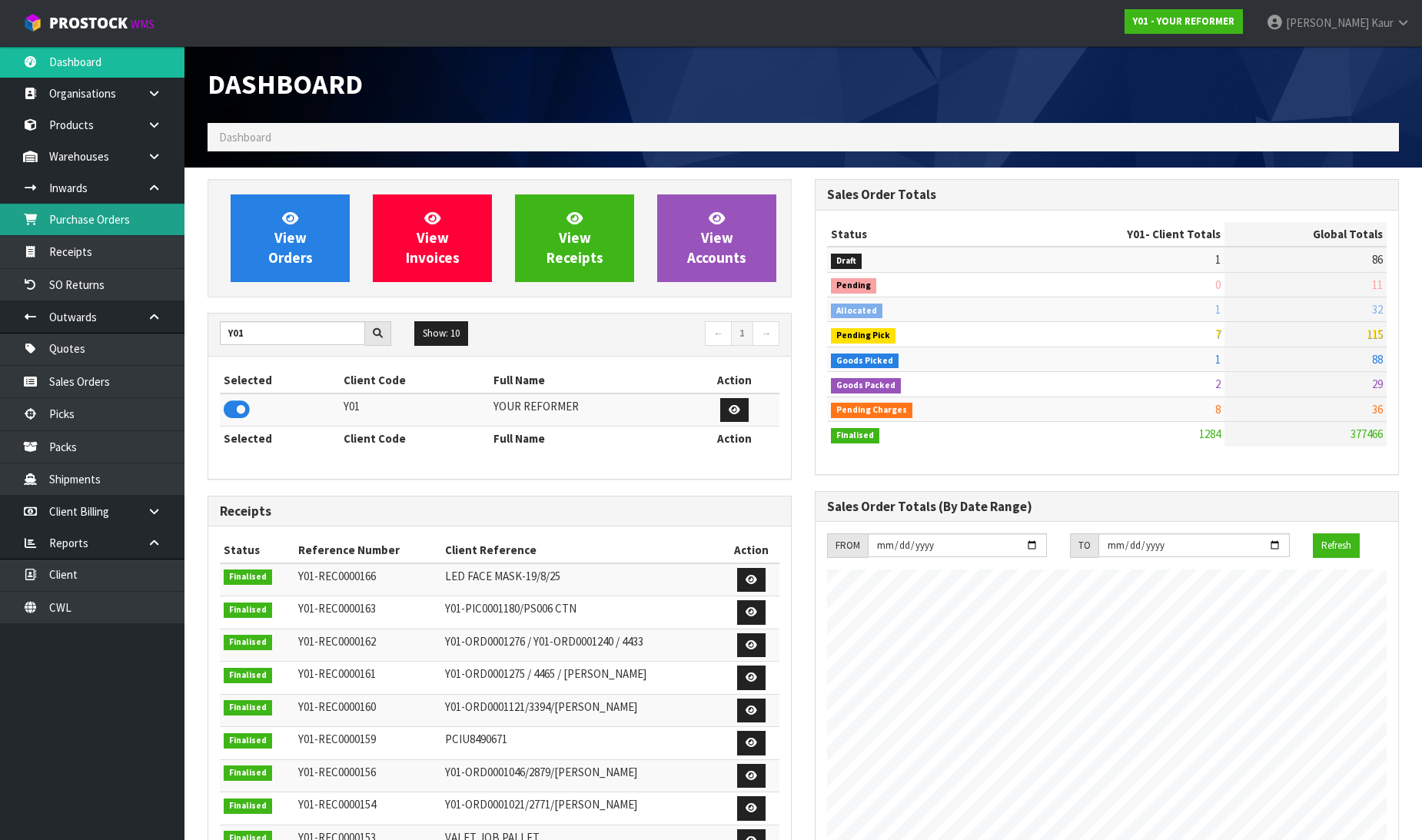
click at [98, 219] on link "Purchase Orders" at bounding box center [92, 219] width 185 height 32
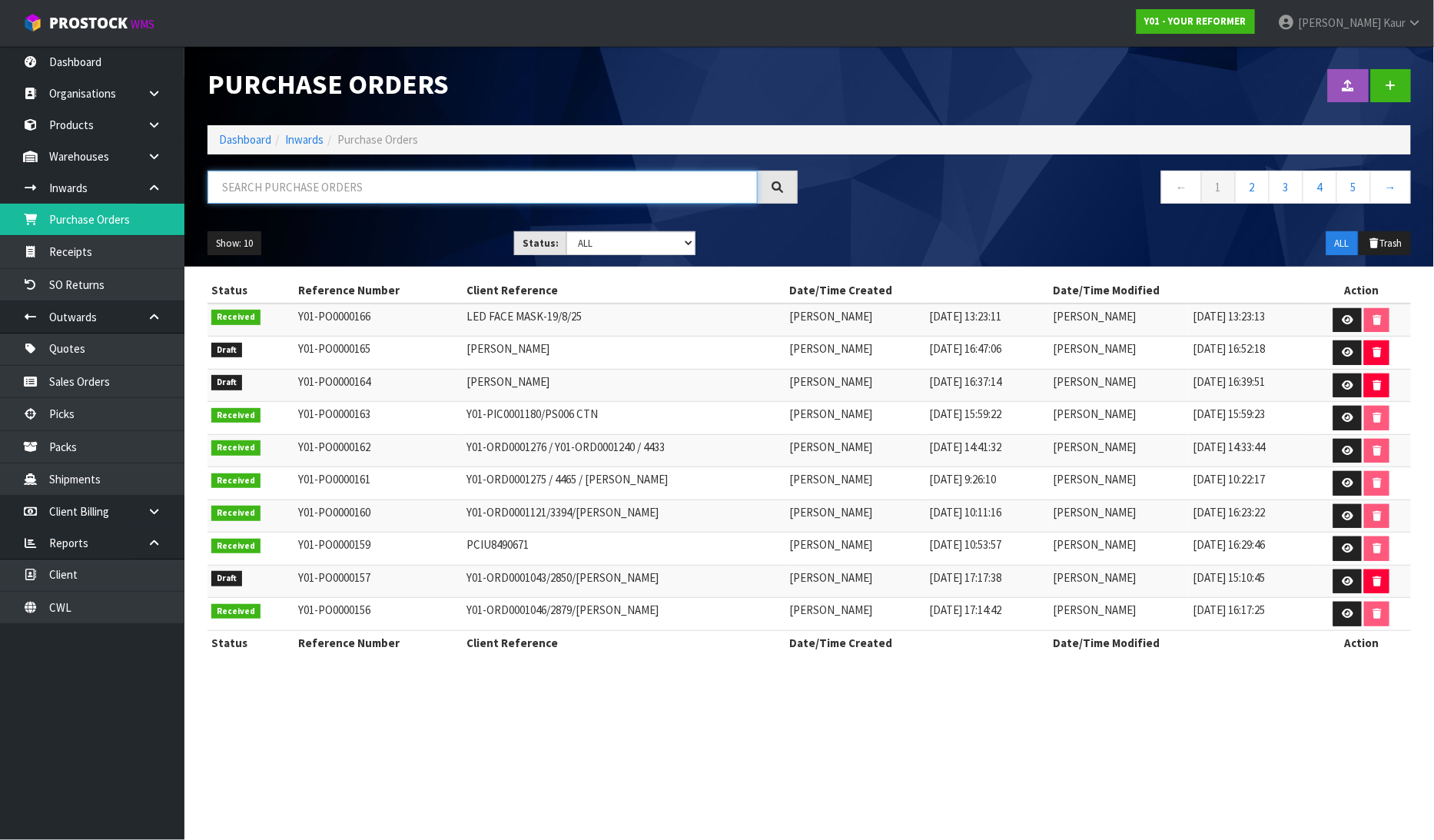
click at [378, 195] on input "text" at bounding box center [482, 187] width 550 height 33
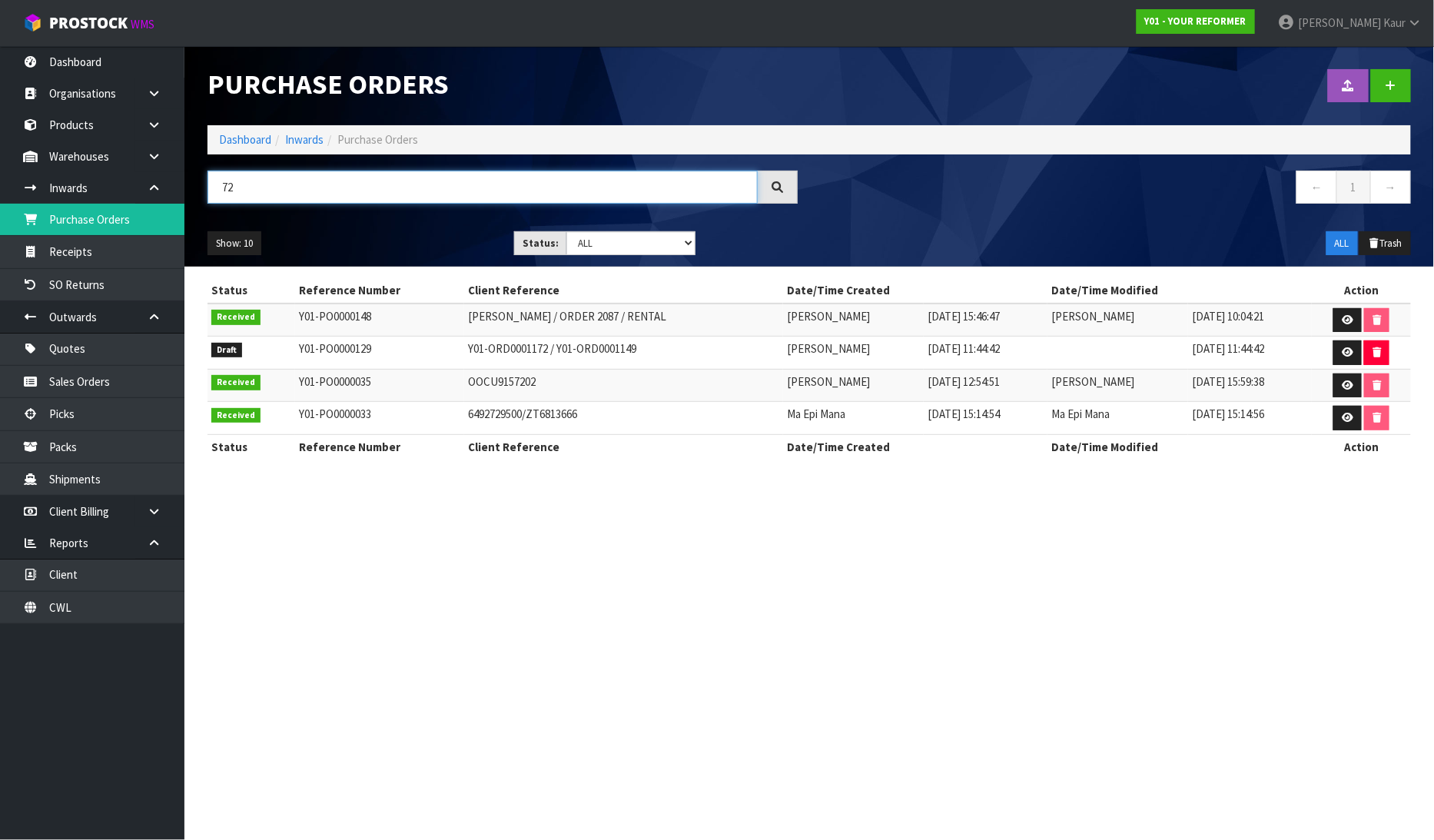
type input "7"
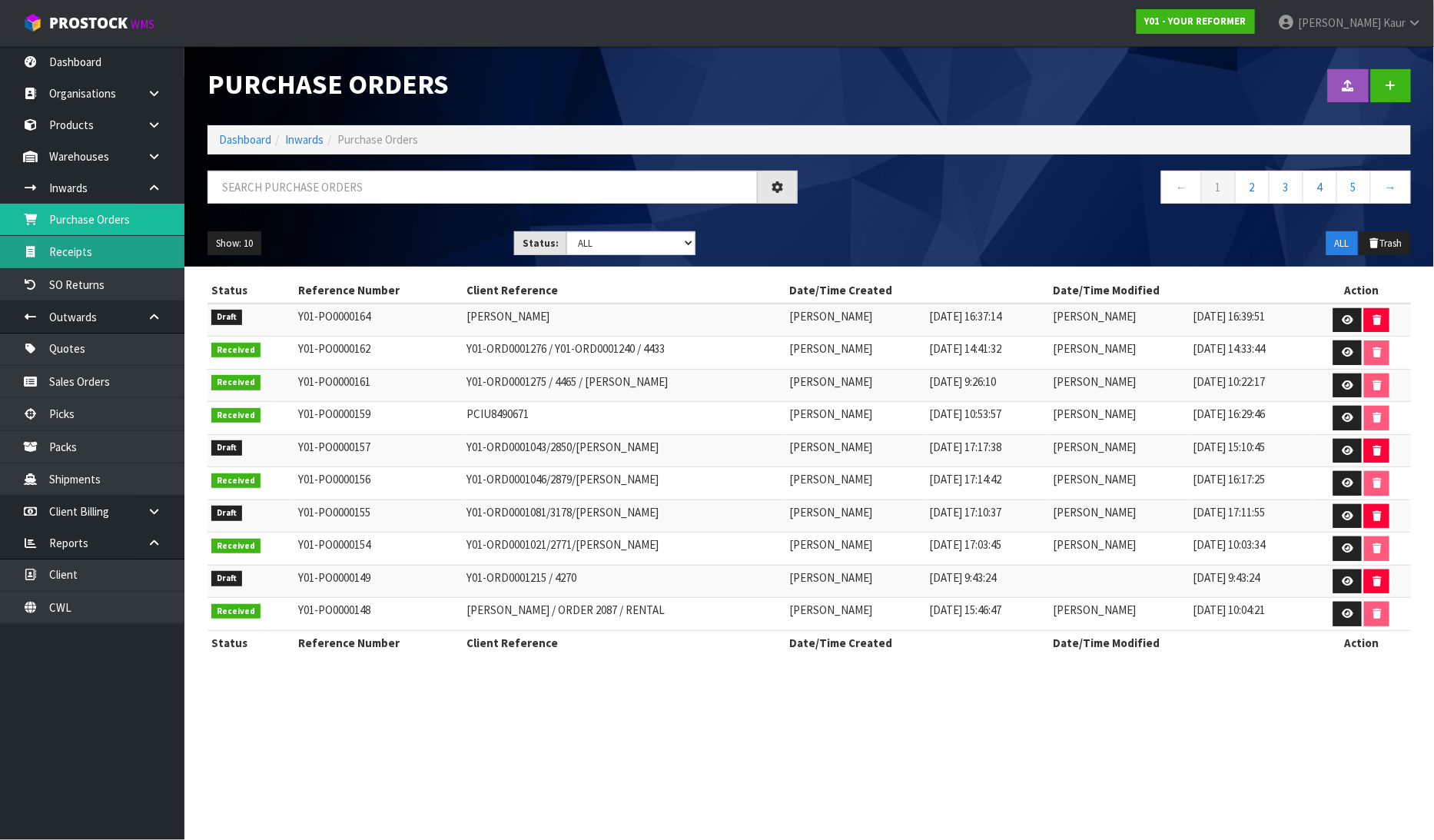
click at [133, 245] on link "Receipts" at bounding box center [92, 252] width 185 height 32
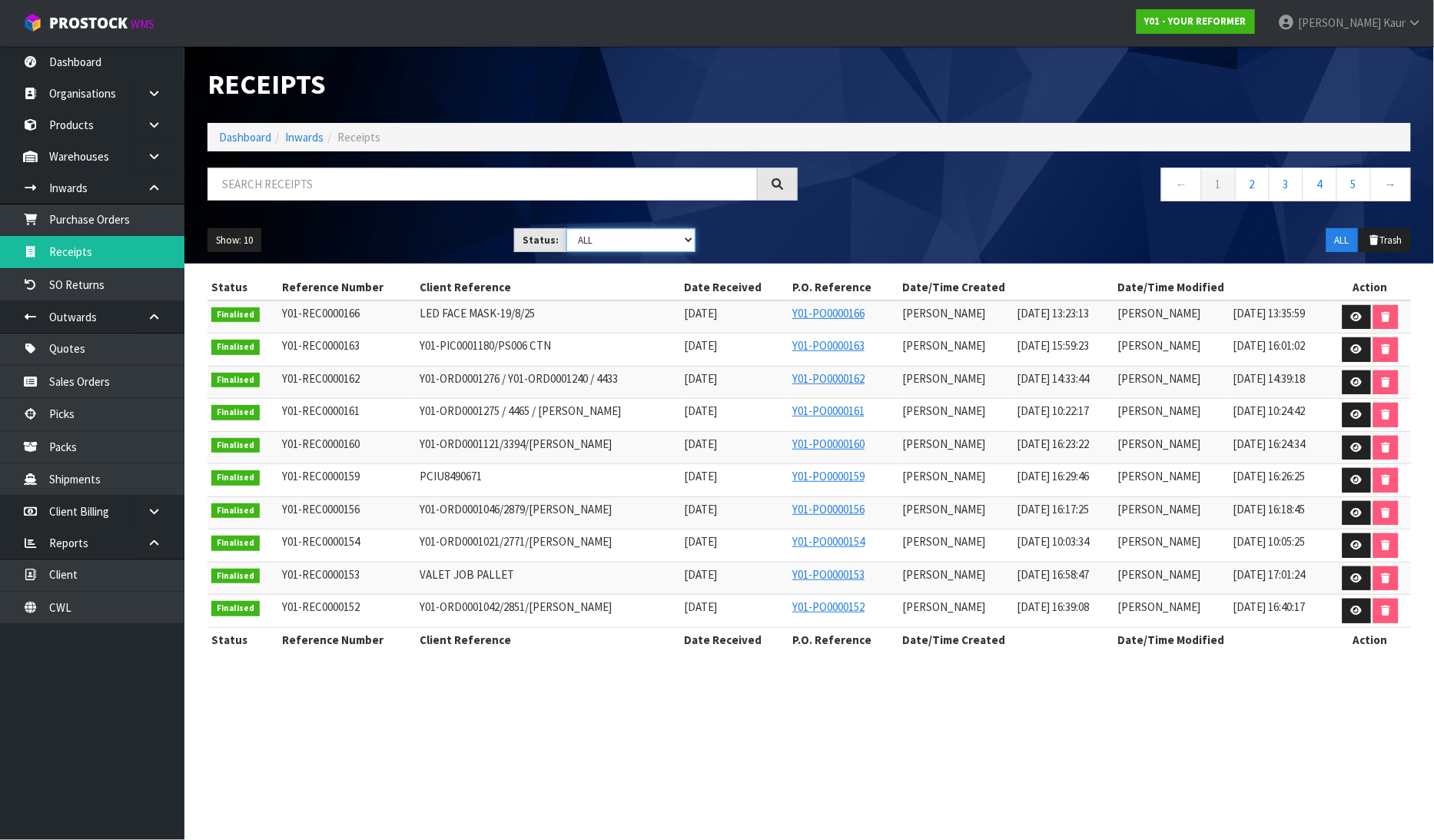
click at [686, 243] on select "Draft Pending Goods Checked Goods Putaway Pending Charges Finalised Cancelled A…" at bounding box center [631, 240] width 129 height 24
select select "string:4"
click at [566, 228] on select "Draft Pending Goods Checked Goods Putaway Pending Charges Finalised Cancelled A…" at bounding box center [631, 240] width 129 height 24
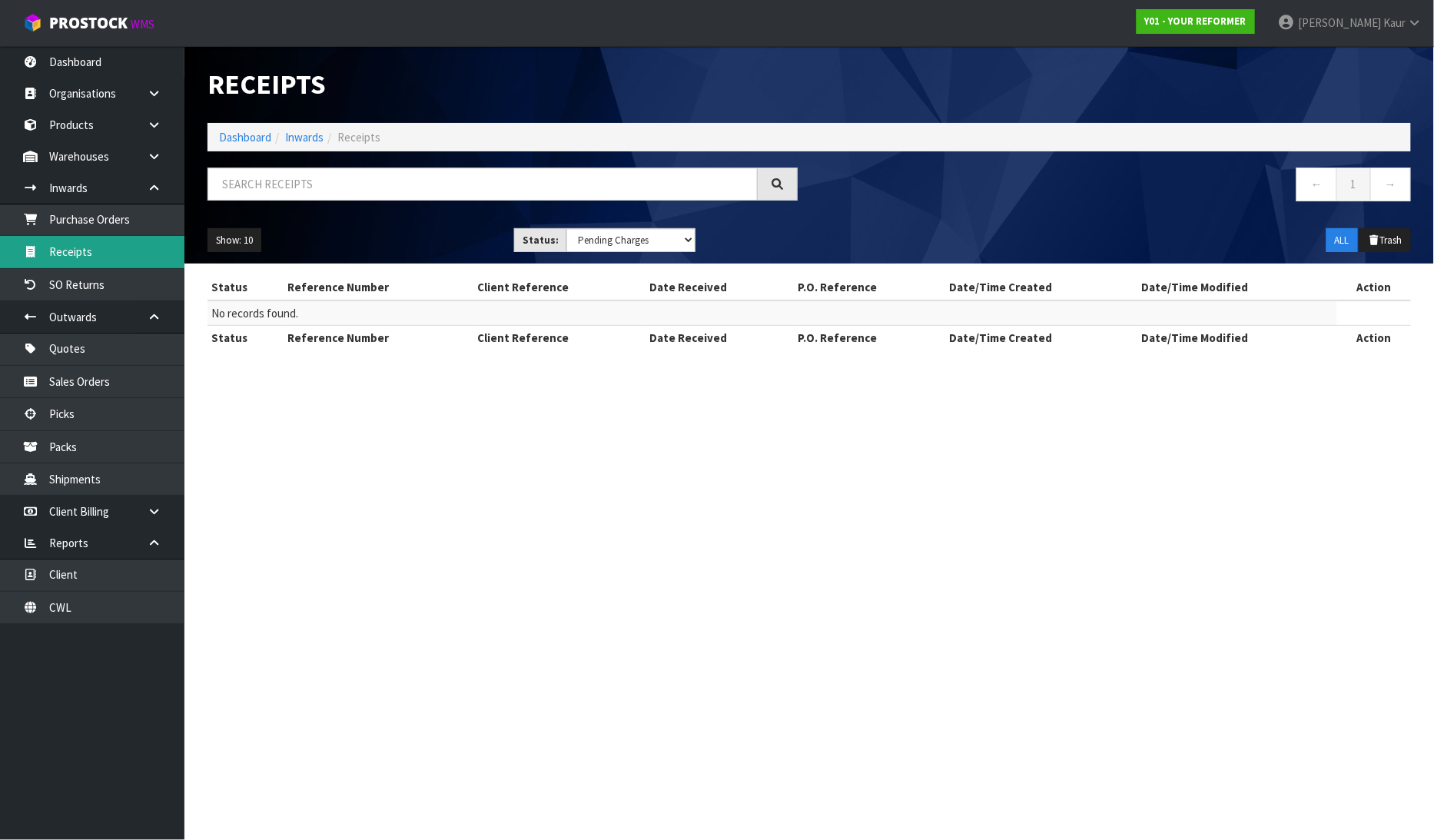
click at [95, 247] on link "Receipts" at bounding box center [92, 252] width 185 height 32
click at [136, 232] on link "Purchase Orders" at bounding box center [92, 219] width 185 height 32
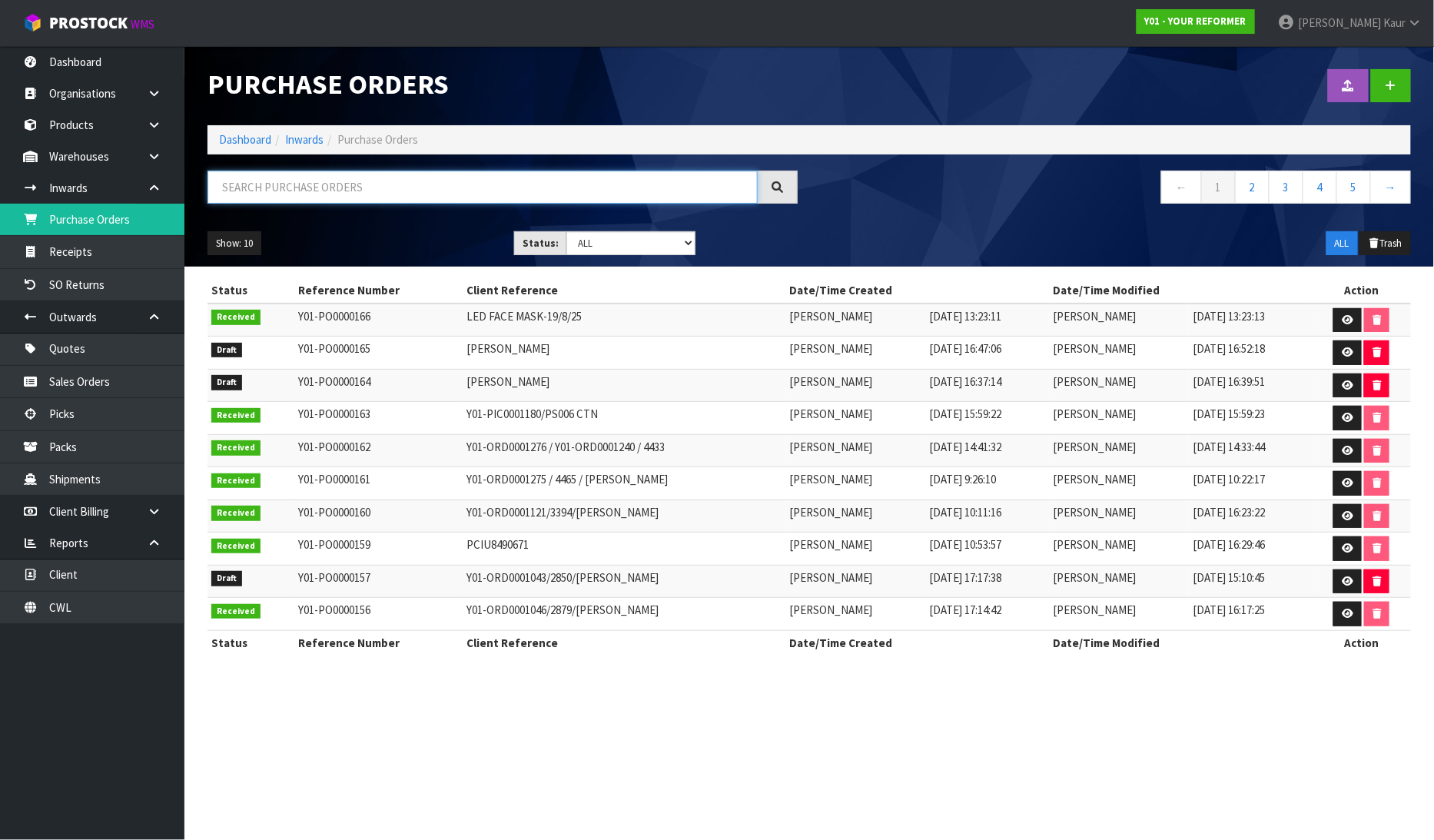
click at [275, 189] on input "text" at bounding box center [482, 187] width 550 height 33
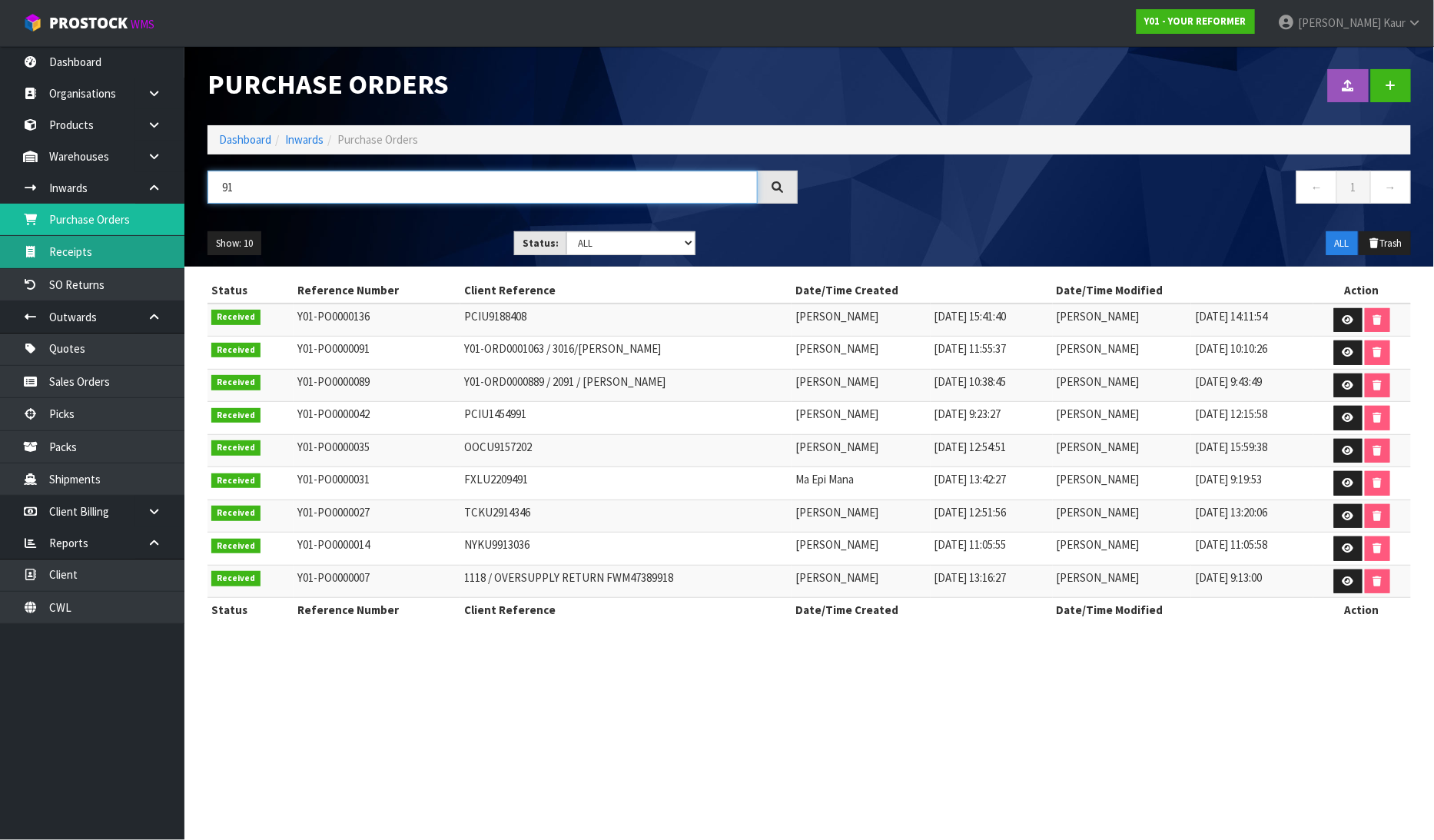
type input "91"
click at [95, 258] on link "Receipts" at bounding box center [92, 252] width 185 height 32
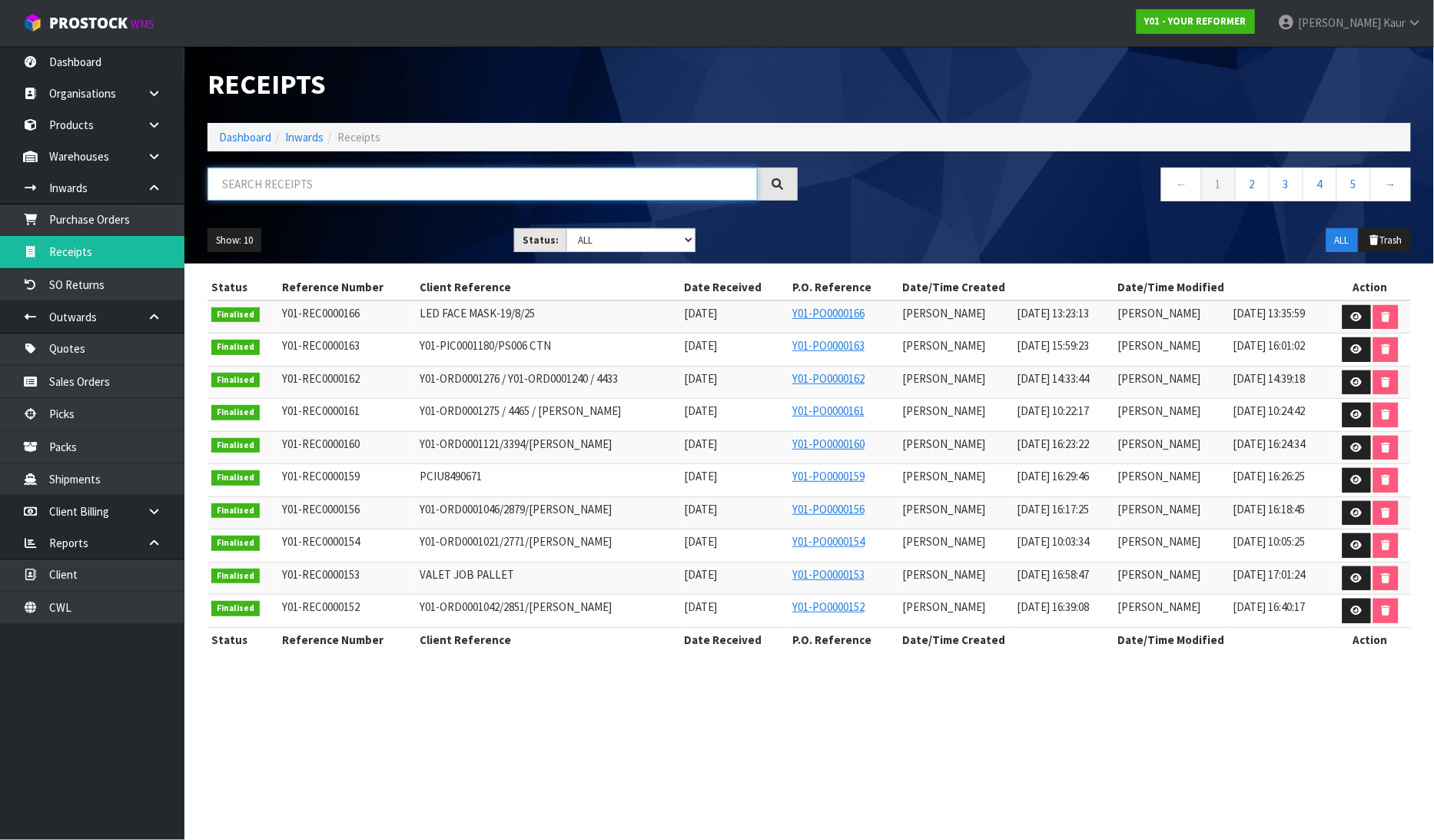
click at [363, 188] on input "text" at bounding box center [482, 184] width 550 height 33
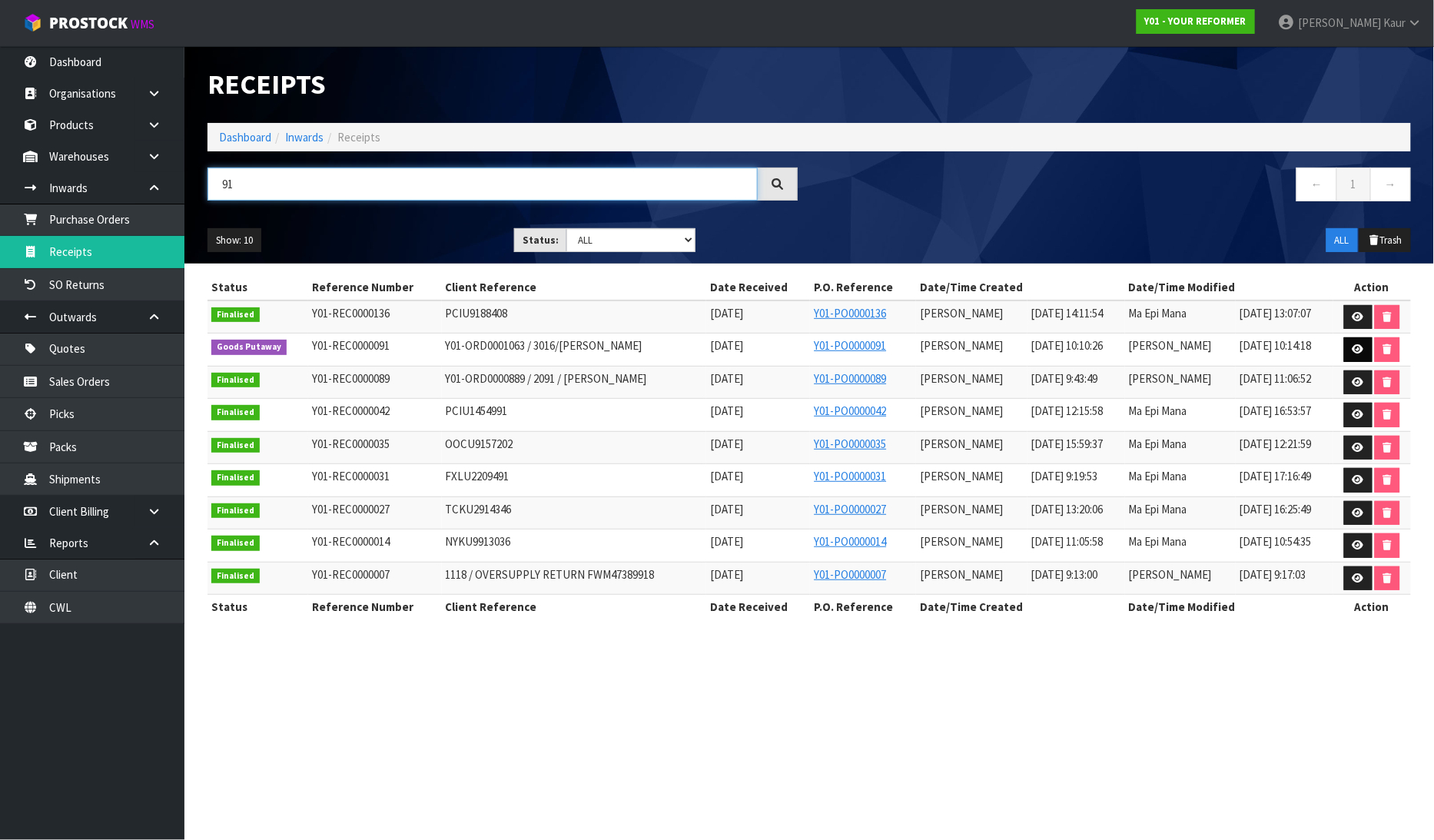
type input "91"
click at [1356, 350] on icon at bounding box center [1357, 349] width 12 height 10
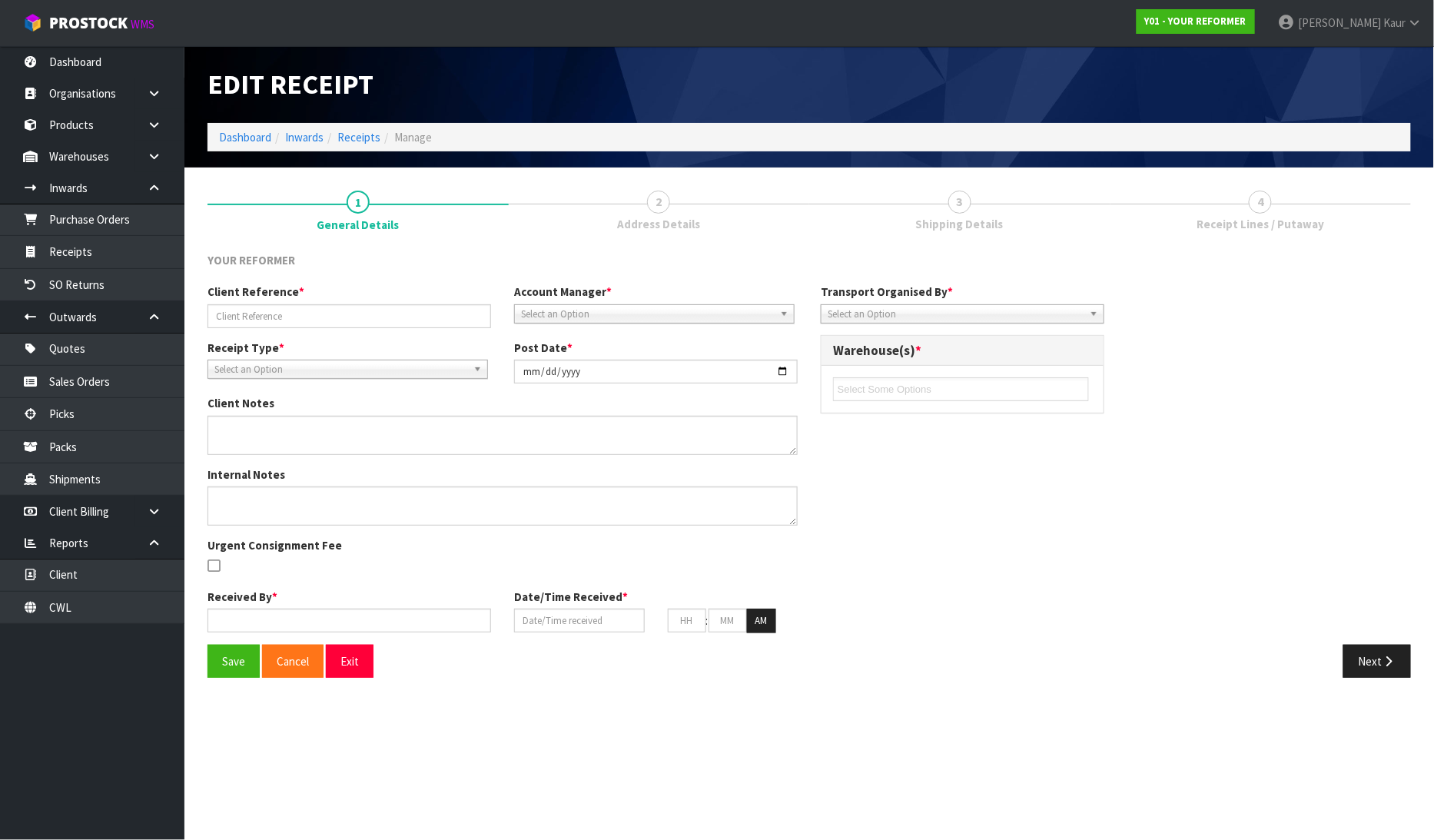
type input "Y01-ORD0001063 / 3016/[PERSON_NAME]"
type input "[DATE]"
type input "[PERSON_NAME]"
type input "[DATE]"
type input "10"
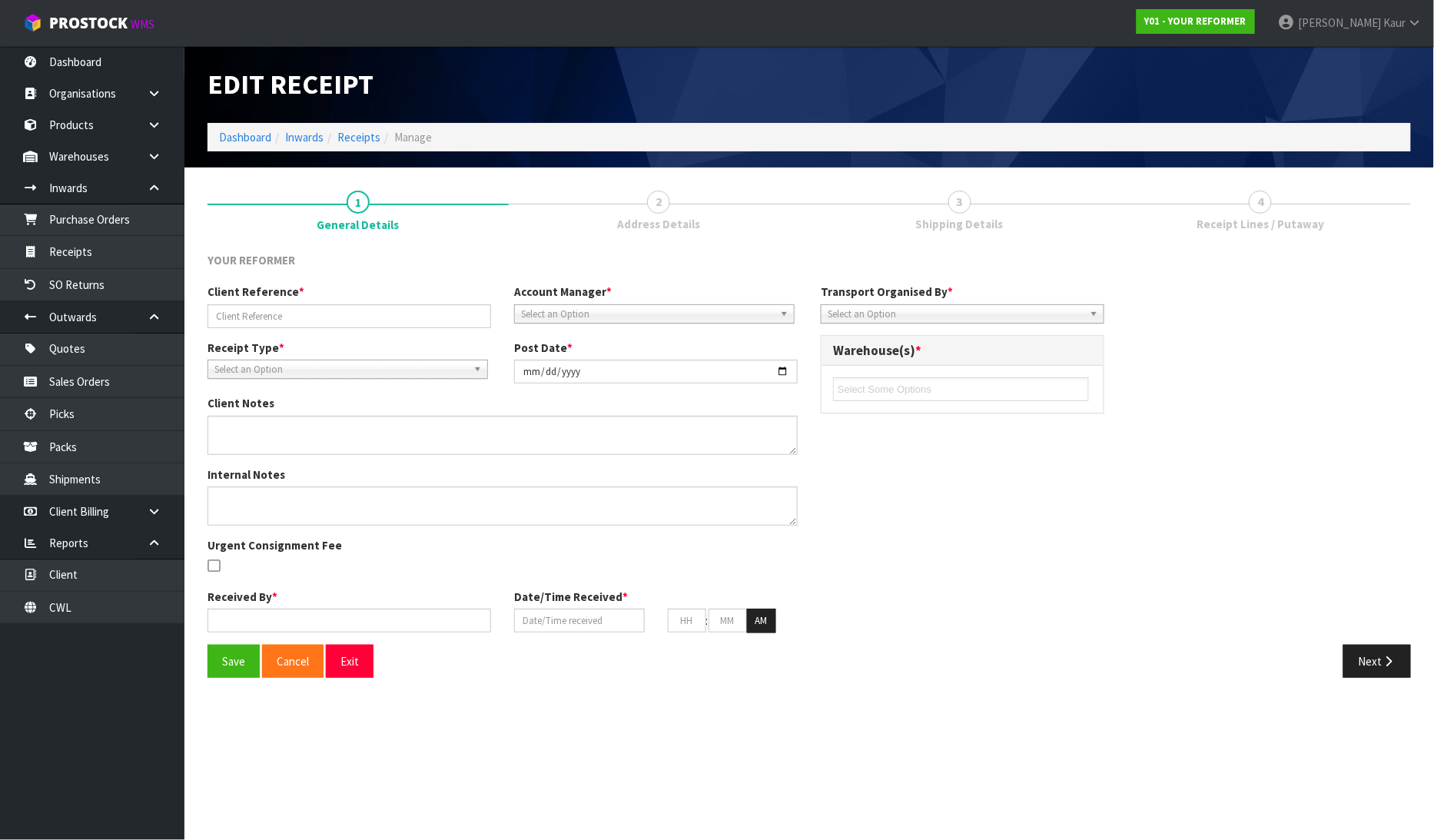
type input "10"
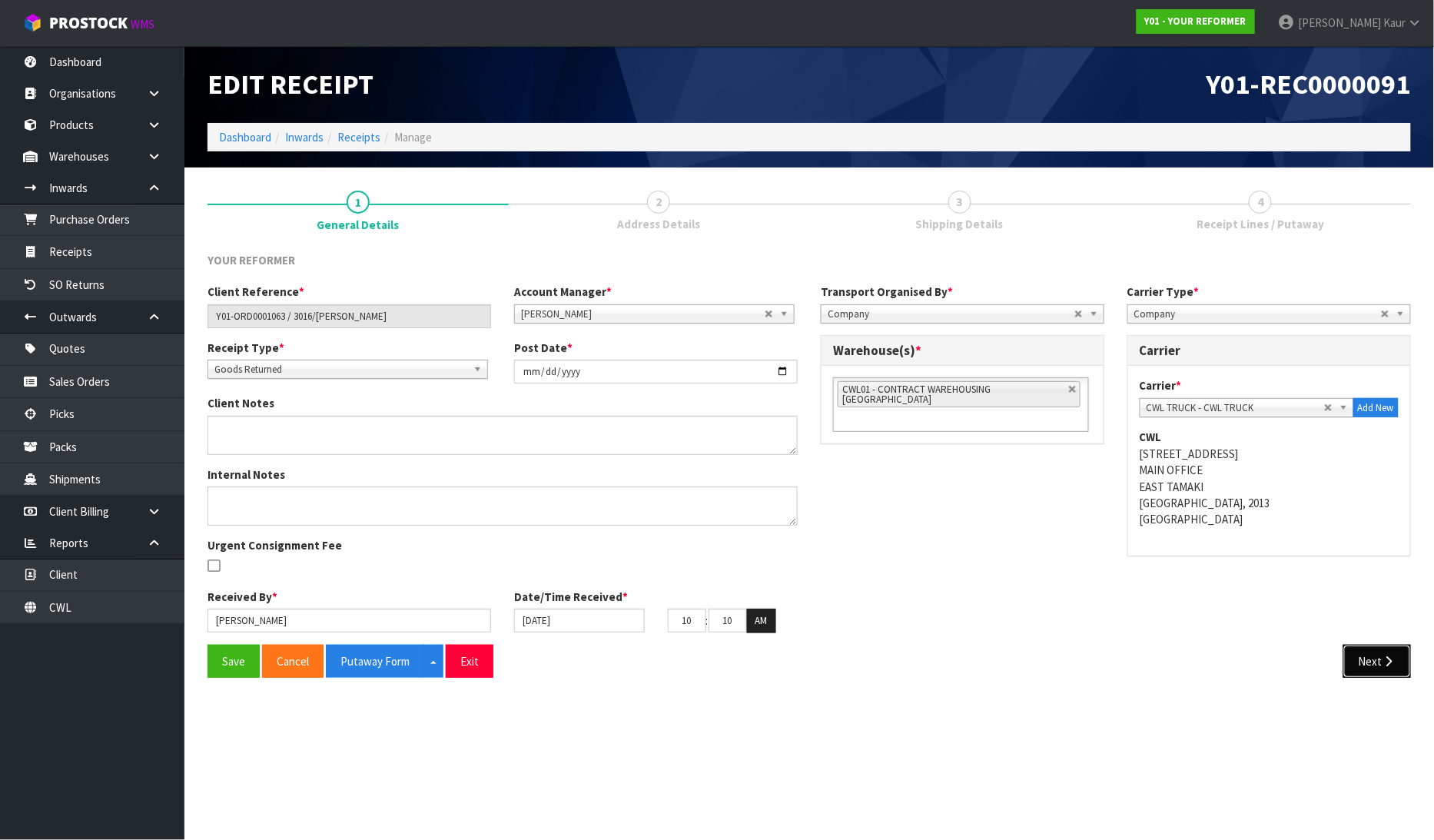
click at [1362, 663] on button "Next" at bounding box center [1377, 661] width 68 height 33
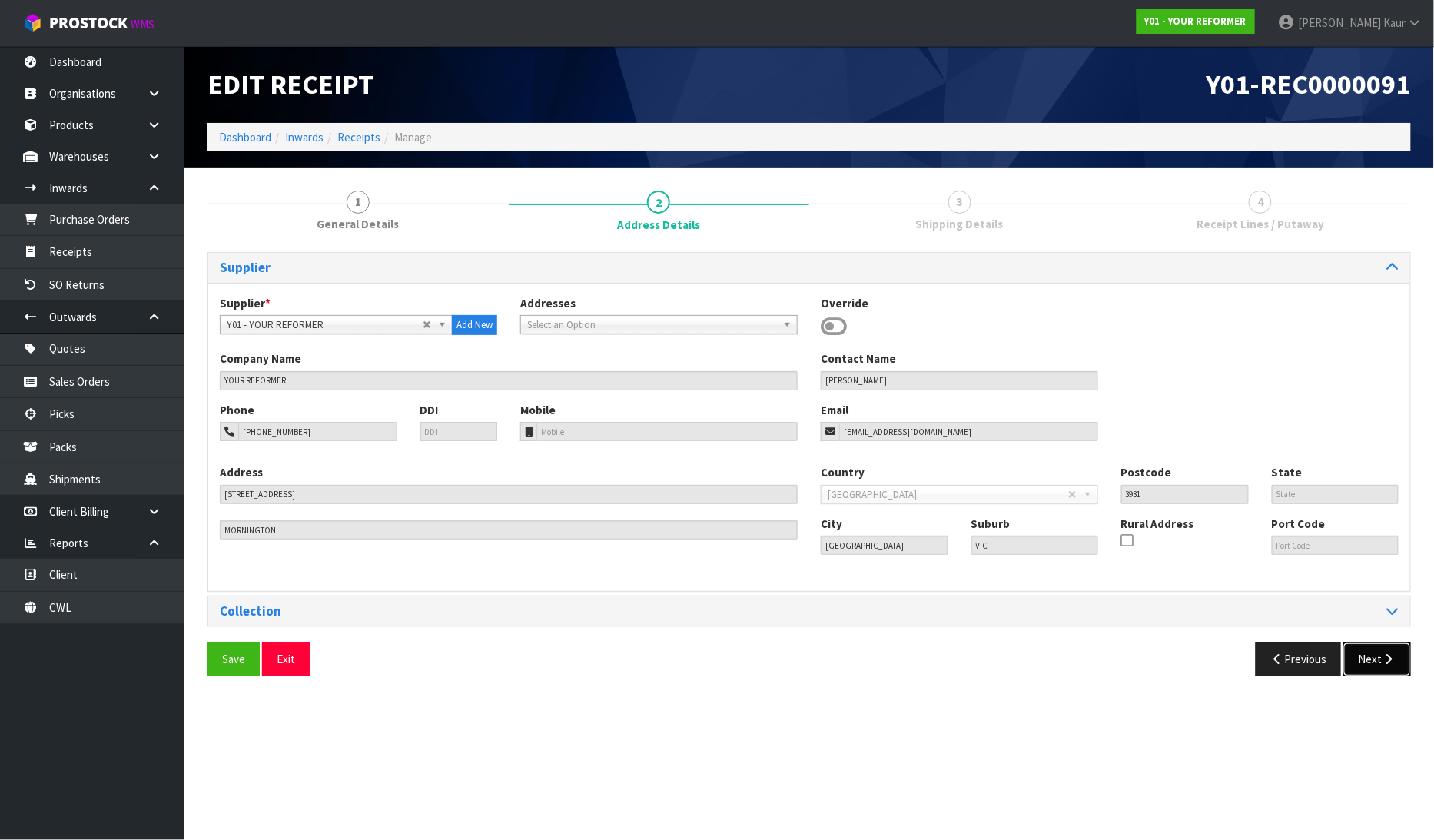
click at [1388, 666] on button "Next" at bounding box center [1377, 659] width 68 height 33
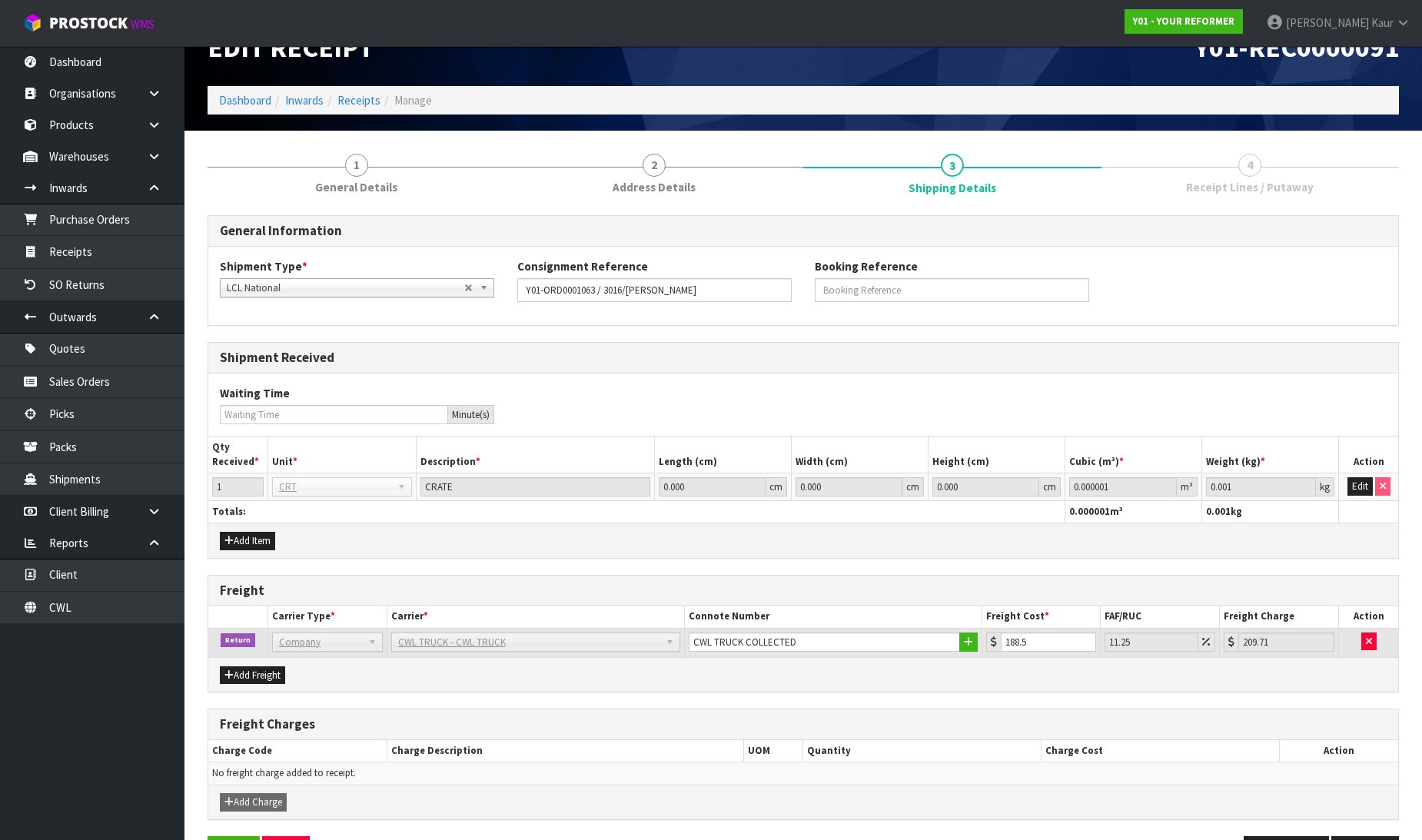
scroll to position [89, 0]
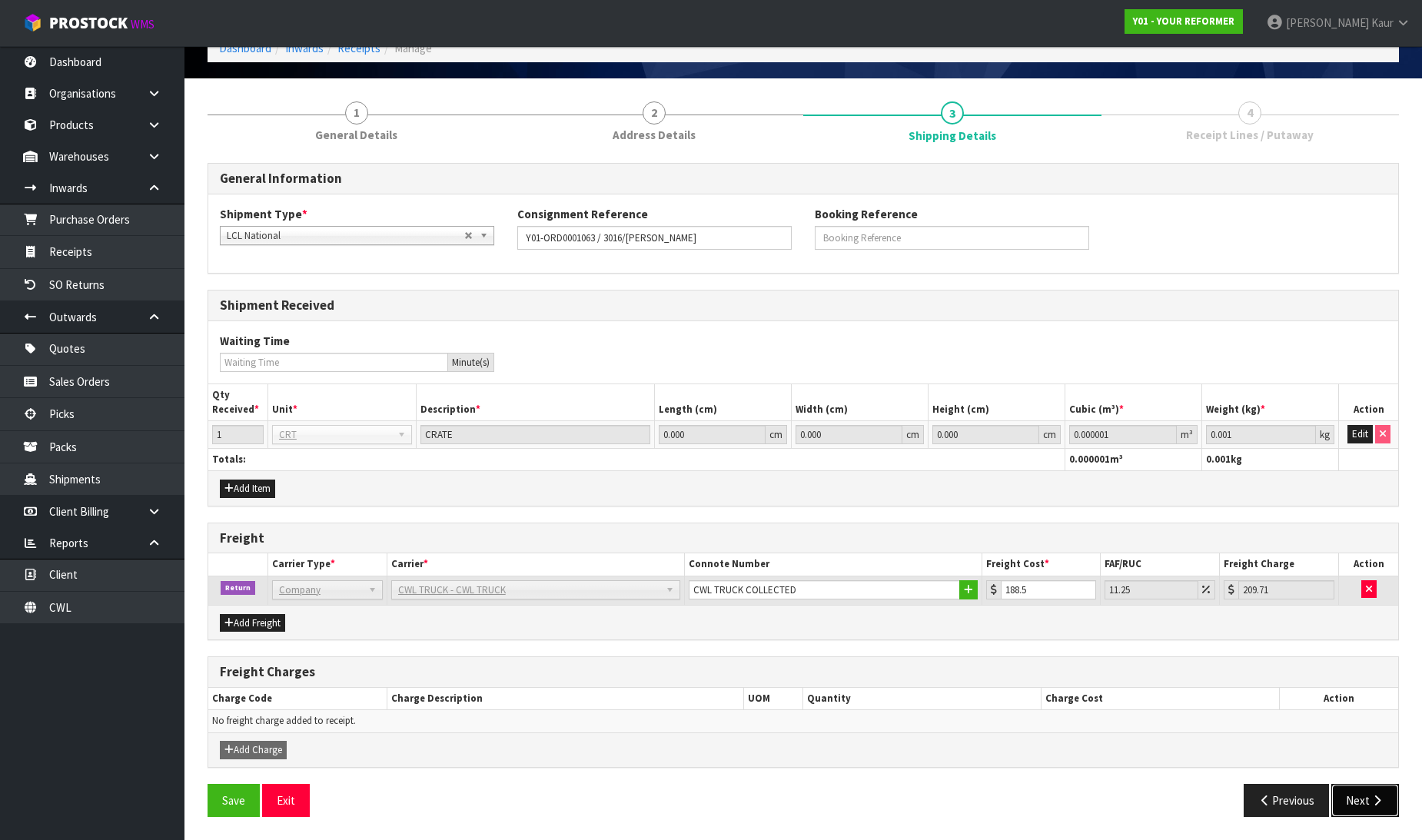
click at [1360, 792] on button "Next" at bounding box center [1365, 801] width 68 height 33
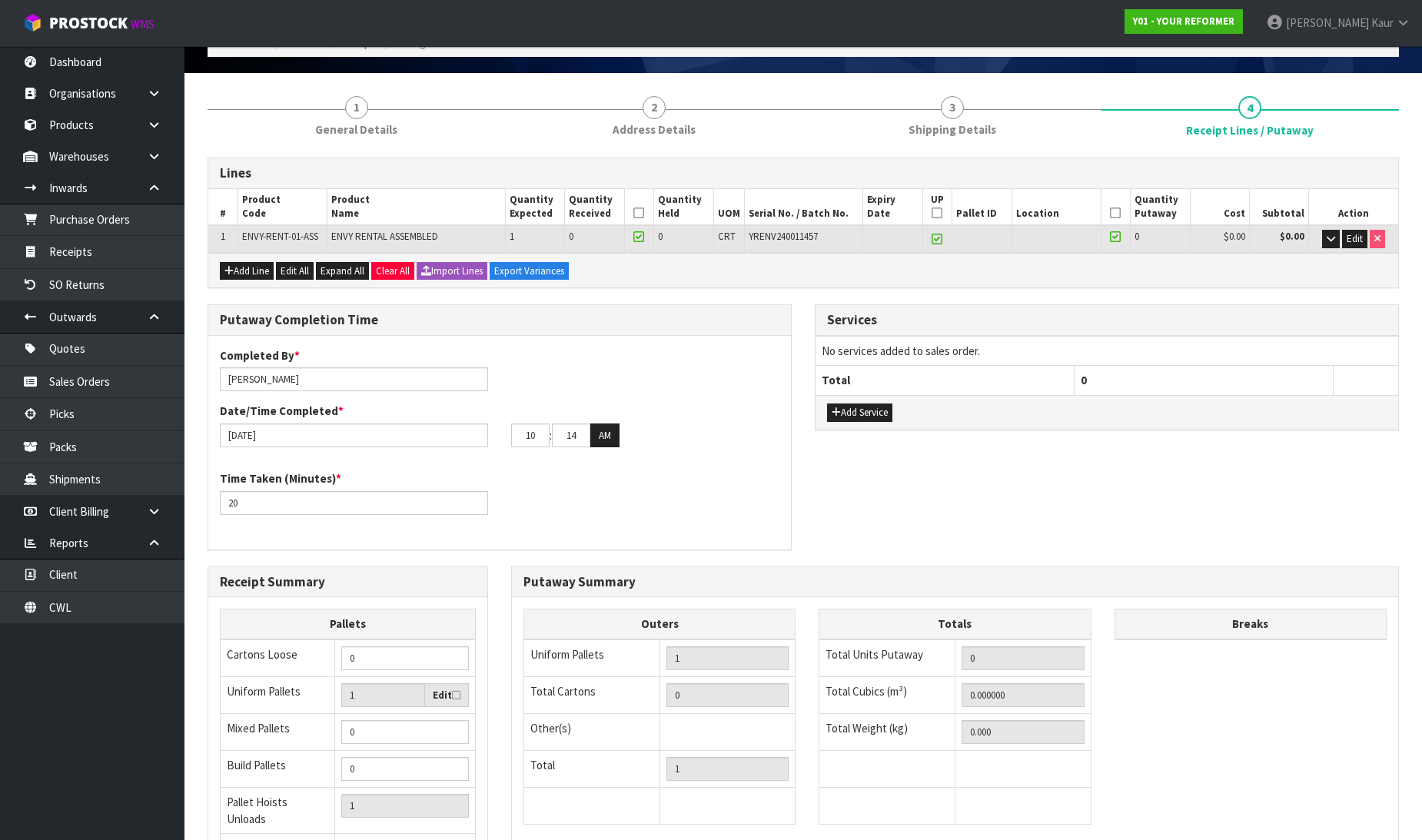
scroll to position [0, 0]
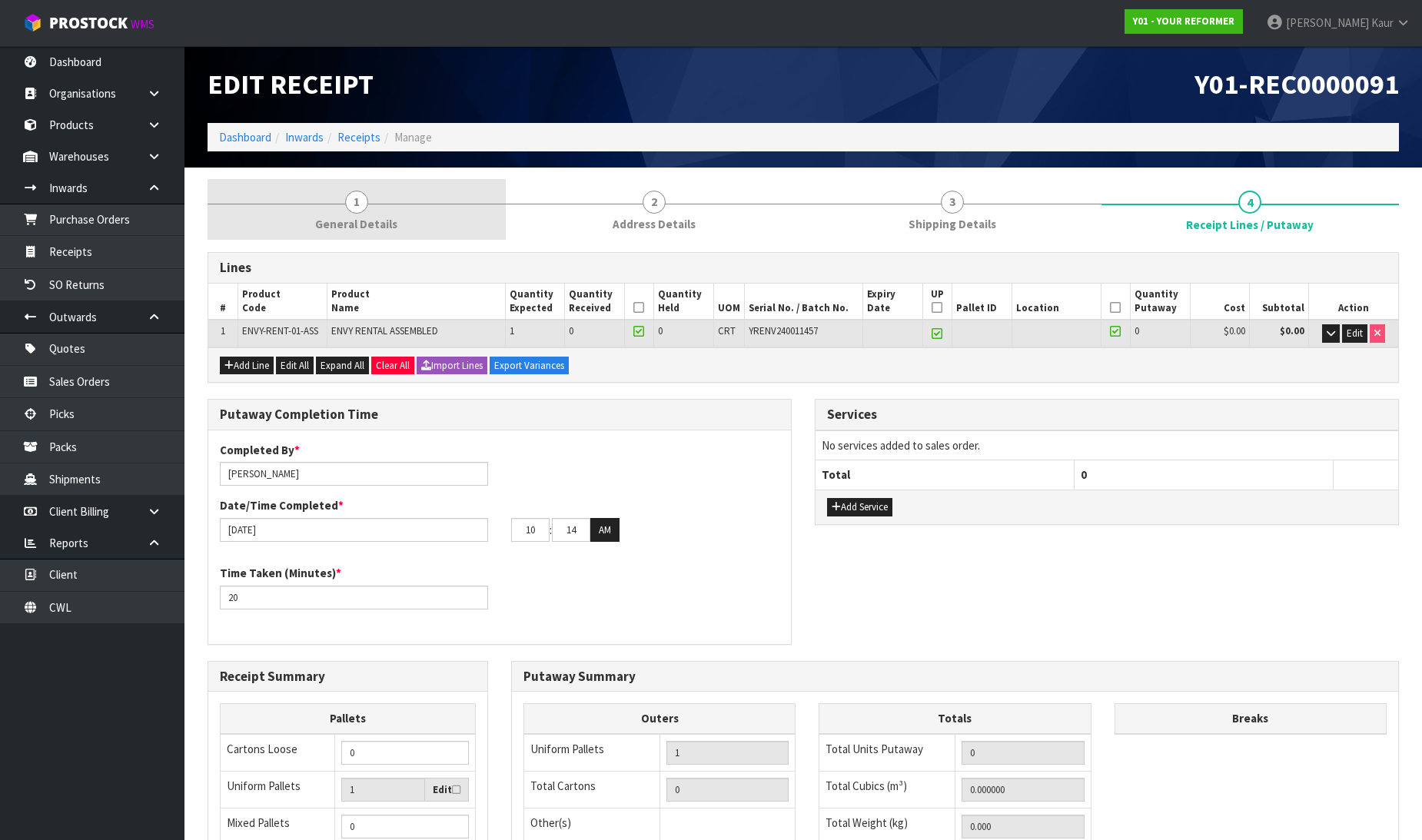
click at [377, 230] on span "General Details" at bounding box center [356, 224] width 82 height 16
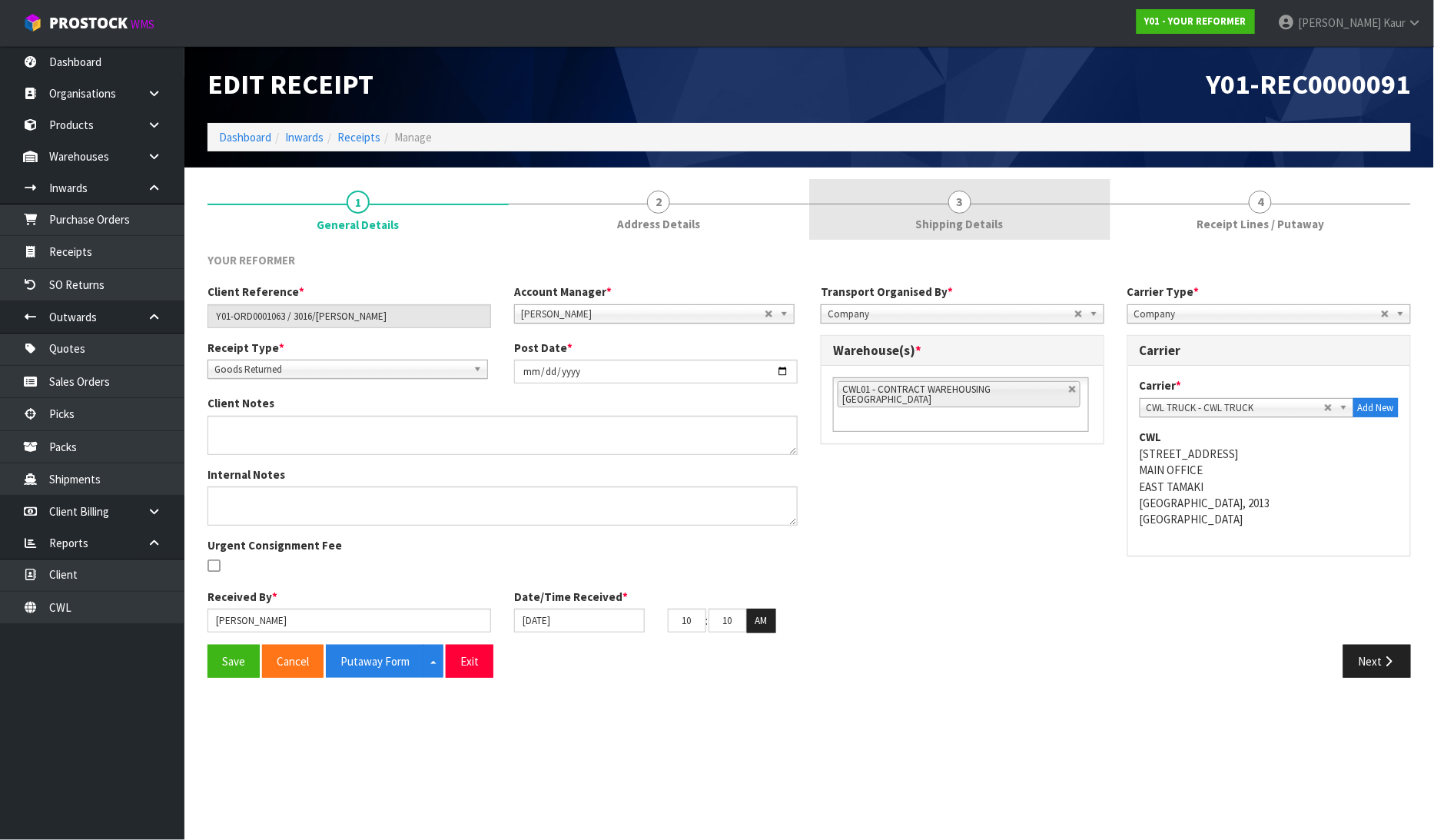
click at [962, 211] on span "3" at bounding box center [959, 202] width 23 height 23
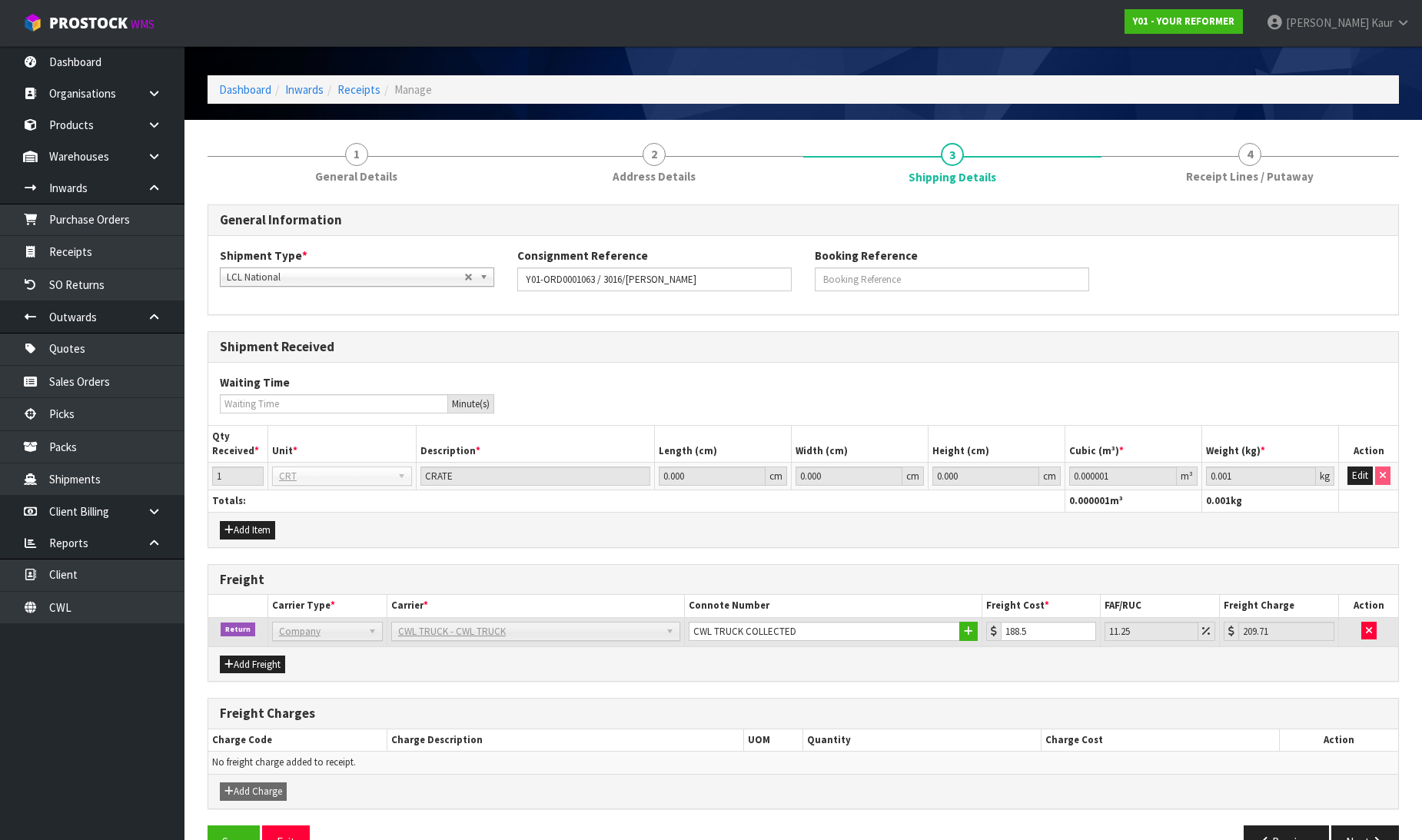
scroll to position [89, 0]
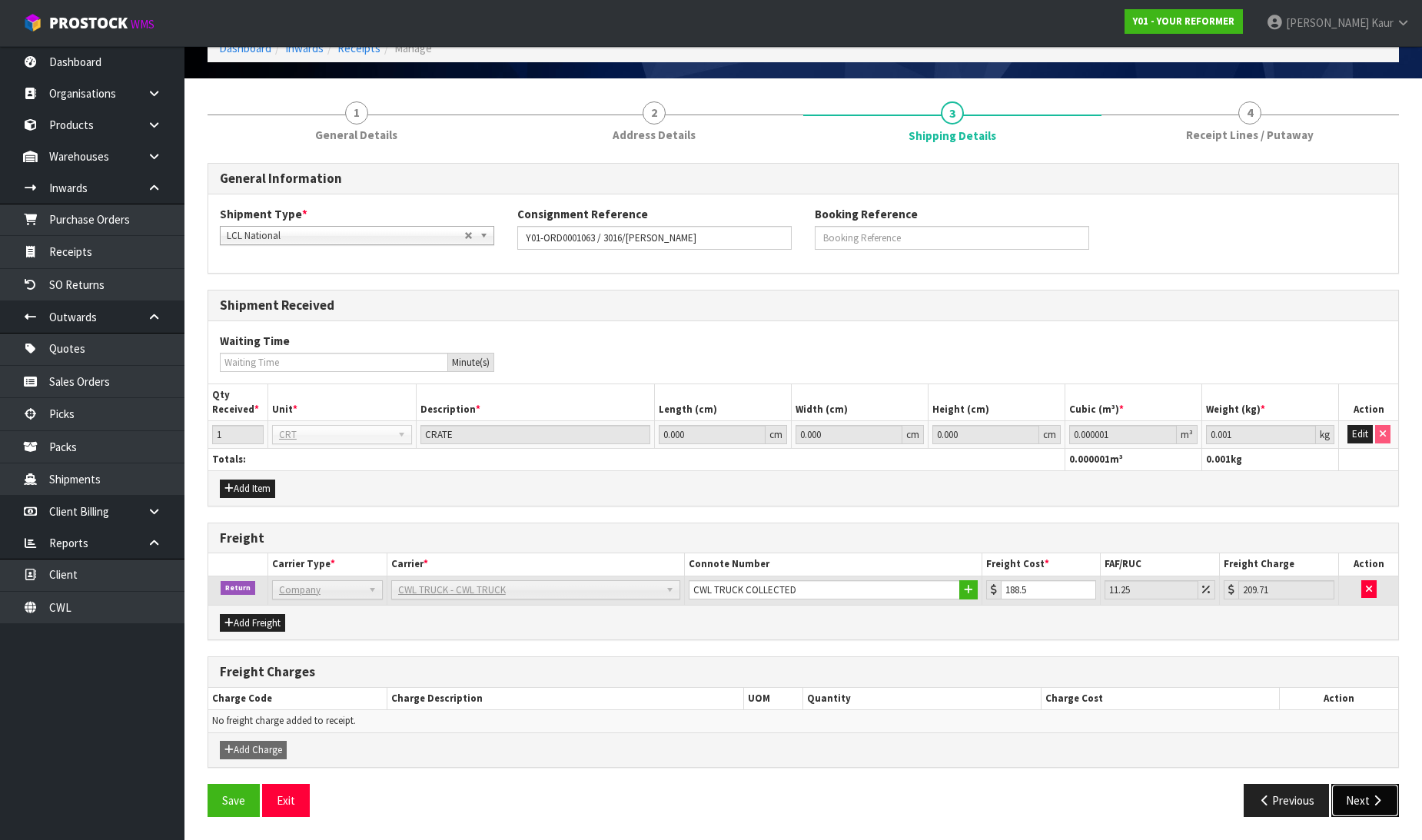
click at [1364, 800] on button "Next" at bounding box center [1365, 801] width 68 height 33
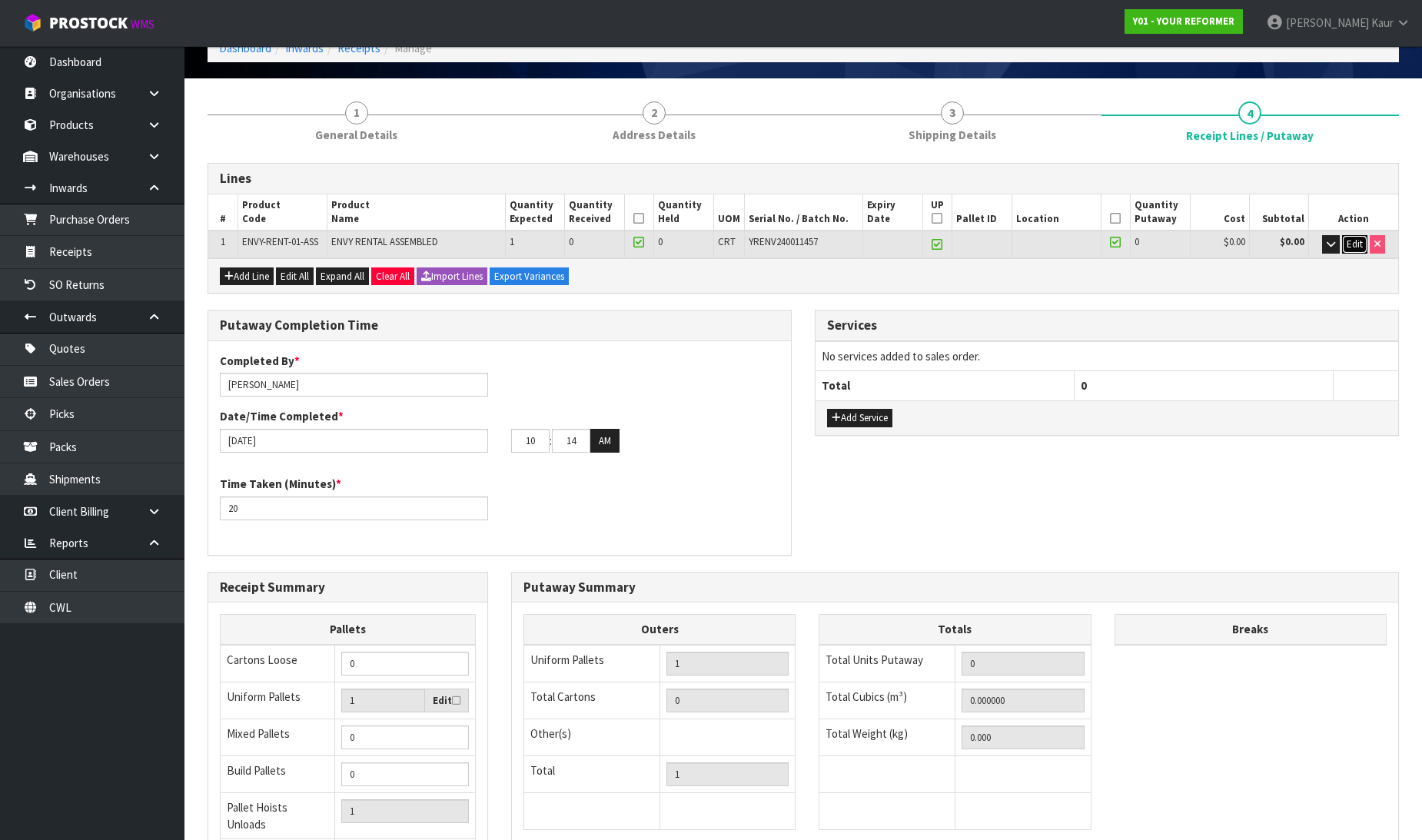
click at [1353, 244] on span "Edit" at bounding box center [1355, 244] width 16 height 13
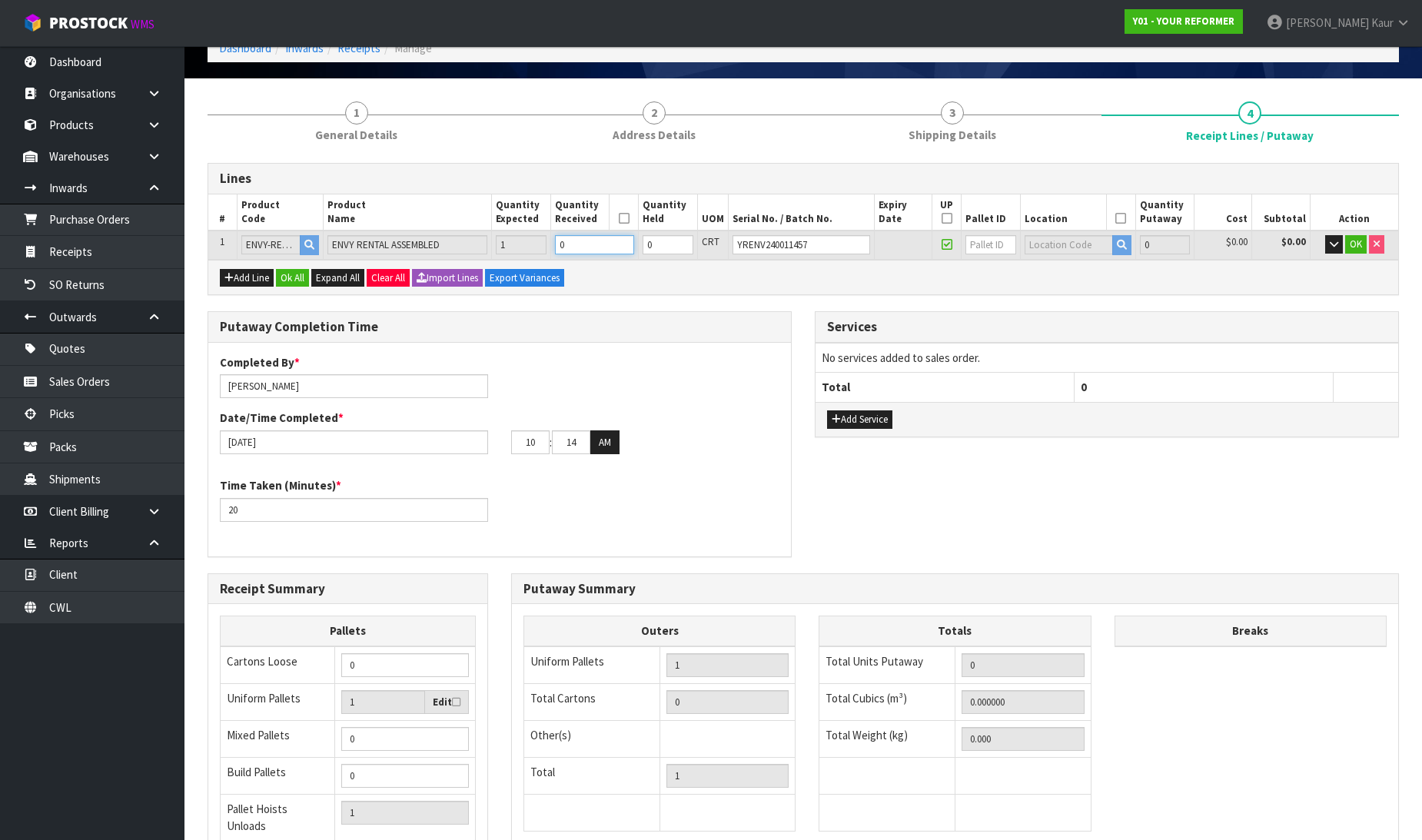
click at [586, 246] on input "0" at bounding box center [594, 245] width 79 height 19
type input "0.825484"
type input "112"
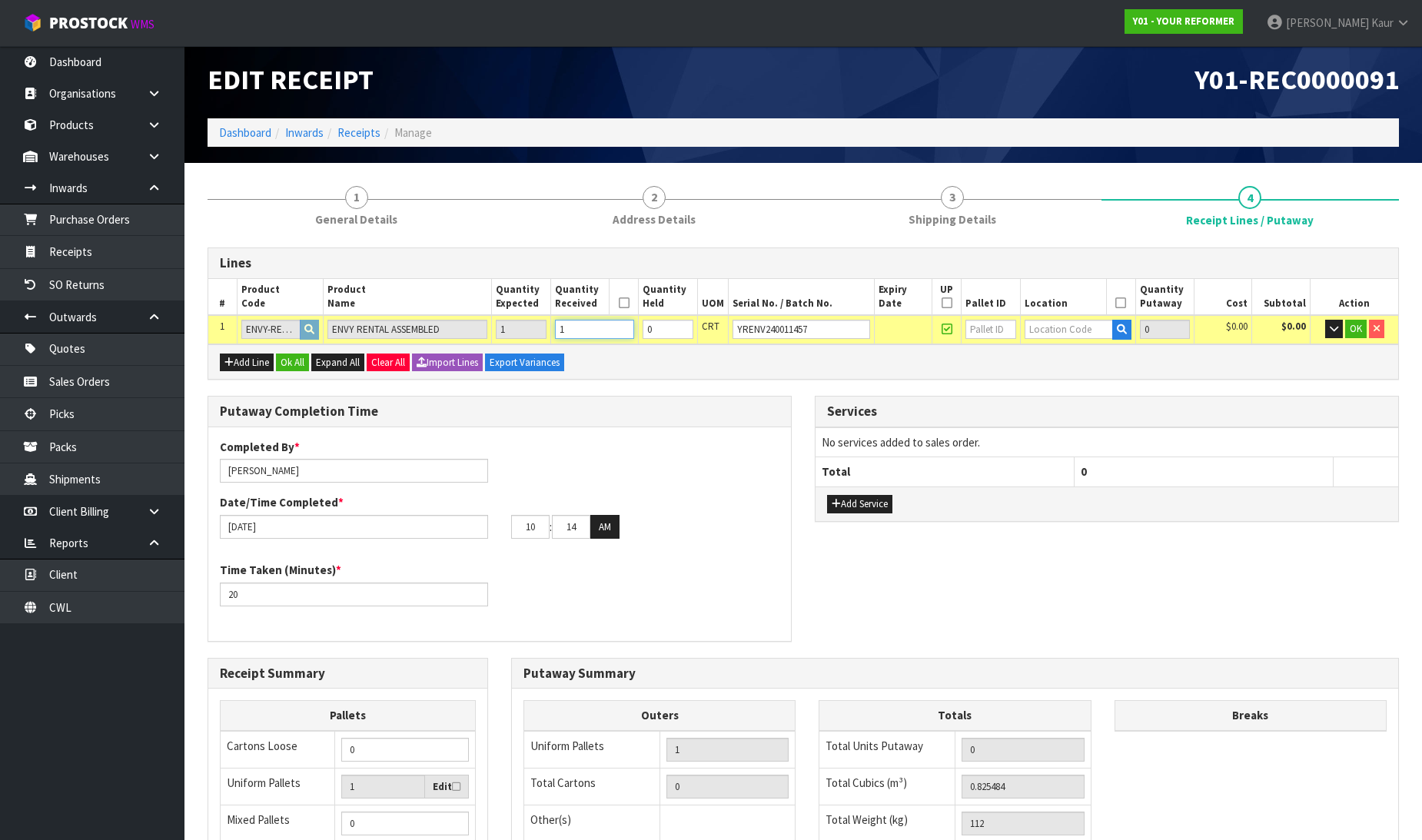
scroll to position [0, 0]
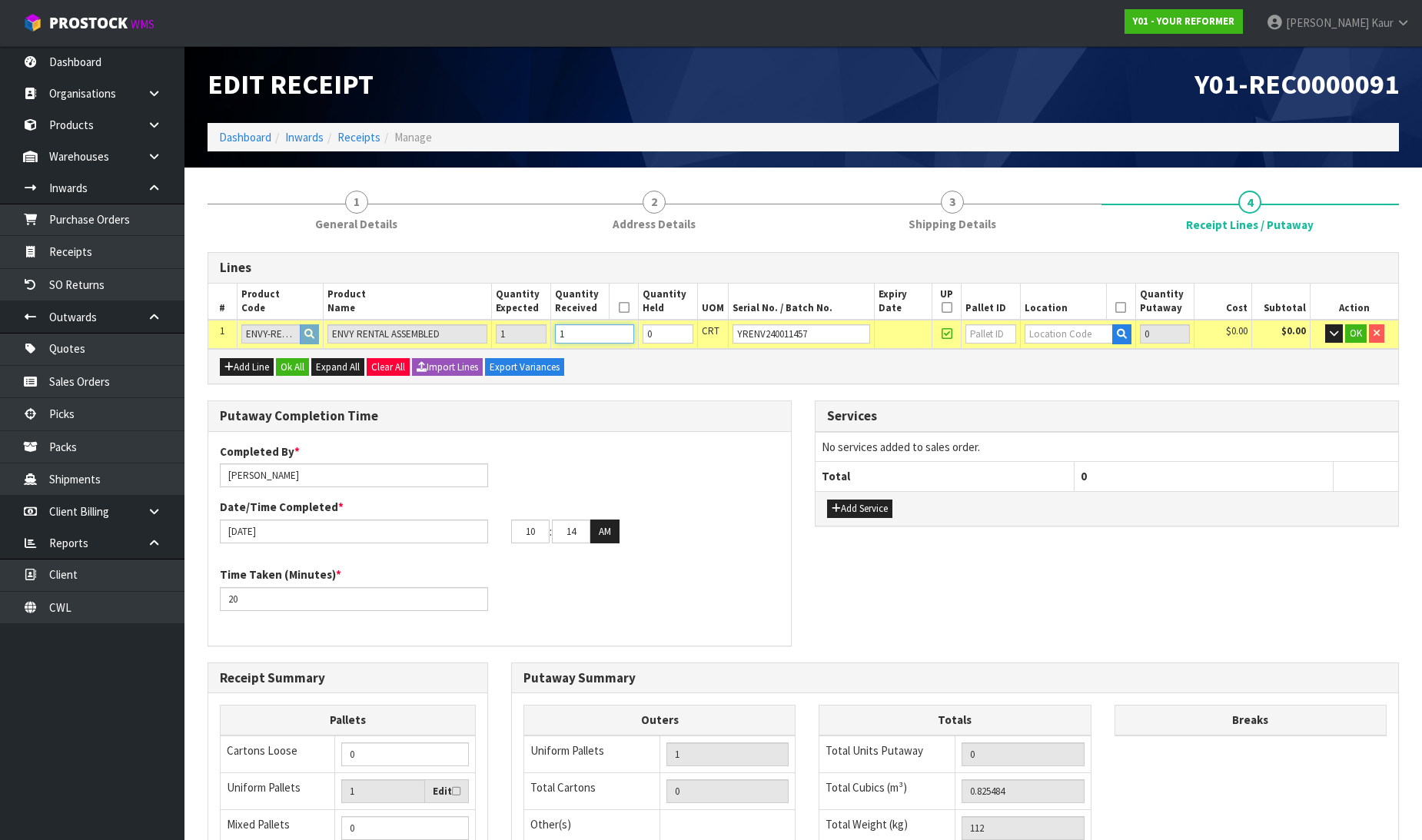
type input "1"
click at [1046, 328] on input "text" at bounding box center [1068, 334] width 88 height 19
type input "54"
click at [1044, 357] on strong "54" at bounding box center [1042, 359] width 13 height 15
type input "1"
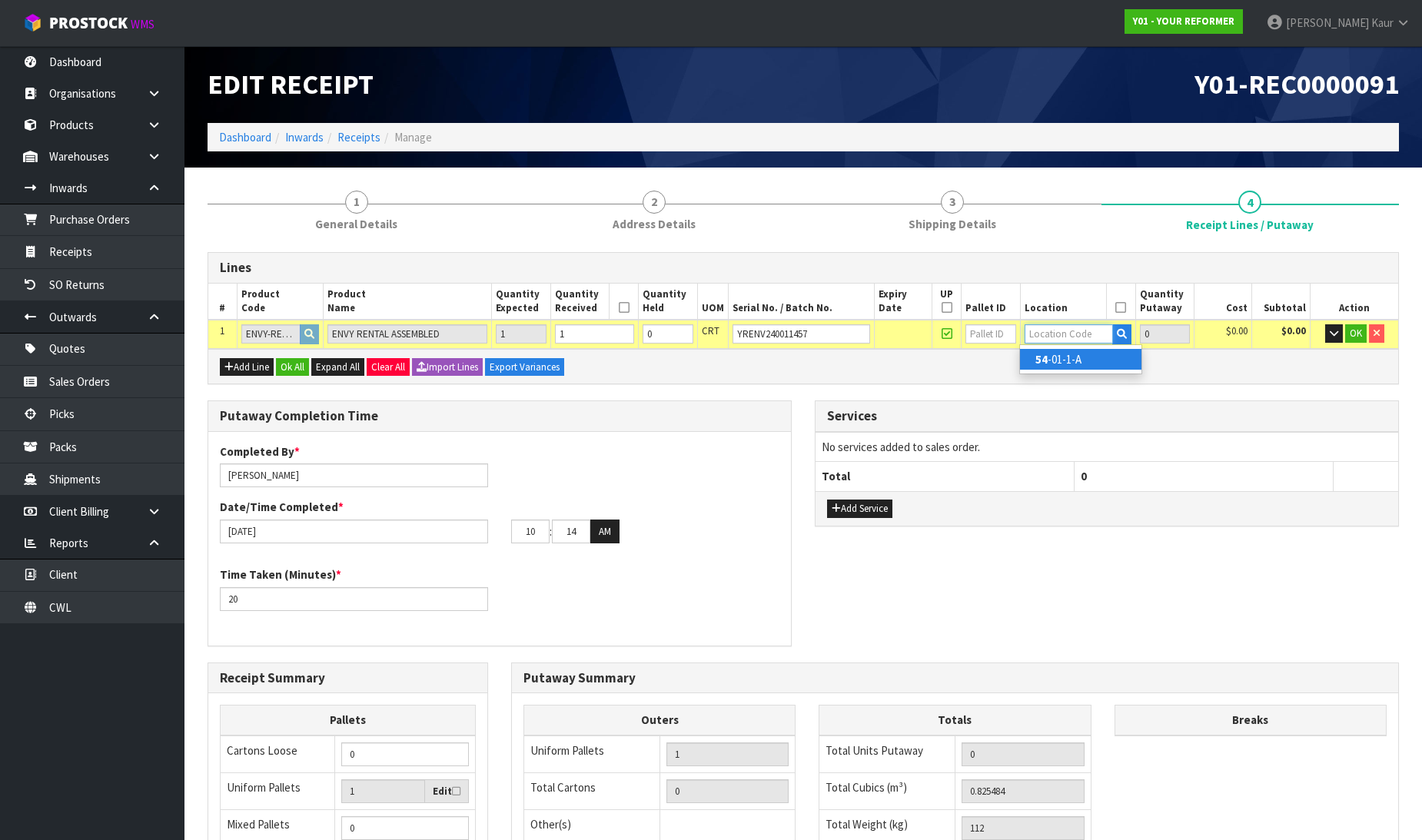
type input "54-01-1-A"
type input "1"
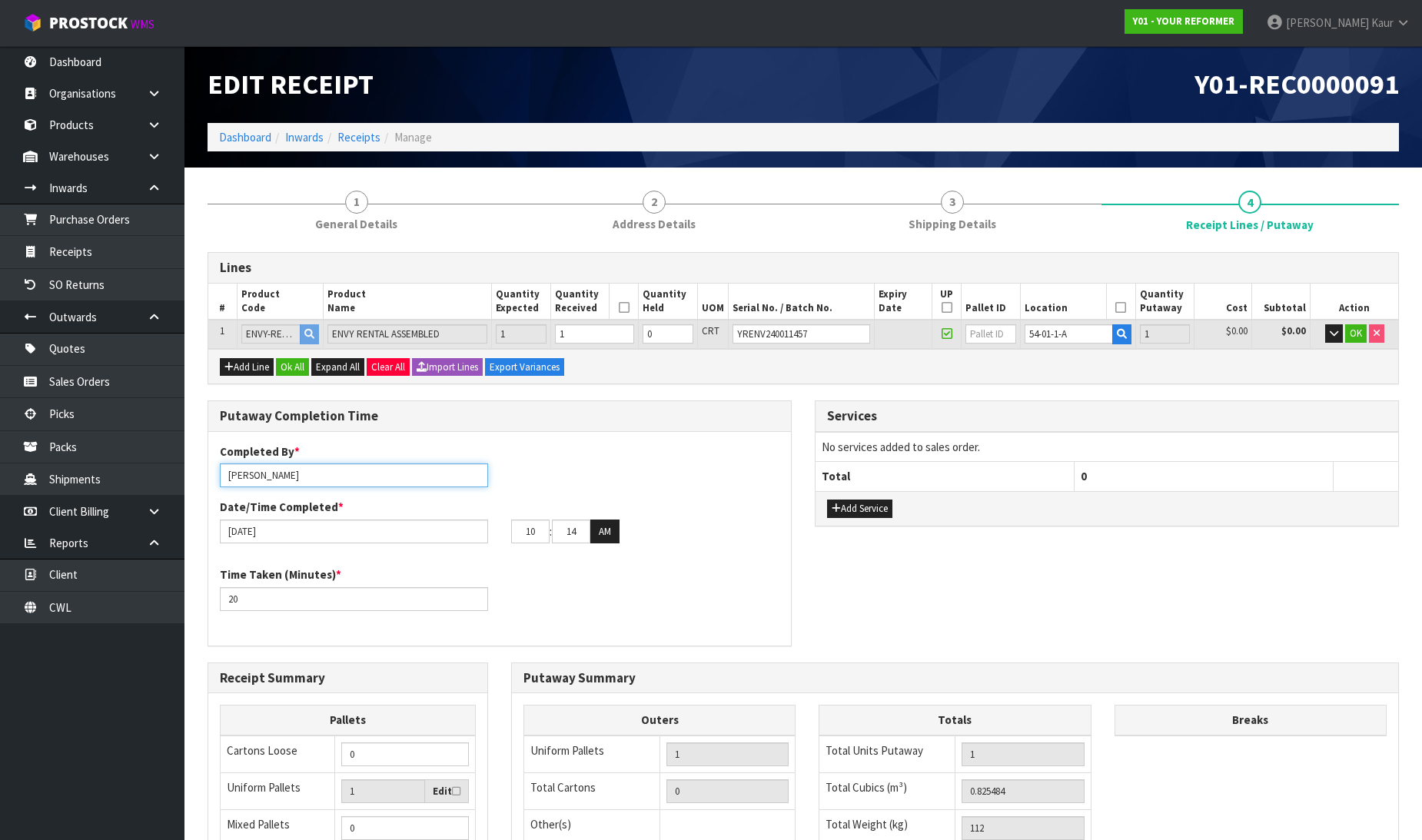
click at [252, 478] on input "[PERSON_NAME]" at bounding box center [354, 475] width 268 height 24
type input "[PERSON_NAME]"
click at [1355, 332] on span "OK" at bounding box center [1356, 333] width 13 height 13
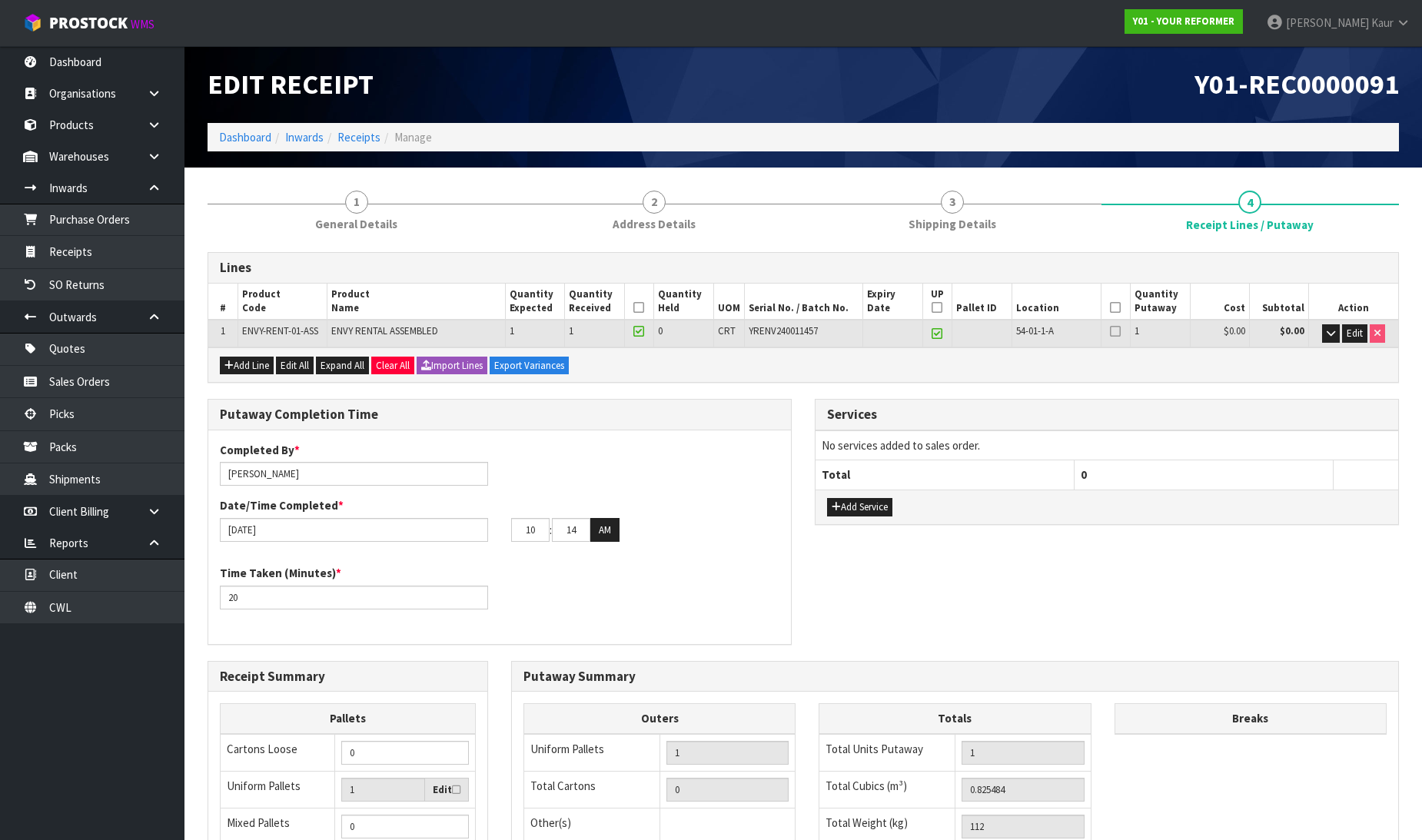
click at [642, 308] on icon at bounding box center [639, 308] width 11 height 1
click at [932, 308] on icon at bounding box center [937, 308] width 11 height 1
click at [1115, 308] on icon at bounding box center [1116, 308] width 11 height 1
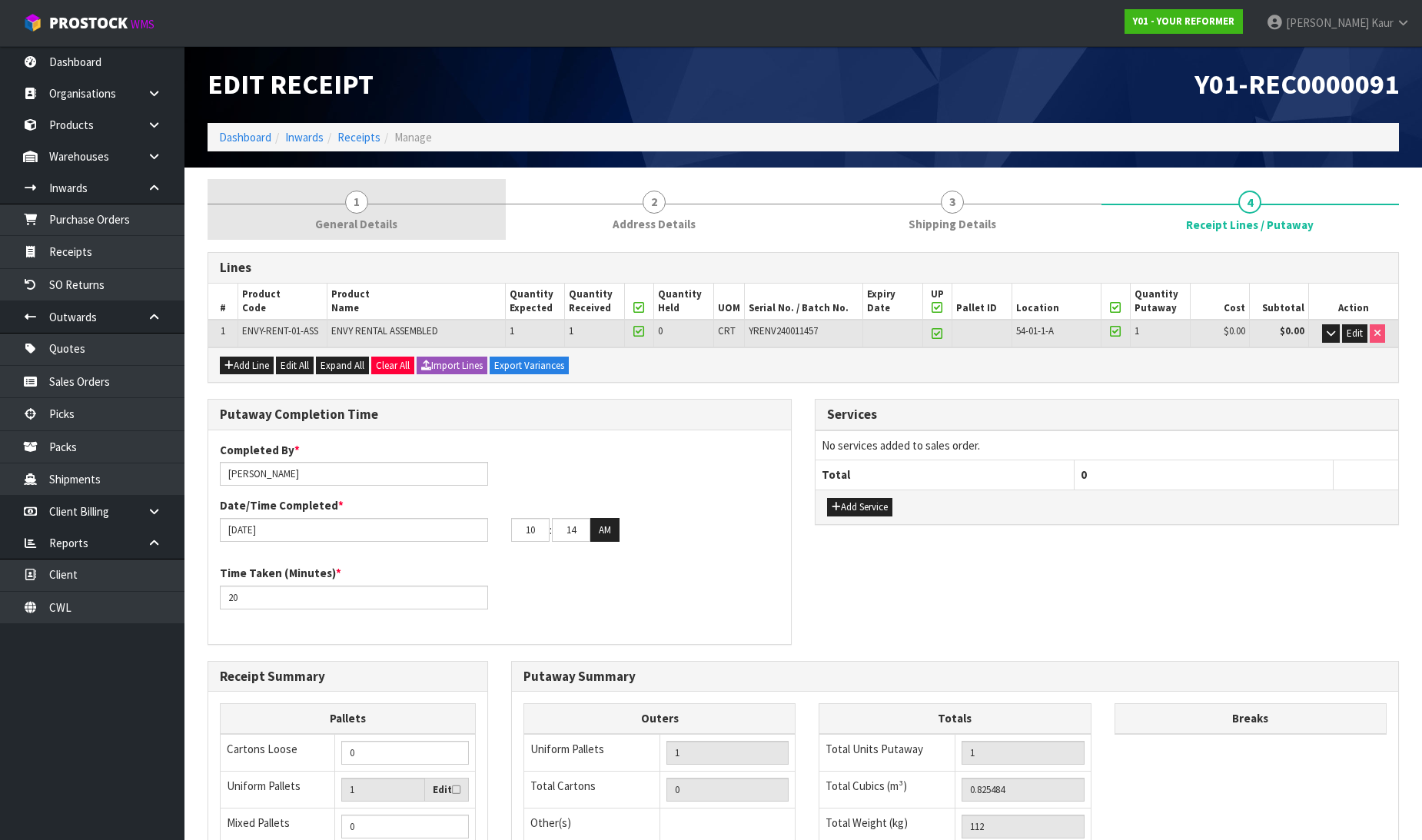
click at [341, 222] on span "General Details" at bounding box center [356, 224] width 82 height 16
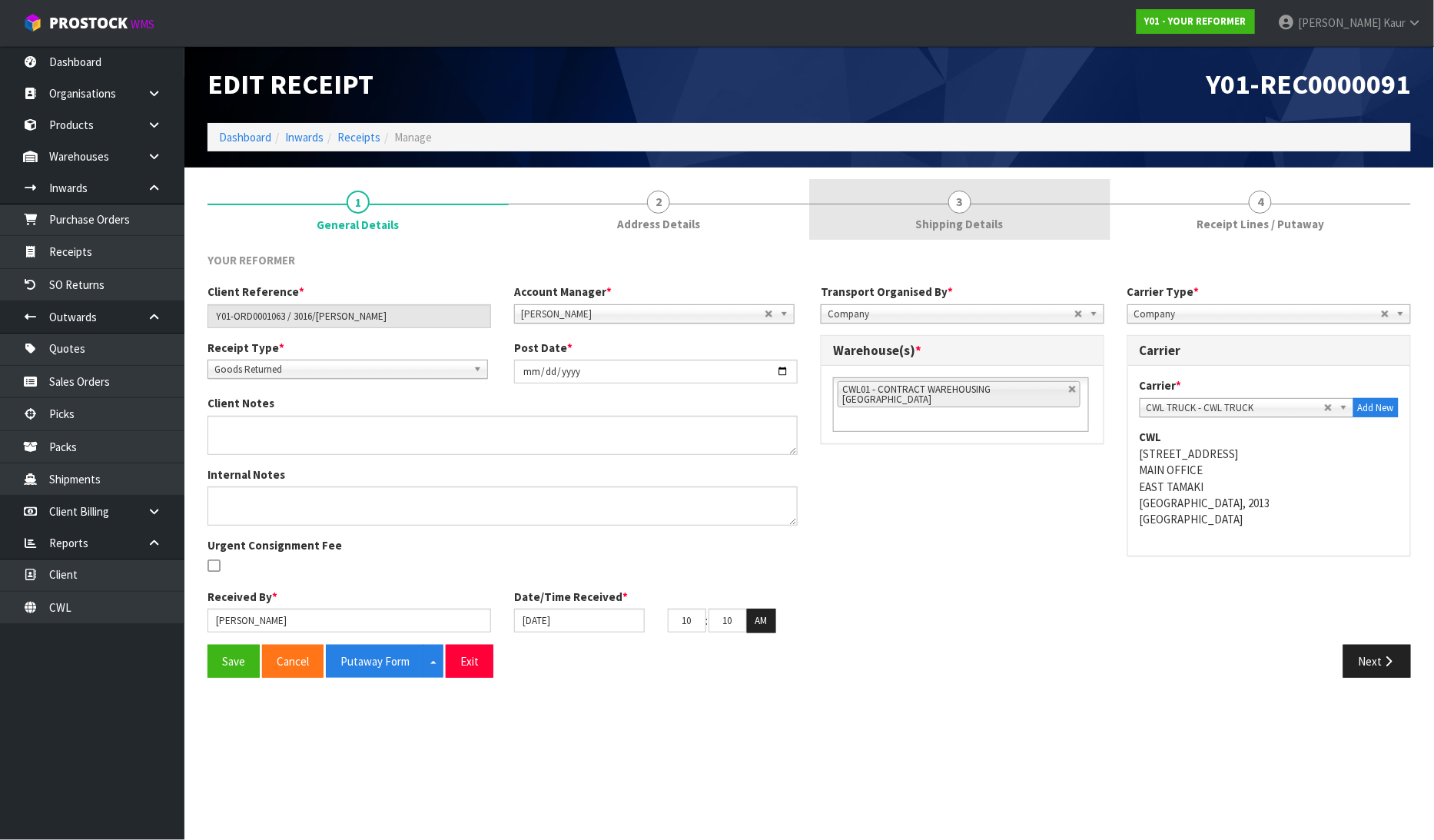
click at [964, 211] on span "3" at bounding box center [959, 202] width 23 height 23
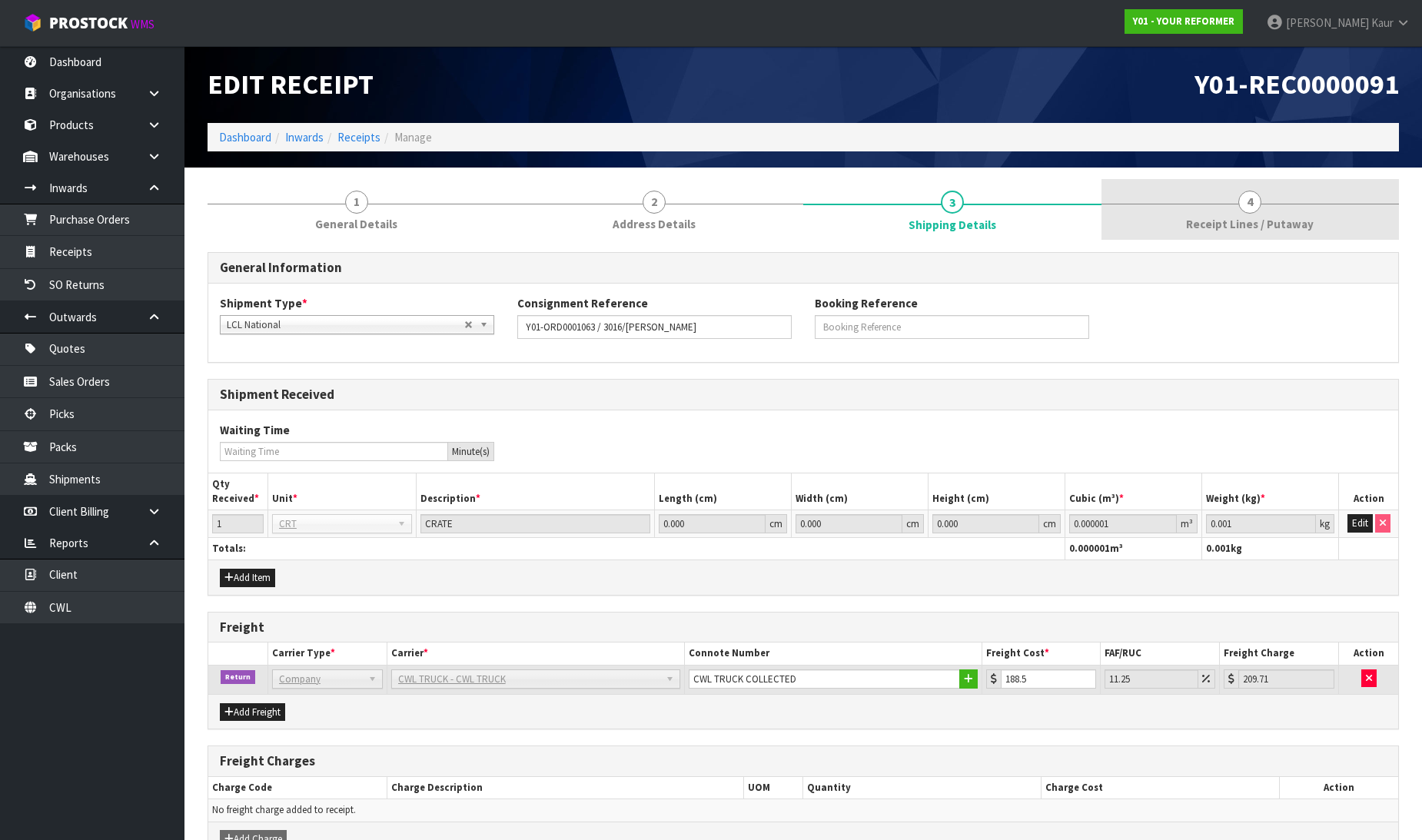
click at [1238, 218] on span "Receipt Lines / Putaway" at bounding box center [1250, 224] width 128 height 16
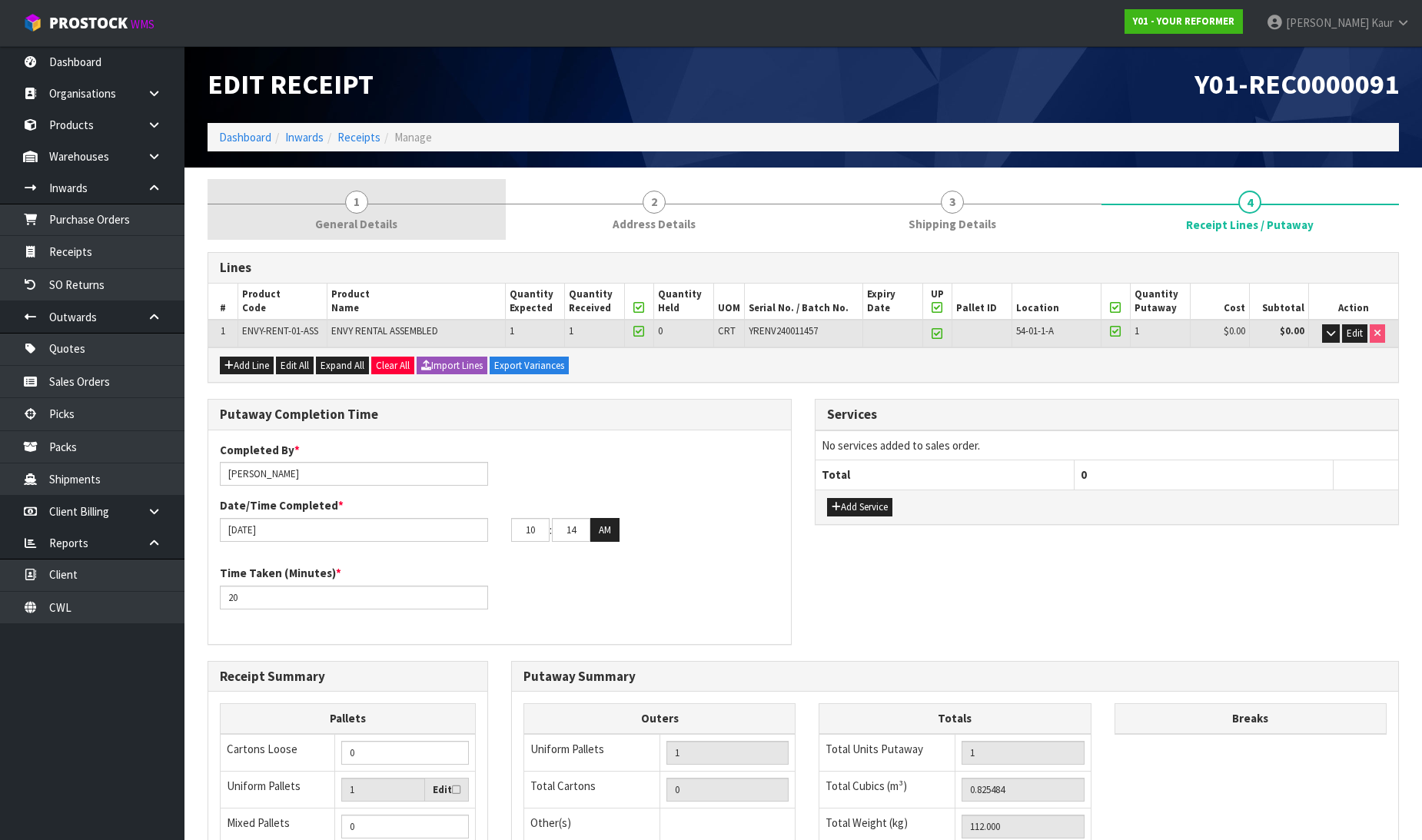
click at [372, 209] on link "1 General Details" at bounding box center [357, 209] width 298 height 61
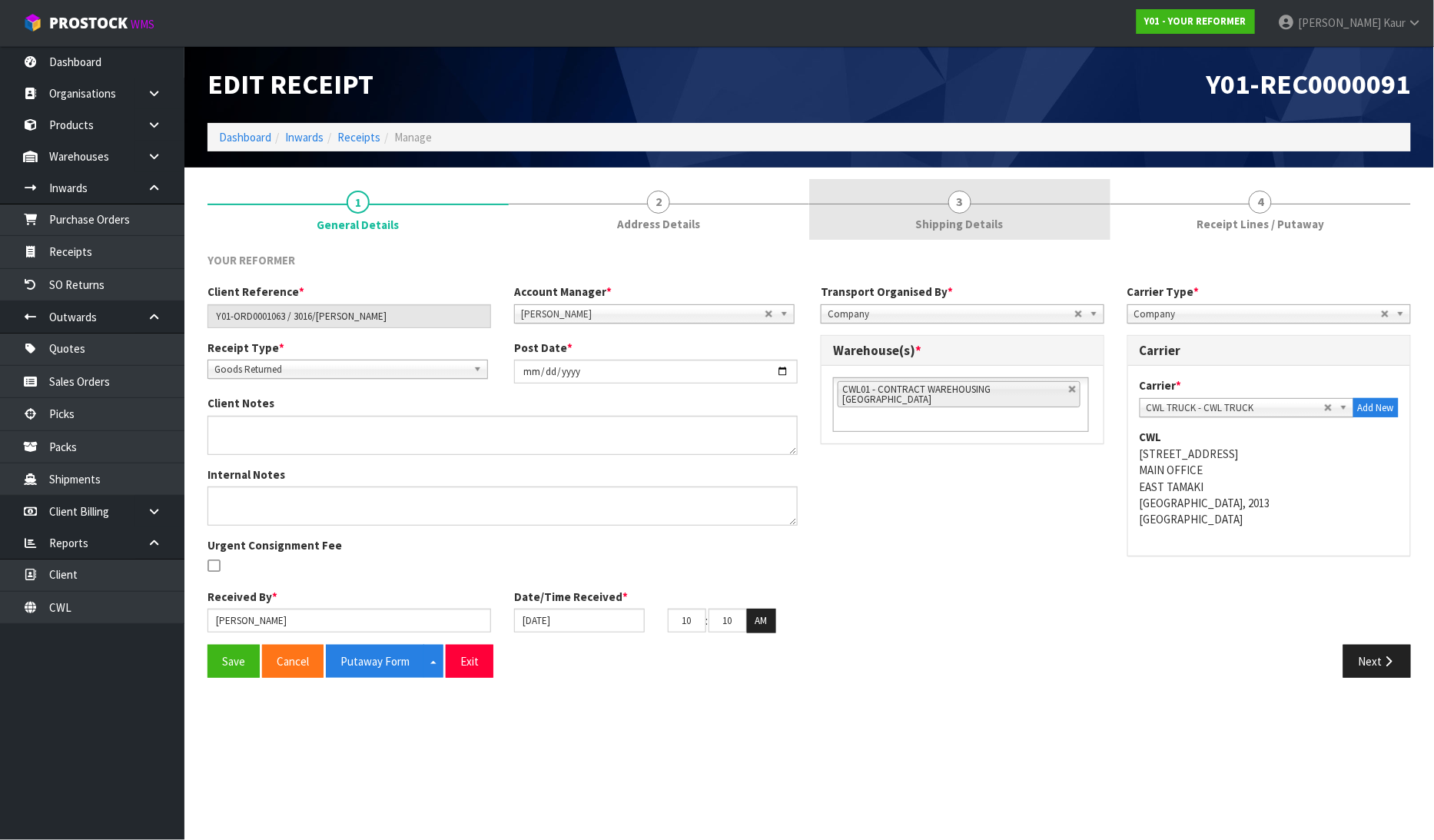
click at [969, 222] on span "Shipping Details" at bounding box center [959, 224] width 88 height 16
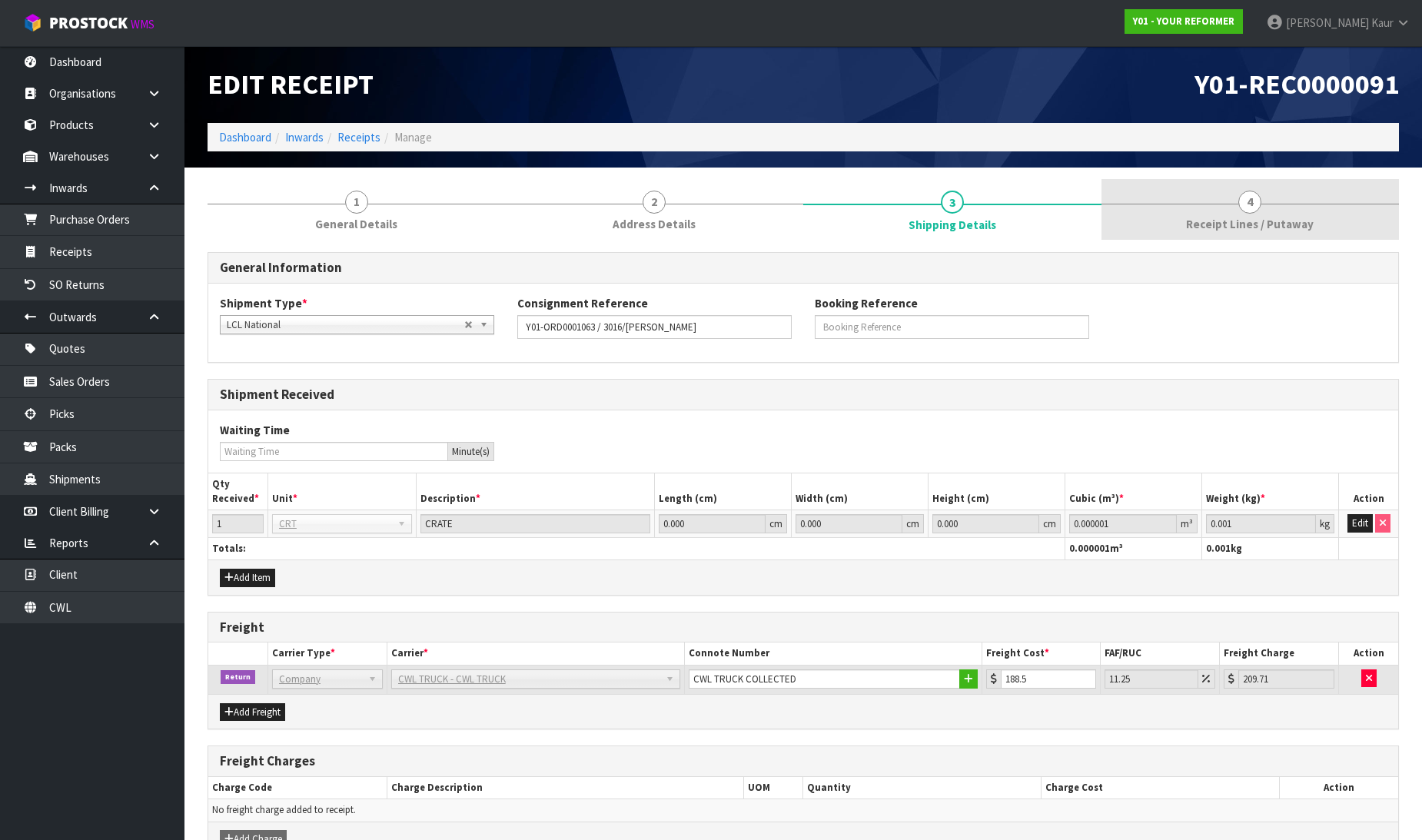
click at [1221, 215] on link "4 Receipt Lines / Putaway" at bounding box center [1251, 209] width 298 height 61
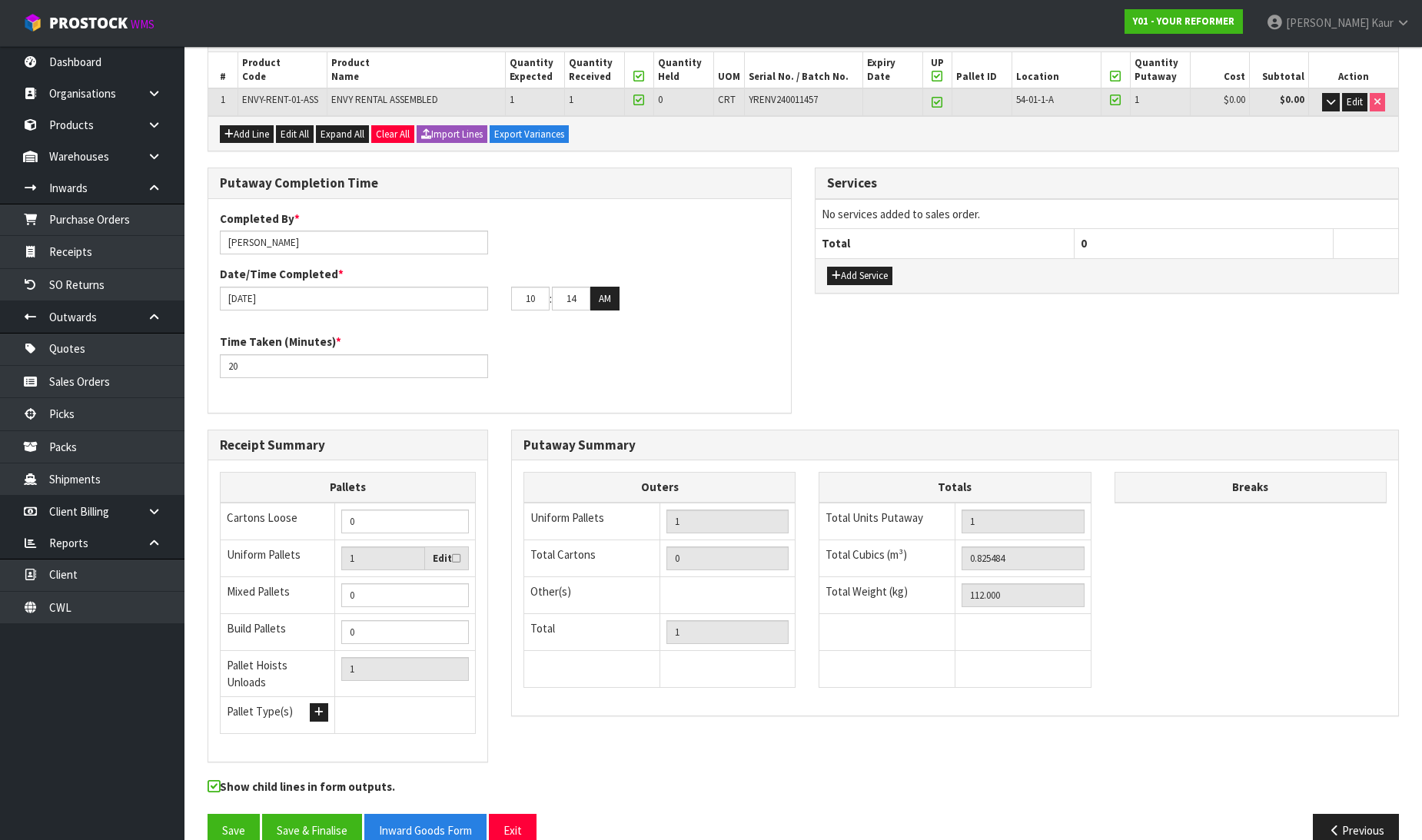
scroll to position [252, 0]
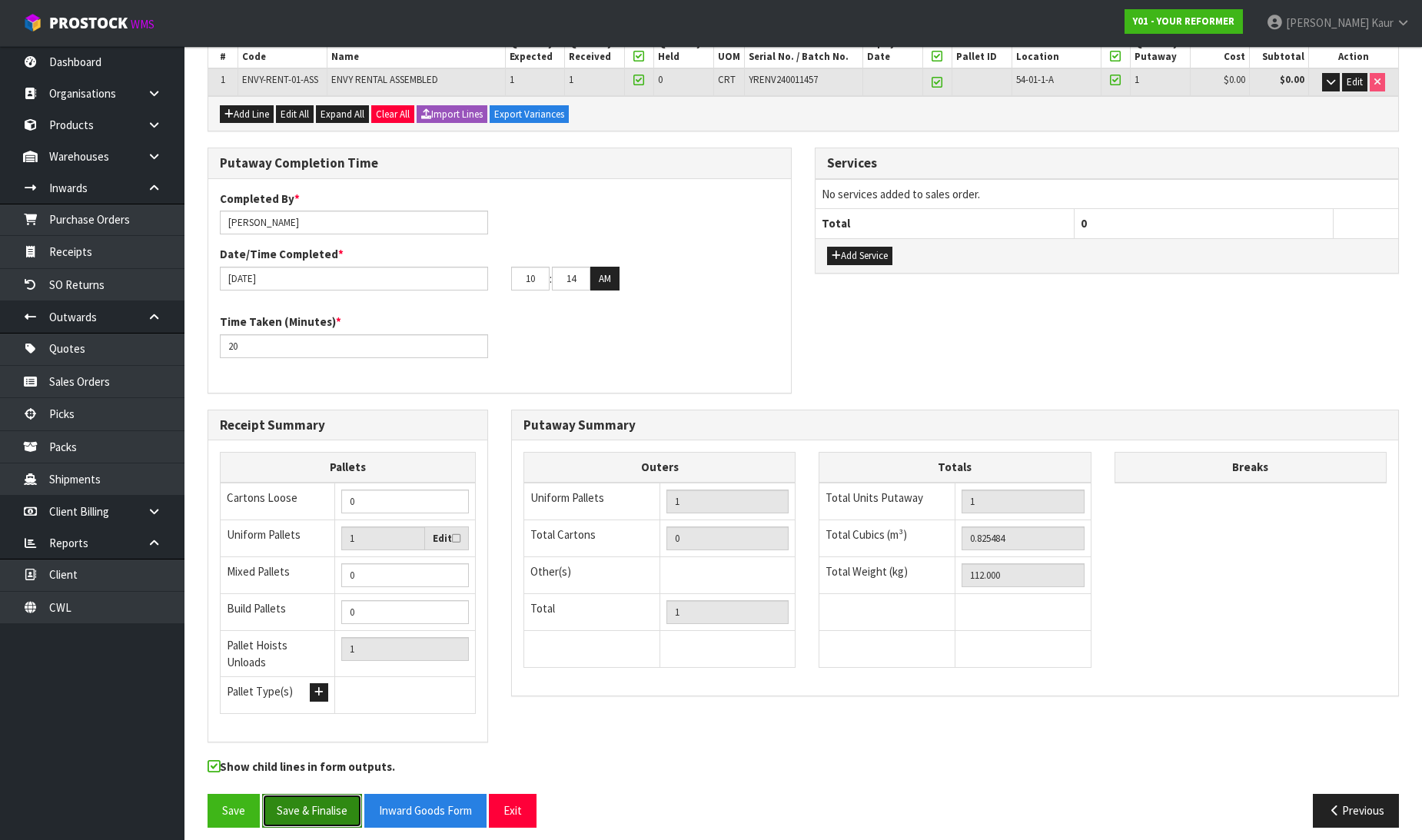
click at [335, 803] on button "Save & Finalise" at bounding box center [312, 810] width 100 height 33
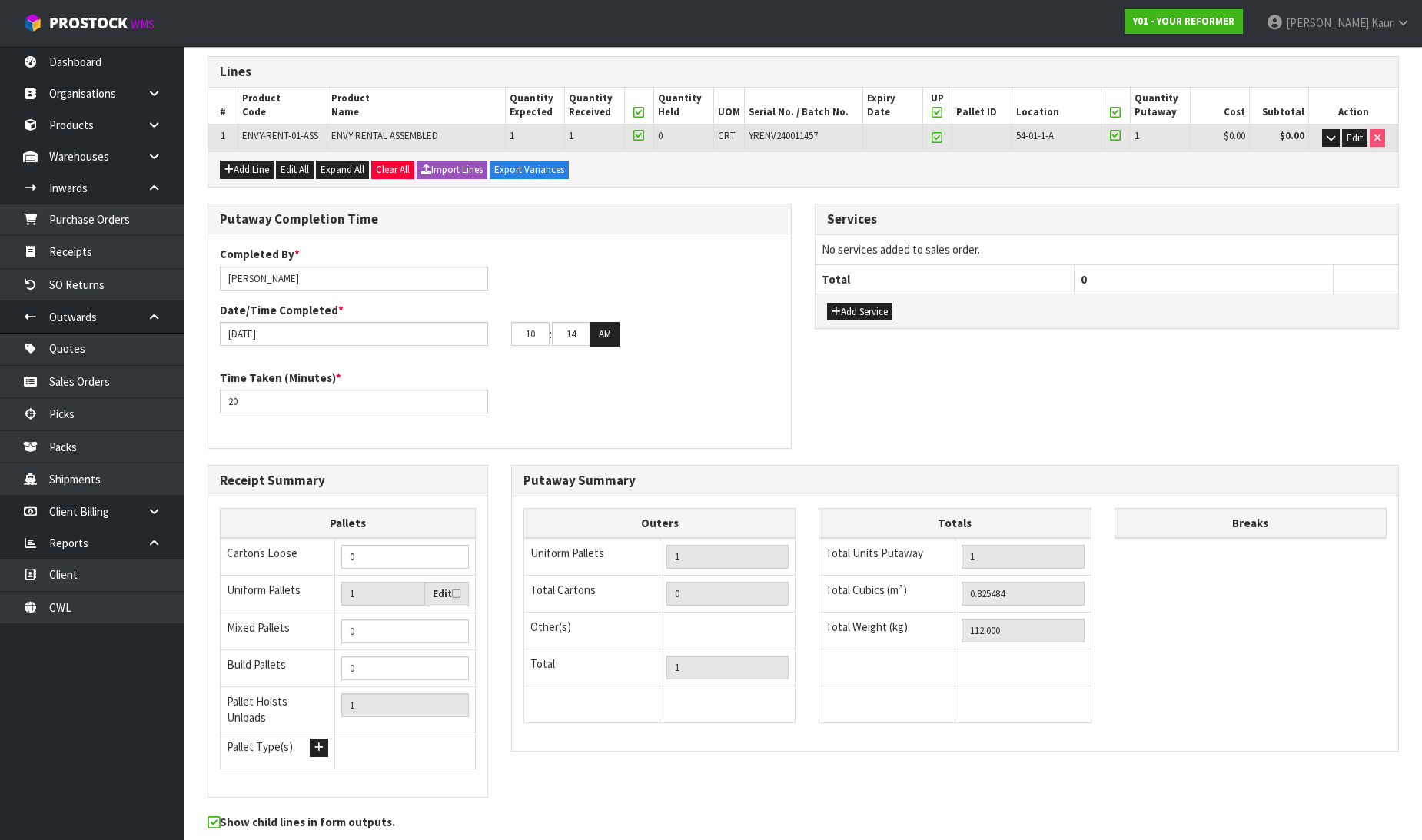
scroll to position [0, 0]
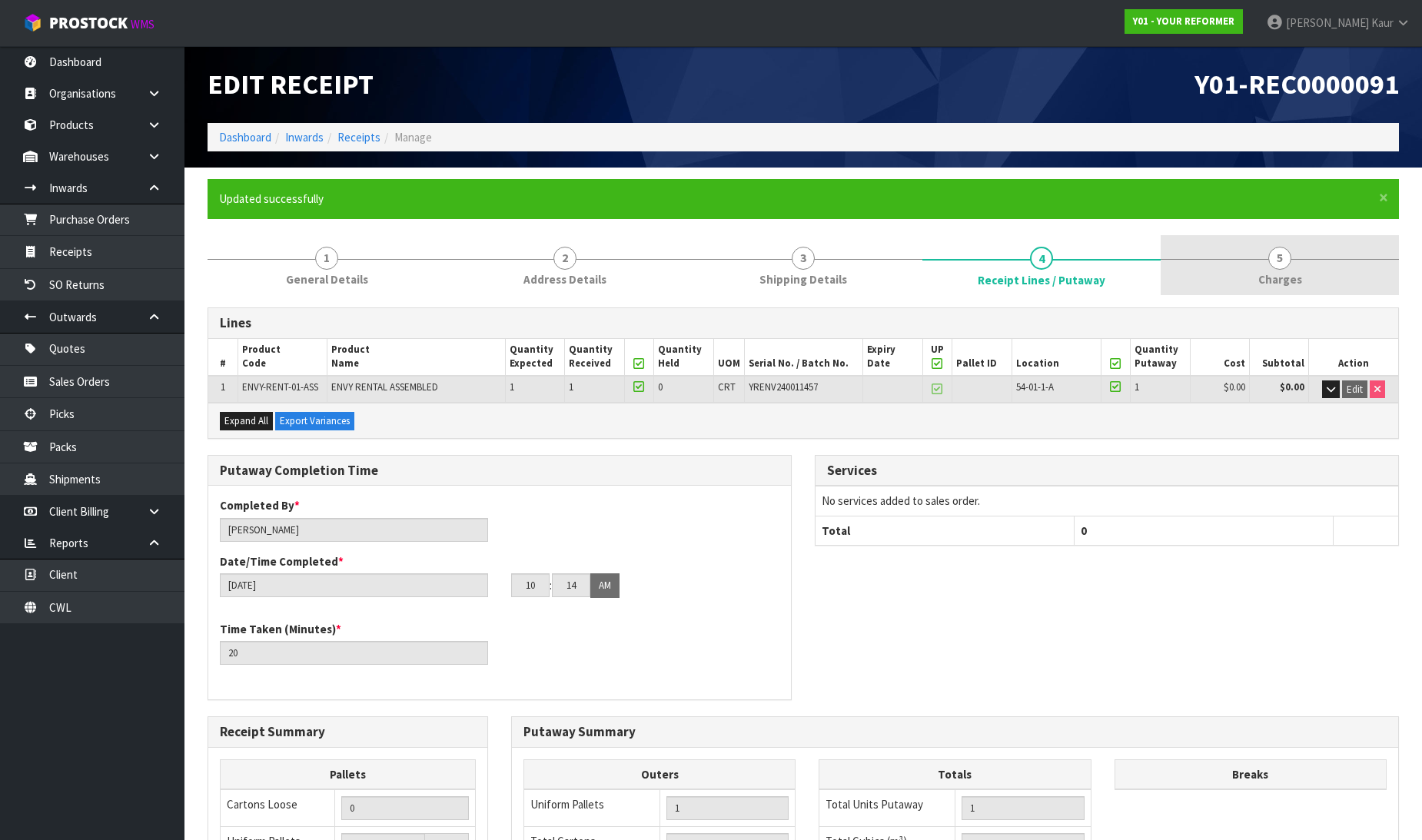
click at [1286, 273] on span "Charges" at bounding box center [1281, 279] width 44 height 16
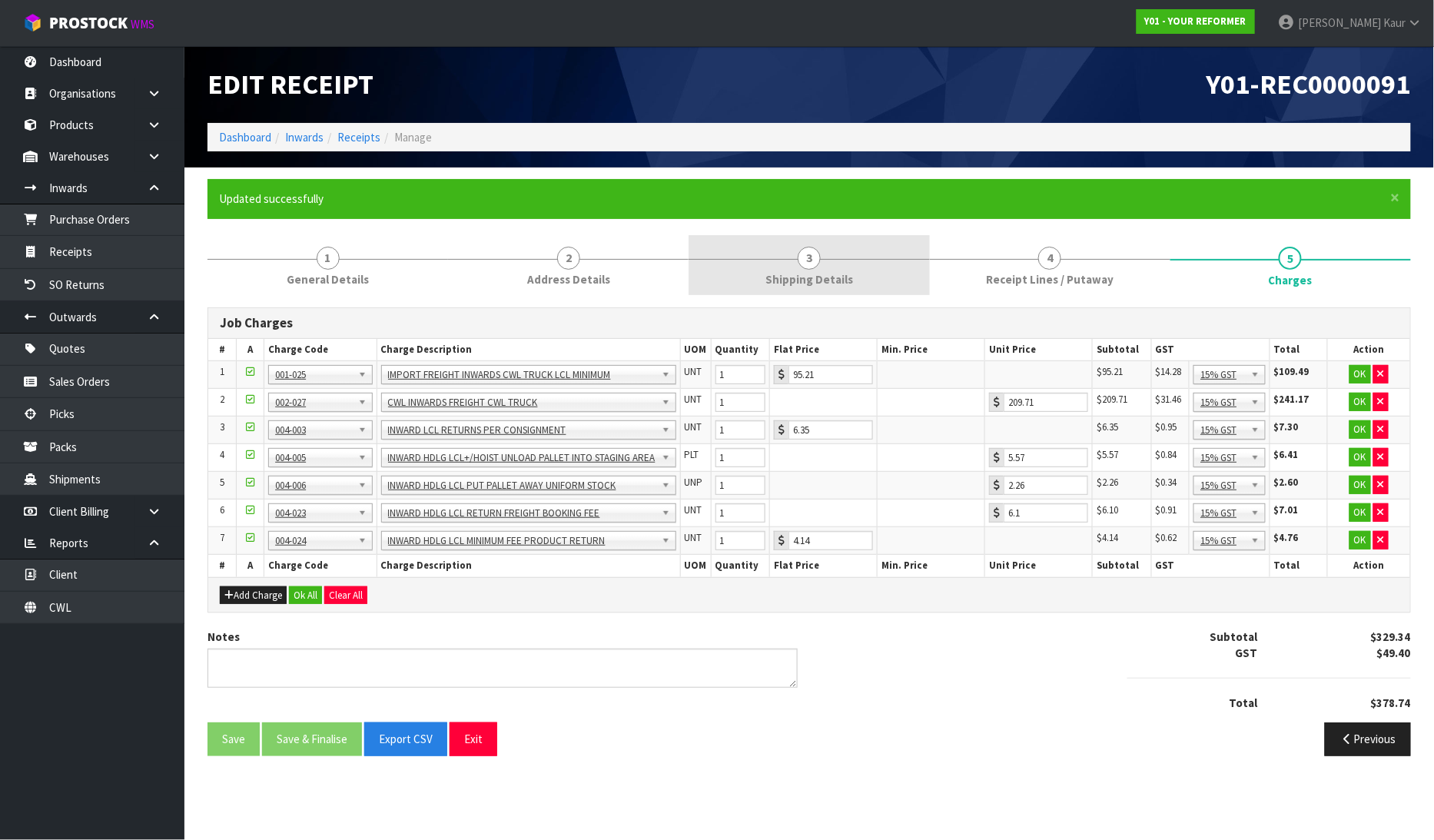
click at [811, 271] on span "Shipping Details" at bounding box center [808, 279] width 88 height 16
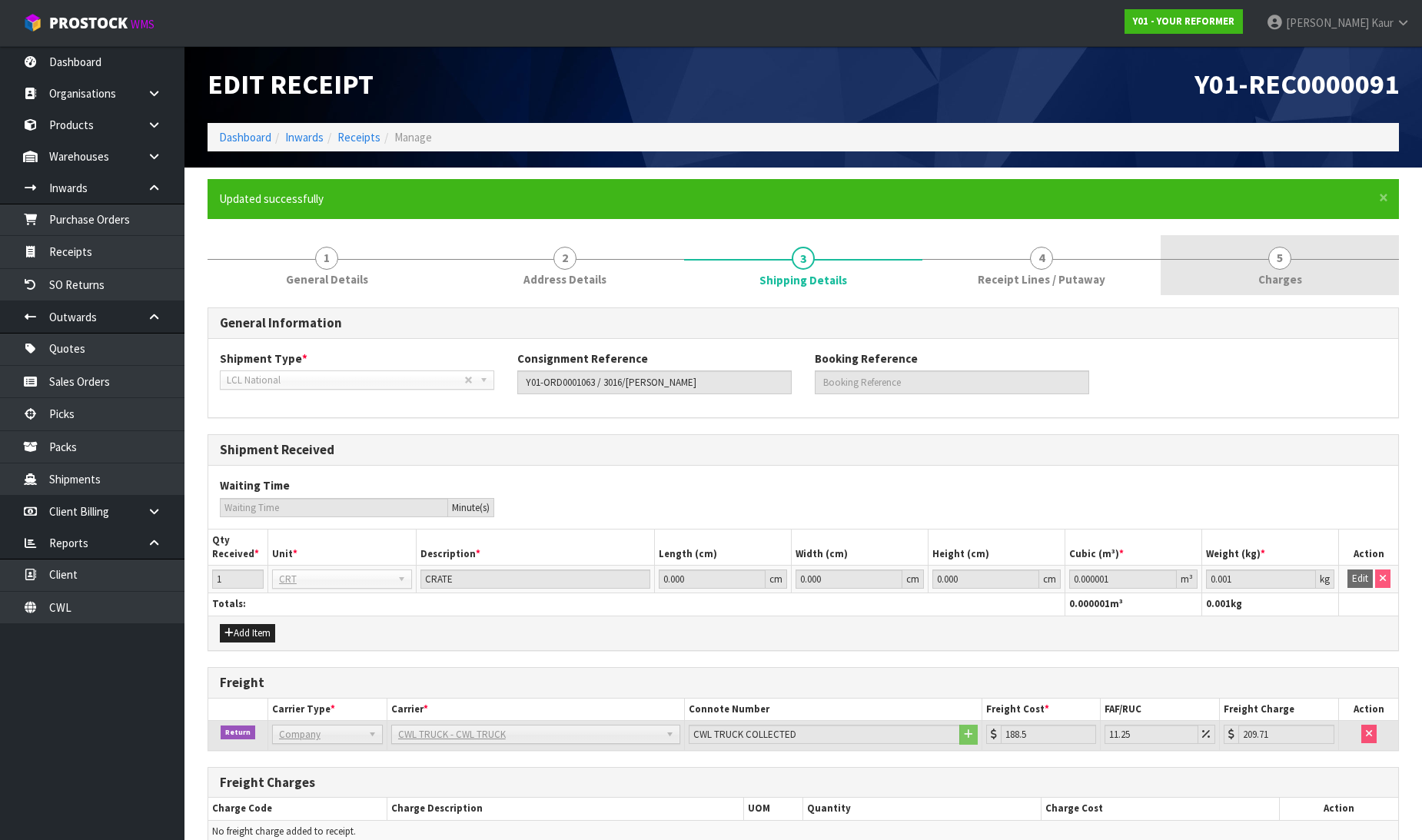
click at [1280, 256] on span "5" at bounding box center [1279, 258] width 23 height 23
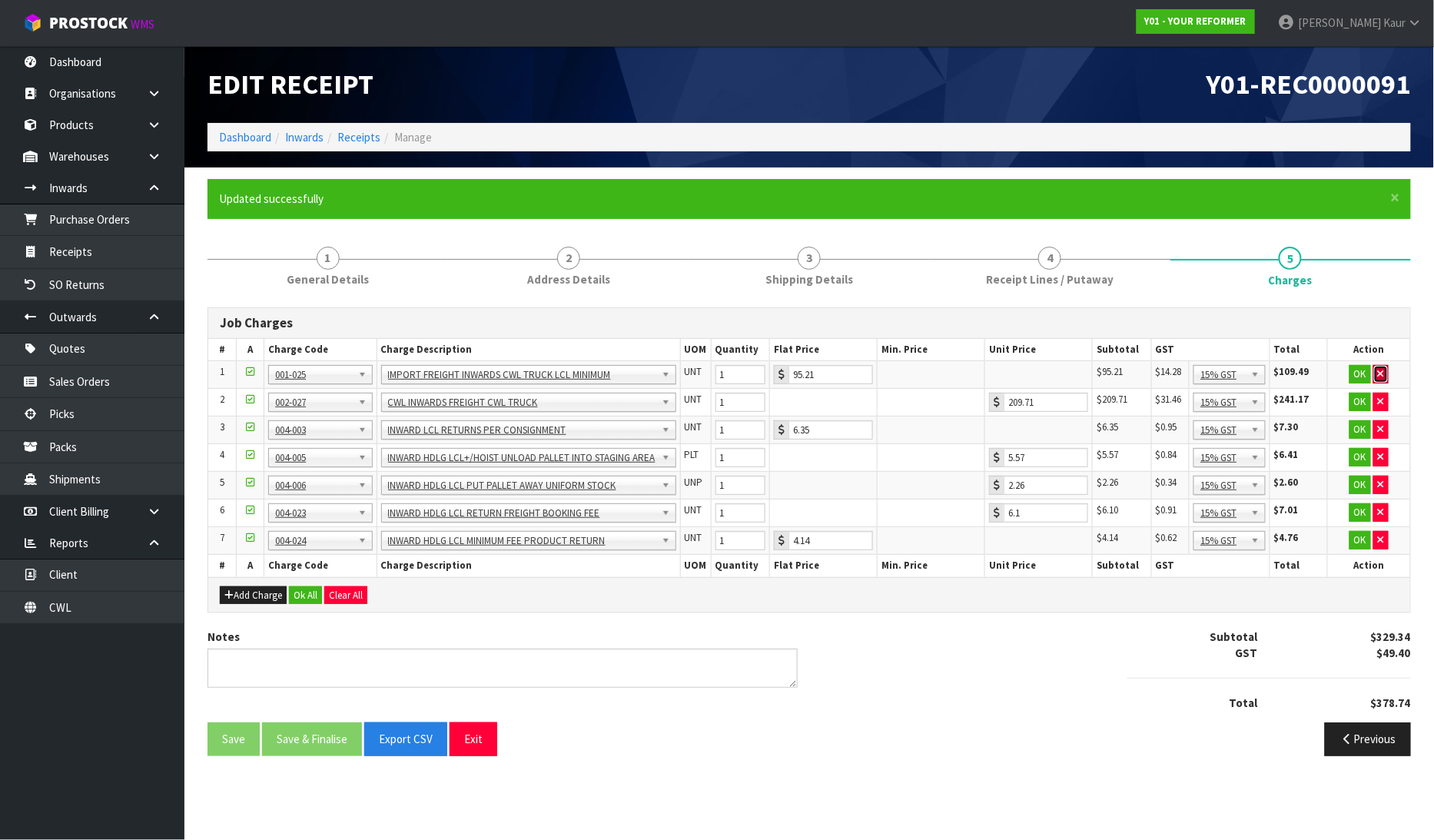
click at [1387, 369] on button "button" at bounding box center [1380, 374] width 15 height 18
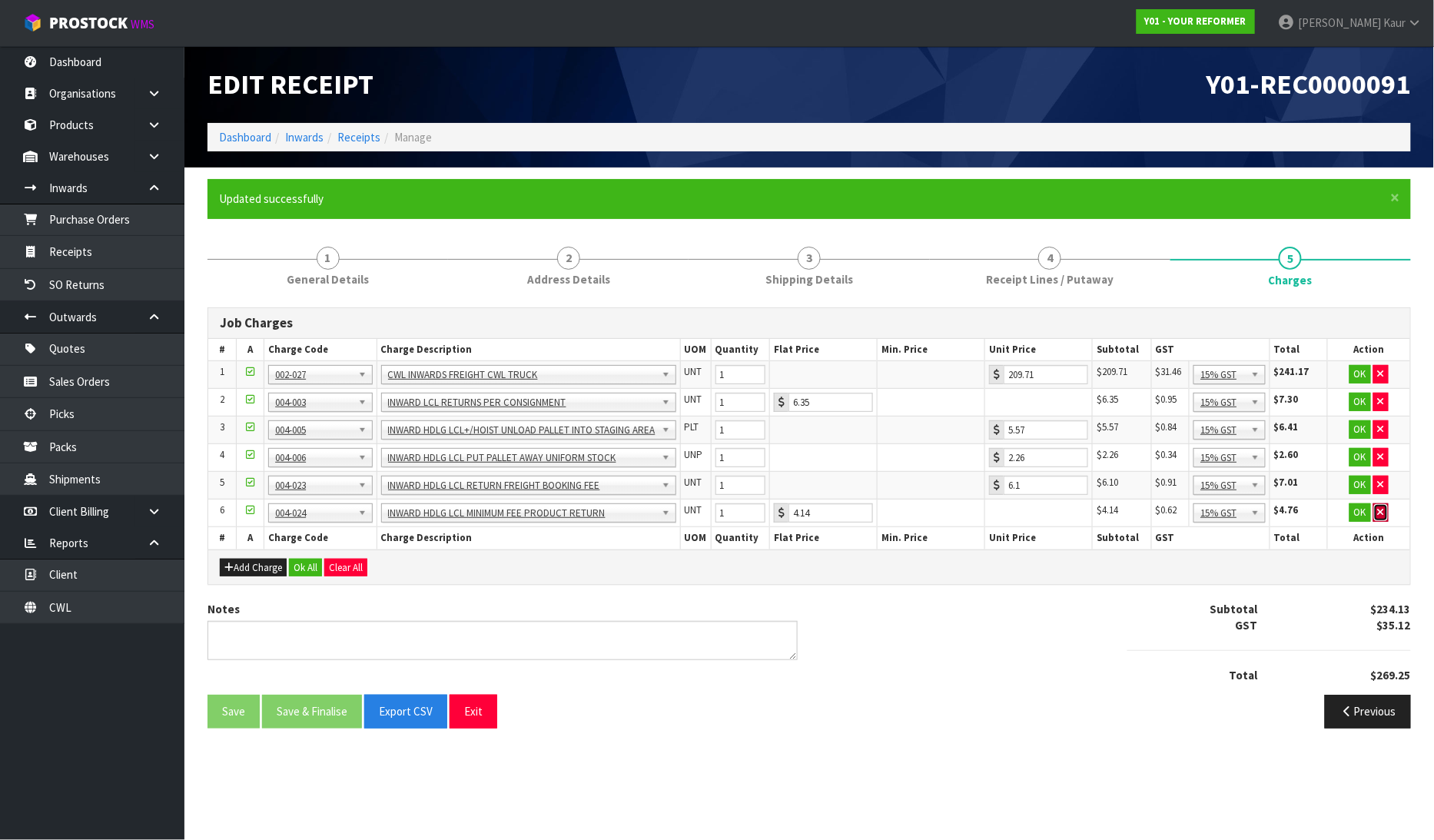
click at [1380, 509] on icon "button" at bounding box center [1380, 512] width 6 height 10
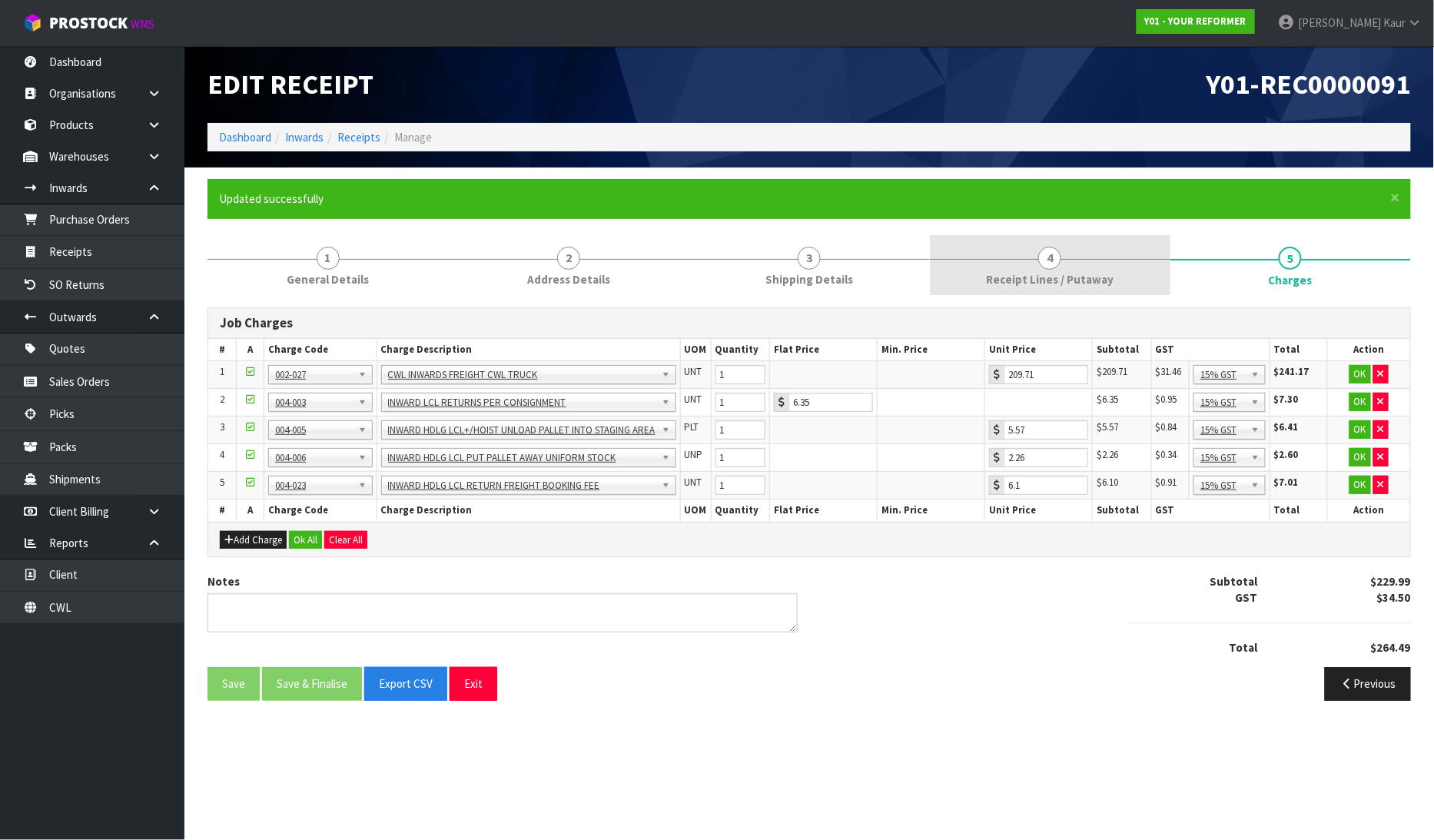
click at [1062, 279] on span "Receipt Lines / Putaway" at bounding box center [1050, 279] width 128 height 16
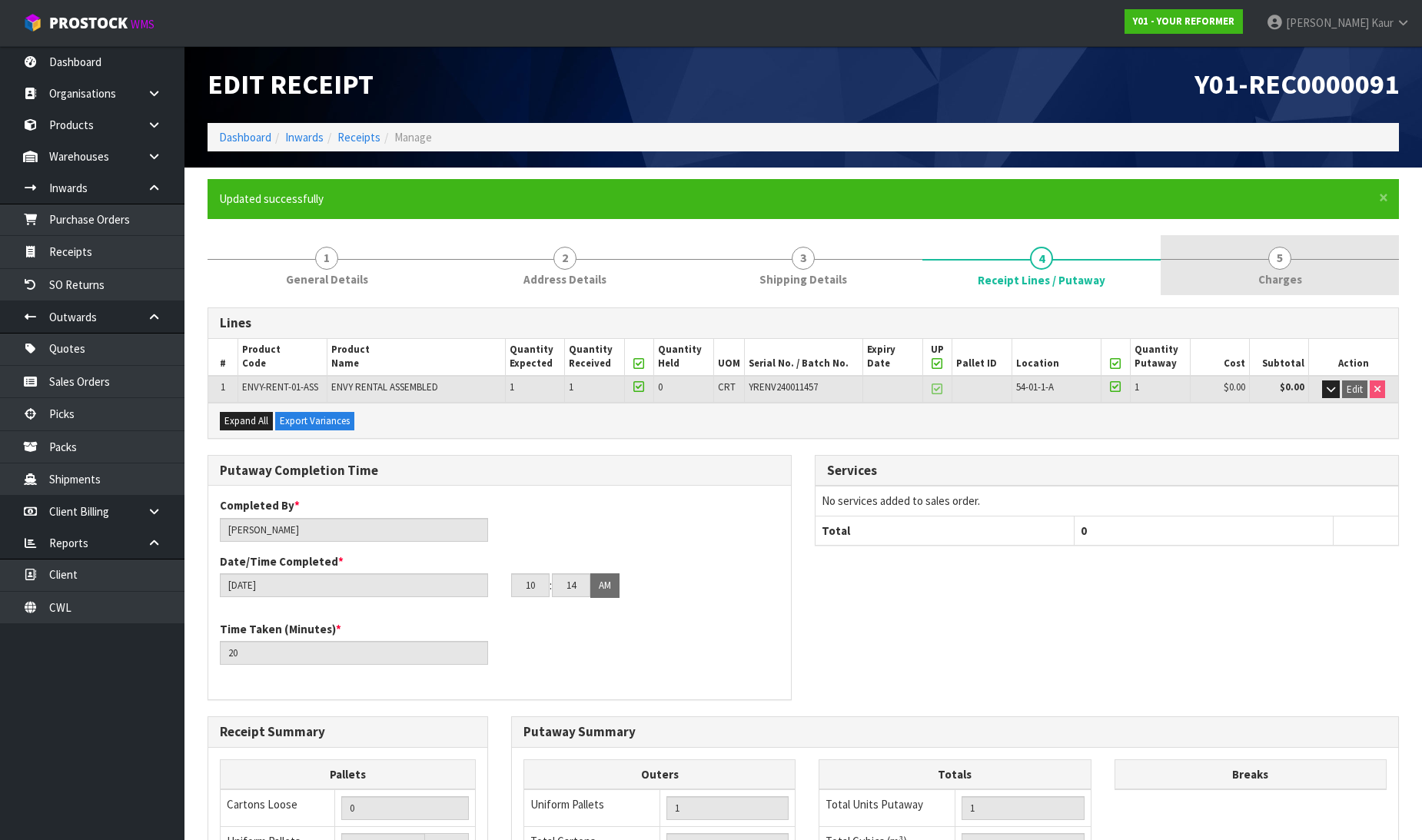
click at [1272, 271] on span "Charges" at bounding box center [1281, 279] width 44 height 16
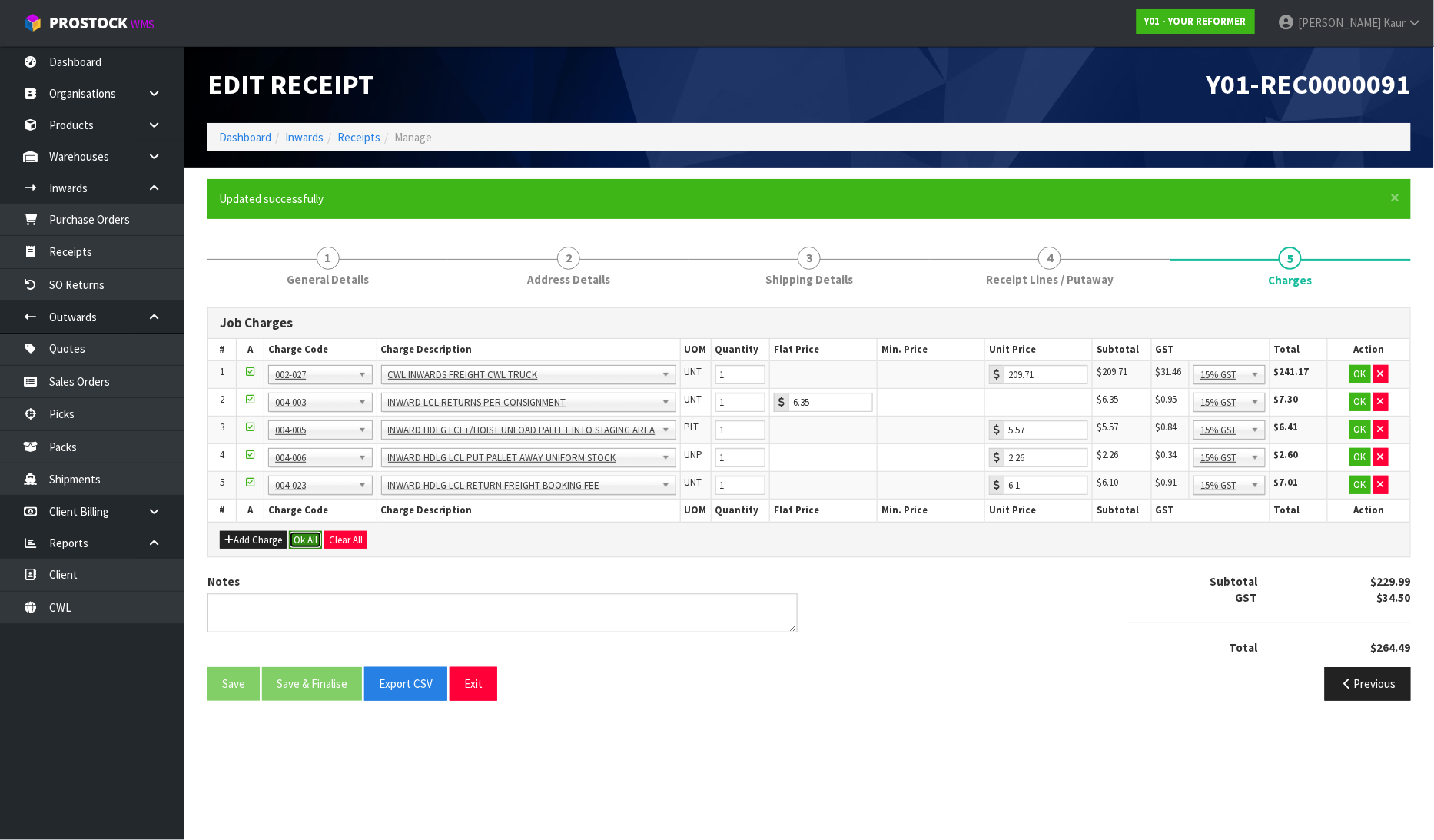
click at [313, 532] on button "Ok All" at bounding box center [305, 539] width 33 height 18
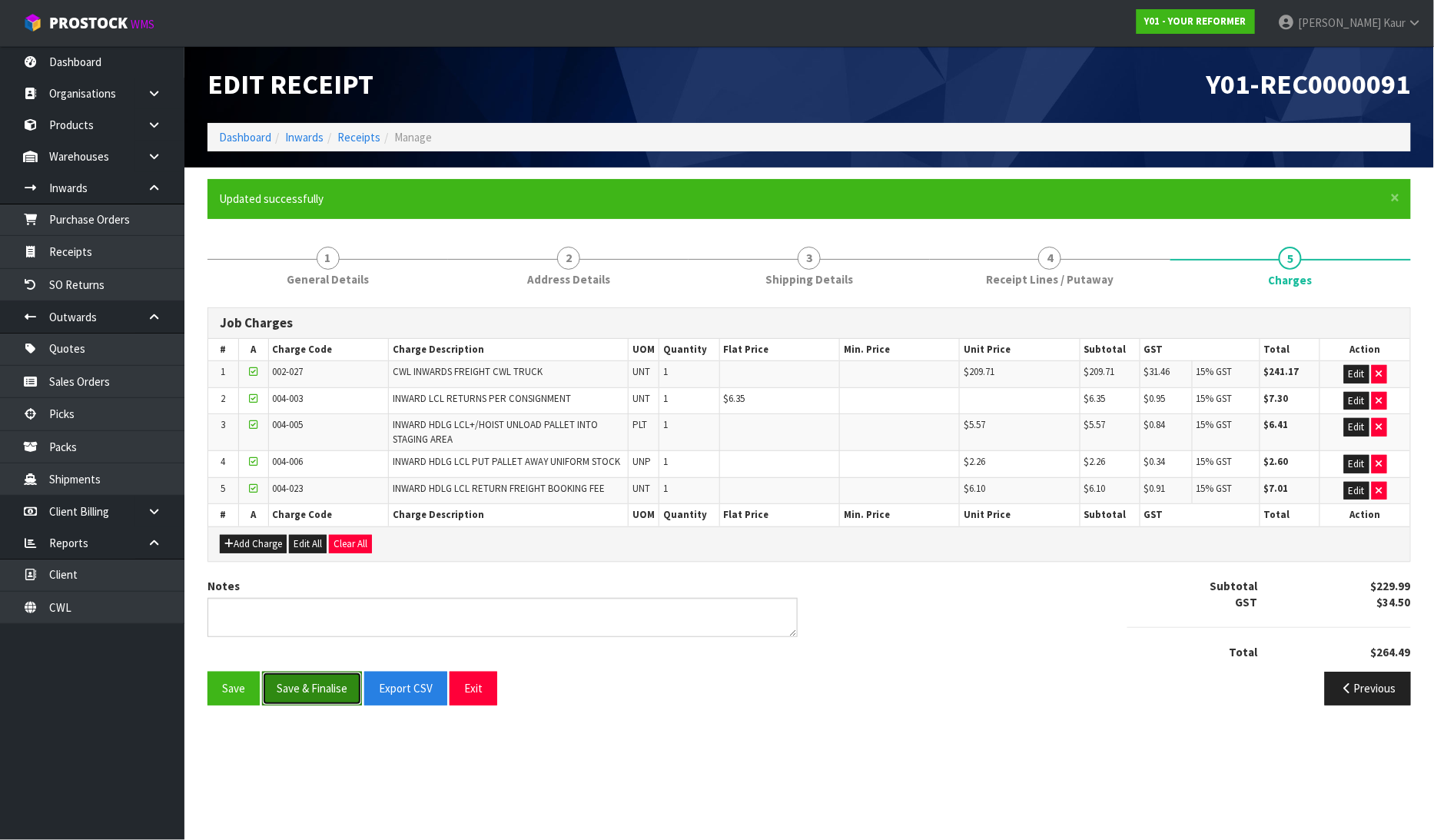
click at [301, 689] on button "Save & Finalise" at bounding box center [312, 688] width 100 height 33
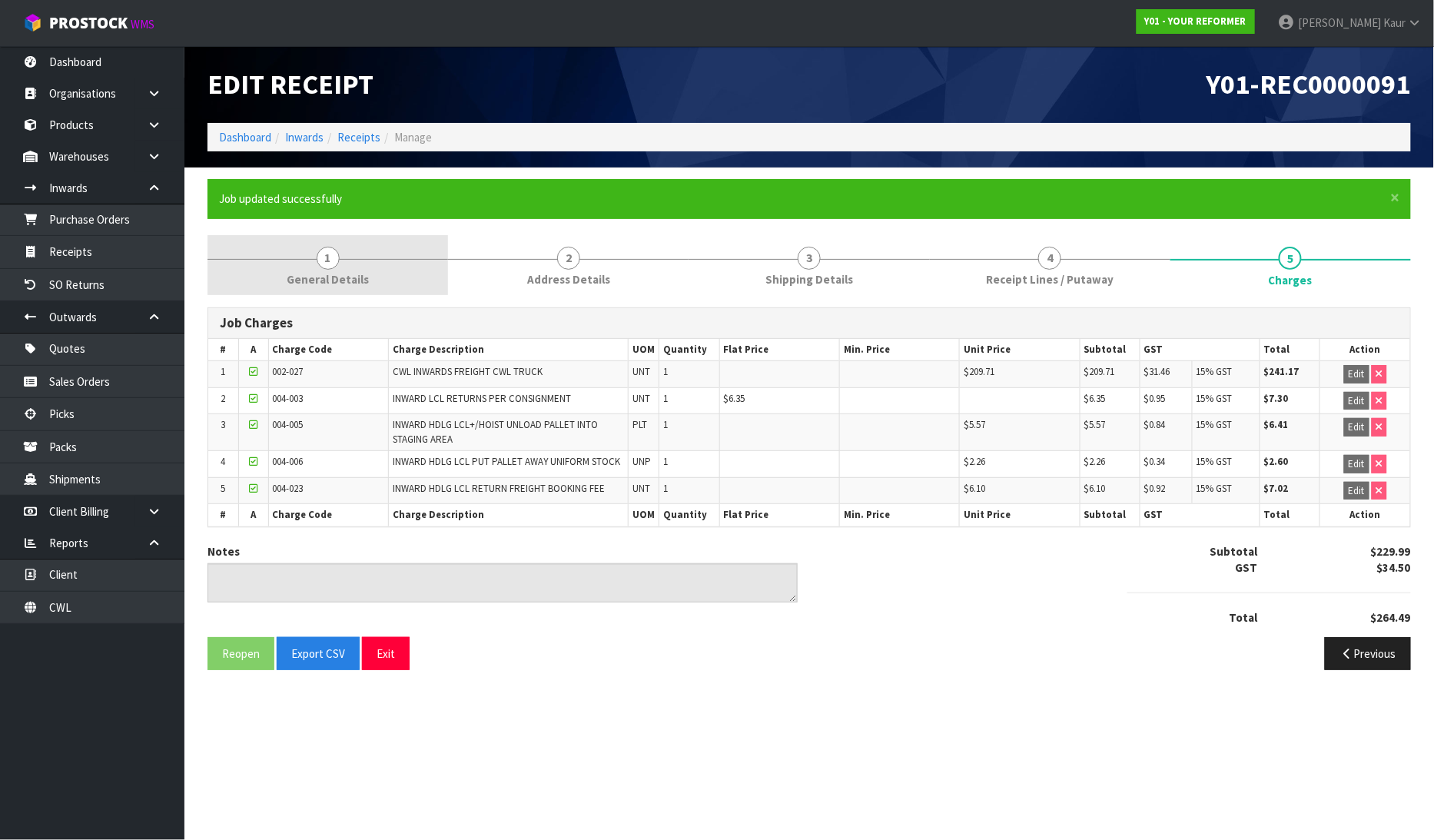
click at [385, 280] on link "1 General Details" at bounding box center [327, 265] width 241 height 61
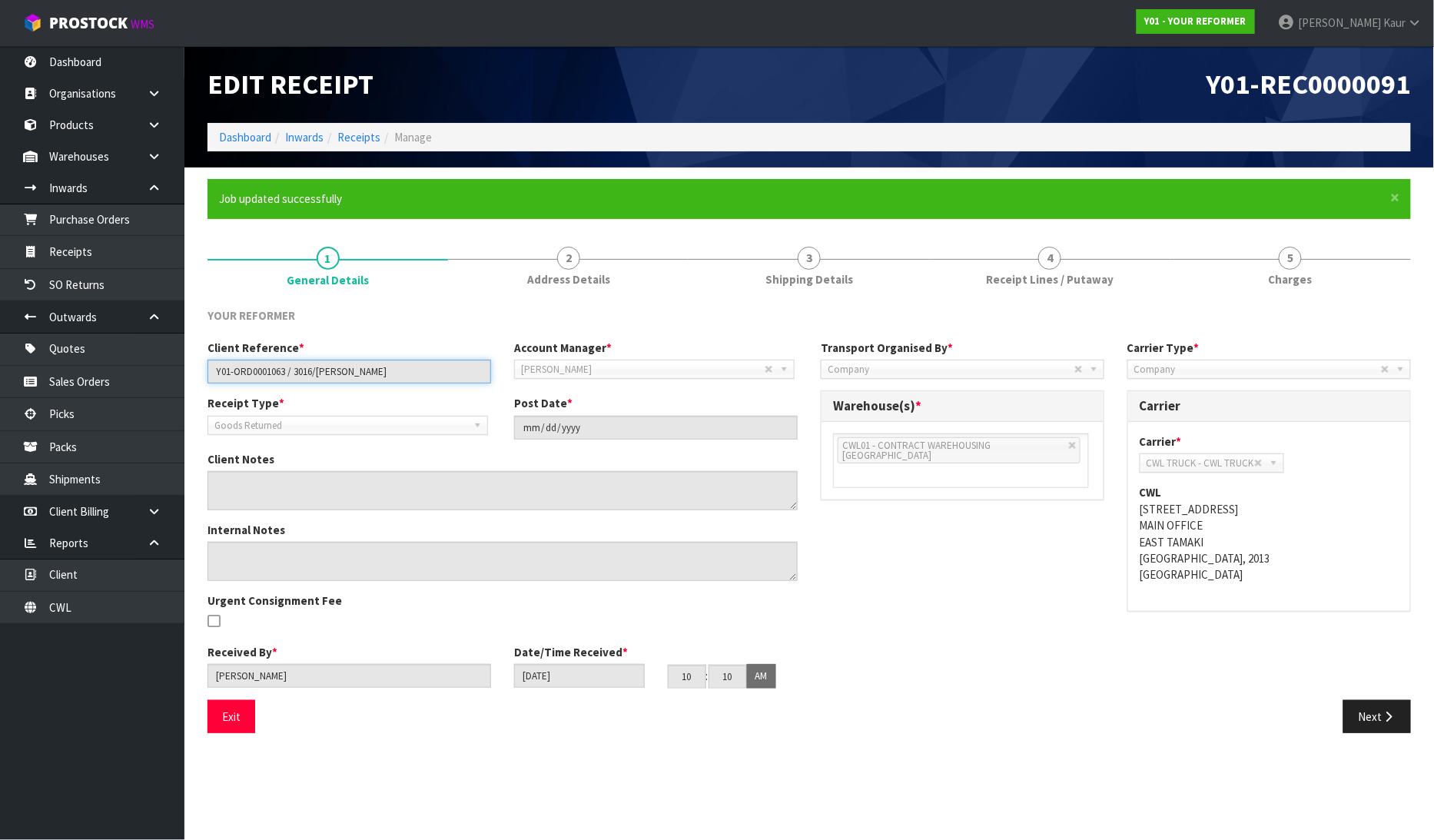
drag, startPoint x: 398, startPoint y: 374, endPoint x: 209, endPoint y: 382, distance: 189.2
click at [209, 382] on input "Y01-ORD0001063 / 3016/[PERSON_NAME]" at bounding box center [349, 371] width 283 height 24
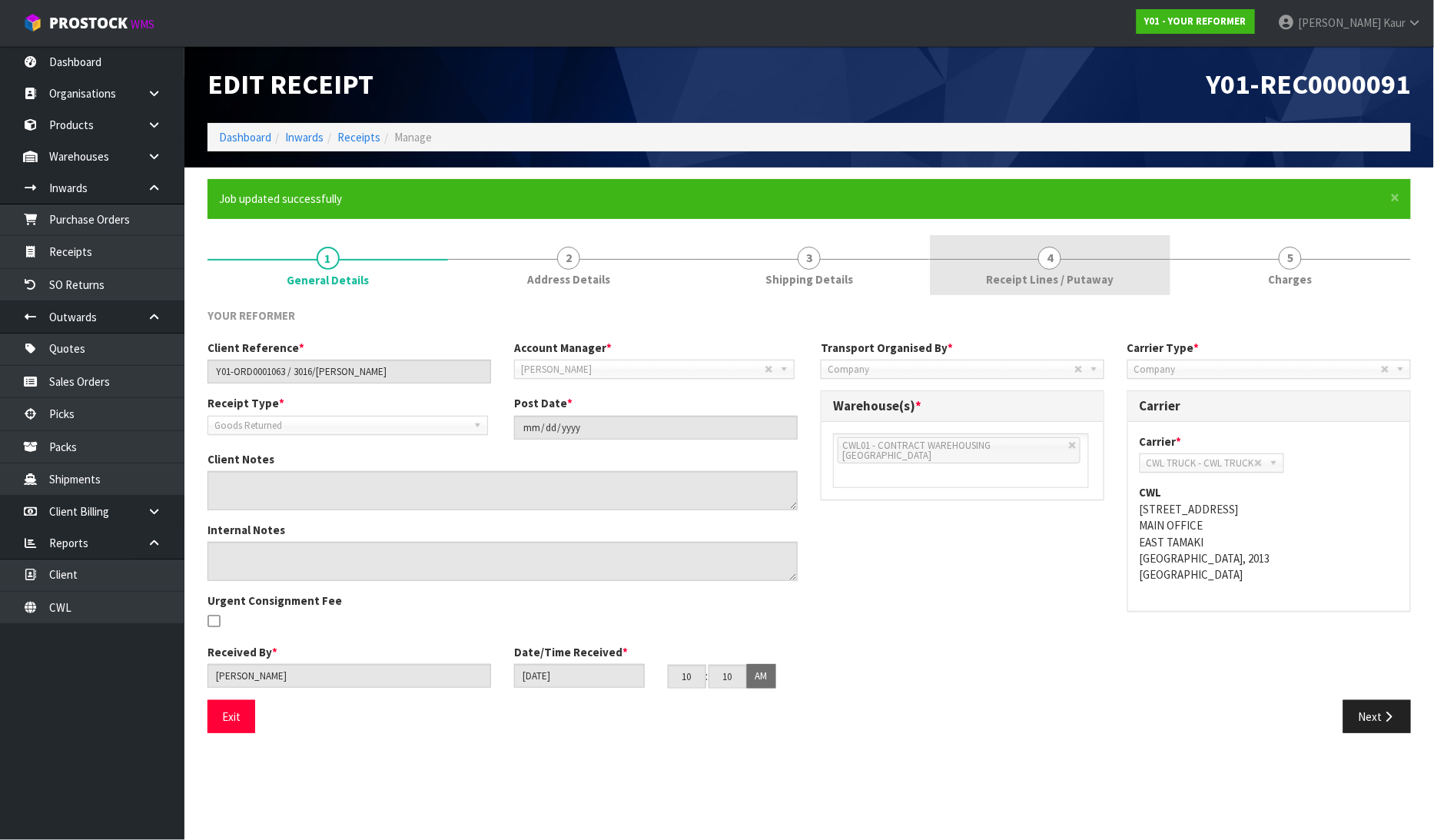
click at [979, 286] on link "4 Receipt Lines / Putaway" at bounding box center [1050, 265] width 241 height 61
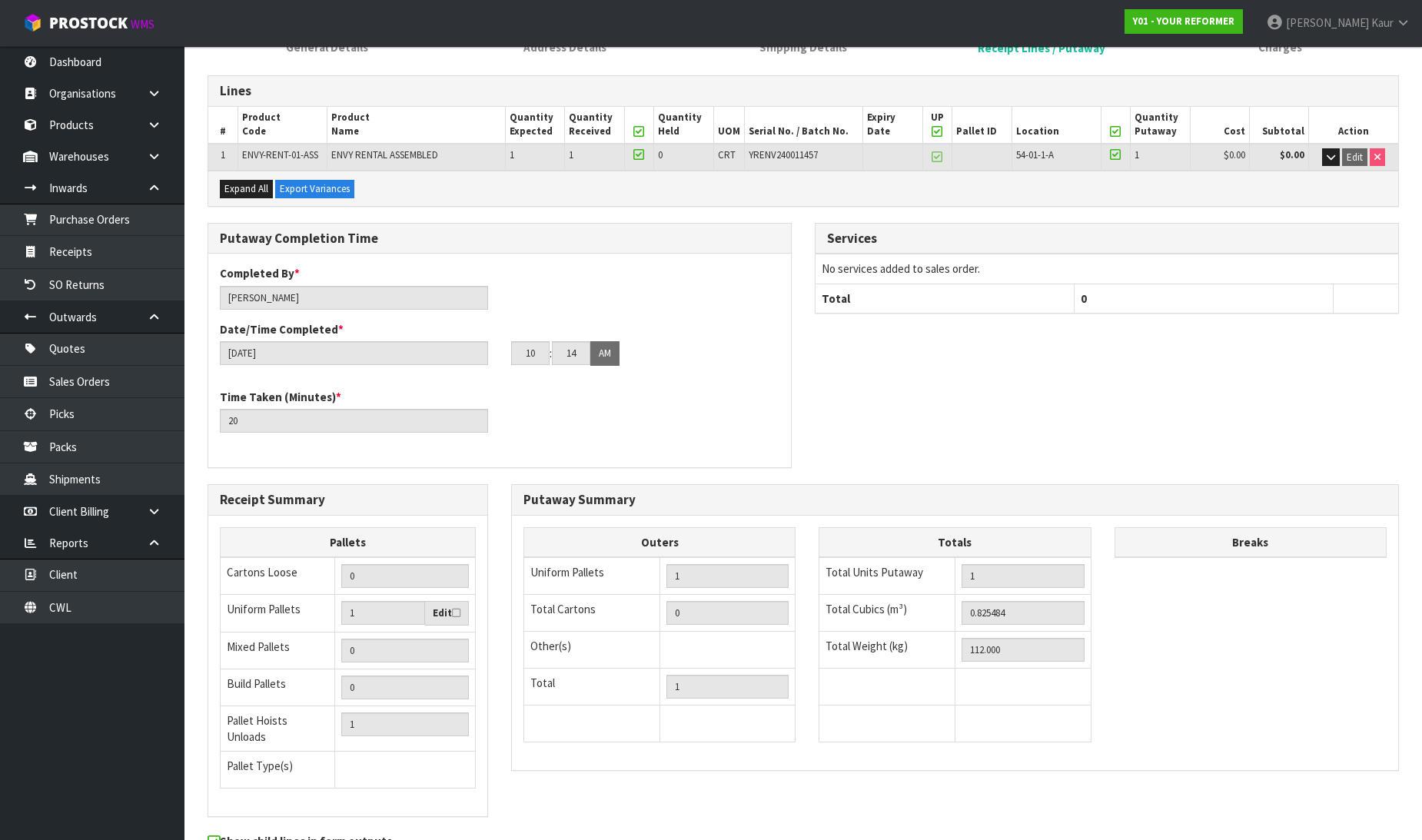
scroll to position [308, 0]
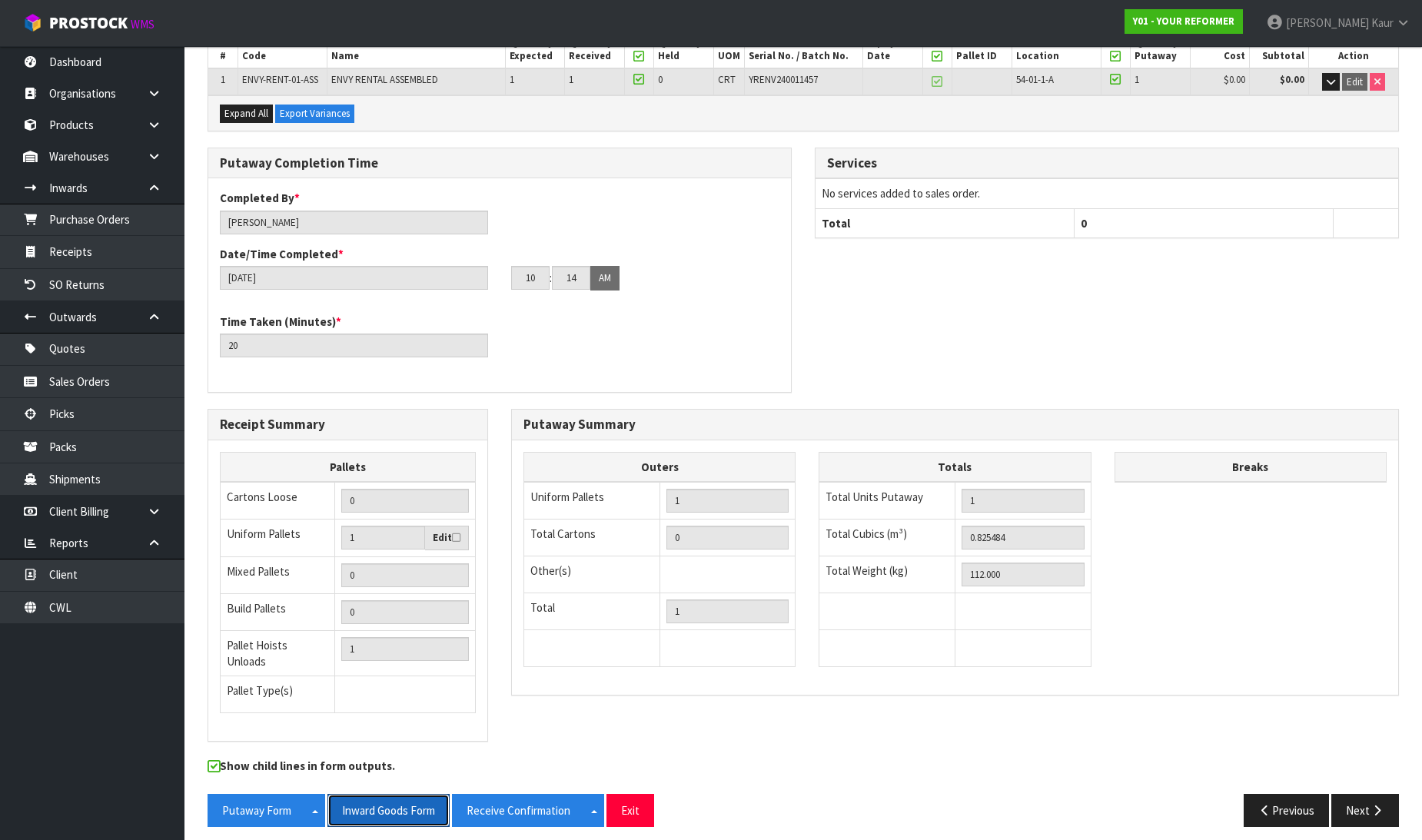
drag, startPoint x: 394, startPoint y: 800, endPoint x: 1042, endPoint y: 573, distance: 686.6
click at [397, 799] on button "Inward Goods Form" at bounding box center [388, 810] width 122 height 33
